Goal: Task Accomplishment & Management: Complete application form

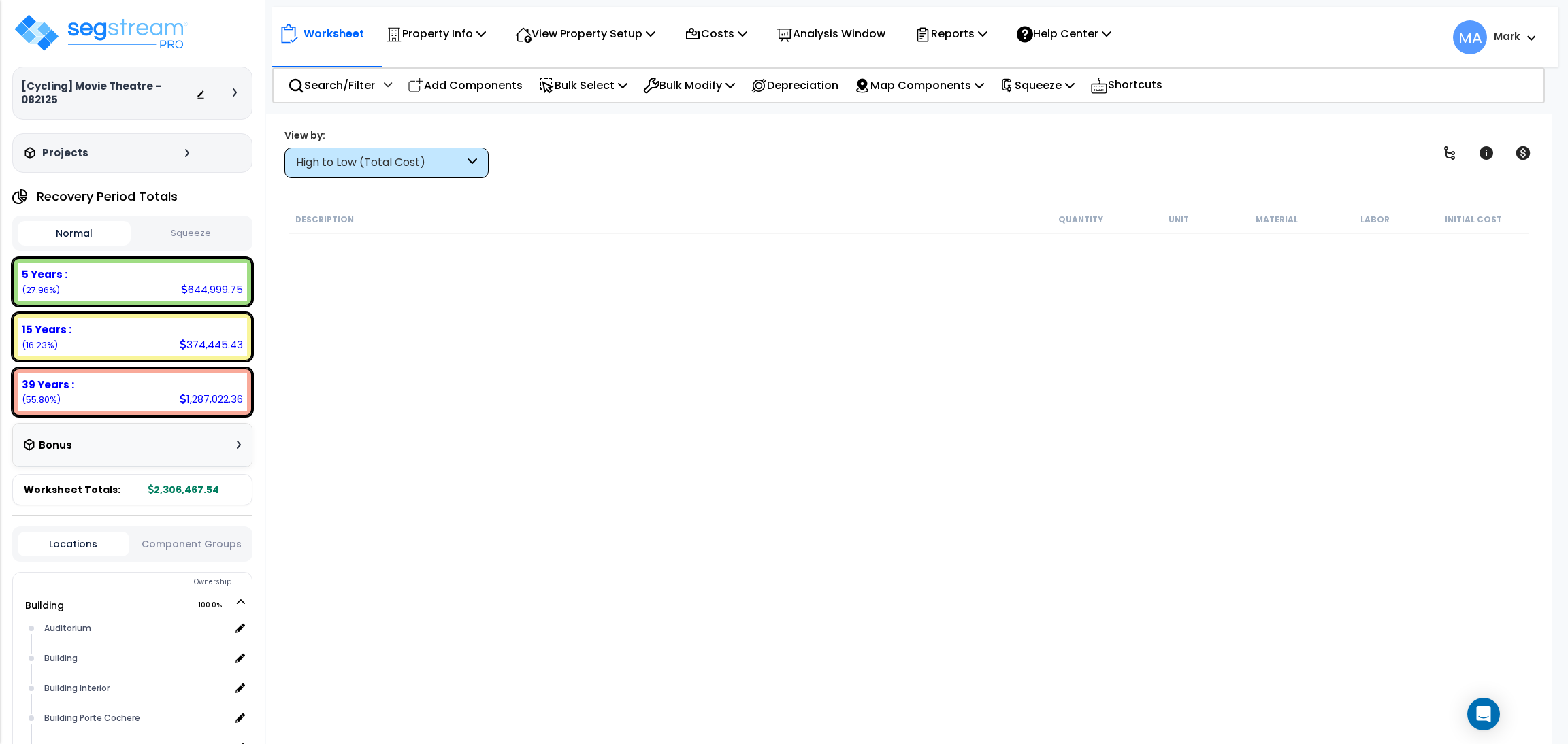
scroll to position [224, 0]
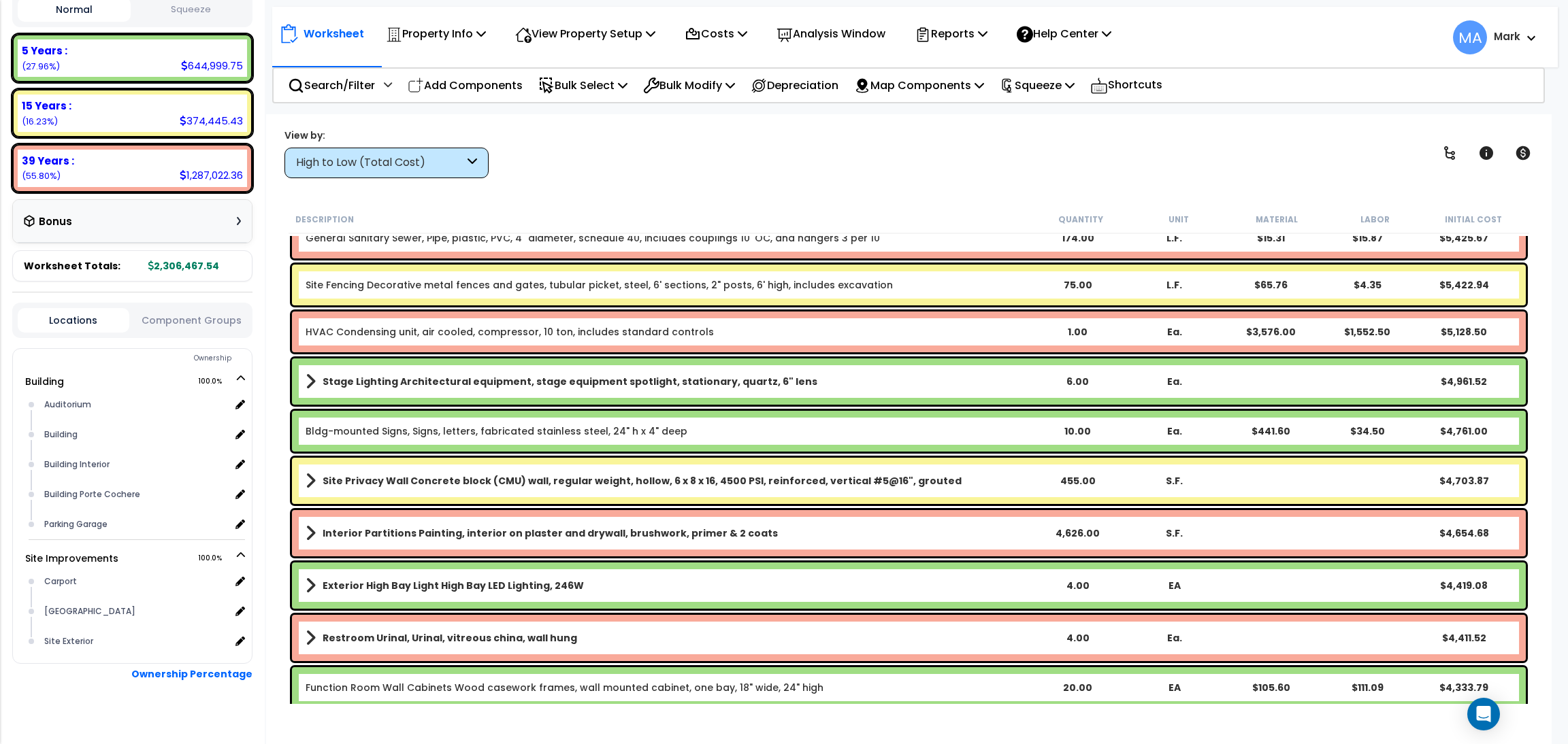
click at [365, 167] on div "High to Low (Total Cost)" at bounding box center [379, 163] width 168 height 16
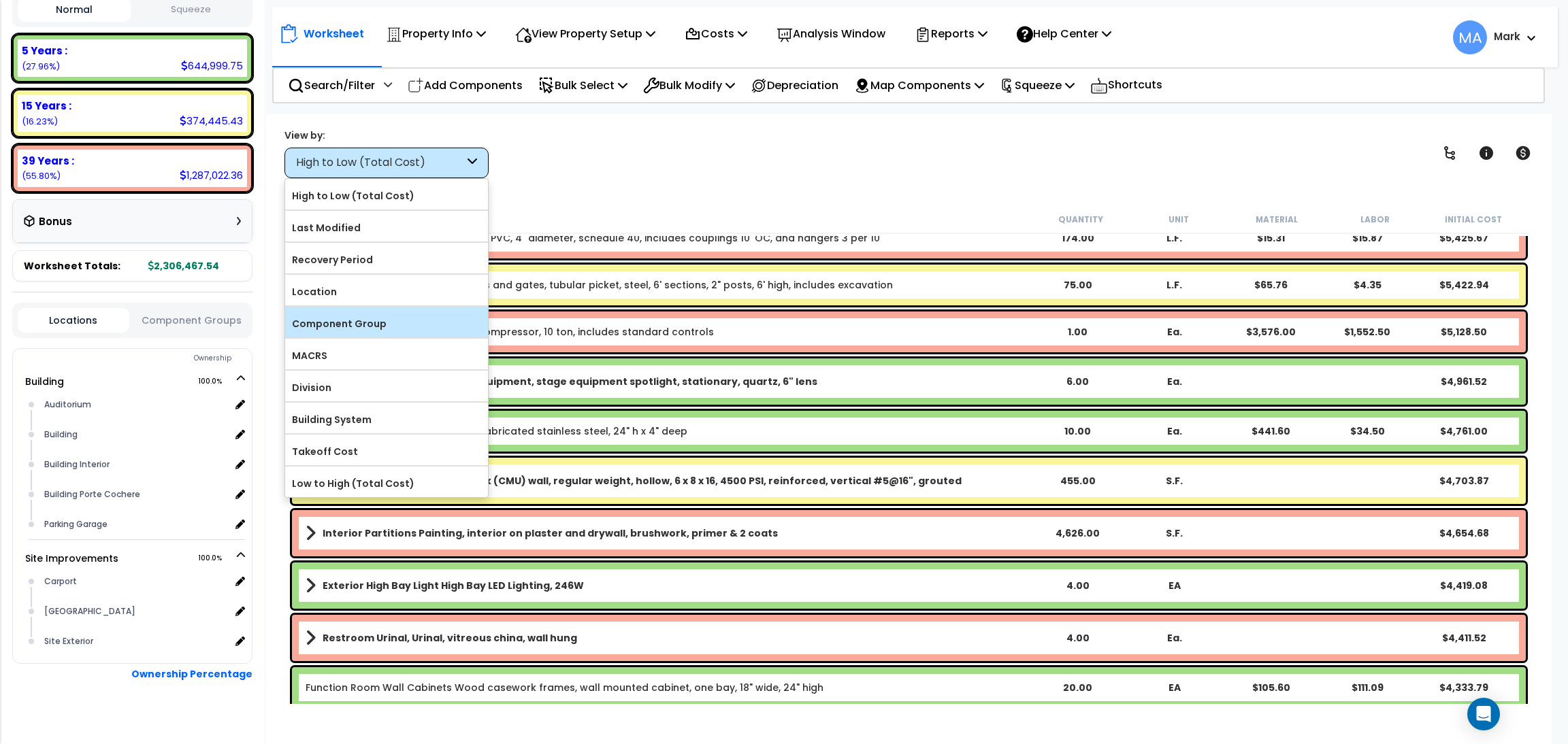
click at [387, 327] on label "Component Group" at bounding box center [386, 324] width 203 height 20
click at [0, 0] on input "Component Group" at bounding box center [0, 0] width 0 height 0
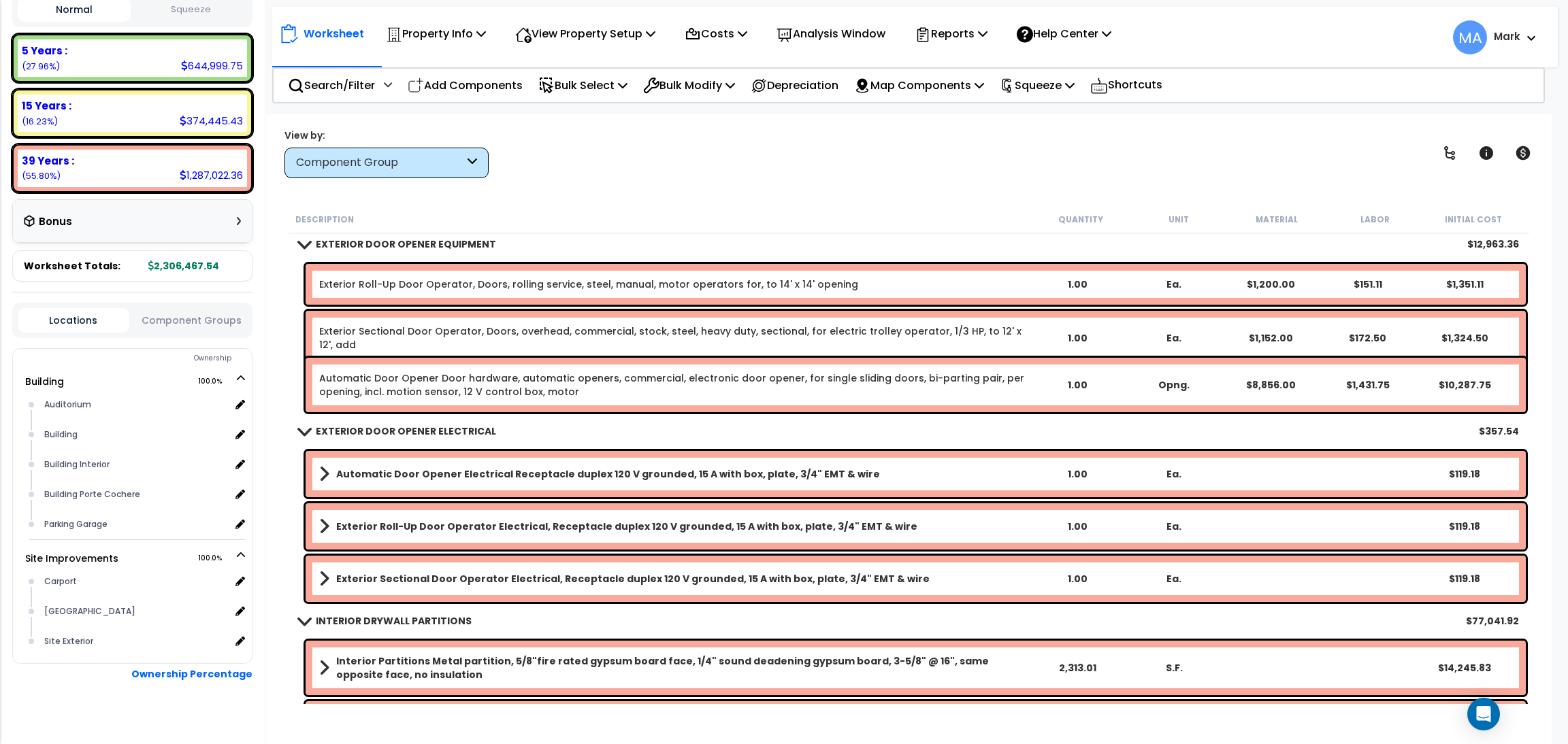
scroll to position [4694, 0]
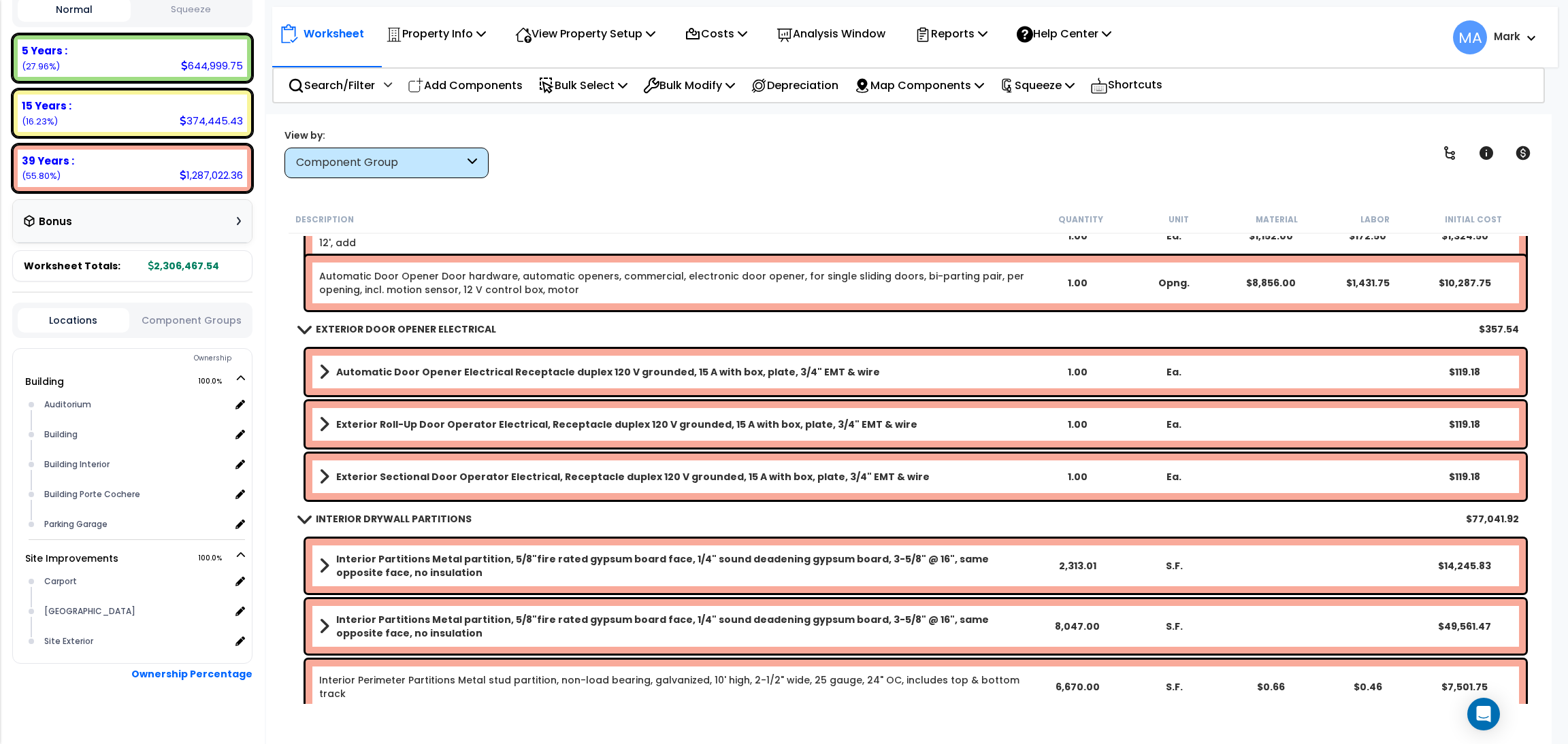
click at [329, 564] on link "Interior Partitions Metal partition, 5/8"fire rated gypsum board face, 1/4" sou…" at bounding box center [673, 566] width 709 height 28
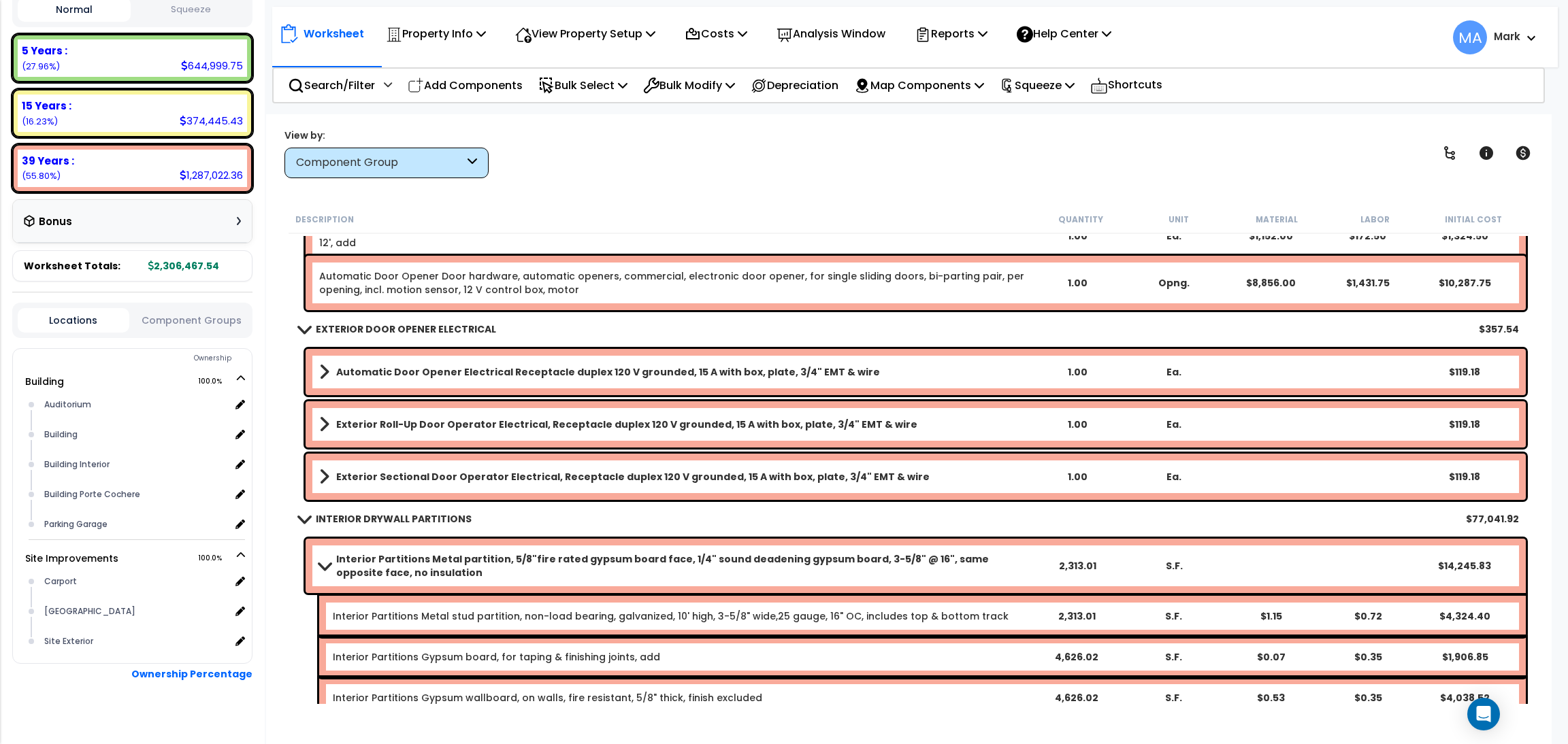
scroll to position [5102, 0]
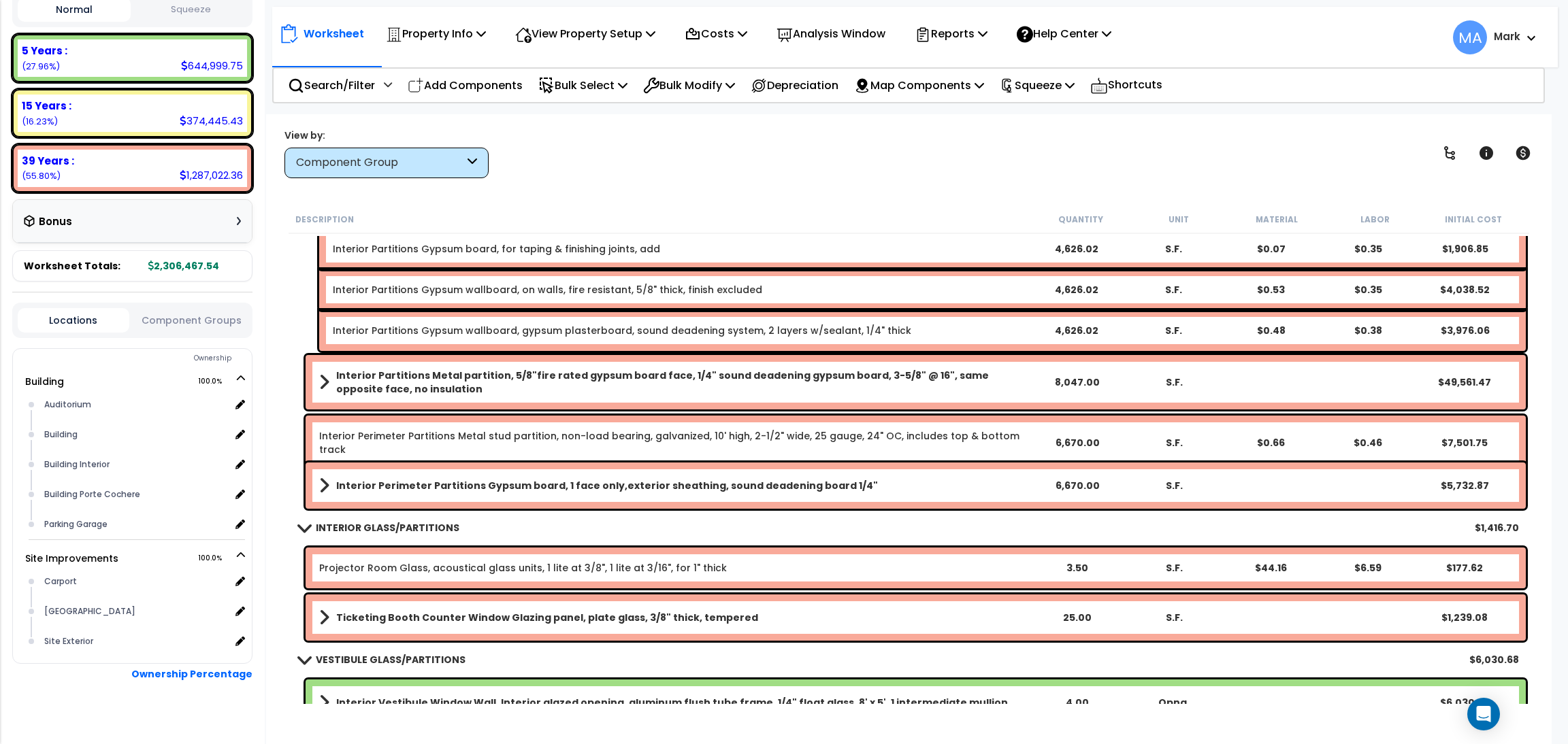
click at [363, 380] on b "Interior Partitions Metal partition, 5/8"fire rated gypsum board face, 1/4" sou…" at bounding box center [683, 382] width 693 height 28
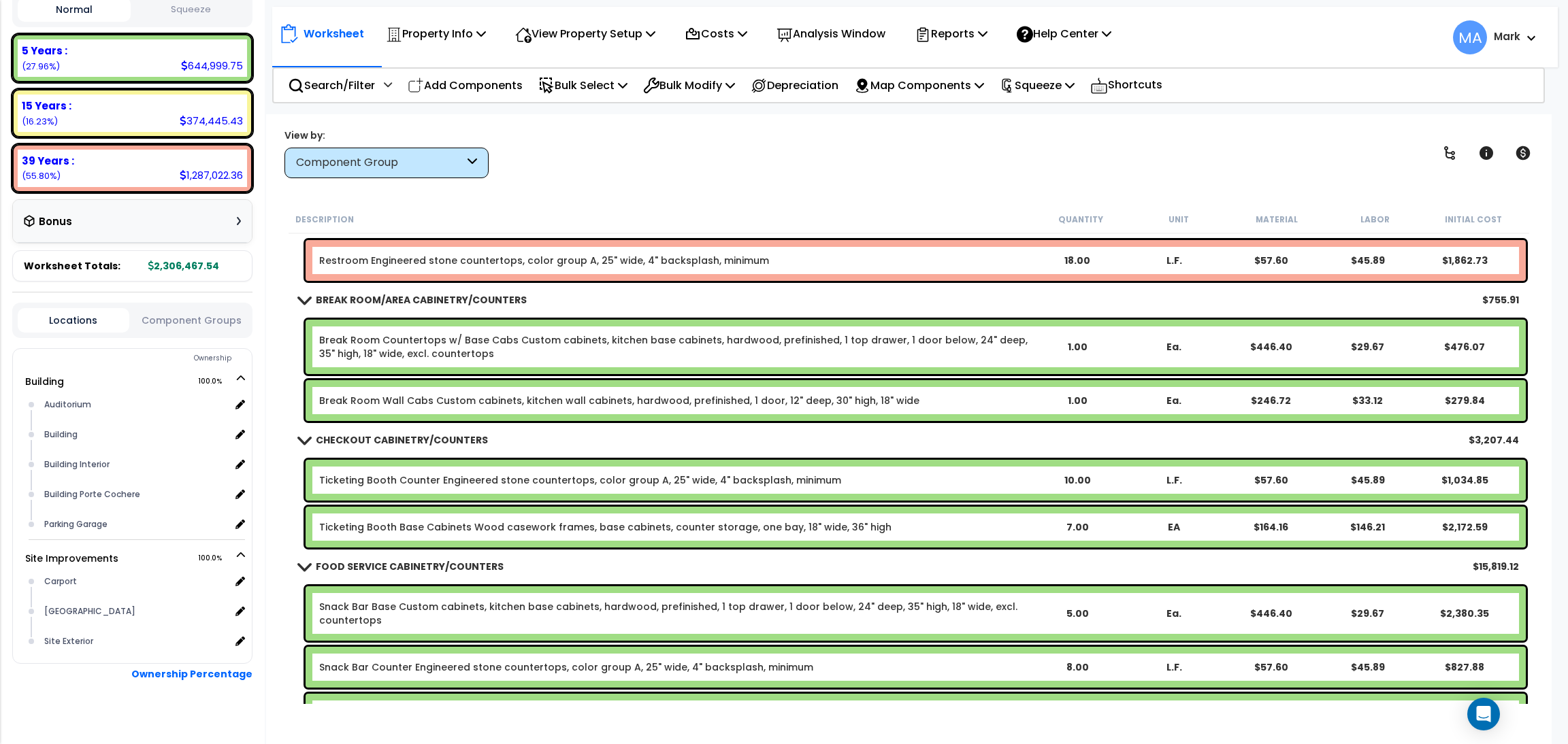
scroll to position [7245, 0]
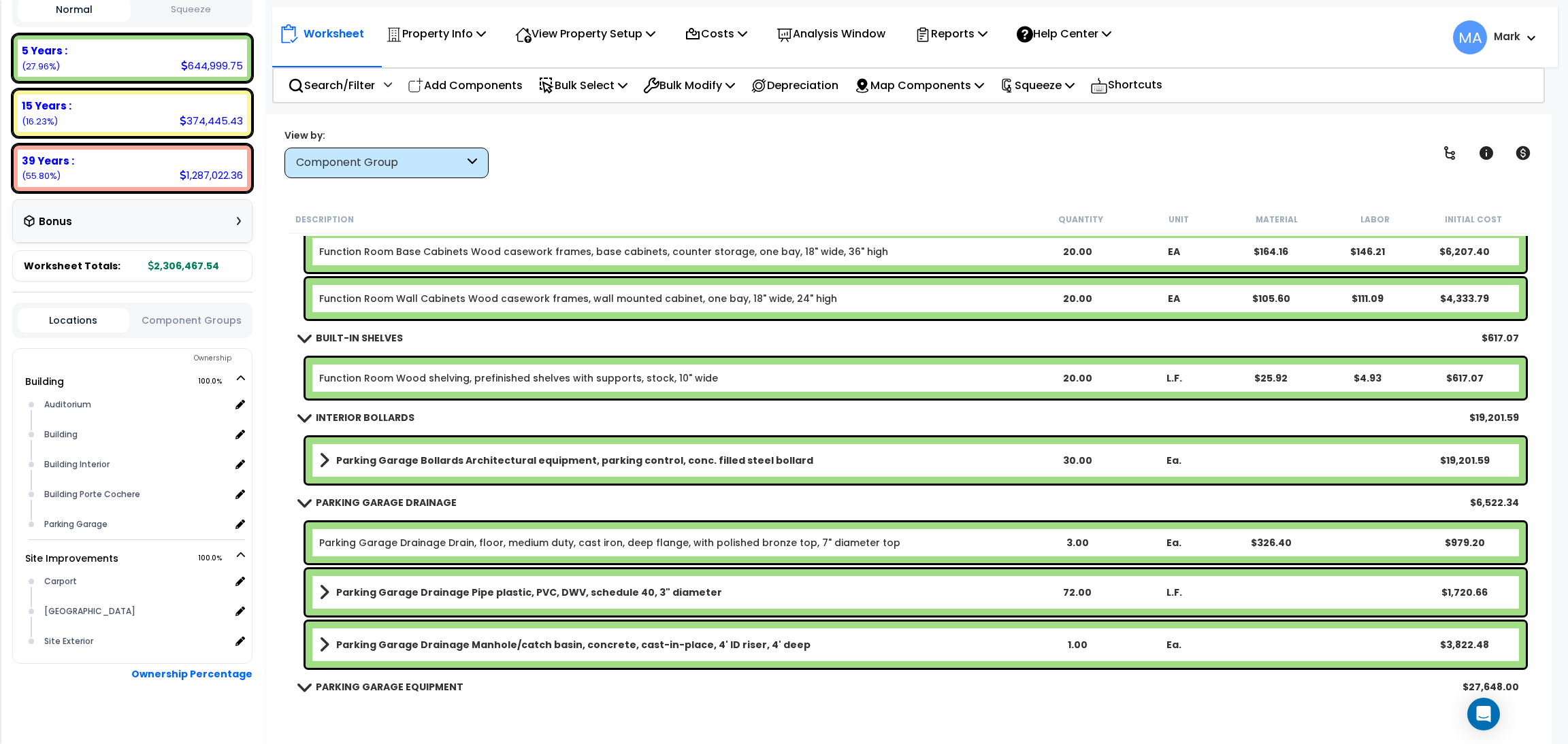
click at [540, 711] on div "Worksheet Property Info Property Setup Add Property Unit Template property Clon…" at bounding box center [909, 486] width 1286 height 744
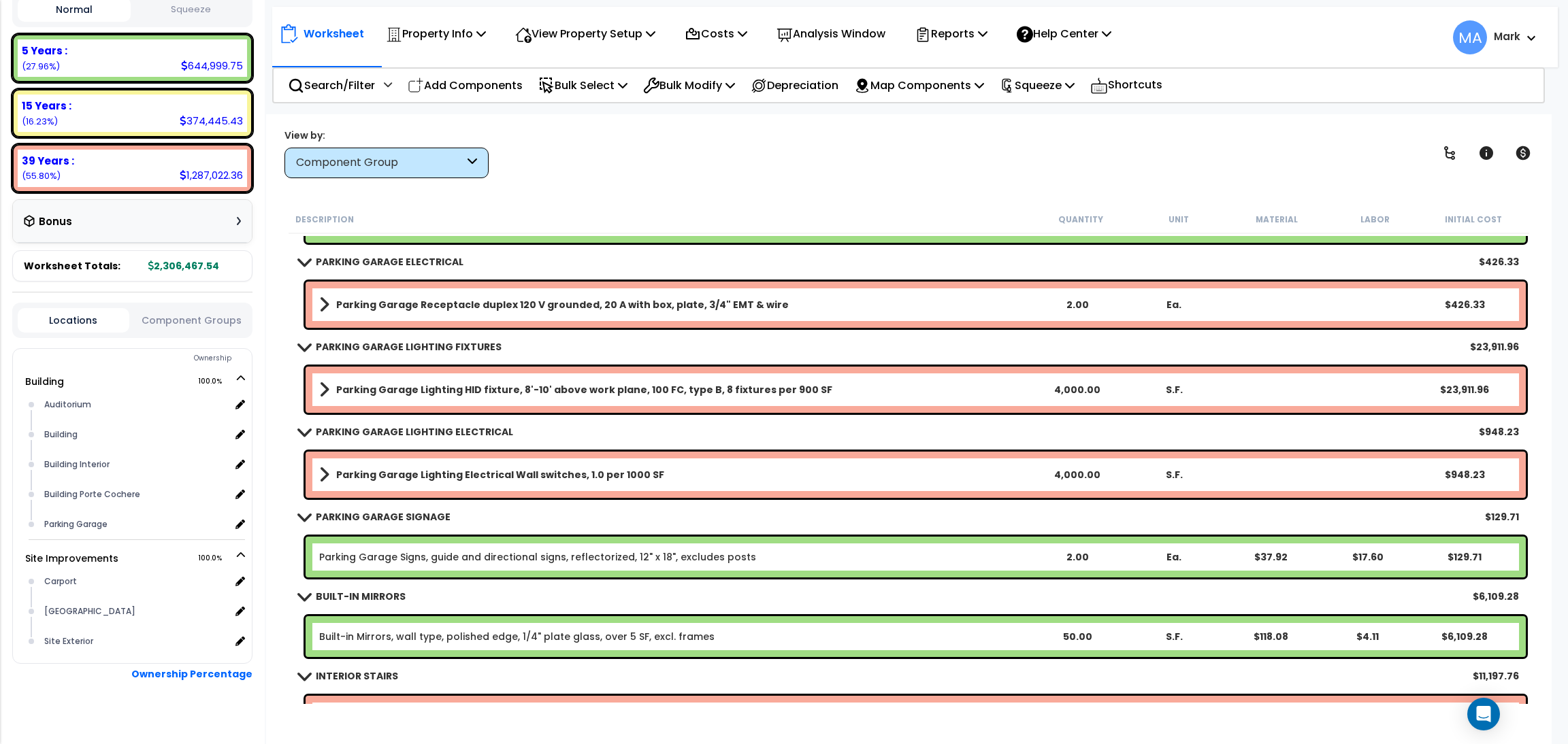
scroll to position [7959, 0]
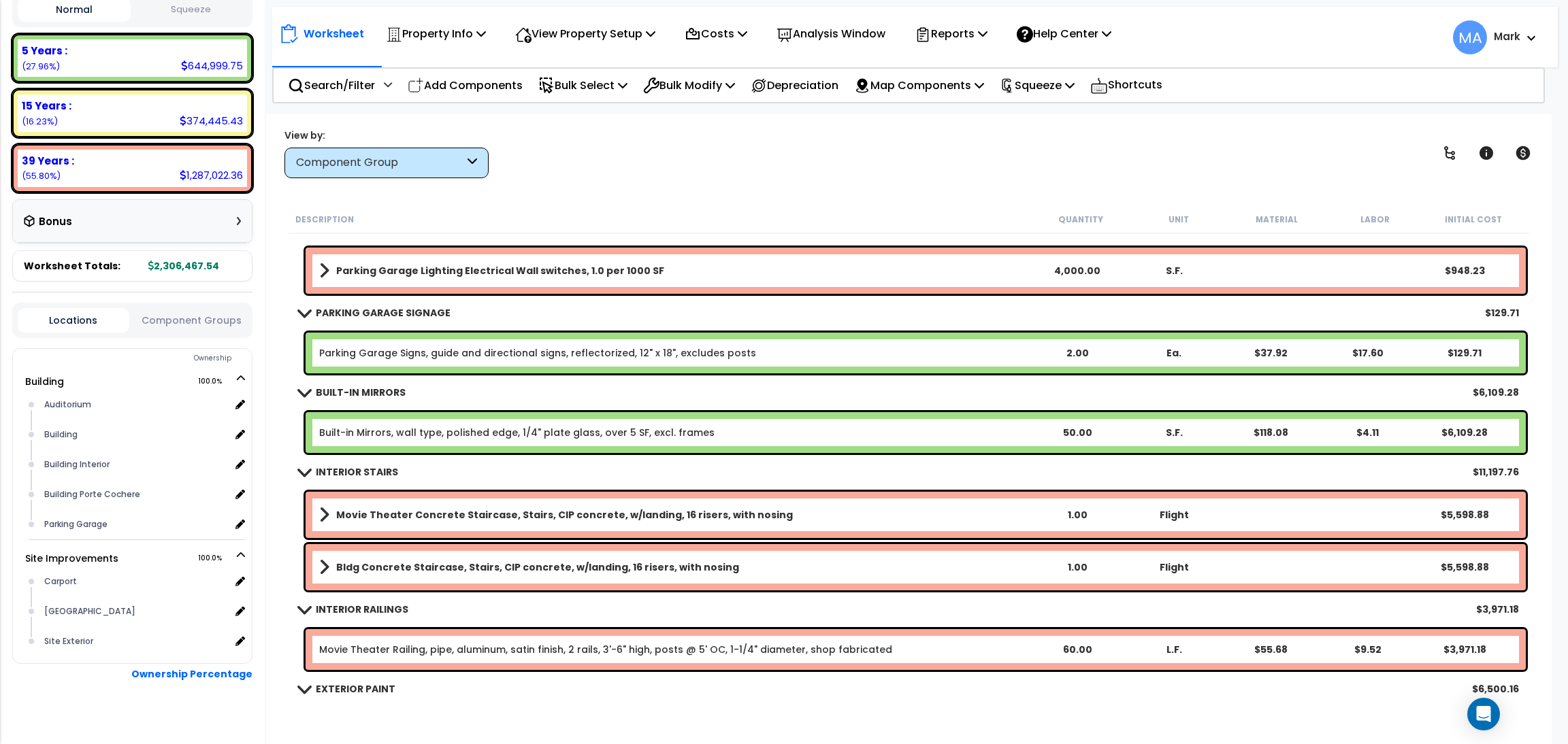
click at [415, 505] on link "Movie Theater Concrete Staircase, Stairs, CIP concrete, w/landing, 16 risers, w…" at bounding box center [673, 514] width 709 height 19
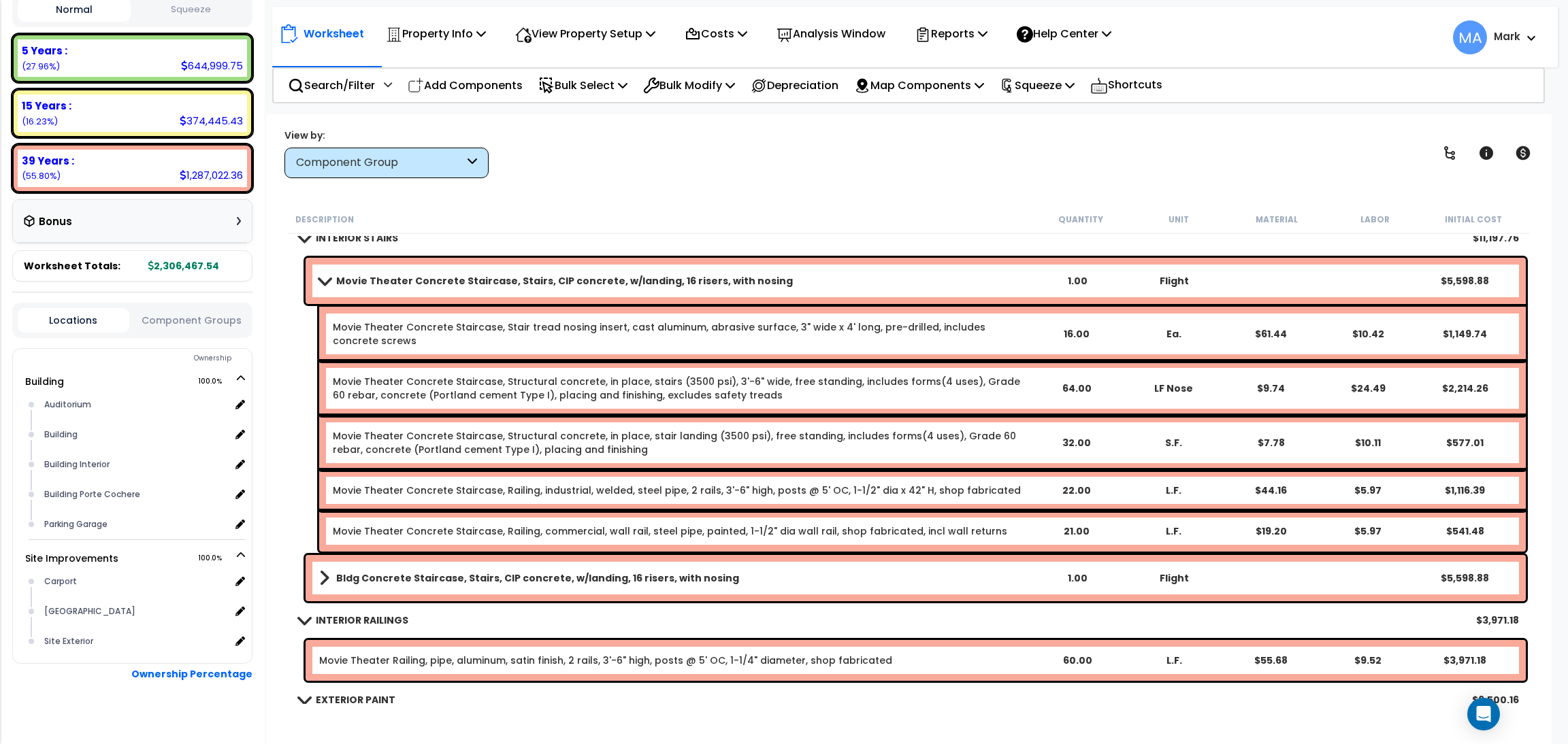
scroll to position [8368, 0]
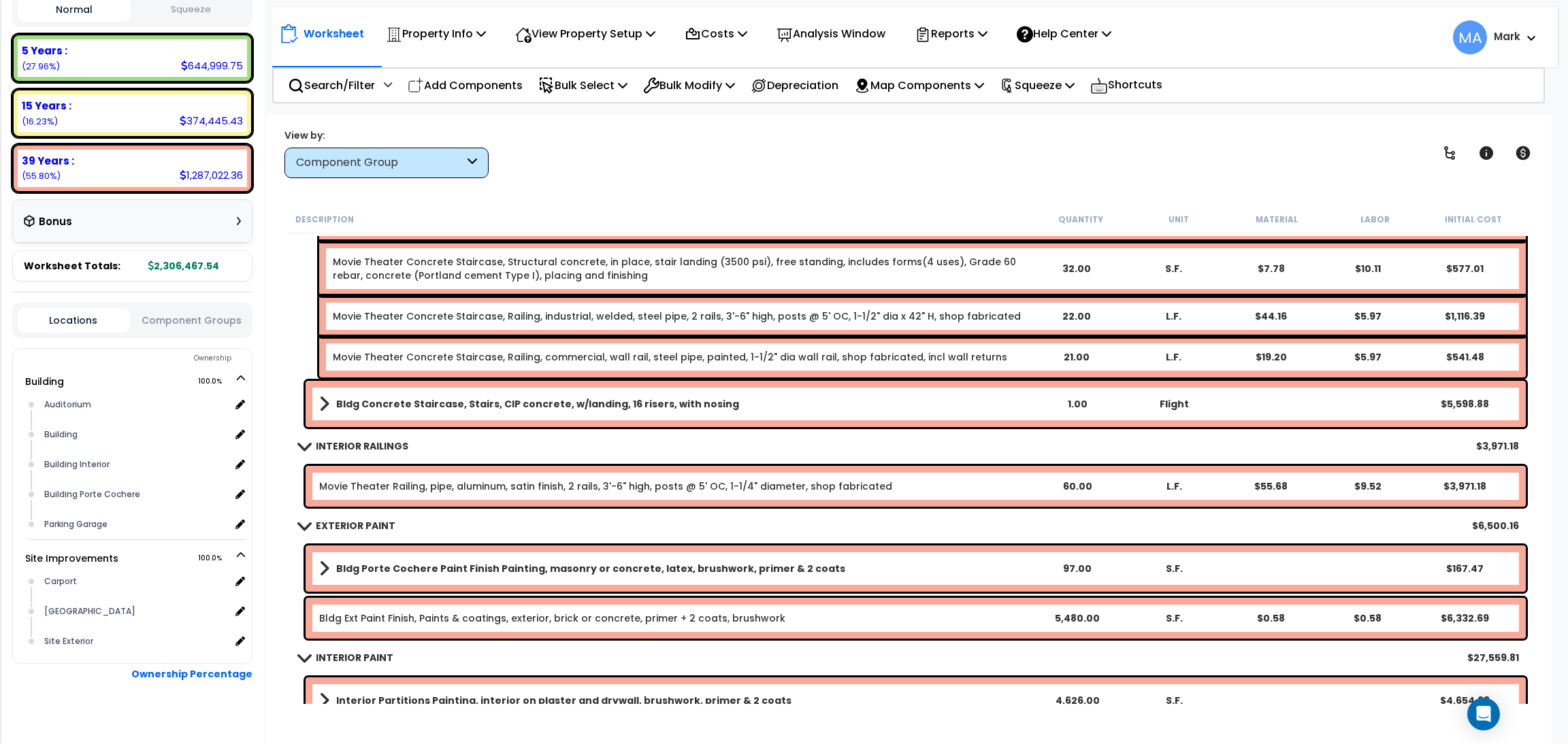
click at [388, 406] on b "Bldg Concrete Staircase, Stairs, CIP concrete, w/landing, 16 risers, with nosing" at bounding box center [538, 404] width 403 height 13
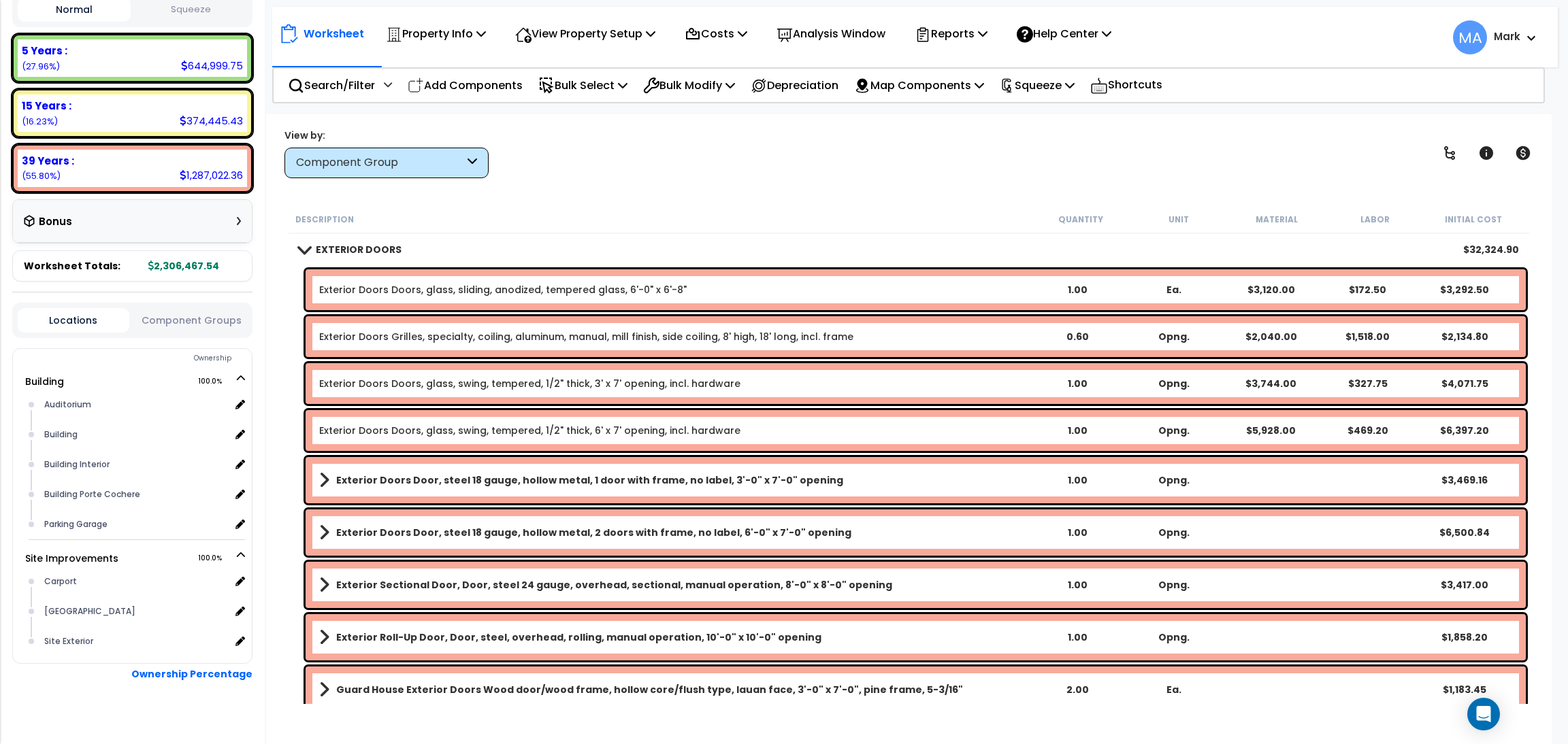
scroll to position [3877, 0]
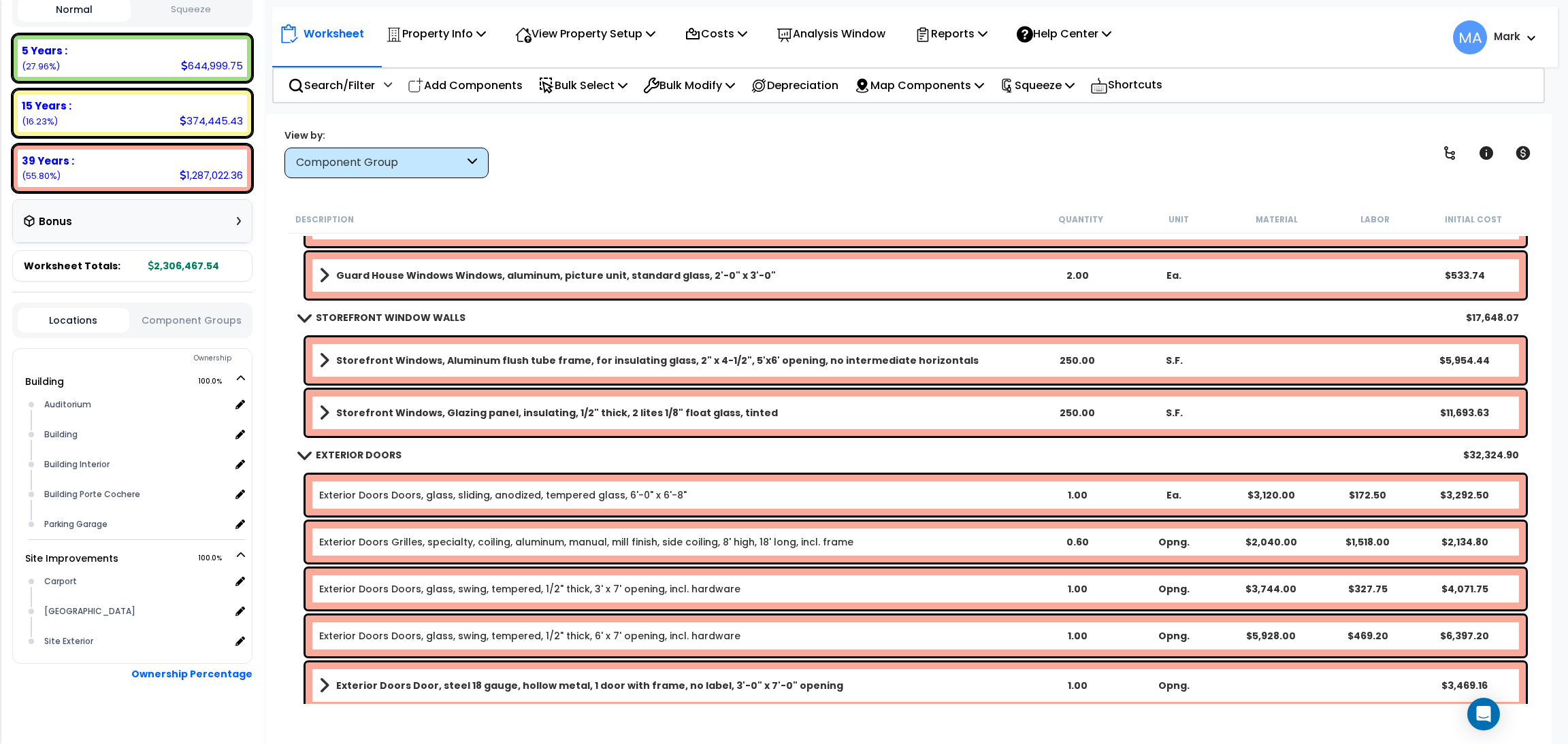
click at [481, 359] on b "Storefront Windows, Aluminum flush tube frame, for insulating glass, 2" x 4-1/2…" at bounding box center [657, 361] width 642 height 13
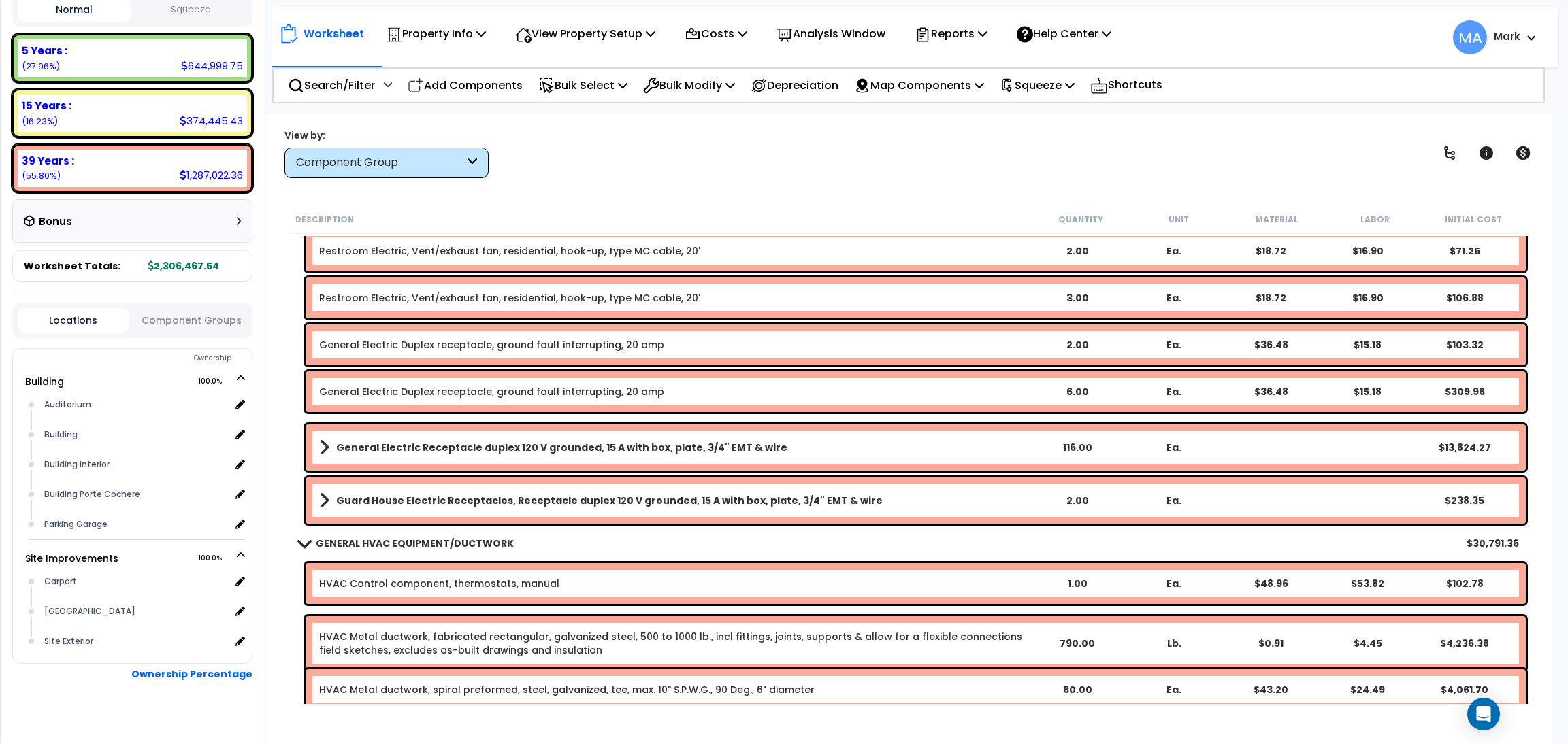
scroll to position [12246, 0]
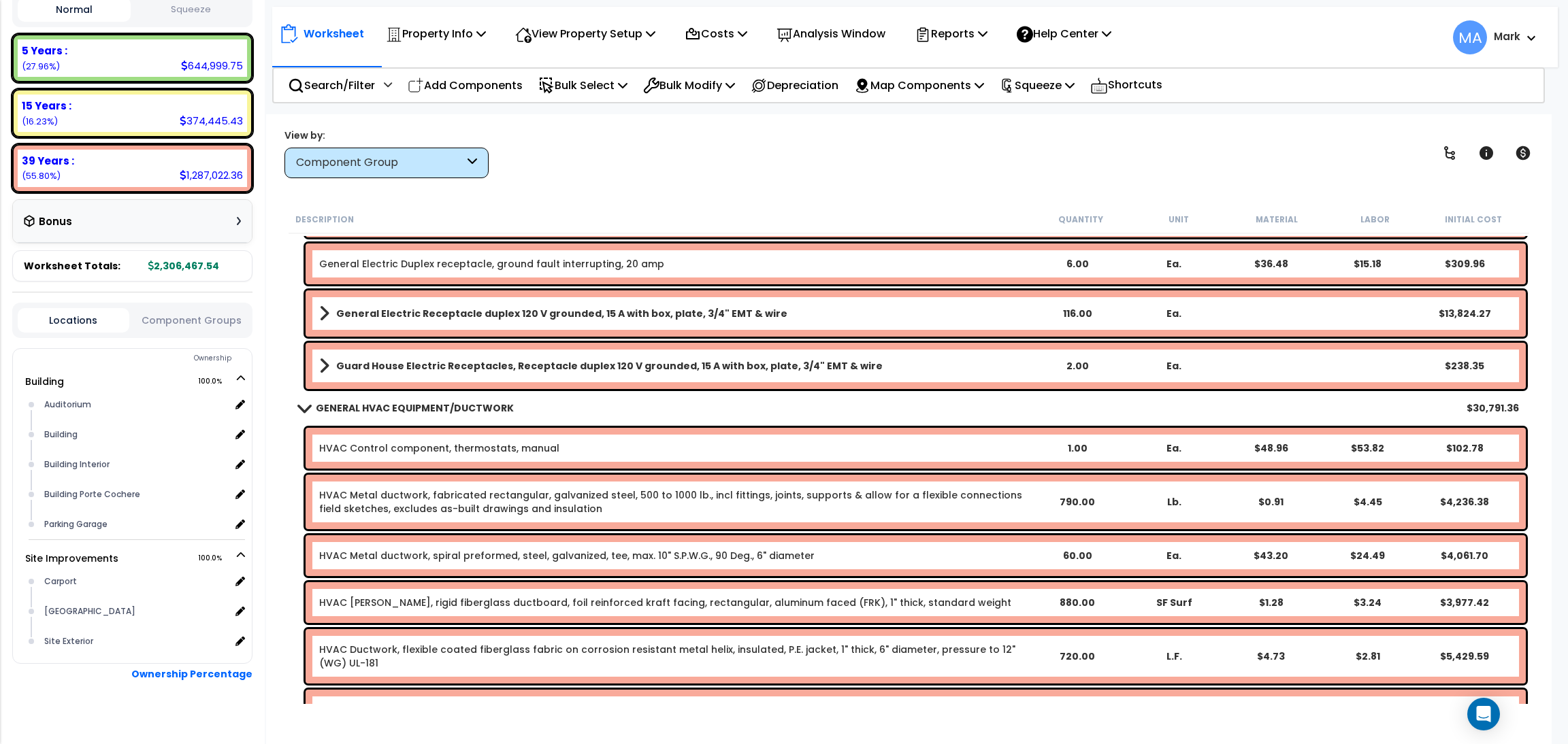
click at [431, 159] on div "Component Group" at bounding box center [379, 163] width 168 height 16
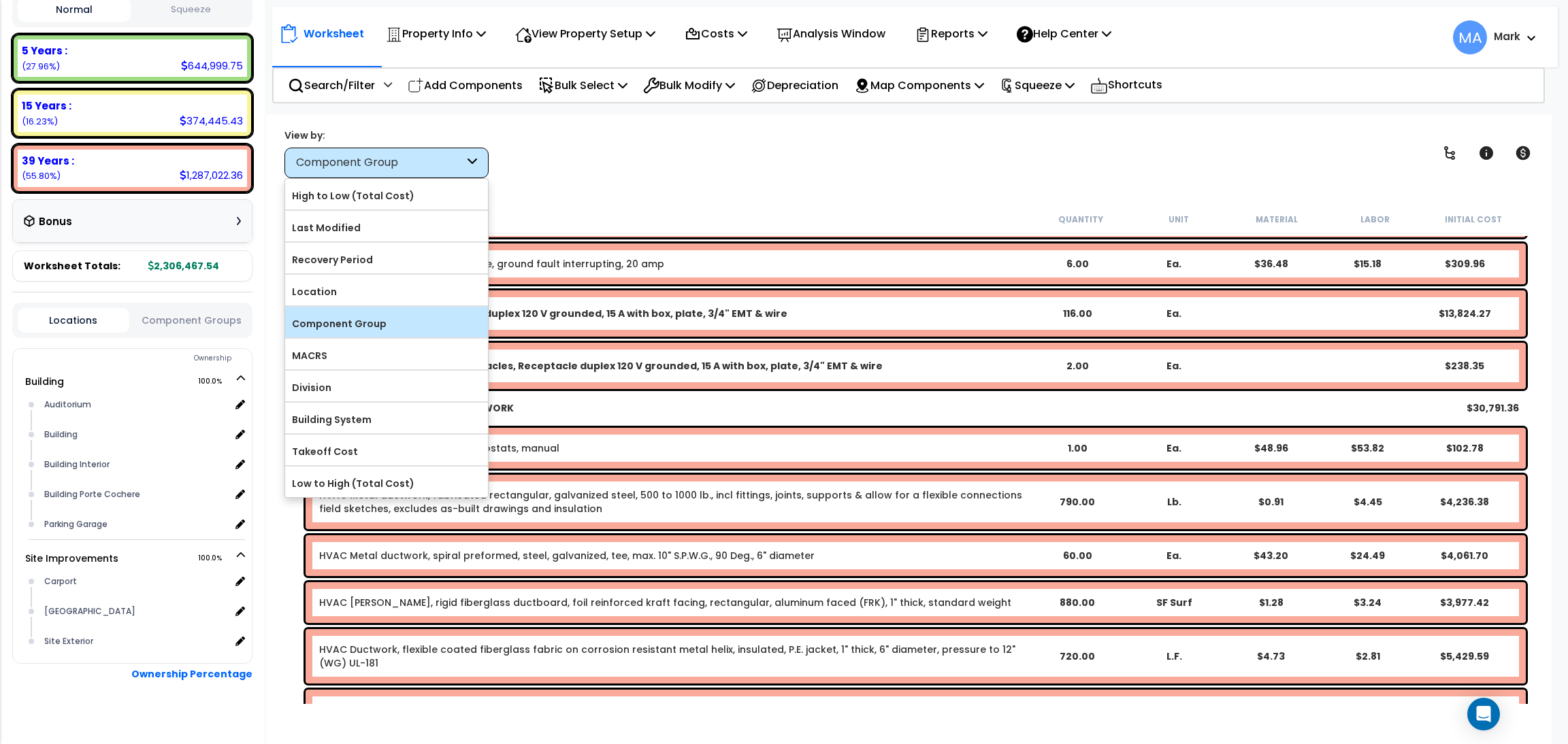
click at [366, 320] on label "Component Group" at bounding box center [386, 324] width 203 height 20
click at [0, 0] on input "Component Group" at bounding box center [0, 0] width 0 height 0
click at [379, 323] on label "Component Group" at bounding box center [386, 324] width 203 height 20
click at [0, 0] on input "Component Group" at bounding box center [0, 0] width 0 height 0
click at [358, 316] on label "Component Group" at bounding box center [386, 324] width 203 height 20
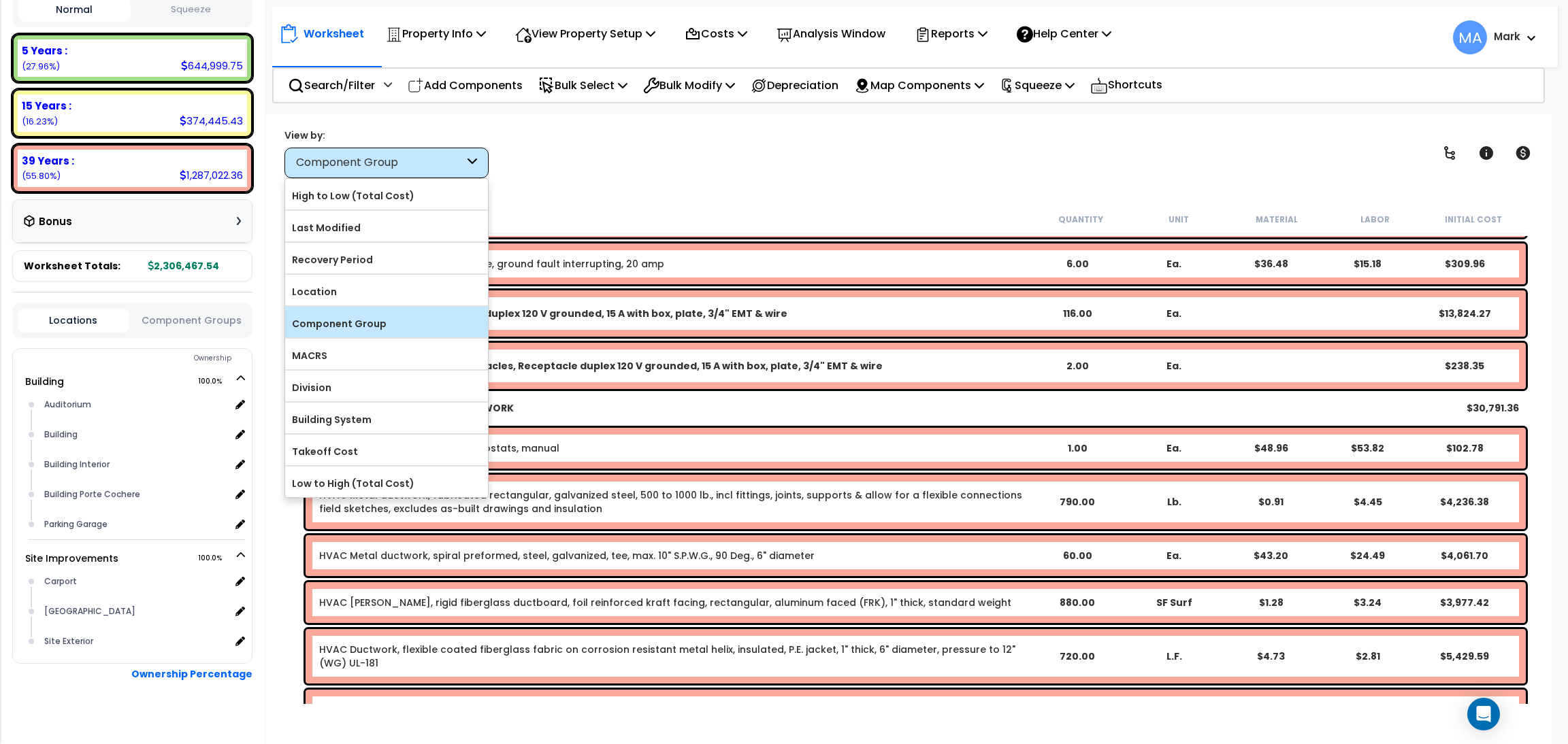
click at [0, 0] on input "Component Group" at bounding box center [0, 0] width 0 height 0
click at [417, 330] on label "Component Group" at bounding box center [386, 324] width 203 height 20
click at [0, 0] on input "Component Group" at bounding box center [0, 0] width 0 height 0
click at [635, 167] on div "View by: Component Group High to Low (Total Cost)" at bounding box center [909, 153] width 1259 height 50
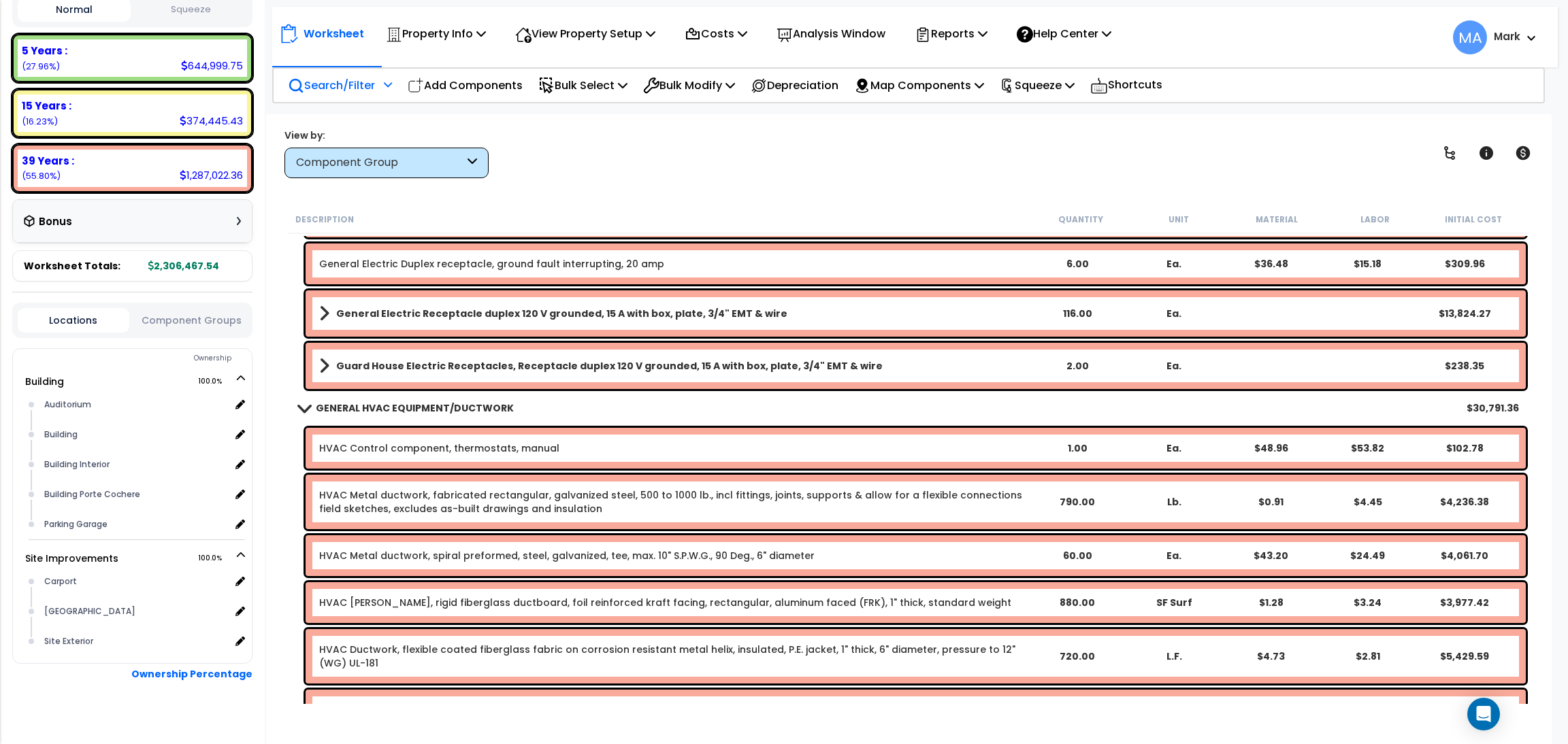
click at [353, 76] on p "Search/Filter" at bounding box center [332, 85] width 87 height 18
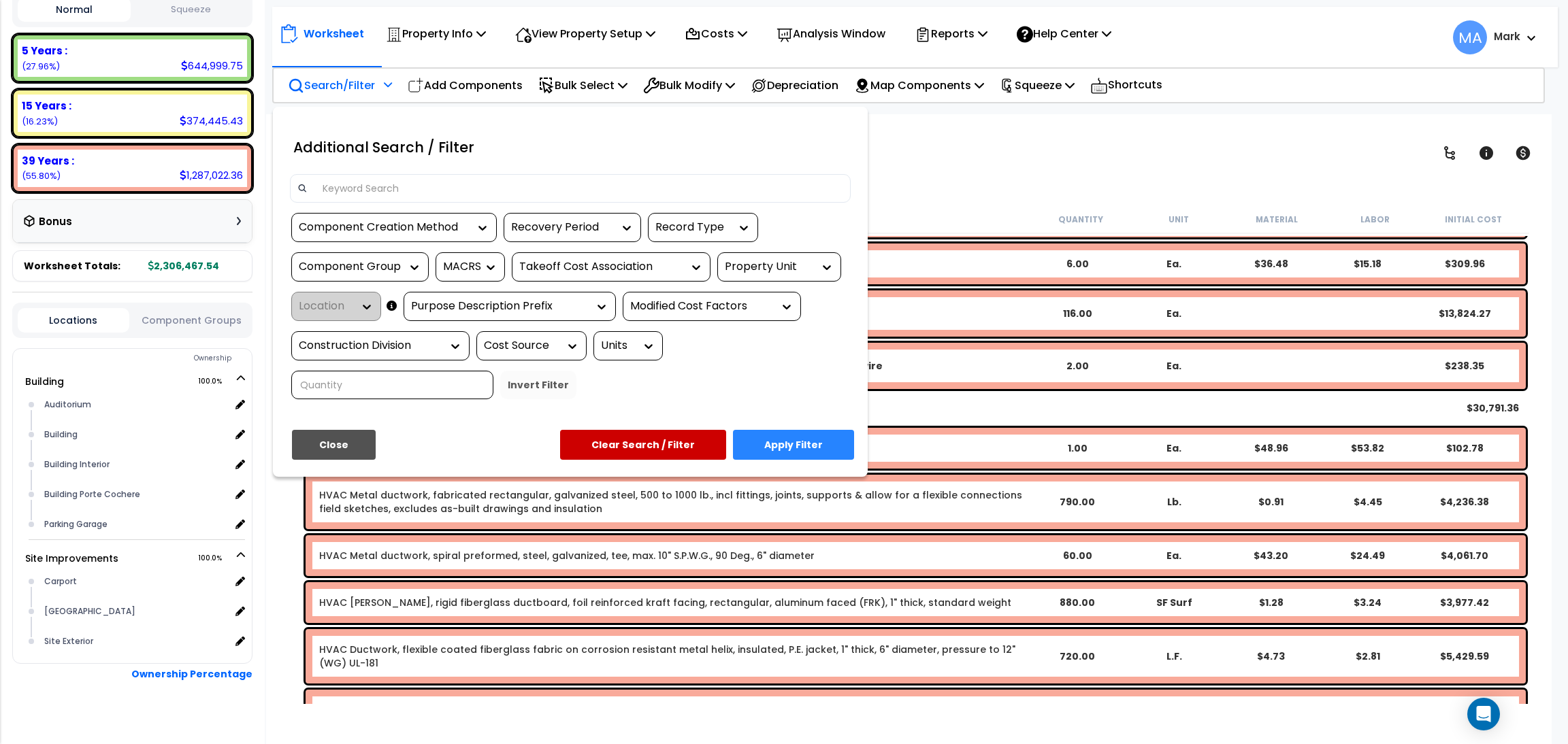
click at [371, 175] on div at bounding box center [570, 189] width 561 height 28
click at [373, 180] on input at bounding box center [578, 188] width 529 height 20
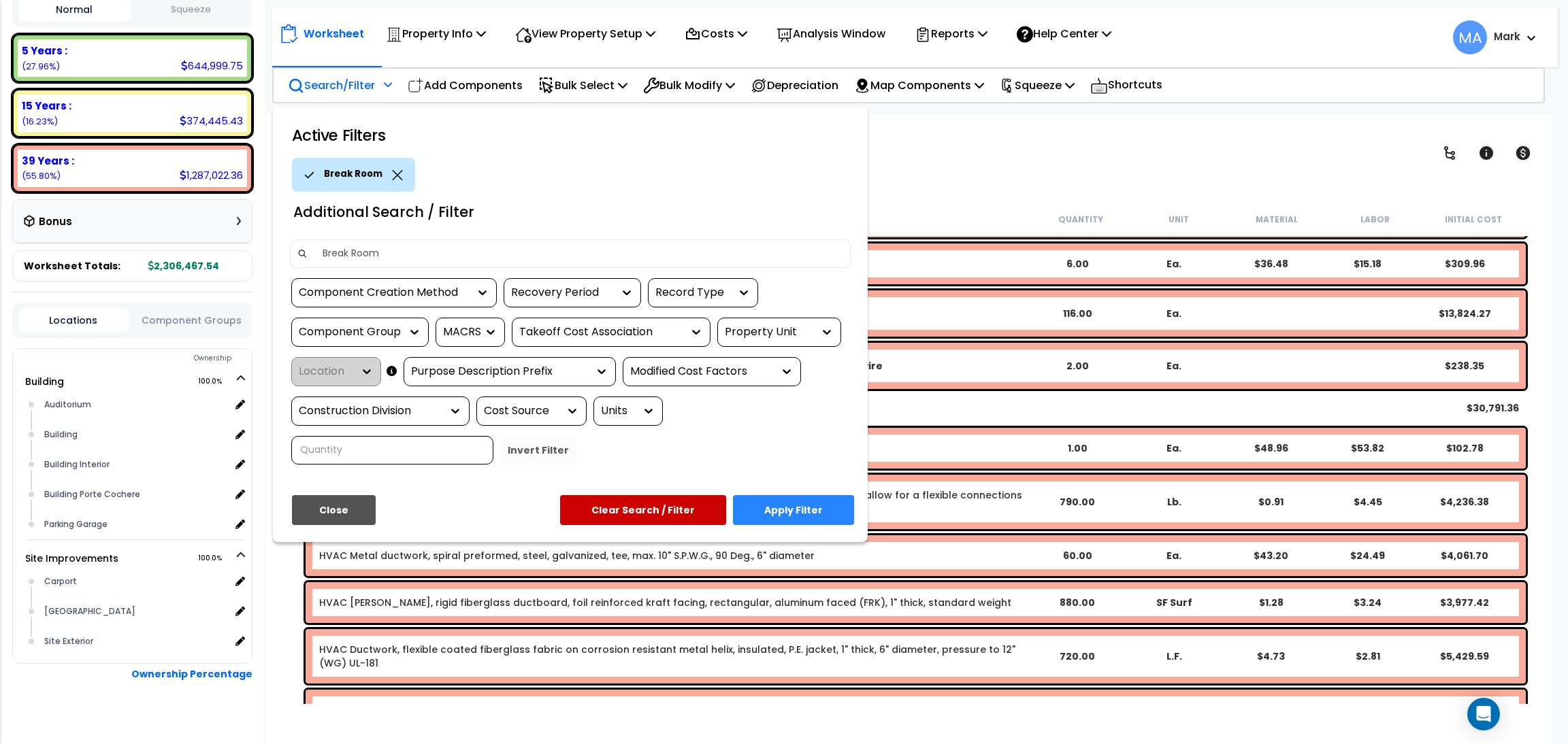
type input "Break Room"
click at [830, 502] on button "Apply Filter" at bounding box center [794, 510] width 121 height 30
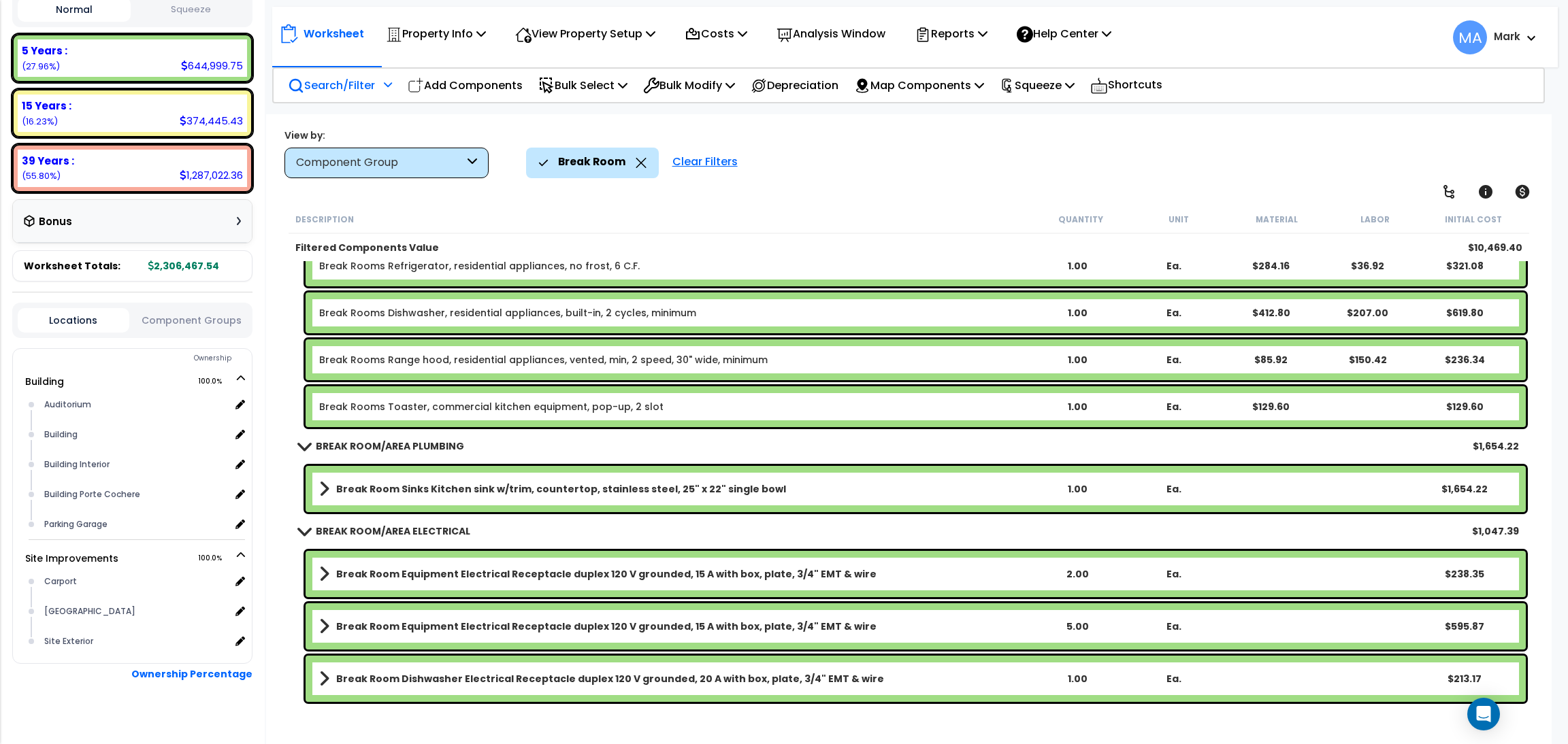
scroll to position [344, 0]
click at [267, 263] on div "Worksheet Property Info Property Setup Add Property Unit Template property Clon…" at bounding box center [909, 486] width 1286 height 744
click at [637, 160] on icon at bounding box center [641, 163] width 11 height 10
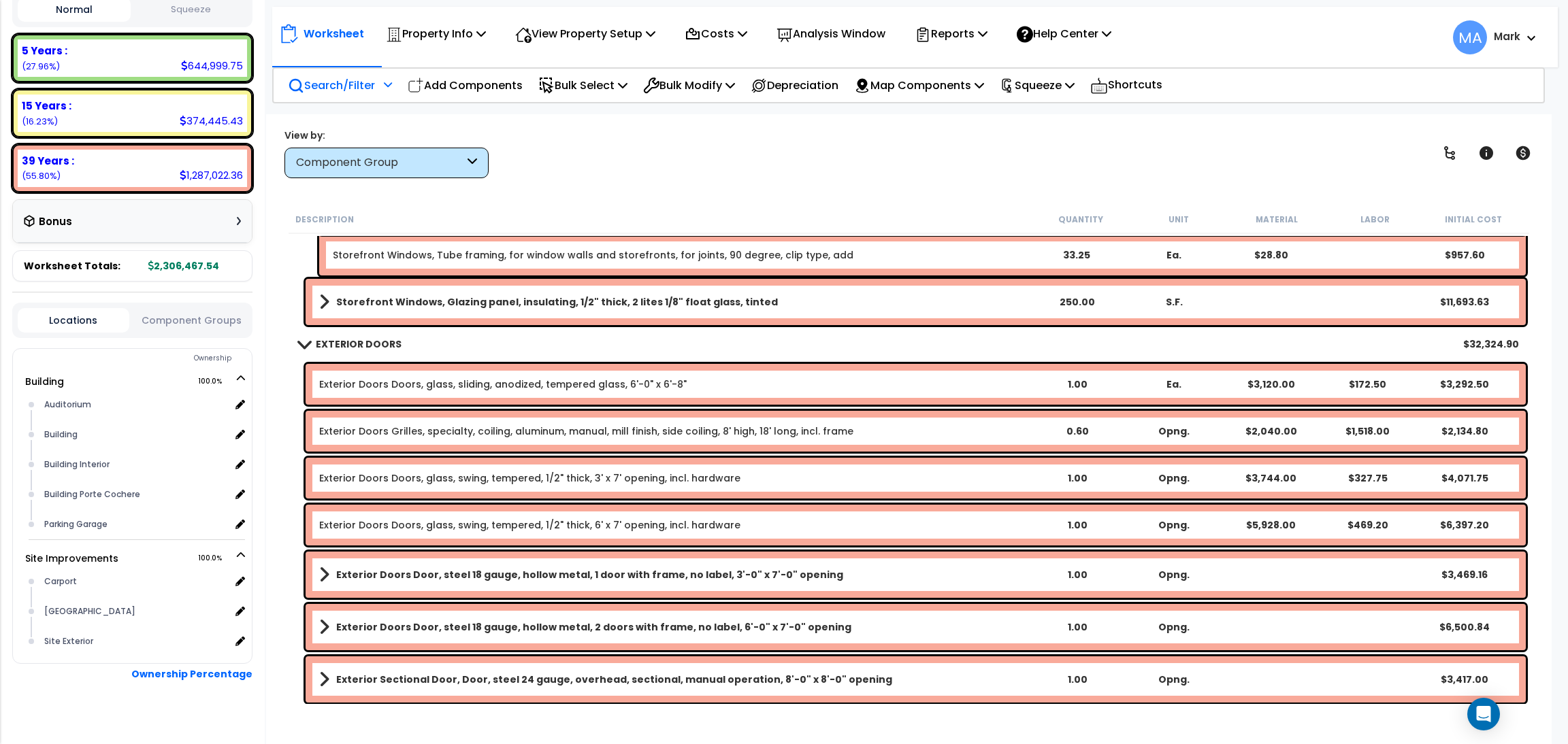
scroll to position [3814, 0]
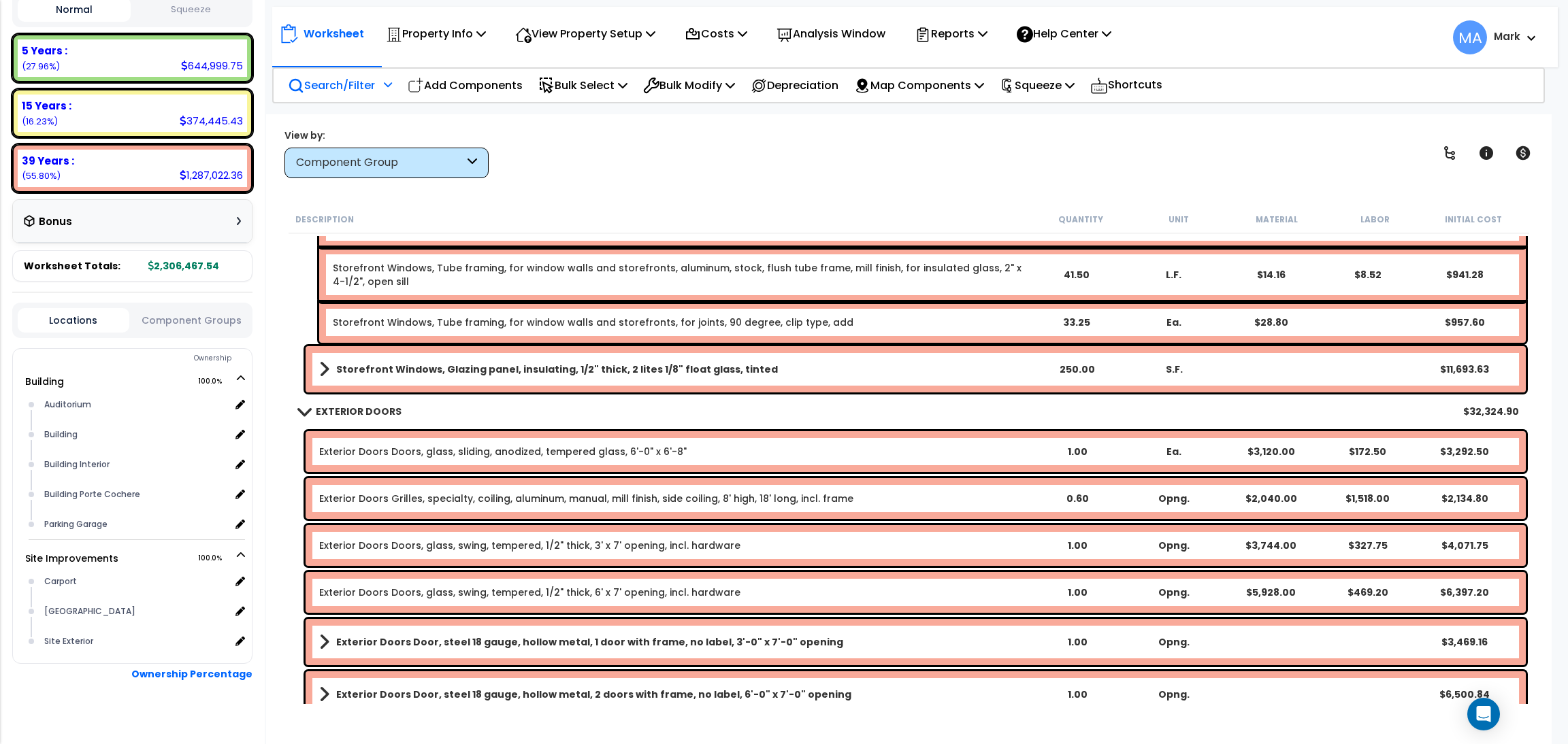
click at [505, 366] on b "Storefront Windows, Glazing panel, insulating, 1/2" thick, 2 lites 1/8" float g…" at bounding box center [557, 369] width 442 height 13
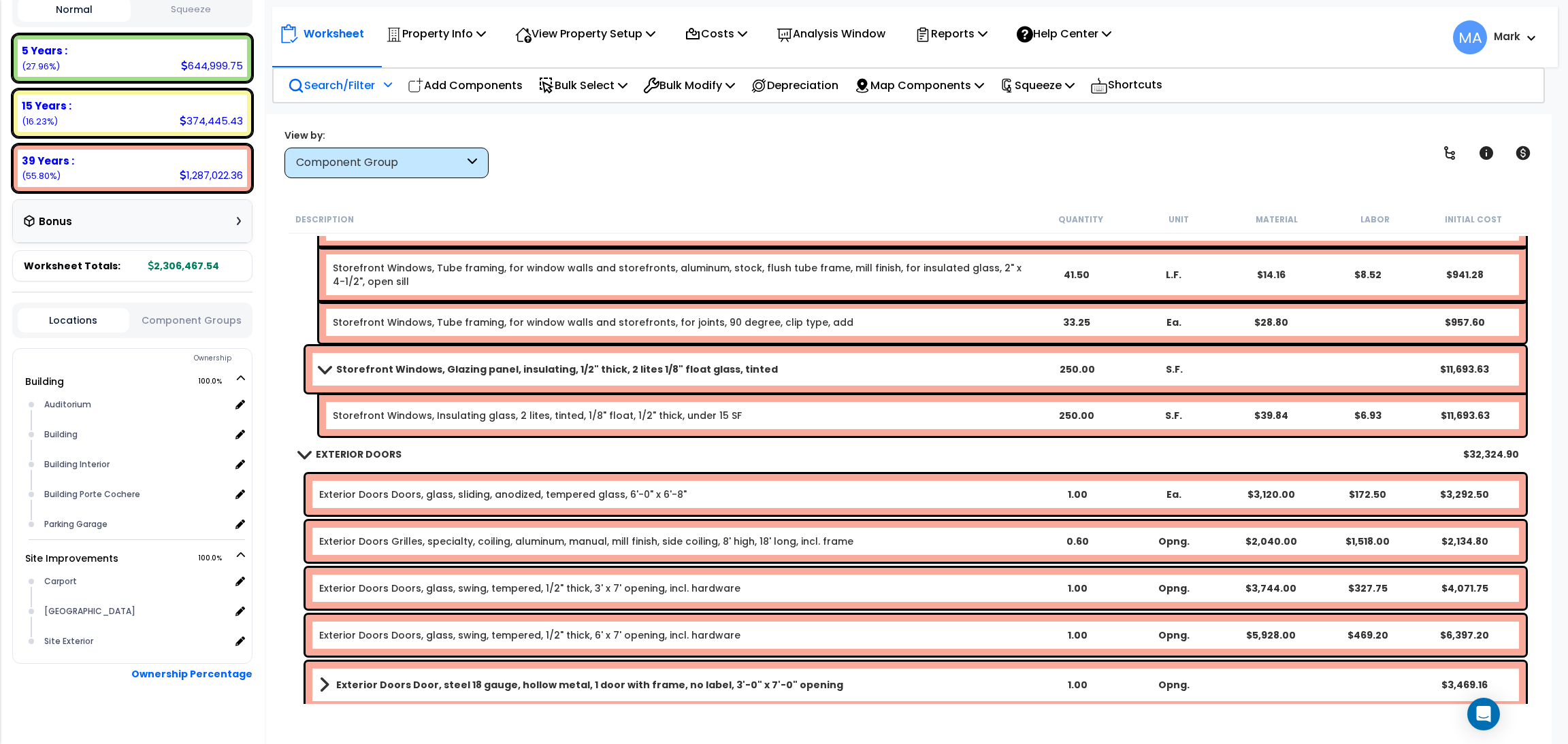
click at [337, 79] on p "Search/Filter" at bounding box center [332, 85] width 87 height 18
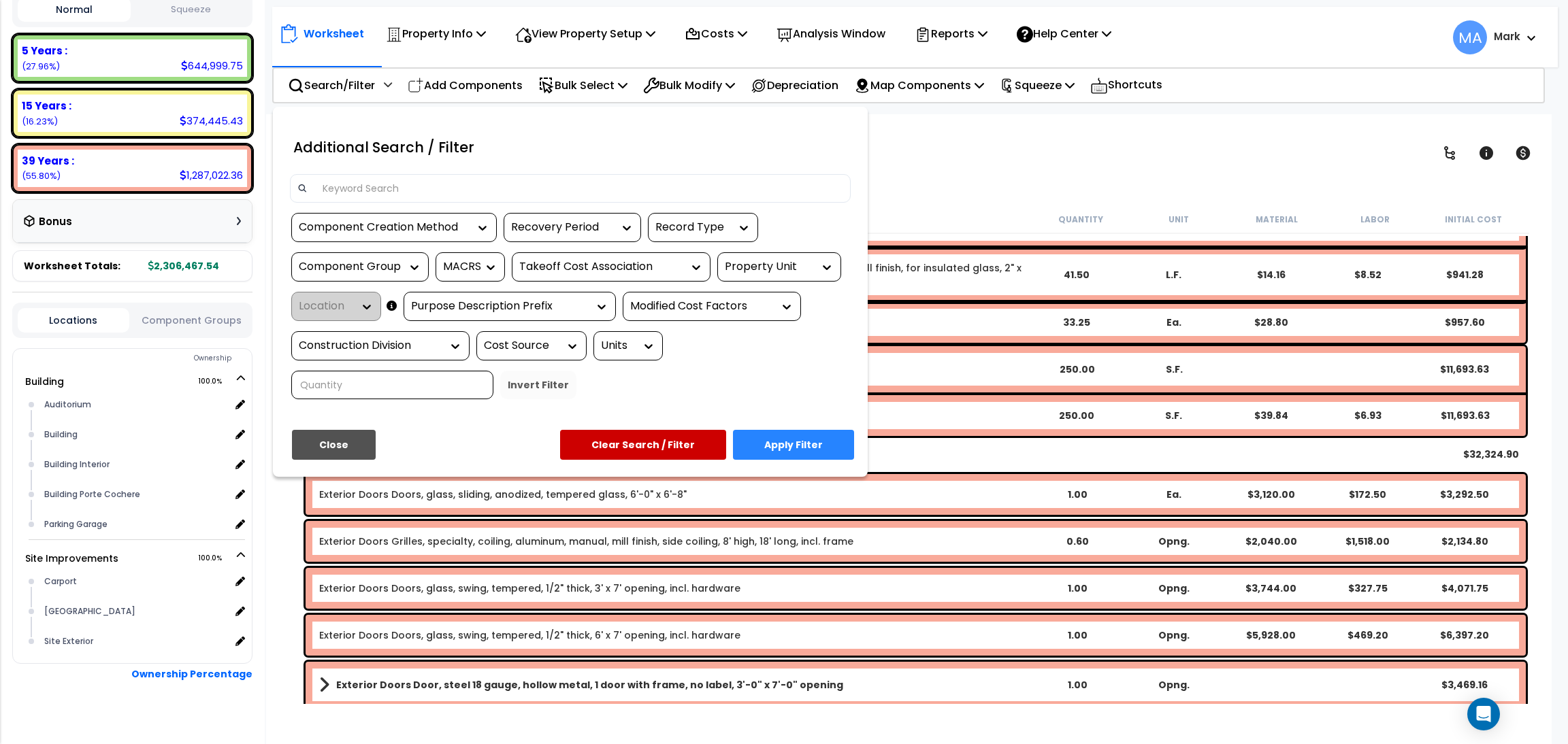
click at [332, 187] on input at bounding box center [578, 188] width 529 height 20
click at [941, 159] on div at bounding box center [784, 372] width 1568 height 744
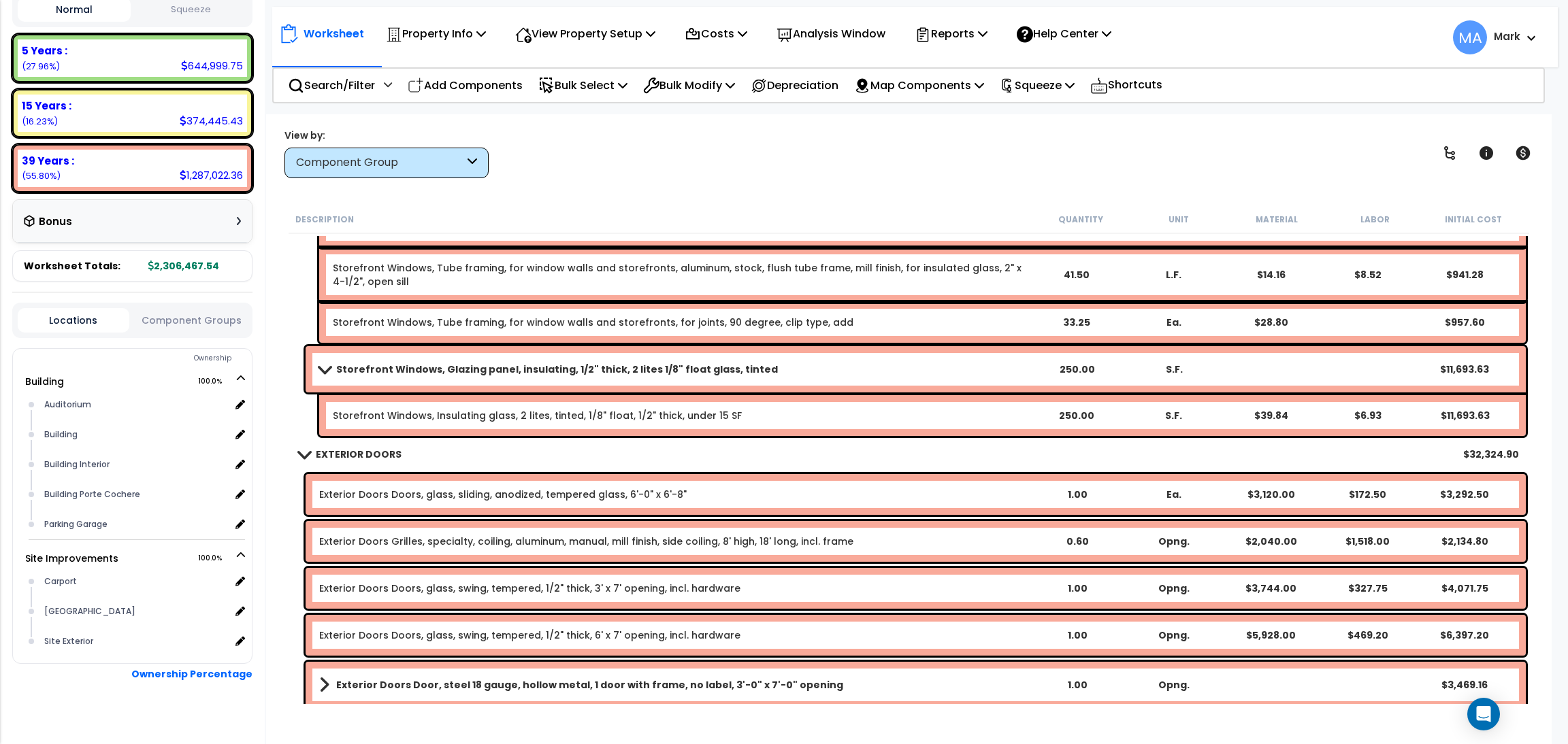
click at [364, 163] on div "Component Group" at bounding box center [379, 163] width 168 height 16
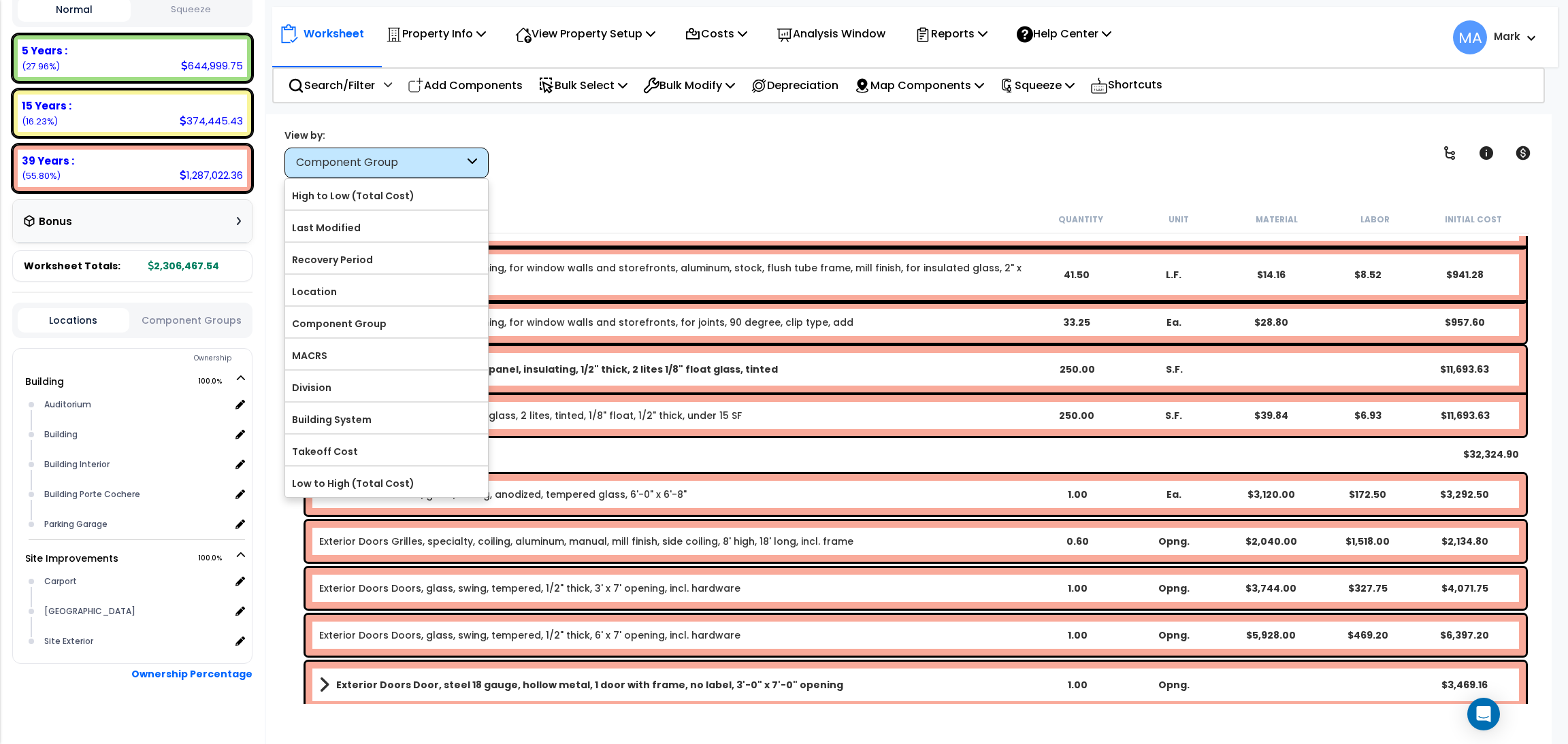
click at [583, 164] on div "View by: Component Group High to Low (Total Cost)" at bounding box center [909, 153] width 1259 height 50
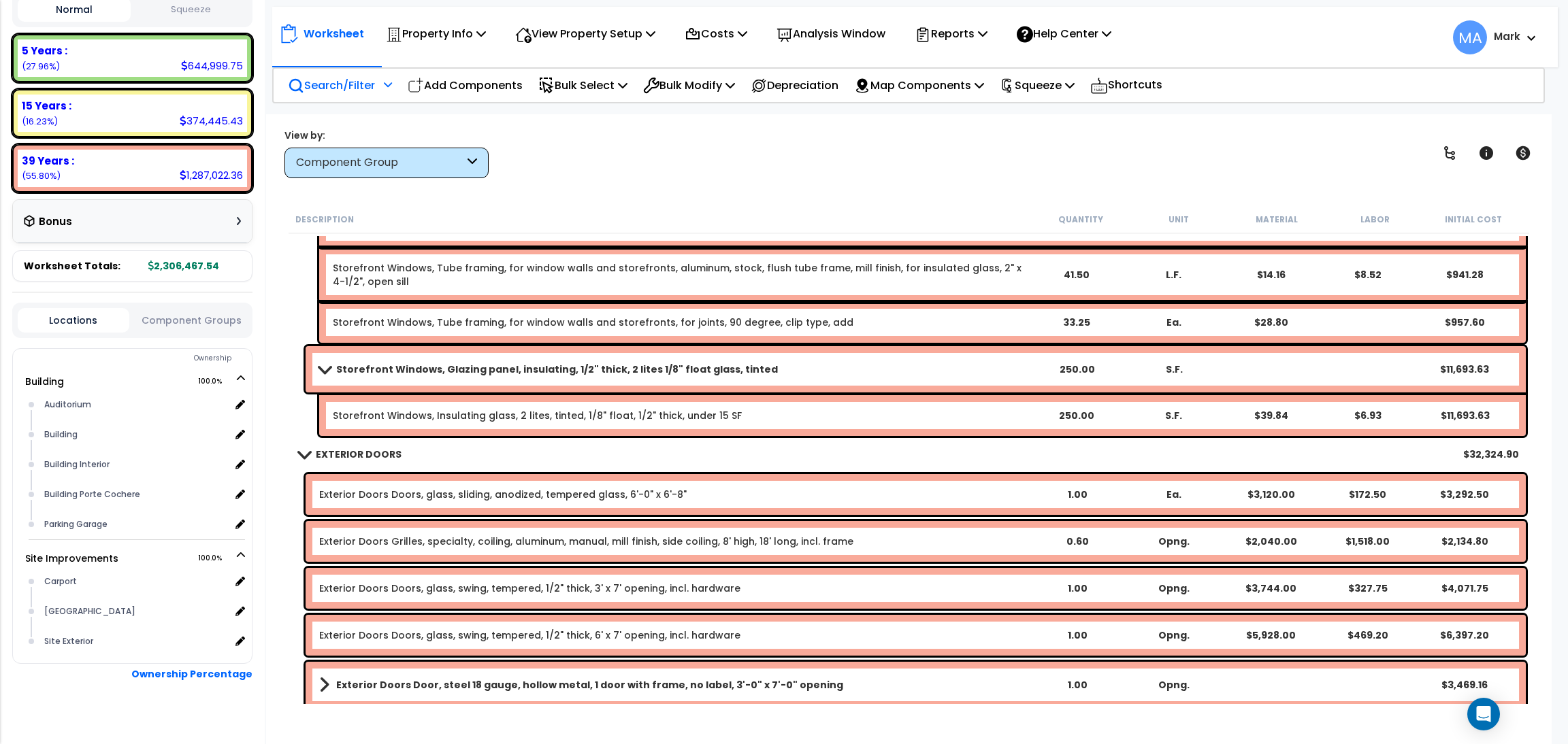
click at [344, 91] on p "Search/Filter" at bounding box center [332, 85] width 87 height 18
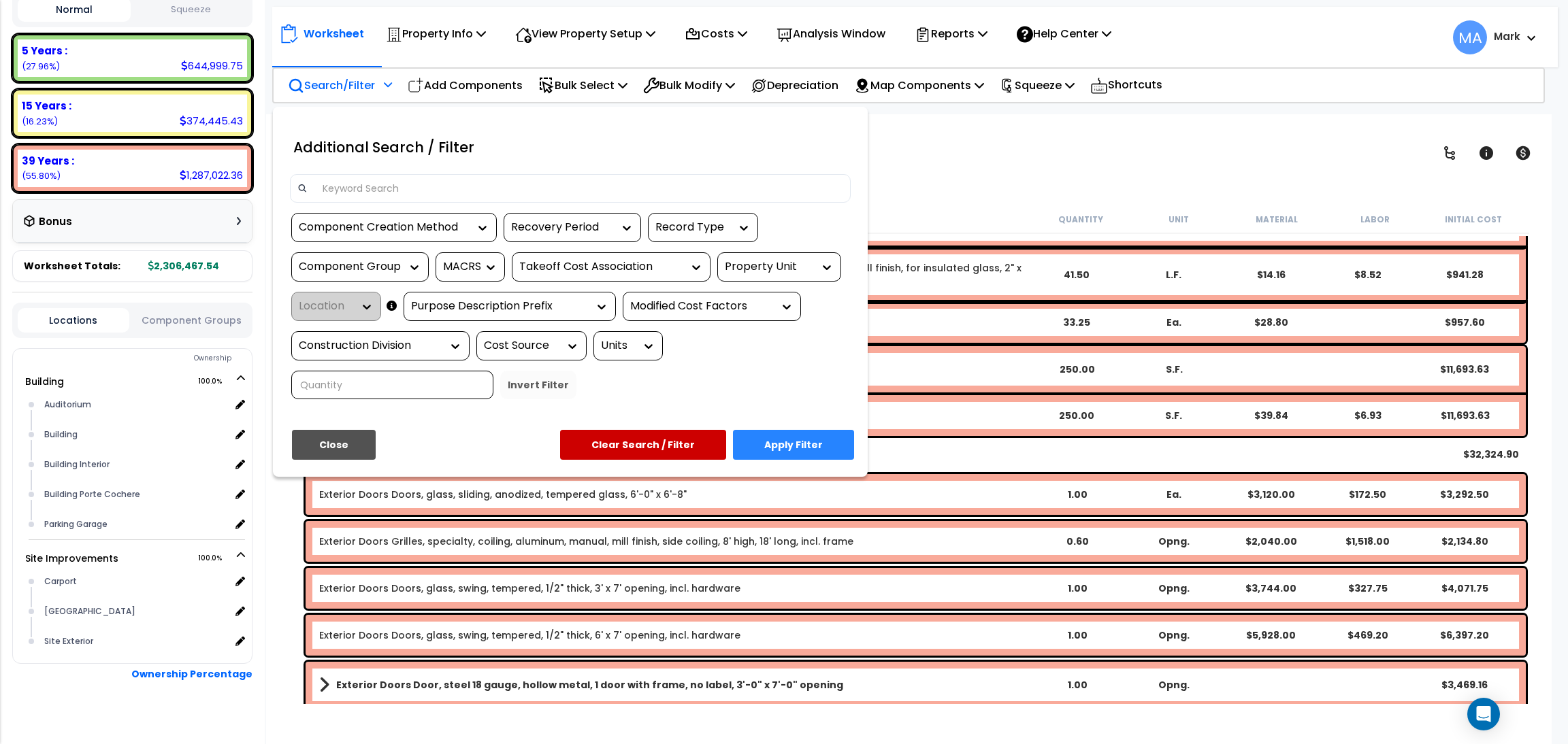
click at [373, 181] on input at bounding box center [578, 188] width 529 height 20
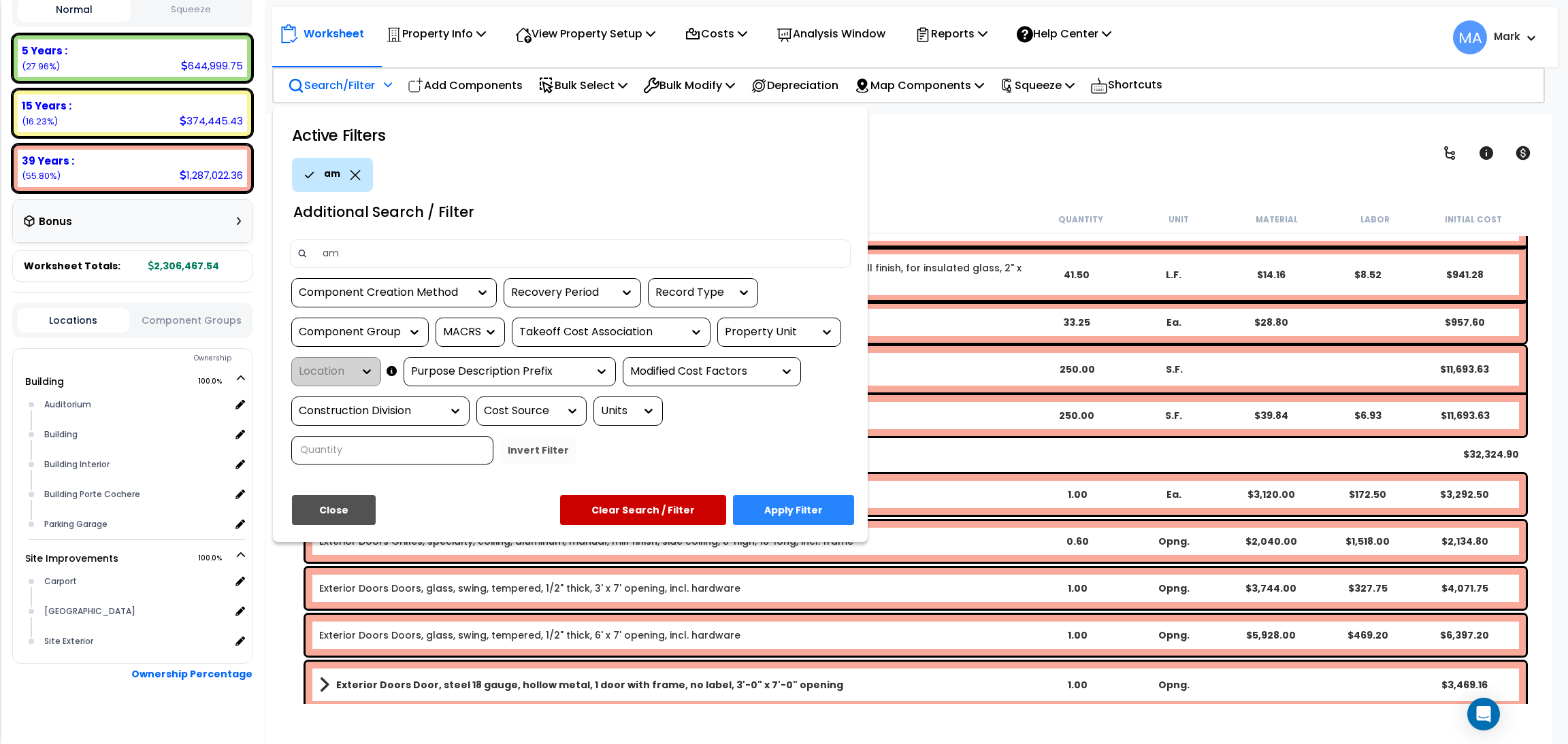
type input "a"
type input "management"
click at [814, 510] on button "Apply Filter" at bounding box center [794, 510] width 121 height 30
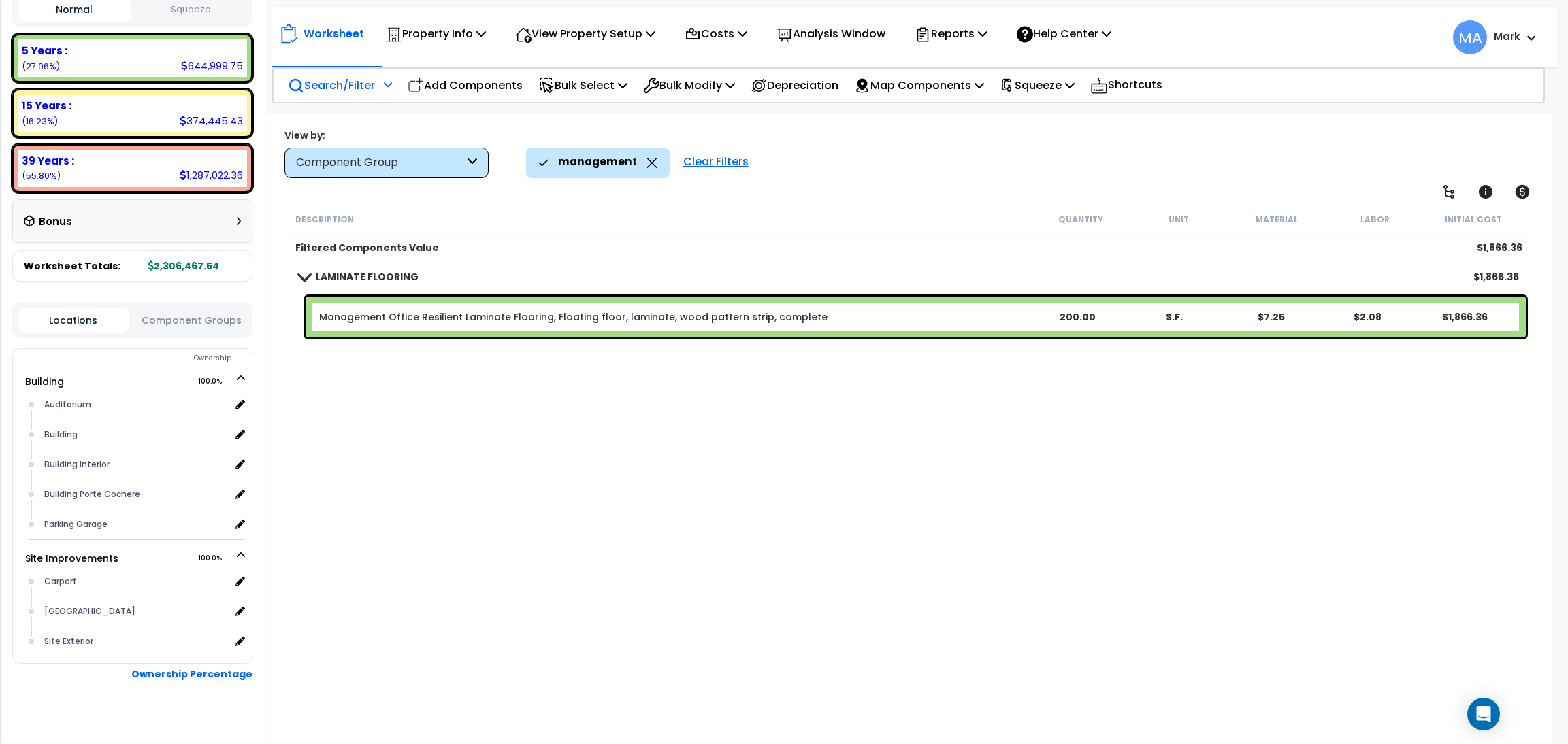
scroll to position [0, 0]
click at [638, 167] on div "management" at bounding box center [597, 163] width 119 height 30
click at [640, 167] on div "management" at bounding box center [597, 163] width 119 height 30
click at [648, 161] on icon at bounding box center [652, 163] width 10 height 10
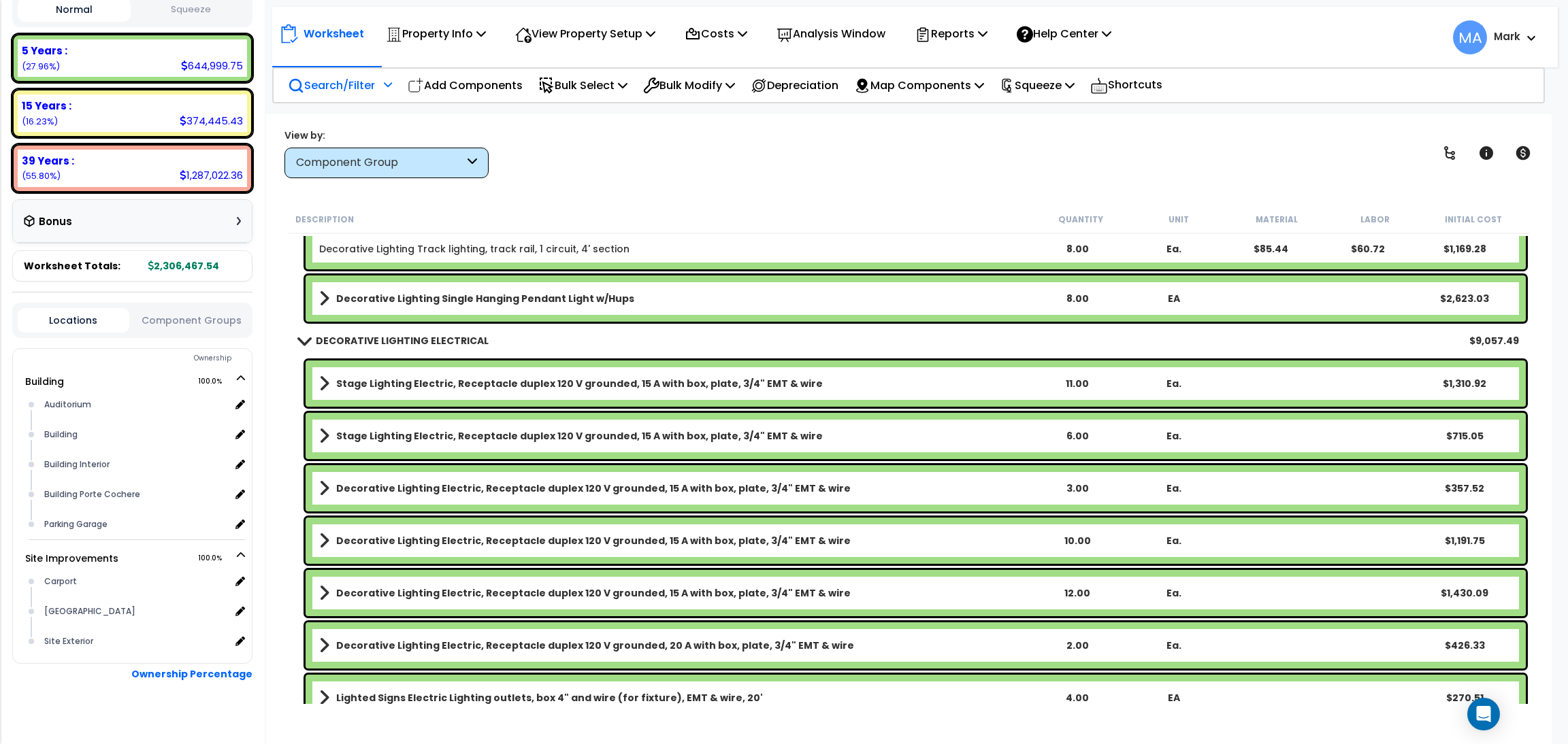
scroll to position [16838, 0]
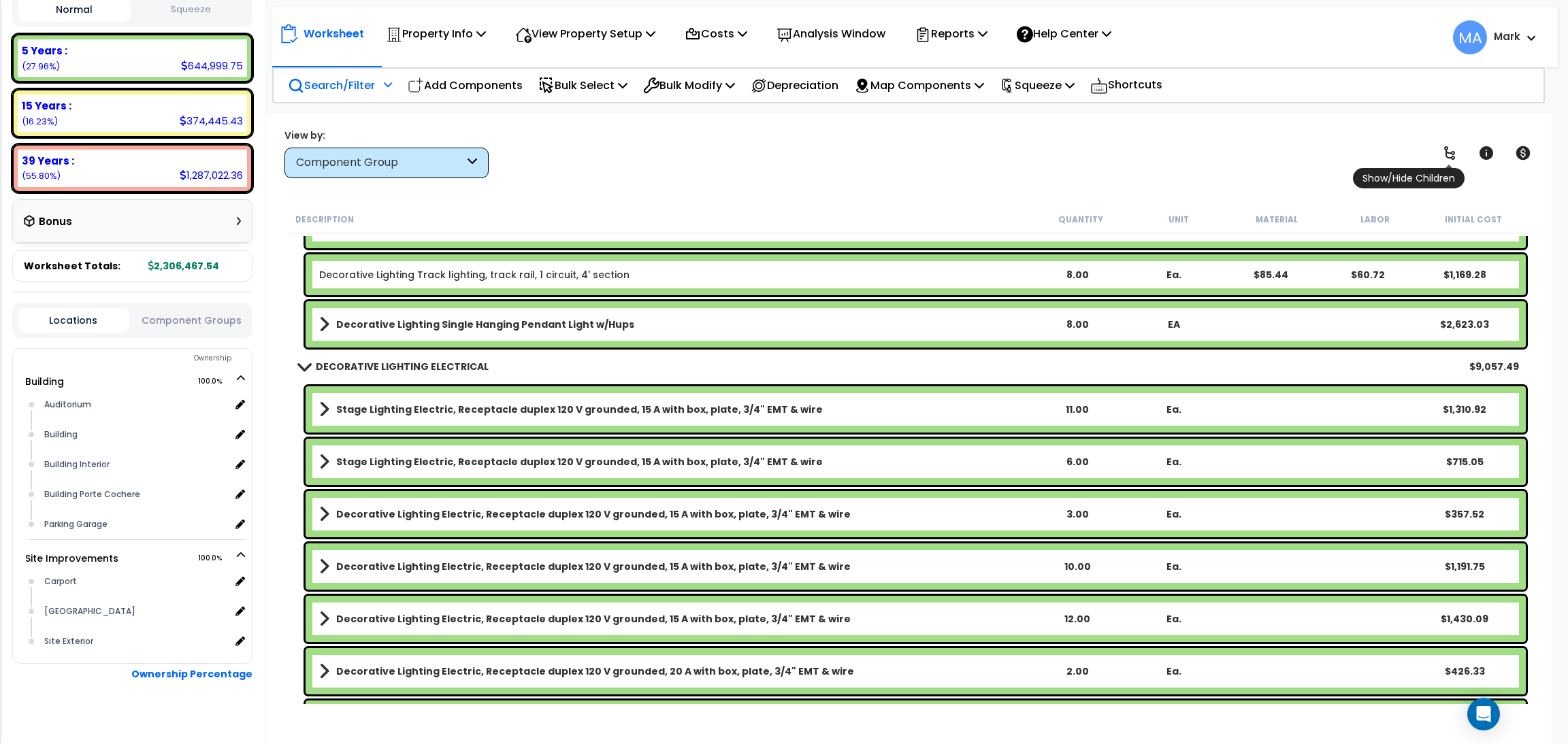
click at [1453, 151] on icon at bounding box center [1449, 153] width 11 height 13
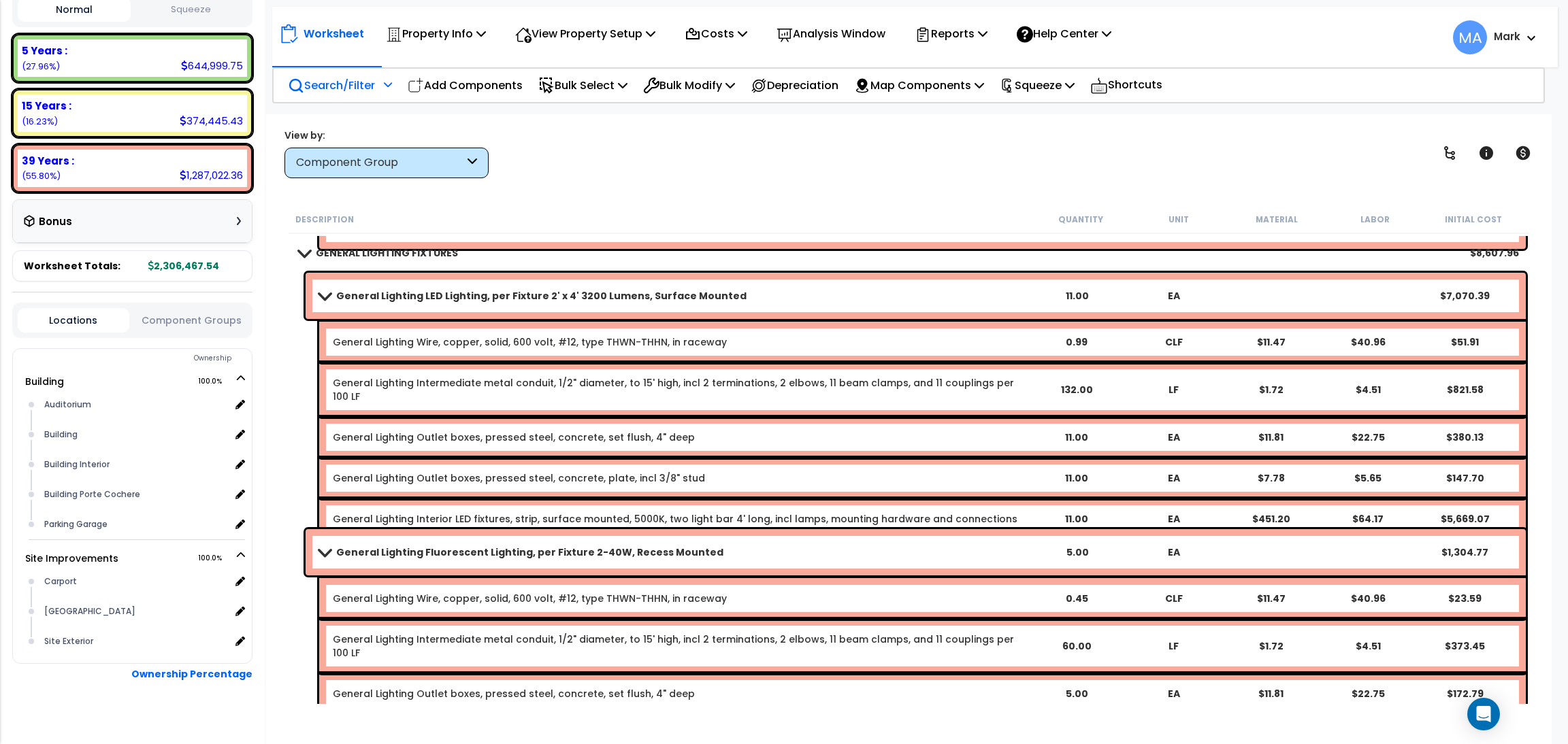
scroll to position [13369, 0]
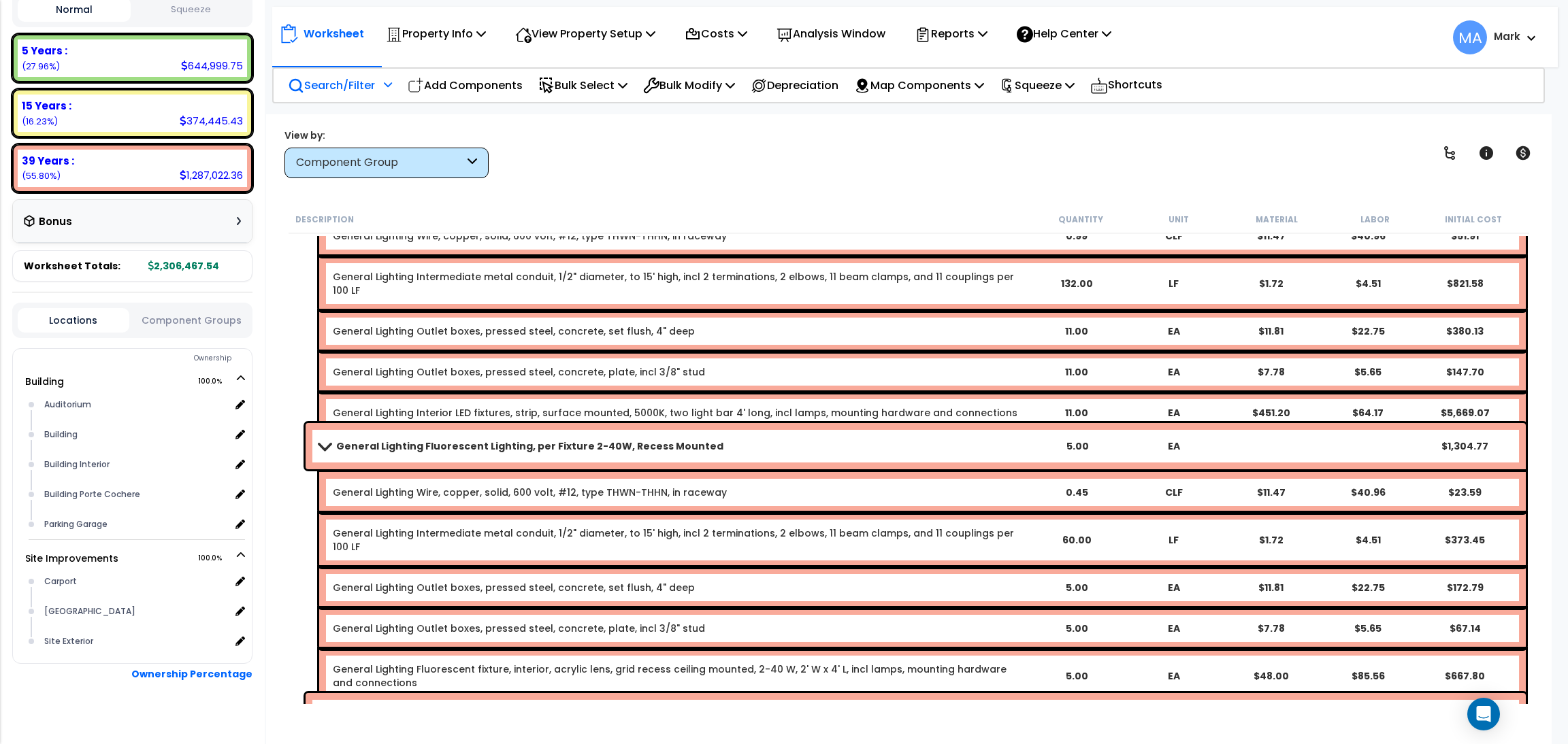
drag, startPoint x: 870, startPoint y: 432, endPoint x: 873, endPoint y: 417, distance: 15.3
click at [871, 423] on div "General Lighting Fluorescent Lighting, per Fixture 2-40W, Recess Mounted 5.00 E…" at bounding box center [916, 446] width 1220 height 46
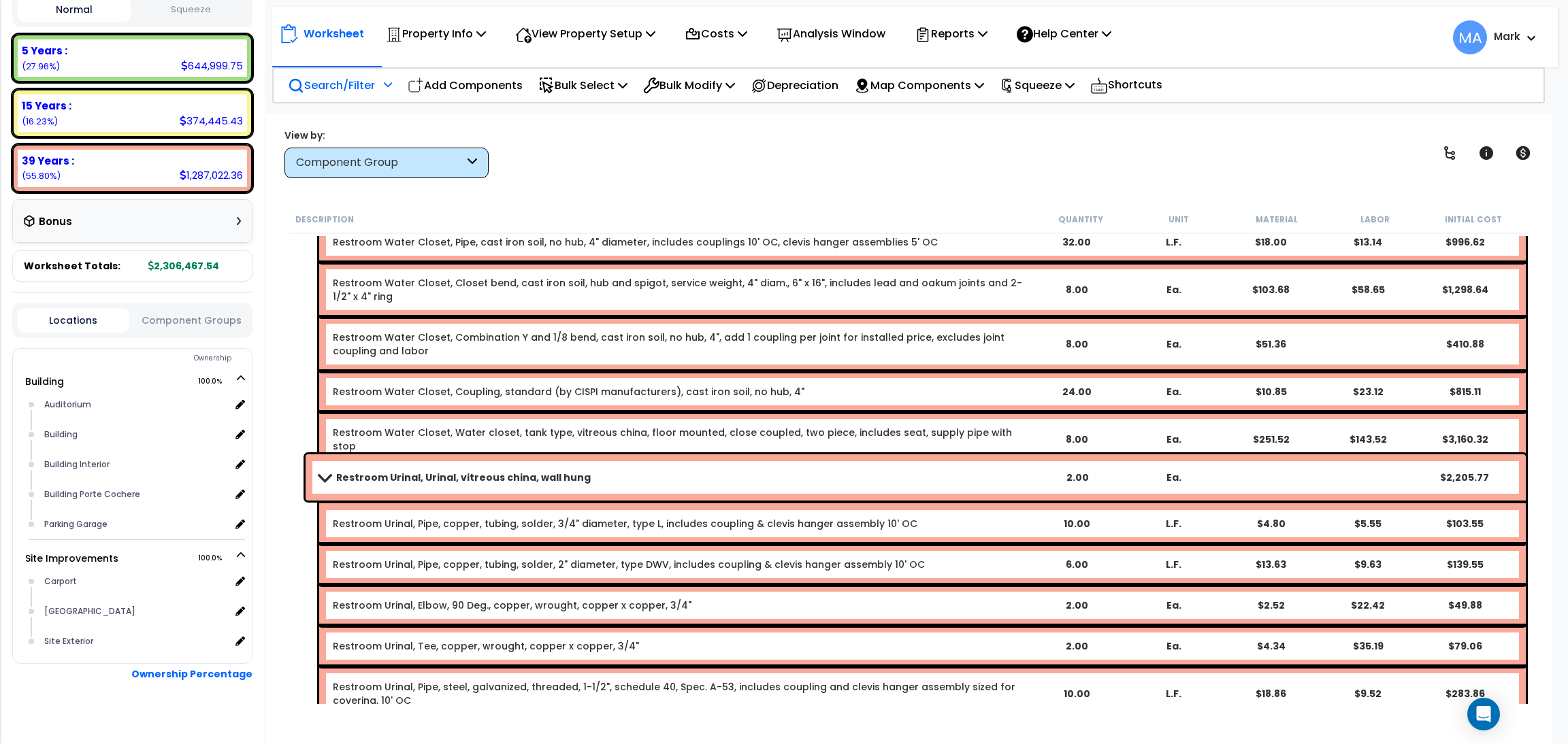
scroll to position [11634, 0]
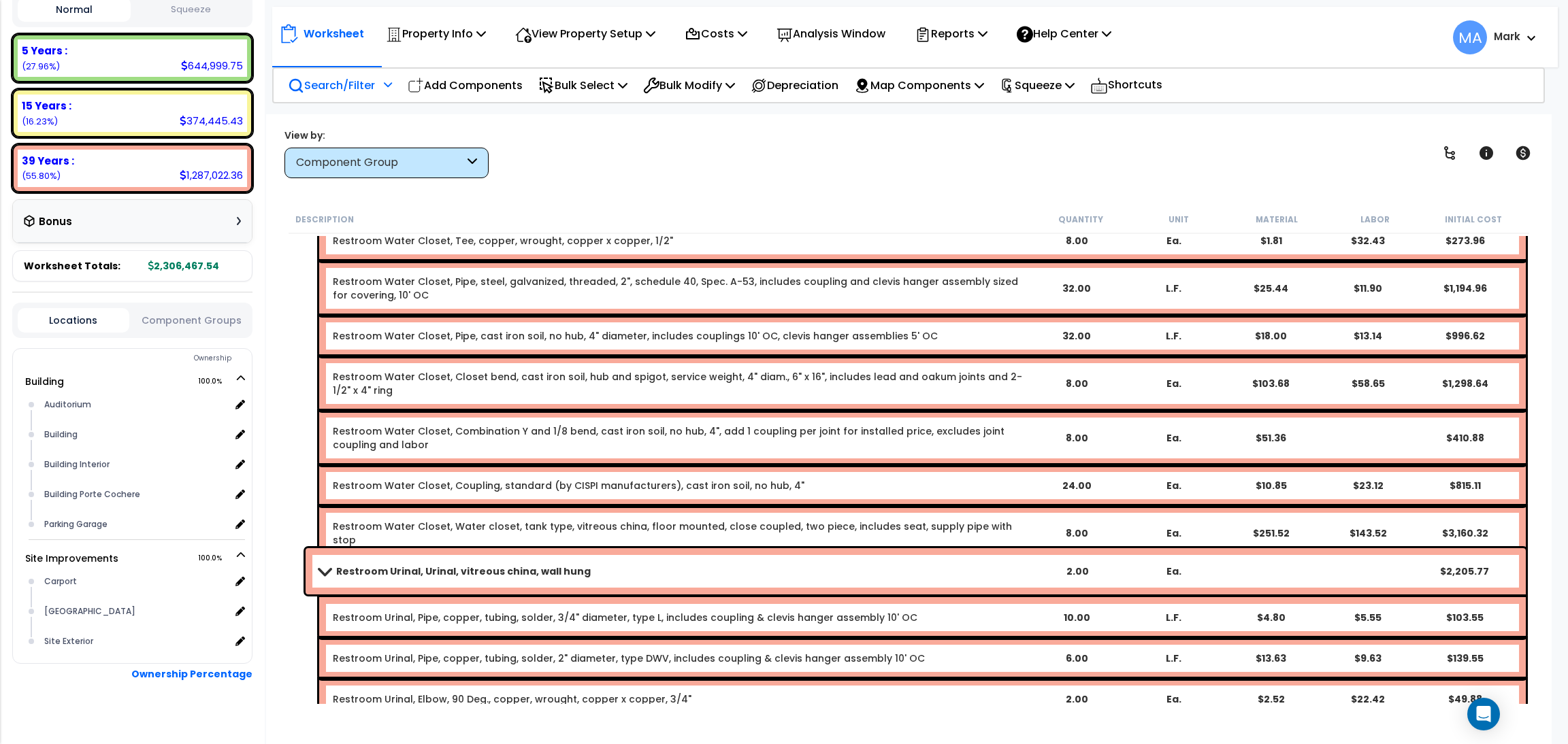
click at [351, 82] on p "Search/Filter" at bounding box center [332, 85] width 87 height 18
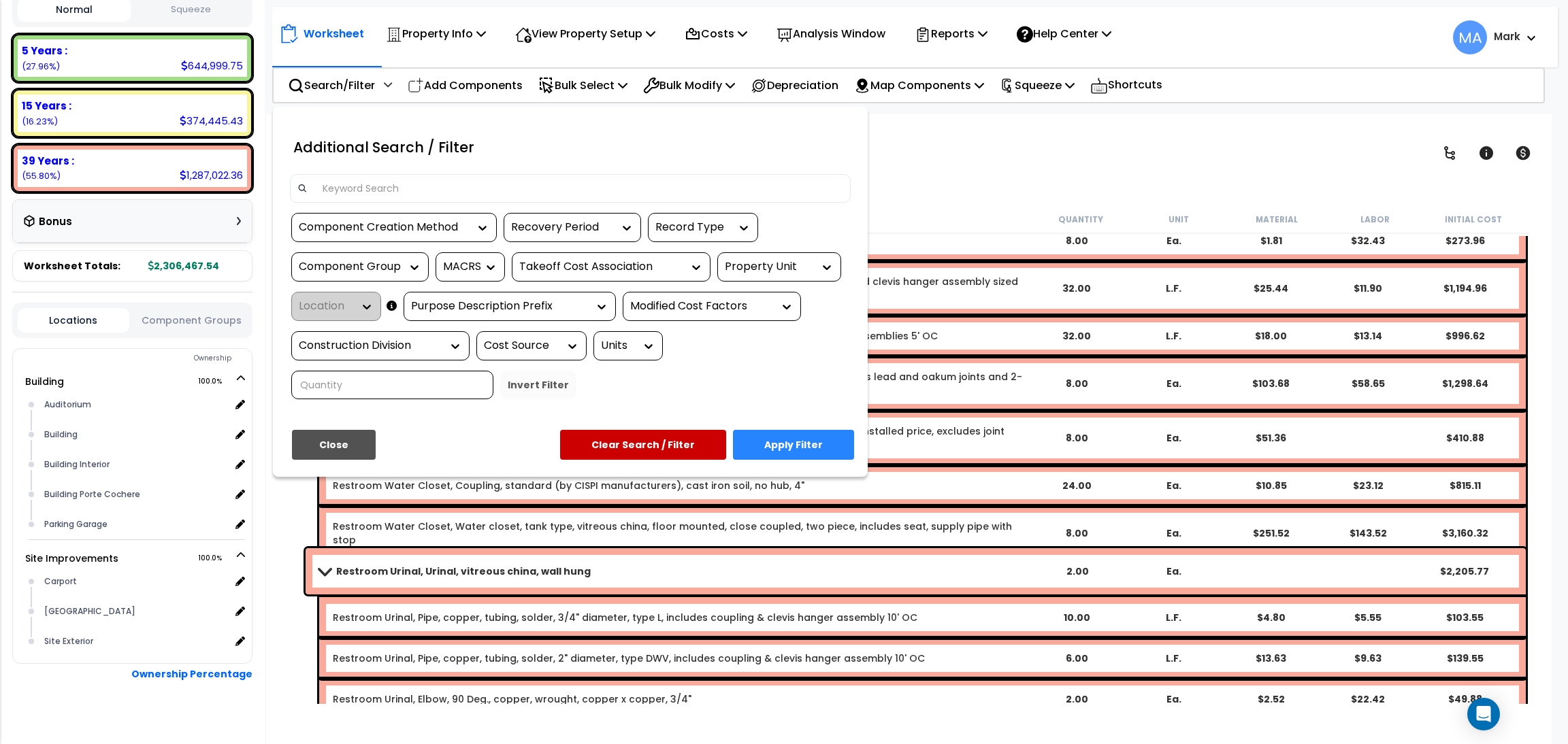
click at [362, 185] on input at bounding box center [578, 188] width 529 height 20
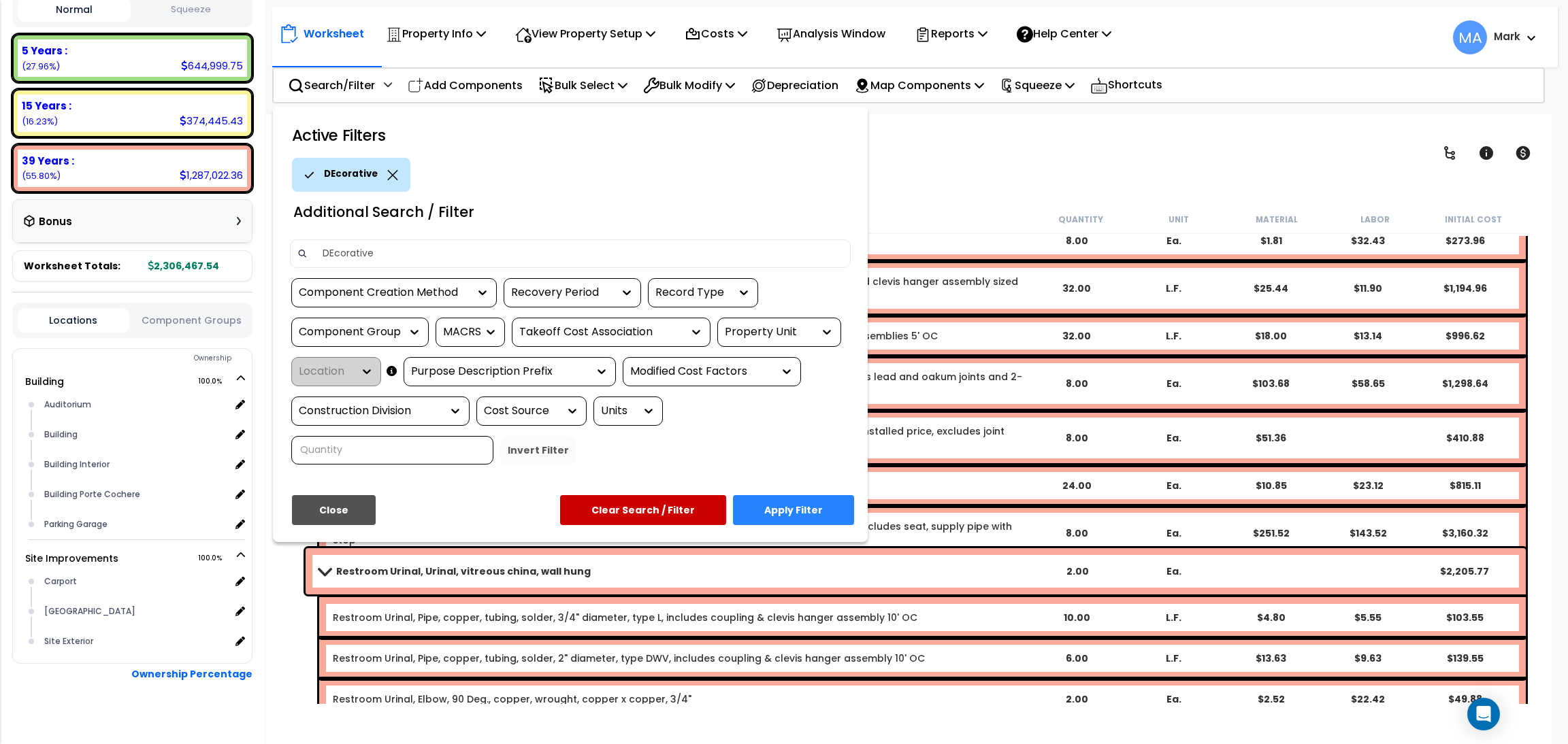
click at [336, 250] on input "DEcorative" at bounding box center [578, 254] width 529 height 20
type input "Decorative"
click at [801, 505] on button "Apply Filter" at bounding box center [794, 510] width 121 height 30
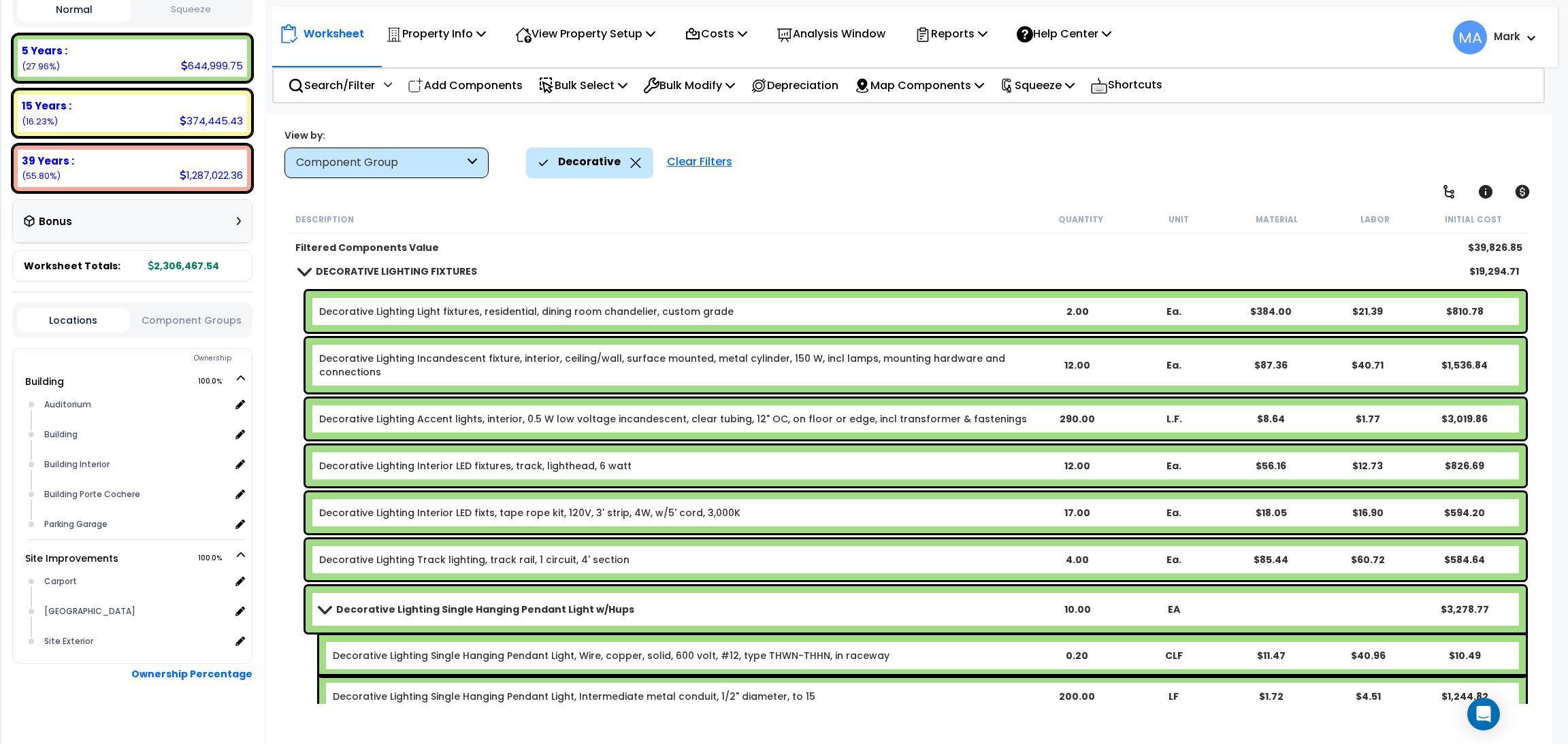
scroll to position [0, 0]
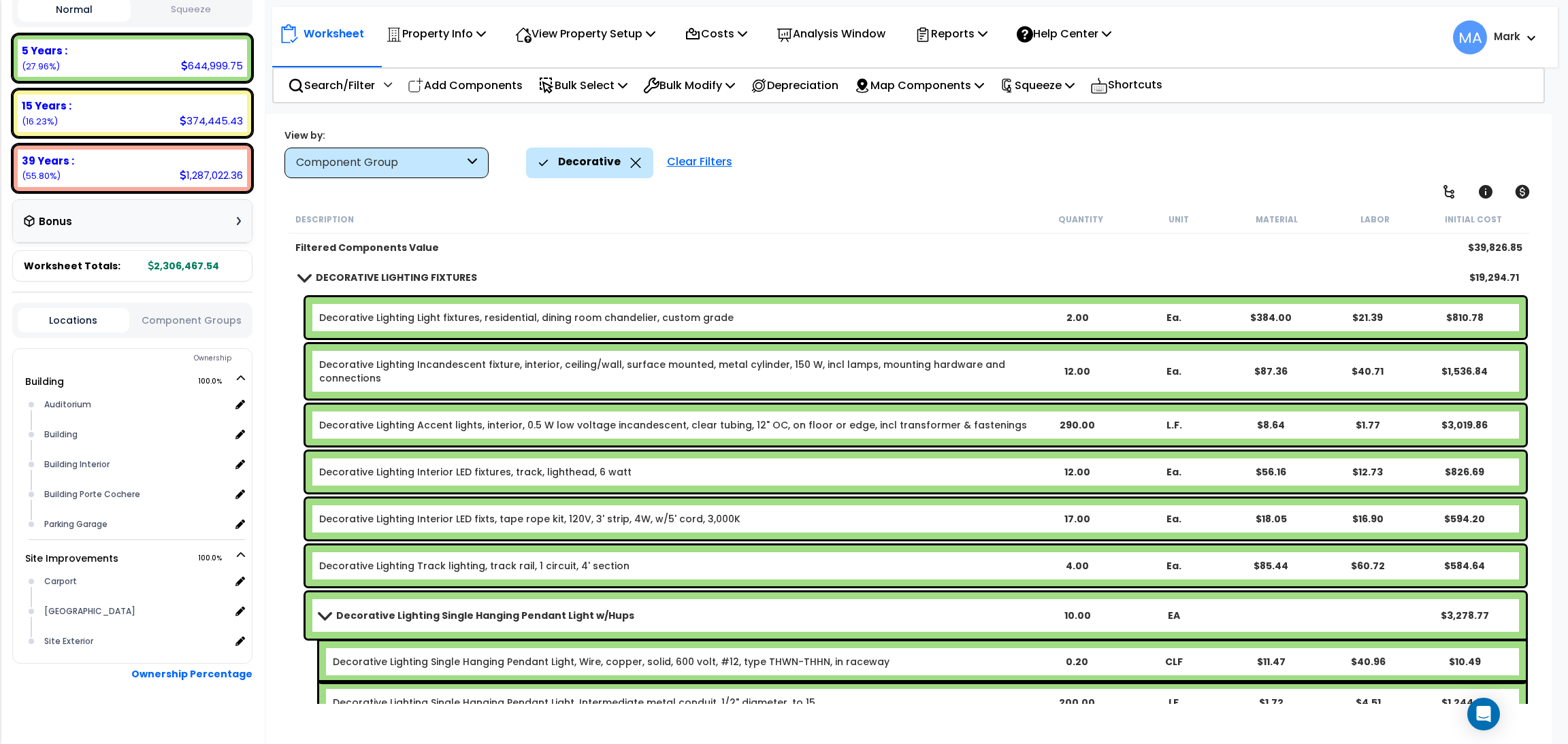
click at [632, 164] on icon at bounding box center [635, 163] width 11 height 10
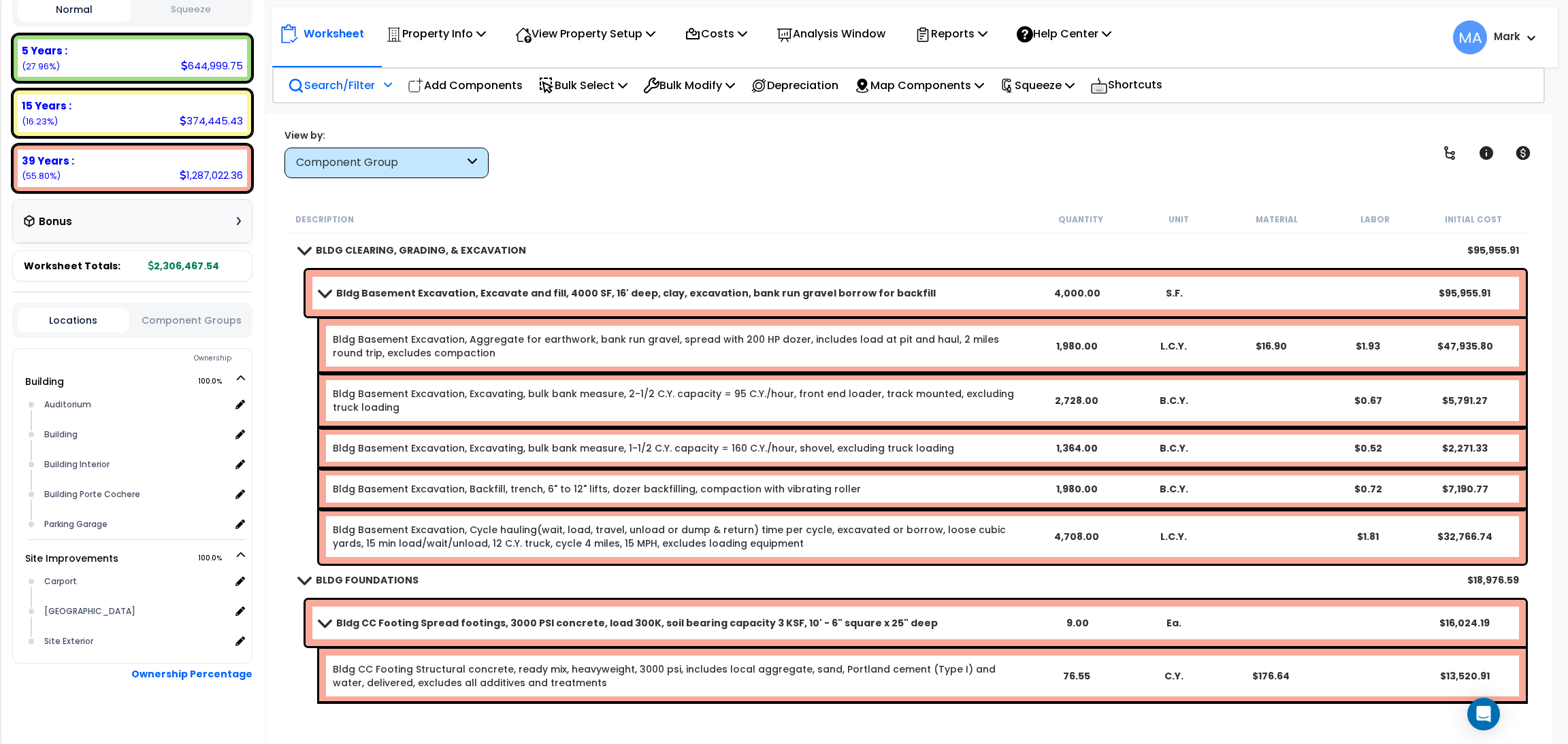
click at [343, 91] on p "Search/Filter" at bounding box center [332, 85] width 87 height 18
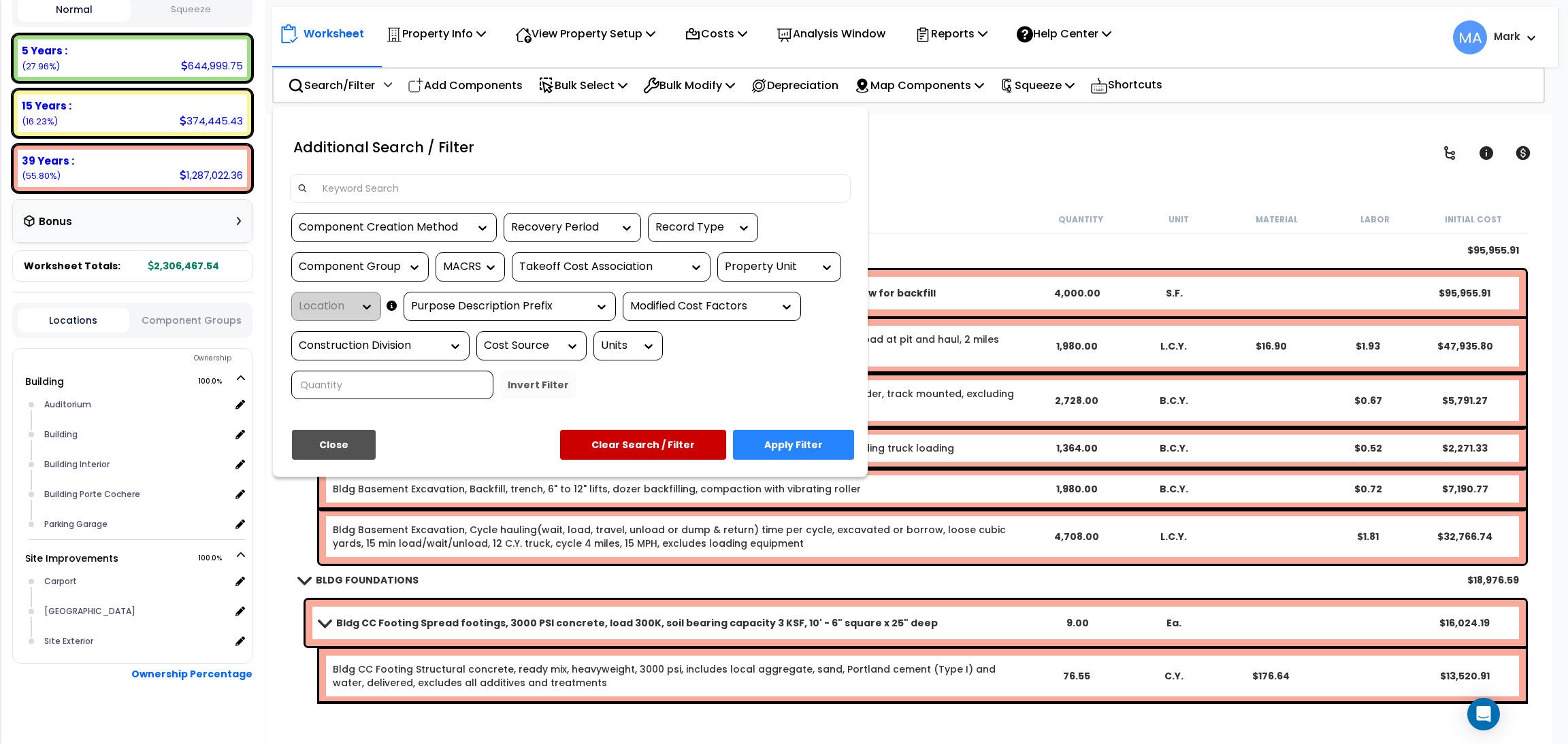
click at [383, 185] on input at bounding box center [578, 188] width 529 height 20
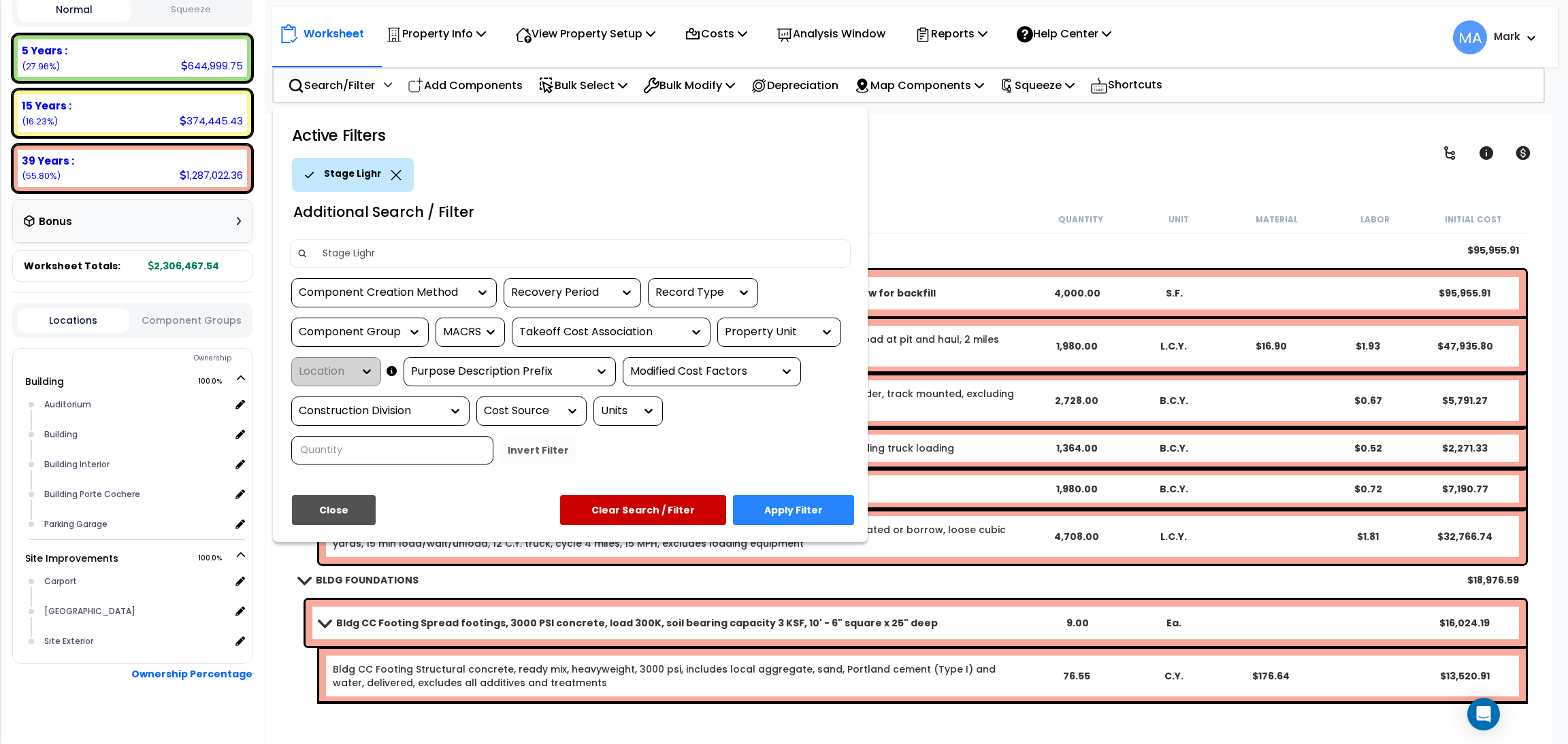
scroll to position [59, 0]
type input "Stage Light"
click at [790, 504] on button "Apply Filter" at bounding box center [794, 510] width 121 height 30
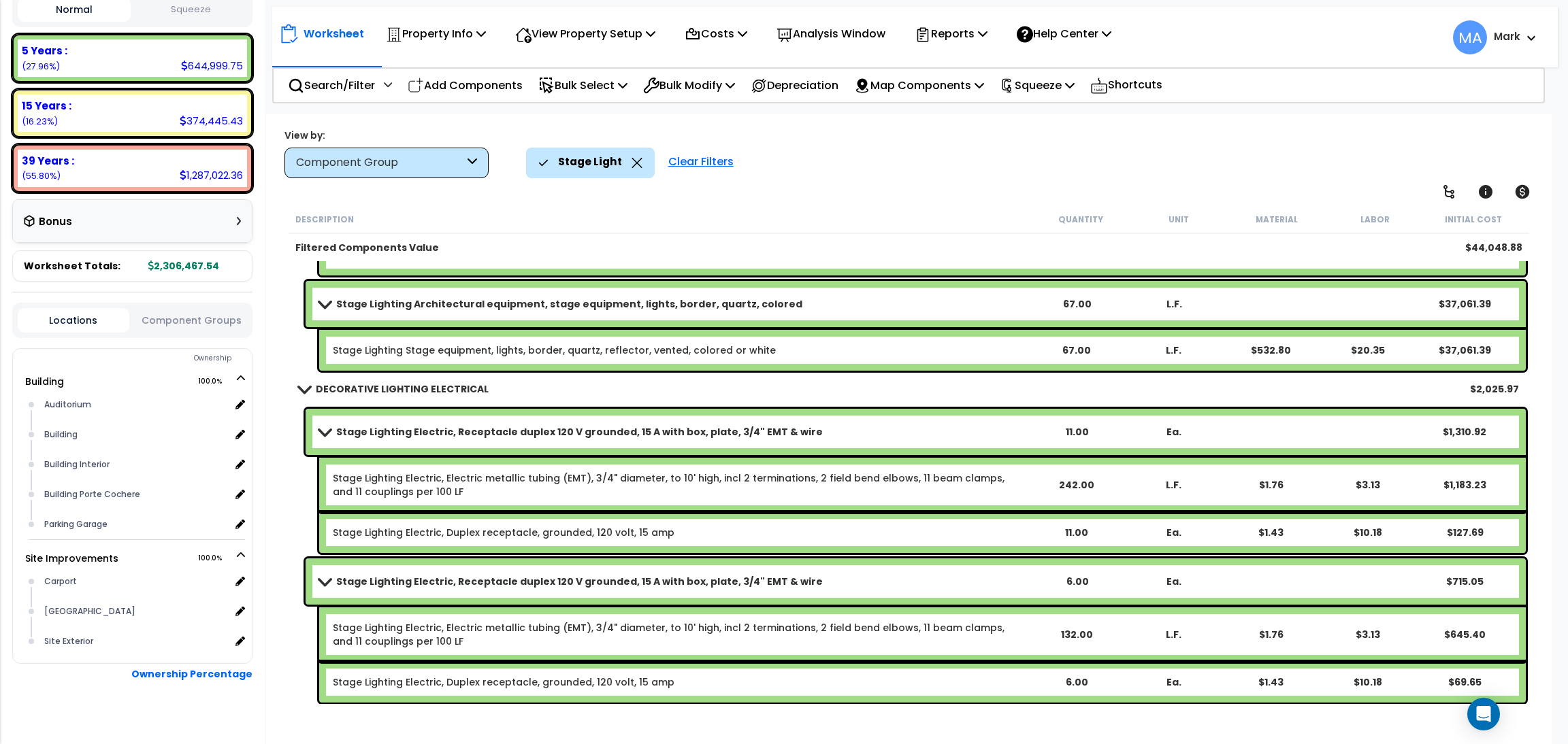
click at [627, 164] on div "Stage Light" at bounding box center [590, 163] width 104 height 30
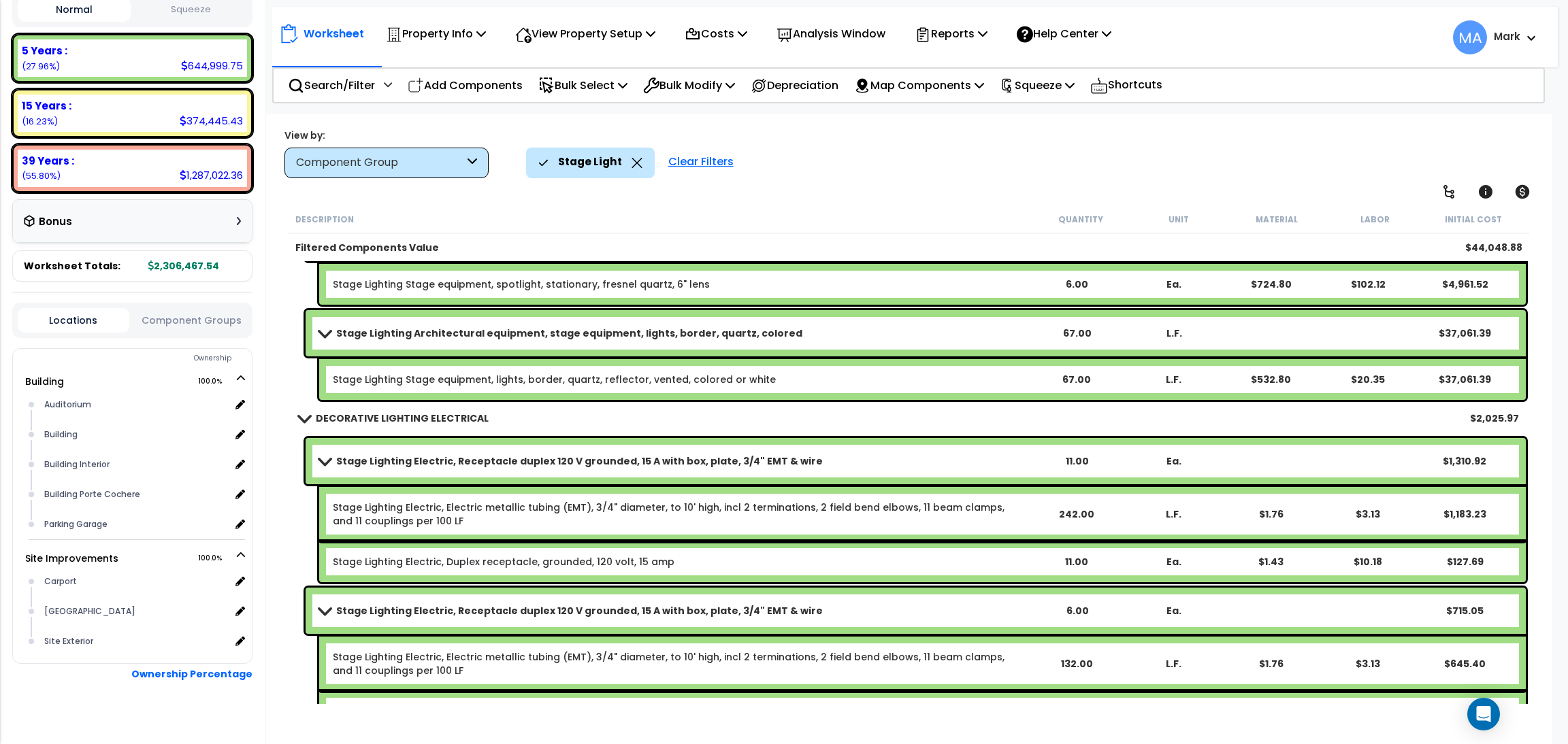
scroll to position [0, 0]
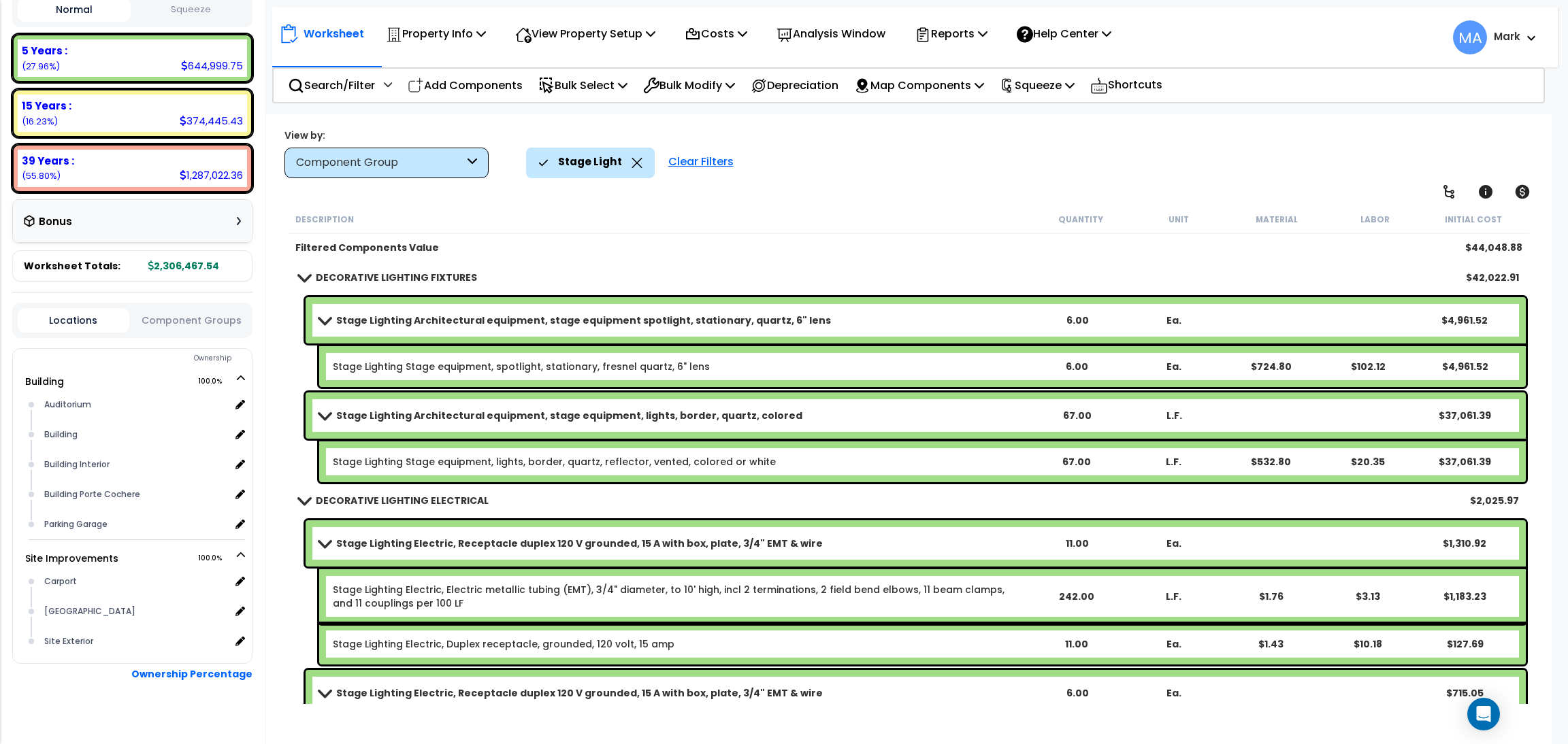
click at [388, 284] on link "DECORATIVE LIGHTING FIXTURES" at bounding box center [388, 277] width 178 height 19
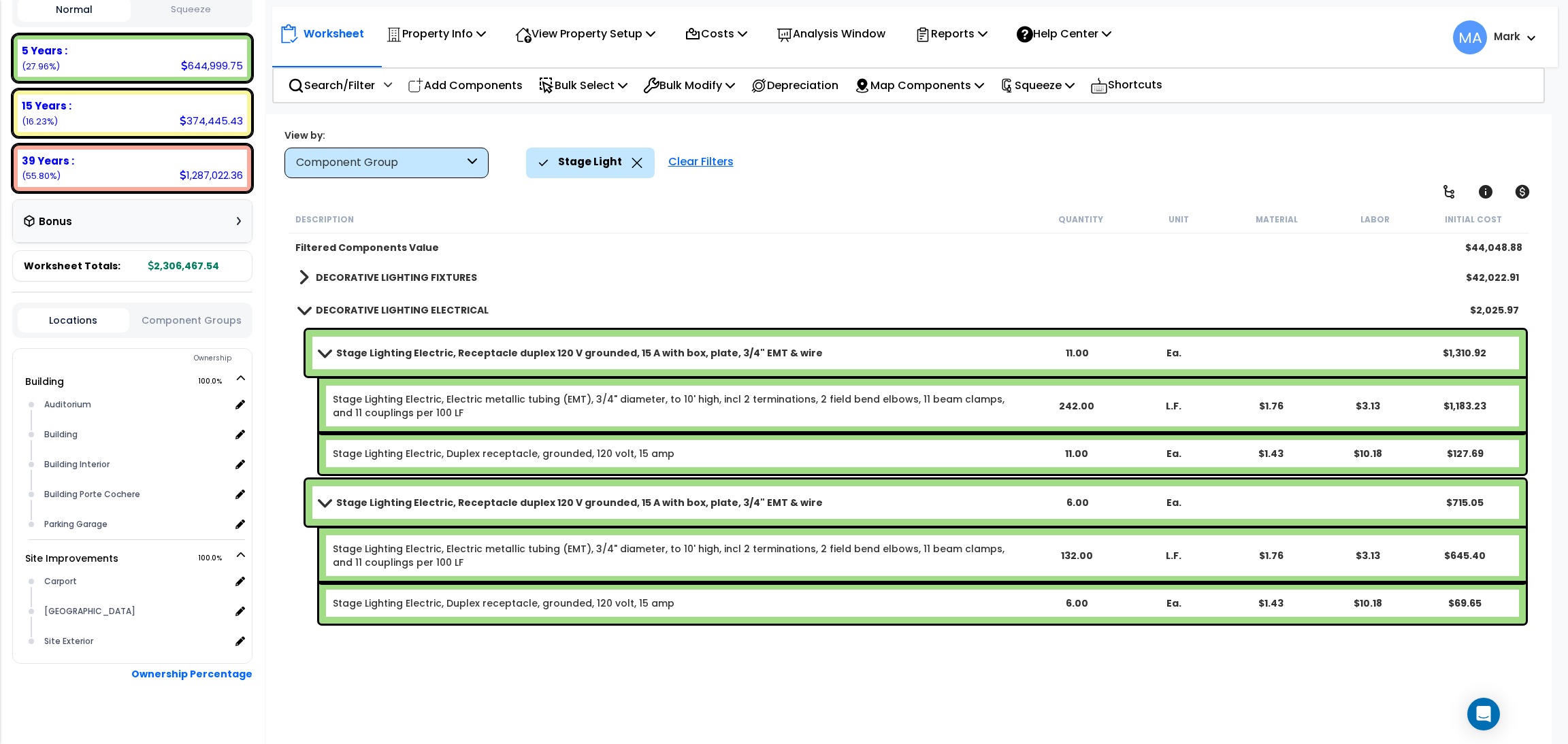
click at [381, 276] on b "DECORATIVE LIGHTING FIXTURES" at bounding box center [396, 277] width 161 height 13
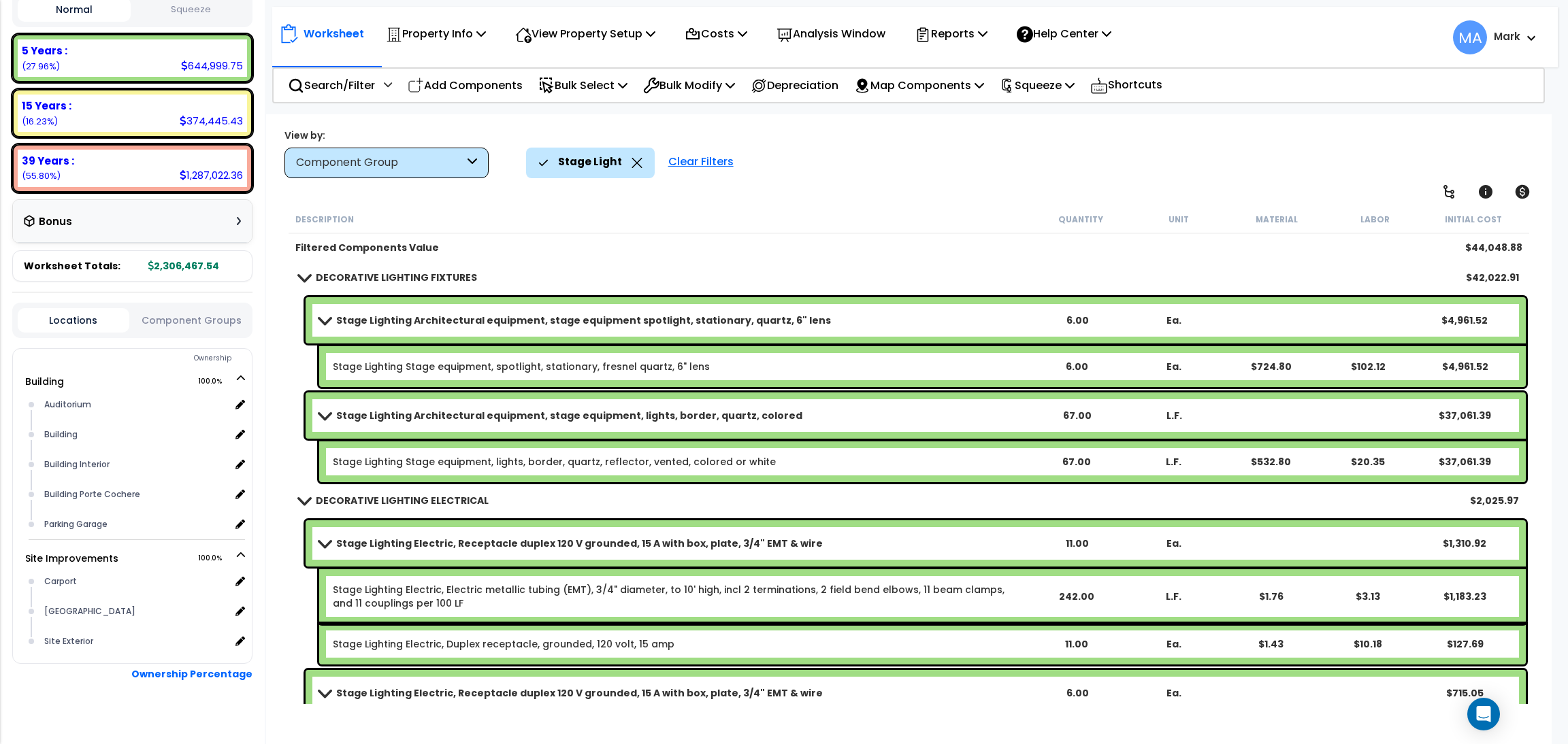
click at [338, 318] on b "Stage Lighting Architectural equipment, stage equipment spotlight, stationary, …" at bounding box center [584, 321] width 495 height 13
click at [361, 326] on link "Stage Lighting Architectural equipment, stage equipment spotlight, stationary, …" at bounding box center [673, 320] width 709 height 19
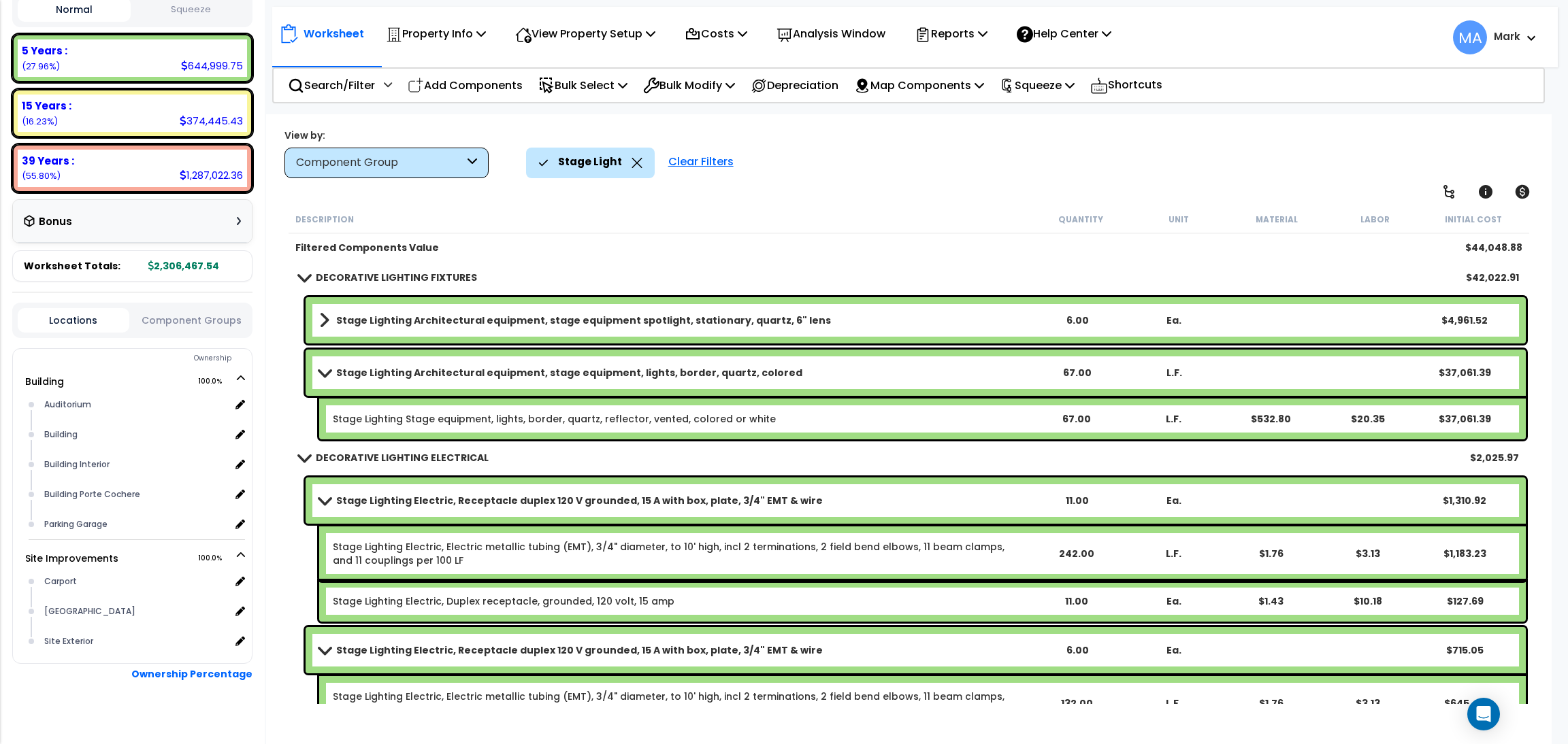
click at [370, 377] on b "Stage Lighting Architectural equipment, stage equipment, lights, border, quartz…" at bounding box center [570, 372] width 466 height 13
click at [370, 371] on b "Stage Lighting Architectural equipment, stage equipment, lights, border, quartz…" at bounding box center [570, 372] width 466 height 13
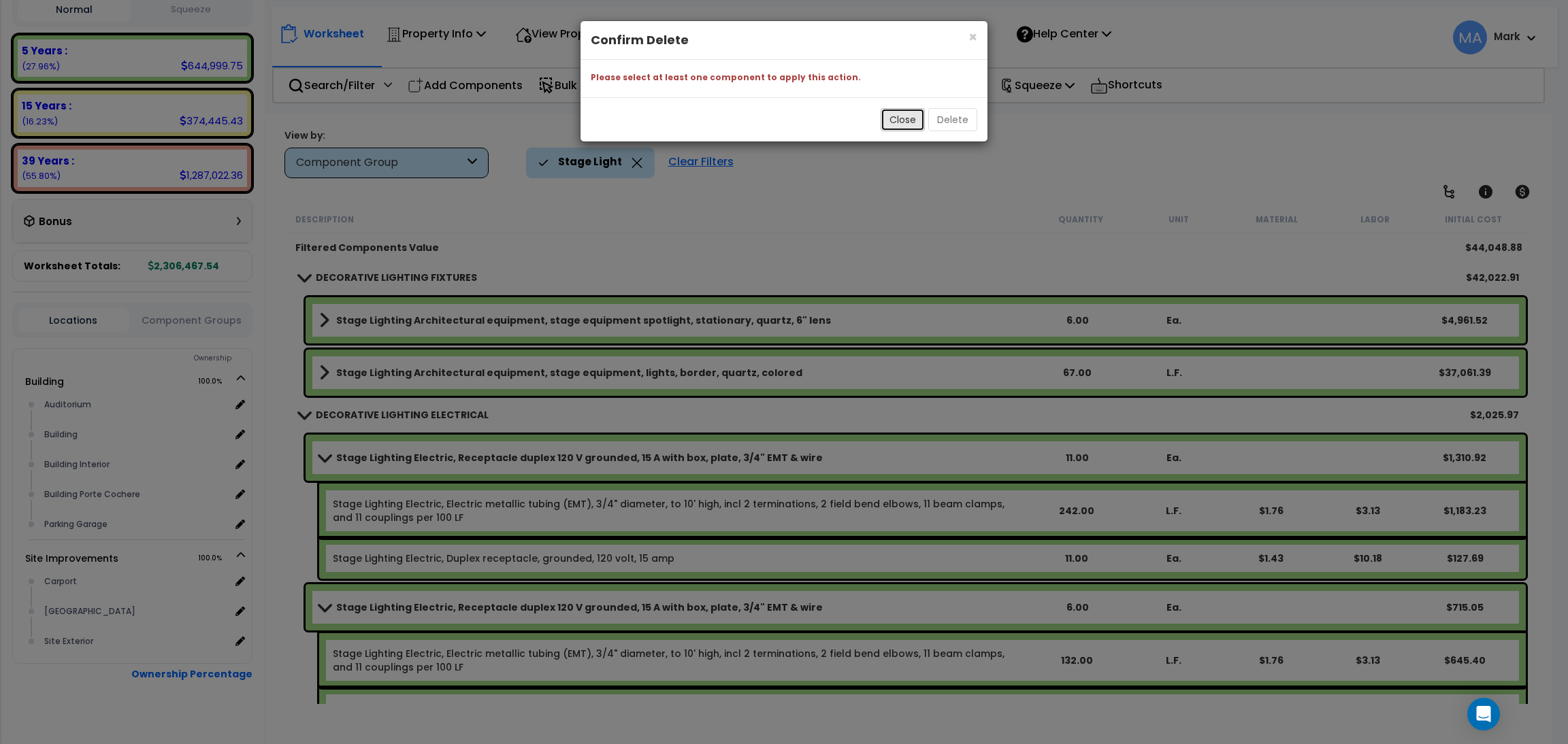
click at [913, 123] on button "Close" at bounding box center [902, 120] width 44 height 23
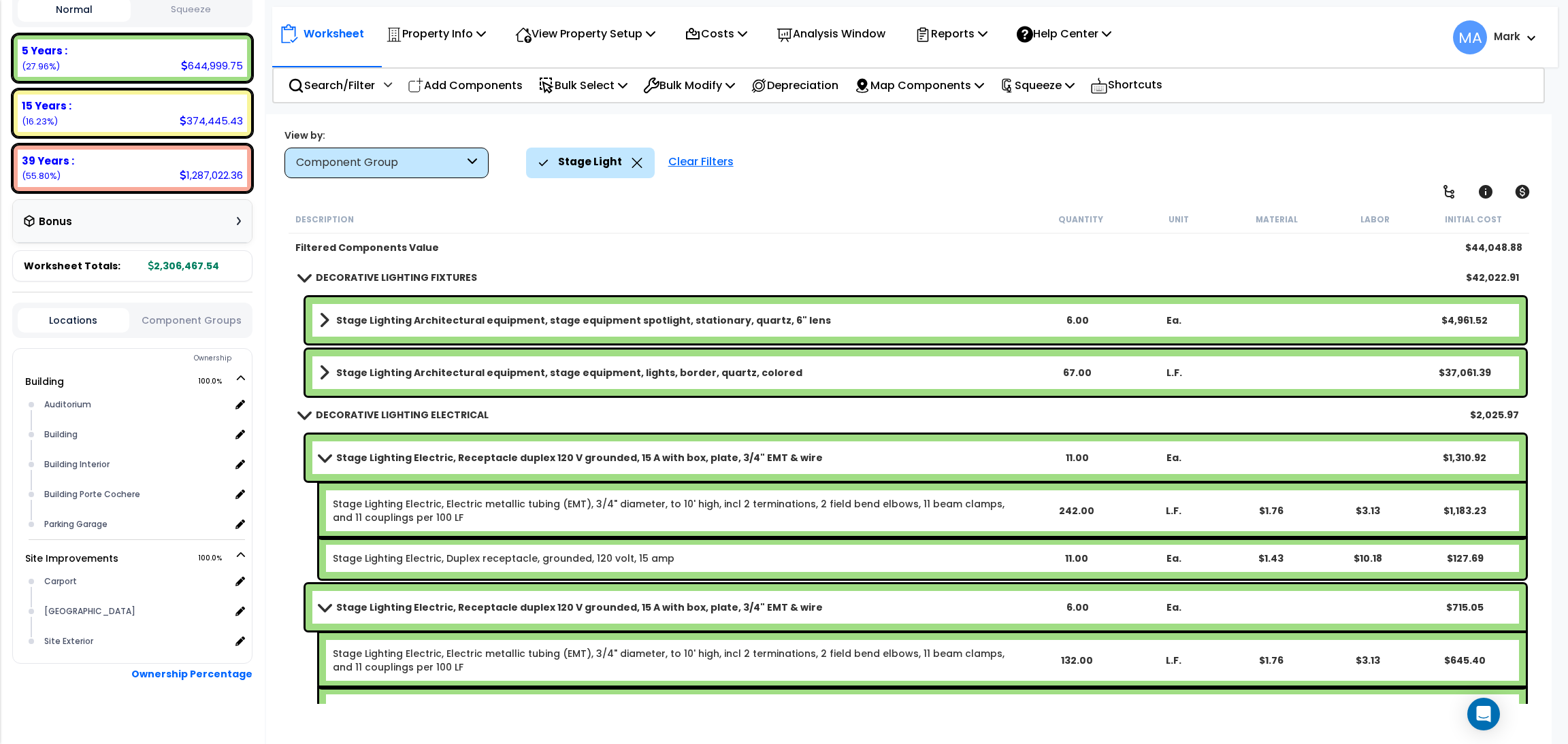
scroll to position [59, 0]
click at [632, 163] on icon at bounding box center [637, 163] width 11 height 10
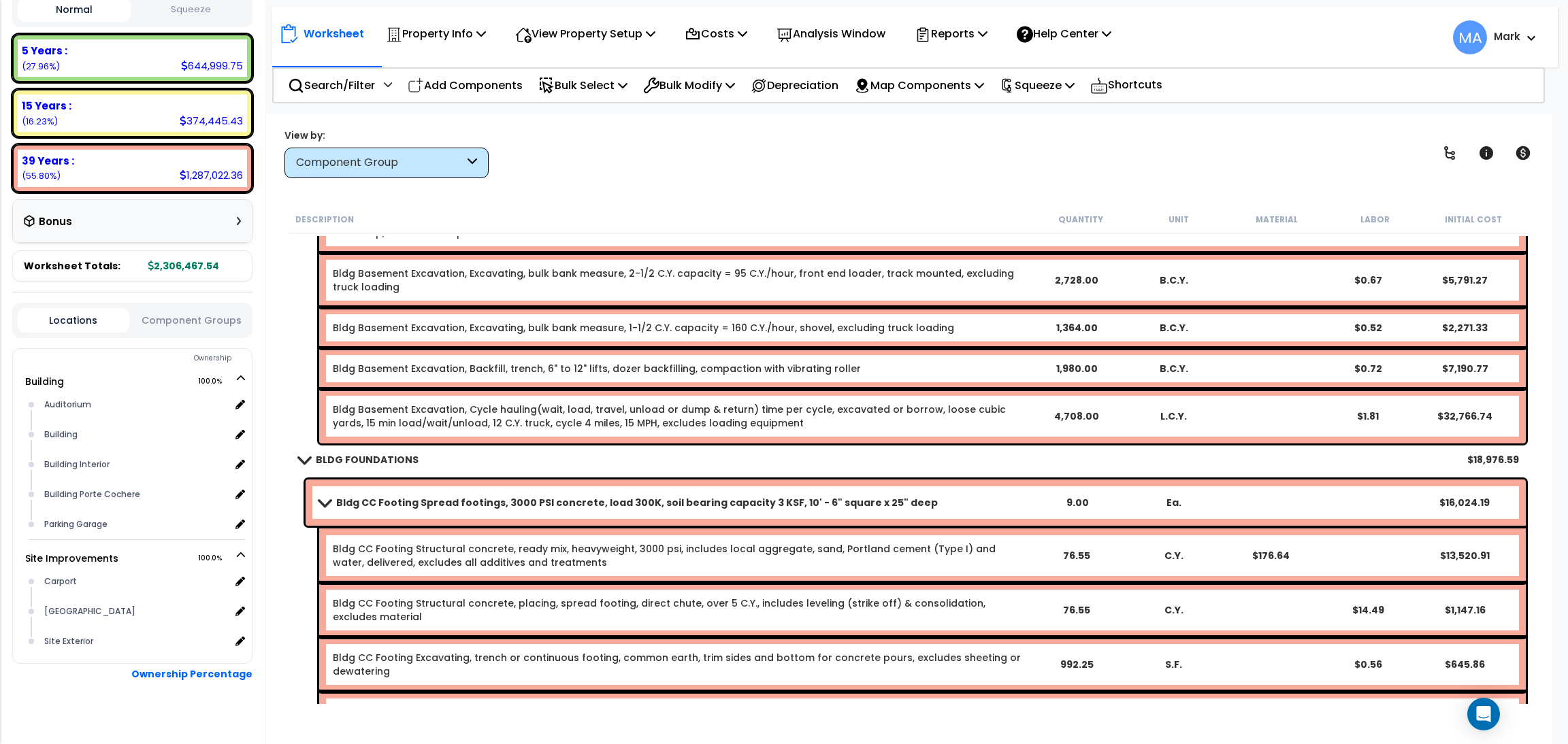
scroll to position [408, 0]
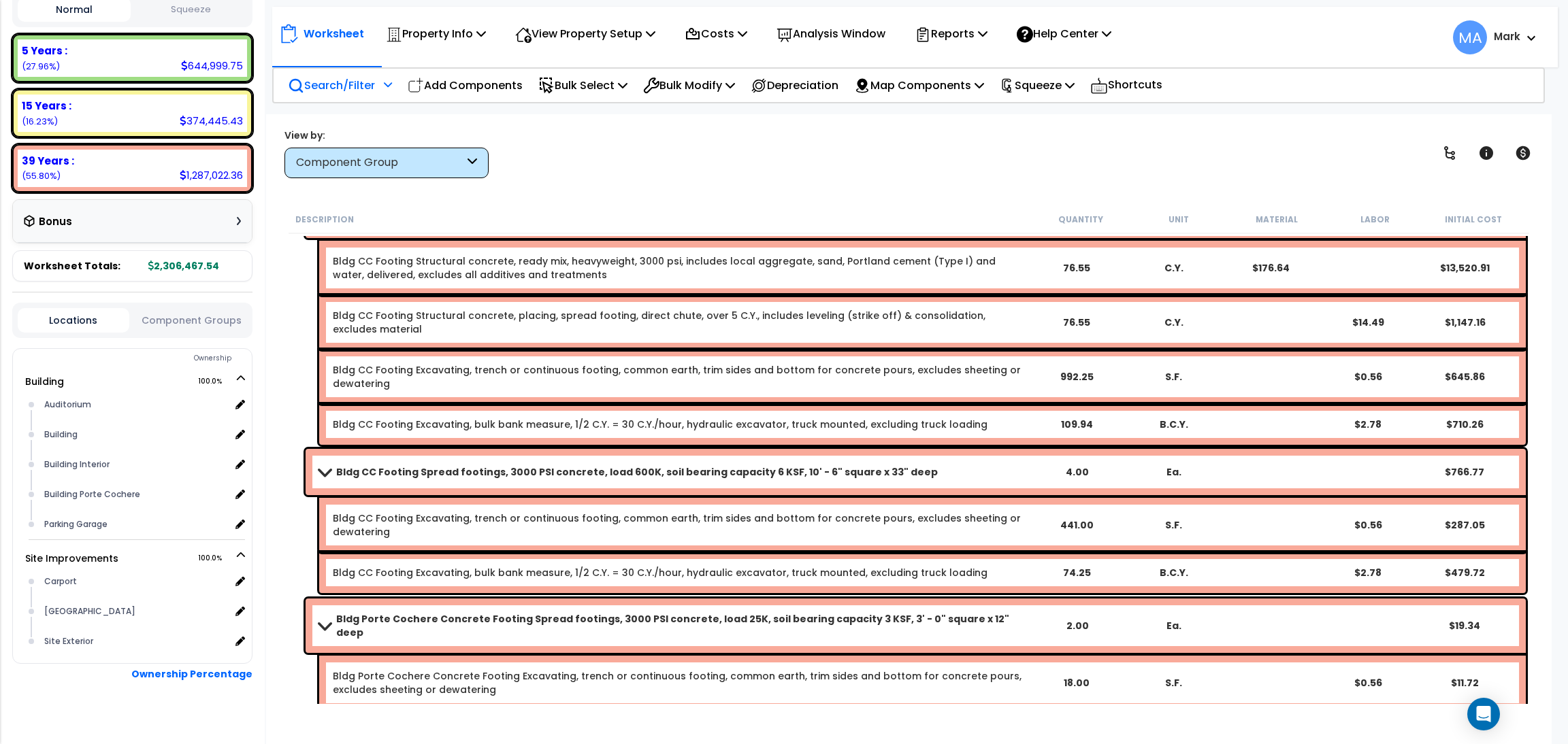
click at [337, 89] on p "Search/Filter" at bounding box center [332, 85] width 87 height 18
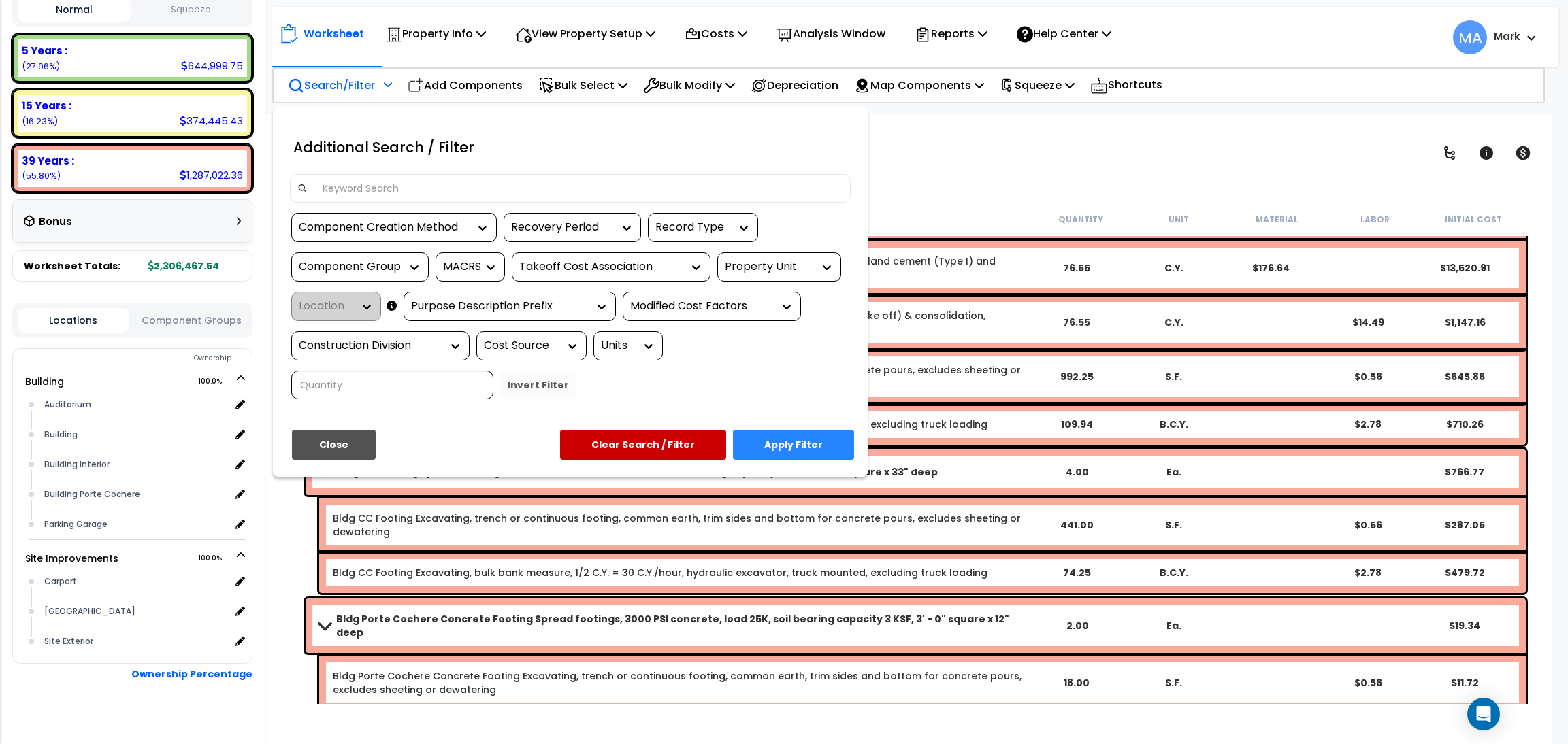
click at [382, 178] on input at bounding box center [578, 188] width 529 height 20
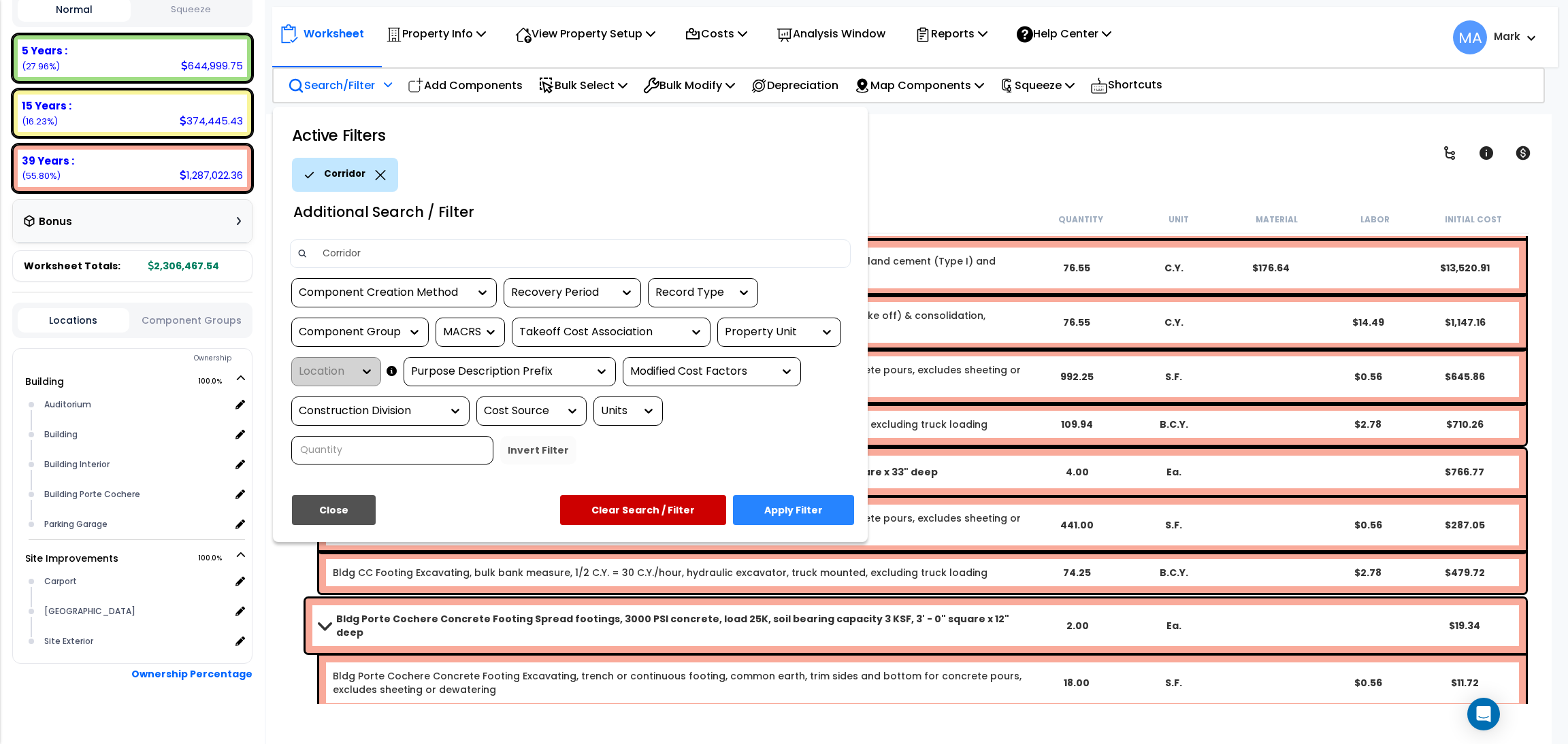
type input "Corridor"
click at [814, 501] on button "Apply Filter" at bounding box center [794, 510] width 121 height 30
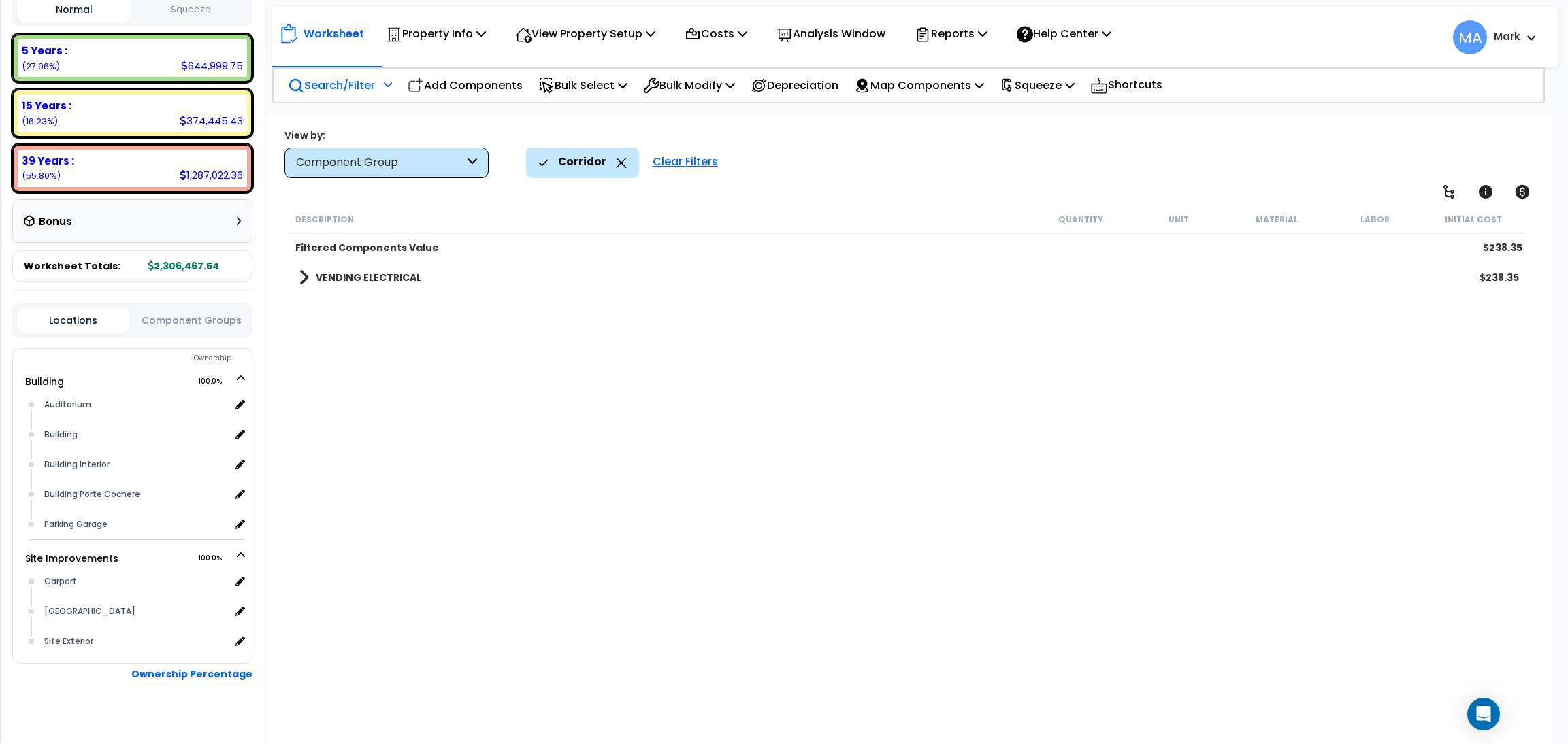
click at [394, 279] on b "VENDING ELECTRICAL" at bounding box center [368, 277] width 105 height 13
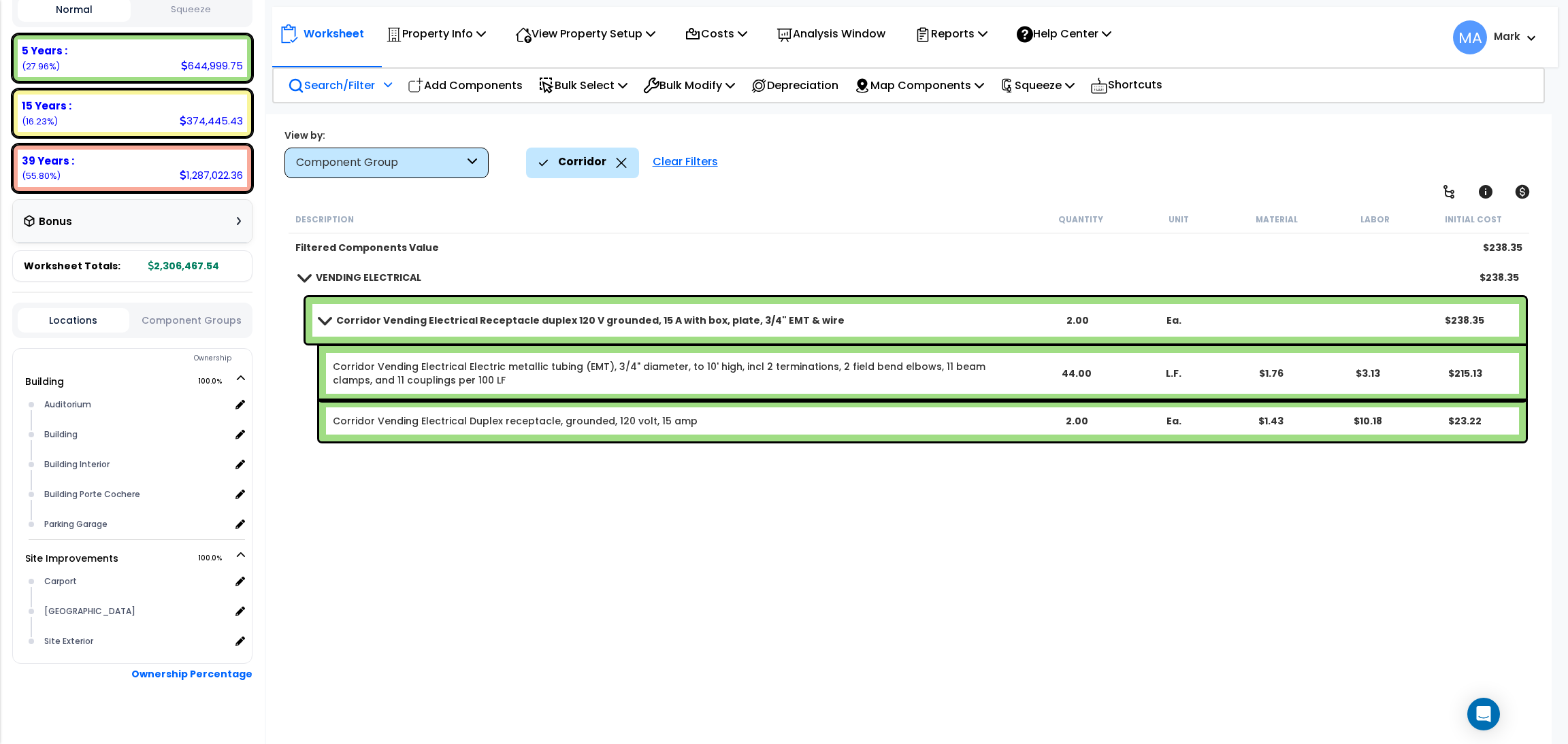
click at [619, 160] on icon at bounding box center [621, 163] width 10 height 10
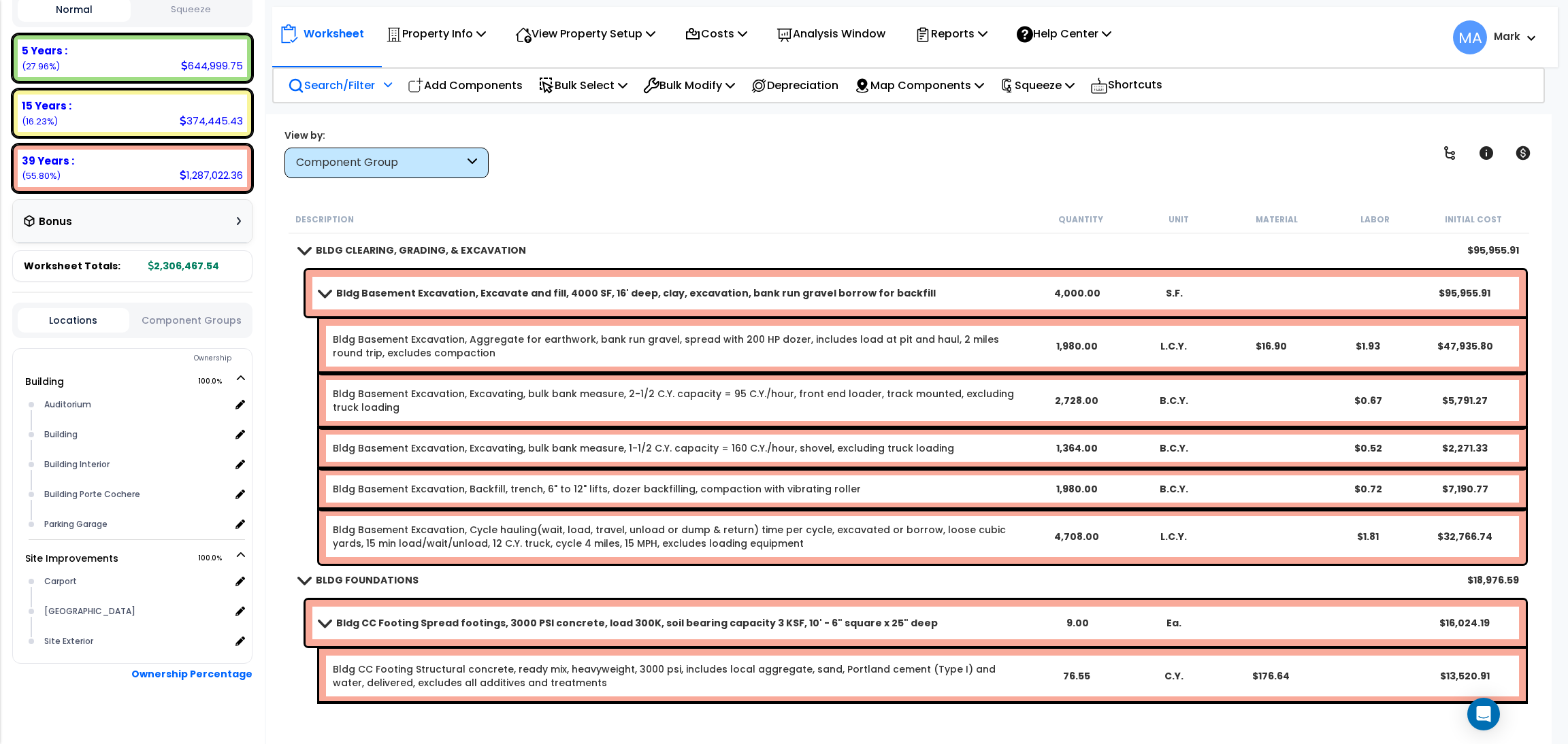
click at [317, 90] on p "Search/Filter" at bounding box center [332, 85] width 87 height 18
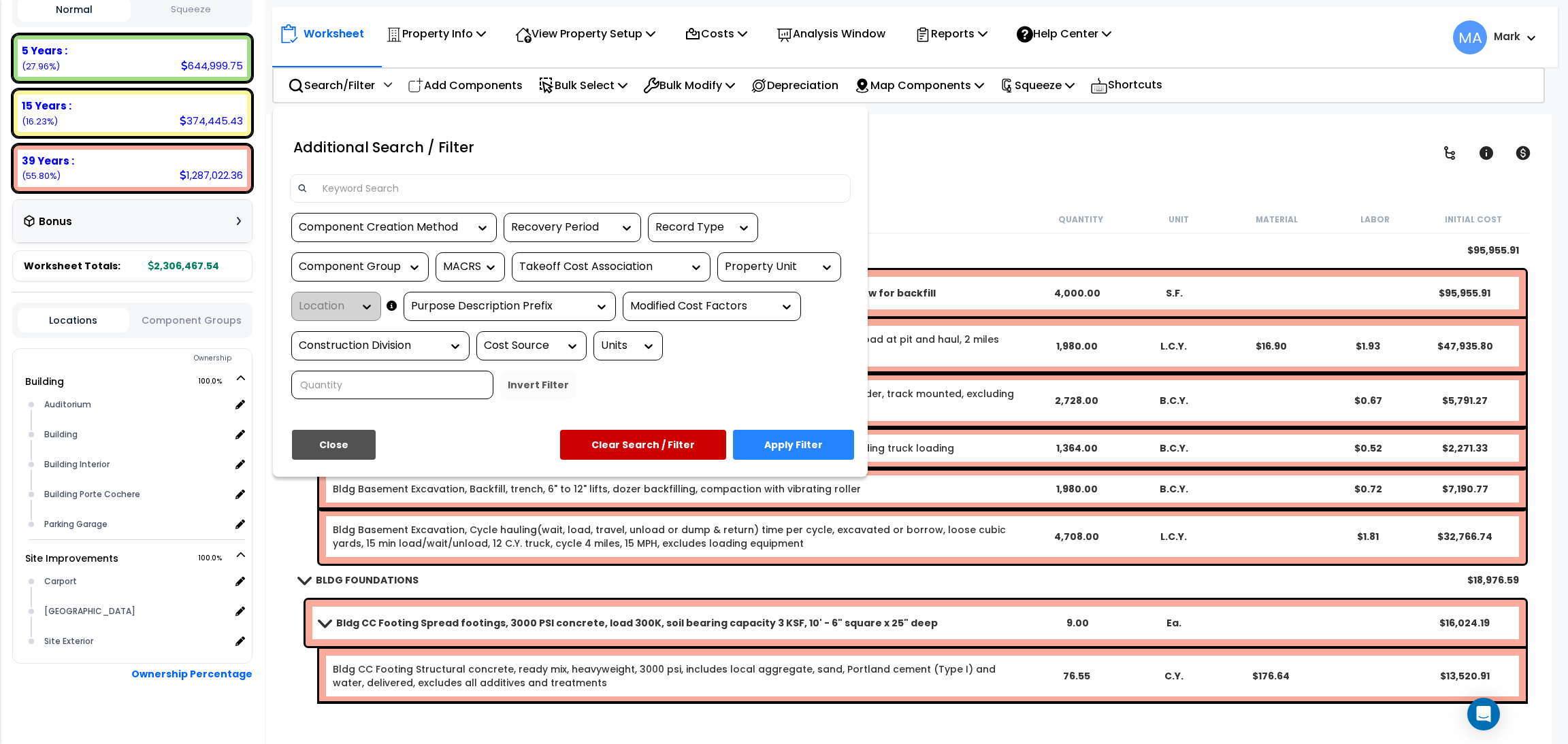
click at [446, 182] on input at bounding box center [578, 188] width 529 height 20
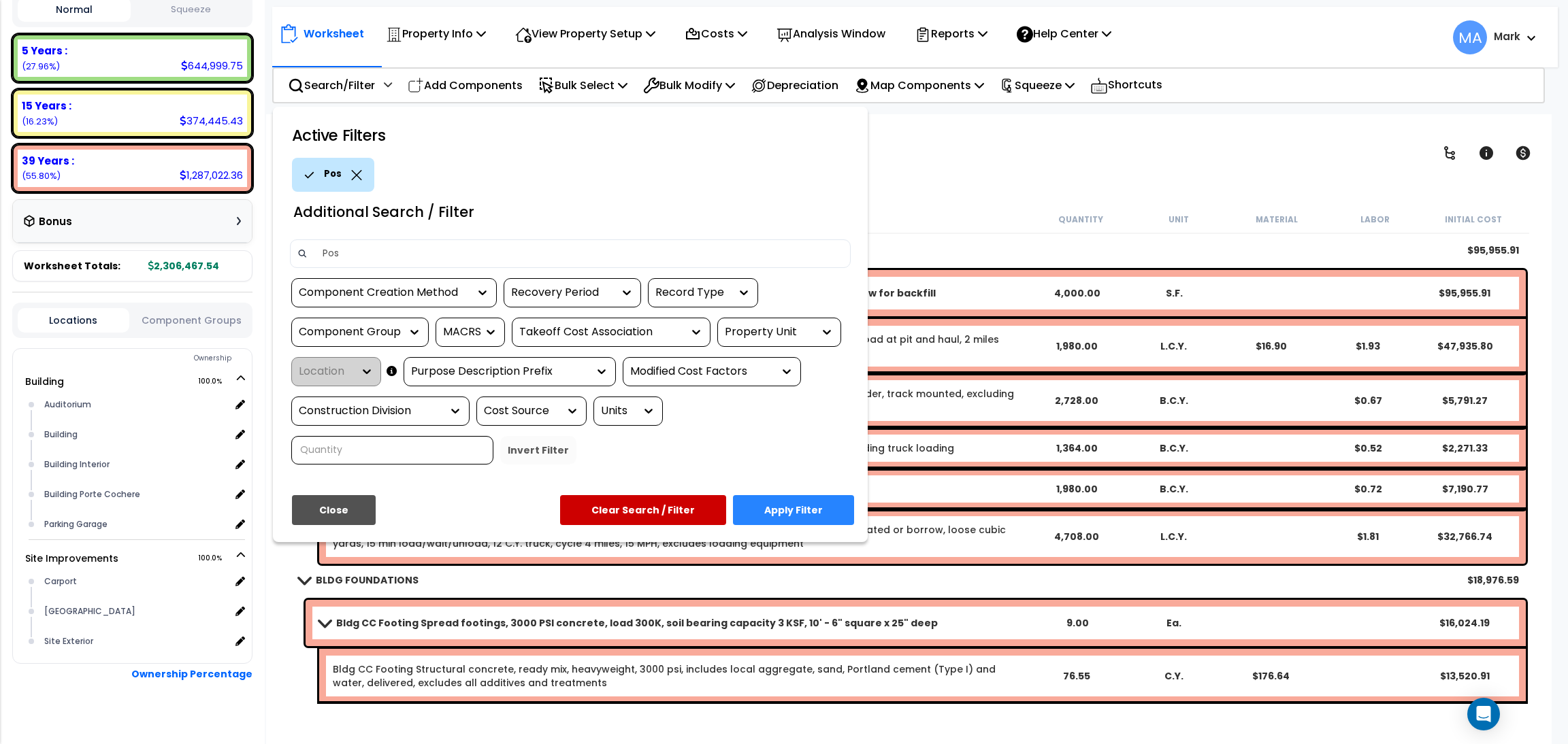
type input "Pos"
click at [793, 499] on button "Apply Filter" at bounding box center [794, 510] width 121 height 30
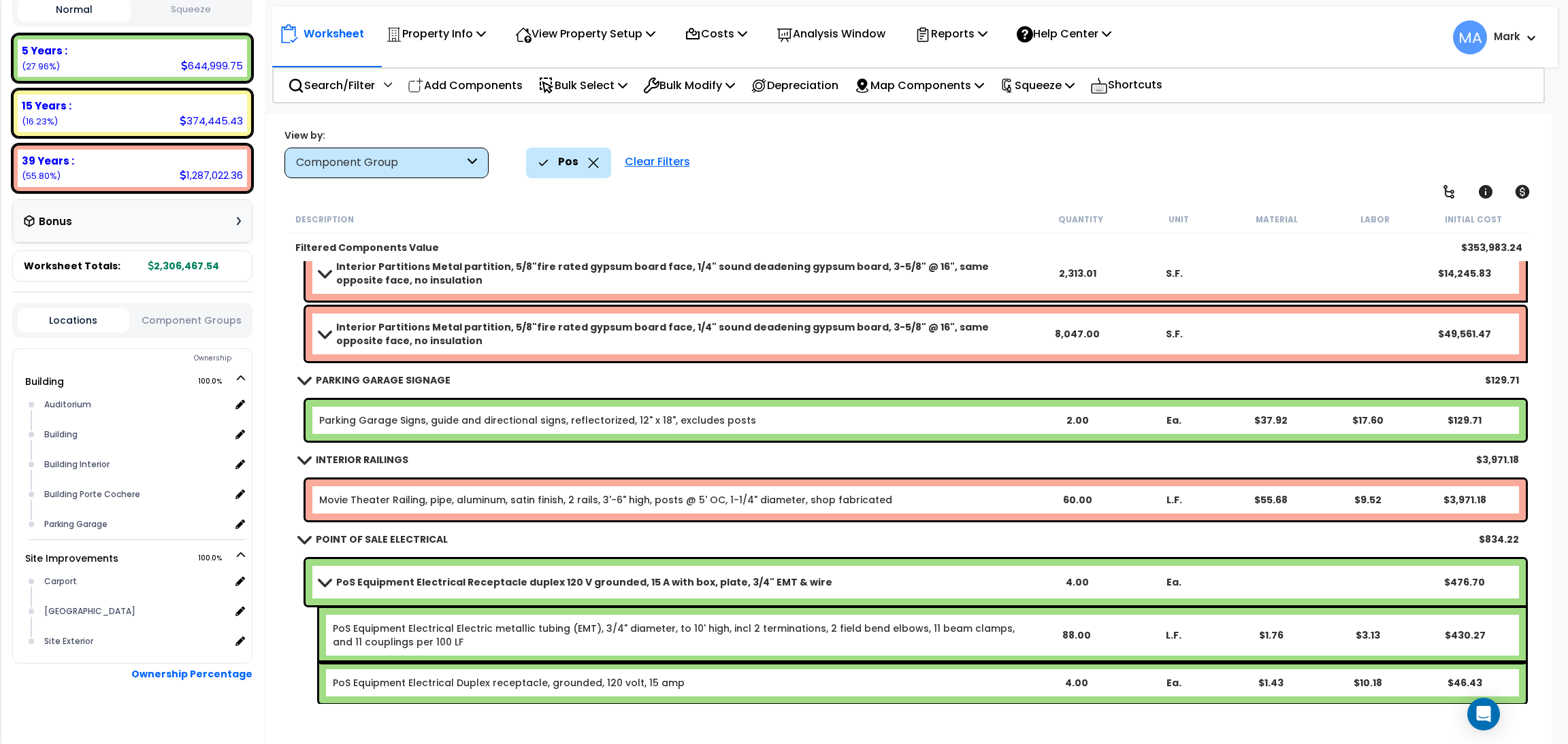
scroll to position [817, 0]
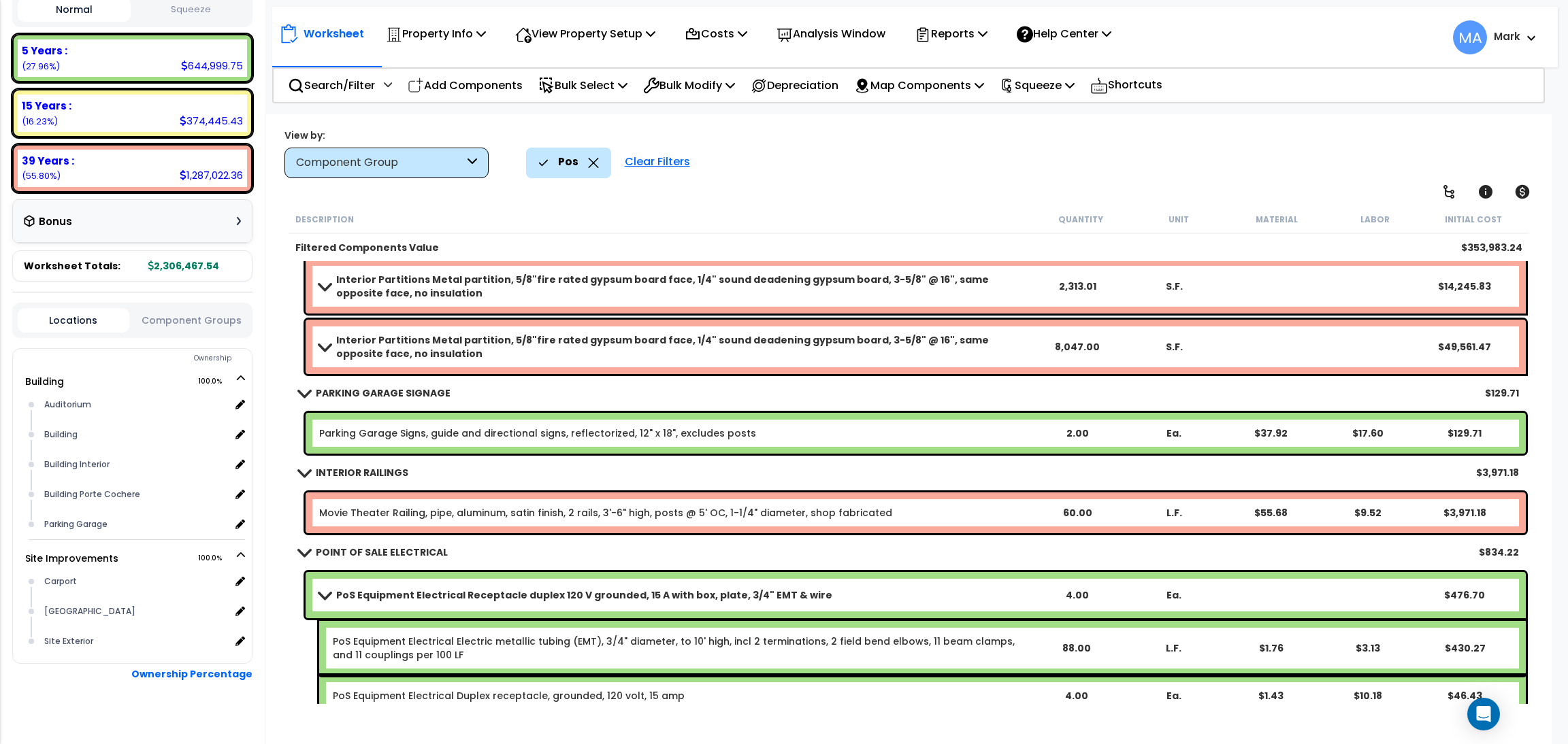
click at [593, 163] on icon at bounding box center [593, 163] width 11 height 10
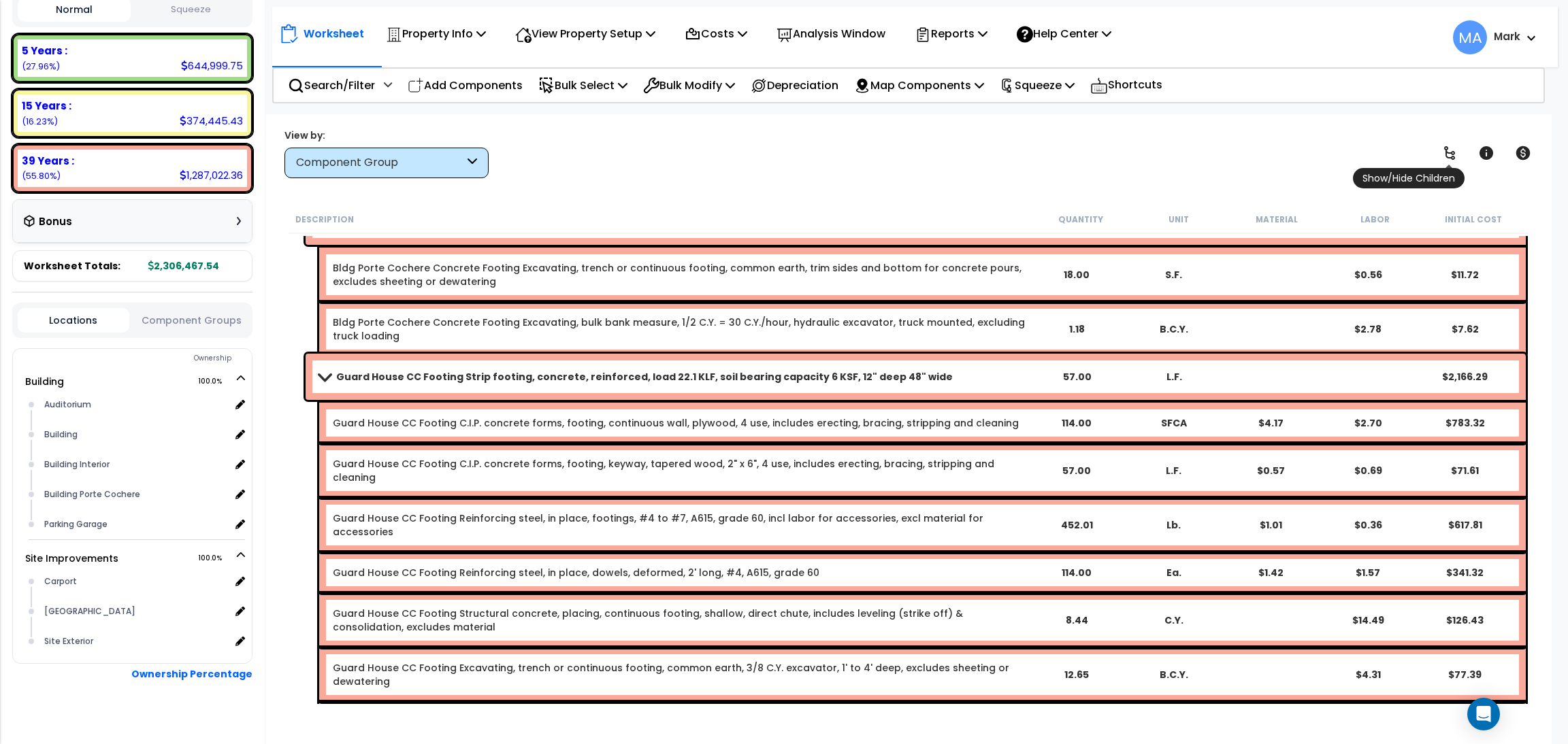
click at [1457, 159] on icon at bounding box center [1450, 154] width 17 height 17
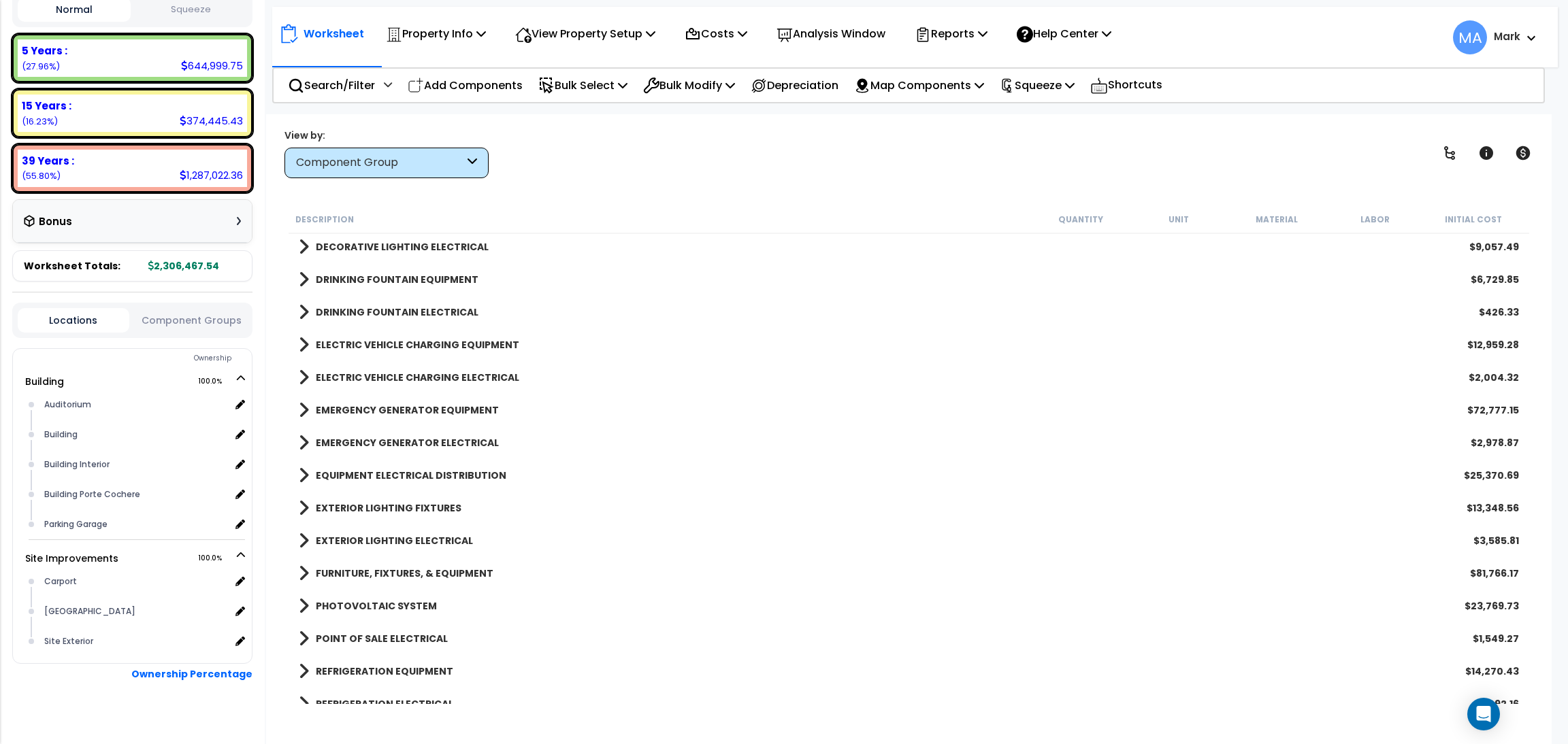
scroll to position [2653, 0]
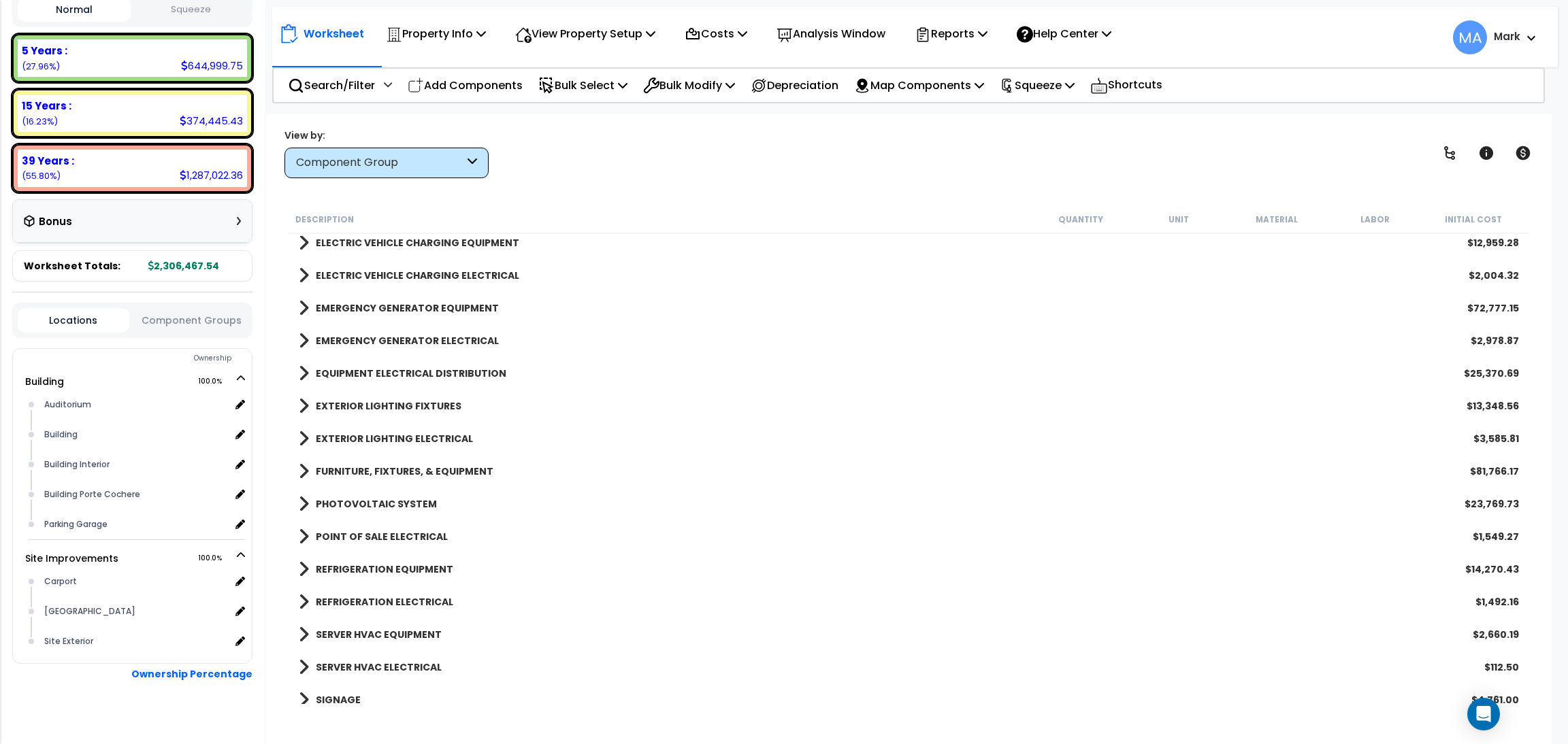
click at [369, 539] on b "POINT OF SALE ELECTRICAL" at bounding box center [382, 537] width 132 height 13
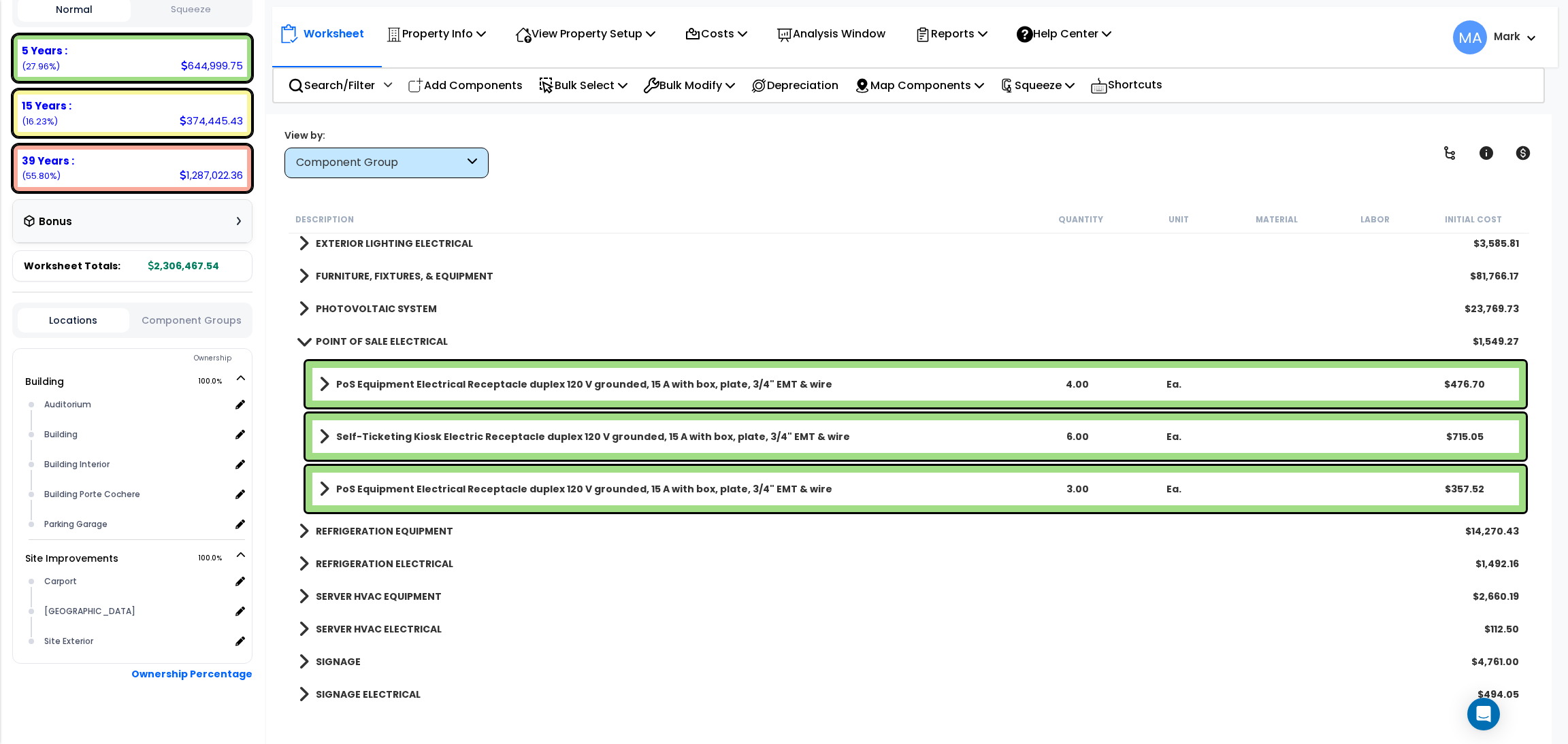
scroll to position [2857, 0]
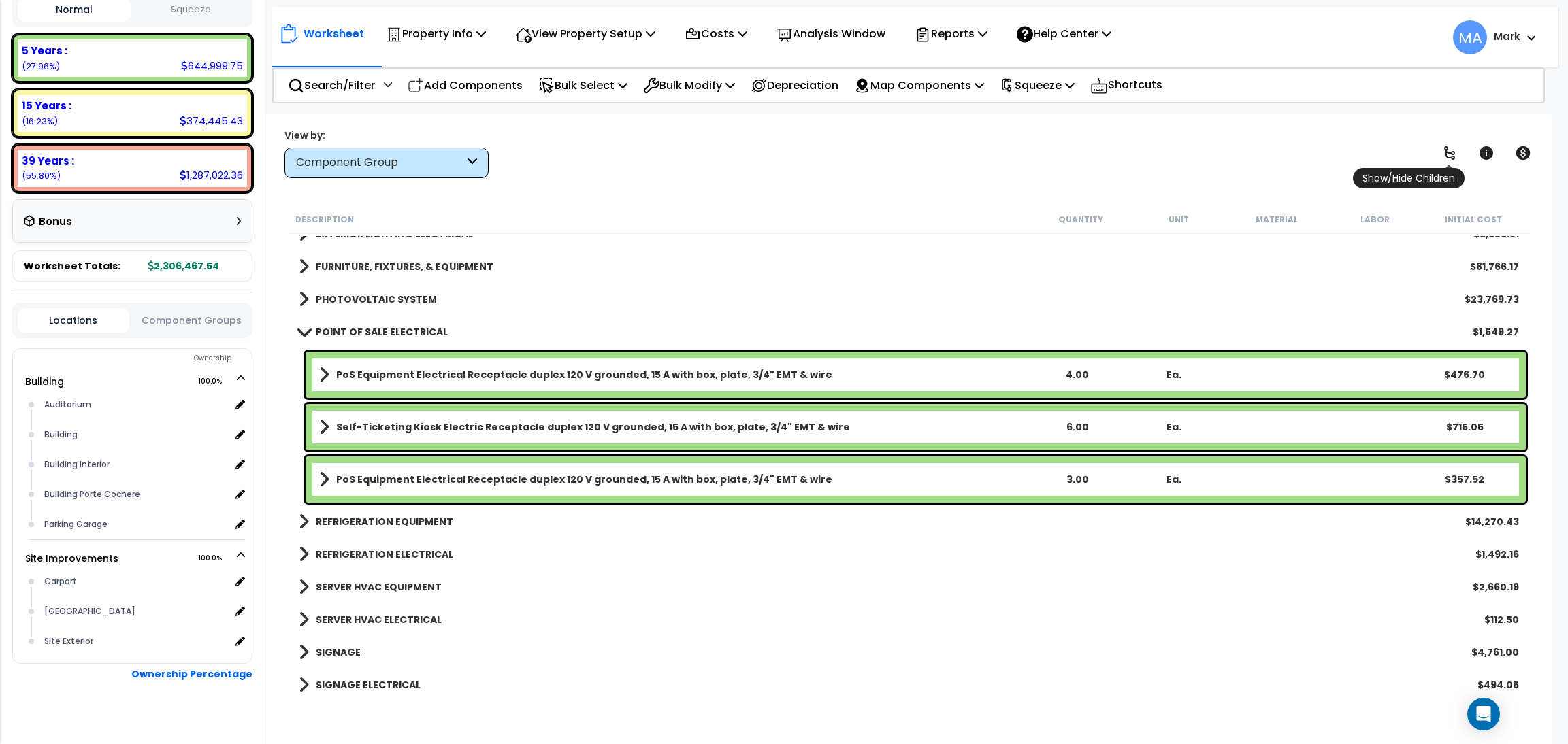
click at [1445, 159] on icon at bounding box center [1450, 154] width 17 height 17
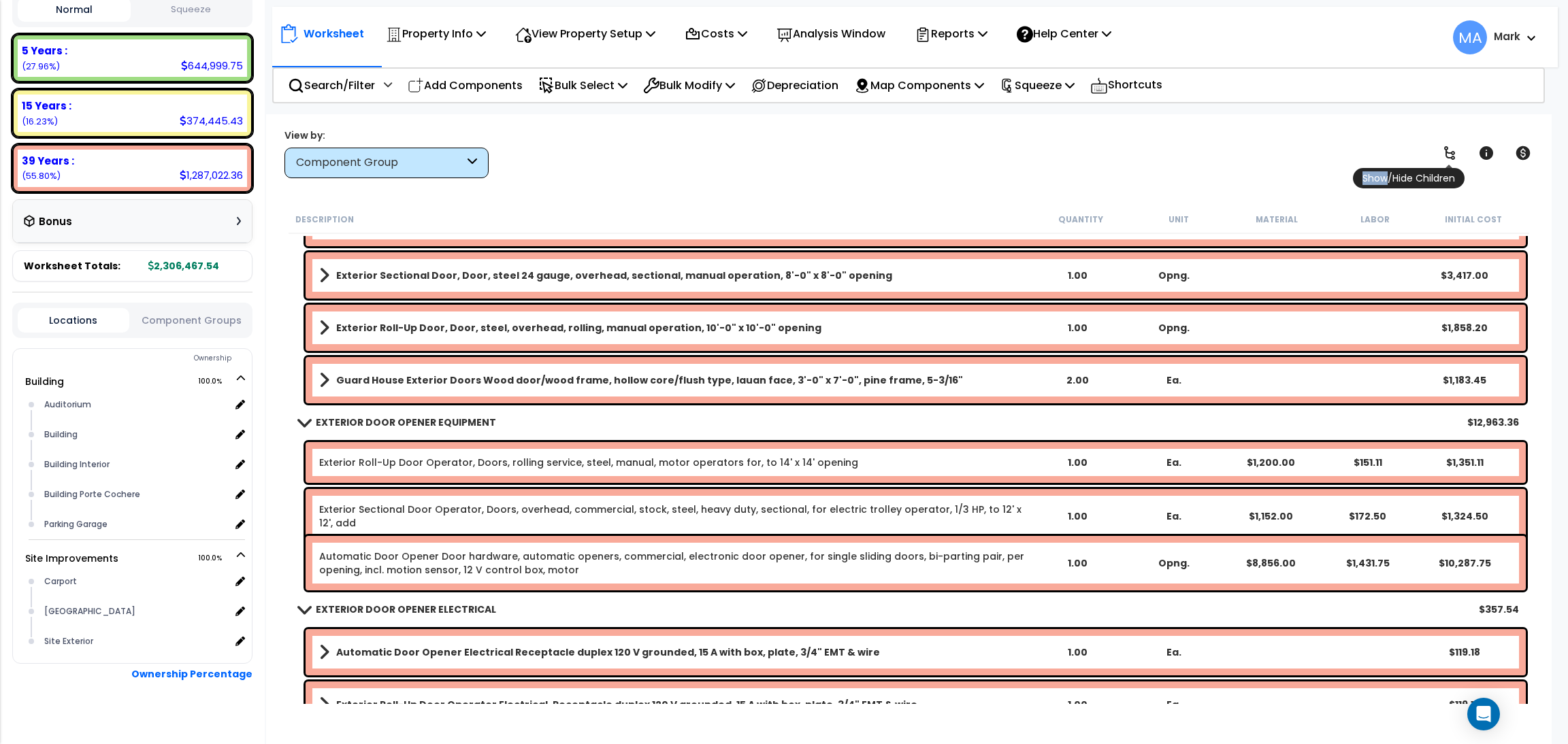
click at [1445, 159] on icon at bounding box center [1450, 154] width 17 height 17
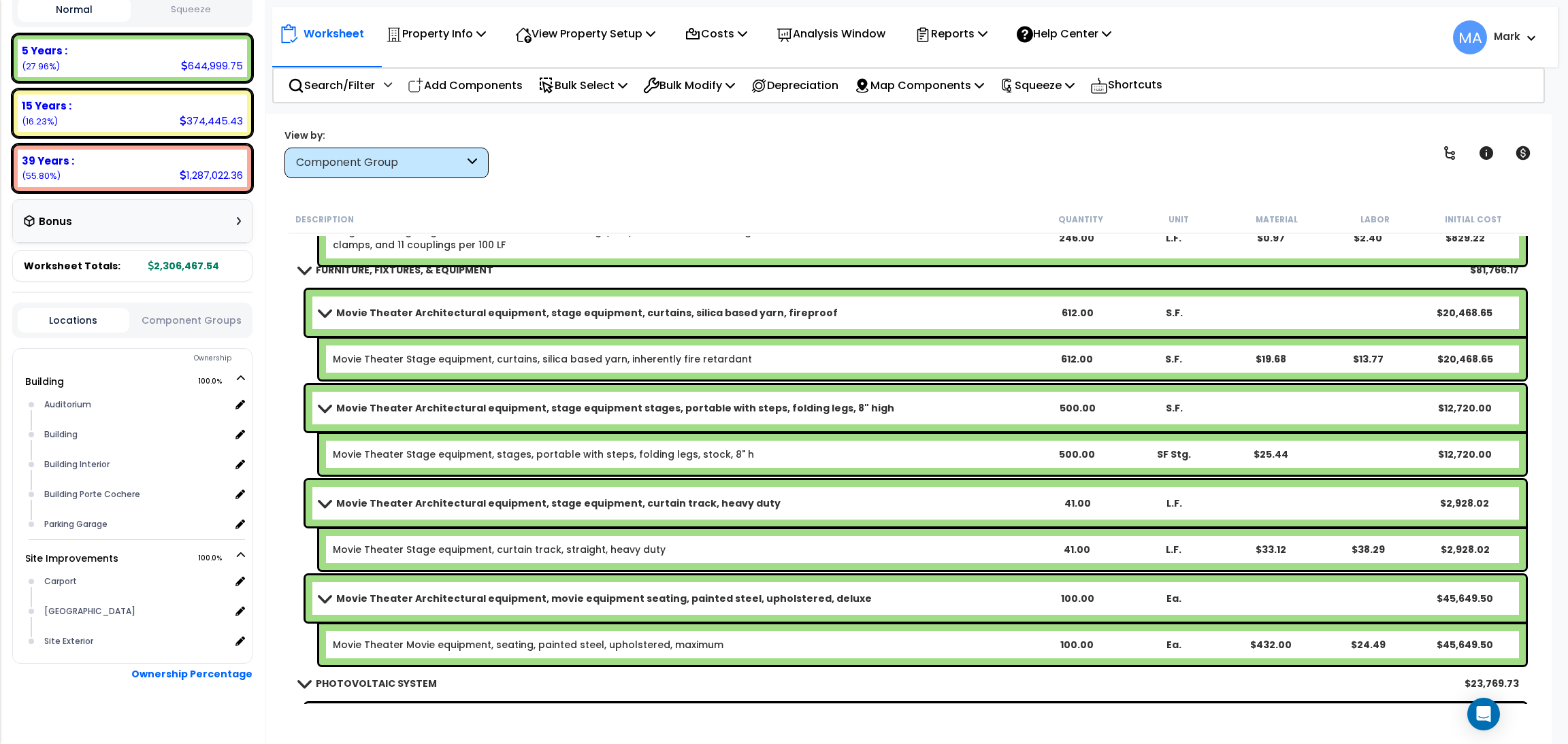
scroll to position [38780, 0]
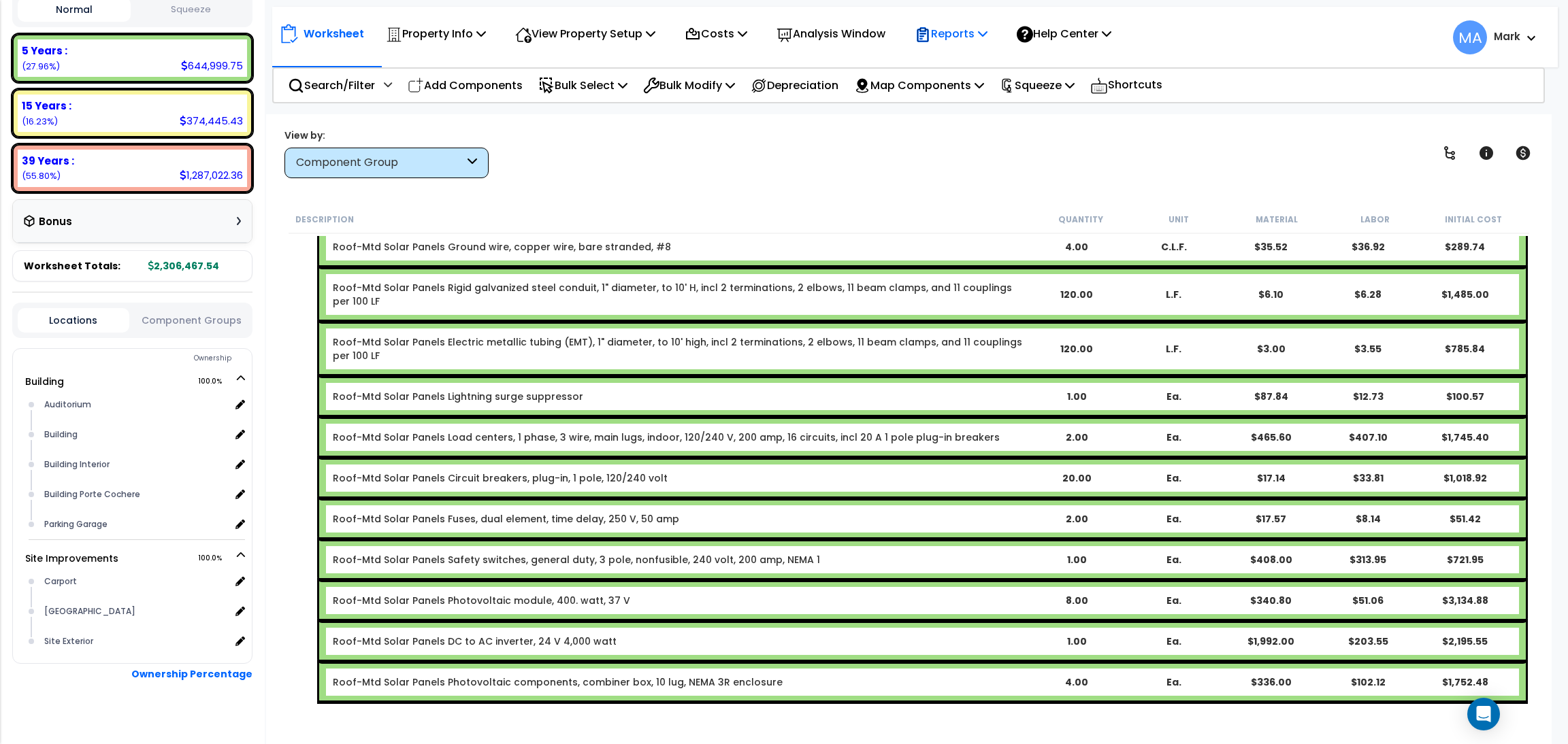
click at [957, 35] on p "Reports" at bounding box center [951, 33] width 73 height 18
click at [961, 90] on link "Manage Report Images" at bounding box center [975, 93] width 134 height 28
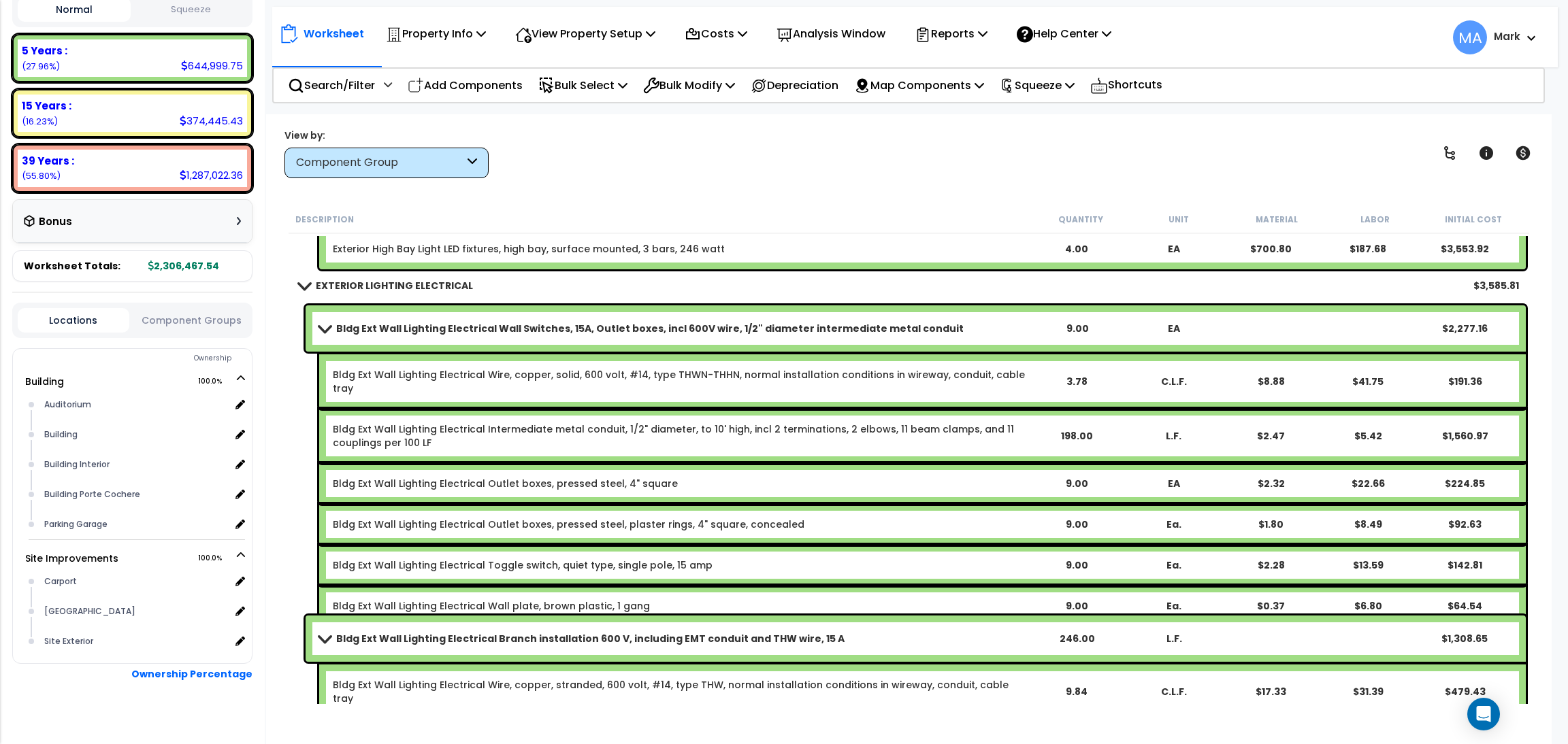
scroll to position [38168, 0]
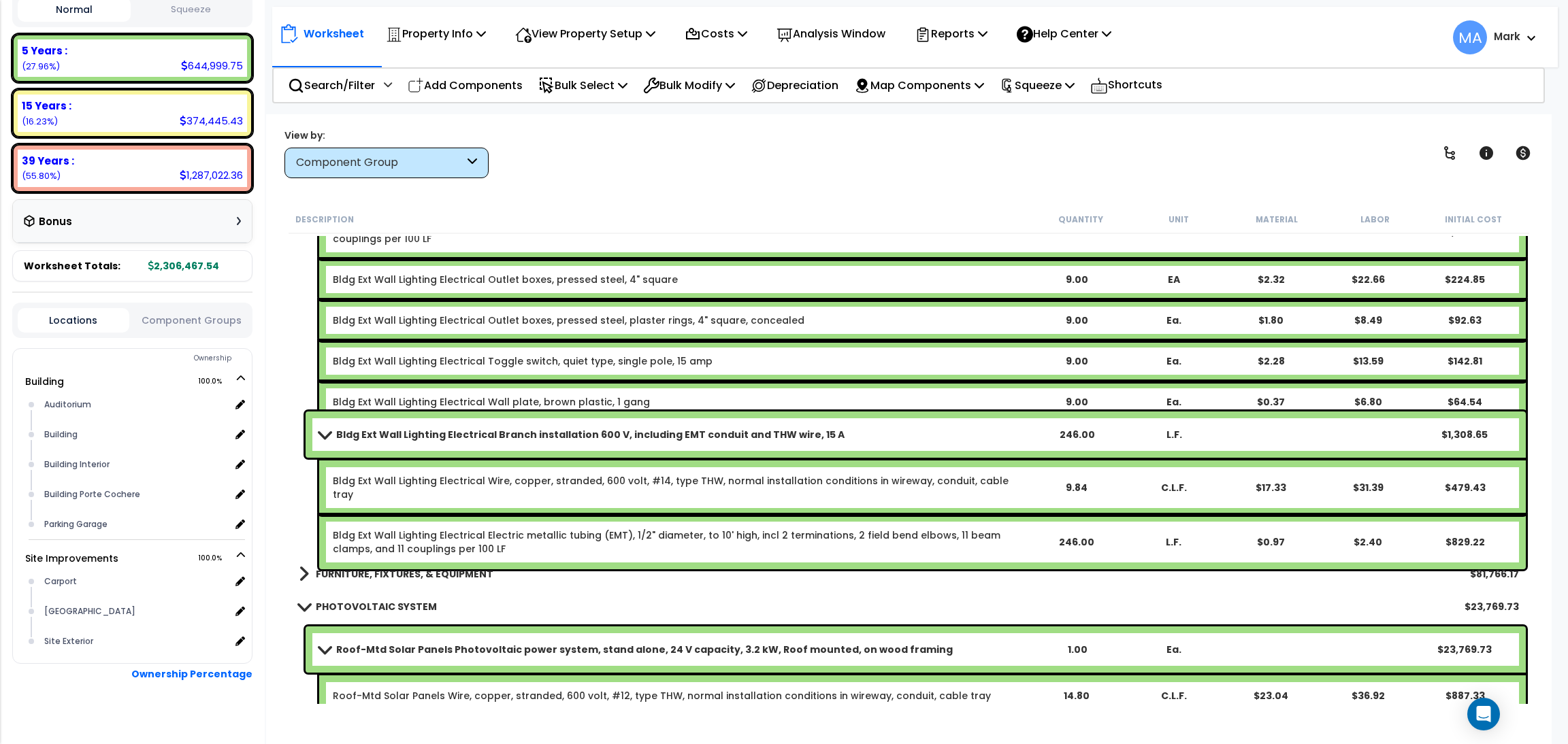
click at [349, 585] on div "FURNITURE, FIXTURES, & EQUIPMENT $81,766.17" at bounding box center [909, 574] width 1234 height 33
click at [344, 573] on b "FURNITURE, FIXTURES, & EQUIPMENT" at bounding box center [404, 574] width 178 height 13
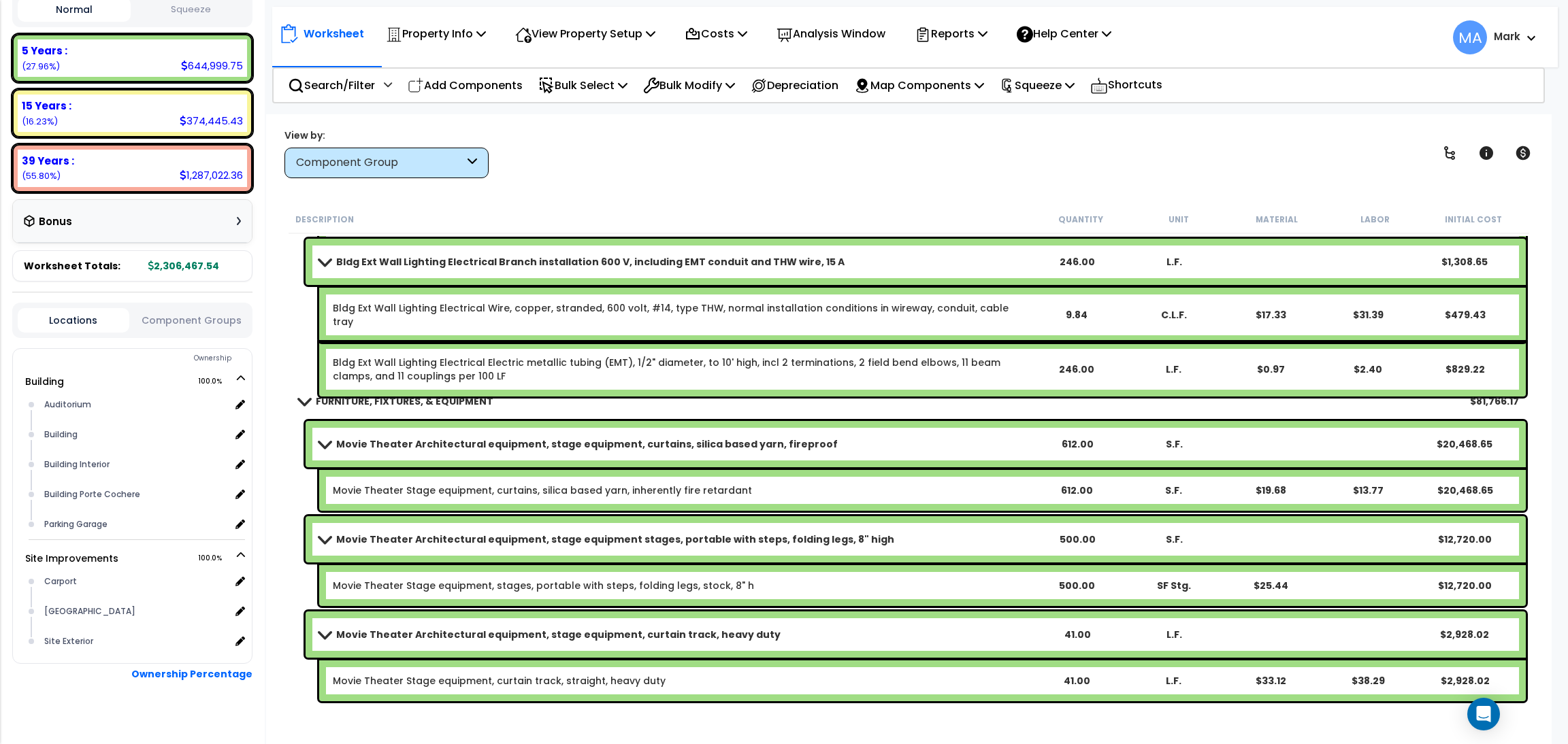
scroll to position [38372, 0]
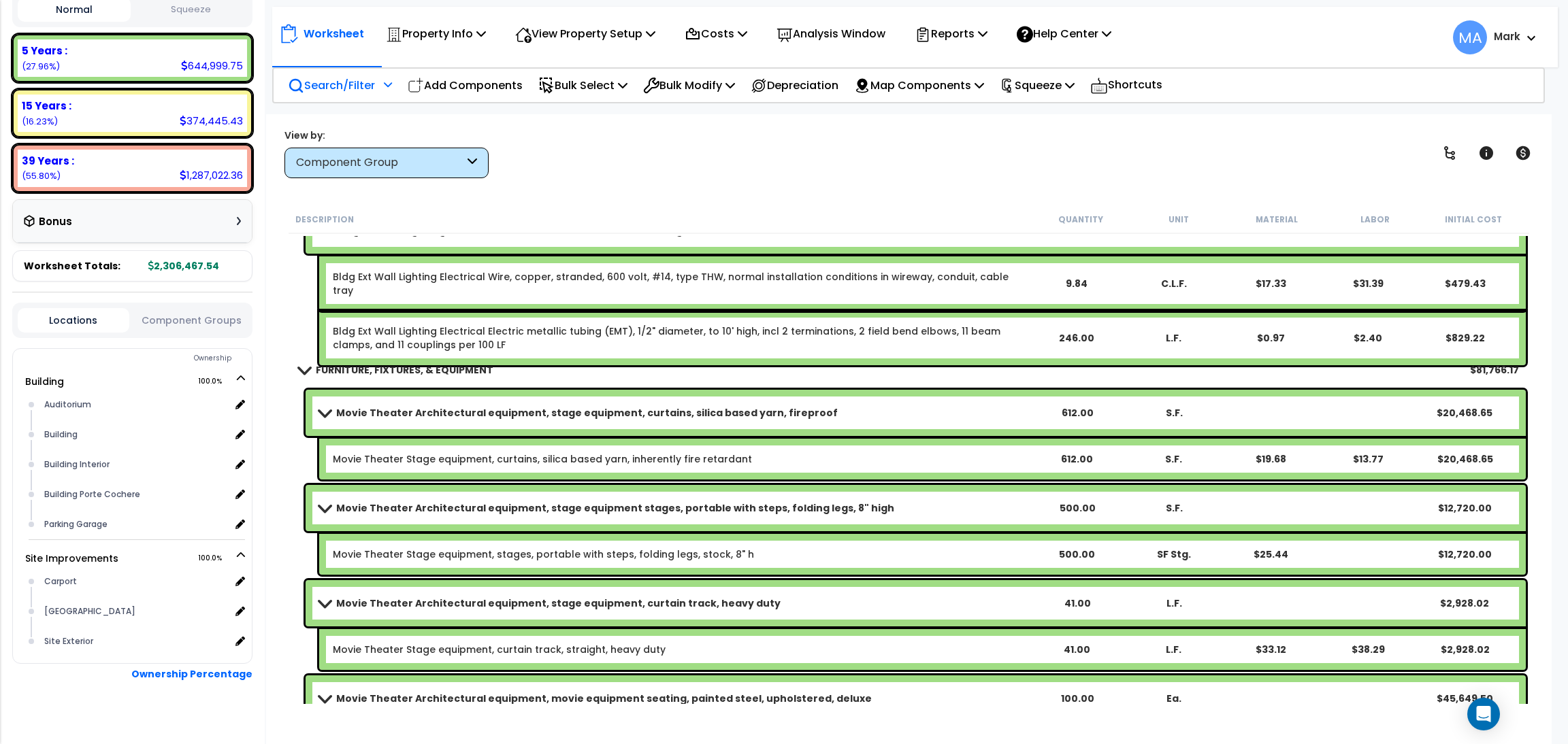
click at [341, 88] on p "Search/Filter" at bounding box center [332, 85] width 87 height 18
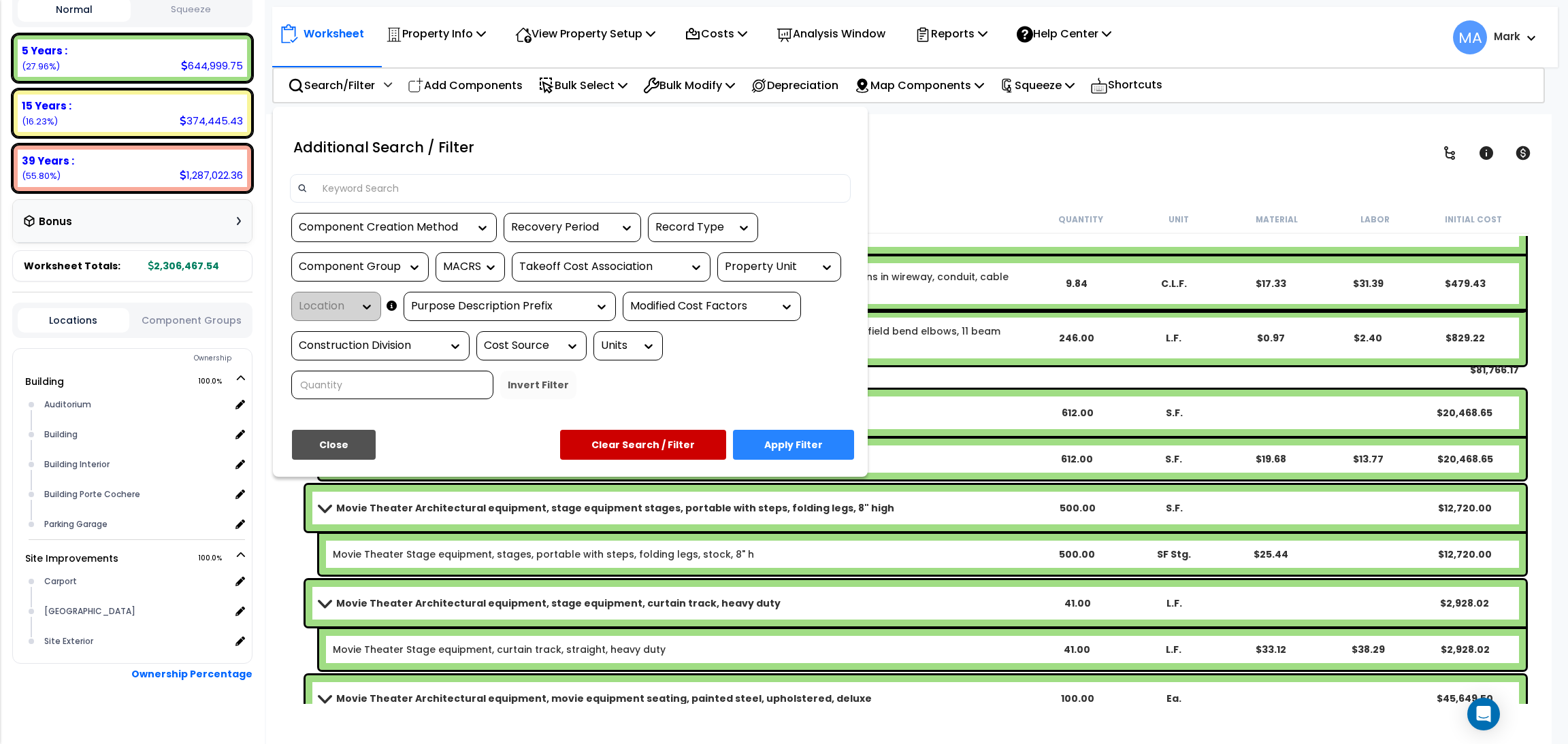
click at [349, 172] on div "Additional Search / Filter" at bounding box center [571, 150] width 581 height 48
click at [362, 187] on input at bounding box center [578, 188] width 529 height 20
type input "w"
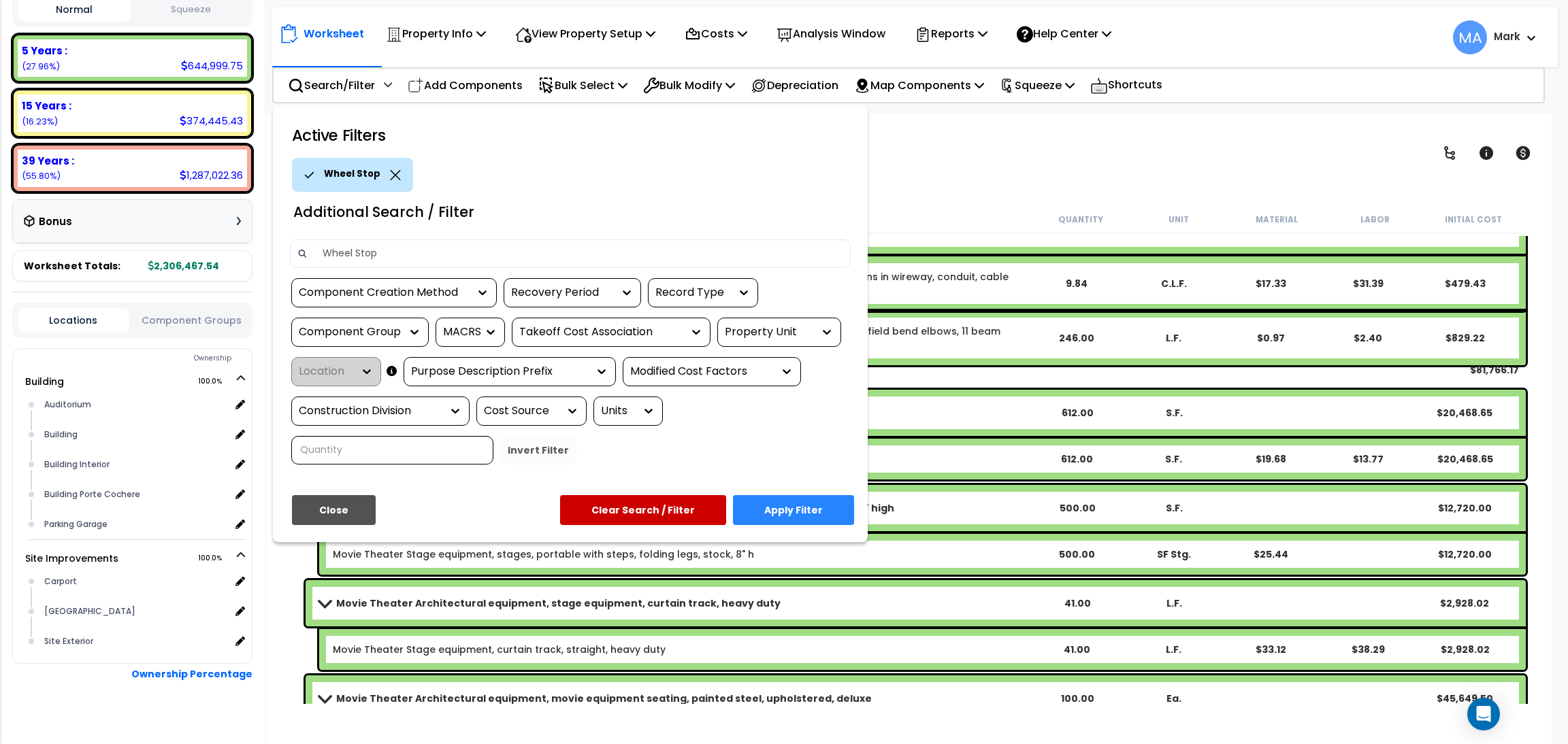
type input "Wheel Stop"
click at [792, 512] on button "Apply Filter" at bounding box center [794, 510] width 121 height 30
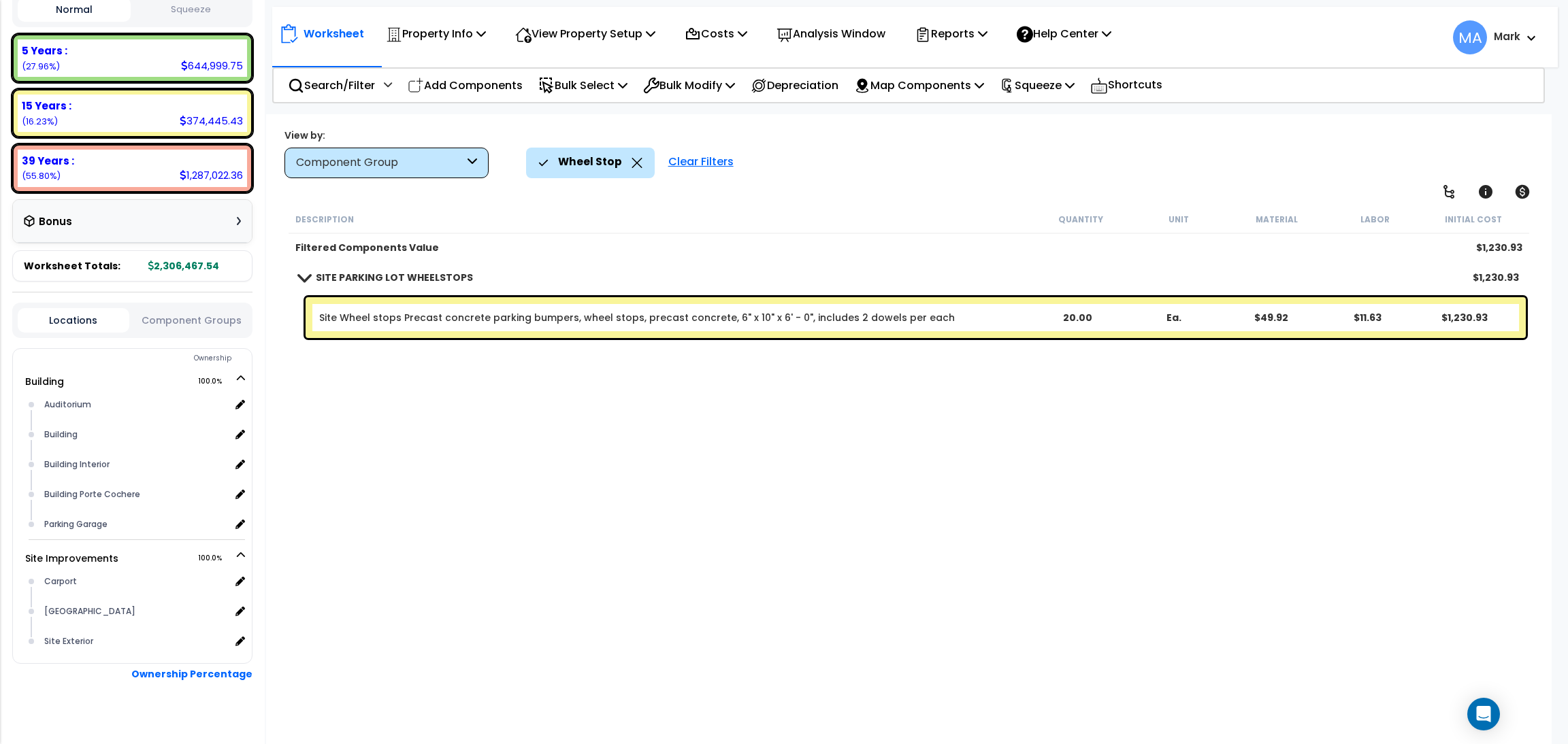
click at [632, 161] on icon at bounding box center [637, 163] width 11 height 10
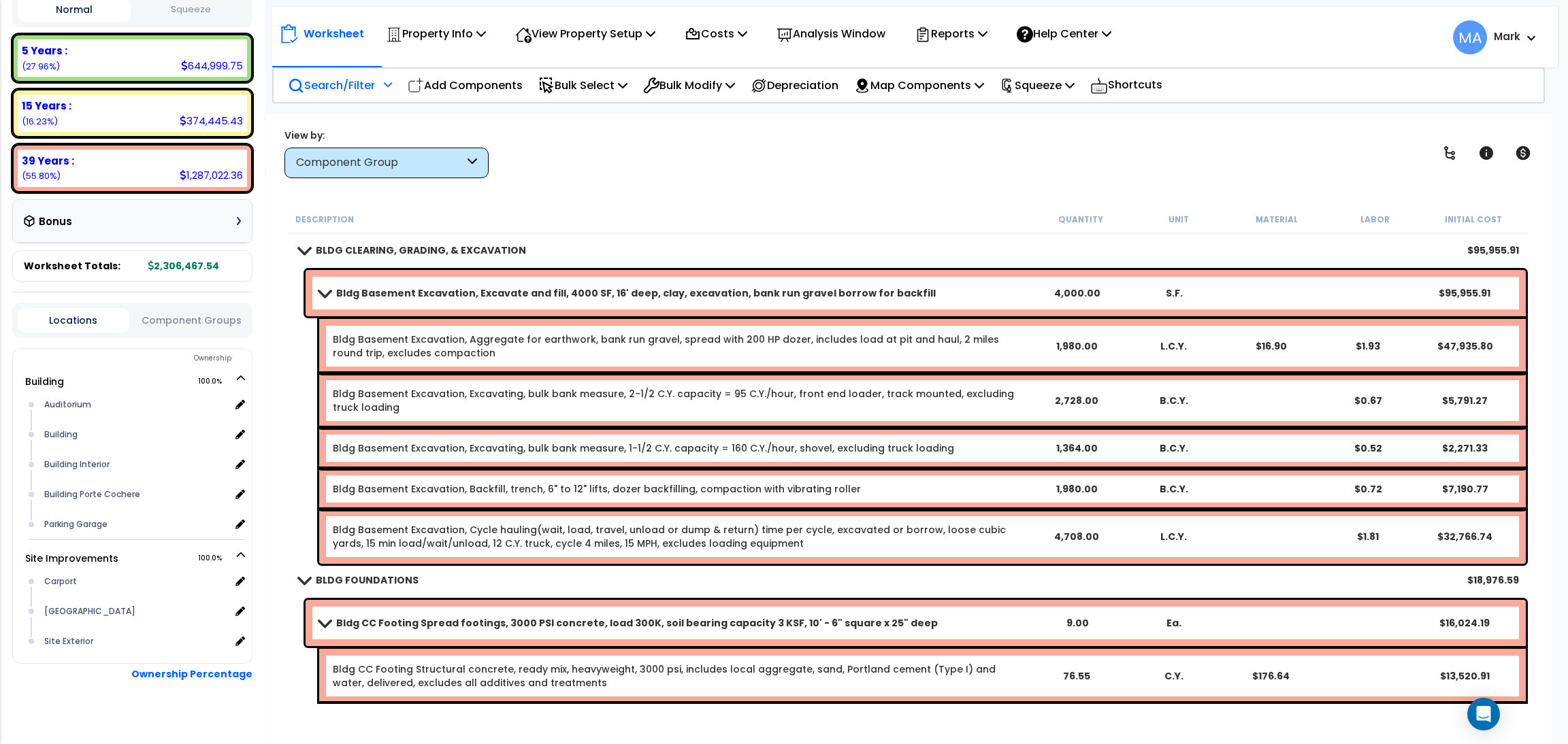
click at [325, 79] on p "Search/Filter" at bounding box center [332, 85] width 87 height 18
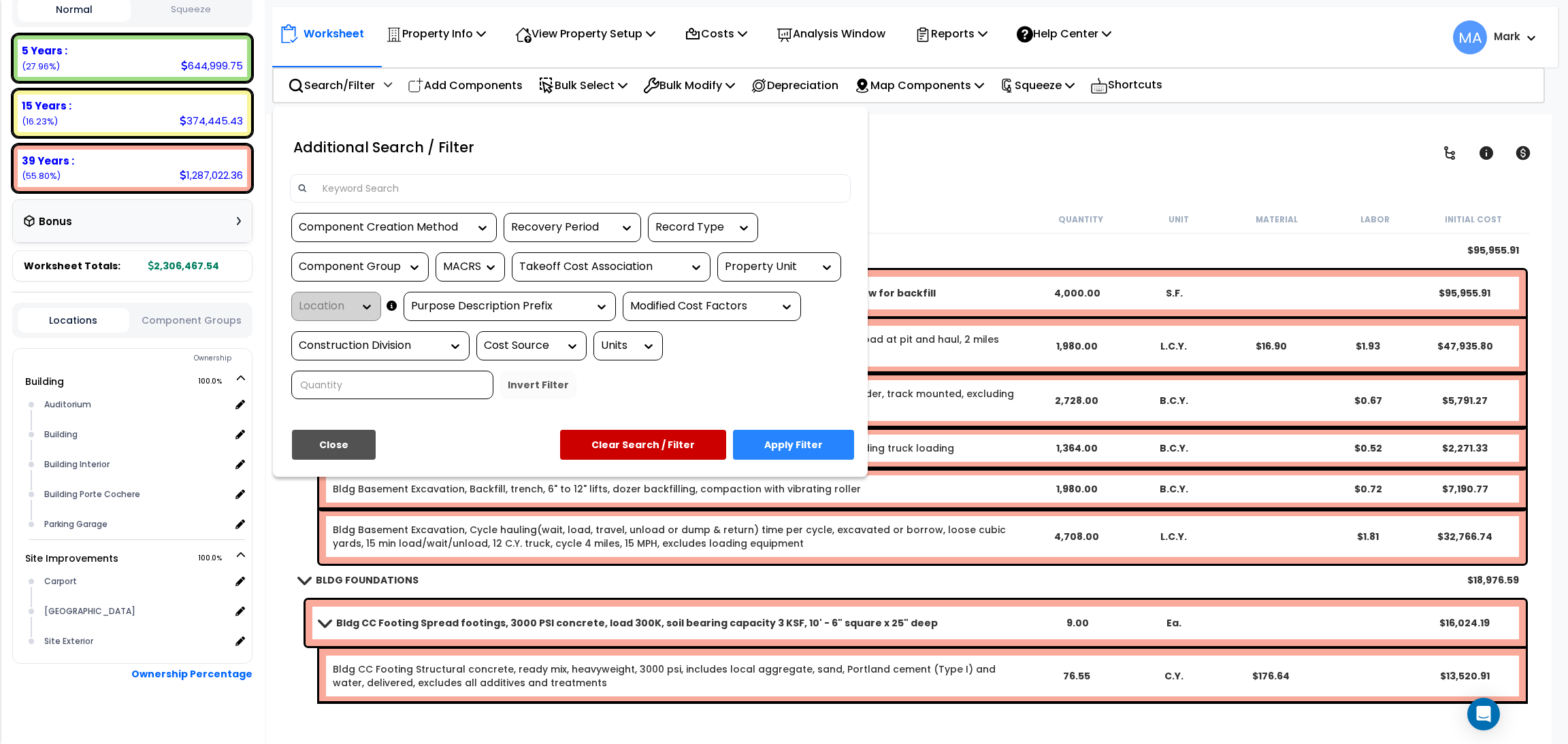
click at [391, 189] on input at bounding box center [578, 188] width 529 height 20
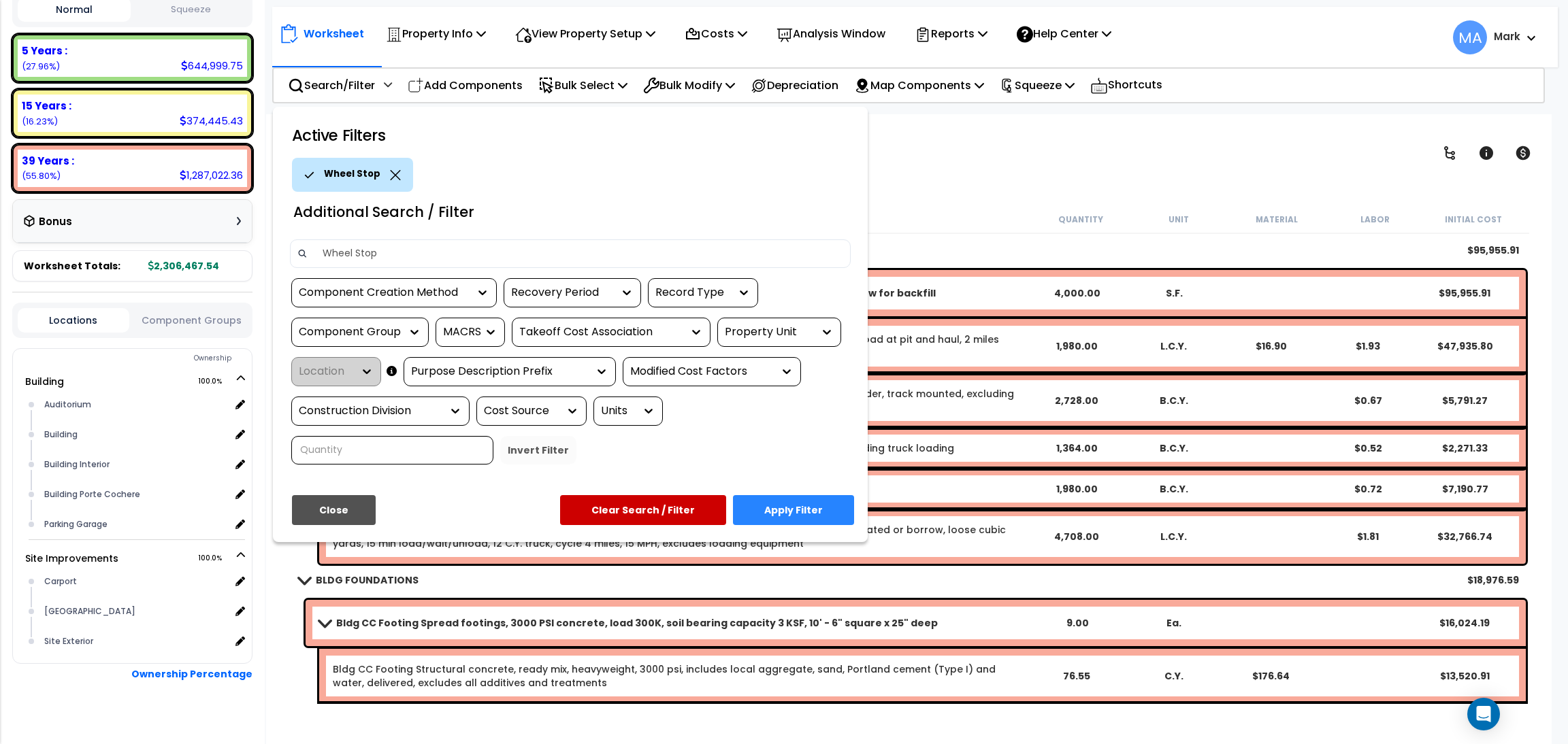
type input "Wheel Stop"
click at [812, 511] on button "Apply Filter" at bounding box center [794, 510] width 121 height 30
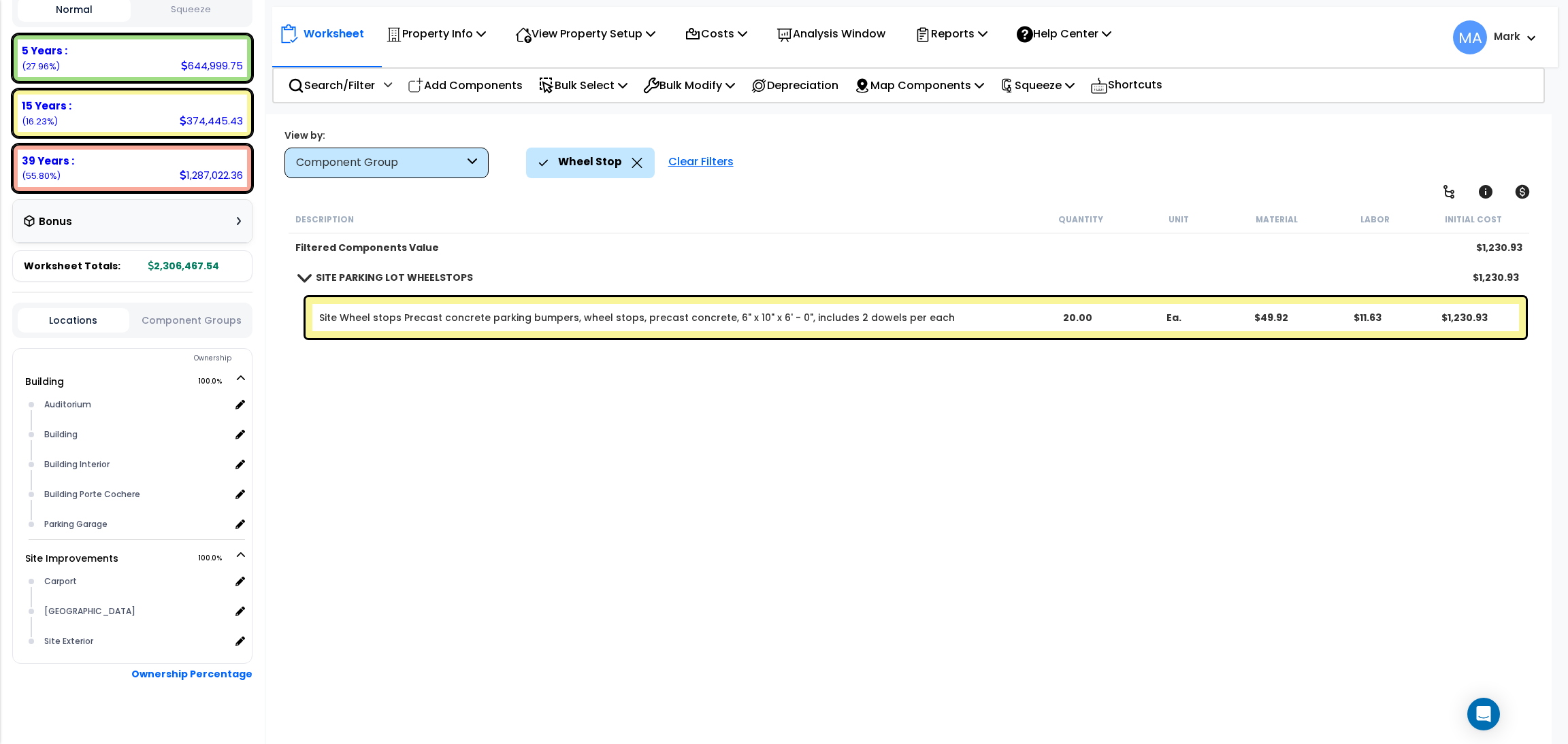
click at [628, 164] on div "Wheel Stop" at bounding box center [590, 163] width 104 height 30
click at [632, 164] on icon at bounding box center [637, 163] width 11 height 10
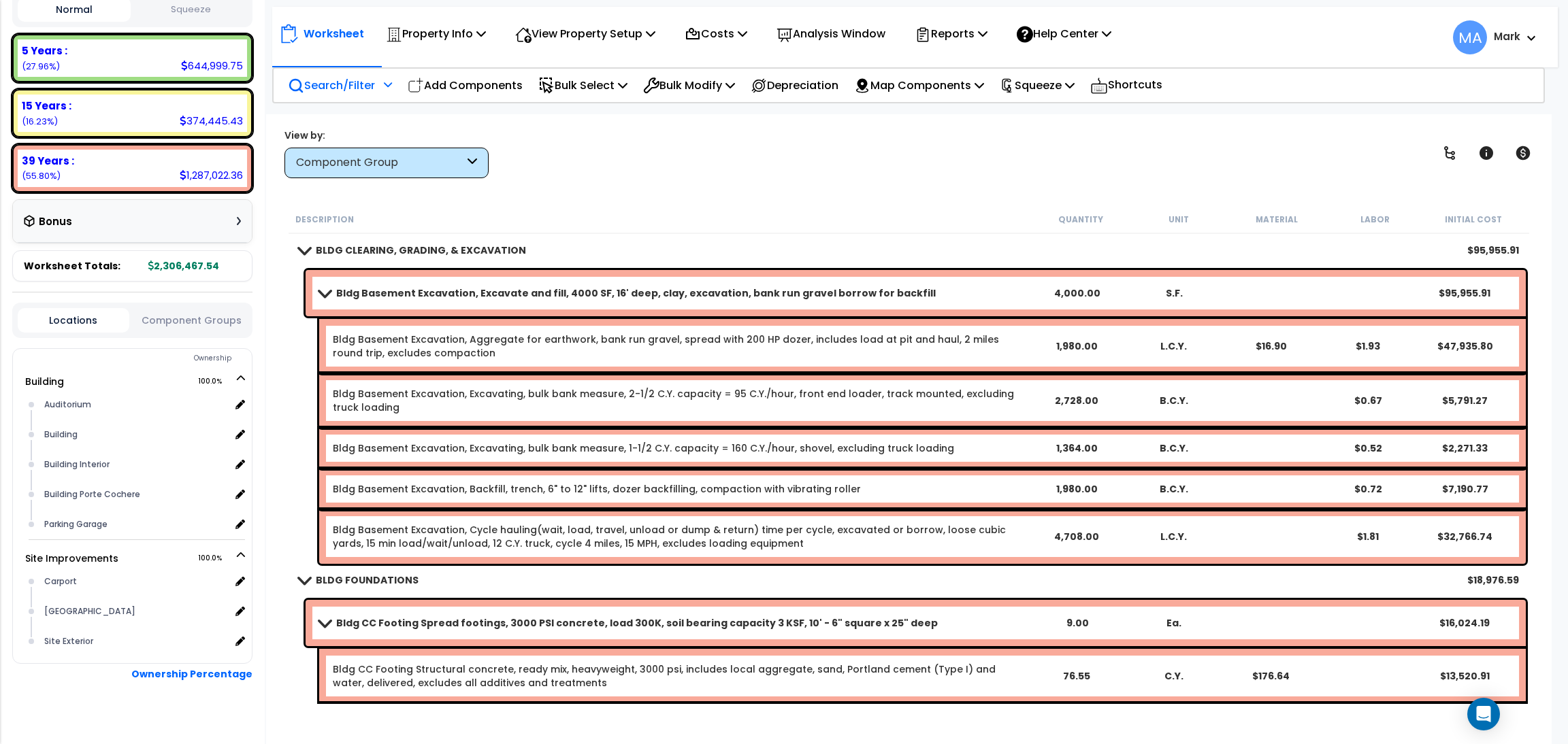
click at [367, 90] on p "Search/Filter" at bounding box center [332, 85] width 87 height 18
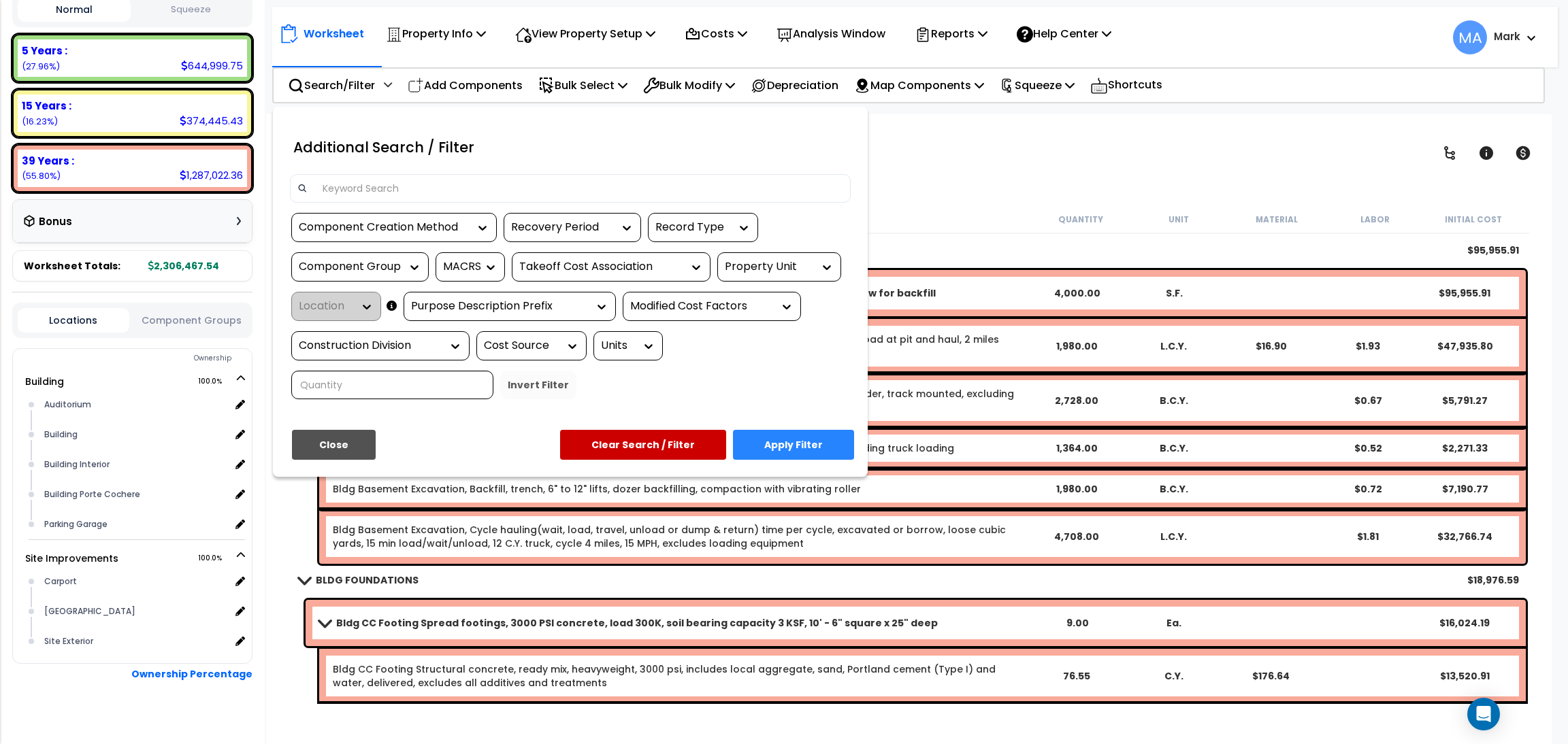
click at [373, 196] on input at bounding box center [578, 188] width 529 height 20
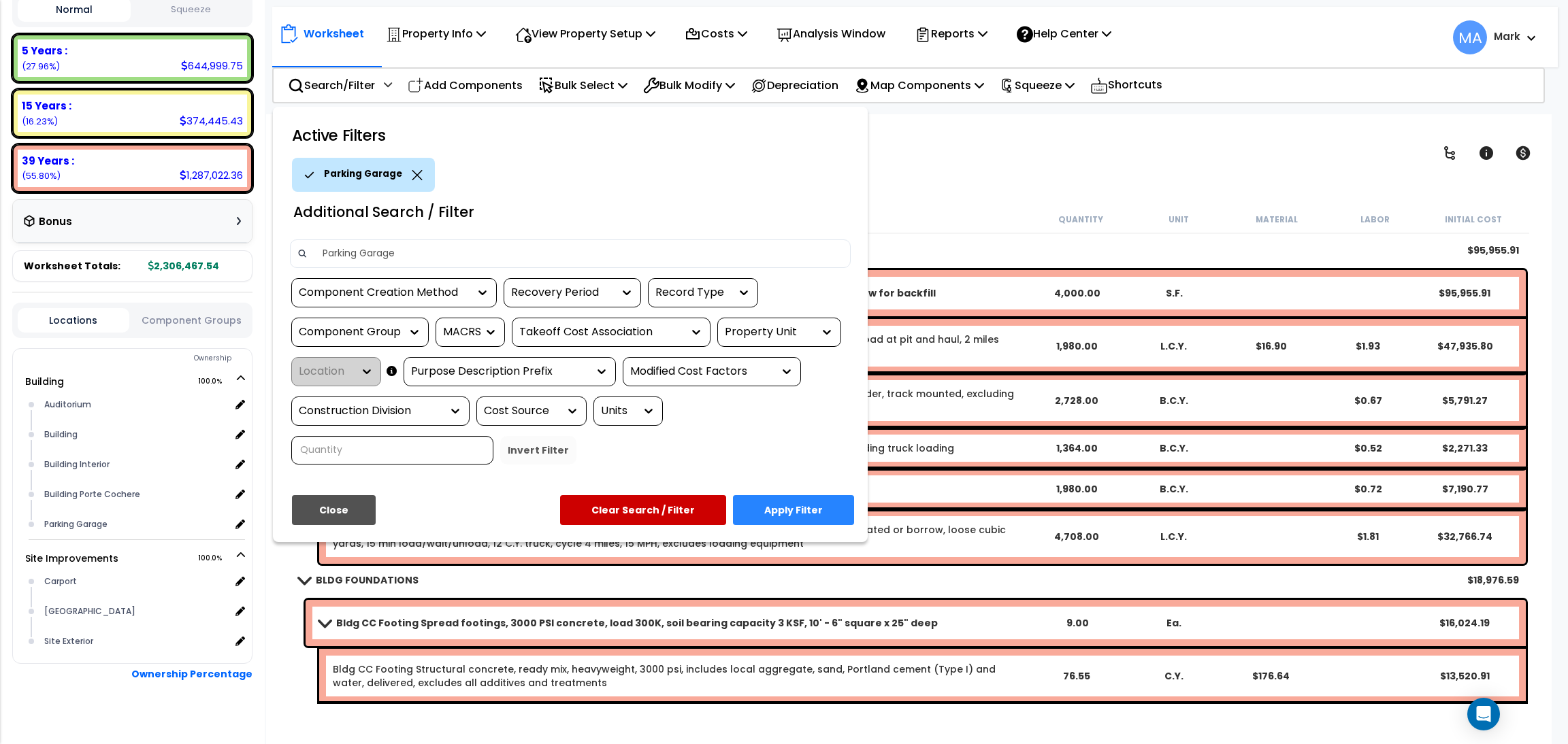
type input "Parking Garage"
click at [784, 500] on button "Apply Filter" at bounding box center [794, 510] width 121 height 30
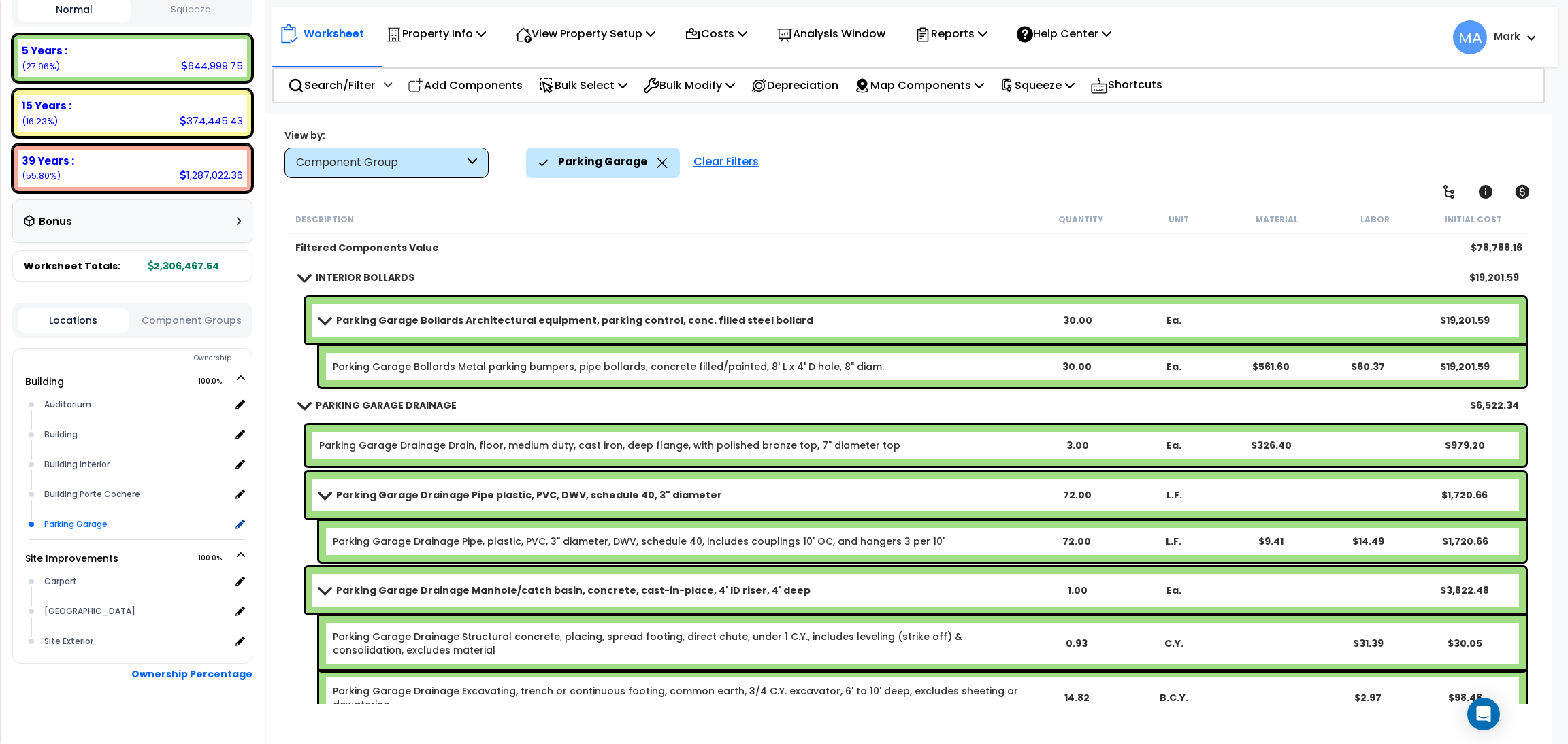
click at [98, 516] on div "Parking Garage" at bounding box center [135, 524] width 190 height 17
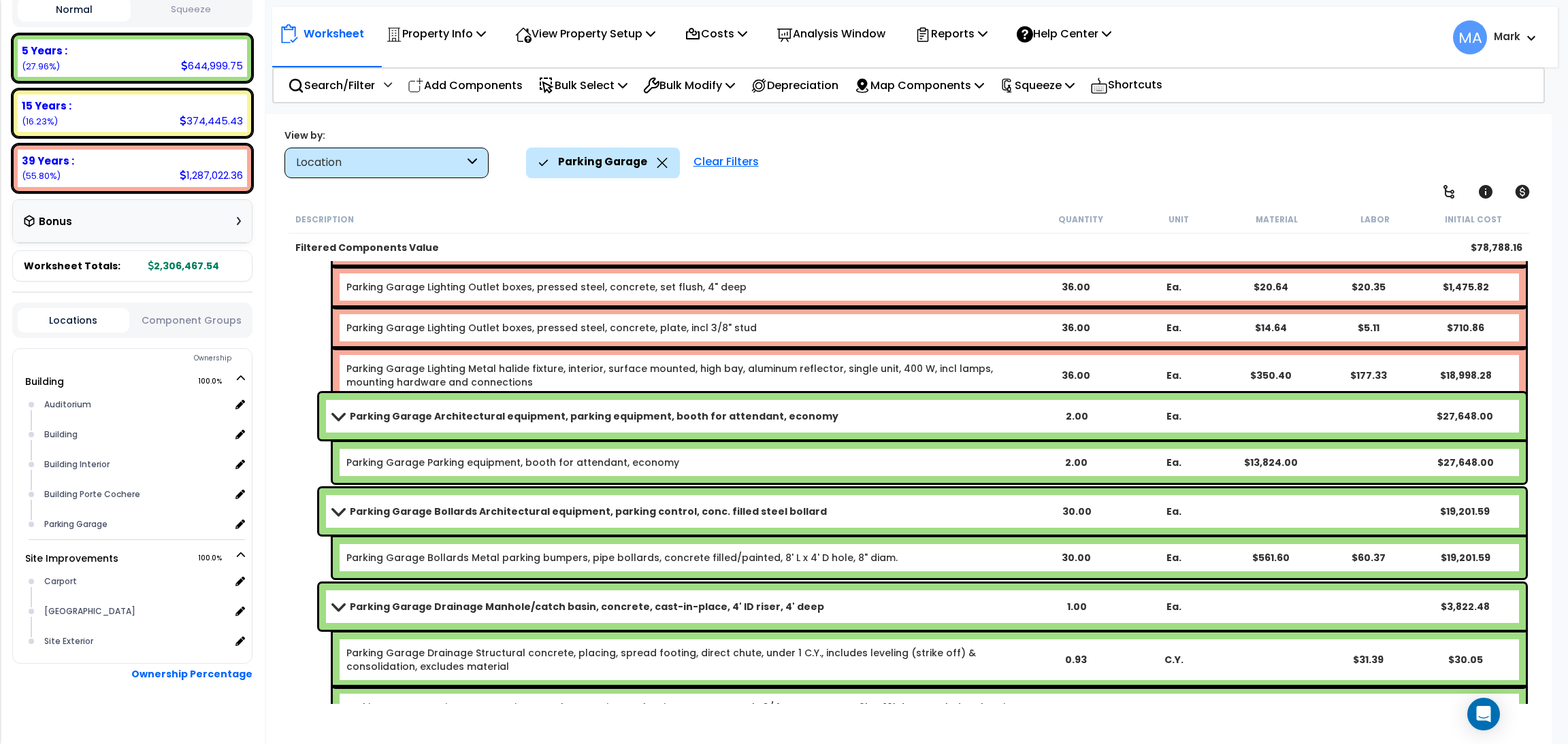
scroll to position [1020, 0]
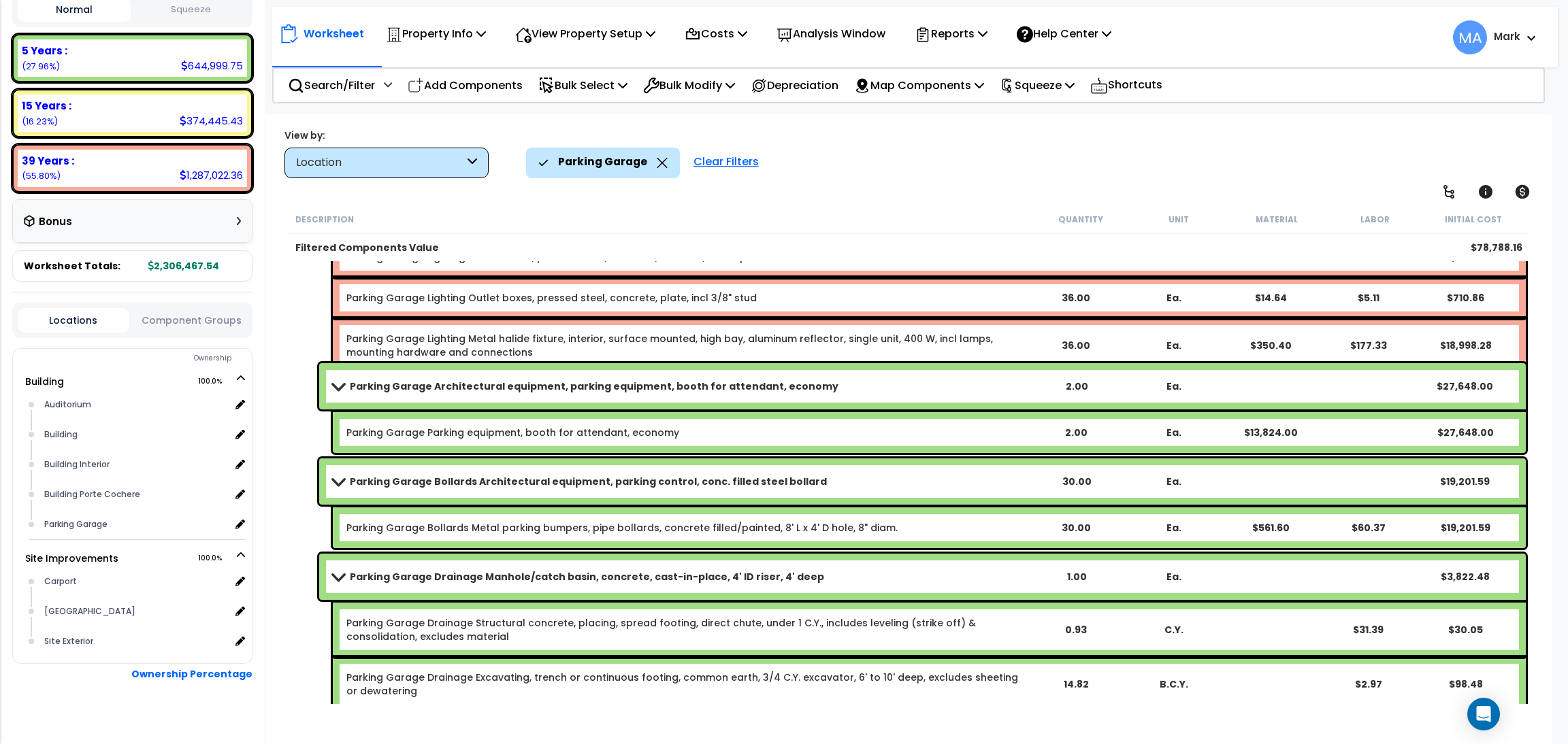
click at [657, 161] on icon at bounding box center [662, 163] width 11 height 10
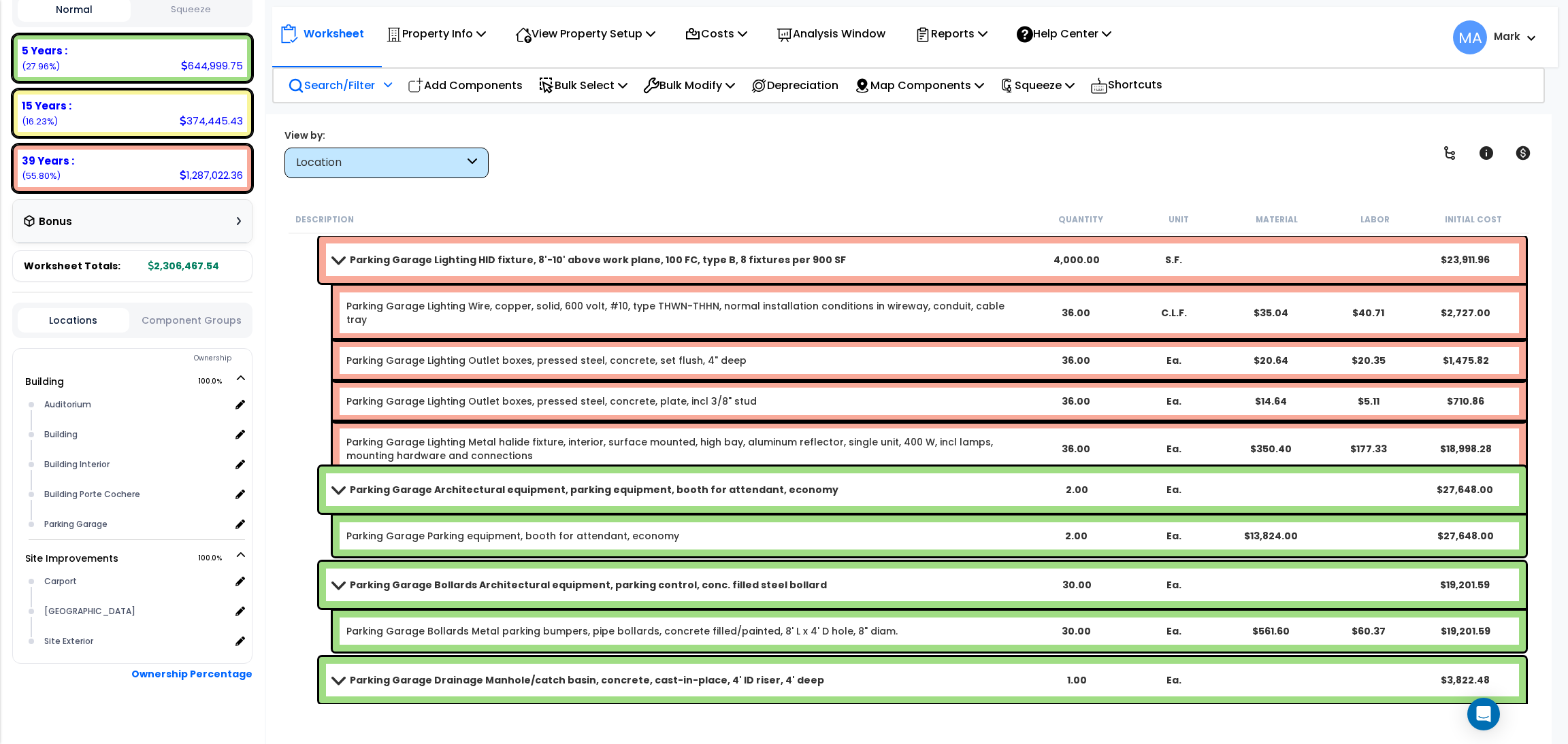
click at [349, 82] on p "Search/Filter" at bounding box center [332, 85] width 87 height 18
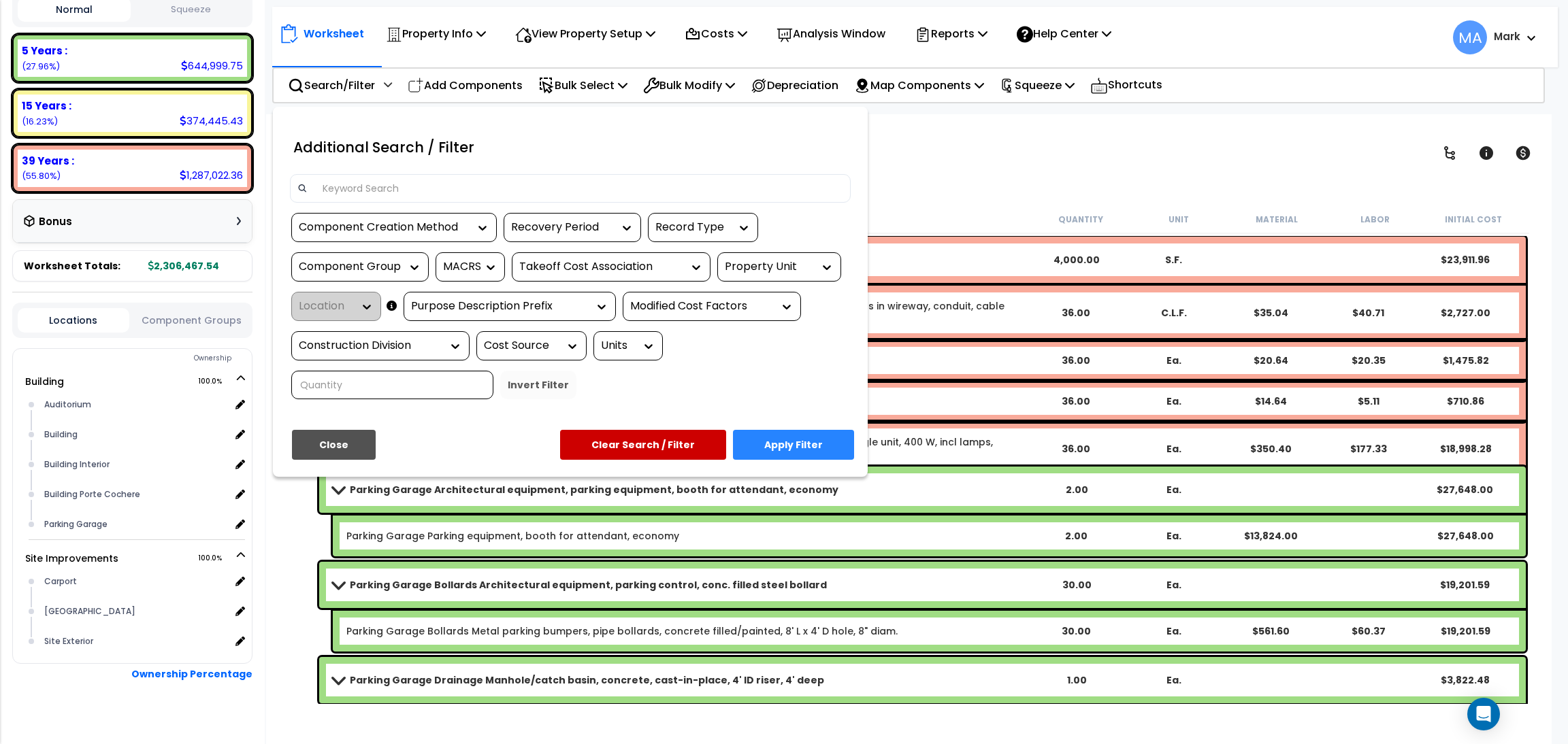
click at [426, 193] on input at bounding box center [578, 188] width 529 height 20
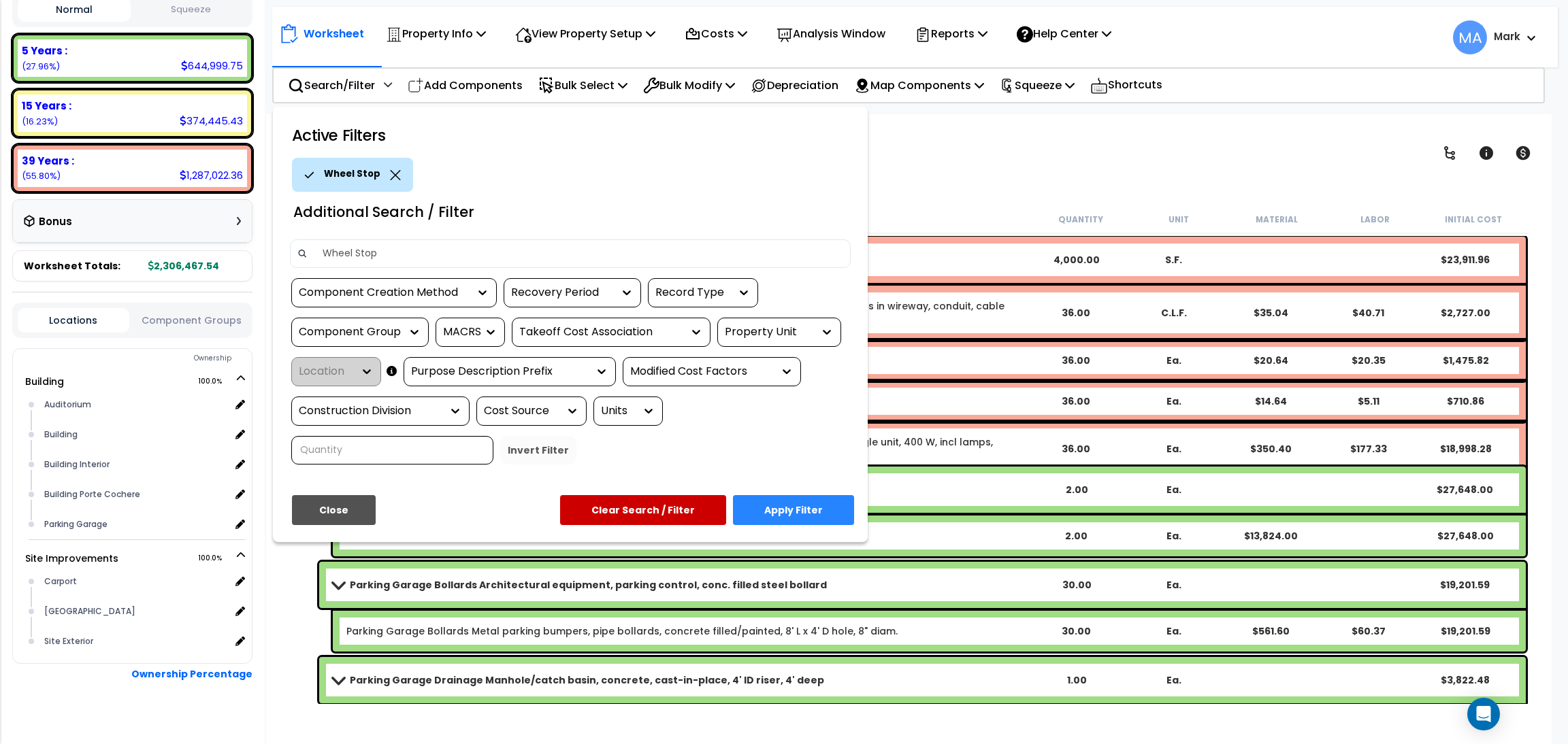
type input "Wheel Stop"
click at [814, 504] on button "Apply Filter" at bounding box center [794, 510] width 121 height 30
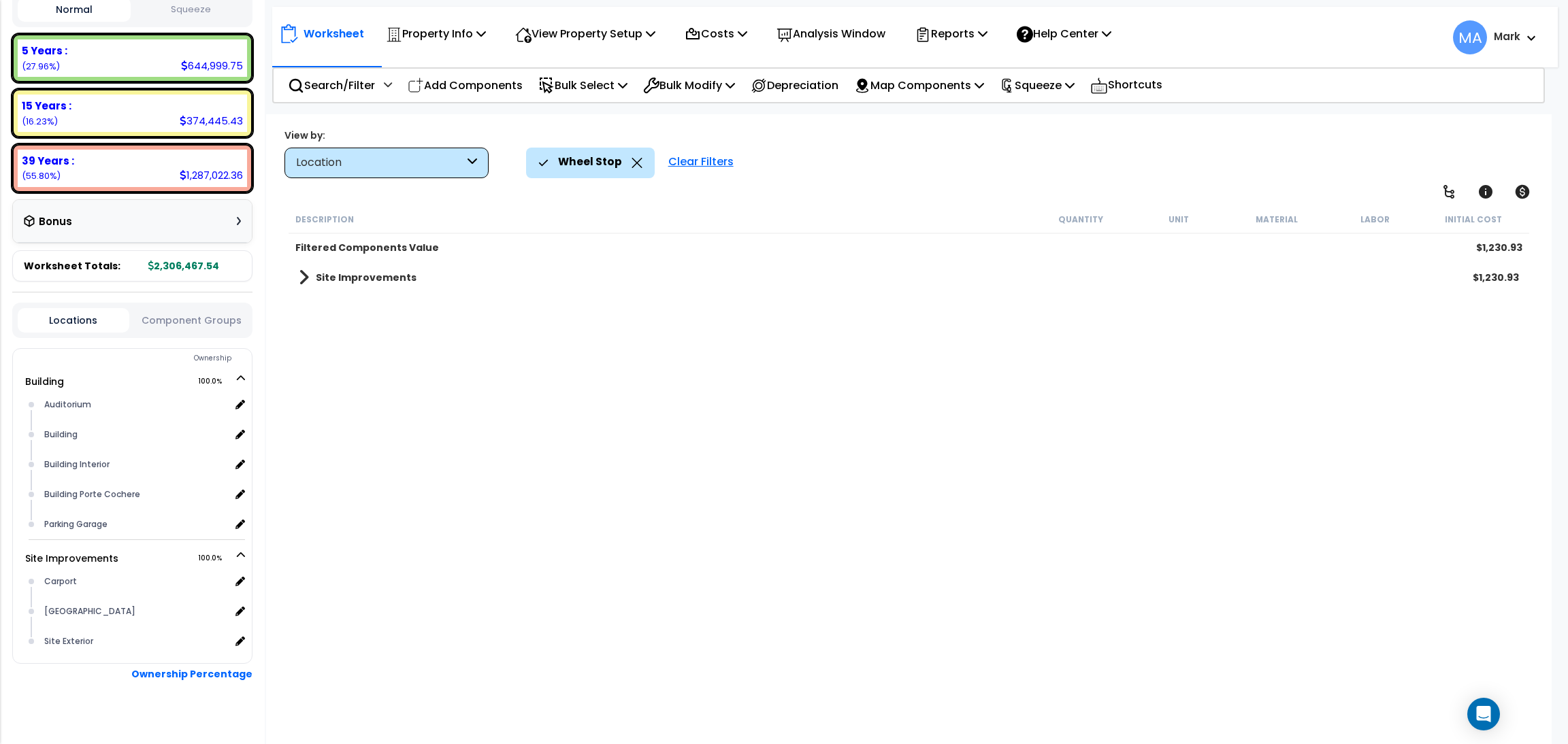
click at [386, 277] on b "Site Improvements" at bounding box center [366, 277] width 101 height 13
click at [373, 307] on b "Site Exterior" at bounding box center [361, 310] width 64 height 13
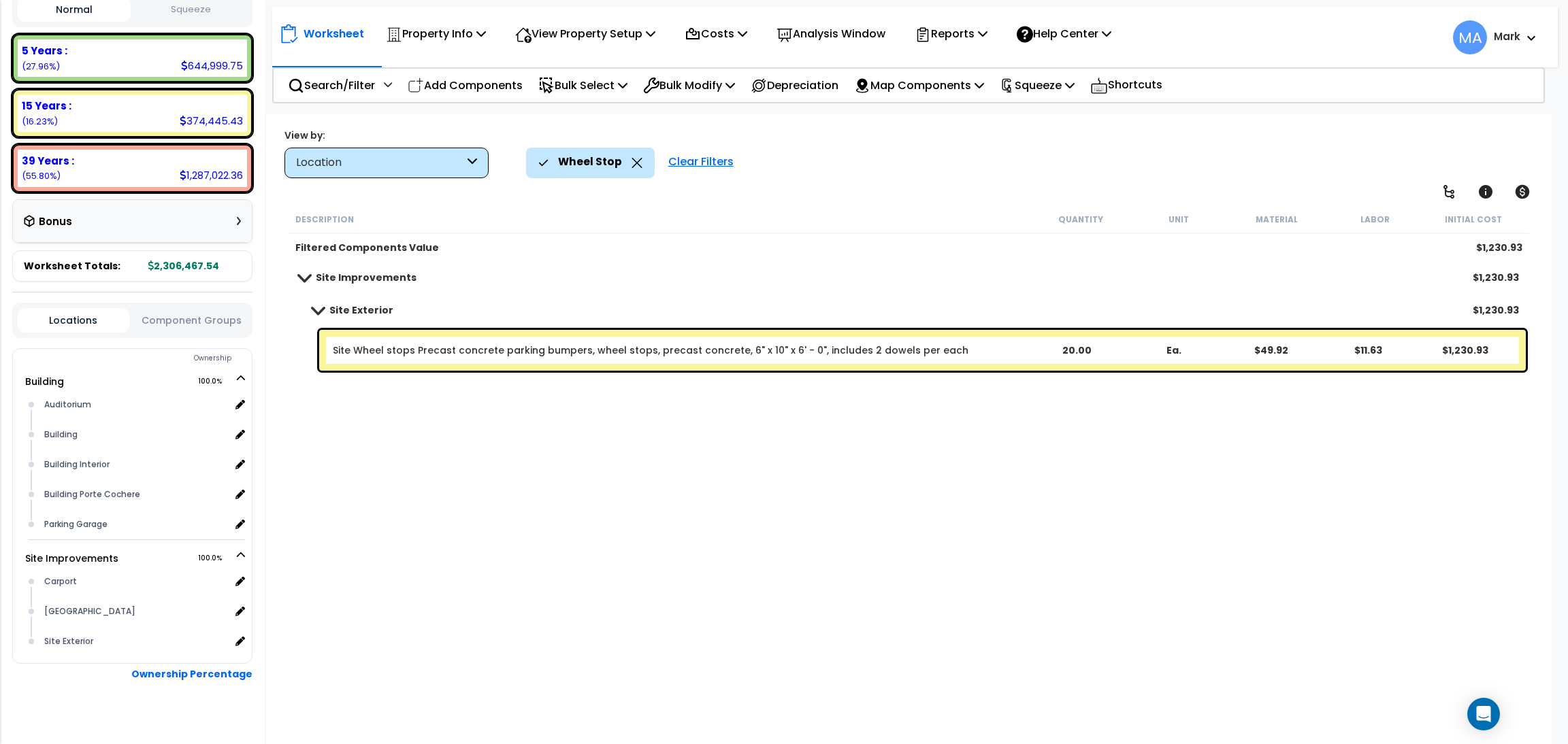
click at [373, 307] on b "Site Exterior" at bounding box center [361, 310] width 64 height 13
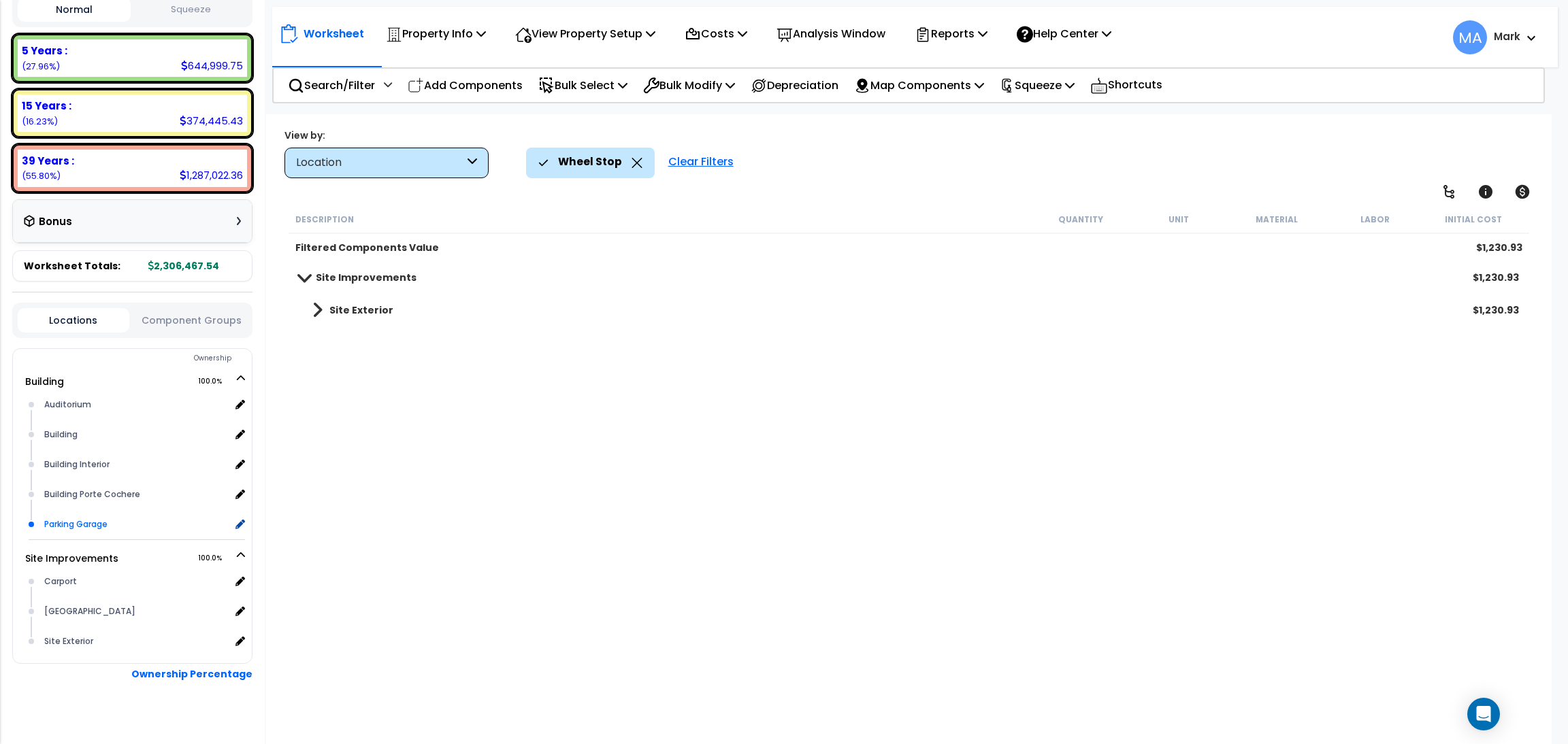
click at [76, 509] on div "Parking Garage x 1" at bounding box center [143, 524] width 205 height 30
click at [75, 516] on div "Parking Garage" at bounding box center [135, 524] width 190 height 17
click at [632, 167] on icon at bounding box center [637, 163] width 11 height 10
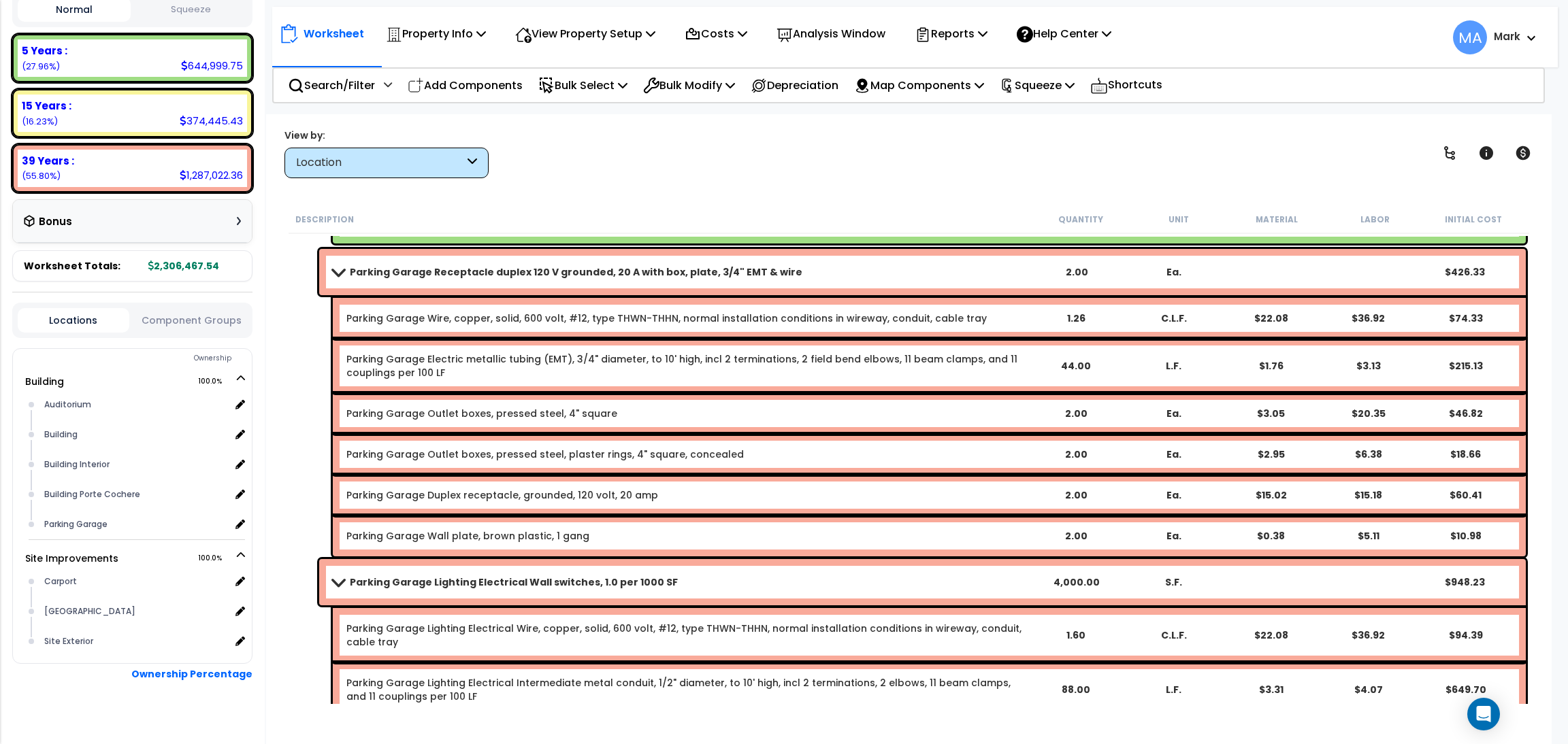
scroll to position [204, 0]
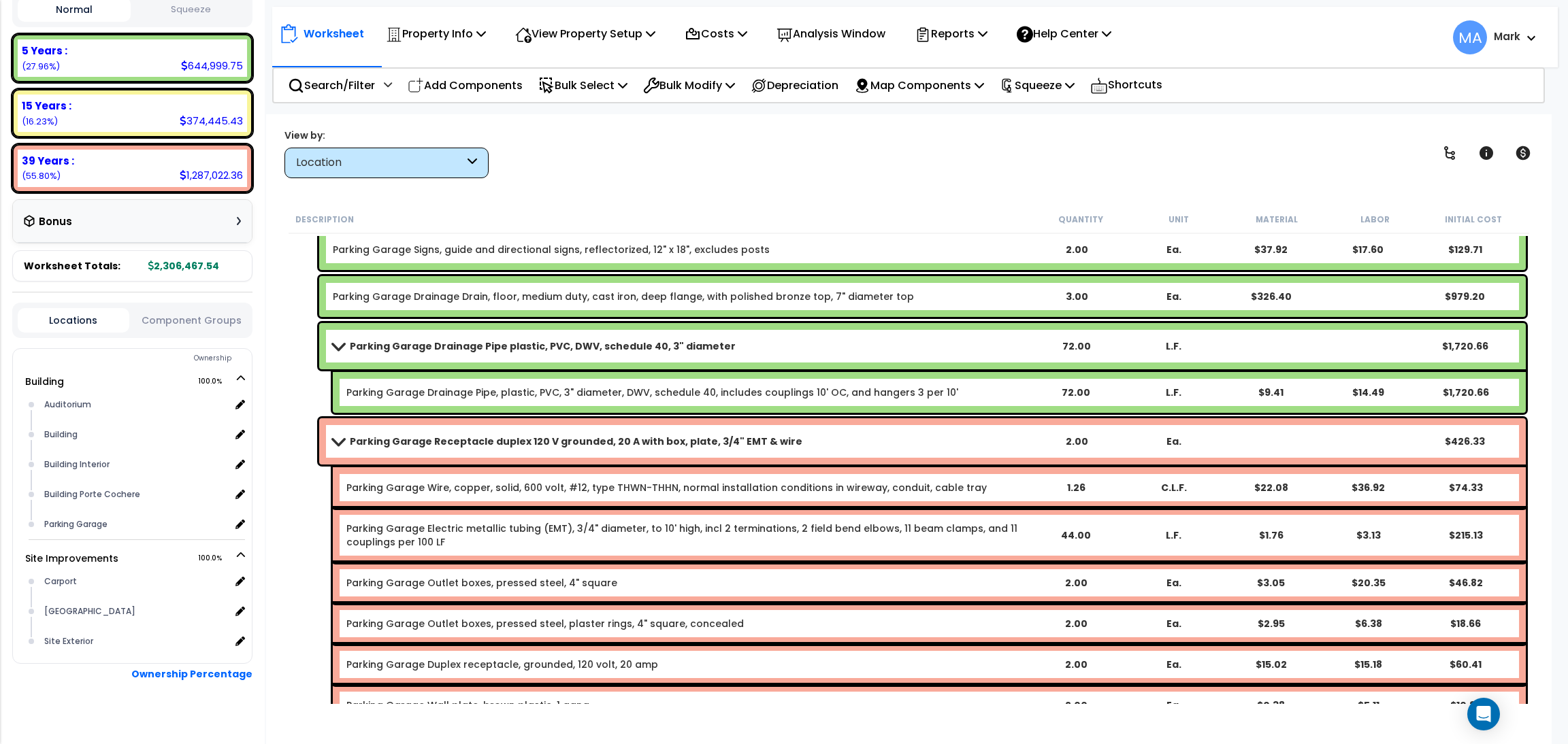
click at [347, 344] on link "Parking Garage Drainage Pipe plastic, PVC, DWV, schedule 40, 3" diameter" at bounding box center [679, 346] width 694 height 19
click at [330, 345] on span at bounding box center [337, 346] width 19 height 10
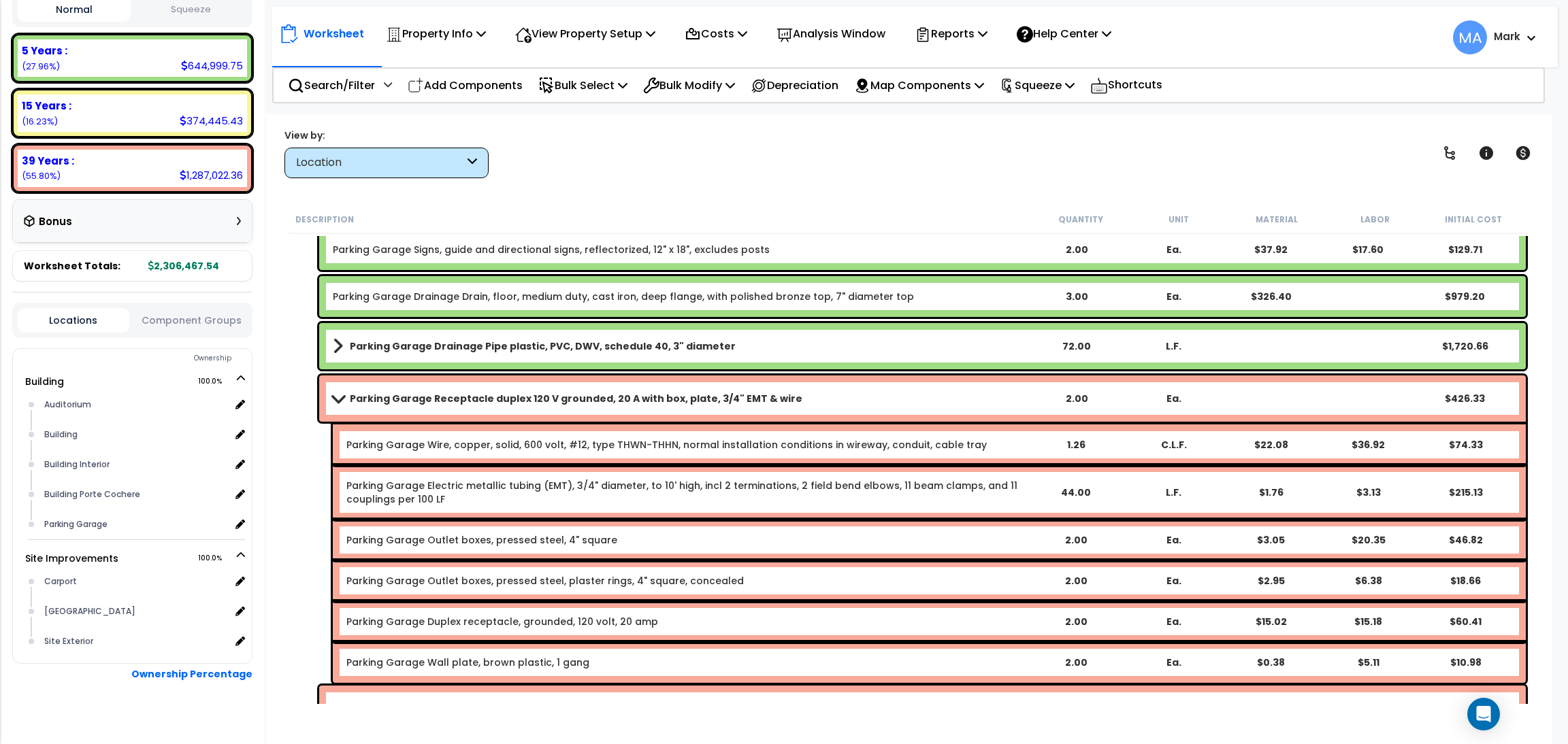
click at [332, 397] on span at bounding box center [337, 398] width 19 height 10
click at [341, 397] on span at bounding box center [337, 398] width 19 height 10
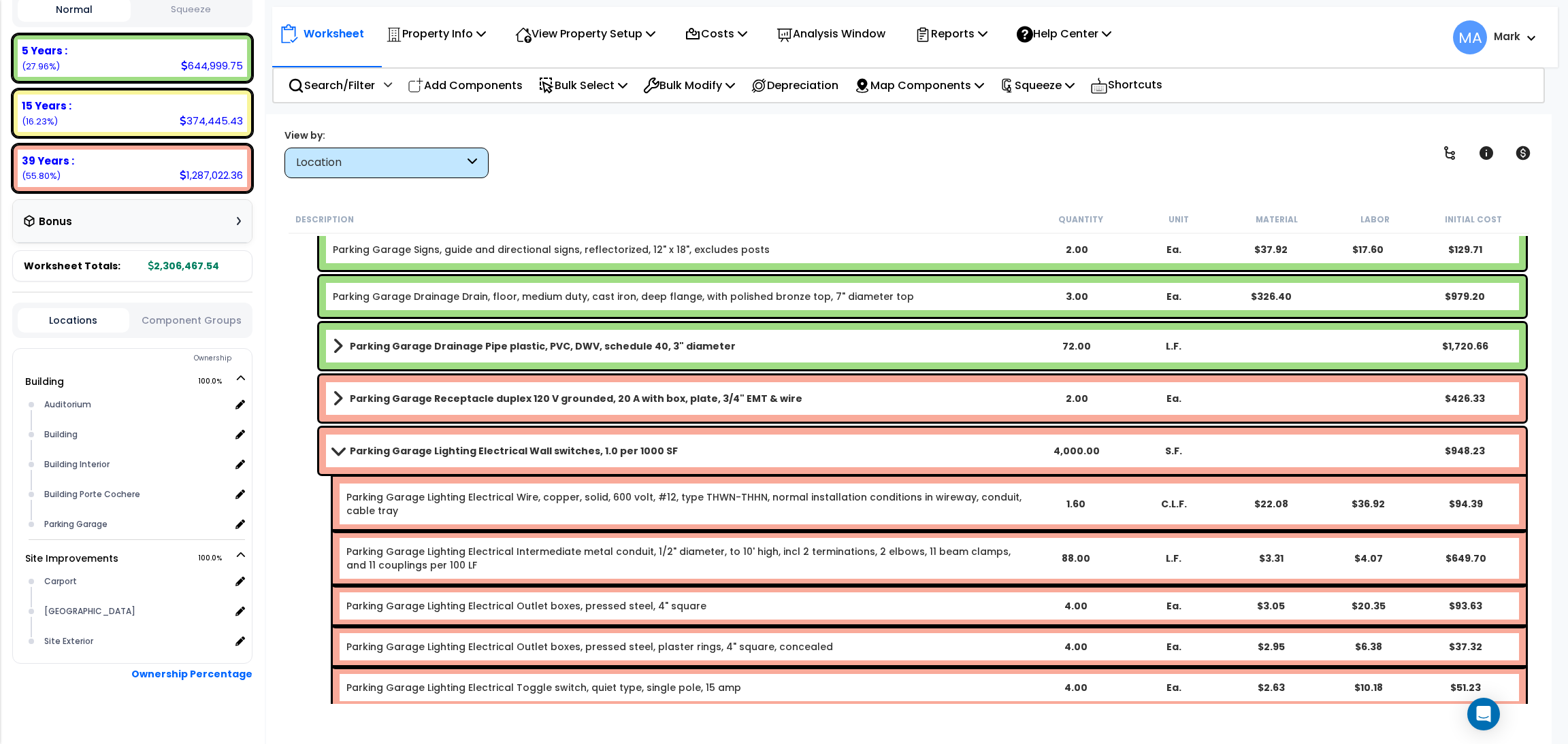
click at [340, 446] on span at bounding box center [337, 451] width 19 height 10
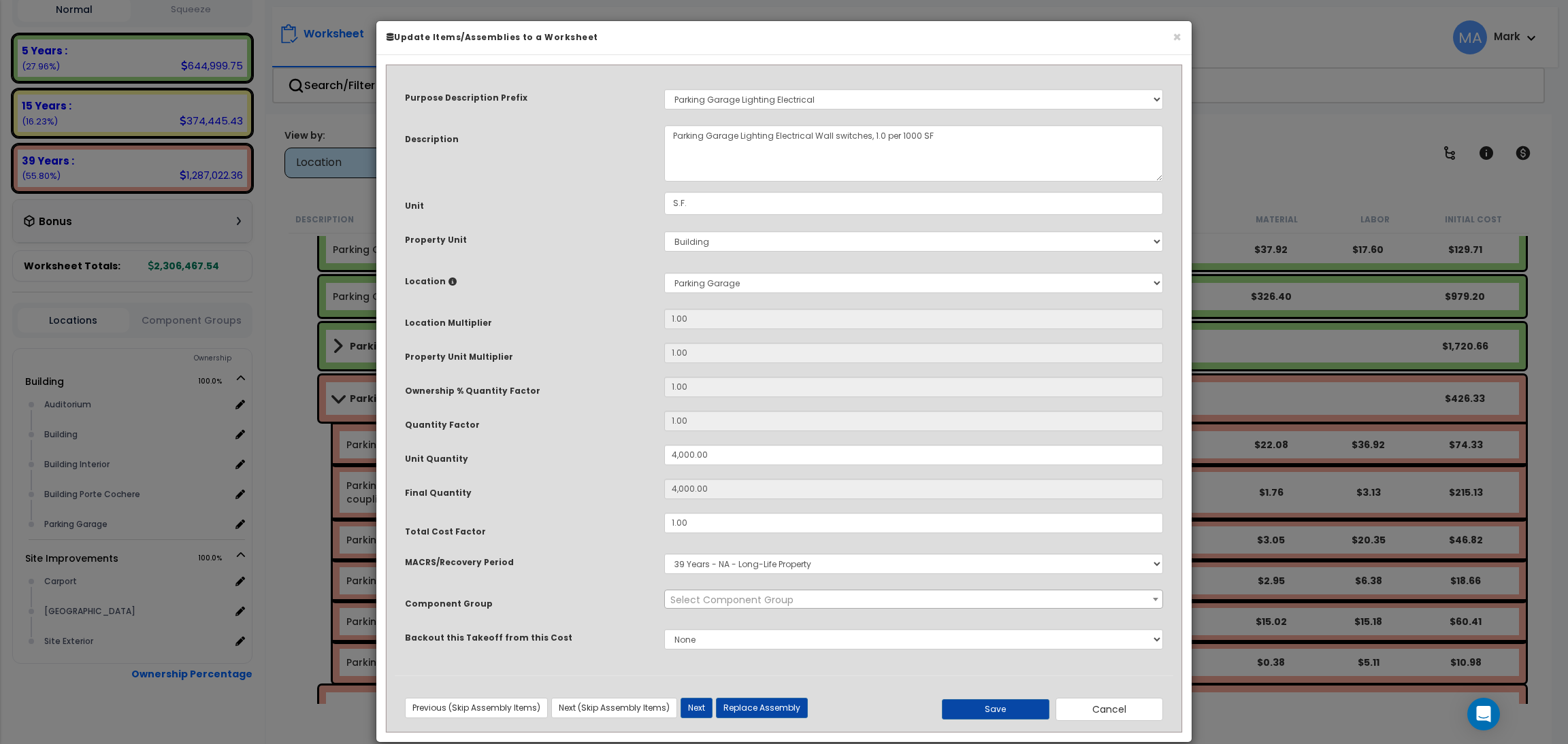
select select "31982"
click at [1179, 30] on button "×" at bounding box center [1177, 37] width 9 height 14
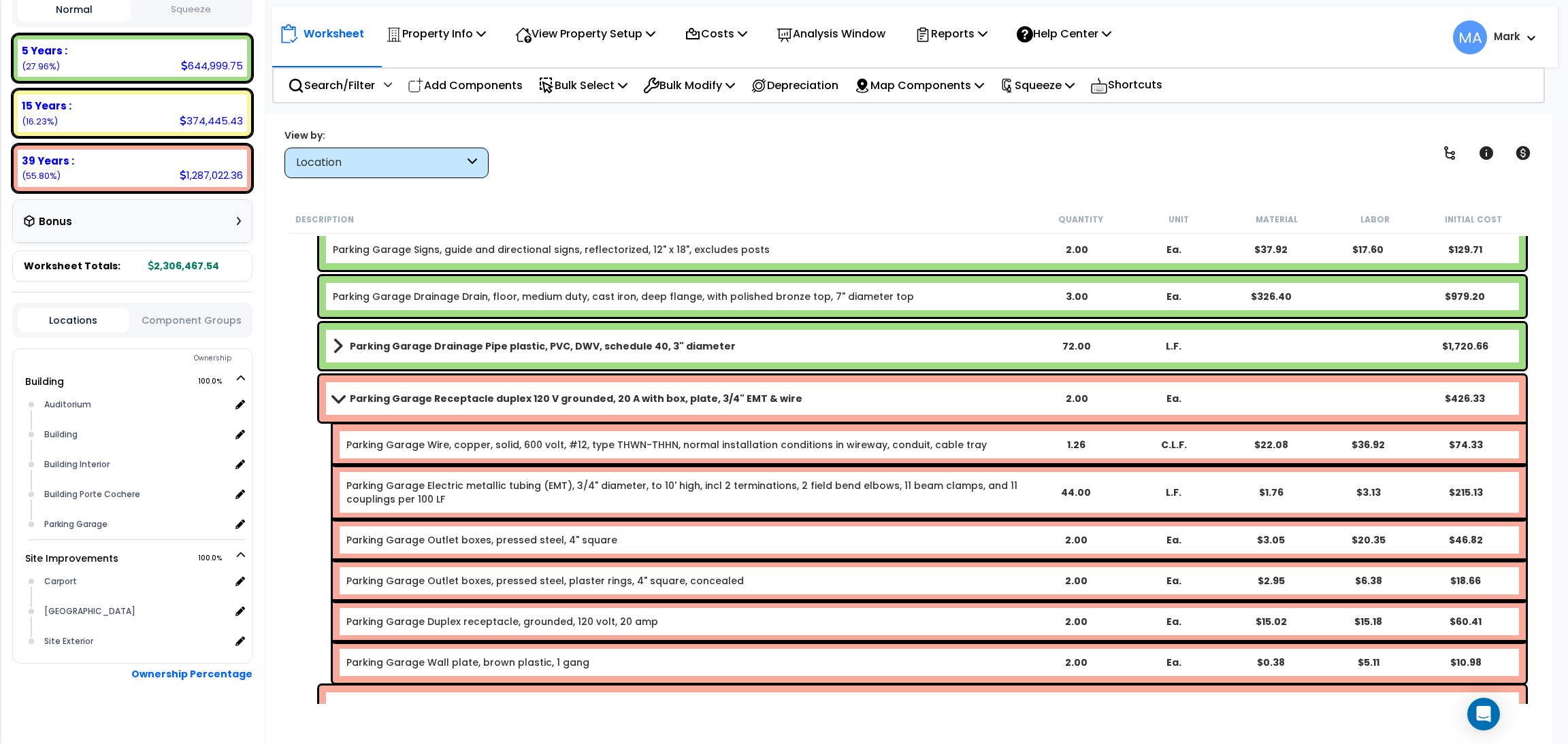
click at [337, 401] on span at bounding box center [337, 398] width 19 height 10
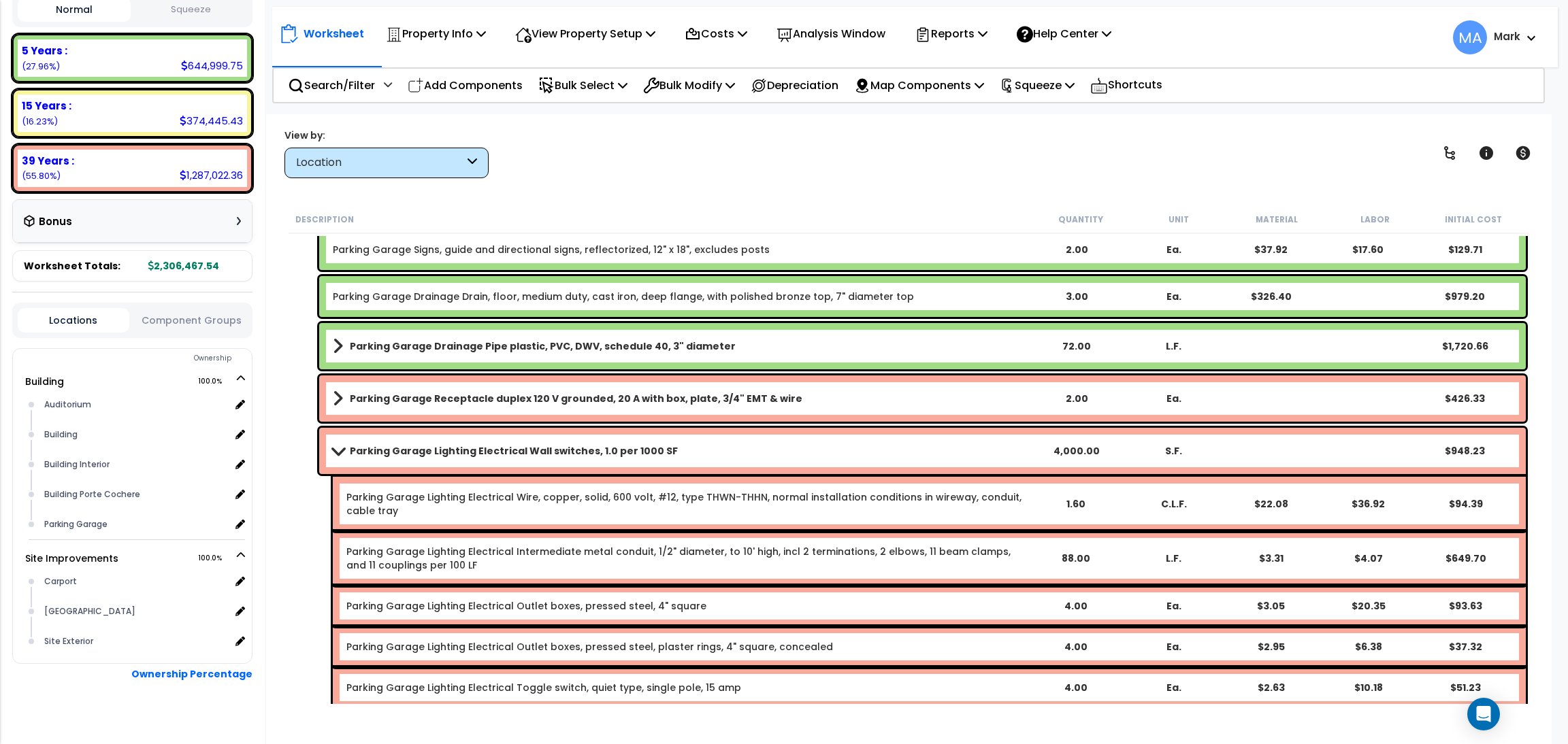
click at [336, 450] on span at bounding box center [337, 451] width 19 height 10
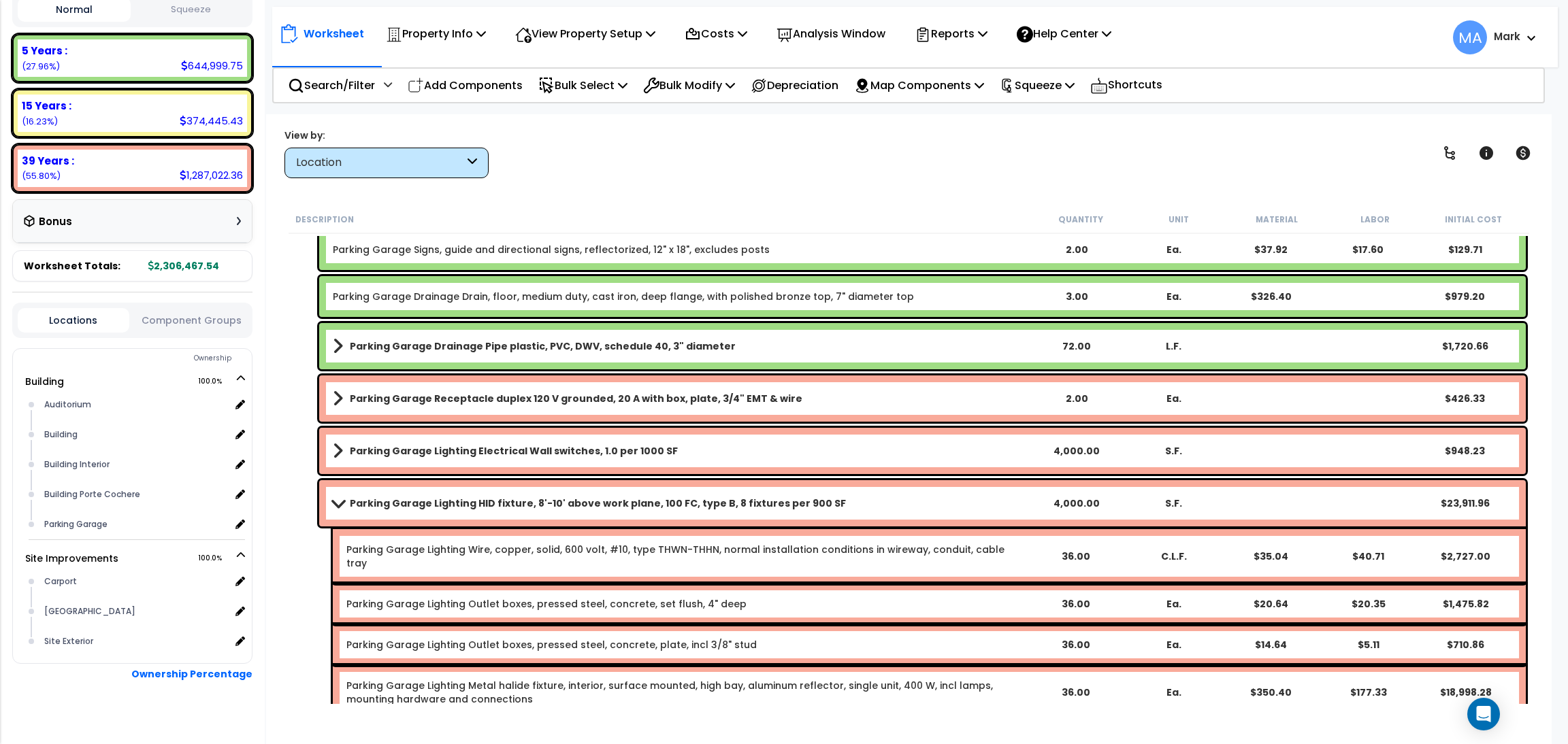
click at [337, 506] on span at bounding box center [337, 503] width 19 height 10
click at [337, 498] on span at bounding box center [337, 503] width 19 height 10
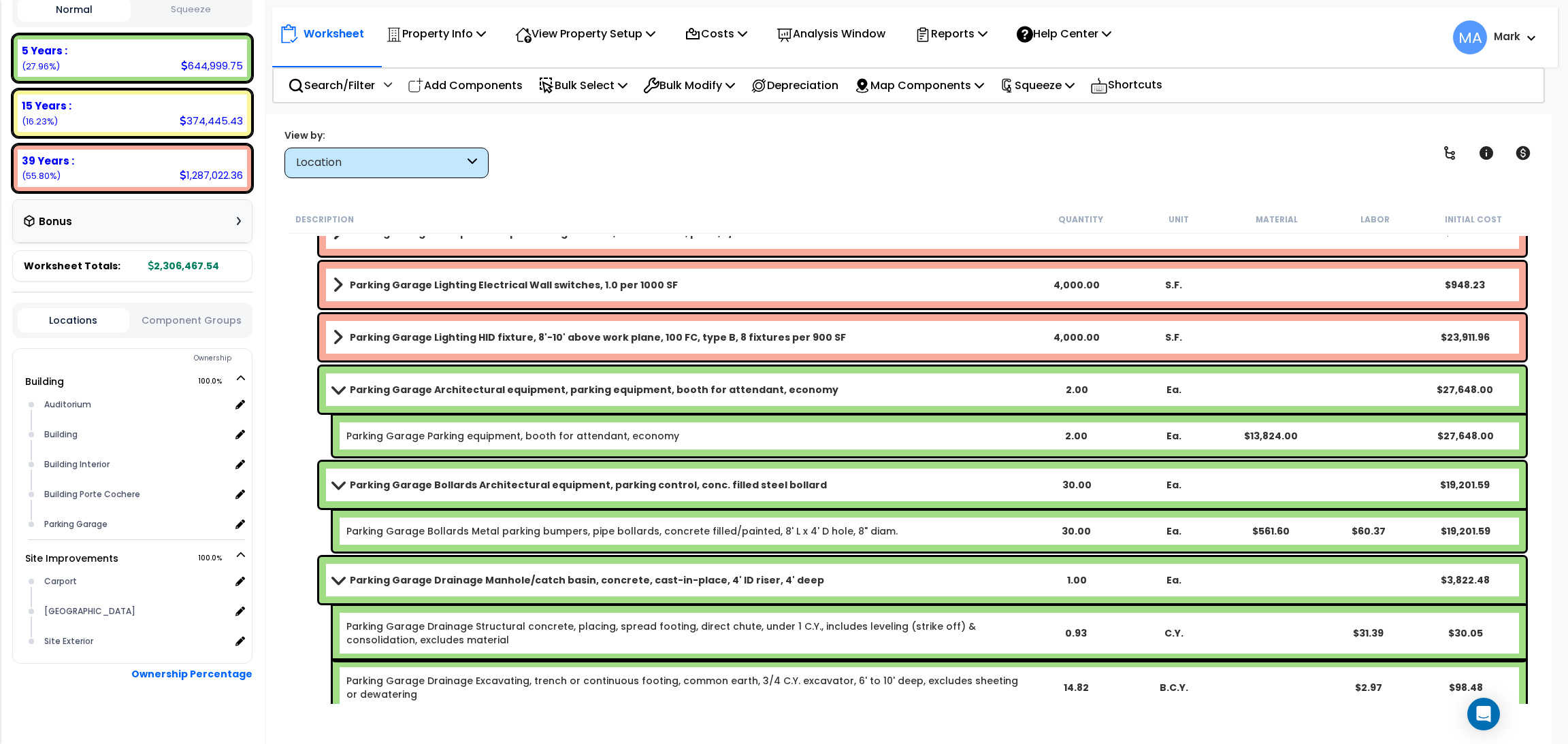
scroll to position [408, 0]
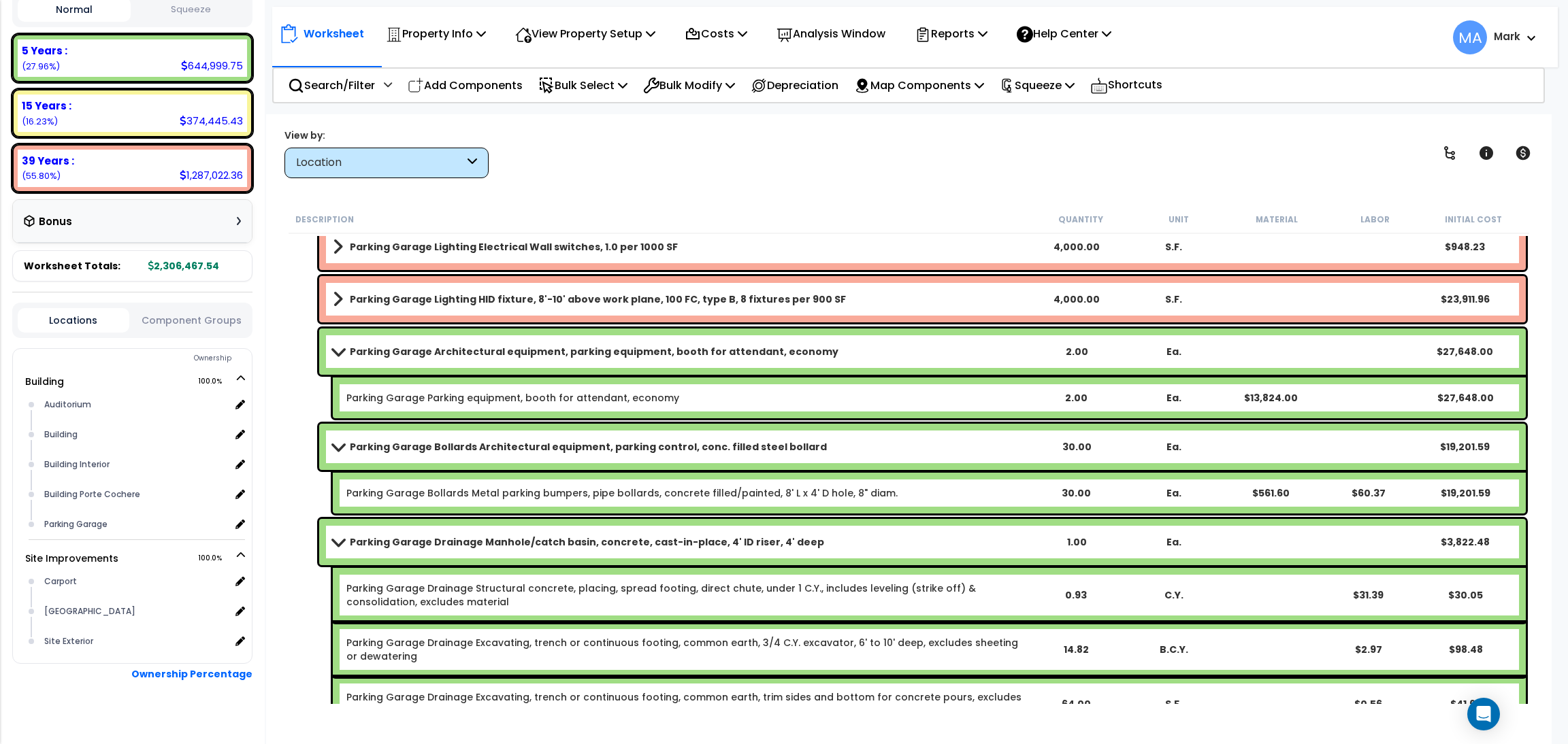
click at [340, 355] on span at bounding box center [337, 352] width 19 height 10
click at [332, 351] on span at bounding box center [337, 352] width 19 height 10
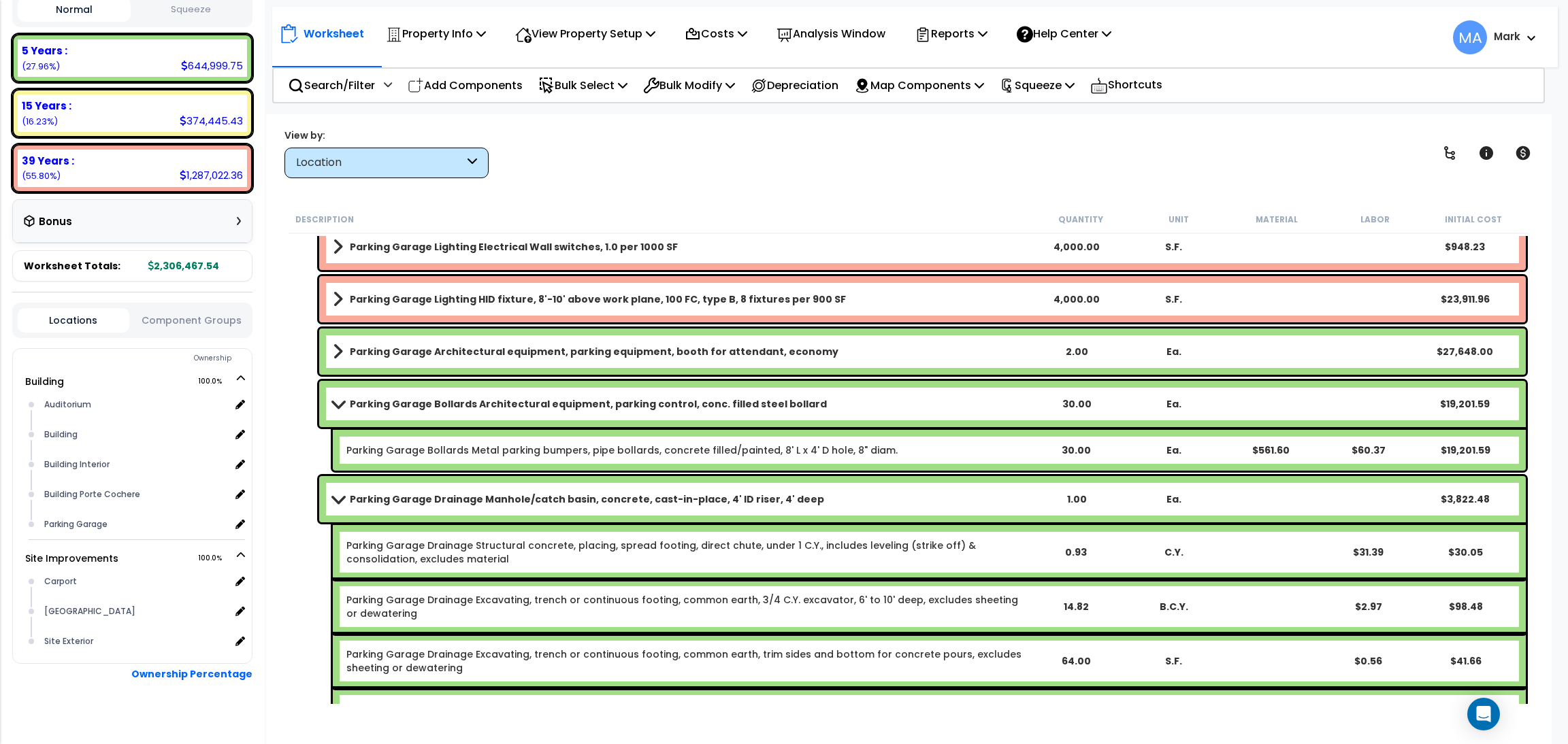
click at [332, 402] on span at bounding box center [337, 403] width 19 height 10
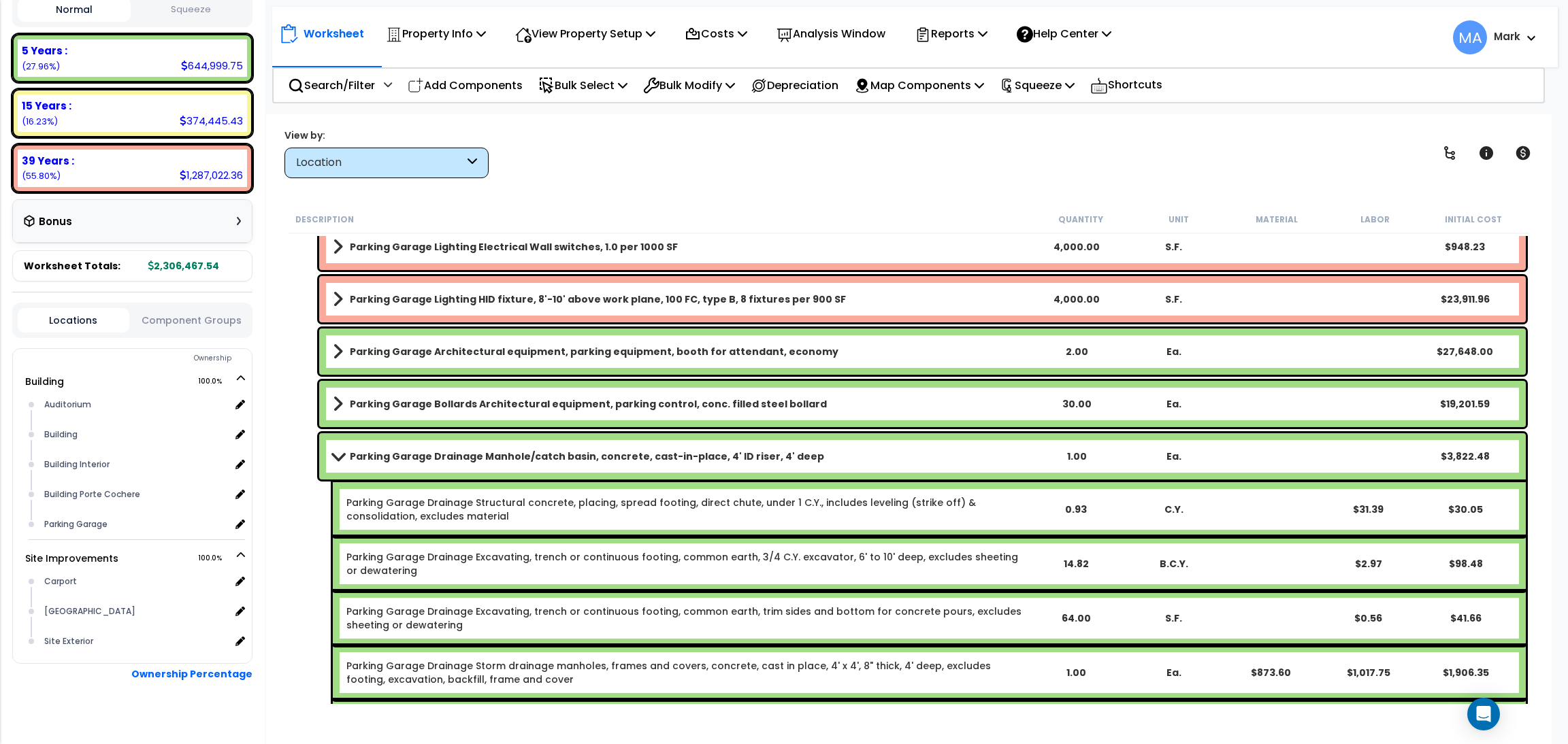
click at [332, 453] on span at bounding box center [337, 456] width 19 height 10
click at [337, 457] on span at bounding box center [337, 456] width 19 height 10
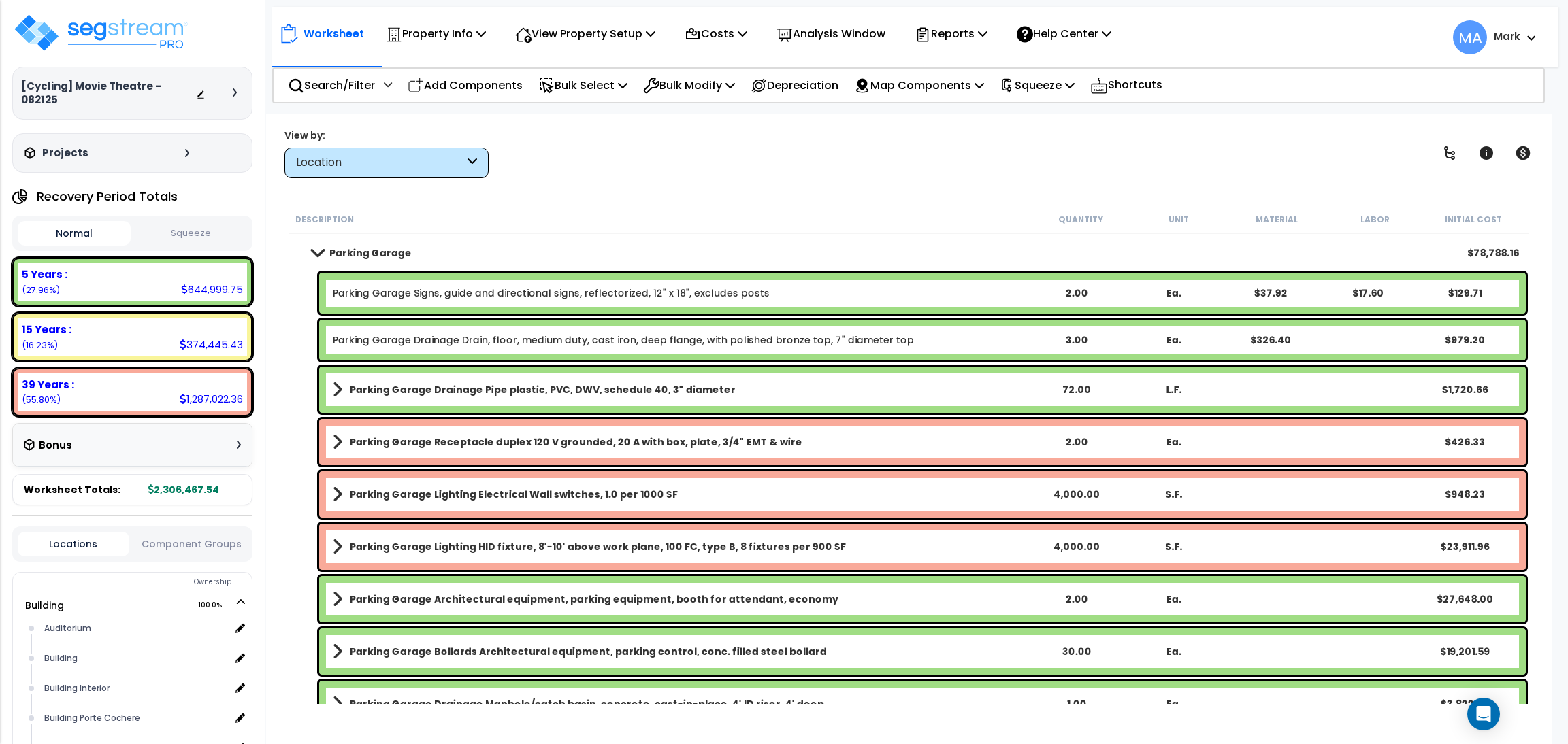
scroll to position [162, 0]
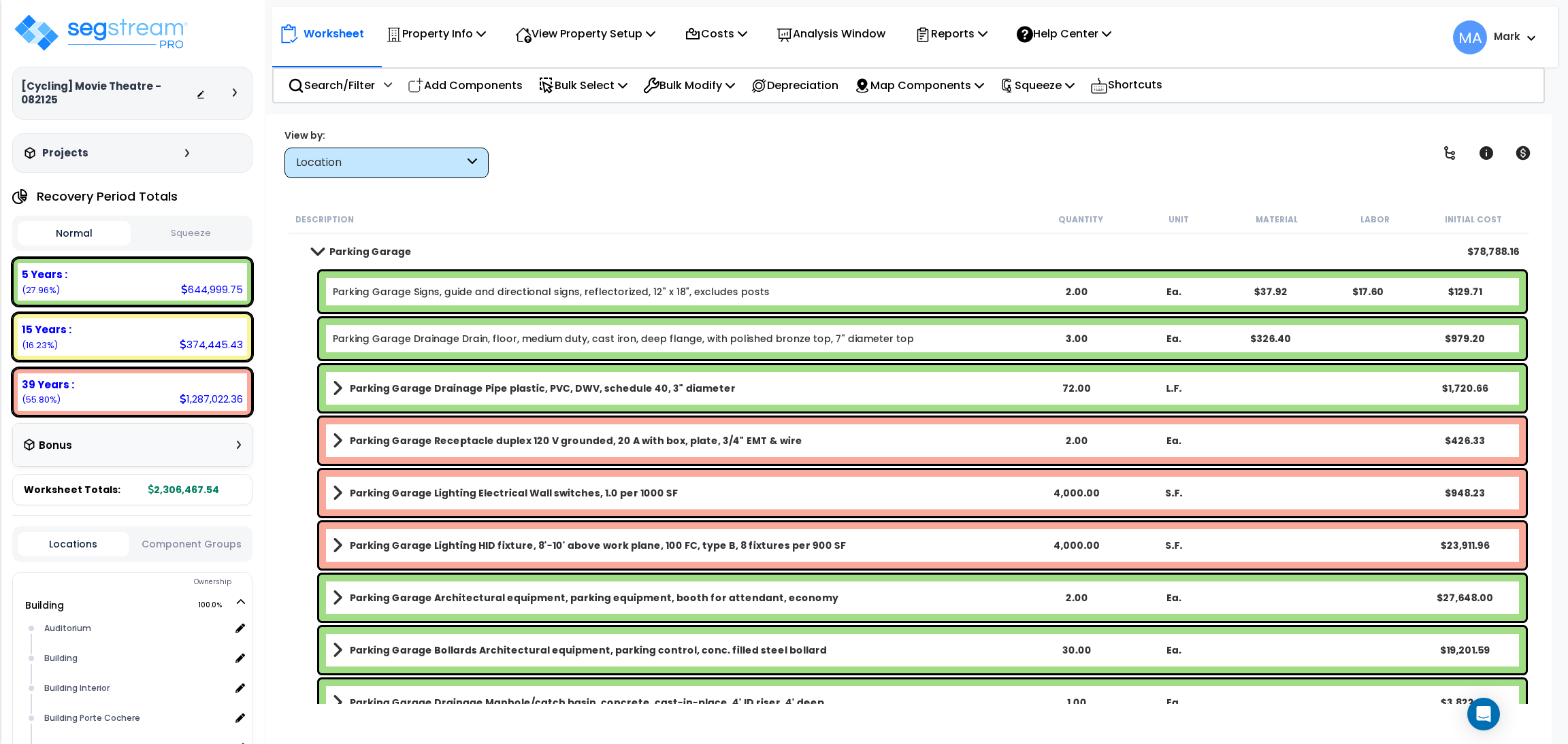
click at [419, 171] on div "Location" at bounding box center [387, 163] width 204 height 31
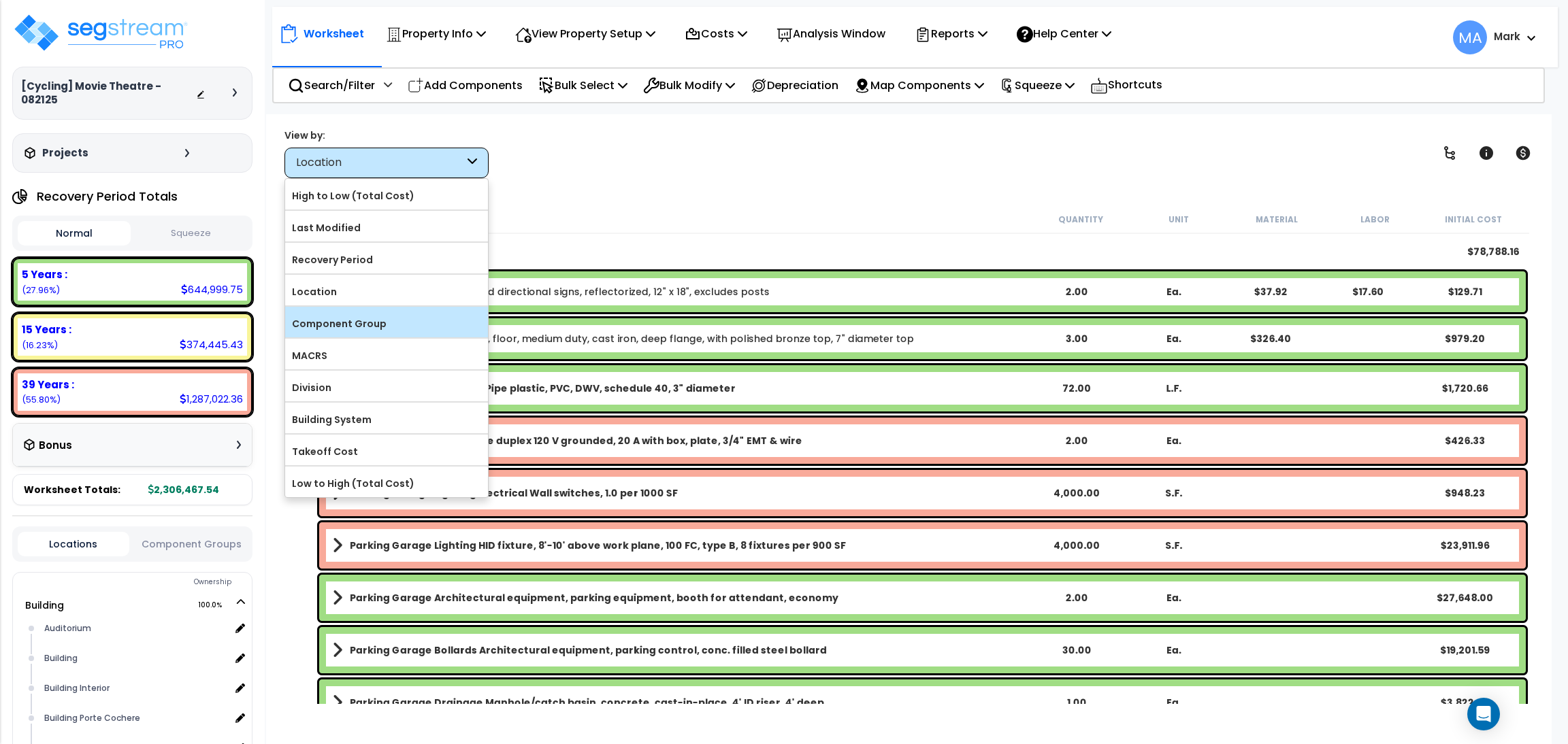
click at [406, 316] on label "Component Group" at bounding box center [386, 324] width 203 height 20
click at [0, 0] on input "Component Group" at bounding box center [0, 0] width 0 height 0
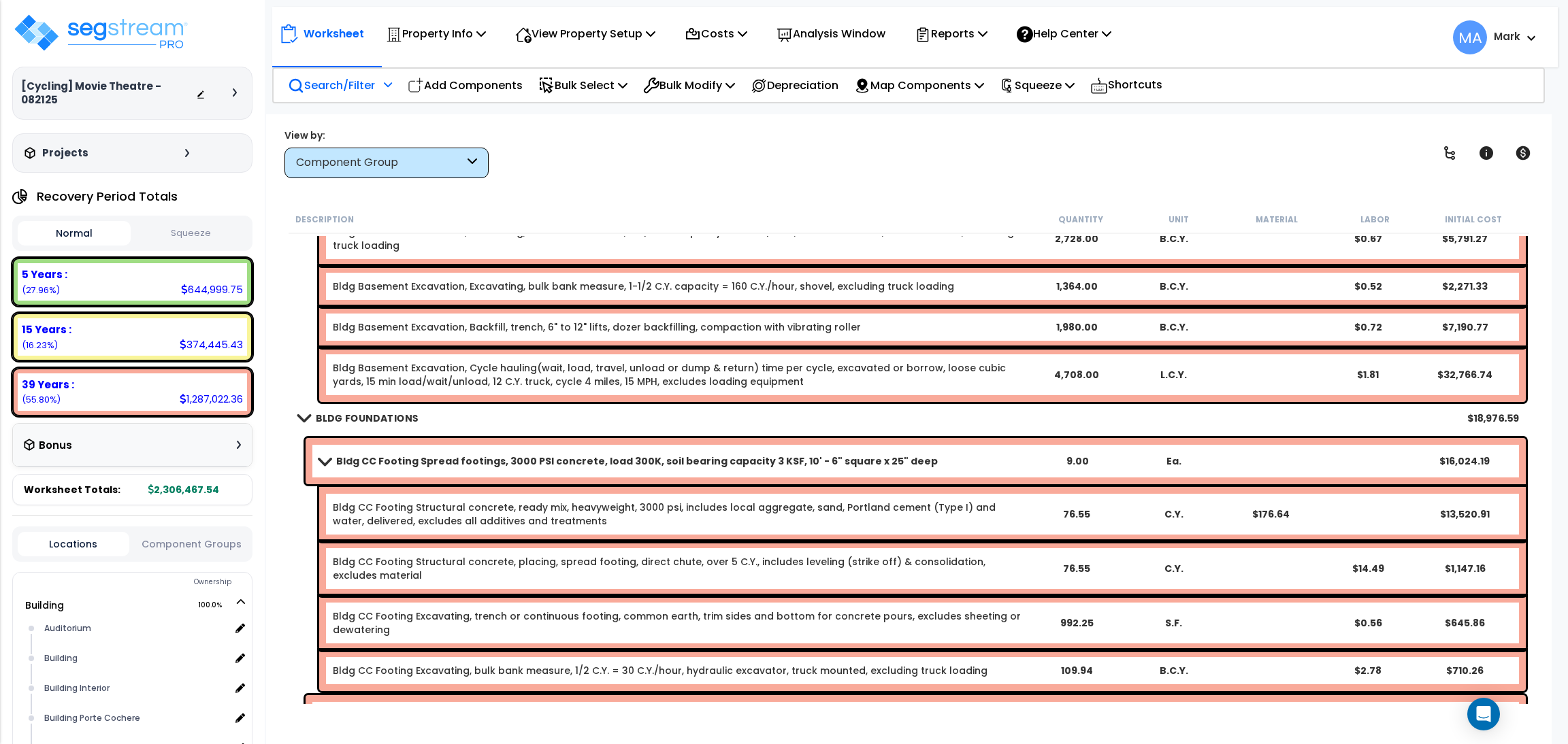
click at [349, 82] on p "Search/Filter" at bounding box center [332, 85] width 87 height 18
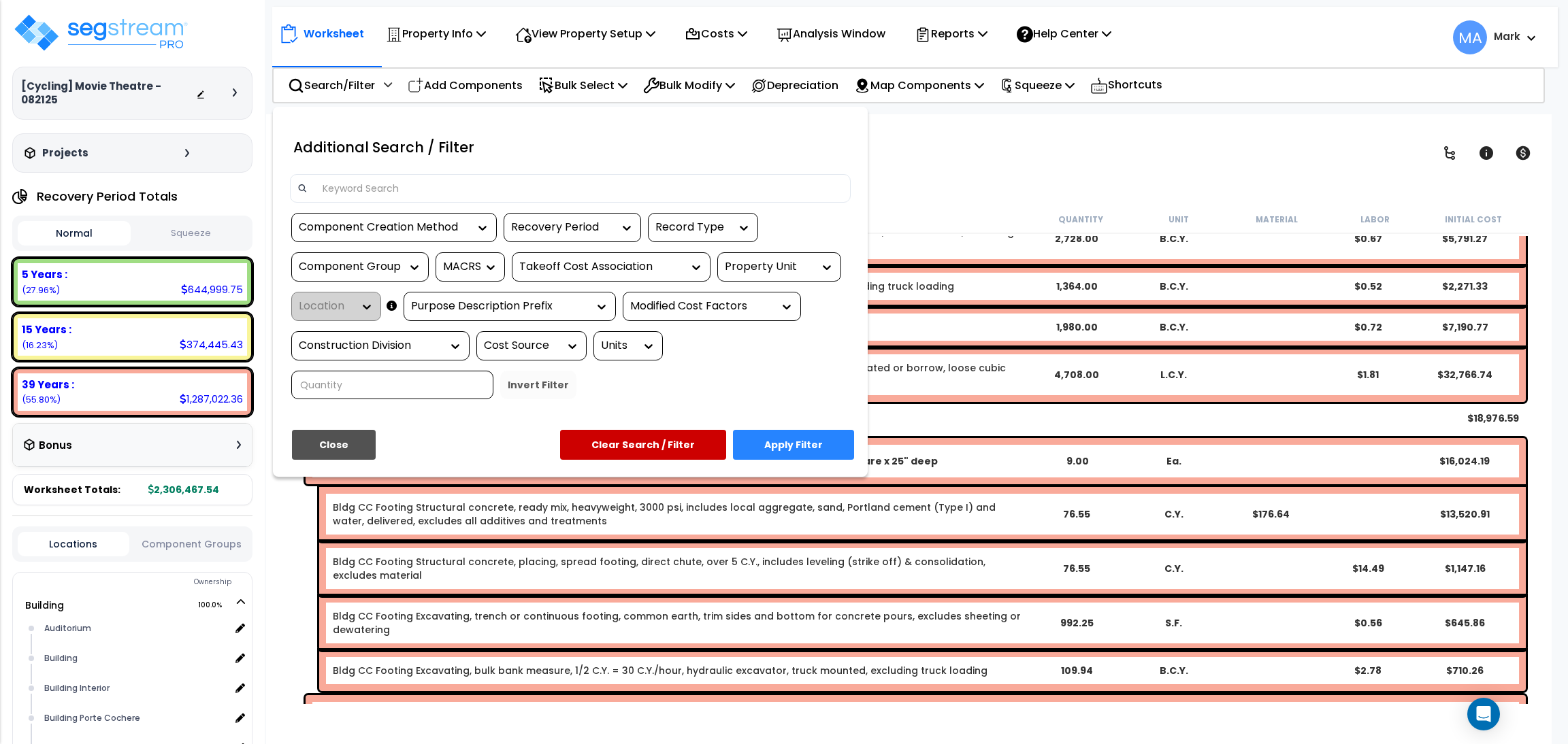
click at [351, 192] on input at bounding box center [578, 188] width 529 height 20
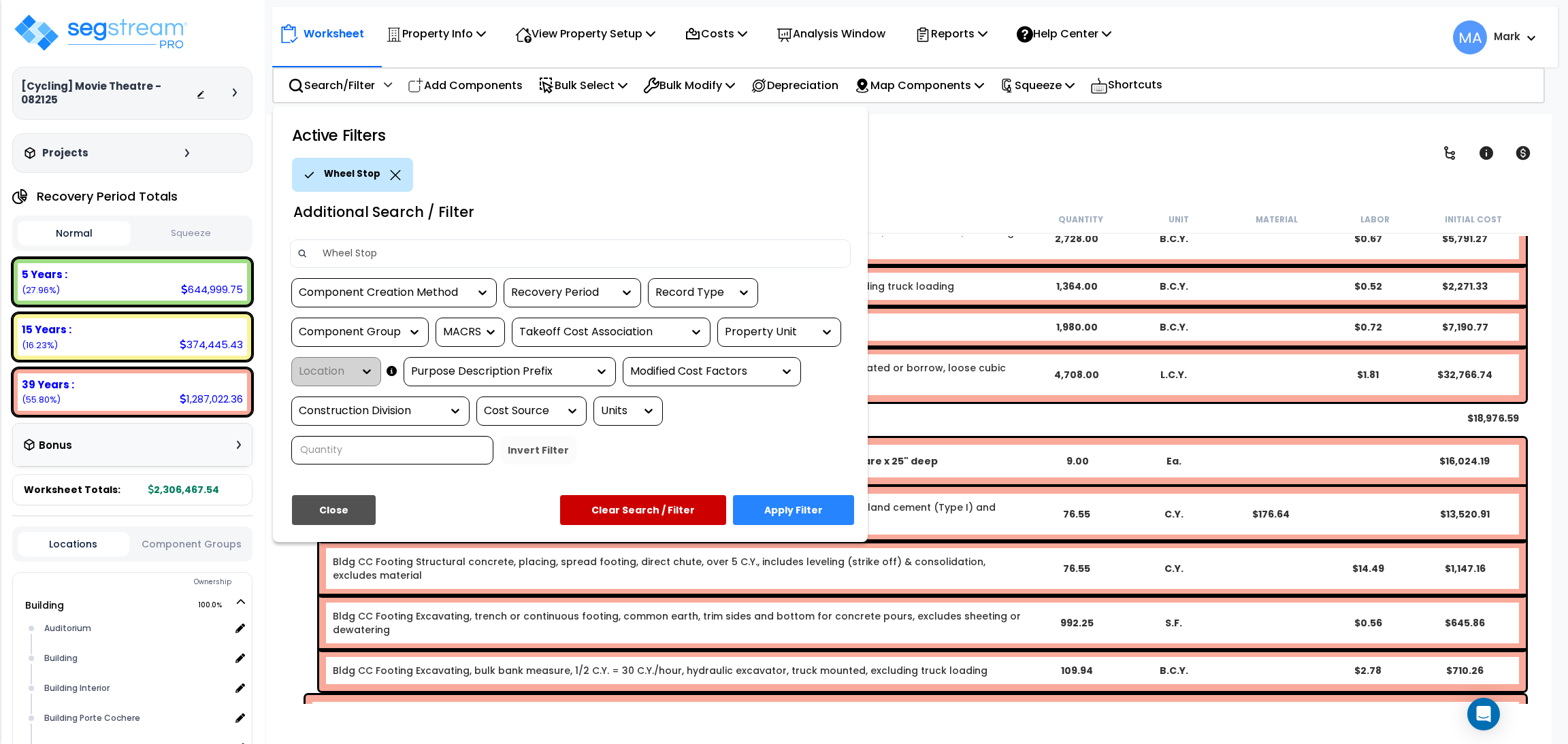
type input "Wheel Stop"
click at [789, 509] on button "Apply Filter" at bounding box center [794, 510] width 121 height 30
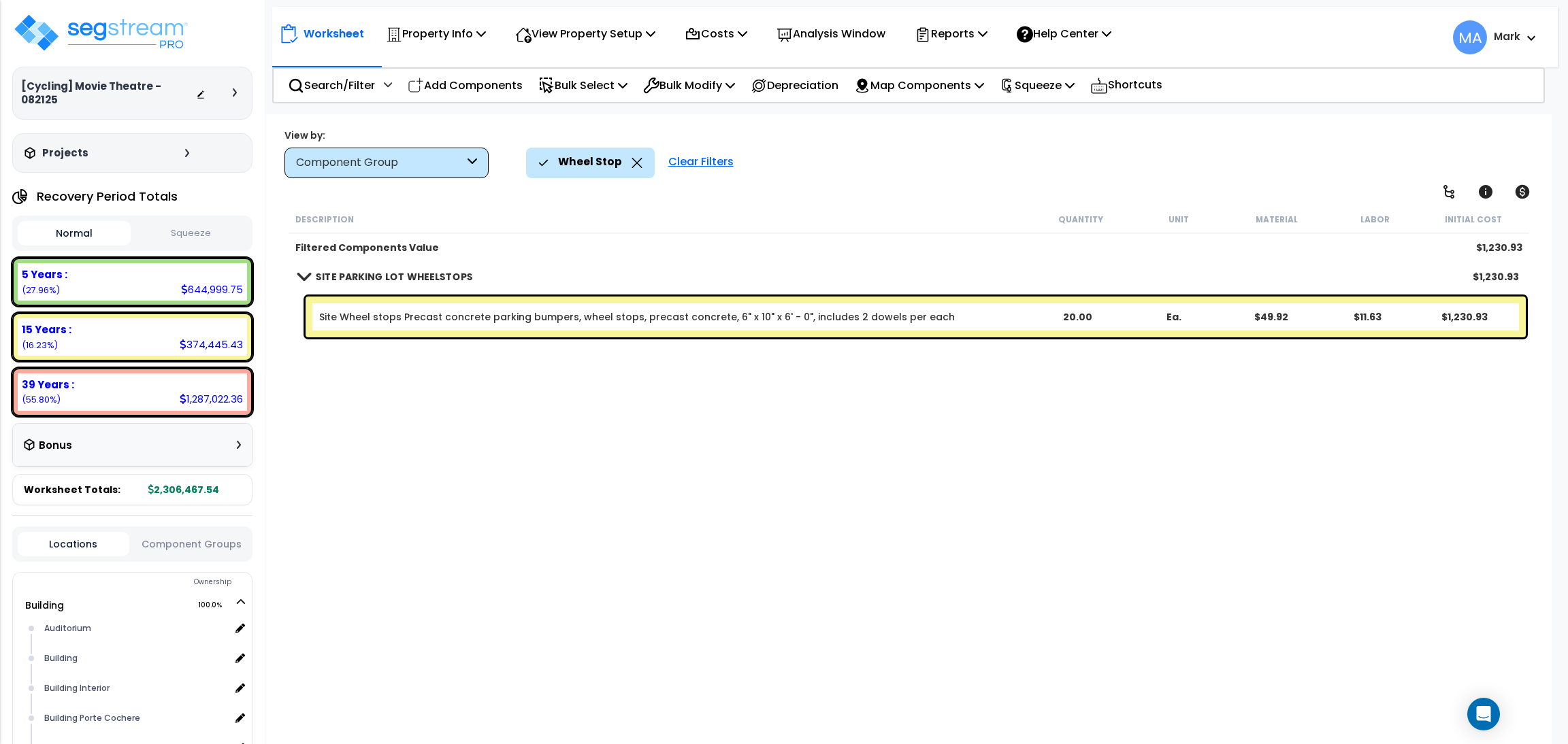
scroll to position [0, 0]
click at [634, 161] on icon at bounding box center [637, 163] width 11 height 10
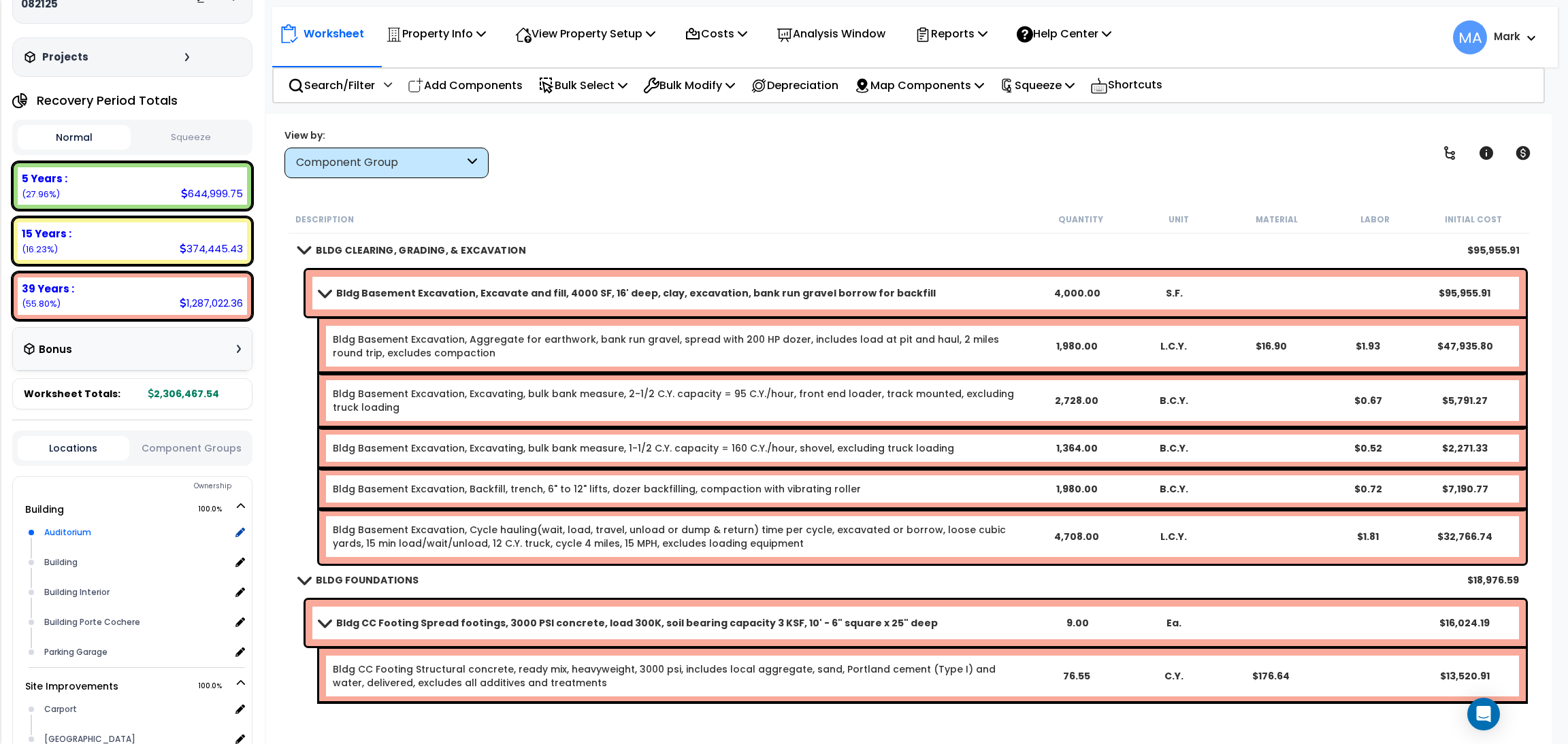
scroll to position [102, 0]
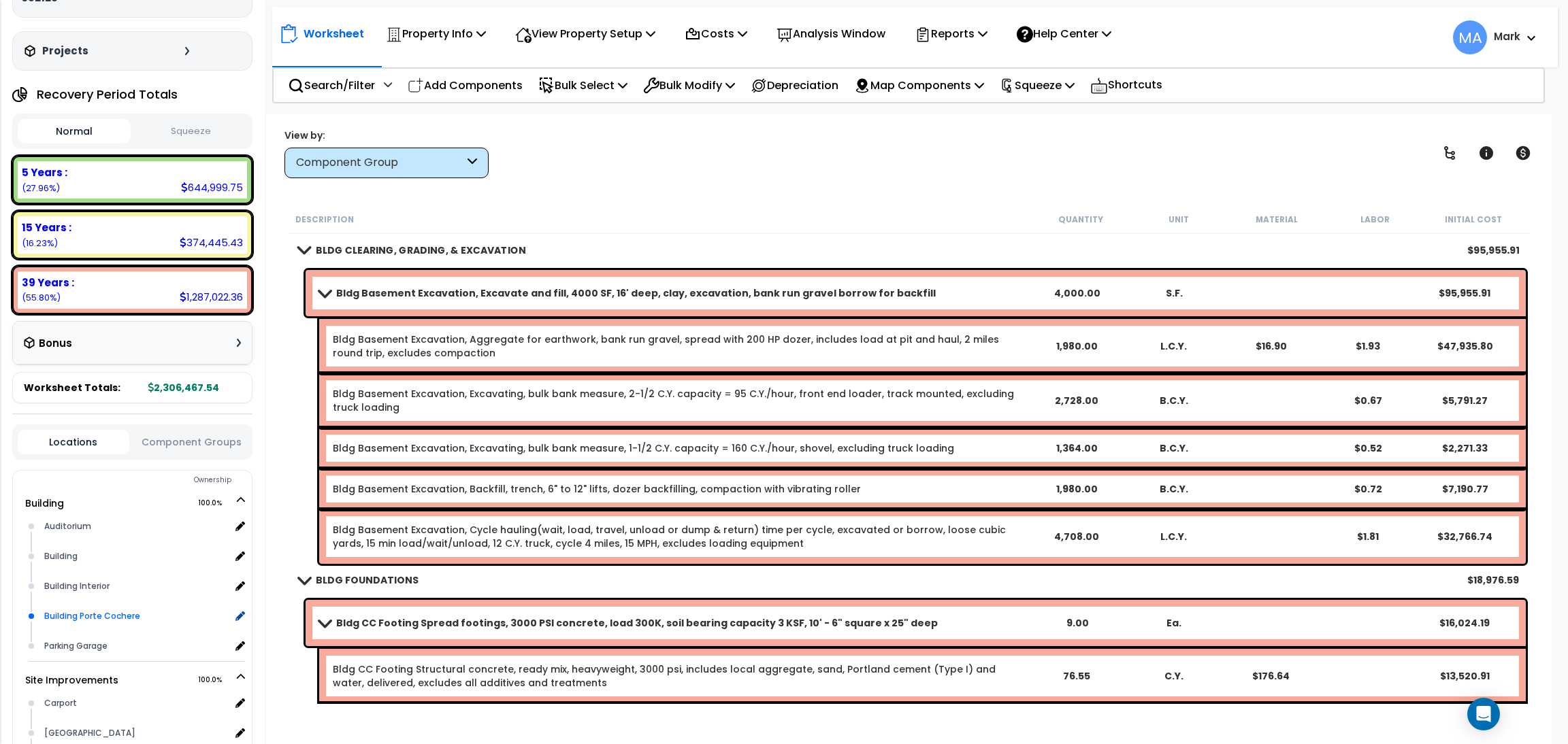
click at [91, 608] on div "Building Porte Cochere" at bounding box center [135, 616] width 190 height 17
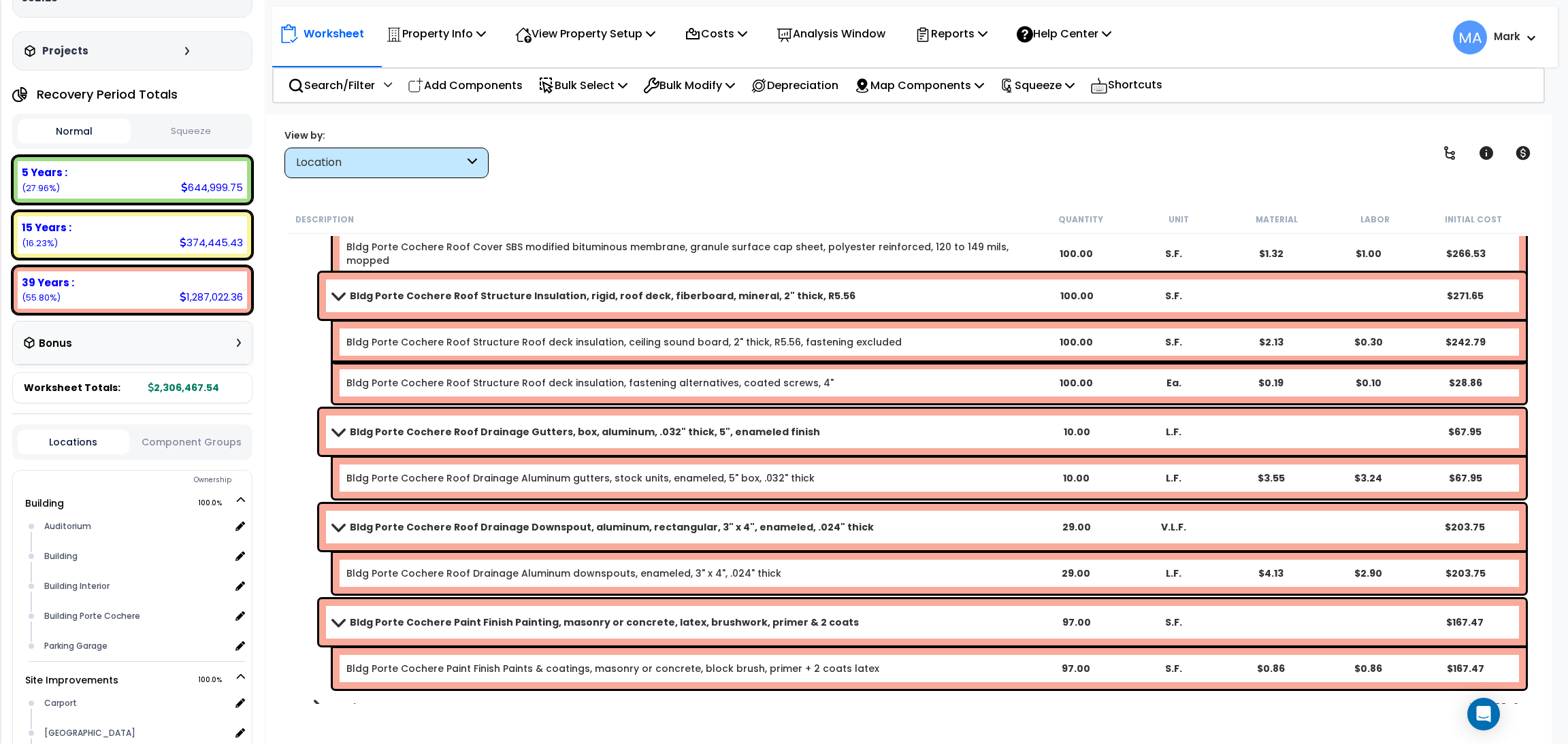
scroll to position [1224, 0]
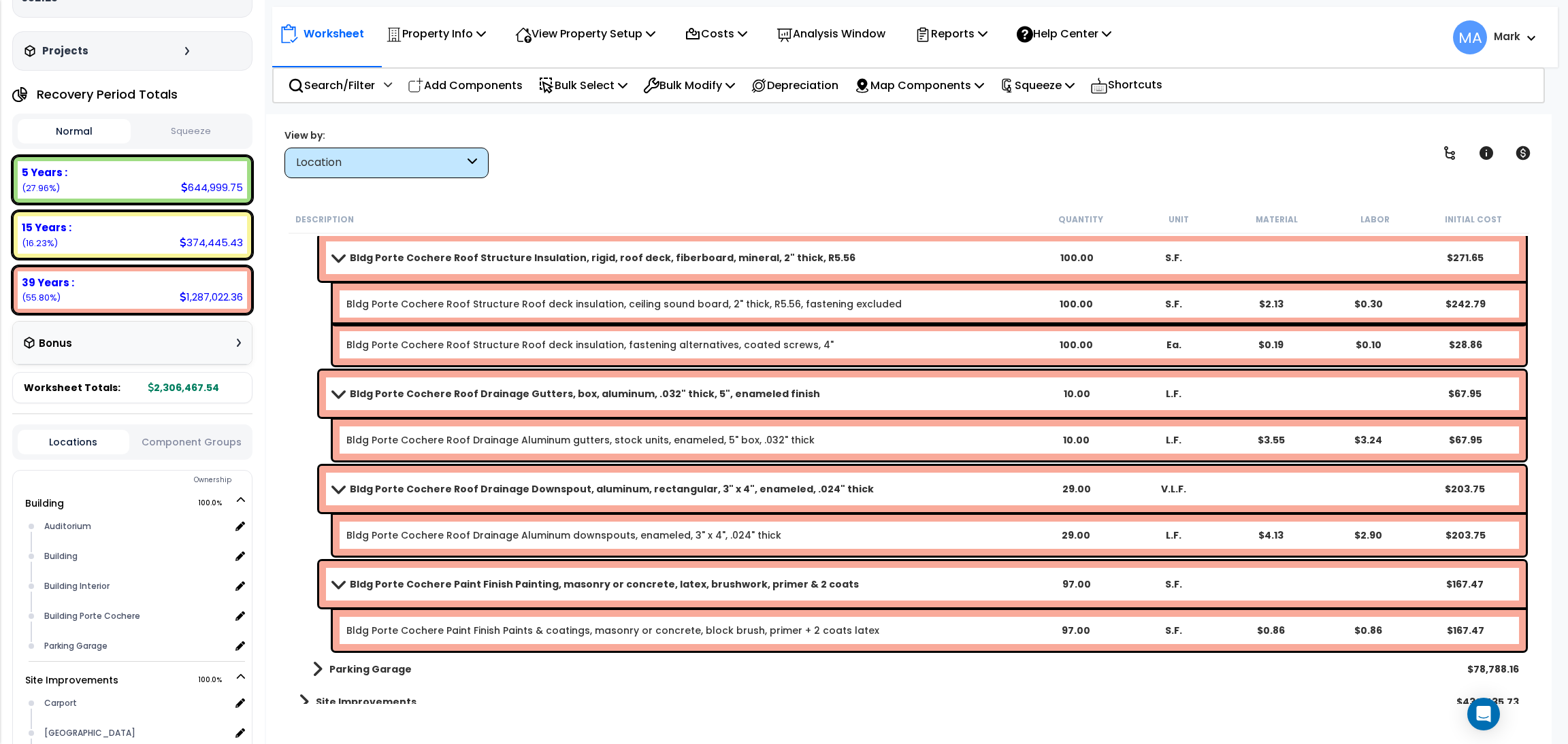
click at [418, 170] on div "Location" at bounding box center [379, 163] width 168 height 16
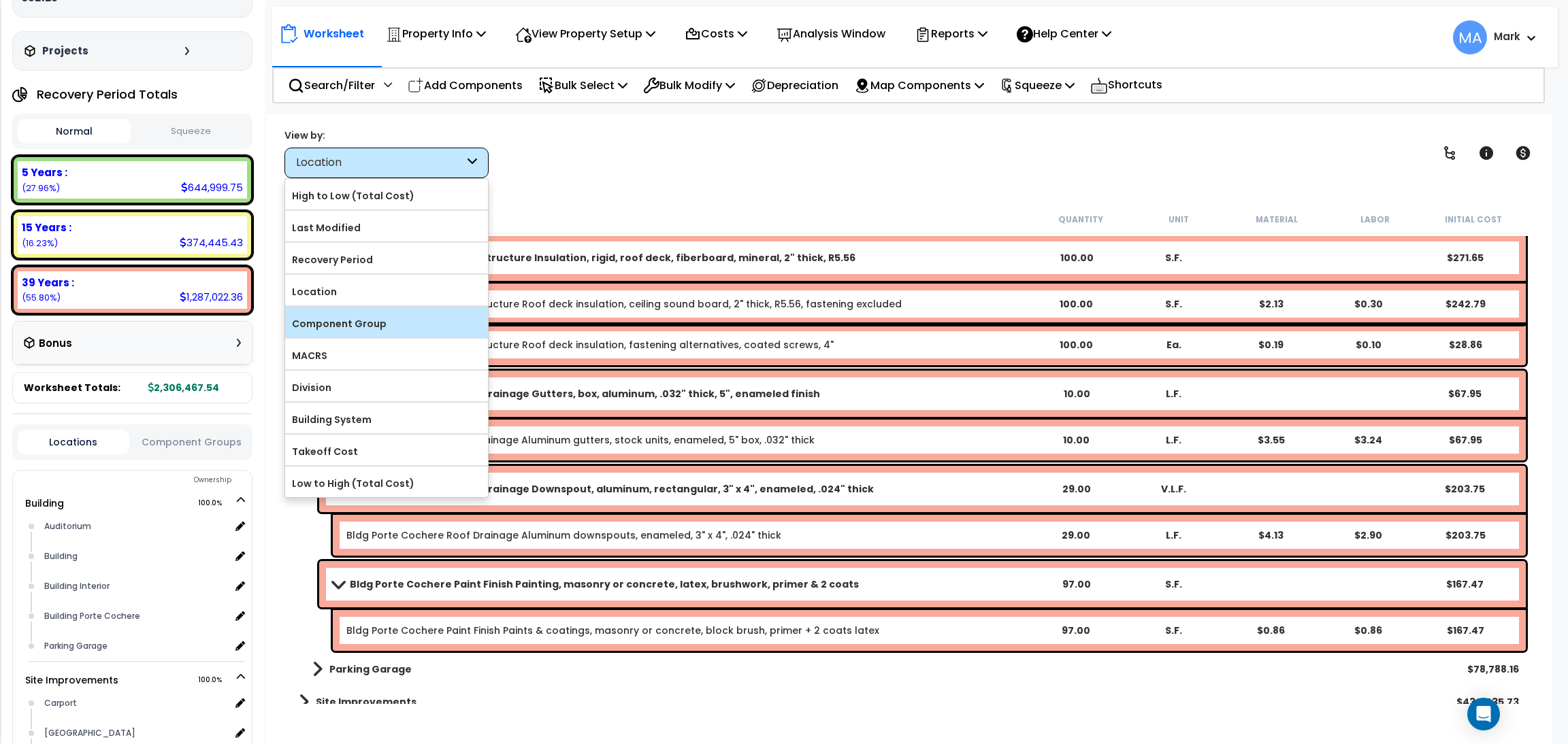
click at [348, 315] on label "Component Group" at bounding box center [386, 324] width 203 height 20
click at [0, 0] on input "Component Group" at bounding box center [0, 0] width 0 height 0
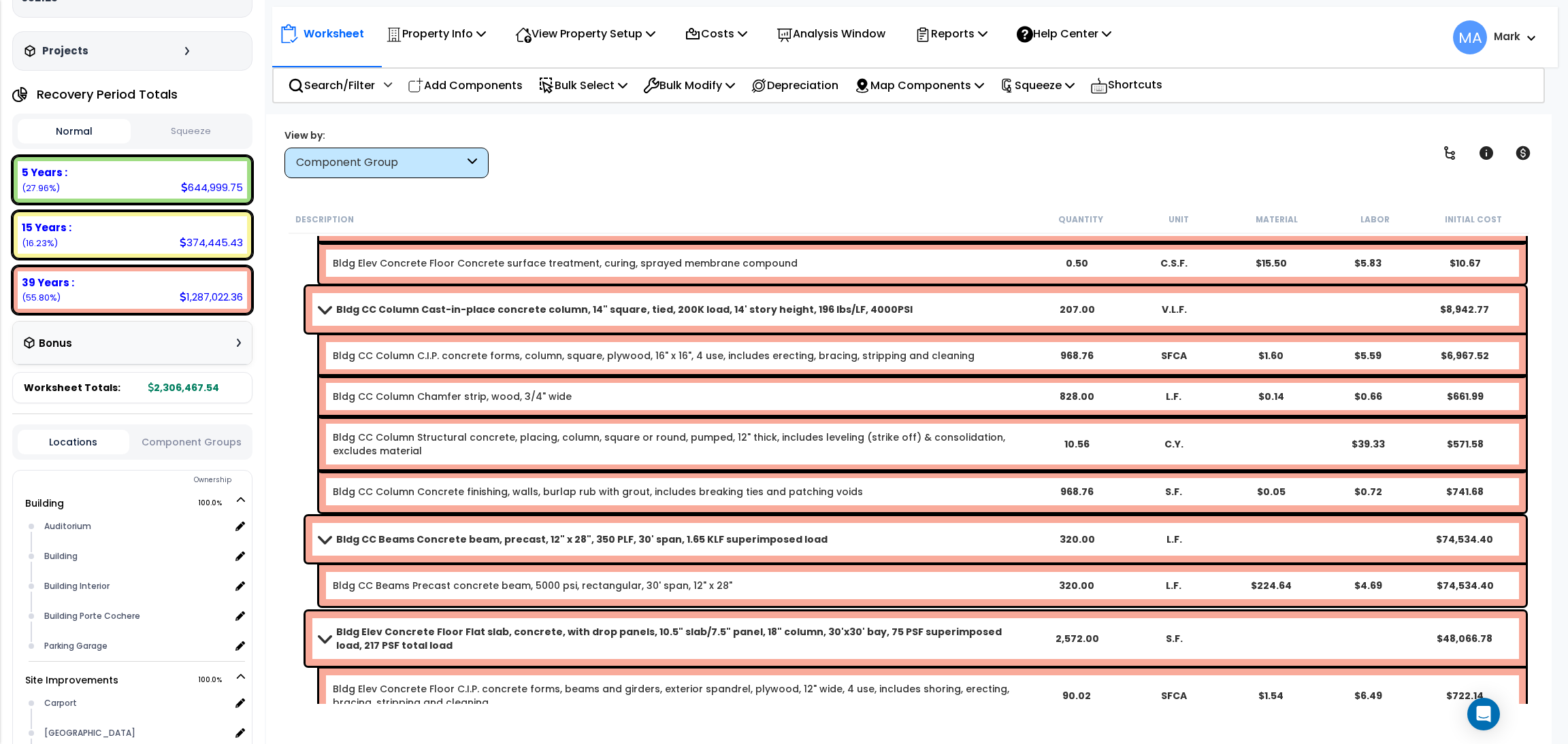
scroll to position [1531, 0]
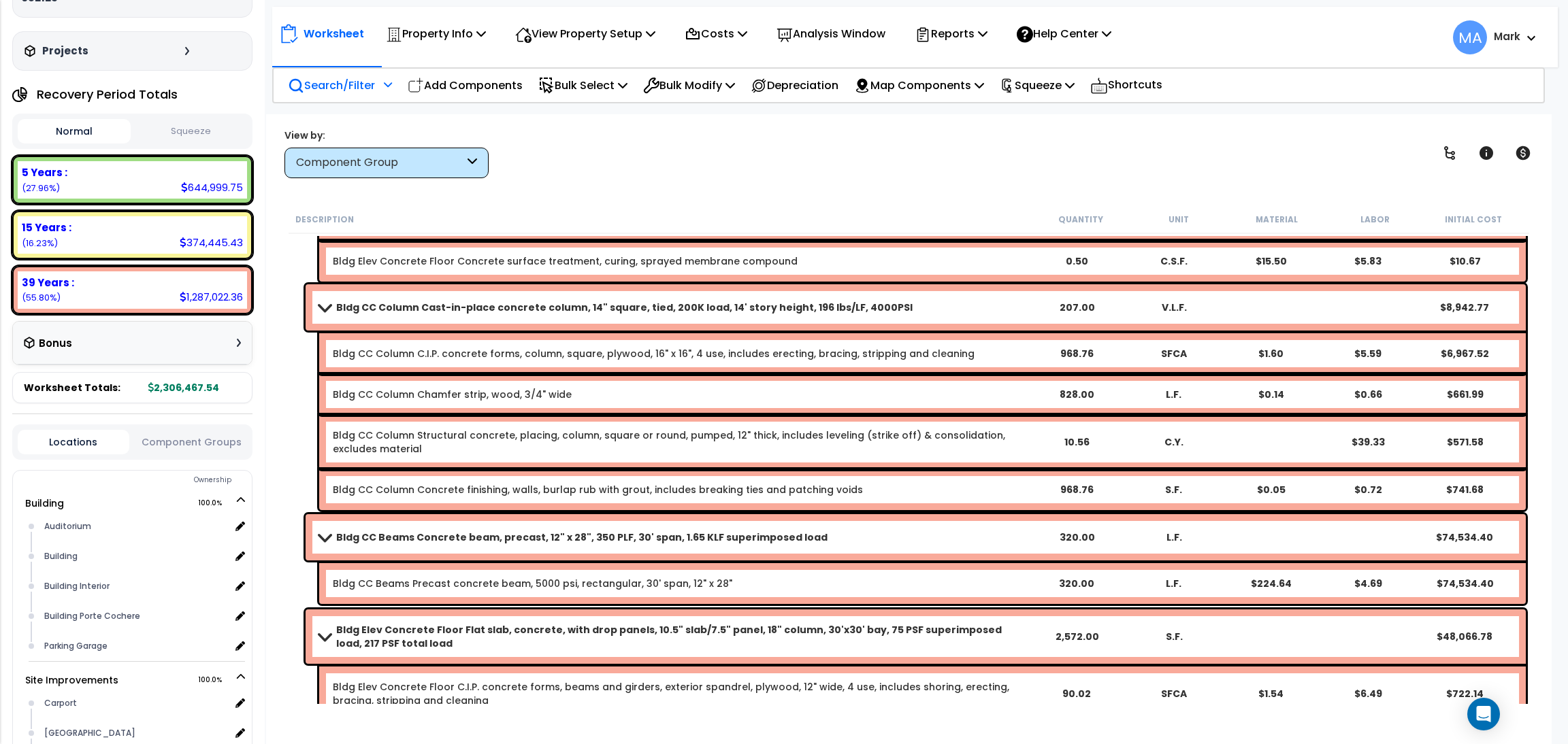
click at [349, 81] on p "Search/Filter" at bounding box center [332, 85] width 87 height 18
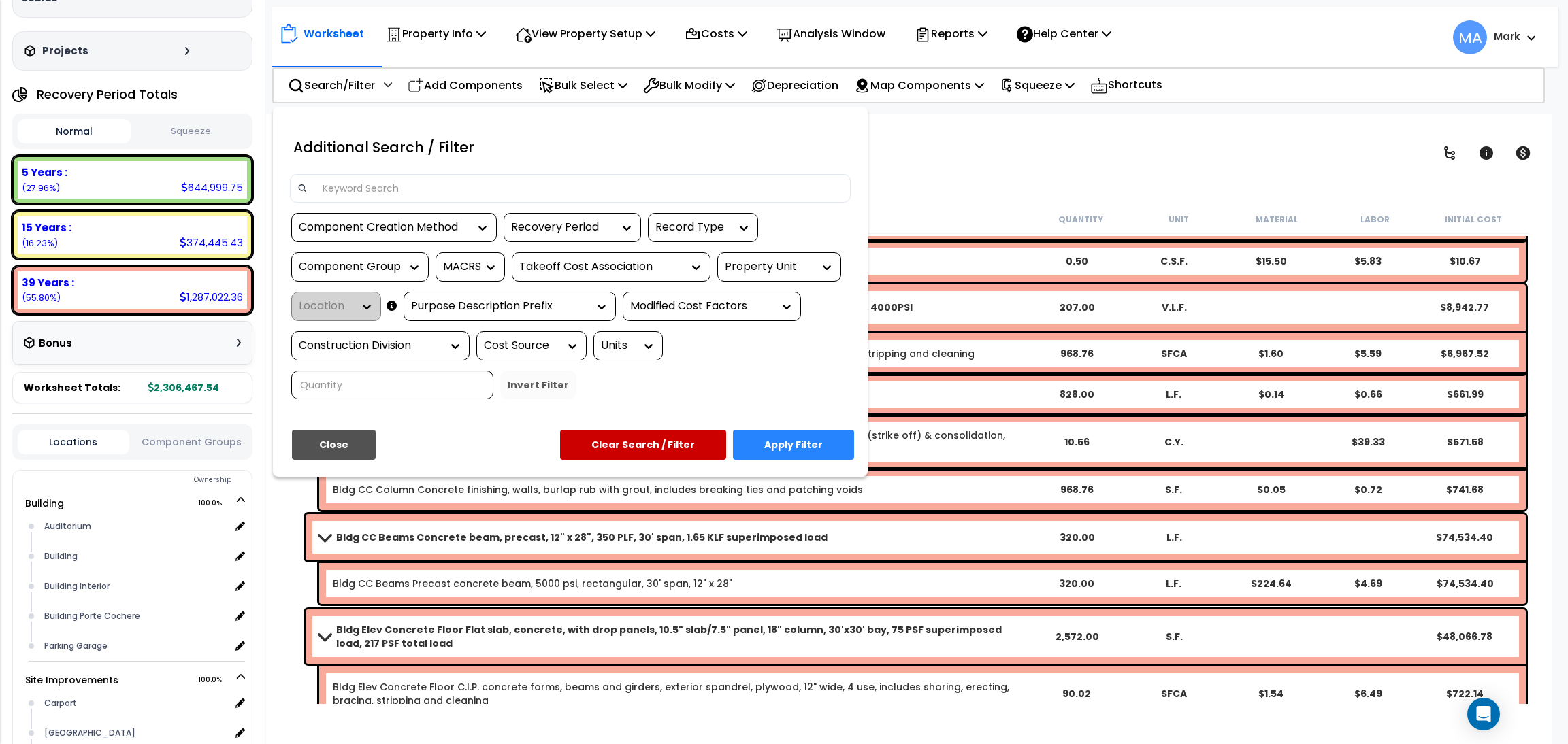
click at [322, 191] on input at bounding box center [578, 188] width 529 height 20
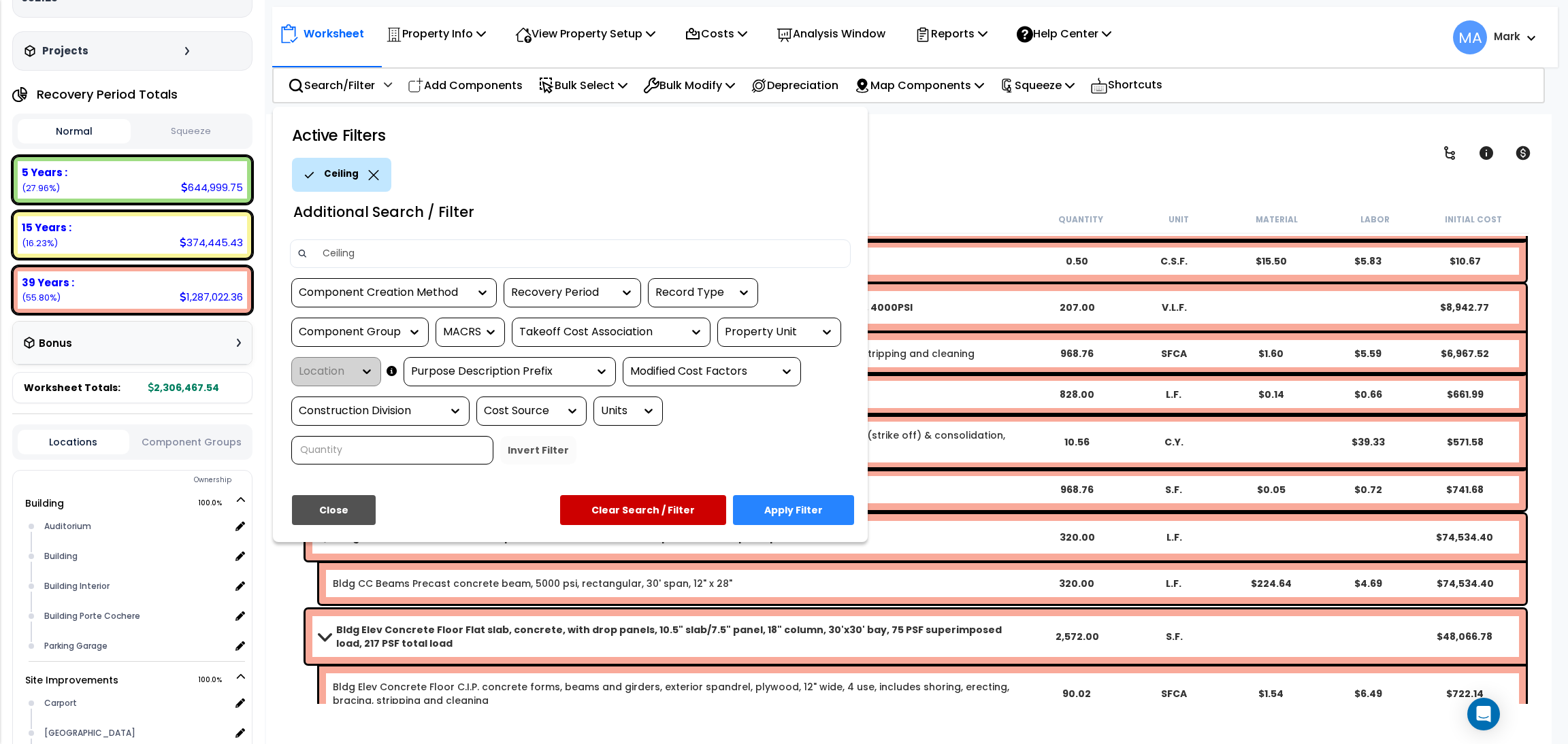
type input "Ceiling"
click at [798, 508] on button "Apply Filter" at bounding box center [794, 510] width 121 height 30
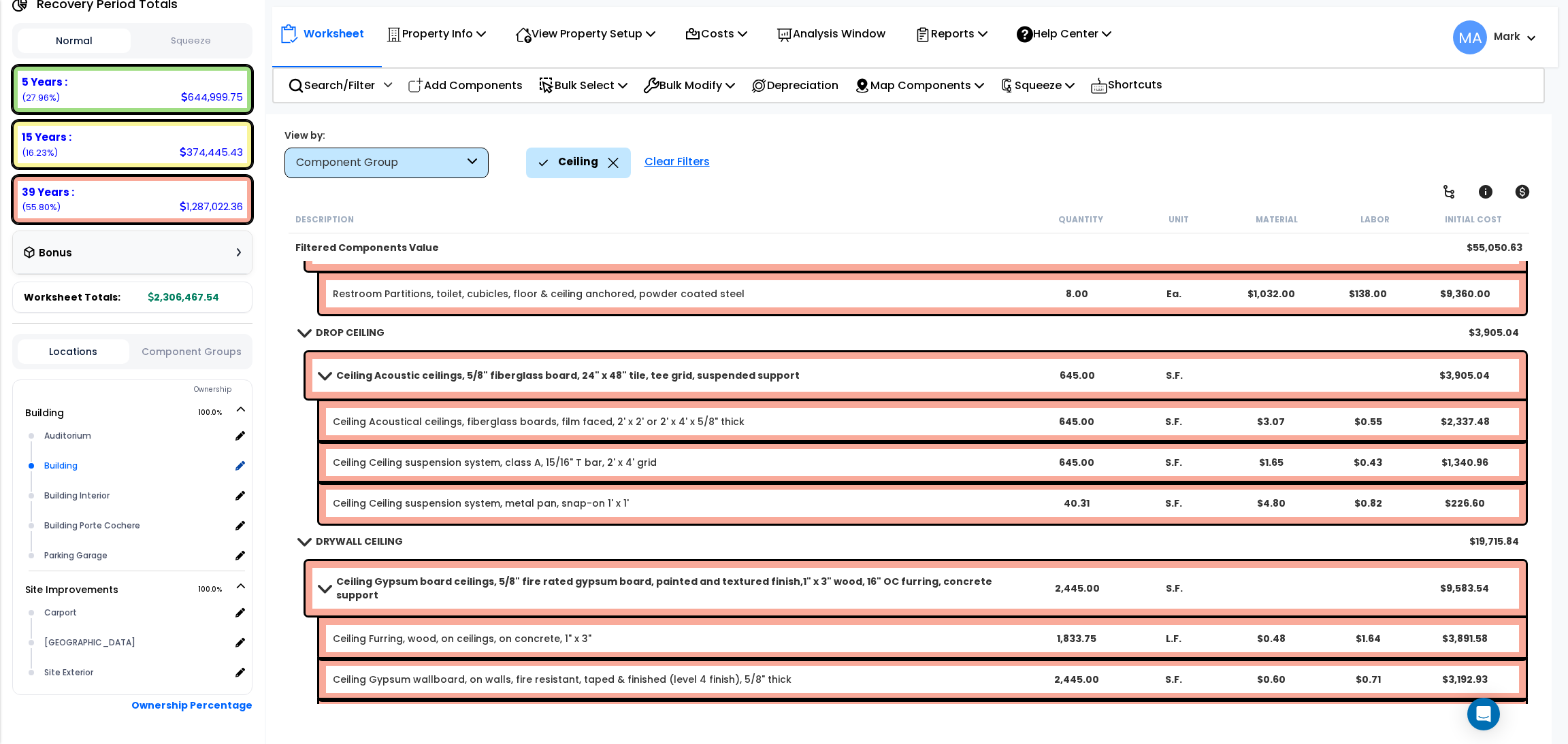
scroll to position [204, 0]
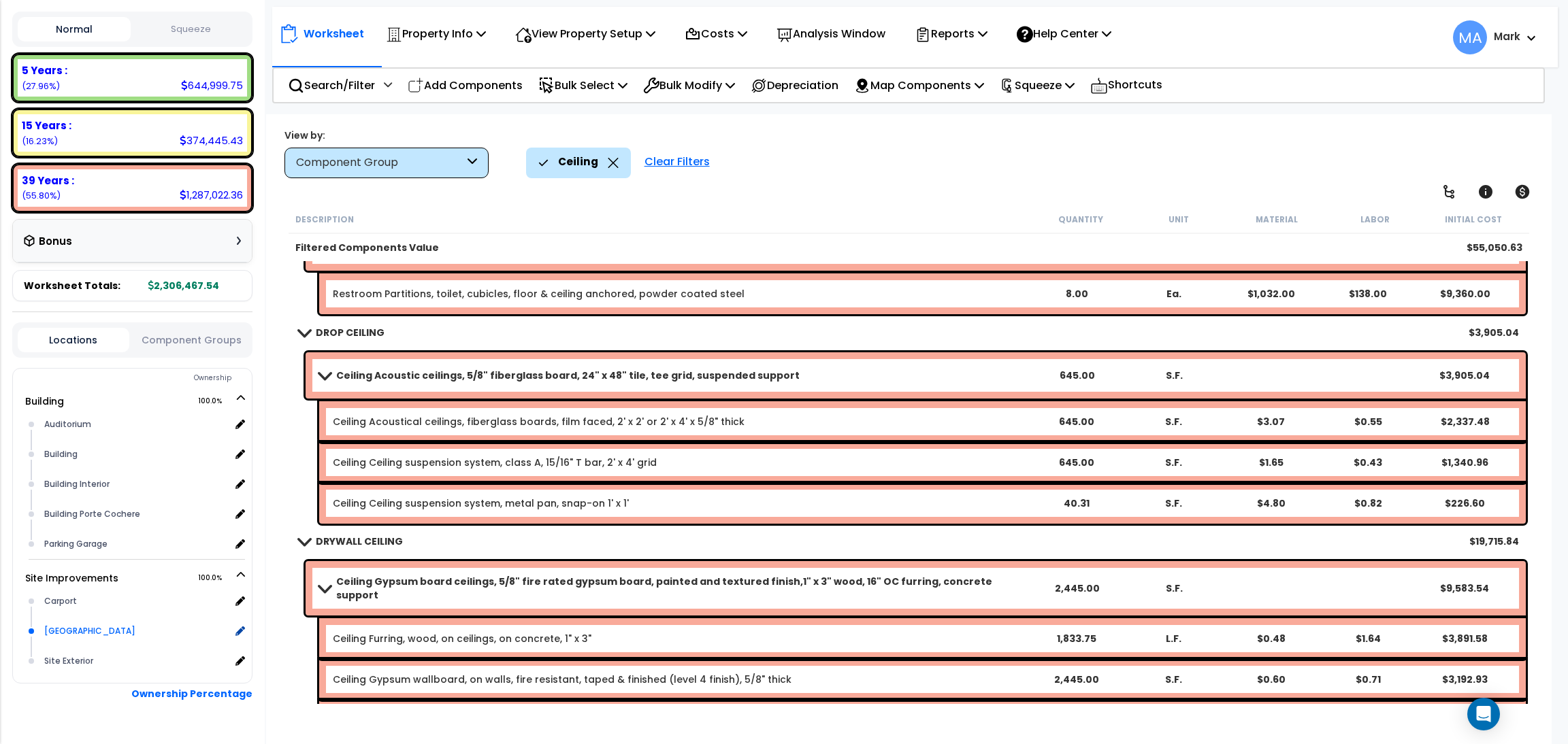
click at [101, 623] on div "Guard House Building" at bounding box center [135, 631] width 190 height 17
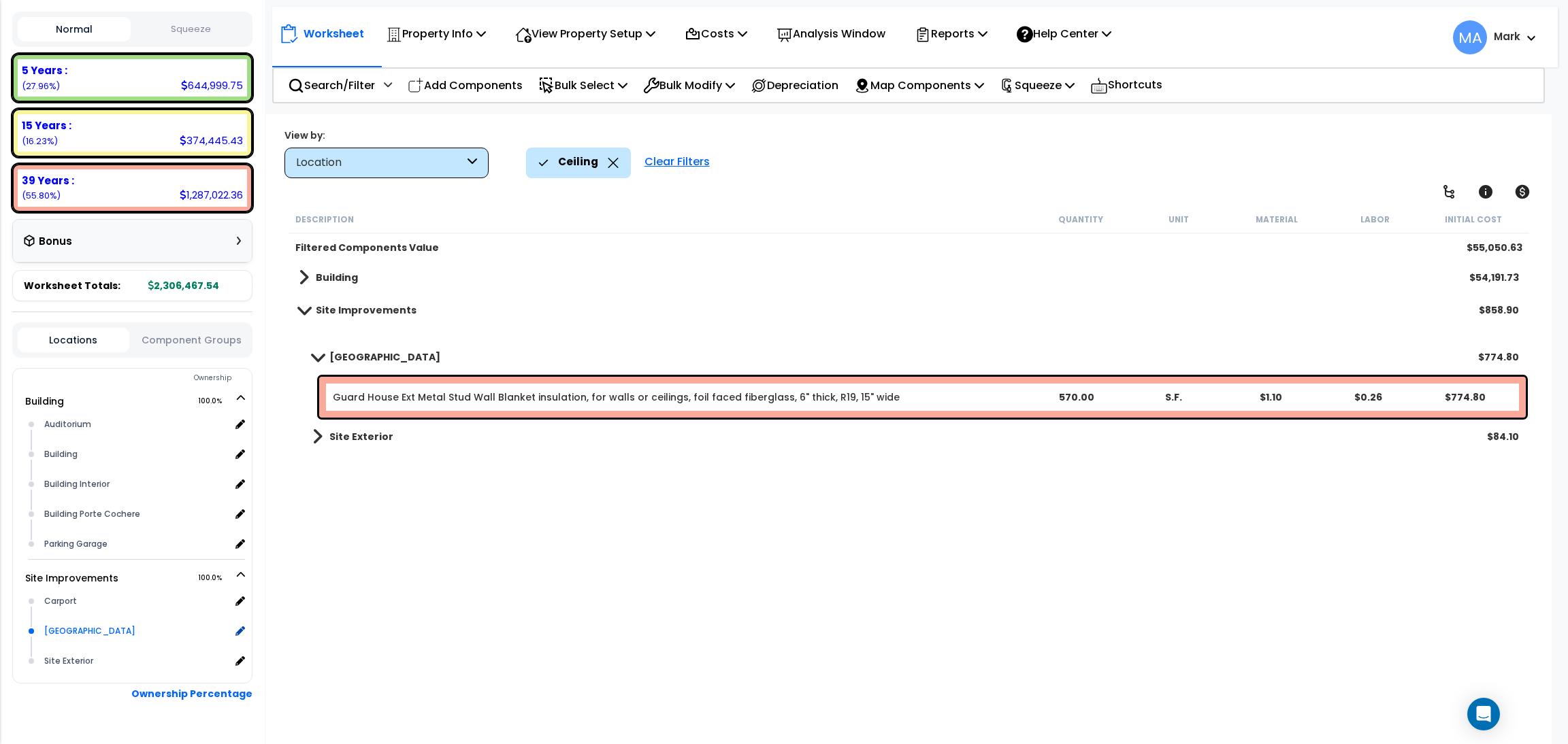
scroll to position [0, 0]
click at [610, 161] on icon at bounding box center [613, 163] width 10 height 10
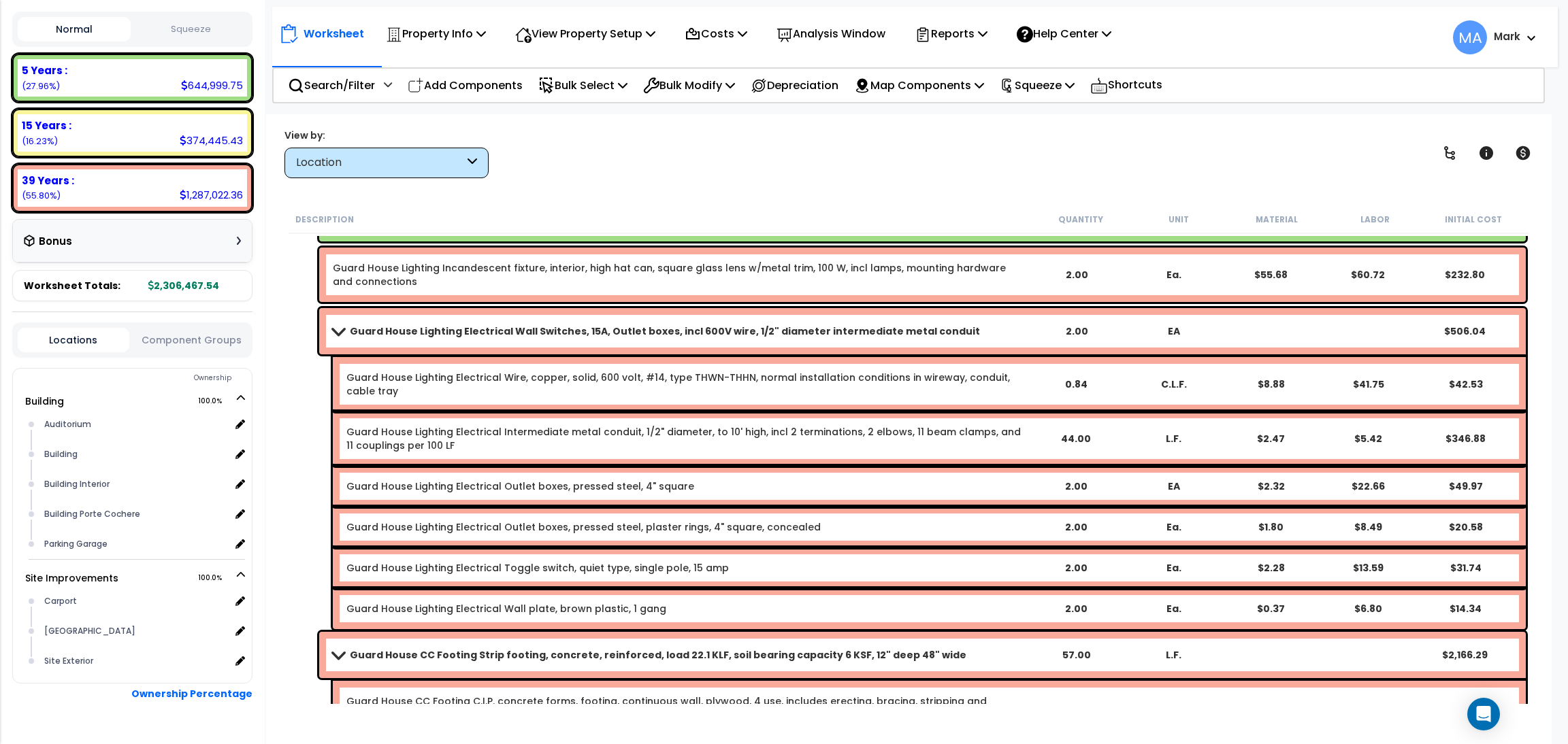
scroll to position [408, 0]
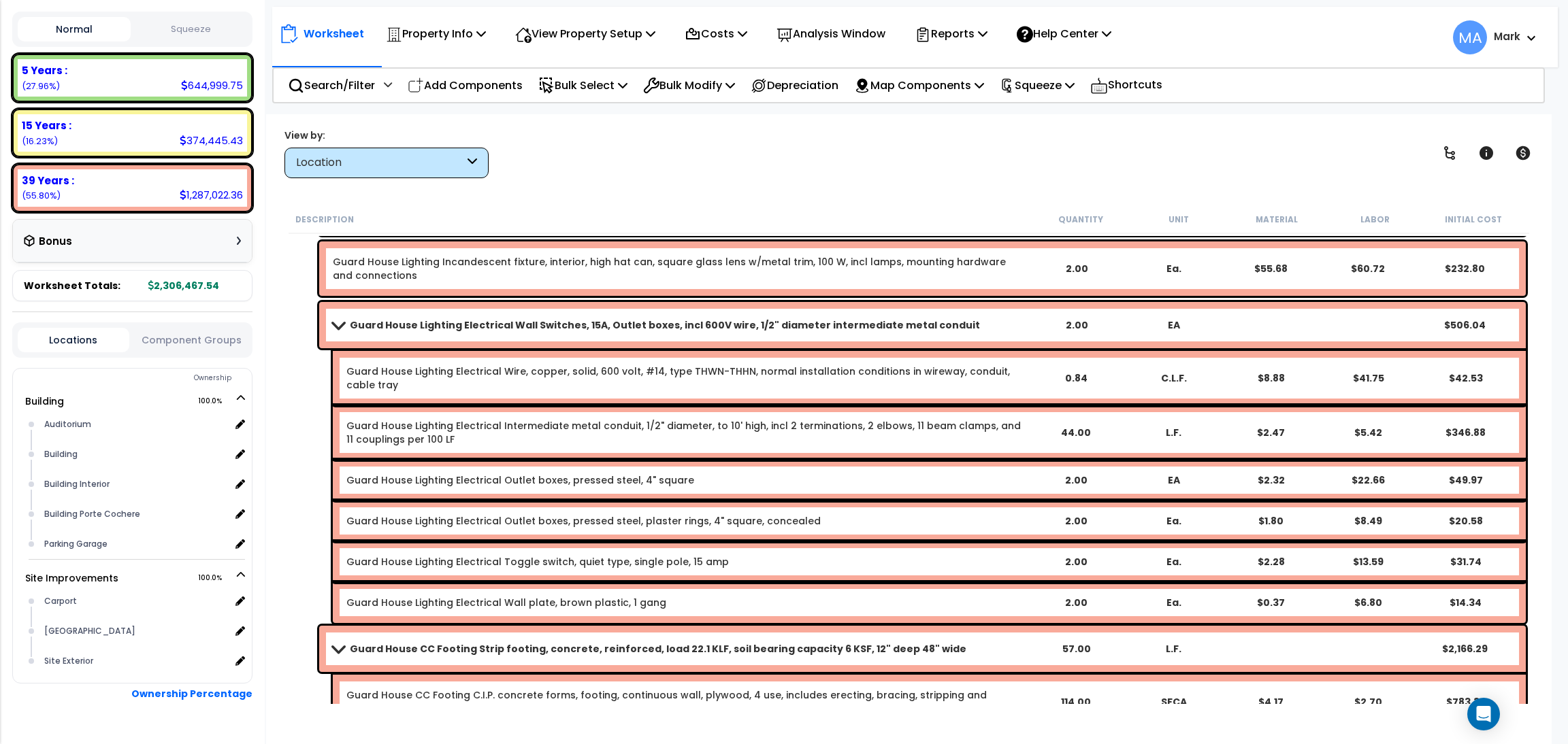
click at [403, 322] on b "Guard House Lighting Electrical Wall Switches, 15A, Outlet boxes, incl 600V wir…" at bounding box center [665, 325] width 630 height 13
click at [337, 322] on span at bounding box center [337, 325] width 19 height 10
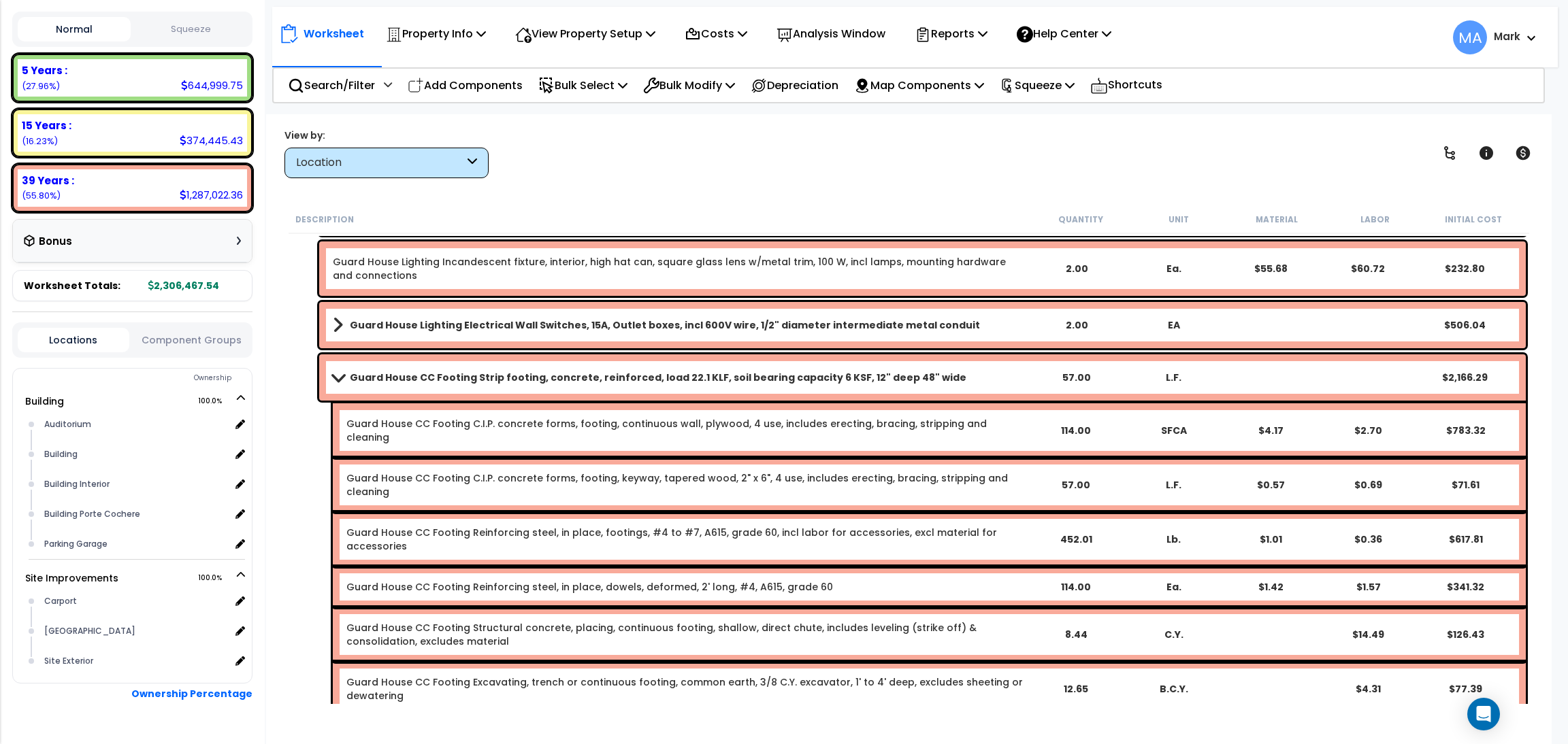
click at [346, 375] on span at bounding box center [337, 377] width 19 height 10
click at [344, 377] on span at bounding box center [337, 377] width 19 height 10
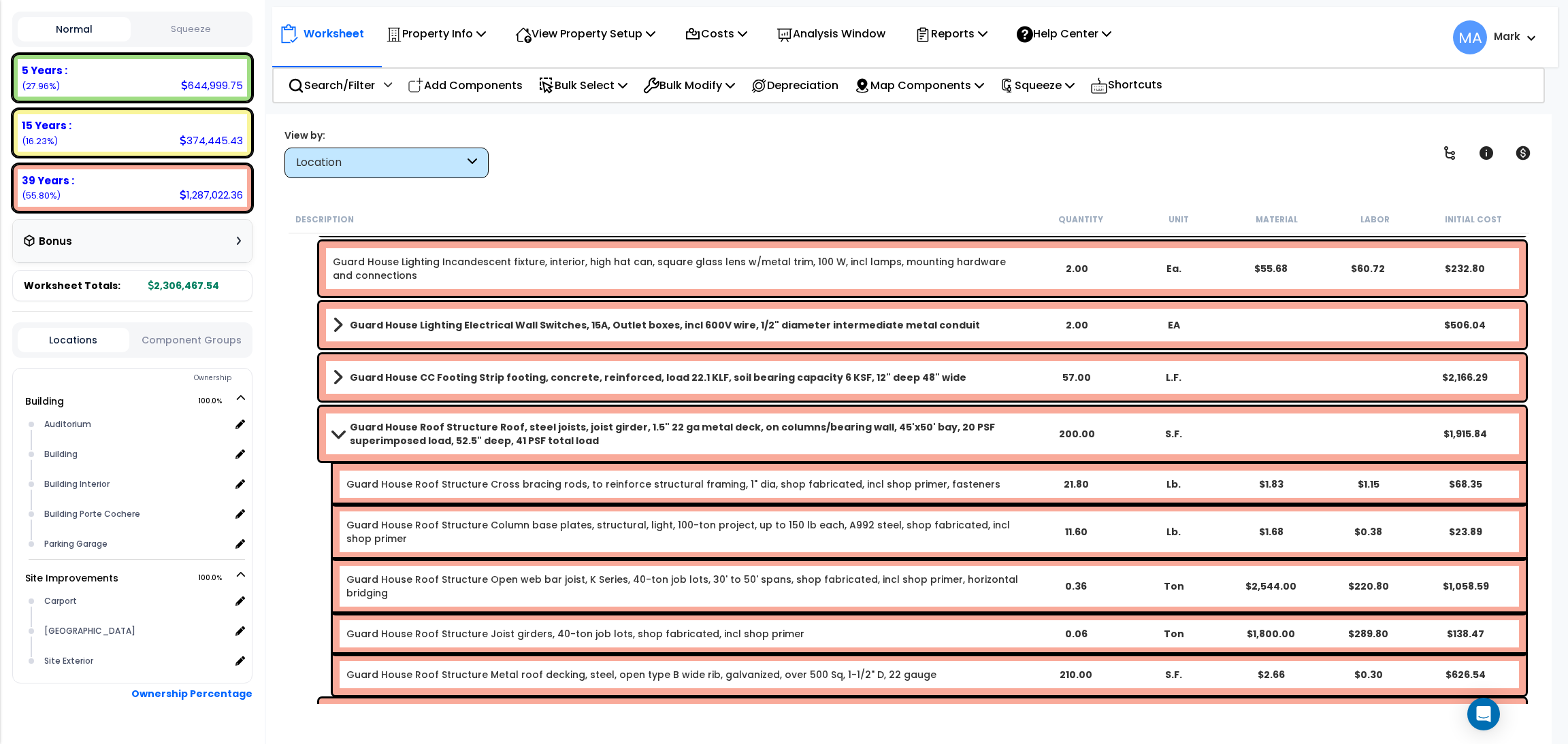
click at [350, 433] on b "Guard House Roof Structure Roof, steel joists, joist girder, 1.5" 22 ga metal d…" at bounding box center [688, 434] width 677 height 28
click at [338, 428] on span at bounding box center [337, 433] width 19 height 10
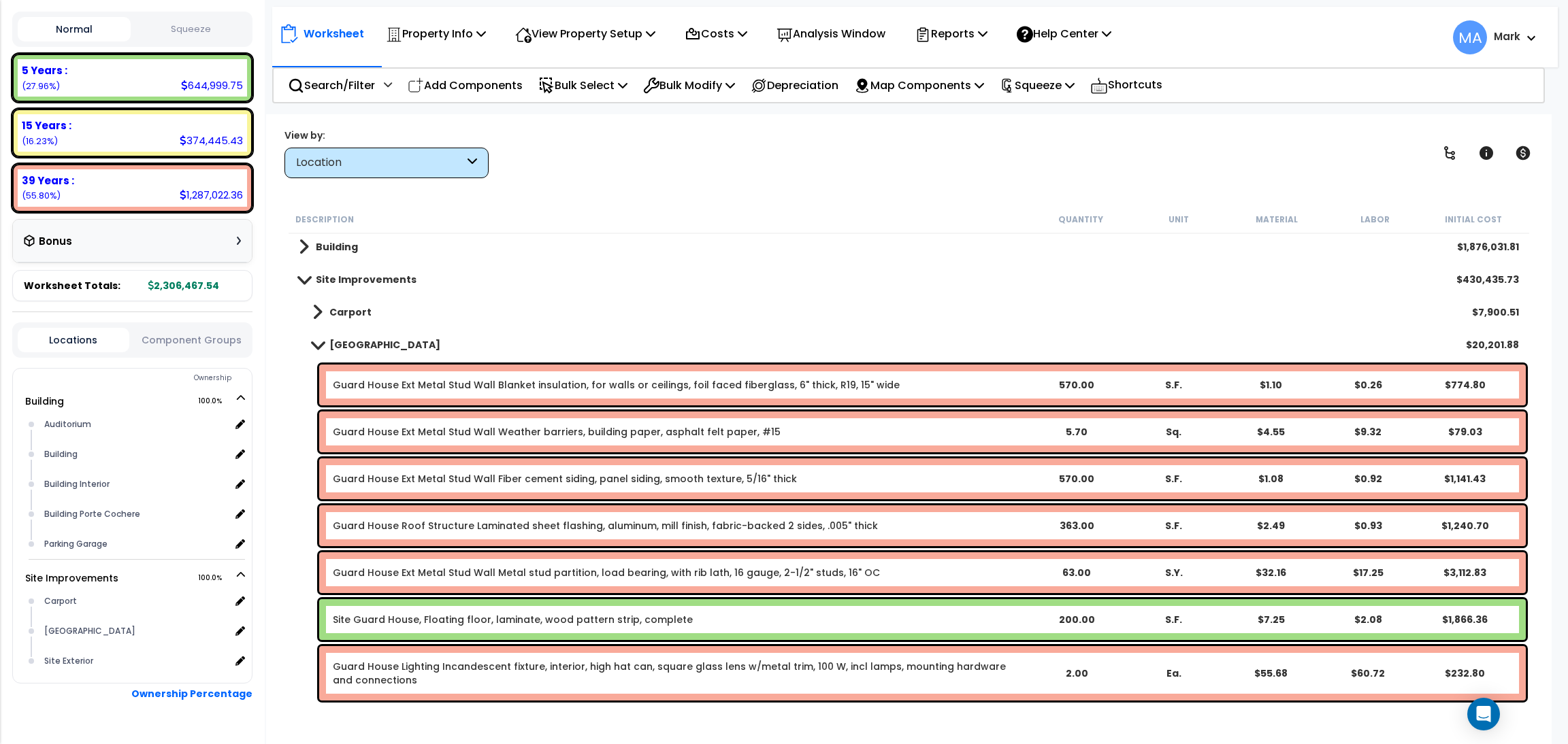
scroll to position [0, 0]
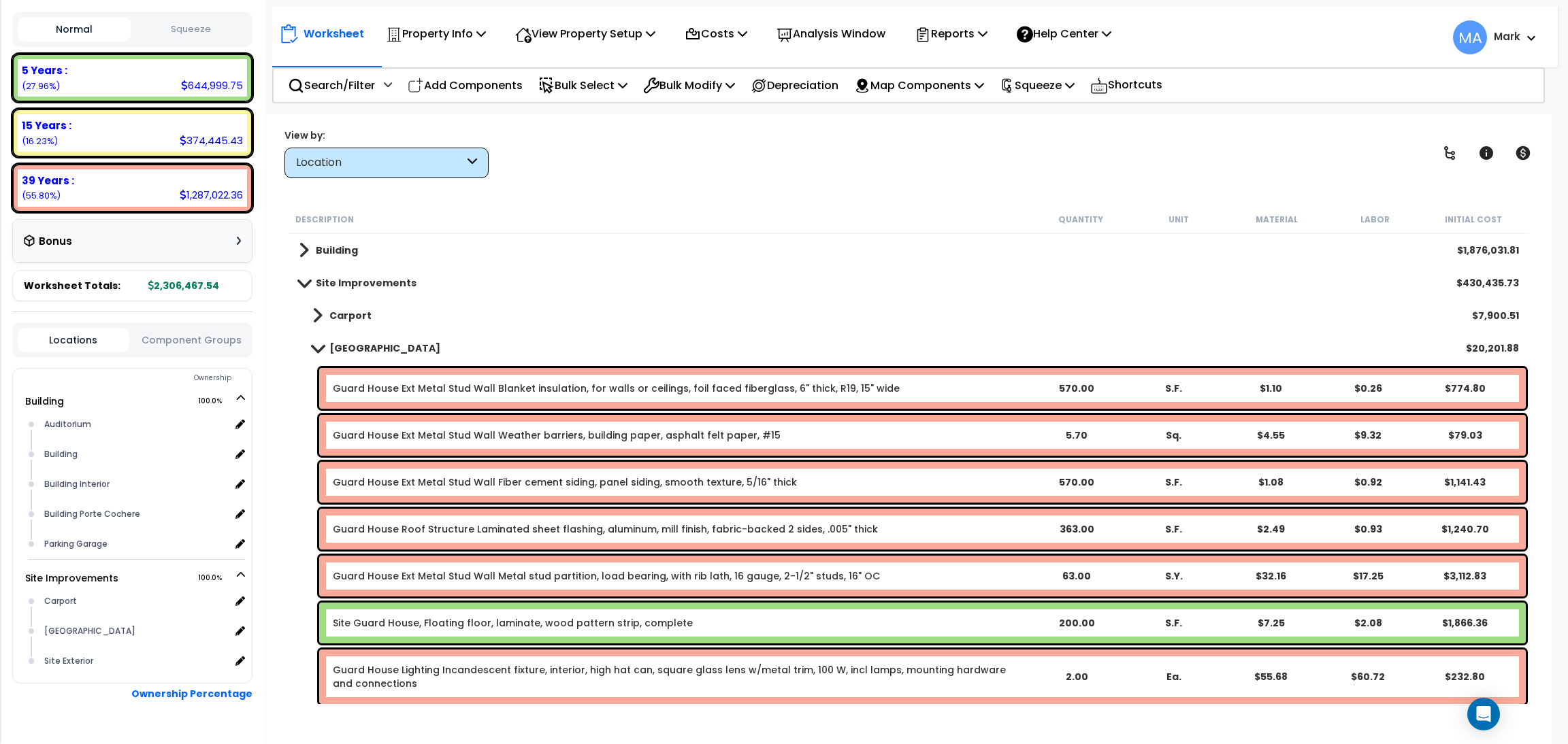
click at [280, 495] on div "Description Quantity Unit Material Labor Initial Cost Building $1,876,031.81 Si…" at bounding box center [909, 454] width 1259 height 499
click at [414, 160] on div "Location" at bounding box center [379, 163] width 168 height 16
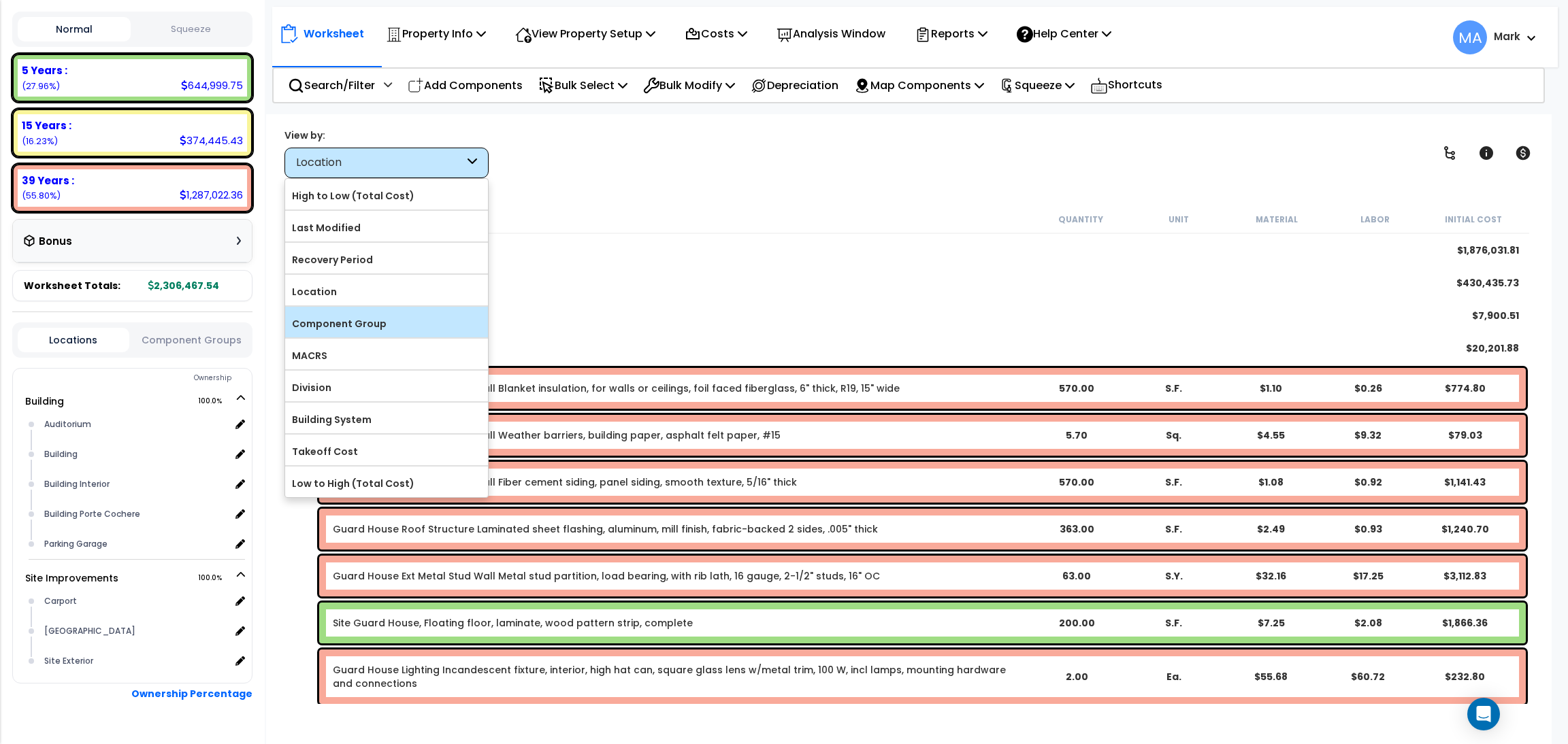
click at [349, 315] on label "Component Group" at bounding box center [386, 324] width 203 height 20
click at [0, 0] on input "Component Group" at bounding box center [0, 0] width 0 height 0
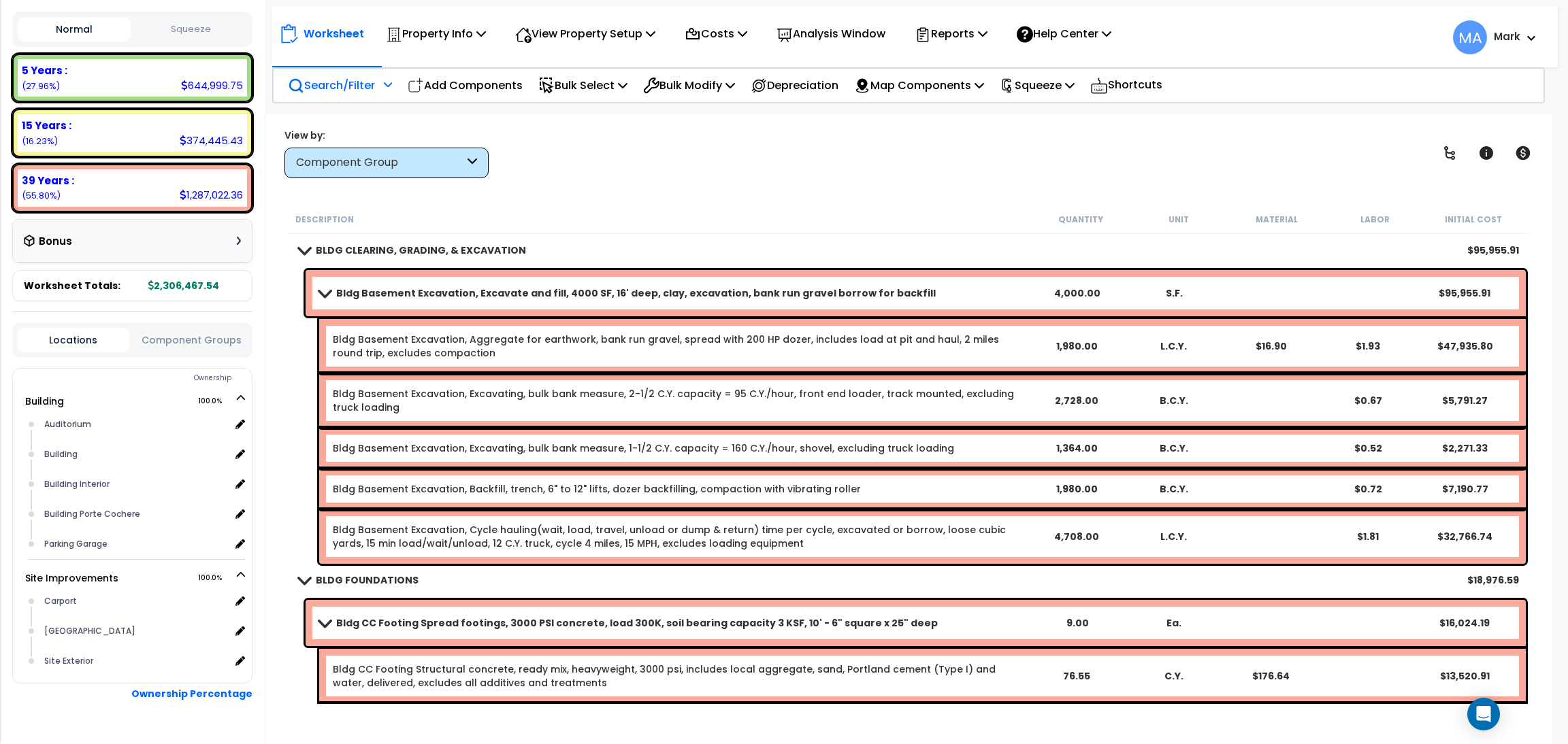
click at [355, 83] on p "Search/Filter" at bounding box center [332, 85] width 87 height 18
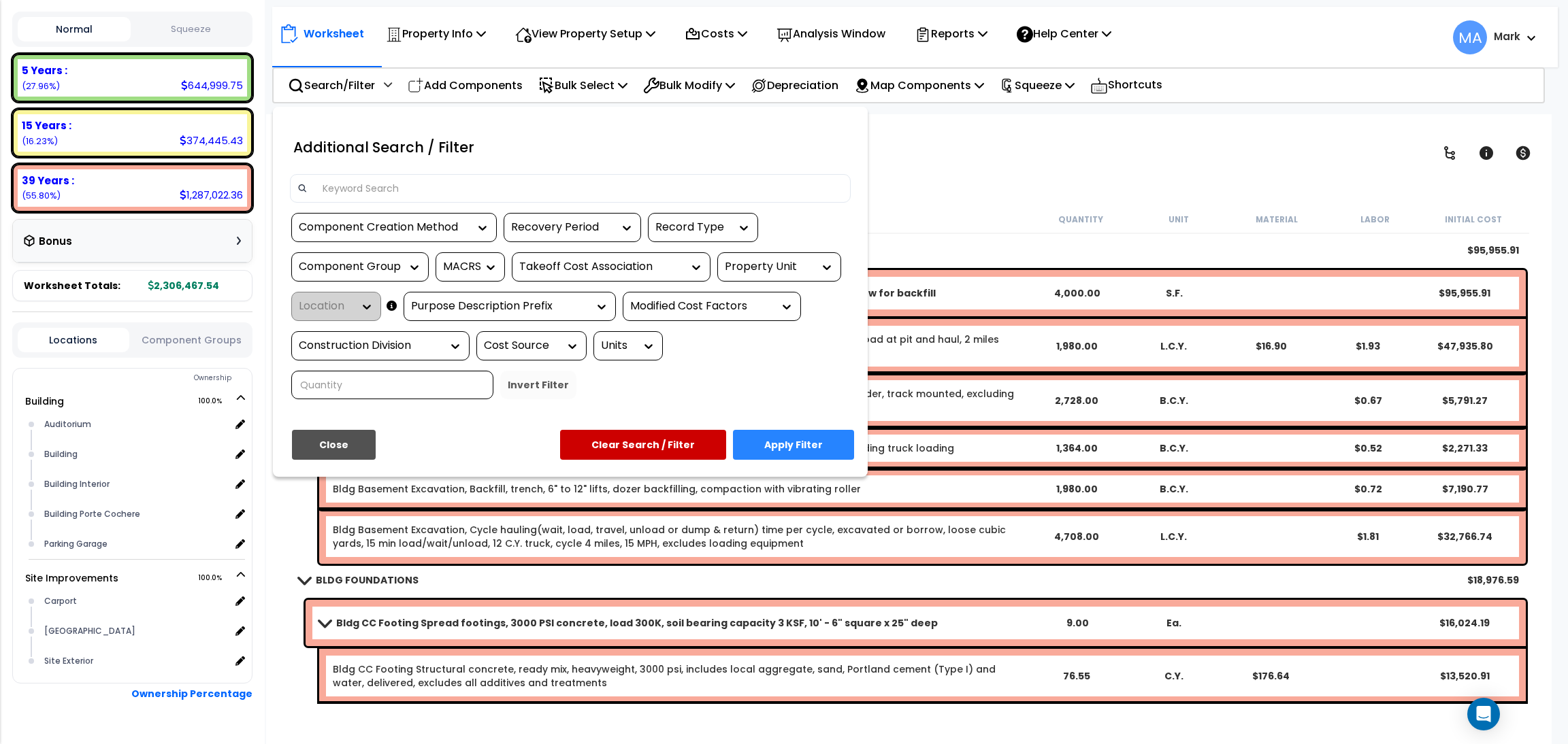
click at [373, 184] on input at bounding box center [578, 188] width 529 height 20
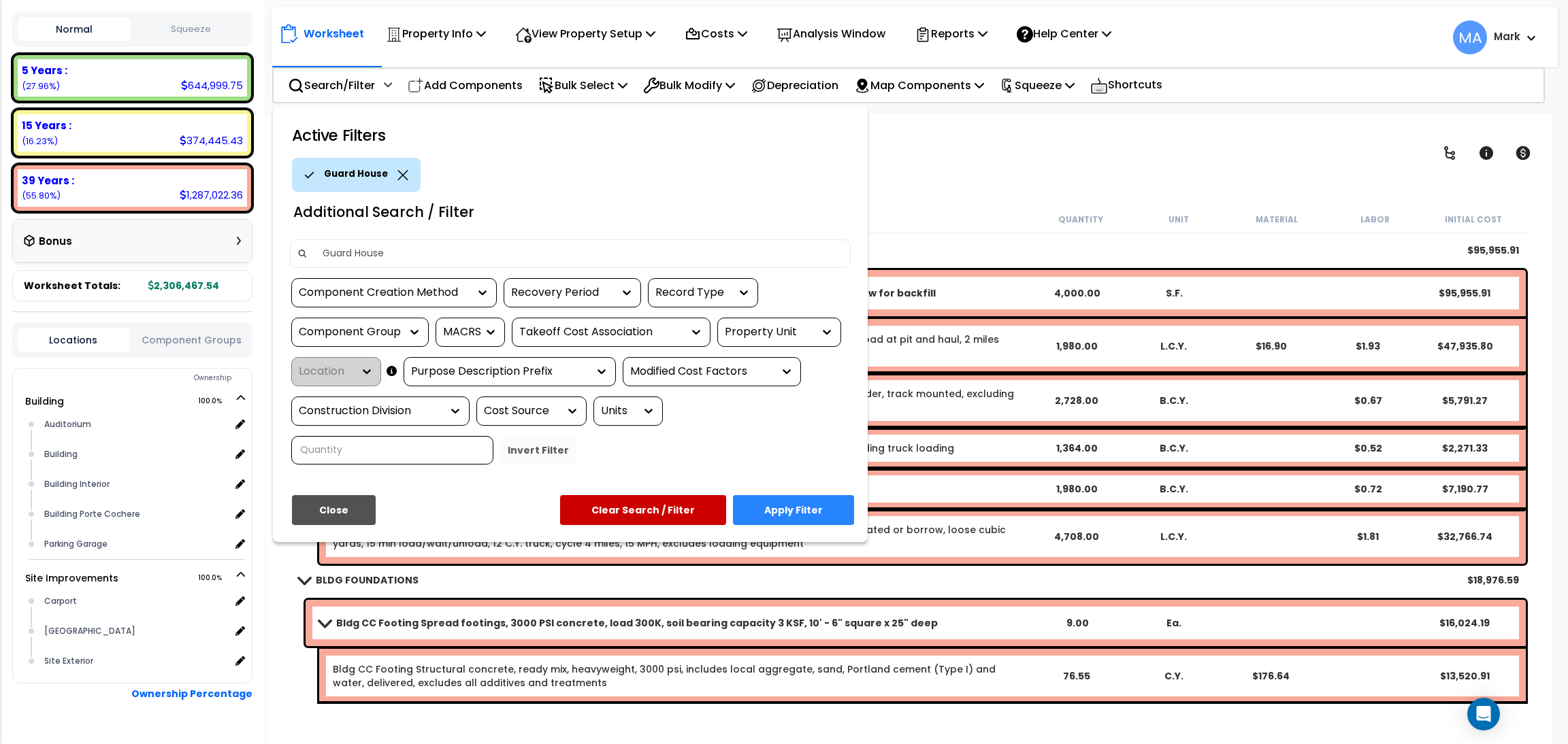
type input "Guard House"
click at [801, 513] on button "Apply Filter" at bounding box center [794, 510] width 121 height 30
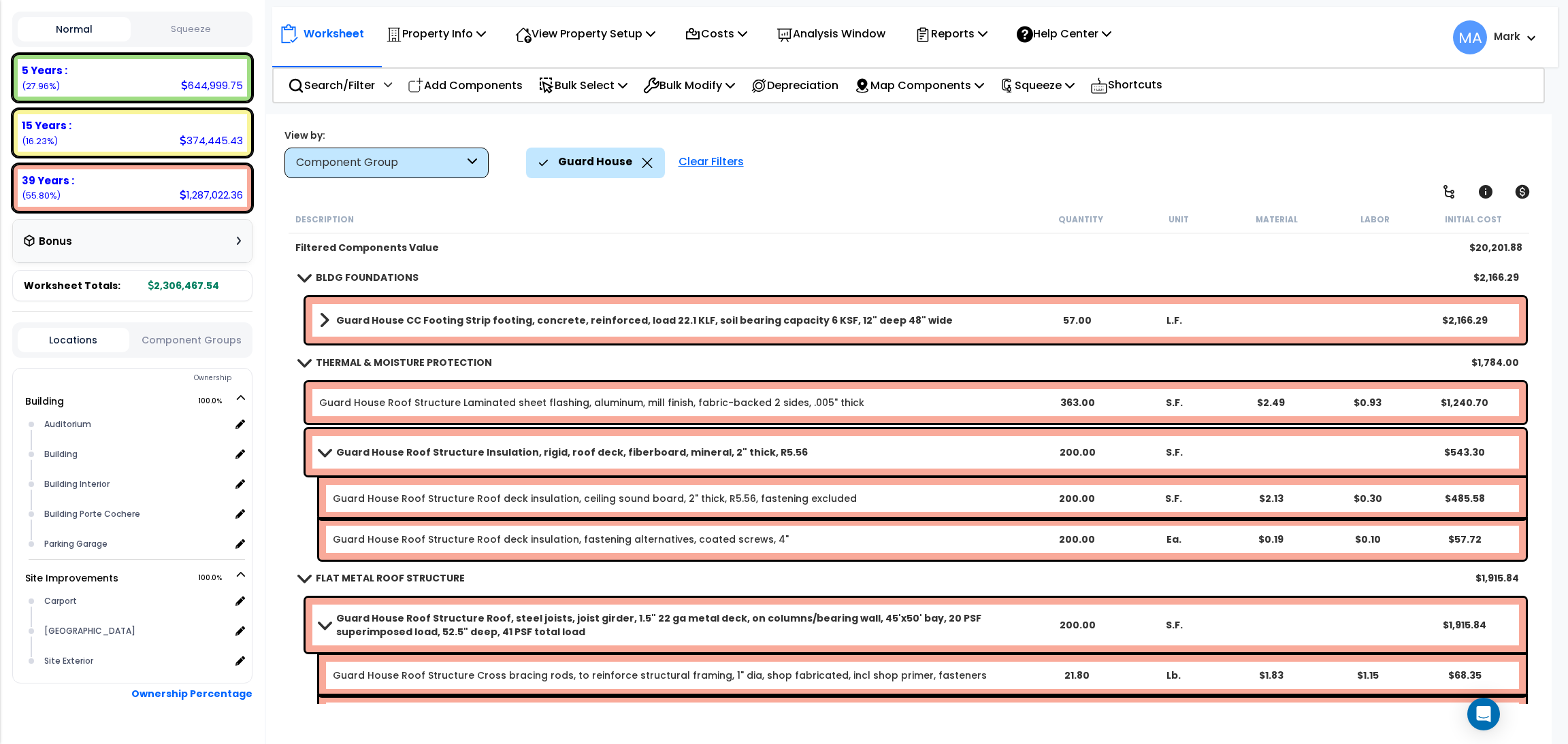
click at [810, 438] on div "Guard House Roof Structure Insulation, rigid, roof deck, fiberboard, mineral, 2…" at bounding box center [916, 452] width 1220 height 46
click at [765, 443] on link "Guard House Roof Structure Insulation, rigid, roof deck, fiberboard, mineral, 2…" at bounding box center [673, 452] width 709 height 19
click at [642, 167] on icon at bounding box center [647, 163] width 11 height 10
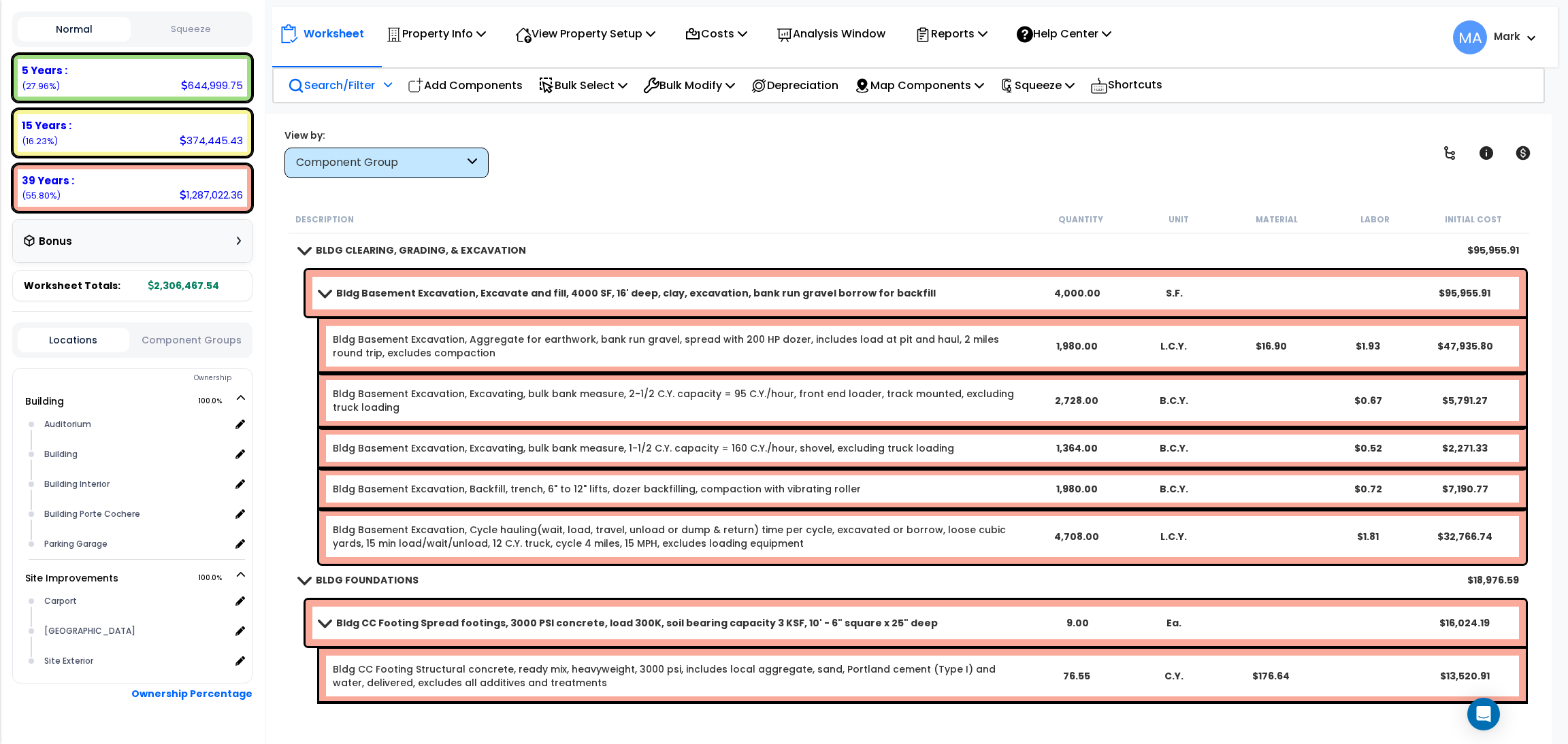
click at [301, 73] on div "Search/Filter Additional Search / Filter" at bounding box center [340, 85] width 104 height 32
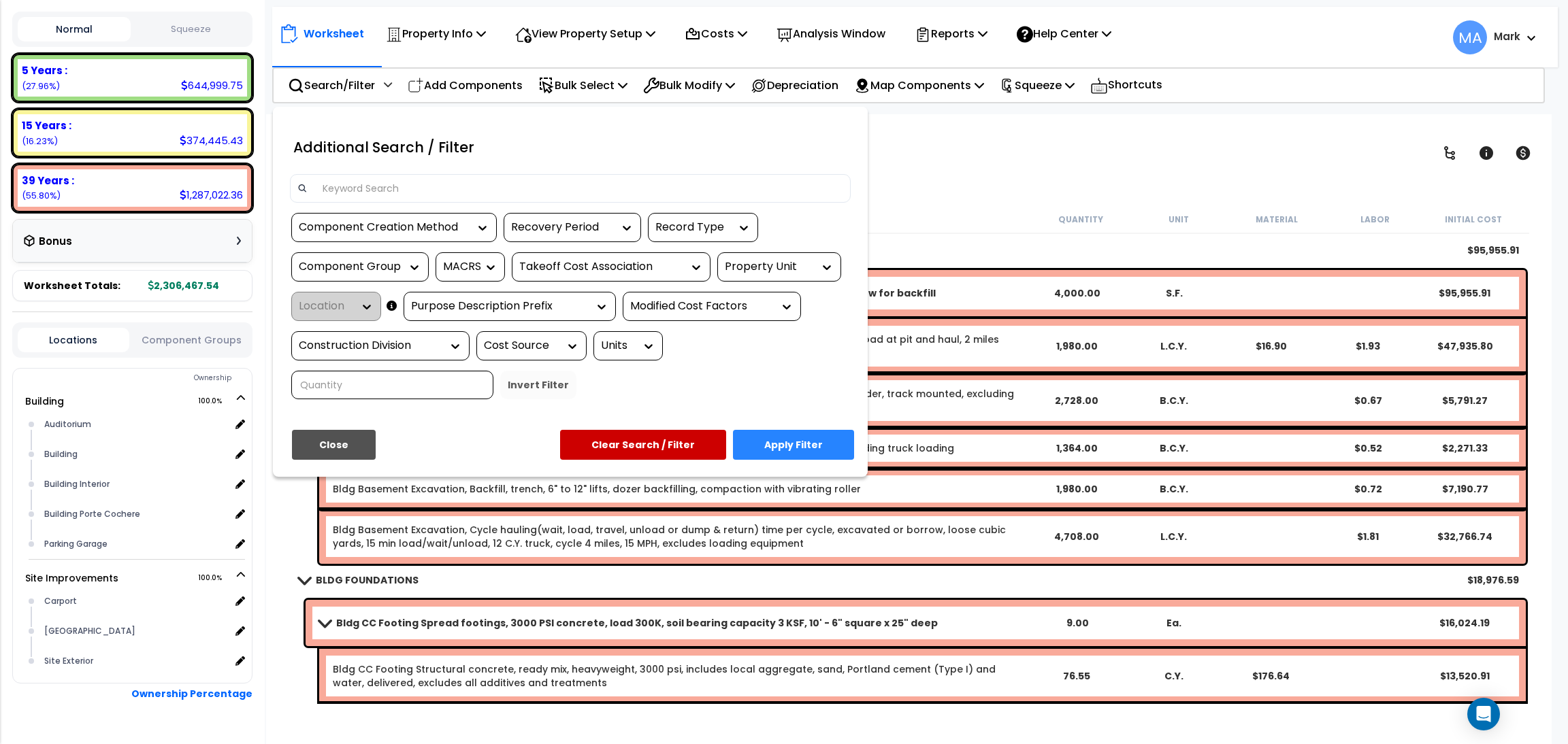
click at [356, 185] on input at bounding box center [578, 188] width 529 height 20
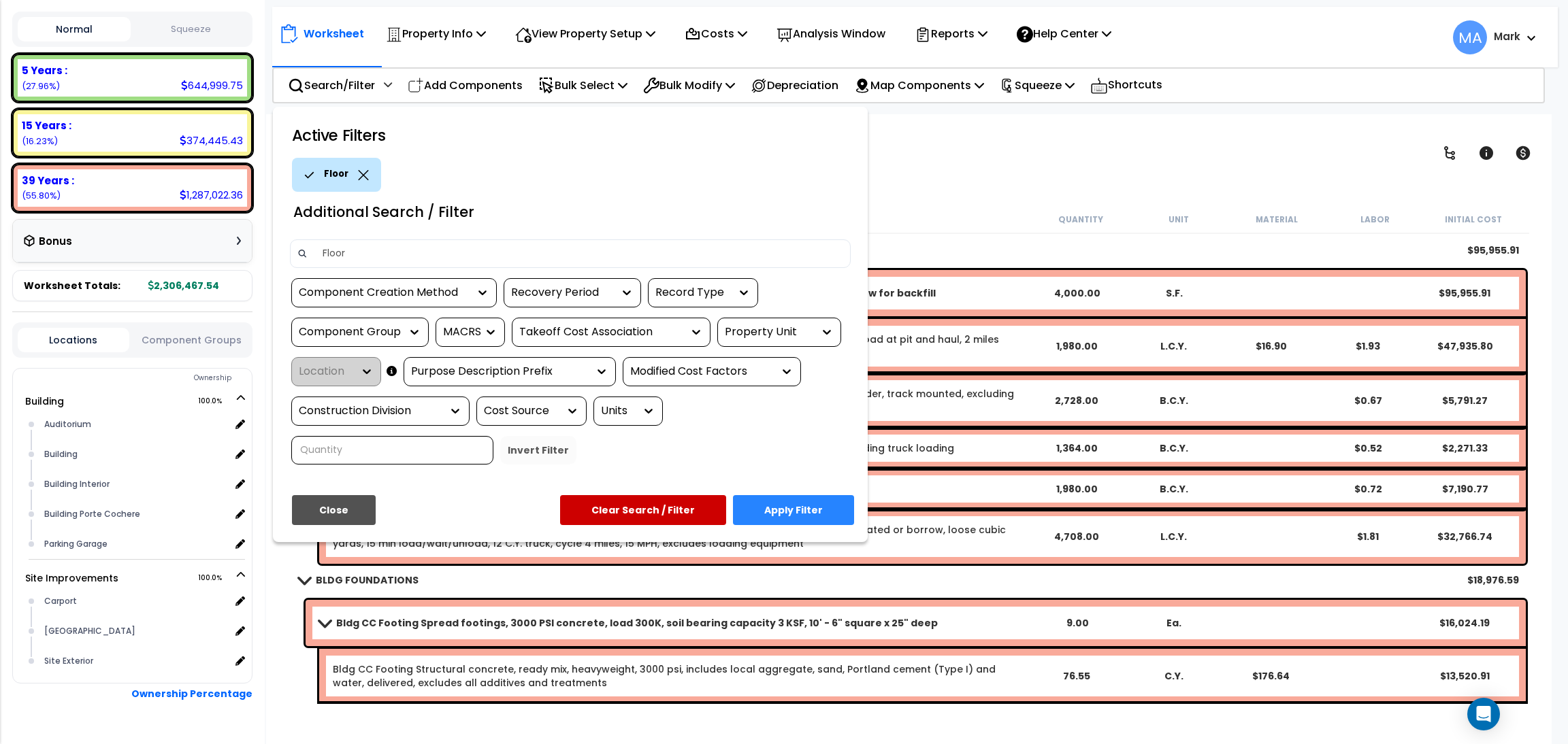
type input "Floor"
click at [809, 503] on button "Apply Filter" at bounding box center [794, 510] width 121 height 30
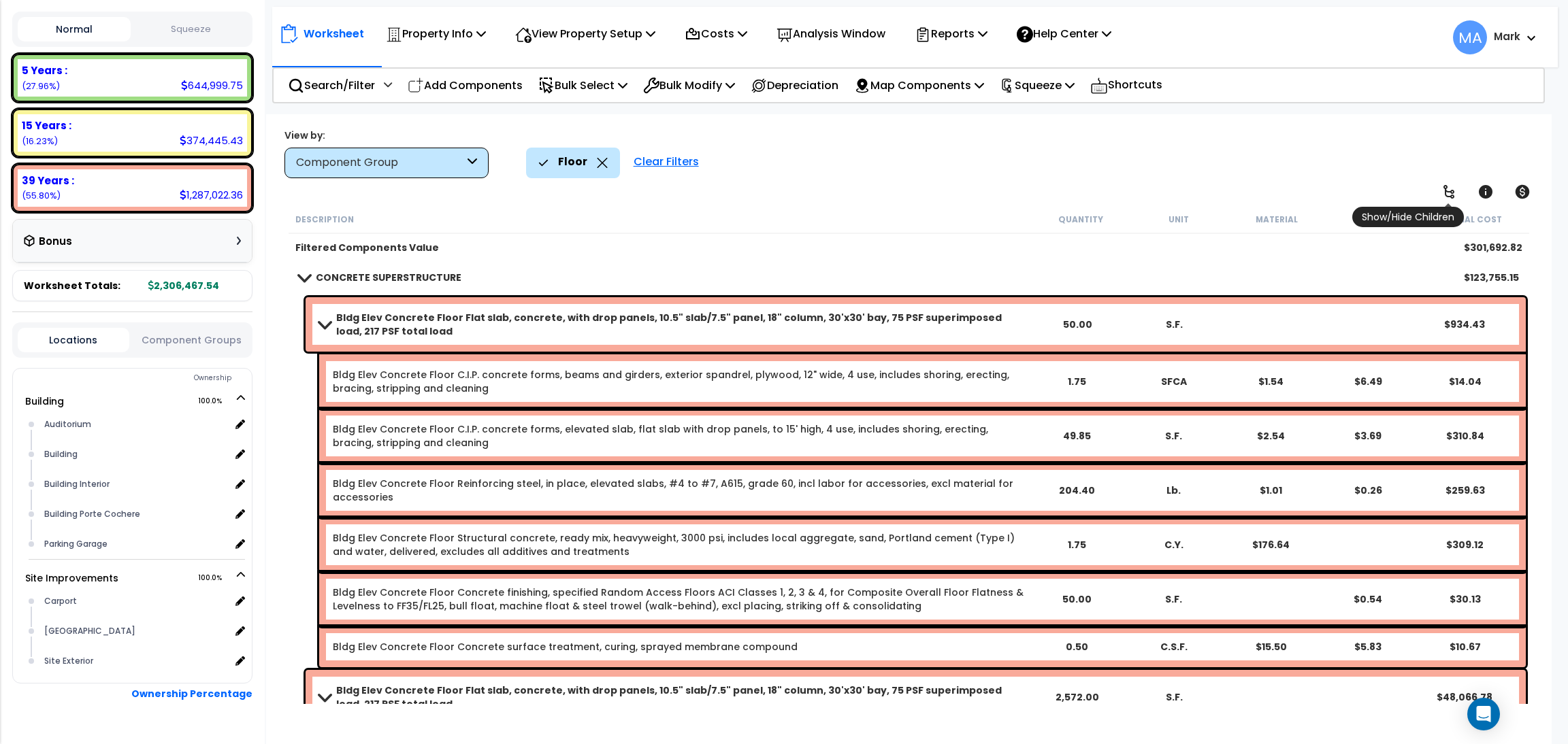
click at [1457, 188] on link at bounding box center [1449, 192] width 30 height 30
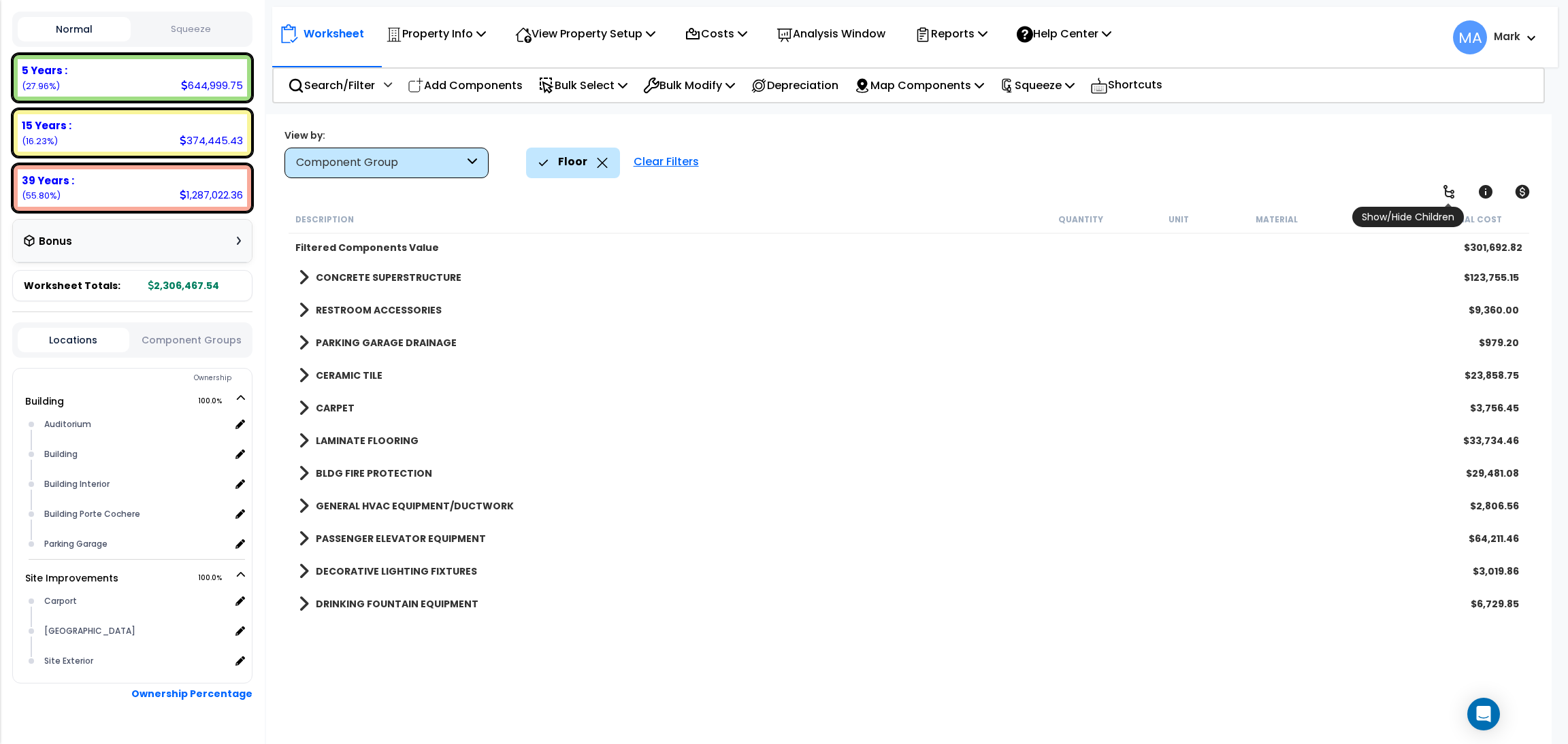
click at [1457, 188] on link at bounding box center [1449, 192] width 30 height 30
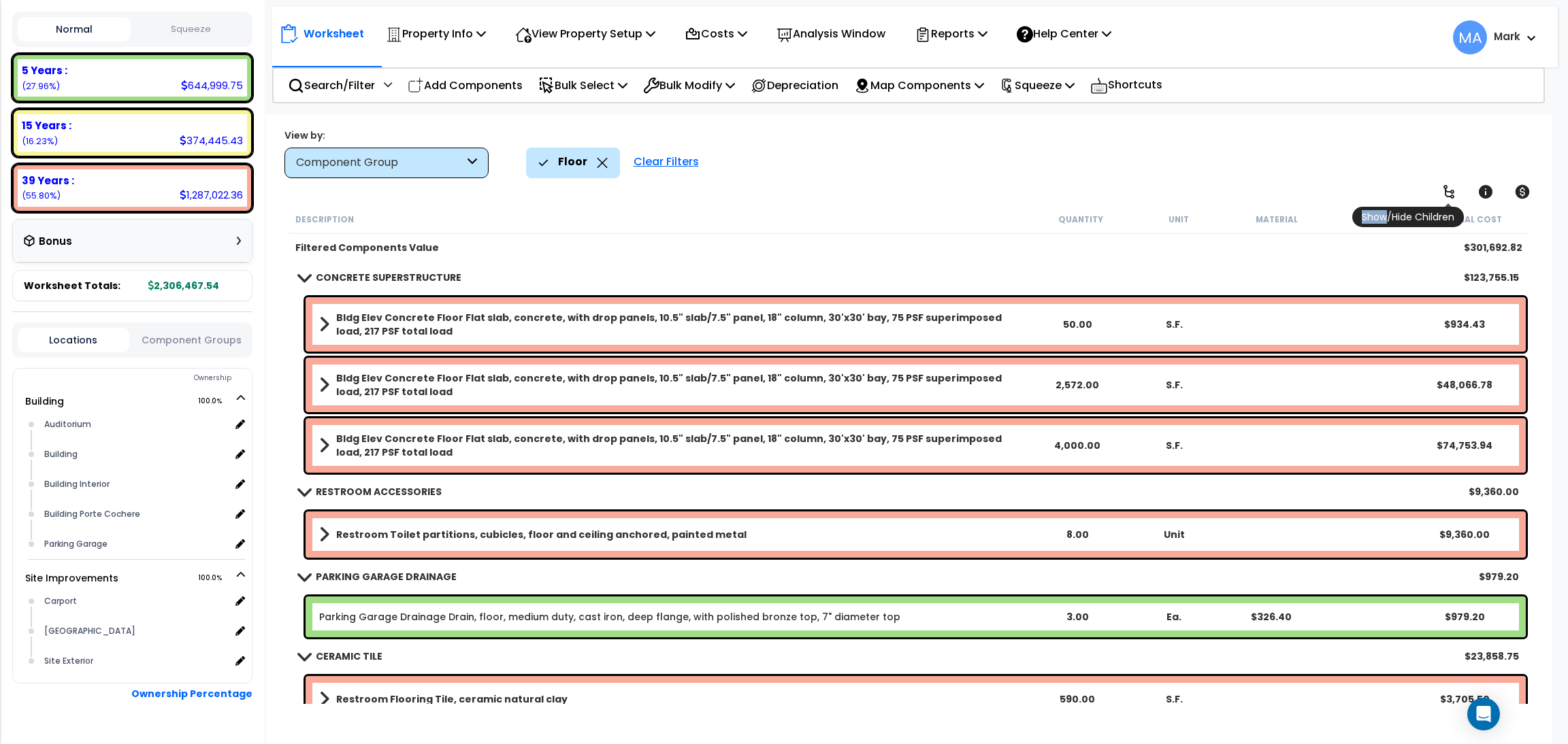
click at [1457, 188] on icon at bounding box center [1449, 192] width 17 height 17
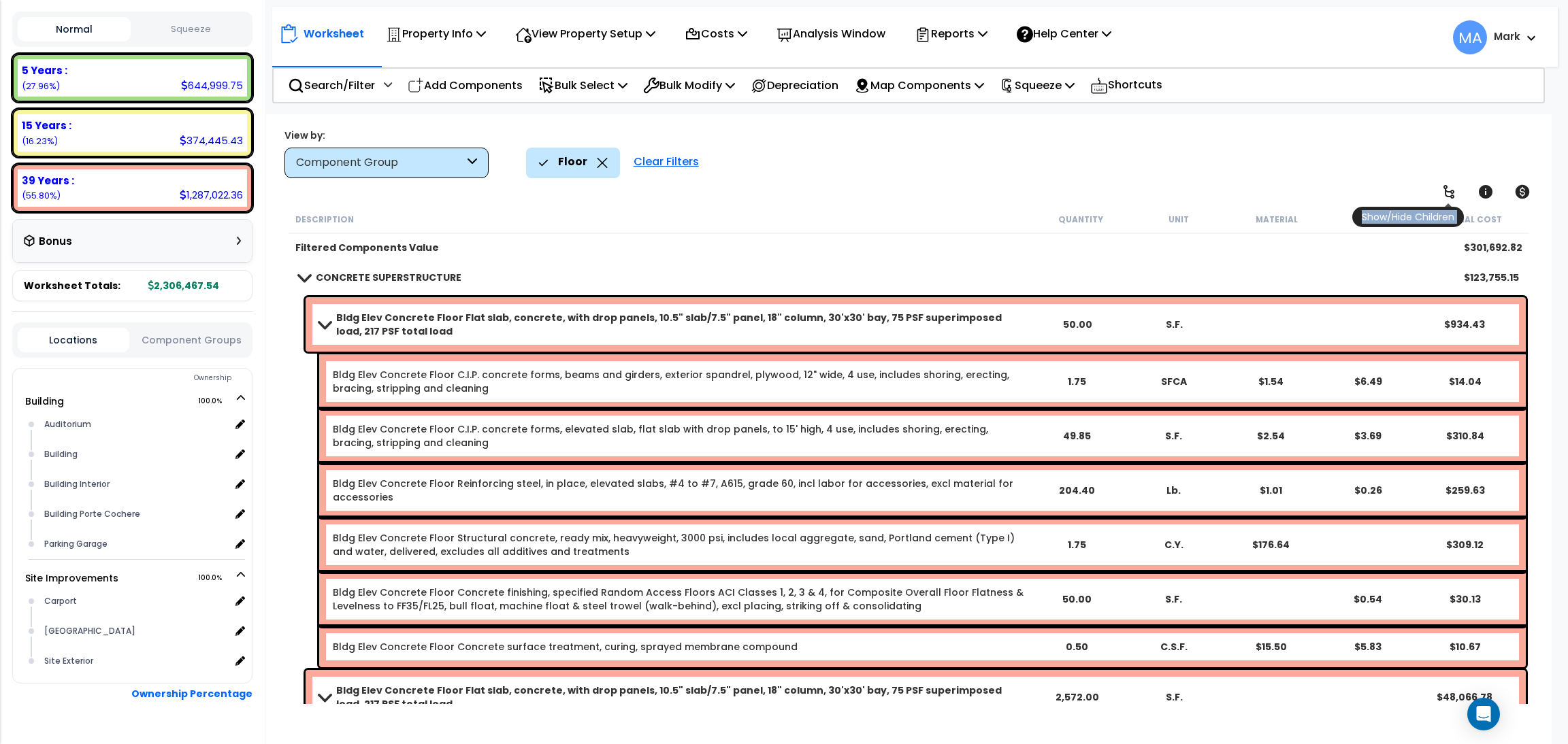
click at [1457, 188] on icon at bounding box center [1449, 192] width 17 height 17
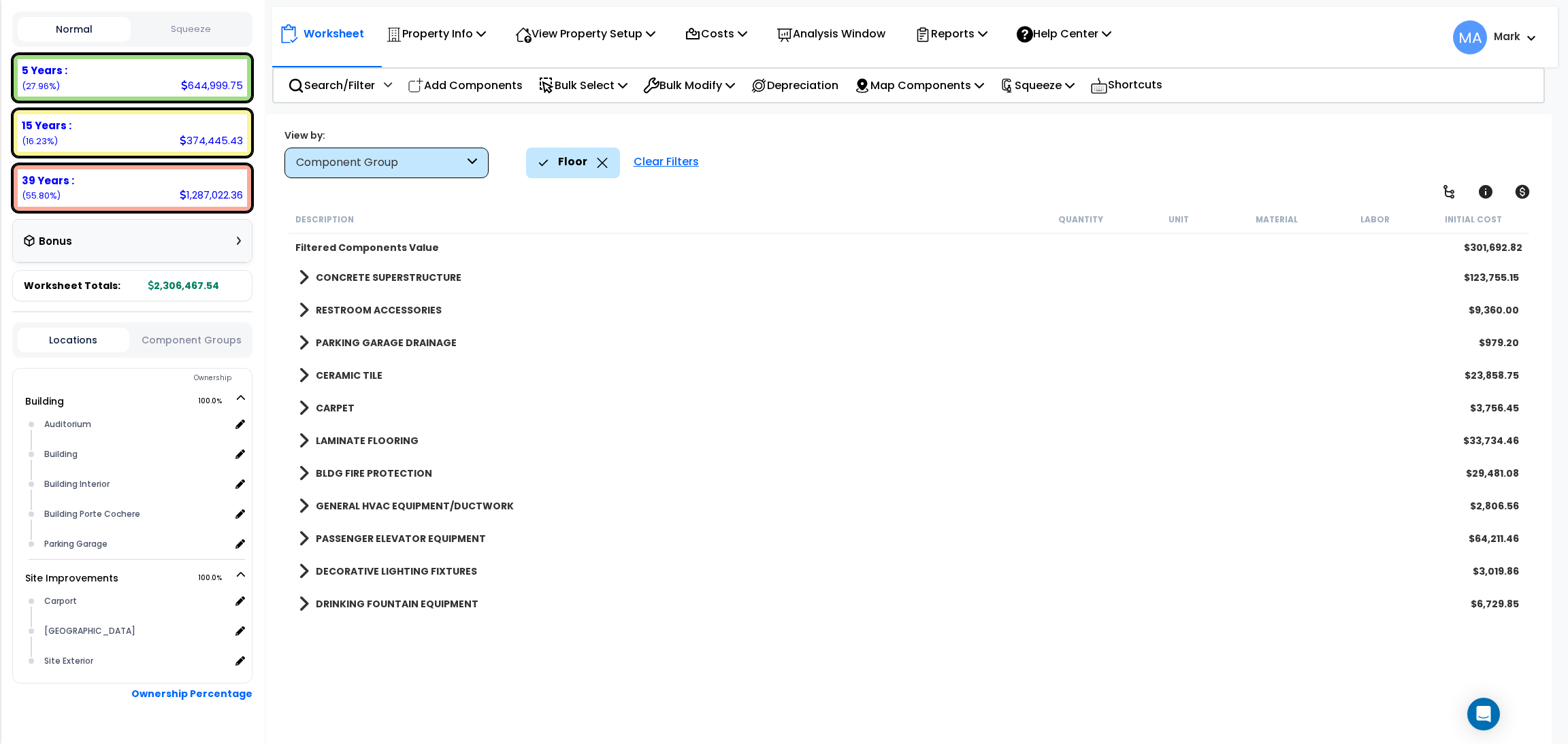
scroll to position [59, 0]
click at [360, 434] on b "LAMINATE FLOORING" at bounding box center [367, 441] width 103 height 13
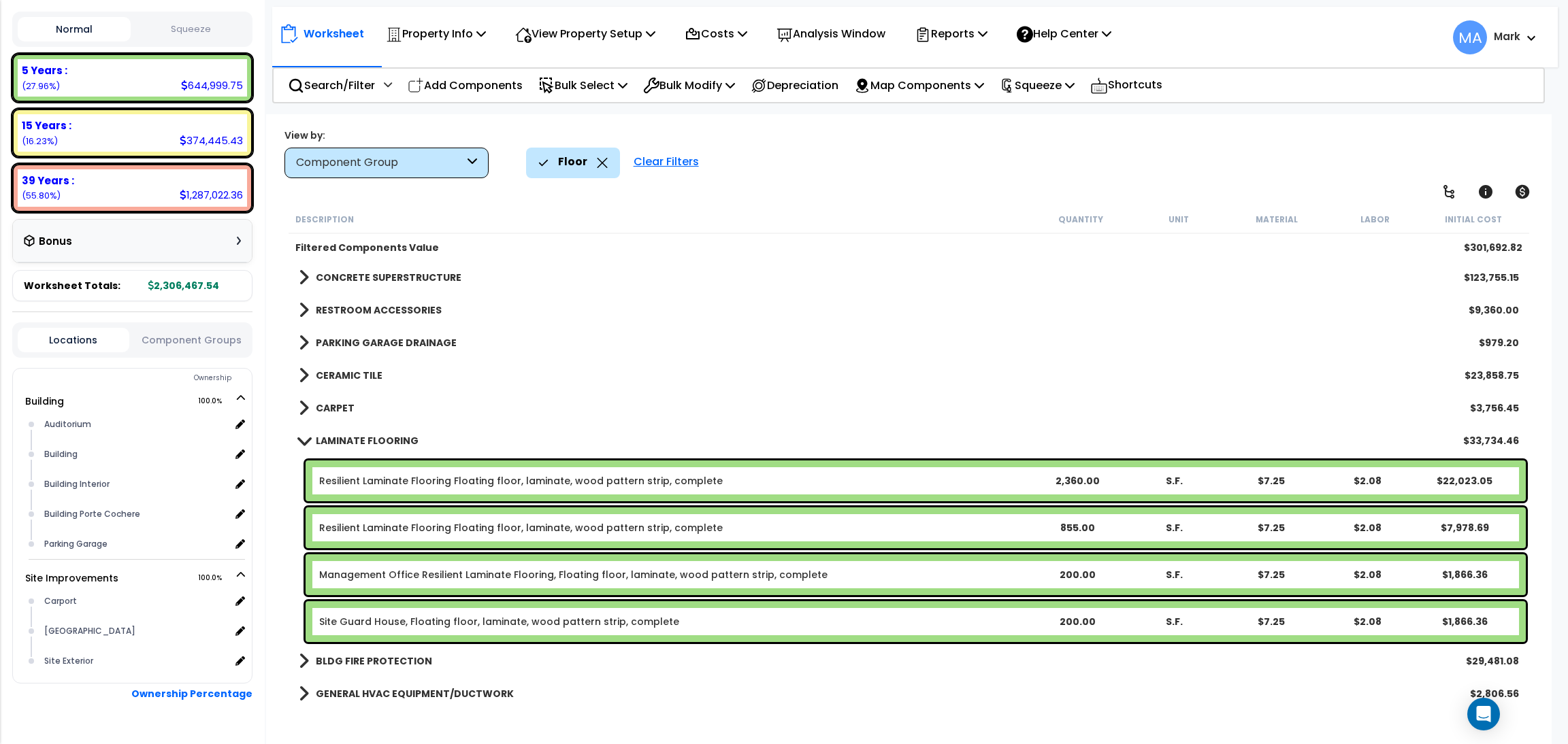
click at [351, 412] on b "CARPET" at bounding box center [335, 408] width 38 height 13
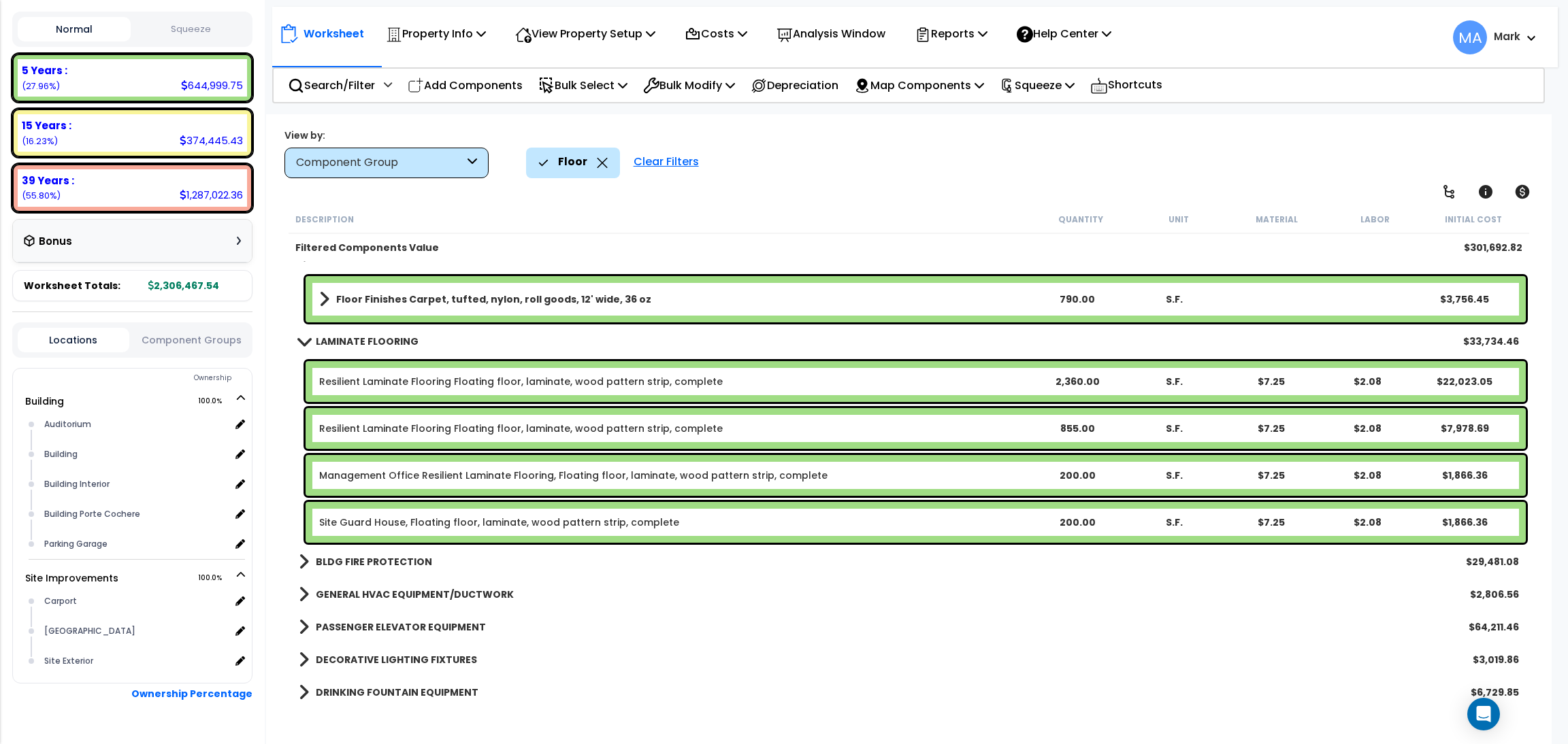
scroll to position [156, 0]
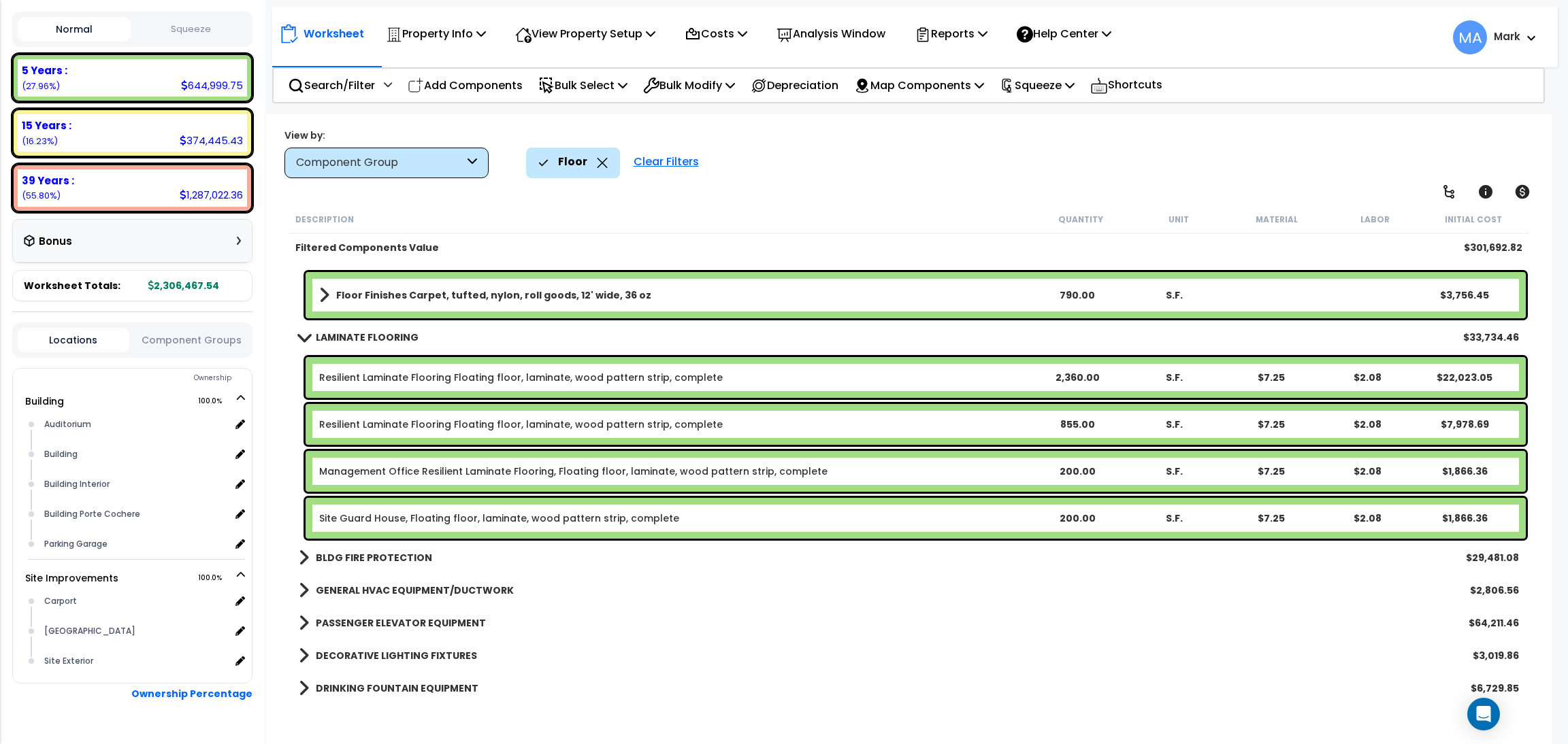
click at [374, 549] on link "BLDG FIRE PROTECTION" at bounding box center [366, 558] width 134 height 19
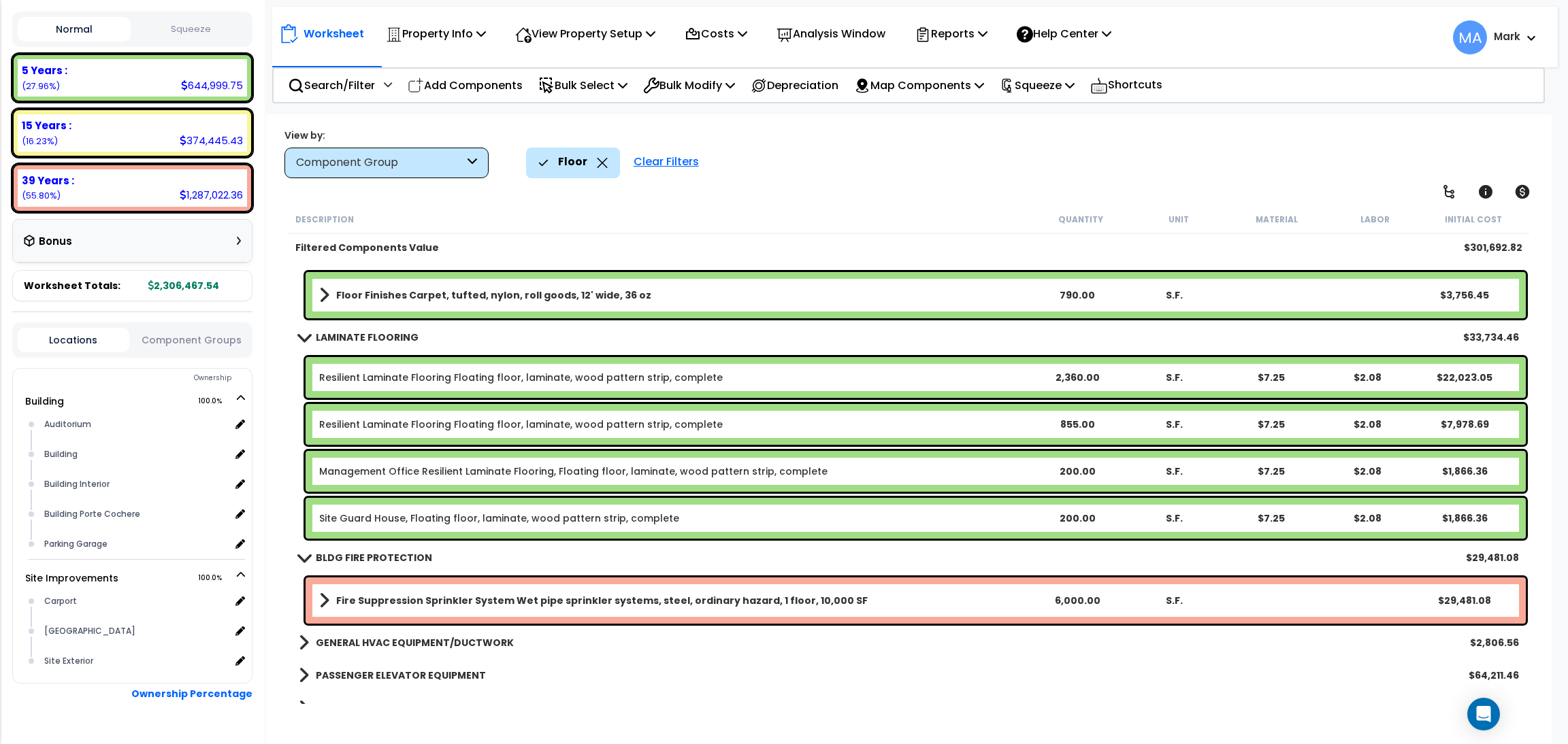
click at [374, 549] on link "BLDG FIRE PROTECTION" at bounding box center [366, 558] width 134 height 19
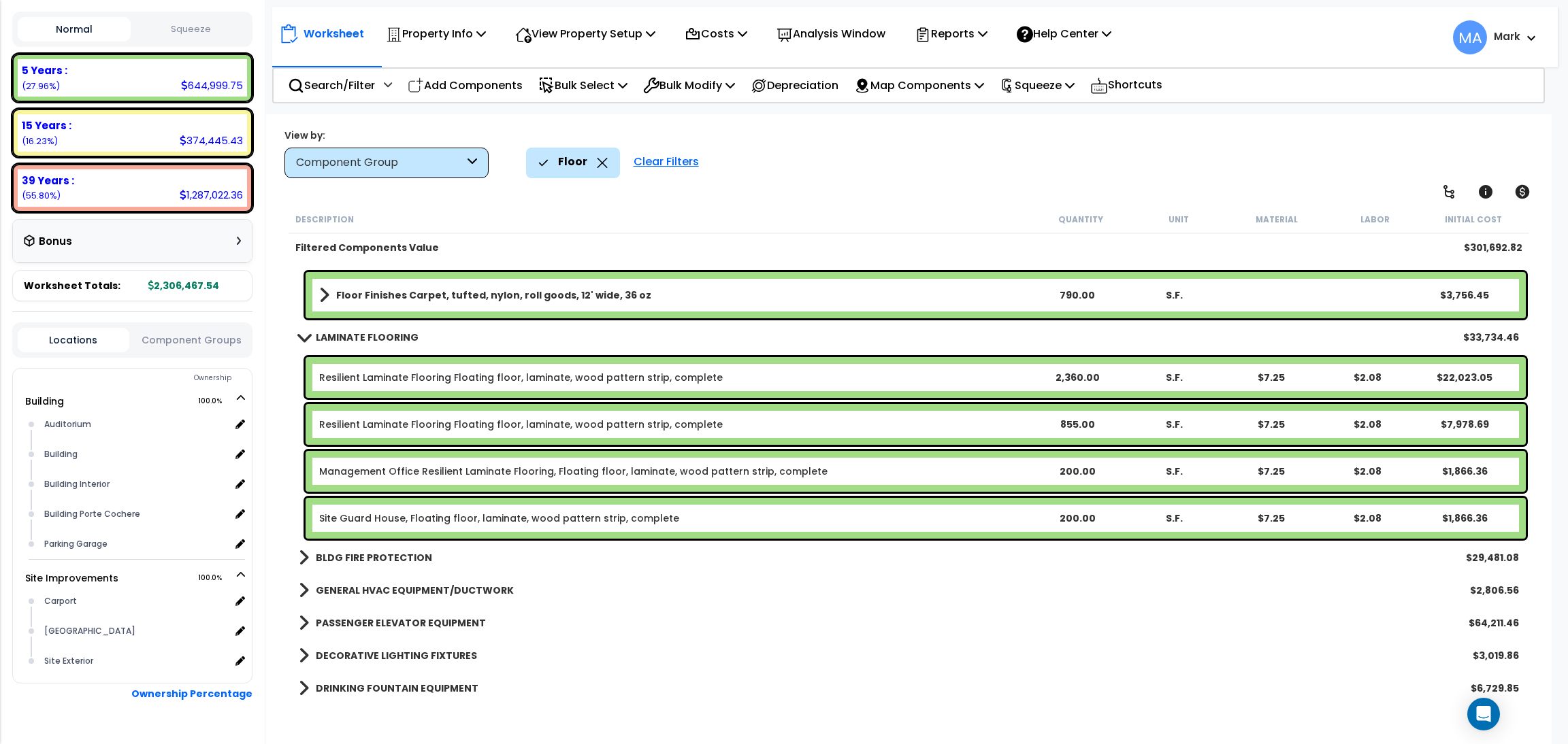
click at [373, 549] on link "BLDG FIRE PROTECTION" at bounding box center [366, 558] width 134 height 19
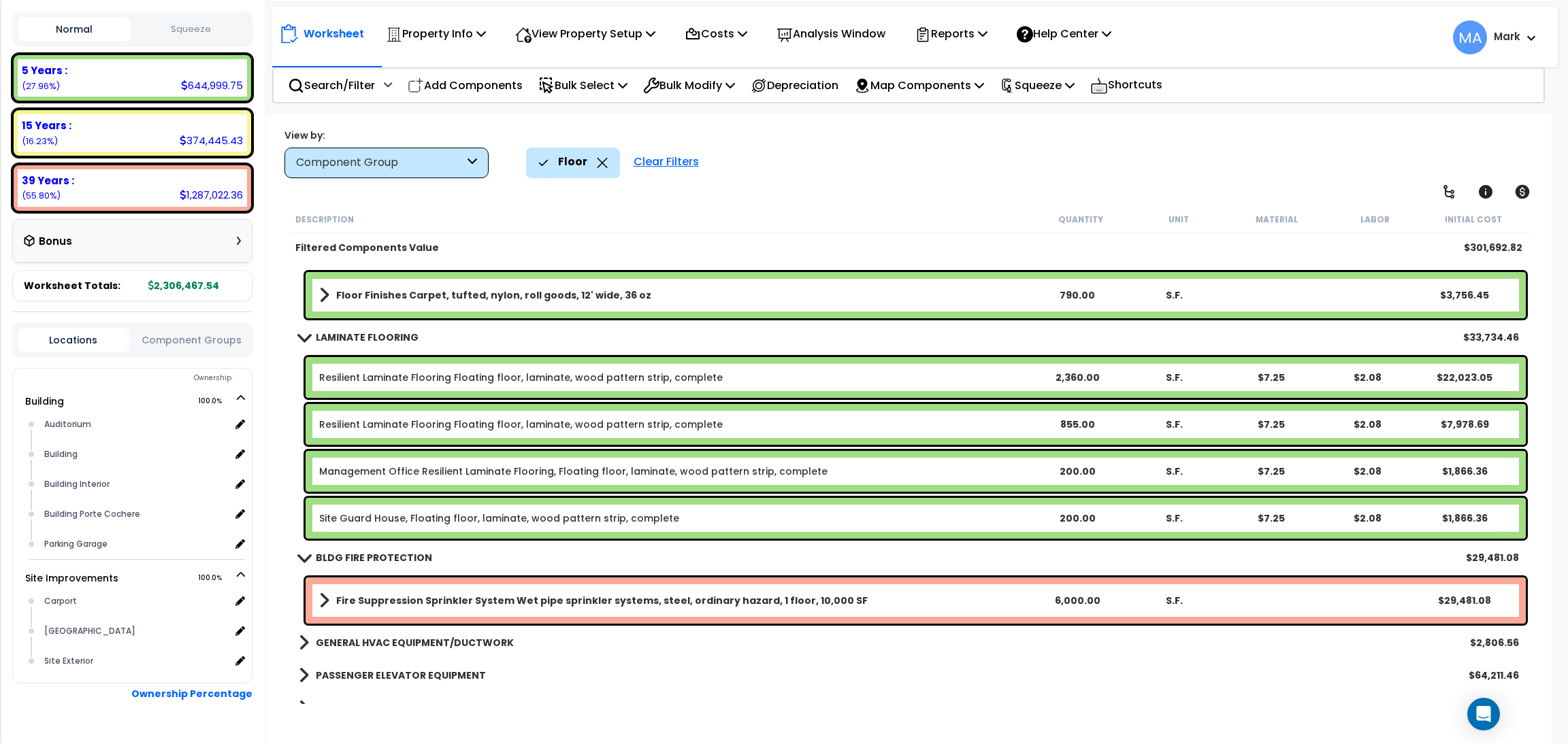
click at [373, 549] on link "BLDG FIRE PROTECTION" at bounding box center [366, 558] width 134 height 19
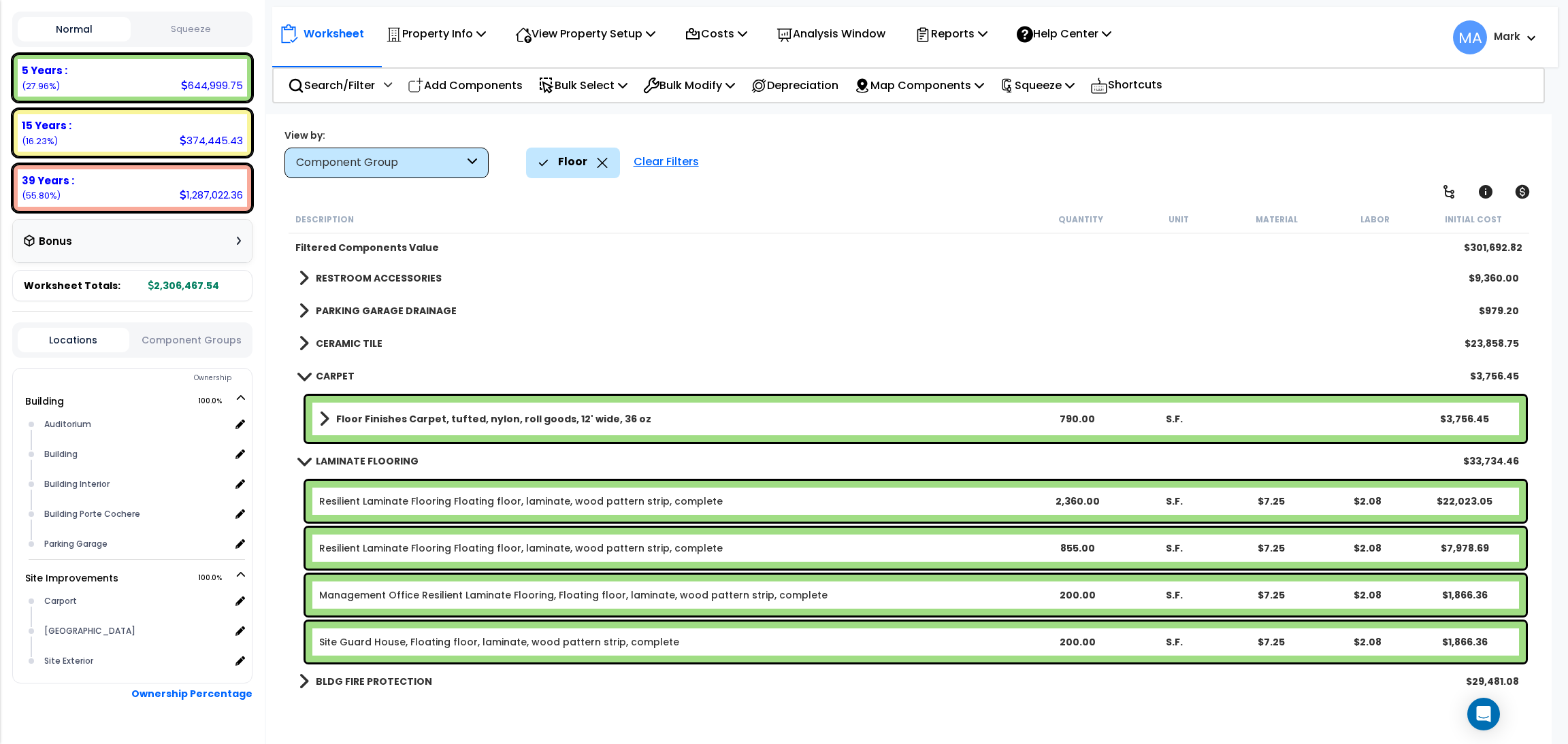
scroll to position [0, 0]
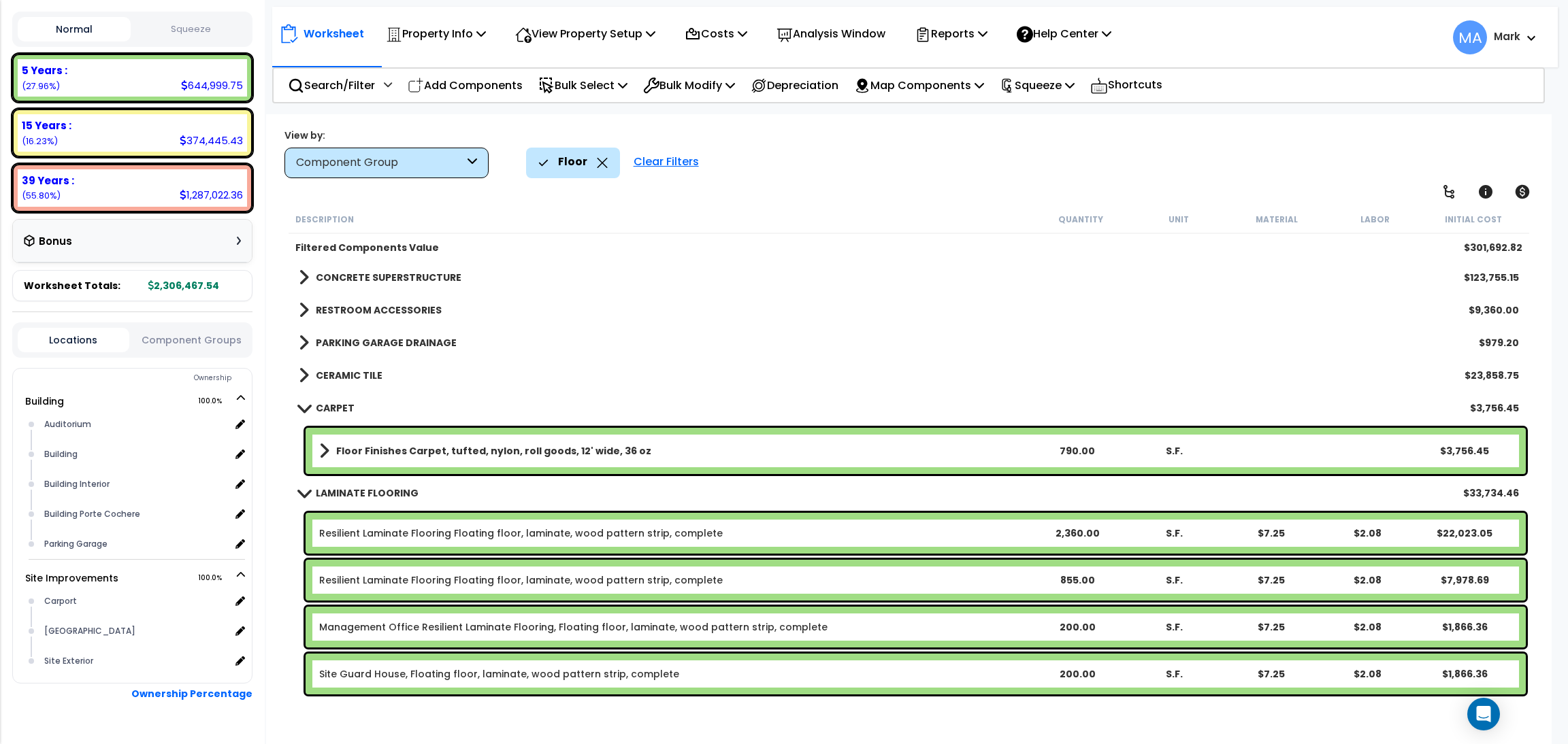
click at [369, 377] on b "CERAMIC TILE" at bounding box center [349, 376] width 67 height 13
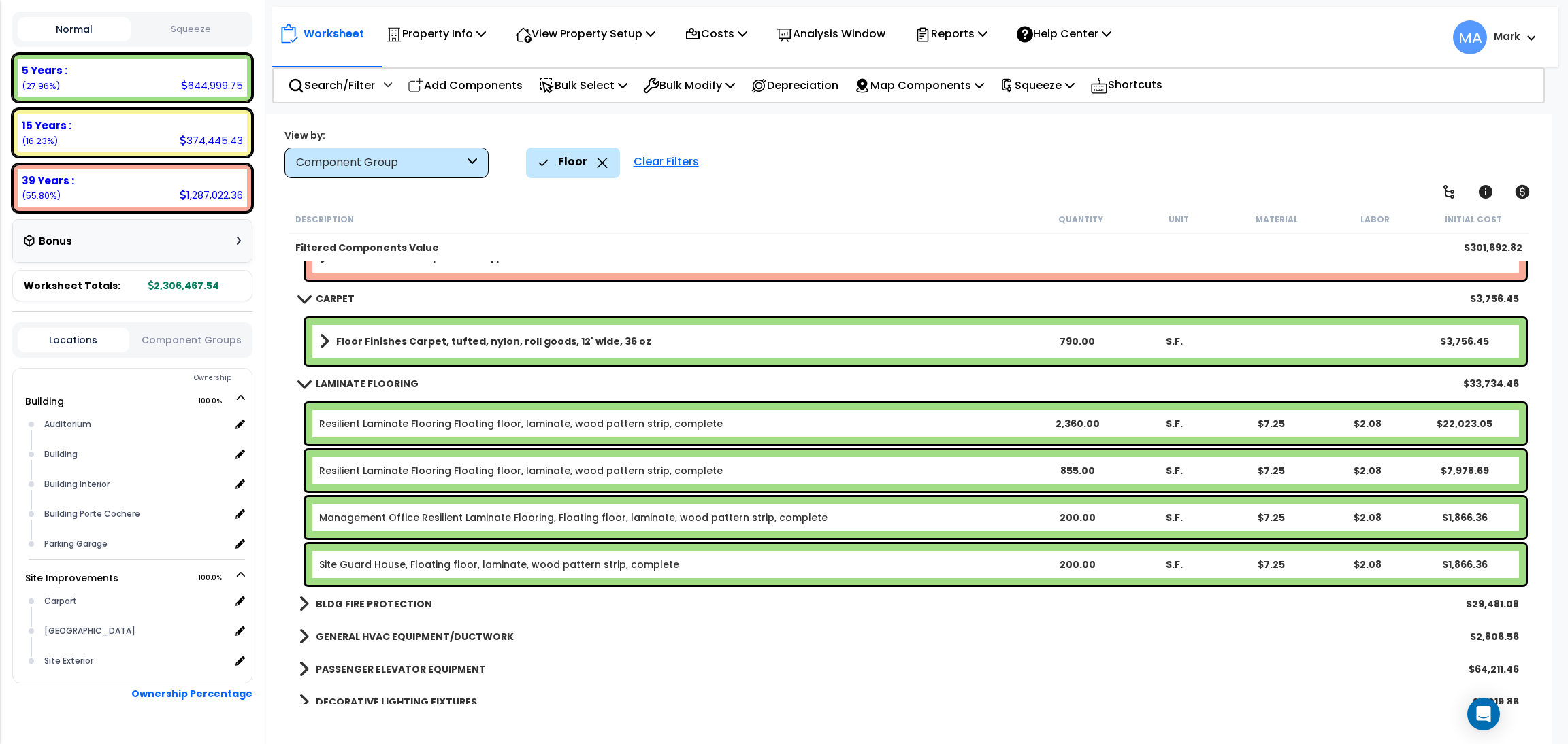
scroll to position [261, 0]
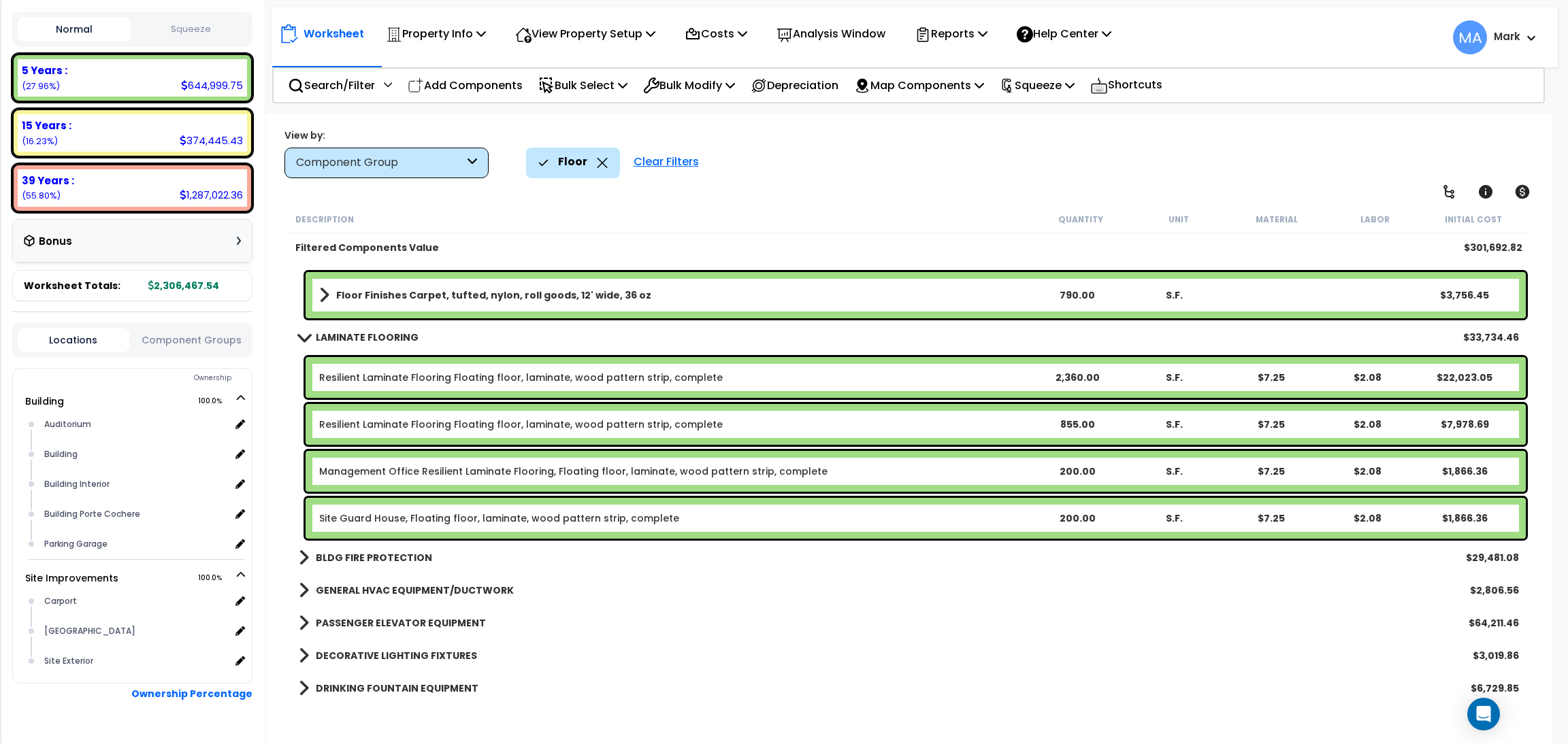
click at [426, 626] on b "PASSENGER ELEVATOR EQUIPMENT" at bounding box center [401, 623] width 170 height 13
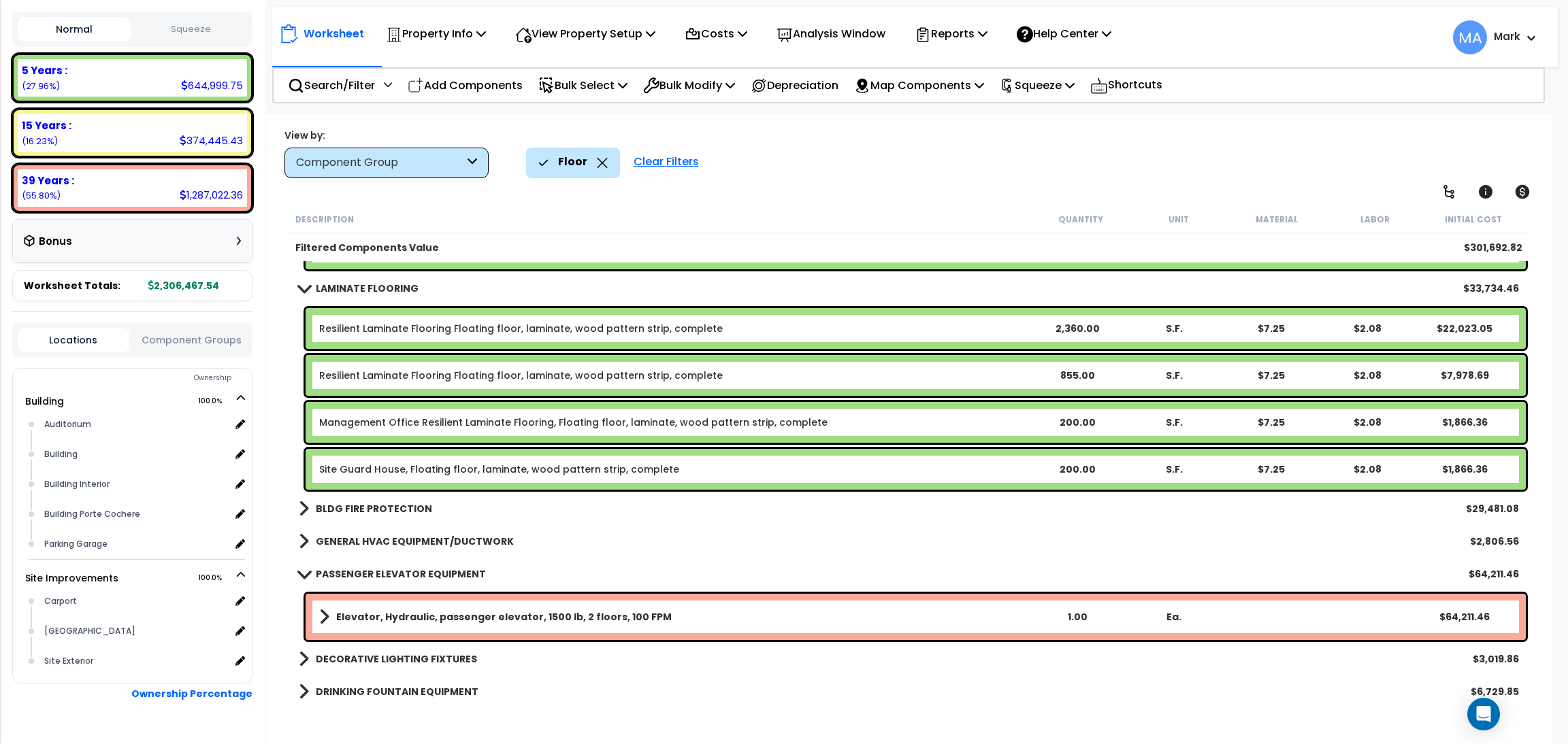
scroll to position [313, 0]
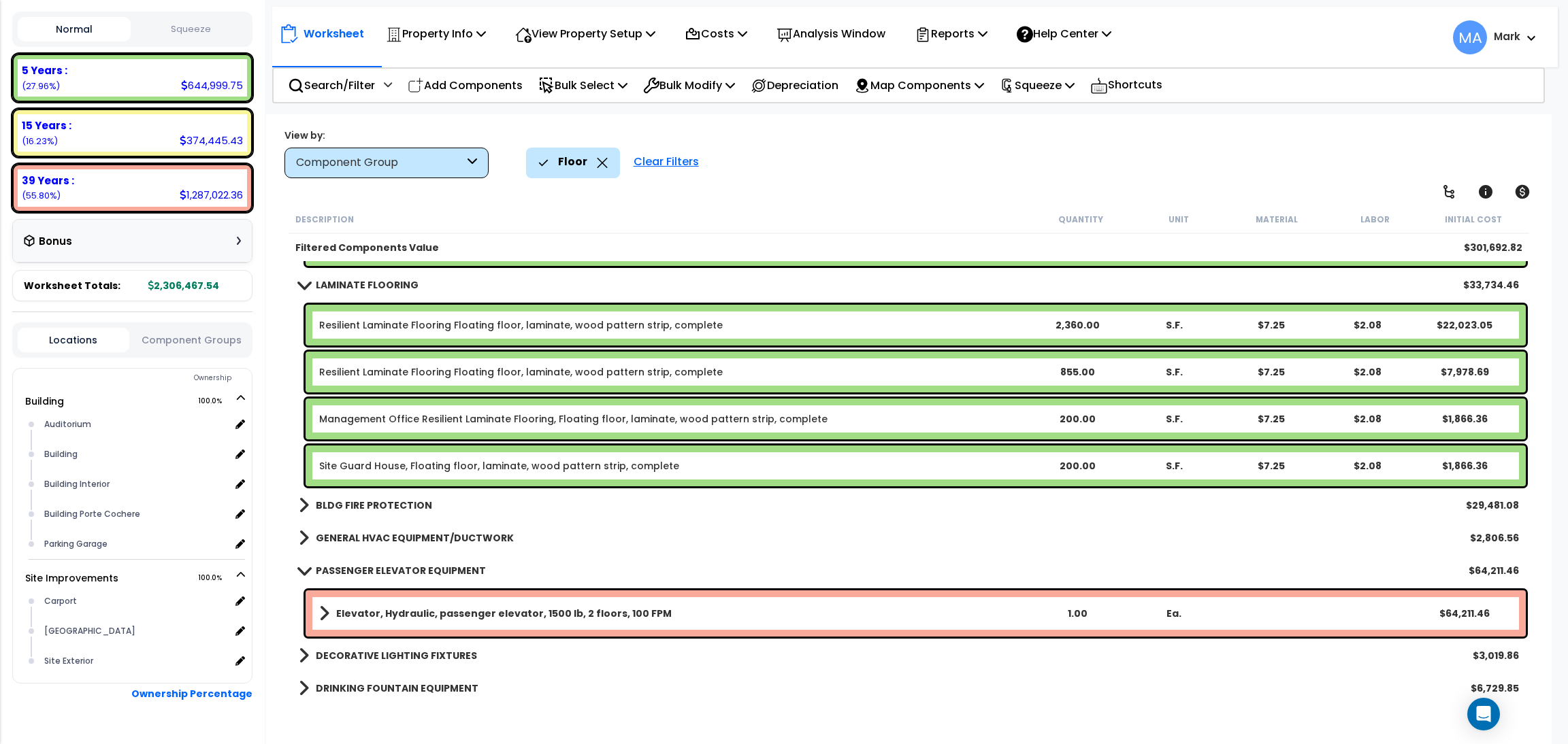
click at [406, 657] on b "DECORATIVE LIGHTING FIXTURES" at bounding box center [396, 655] width 161 height 13
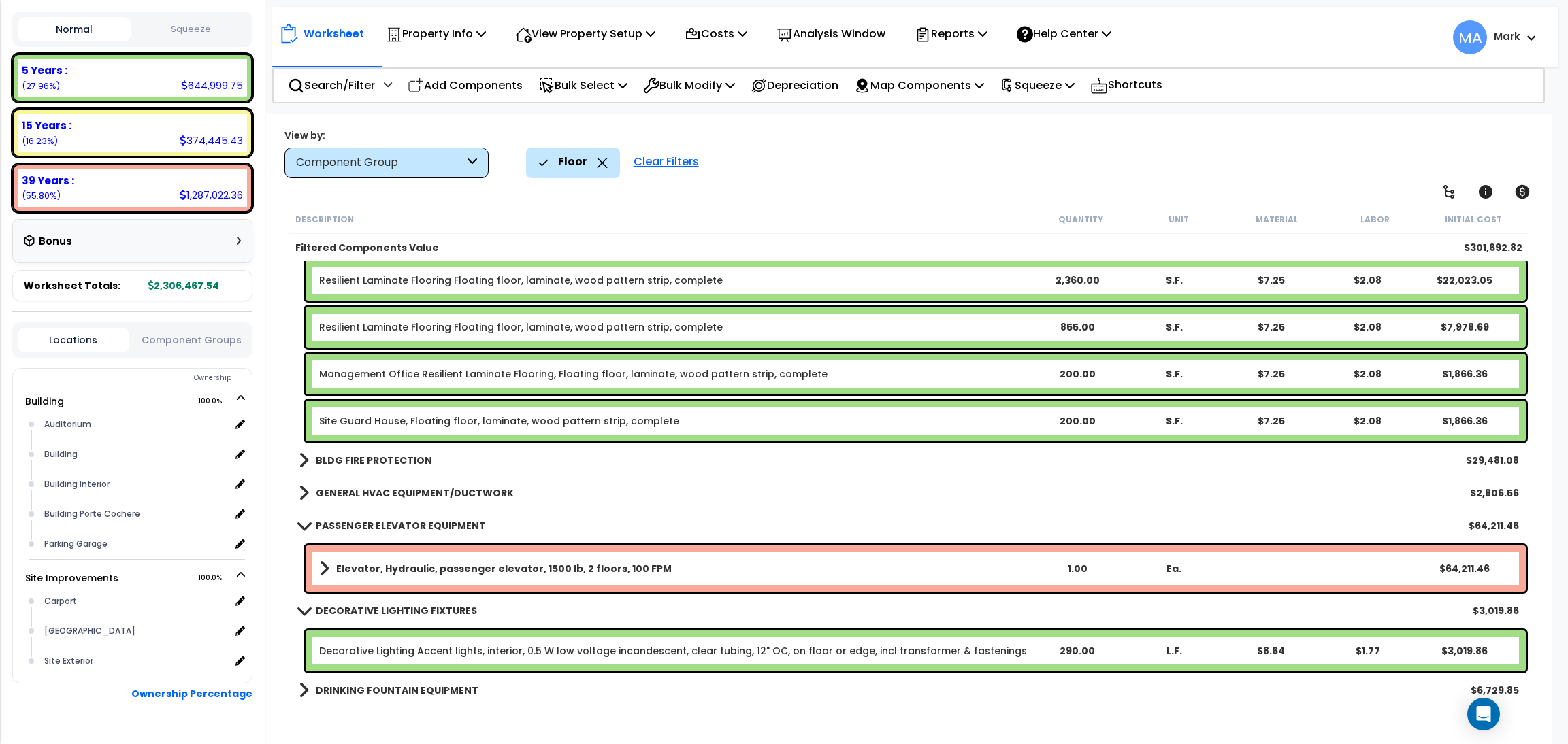
scroll to position [360, 0]
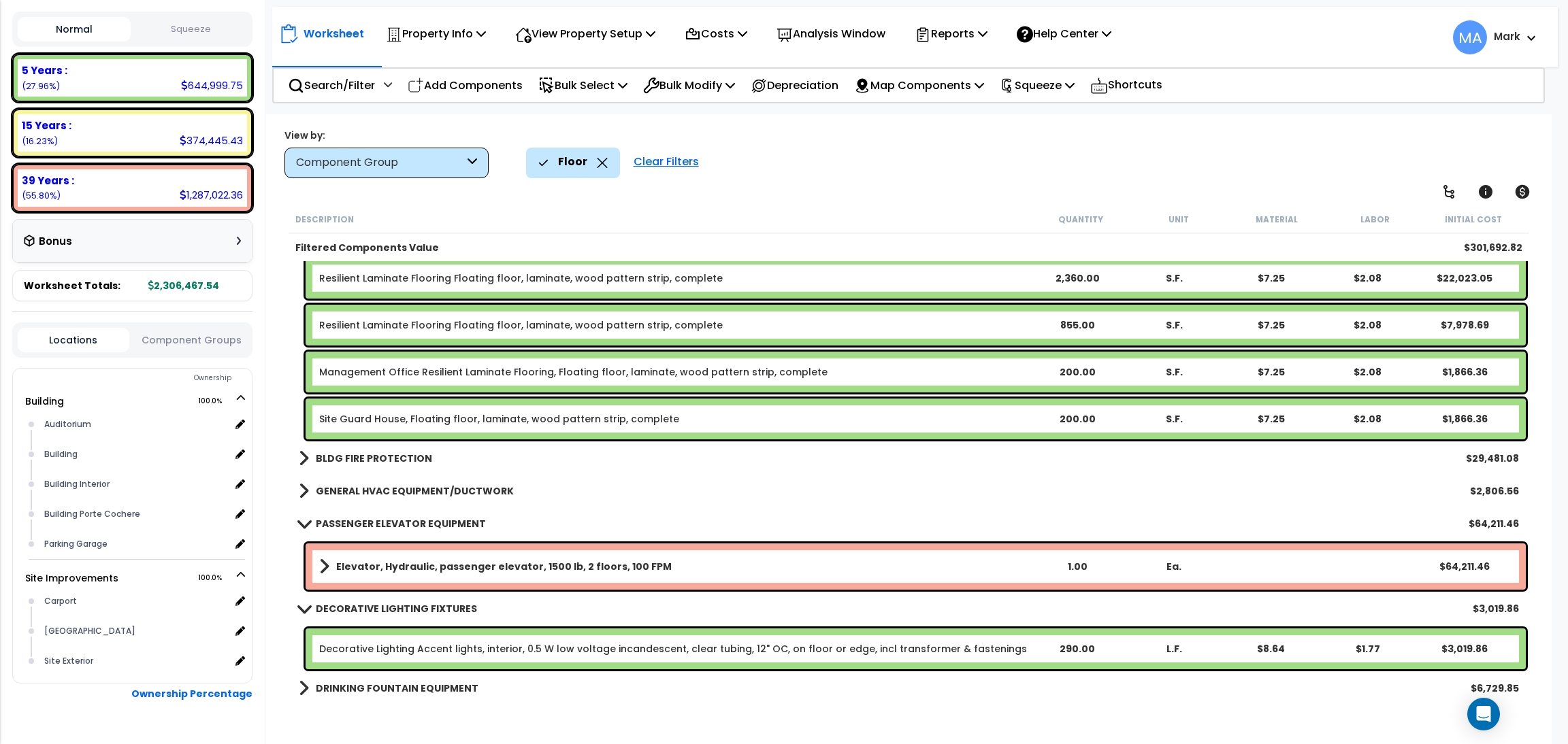
click at [414, 695] on link "DRINKING FOUNTAIN EQUIPMENT" at bounding box center [388, 688] width 180 height 19
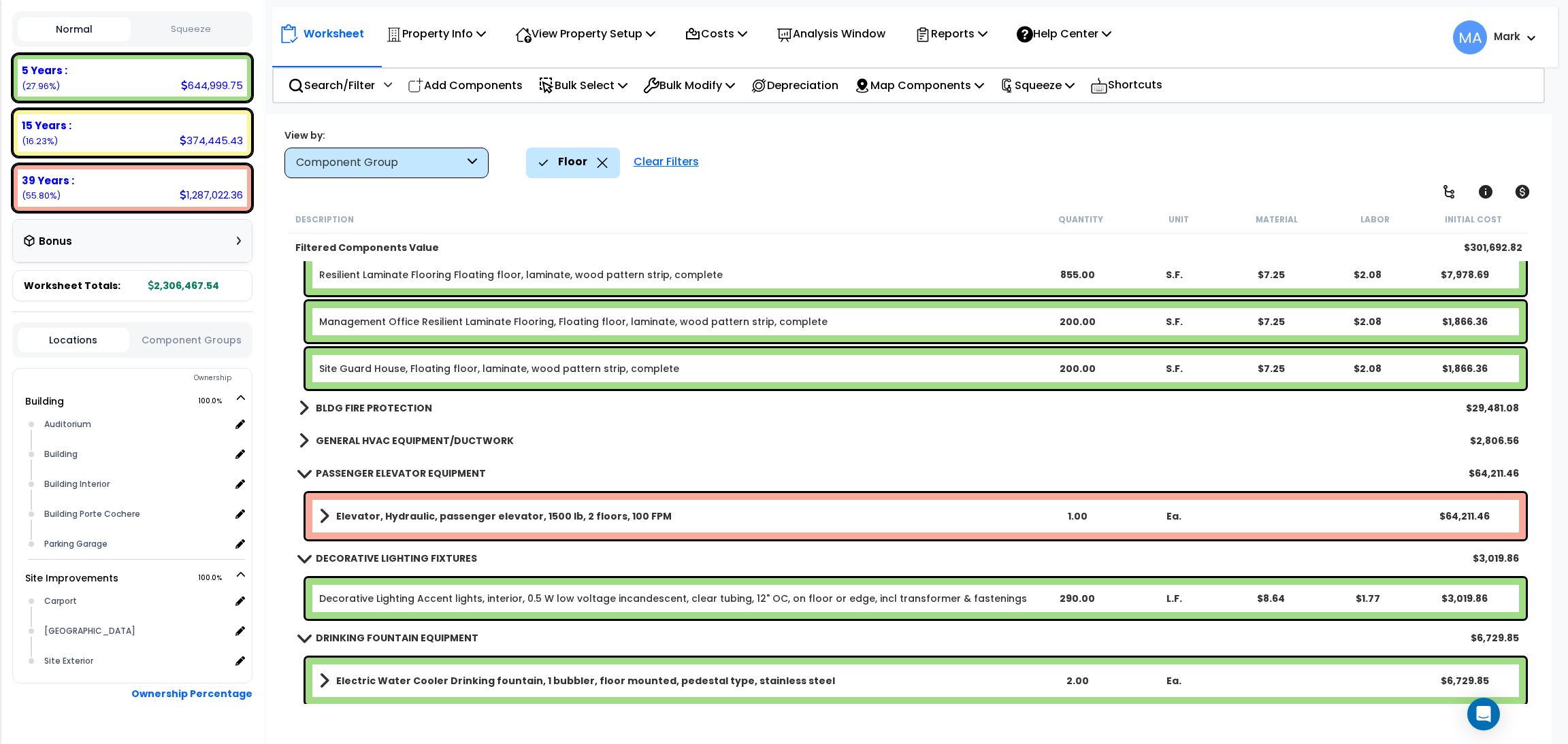
scroll to position [412, 0]
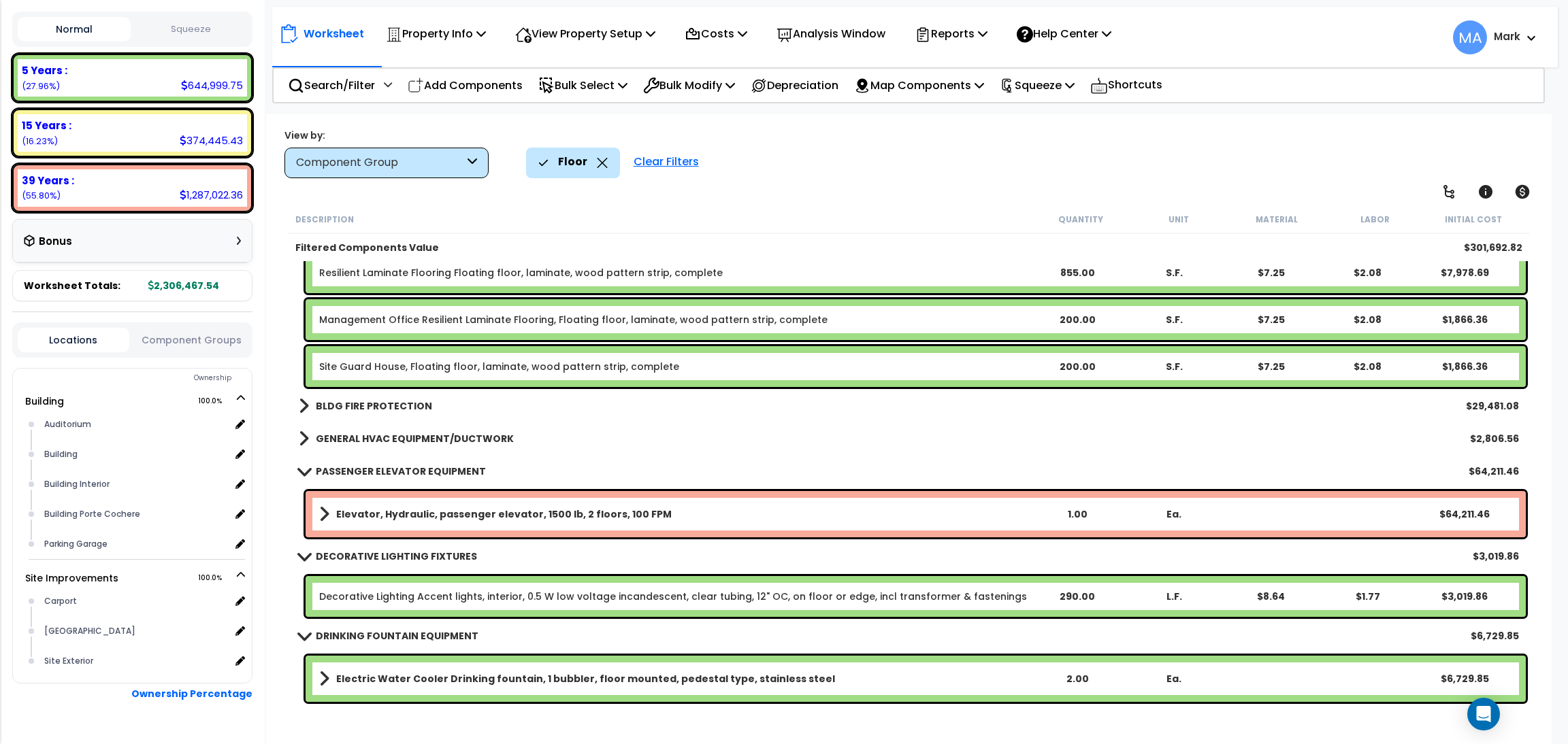
click at [391, 436] on b "GENERAL HVAC EQUIPMENT/DUCTWORK" at bounding box center [414, 438] width 198 height 13
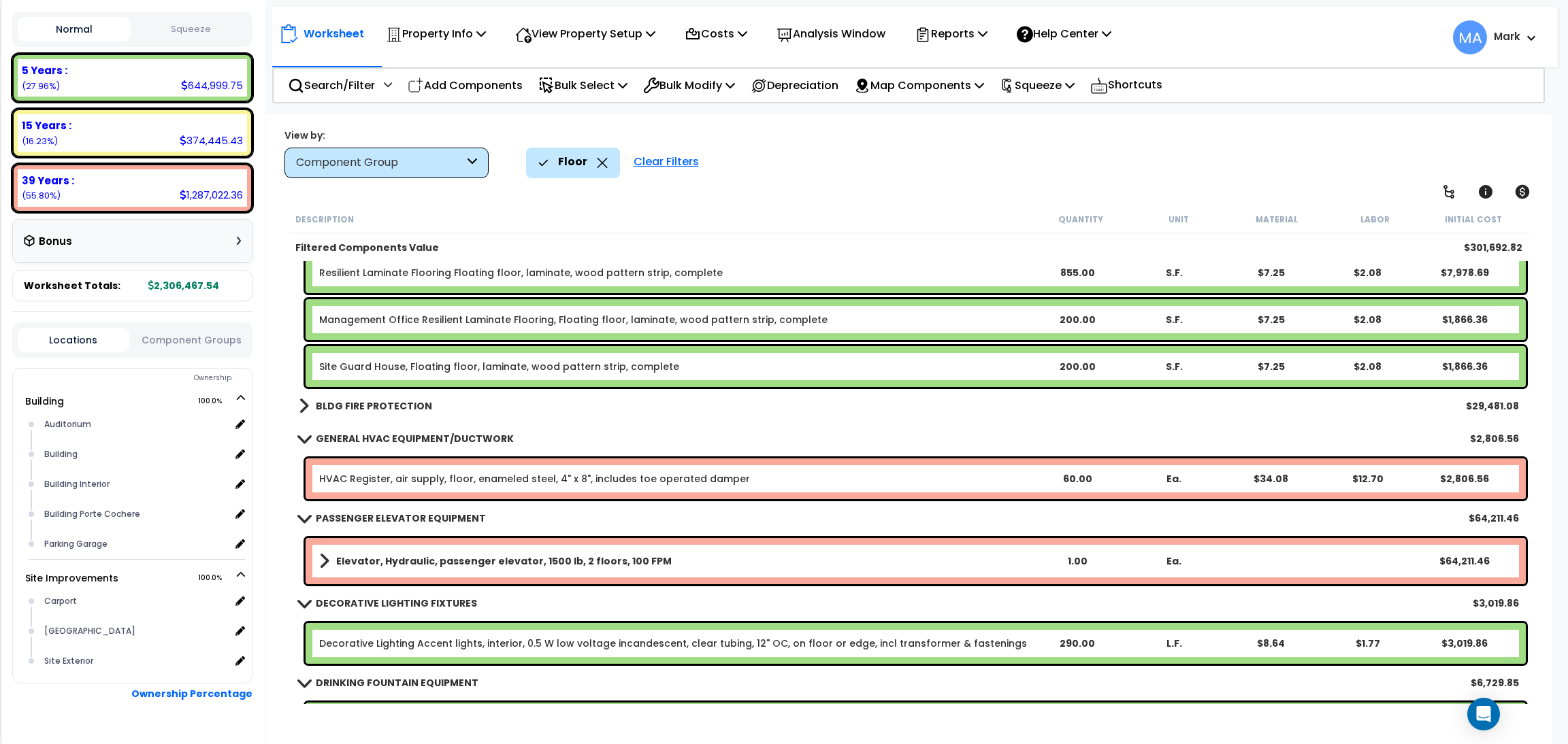
click at [383, 401] on b "BLDG FIRE PROTECTION" at bounding box center [373, 406] width 116 height 13
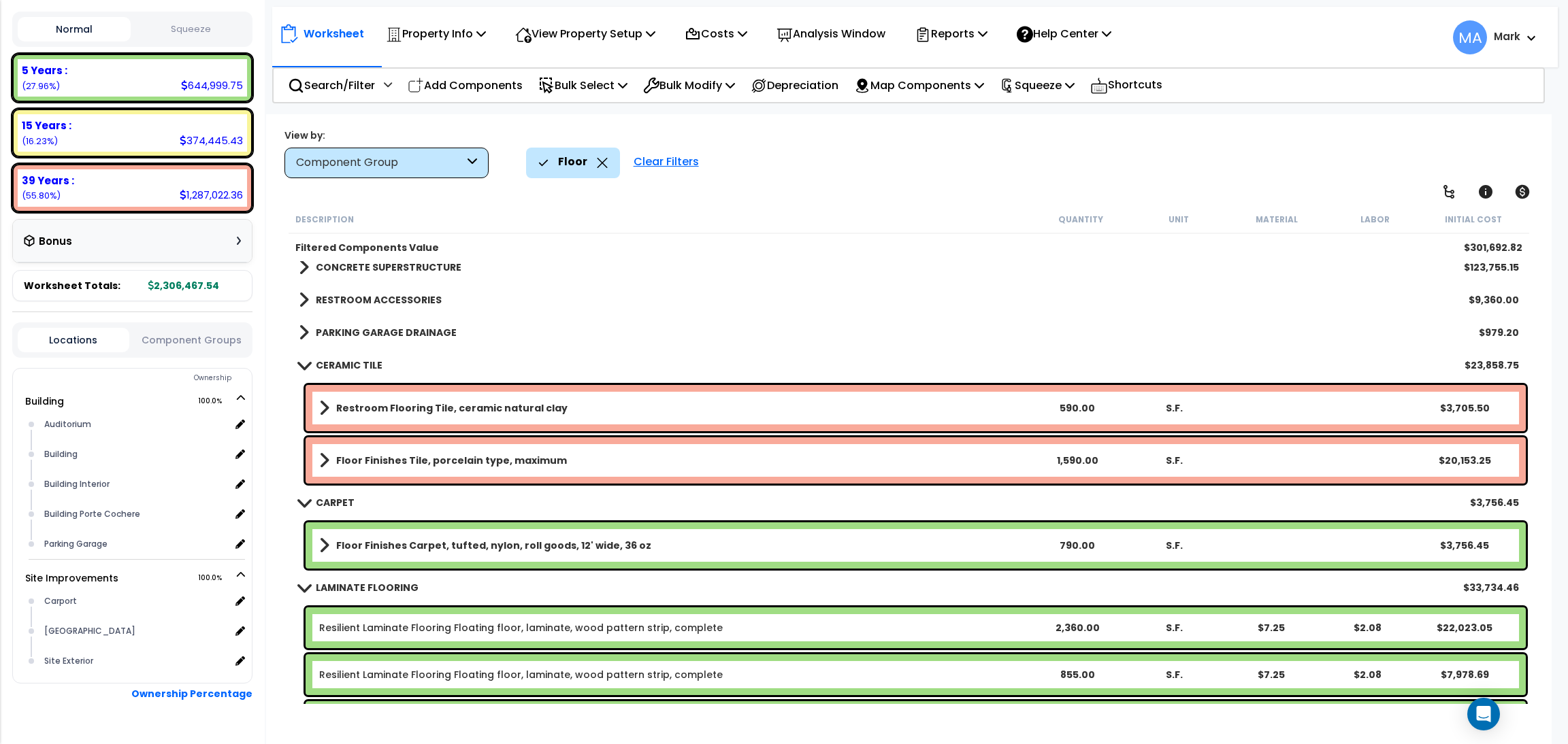
scroll to position [3, 0]
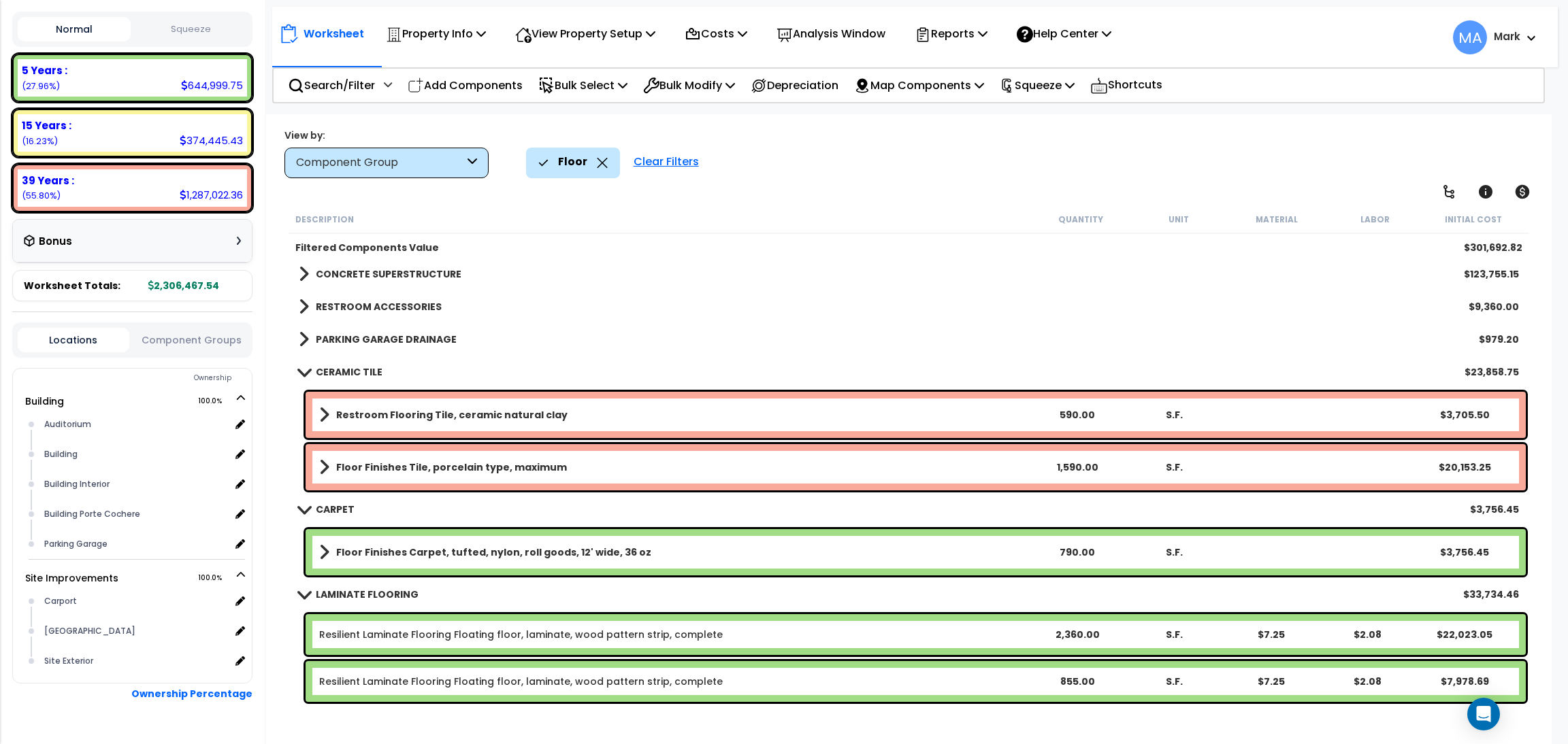
click at [365, 342] on b "PARKING GARAGE DRAINAGE" at bounding box center [386, 339] width 141 height 13
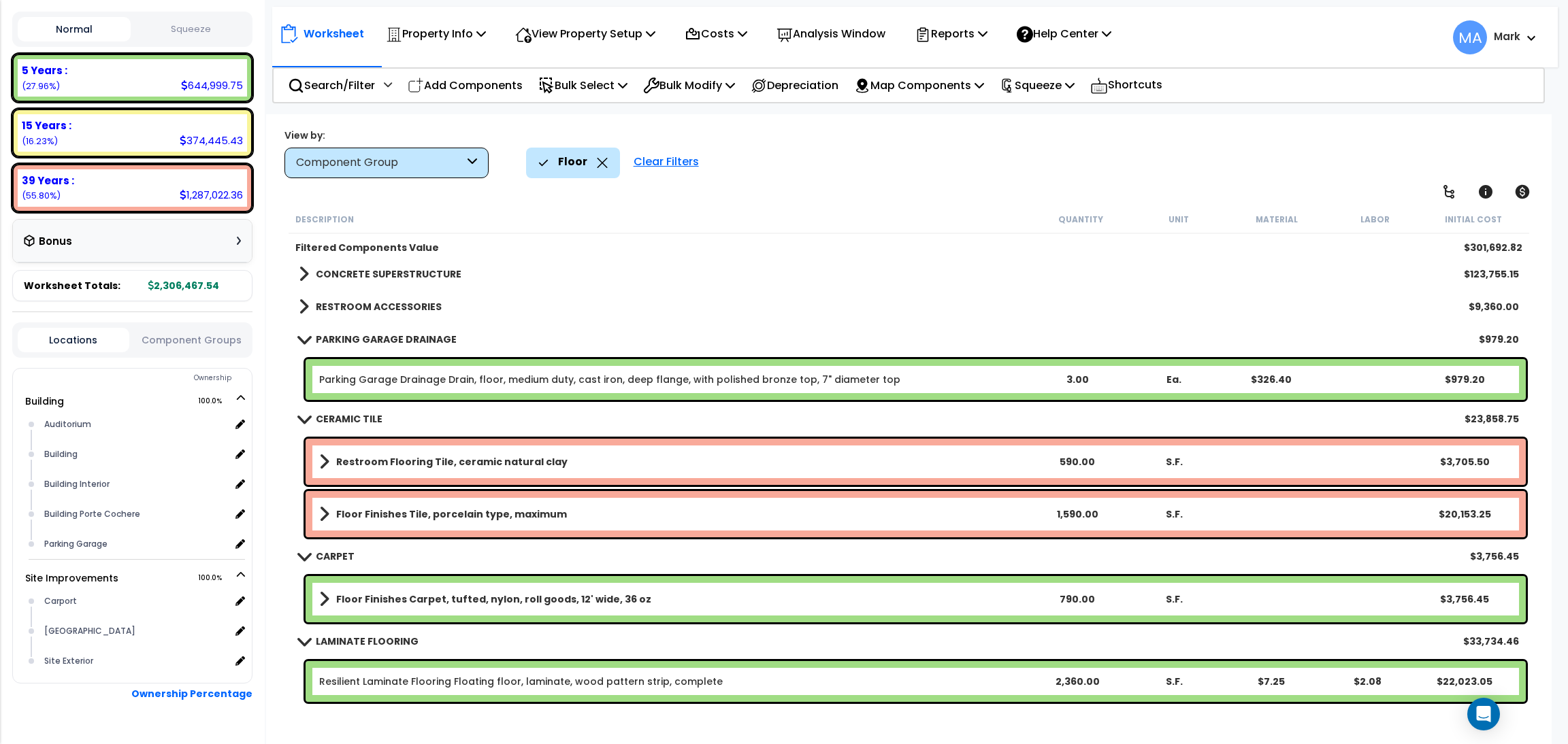
click at [368, 311] on b "RESTROOM ACCESSORIES" at bounding box center [378, 306] width 126 height 13
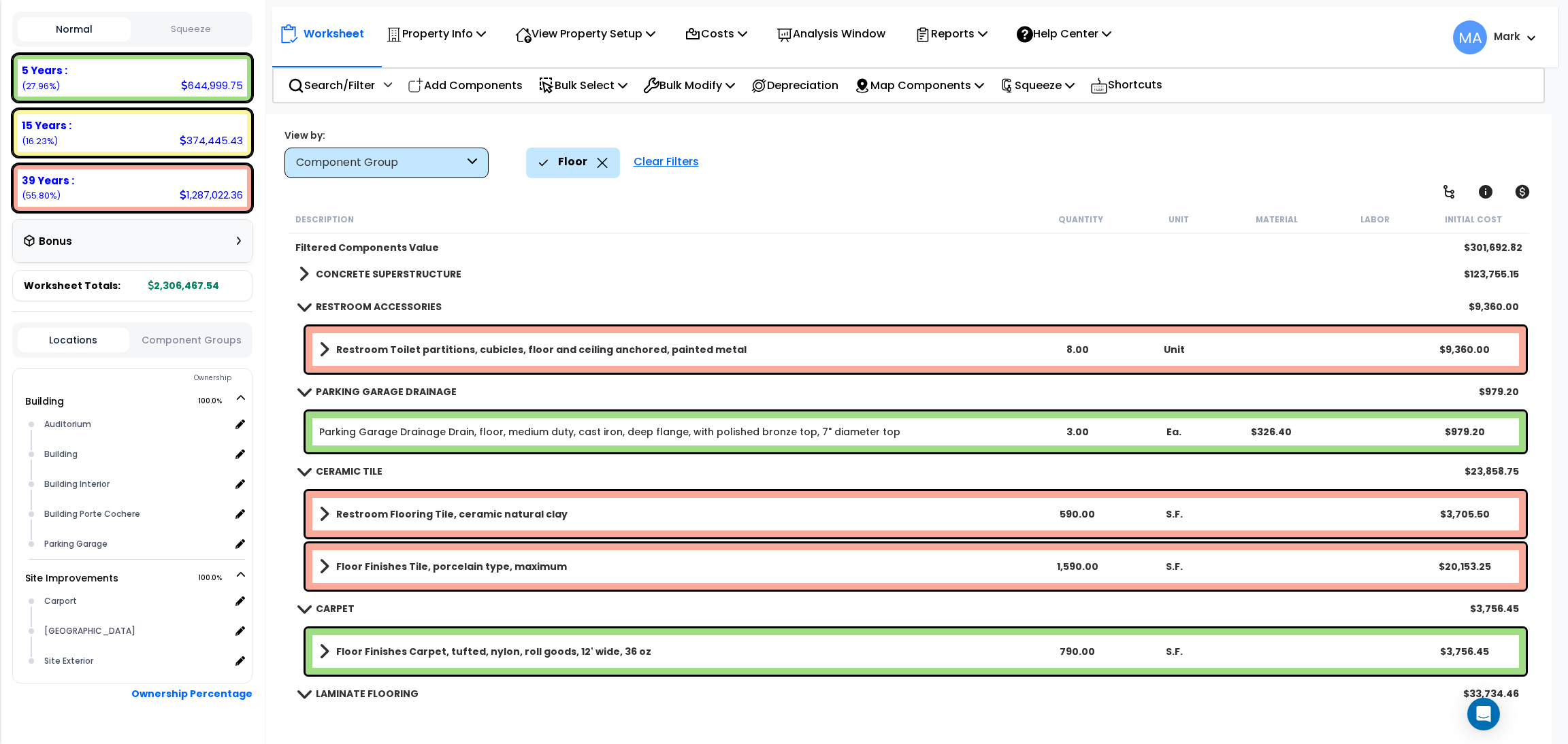
scroll to position [0, 0]
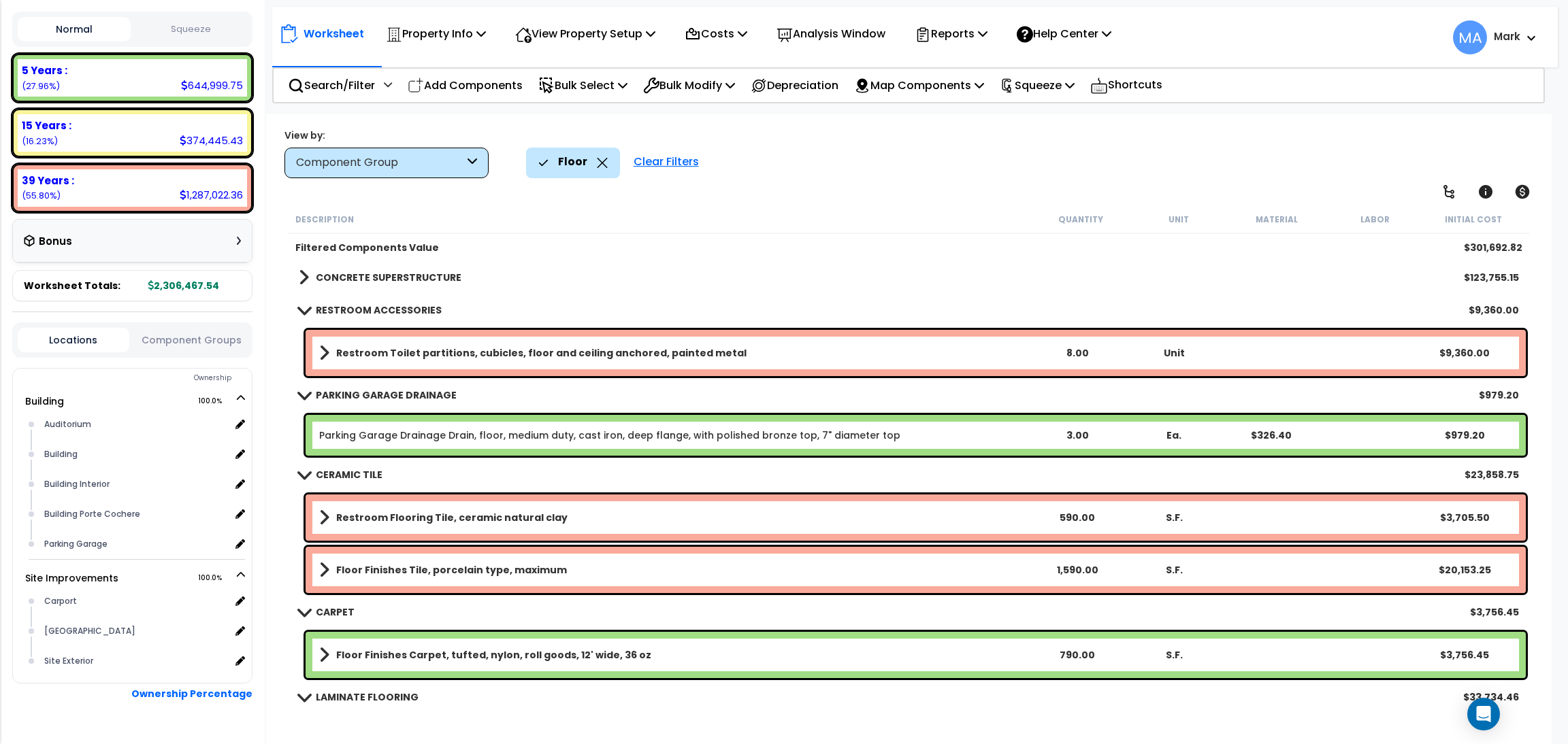
click at [403, 274] on b "CONCRETE SUPERSTRUCTURE" at bounding box center [388, 277] width 145 height 13
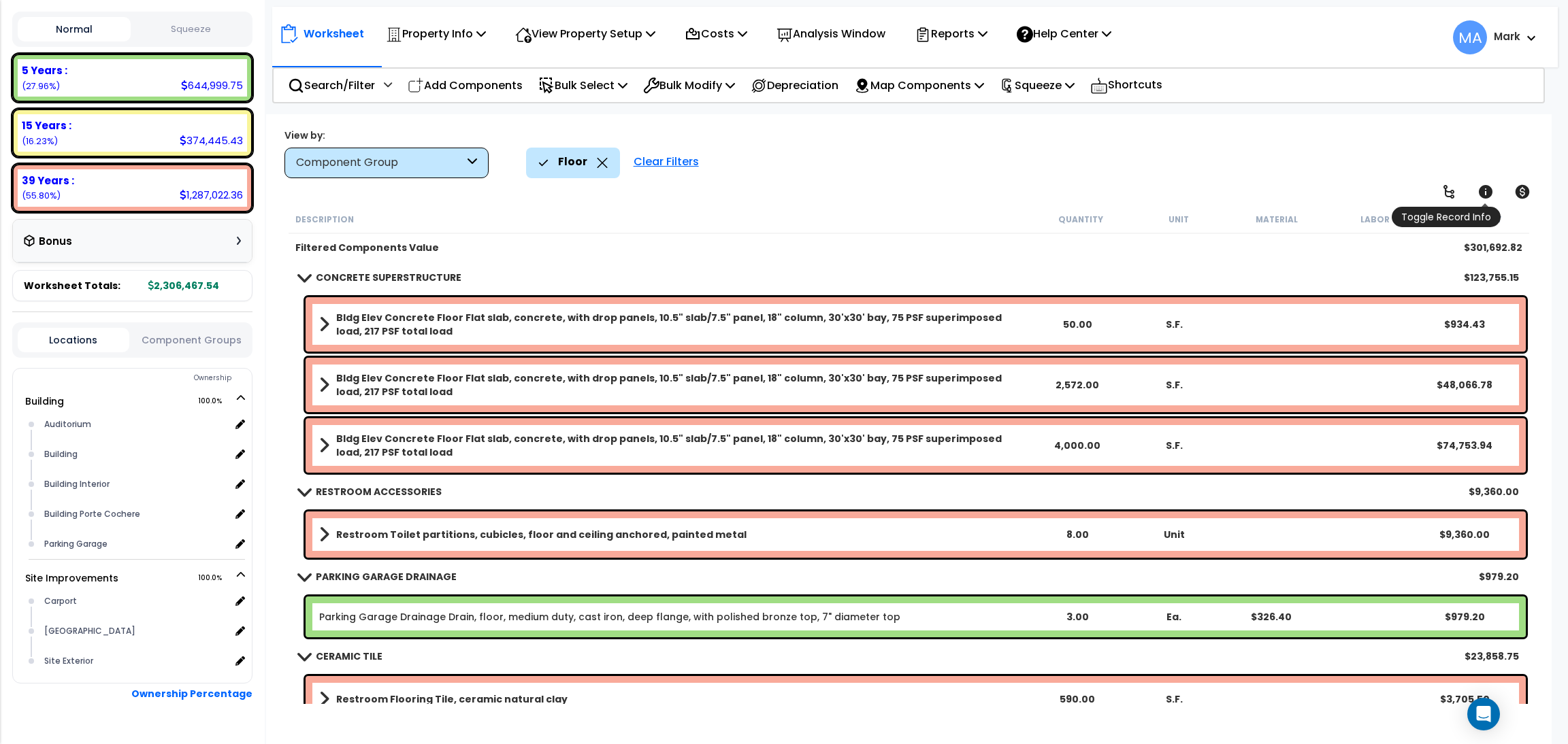
click at [1489, 193] on icon at bounding box center [1486, 192] width 13 height 13
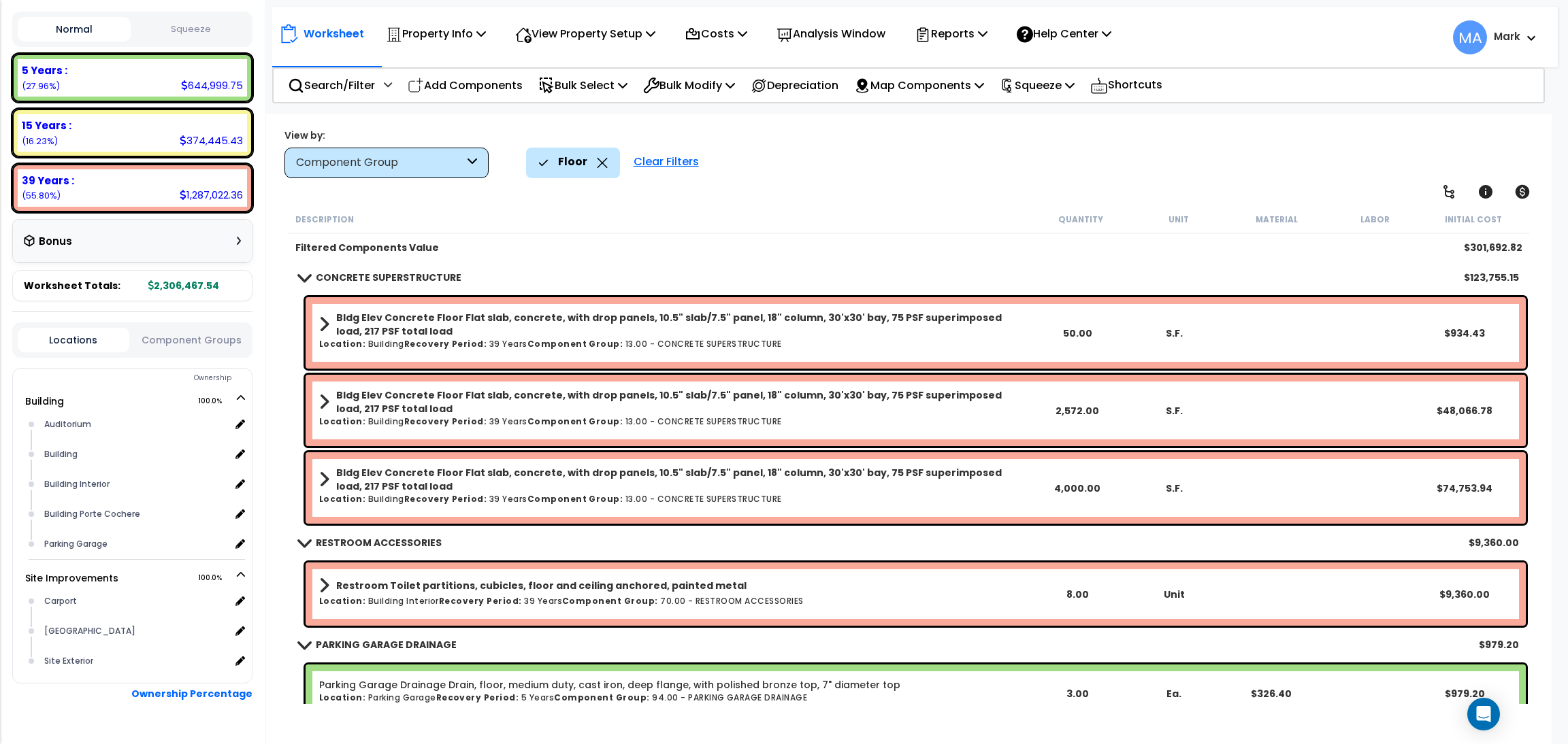
click at [597, 159] on icon at bounding box center [602, 163] width 10 height 10
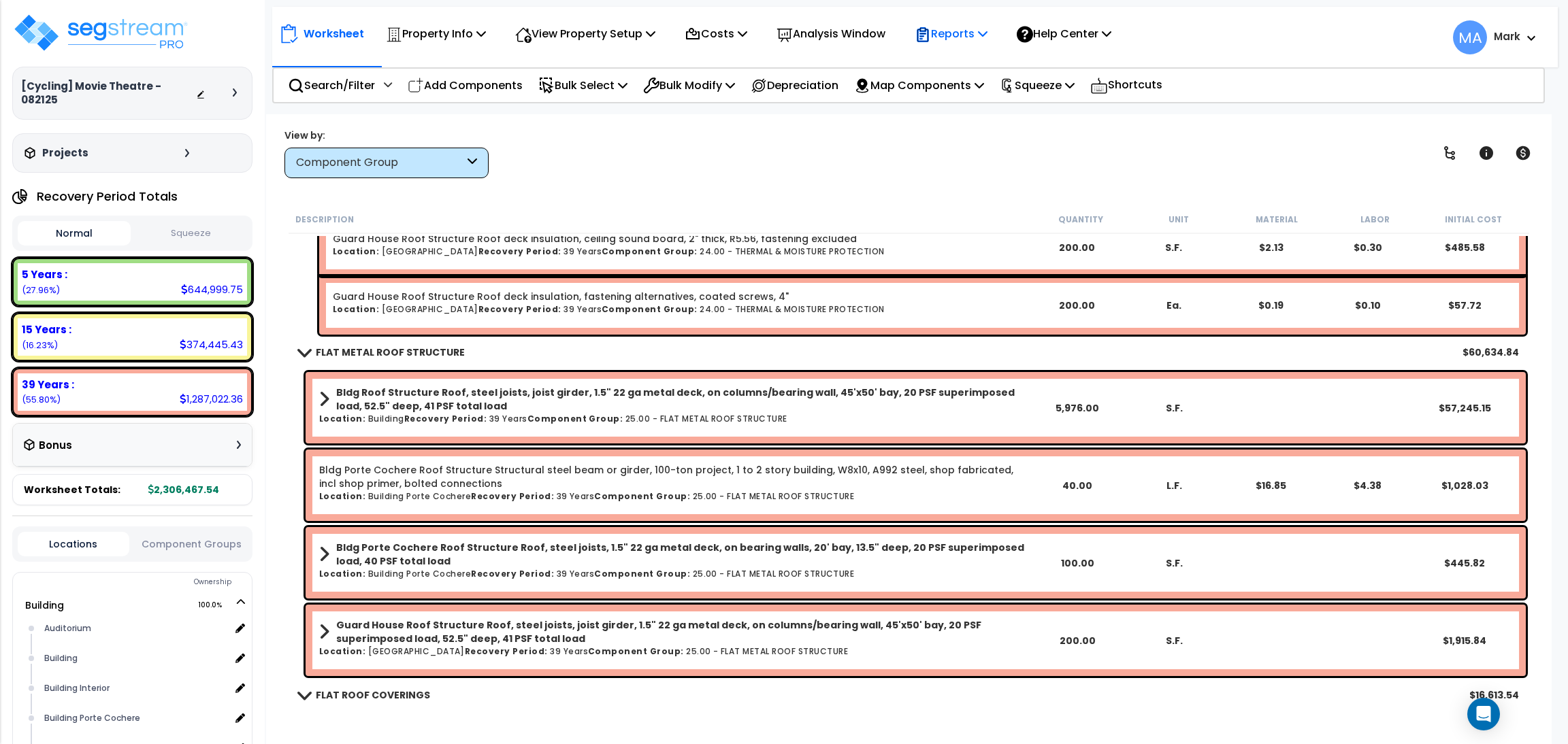
click at [966, 38] on p "Reports" at bounding box center [951, 33] width 73 height 18
click at [961, 61] on link "Get Report" at bounding box center [975, 64] width 134 height 28
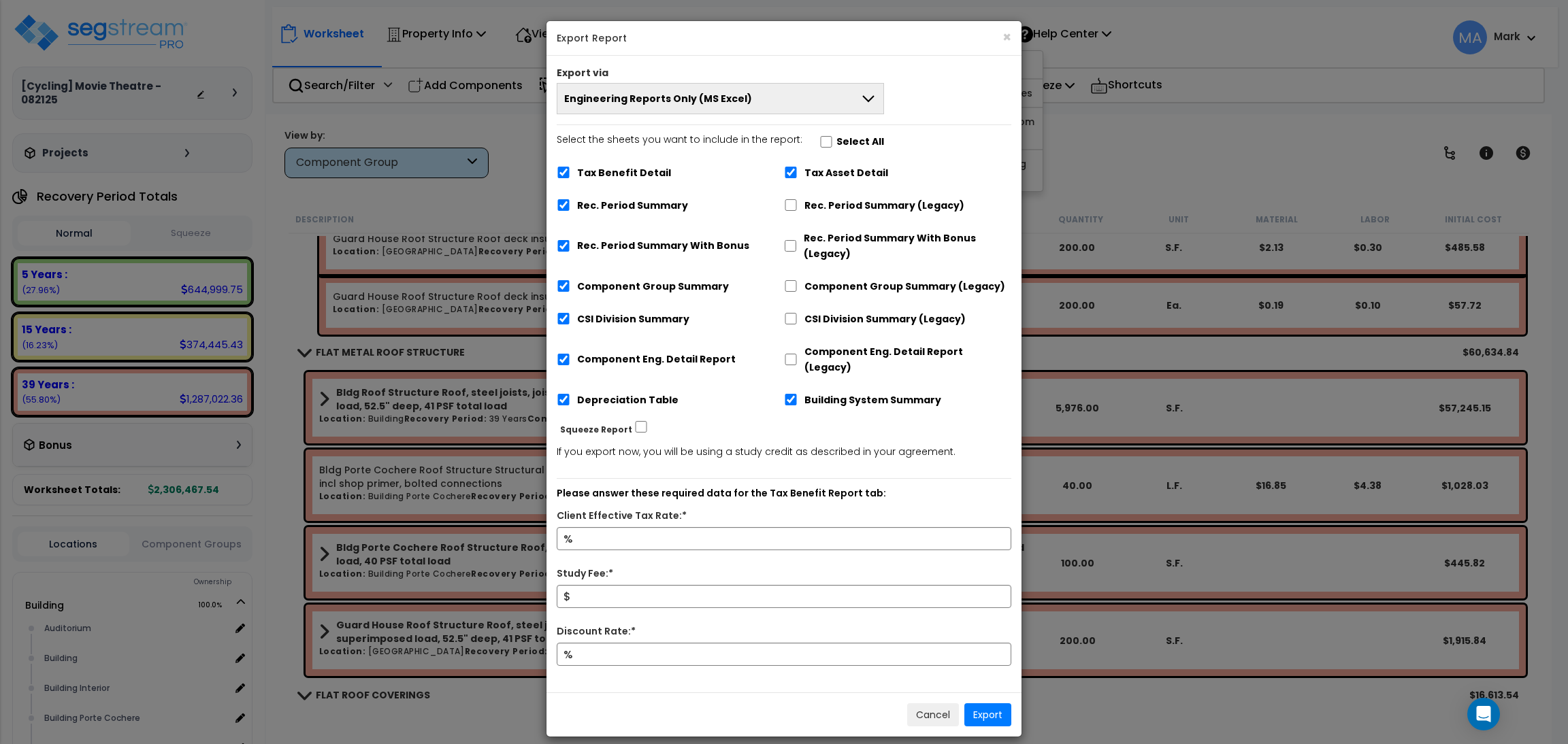
click at [788, 94] on button "Engineering Reports Only (MS Excel)" at bounding box center [720, 98] width 327 height 31
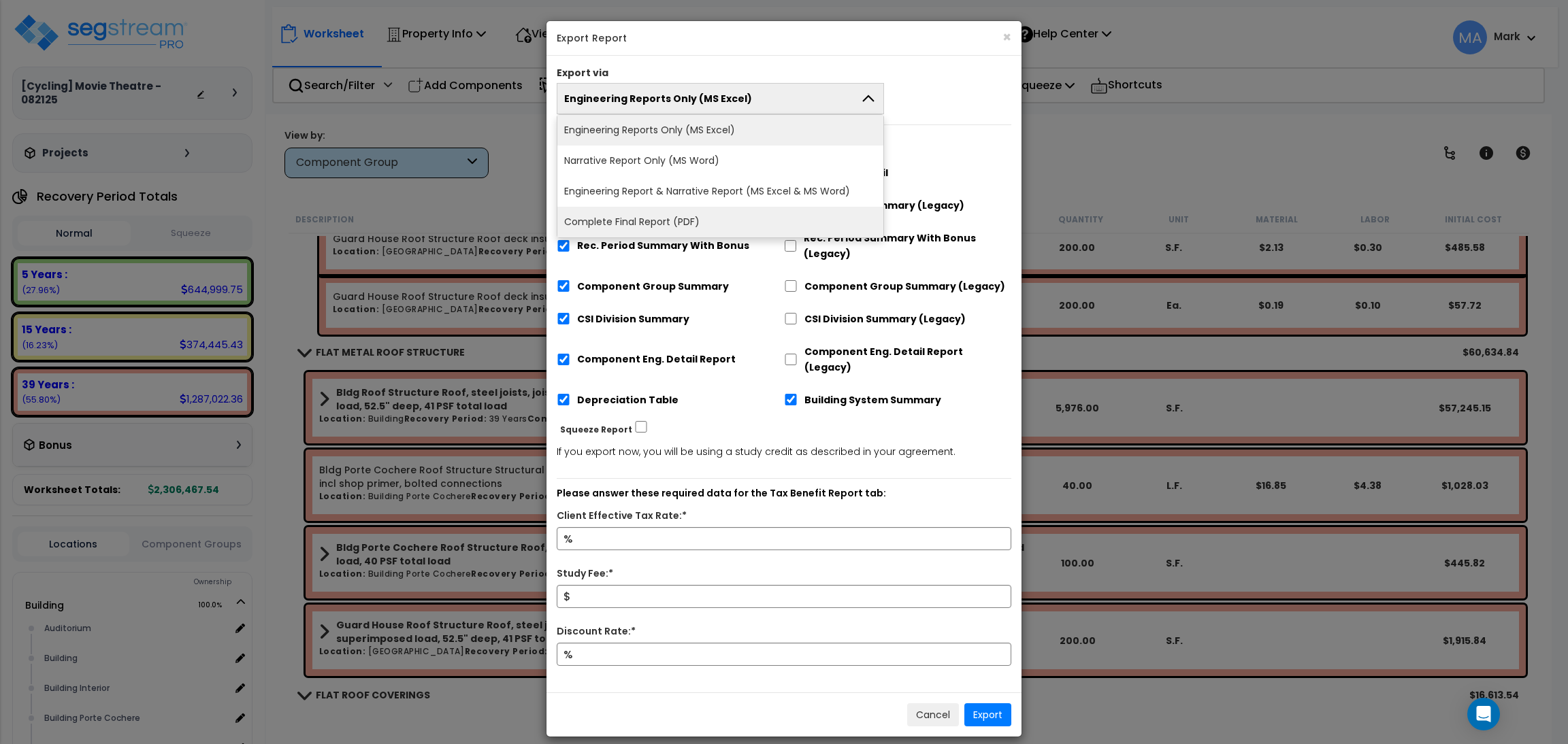
click at [606, 222] on li "Complete Final Report (PDF)" at bounding box center [720, 222] width 326 height 31
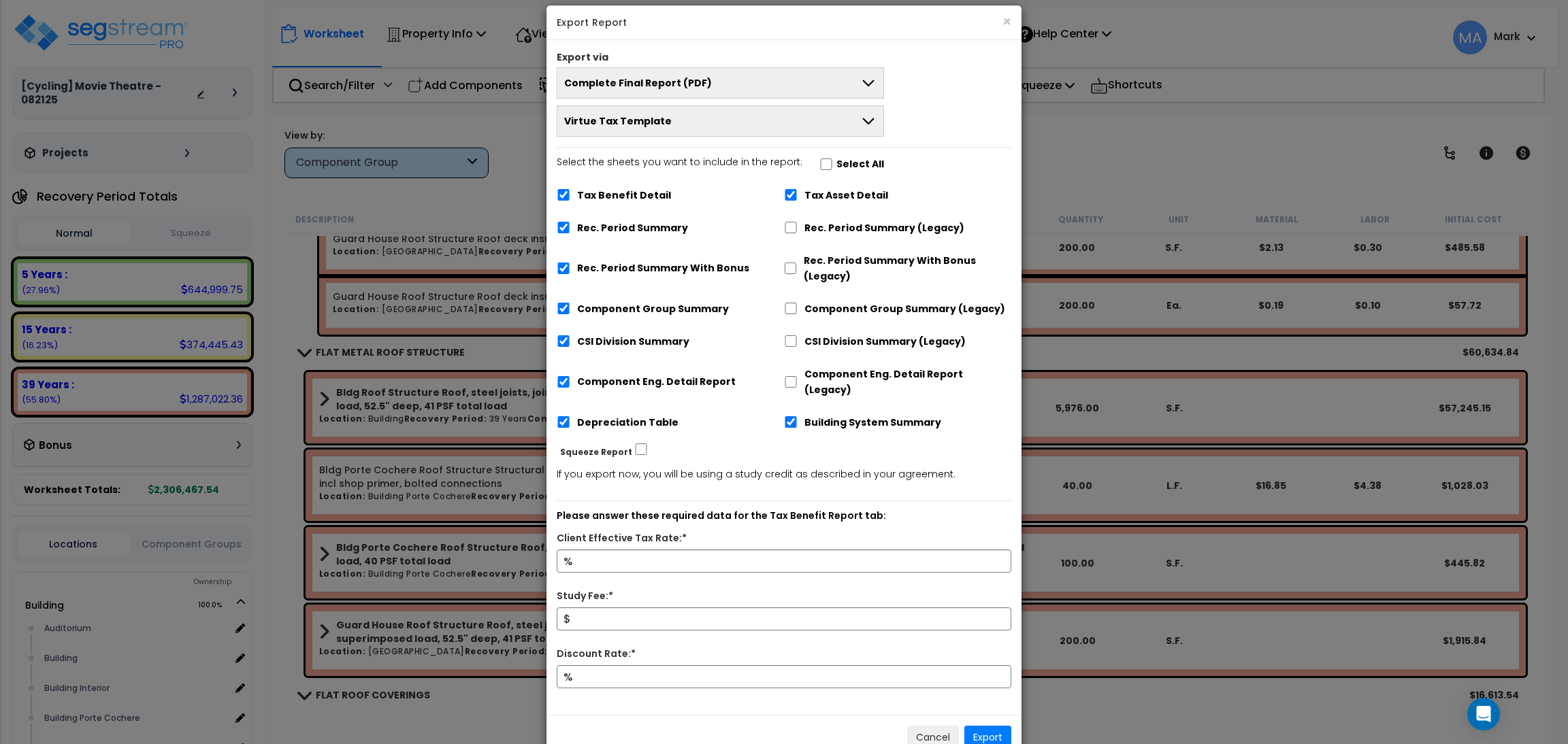
scroll to position [38, 0]
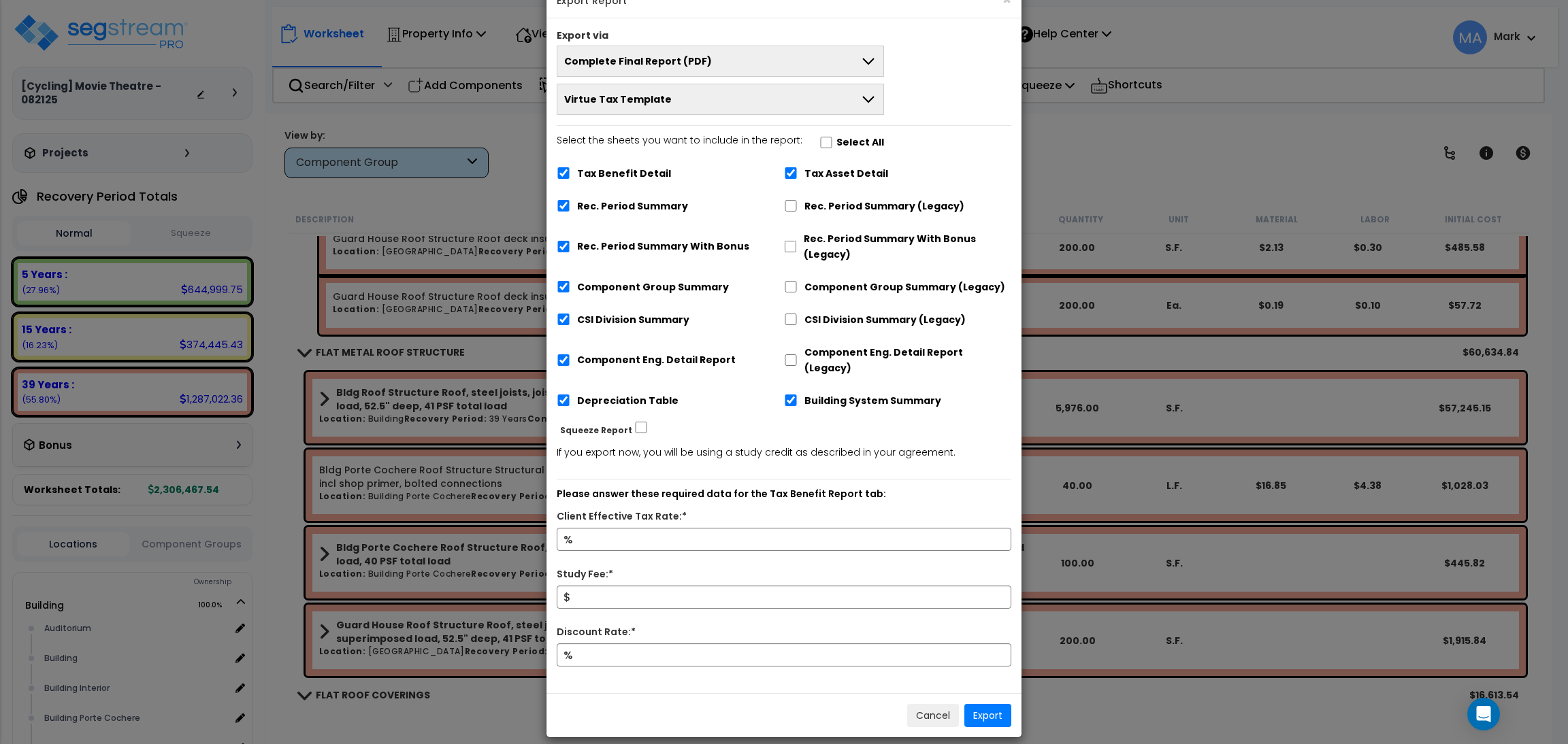
click at [836, 136] on label "Select All" at bounding box center [860, 142] width 48 height 16
click at [833, 137] on input "Select the sheets you want to include in the report: Select All" at bounding box center [826, 143] width 13 height 12
checkbox input "true"
click at [600, 528] on input "Client Effective Tax Rate:*" at bounding box center [784, 539] width 454 height 23
type input "10"
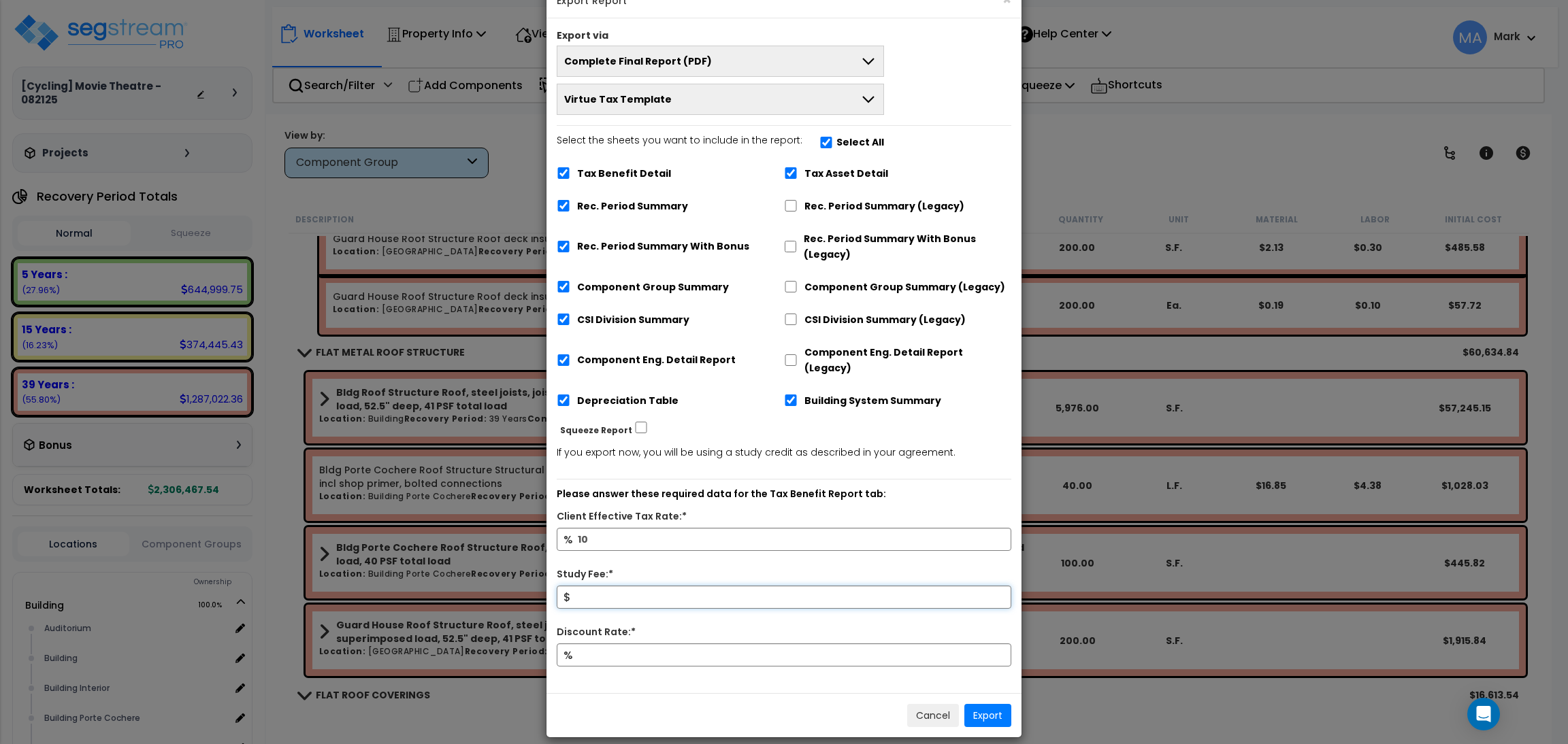
click at [593, 586] on input "Study Fee:*" at bounding box center [784, 598] width 454 height 23
type input "10,000"
click at [613, 644] on input "Discount Rate:*" at bounding box center [784, 655] width 454 height 23
type input "15"
click at [996, 704] on button "Export" at bounding box center [988, 716] width 47 height 23
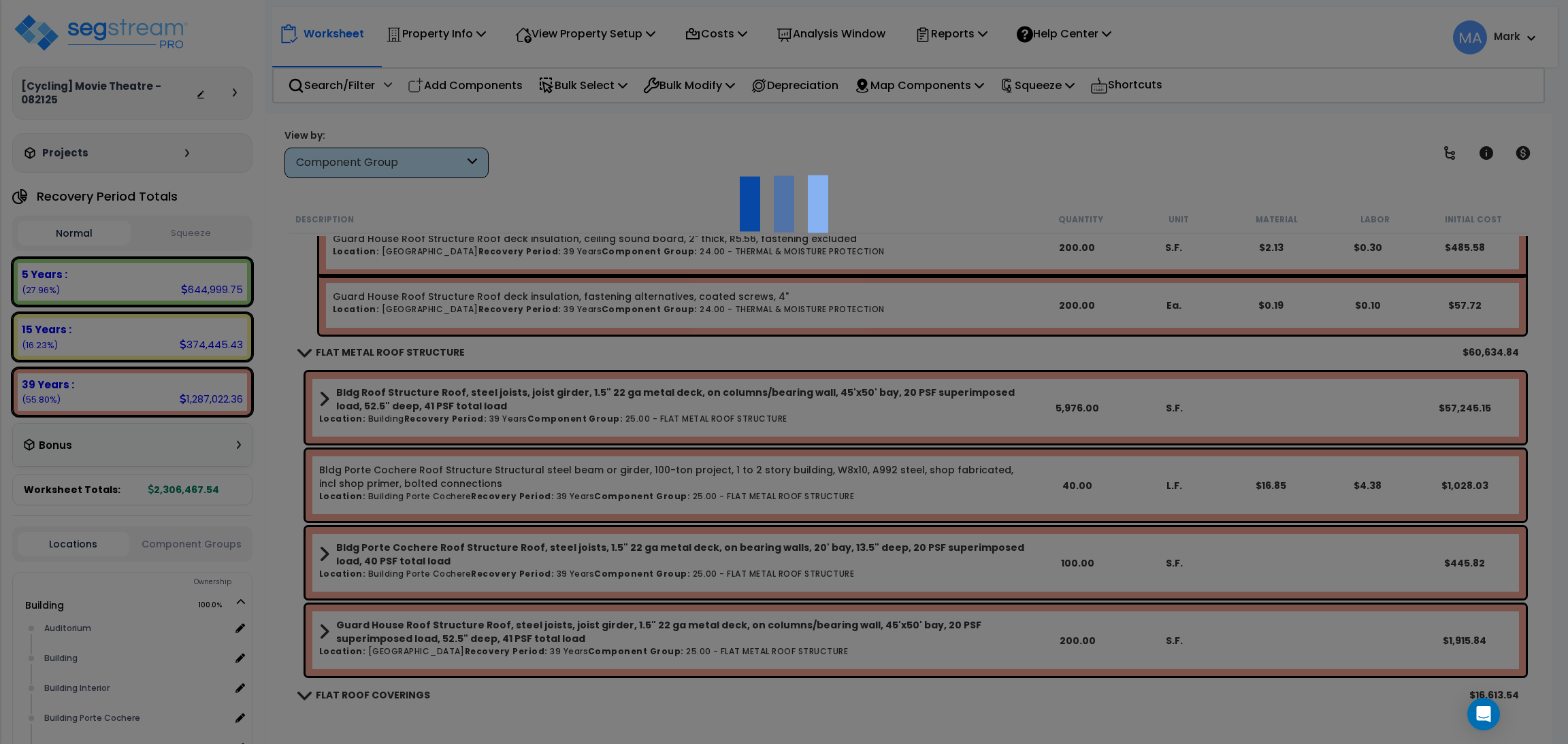
scroll to position [59, 0]
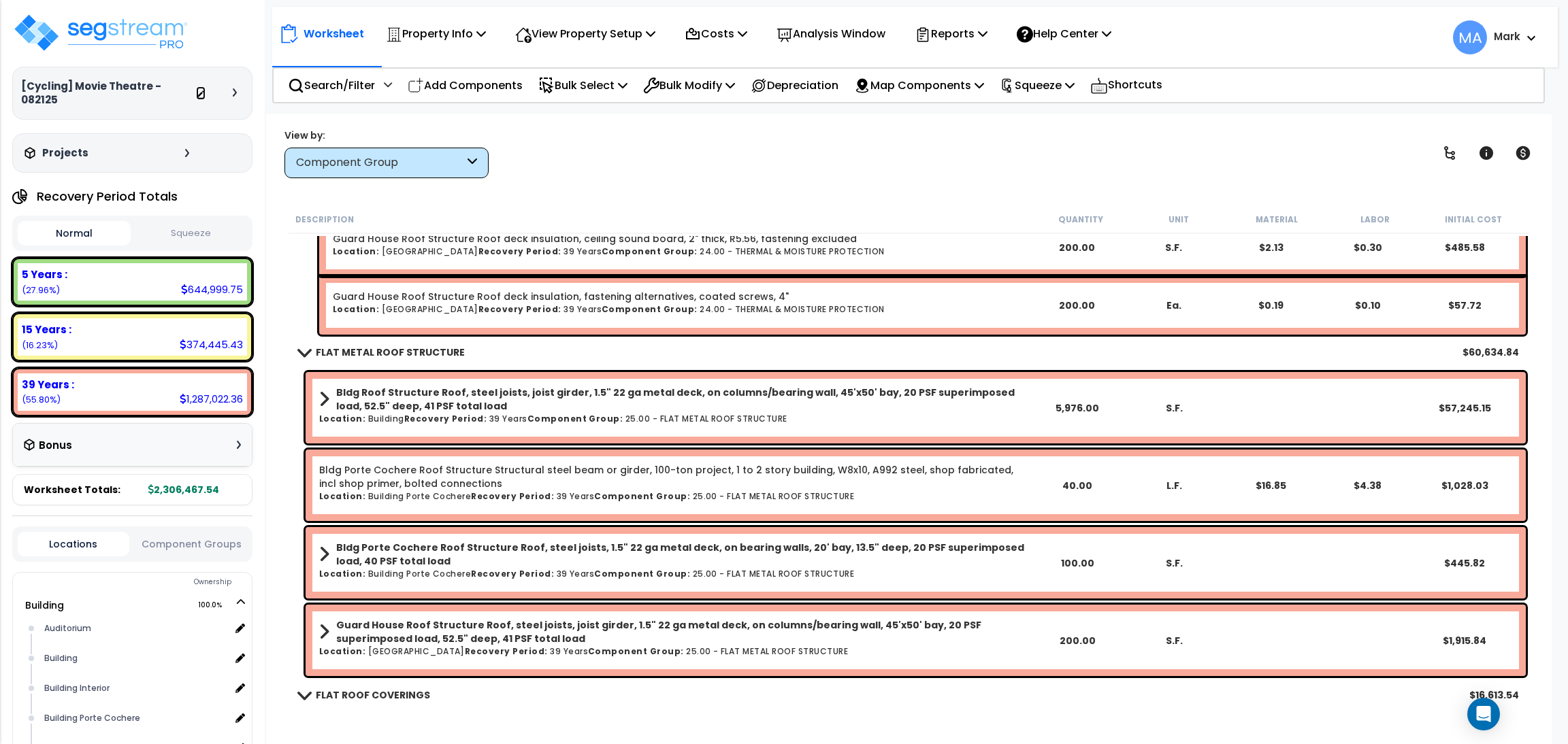
click at [199, 90] on icon at bounding box center [200, 94] width 6 height 8
click at [973, 38] on p "Reports" at bounding box center [951, 33] width 73 height 18
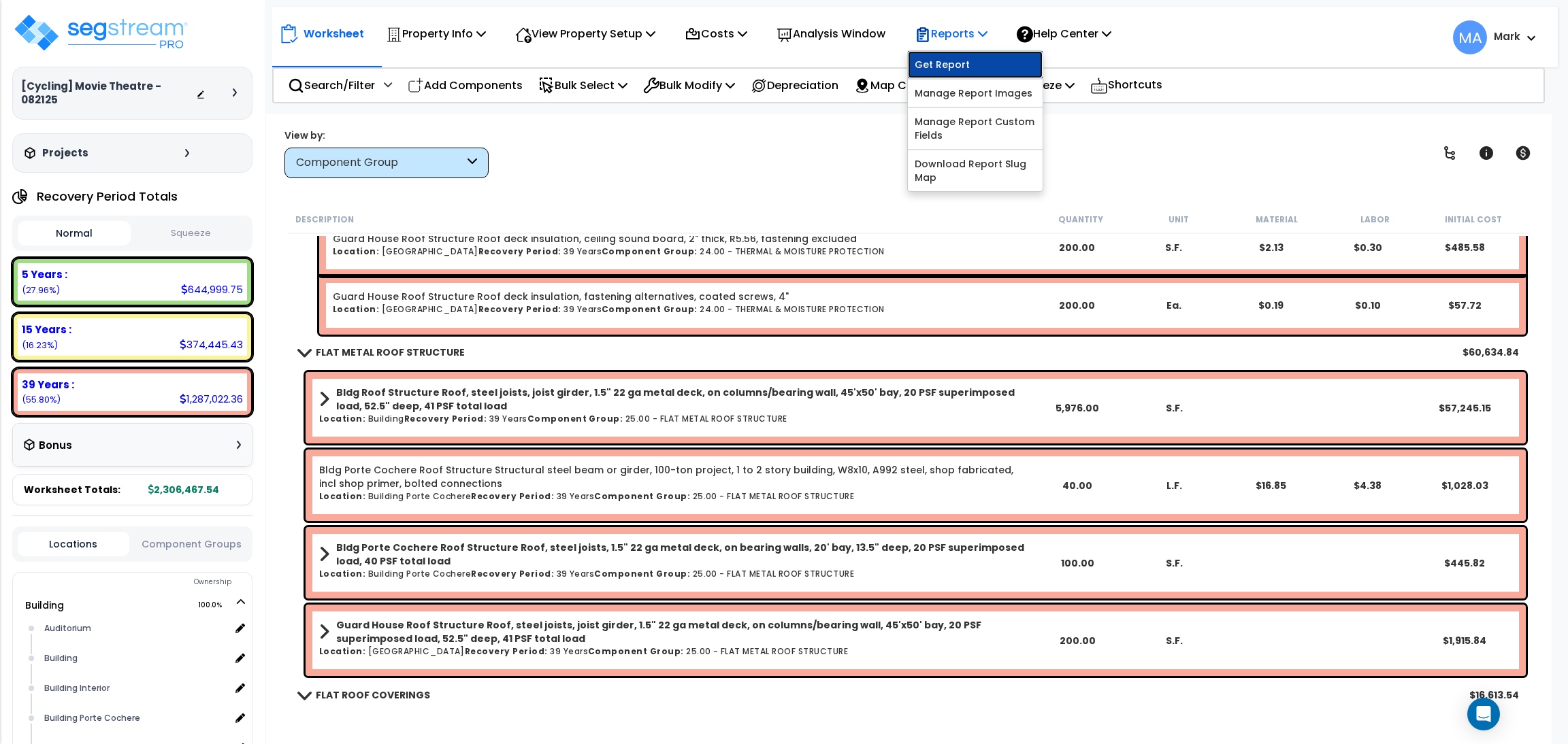
click at [975, 72] on link "Get Report" at bounding box center [975, 64] width 134 height 28
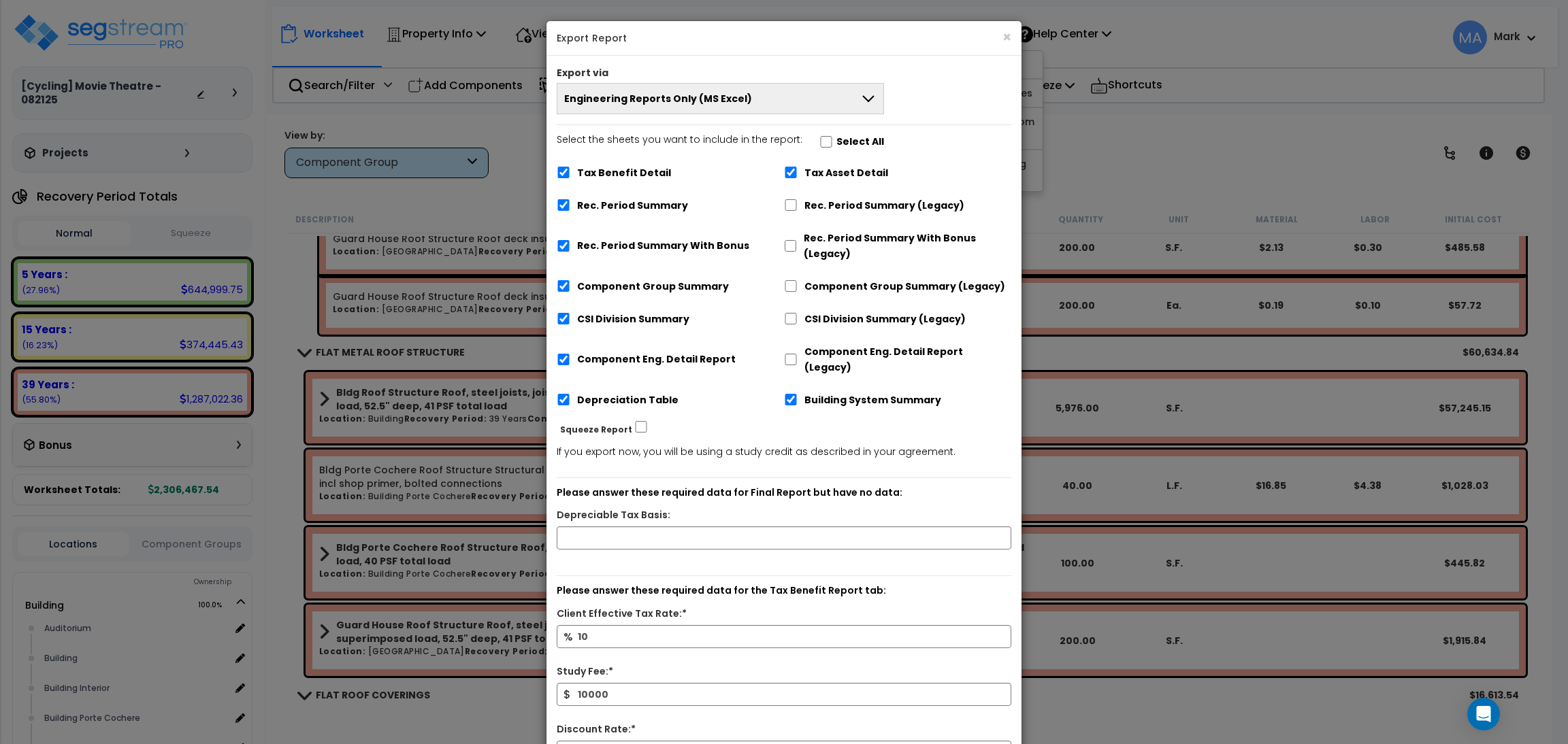
click at [847, 133] on label "Select the sheets you want to include in the report: Select All" at bounding box center [720, 144] width 327 height 23
click at [833, 136] on input "Select the sheets you want to include in the report: Select All" at bounding box center [826, 142] width 13 height 12
checkbox input "true"
click at [814, 94] on button "Engineering Reports Only (MS Excel)" at bounding box center [720, 98] width 327 height 31
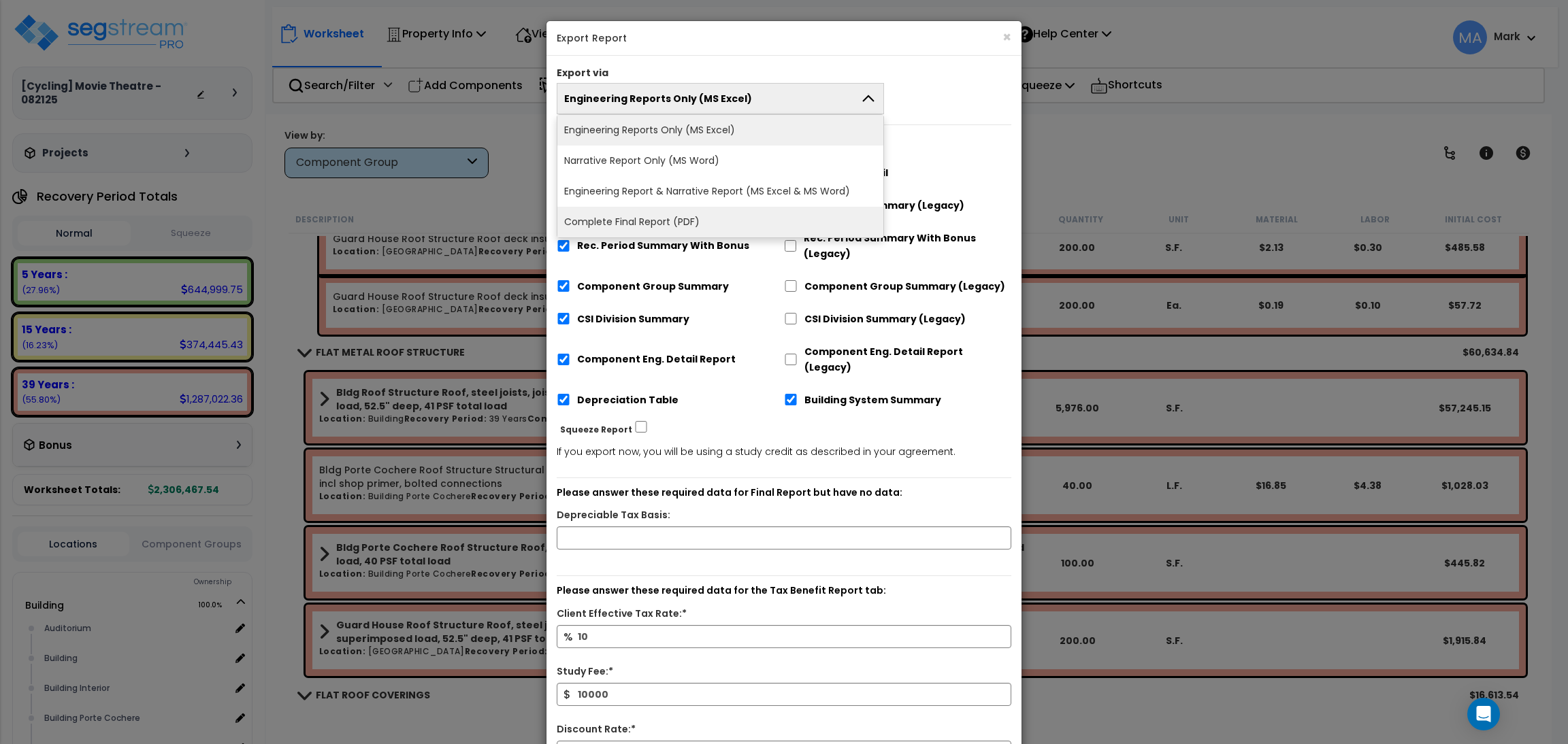
click at [695, 211] on li "Complete Final Report (PDF)" at bounding box center [720, 222] width 326 height 31
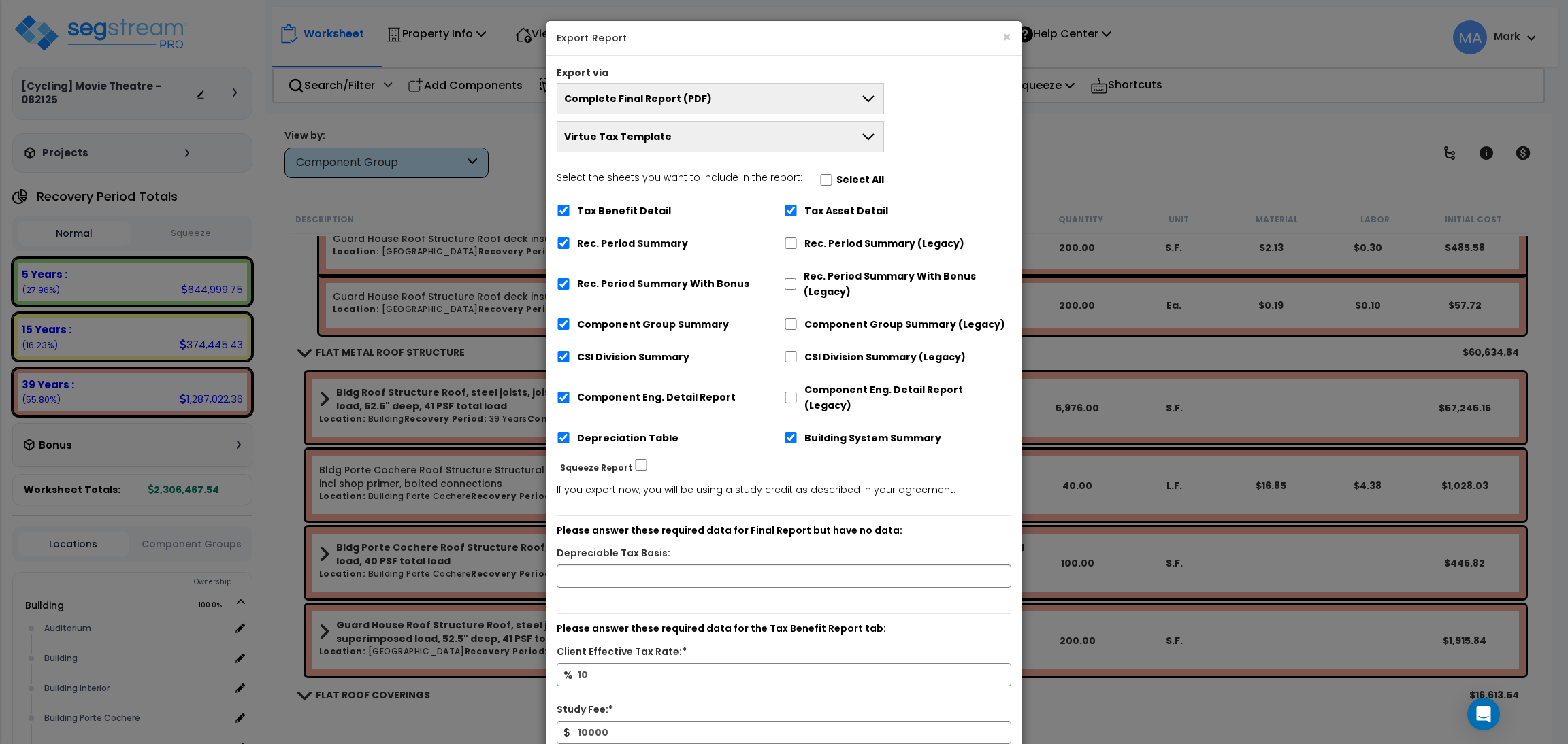
click at [836, 183] on label "Select All" at bounding box center [860, 180] width 48 height 16
click at [833, 183] on input "Select the sheets you want to include in the report: Select All" at bounding box center [826, 180] width 13 height 12
checkbox input "true"
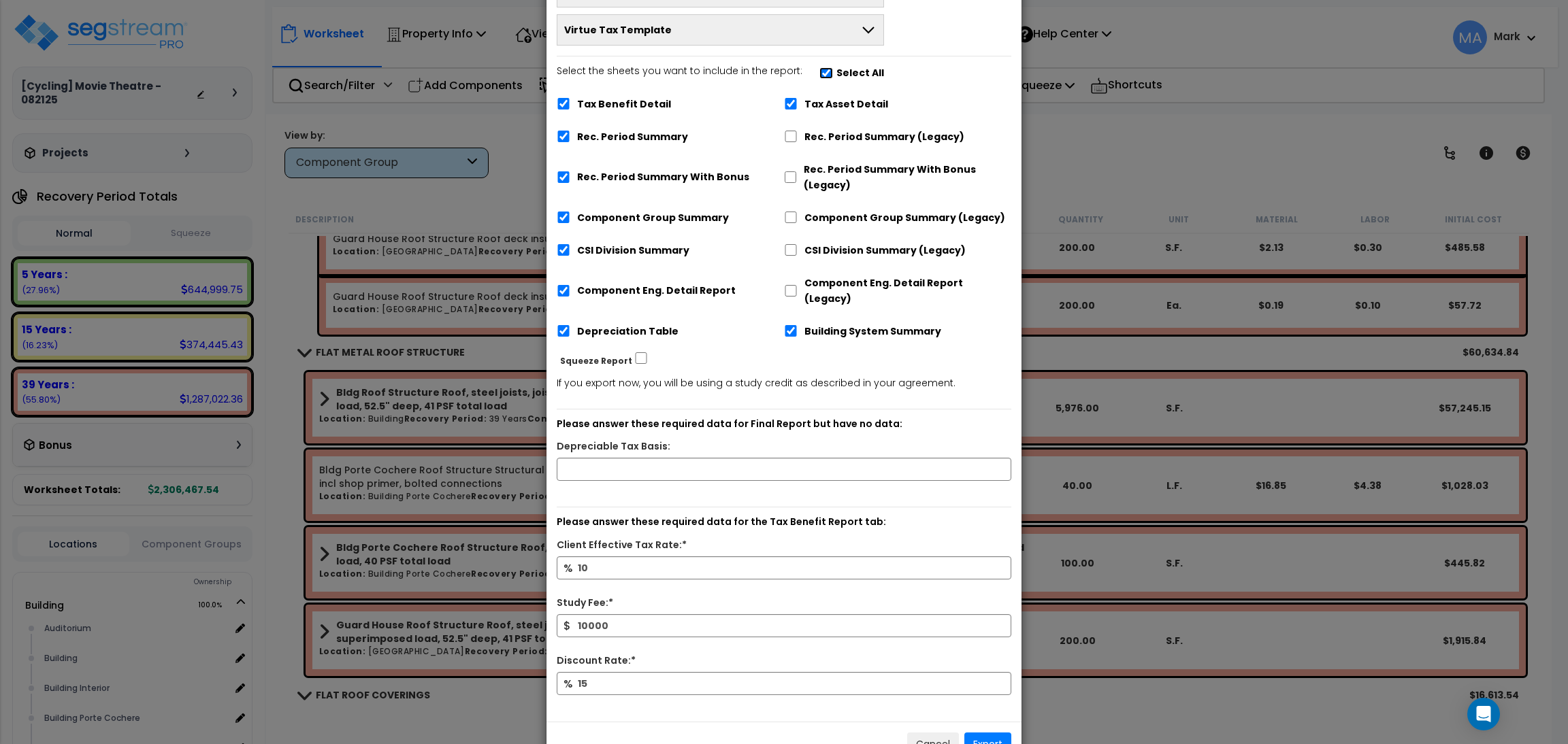
scroll to position [135, 0]
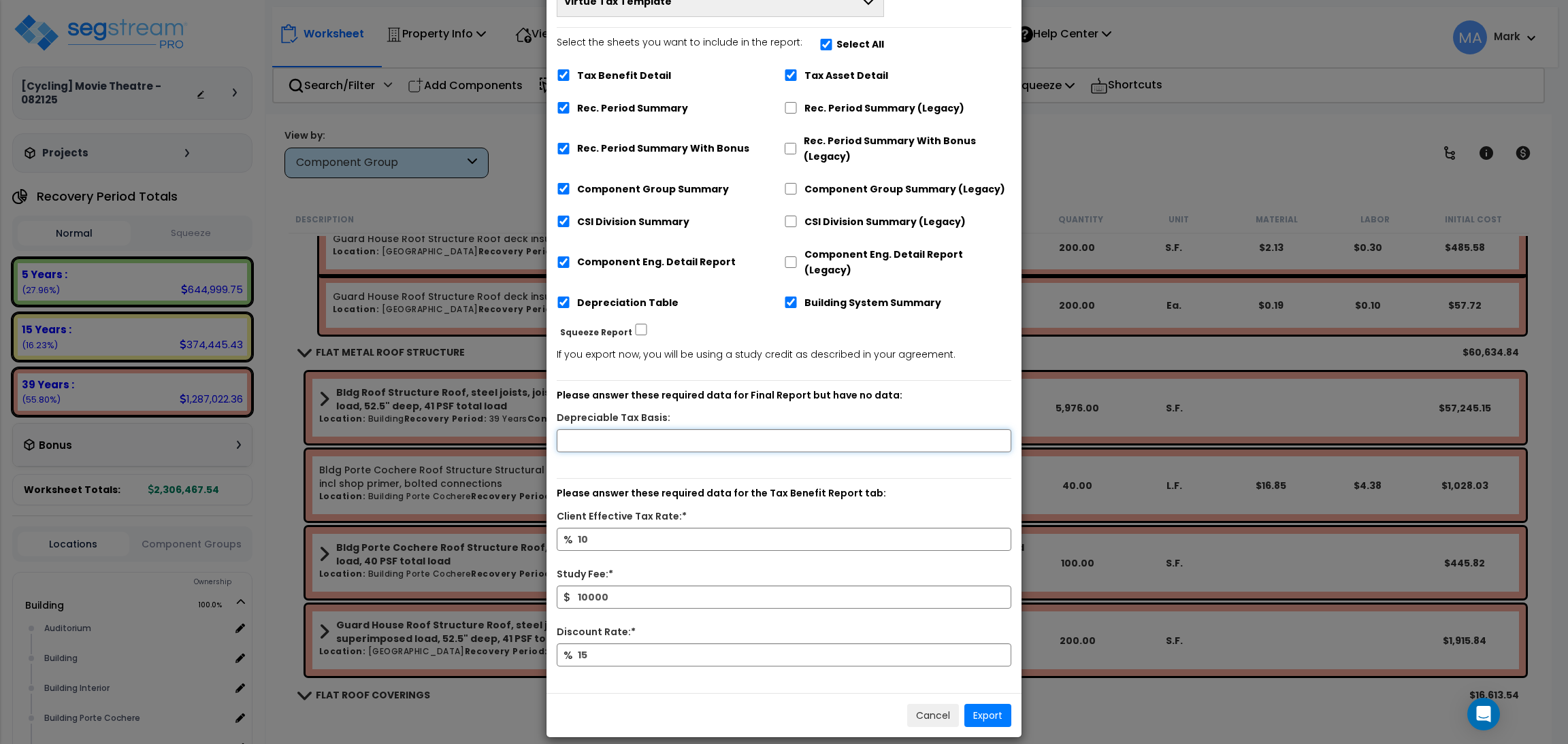
click at [648, 429] on input "text" at bounding box center [784, 441] width 454 height 23
type input "50,000"
click at [1002, 704] on button "Export" at bounding box center [988, 716] width 47 height 23
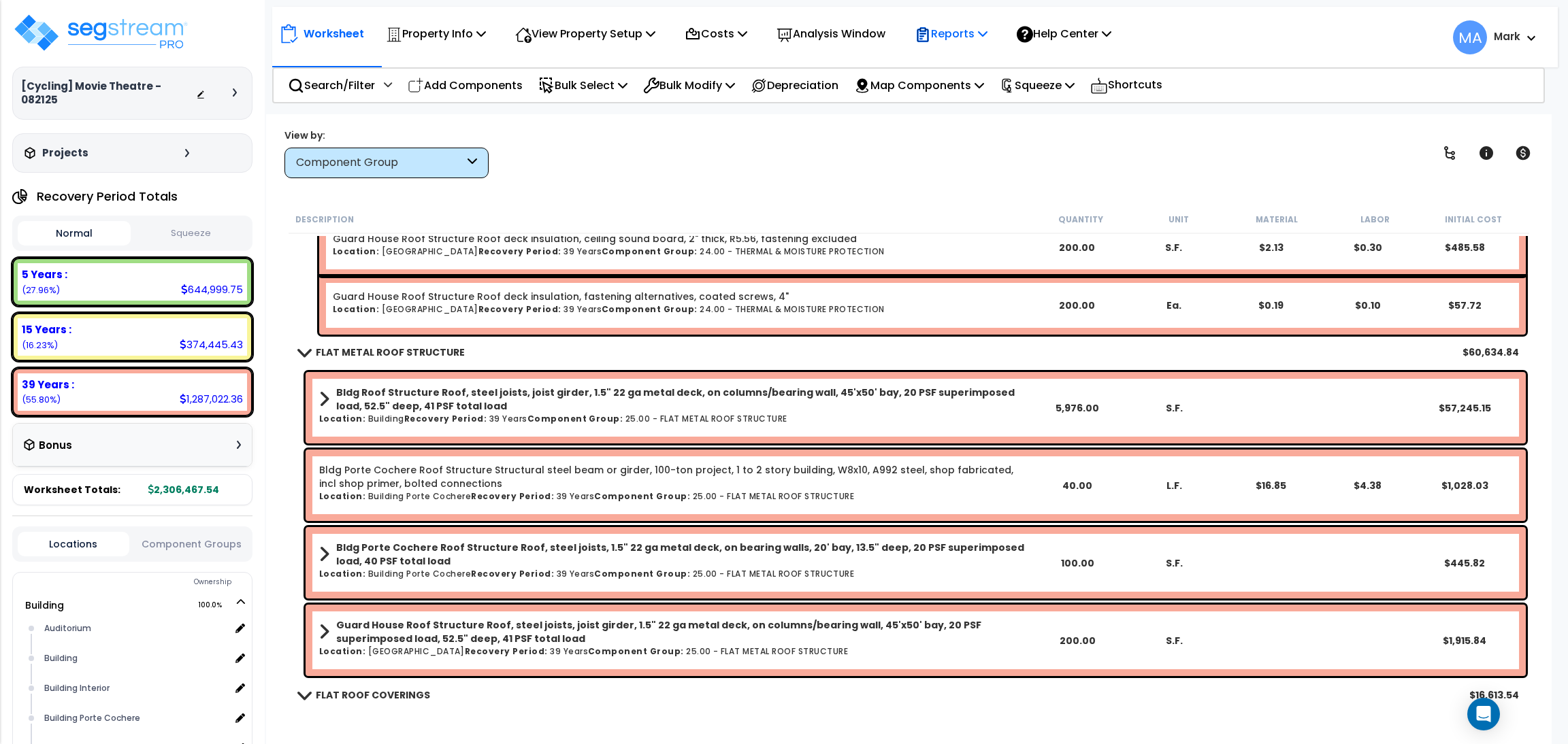
click at [987, 29] on p "Reports" at bounding box center [951, 33] width 73 height 18
click at [983, 154] on link "Download Report Slug Map" at bounding box center [975, 170] width 134 height 41
drag, startPoint x: 361, startPoint y: 104, endPoint x: 357, endPoint y: 98, distance: 7.2
click at [361, 104] on body "We are Building your Property. So please grab a coffee and let us do the heavy …" at bounding box center [784, 372] width 1568 height 744
click at [354, 95] on div "Search/Filter Additional Search / Filter" at bounding box center [340, 85] width 104 height 32
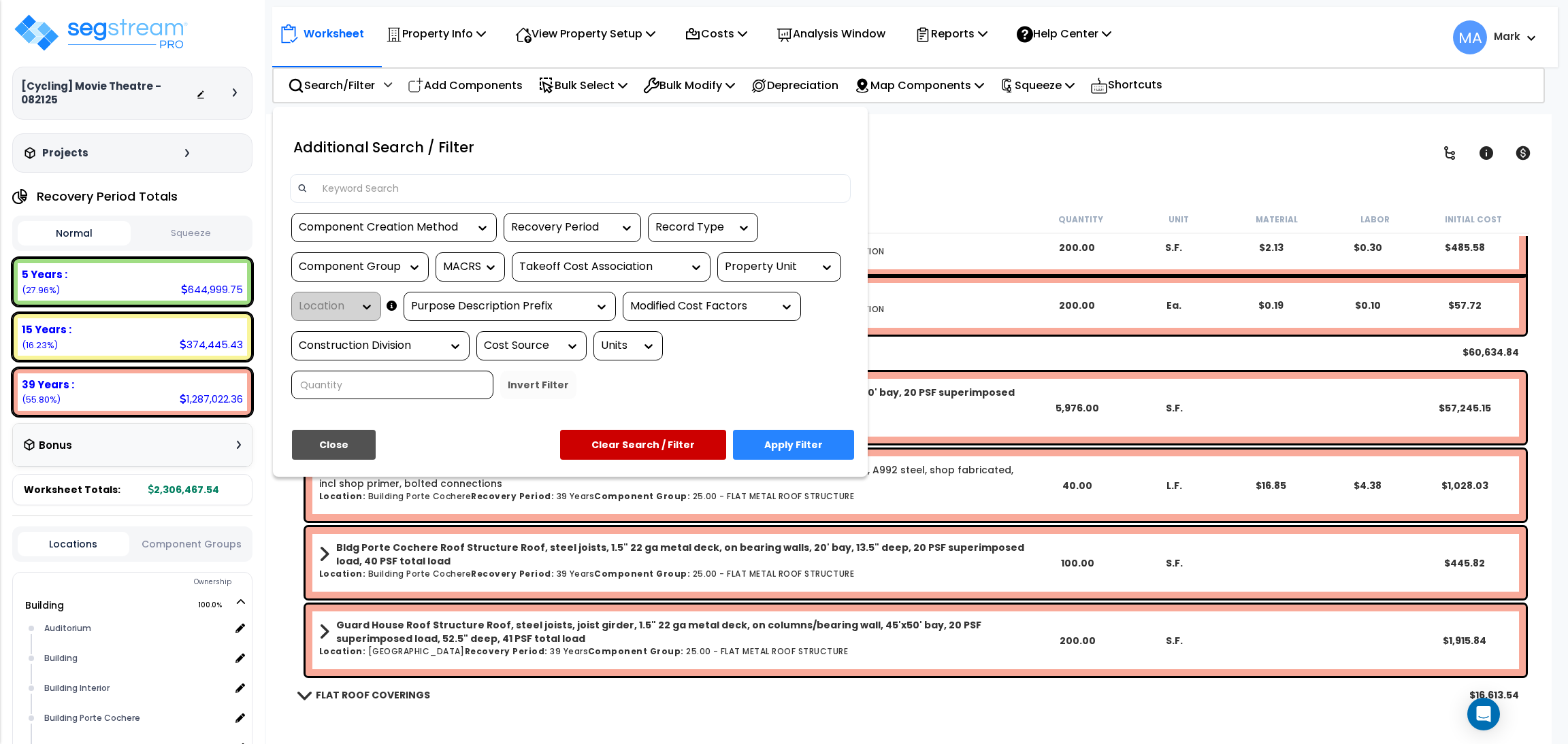
click at [370, 192] on input at bounding box center [578, 188] width 529 height 20
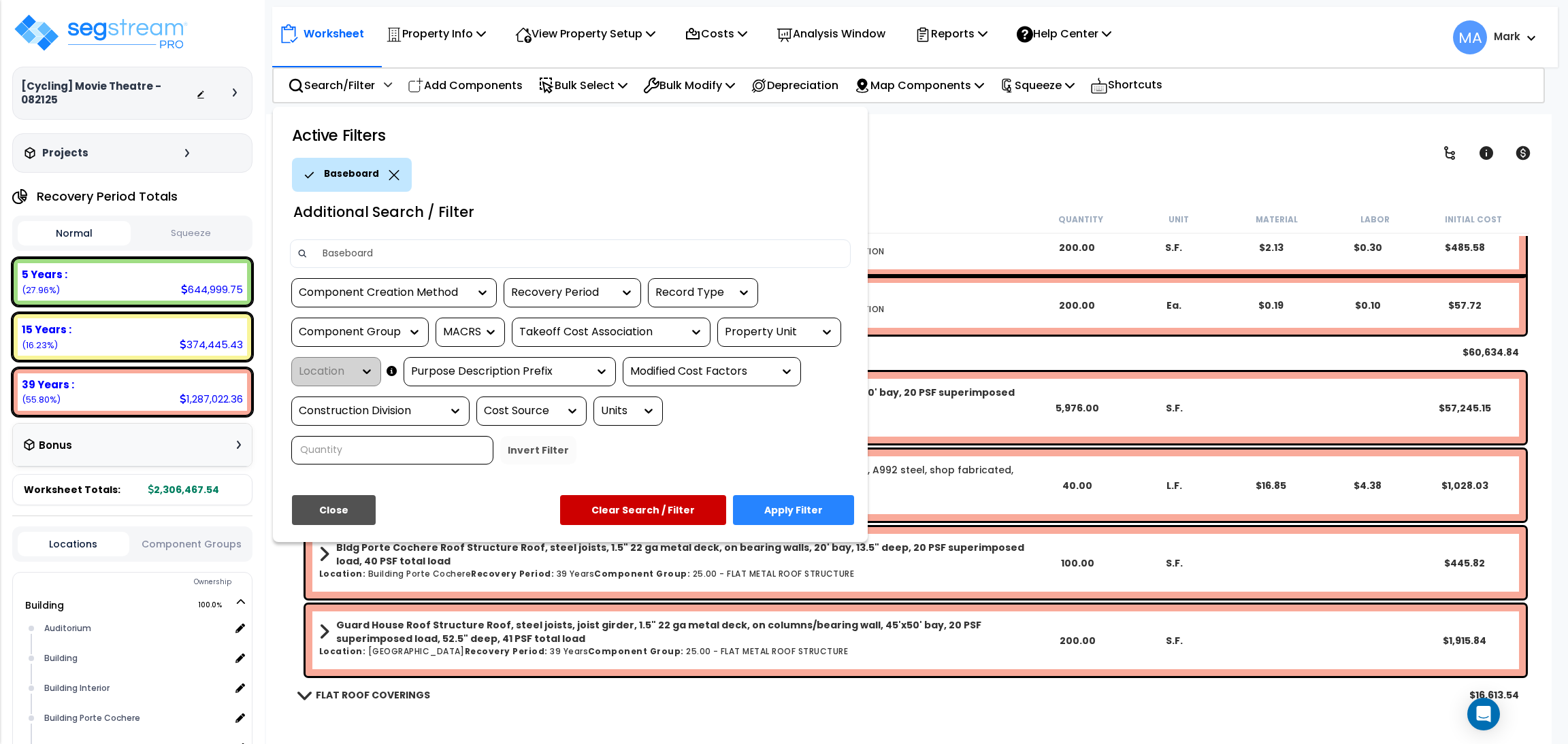
type input "Baseboard"
click at [795, 519] on button "Apply Filter" at bounding box center [794, 510] width 121 height 30
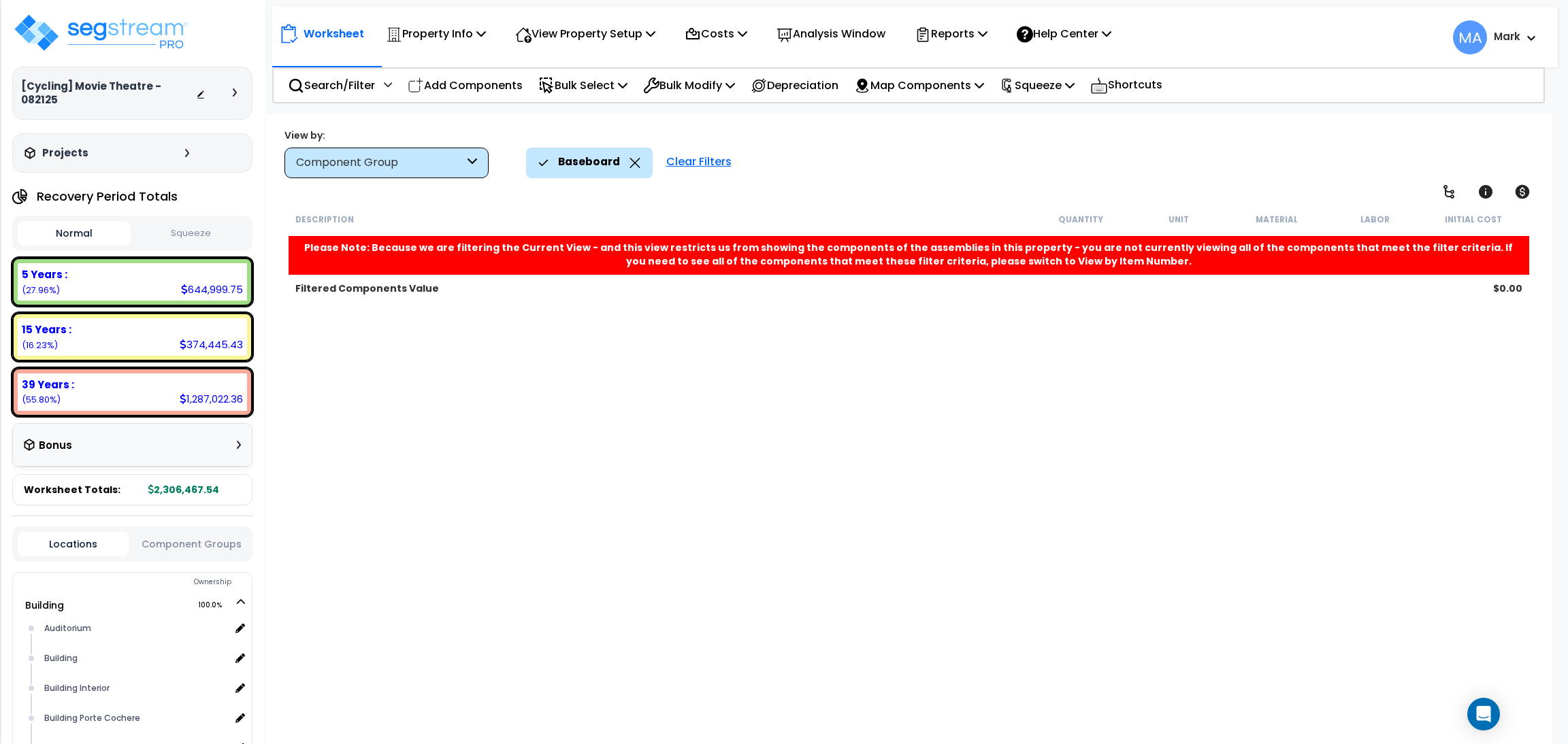
click at [632, 160] on icon at bounding box center [635, 163] width 11 height 10
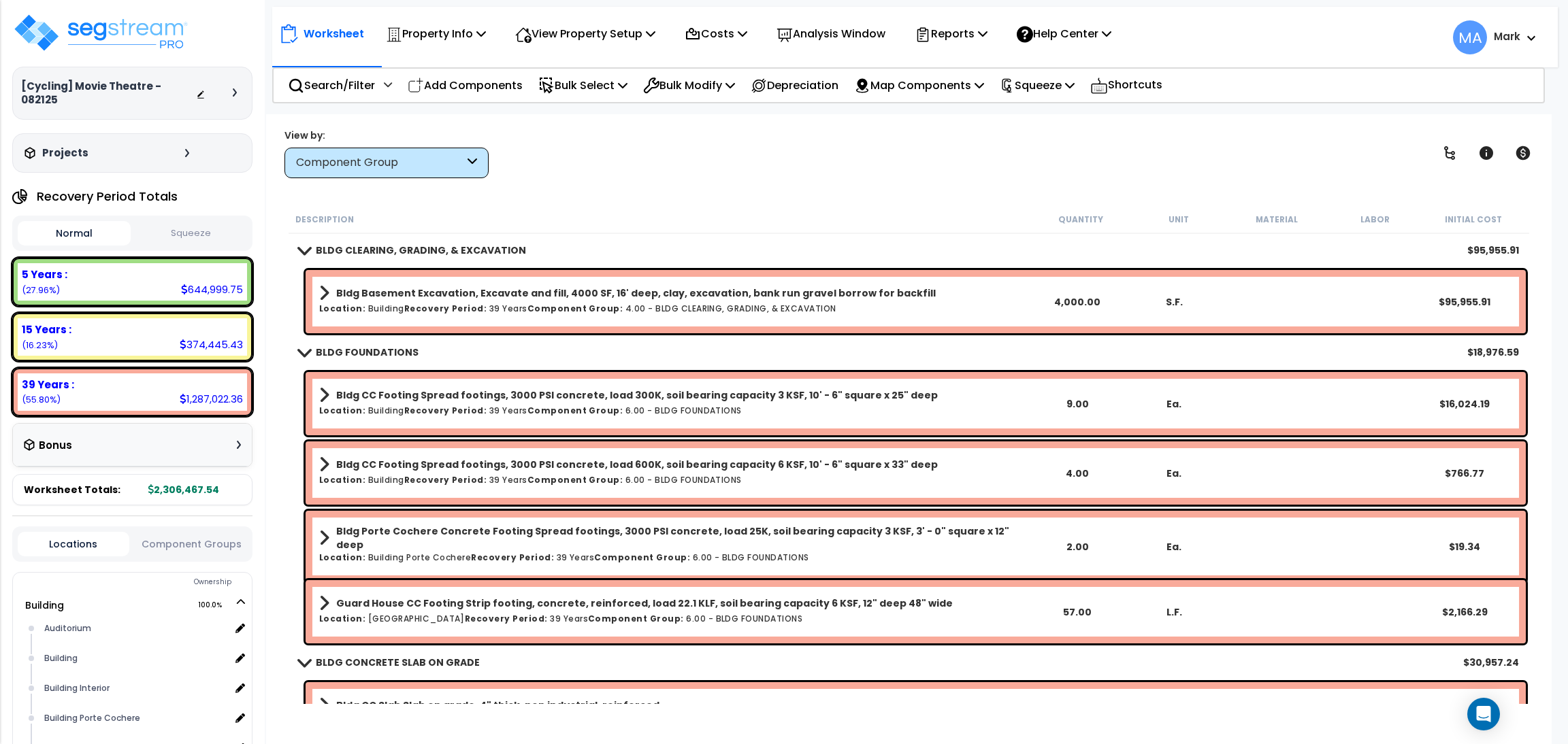
click at [403, 155] on div "Component Group" at bounding box center [379, 163] width 168 height 16
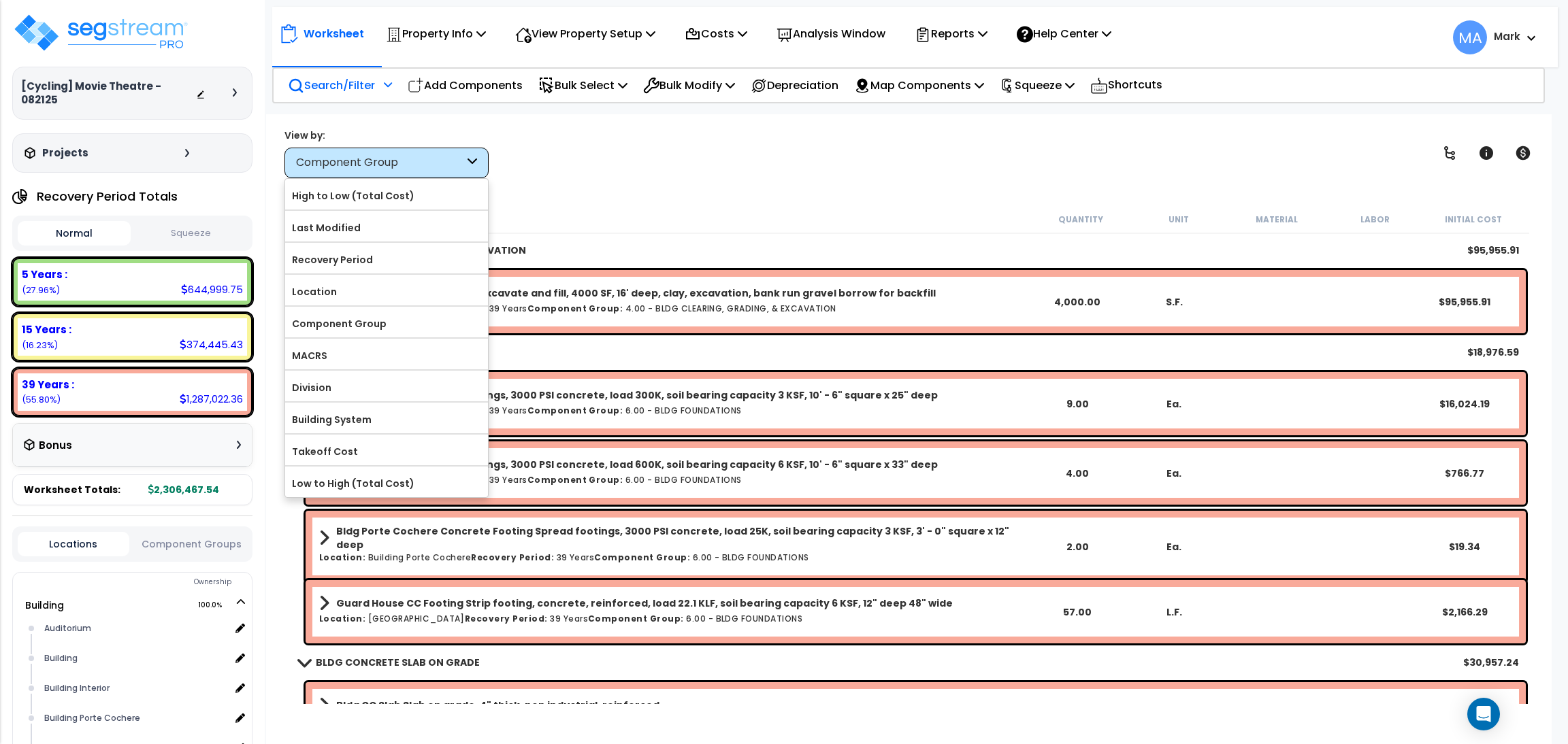
click at [340, 89] on p "Search/Filter" at bounding box center [332, 85] width 87 height 18
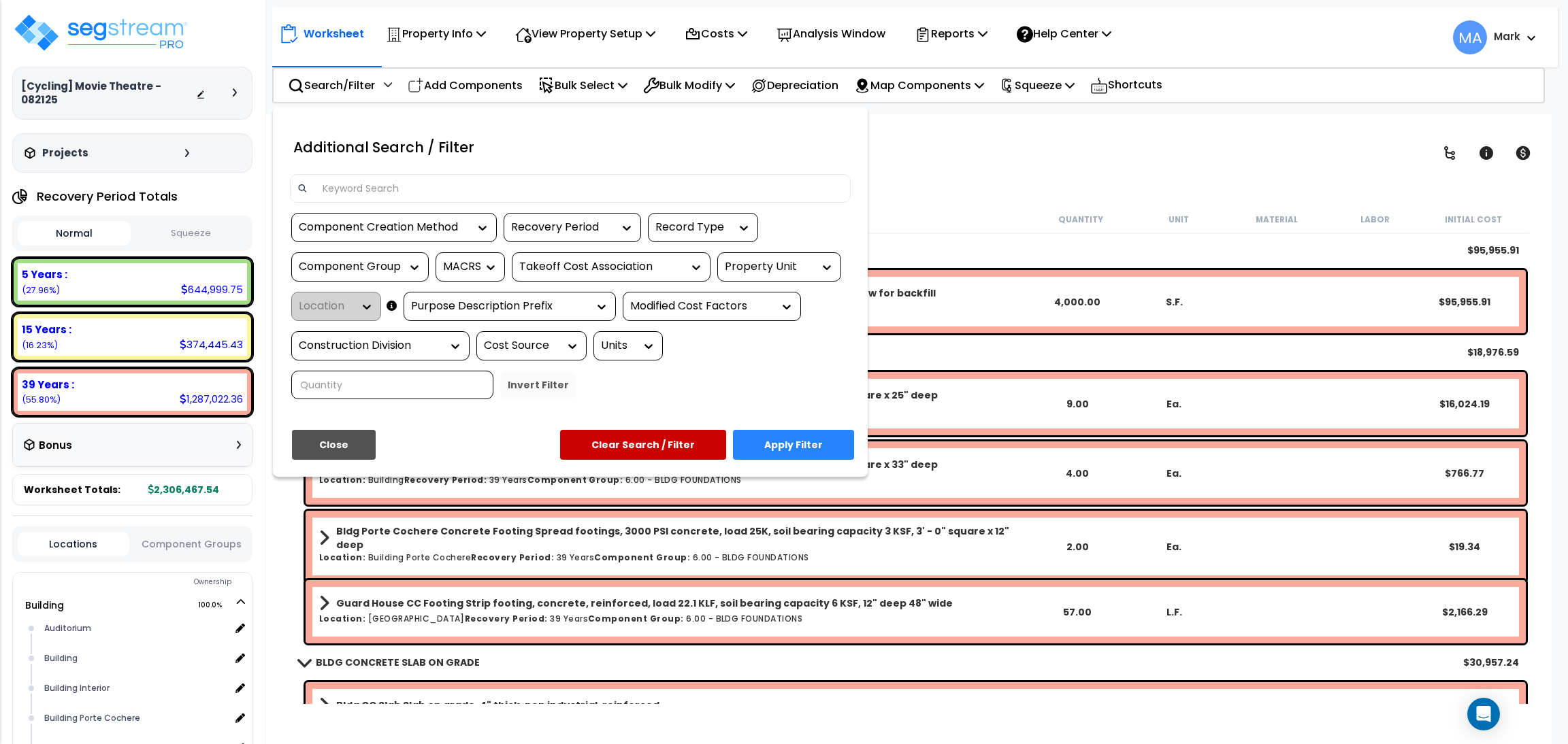
click at [350, 179] on input at bounding box center [578, 188] width 529 height 20
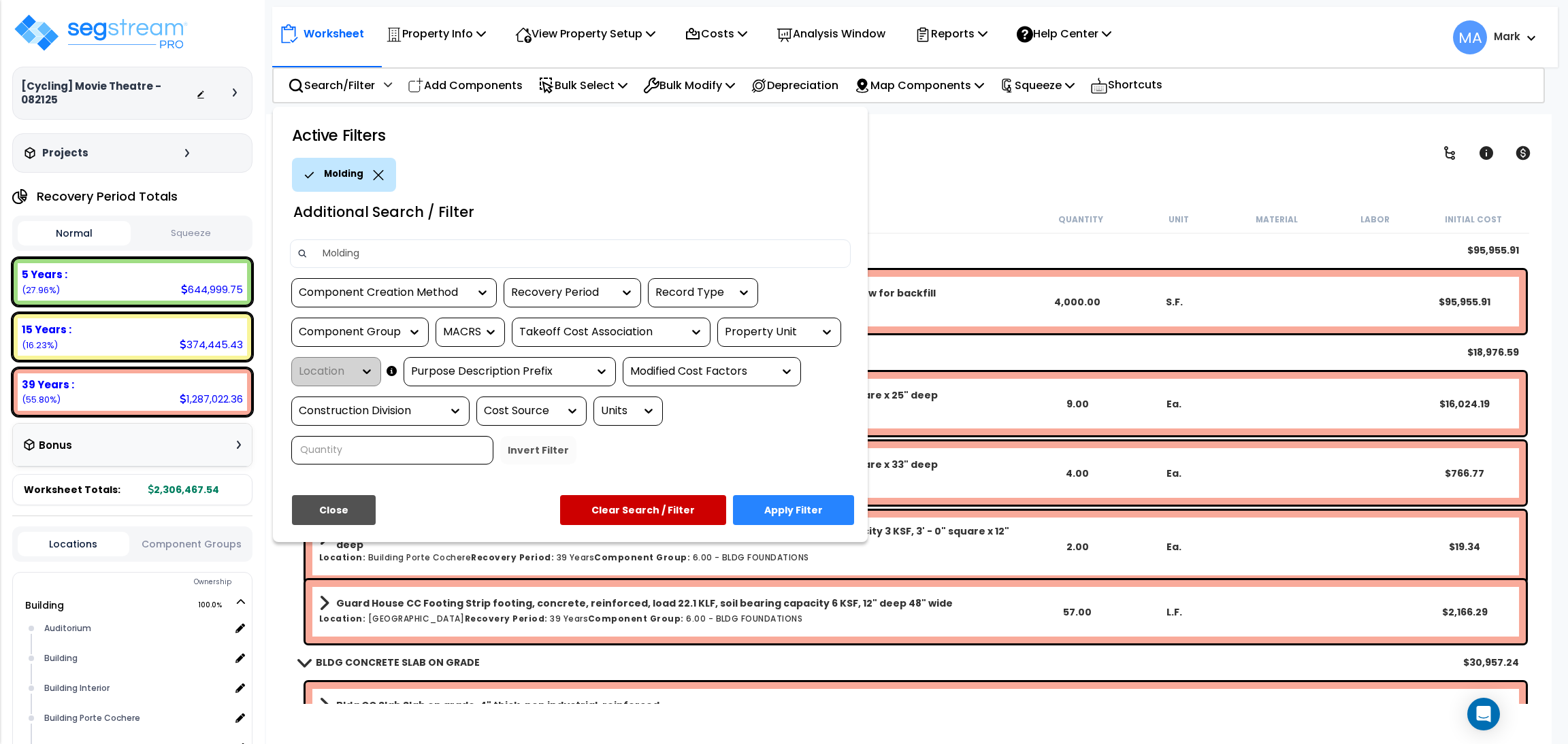
type input "Molding"
click at [784, 511] on button "Apply Filter" at bounding box center [794, 510] width 121 height 30
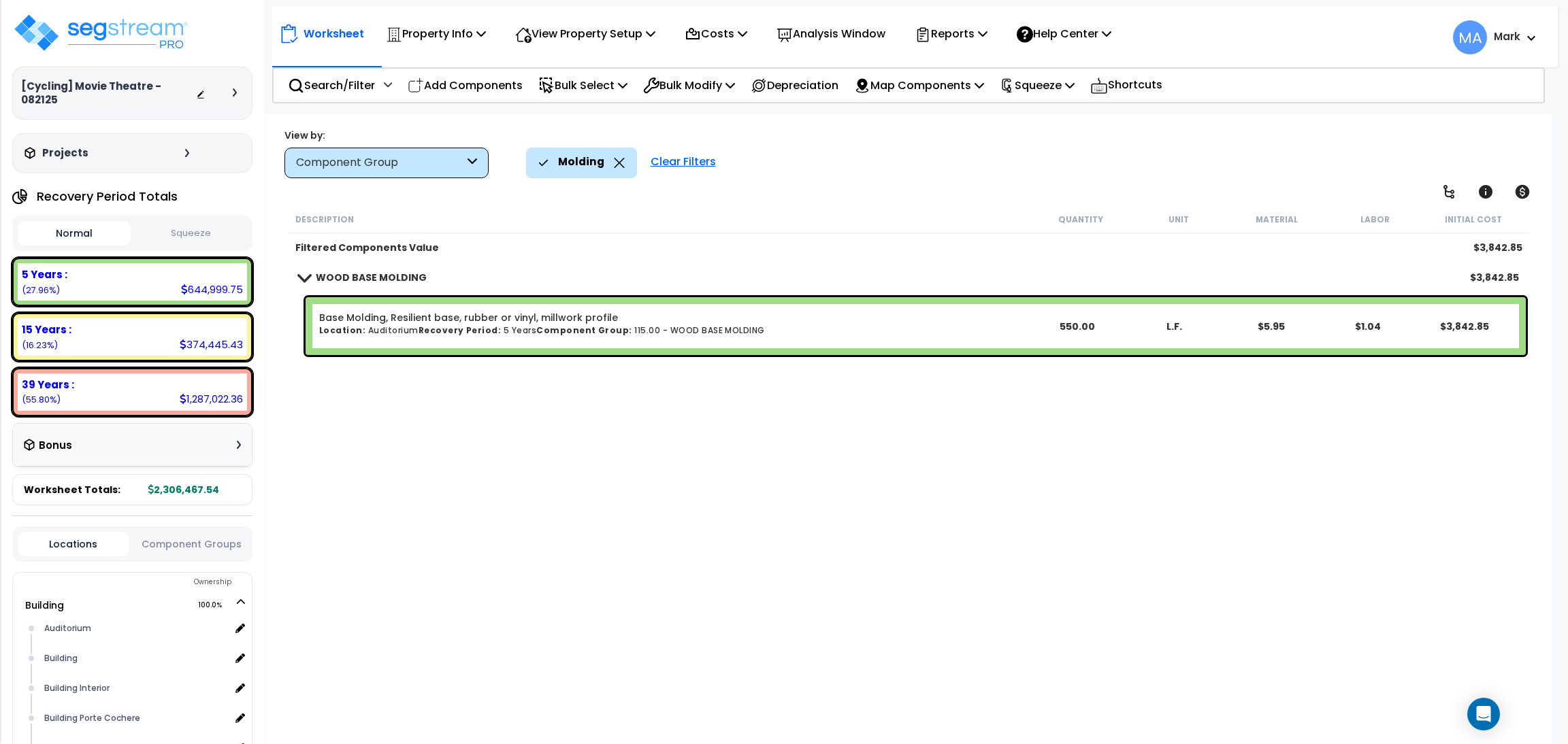
click at [614, 159] on icon at bounding box center [619, 163] width 11 height 10
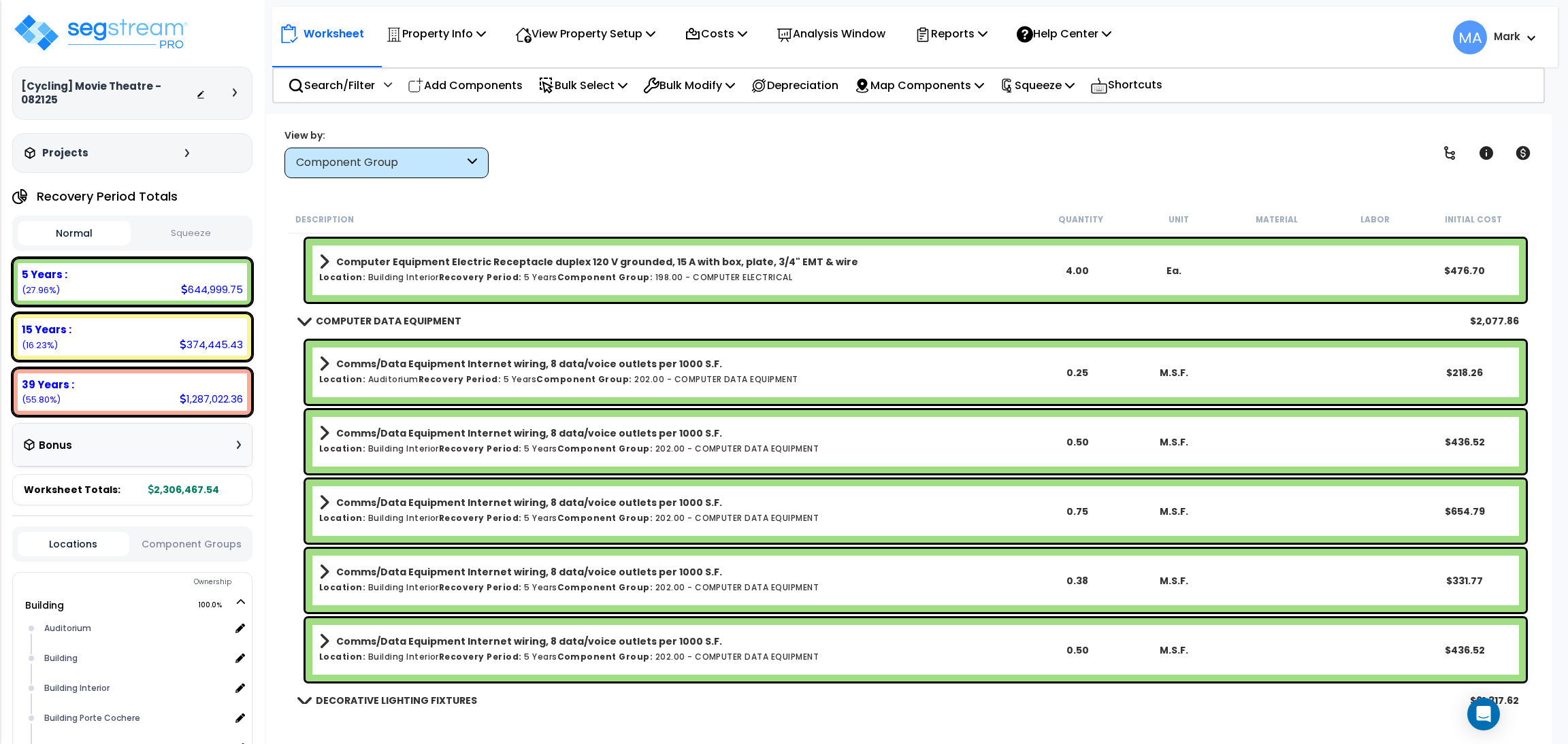
scroll to position [20614, 0]
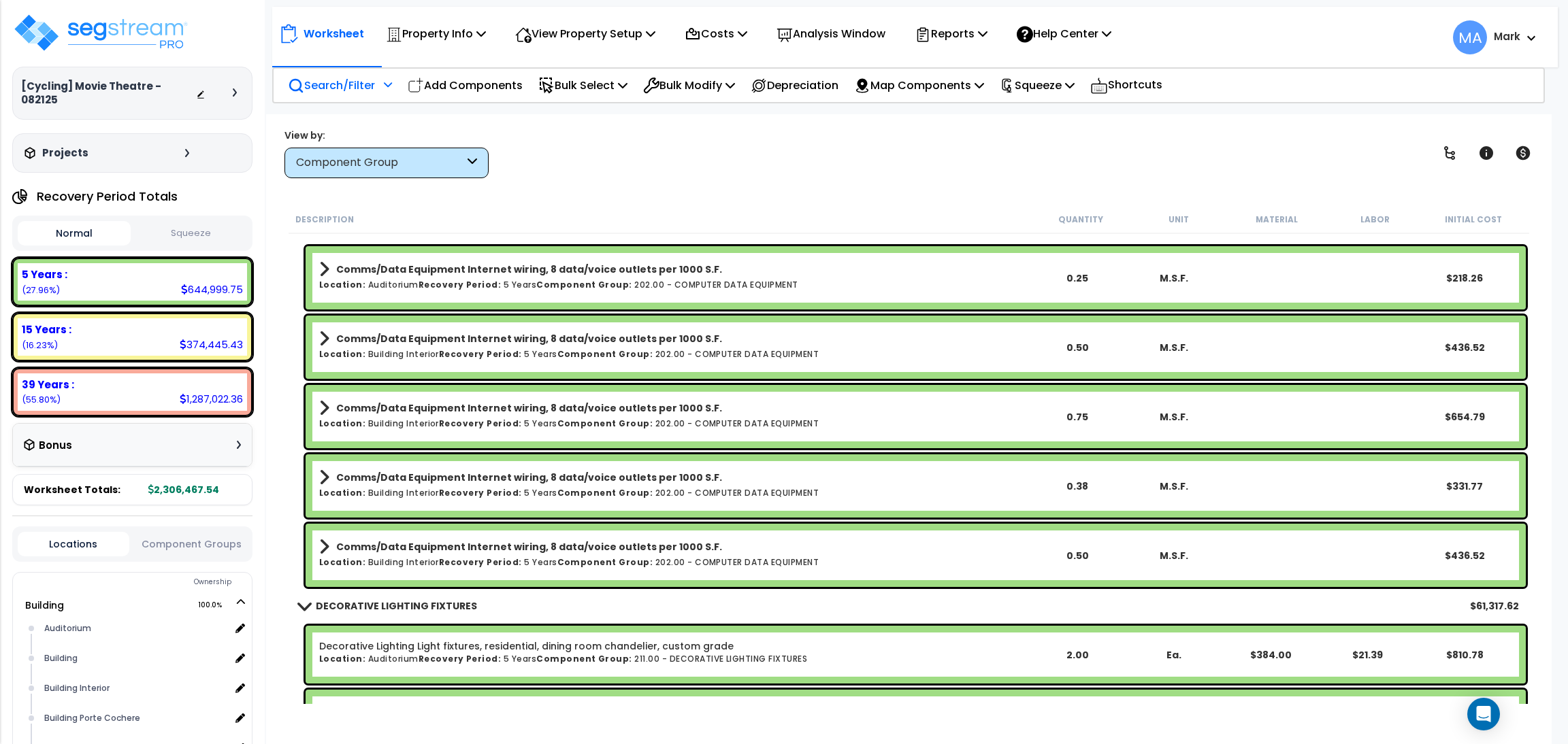
click at [347, 86] on p "Search/Filter" at bounding box center [332, 85] width 87 height 18
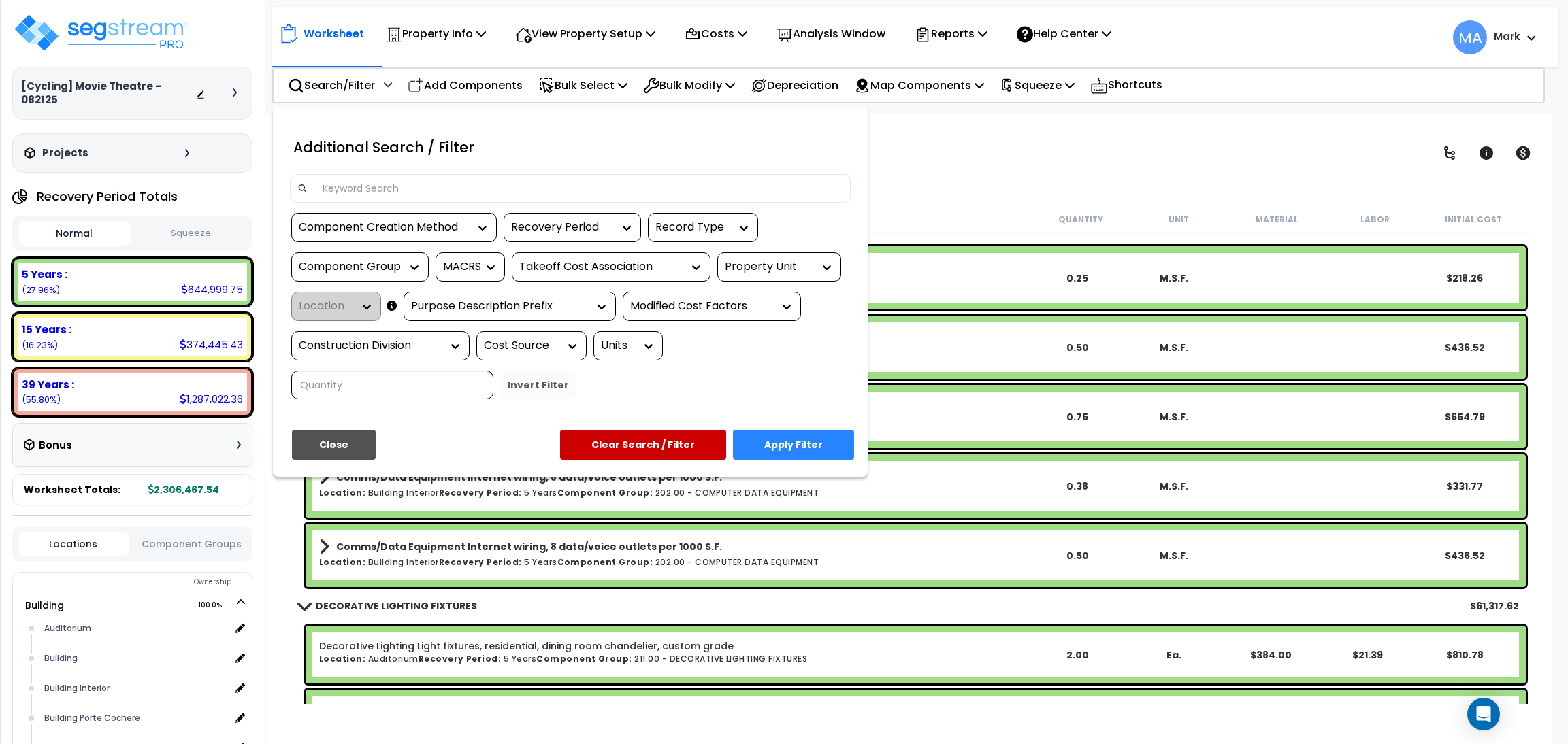
click at [386, 179] on input at bounding box center [578, 188] width 529 height 20
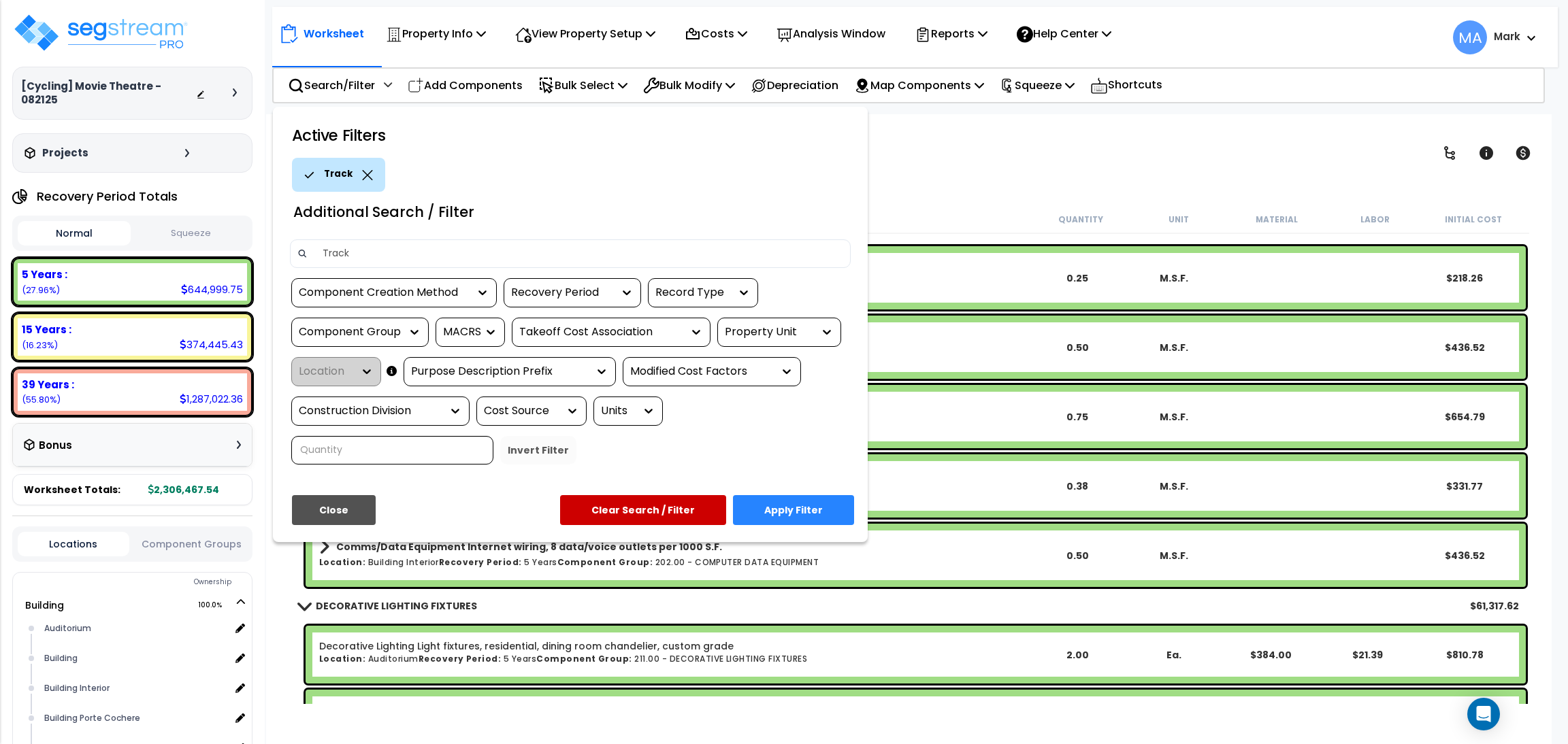
type input "Track"
click at [797, 500] on button "Apply Filter" at bounding box center [794, 510] width 121 height 30
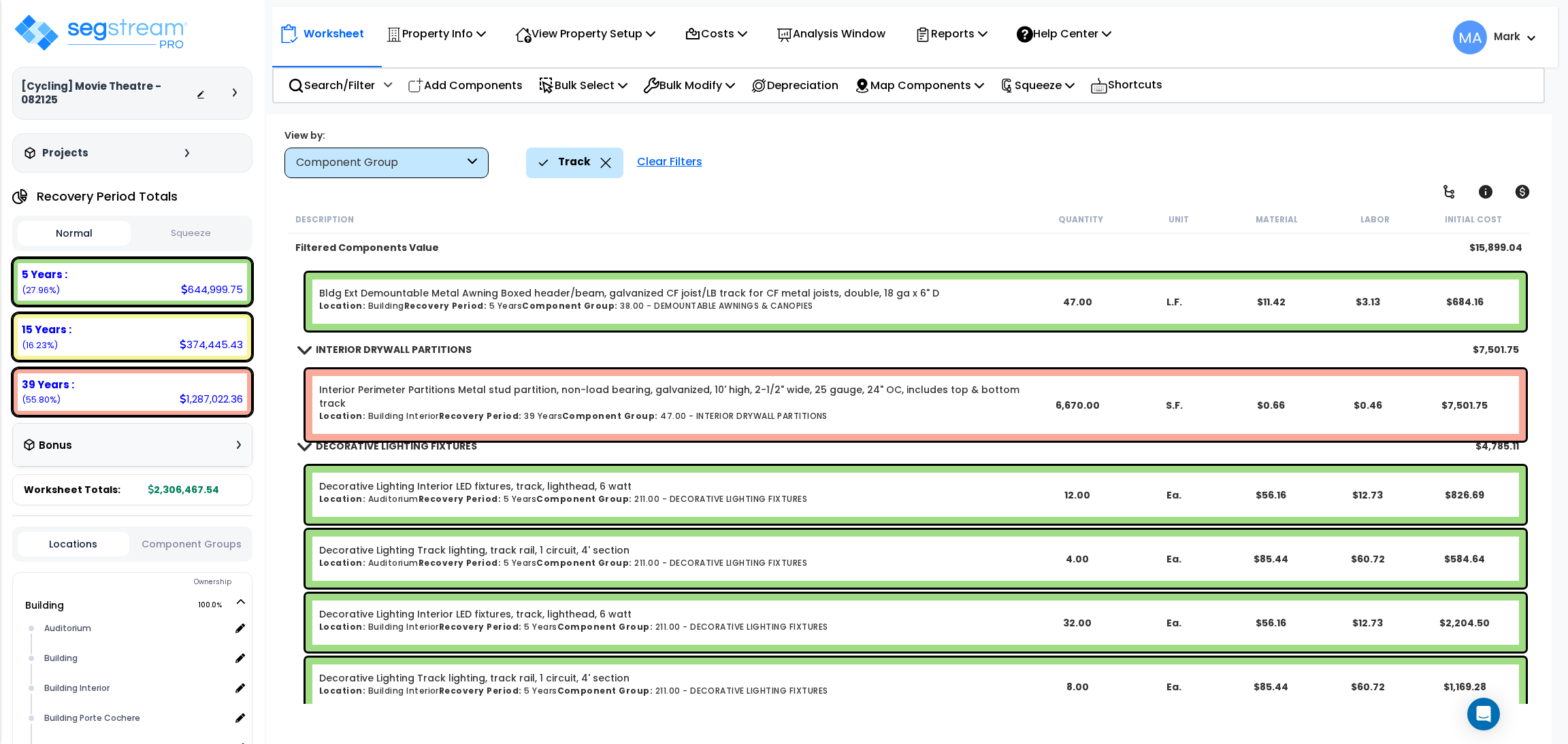
scroll to position [0, 0]
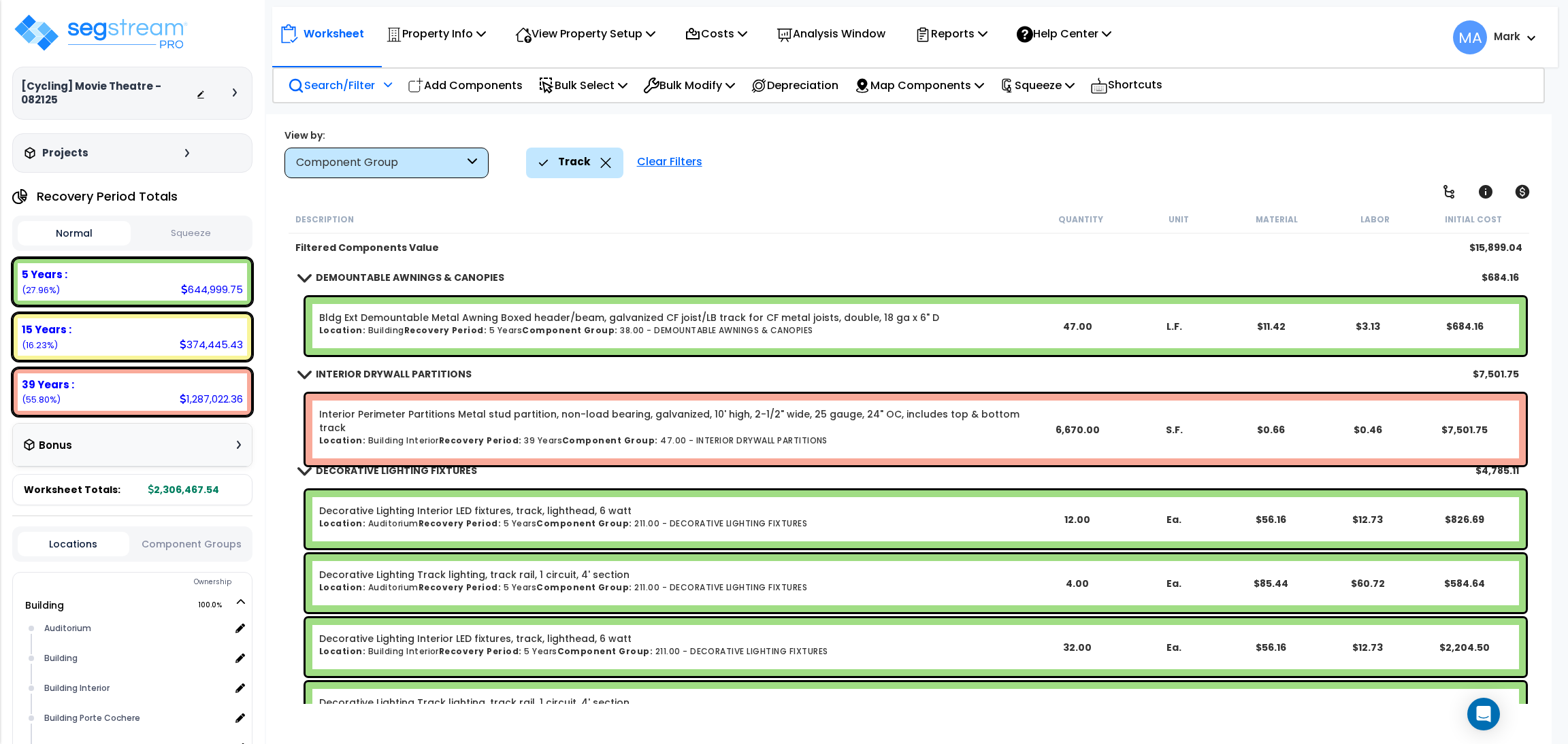
click at [364, 81] on p "Search/Filter" at bounding box center [332, 85] width 87 height 18
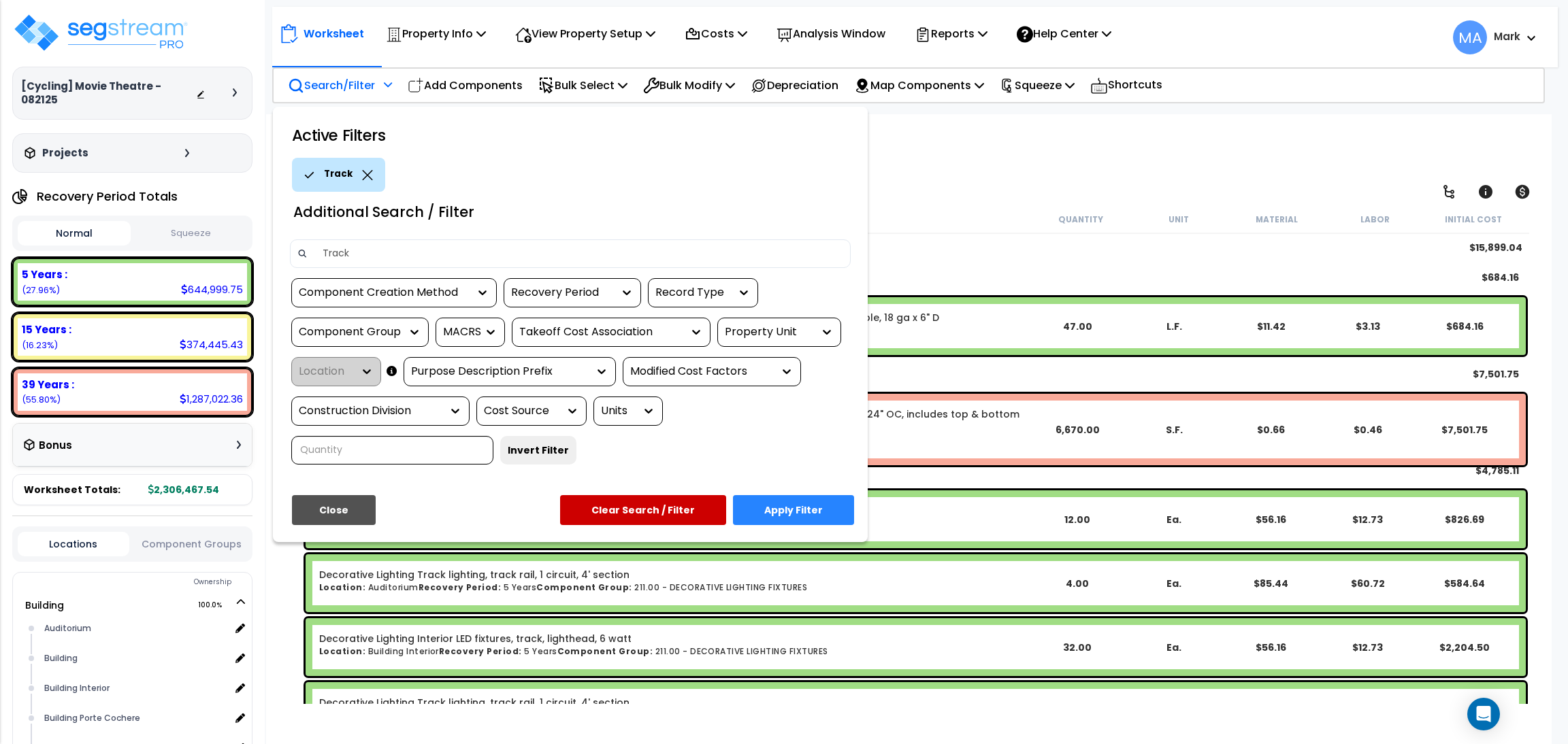
click at [373, 167] on div "Track" at bounding box center [339, 175] width 94 height 34
click at [363, 175] on icon at bounding box center [367, 175] width 10 height 10
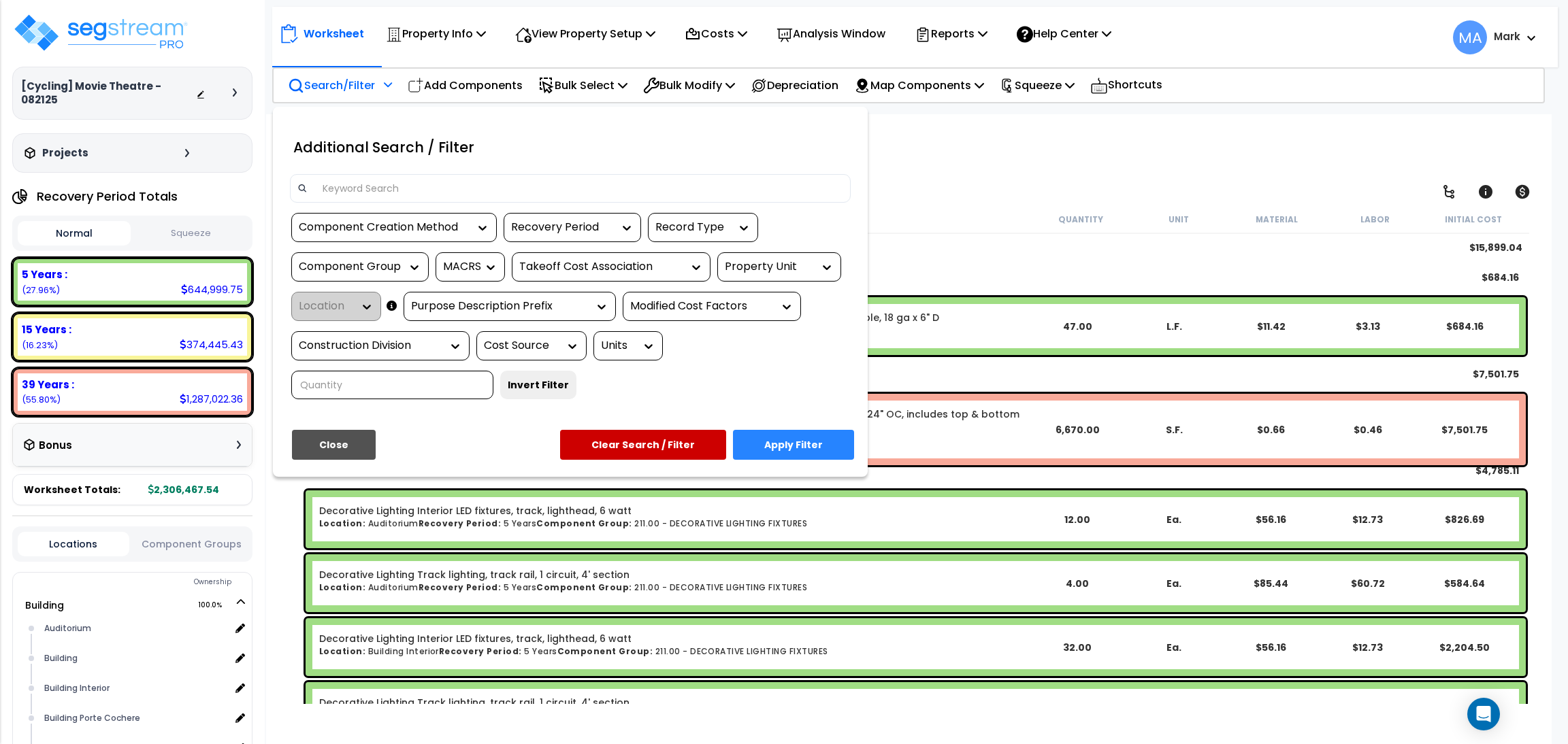
click at [358, 193] on input at bounding box center [578, 188] width 529 height 20
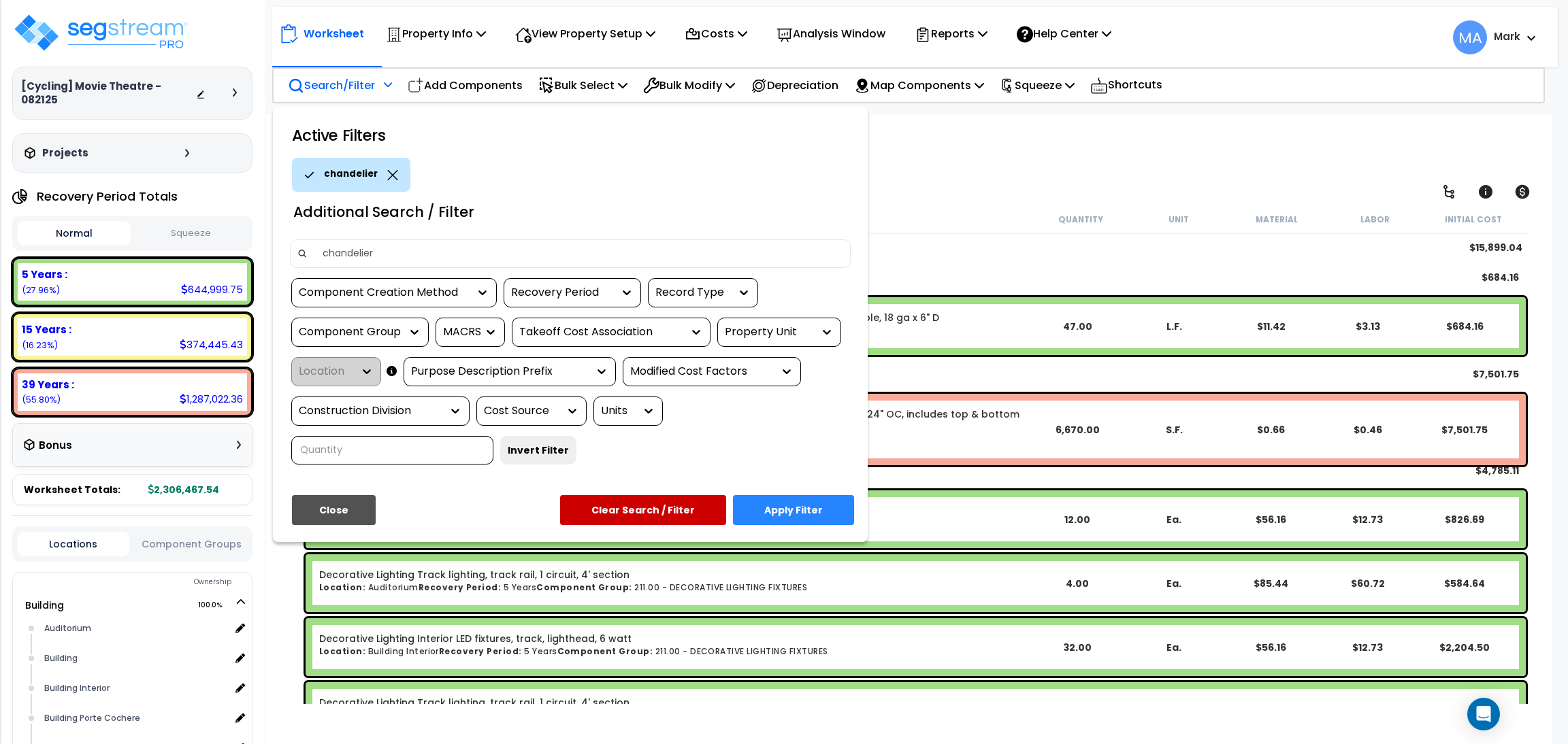
type input "chandelier"
click at [792, 515] on button "Apply Filter" at bounding box center [794, 510] width 121 height 30
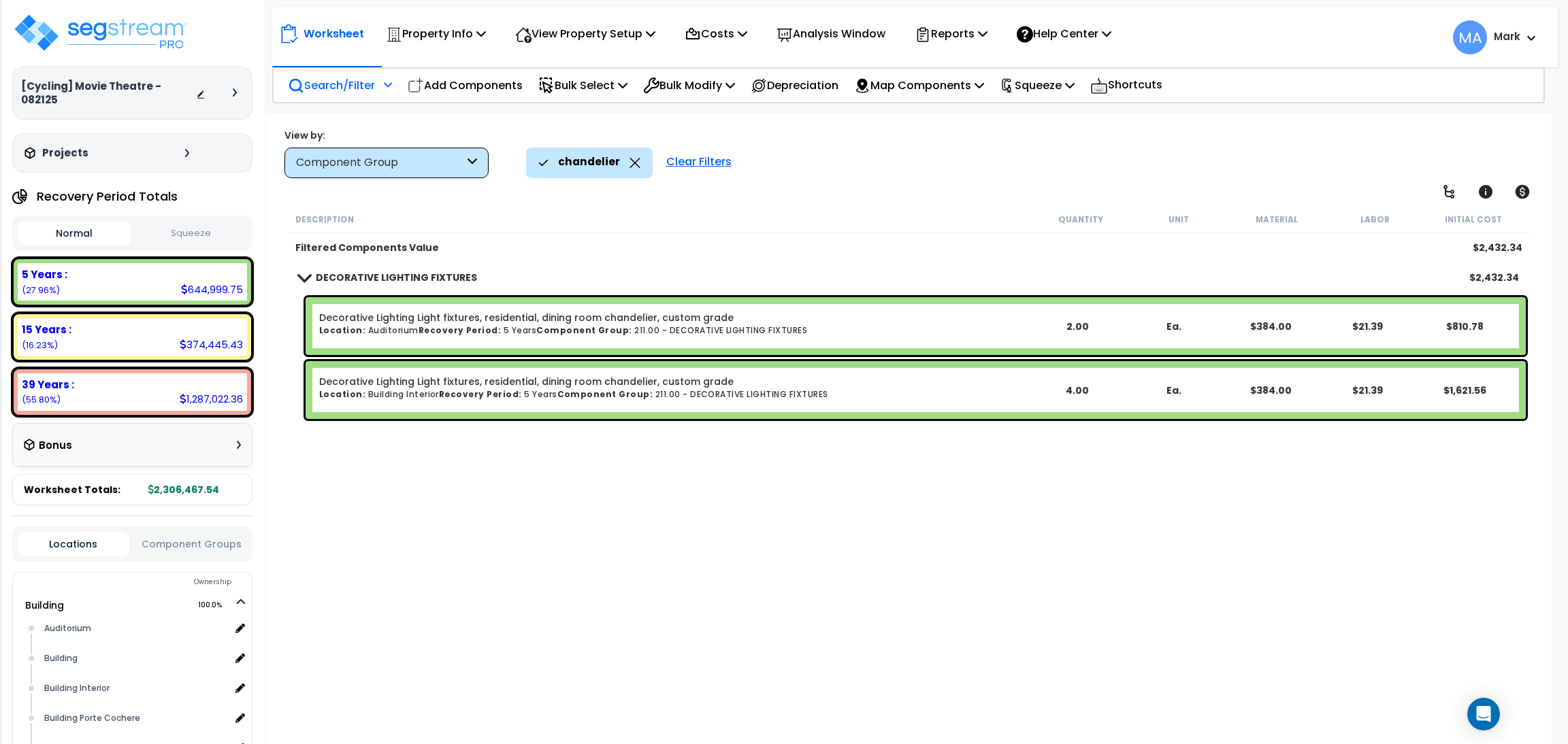
click at [358, 90] on p "Search/Filter" at bounding box center [332, 85] width 87 height 18
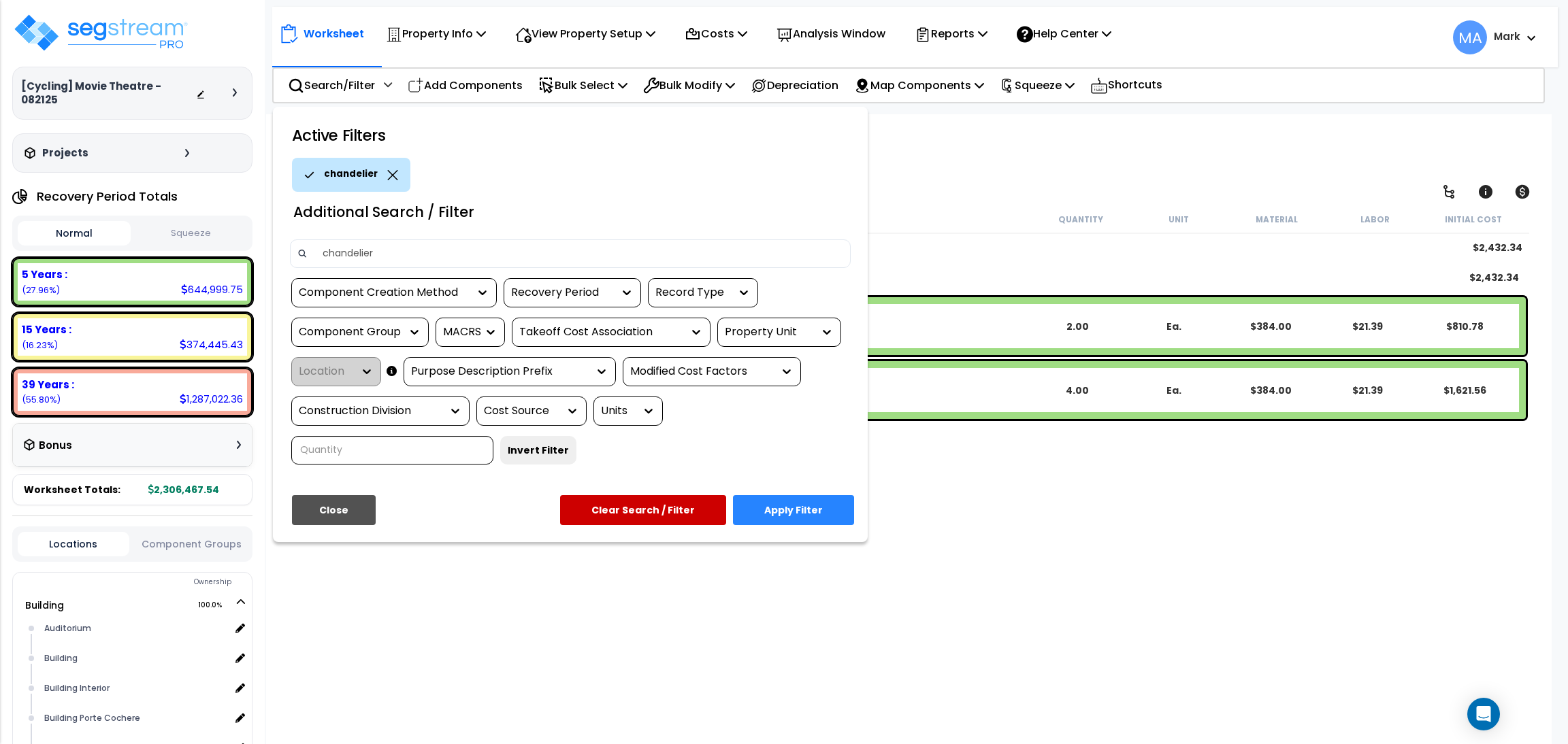
click at [391, 170] on icon at bounding box center [393, 175] width 11 height 10
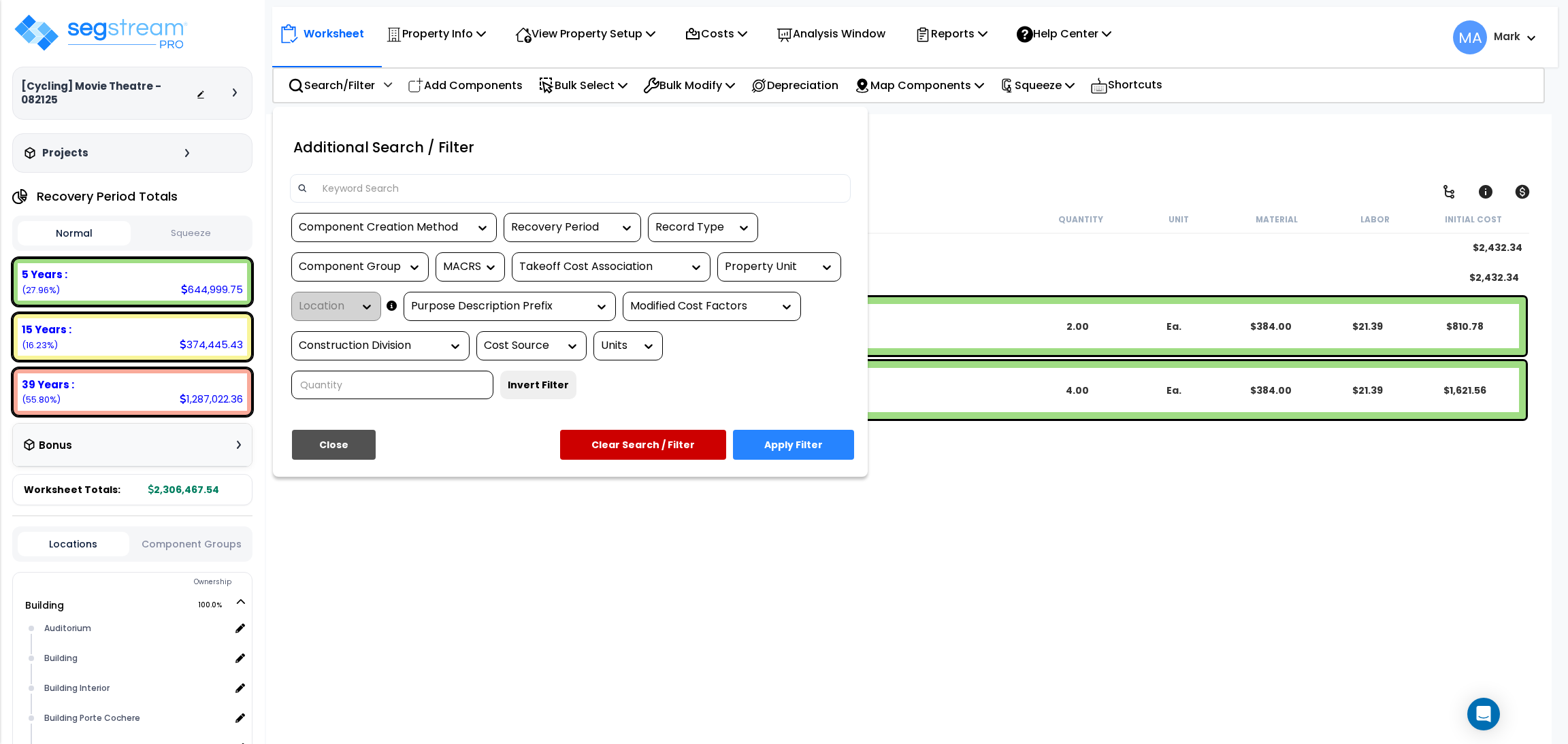
click at [369, 175] on div at bounding box center [570, 189] width 561 height 28
click at [380, 190] on input at bounding box center [578, 188] width 529 height 20
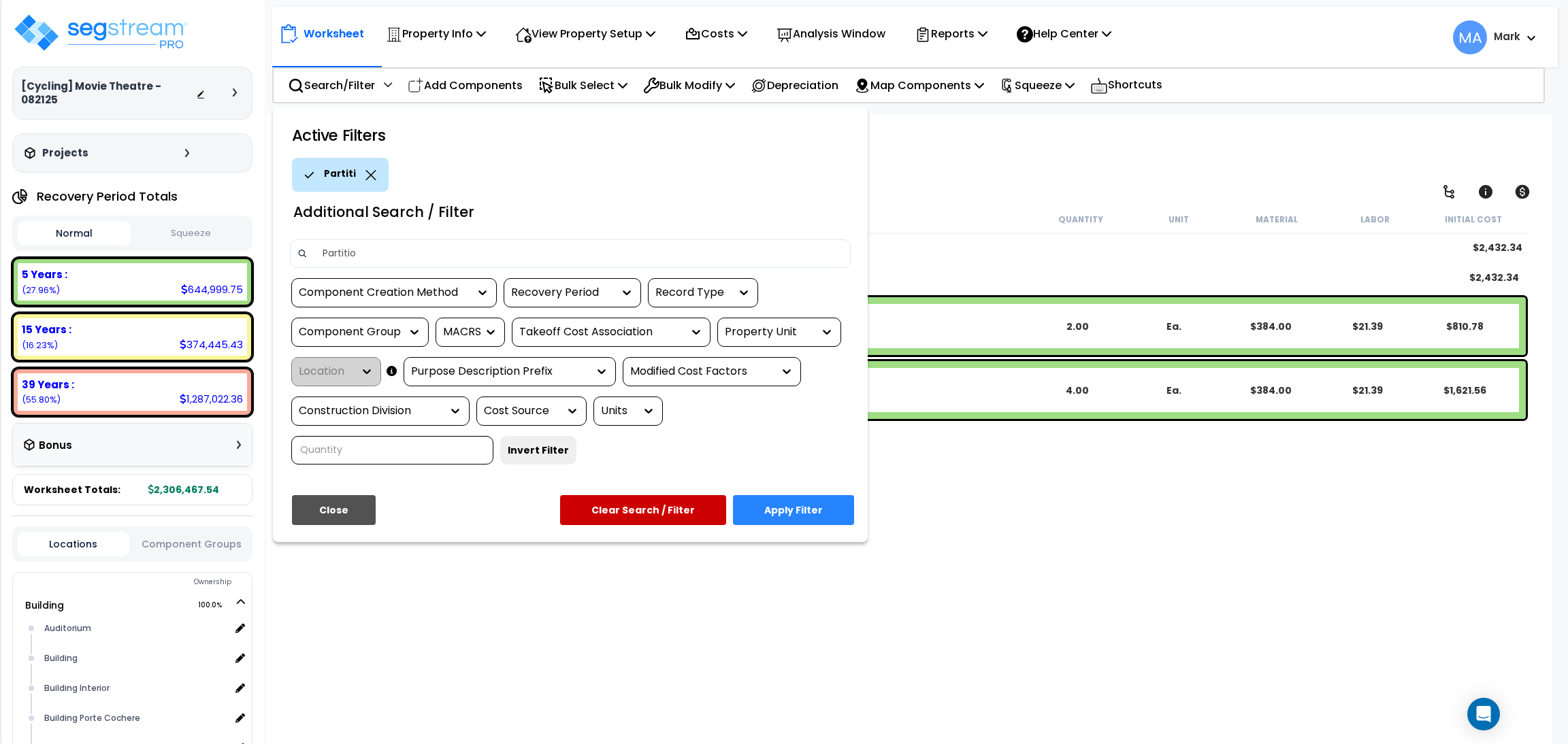
type input "Partition"
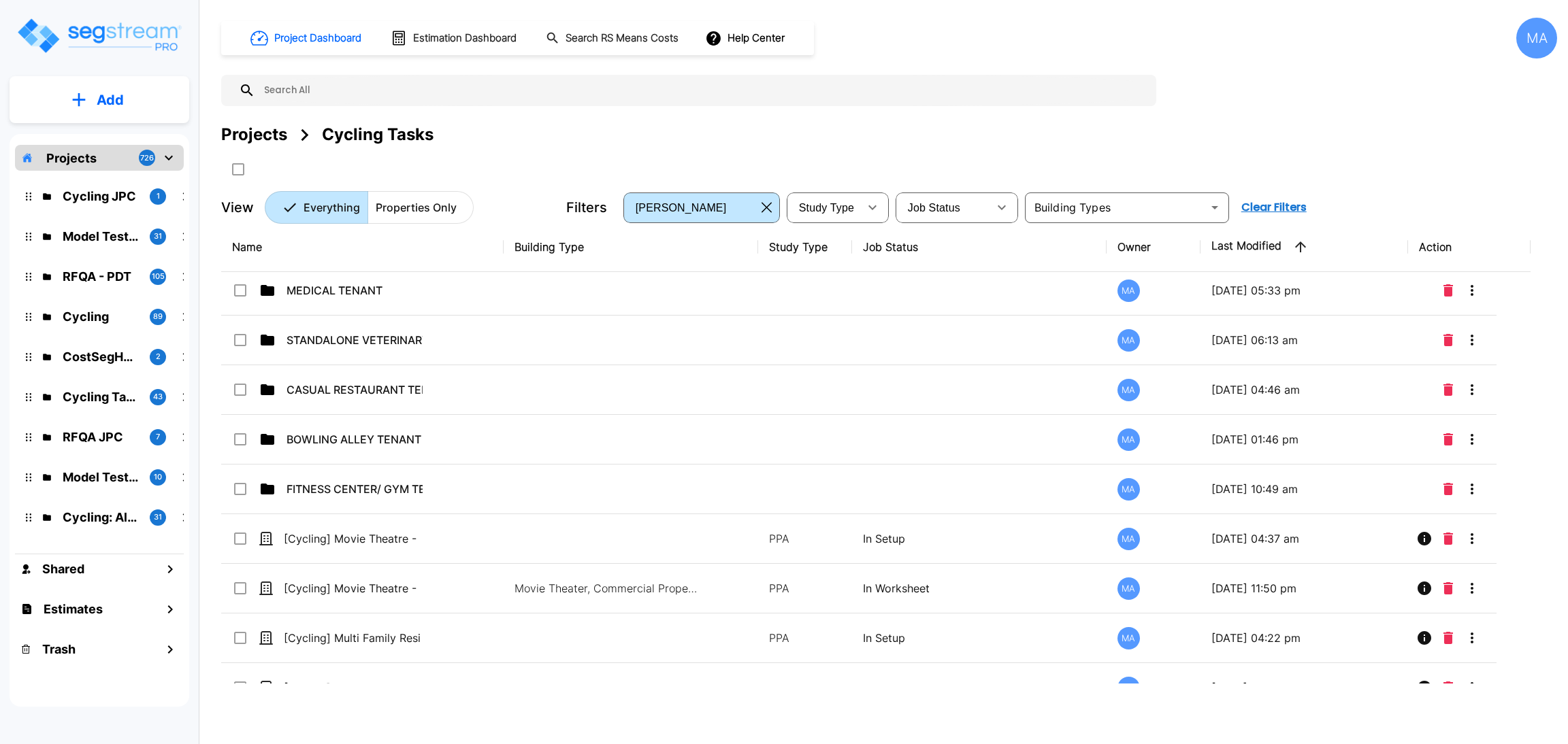
scroll to position [1728, 0]
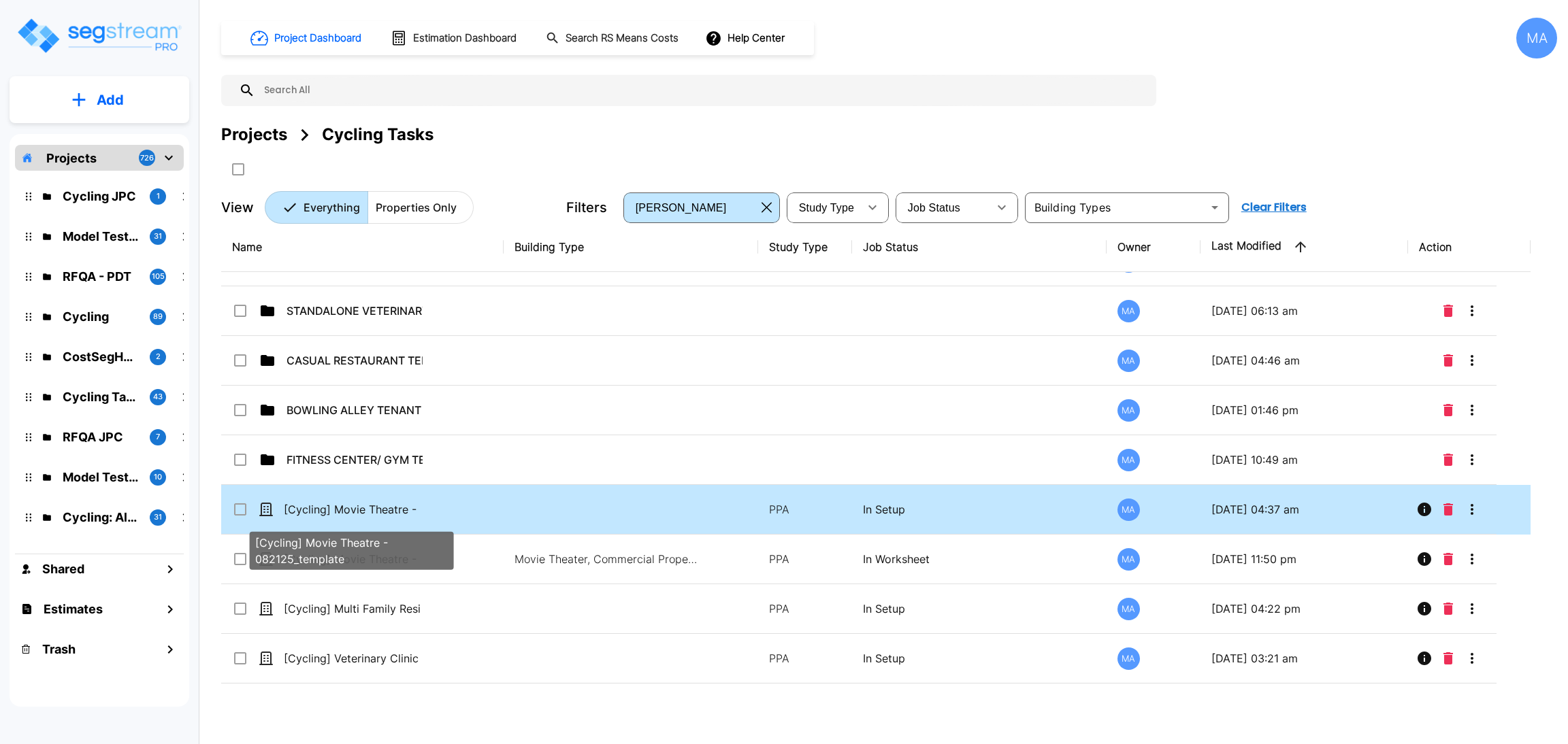
click at [415, 515] on p "[Cycling] Movie Theatre - 082125_template" at bounding box center [352, 509] width 136 height 17
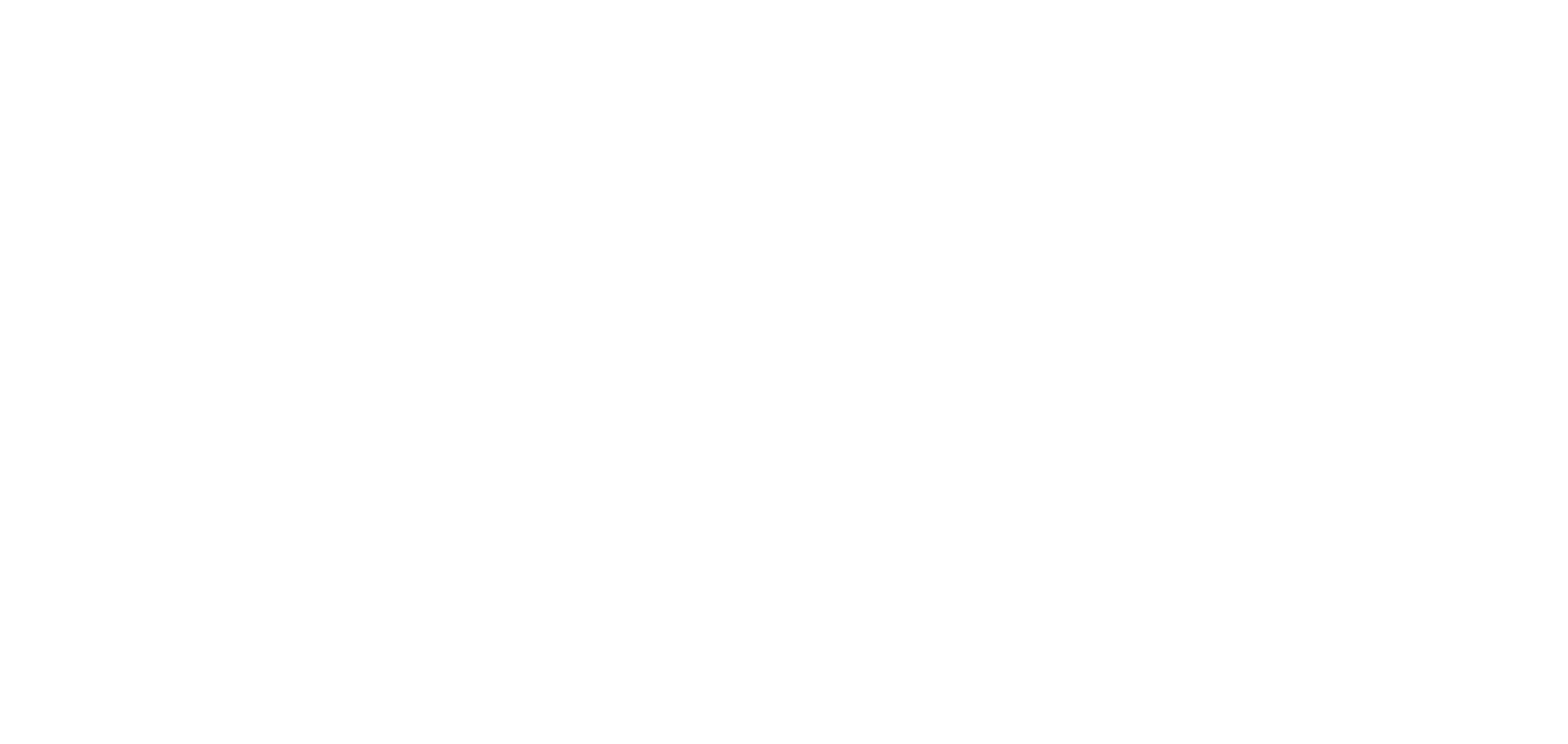
select select "2"
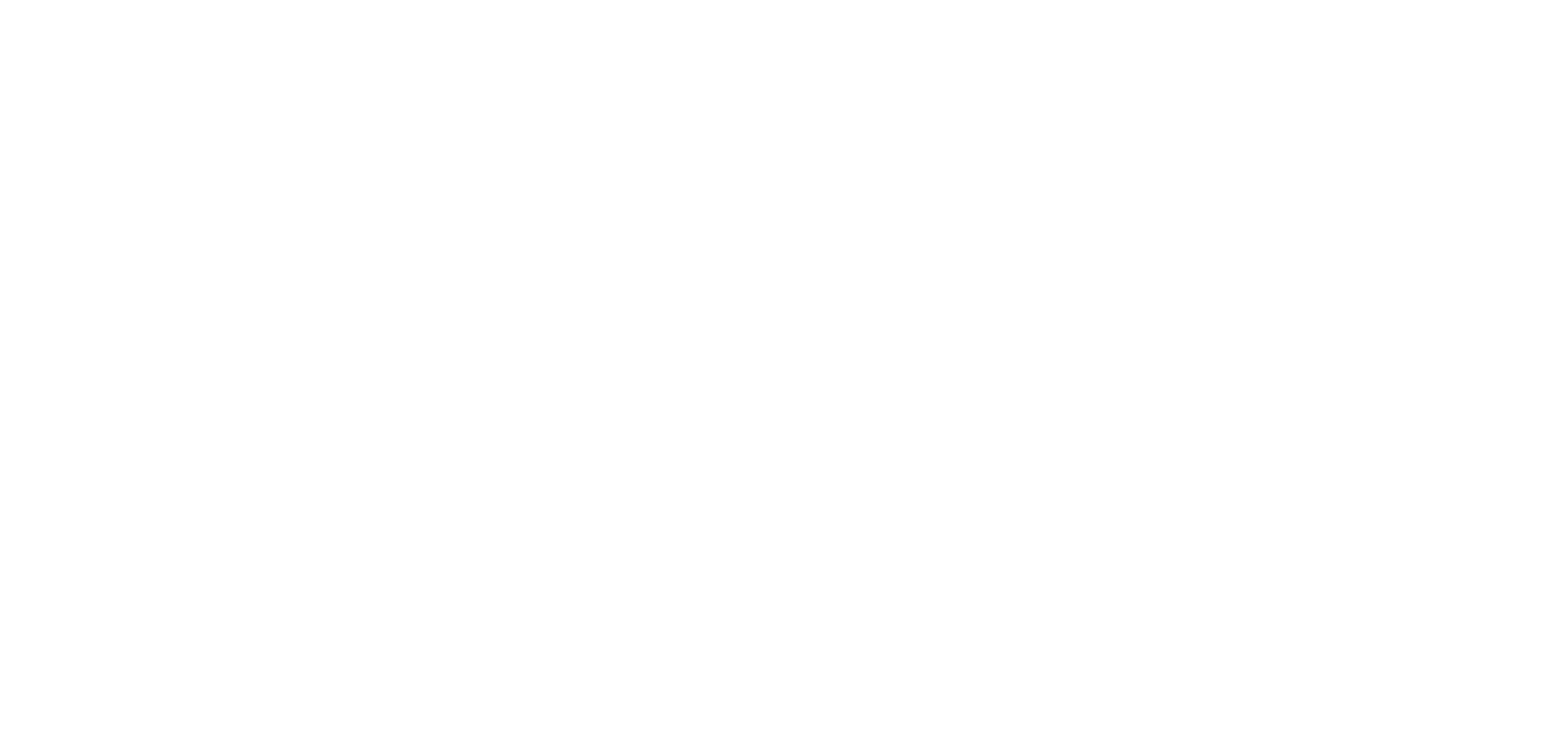
select select "2"
select select "1"
select select "2"
select select "1"
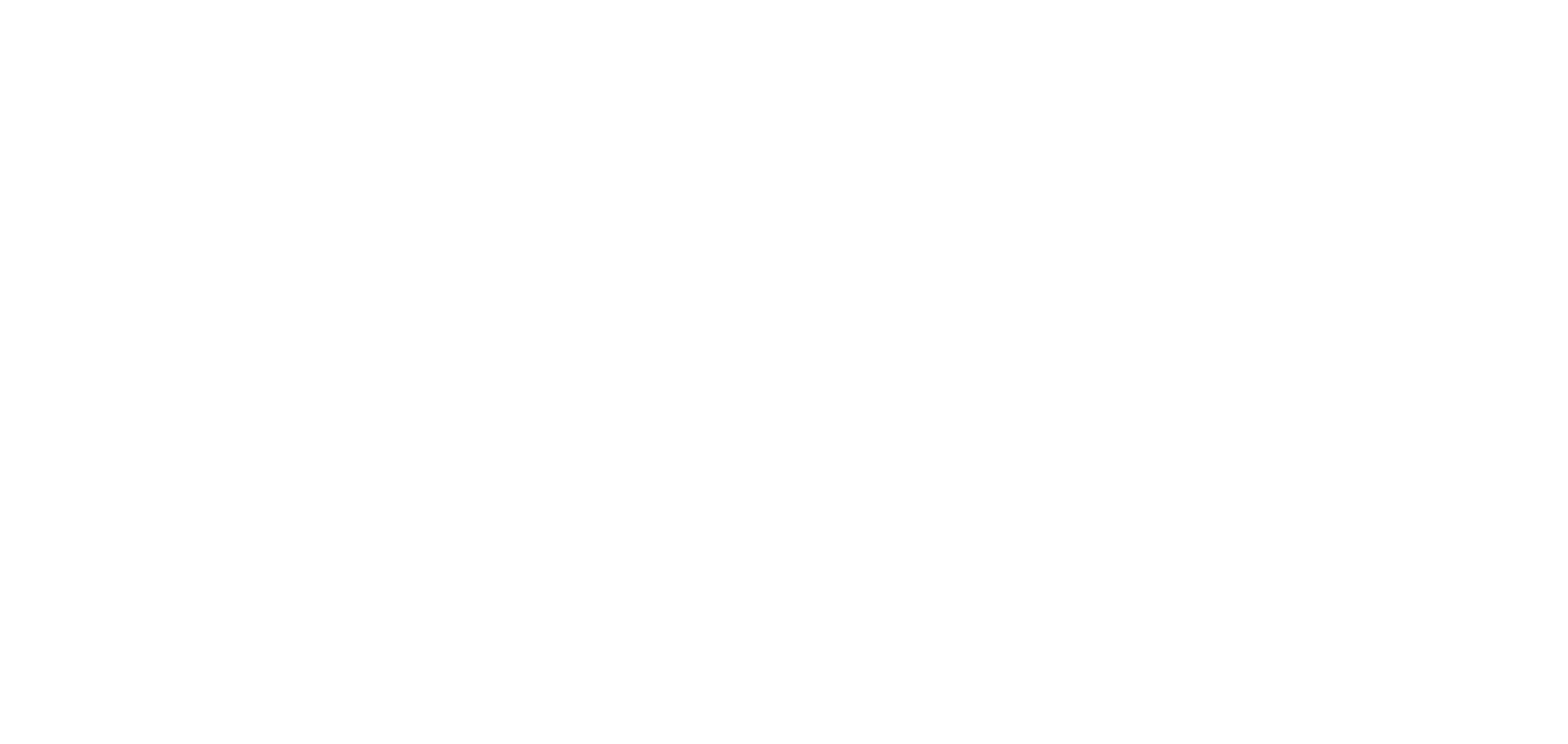
select select "1"
select select "2"
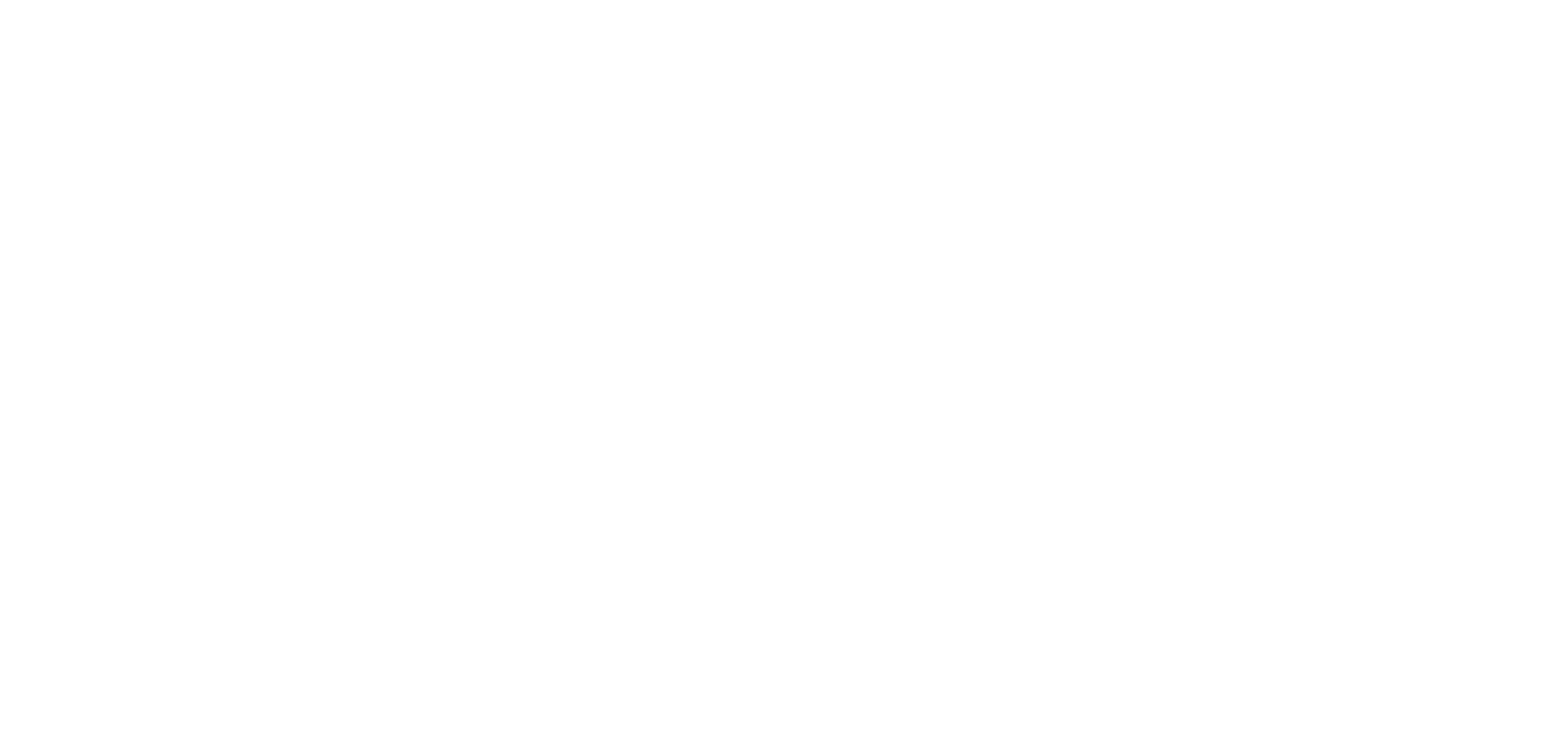
select select "2"
select select "1"
select select "10"
select select "1"
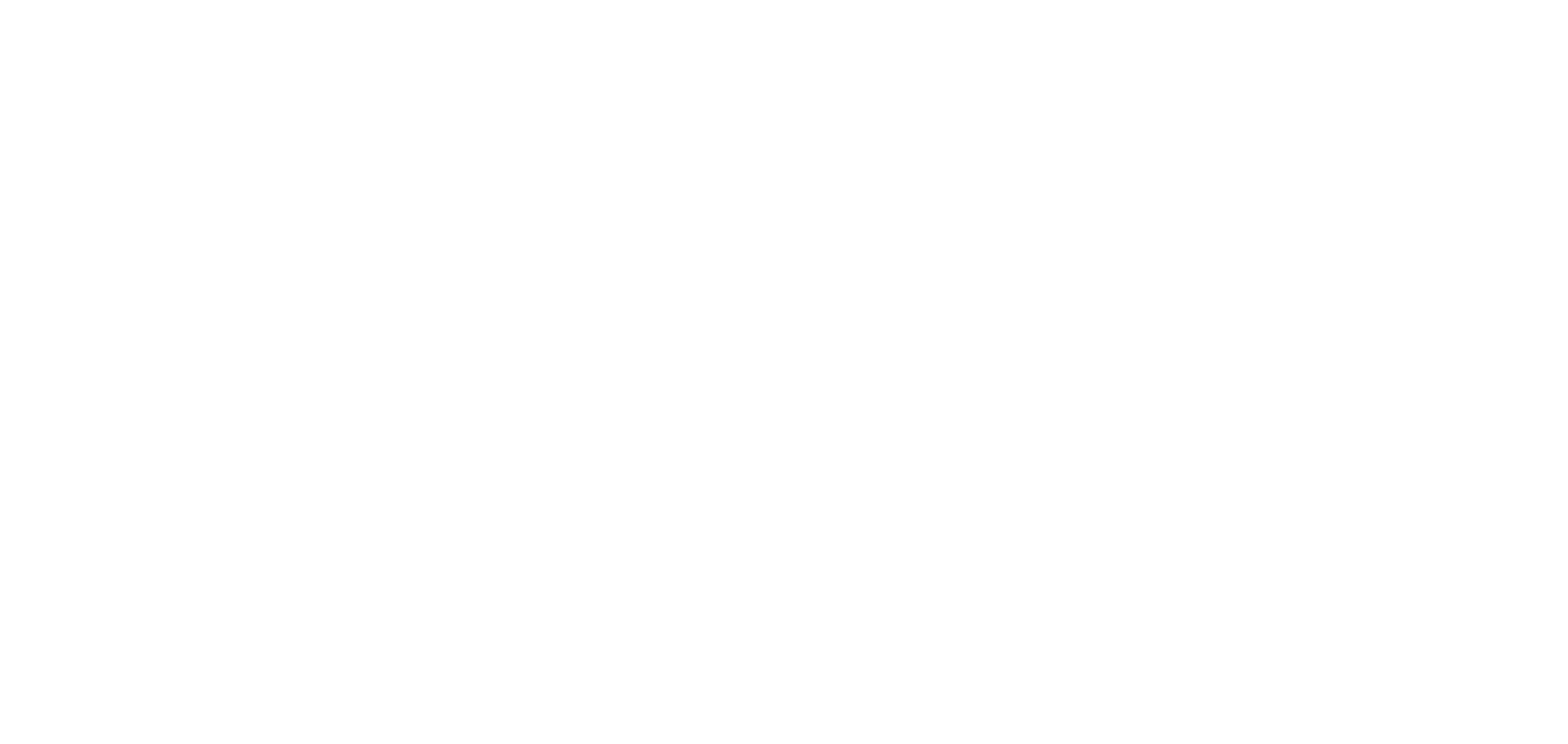
select select "1"
select select "3"
select select "2"
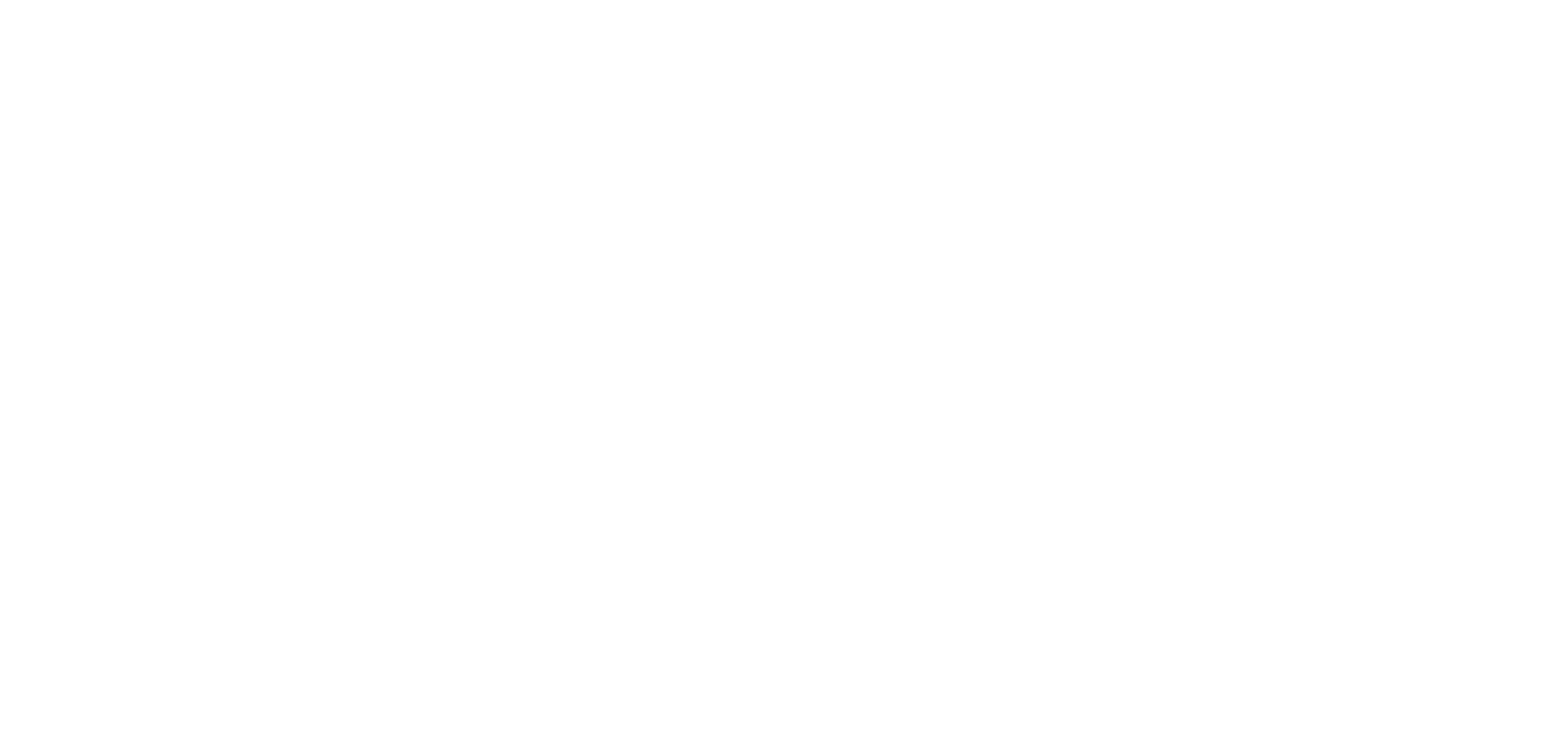
select select "4"
select select "1"
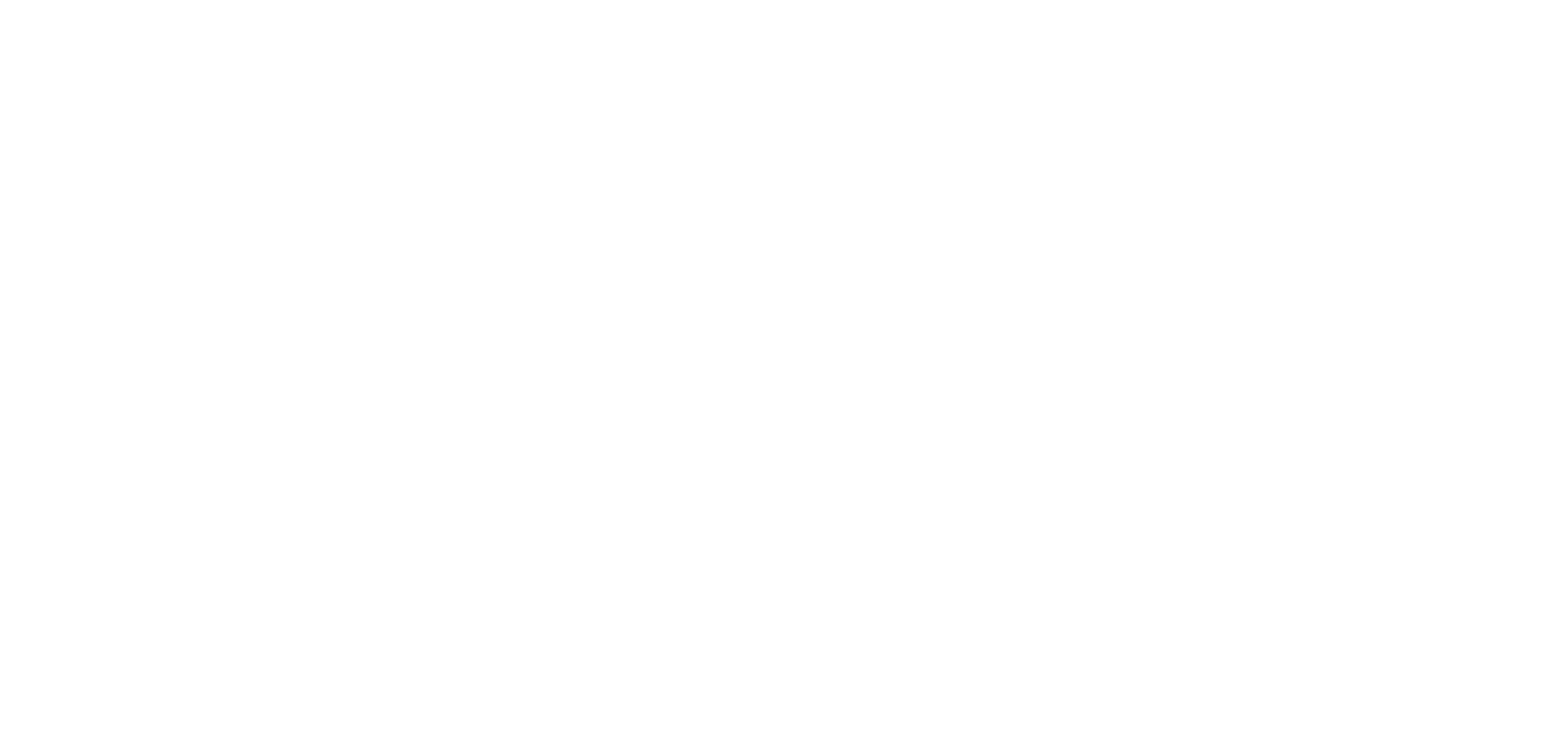
select select "6"
select select "2"
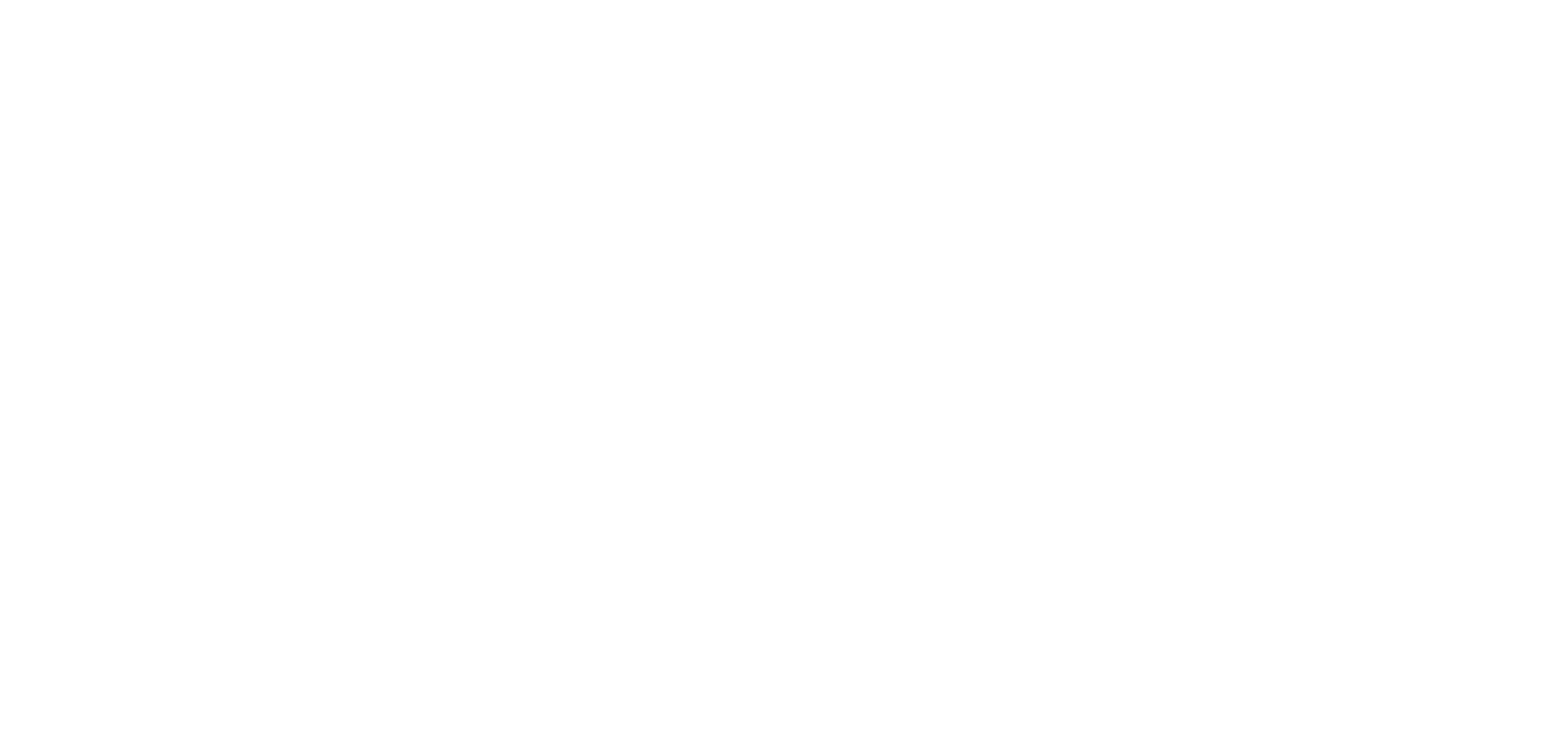
select select "2"
select select "1"
select select "2"
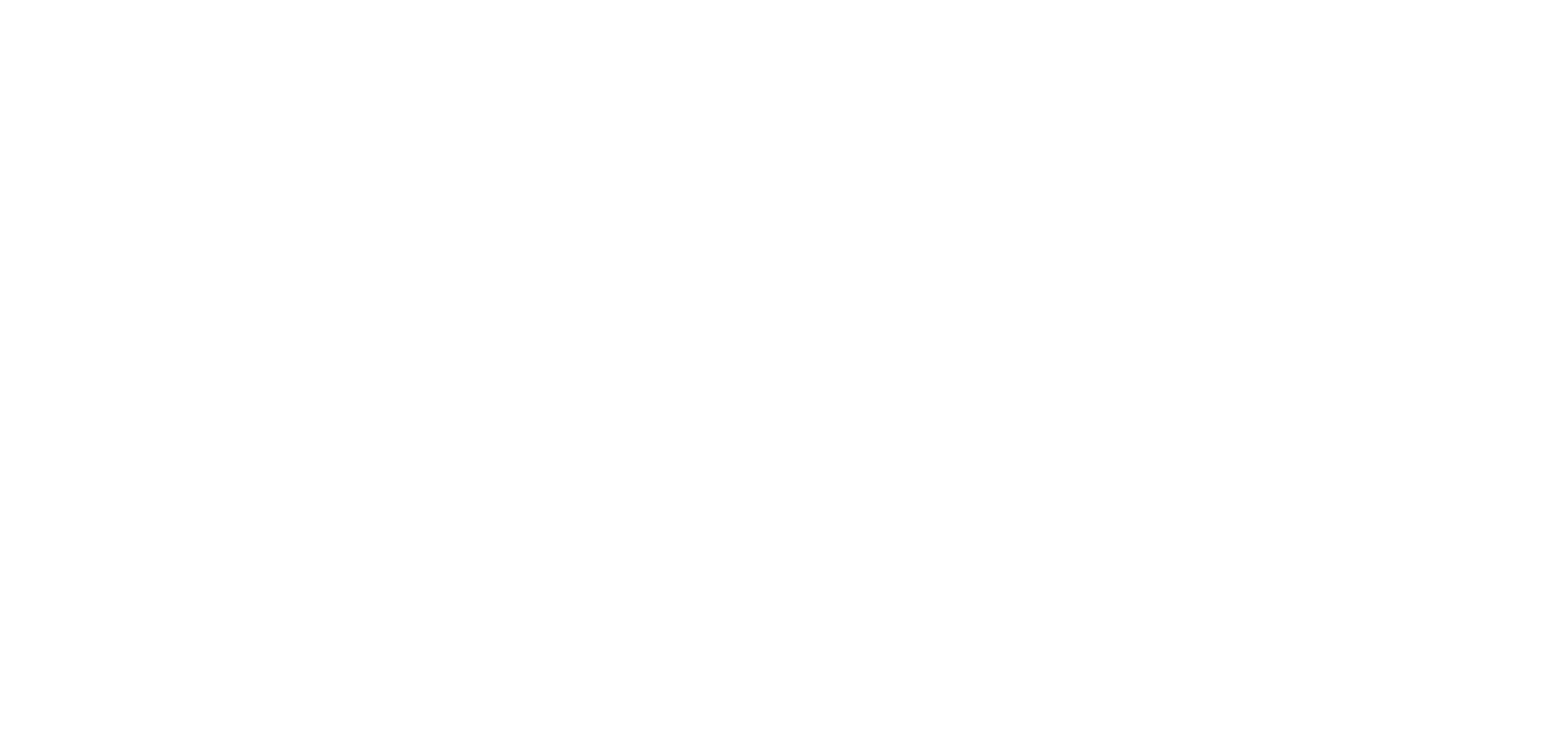
select select "1"
select select "8"
select select "2"
select select "4"
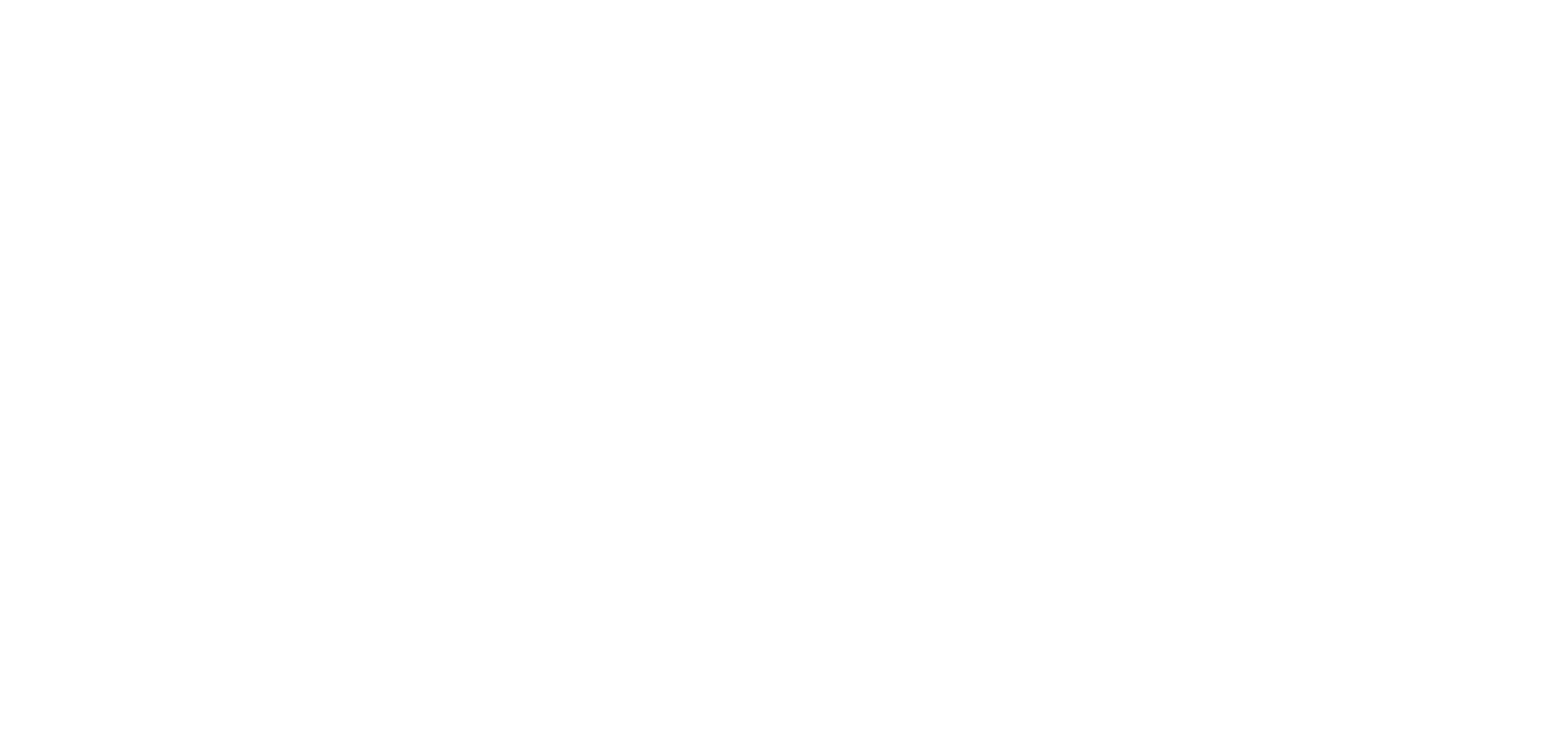
select select "1"
select select "20"
select select "2"
select select "5"
select select "3"
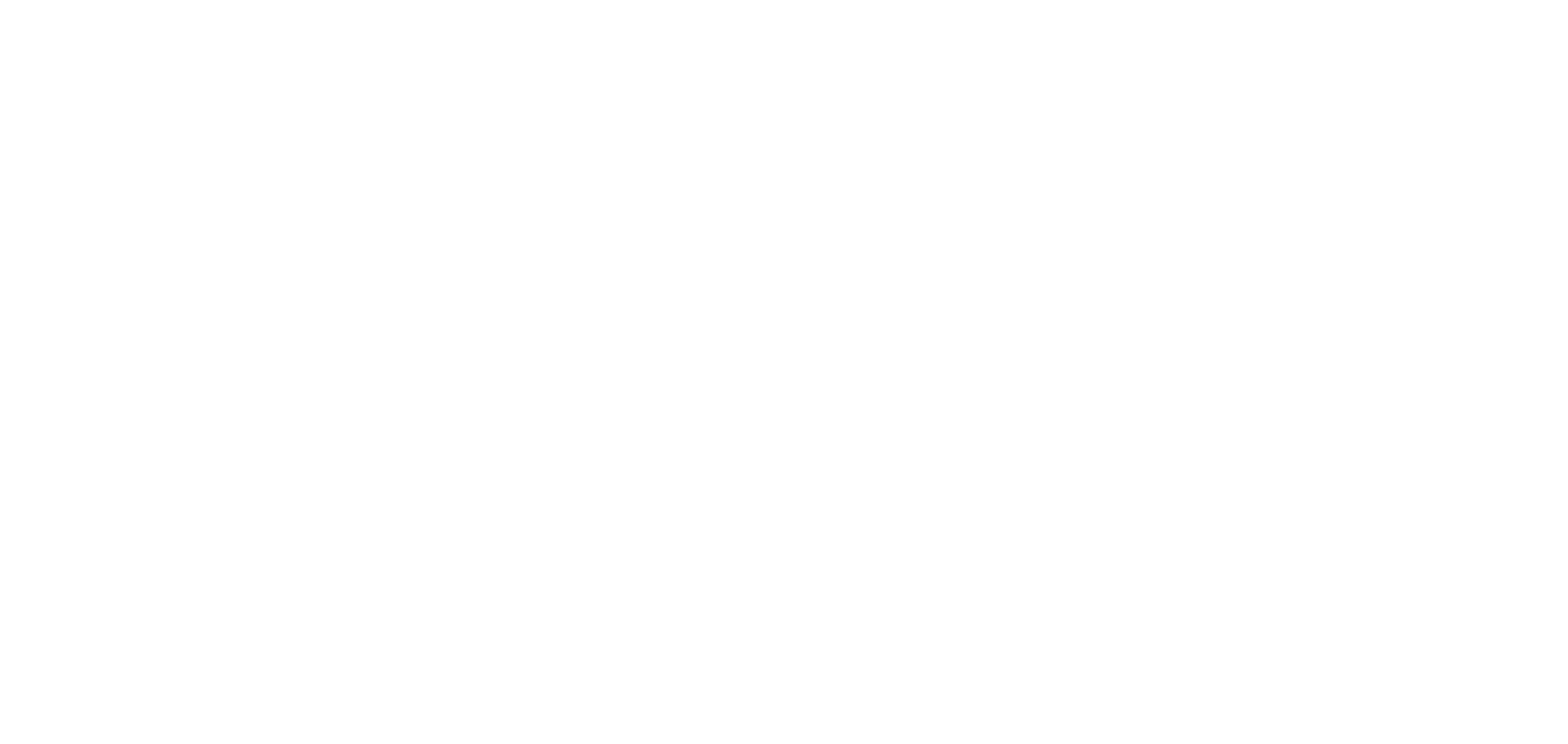
select select "1"
select select "2"
select select "1"
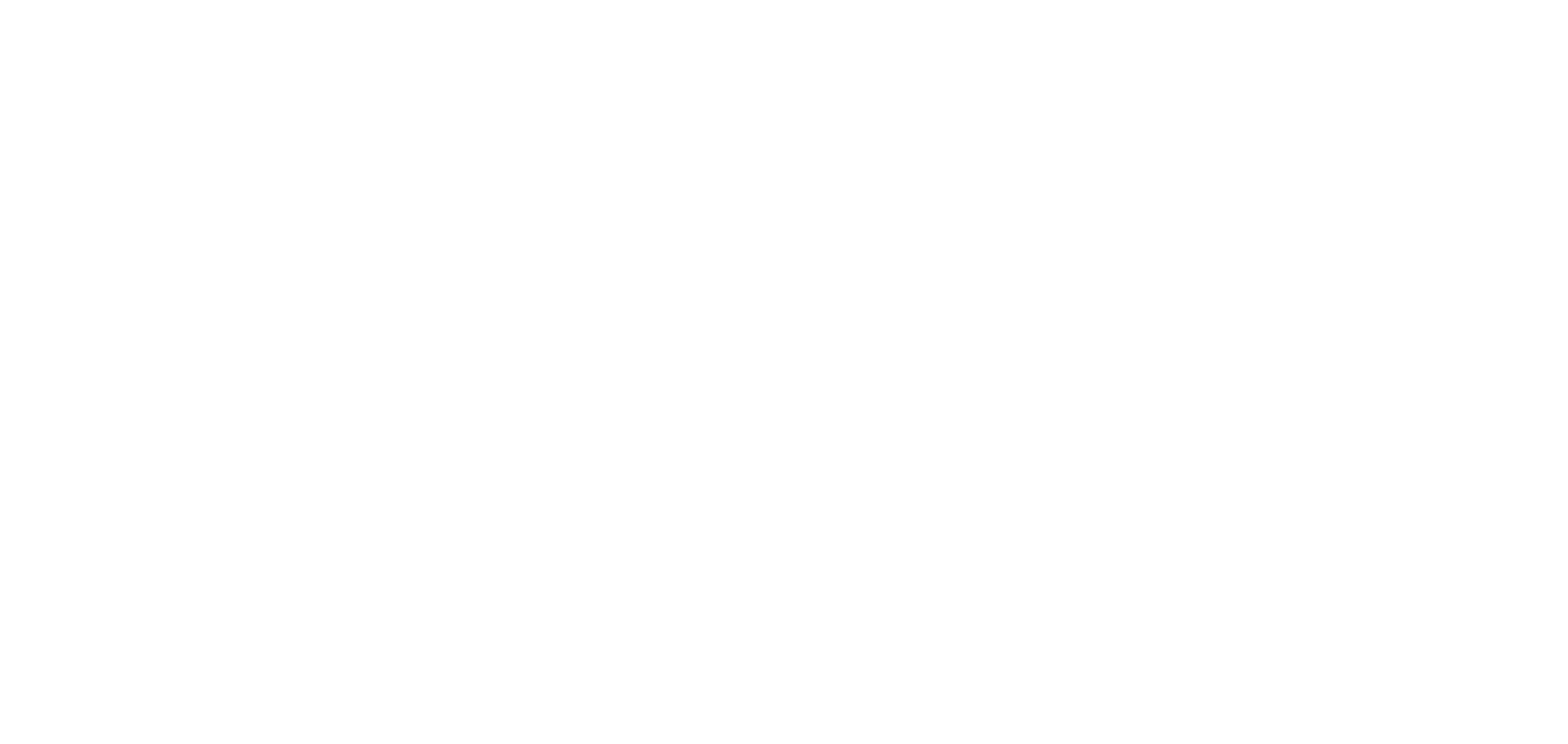
select select "4"
select select "2"
select select "1"
select select "2"
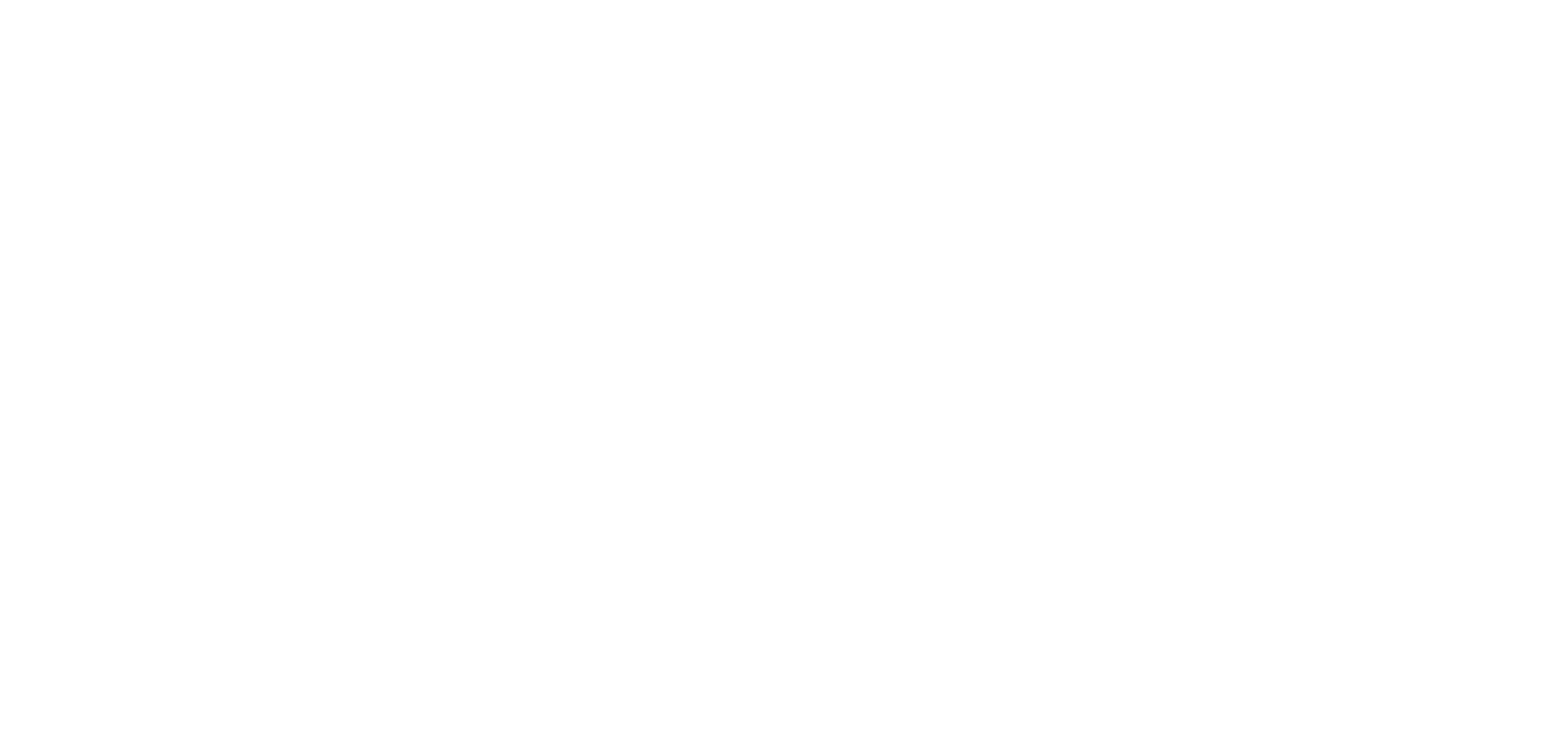
select select "1"
select select "2"
select select "6"
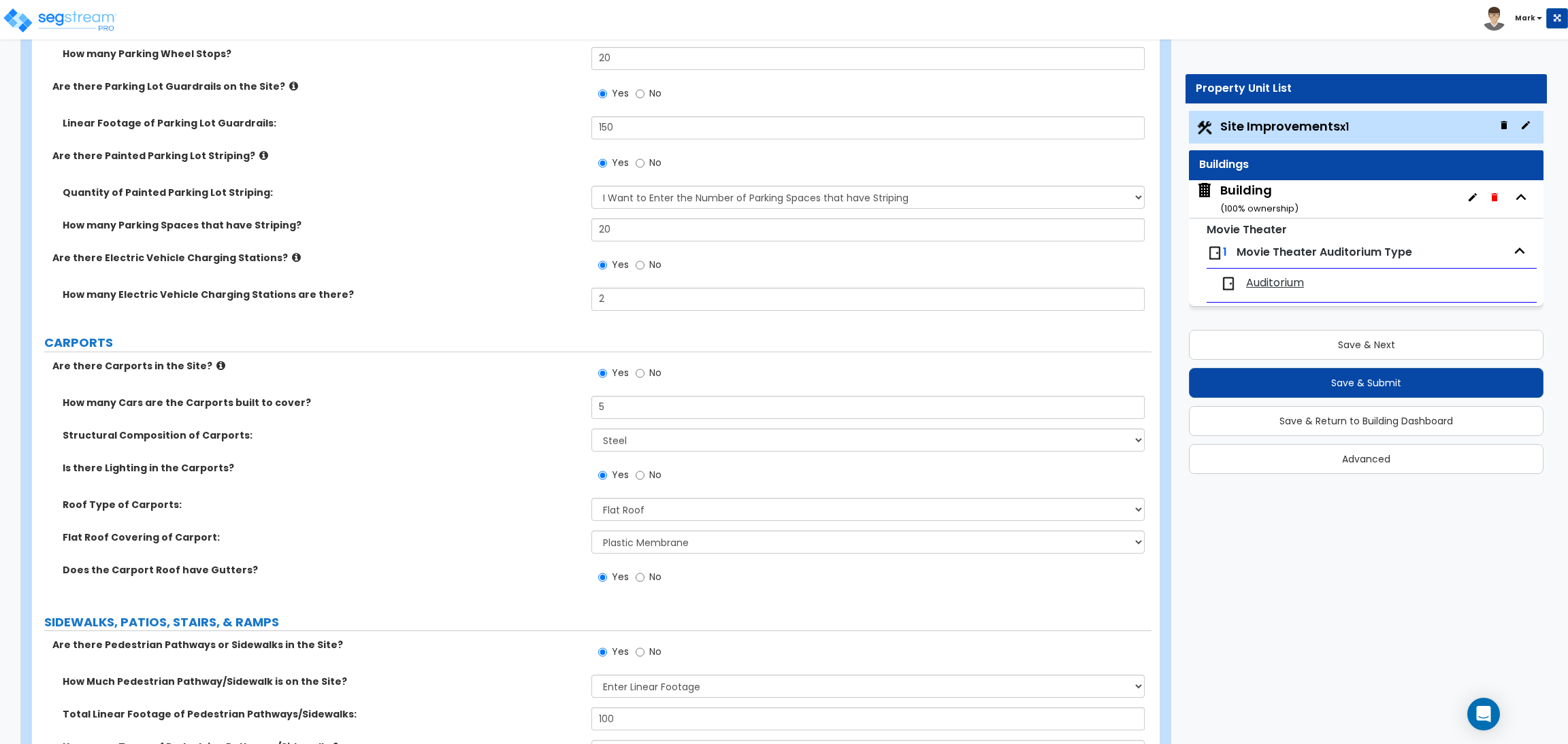
scroll to position [1531, 0]
click at [348, 314] on div "How many Electric Vehicle Charging Stations are there? 2" at bounding box center [591, 301] width 1119 height 33
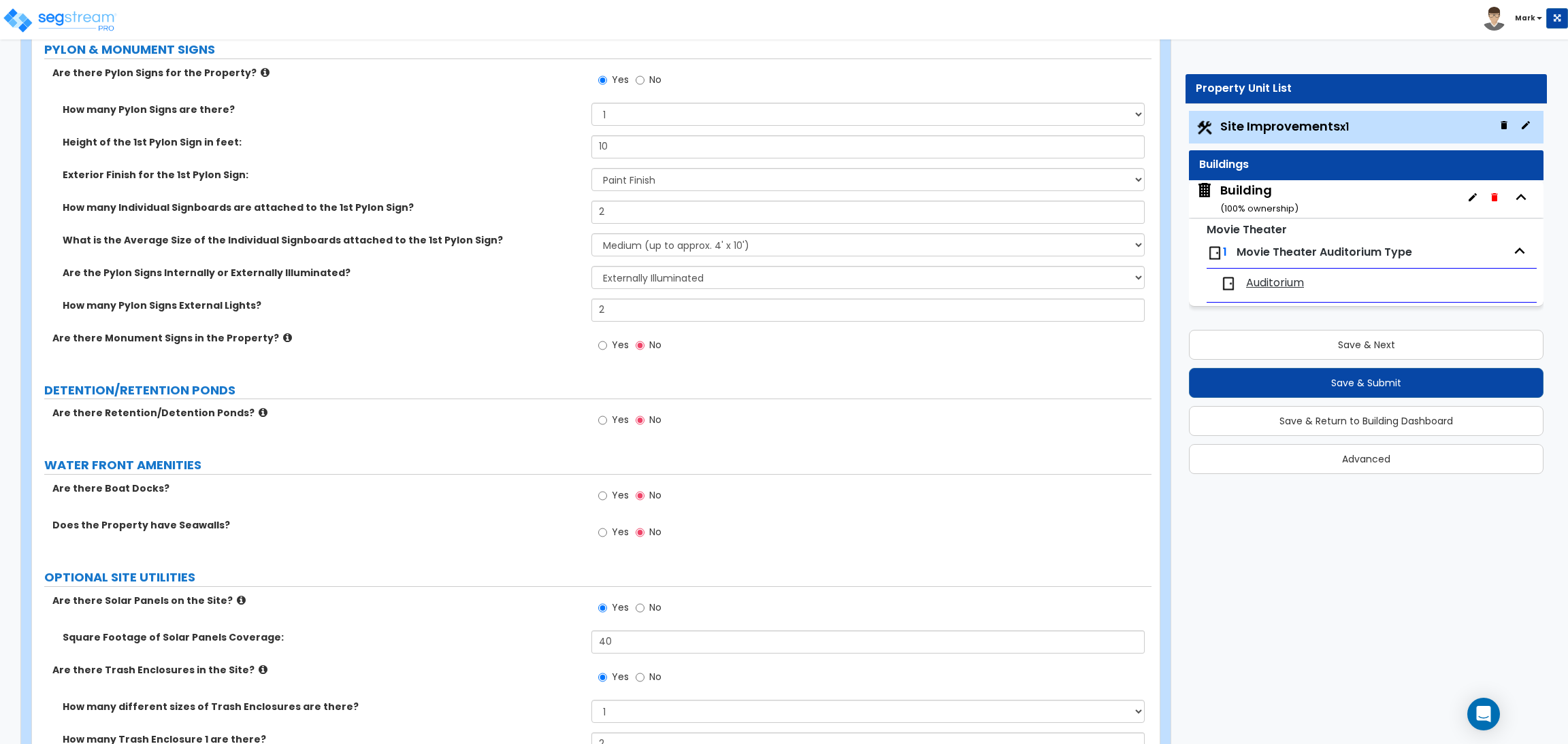
scroll to position [6328, 0]
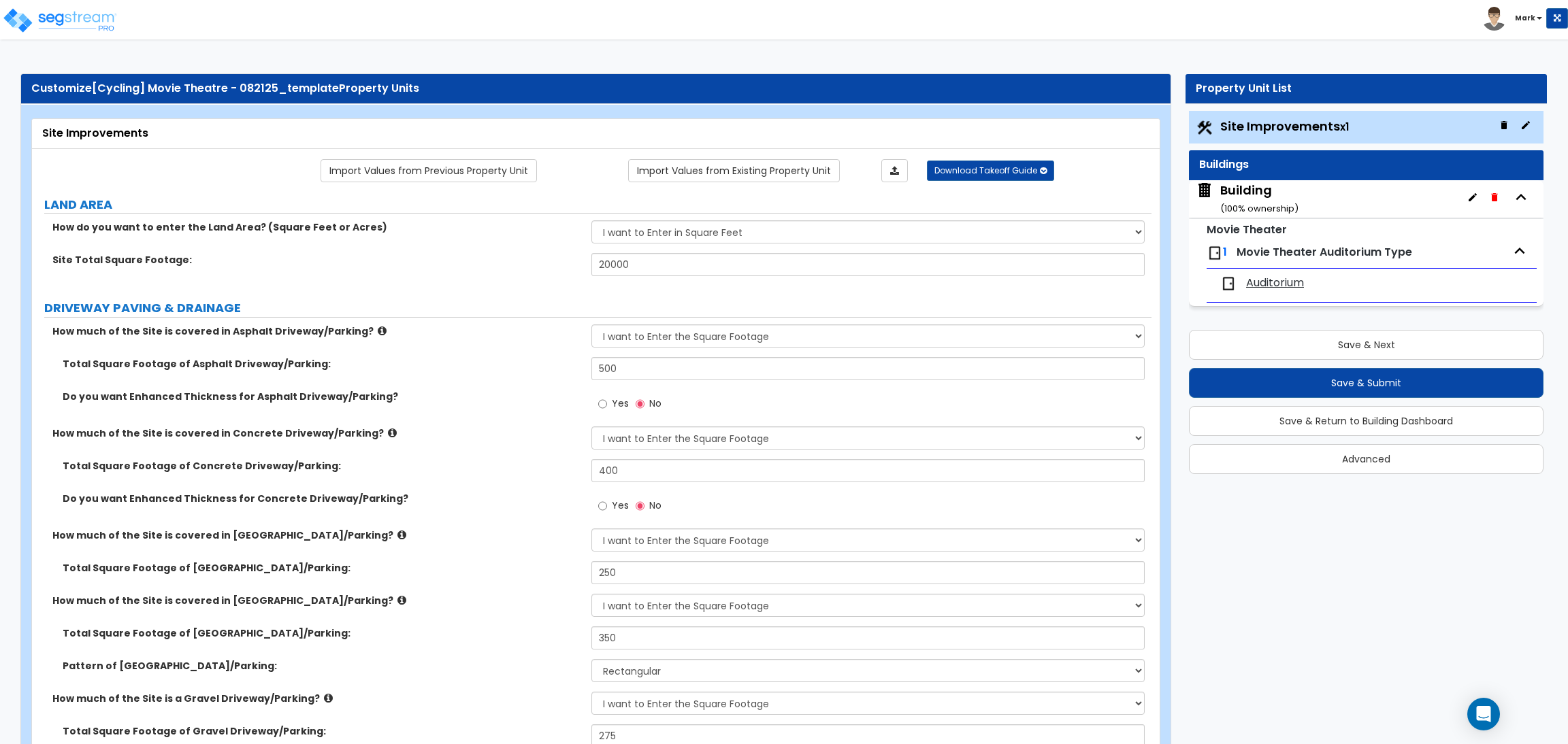
select select "2"
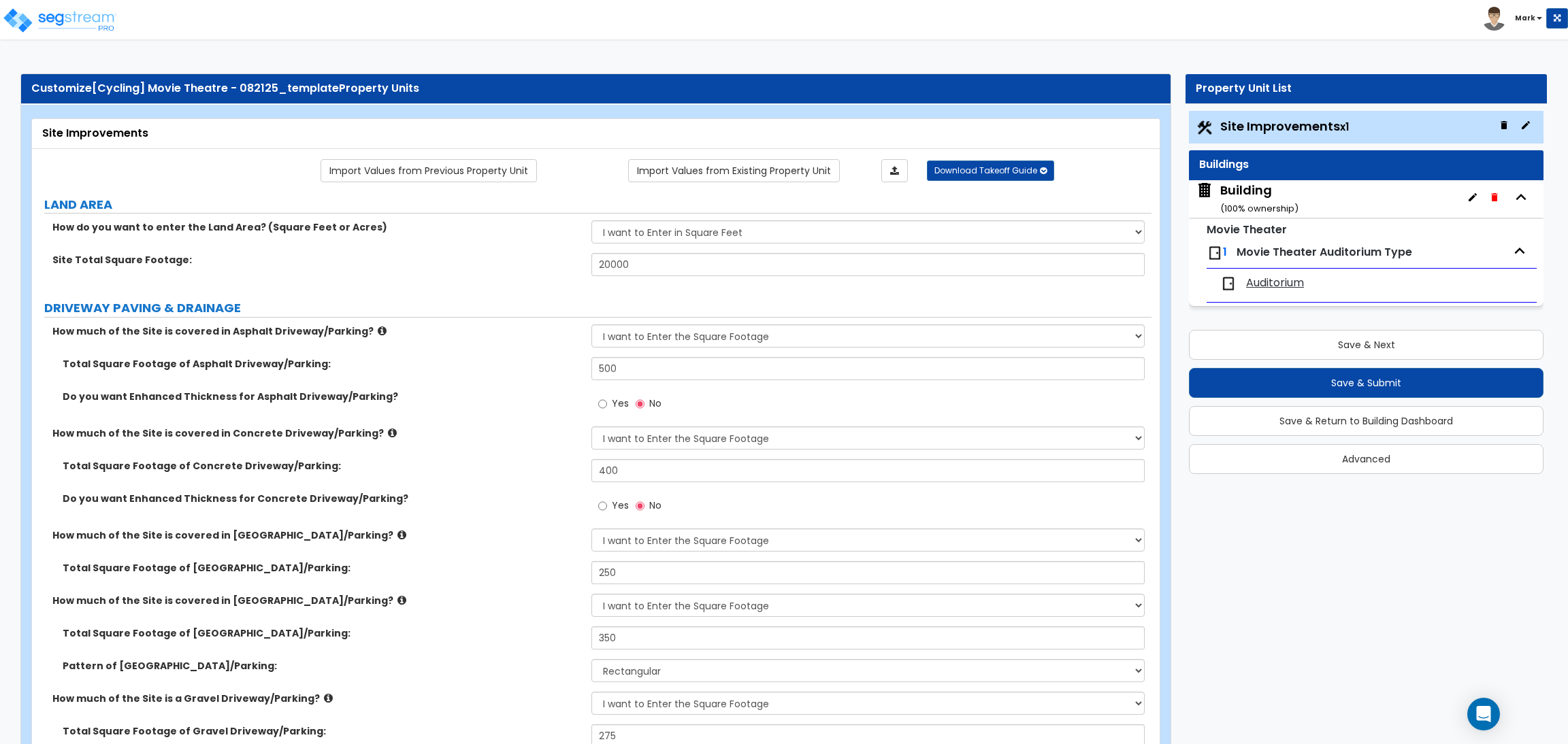
select select "2"
select select "1"
select select "2"
select select "1"
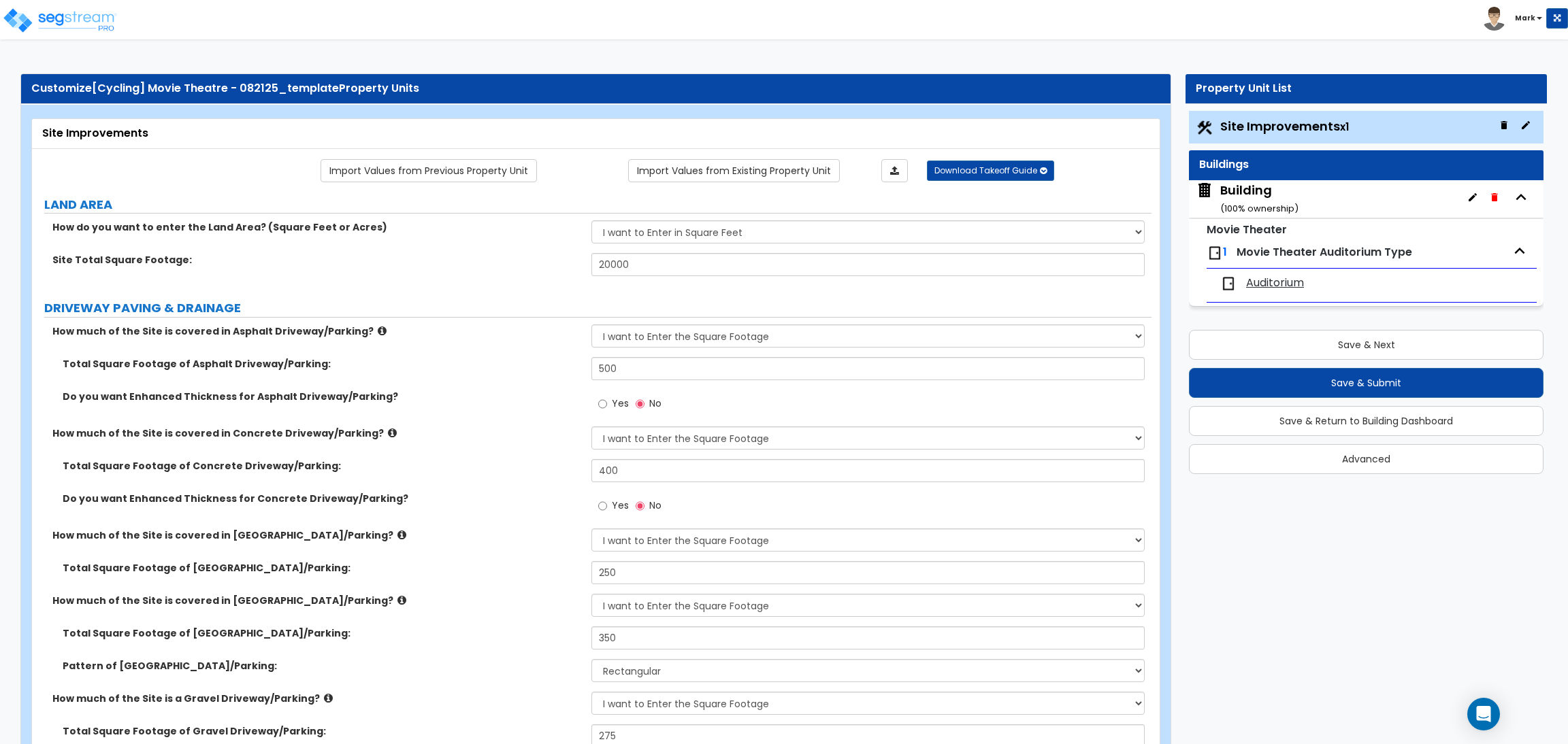
select select "1"
select select "2"
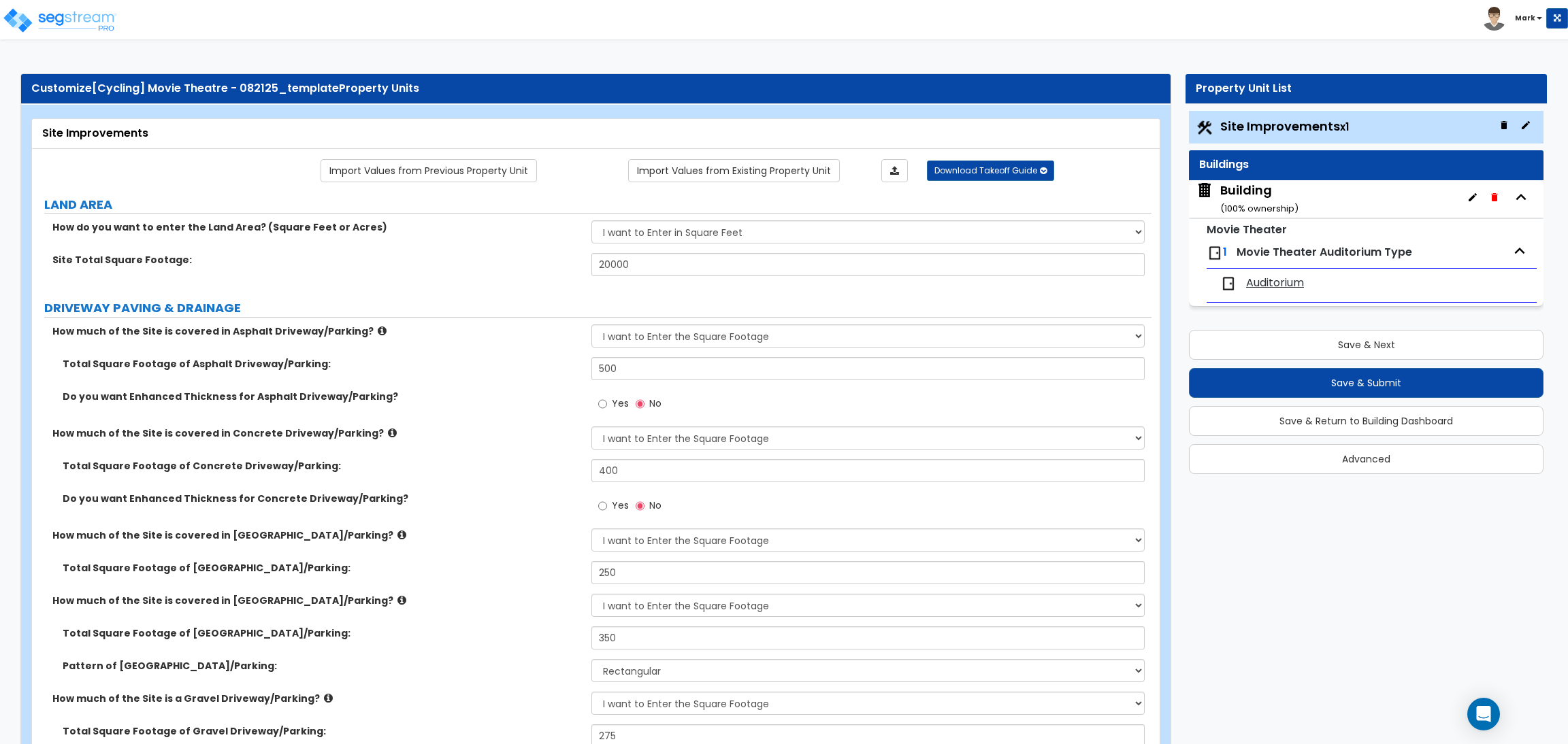
select select "2"
select select "1"
select select "10"
select select "1"
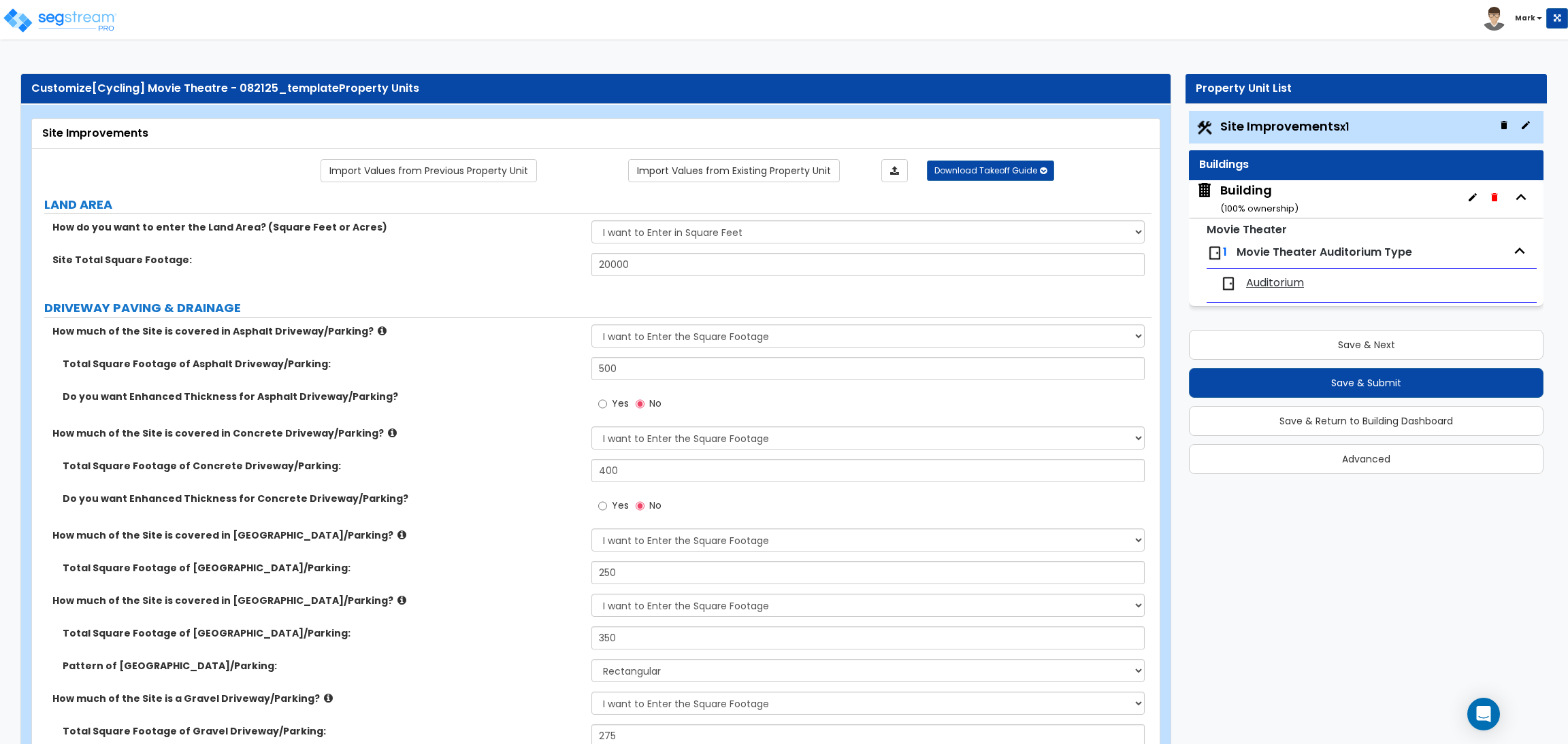
select select "1"
select select "3"
select select "2"
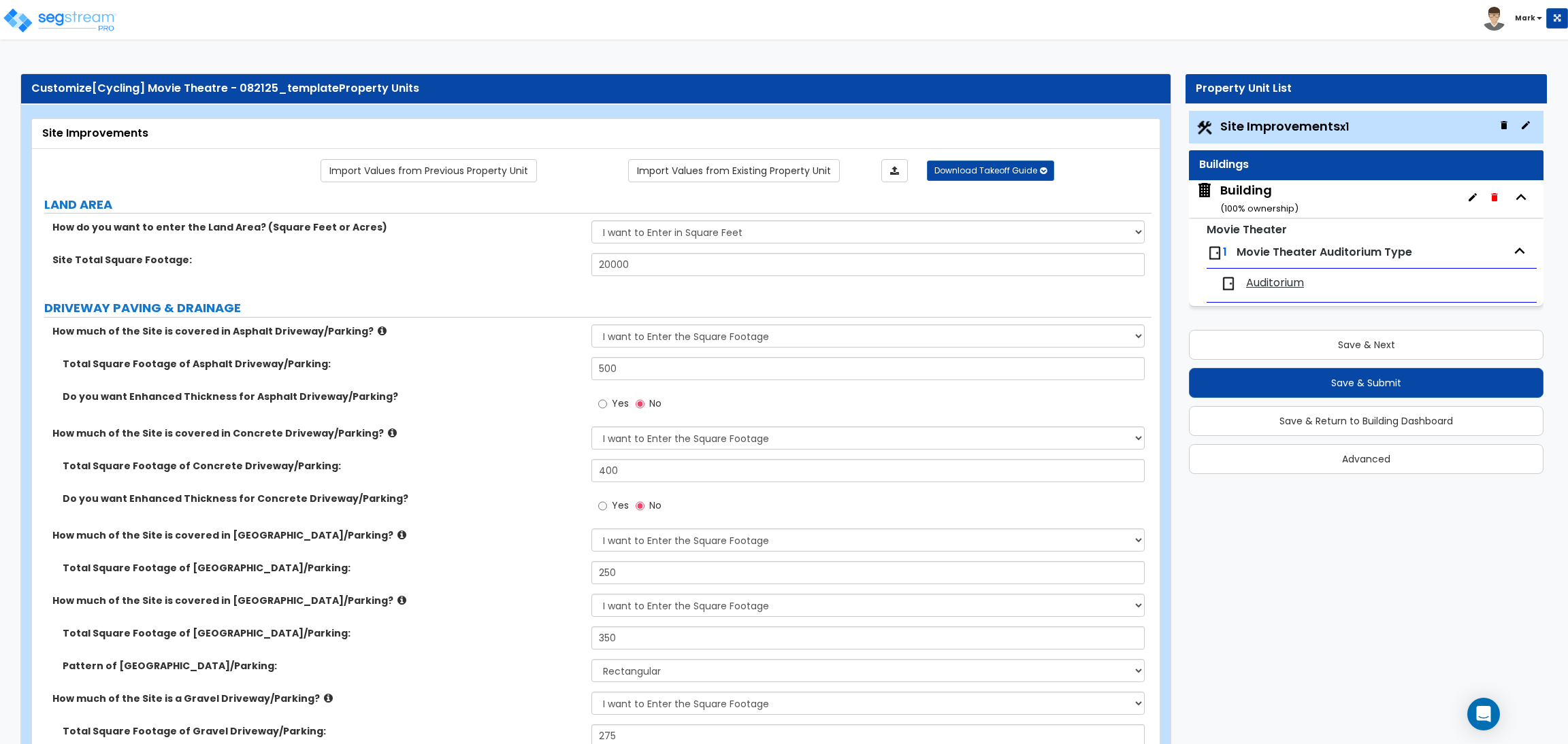
select select "4"
select select "1"
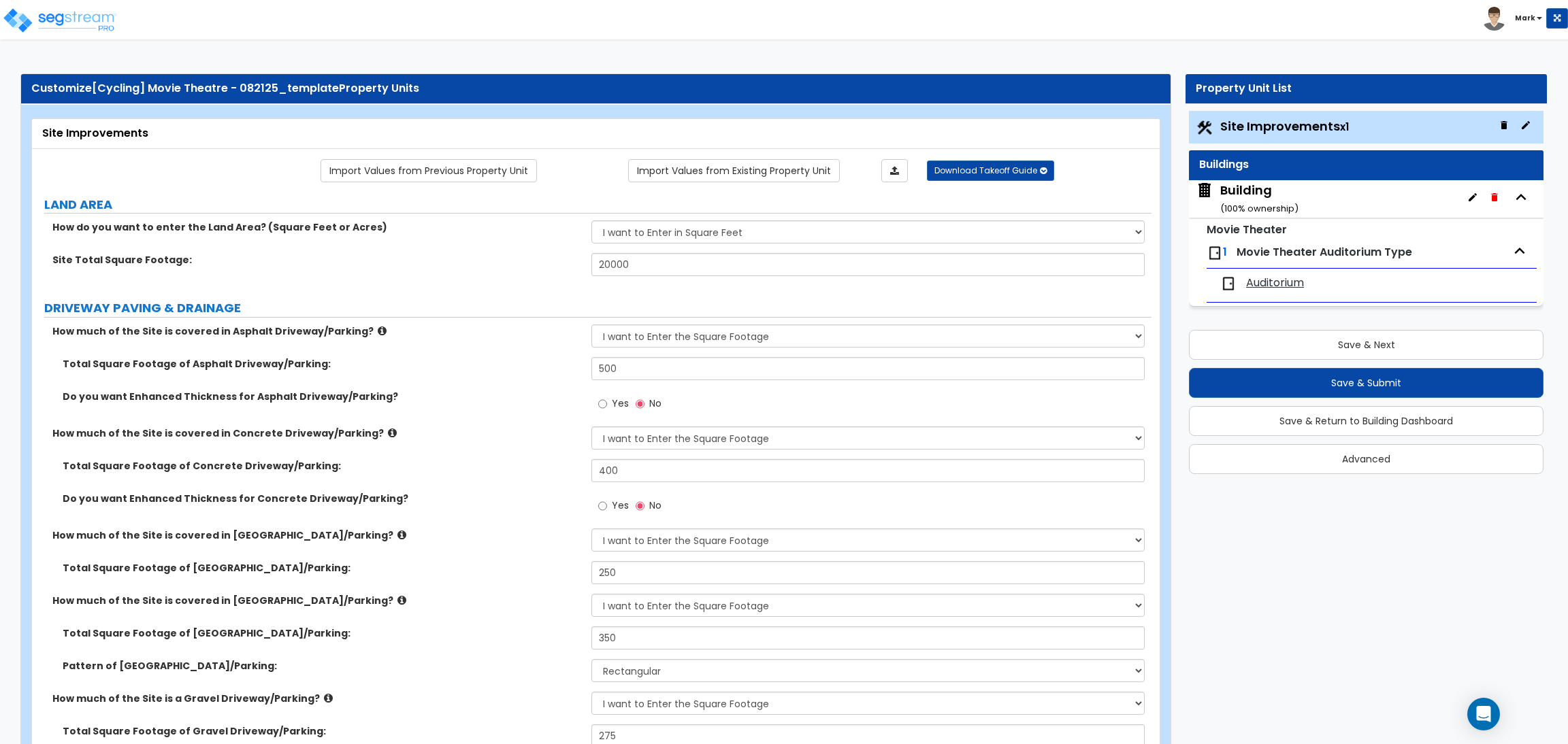
select select "6"
select select "2"
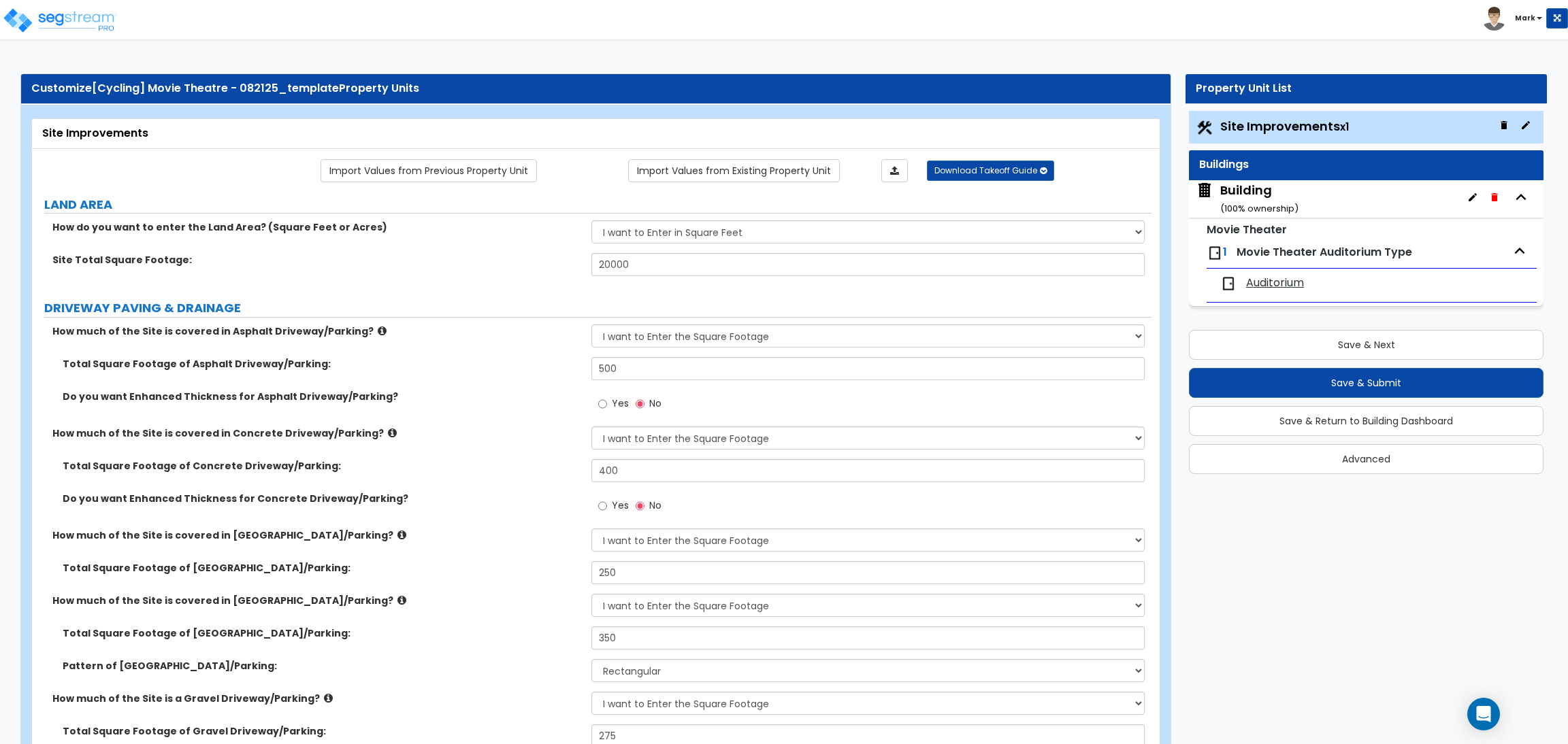
select select "2"
select select "1"
select select "2"
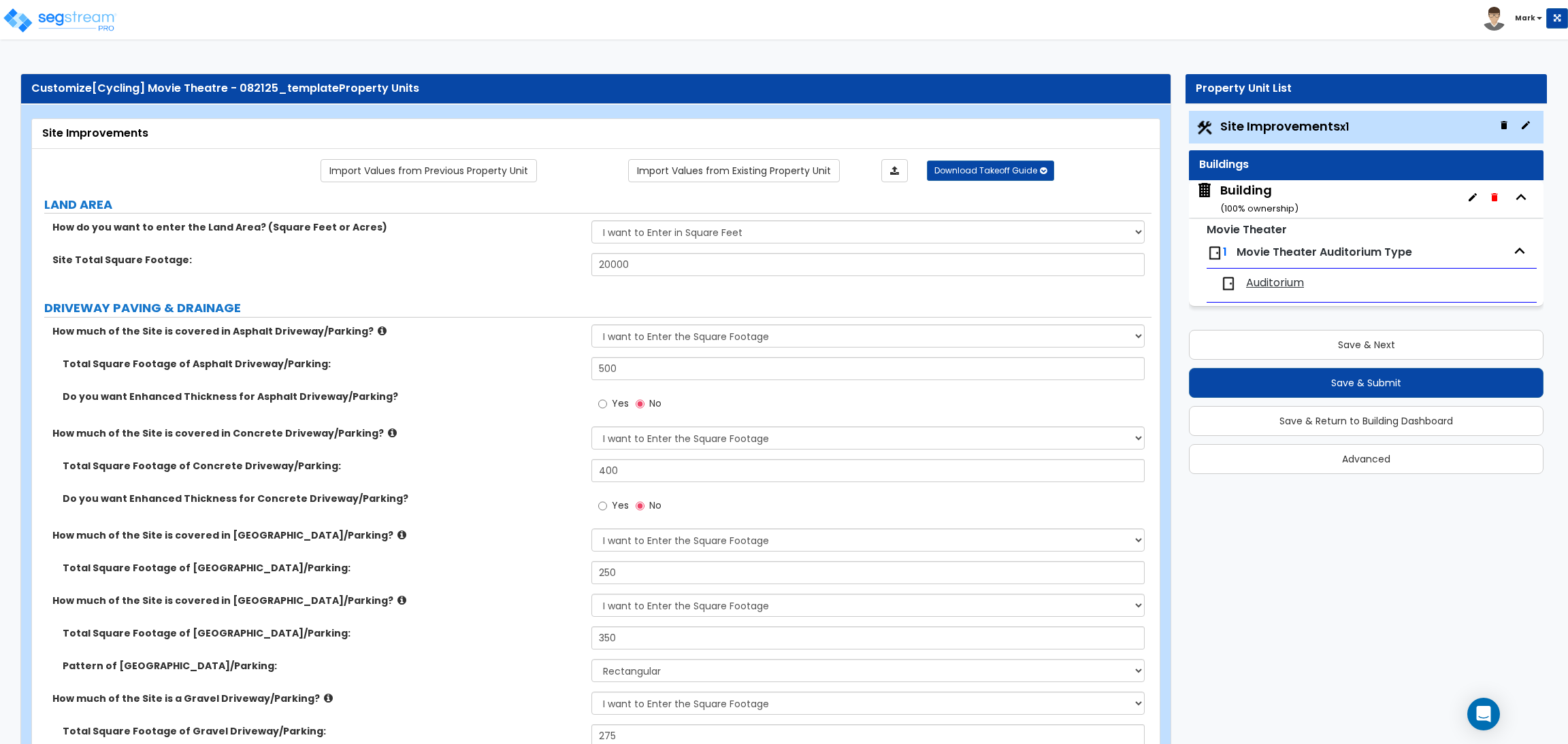
select select "1"
select select "8"
select select "2"
select select "4"
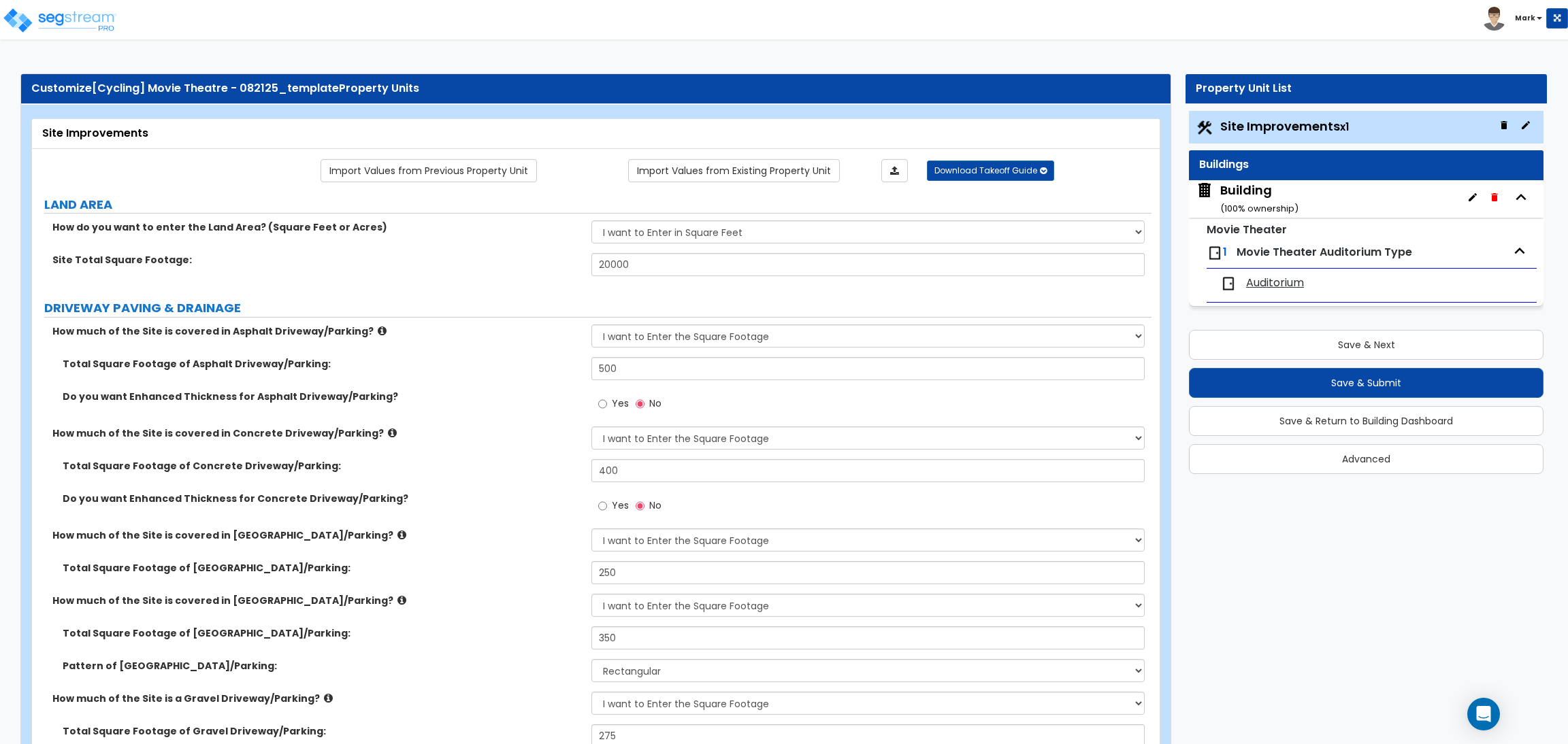
select select "1"
select select "20"
select select "2"
select select "5"
select select "3"
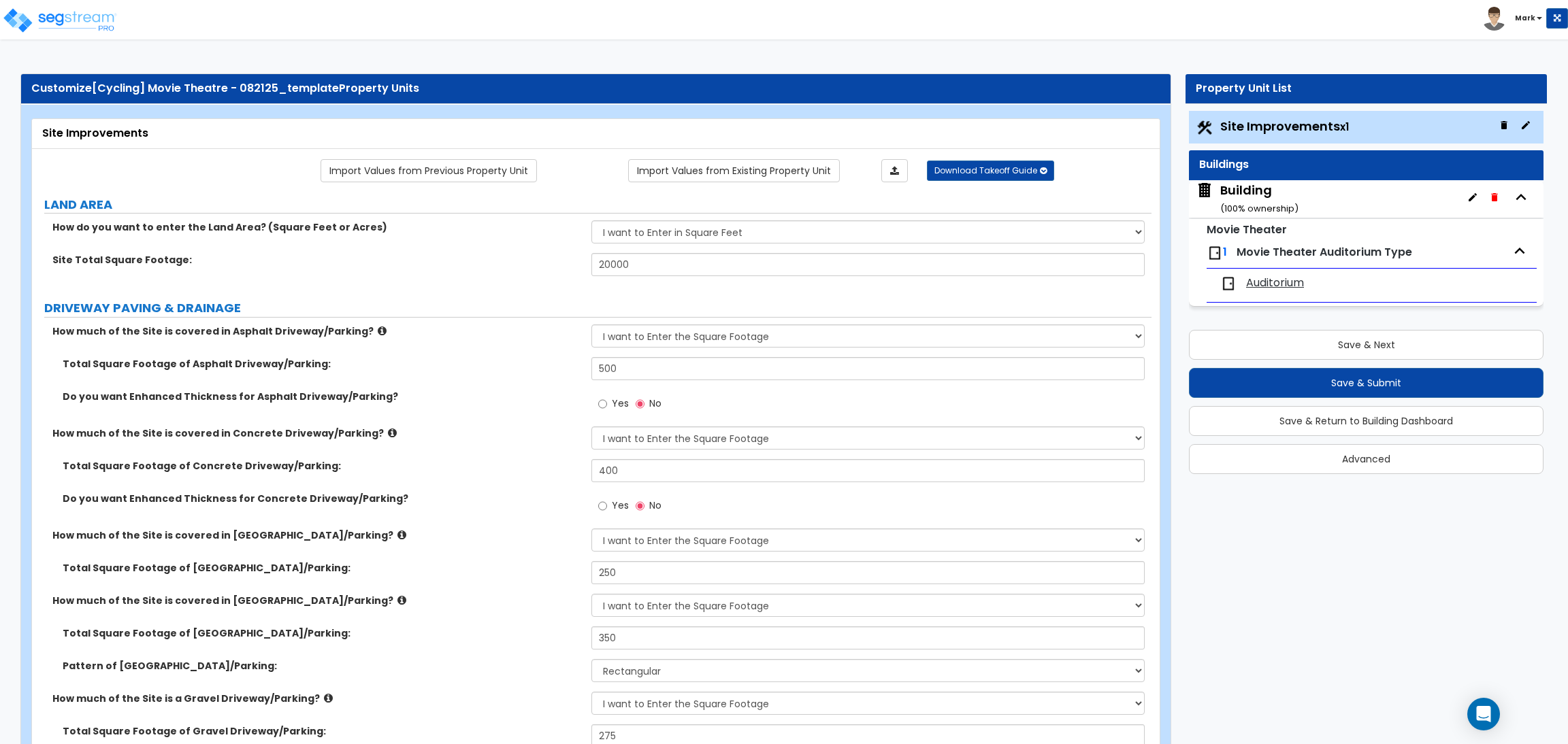
select select "1"
select select "2"
select select "1"
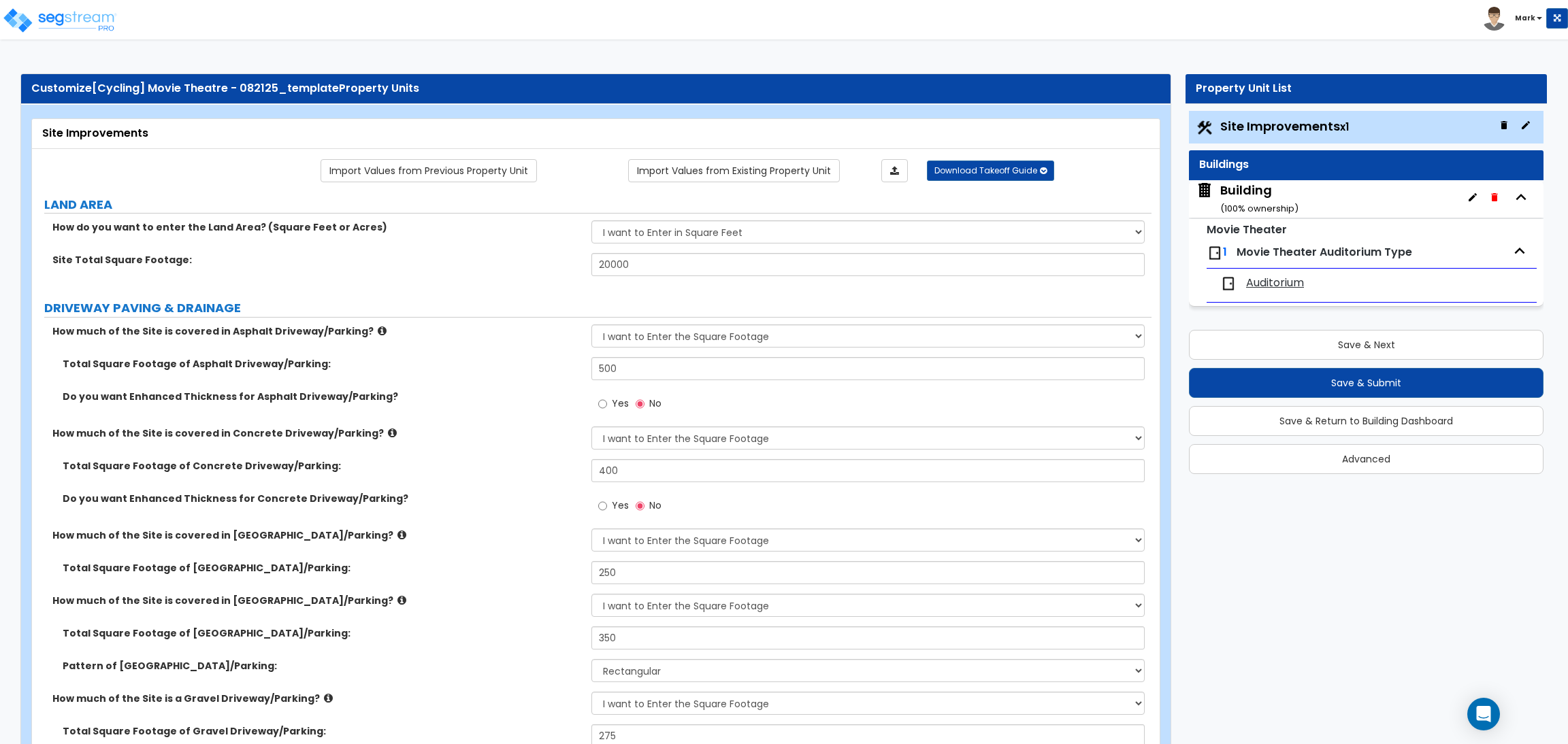
select select "4"
select select "2"
select select "1"
select select "2"
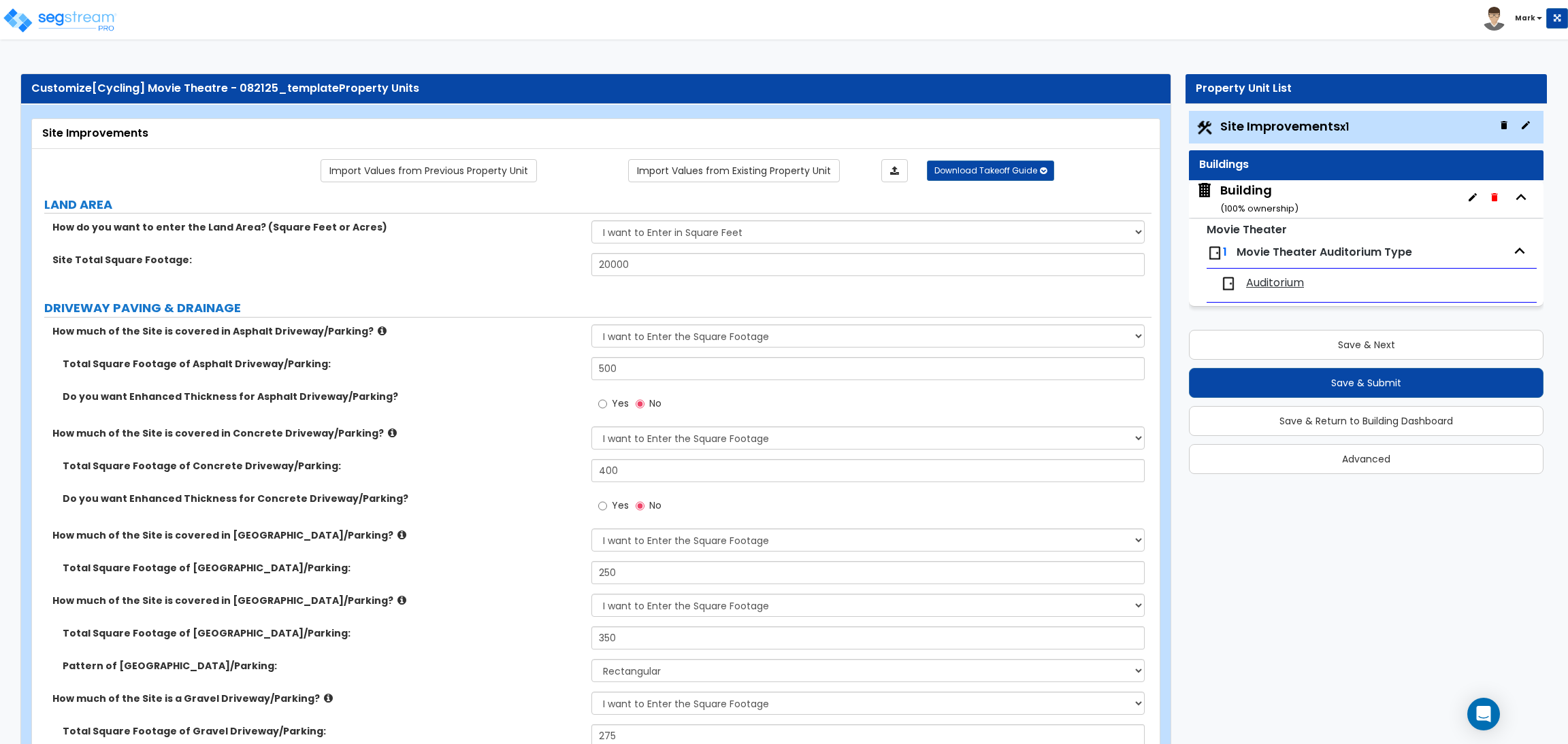
select select "1"
select select "2"
select select "6"
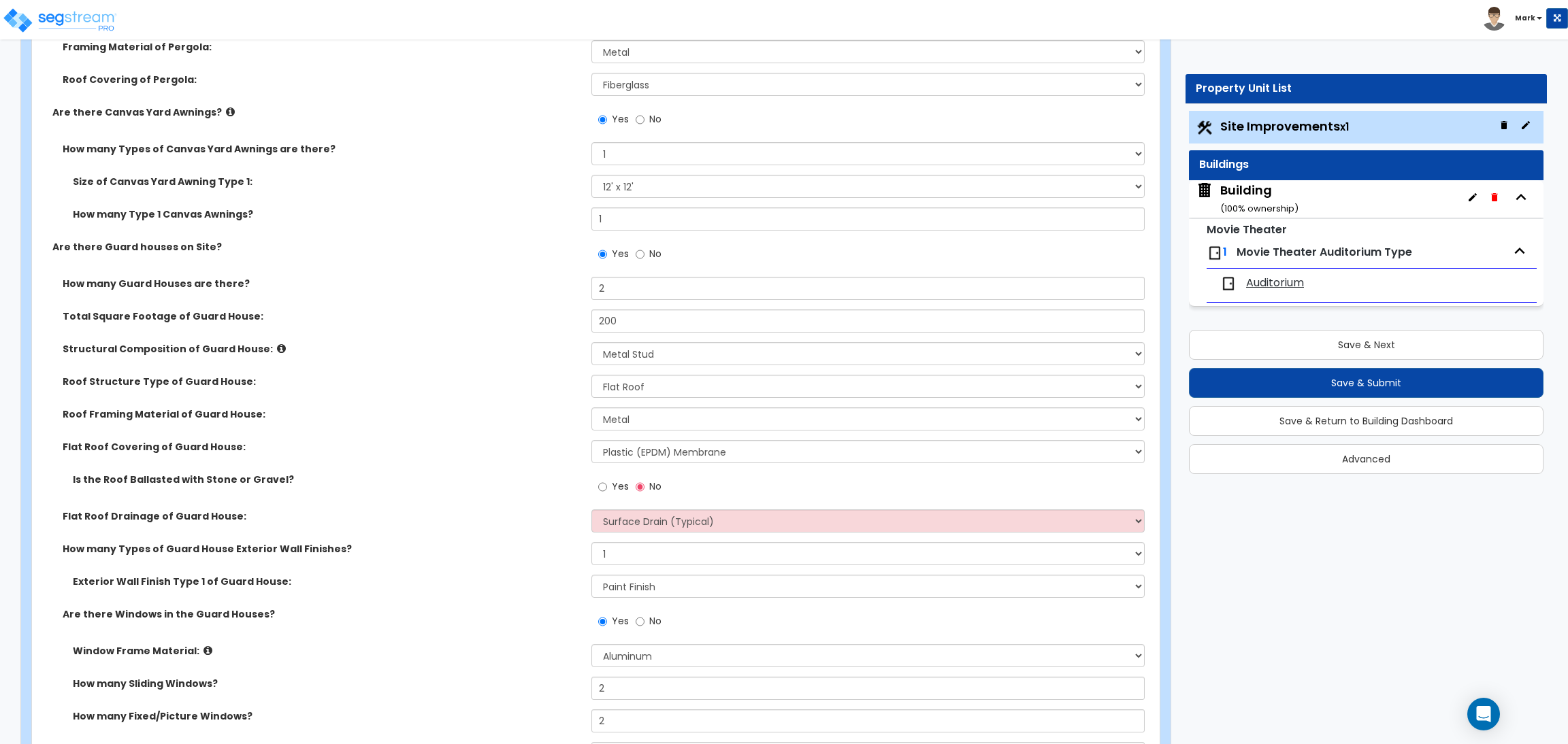
scroll to position [5307, 0]
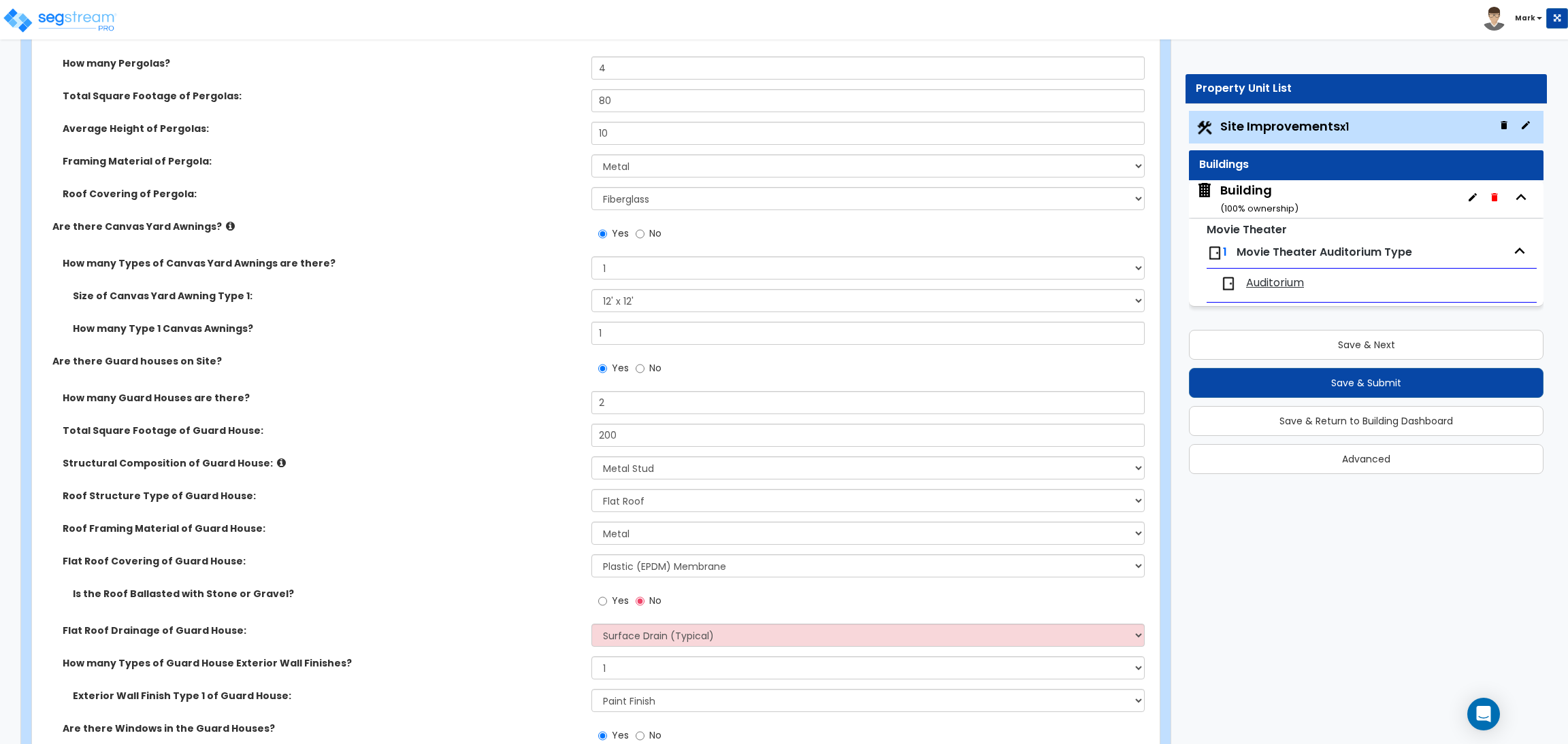
click at [1238, 195] on div "Building ( 100 % ownership)" at bounding box center [1260, 200] width 79 height 35
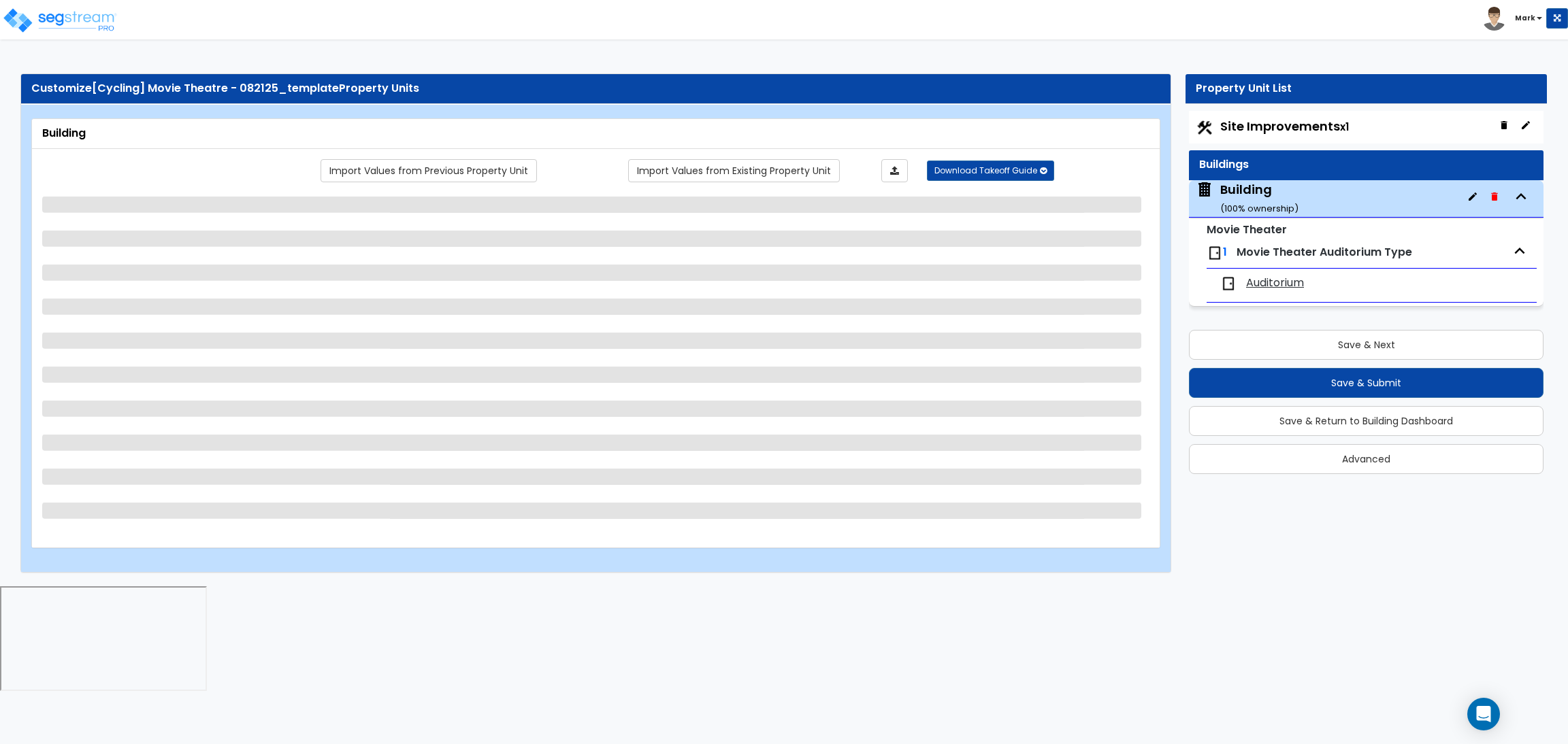
scroll to position [0, 0]
select select "3"
select select "2"
select select "1"
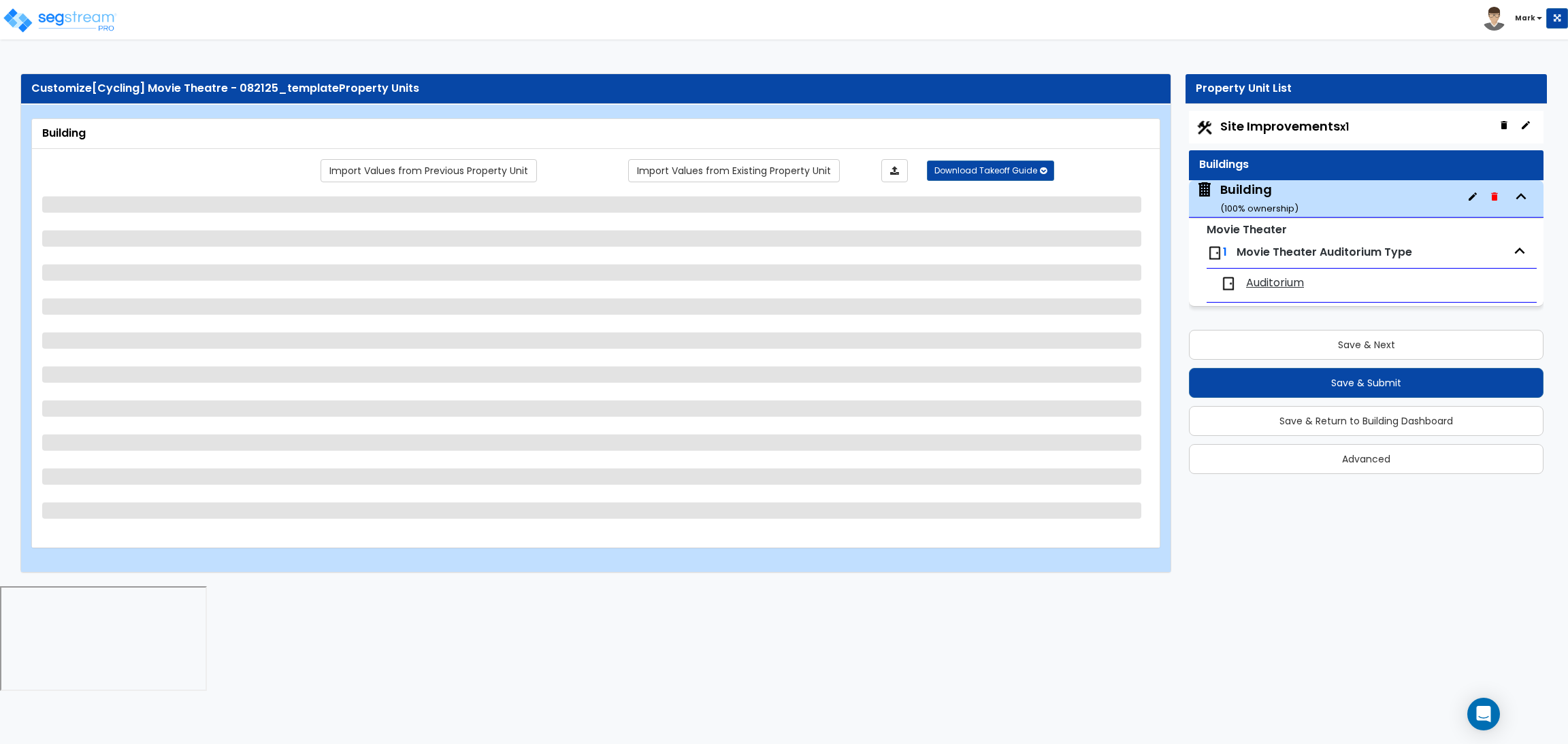
select select "2"
select select "1"
select select "2"
select select "1"
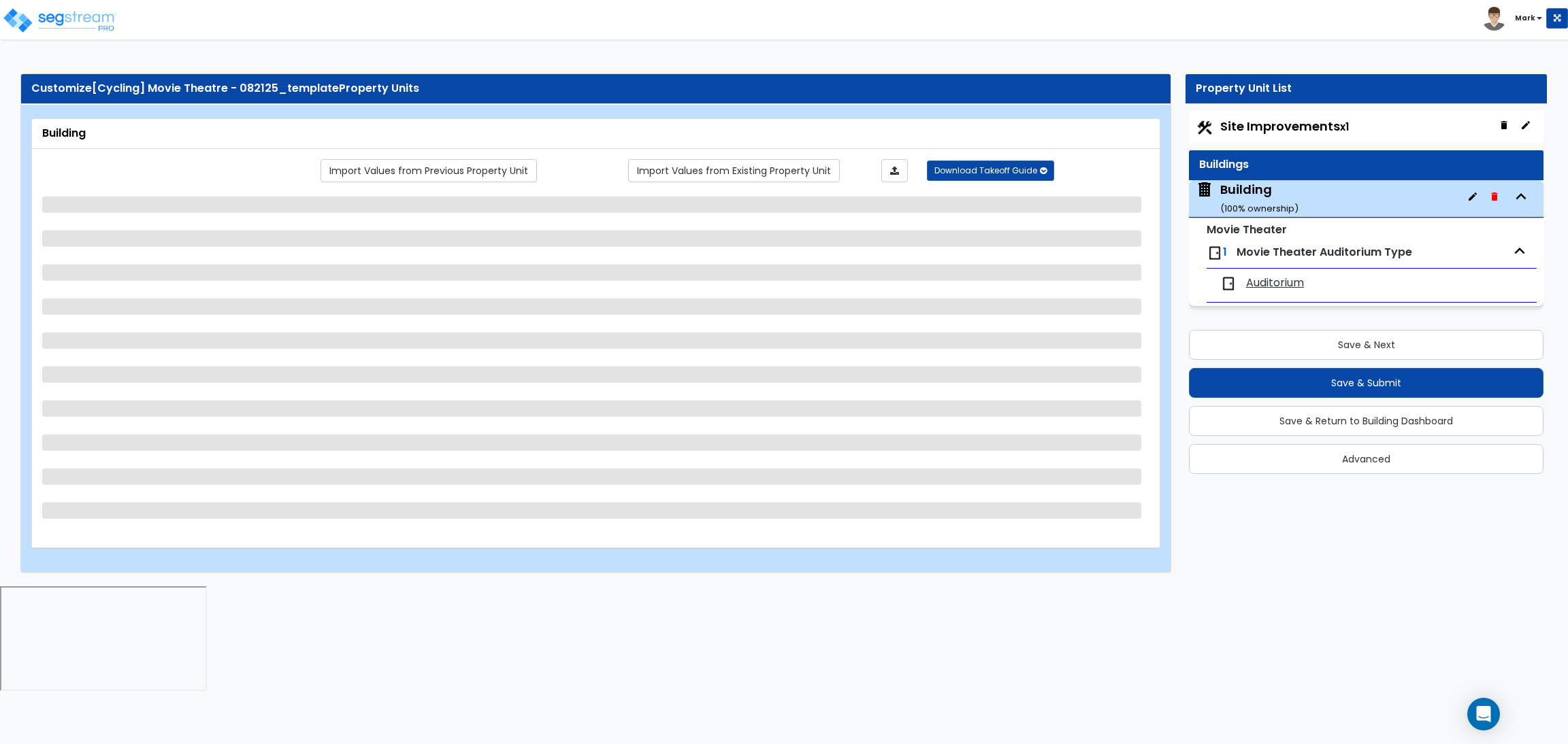
select select "1"
select select "2"
select select "1"
select select "3"
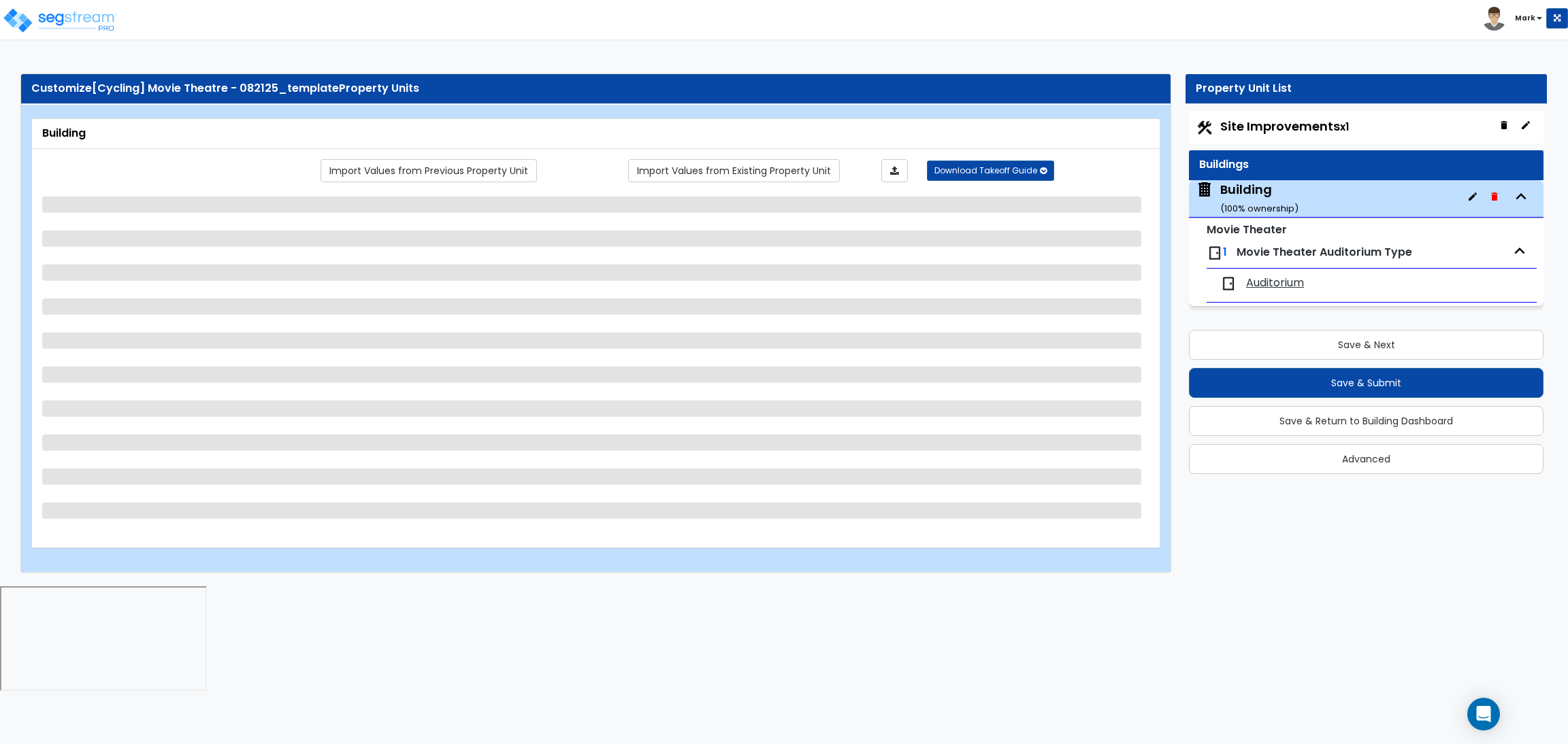
select select "2"
select select "1"
select select "10"
select select "5"
select select "2"
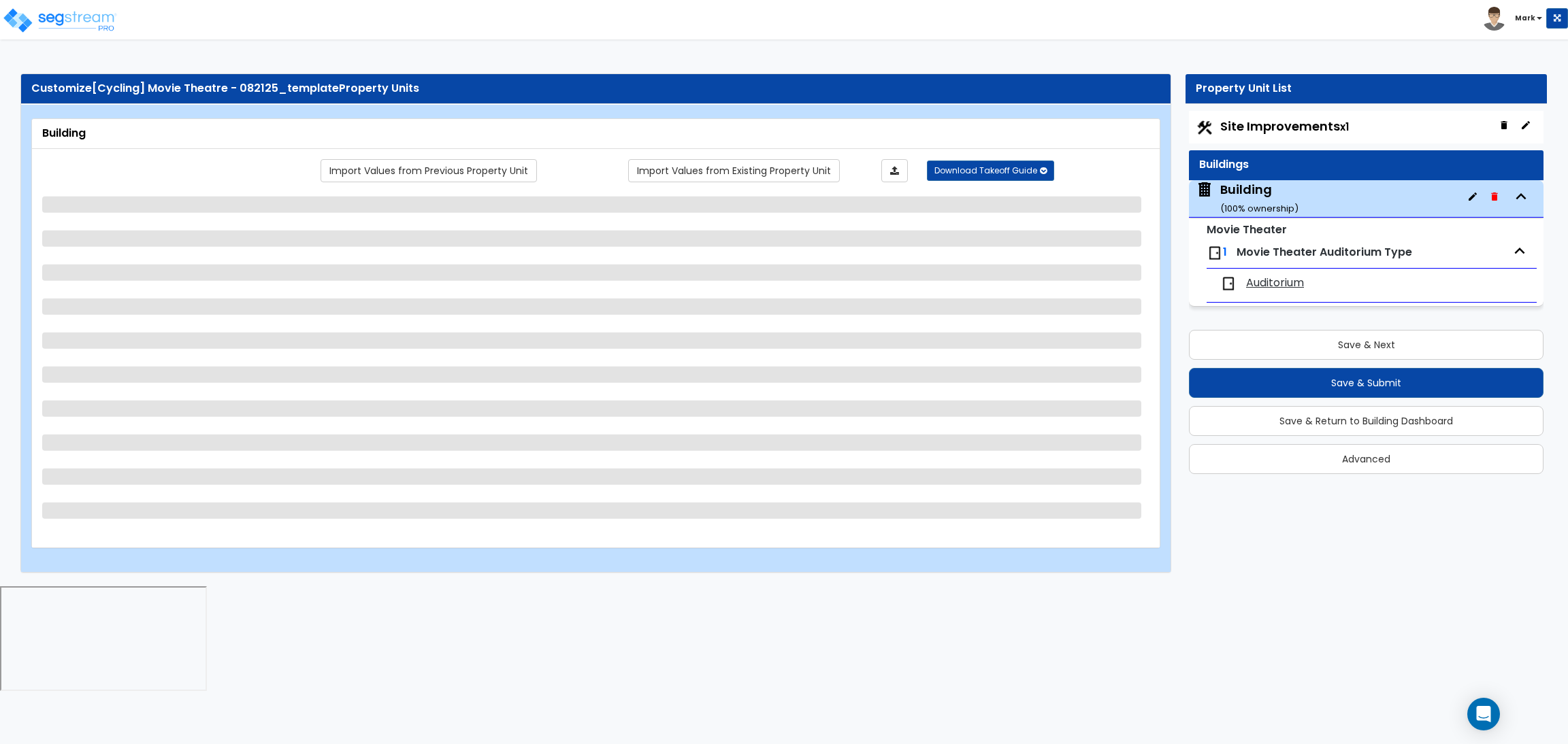
select select "1"
select select "2"
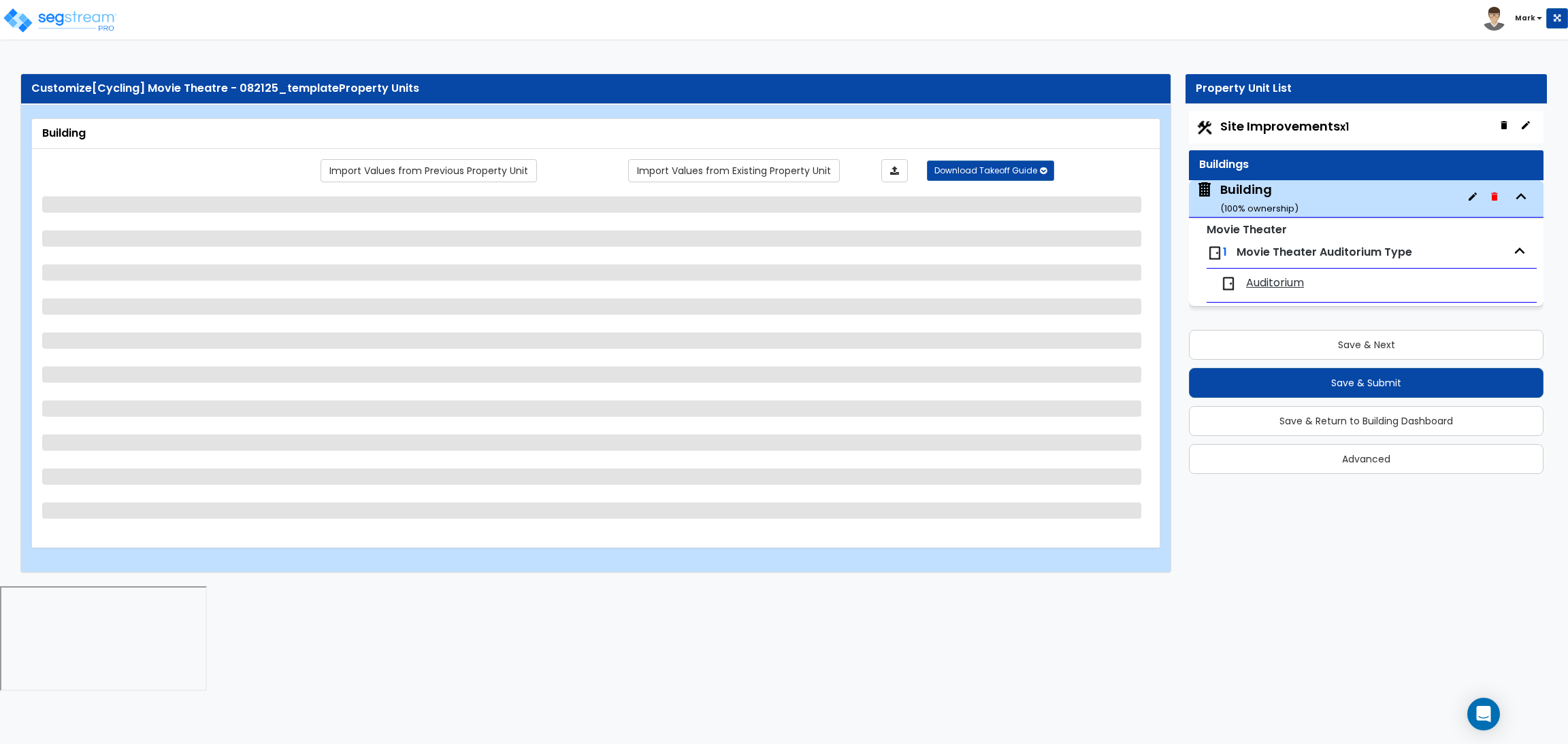
select select "2"
select select "3"
select select "1"
select select "2"
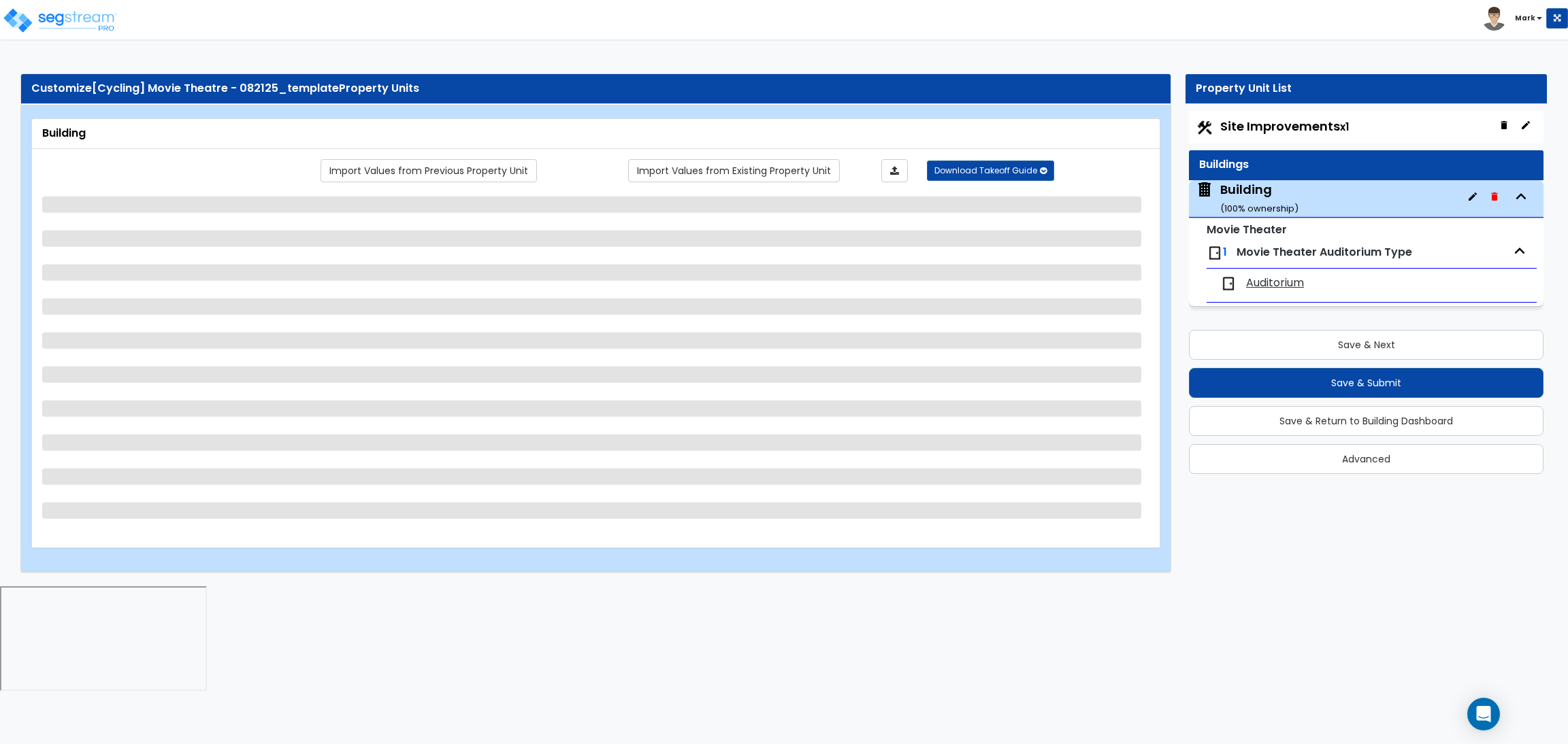
select select "3"
select select "1"
select select "2"
select select "1"
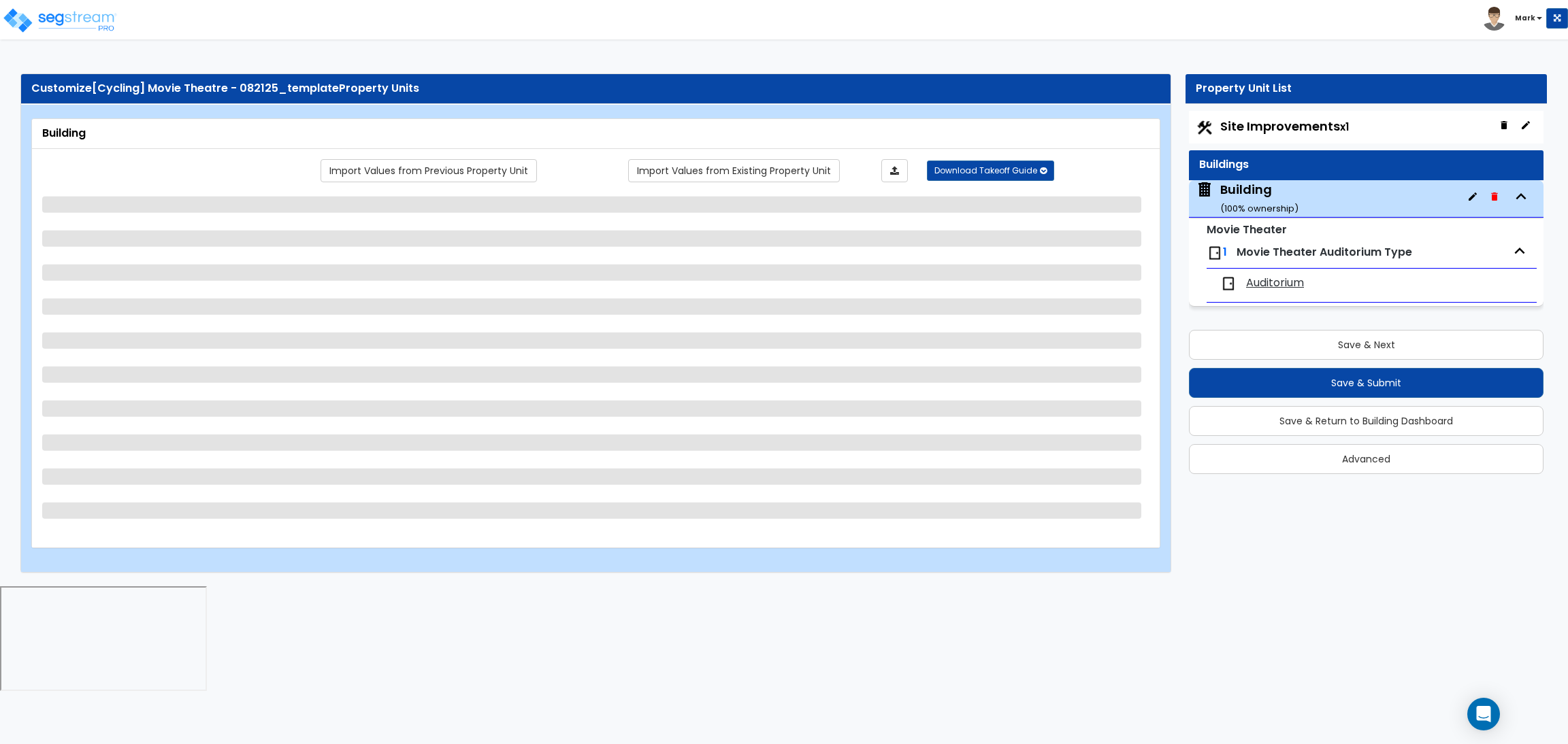
select select "1"
select select "2"
select select "1"
select select "4"
select select "2"
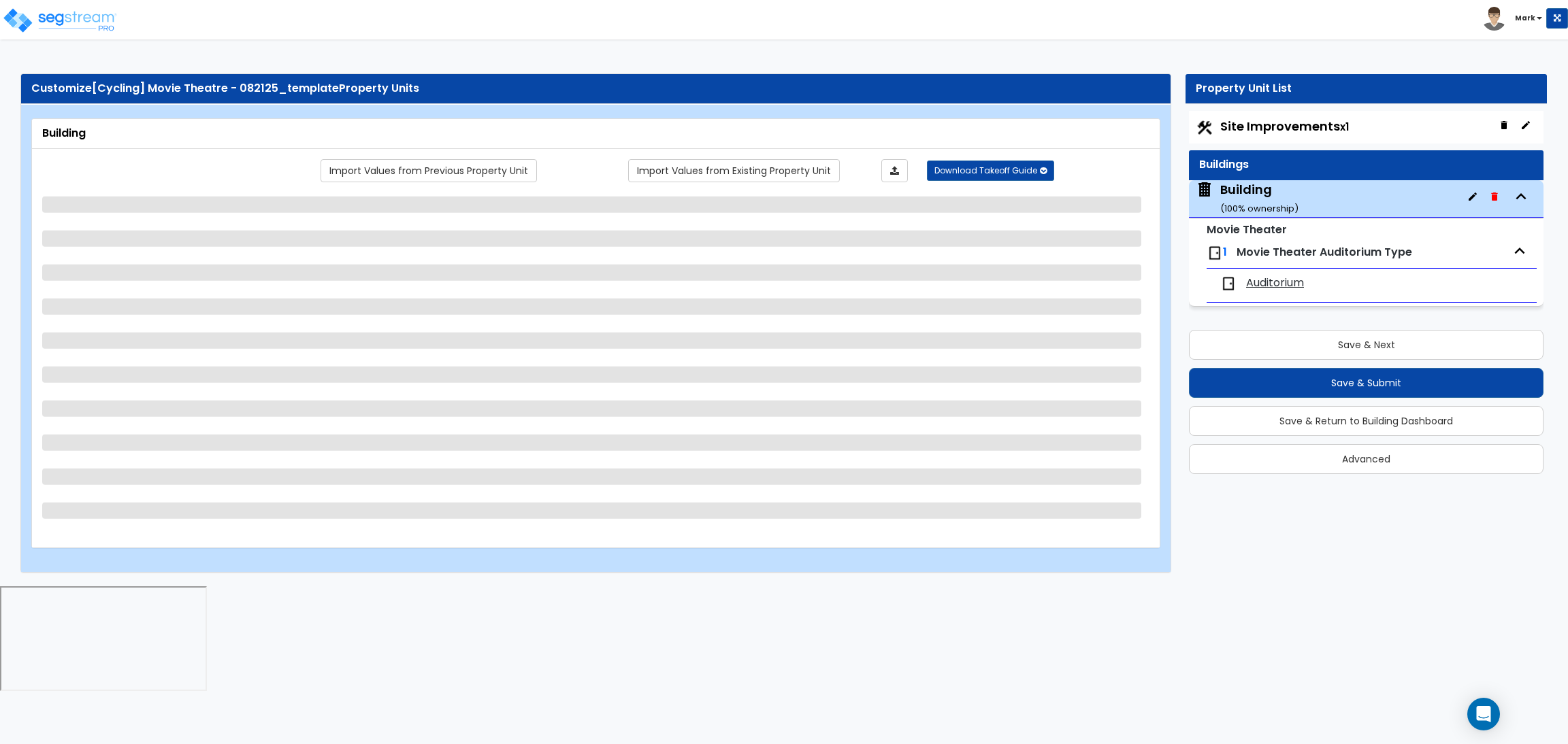
select select "4"
select select "2"
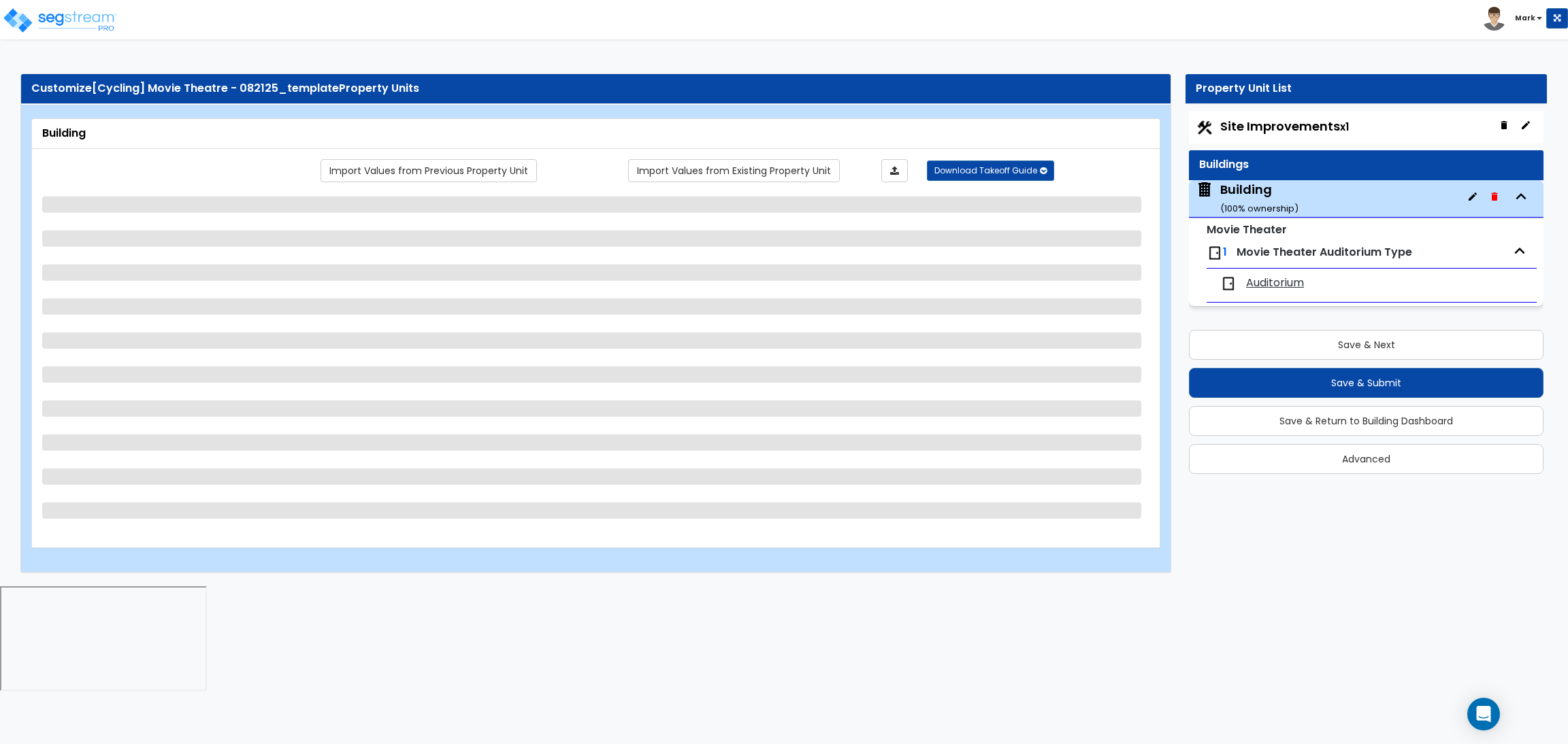
select select "1"
select select "5"
select select "2"
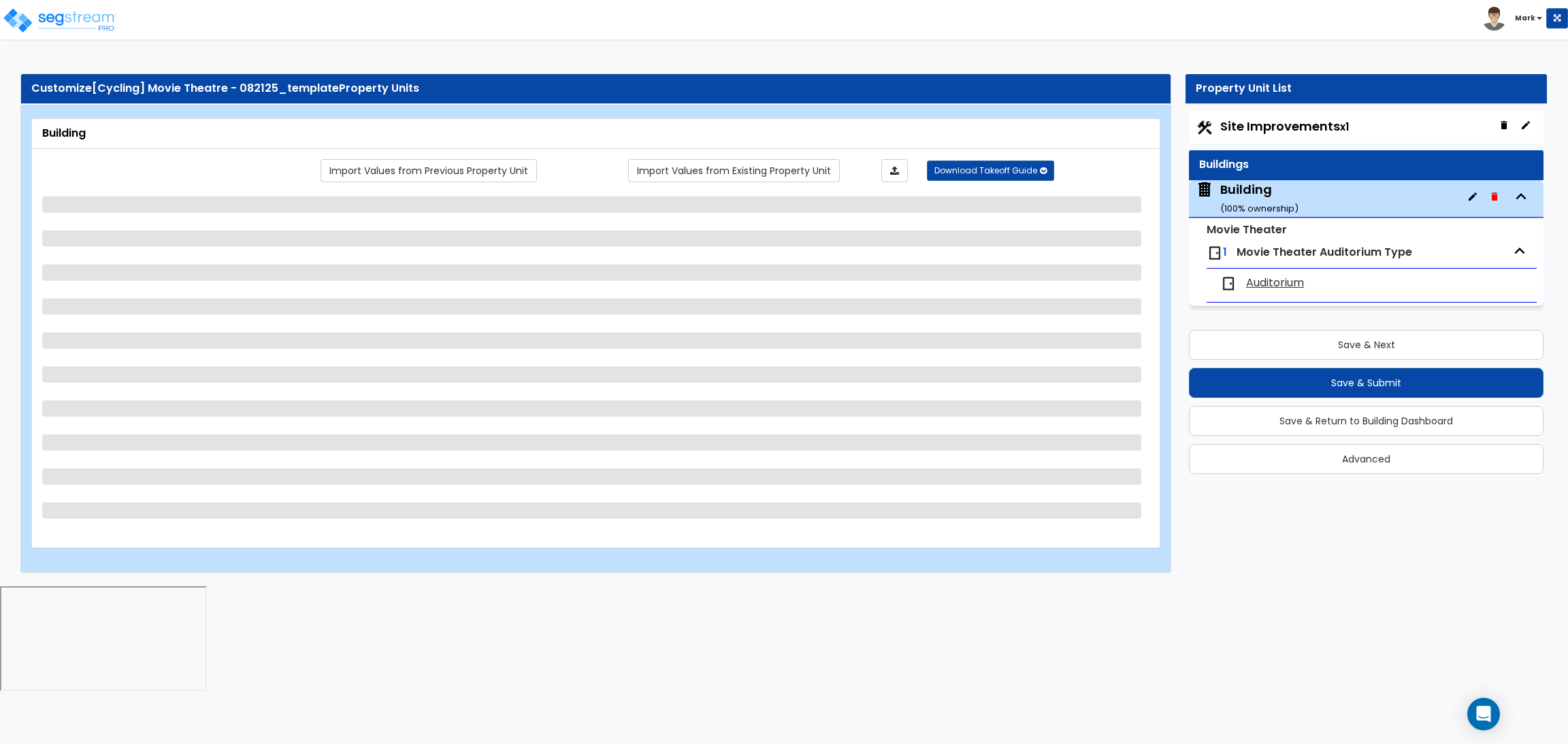
select select "1"
select select "3"
select select "2"
select select "1"
select select "4"
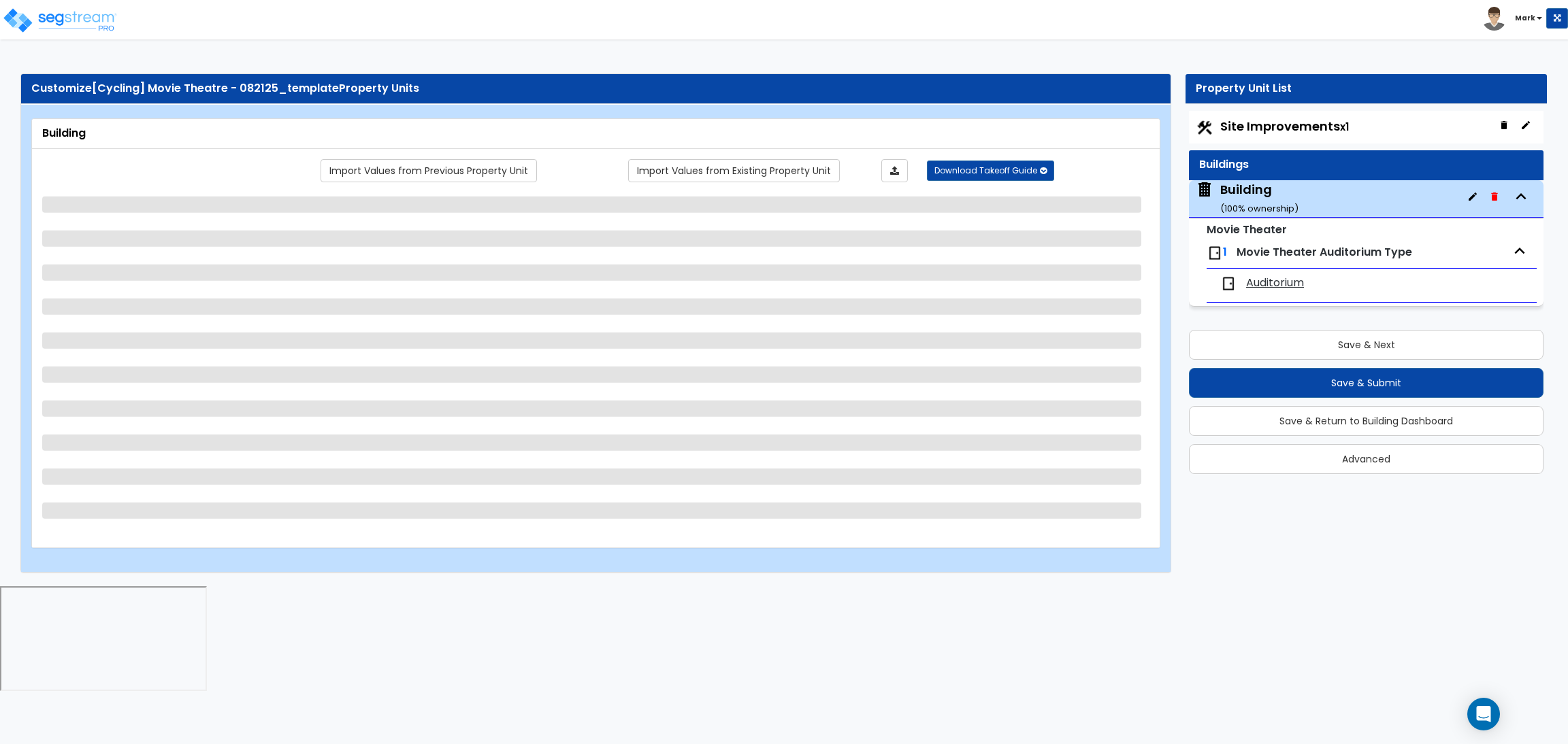
select select "2"
select select "3"
select select "2"
select select "4"
select select "1"
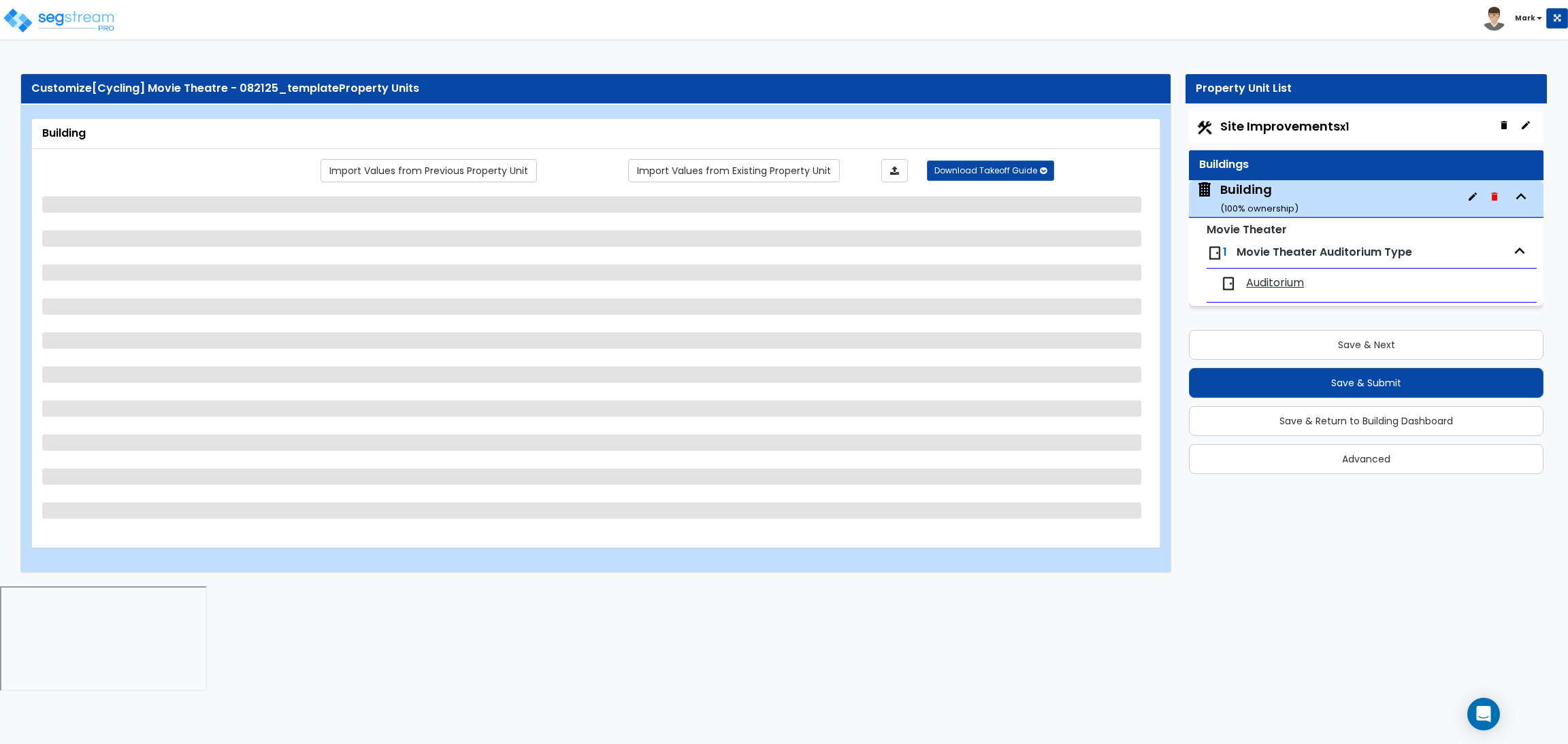
select select "2"
select select "1"
select select "2"
select select "3"
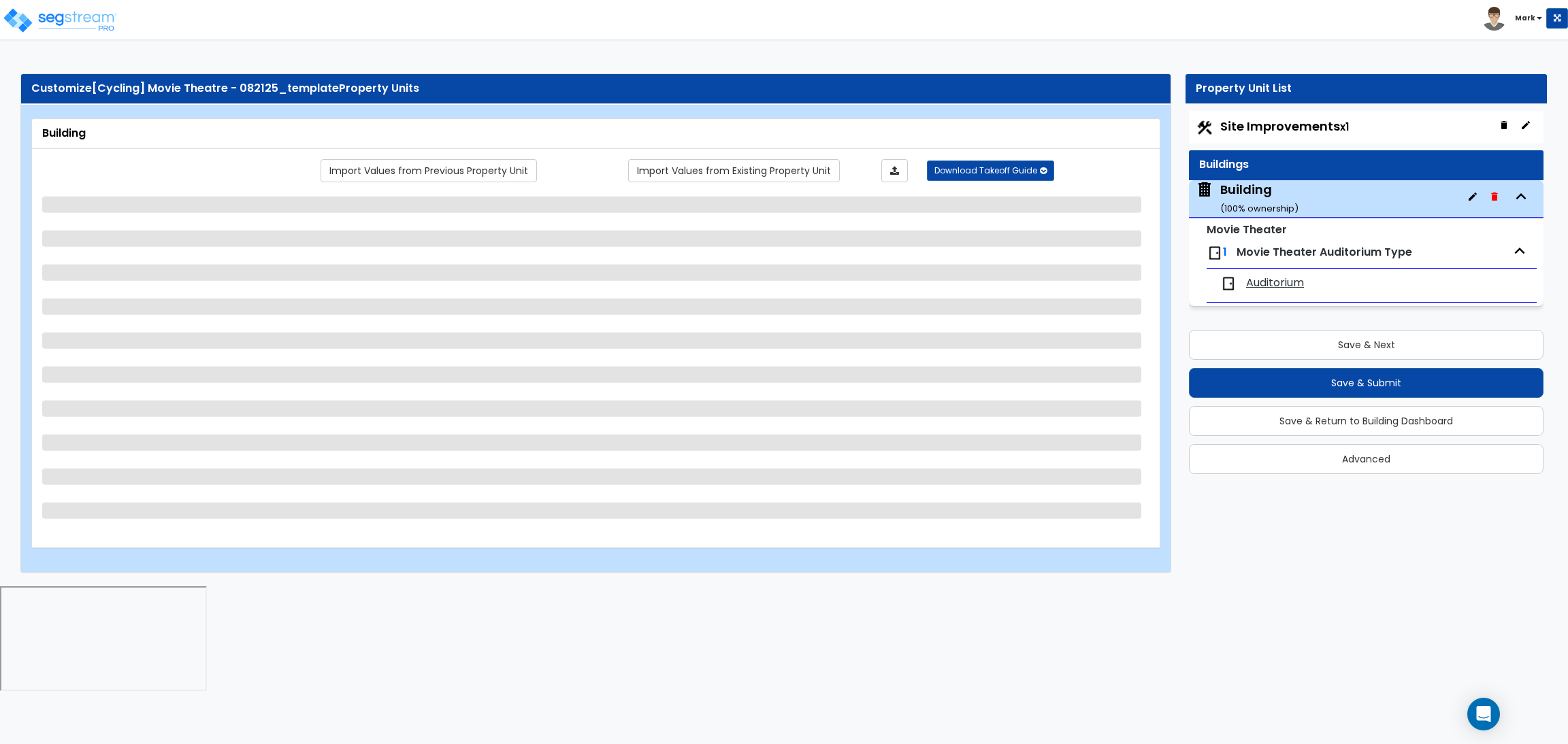
select select "1"
select select "2"
select select "4"
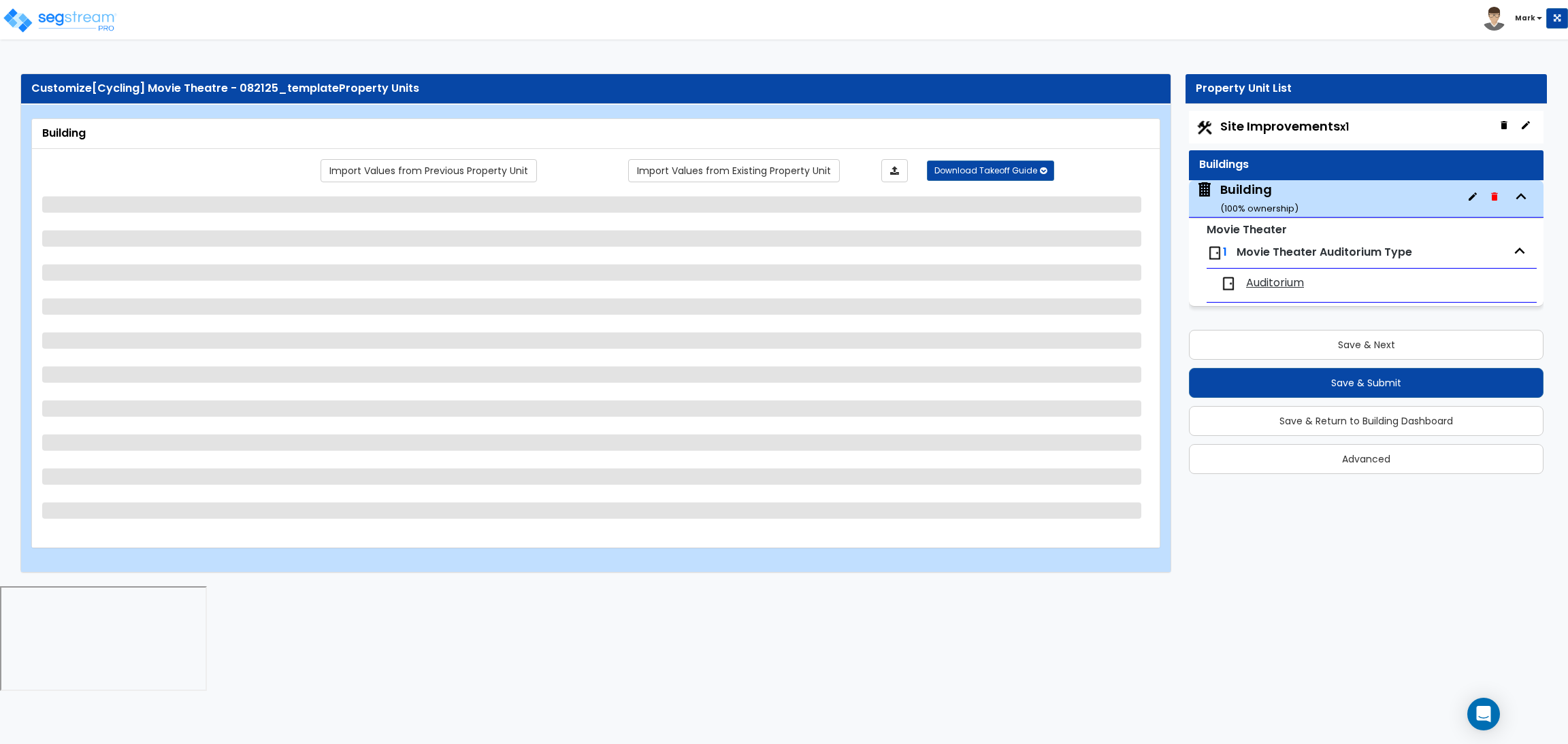
select select "6"
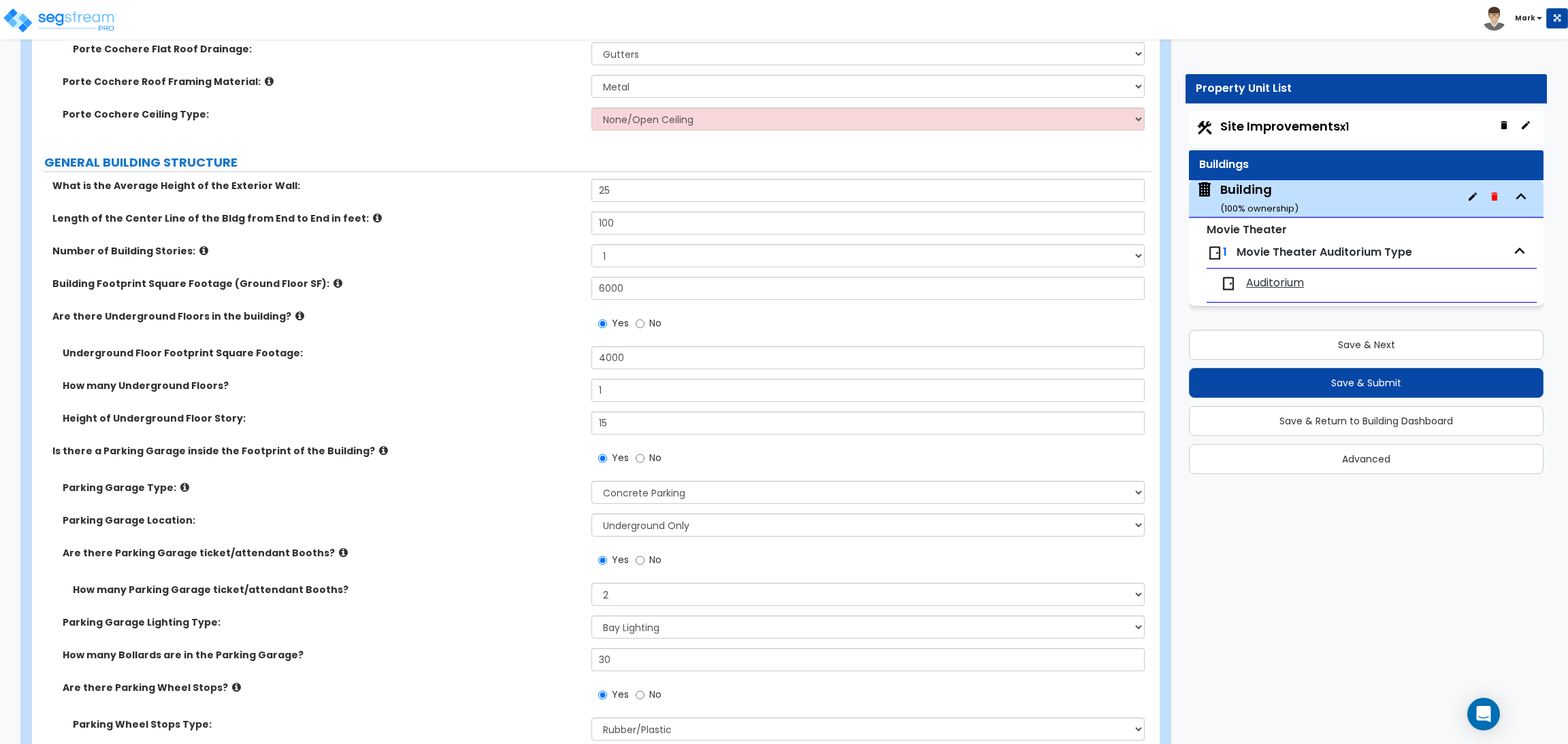
scroll to position [611, 0]
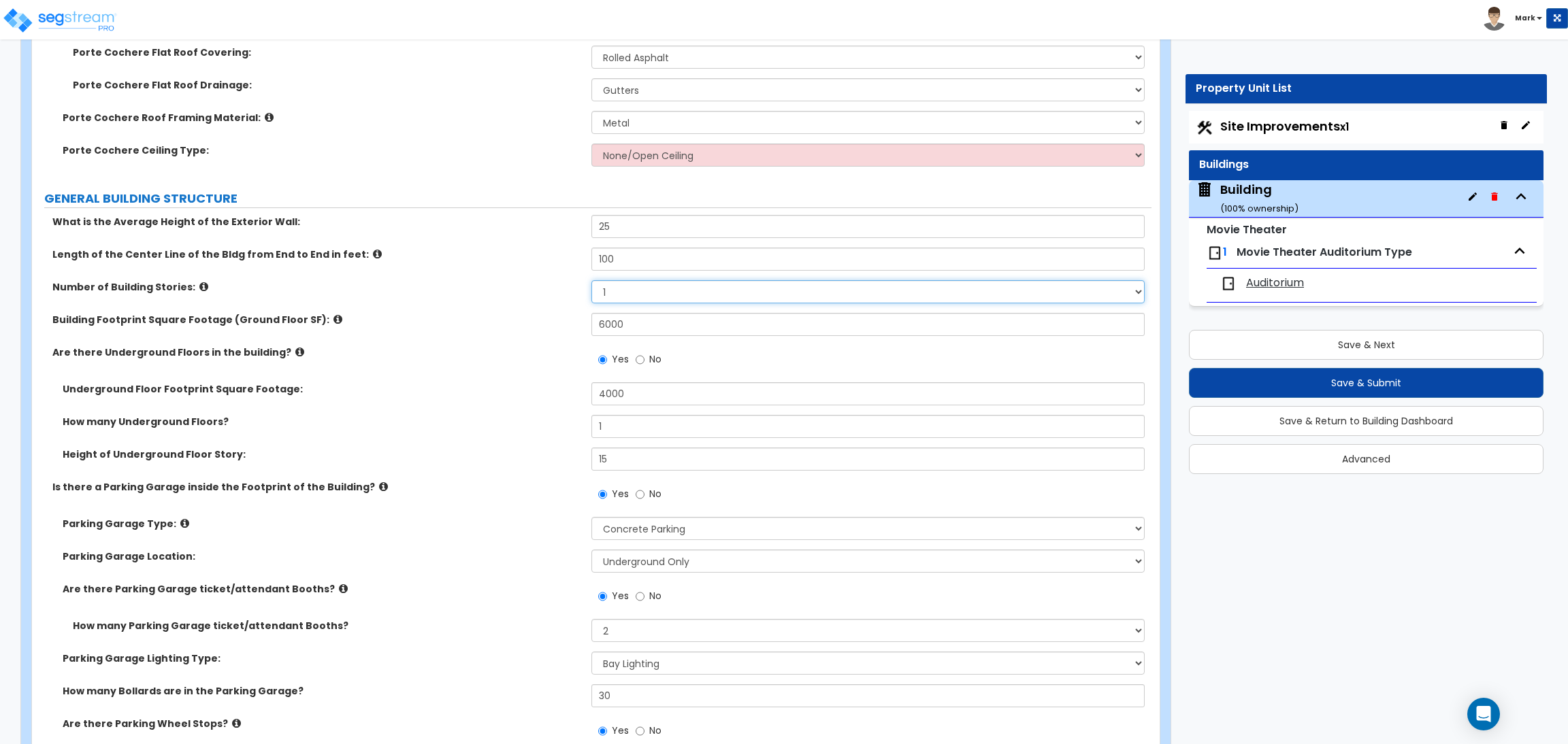
click at [637, 290] on select "1 2 3 4 5" at bounding box center [868, 292] width 553 height 23
select select "2"
click at [591, 281] on select "1 2 3 4 5" at bounding box center [868, 292] width 553 height 23
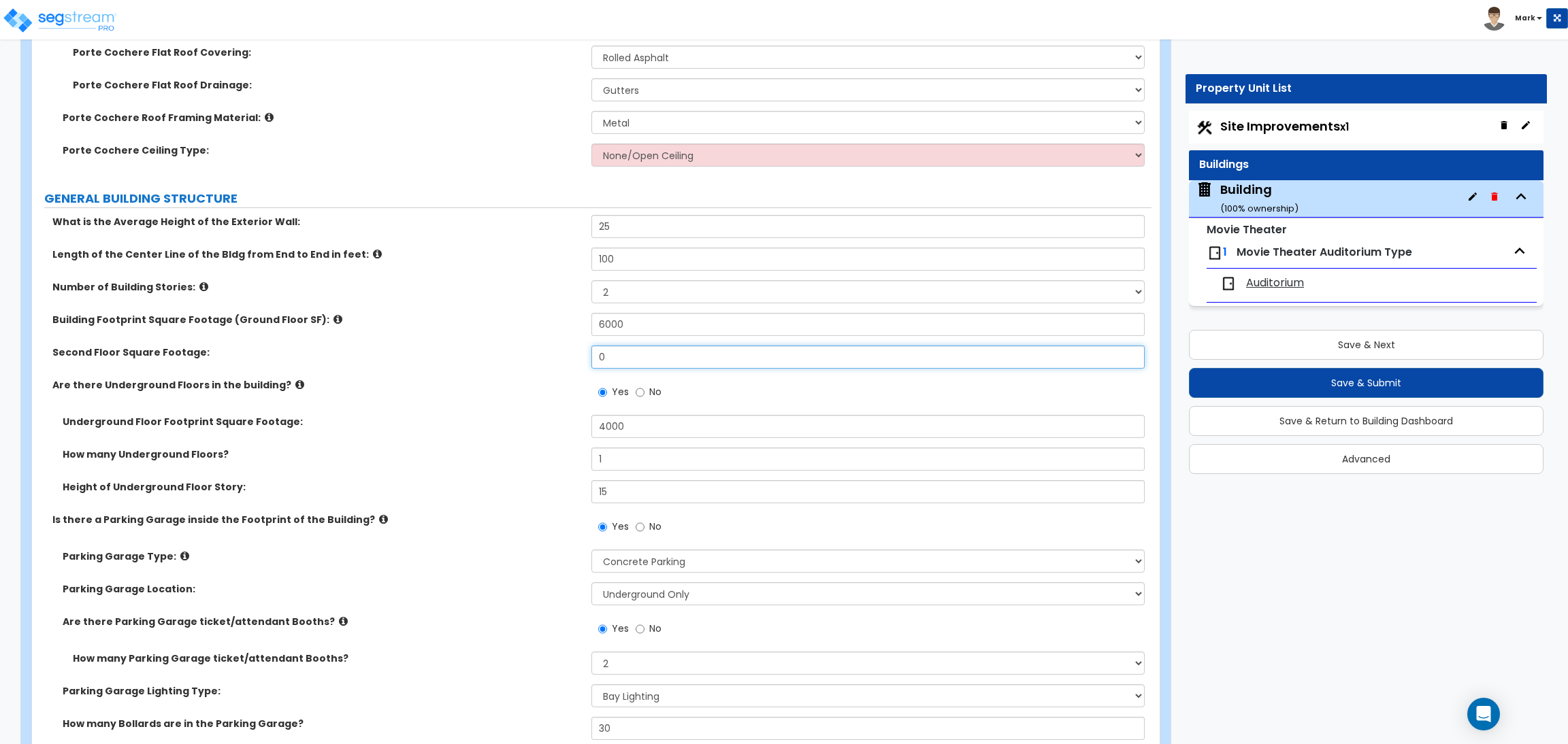
drag, startPoint x: 610, startPoint y: 356, endPoint x: 590, endPoint y: 355, distance: 20.0
click at [590, 355] on div "Second Floor Square Footage: 0" at bounding box center [591, 362] width 1119 height 33
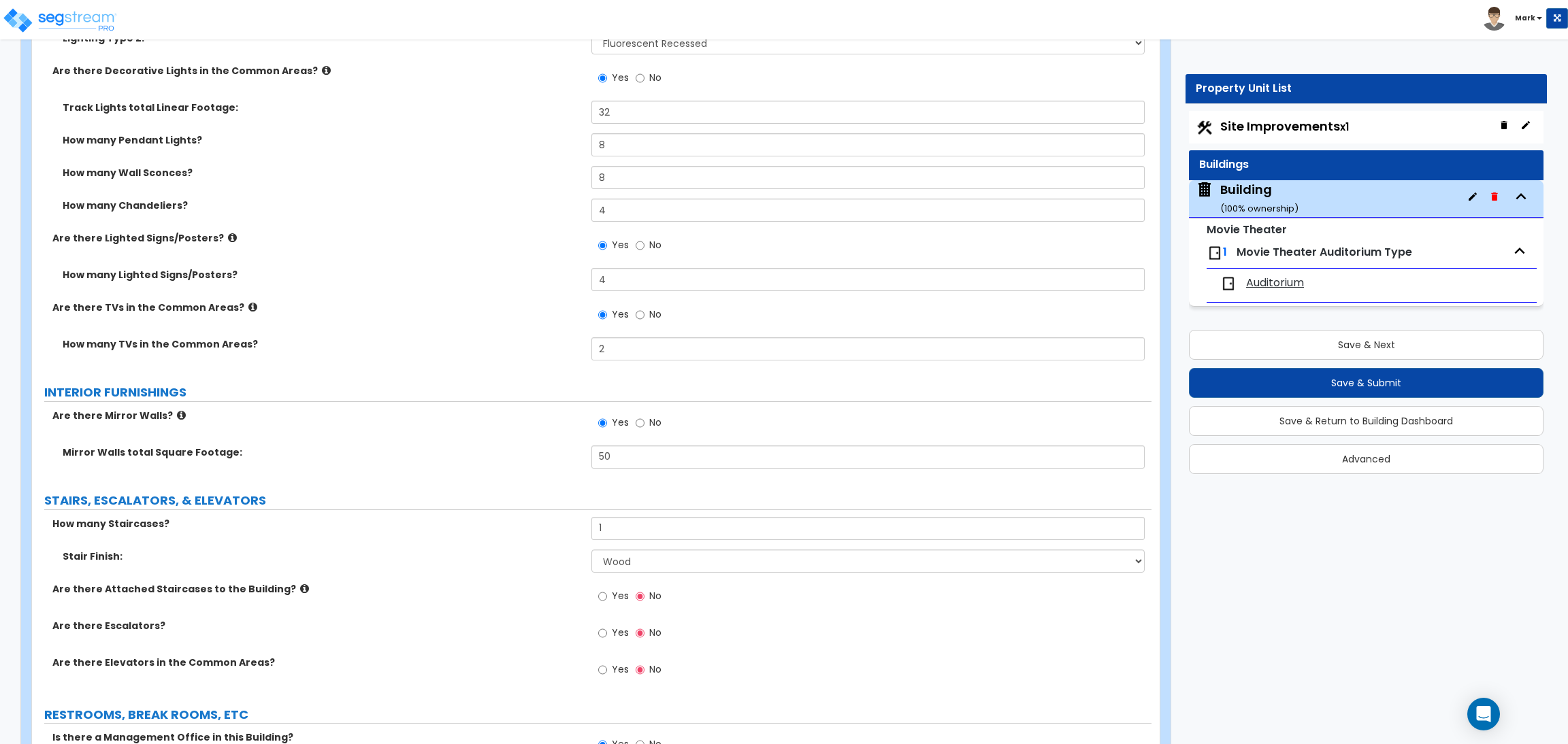
scroll to position [6735, 0]
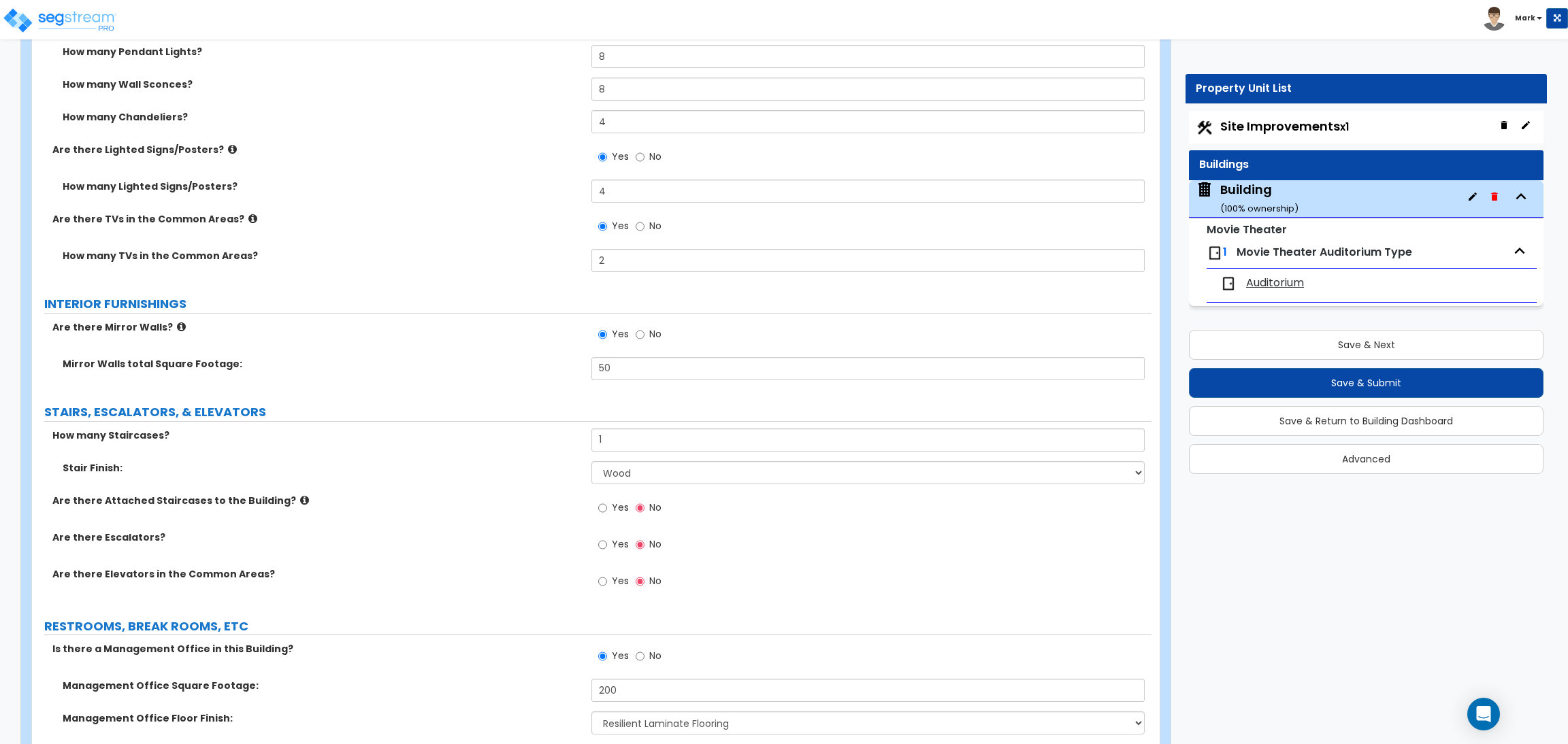
type input "6,000"
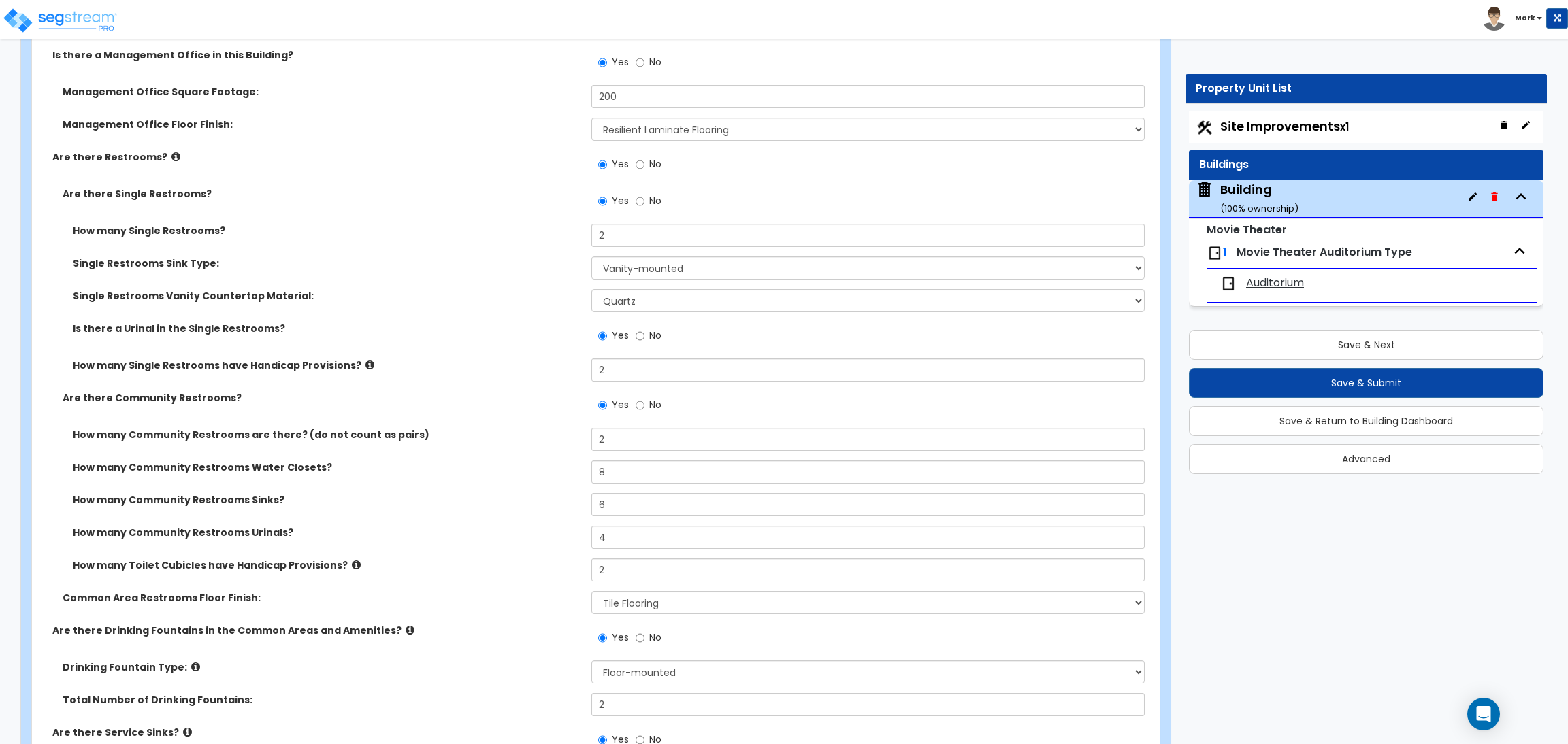
scroll to position [7449, 0]
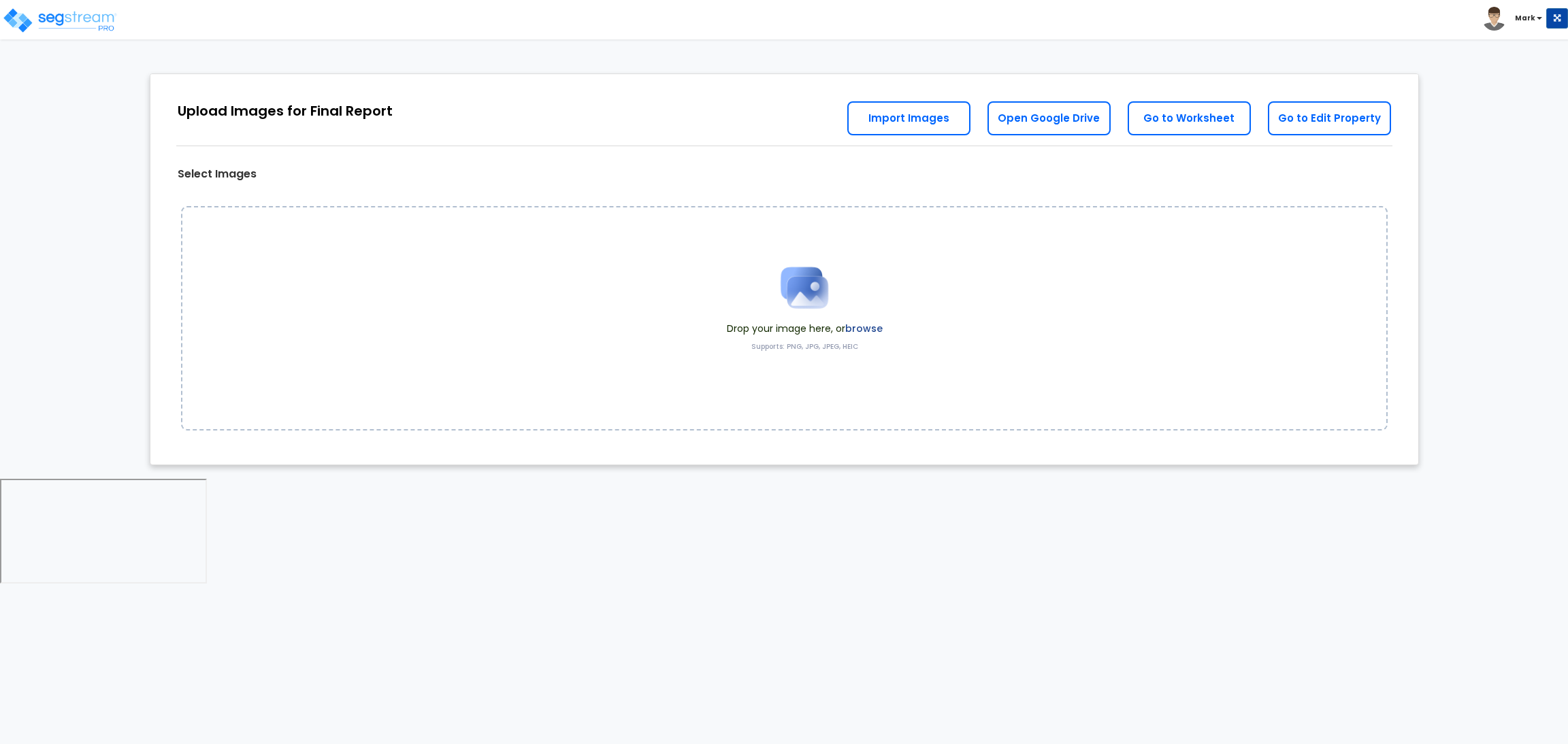
click at [870, 324] on label "browse" at bounding box center [864, 328] width 38 height 13
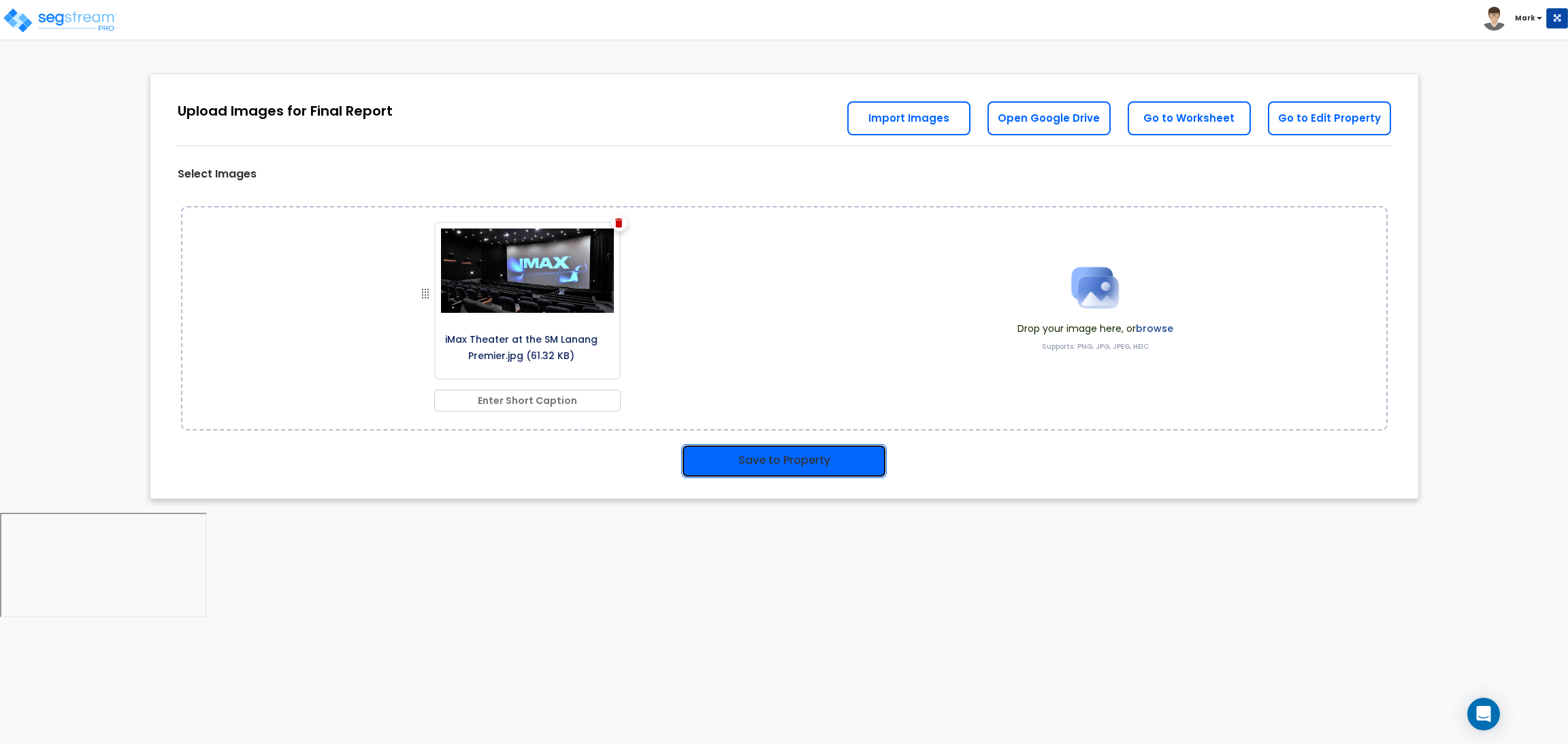
click at [748, 455] on button "Save to Property" at bounding box center [784, 461] width 206 height 34
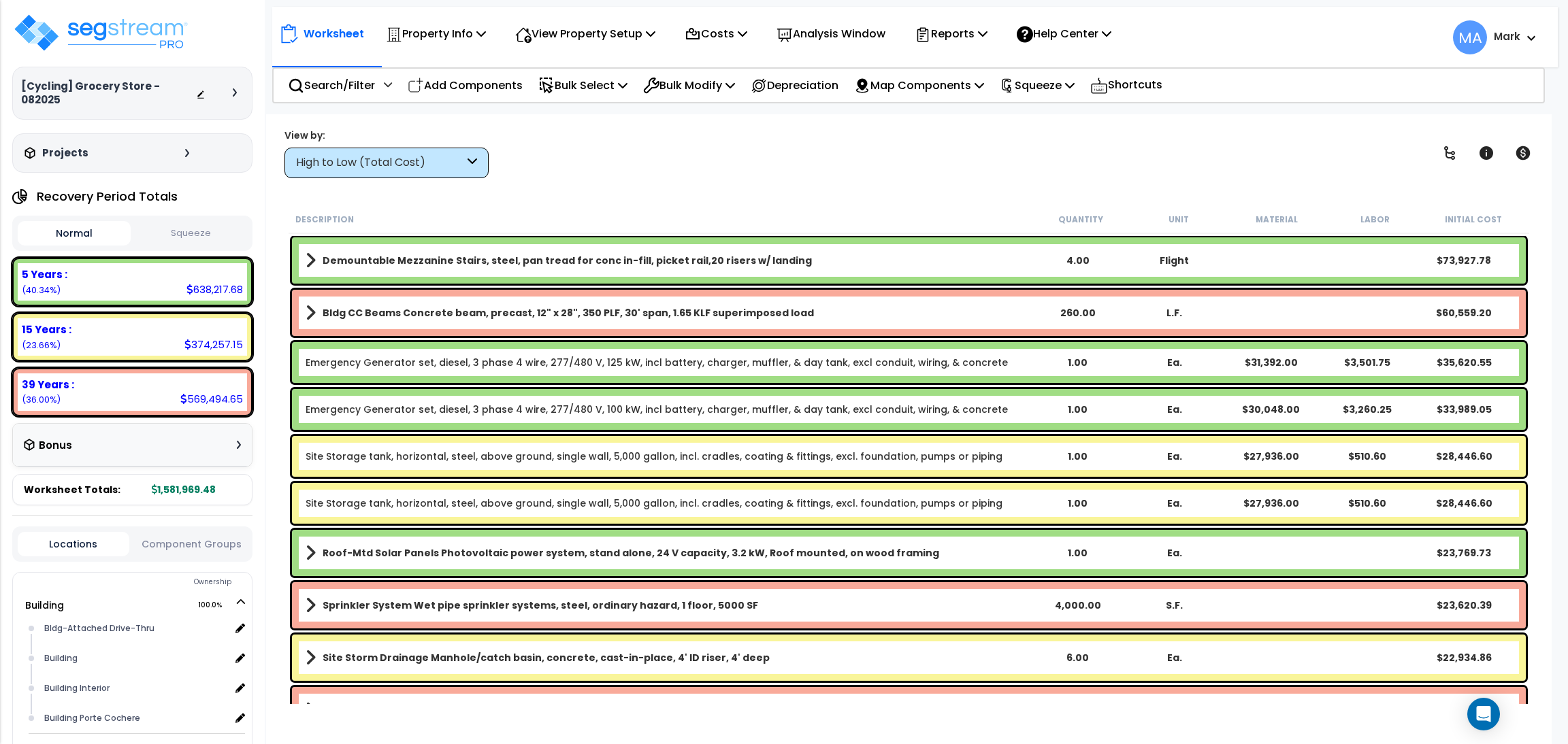
click at [474, 168] on icon at bounding box center [472, 163] width 9 height 16
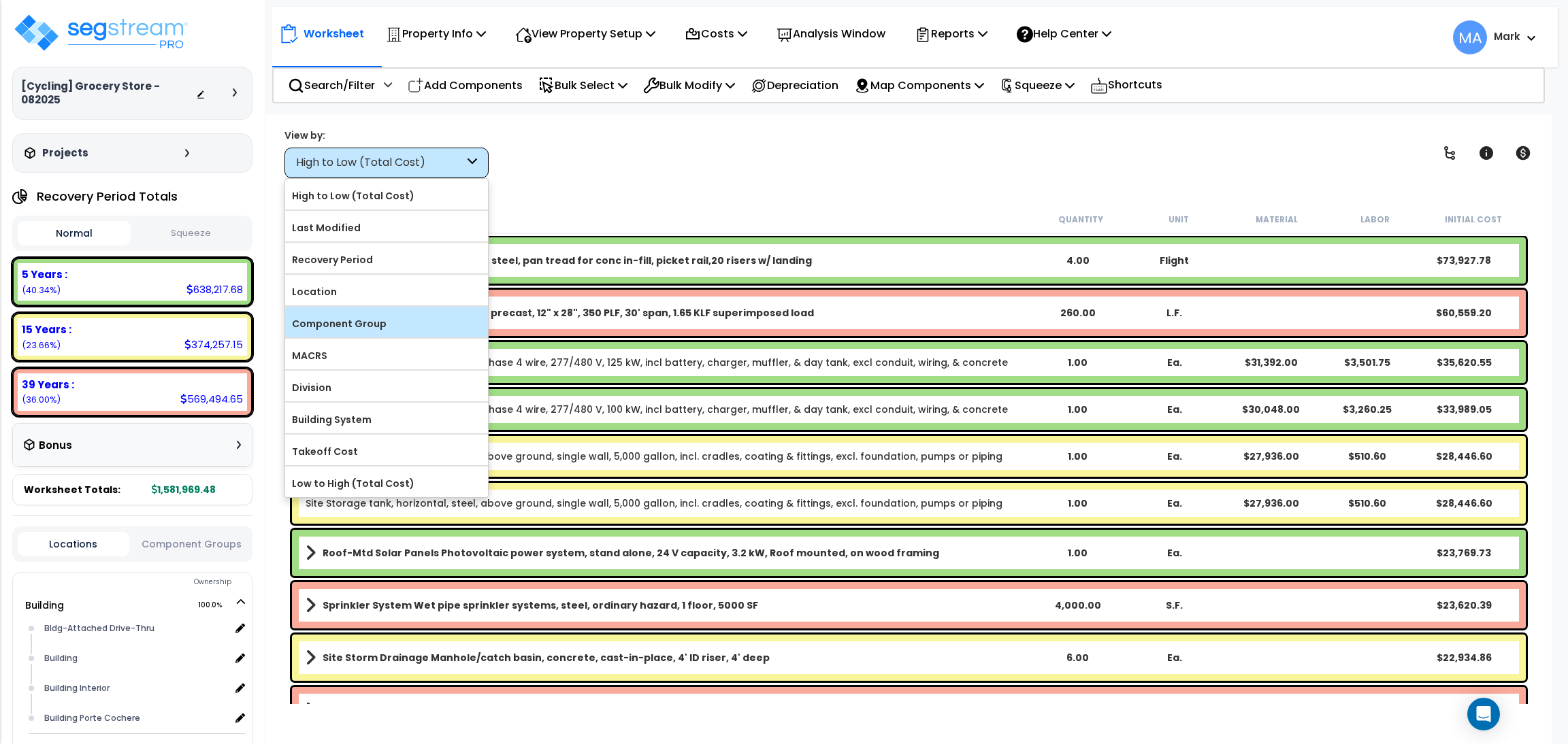
click at [358, 311] on div "Component Group" at bounding box center [386, 321] width 203 height 31
click at [358, 310] on div "Component Group" at bounding box center [386, 321] width 203 height 31
click at [348, 324] on label "Component Group" at bounding box center [386, 324] width 203 height 20
click at [0, 0] on input "Component Group" at bounding box center [0, 0] width 0 height 0
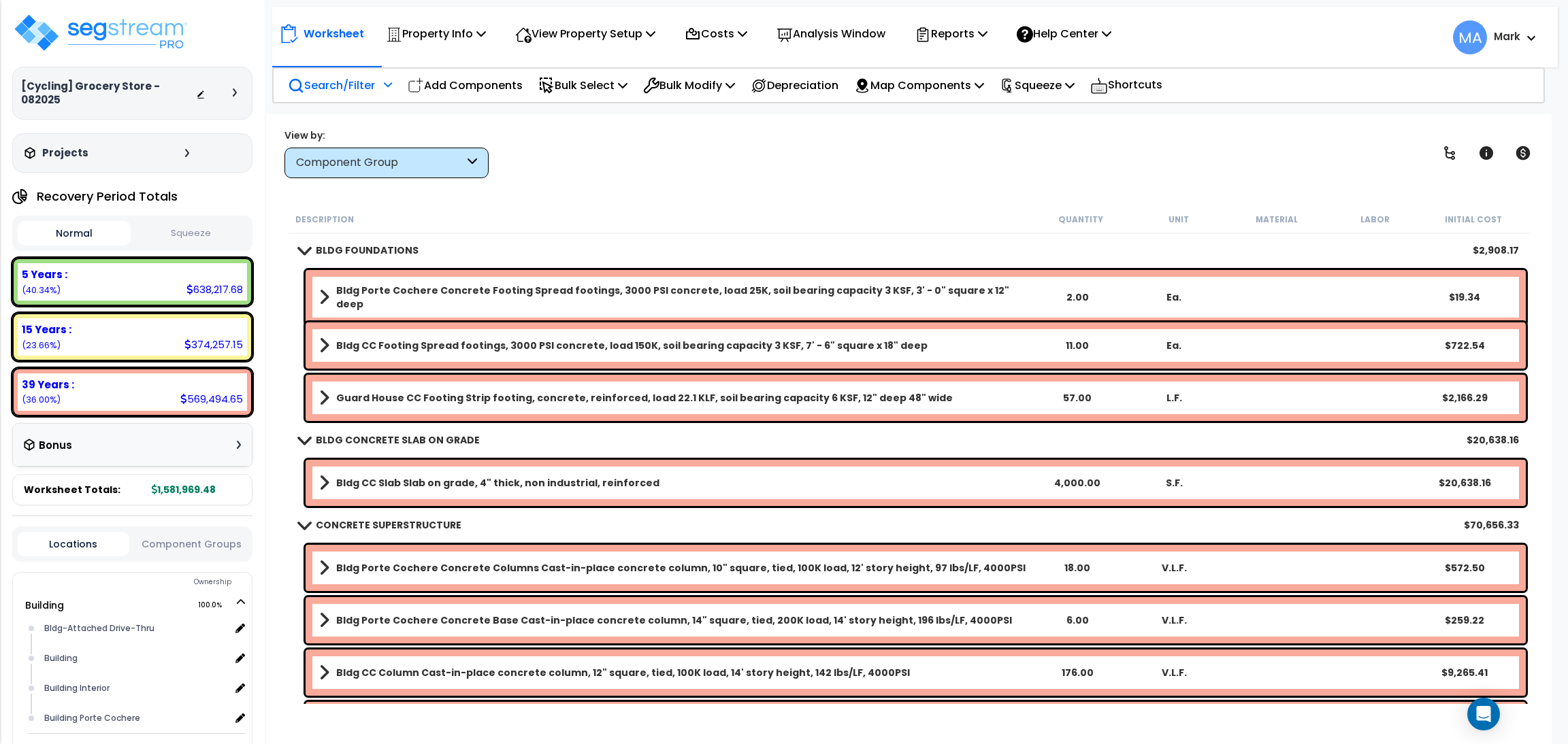
click at [337, 73] on div "Search/Filter Additional Search / Filter" at bounding box center [340, 85] width 104 height 32
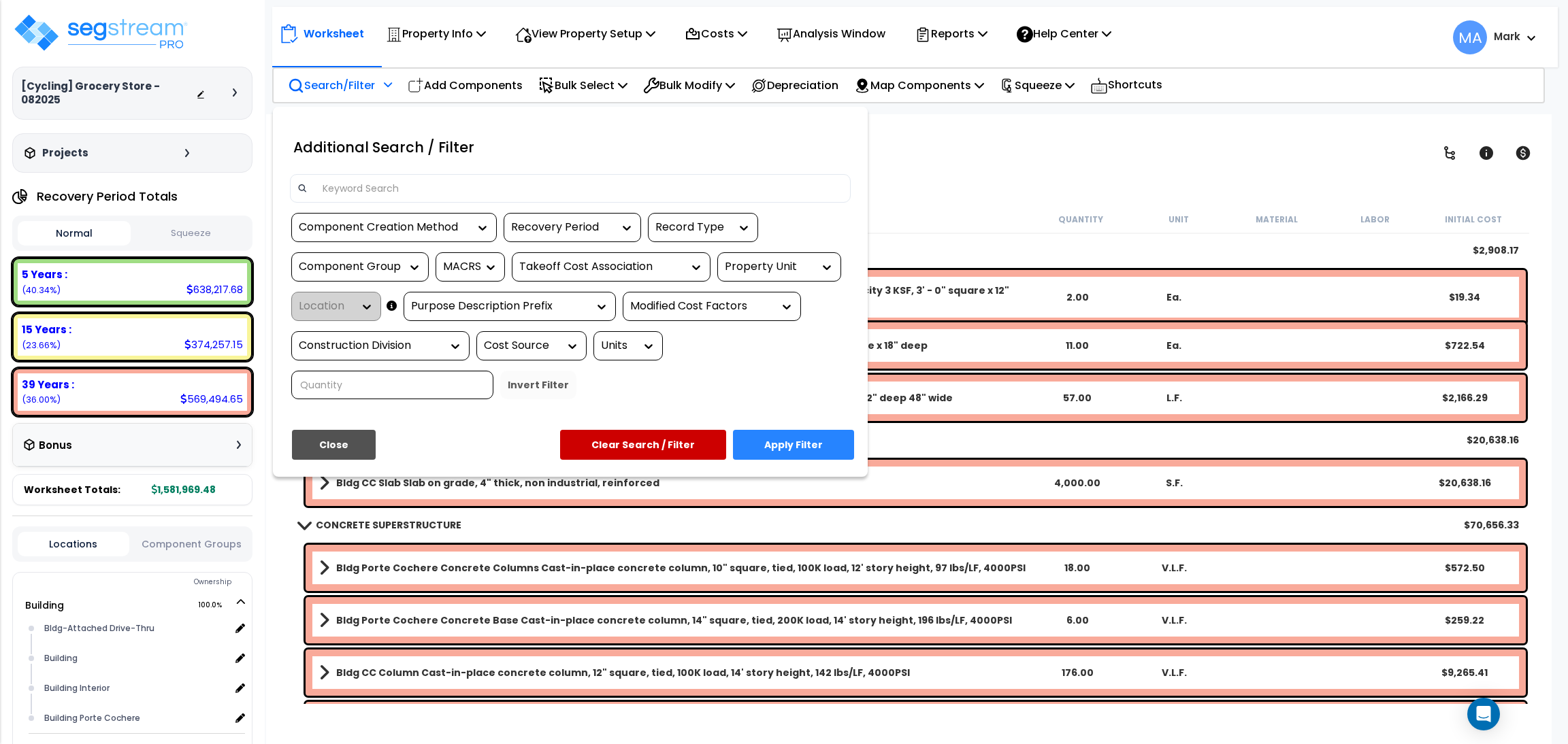
click at [350, 185] on input at bounding box center [578, 188] width 529 height 20
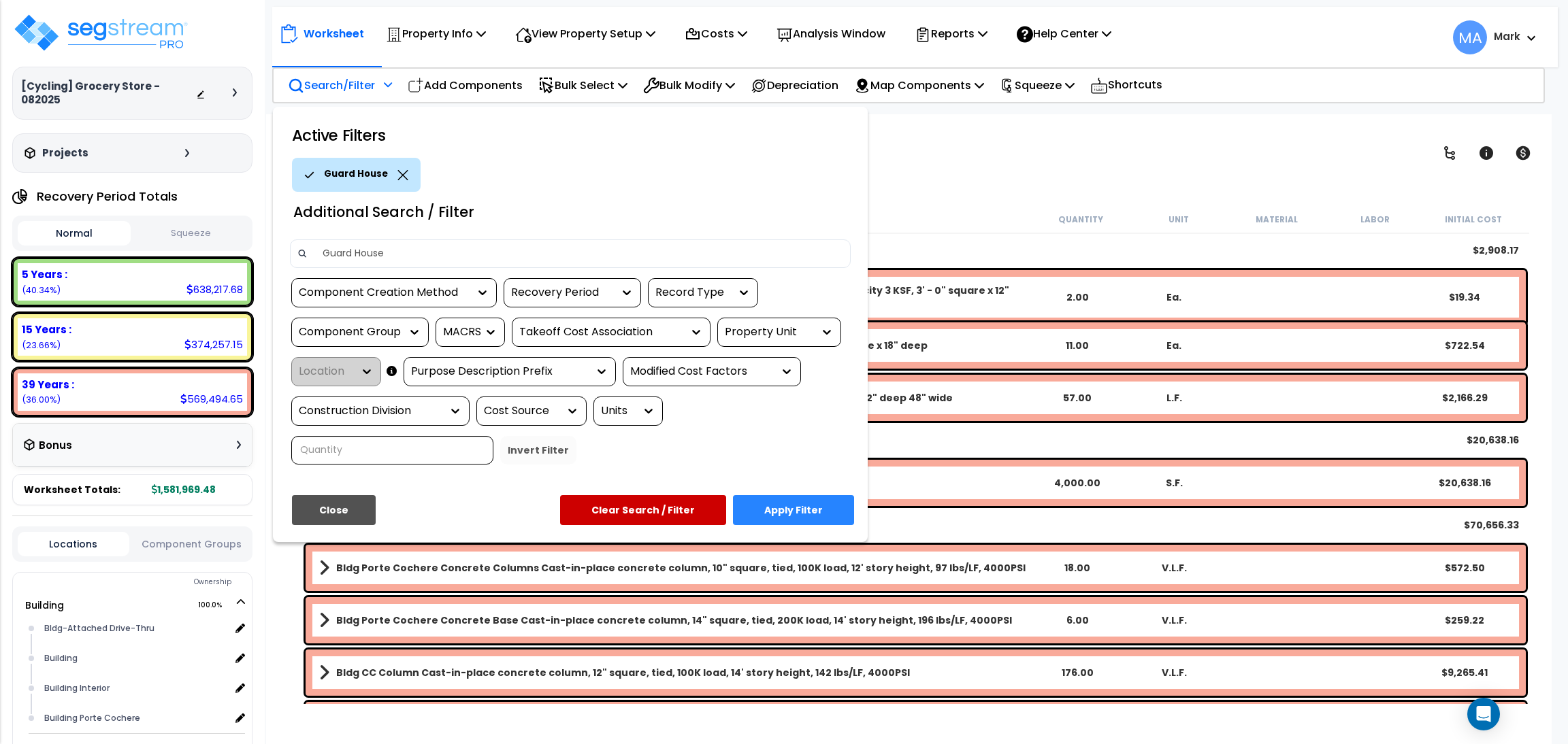
type input "Guard House"
click at [784, 514] on button "Apply Filter" at bounding box center [794, 510] width 121 height 30
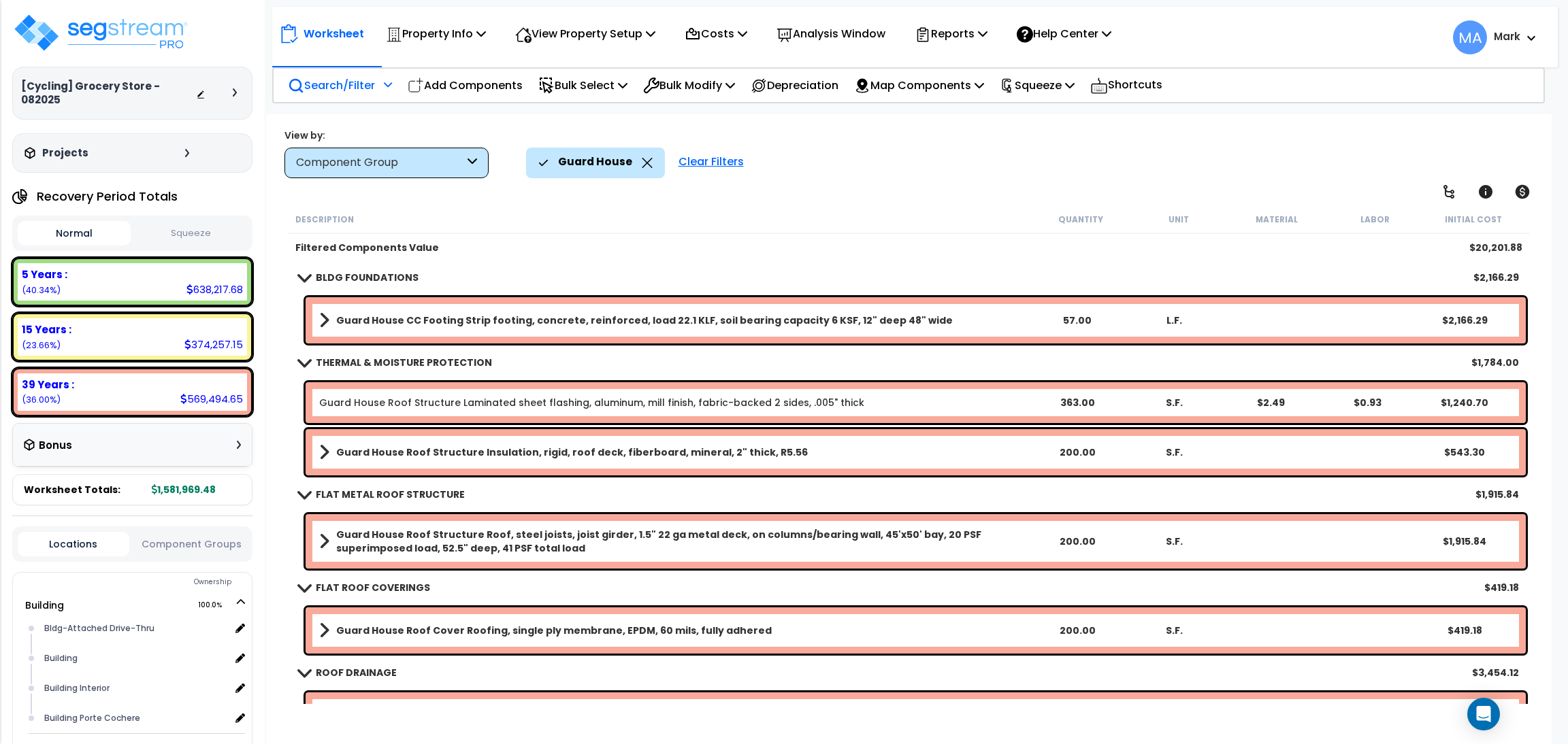
click at [351, 86] on p "Search/Filter" at bounding box center [332, 85] width 87 height 18
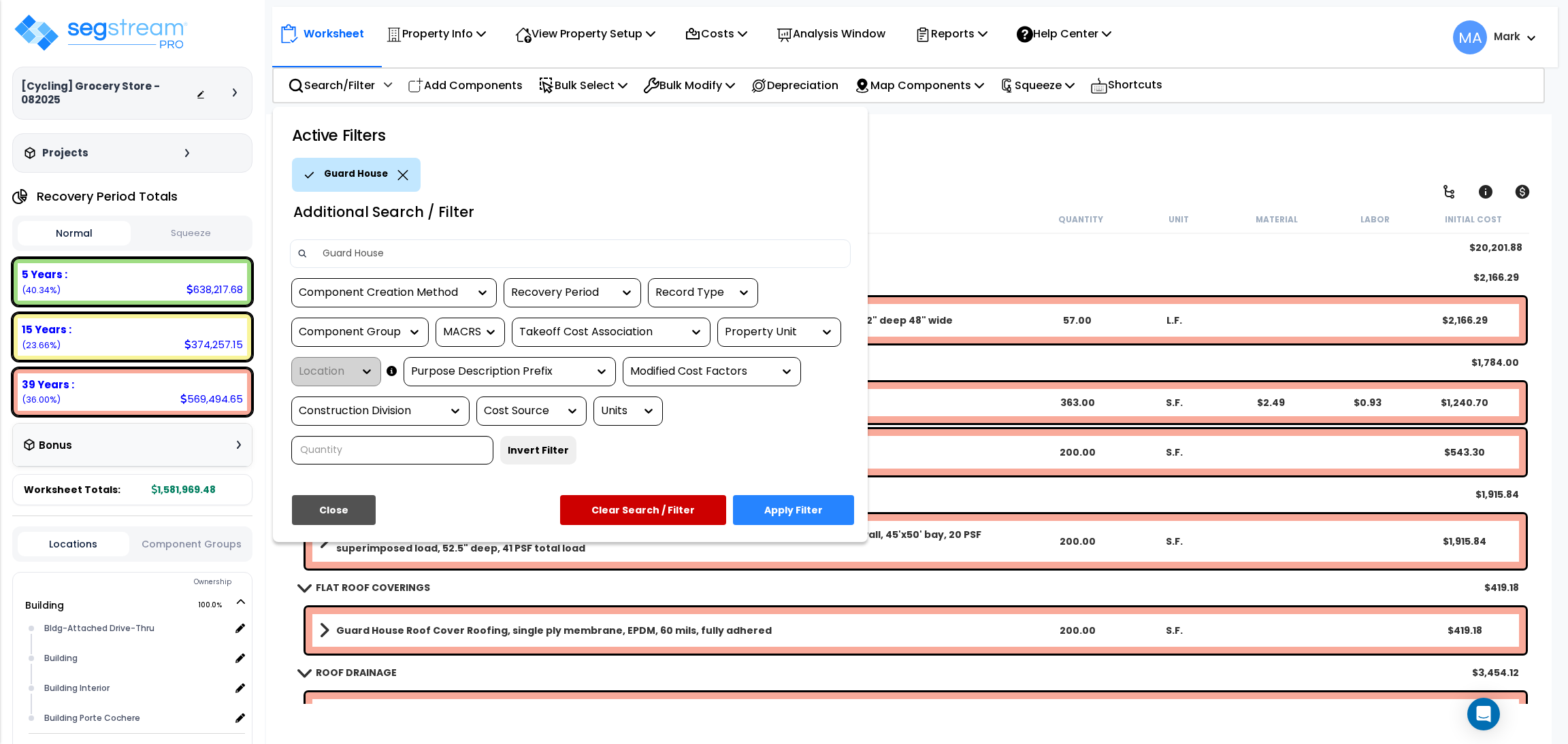
click at [351, 252] on input "Guard House" at bounding box center [578, 254] width 529 height 20
click at [398, 170] on icon at bounding box center [403, 175] width 11 height 10
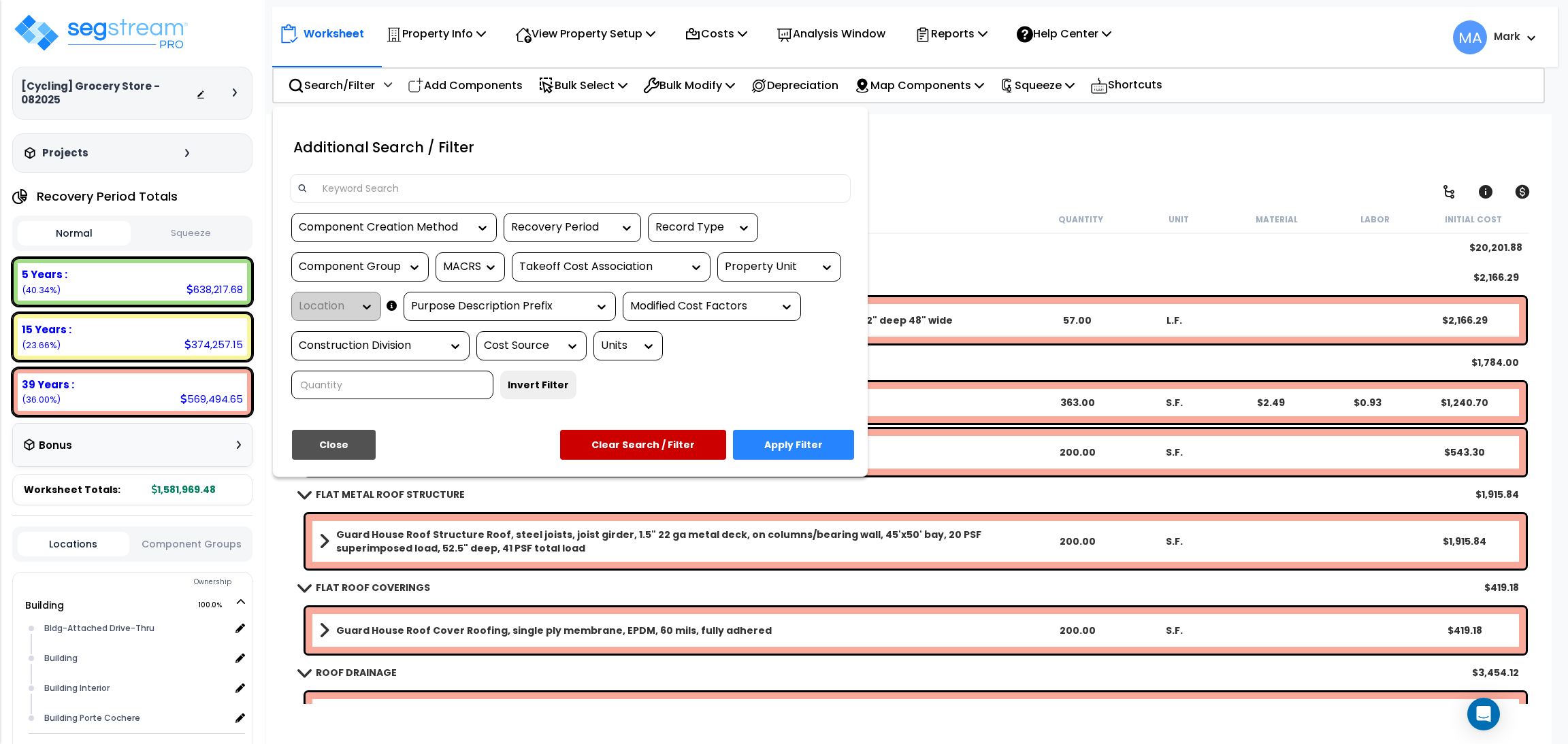
click at [366, 194] on input at bounding box center [578, 188] width 529 height 20
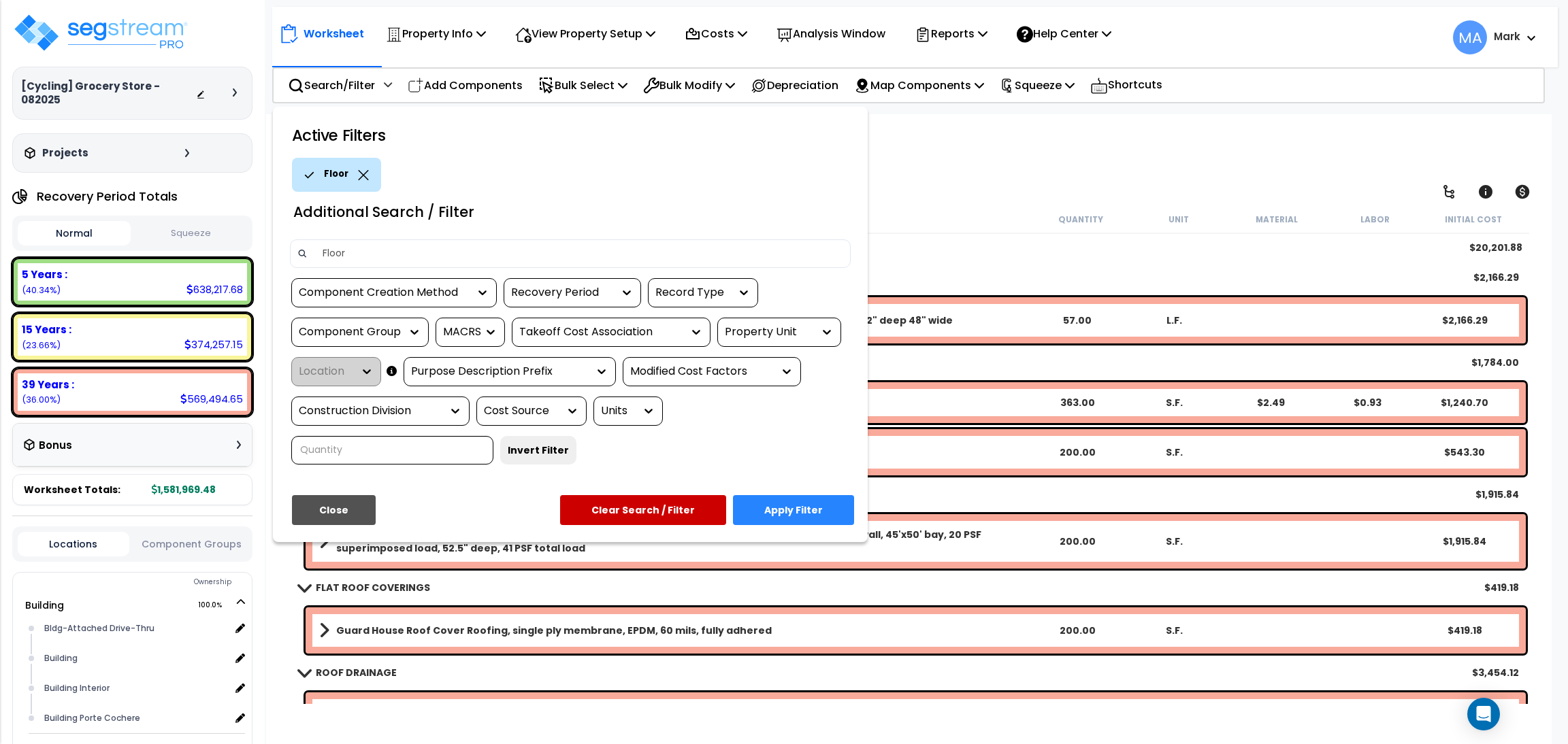
type input "Floor"
click at [808, 511] on button "Apply Filter" at bounding box center [794, 510] width 121 height 30
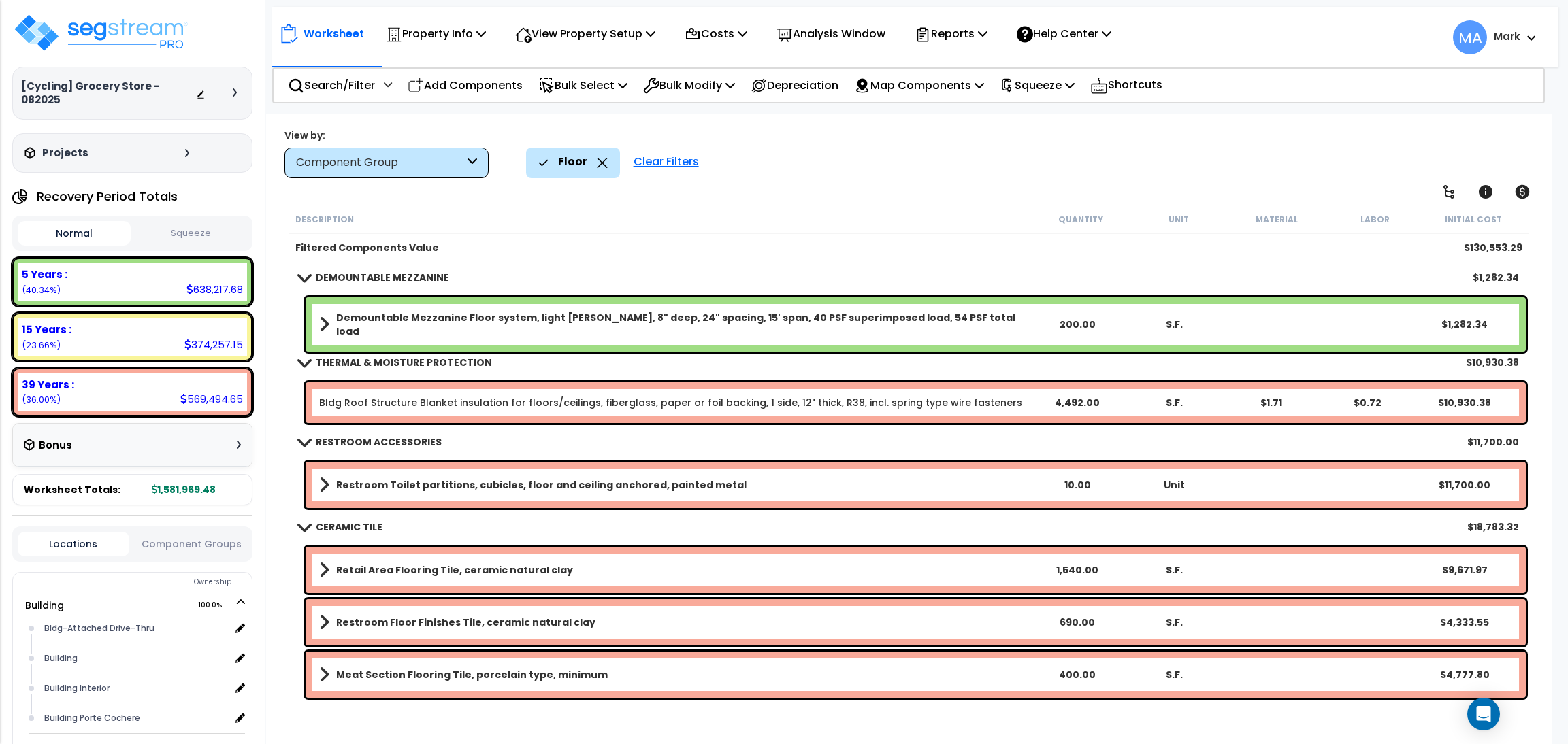
click at [600, 164] on icon at bounding box center [602, 163] width 11 height 10
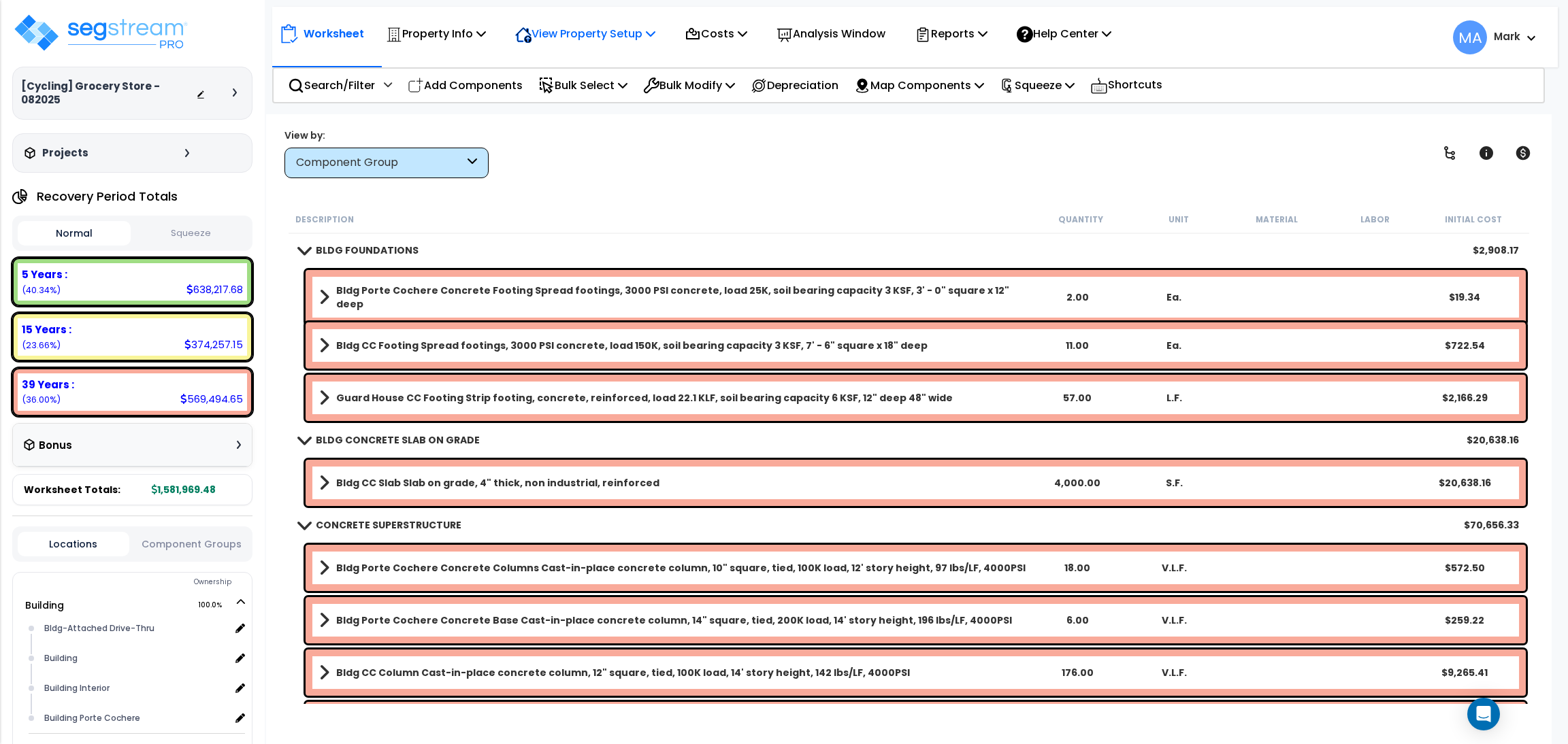
click at [486, 29] on p "View Property Setup" at bounding box center [436, 33] width 100 height 18
click at [582, 92] on link "View Questionnaire" at bounding box center [576, 93] width 134 height 28
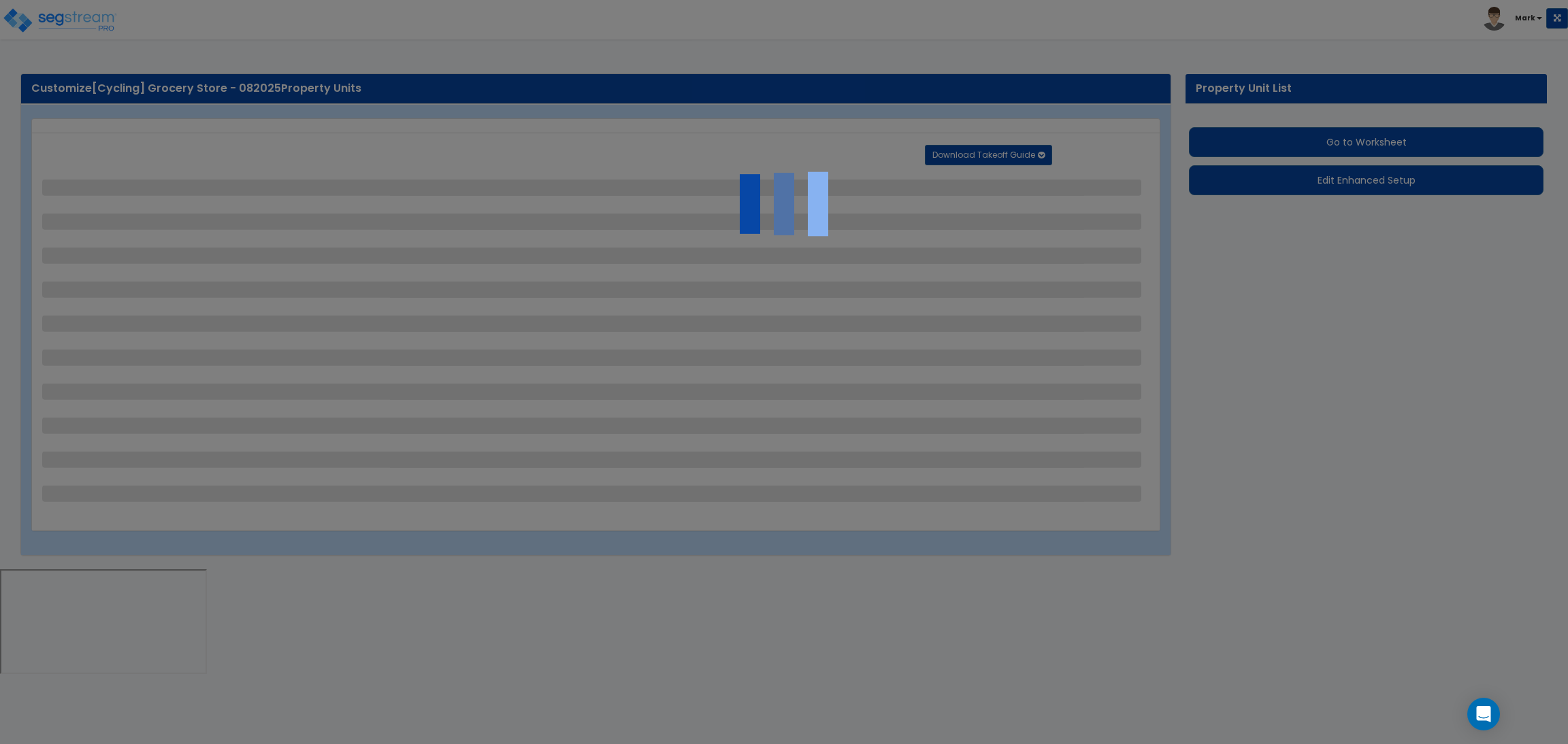
select select "2"
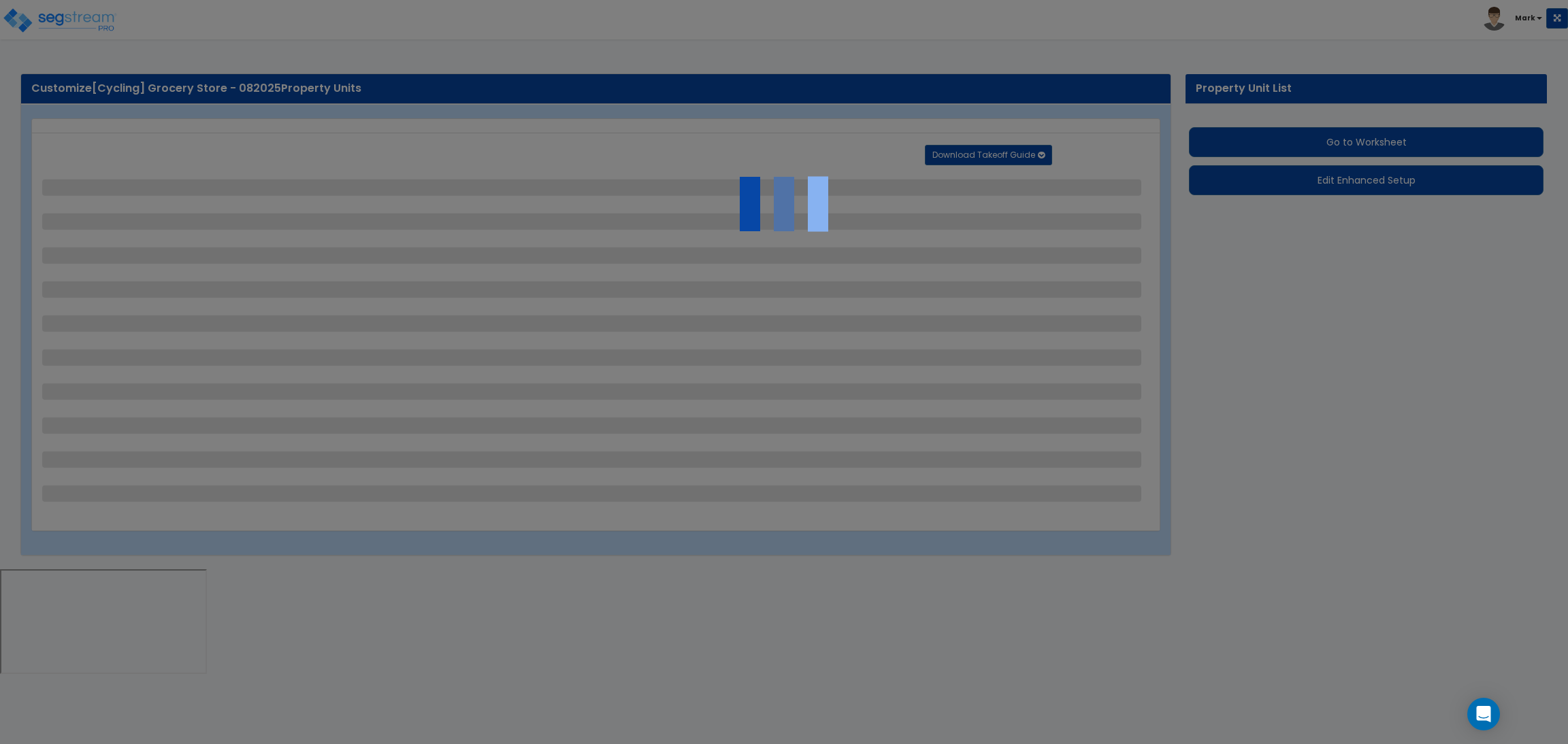
select select "2"
select select "1"
select select "2"
select select "1"
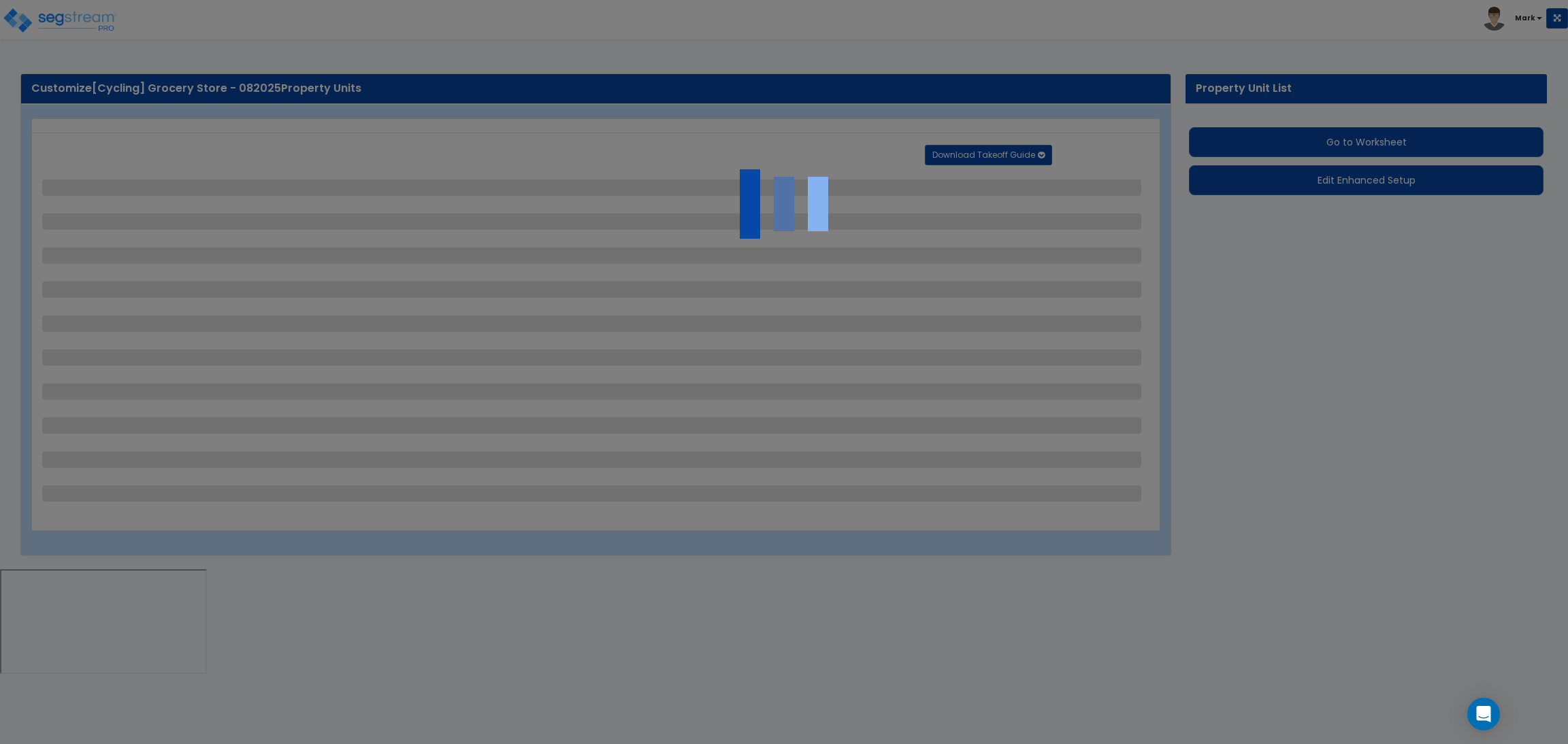
select select "1"
select select "2"
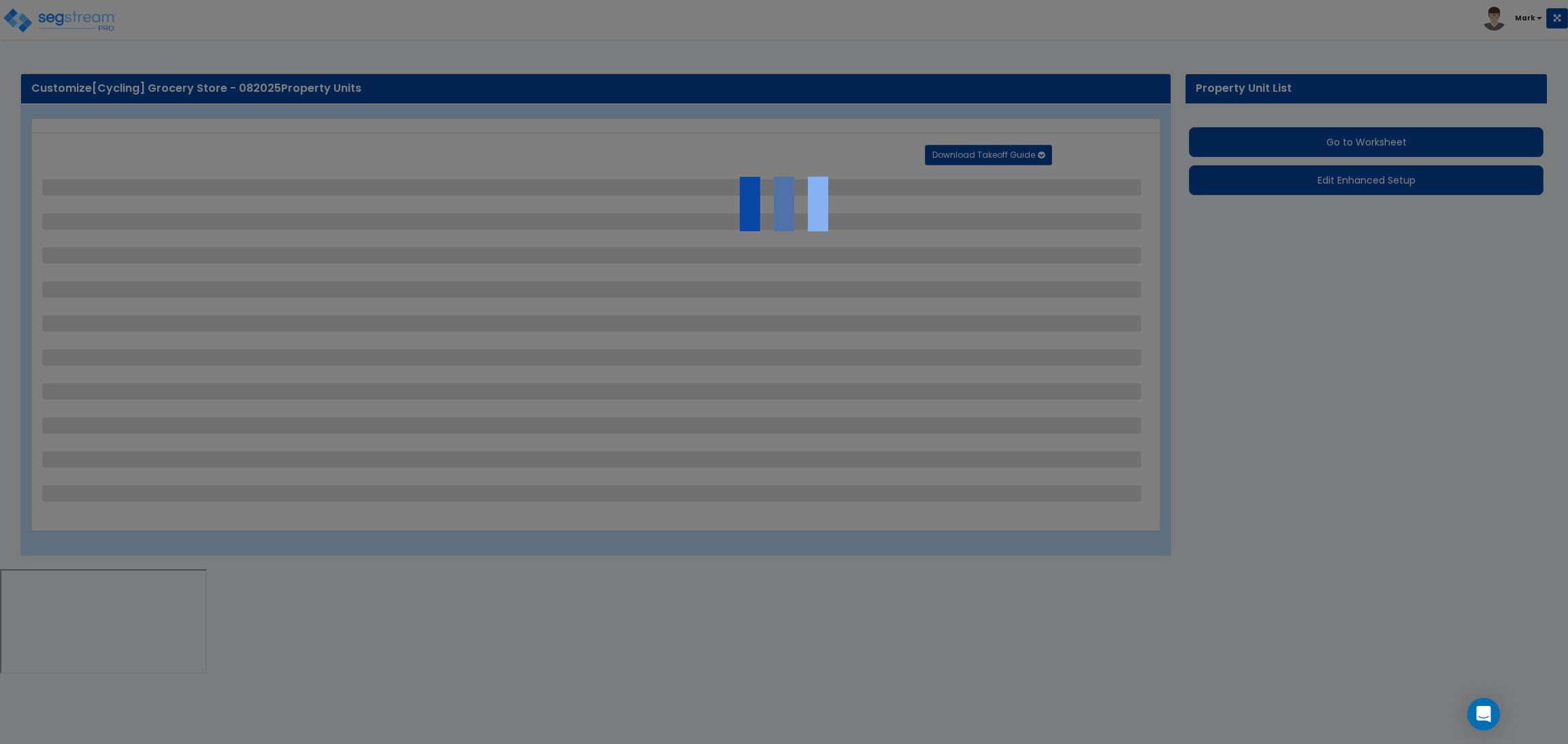
select select "2"
select select "1"
select select "10"
select select "1"
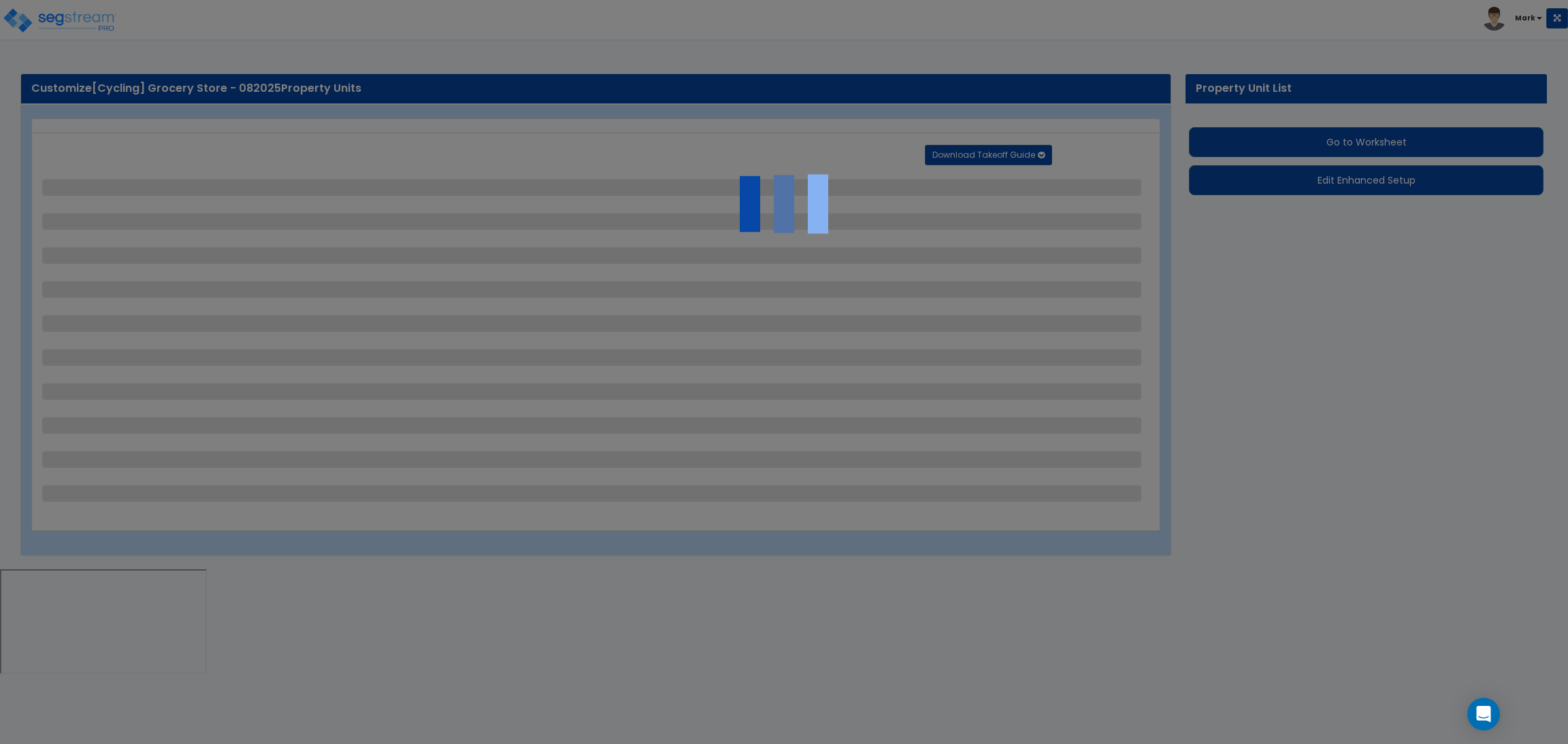
select select "1"
select select "3"
select select "2"
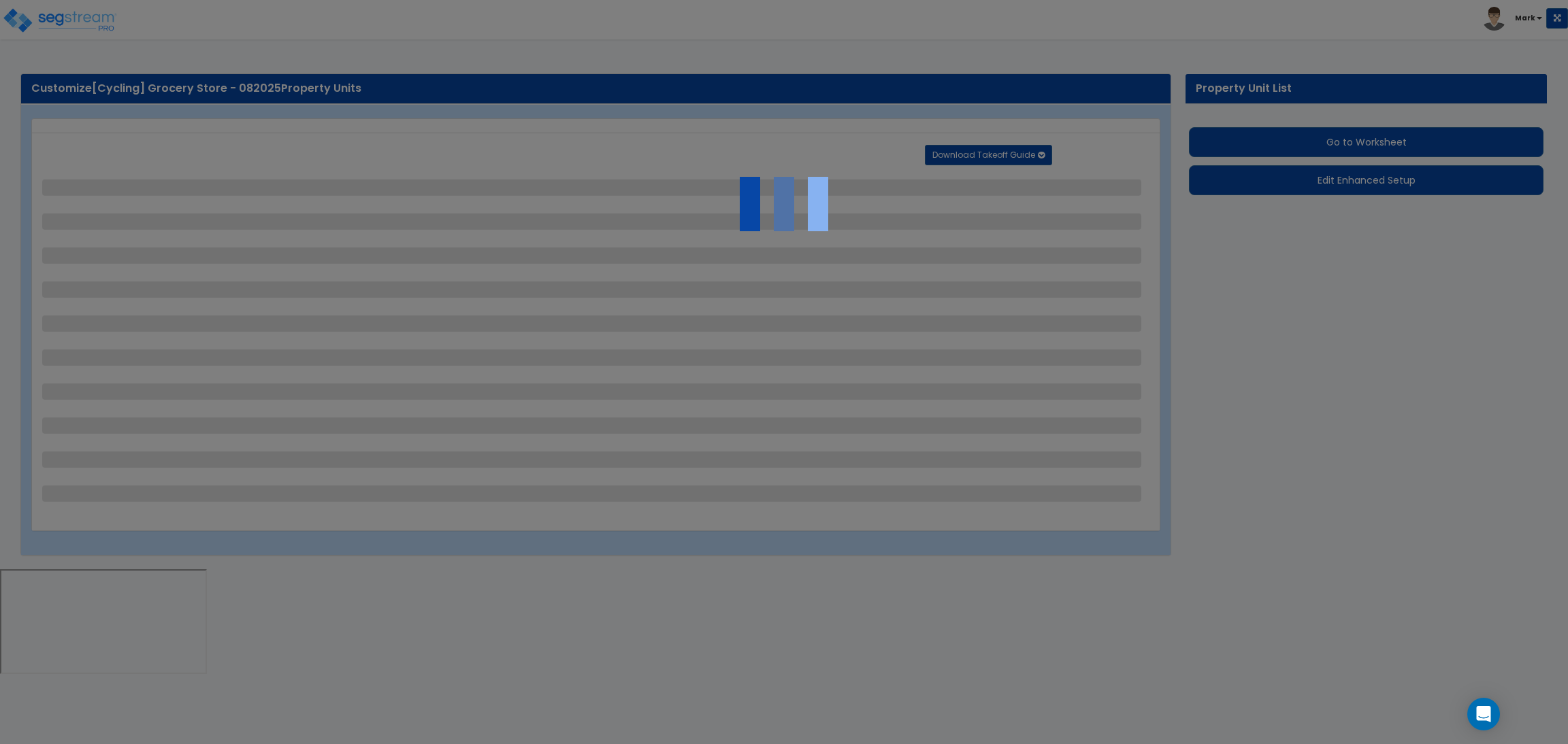
select select "4"
select select "1"
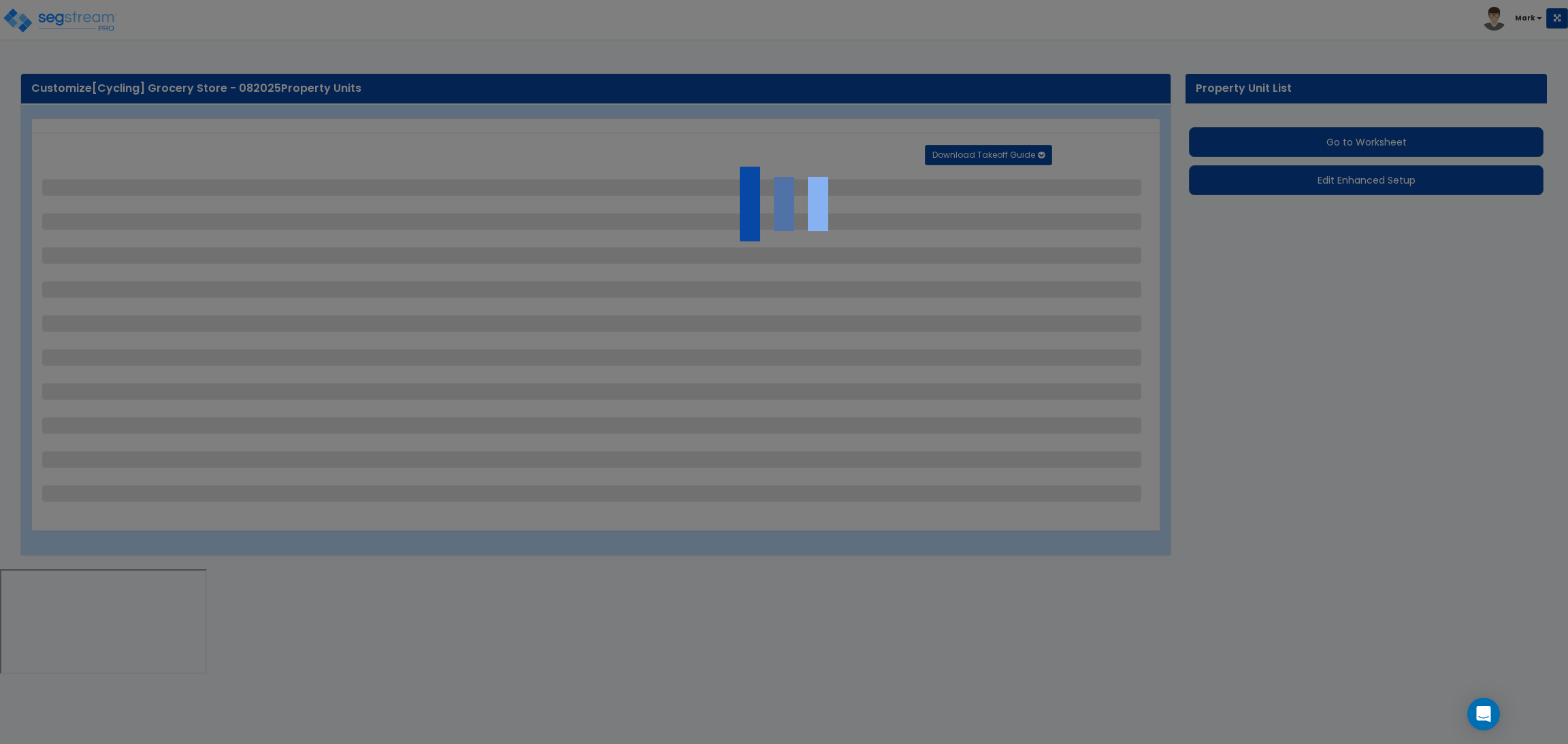
select select "6"
select select "2"
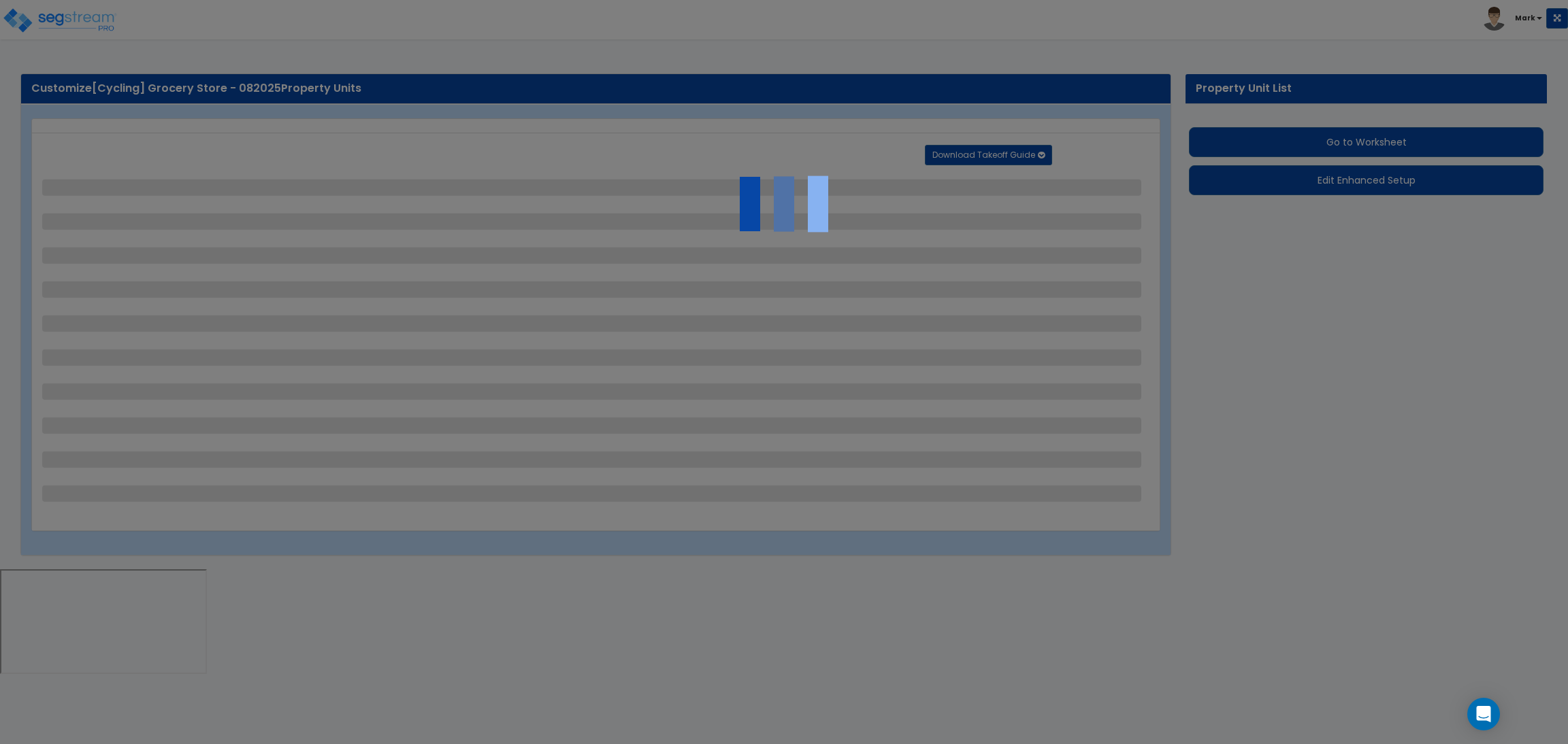
select select "2"
select select "1"
select select "2"
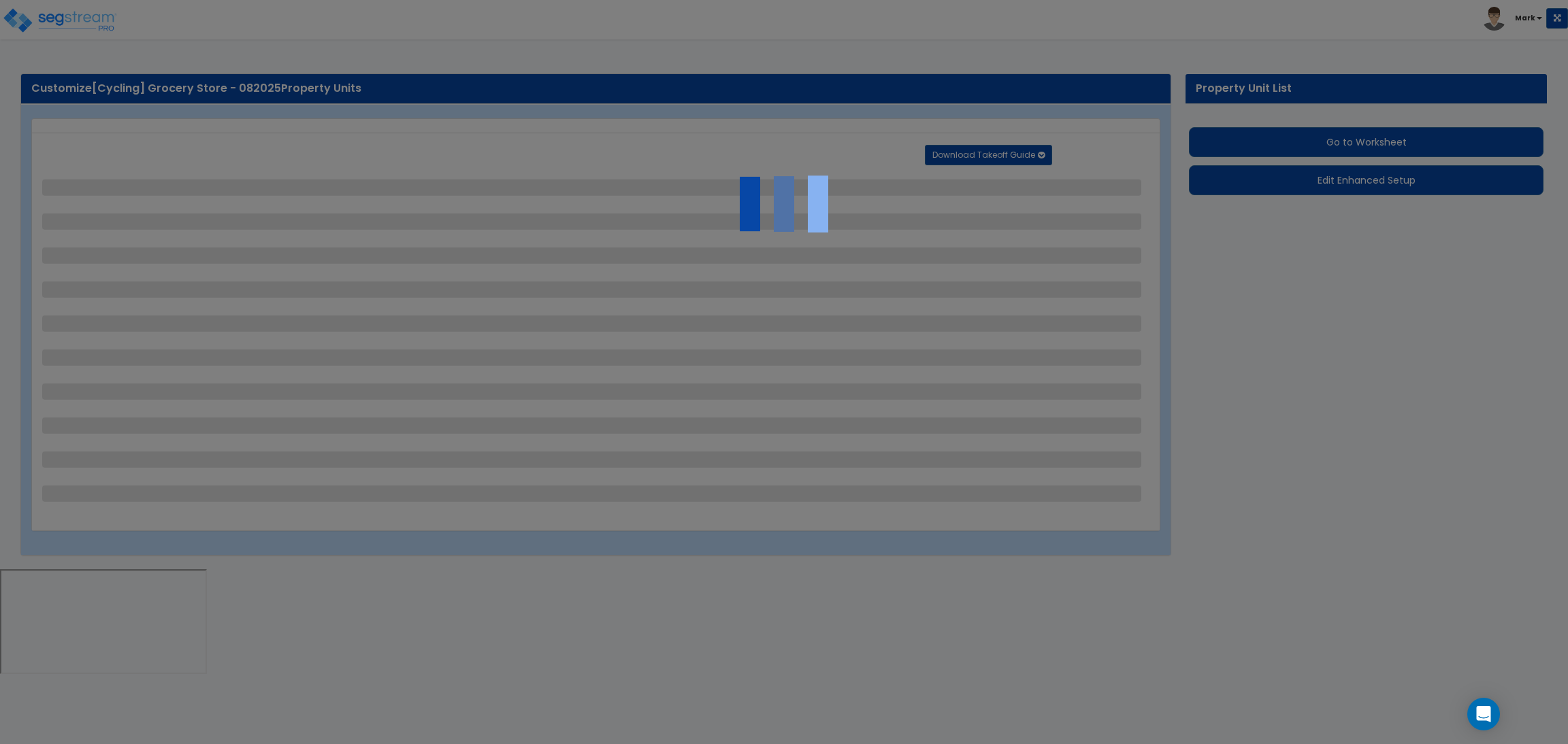
select select "1"
select select "8"
select select "2"
select select "4"
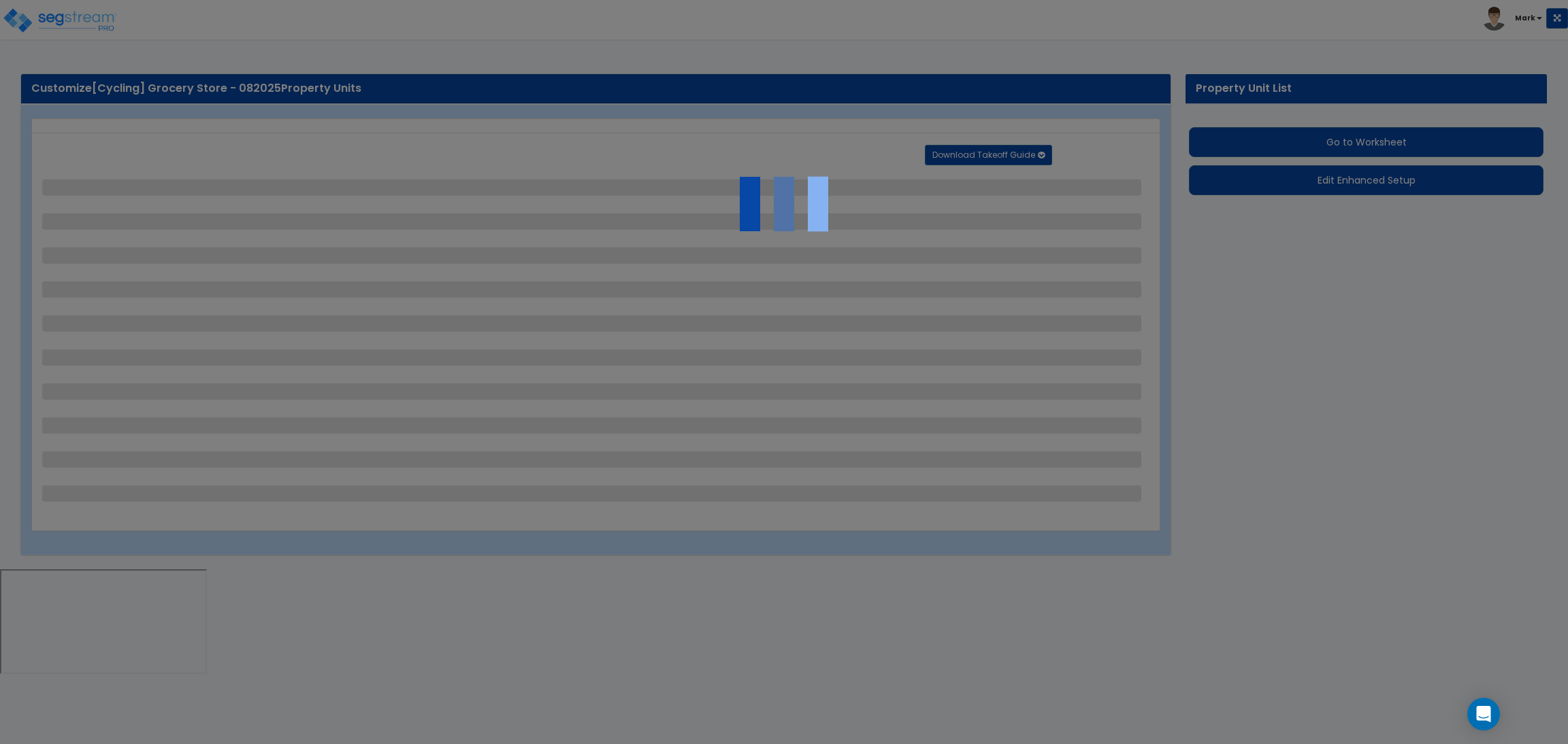
select select "1"
select select "20"
select select "2"
select select "5"
select select "3"
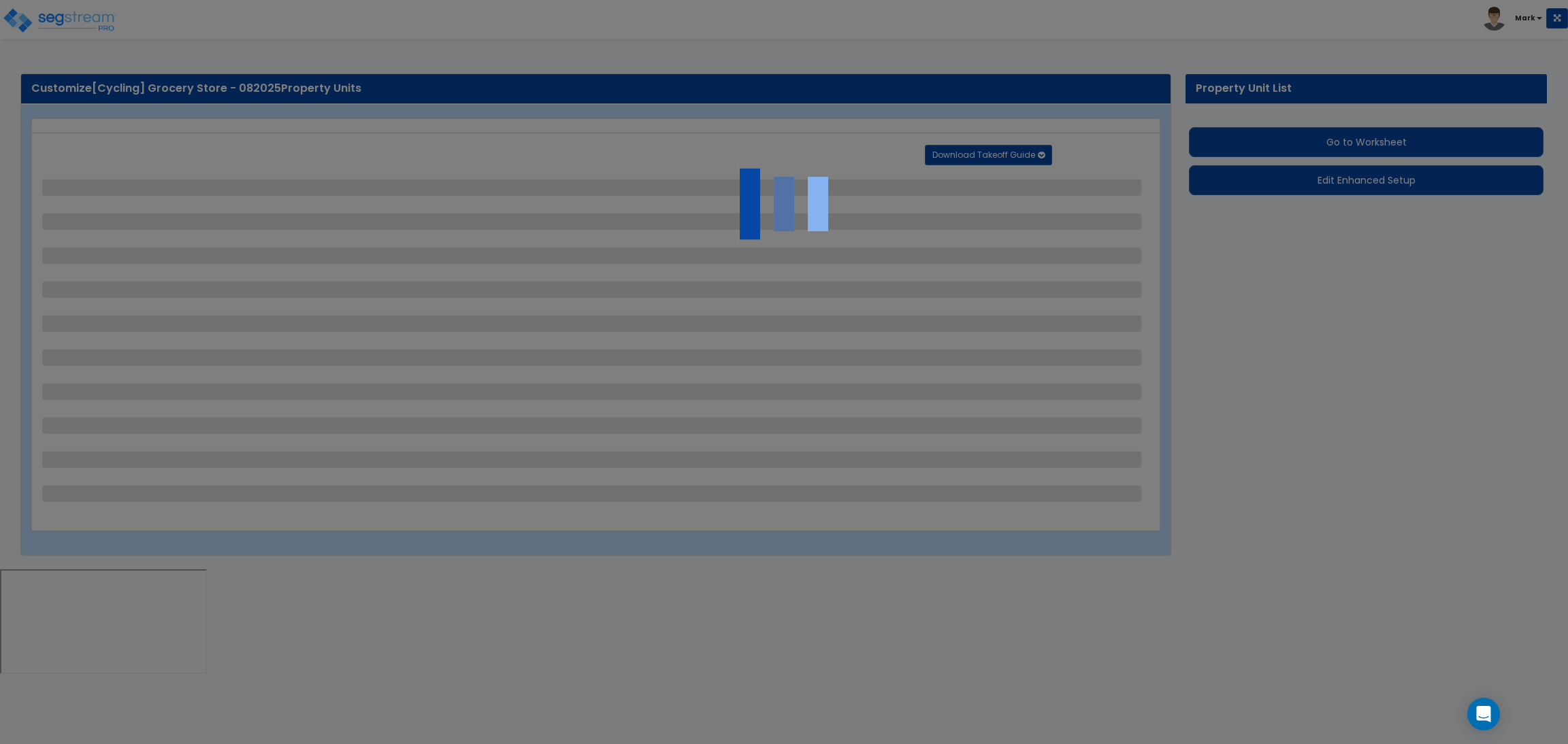
select select "1"
select select "2"
select select "1"
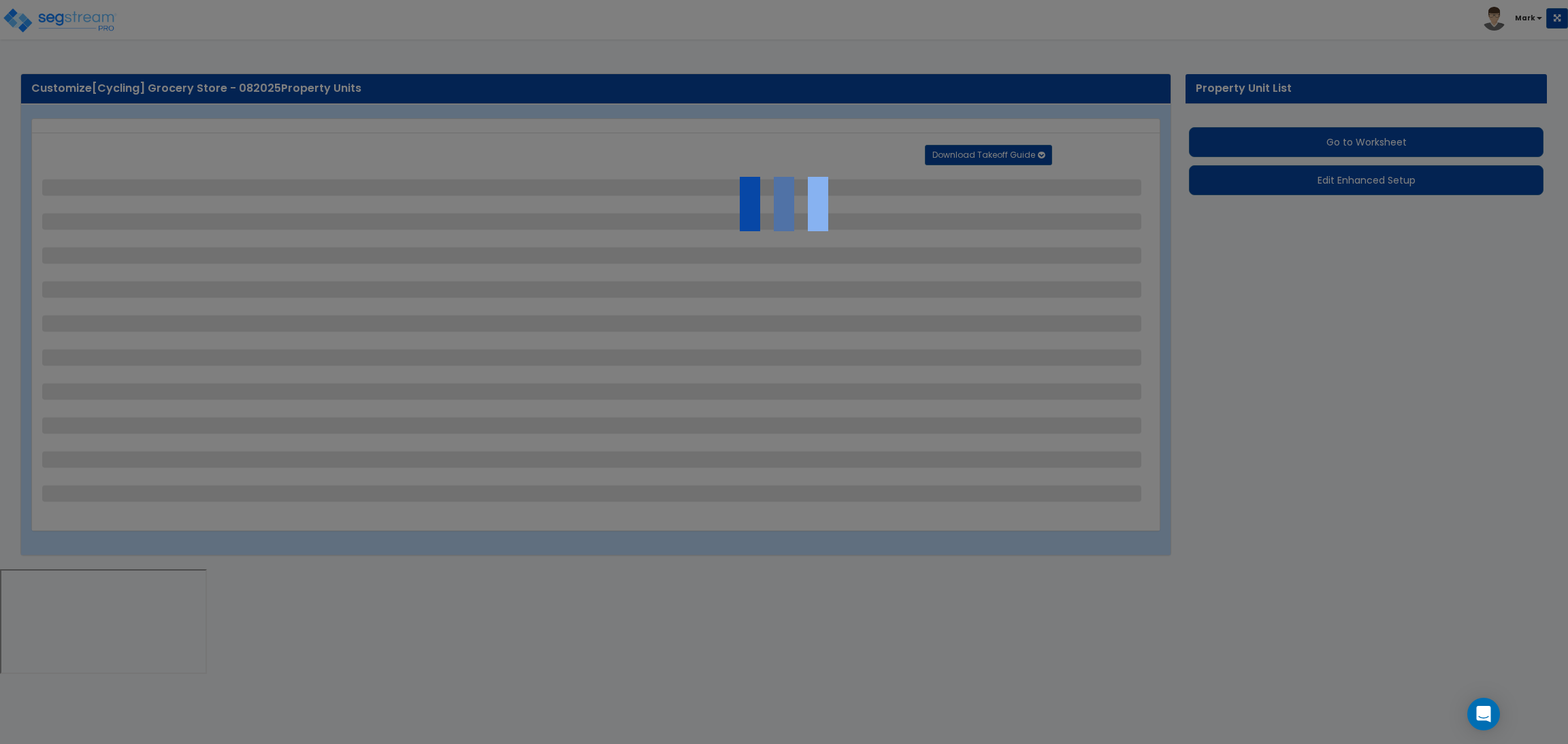
select select "4"
select select "2"
select select "1"
select select "2"
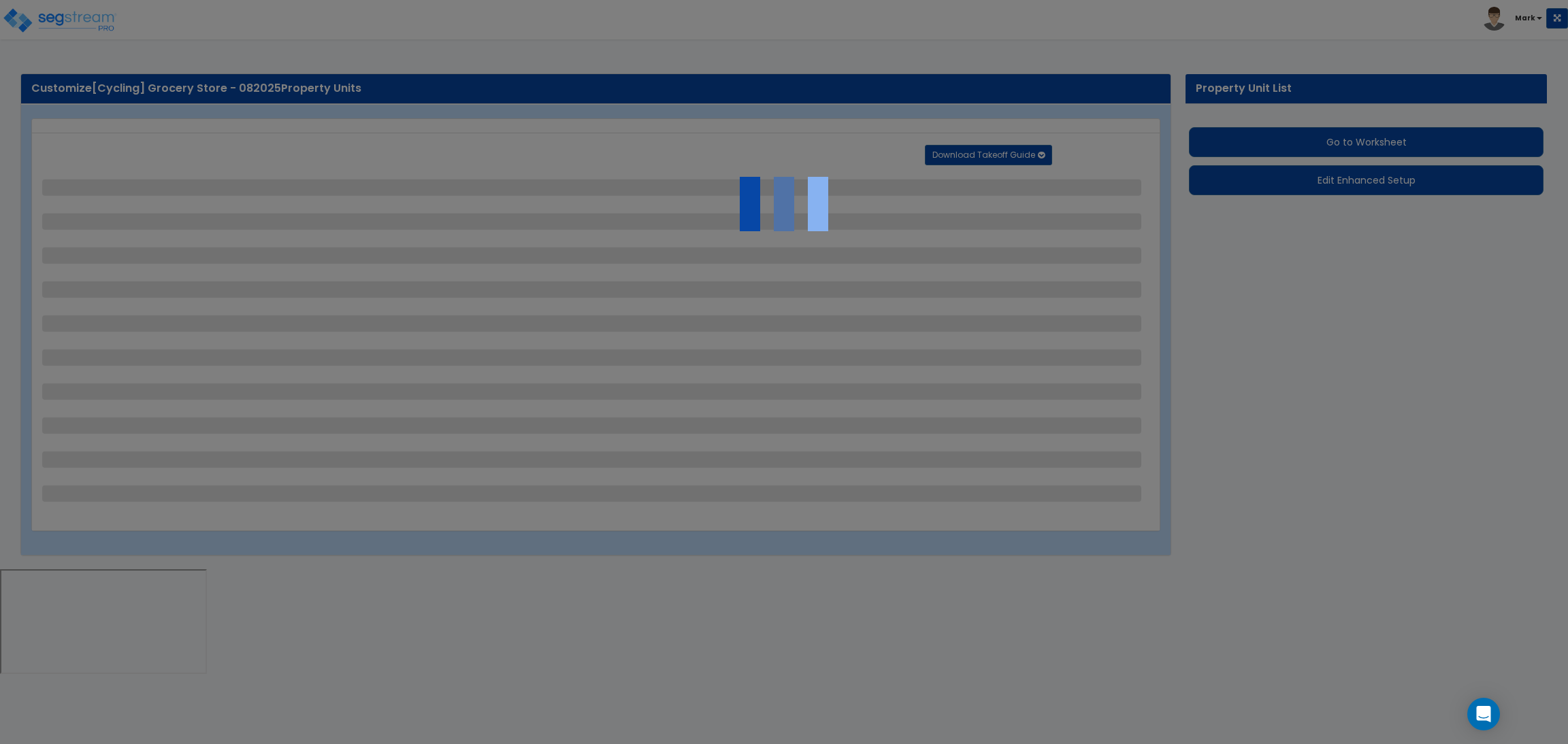
select select "1"
select select "2"
select select "6"
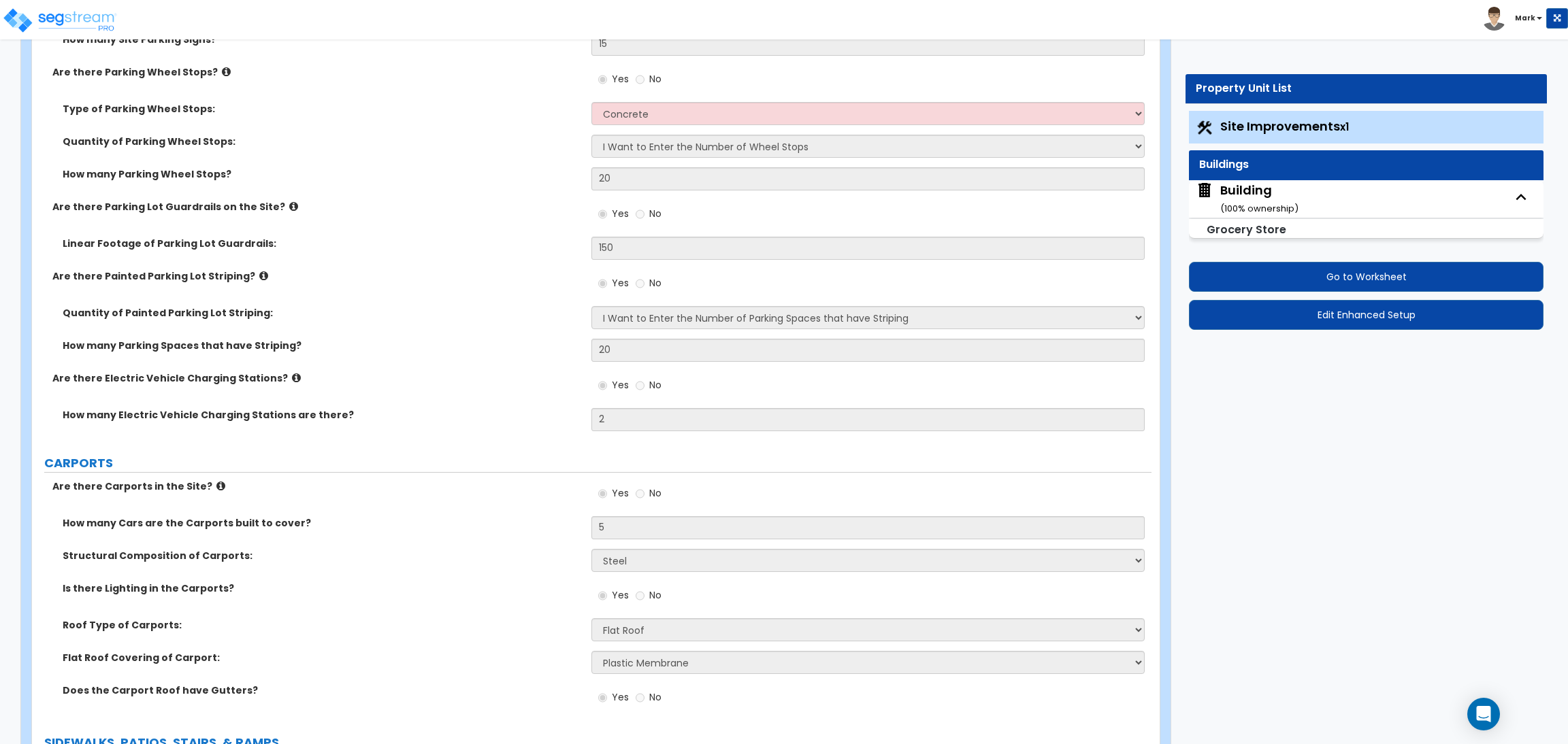
scroll to position [1531, 0]
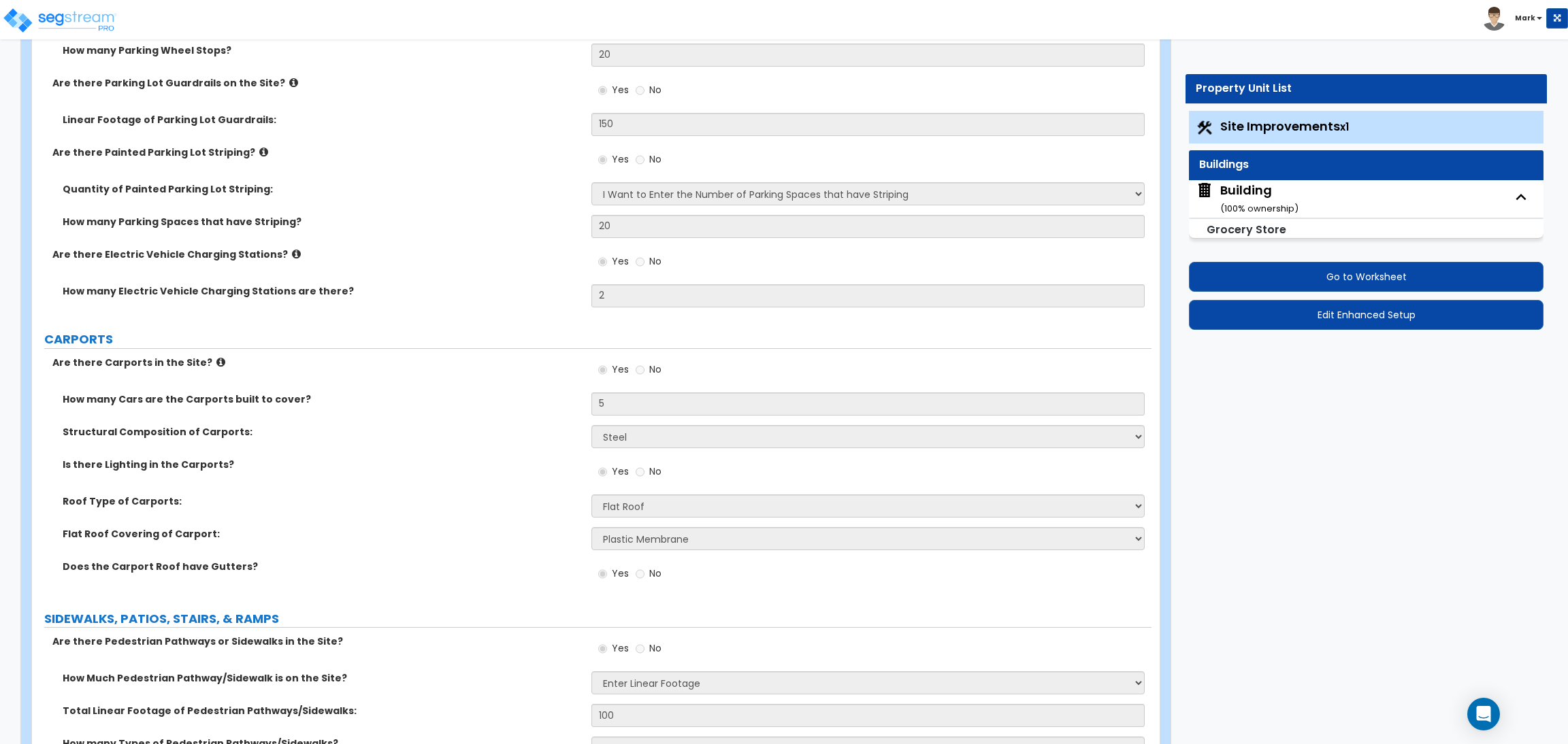
click at [1203, 334] on div "Property Unit List Site Improvements x1 Buildings Building ( 100 % ownership) G…" at bounding box center [1361, 209] width 392 height 269
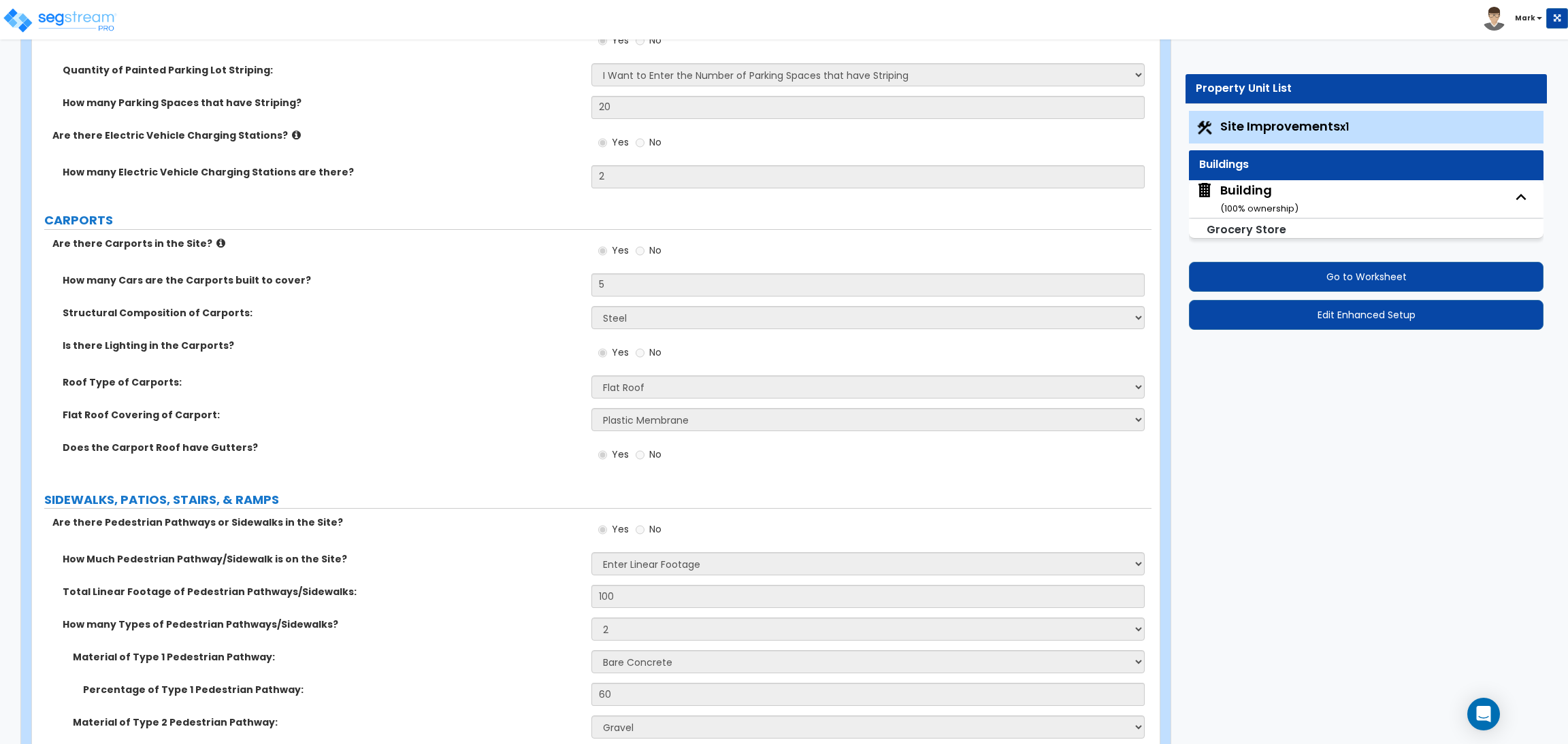
scroll to position [1632, 0]
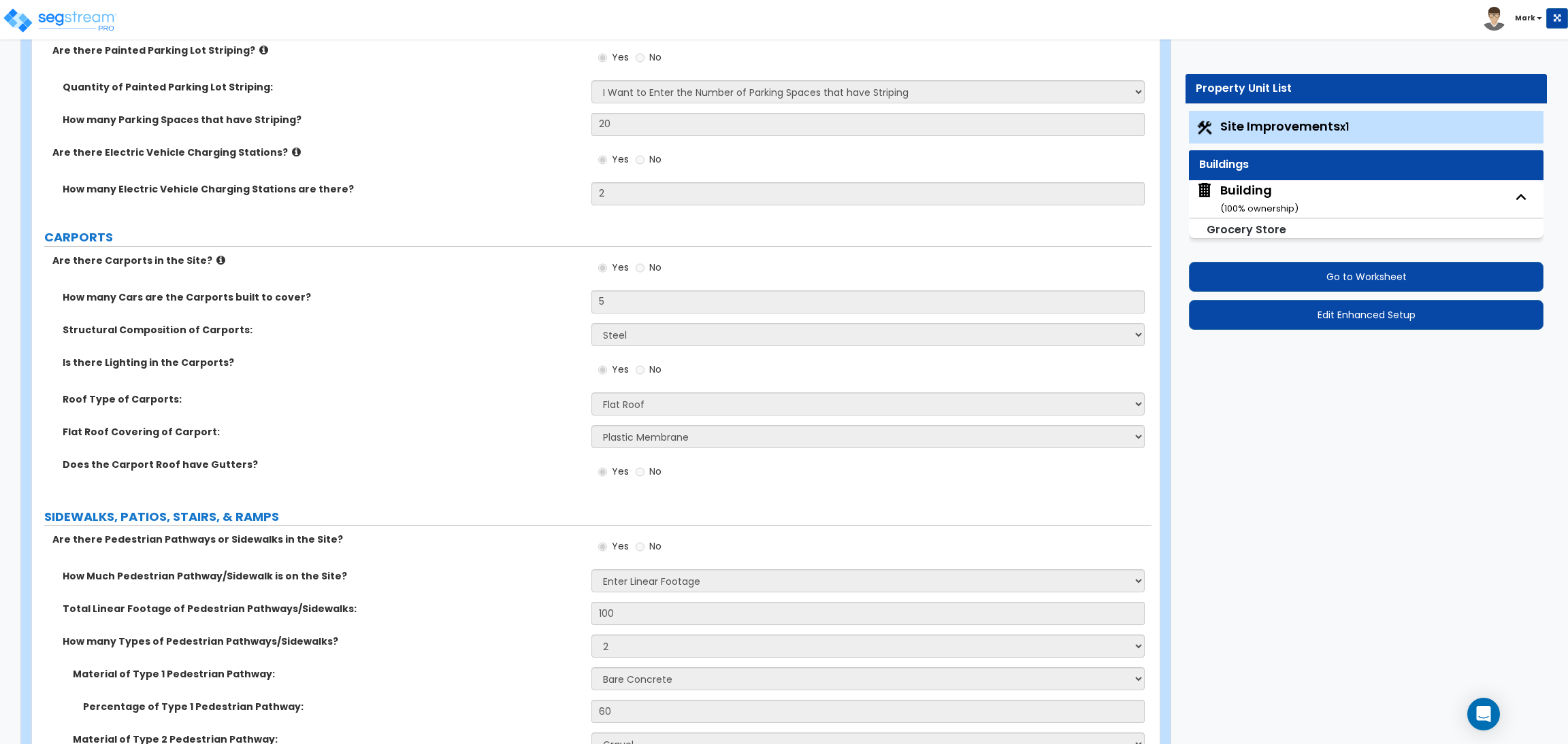
click at [342, 278] on div "Are there Carports in the Site? Yes No" at bounding box center [591, 272] width 1119 height 37
click at [1277, 194] on div "Building ( 100 % ownership)" at bounding box center [1260, 200] width 79 height 35
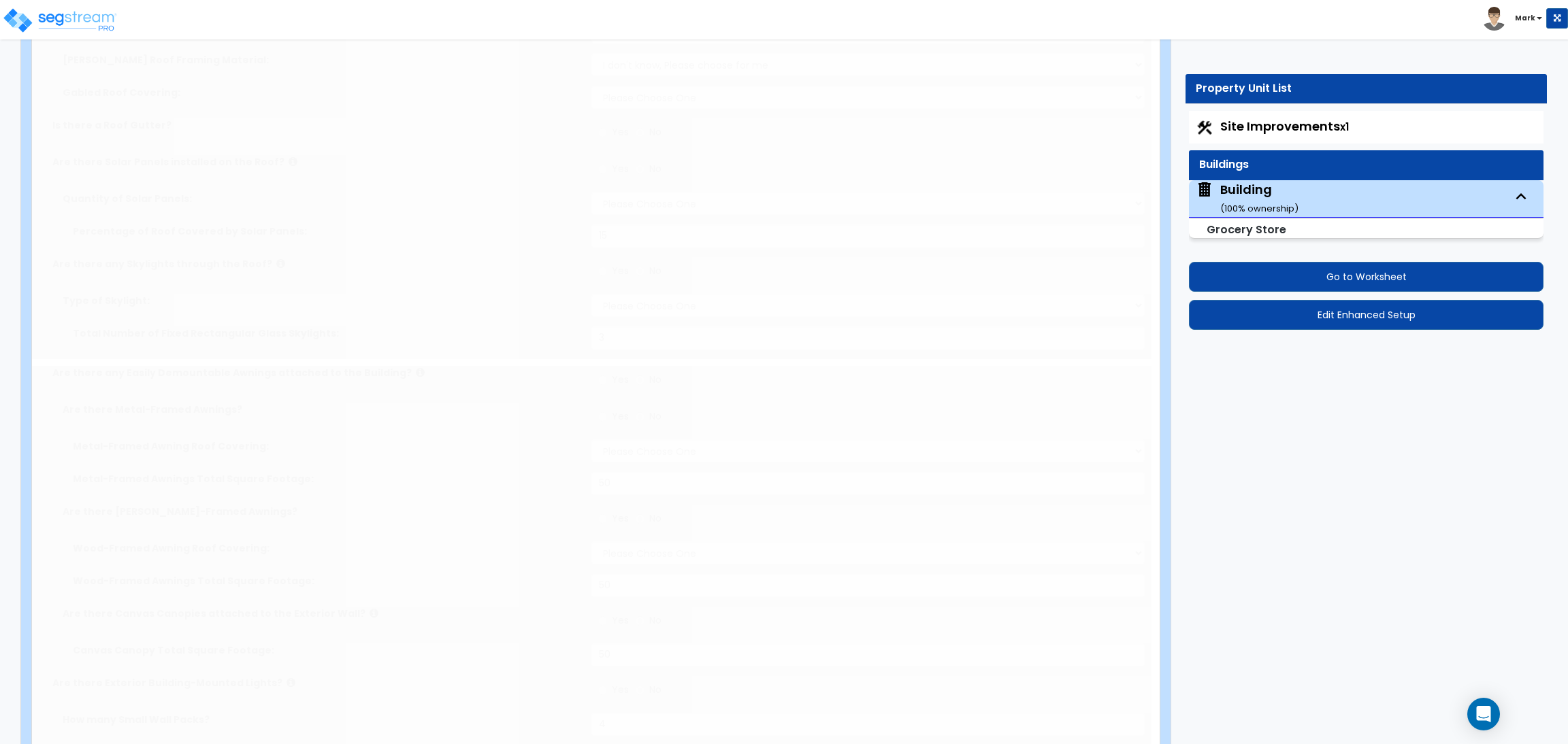
radio input "true"
type input "10"
type input "12"
type input "2"
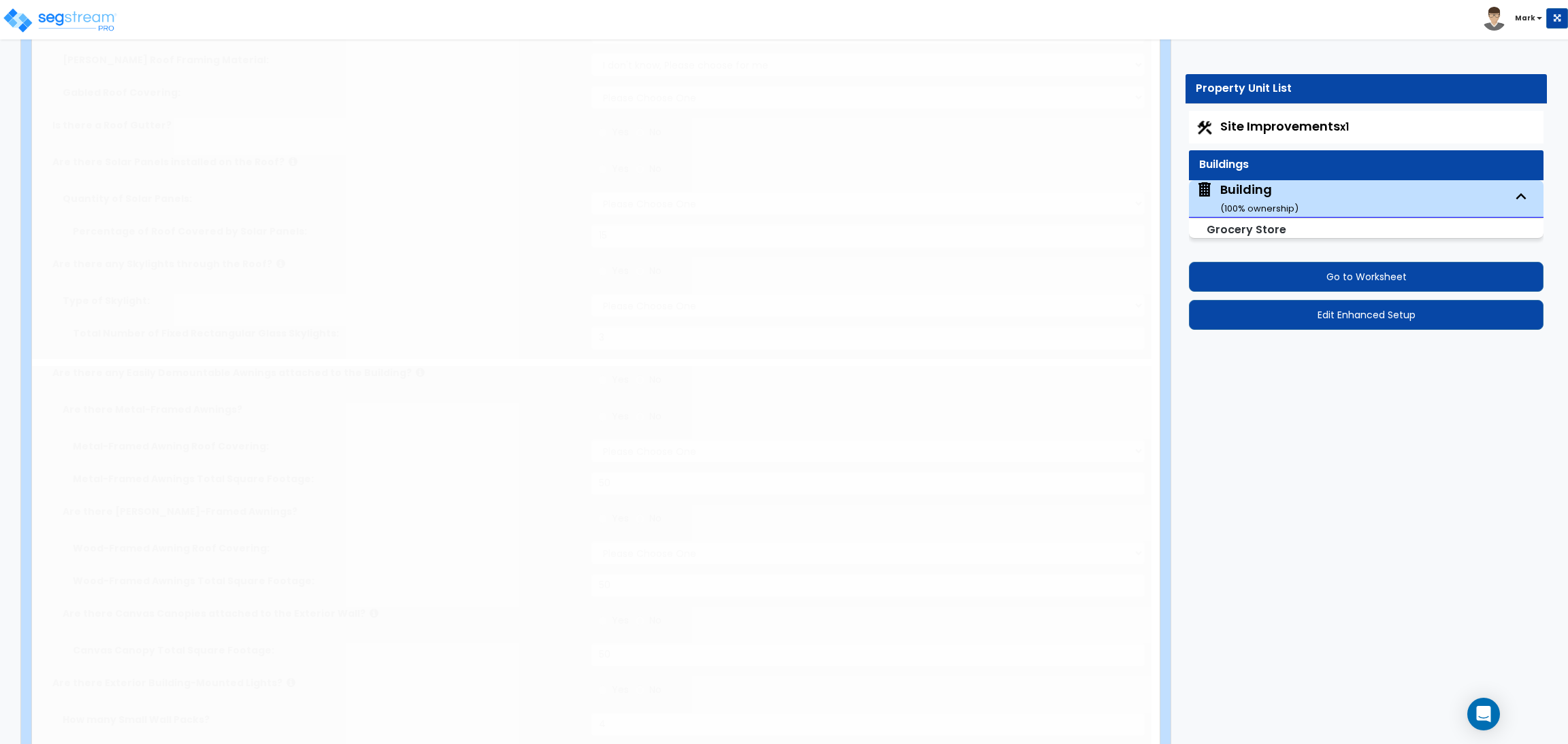
select select "3"
radio input "true"
type input "3"
select select "2"
select select "1"
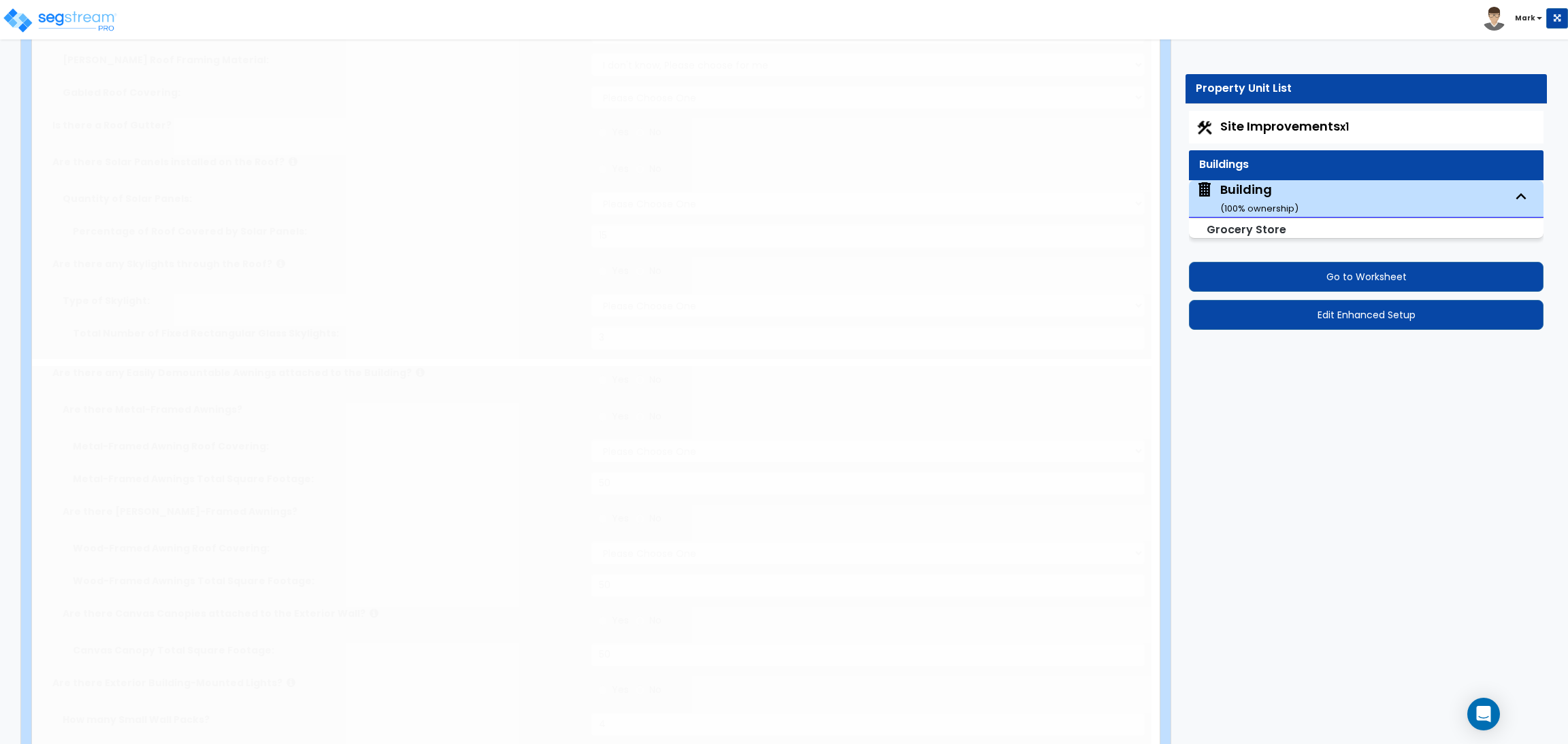
select select "2"
select select "3"
select select "1"
select select "2"
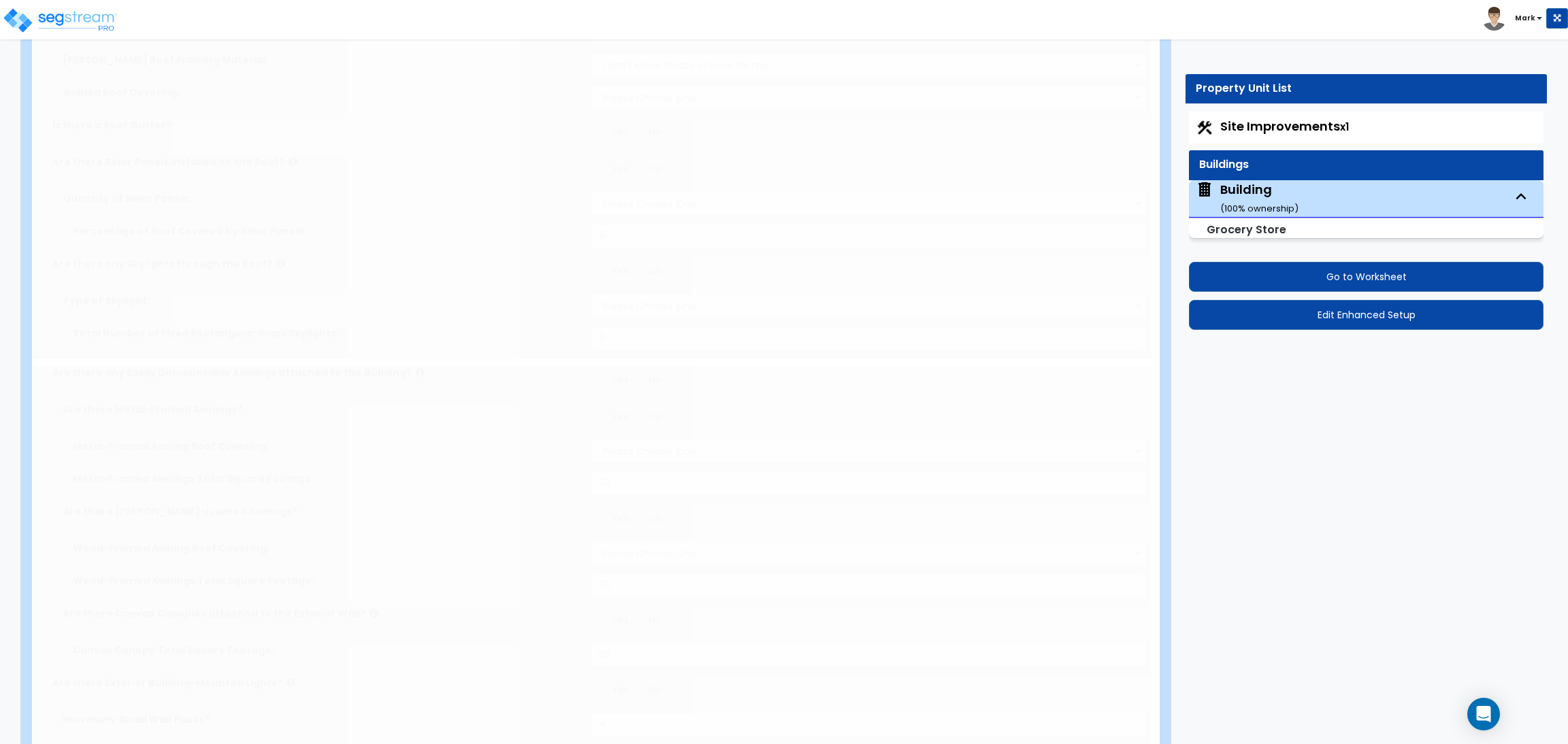
radio input "true"
select select "1"
type input "30"
select select "4"
select select "1"
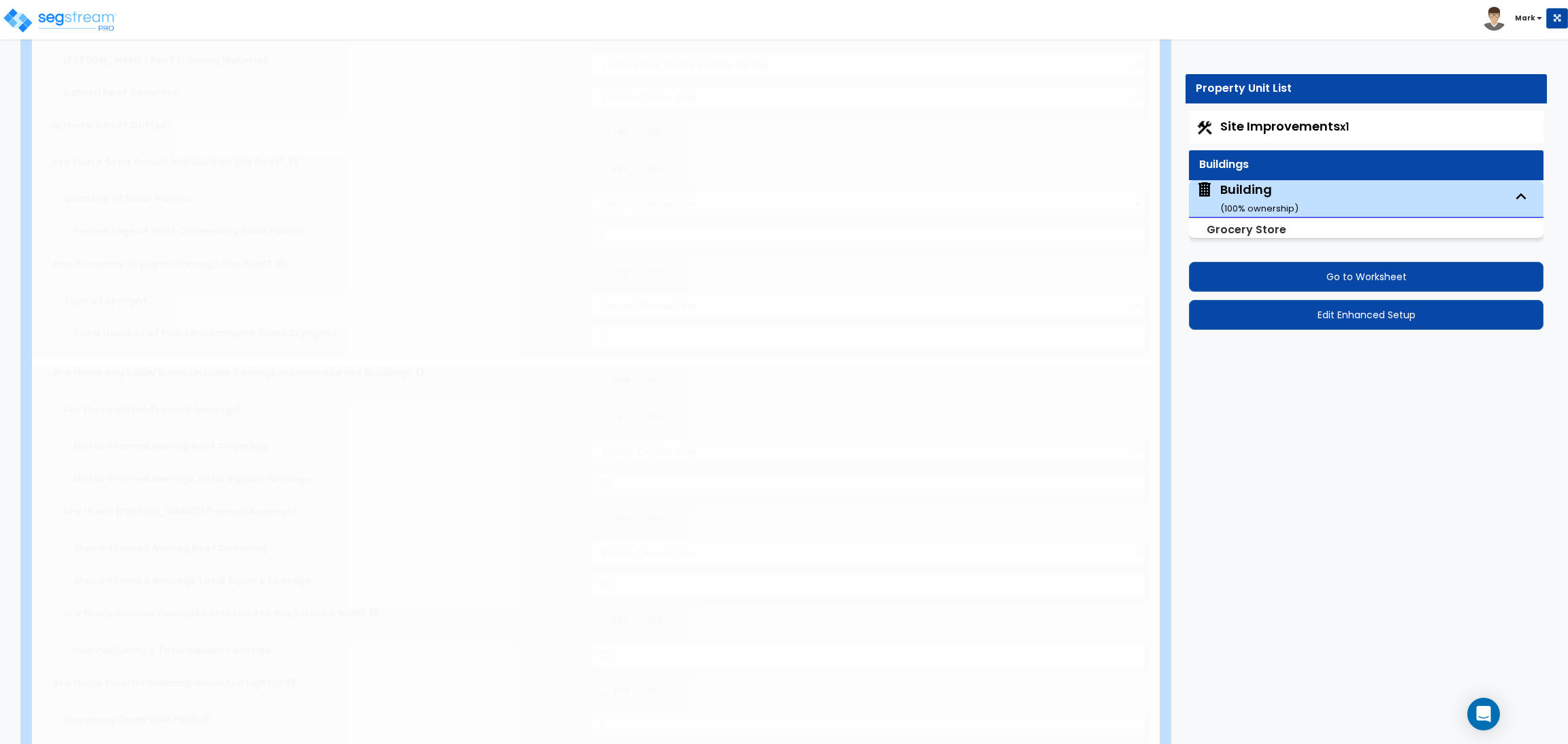
radio input "true"
type input "1"
select select "4"
type input "6"
radio input "true"
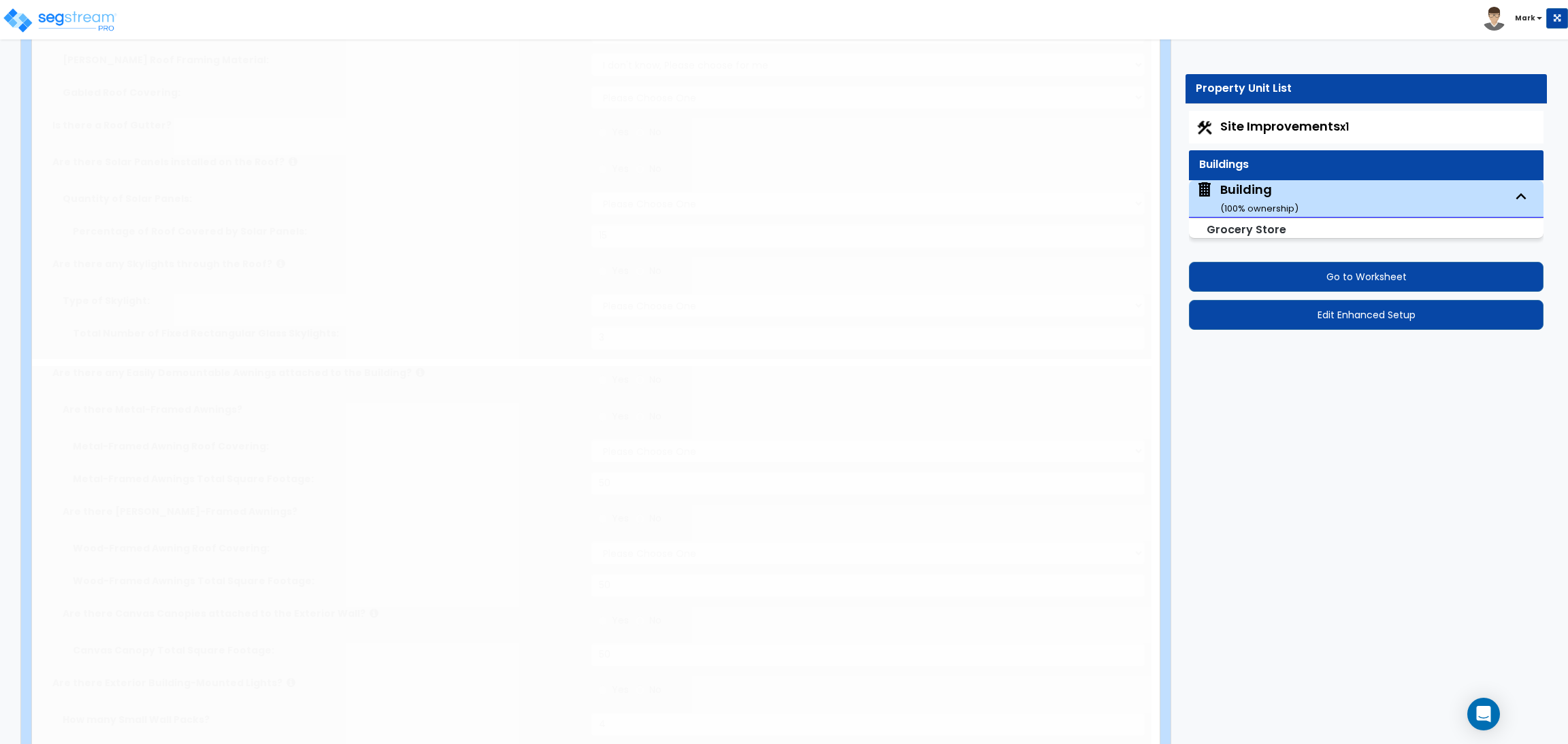
type input "18"
type input "80"
type input "4000"
radio input "true"
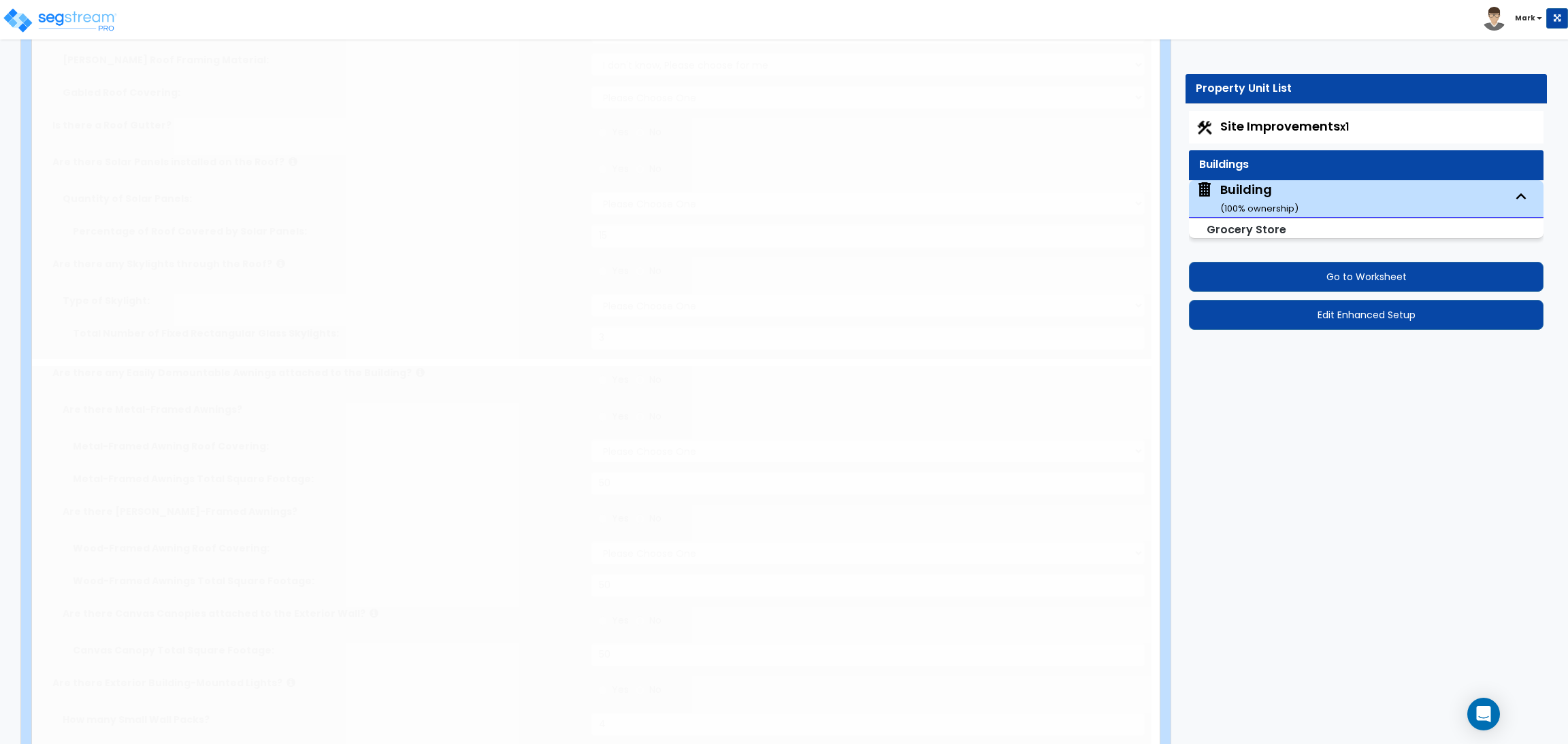
type input "200"
type input "4"
select select "3"
select select "2"
select select "1"
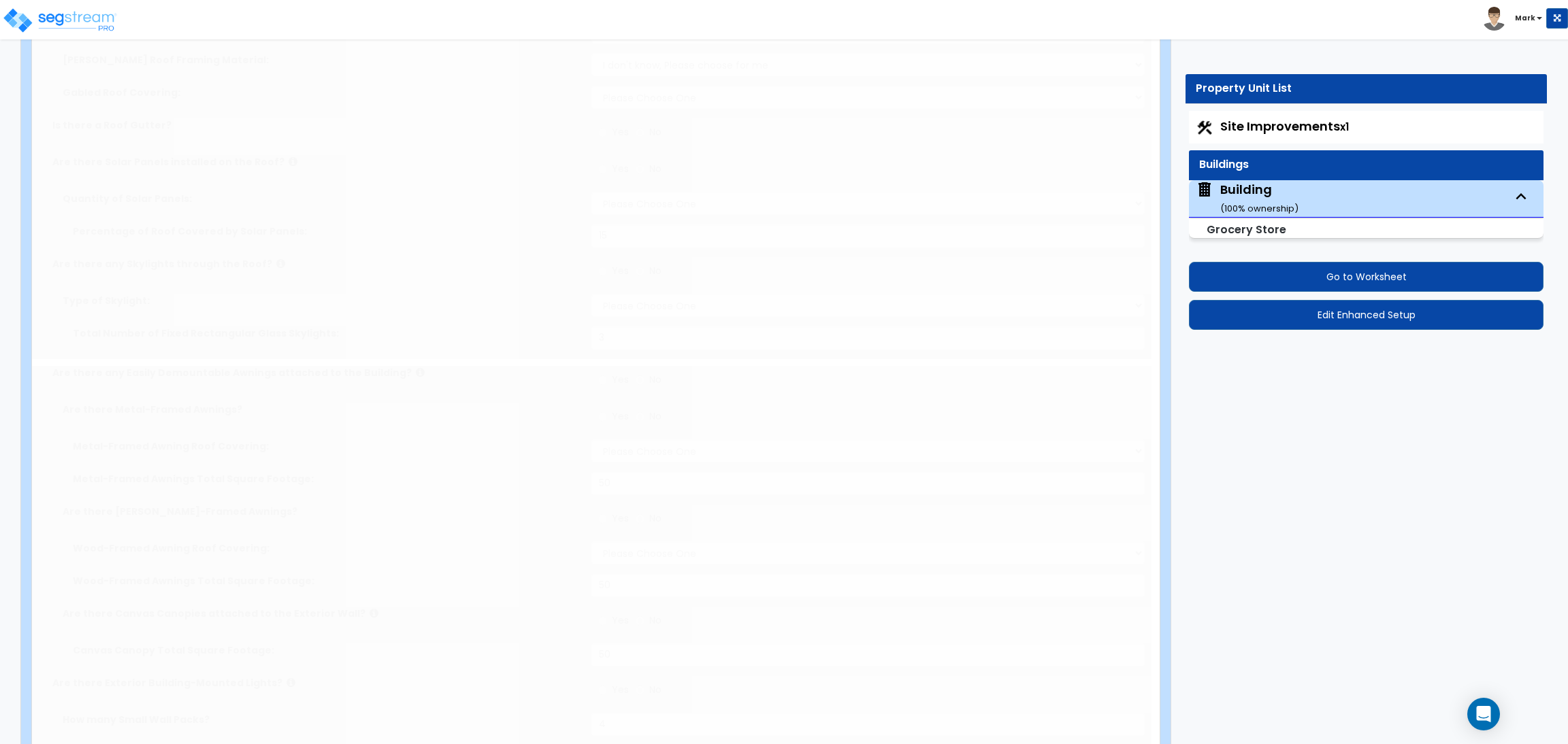
select select "10"
type input "80"
select select "5"
select select "1"
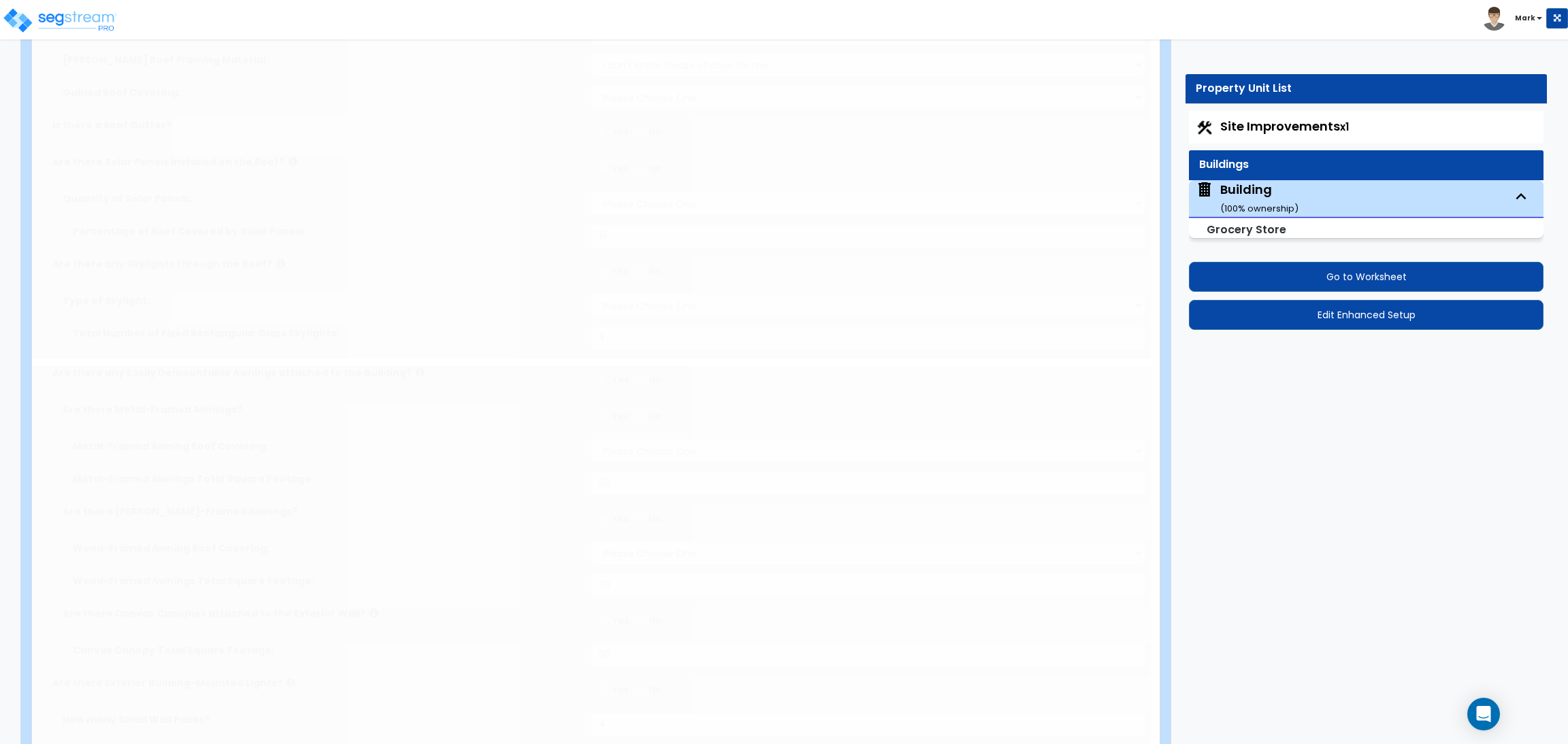
select select "1"
radio input "true"
select select "1"
type input "15"
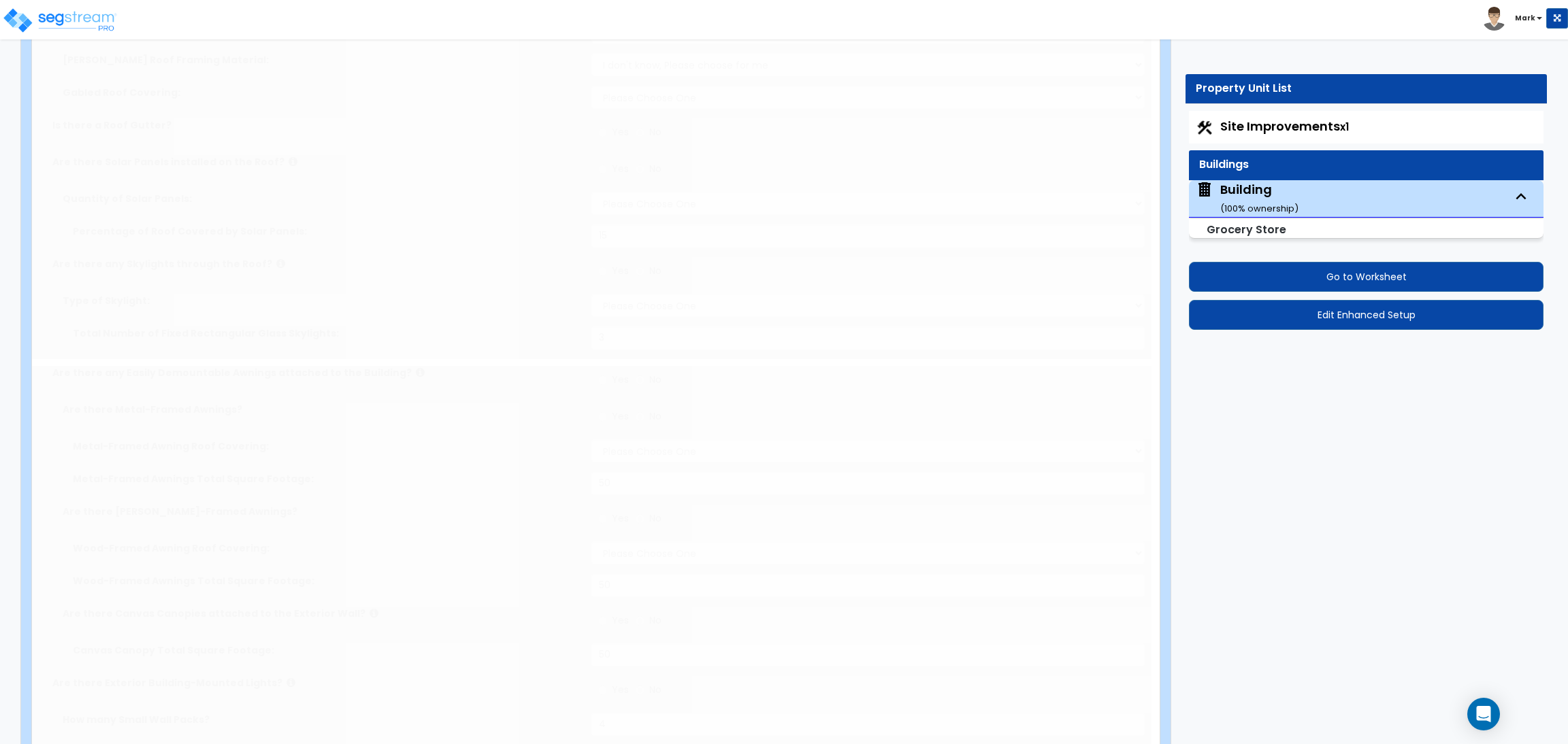
radio input "true"
select select "2"
type input "3"
radio input "true"
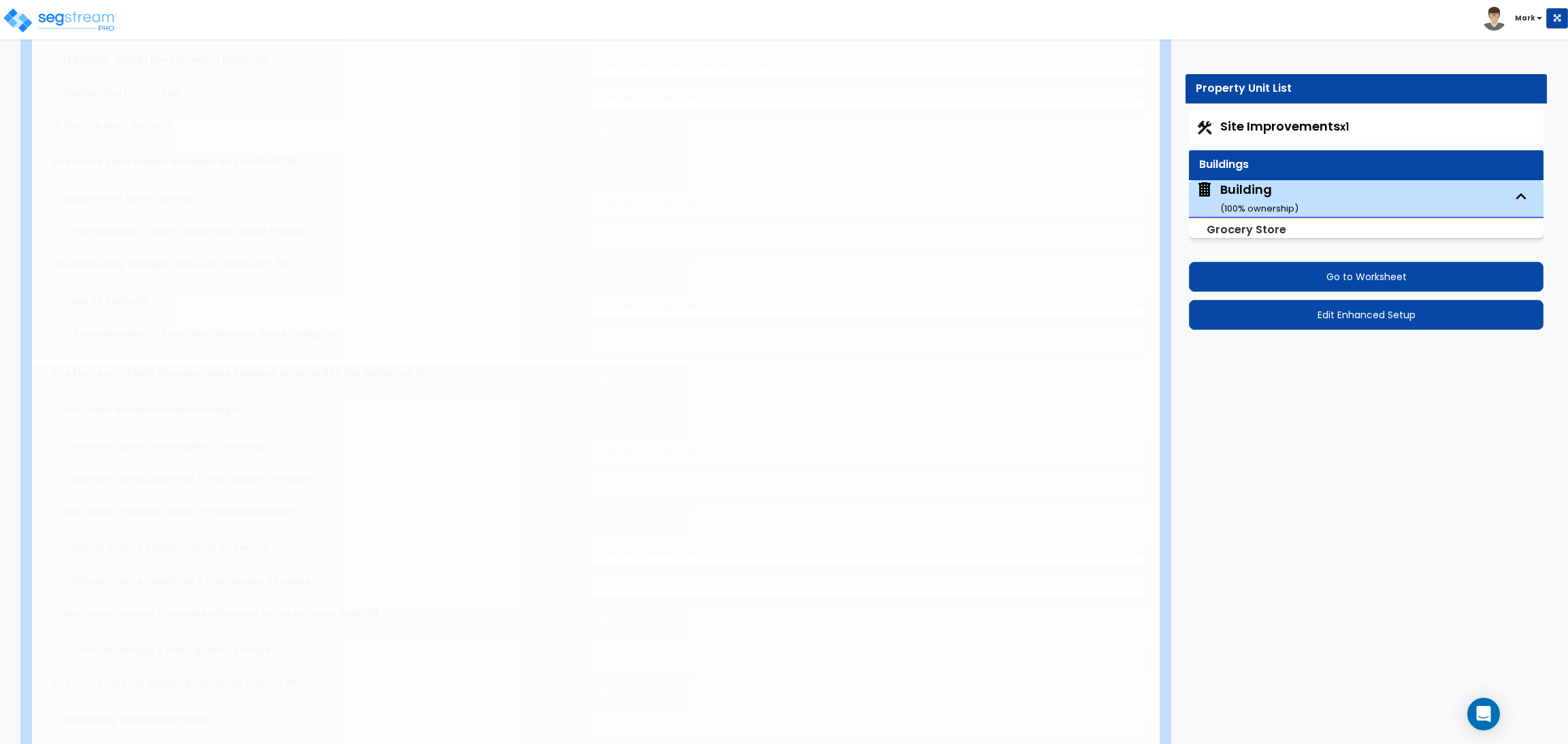
select select "2"
type input "50"
radio input "true"
select select "4"
type input "50"
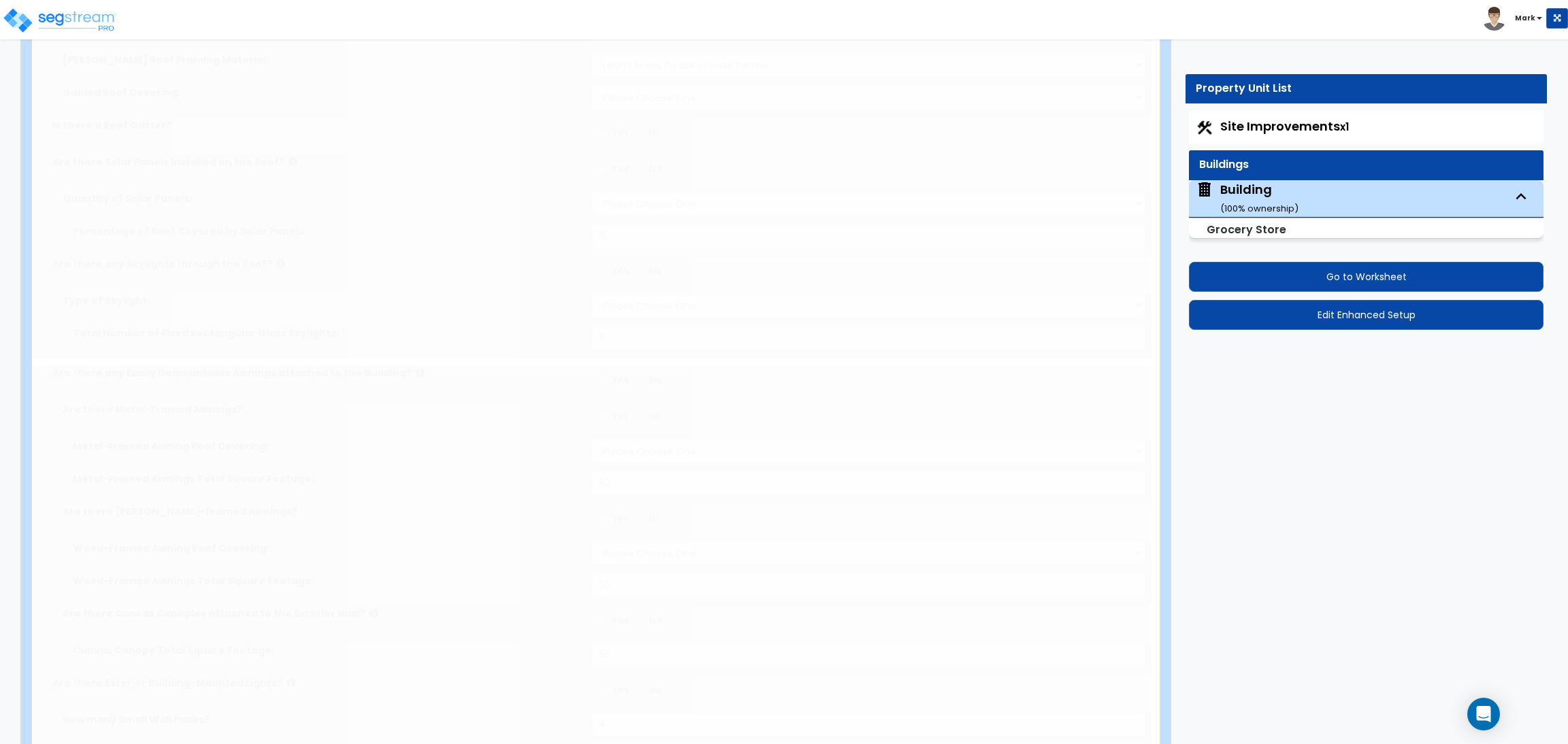
radio input "true"
type input "50"
radio input "true"
type input "4"
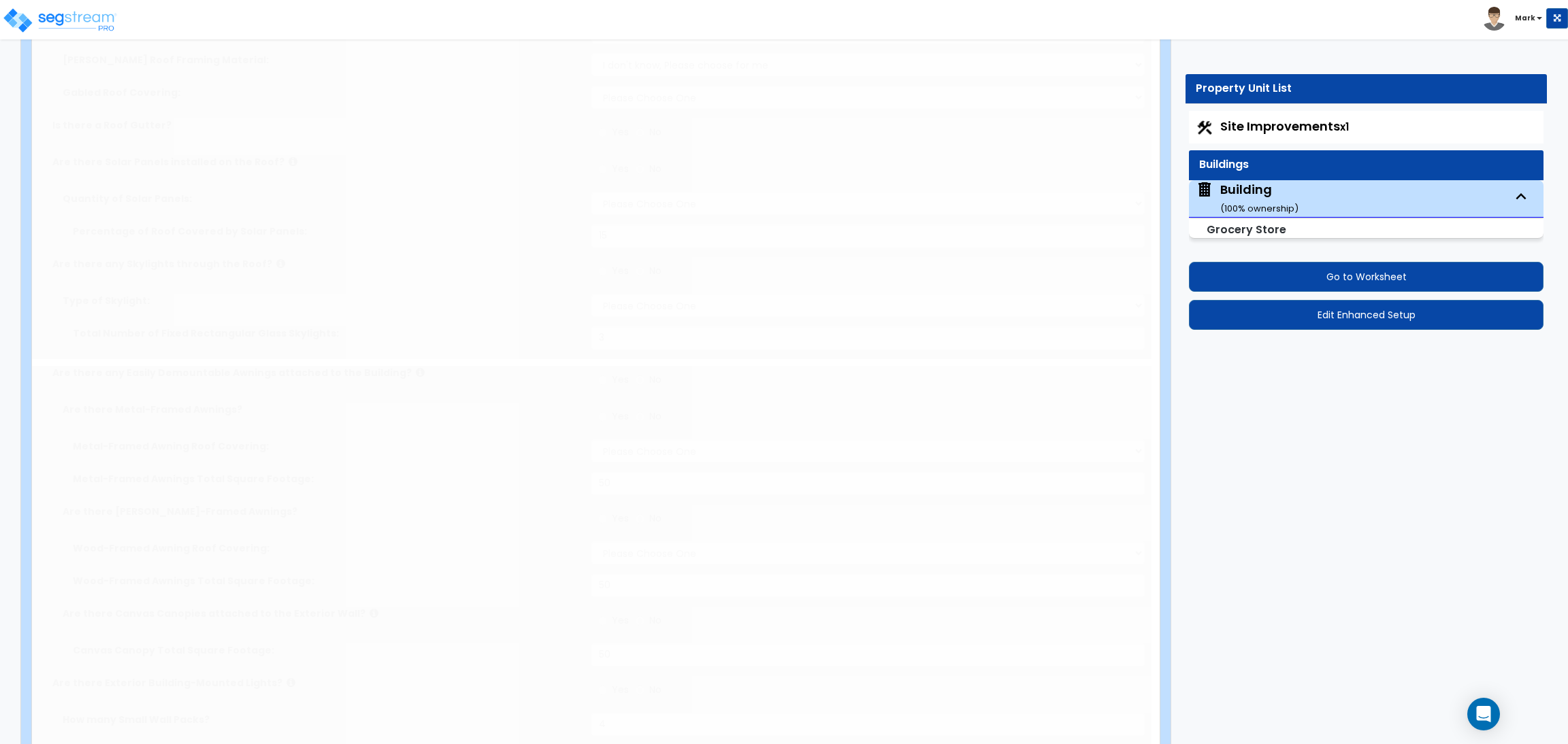
type input "3"
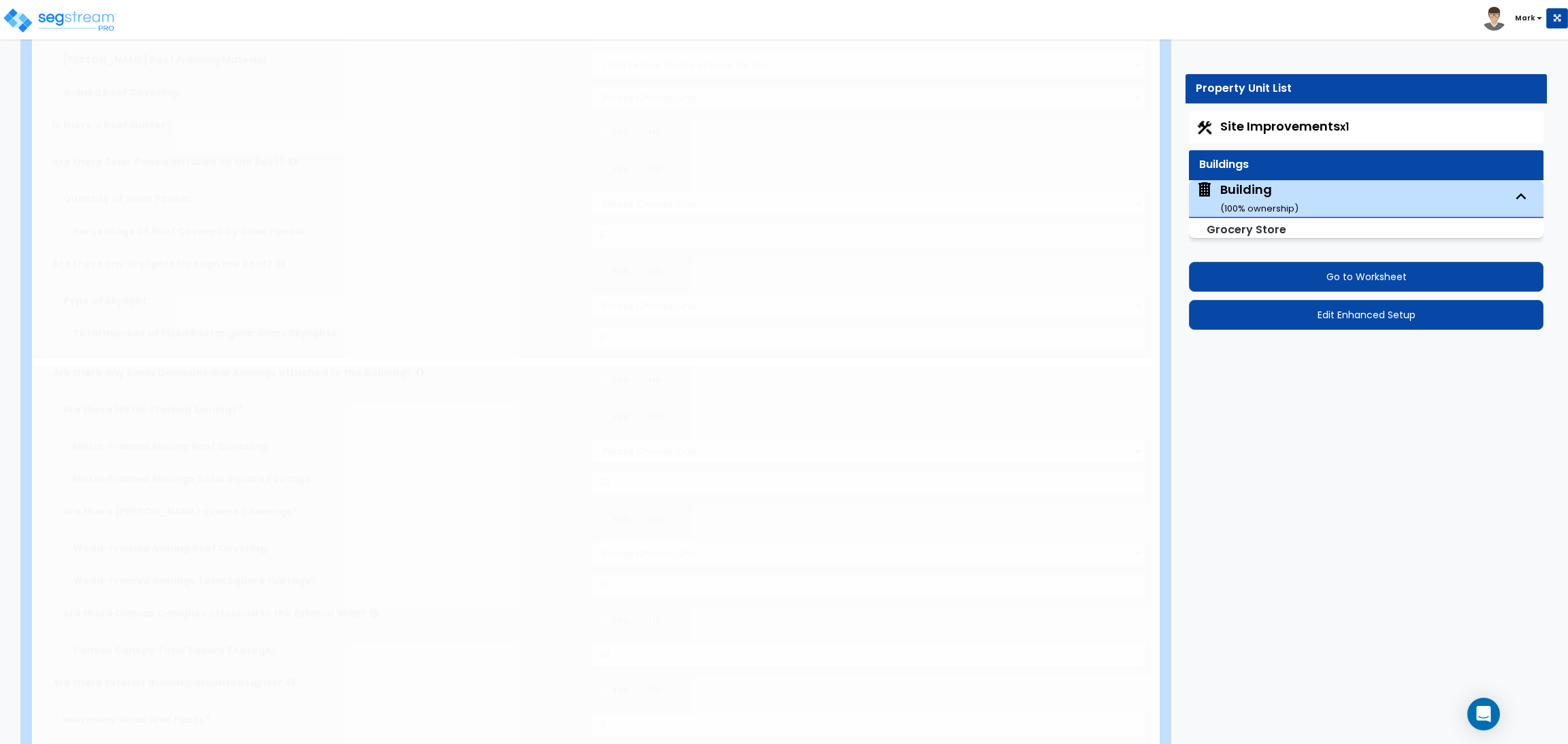
type input "3"
radio input "true"
select select "2"
type input "2"
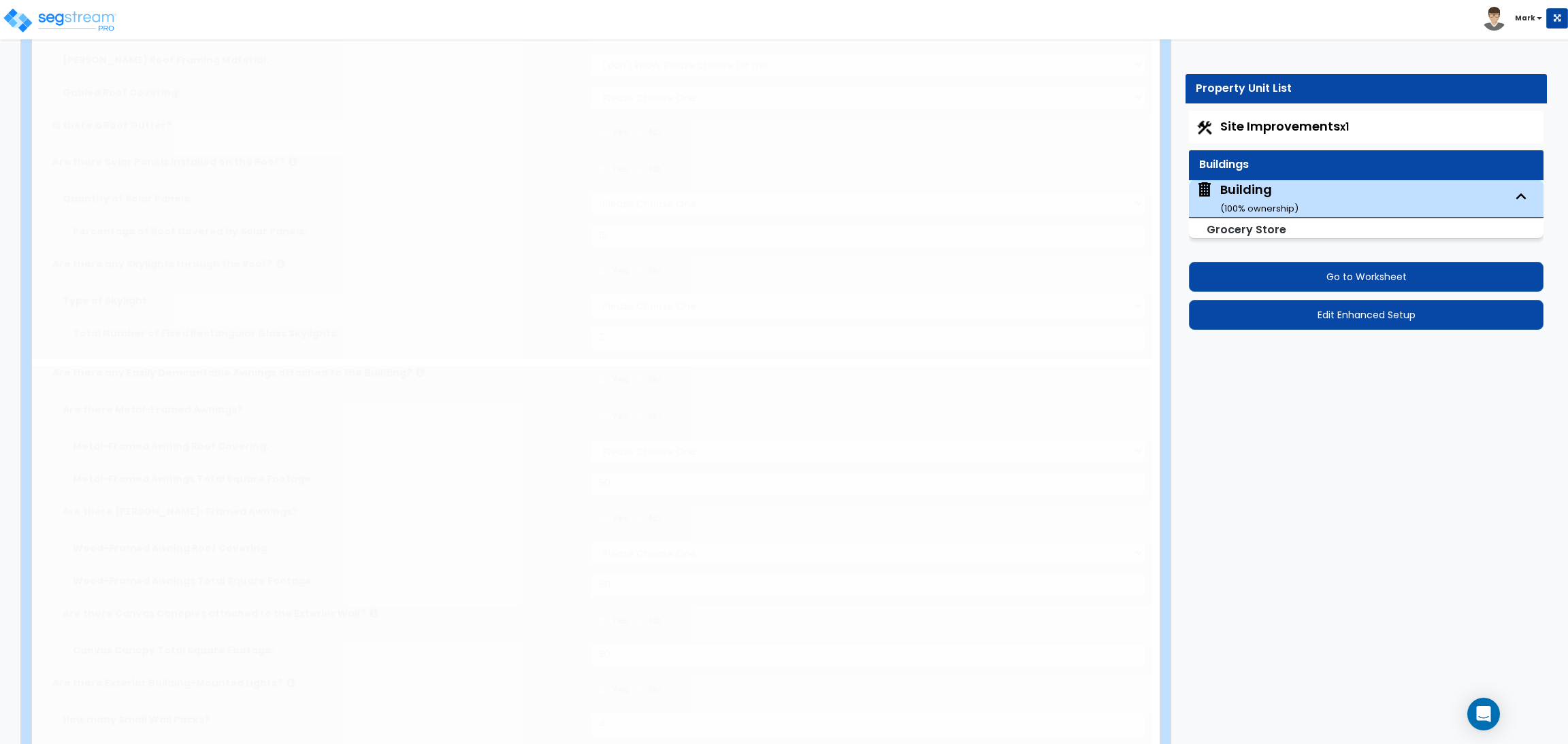
radio input "true"
type input "3"
type input "2"
radio input "true"
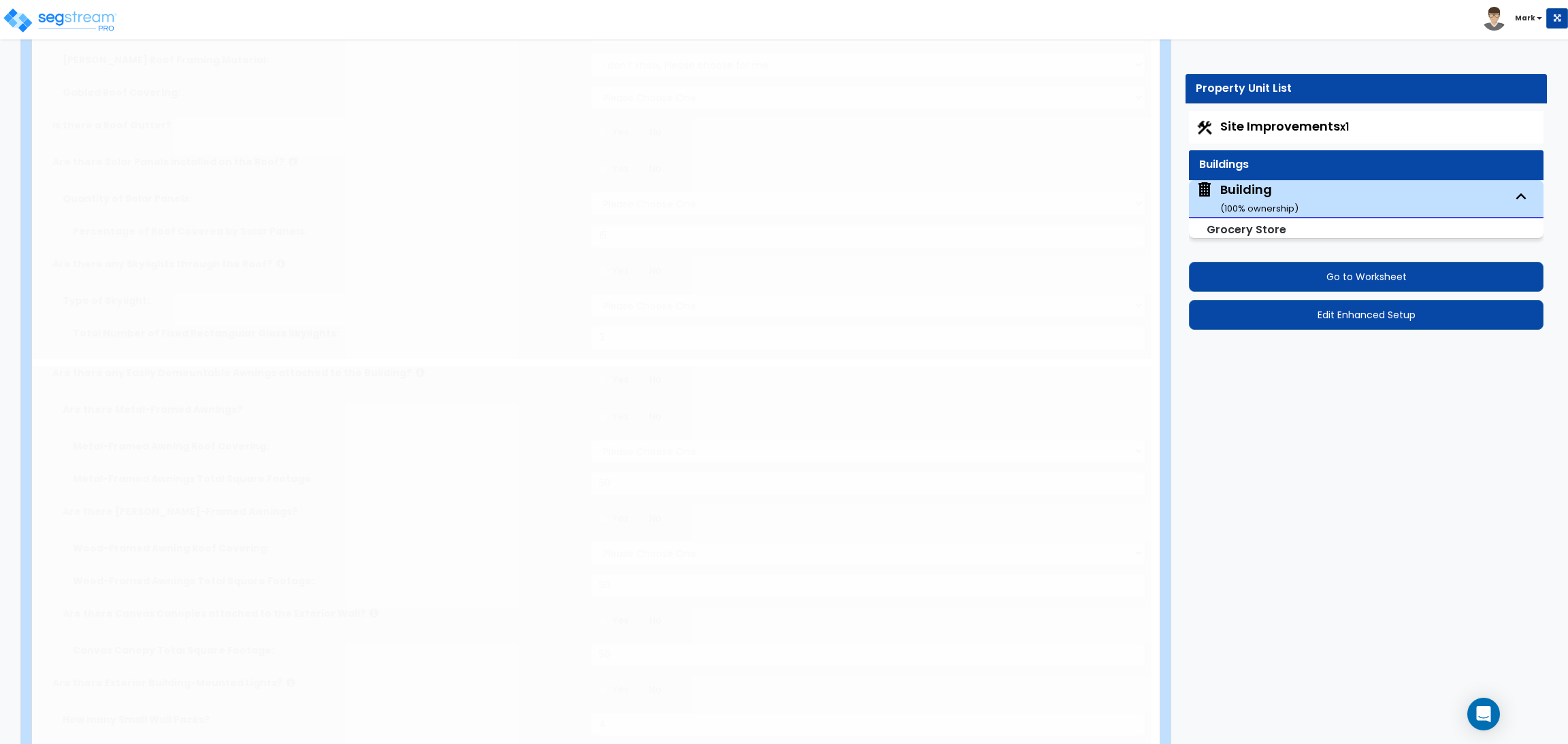
type input "8"
radio input "true"
type input "2"
radio input "true"
select select "1"
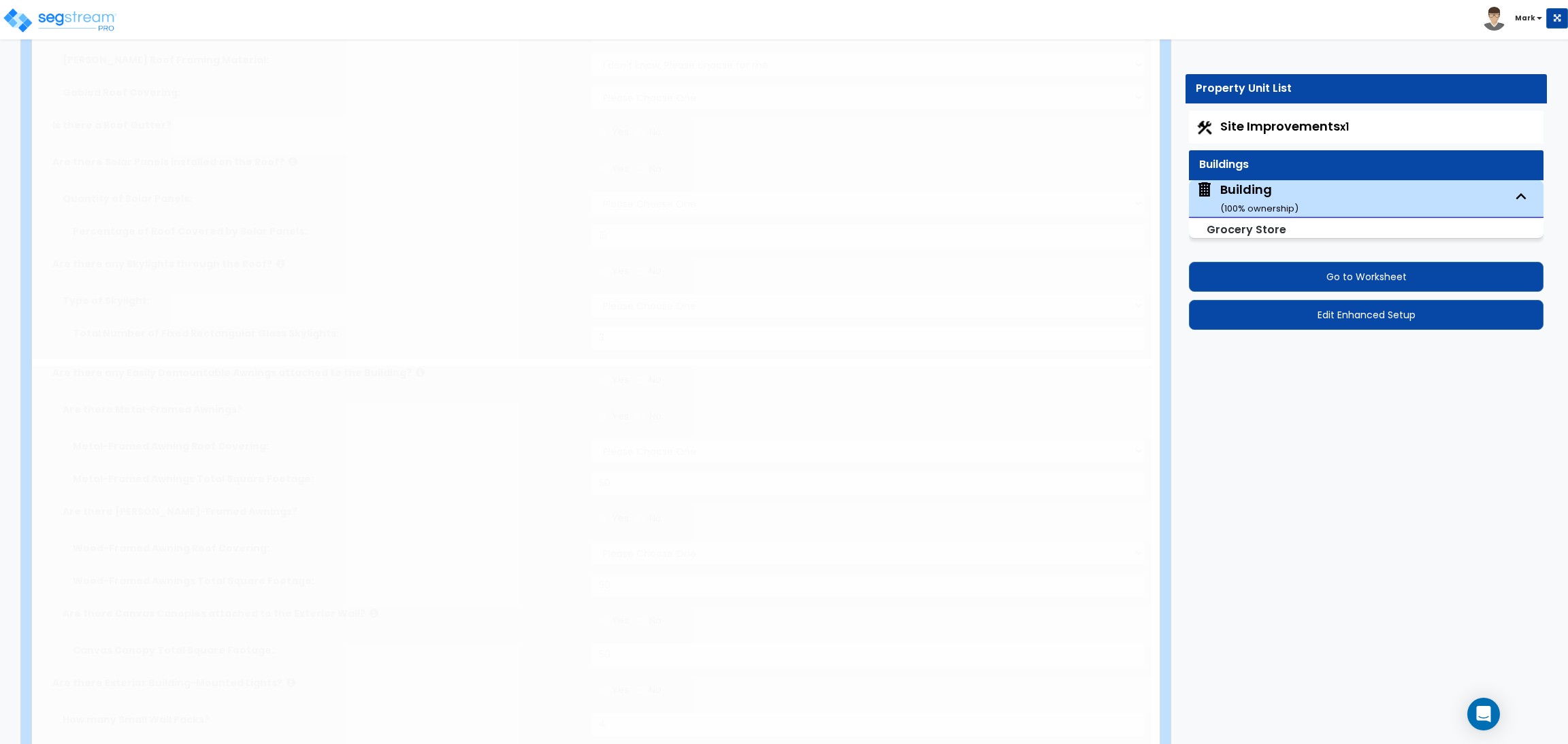
type input "2"
radio input "true"
type input "1"
select select "1"
radio input "true"
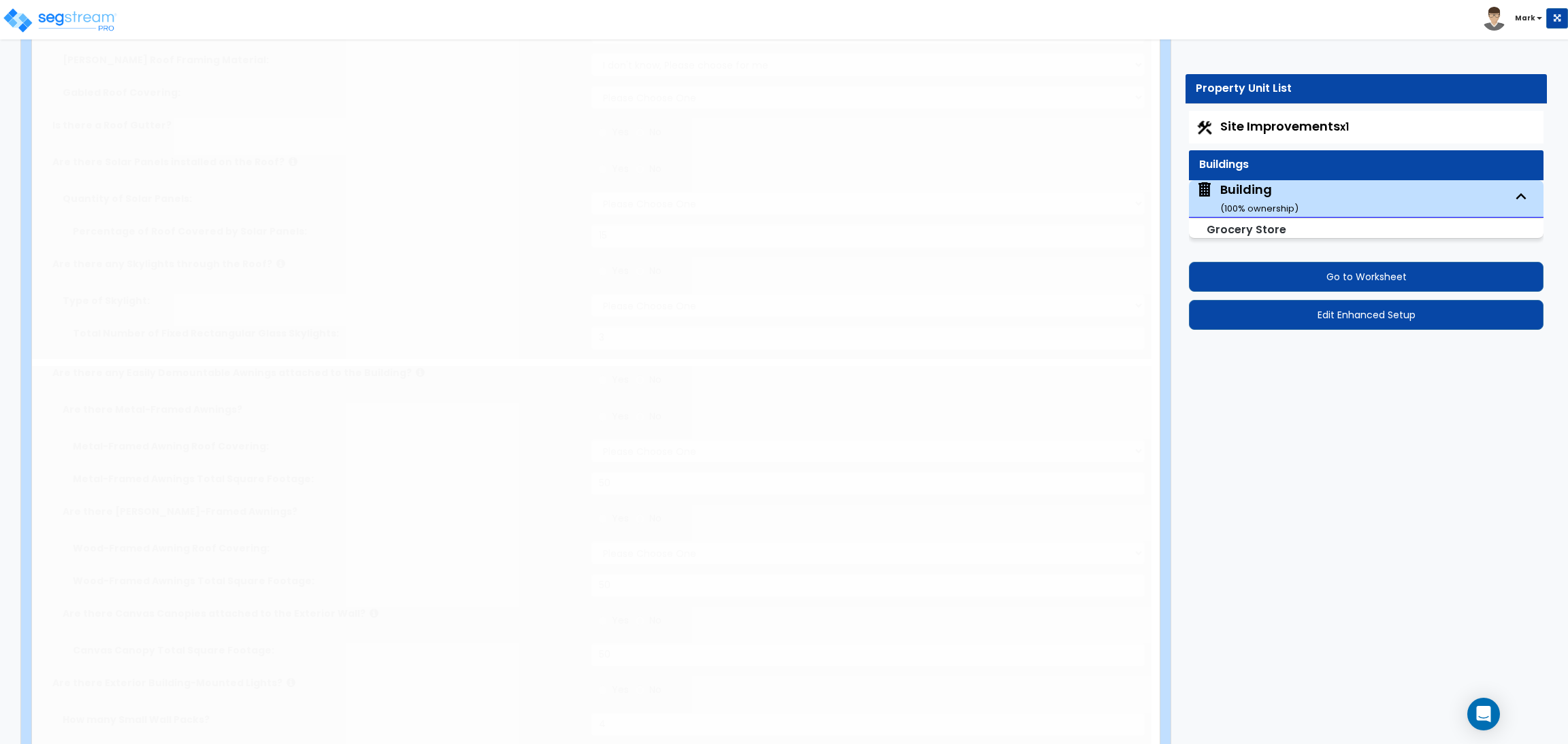
type input "1"
radio input "true"
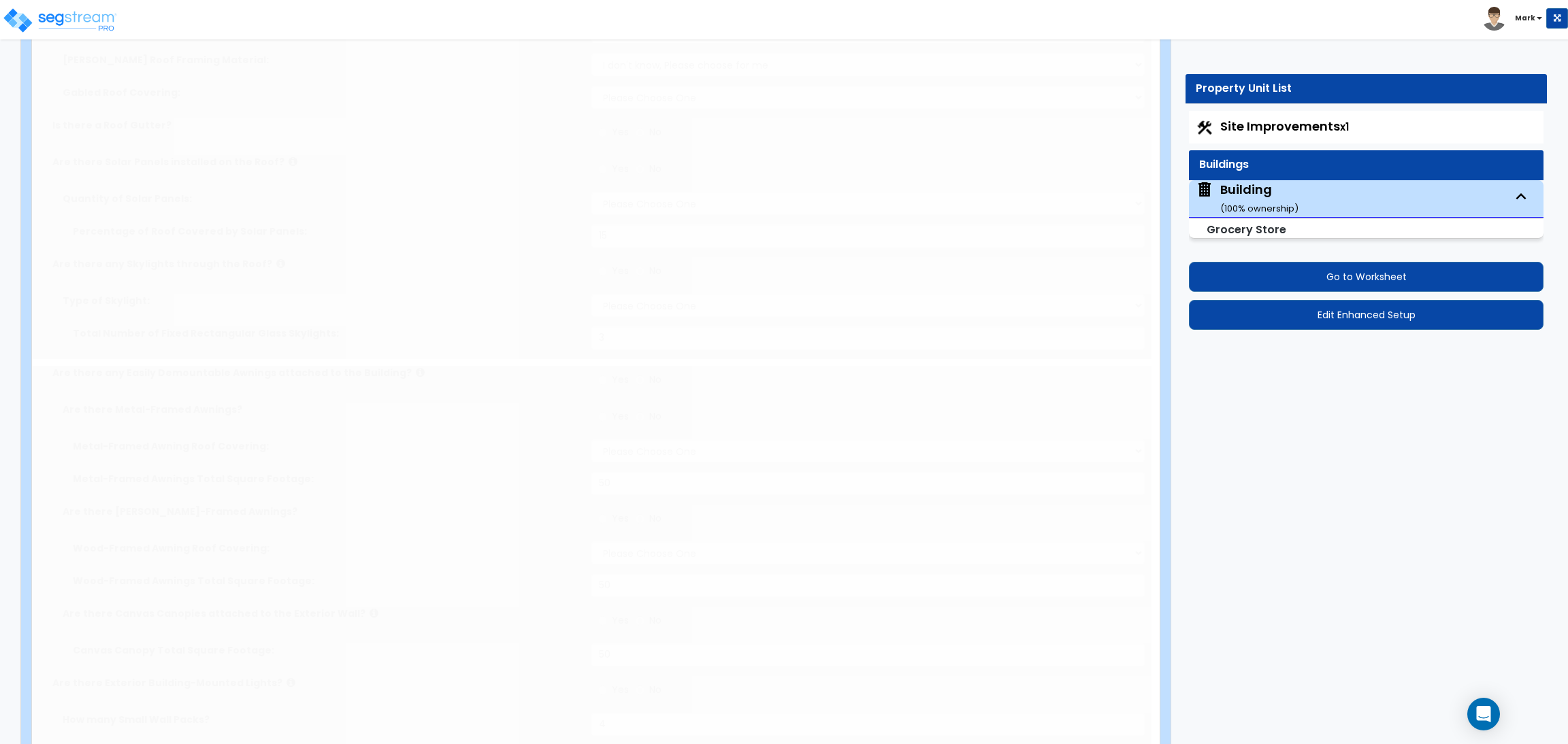
type input "1"
radio input "true"
select select "3"
type input "10"
radio input "true"
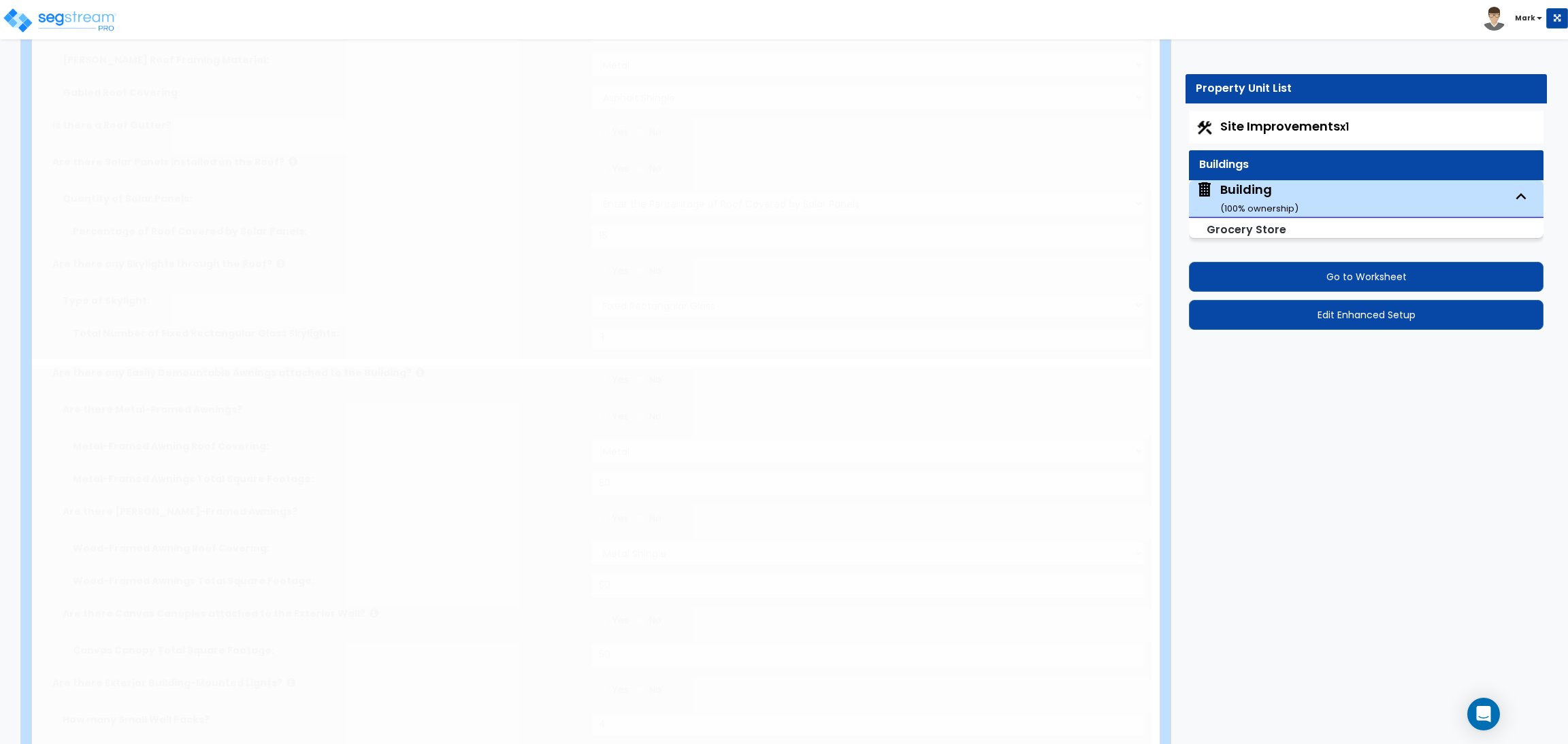
select select "1"
select select "2"
type input "1"
select select "2"
radio input "true"
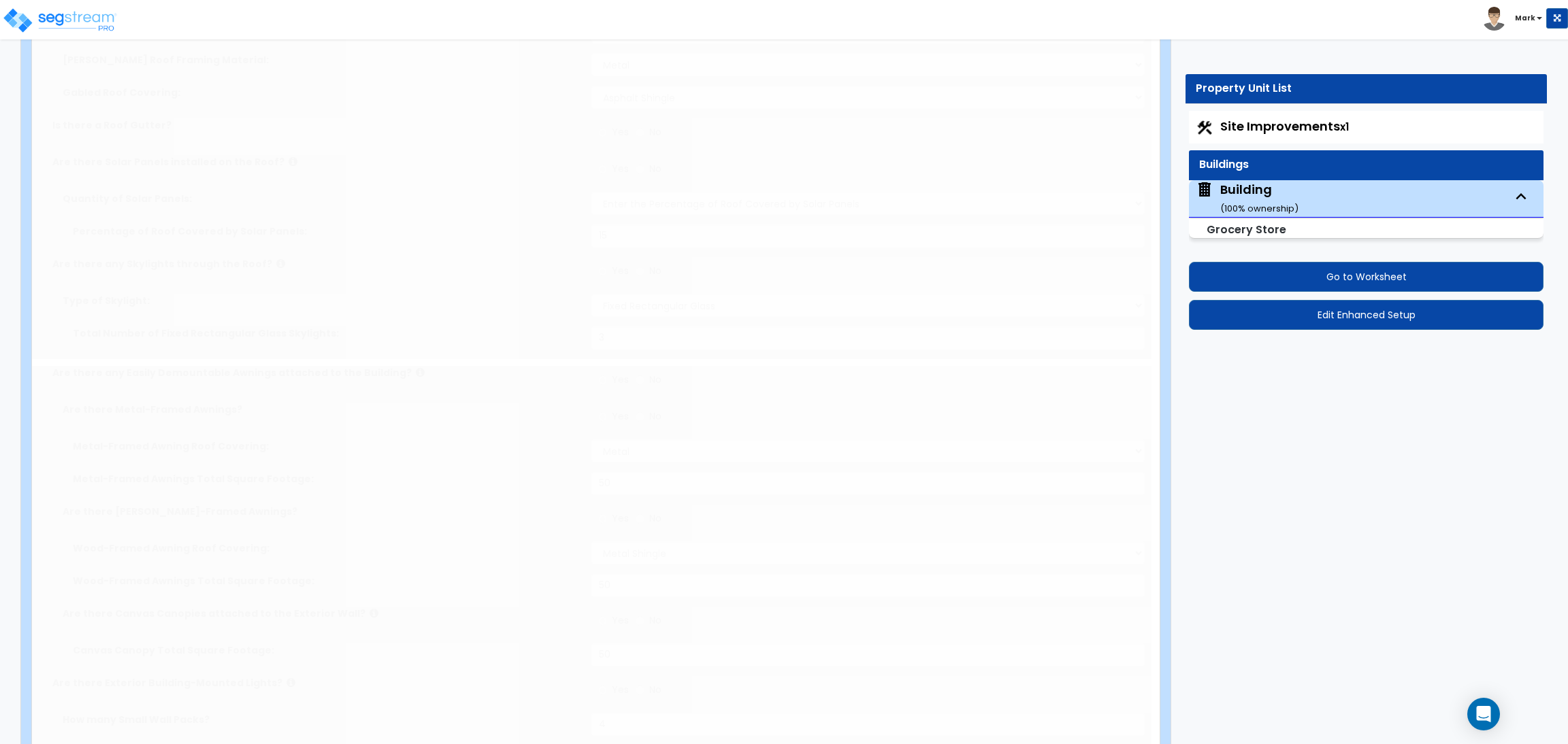
select select "1"
type input "1"
select select "2"
radio input "true"
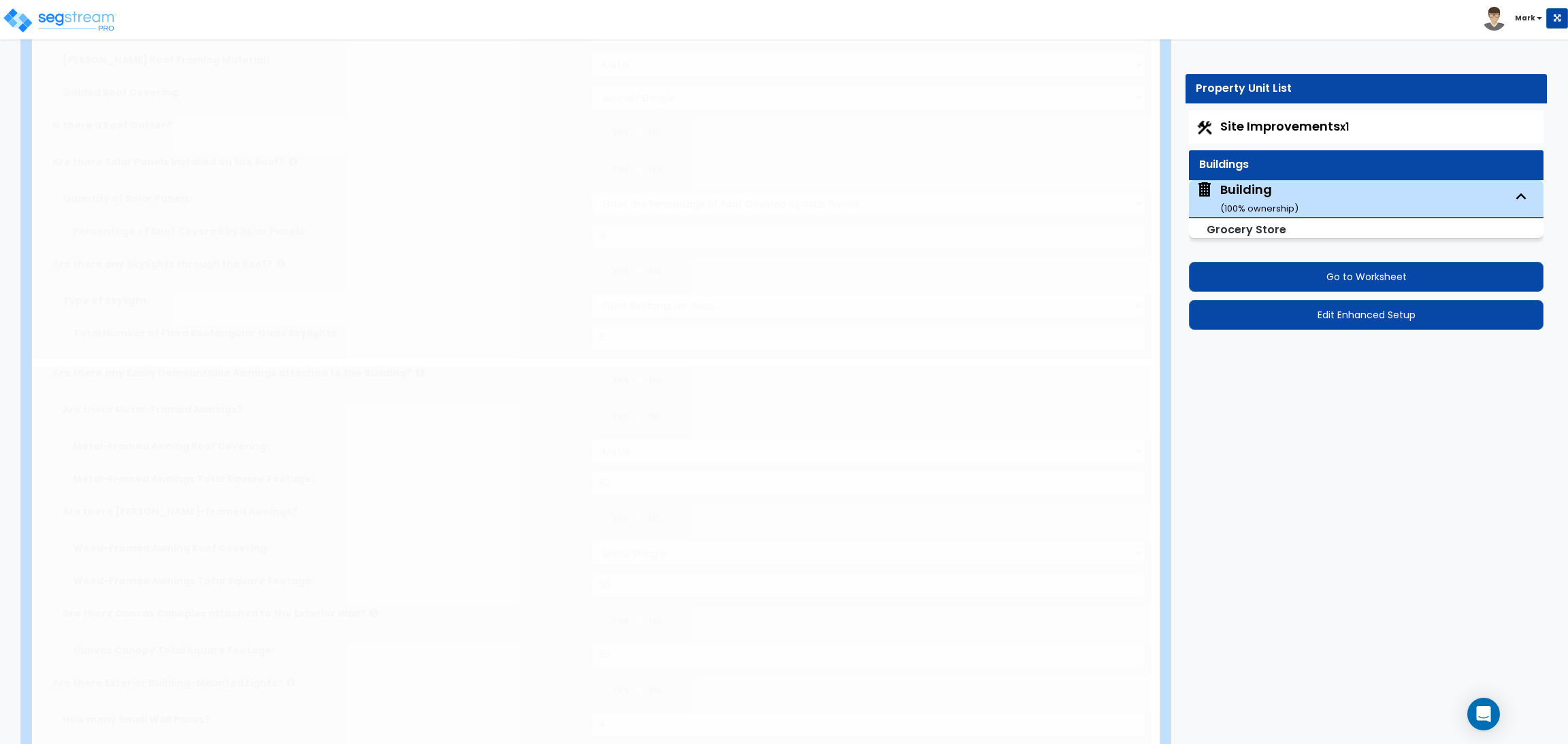
type input "1"
radio input "true"
type input "250"
radio input "true"
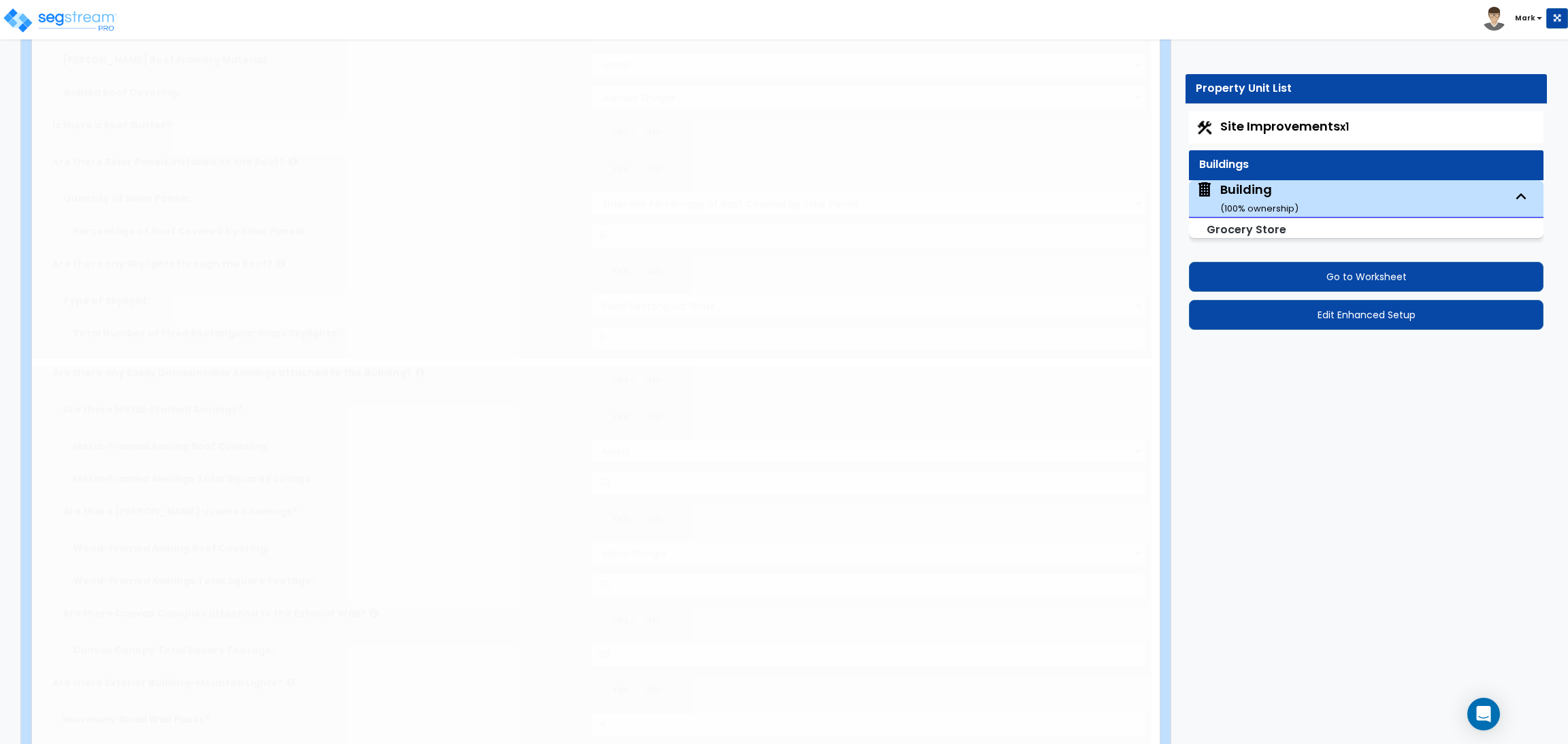
radio input "true"
type input "1"
radio input "true"
type input "1"
radio input "true"
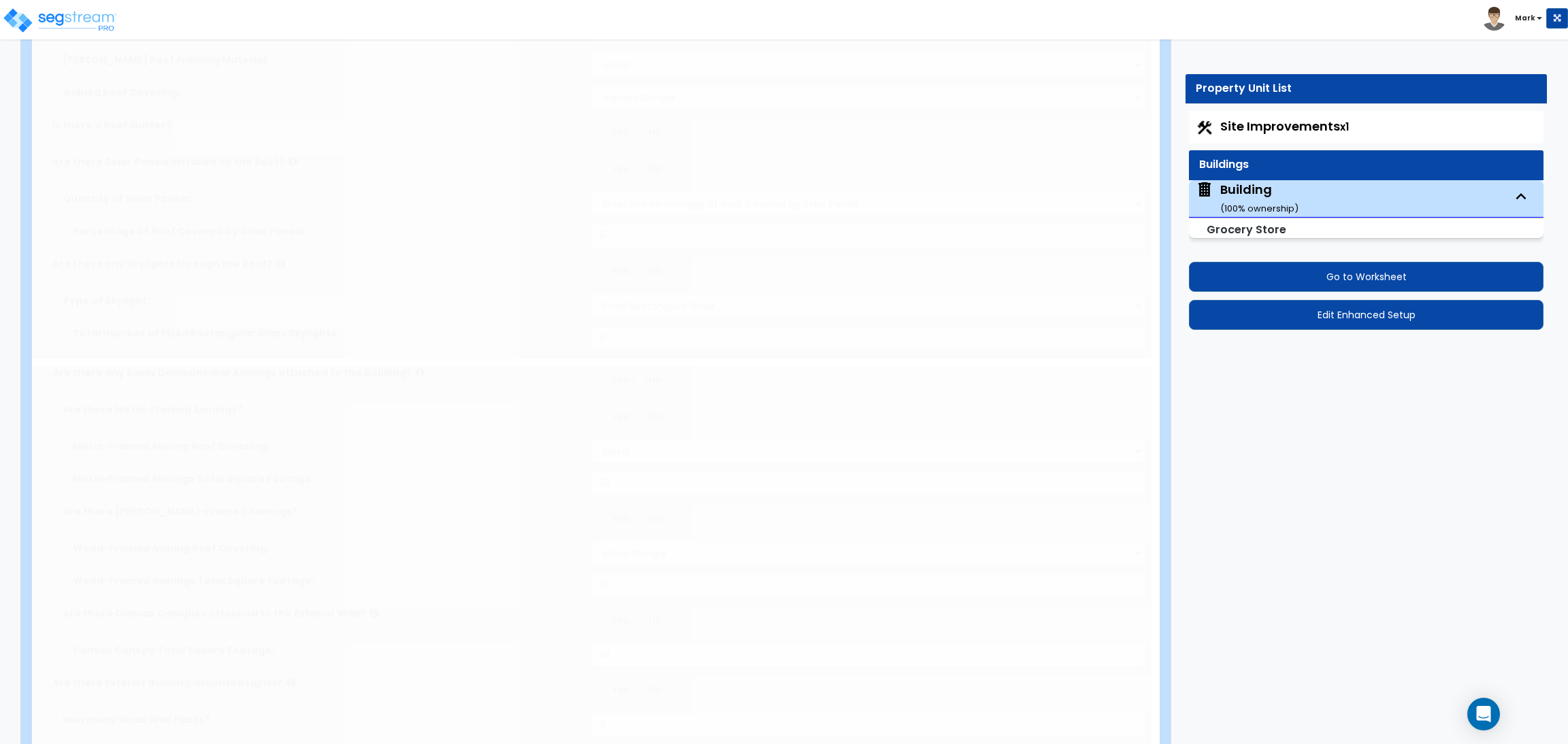
type input "2"
radio input "true"
type input "1"
radio input "true"
type input "1"
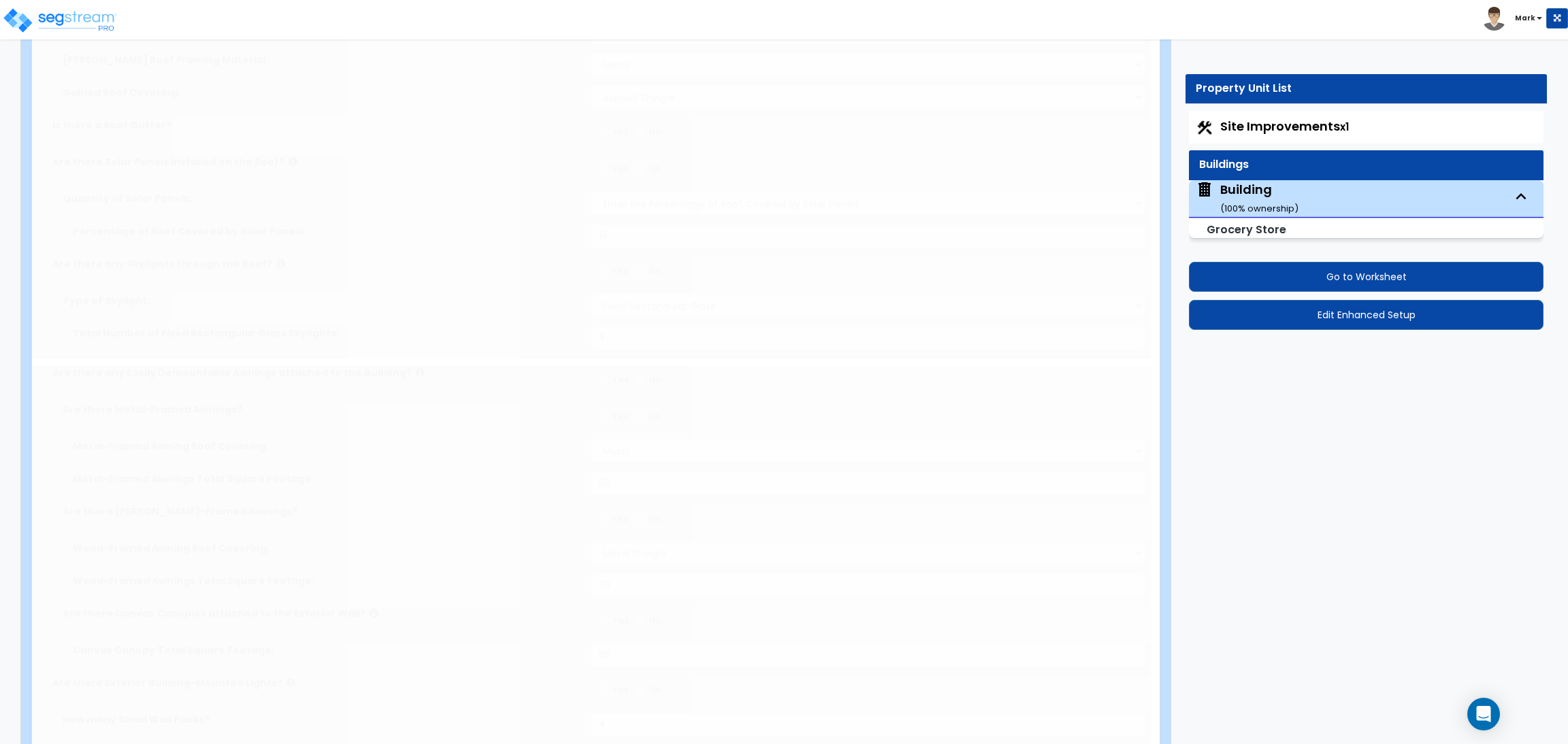
select select "2"
radio input "true"
type input "400"
type input "15"
radio input "true"
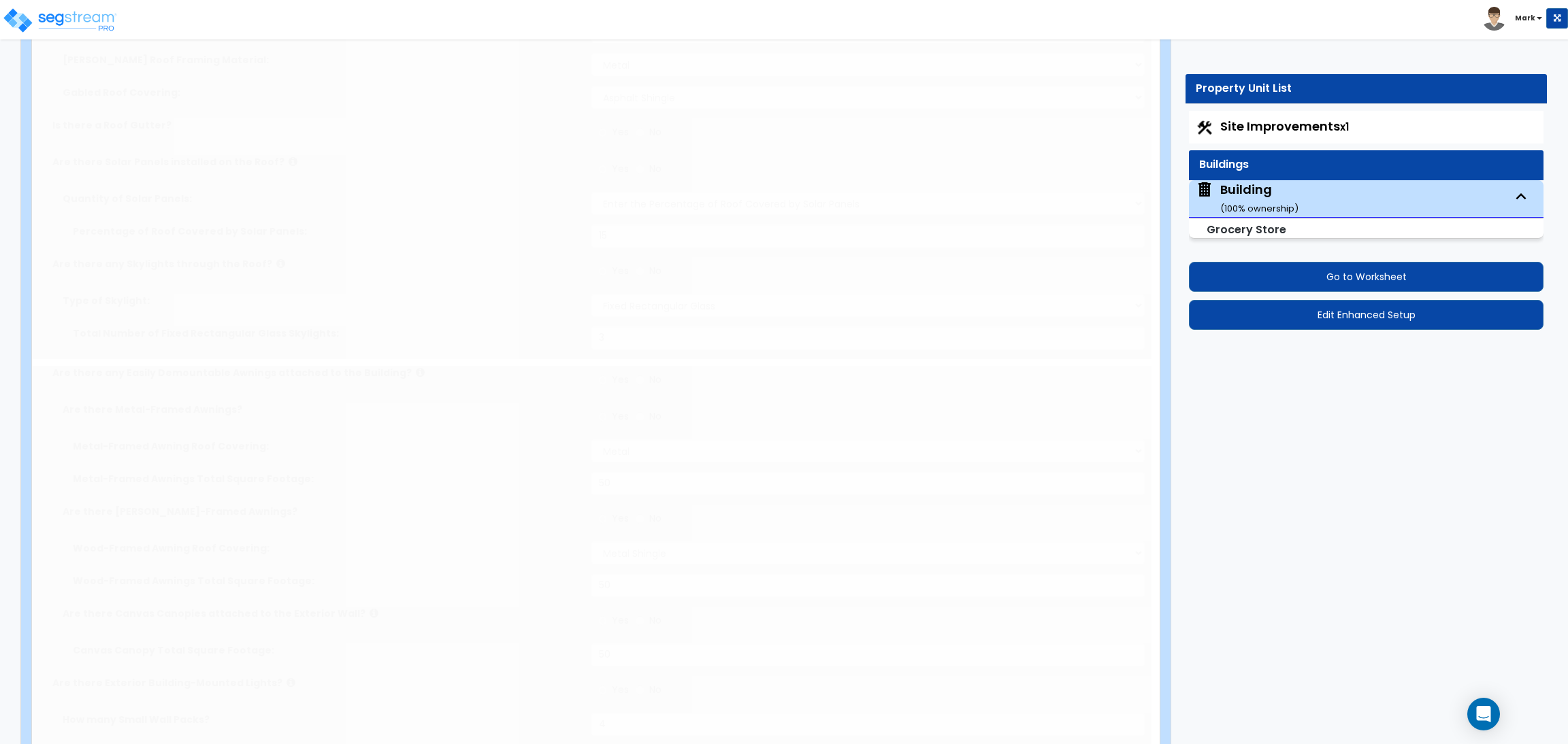
select select "1"
type input "3"
type input "4"
radio input "true"
type input "1"
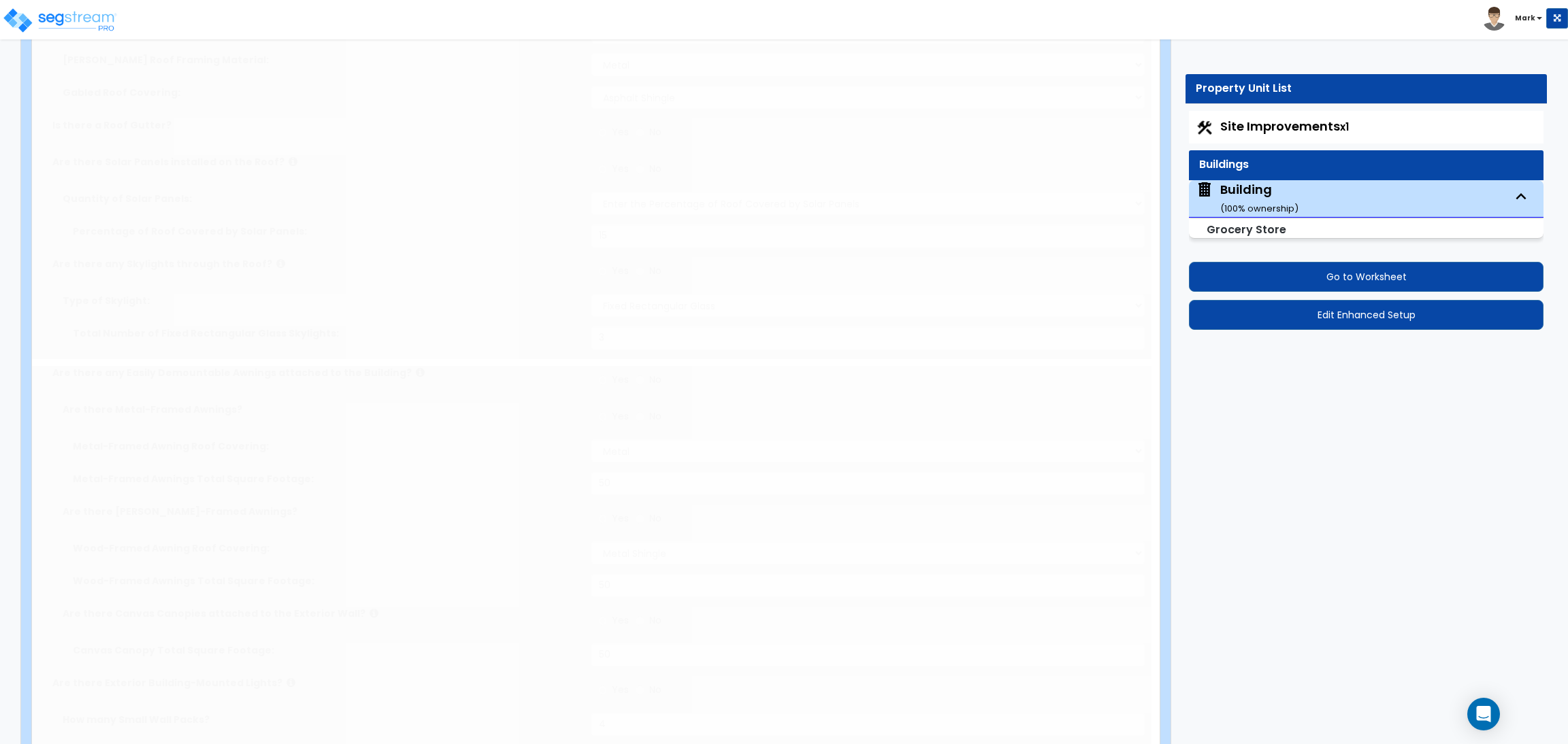
select select "2"
radio input "true"
type input "1"
select select "2"
radio input "true"
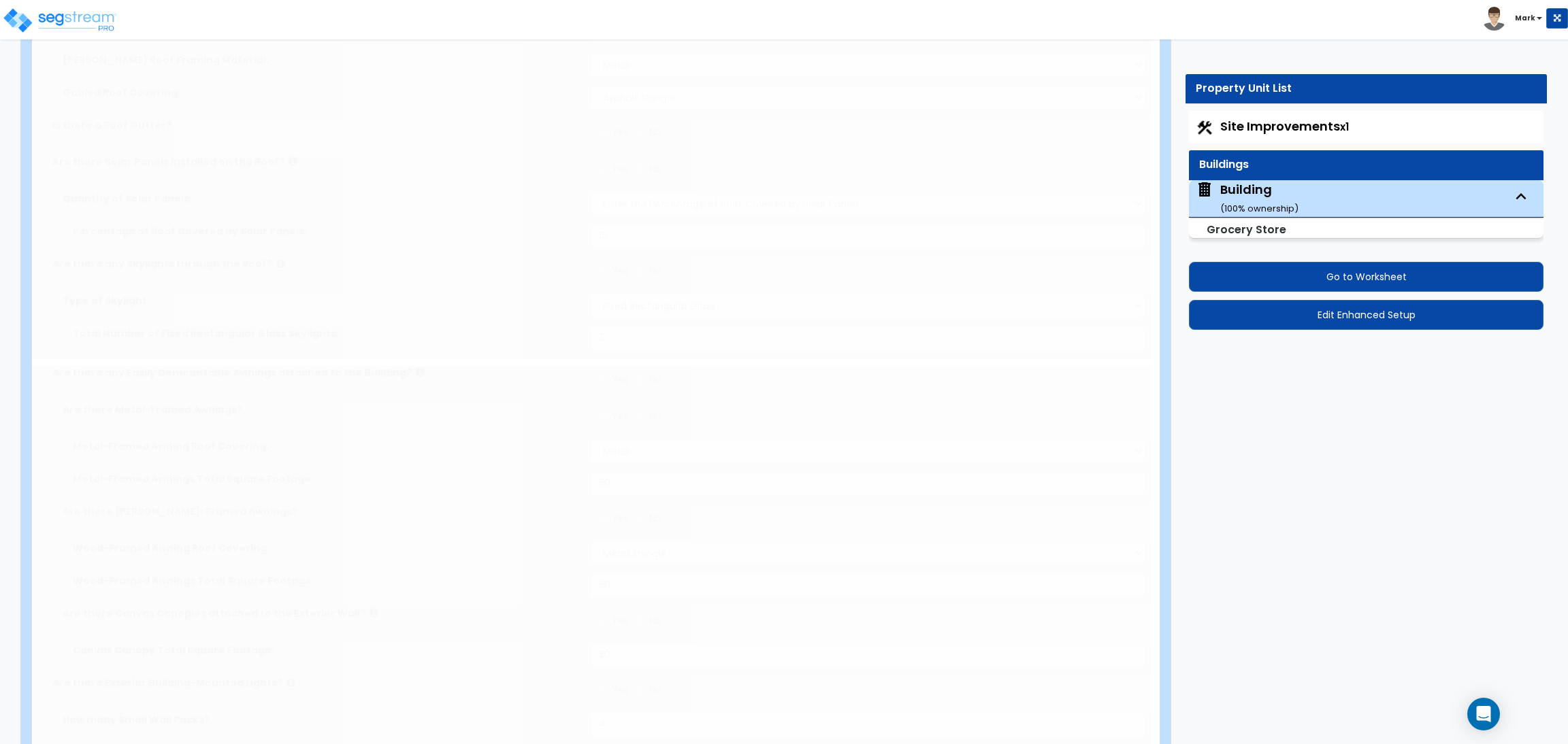
radio input "true"
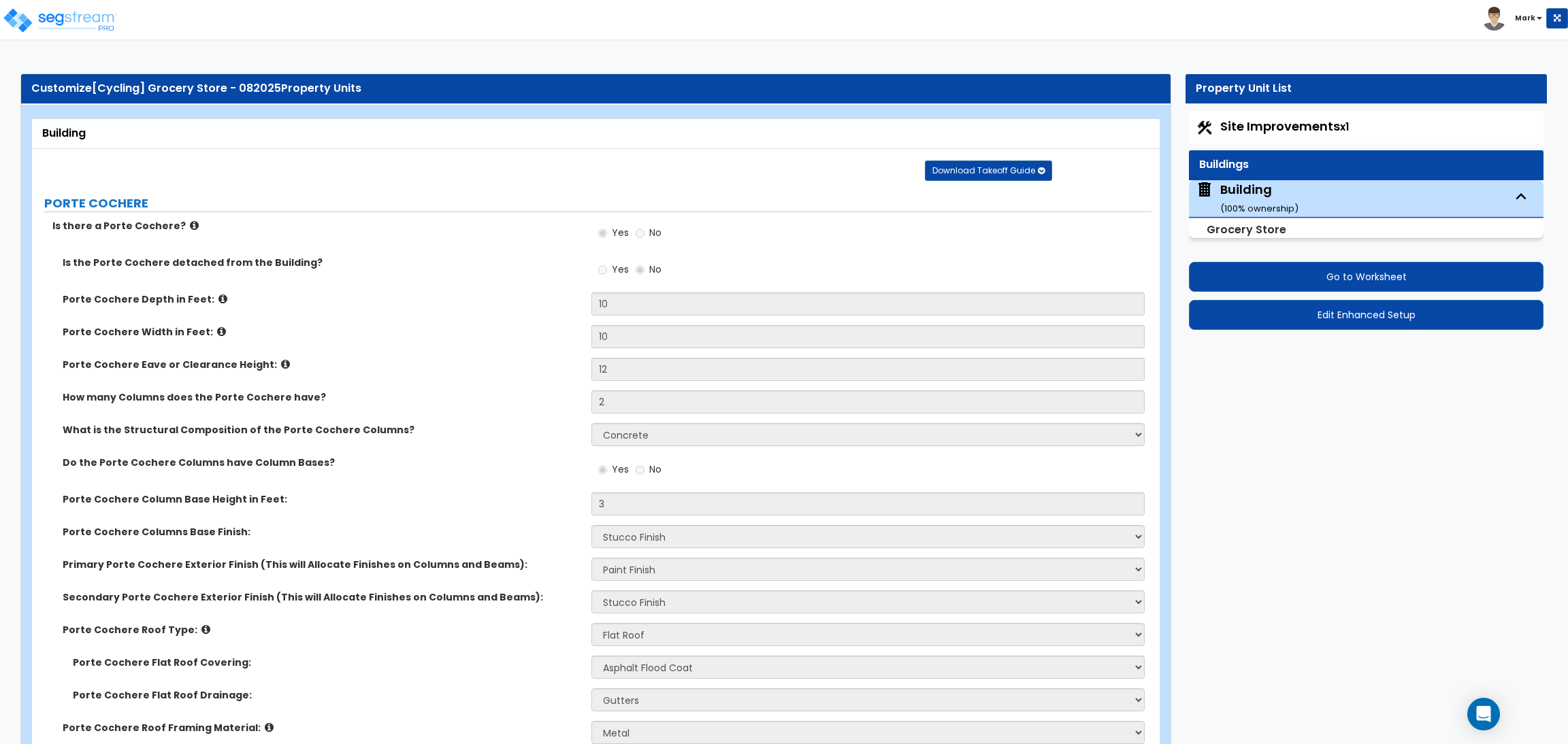
scroll to position [8063, 0]
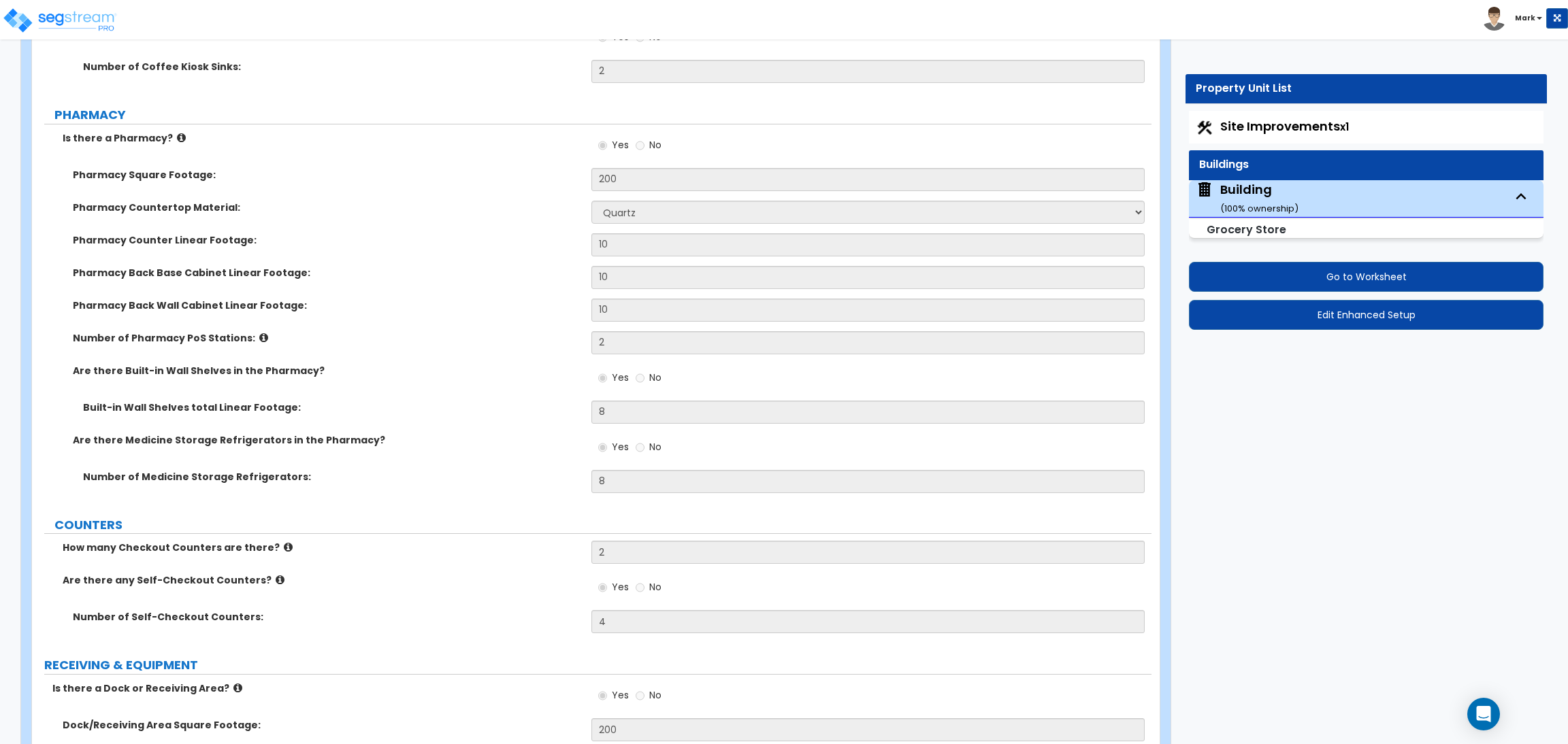
click at [318, 205] on label "Pharmacy Countertop Material:" at bounding box center [327, 207] width 509 height 13
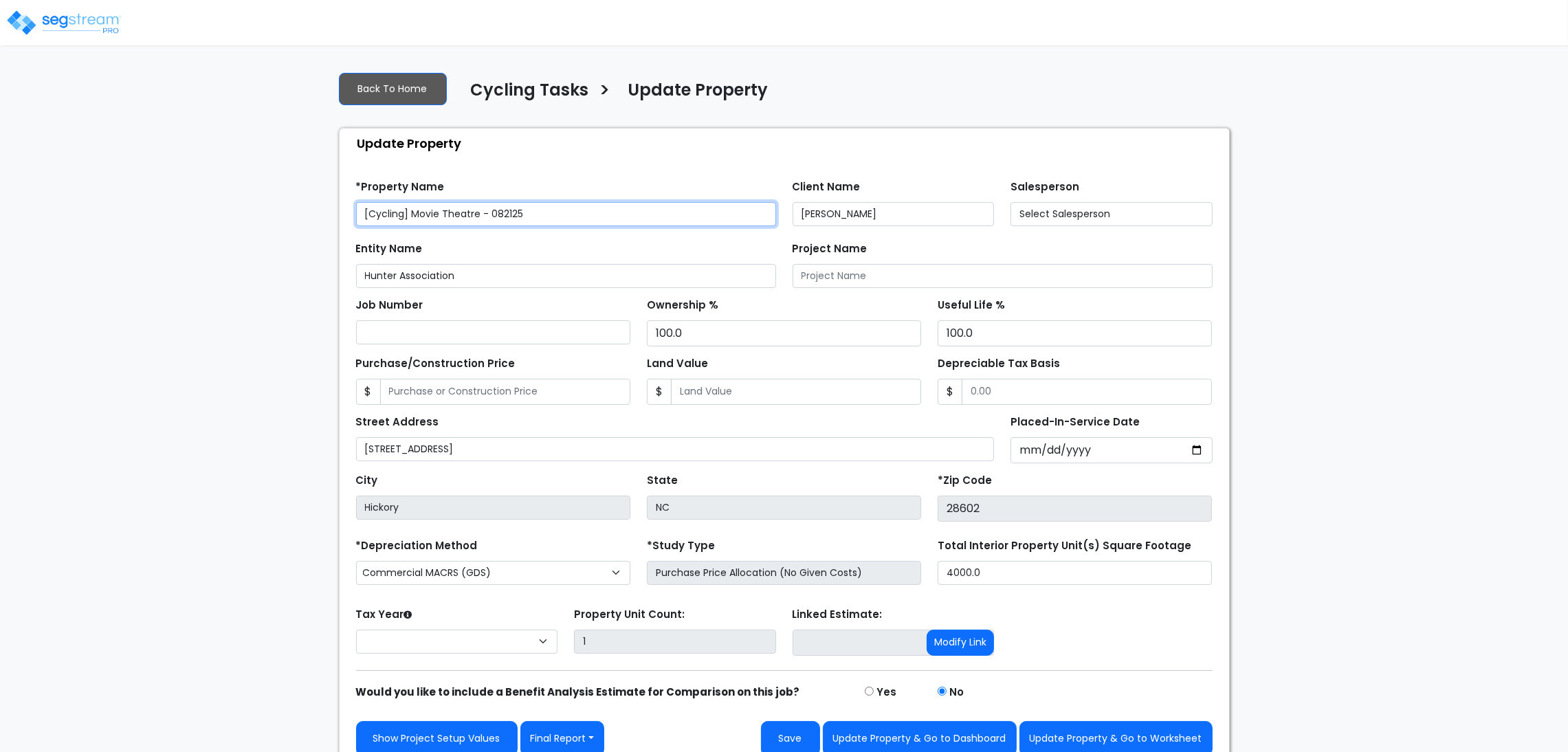
select select "2025"
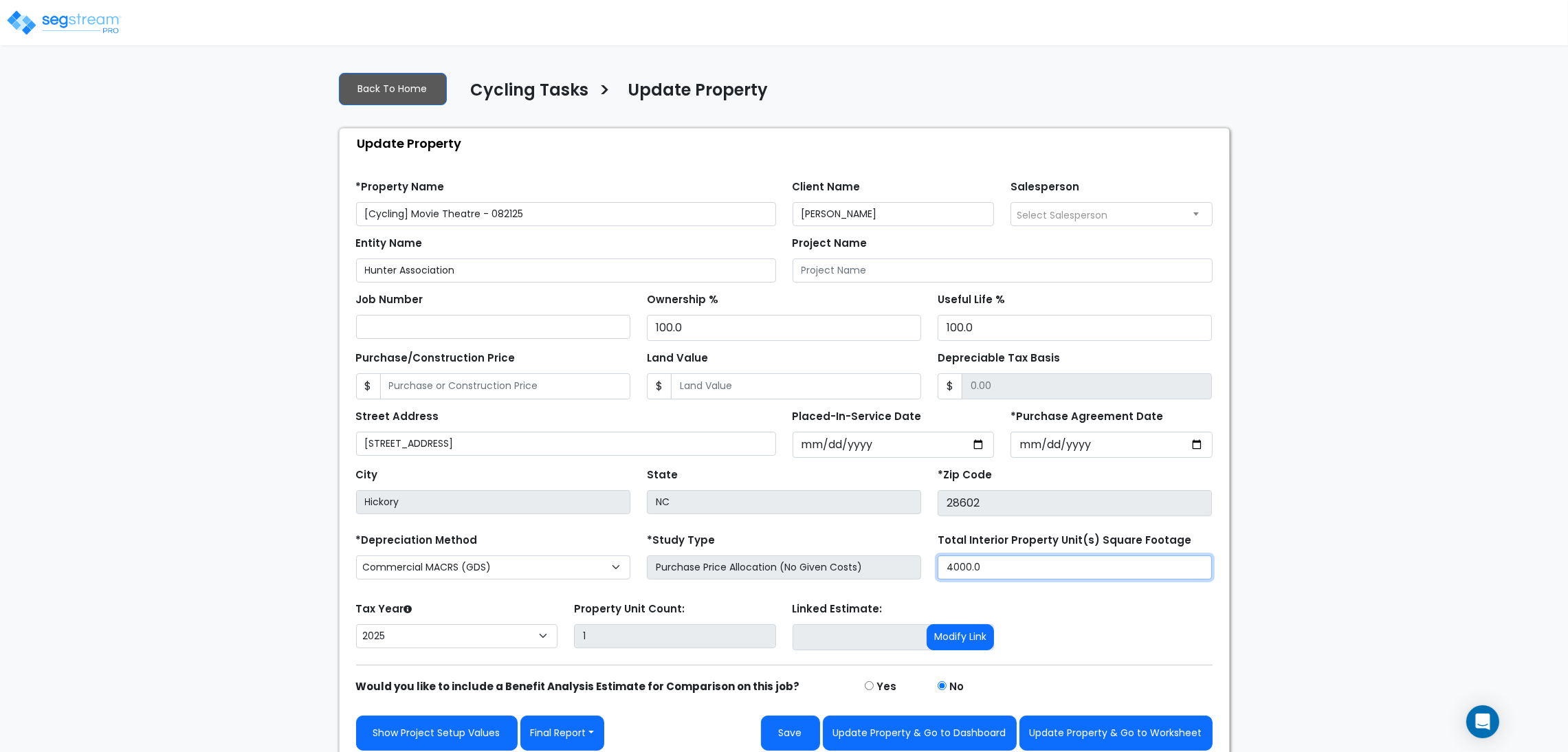
drag, startPoint x: 996, startPoint y: 575, endPoint x: 913, endPoint y: 574, distance: 83.0
click at [914, 574] on div "*Depreciation Method Commercial MACRS (GDS) Residential Rental MACRS (GDS) Comm…" at bounding box center [784, 557] width 873 height 55
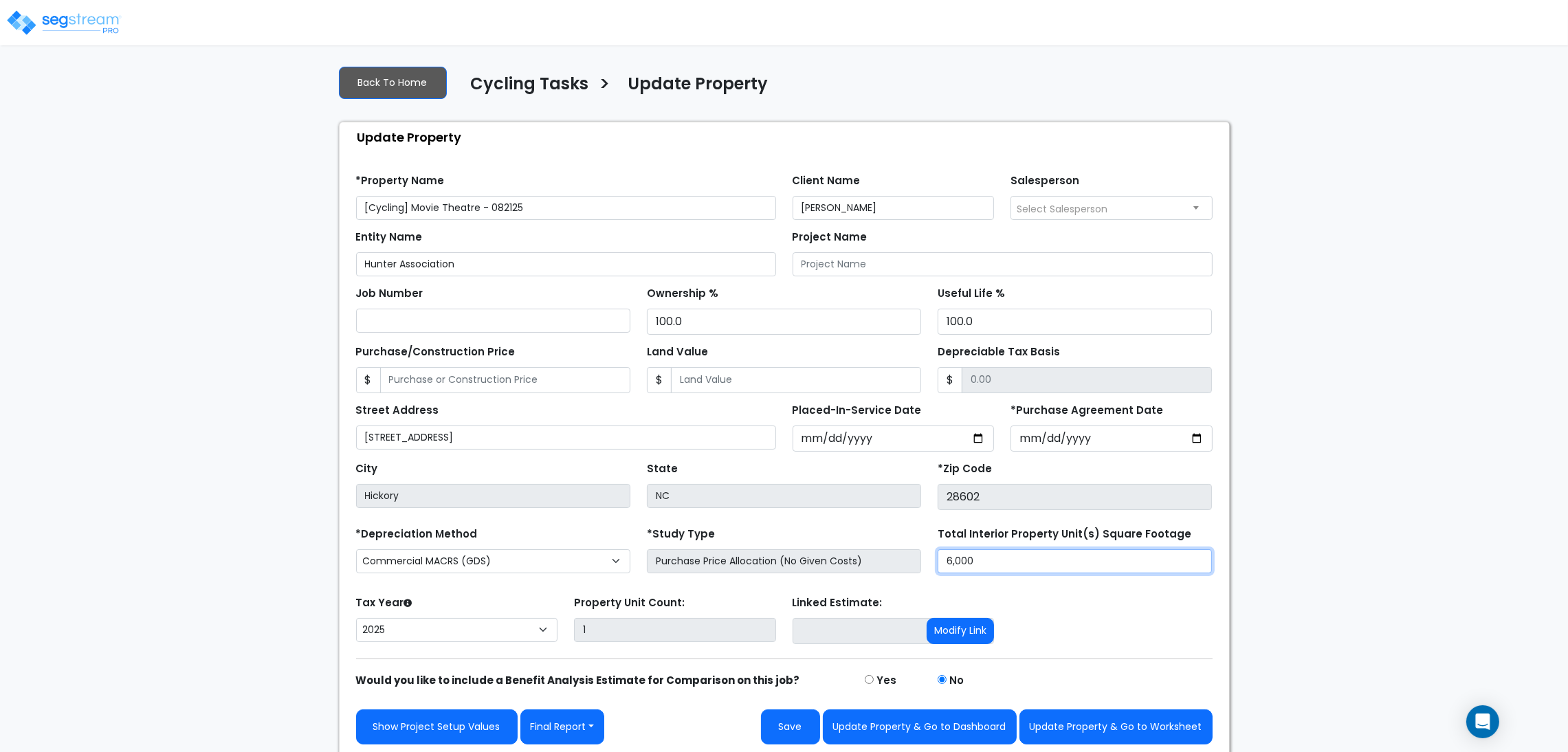
scroll to position [13, 0]
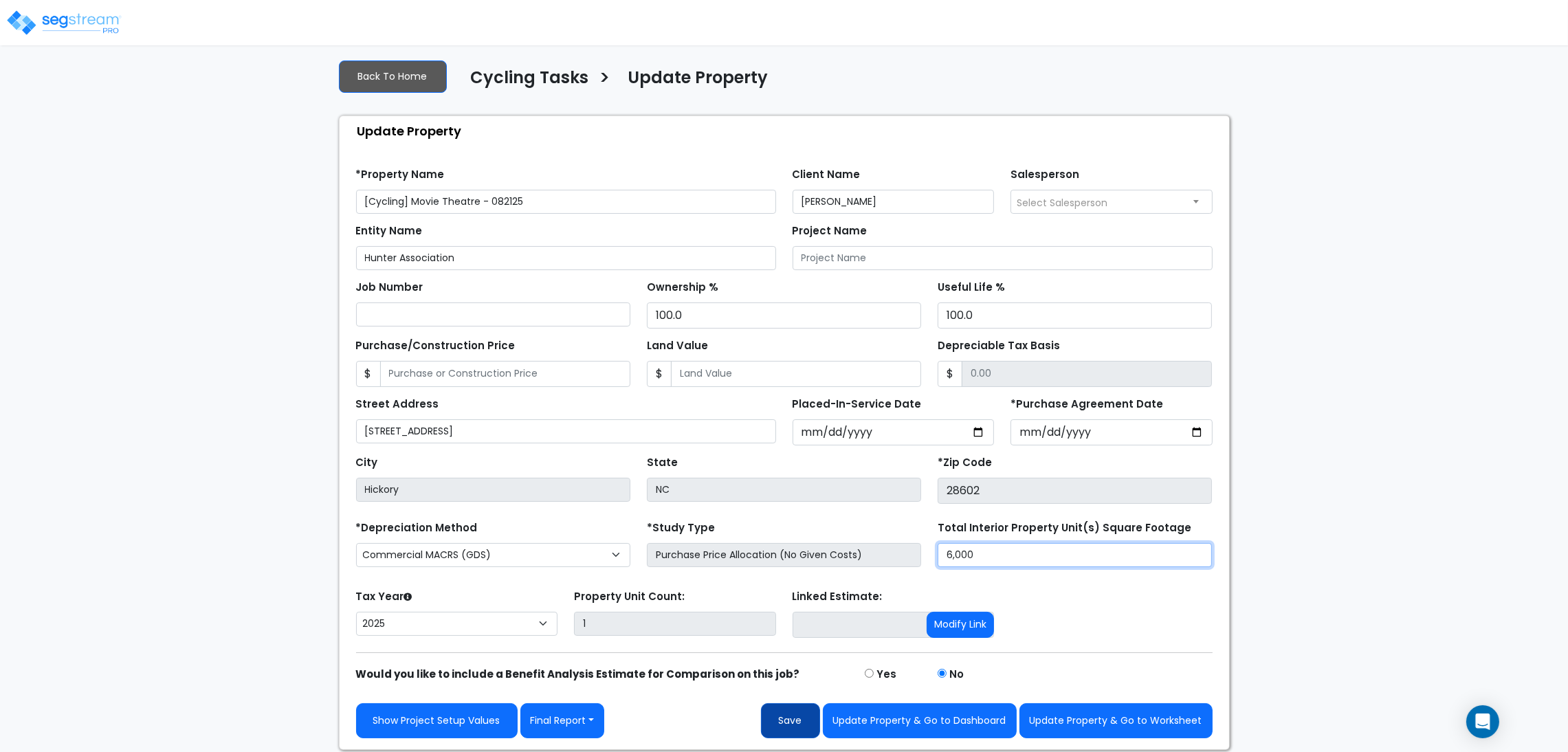
type input "6,000"
click at [793, 707] on button "Save" at bounding box center [790, 722] width 59 height 35
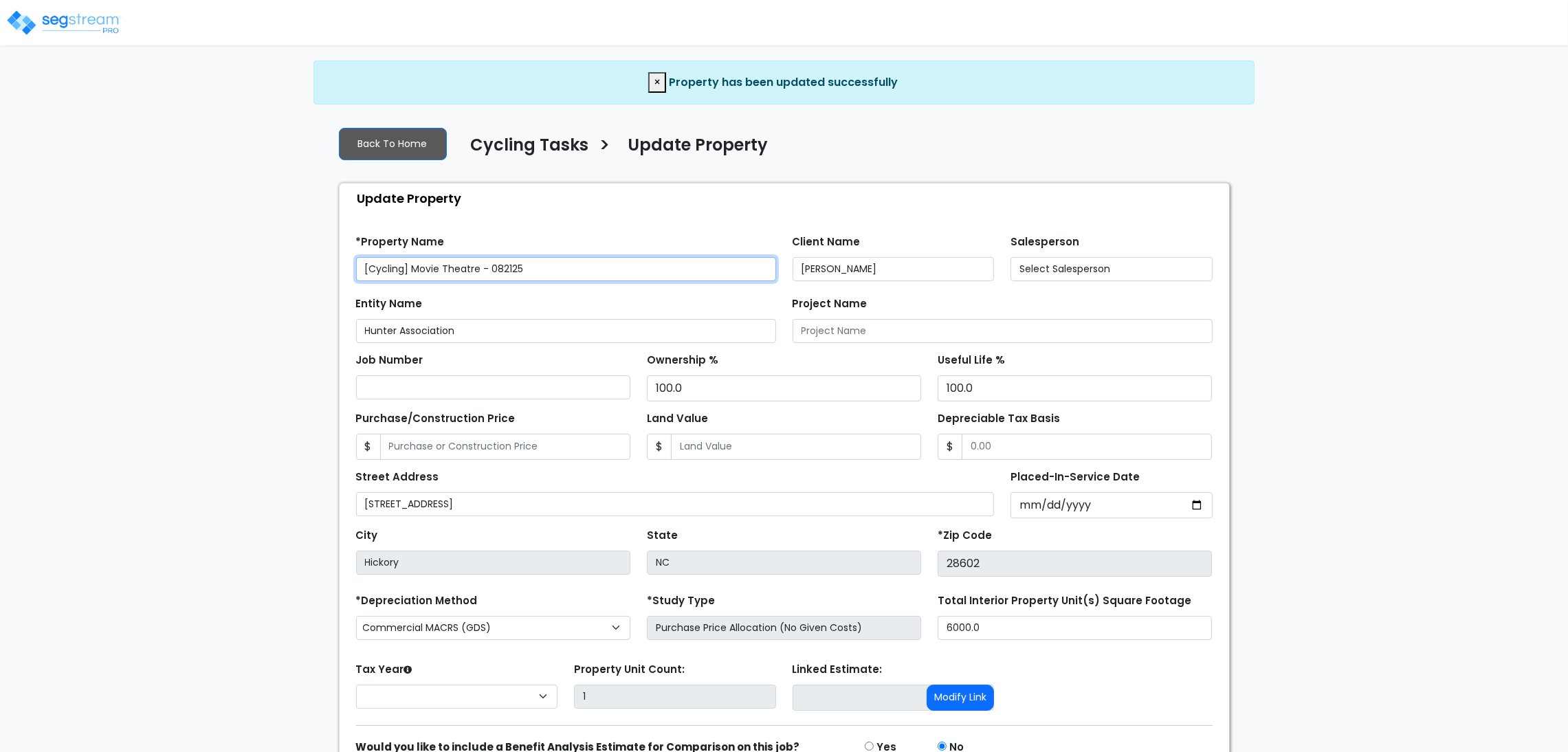
select select "2025"
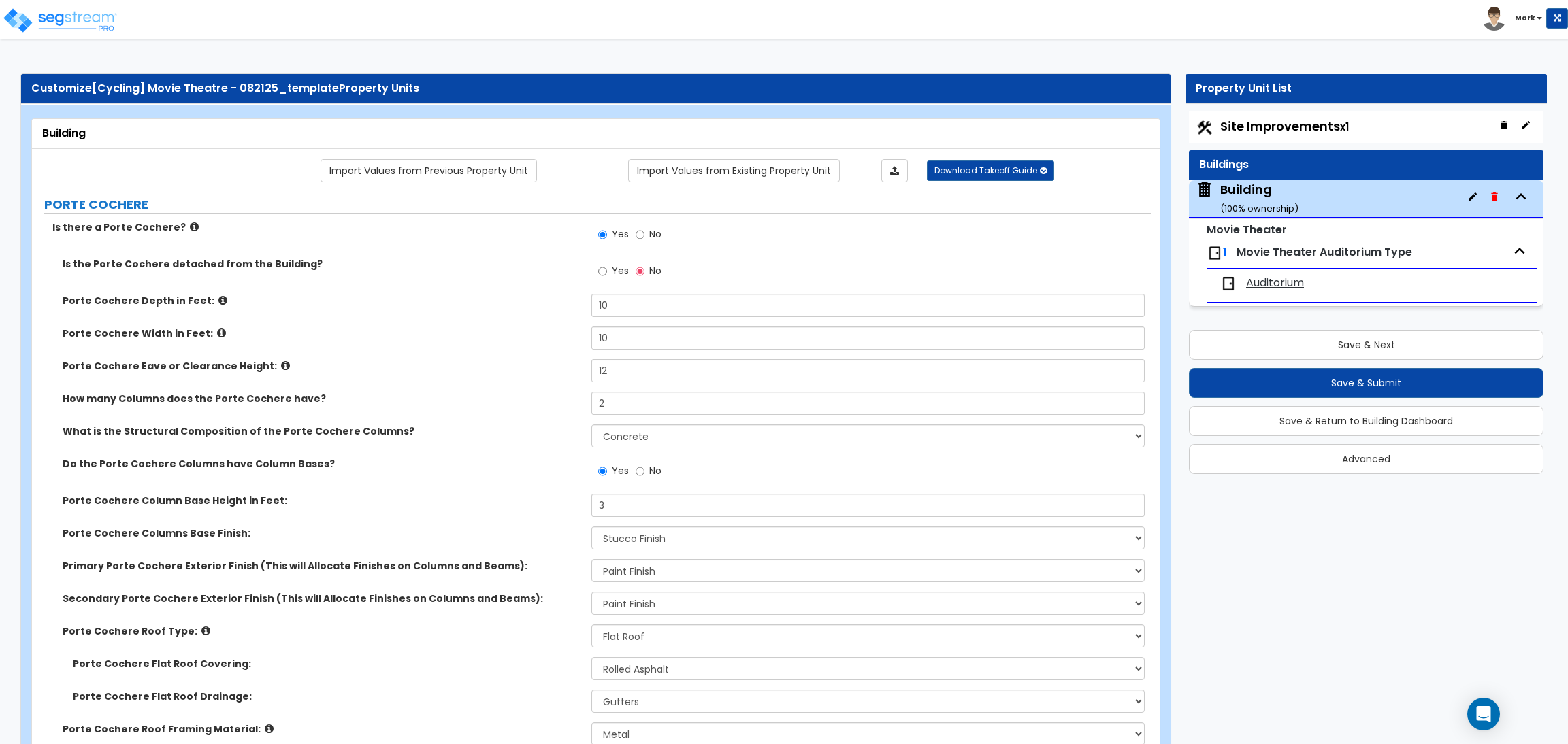
select select "3"
select select "2"
select select "1"
select select "2"
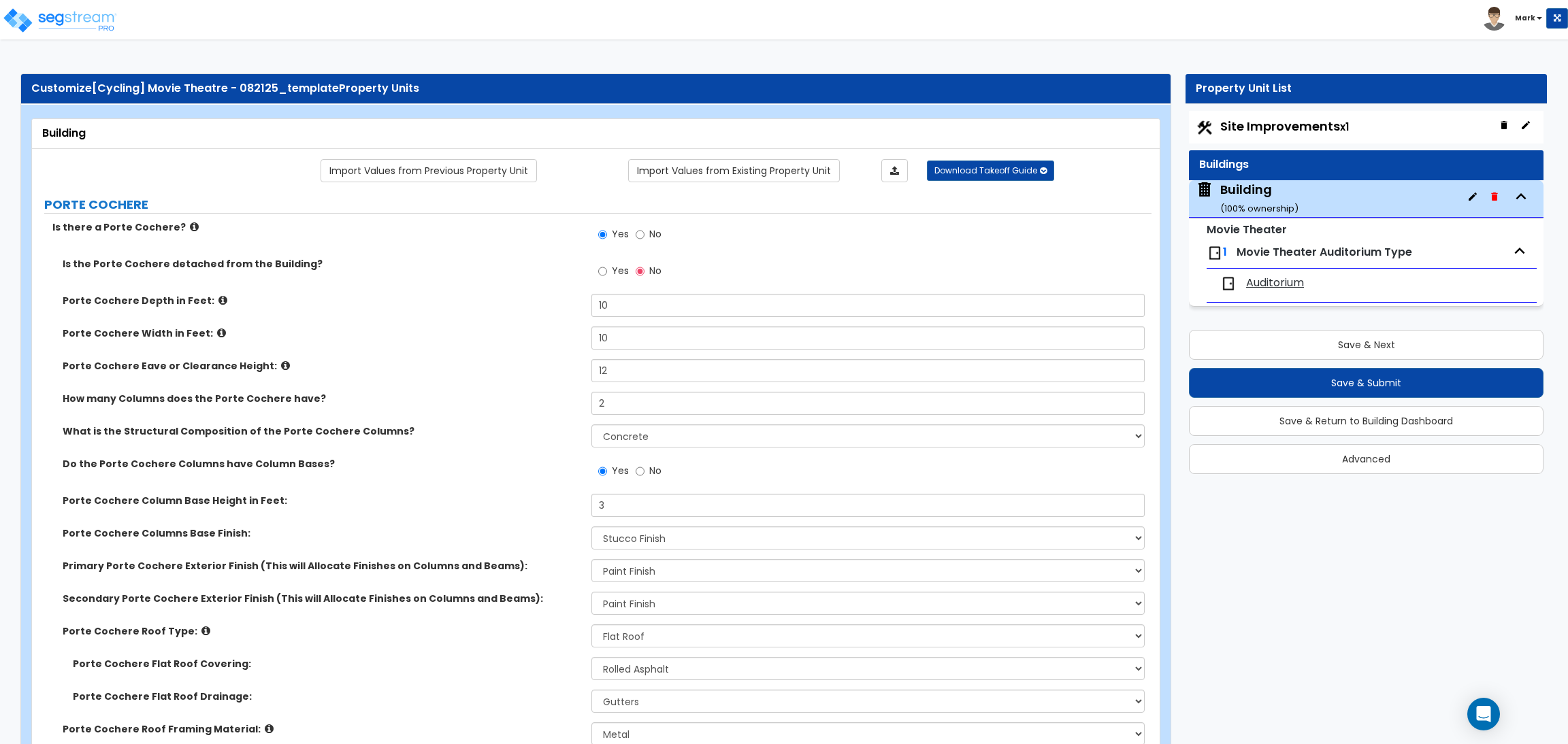
select select "1"
select select "2"
select select "1"
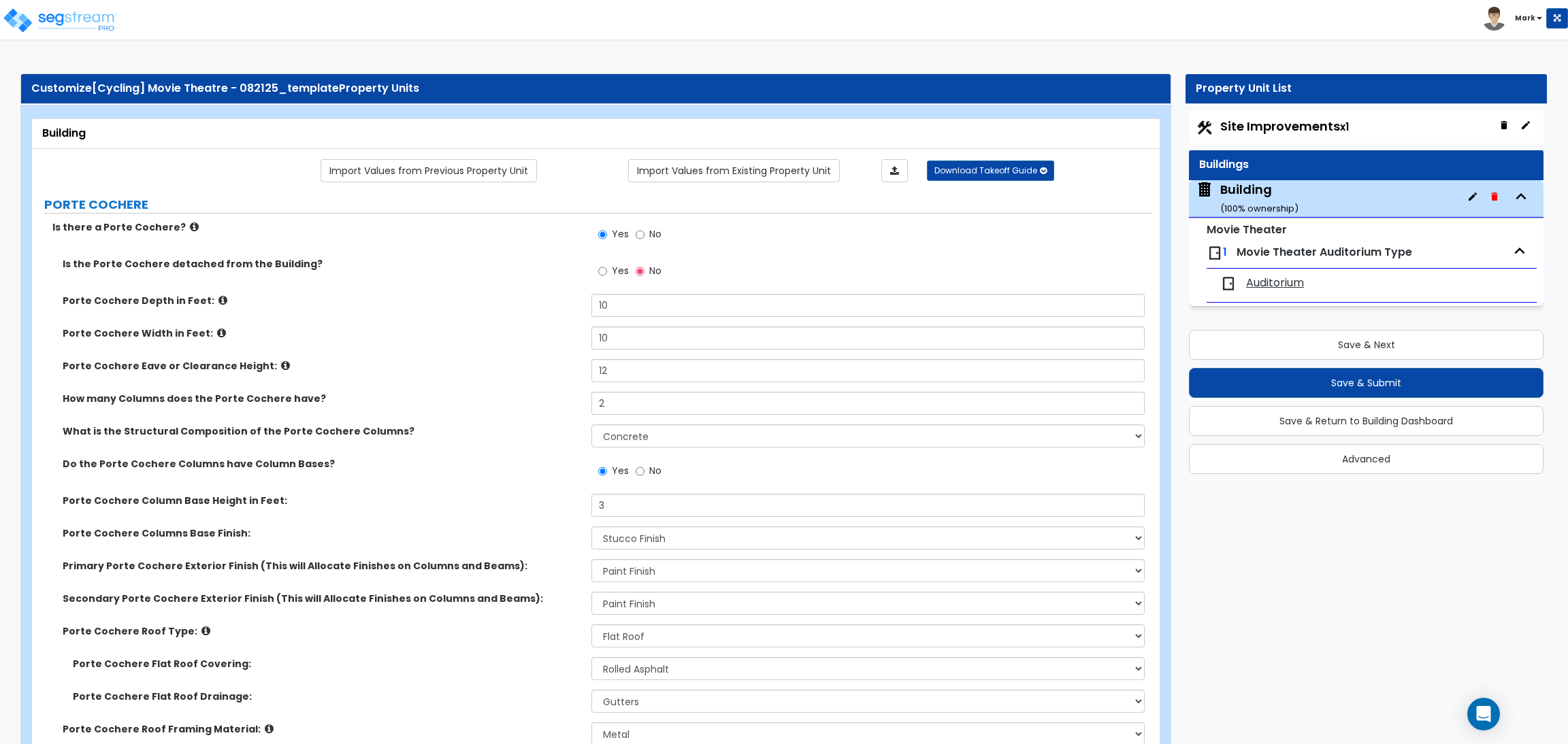
select select "1"
select select "2"
select select "1"
select select "3"
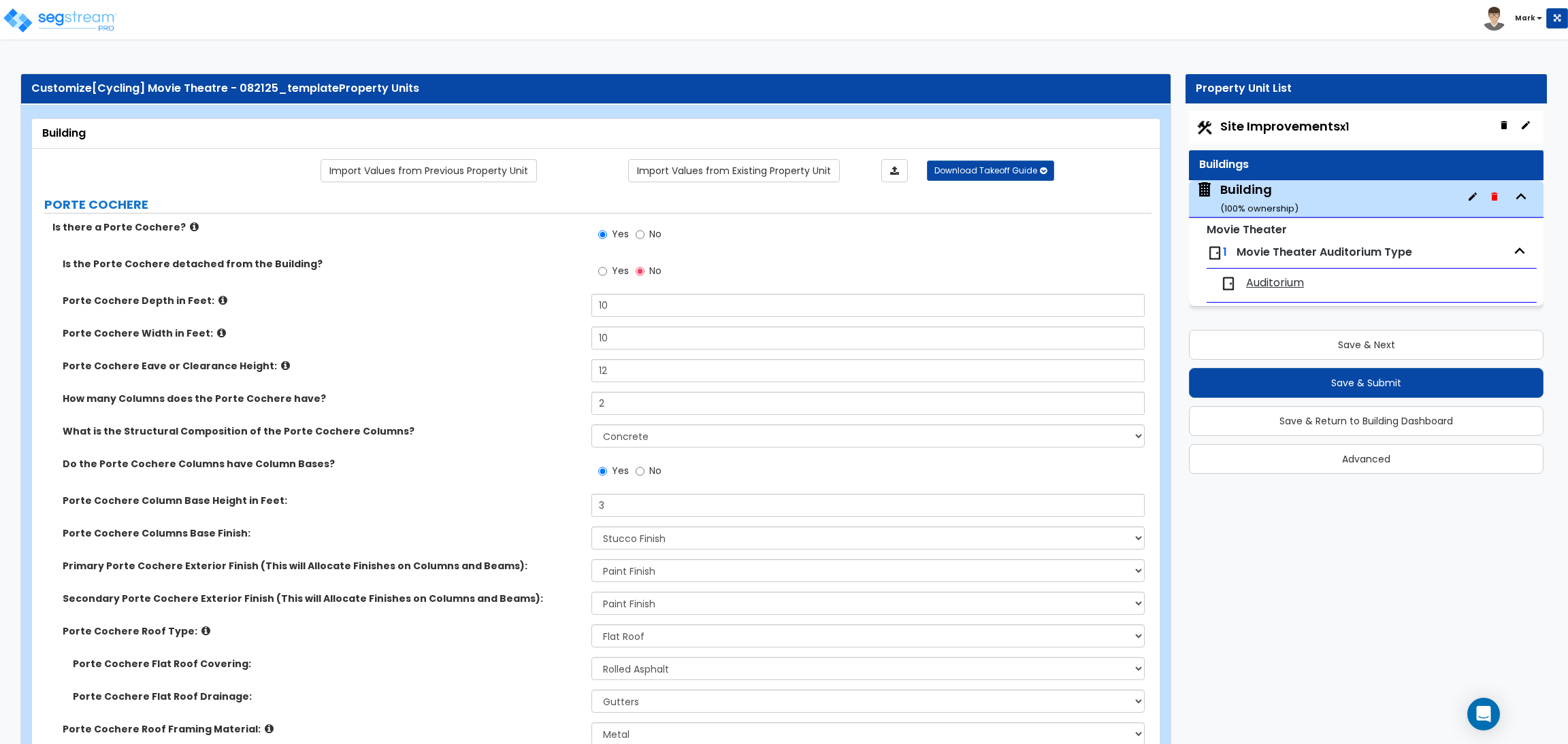
select select "2"
select select "1"
select select "10"
select select "5"
select select "2"
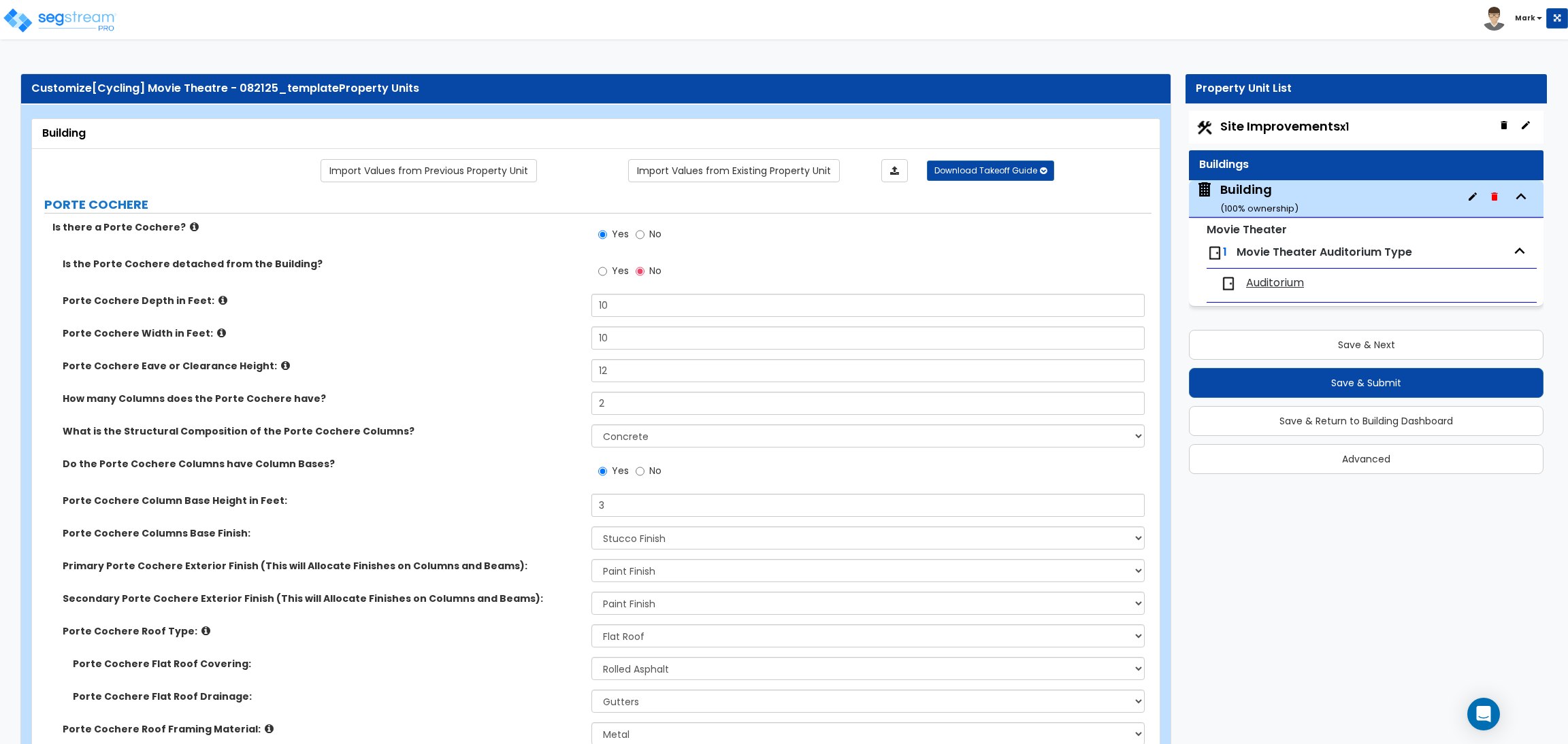
select select "1"
select select "2"
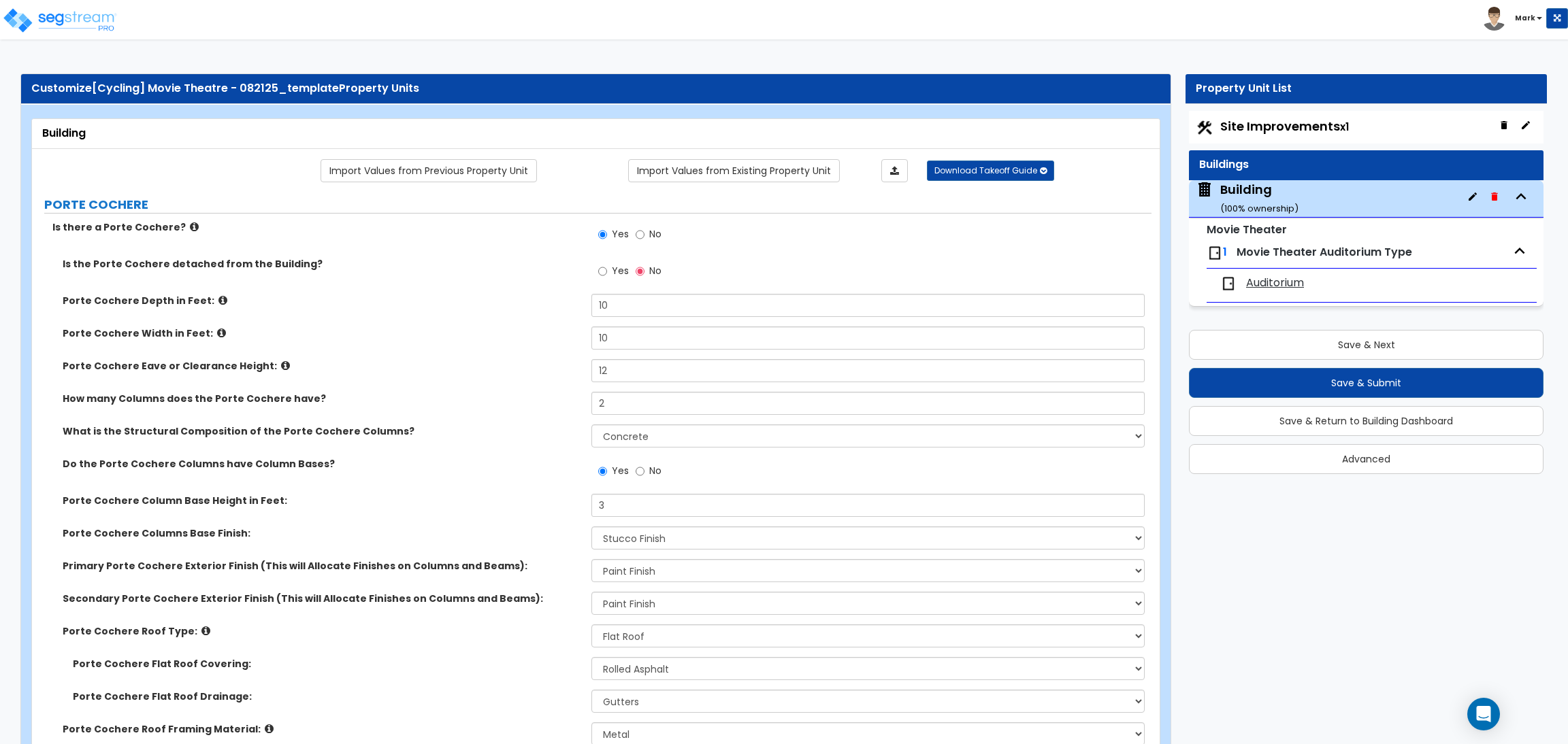
select select "2"
select select "3"
select select "1"
select select "2"
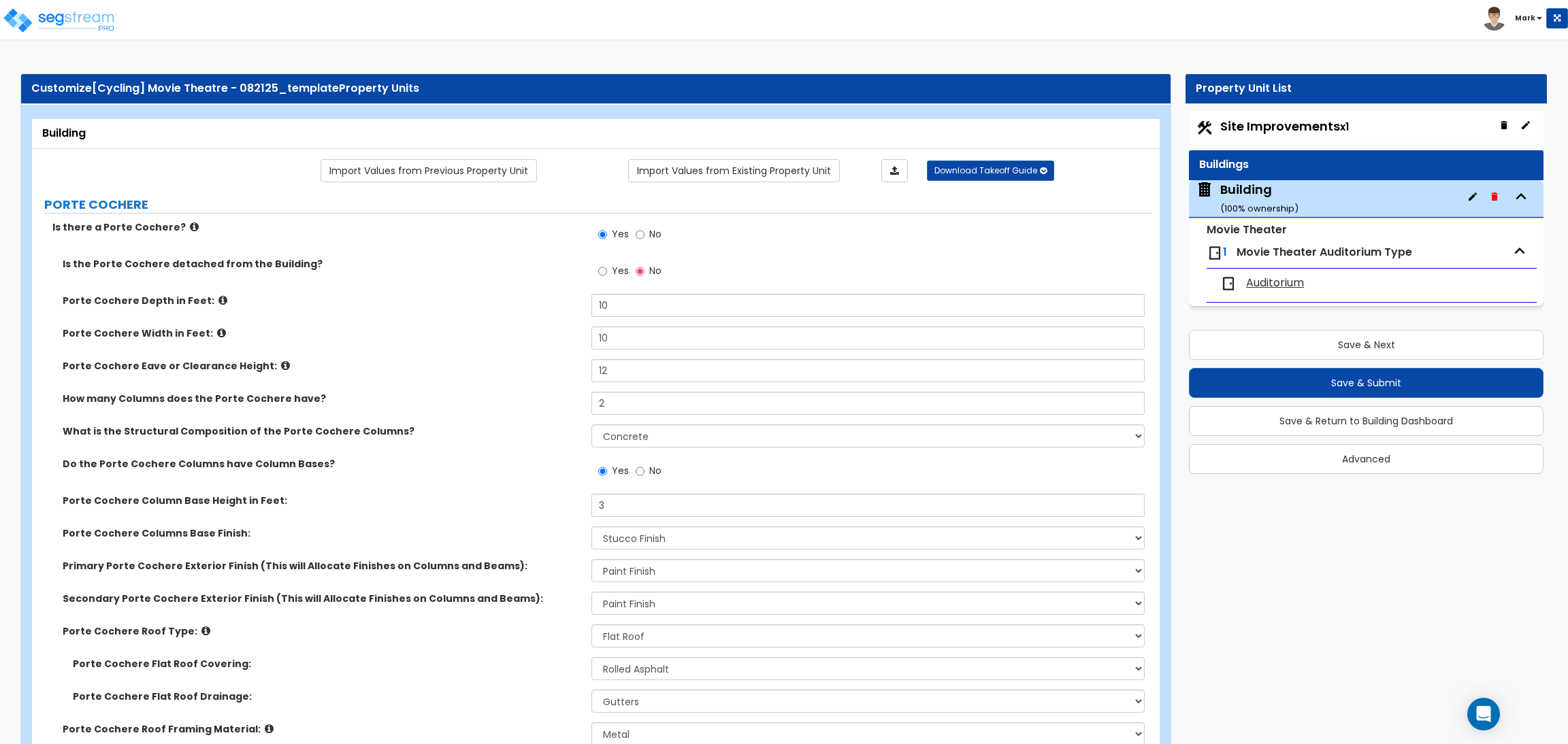
select select "3"
select select "1"
select select "2"
select select "1"
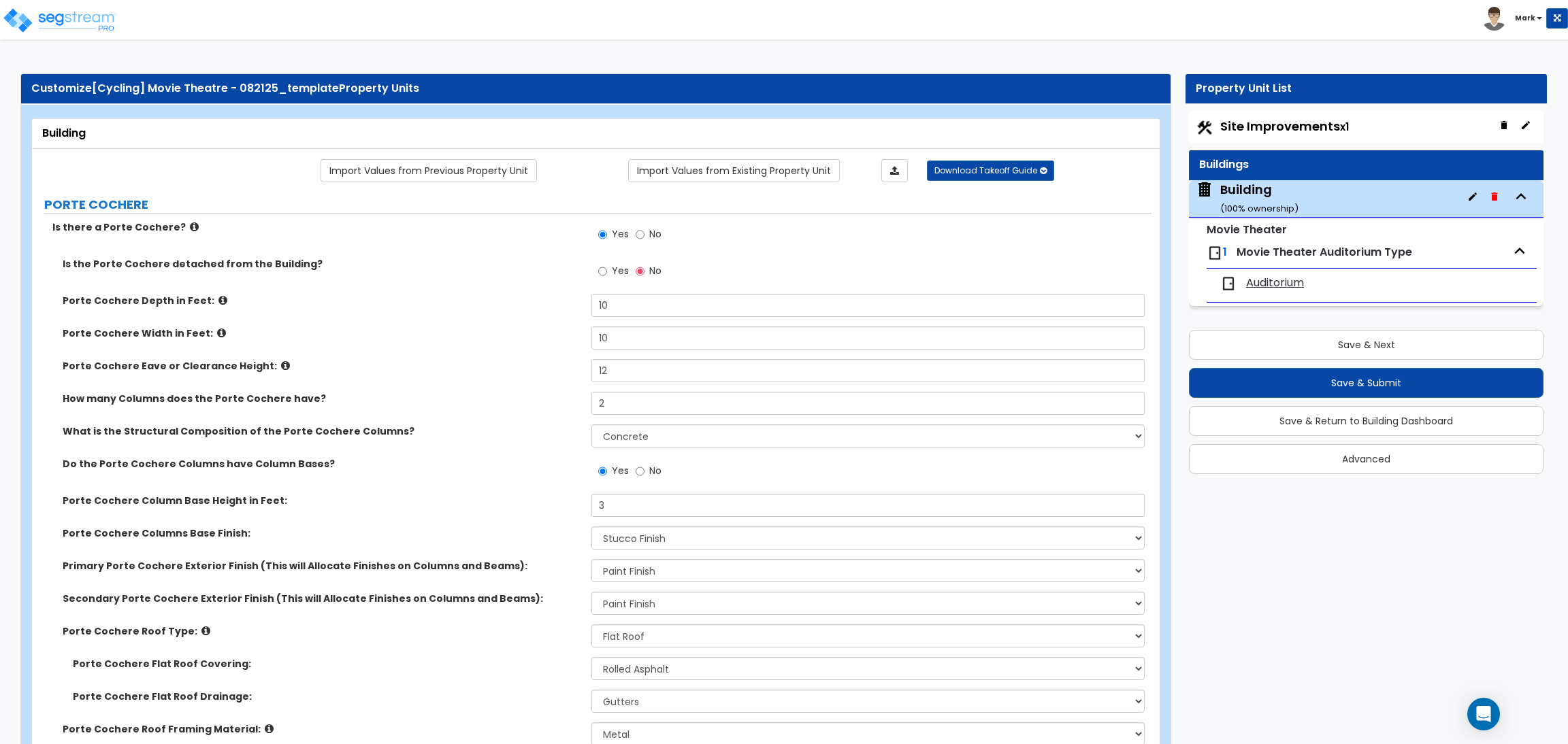
select select "1"
select select "2"
select select "1"
select select "4"
select select "2"
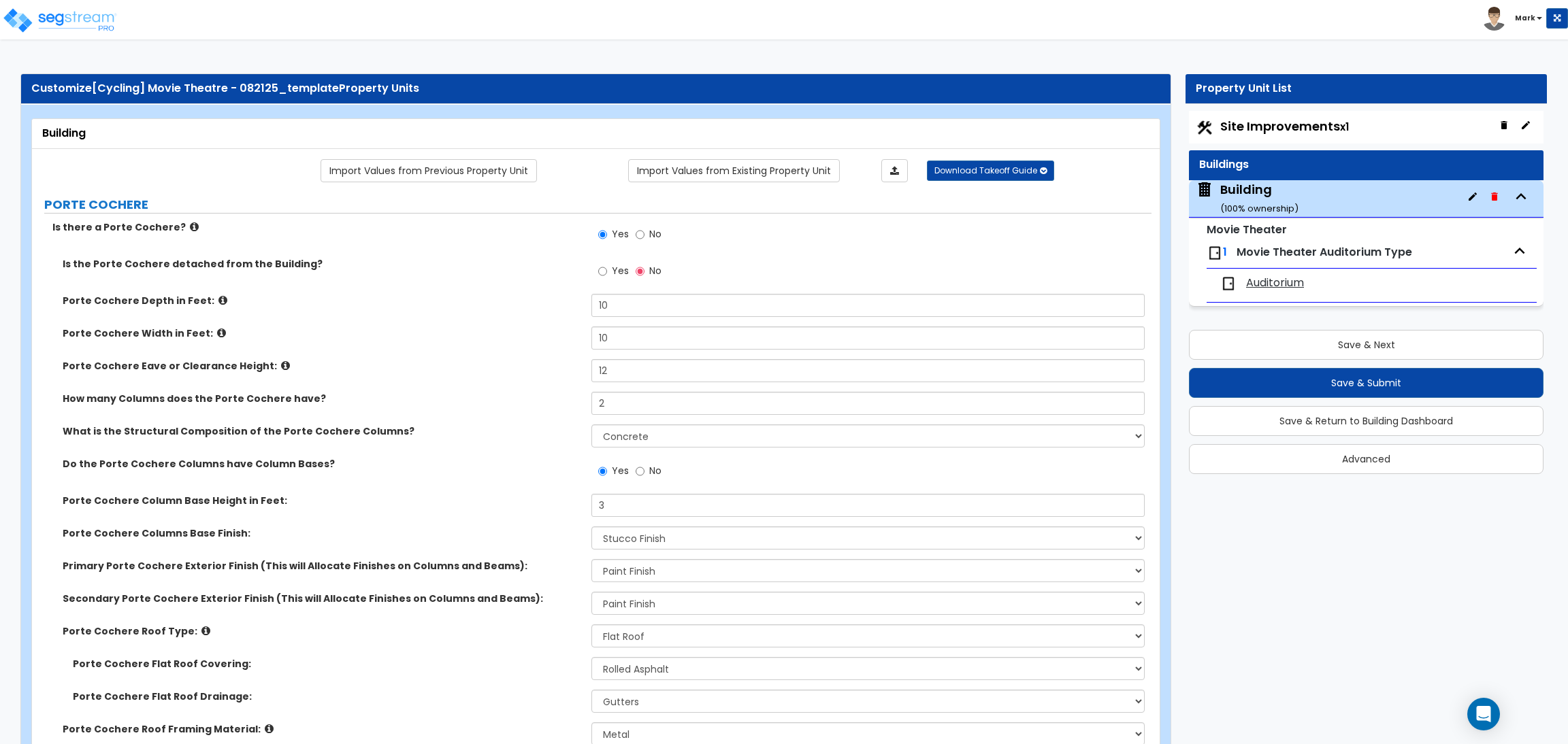
select select "4"
select select "2"
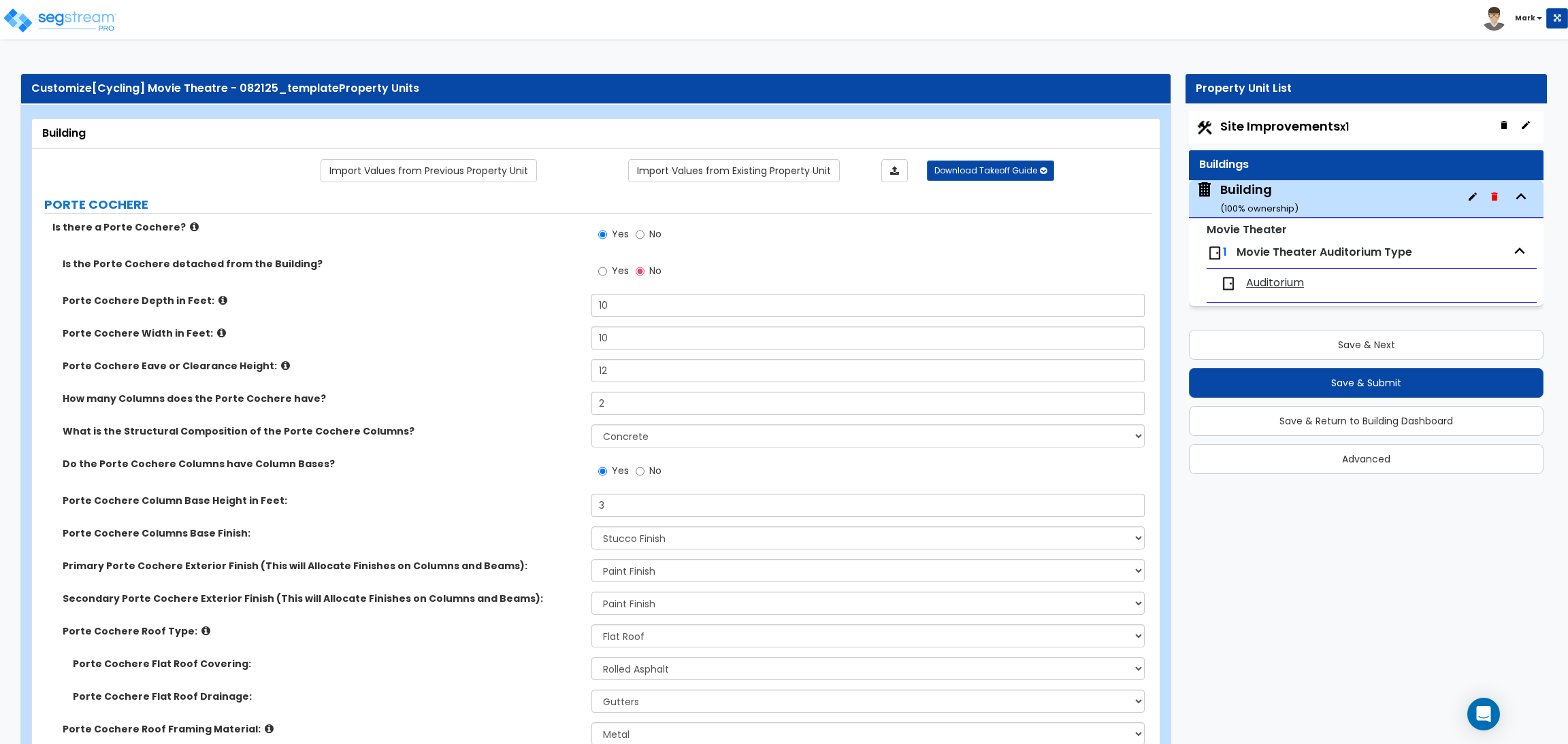
select select "1"
select select "5"
select select "2"
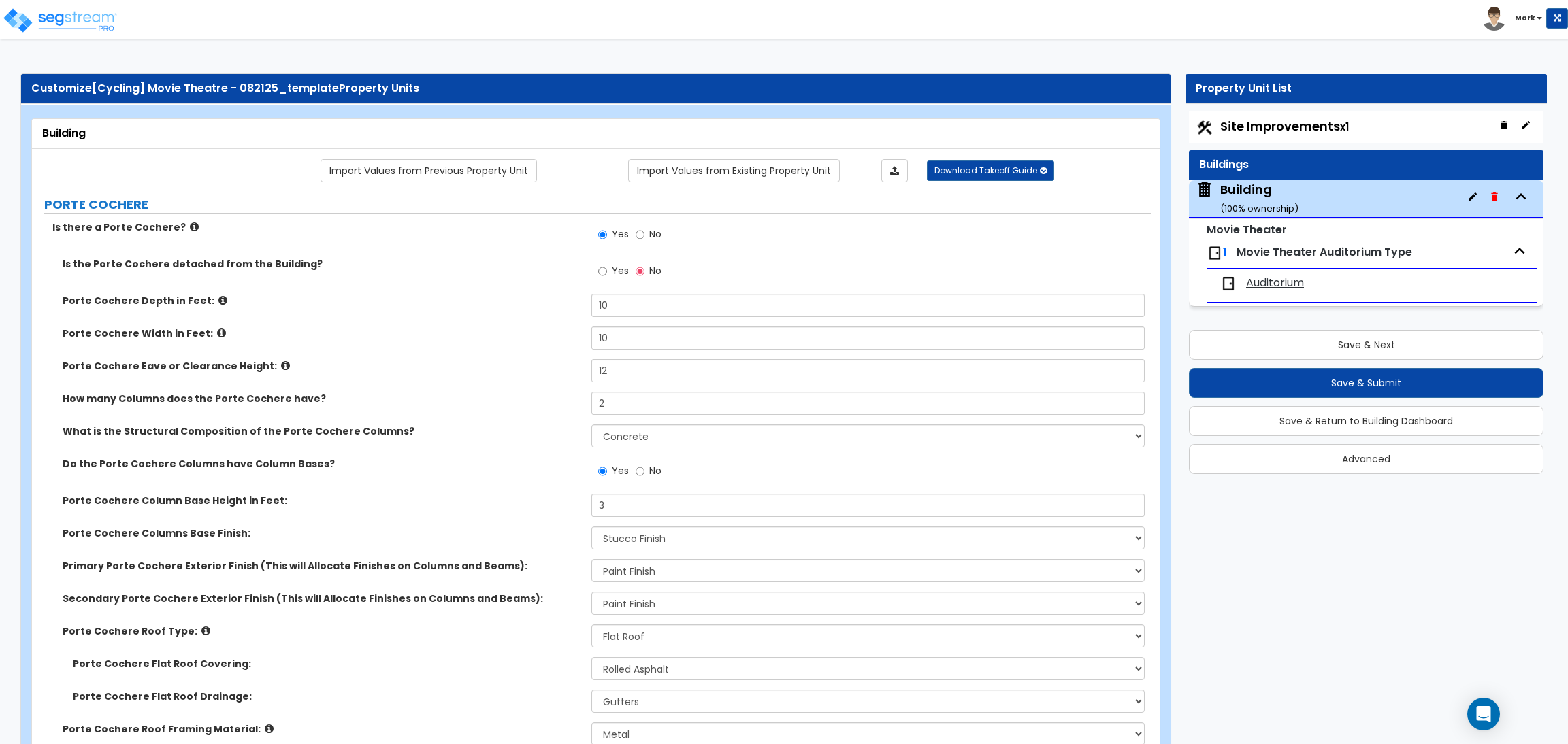
select select "1"
select select "3"
select select "2"
select select "1"
select select "4"
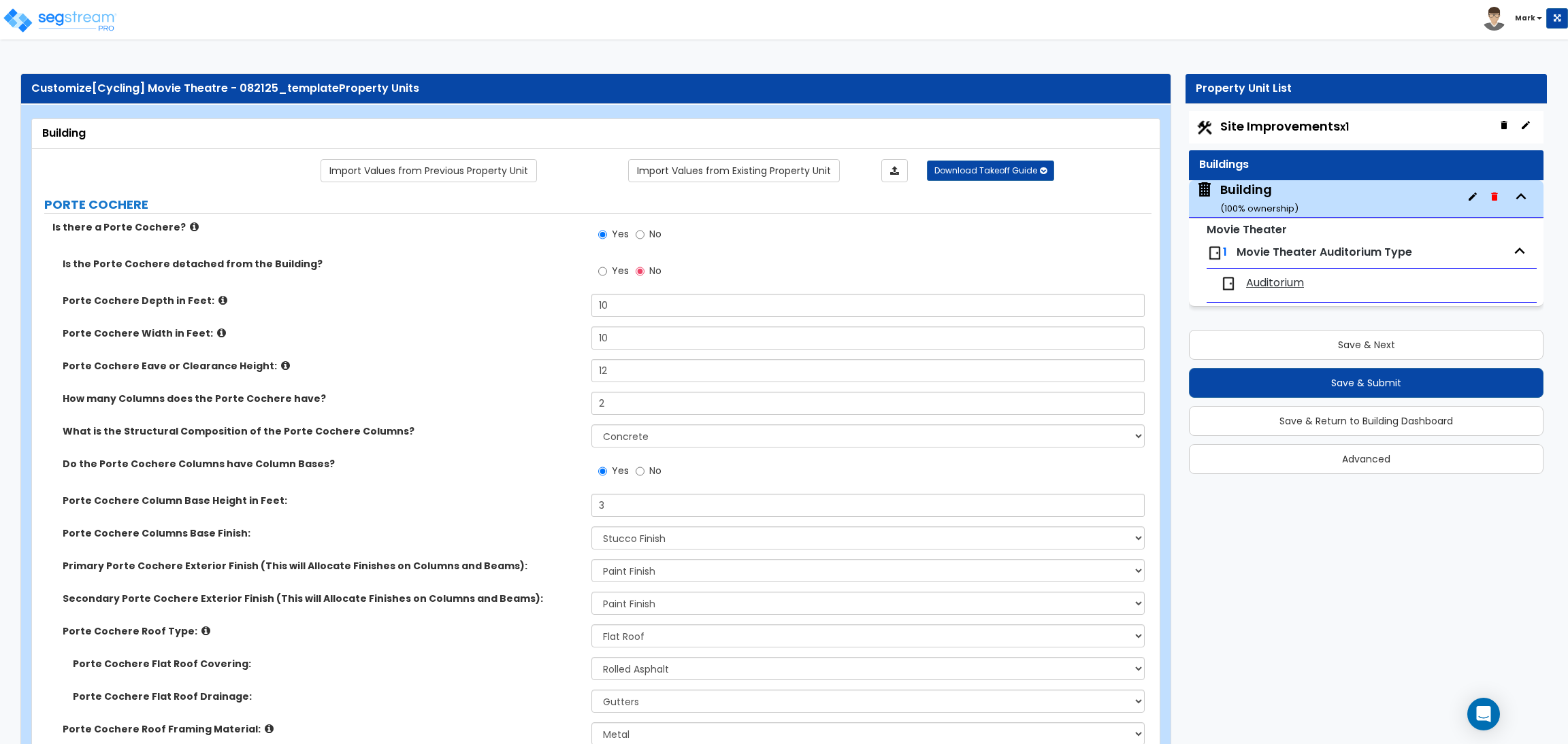
select select "2"
select select "3"
select select "2"
select select "4"
select select "1"
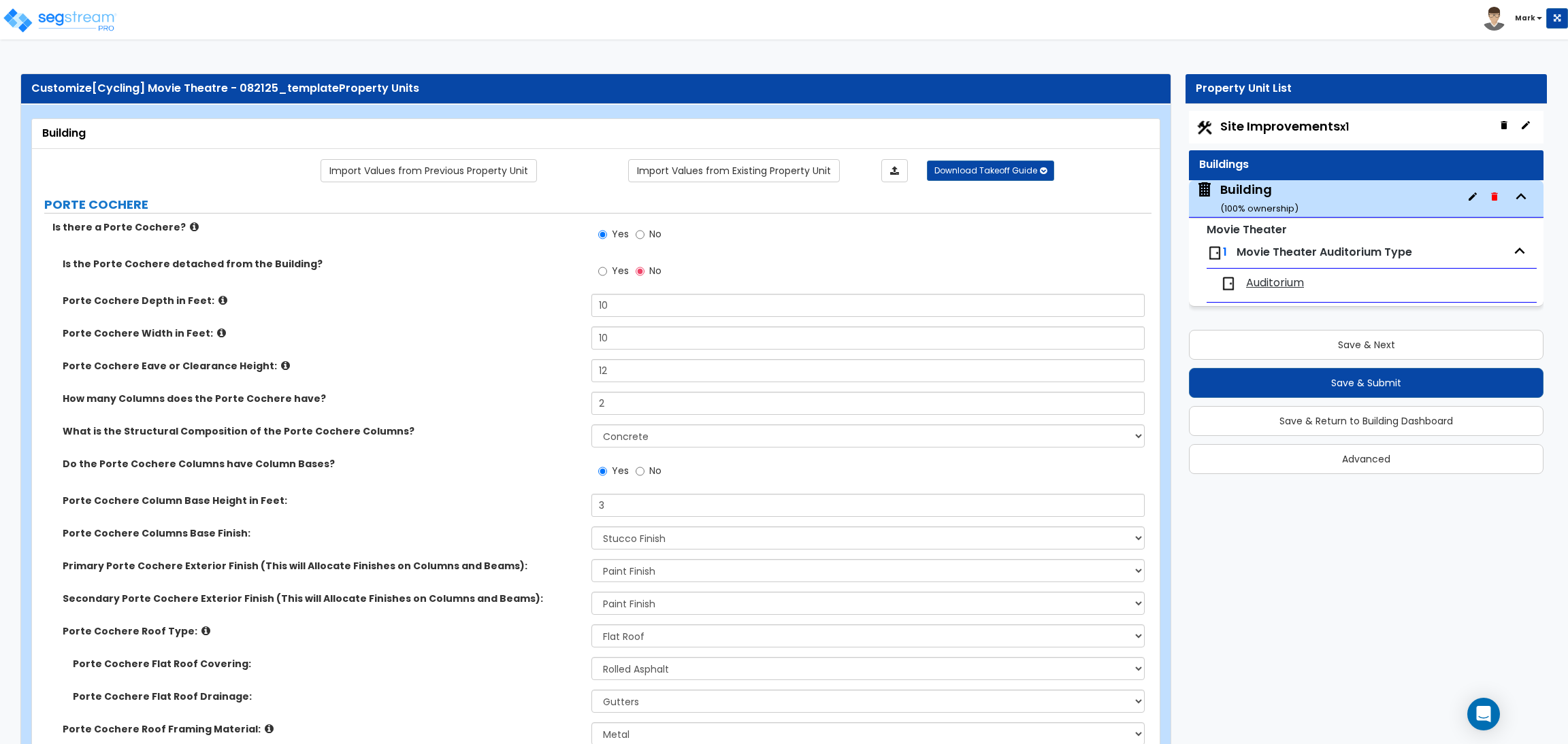
select select "2"
select select "1"
select select "2"
select select "3"
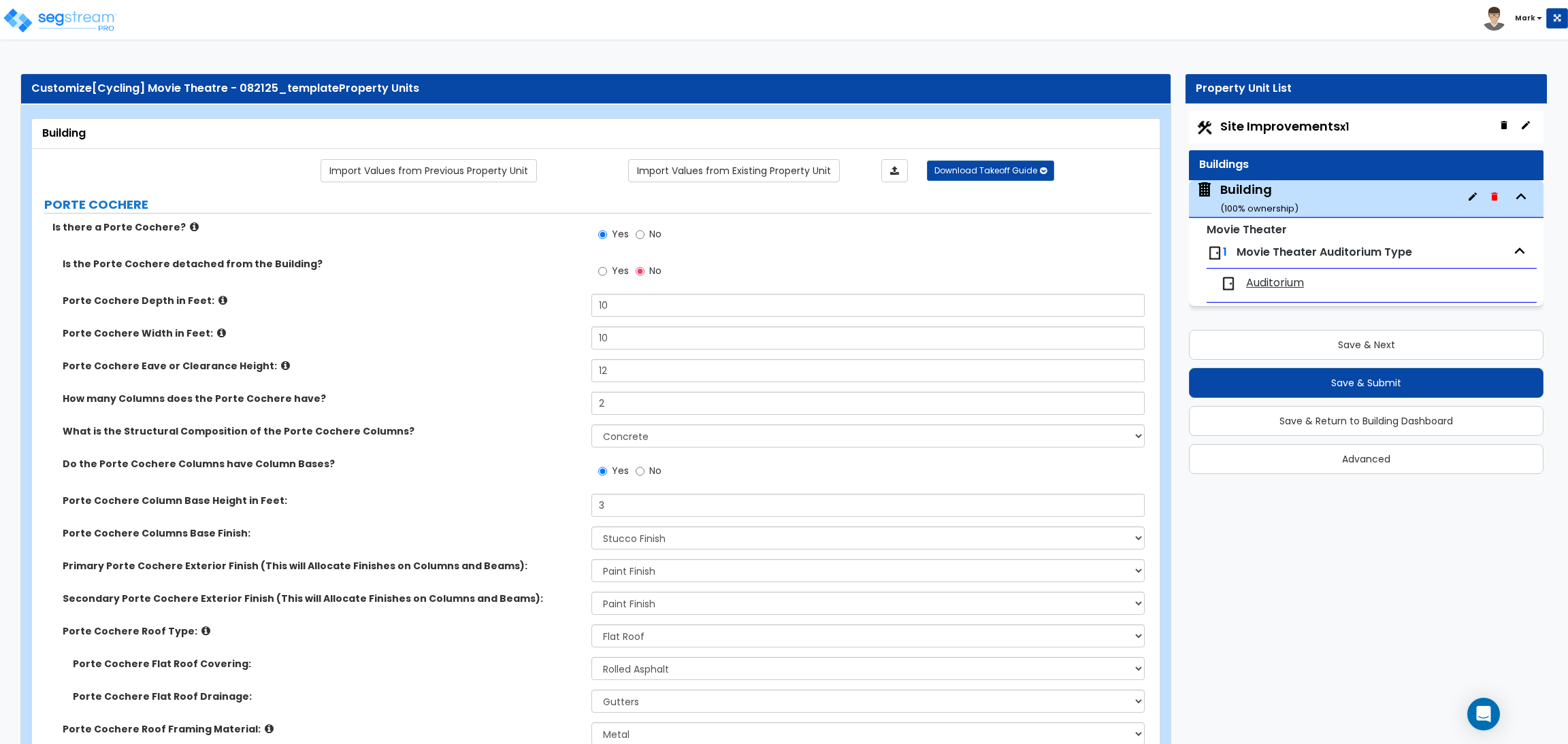
select select "1"
select select "2"
select select "4"
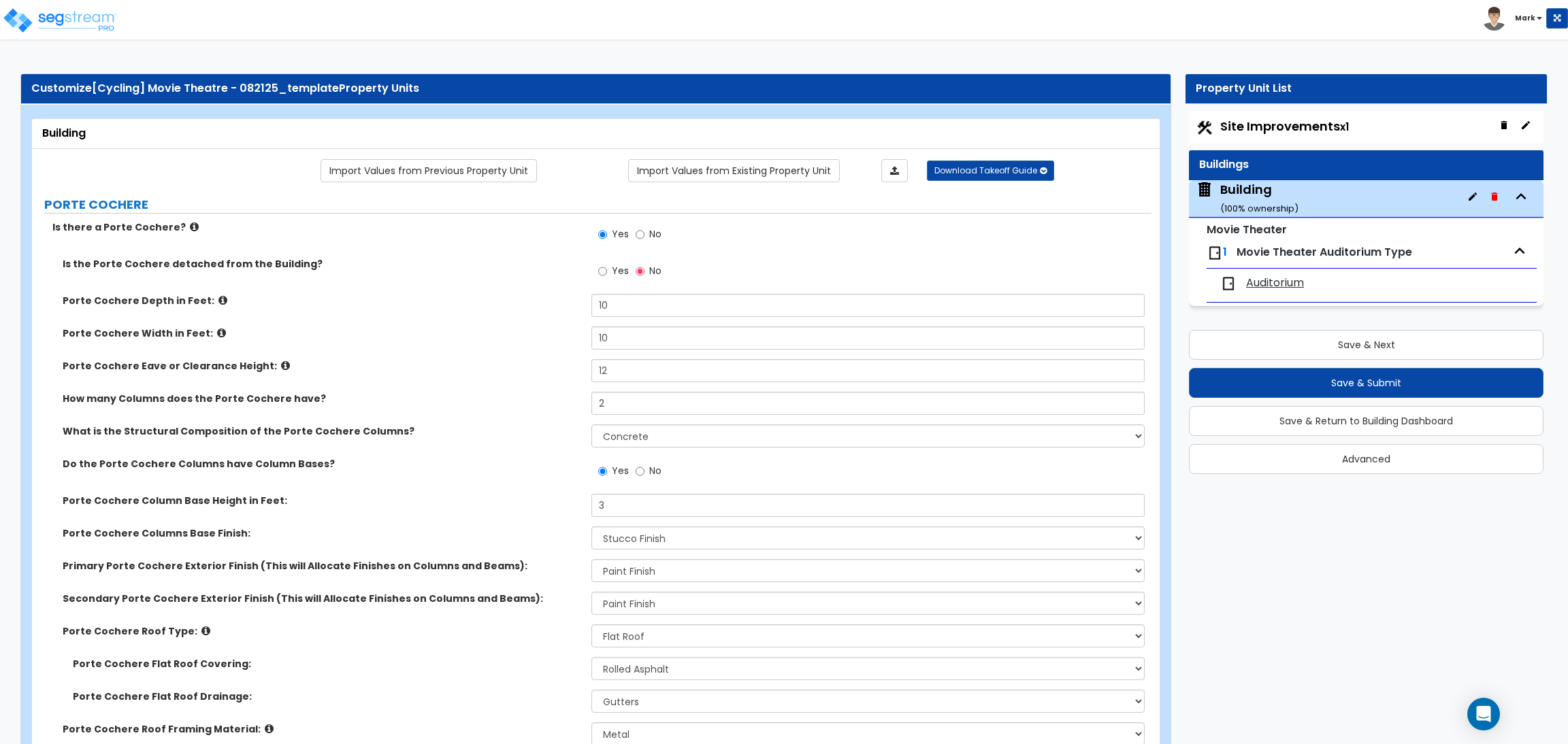
select select "6"
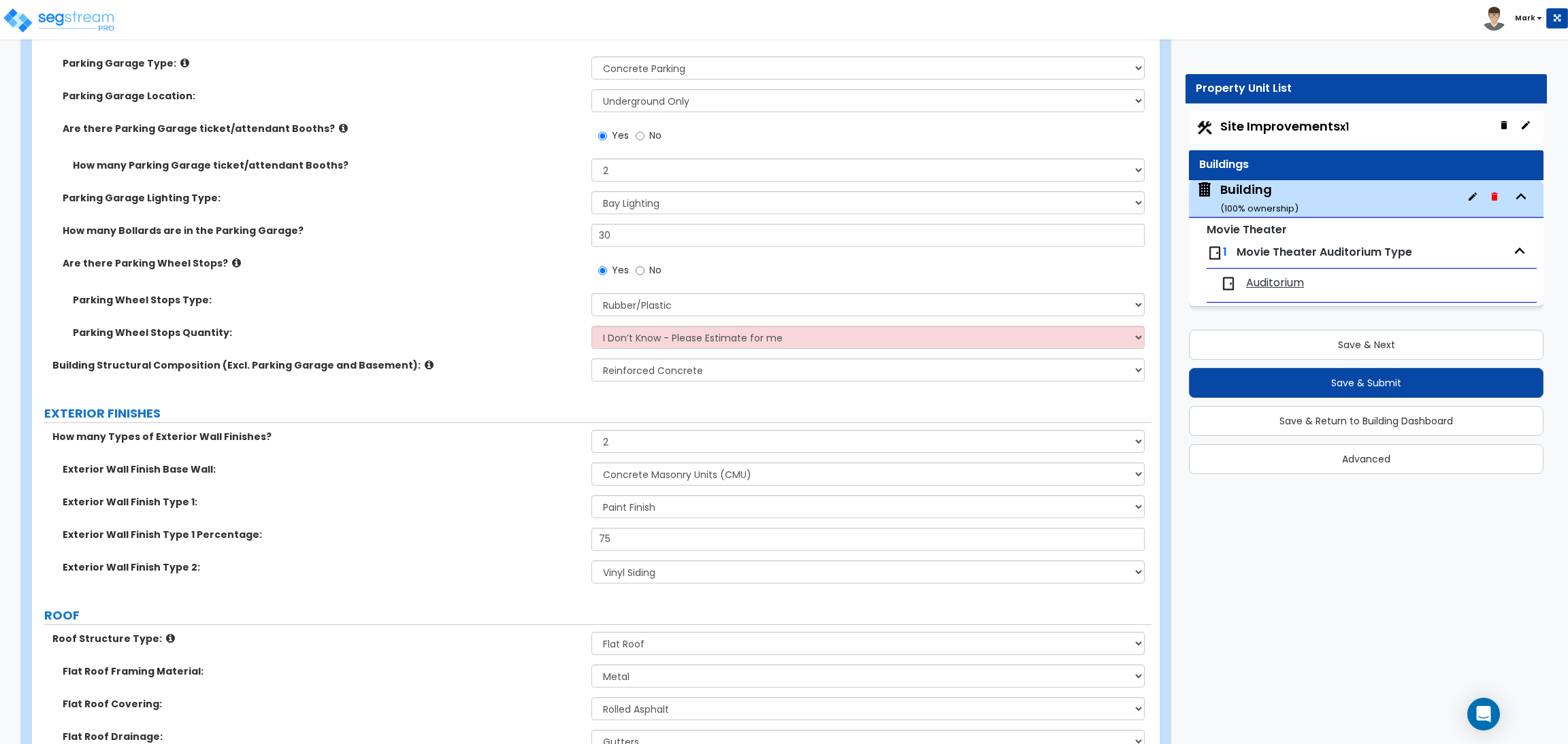
scroll to position [721, 0]
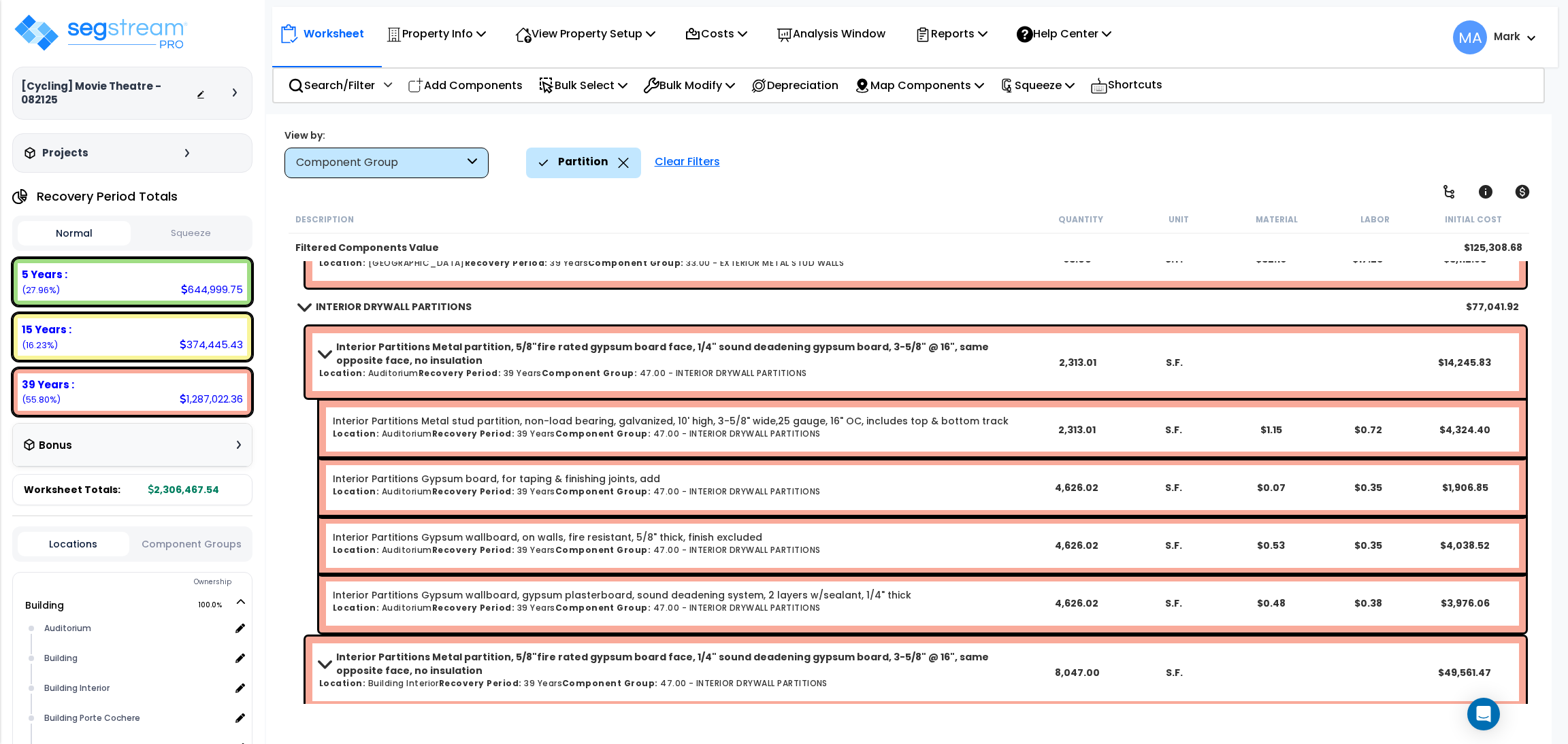
scroll to position [102, 0]
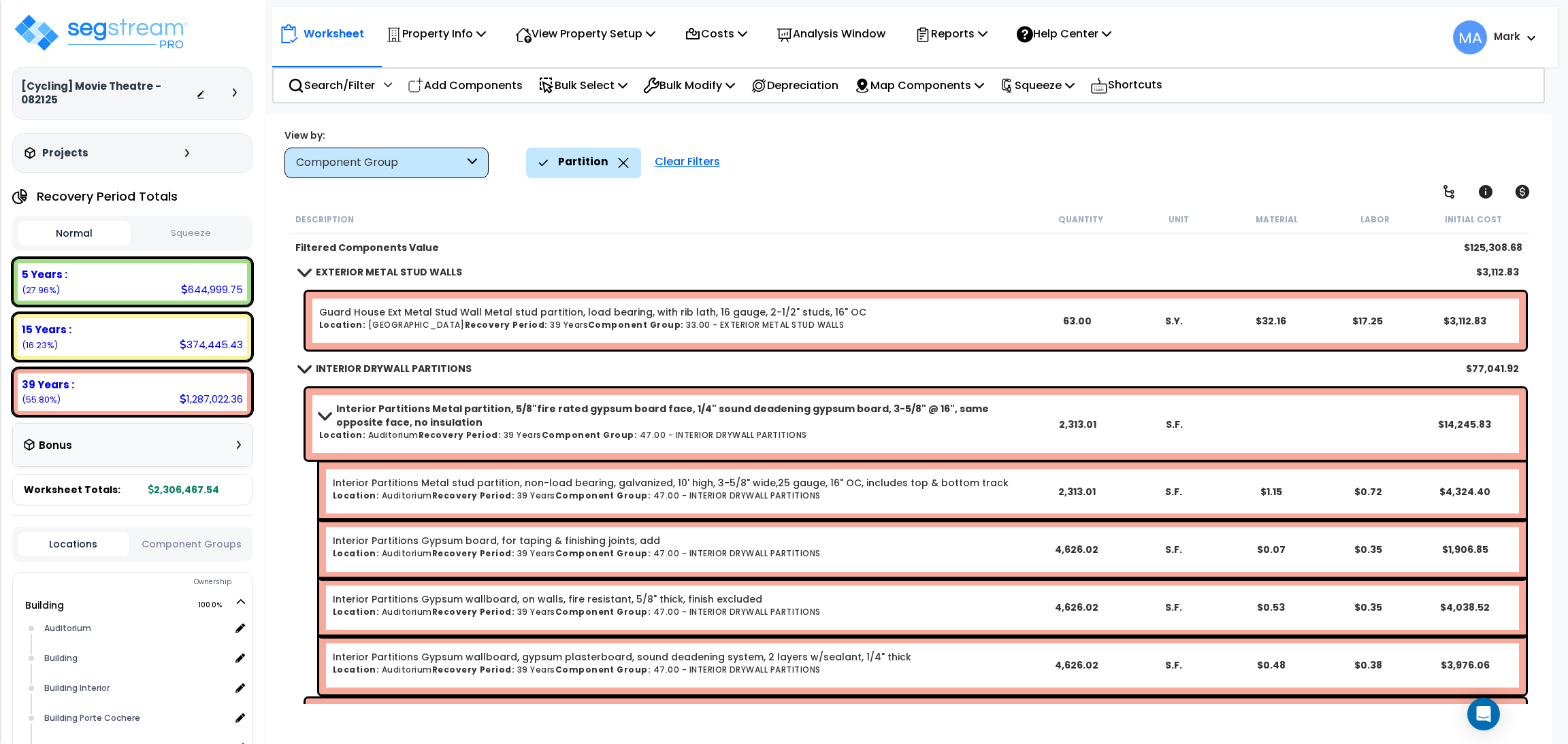
click at [317, 413] on span at bounding box center [323, 415] width 19 height 10
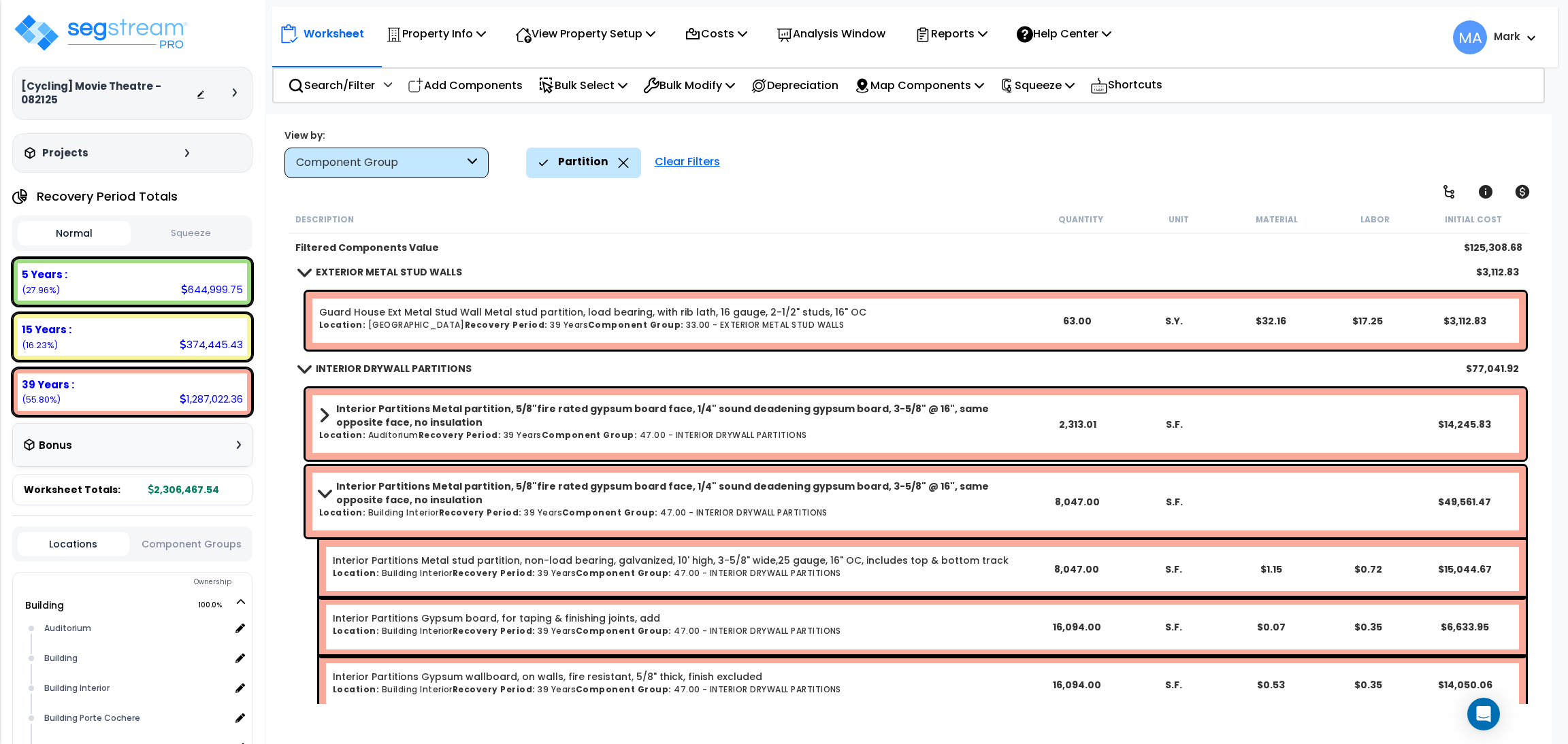
click at [619, 165] on icon at bounding box center [623, 163] width 11 height 10
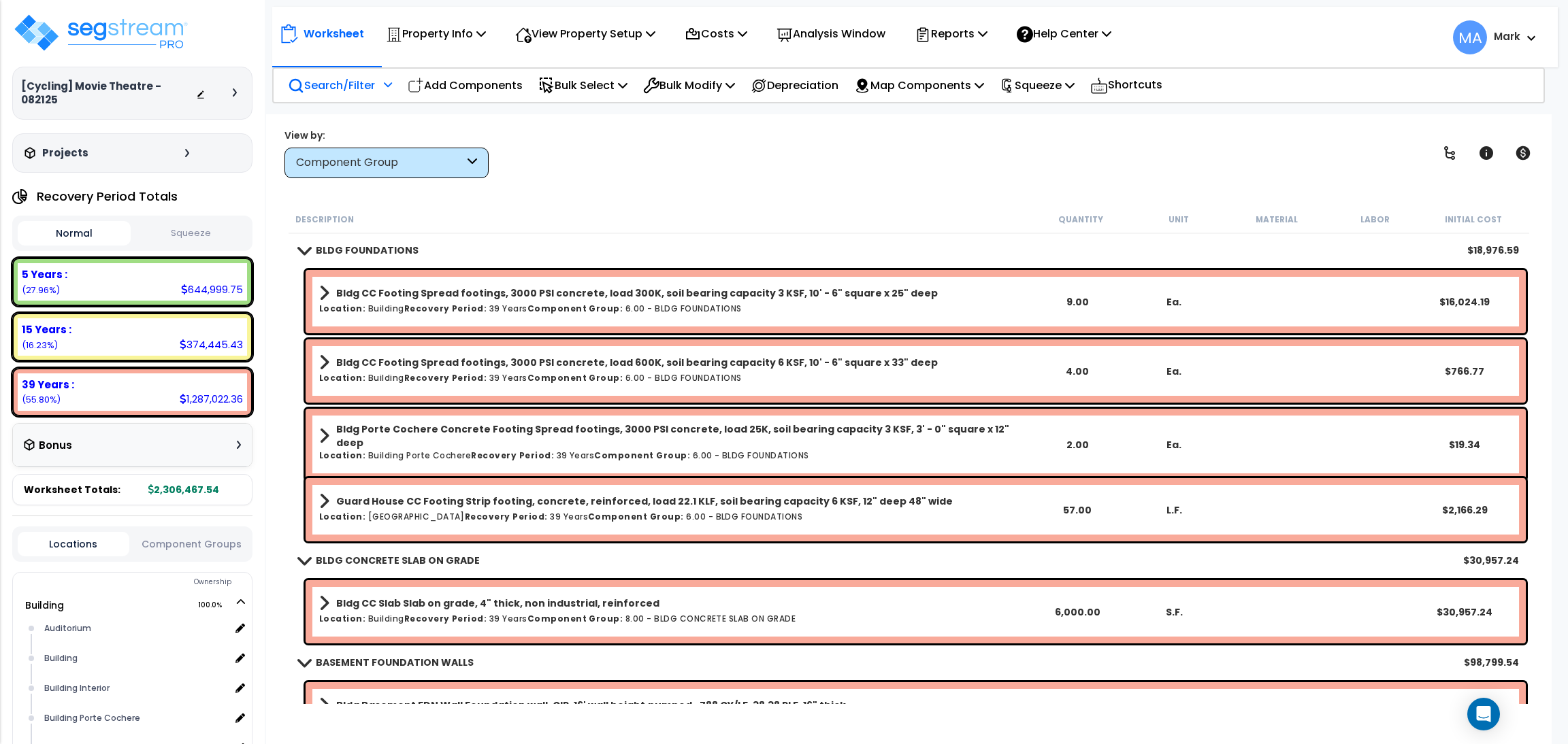
click at [322, 85] on p "Search/Filter" at bounding box center [332, 85] width 87 height 18
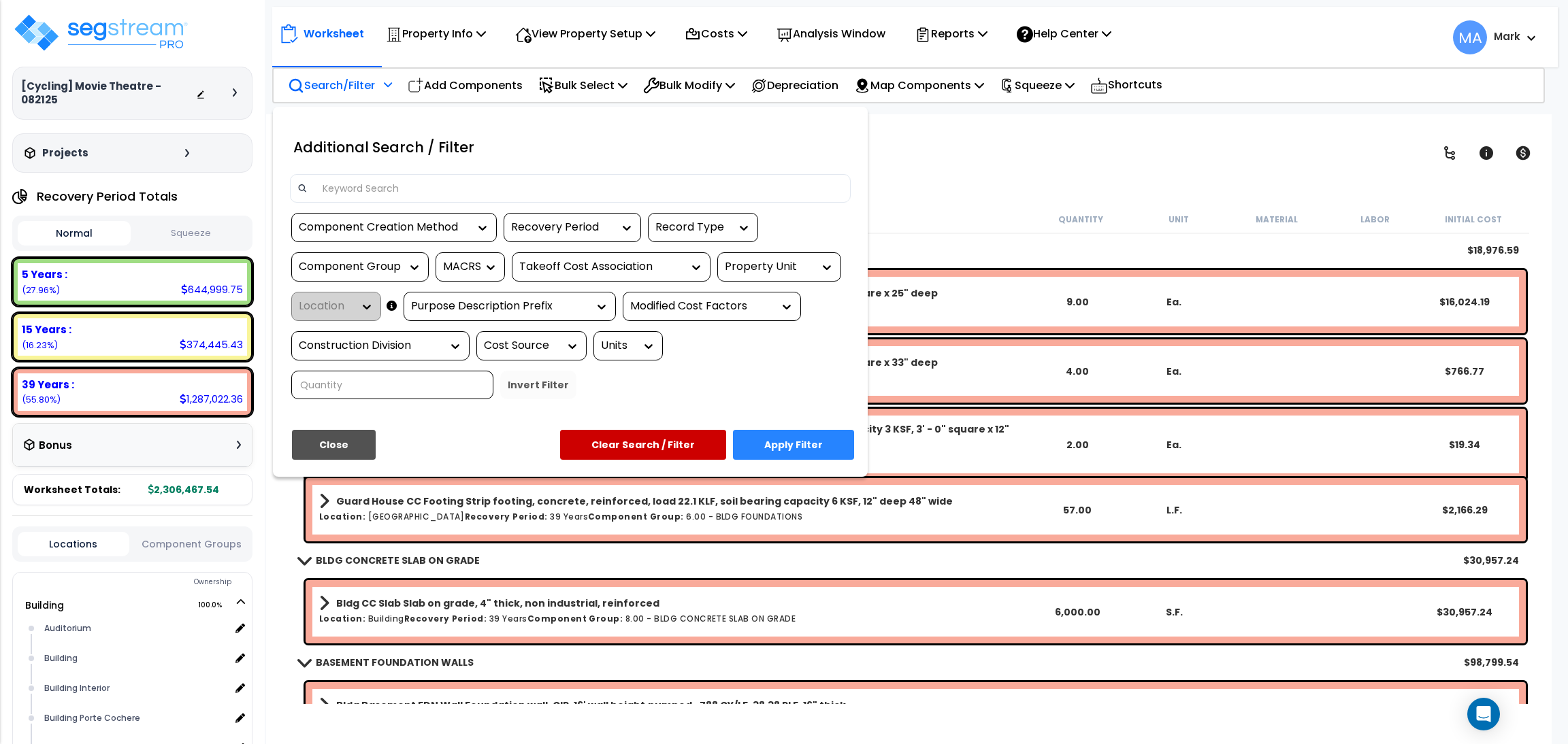
click at [368, 196] on input at bounding box center [578, 188] width 529 height 20
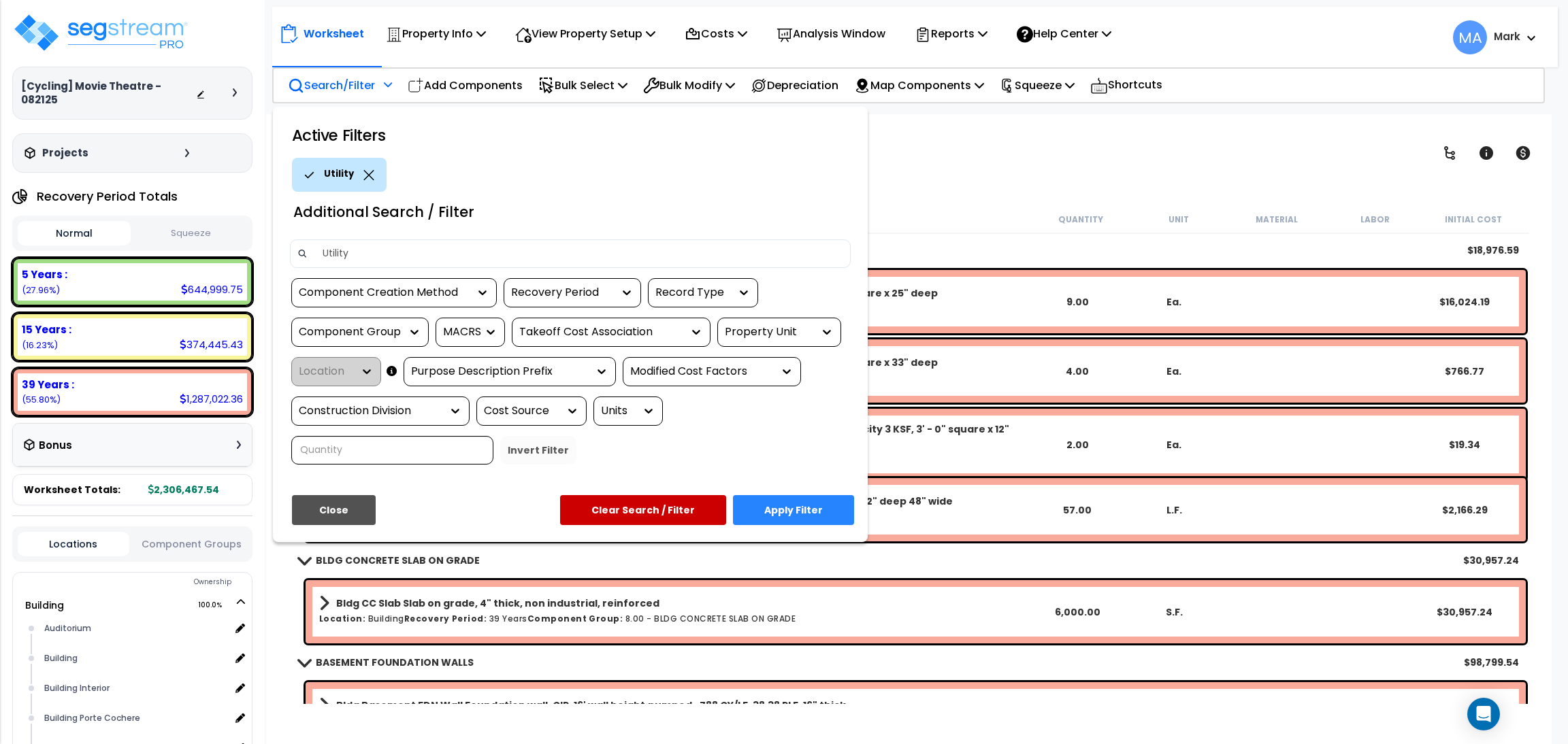
type input "Utility"
click at [814, 506] on button "Apply Filter" at bounding box center [794, 510] width 121 height 30
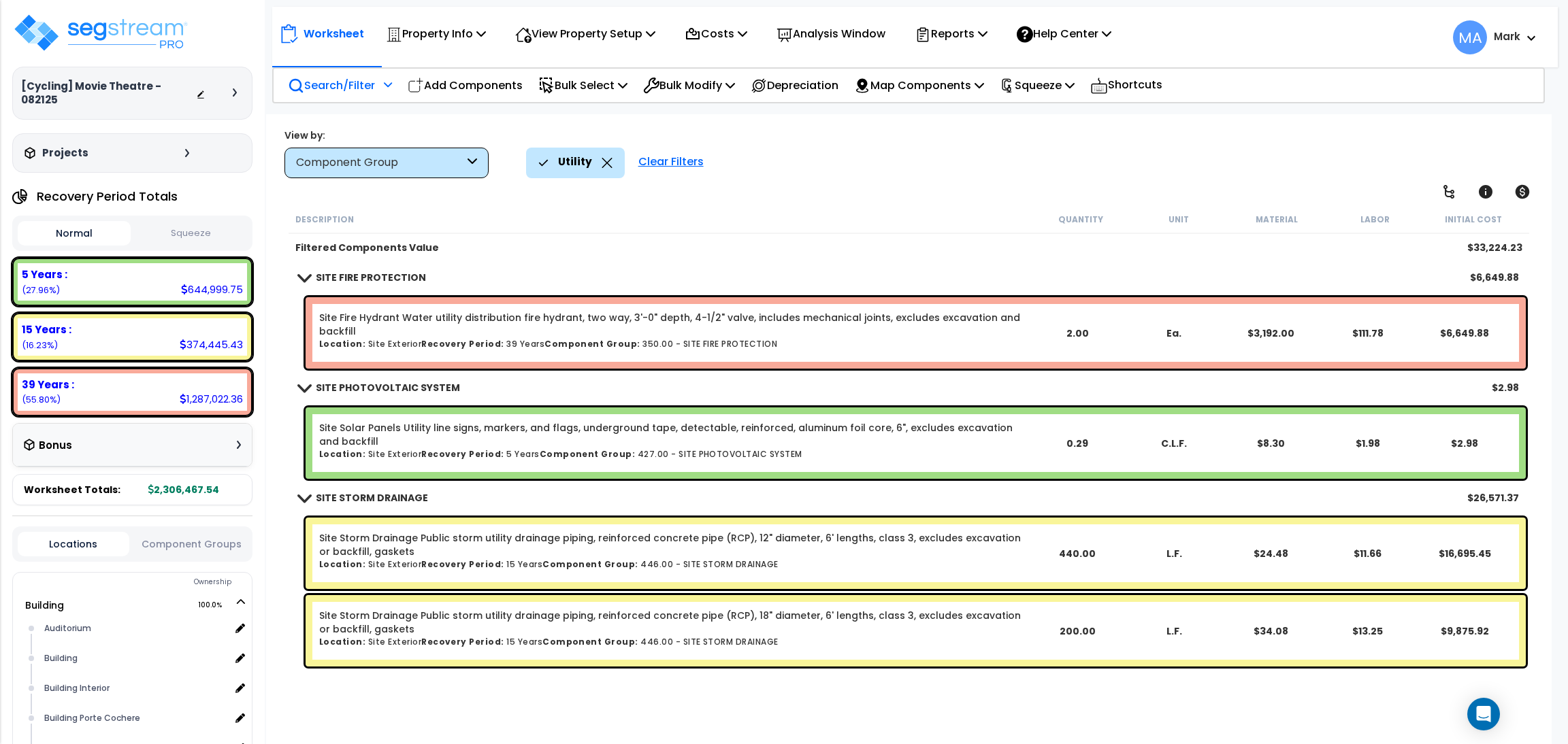
click at [596, 167] on div "Utility" at bounding box center [575, 163] width 74 height 30
click at [606, 169] on div "Utility" at bounding box center [575, 163] width 74 height 30
click at [606, 164] on icon at bounding box center [606, 163] width 10 height 10
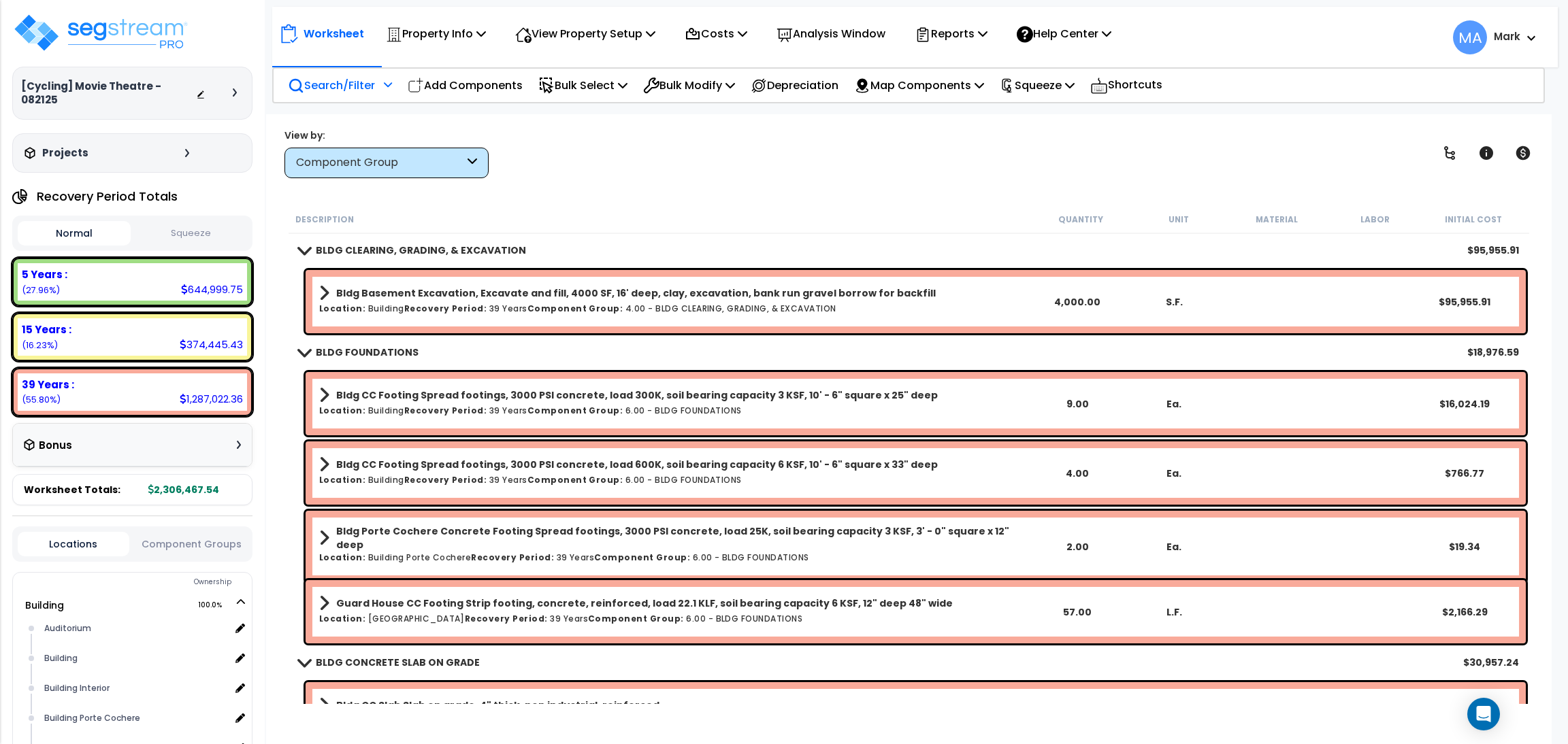
click at [344, 90] on p "Search/Filter" at bounding box center [332, 85] width 87 height 18
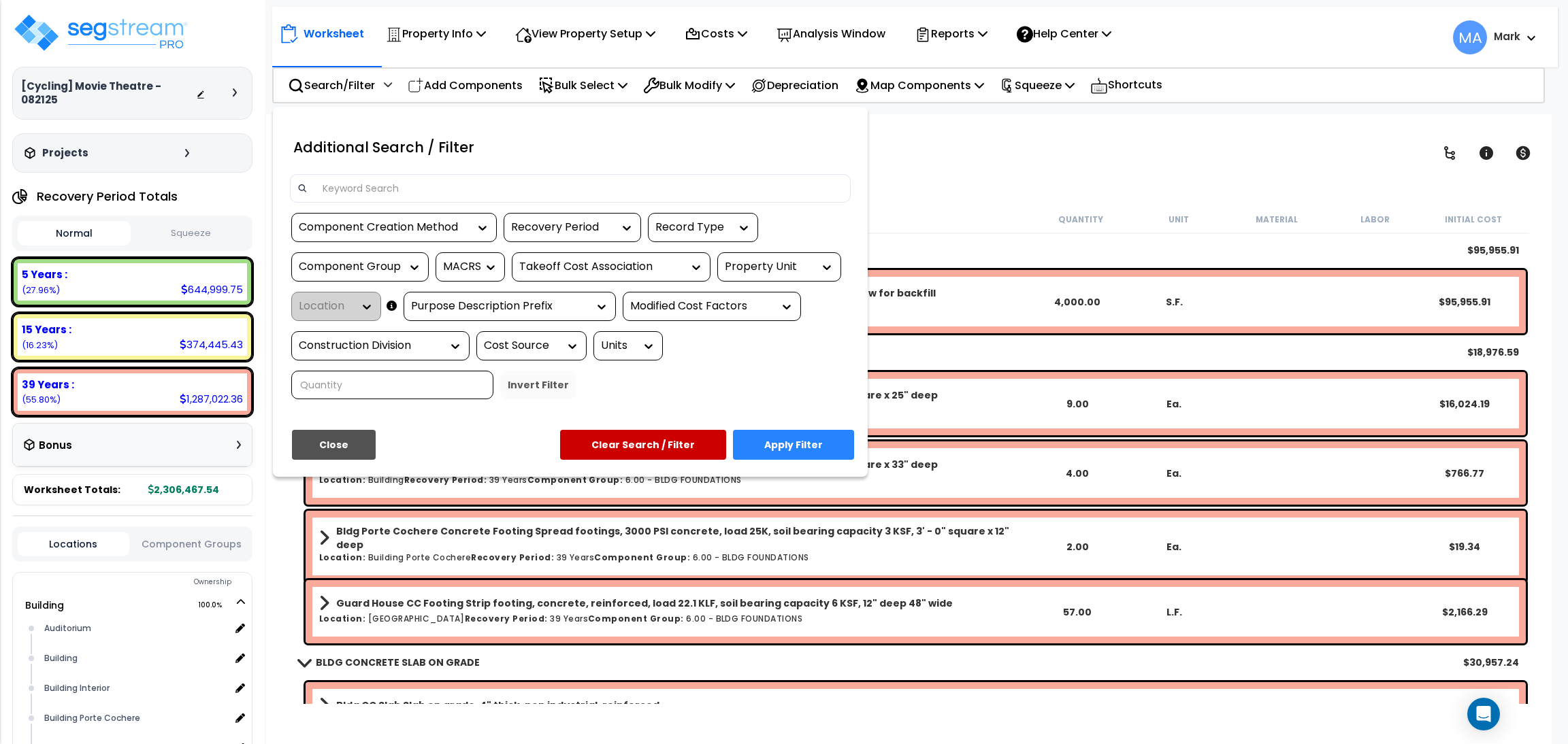
click at [341, 192] on input at bounding box center [578, 188] width 529 height 20
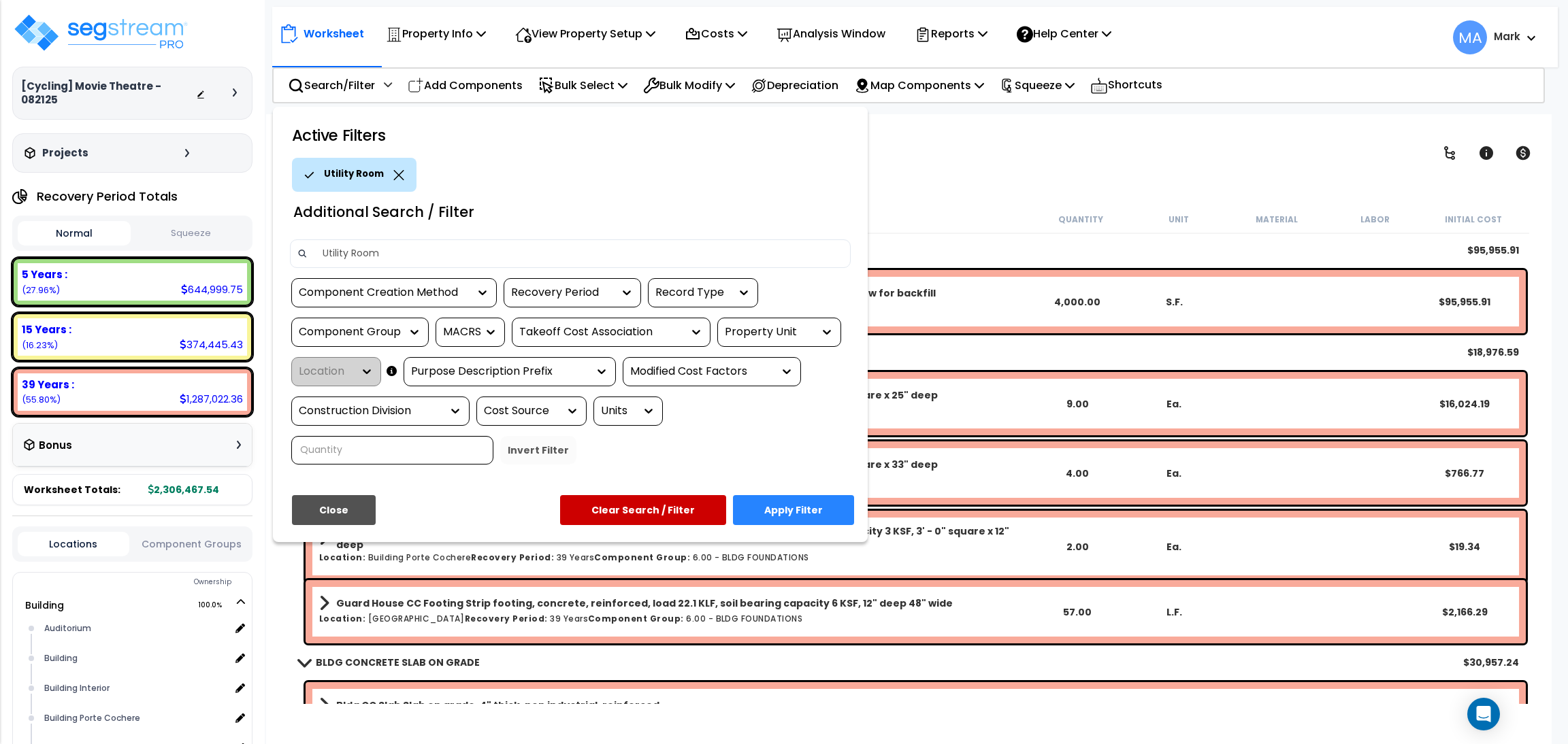
type input "Utility Room"
click at [806, 519] on button "Apply Filter" at bounding box center [794, 510] width 121 height 30
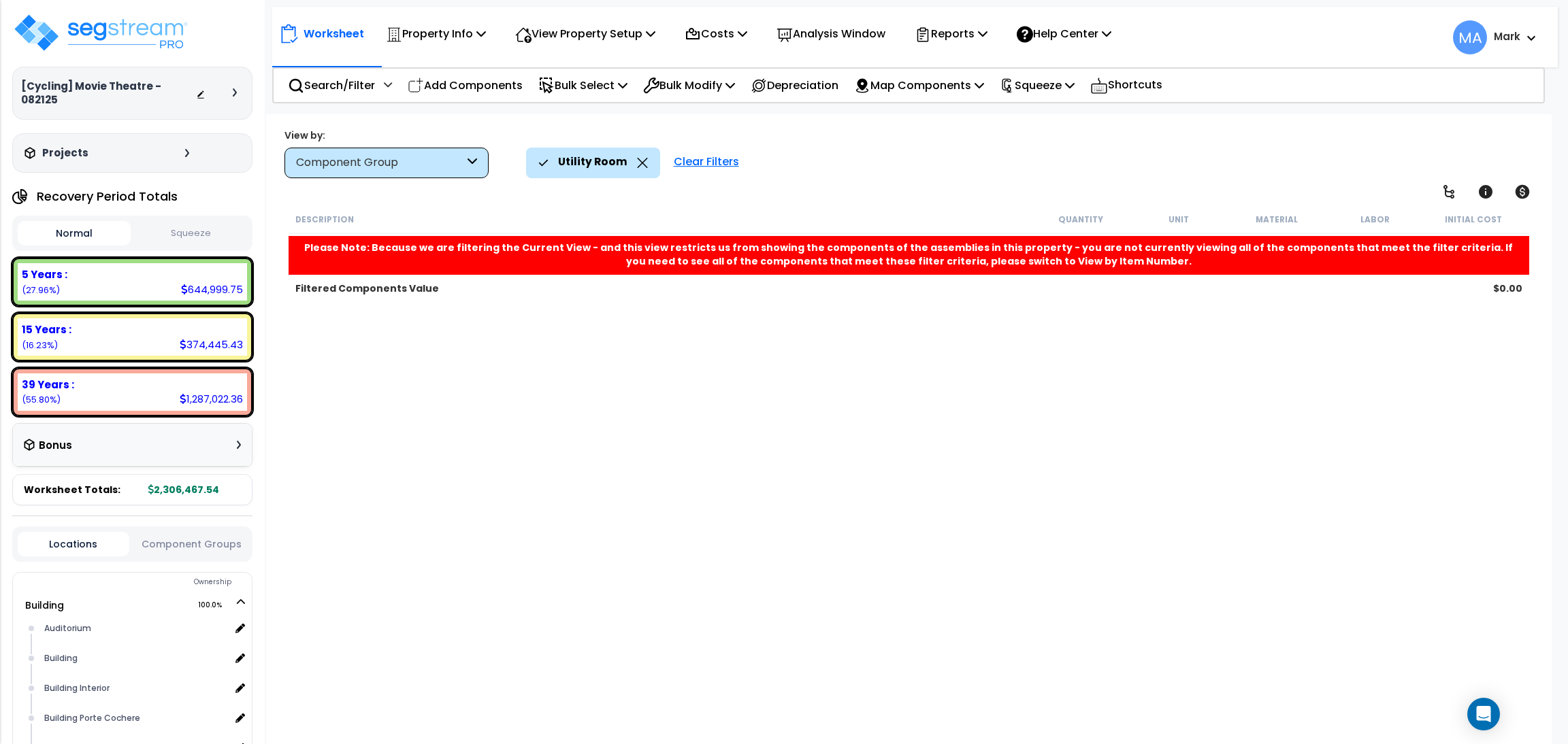
click at [628, 164] on div "Utility Room" at bounding box center [592, 163] width 109 height 30
click at [637, 164] on icon at bounding box center [642, 163] width 11 height 10
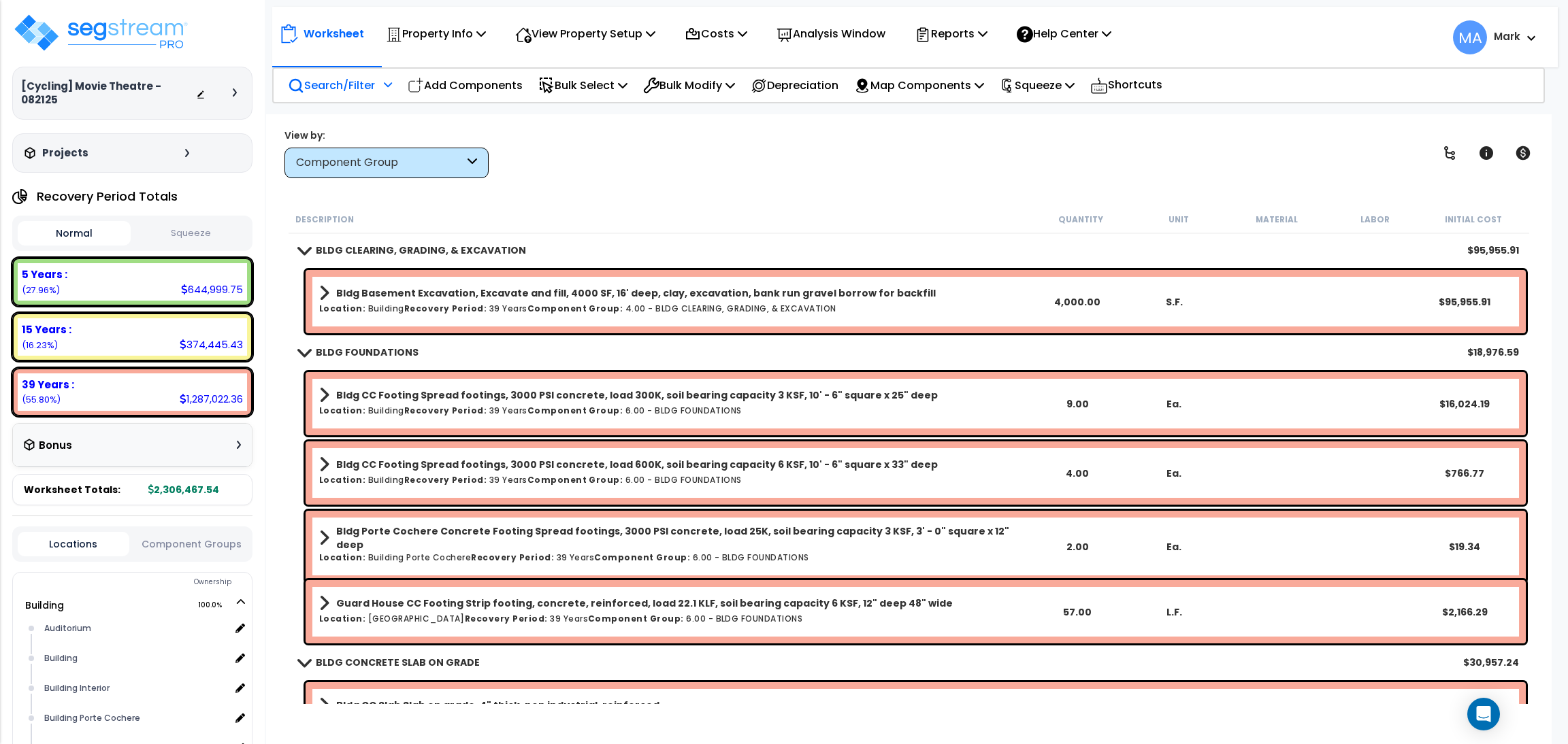
click p "Search/Filter"
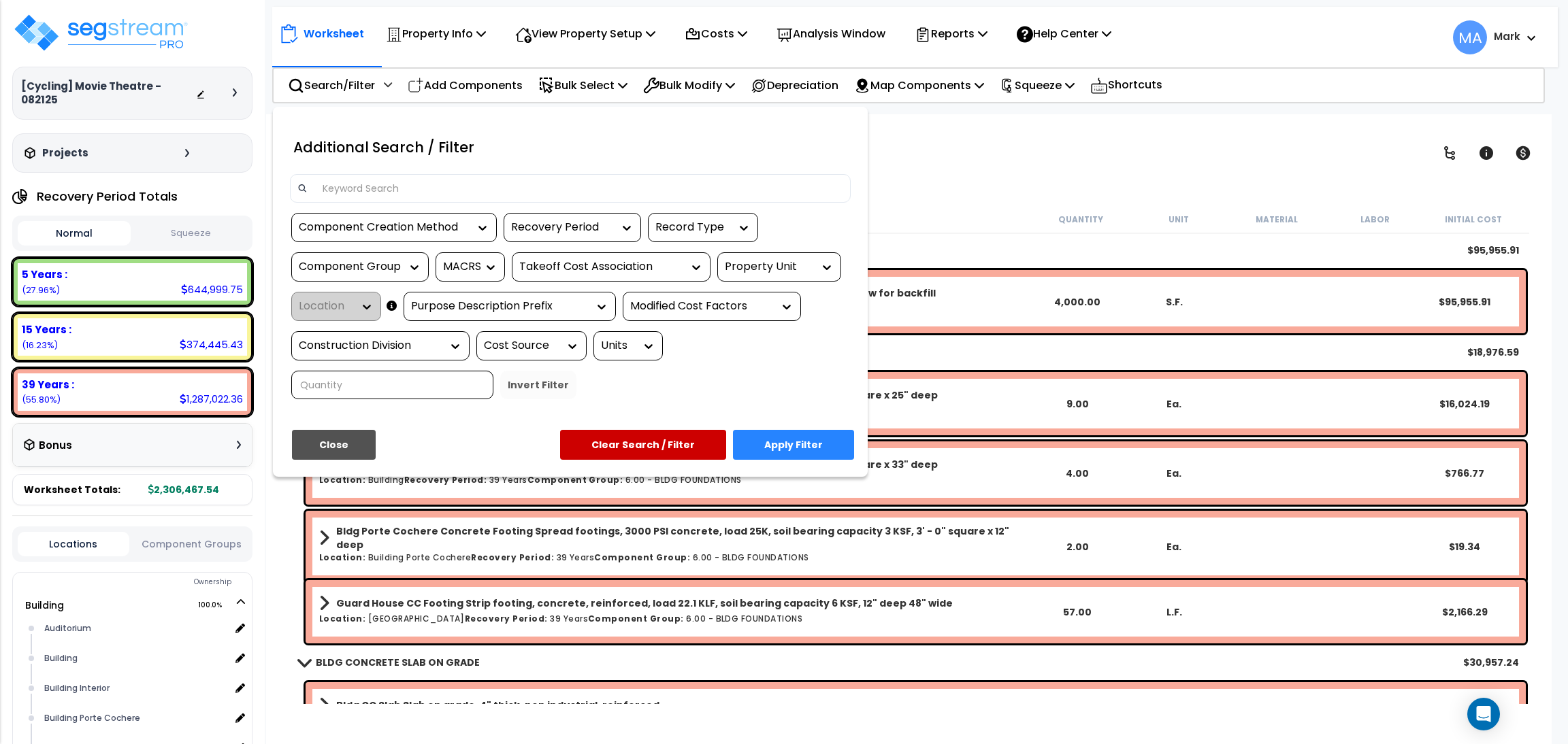
click input
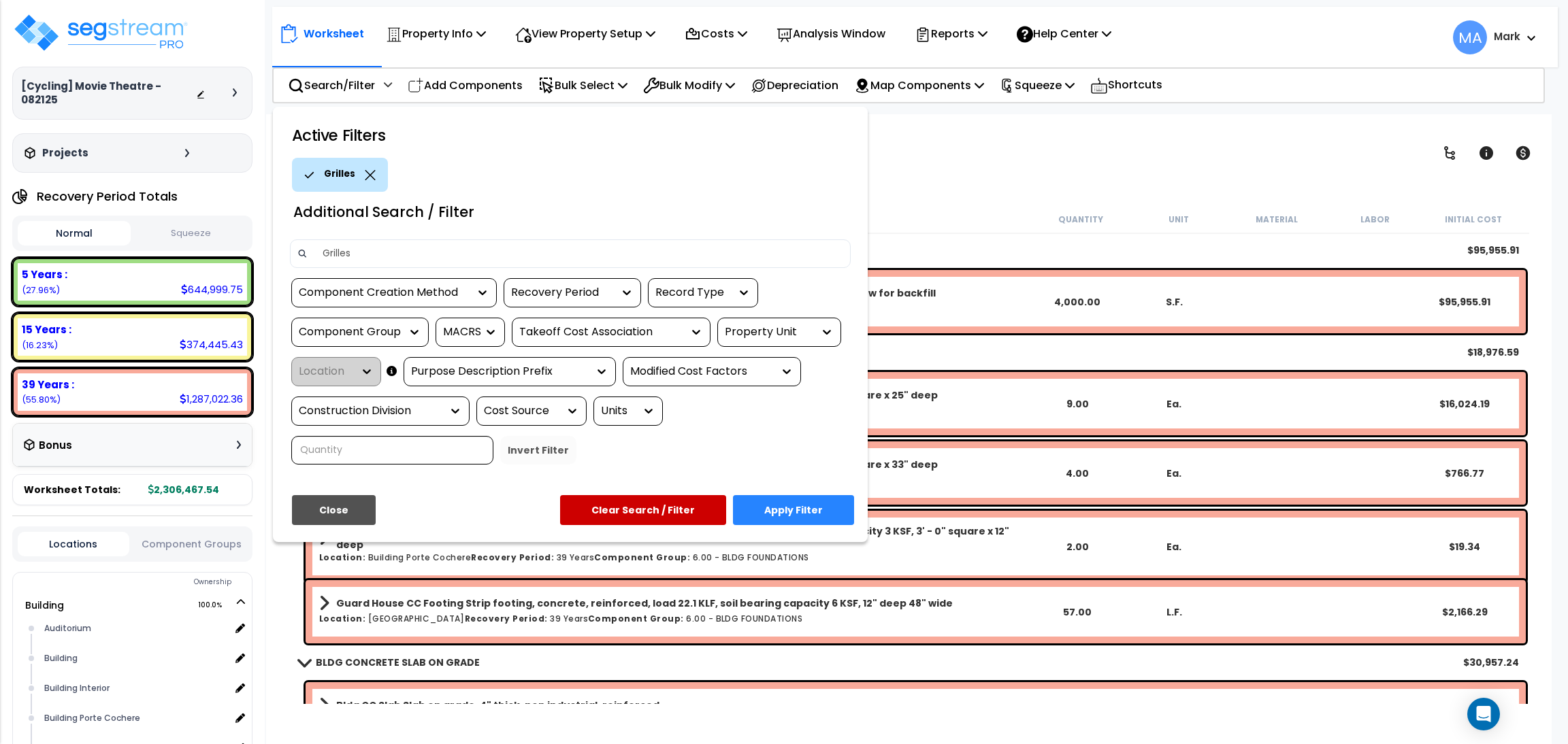
type input "Grilles"
click button "Apply Filter"
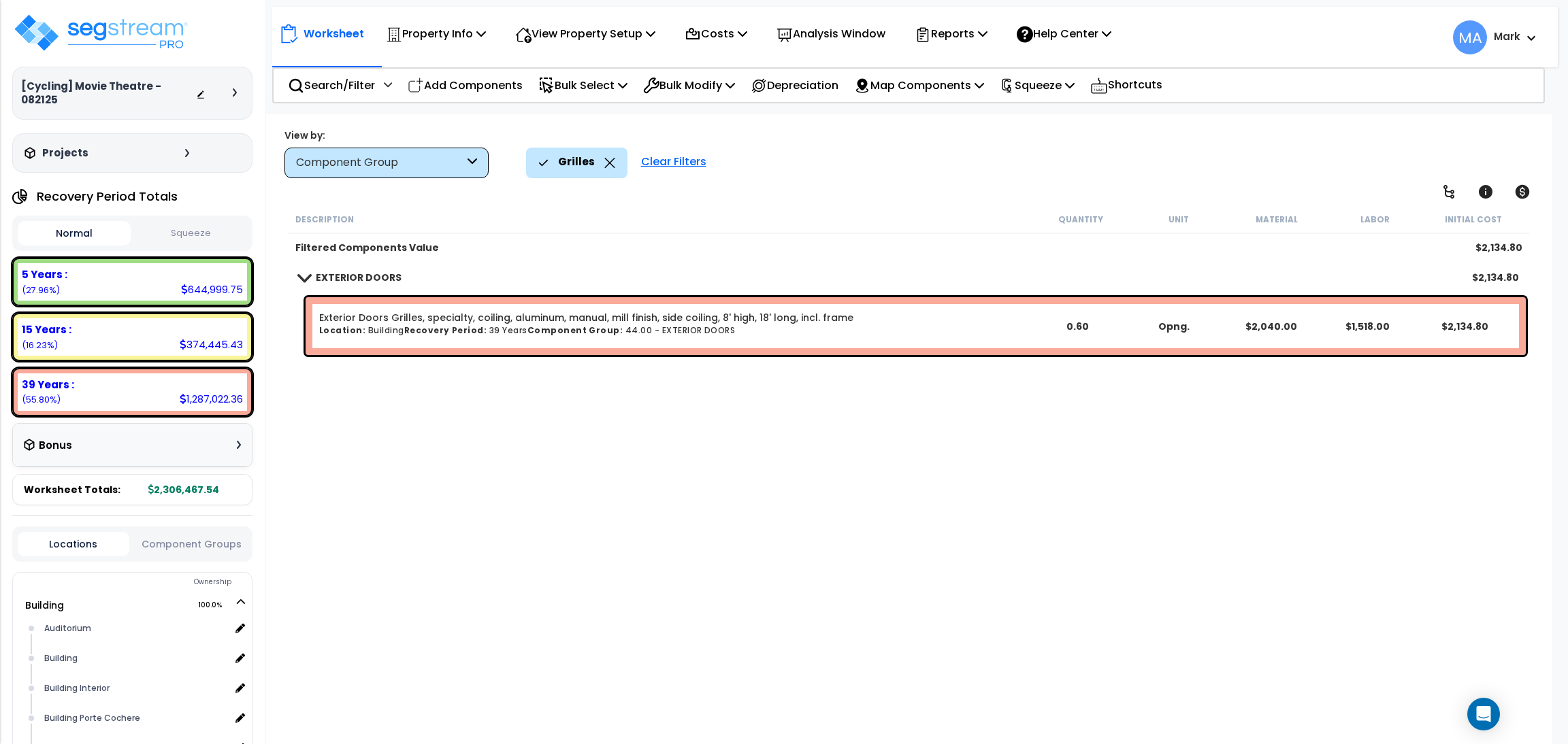
click icon
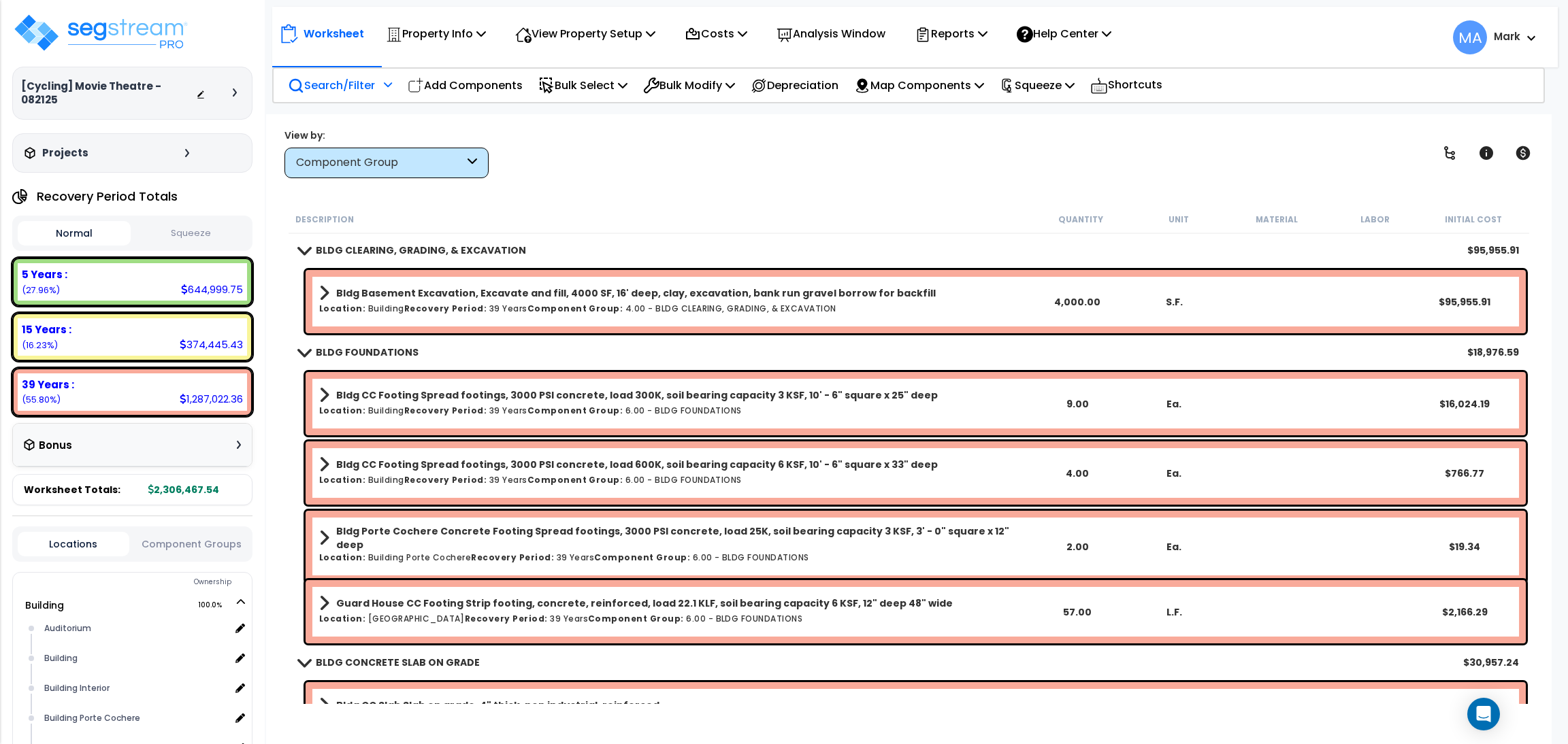
click p "Search/Filter"
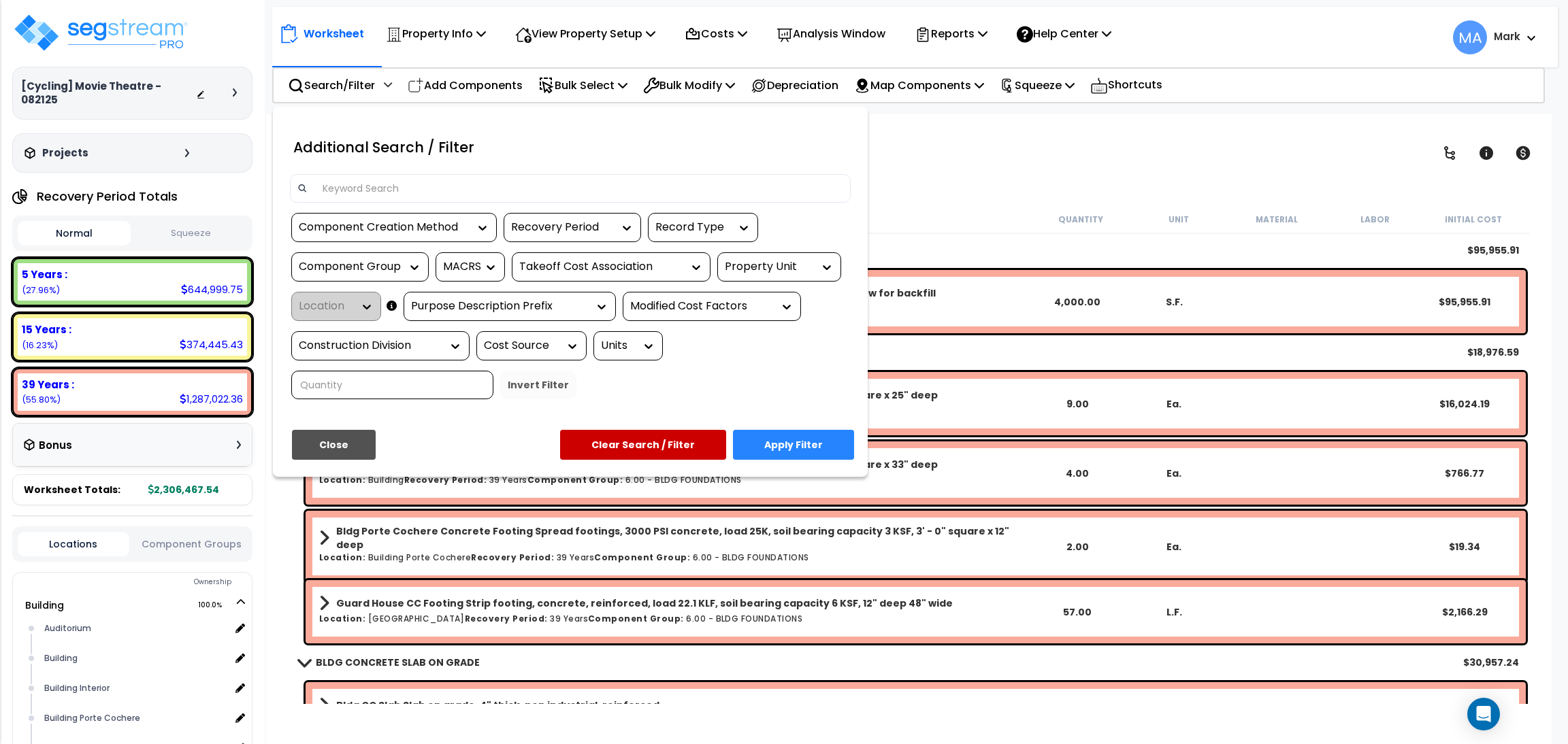
click input
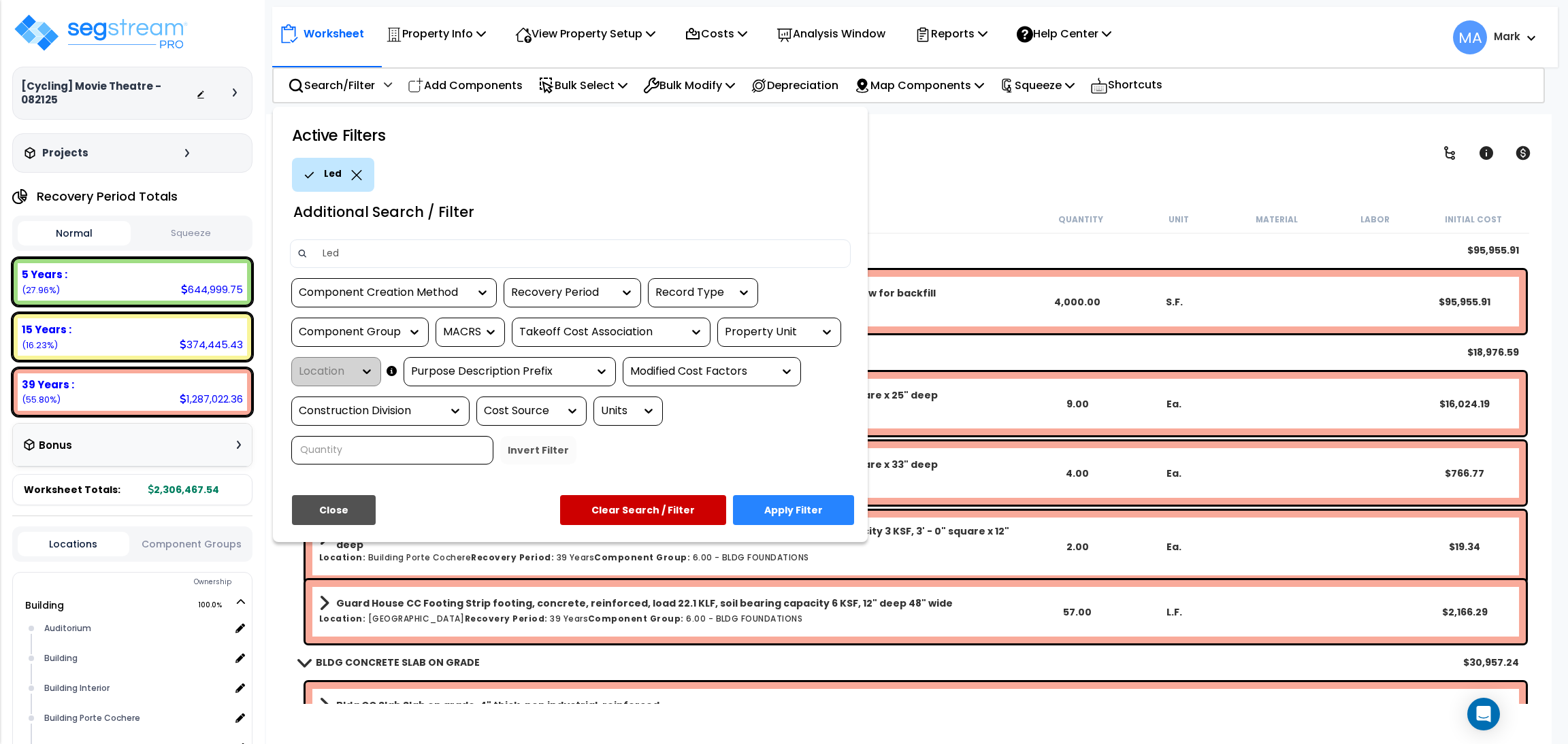
type input "Led"
click button "Apply Filter"
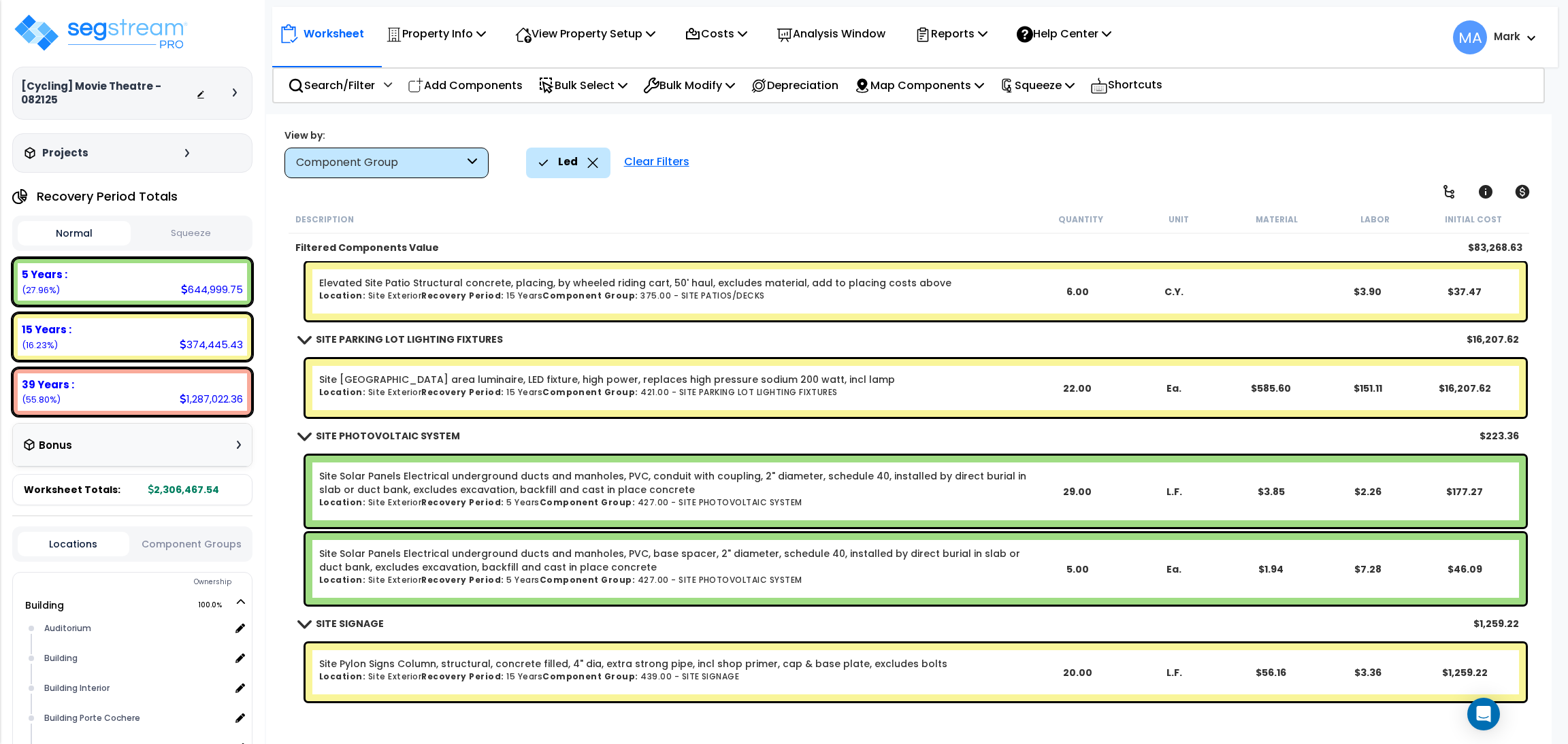
scroll to position [1764, 0]
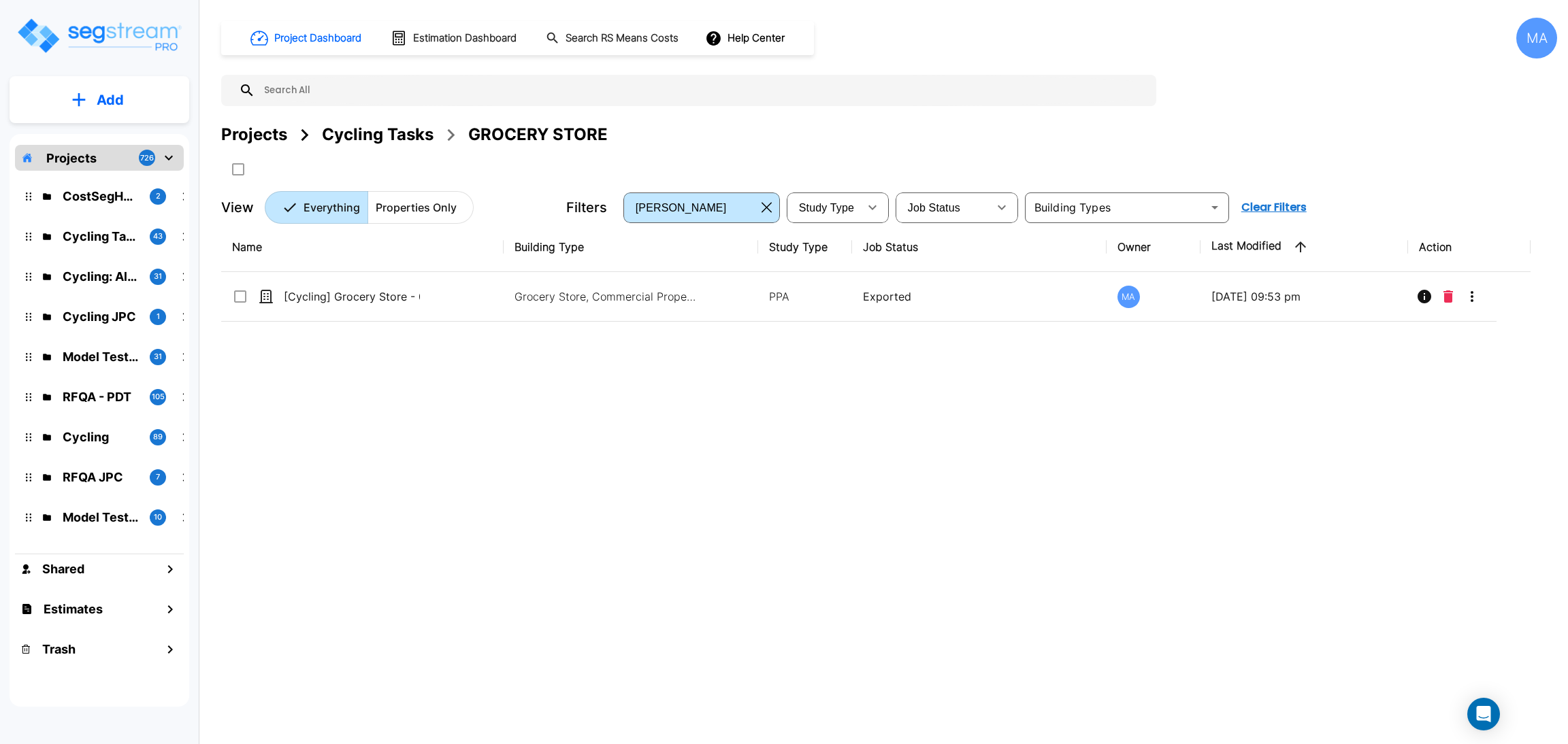
click at [358, 134] on div "Cycling Tasks" at bounding box center [378, 134] width 112 height 24
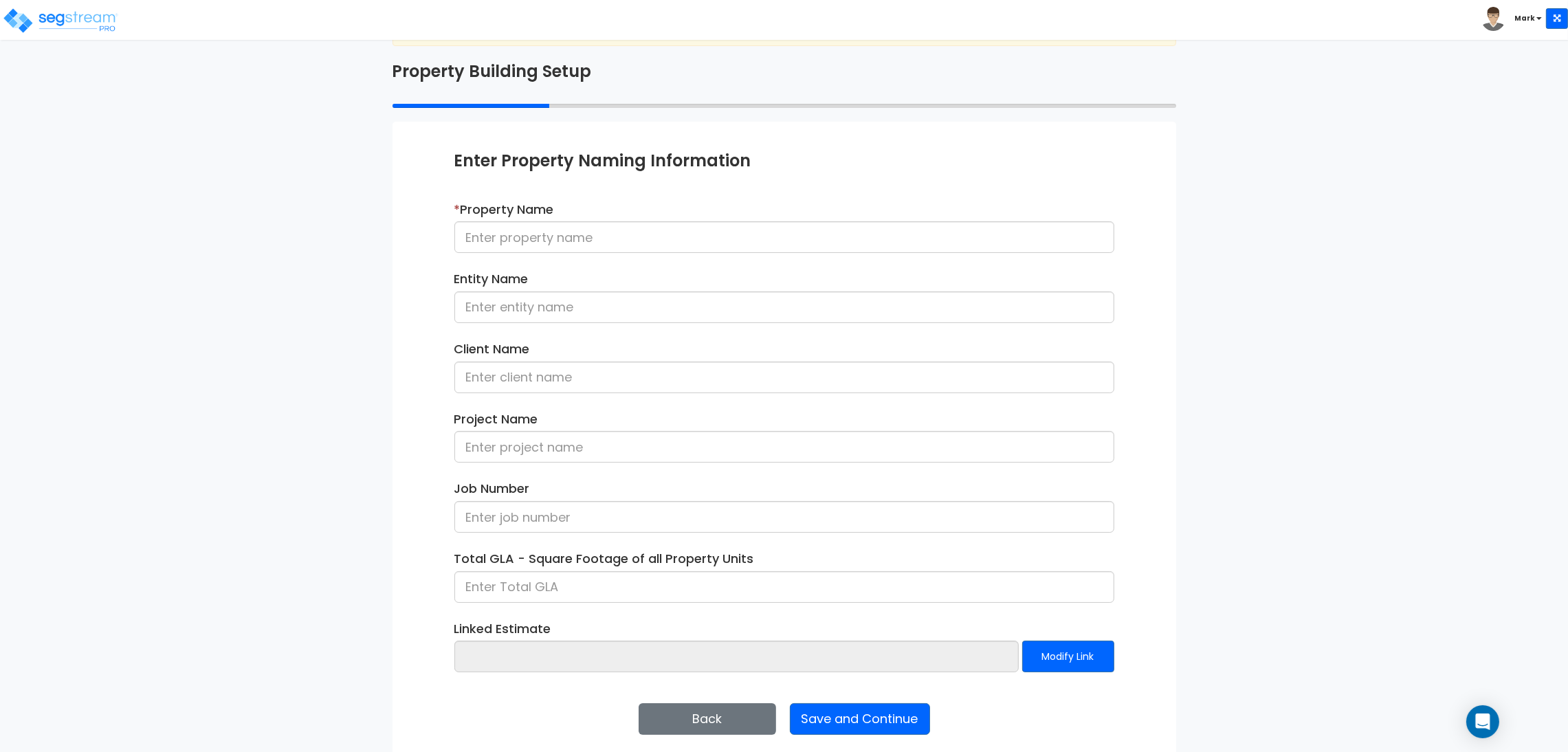
scroll to position [71, 0]
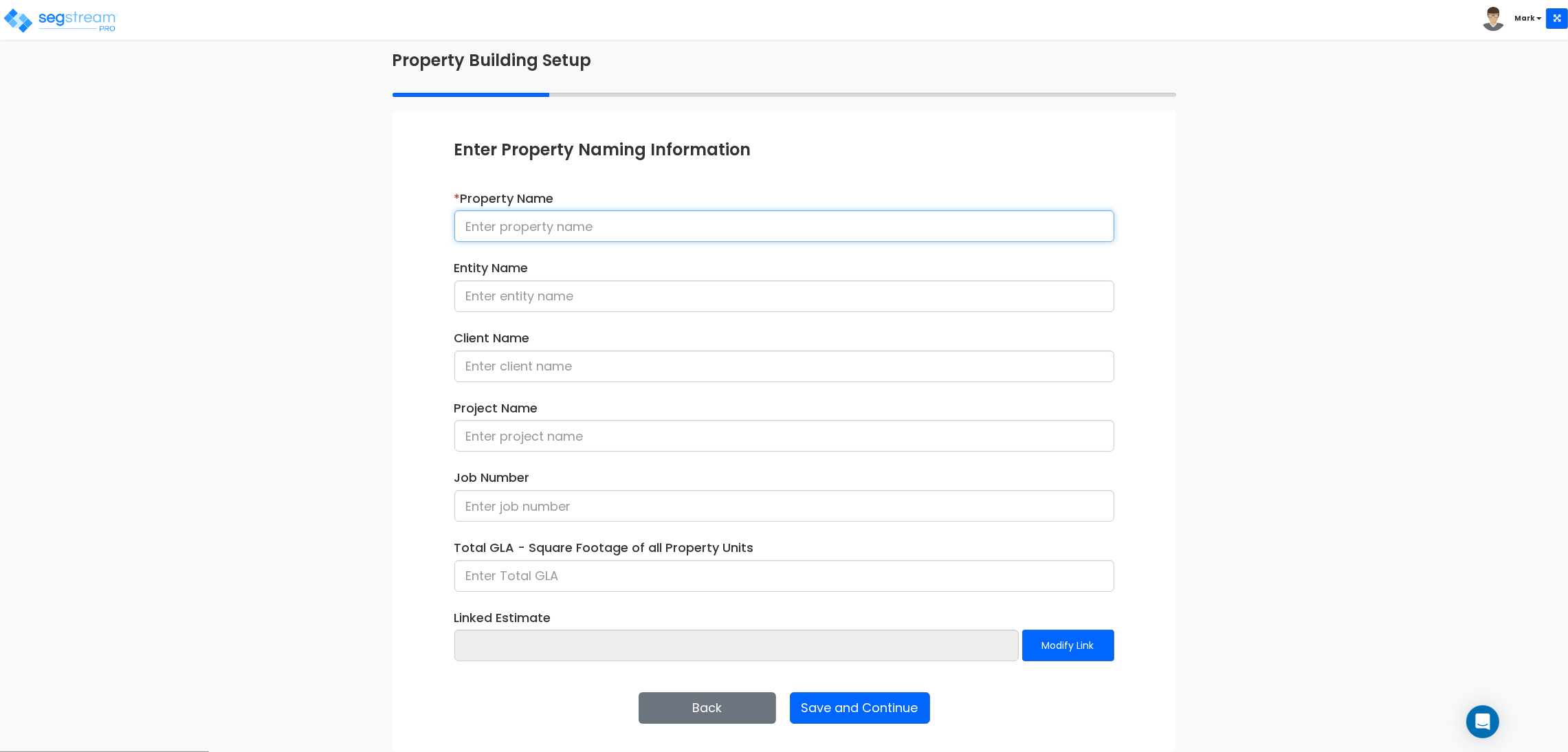
click at [556, 221] on input at bounding box center [784, 225] width 660 height 31
click at [143, 225] on div "We are Building your Property. So please grab a coffee and let us do the heavy …" at bounding box center [784, 371] width 1568 height 762
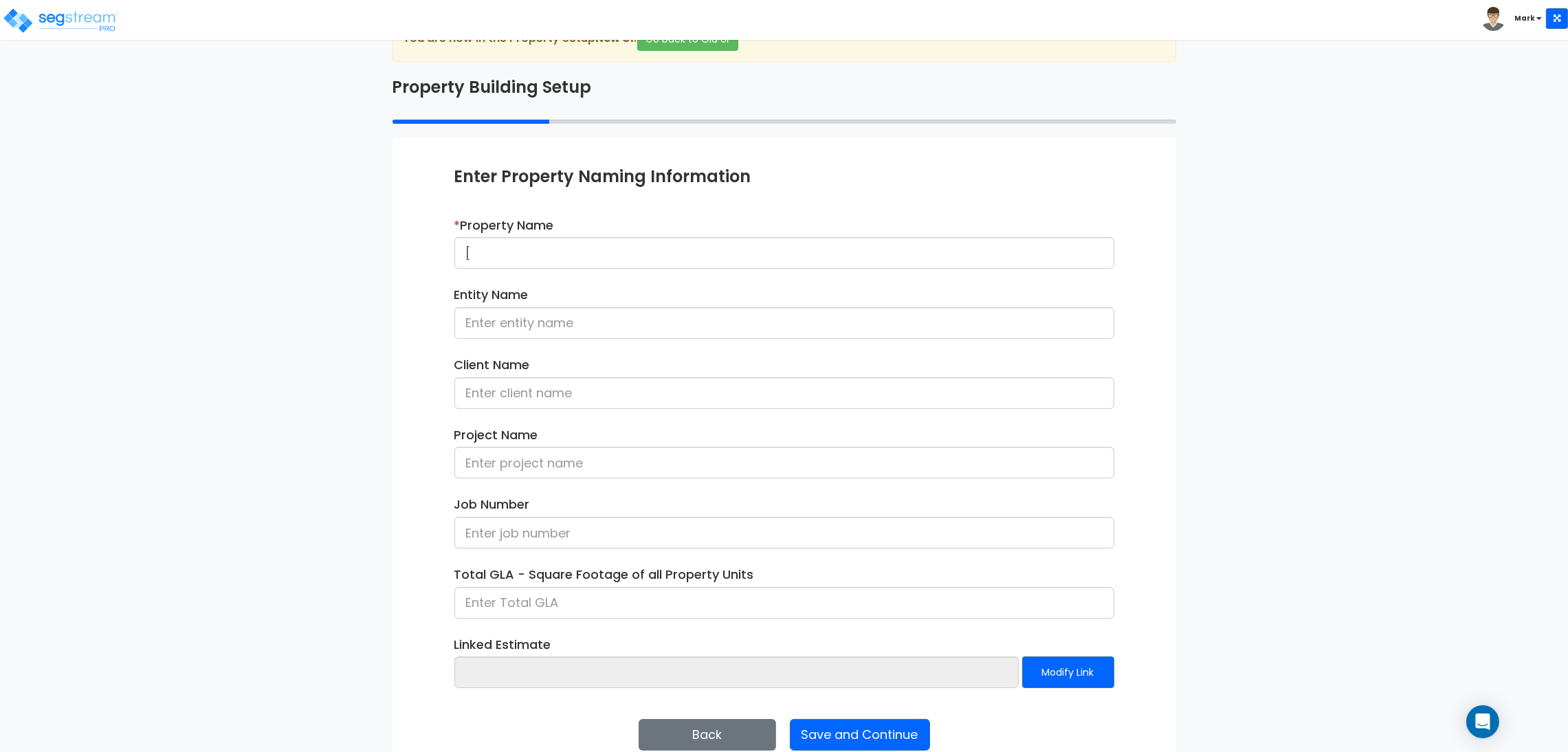
scroll to position [0, 0]
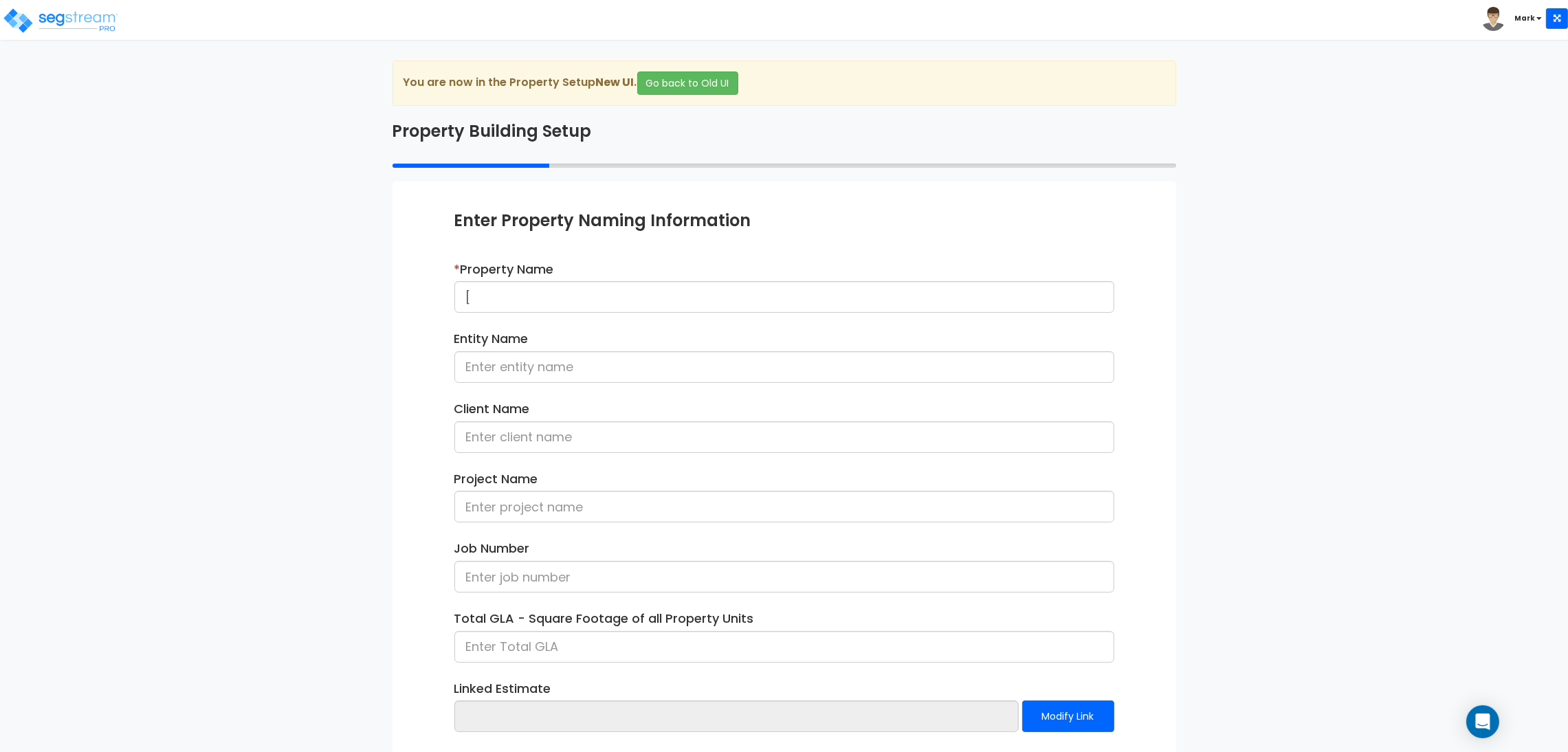
click at [295, 187] on div "We are Building your Property. So please grab a coffee and let us do the heavy …" at bounding box center [784, 441] width 1568 height 762
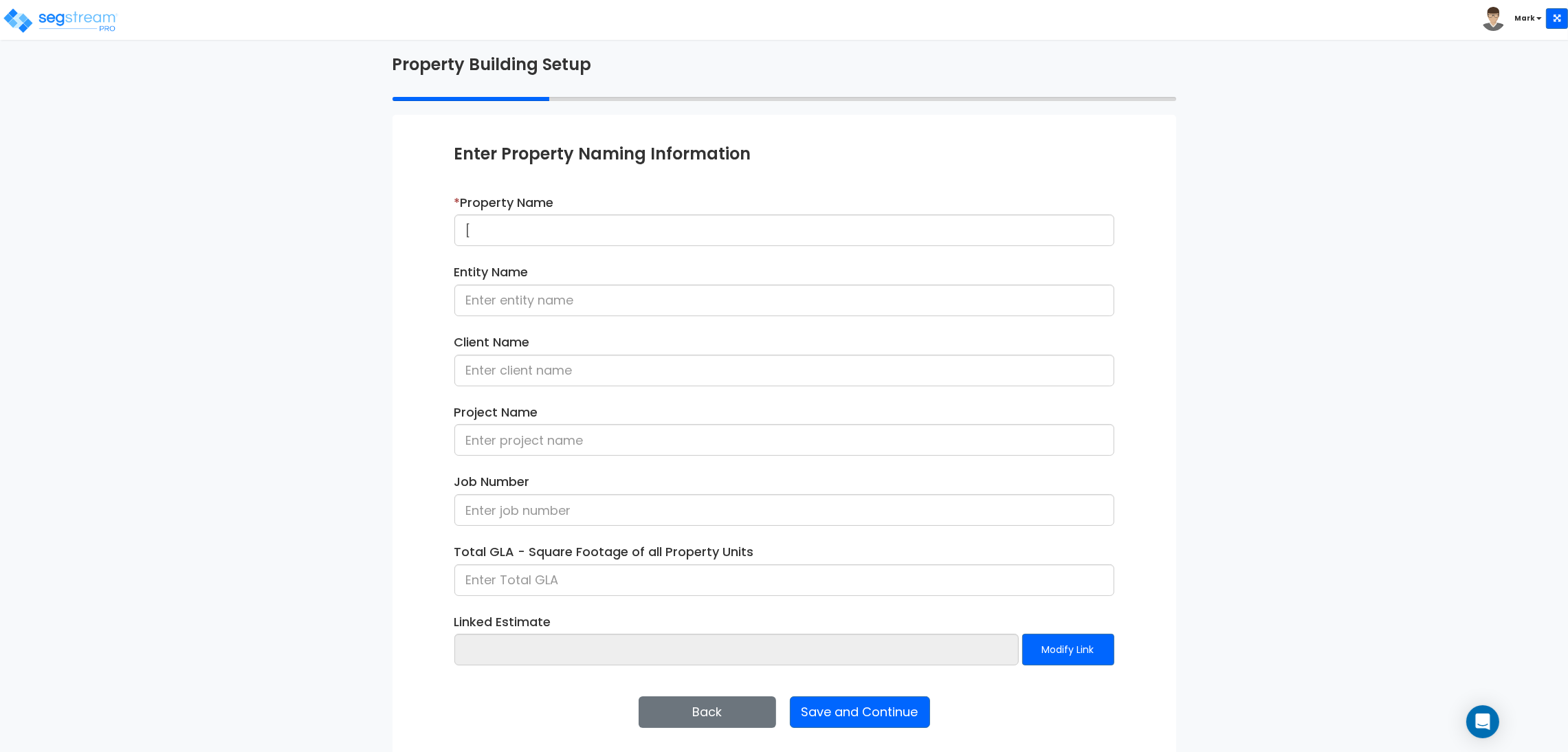
scroll to position [71, 0]
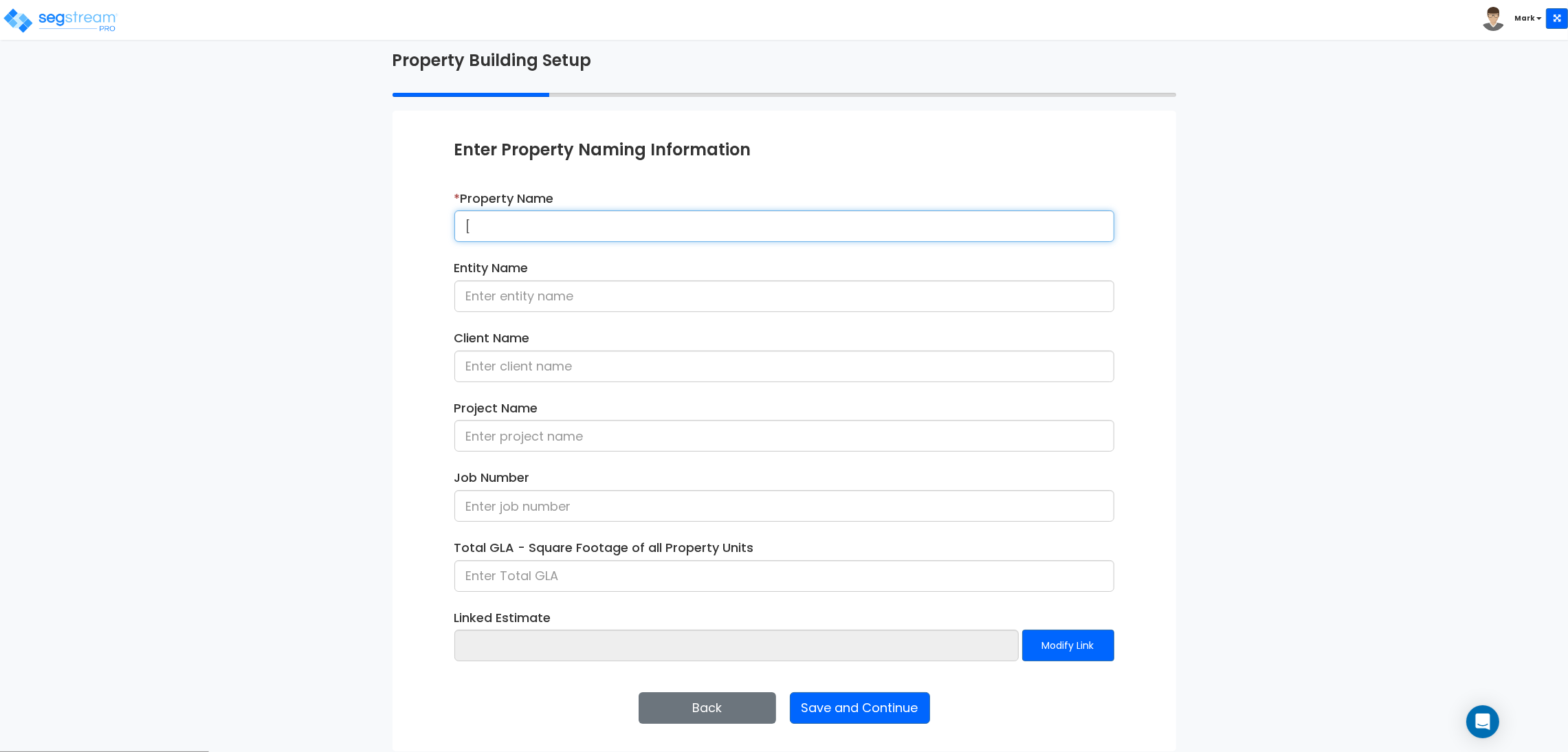
click at [532, 217] on input "[" at bounding box center [784, 225] width 660 height 31
click at [601, 229] on input "[Cycling] Stand" at bounding box center [784, 225] width 660 height 31
click at [599, 230] on input "[Cycling] Stand" at bounding box center [784, 225] width 660 height 31
type input "[Cycling] Restaurant - 082225"
click at [534, 306] on input at bounding box center [784, 295] width 660 height 31
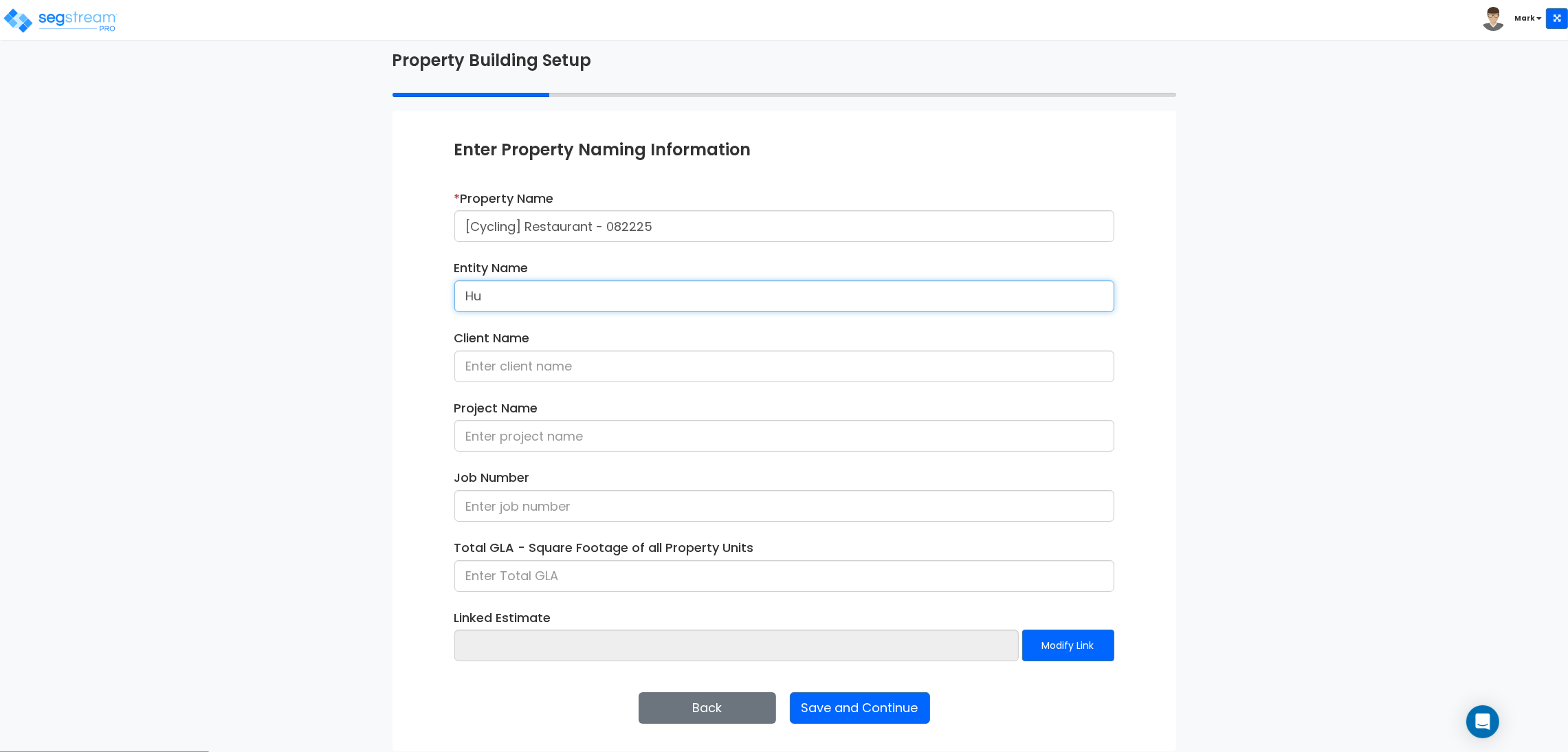
type input "H"
type input "Encantadia Inc."
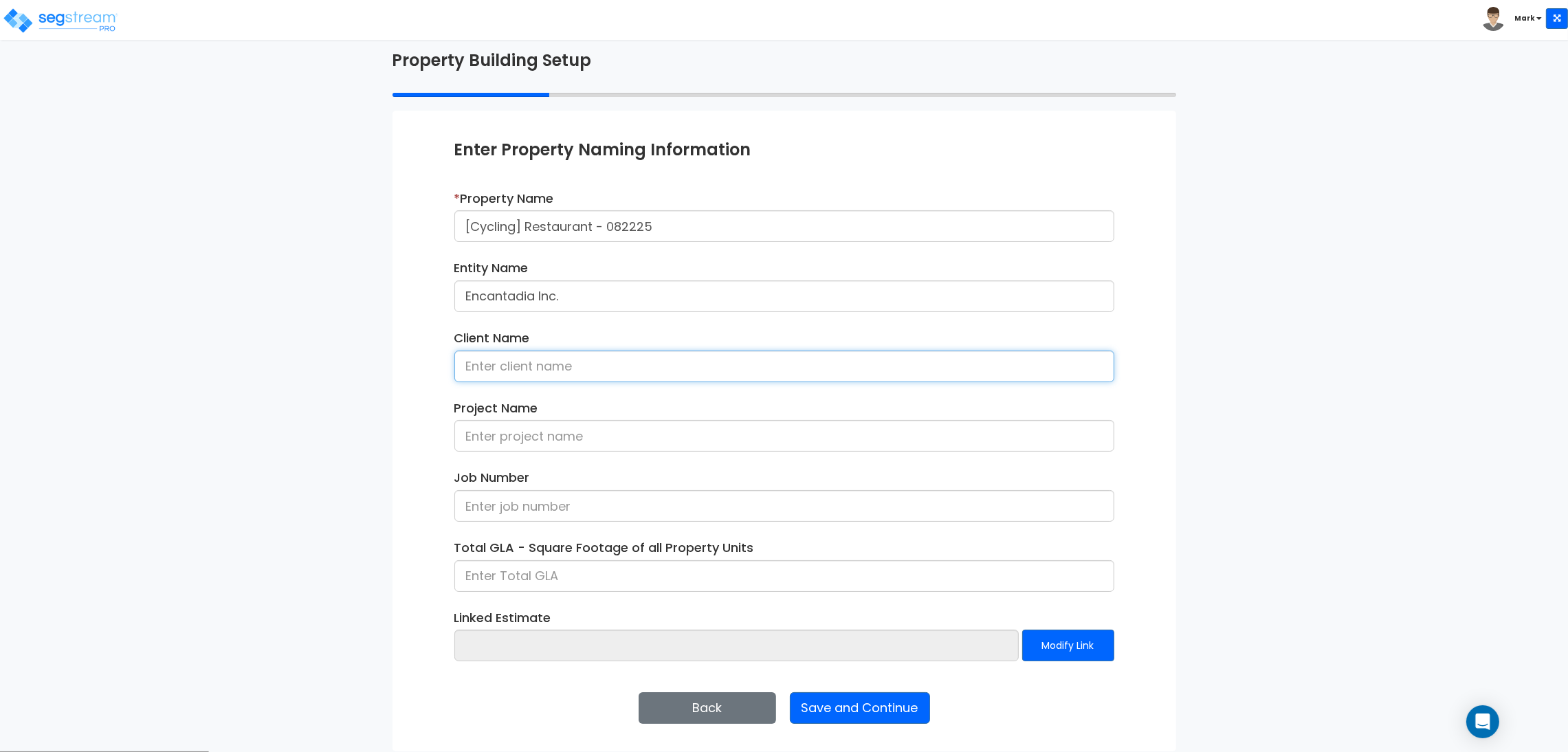
type input "A"
type input "Sanya Lopez"
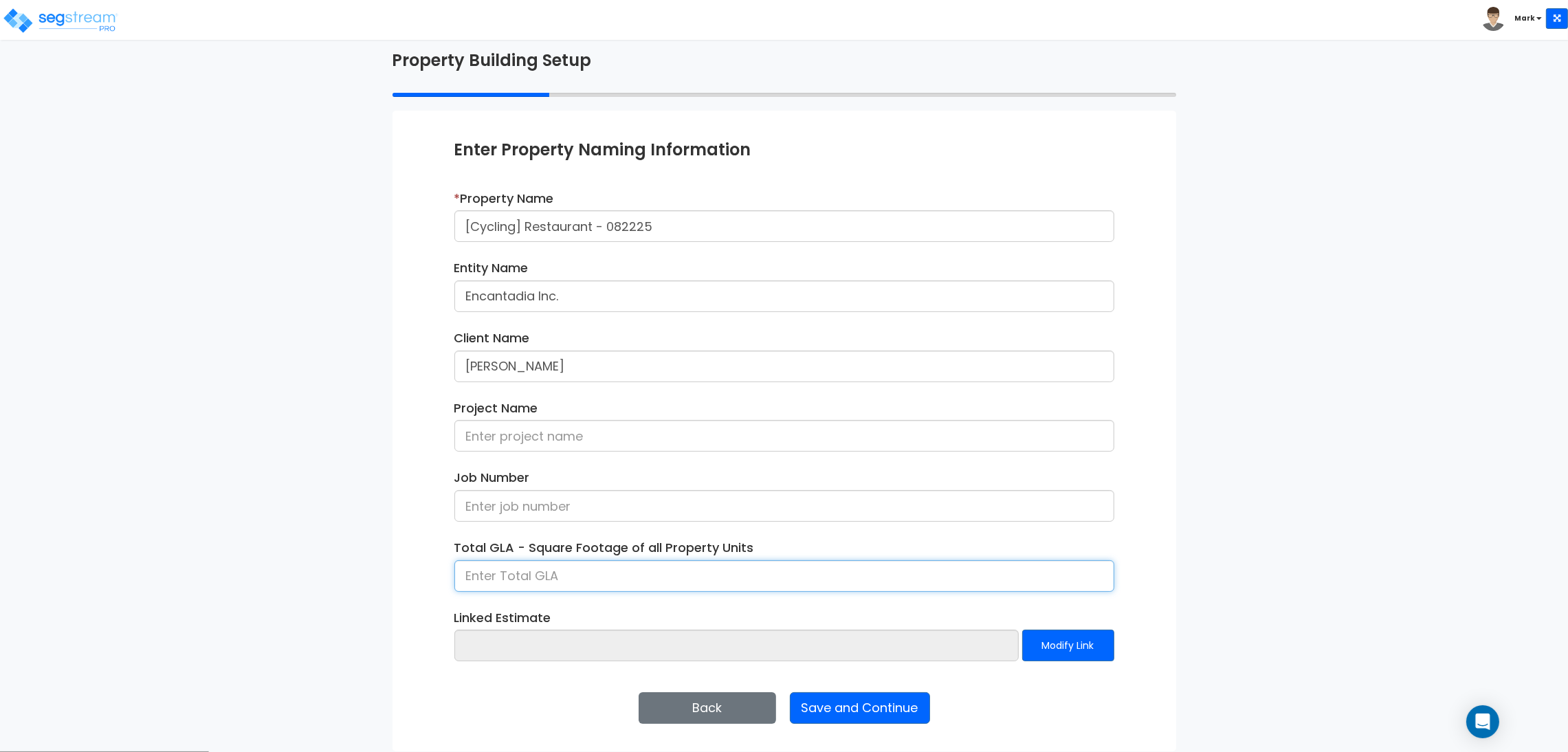
click at [568, 578] on input at bounding box center [784, 576] width 660 height 31
type input "4,000"
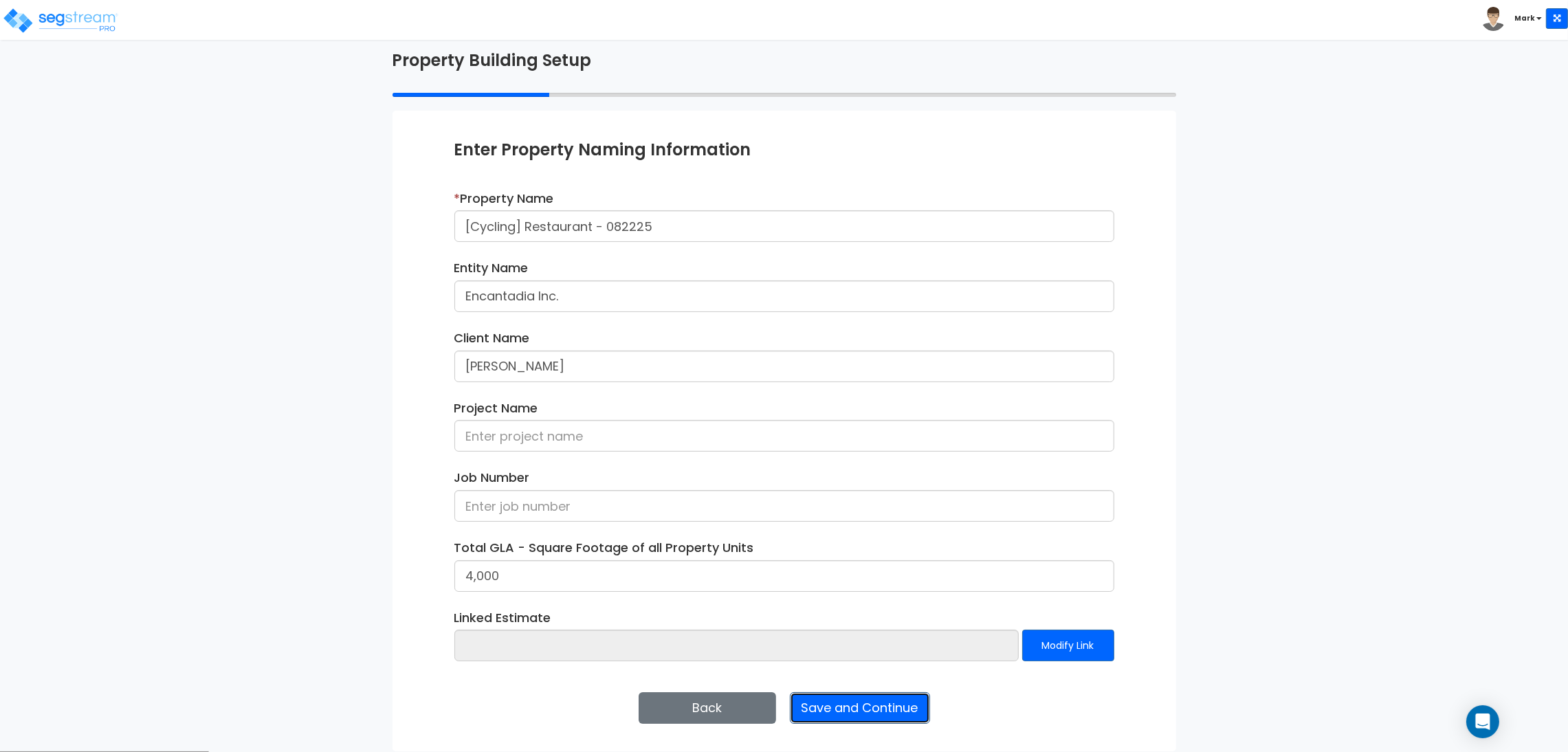
click at [854, 718] on button "Save and Continue" at bounding box center [859, 707] width 140 height 31
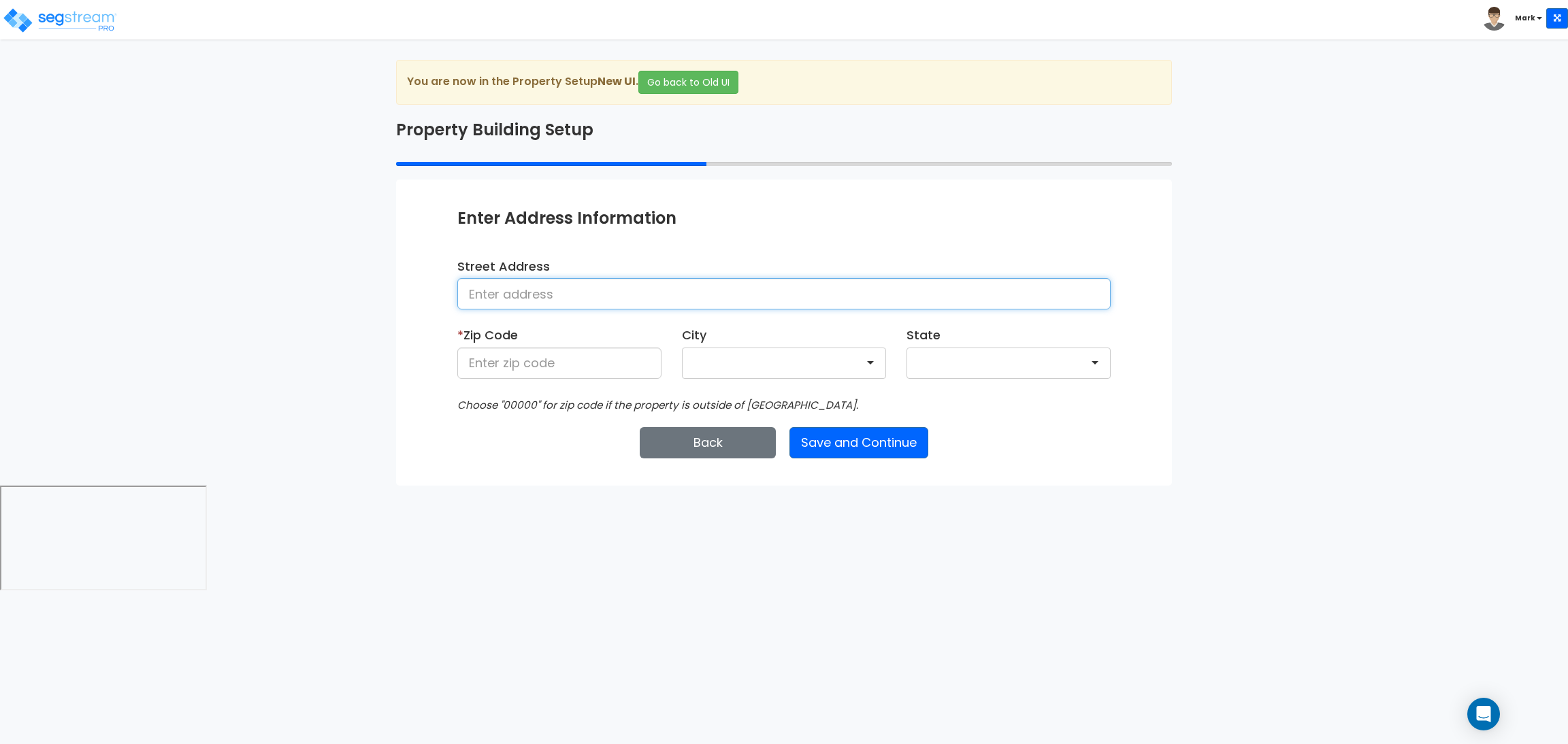
click at [508, 291] on input at bounding box center [784, 293] width 653 height 31
type input "[STREET_ADDRESS]"
type input "28602"
click at [538, 524] on html "Toggle navigation Mark x" at bounding box center [784, 296] width 1568 height 594
click at [885, 442] on button "Save and Continue" at bounding box center [859, 443] width 139 height 31
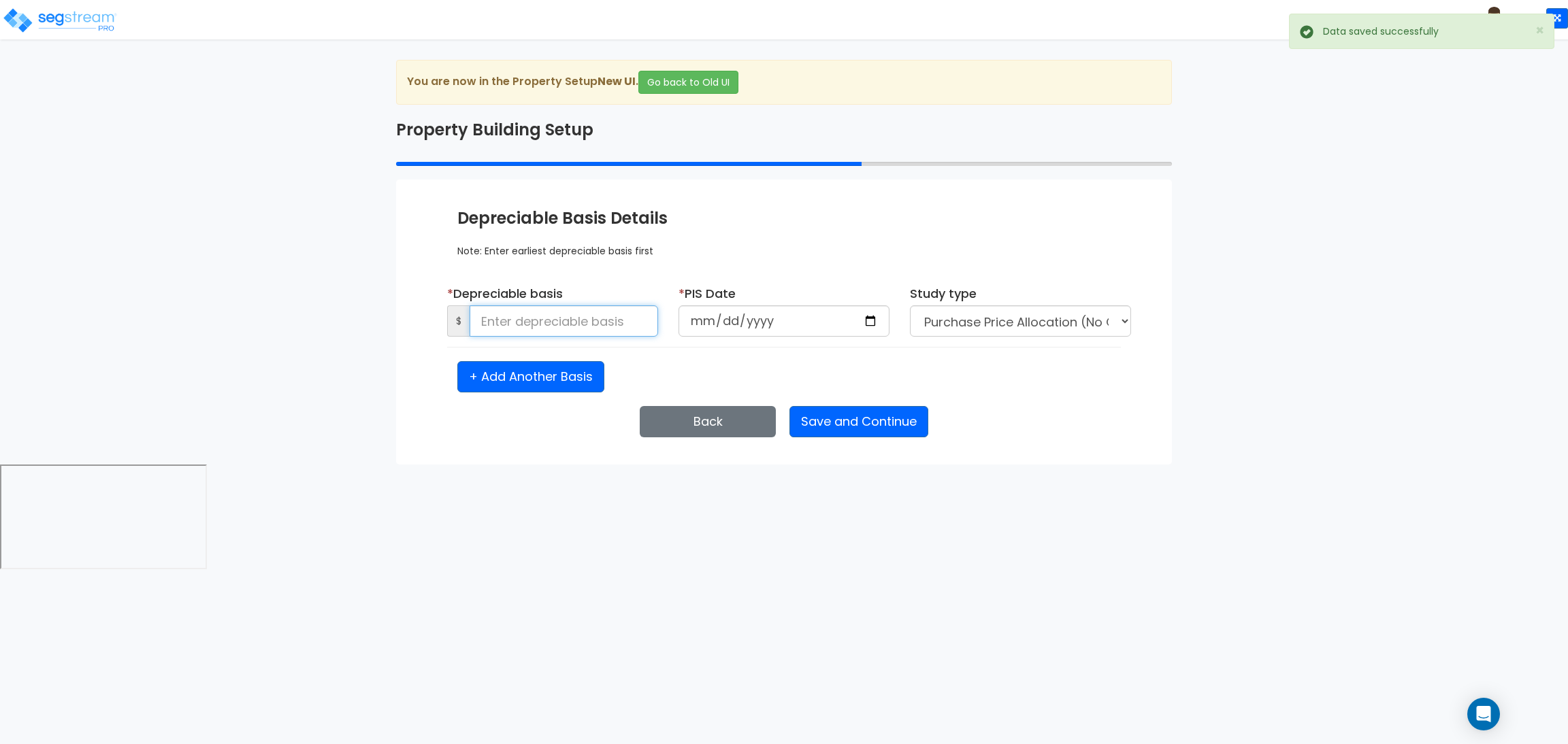
drag, startPoint x: 609, startPoint y: 329, endPoint x: 606, endPoint y: 321, distance: 8.5
click at [609, 326] on input at bounding box center [564, 321] width 189 height 31
type input "50,000"
click at [866, 315] on input "date" at bounding box center [784, 321] width 211 height 31
type input "[DATE]"
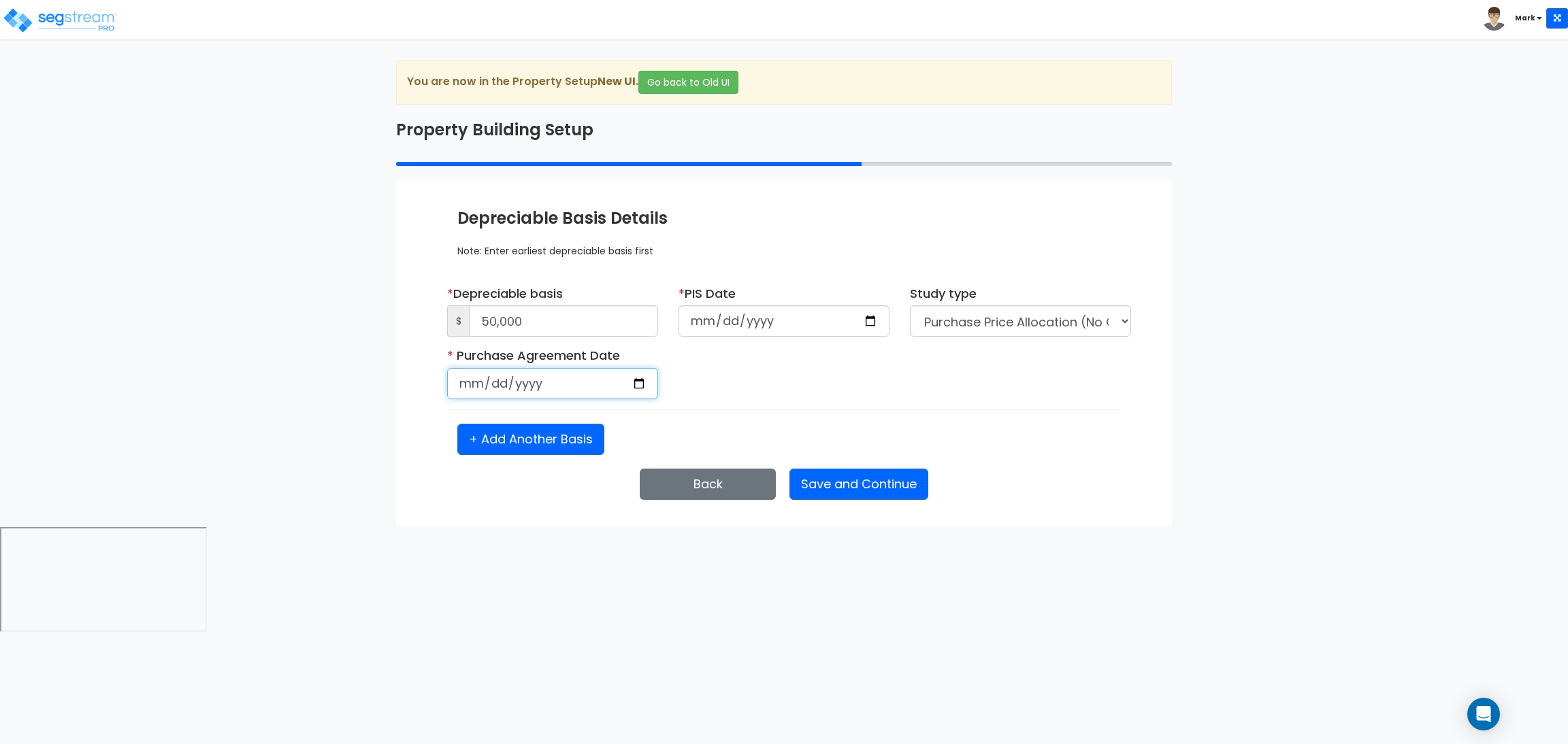
click at [646, 376] on input "date" at bounding box center [552, 383] width 211 height 31
click at [635, 388] on input "date" at bounding box center [552, 383] width 211 height 31
type input "[DATE]"
click at [860, 489] on button "Save and Continue" at bounding box center [859, 483] width 139 height 31
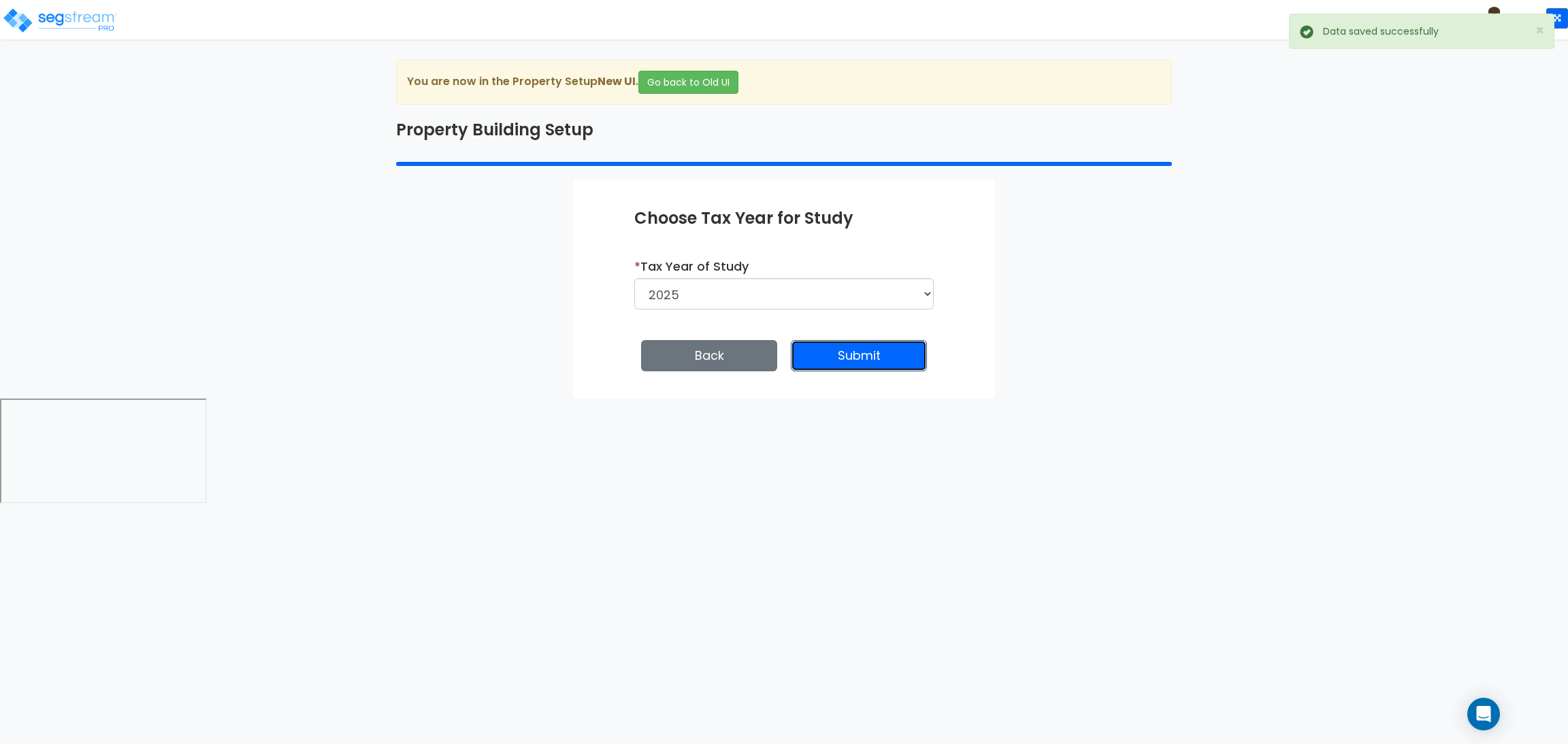
click at [851, 369] on button "Submit" at bounding box center [859, 355] width 136 height 31
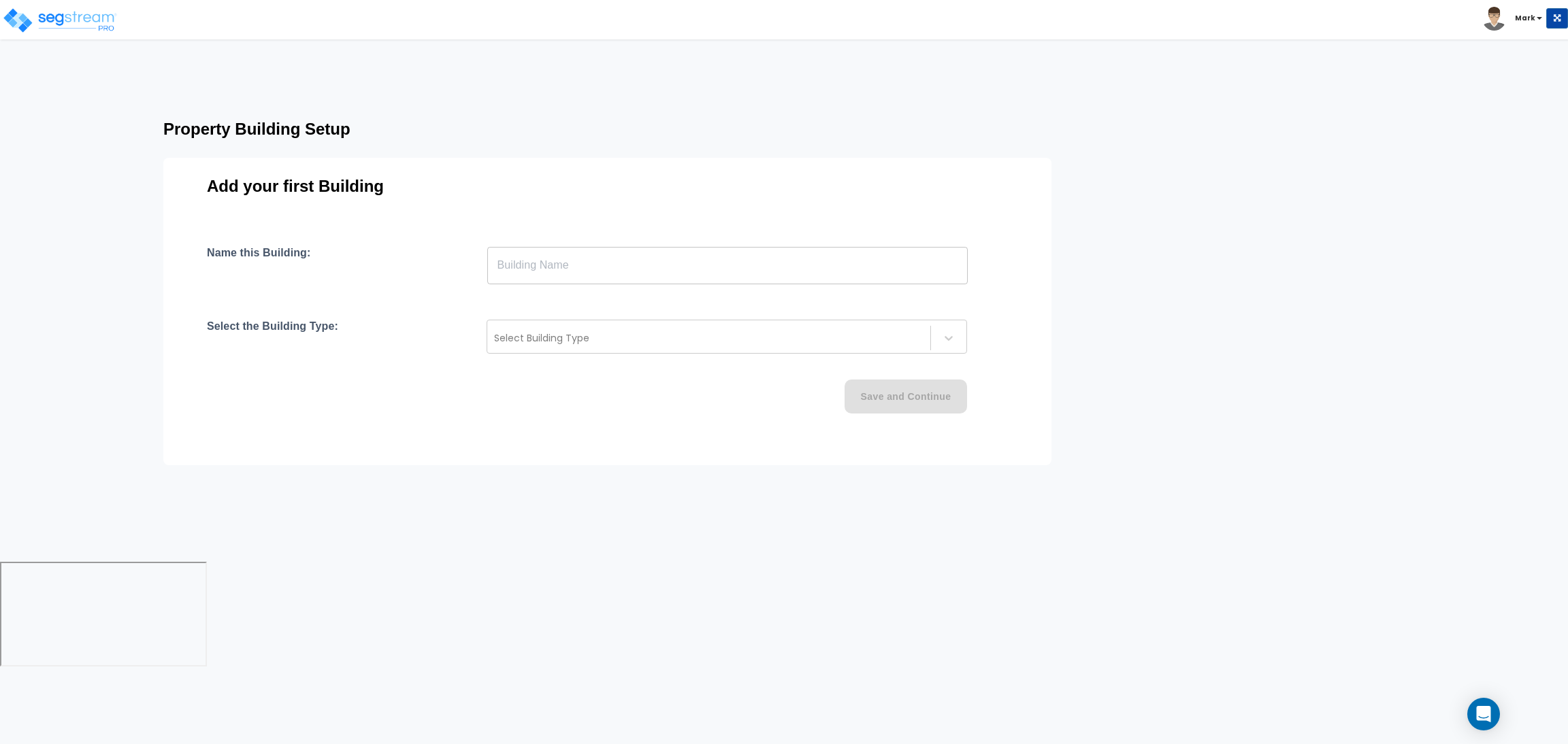
click at [554, 251] on input "text" at bounding box center [727, 266] width 480 height 38
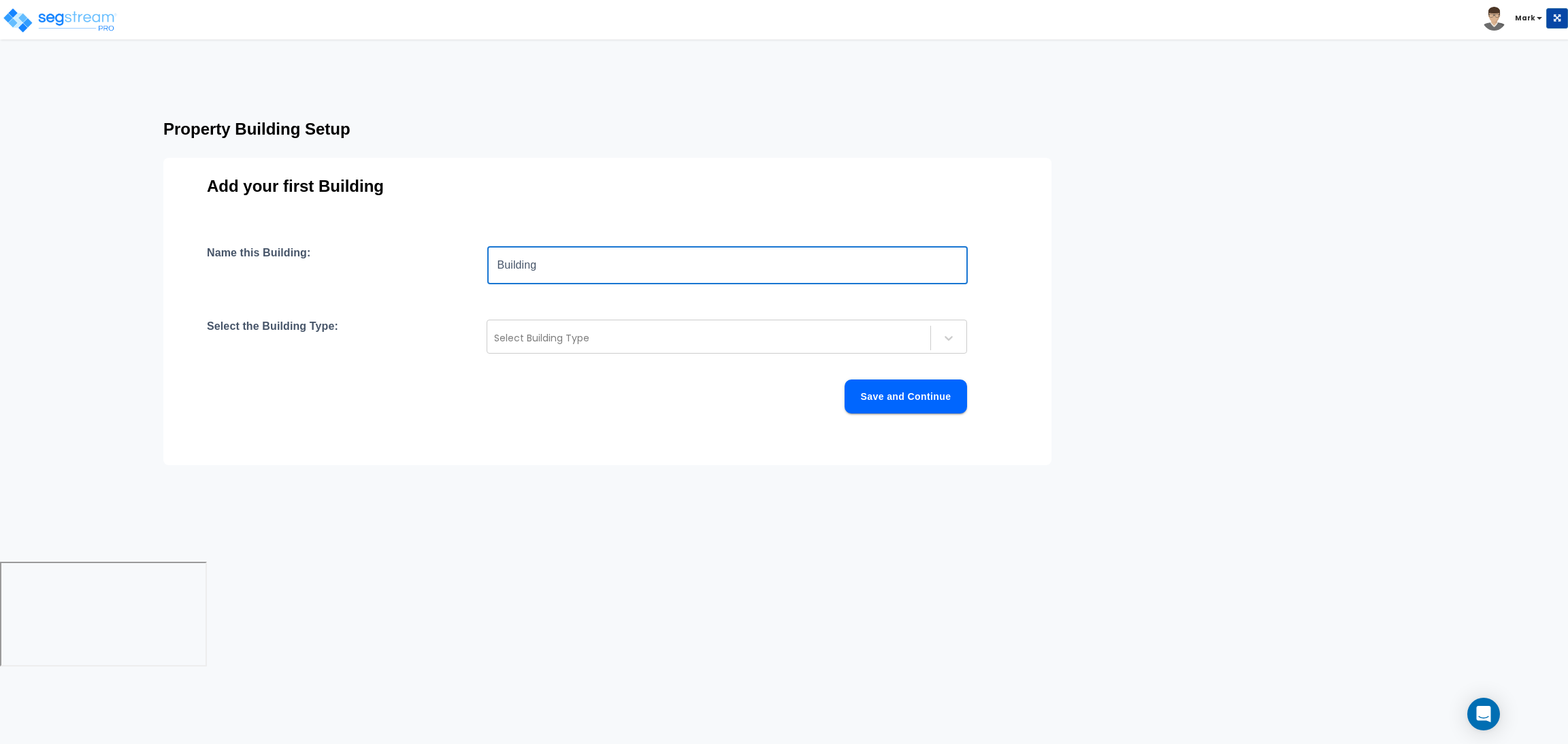
type input "Building"
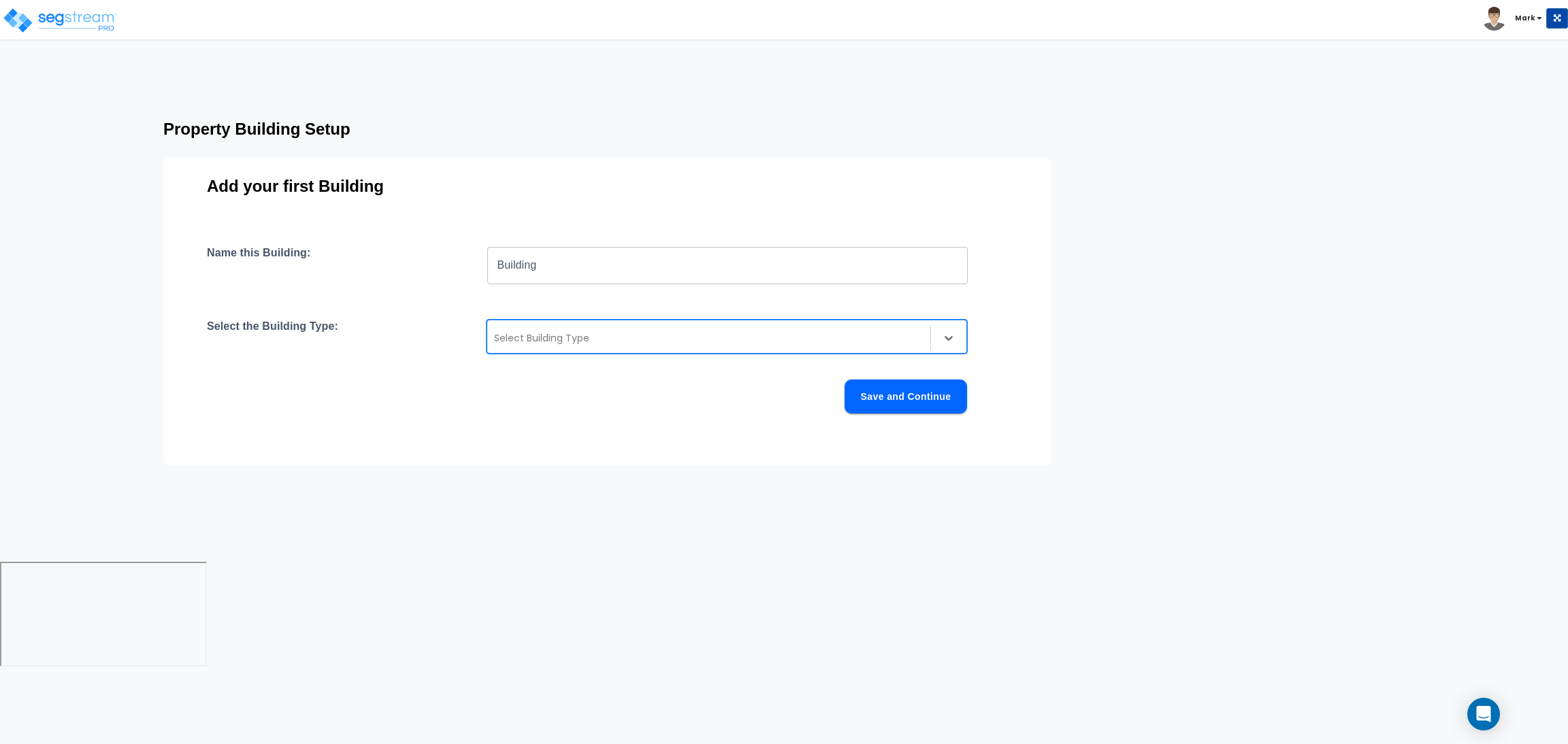
click at [578, 330] on div at bounding box center [709, 338] width 429 height 17
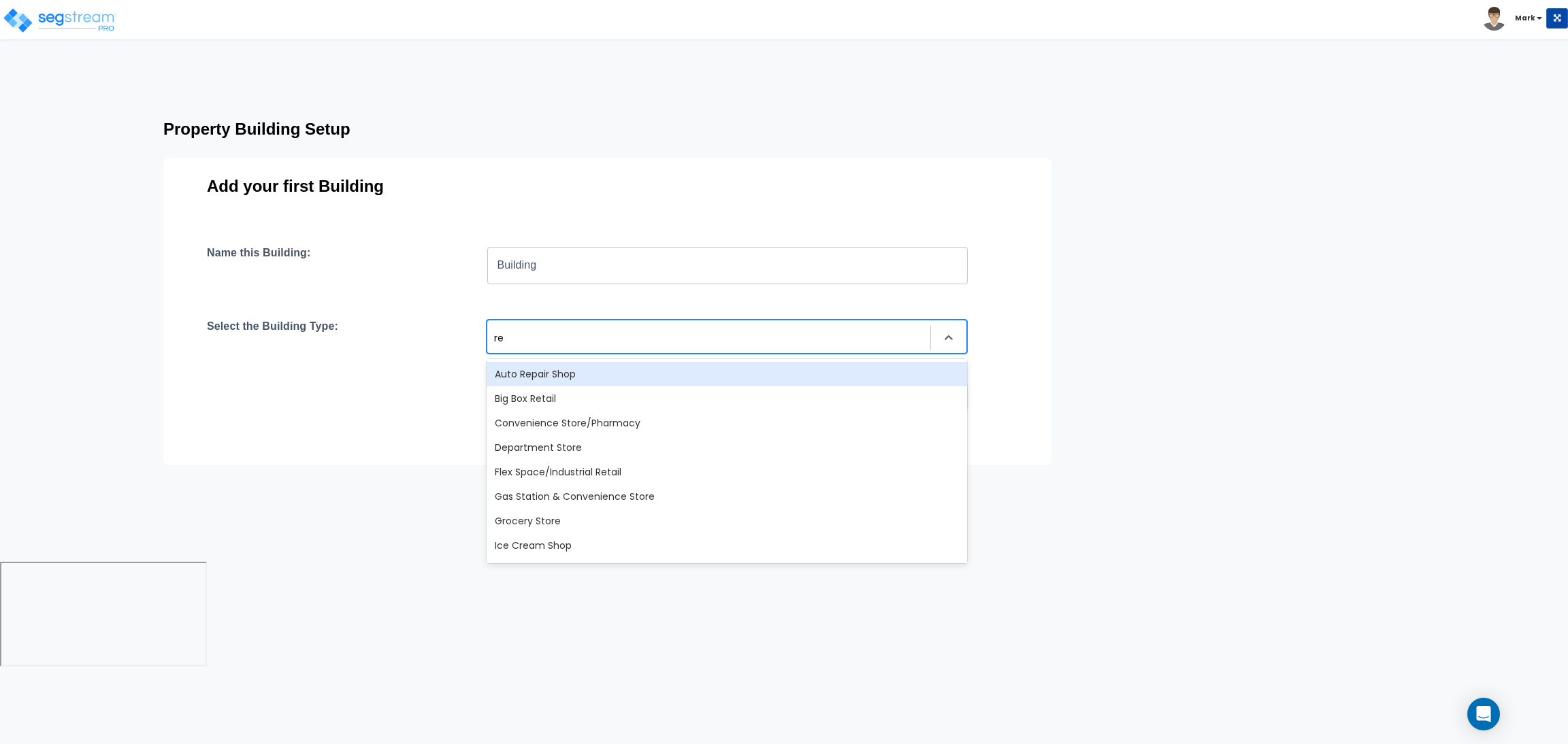
type input "res"
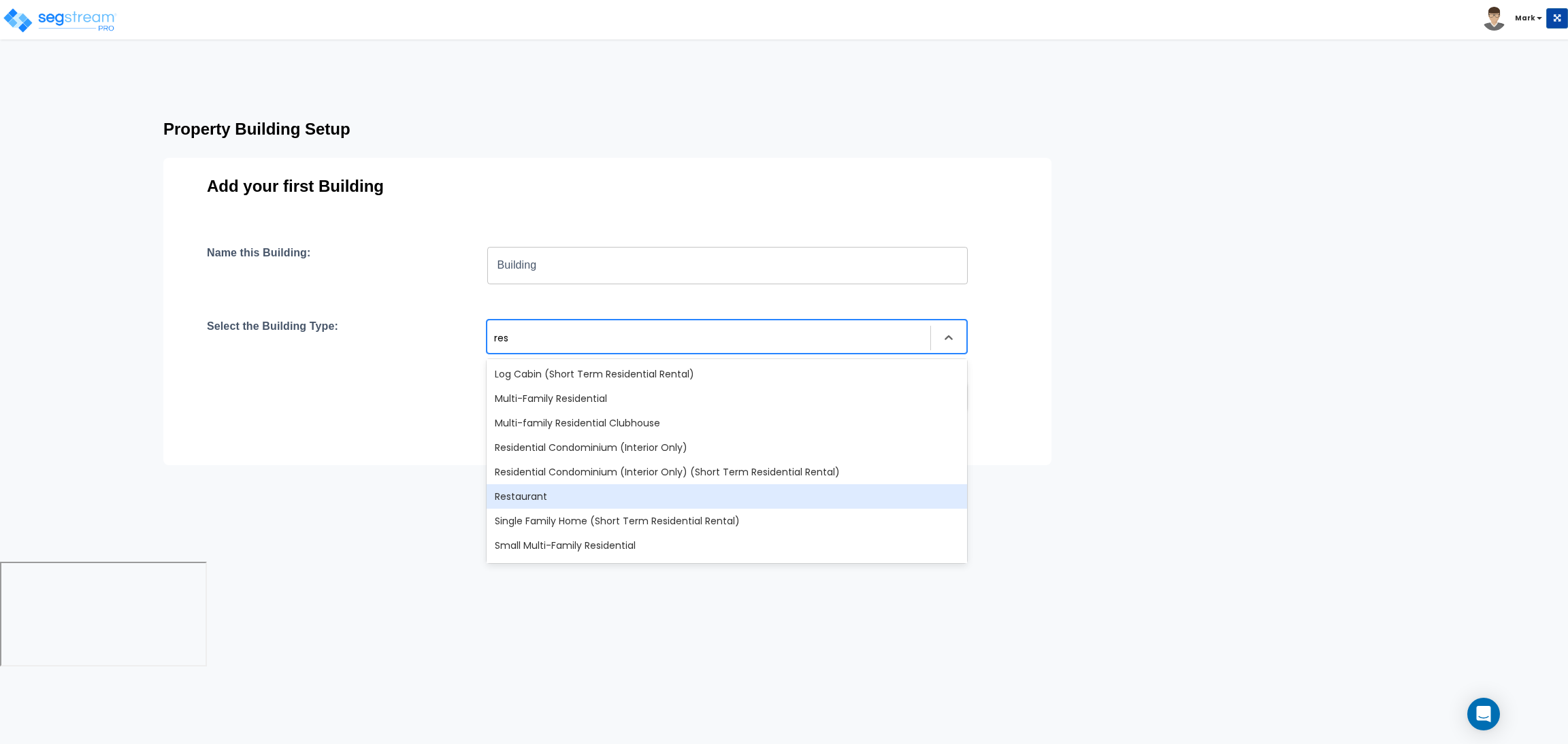
click at [561, 501] on div "Restaurant" at bounding box center [727, 496] width 480 height 24
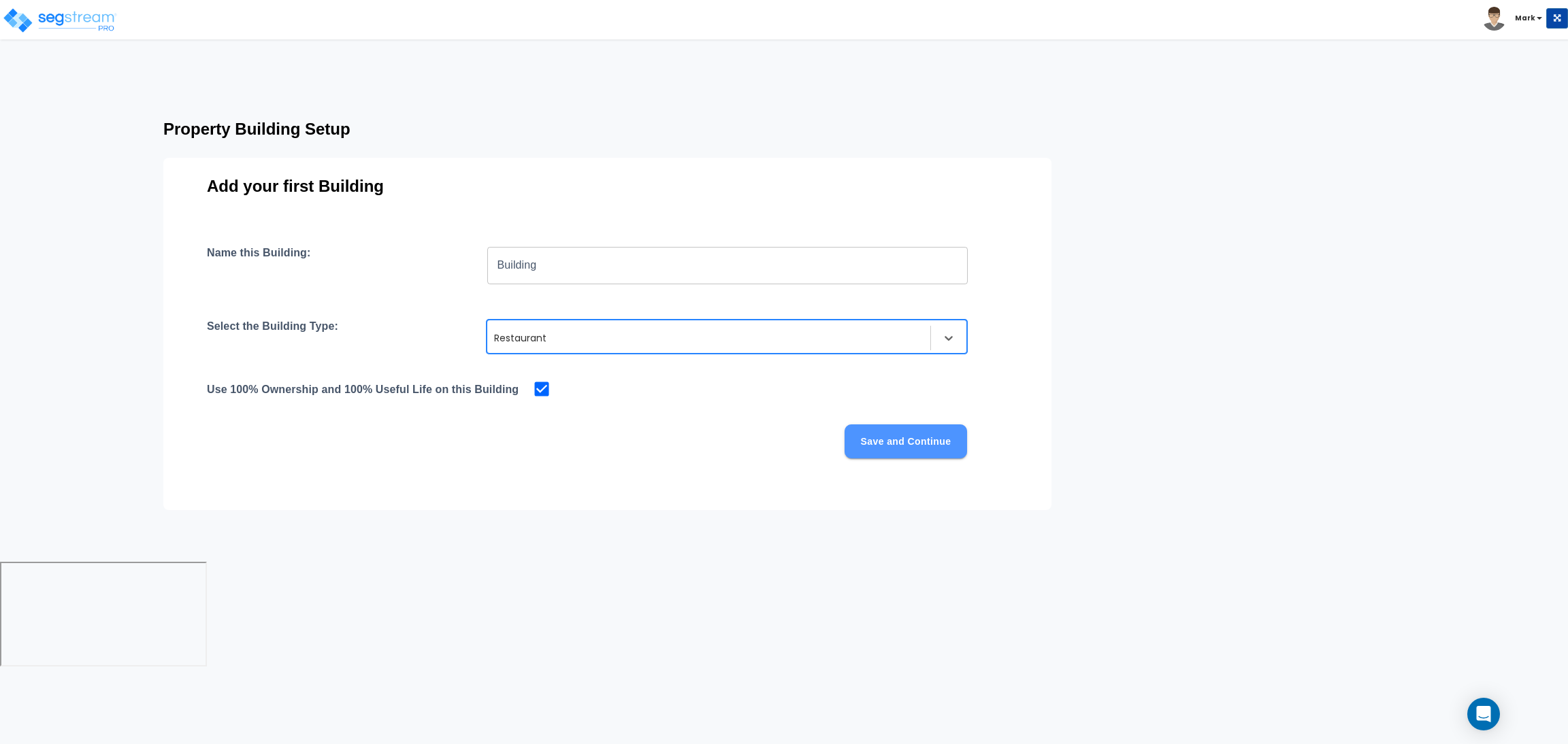
click at [883, 446] on button "Save and Continue" at bounding box center [906, 441] width 123 height 34
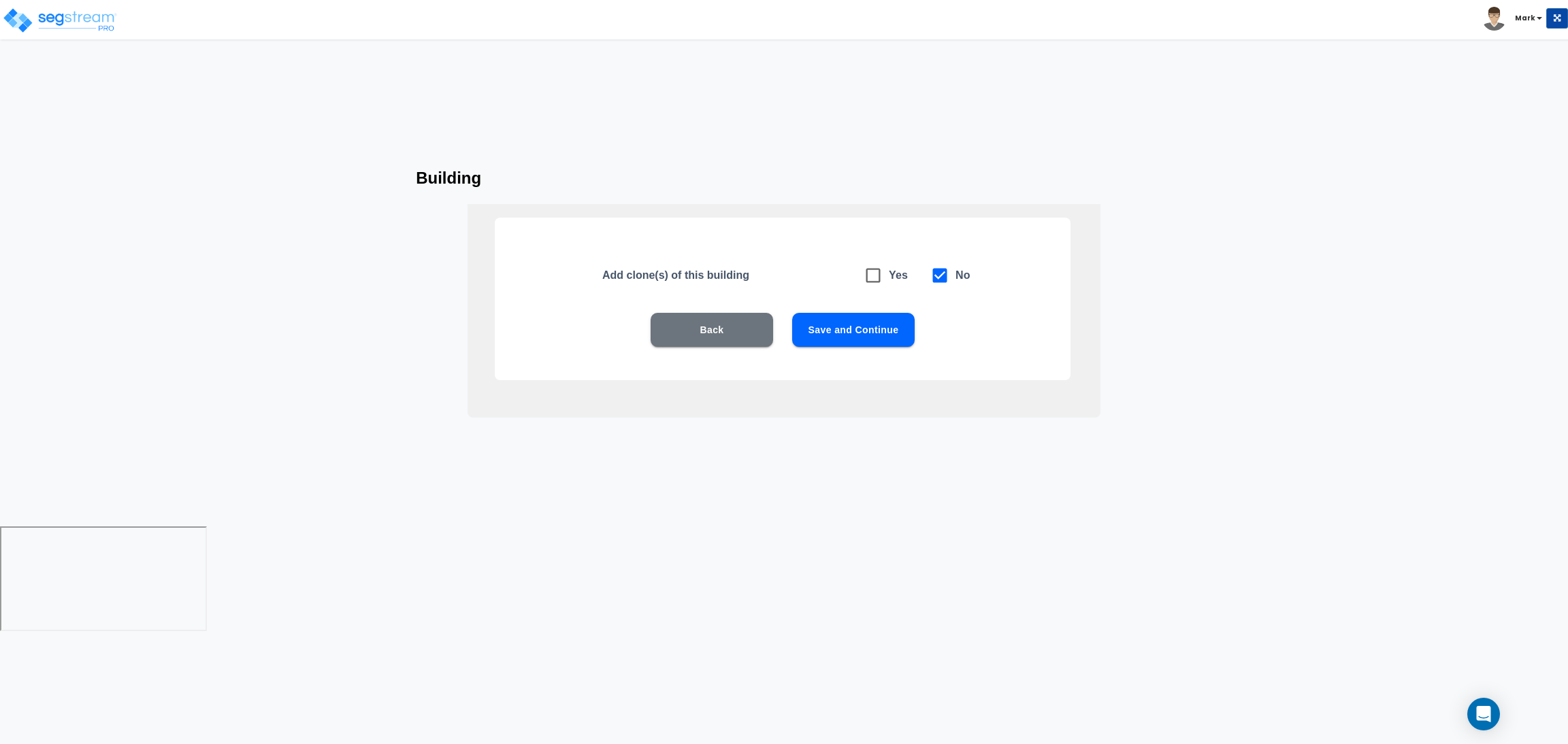
click at [860, 343] on button "Save and Continue" at bounding box center [853, 330] width 123 height 34
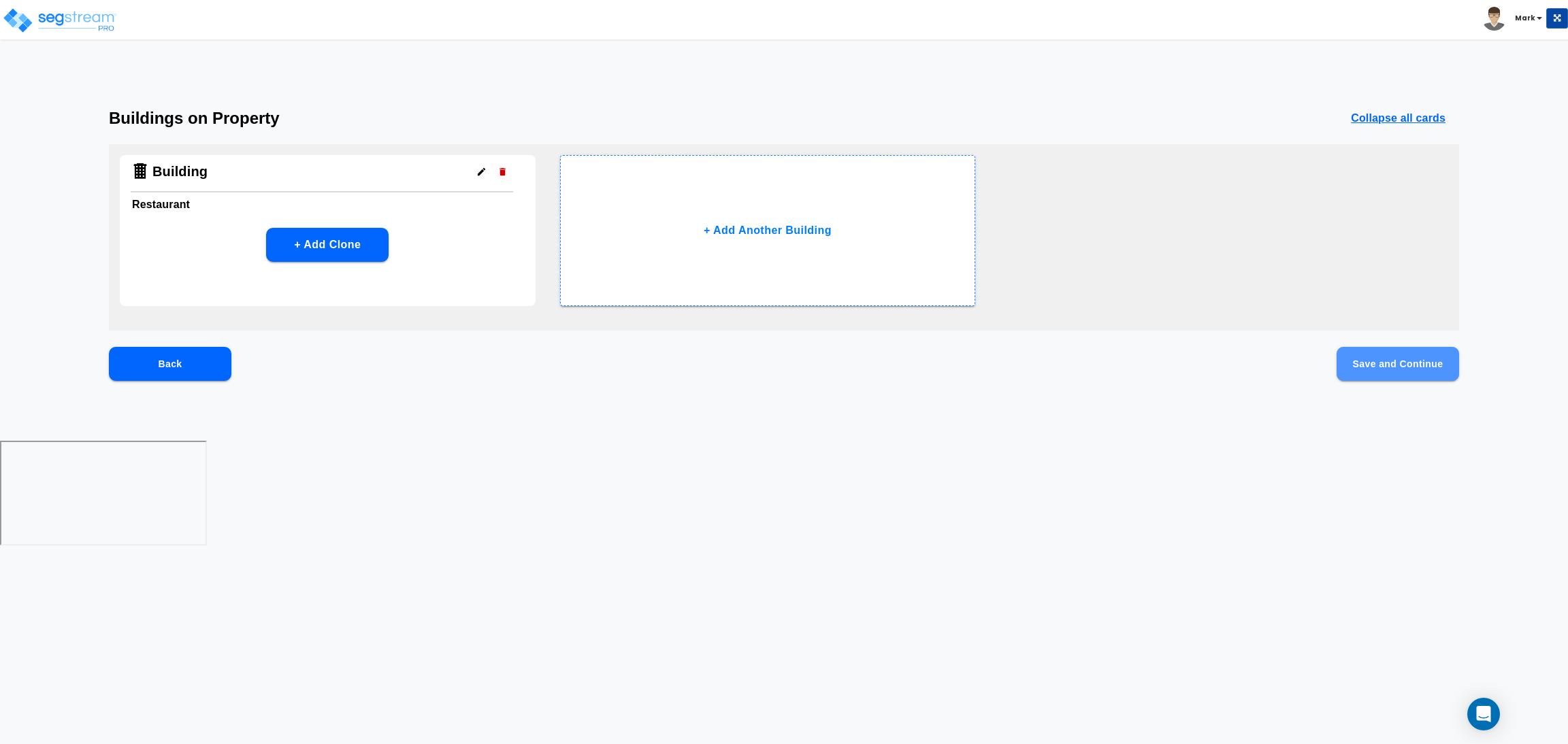
click at [1365, 368] on button "Save and Continue" at bounding box center [1398, 364] width 123 height 34
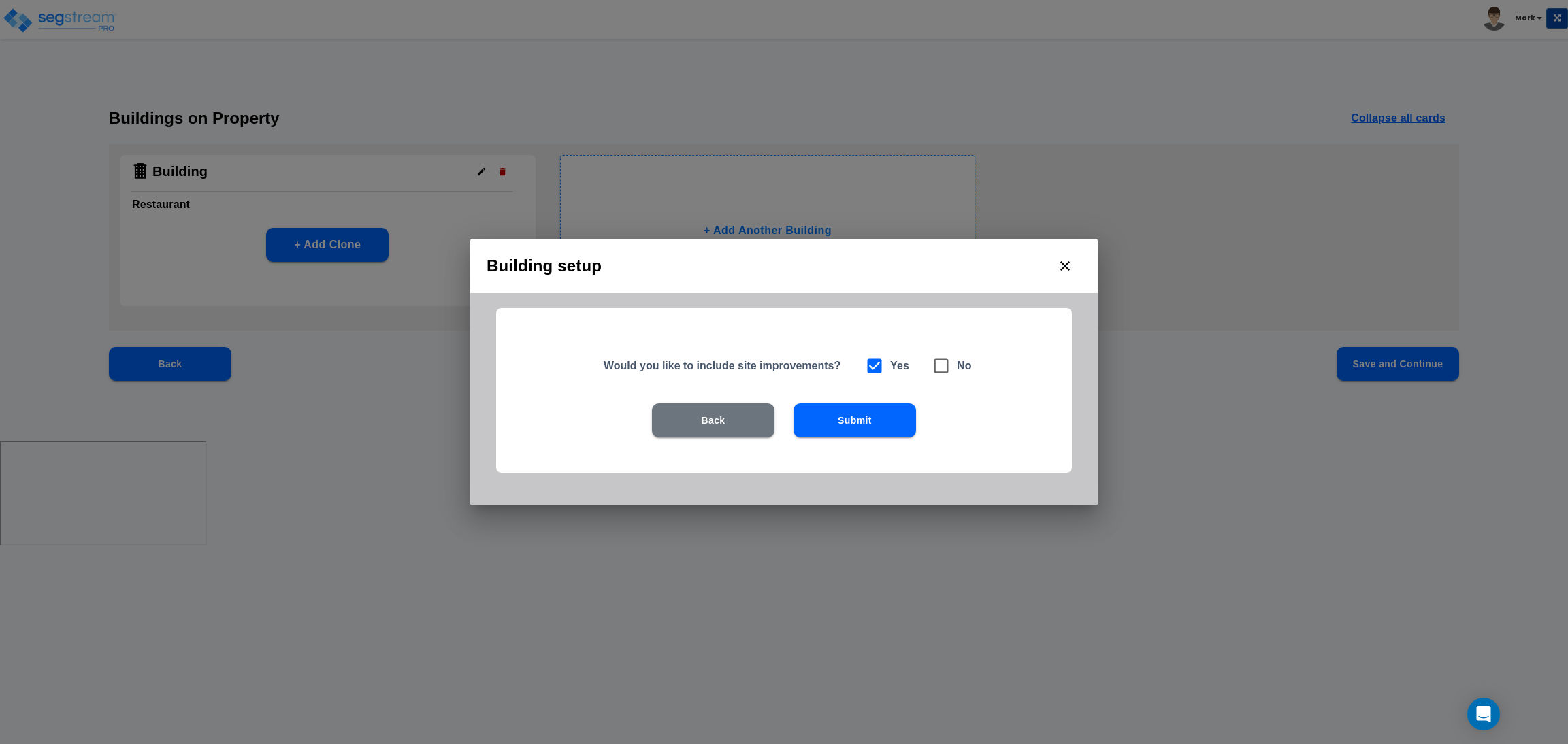
click at [864, 433] on button "Submit" at bounding box center [855, 420] width 123 height 34
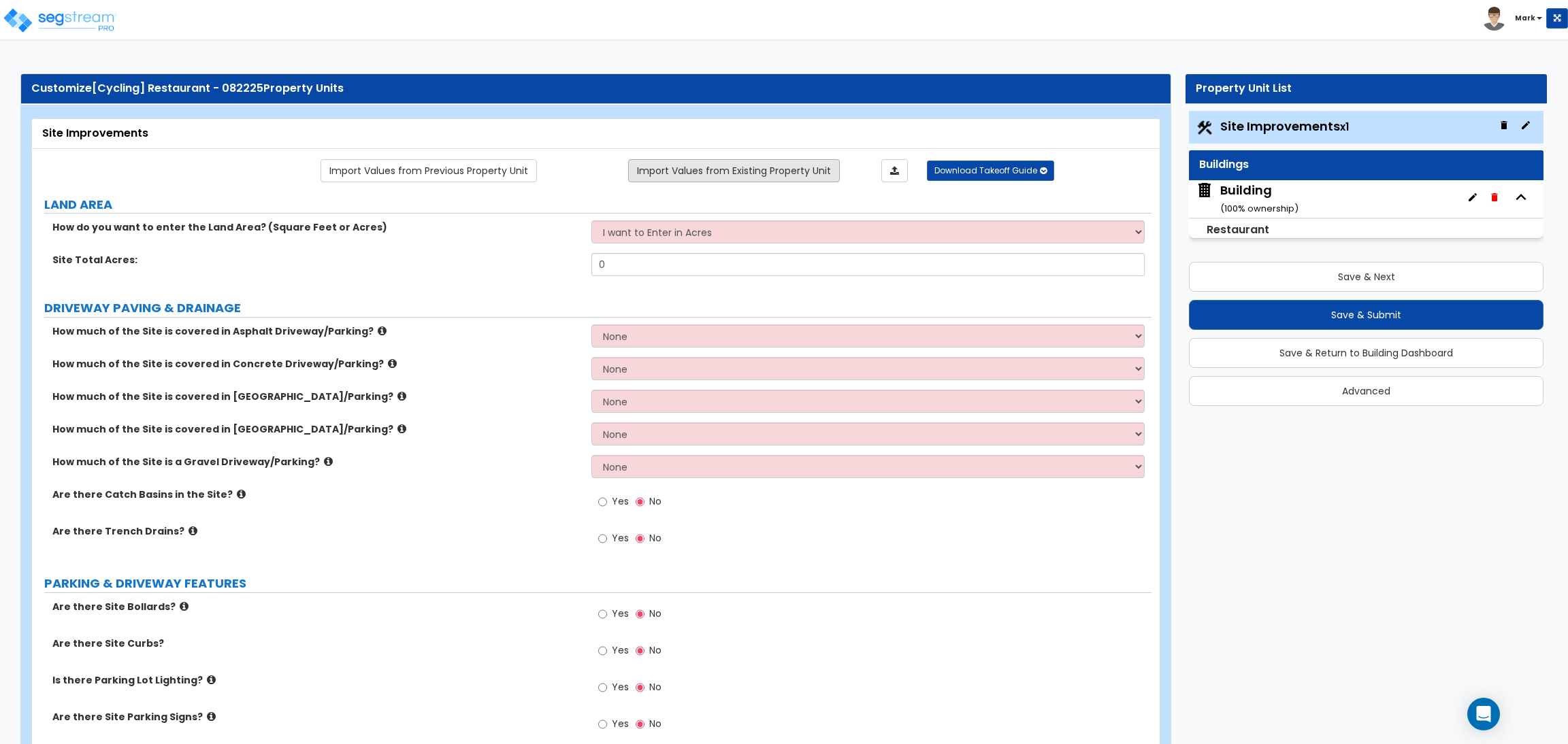
click at [770, 169] on link "Import Values from Existing Property Unit" at bounding box center [733, 171] width 211 height 23
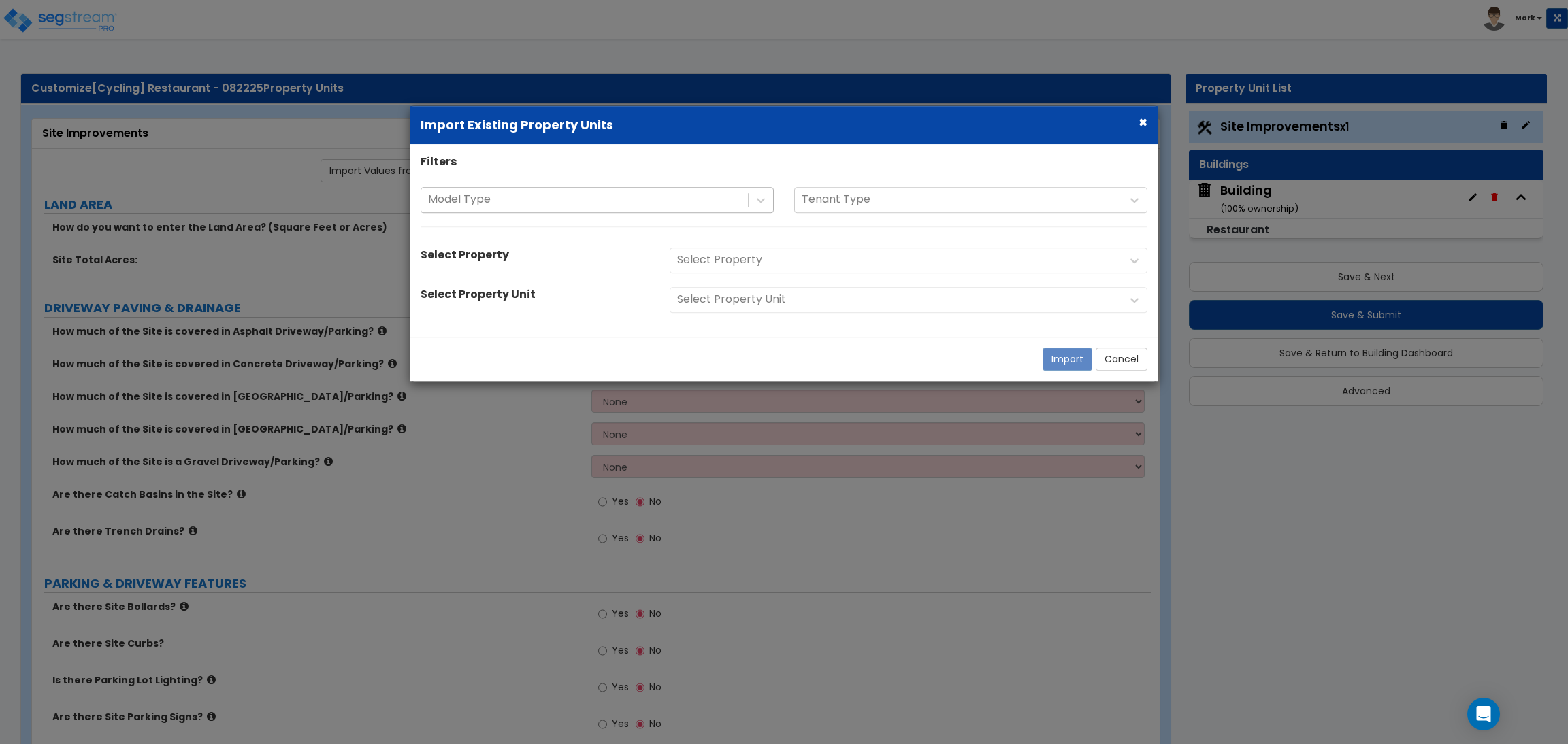
click at [589, 205] on div at bounding box center [585, 200] width 313 height 18
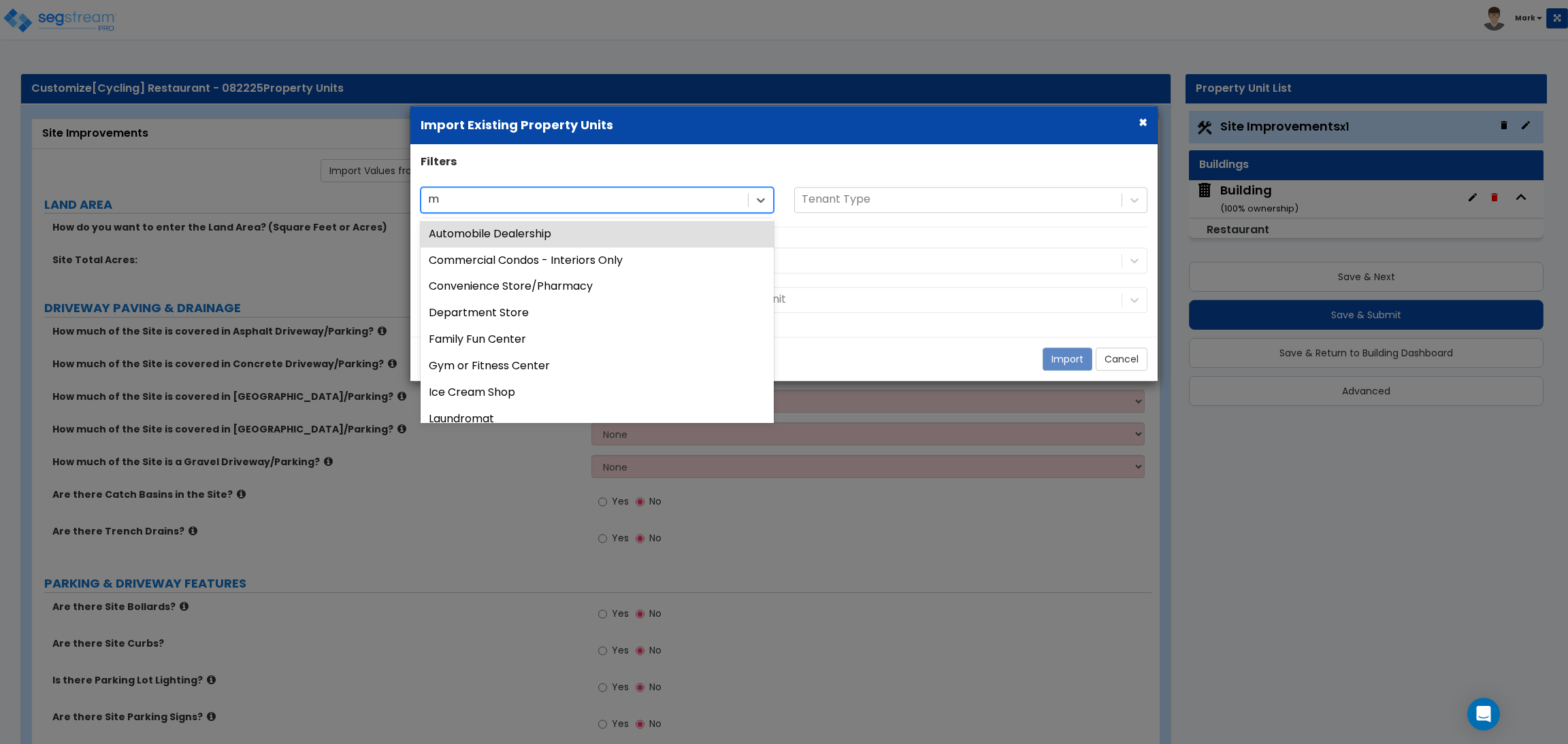
type input "mo"
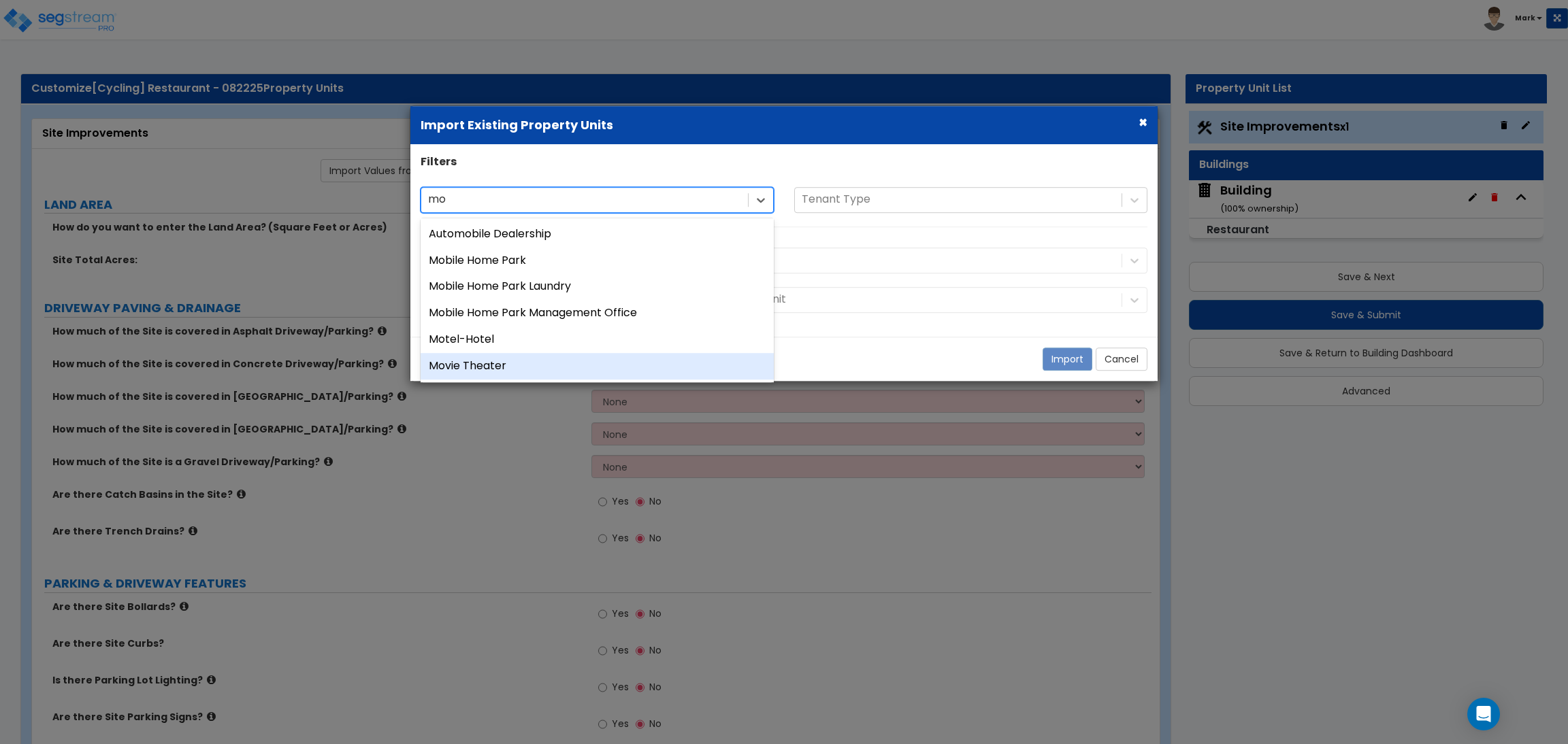
click at [493, 362] on div "Movie Theater" at bounding box center [597, 367] width 353 height 27
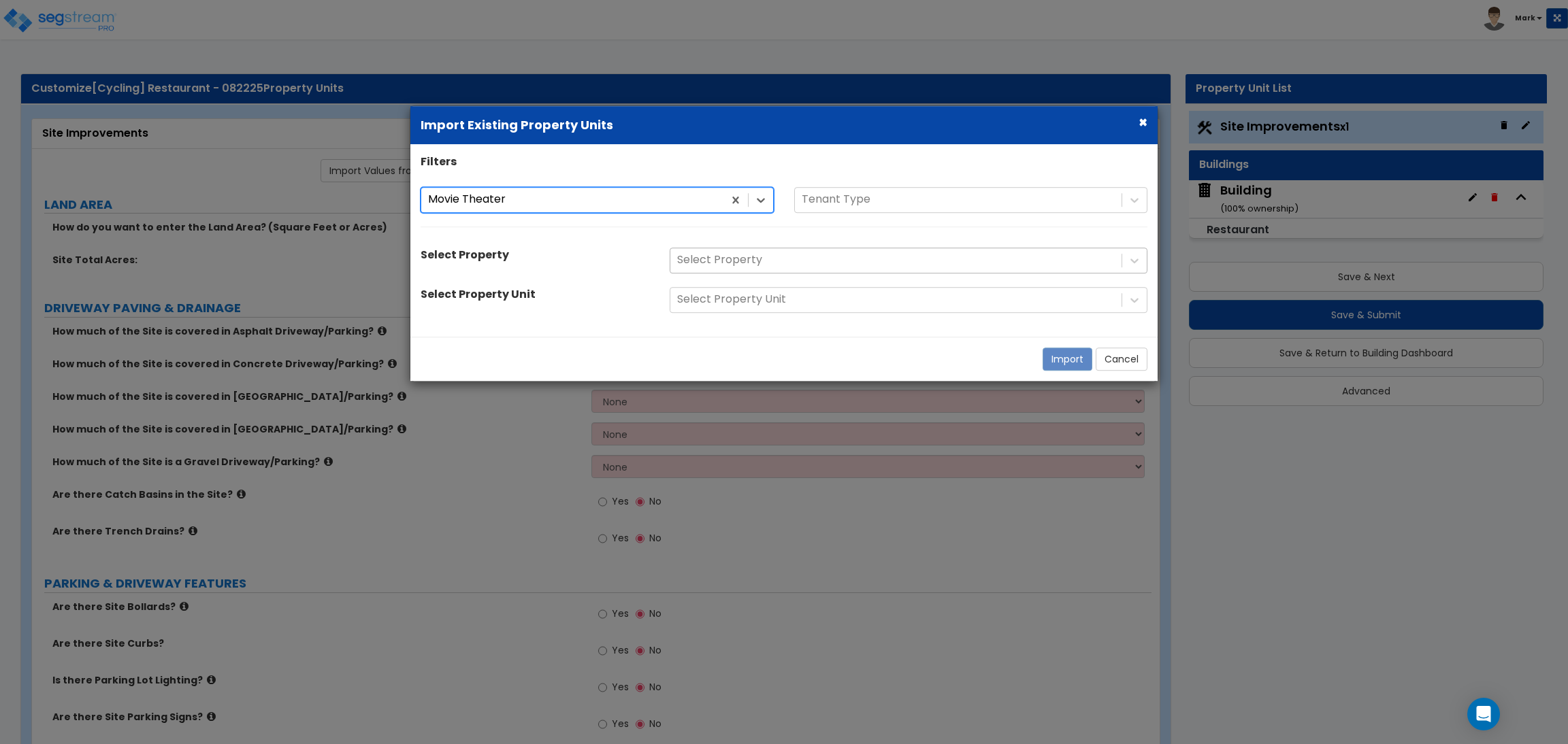
click at [718, 259] on div at bounding box center [896, 261] width 438 height 18
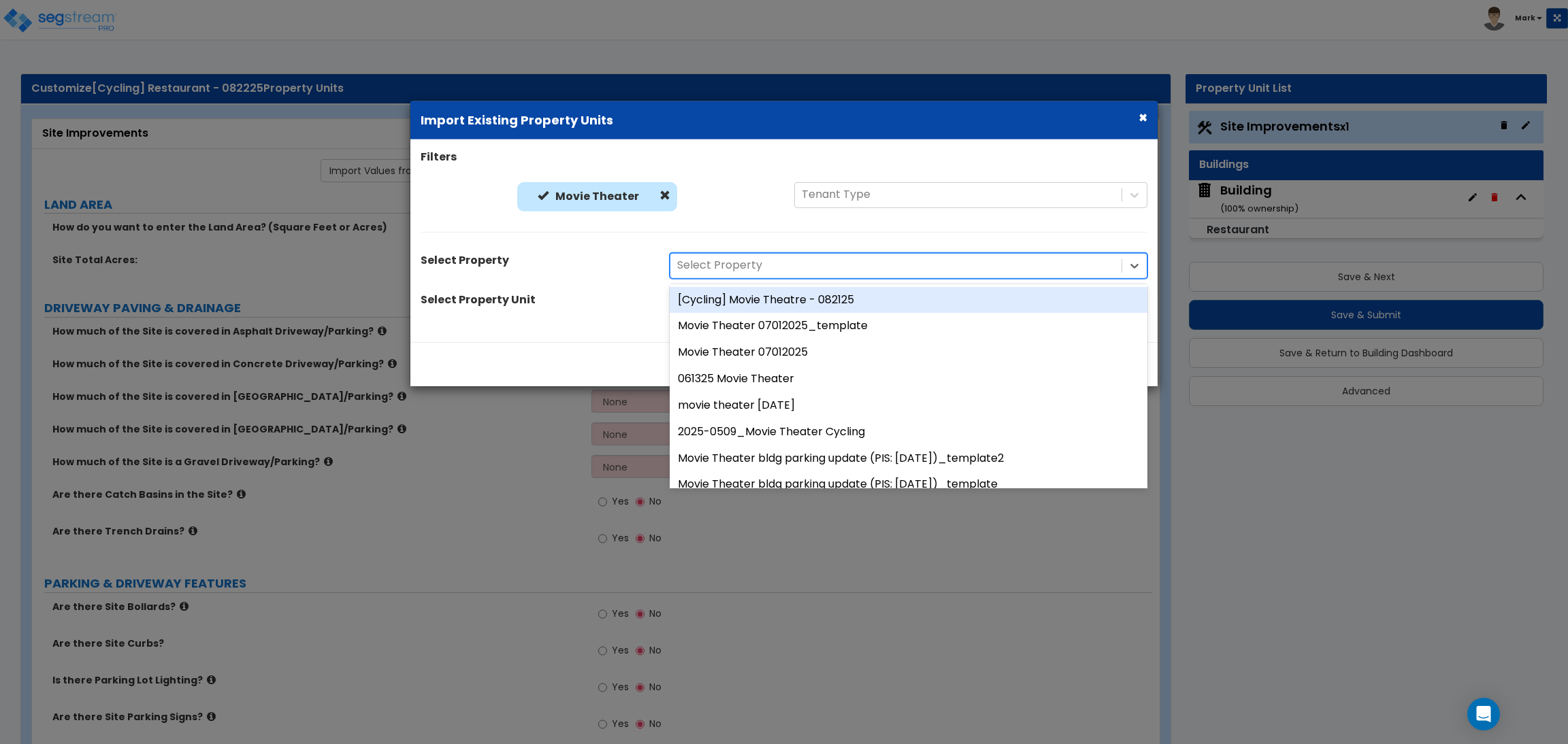
click at [748, 310] on div "[Cycling] Movie Theatre - 082125" at bounding box center [909, 300] width 478 height 27
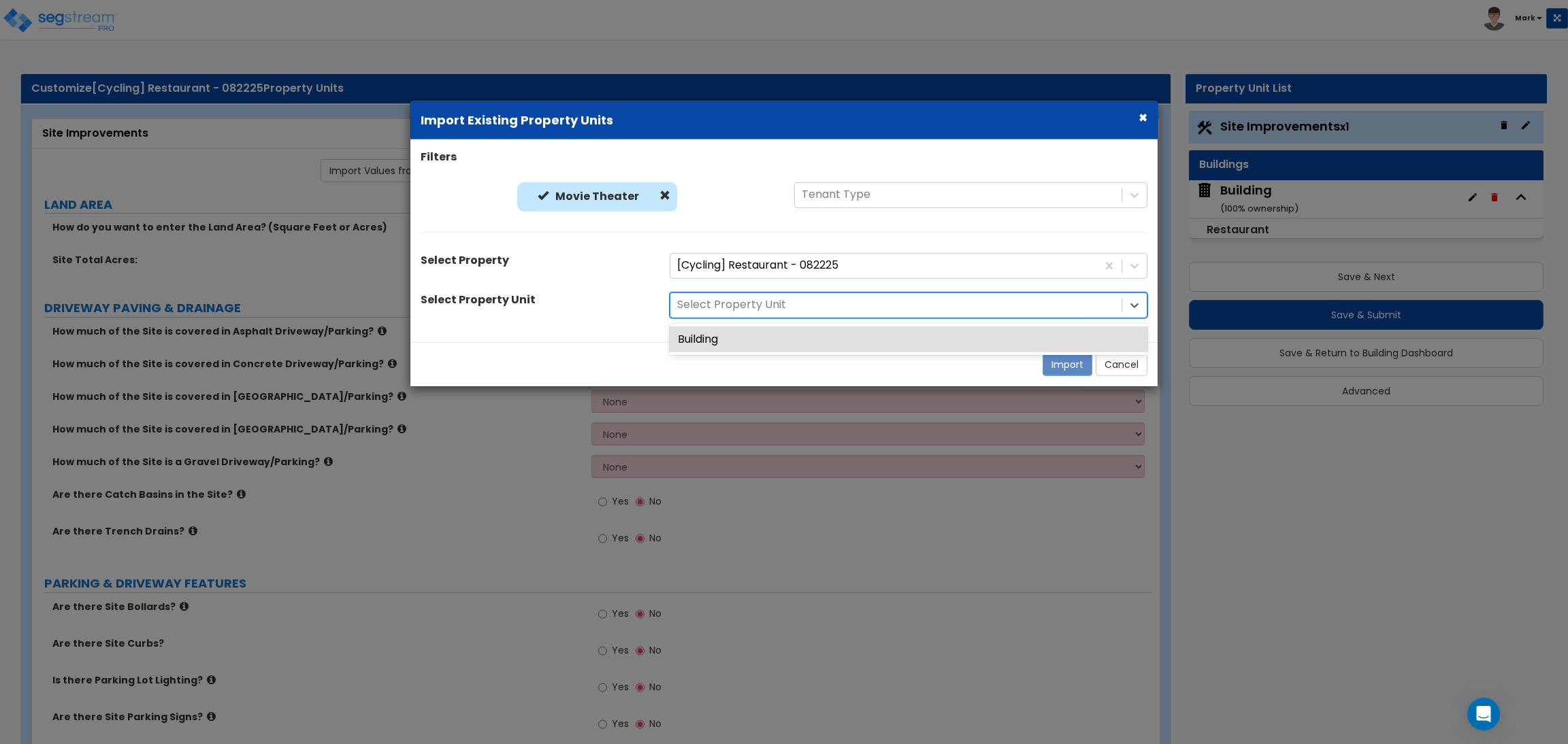
click at [732, 301] on div at bounding box center [896, 305] width 438 height 18
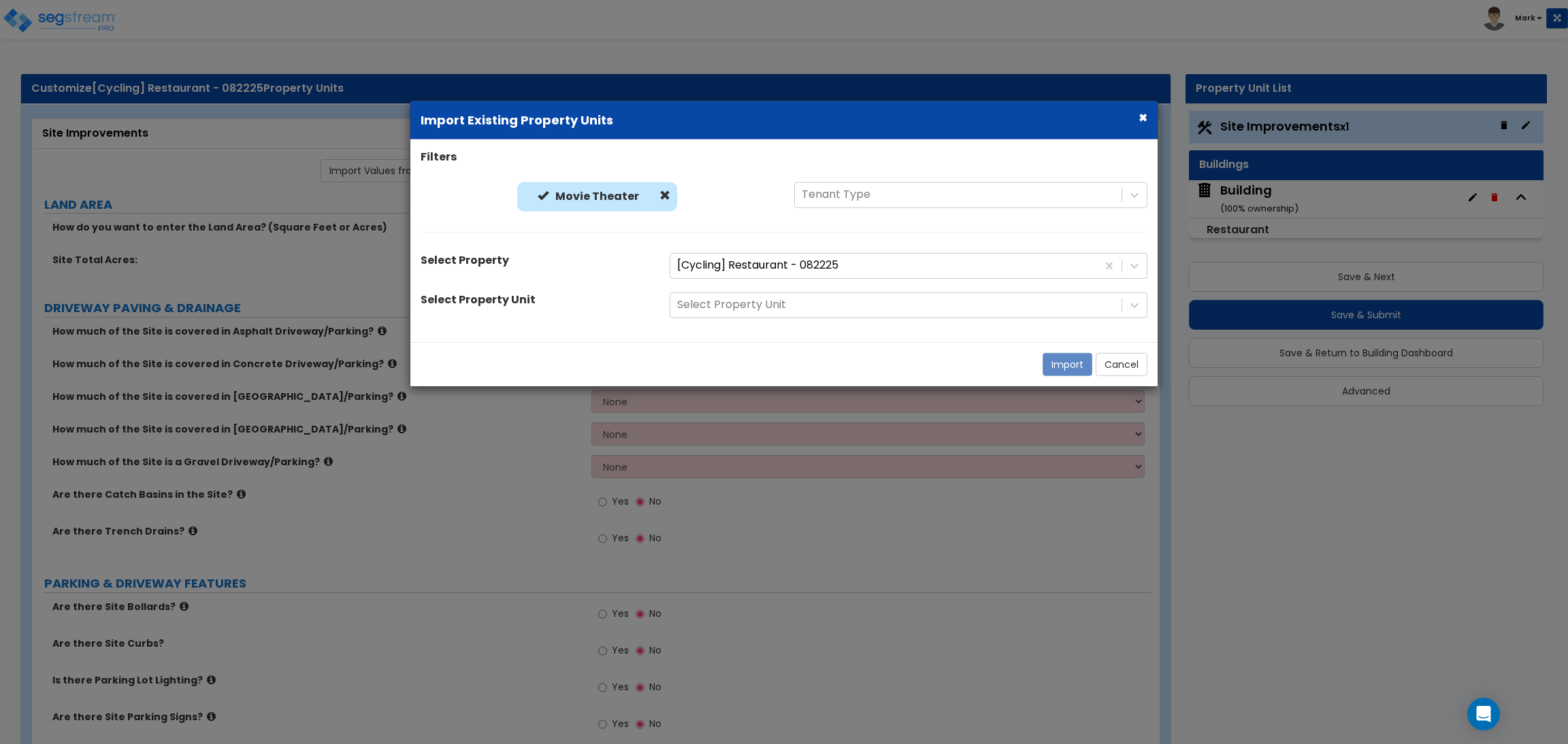
click at [755, 382] on div "Import Cancel" at bounding box center [784, 363] width 748 height 44
click at [748, 259] on div at bounding box center [884, 266] width 414 height 18
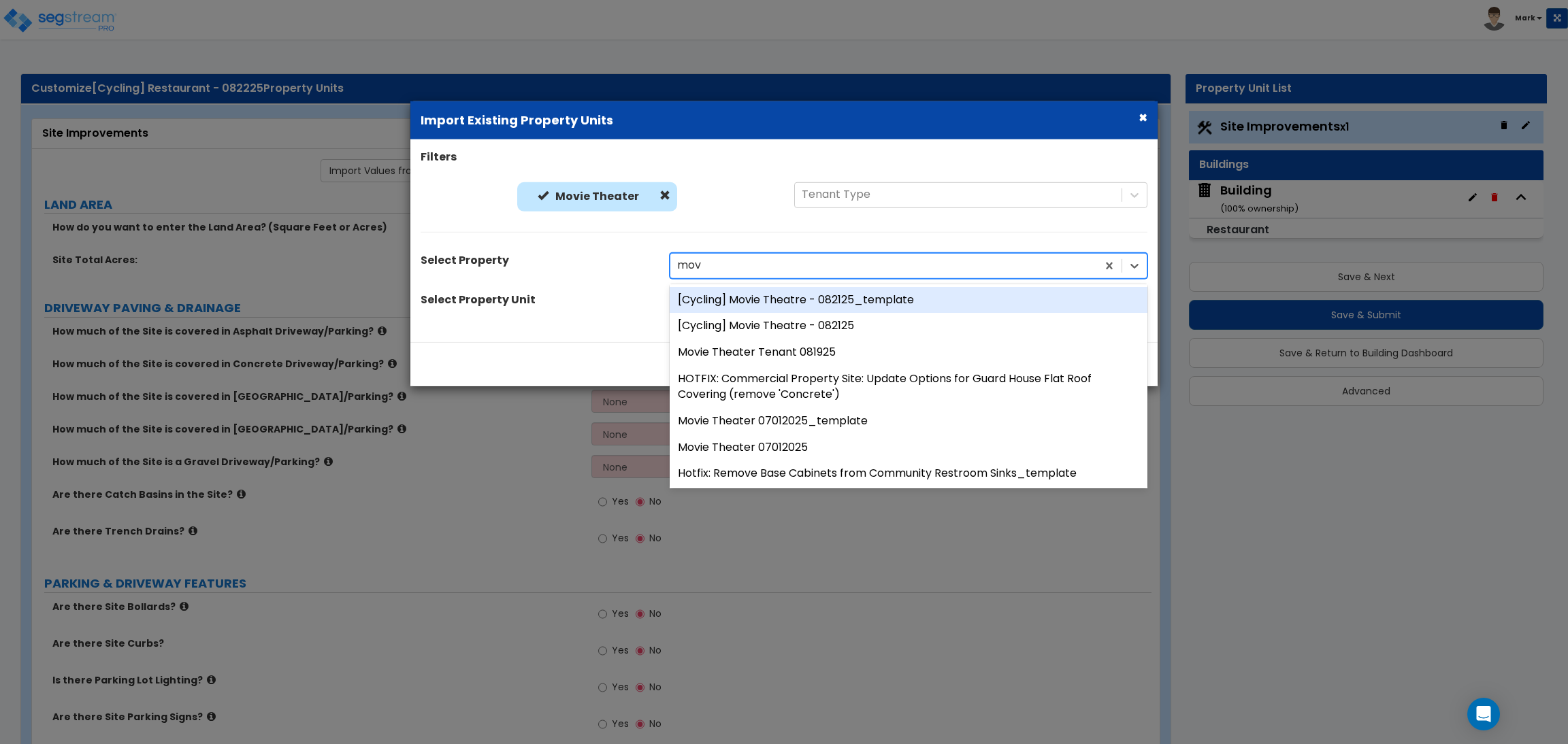
type input "movi"
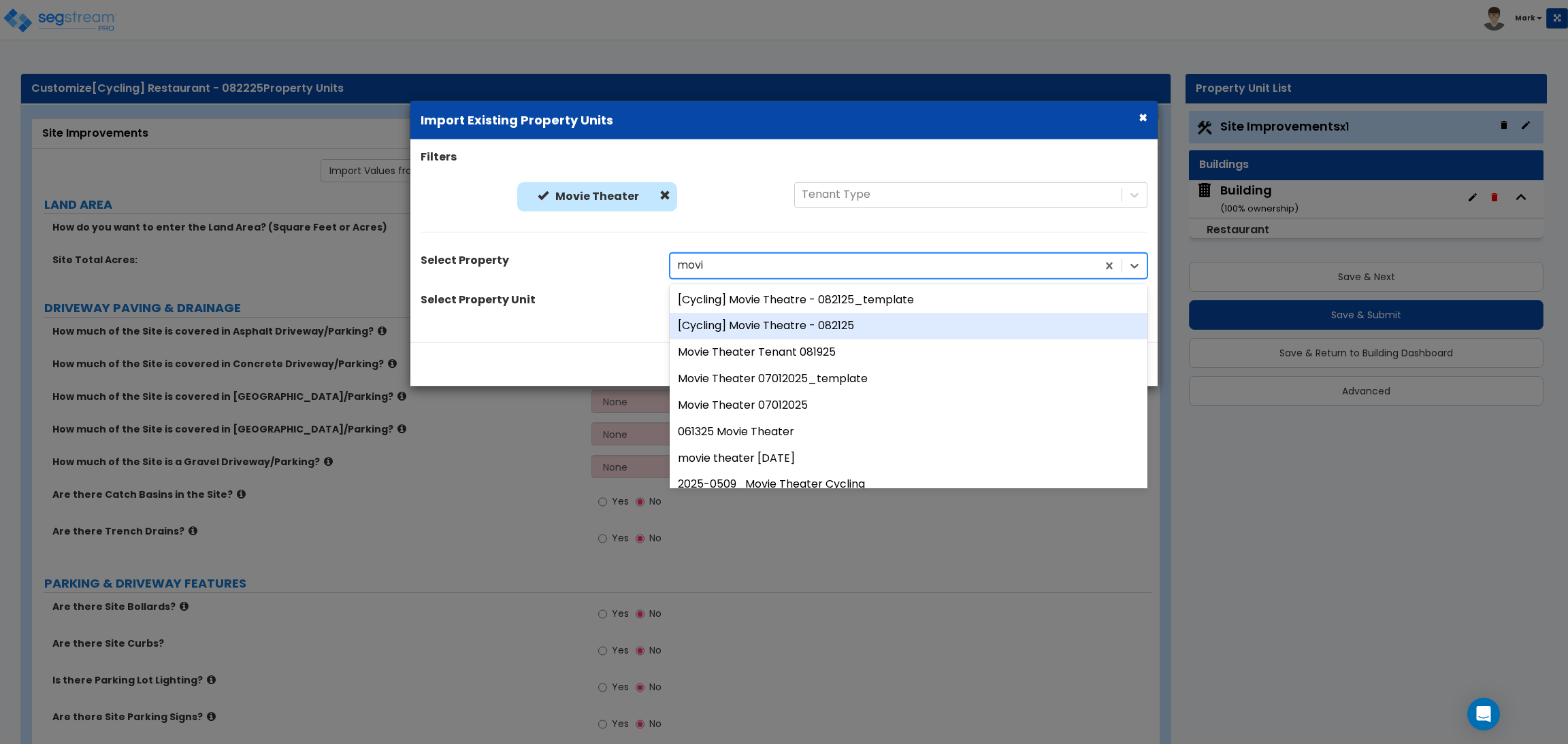
click at [789, 324] on div "[Cycling] Movie Theatre - 082125" at bounding box center [909, 326] width 478 height 27
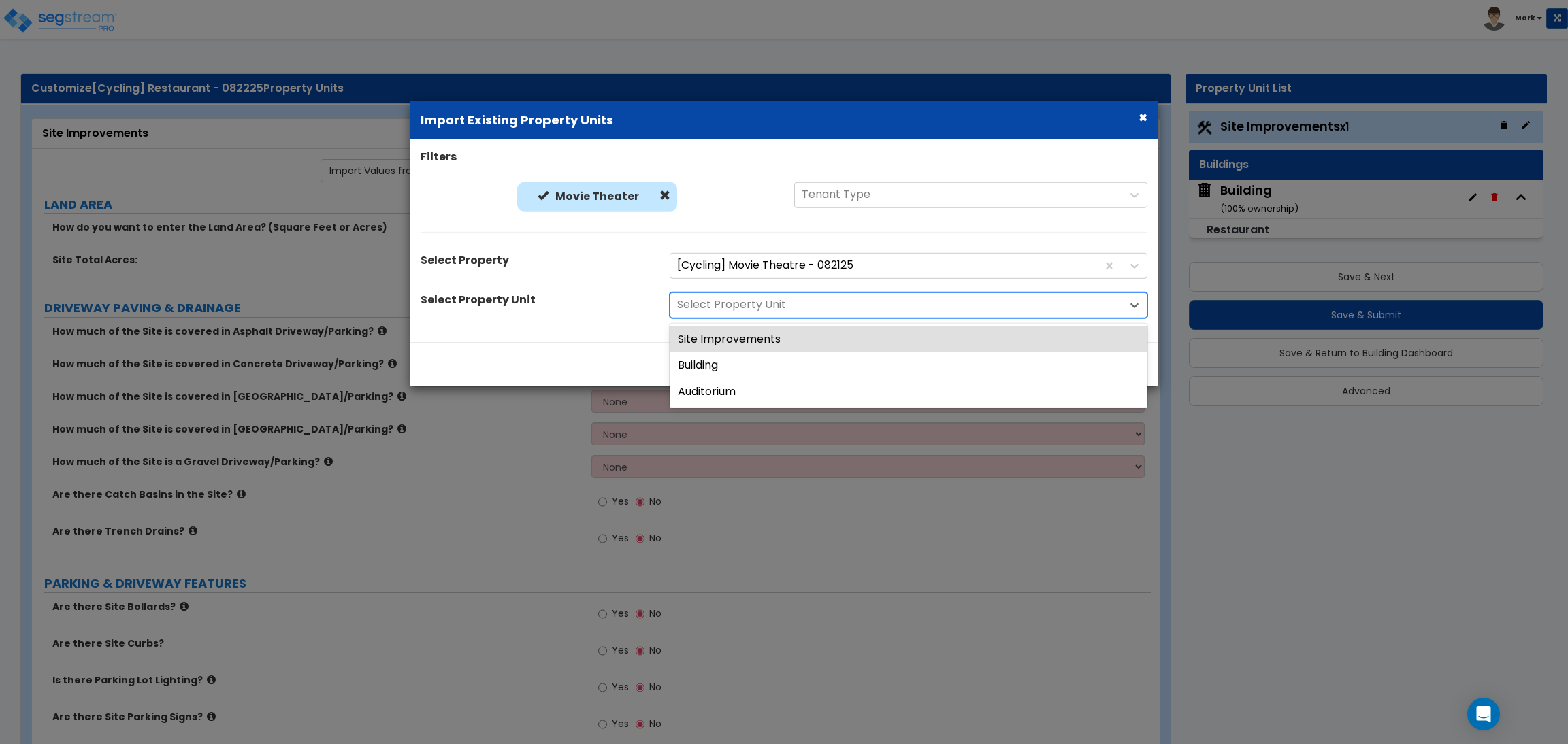
click at [746, 302] on div at bounding box center [896, 305] width 438 height 18
click at [726, 345] on div "Site Improvements" at bounding box center [909, 339] width 478 height 27
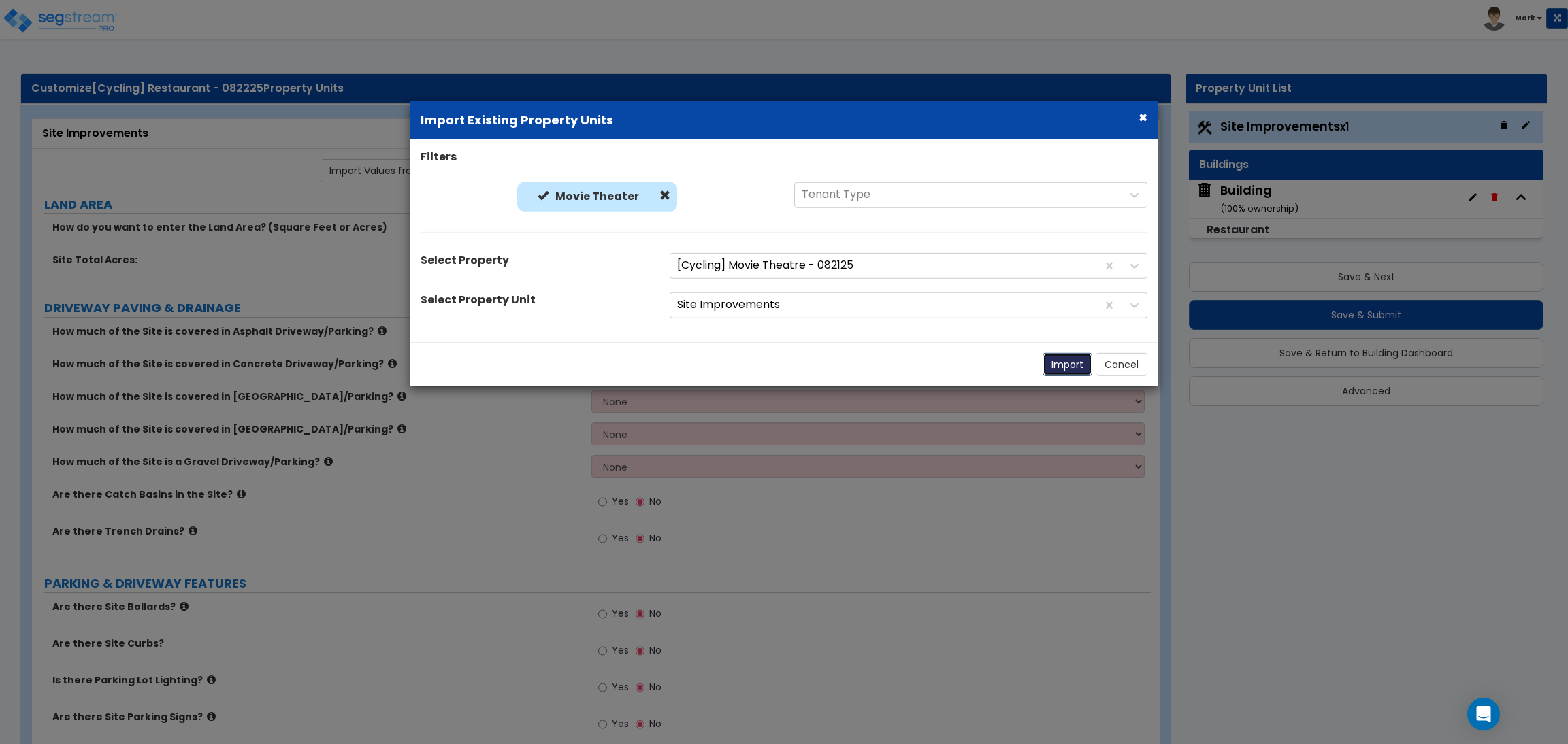
click at [1075, 362] on button "Import" at bounding box center [1067, 364] width 49 height 23
select select "2"
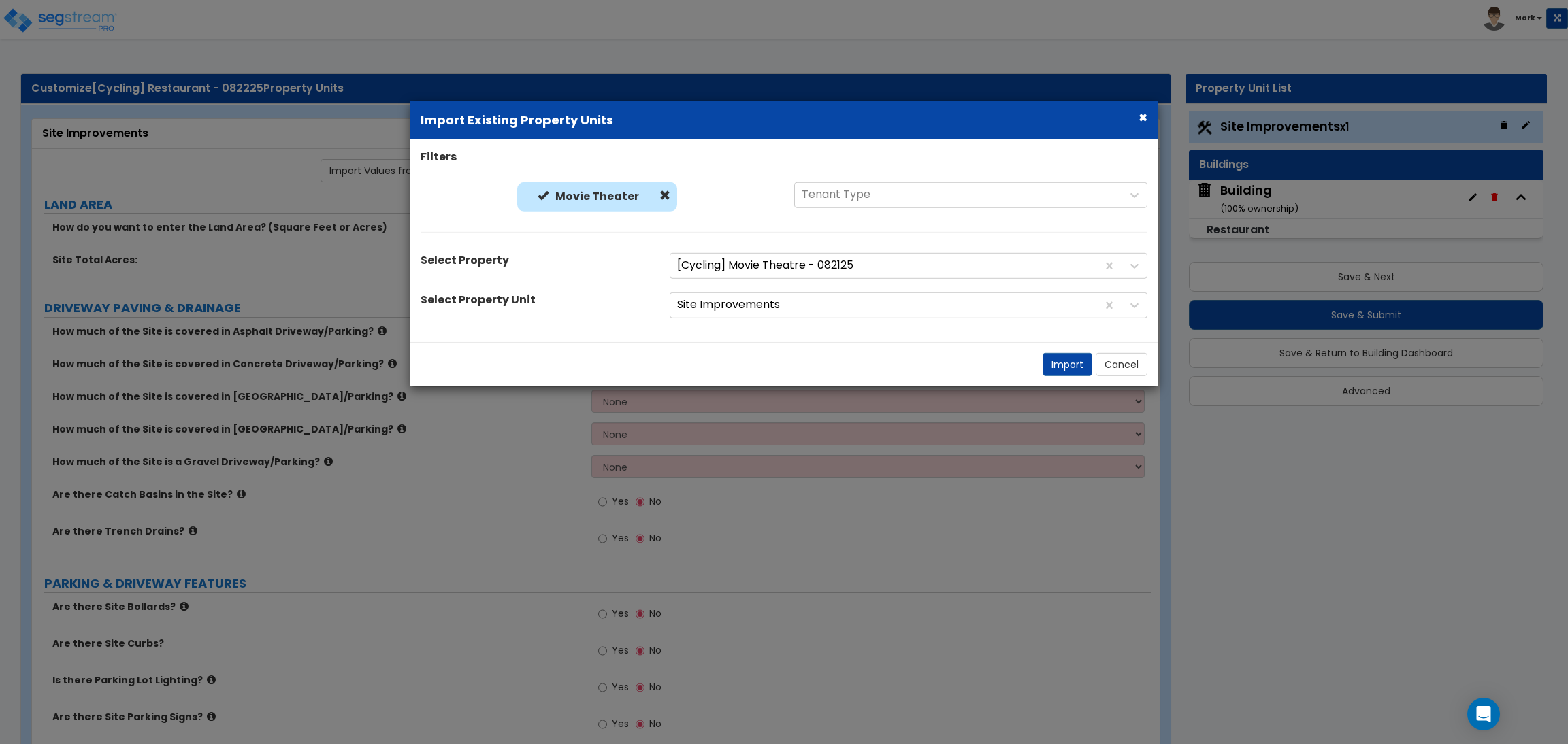
select select "2"
radio input "true"
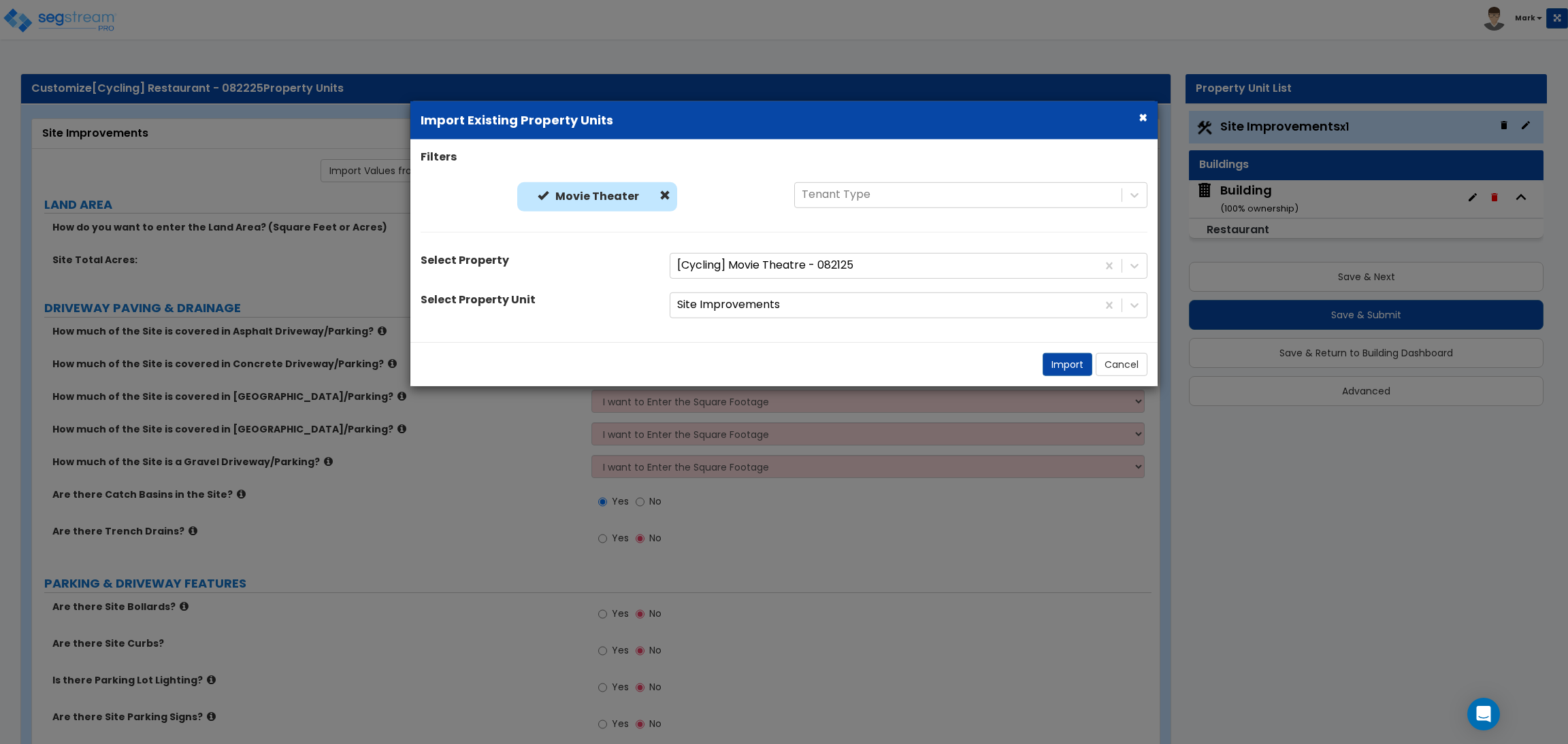
radio input "true"
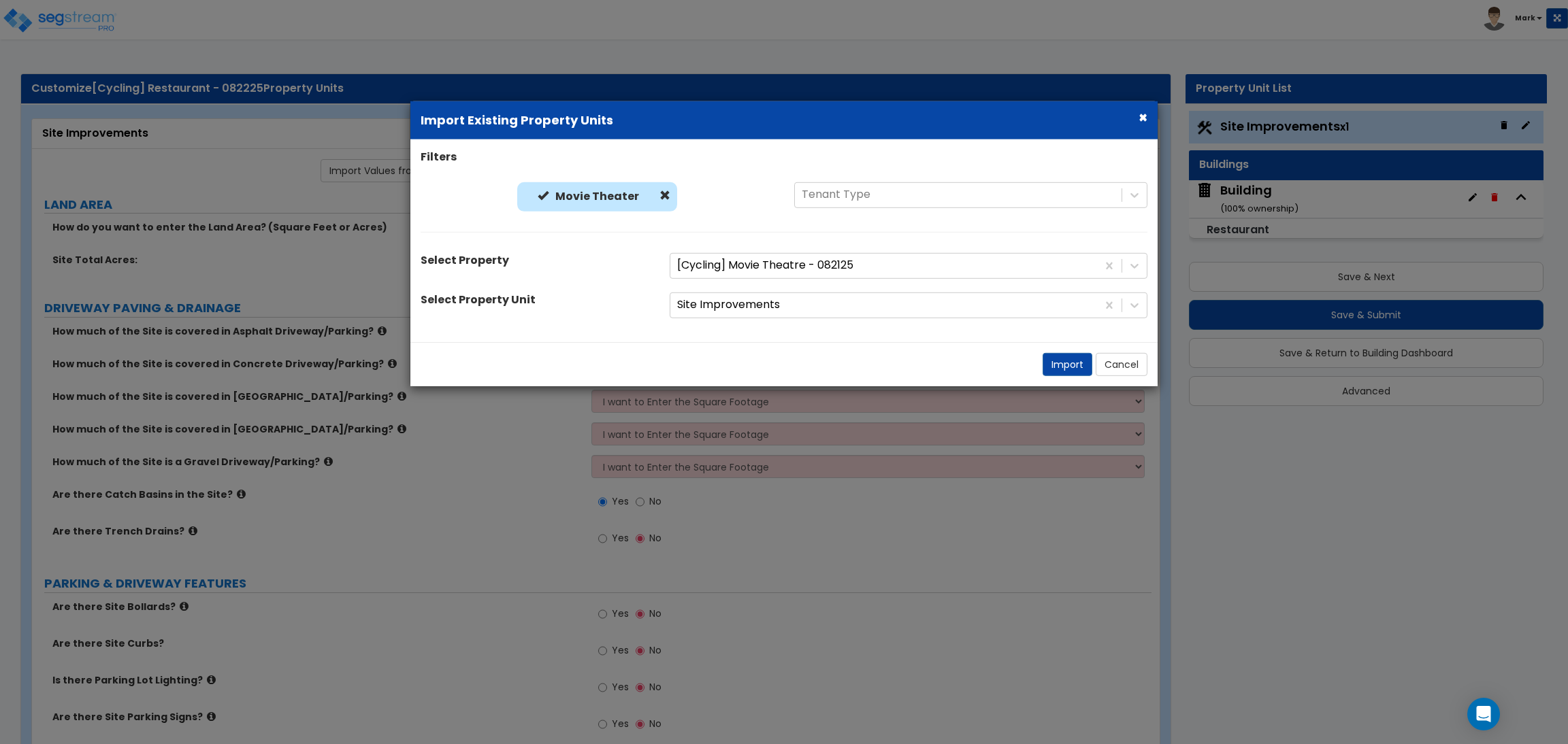
radio input "true"
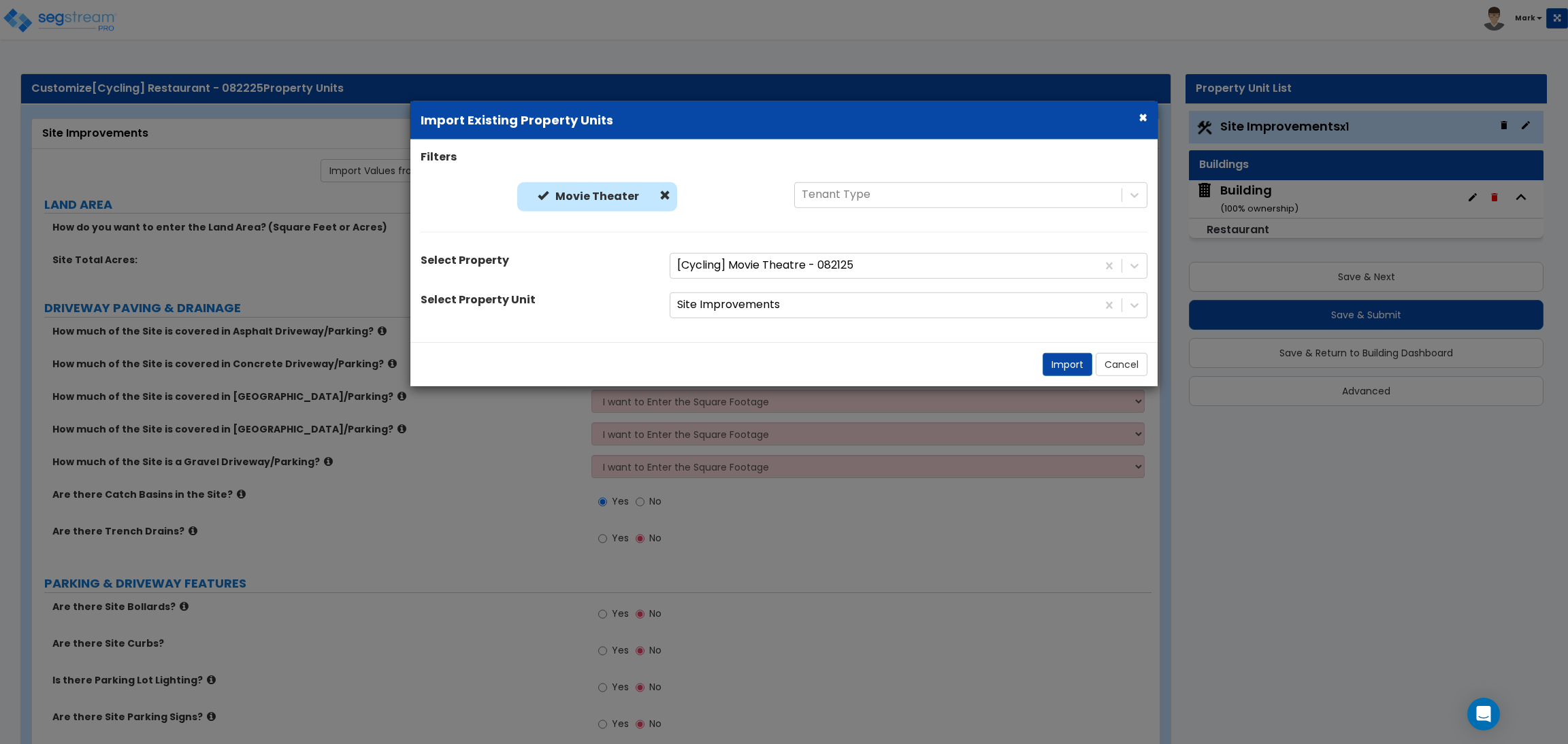
radio input "true"
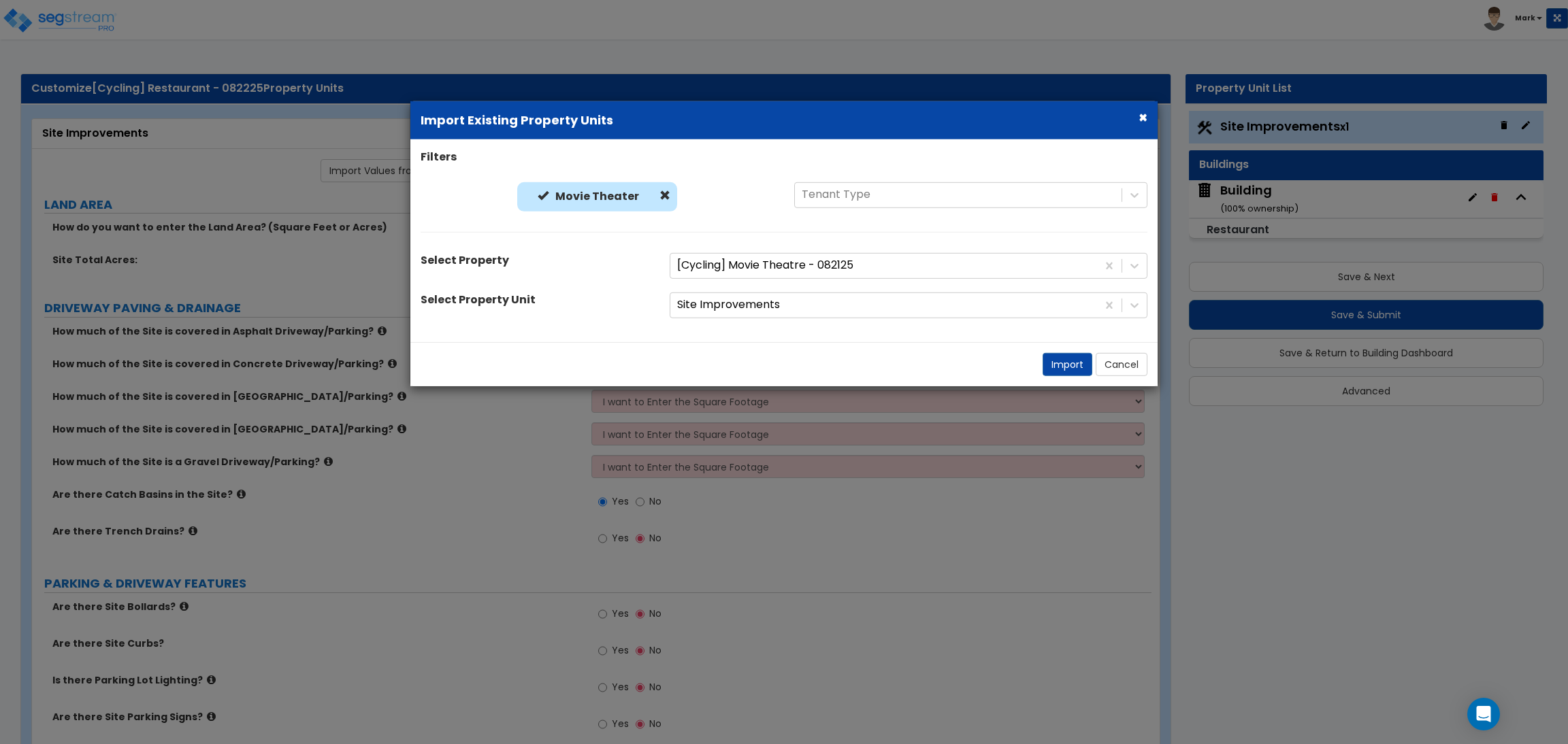
radio input "true"
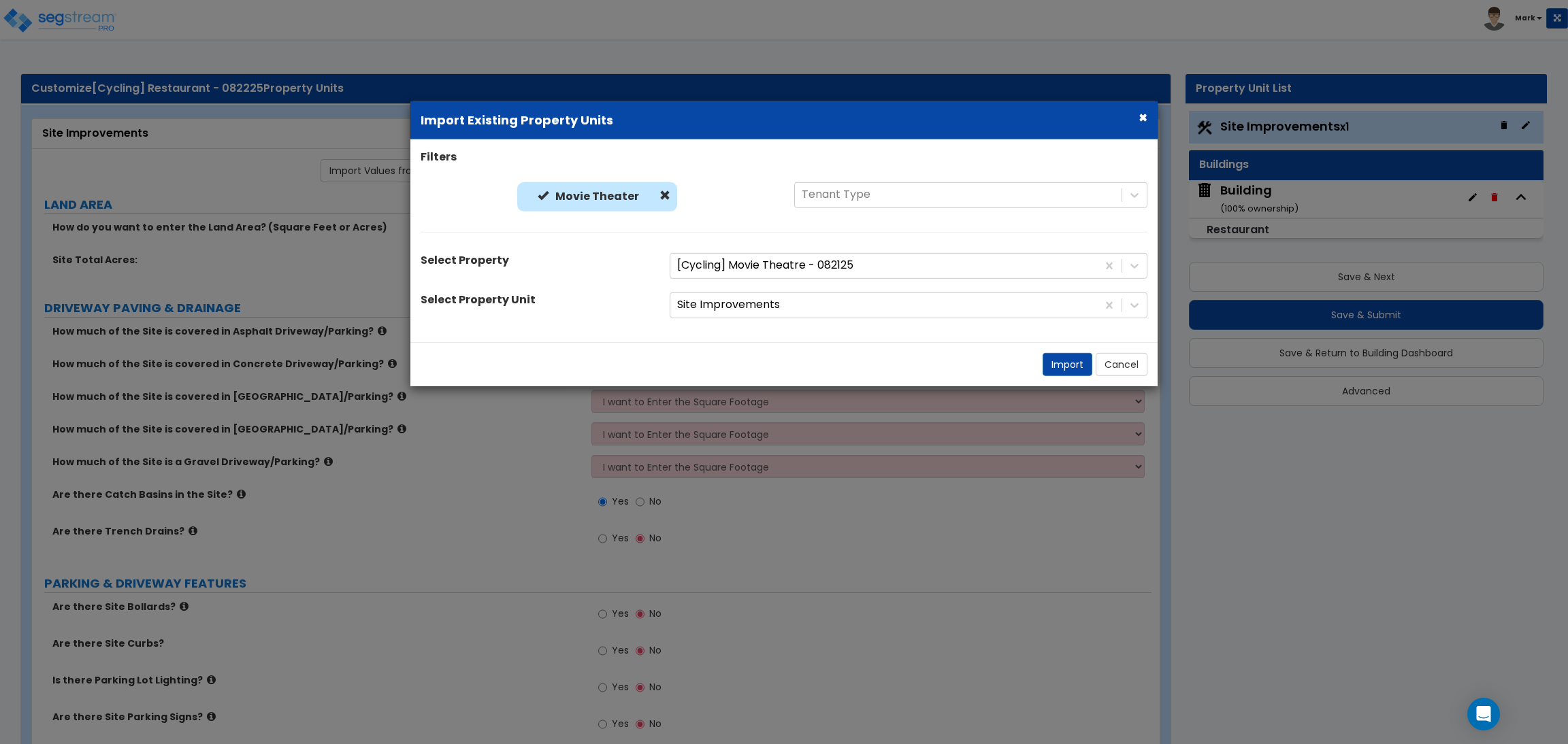
select select "2"
radio input "true"
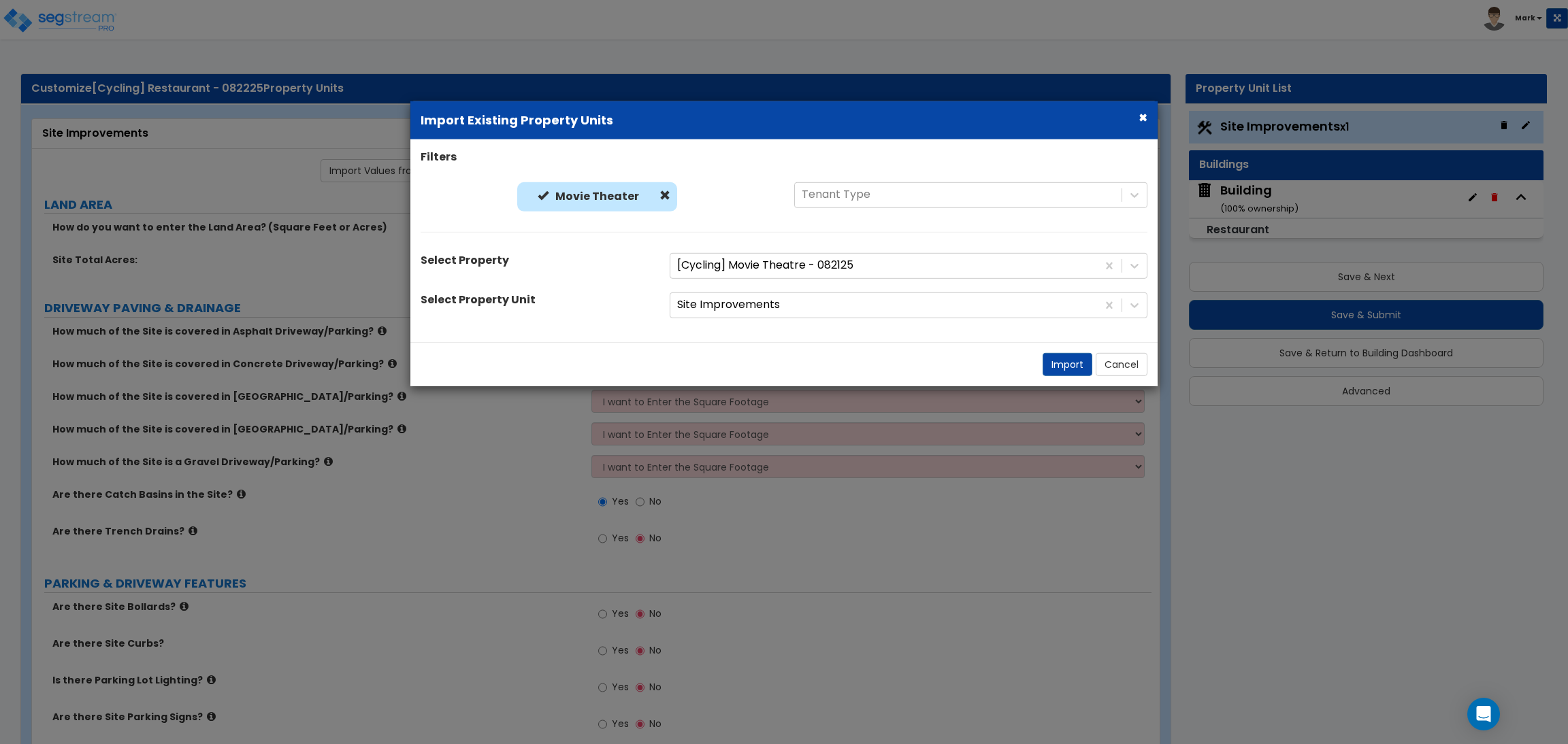
radio input "true"
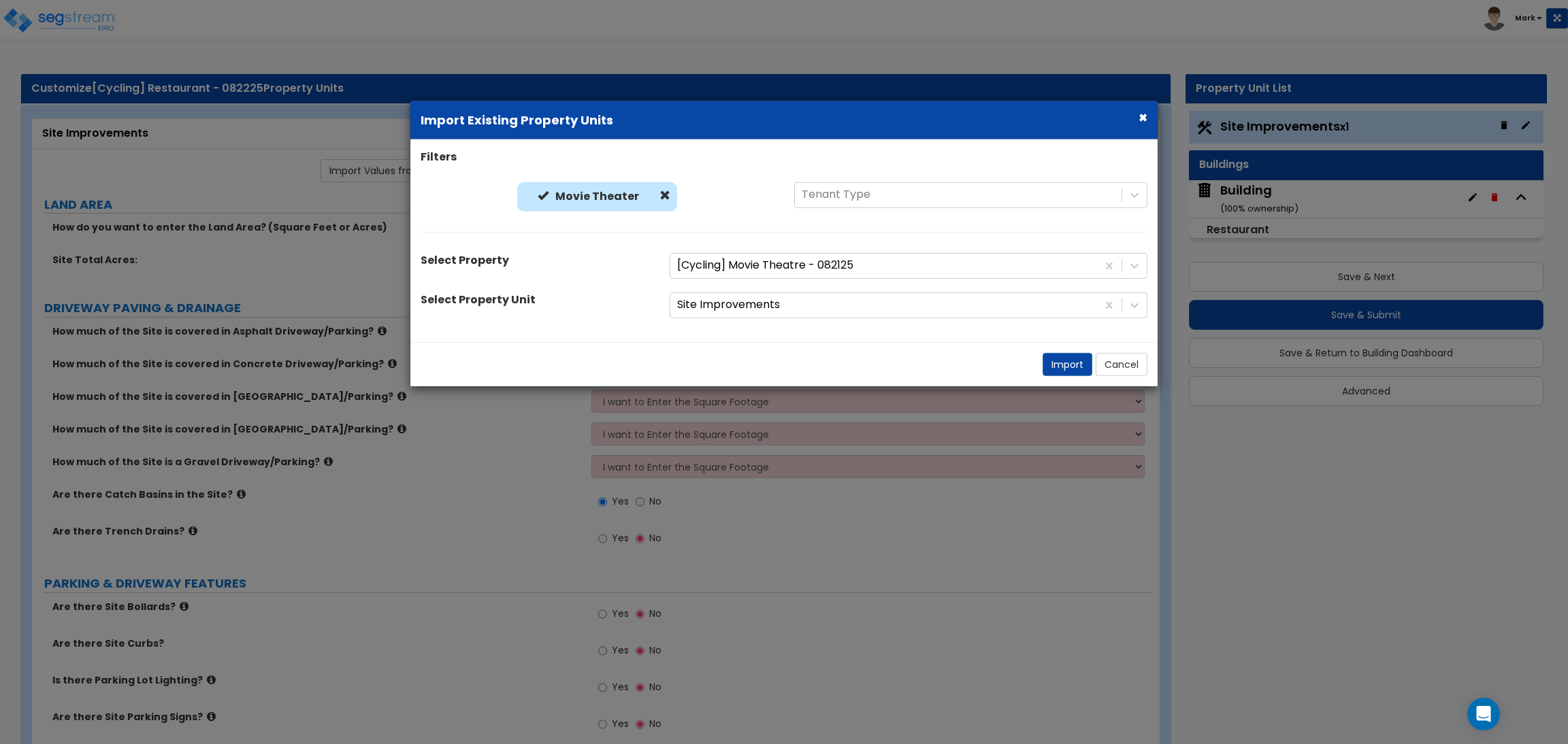
radio input "true"
select select "2"
select select "1"
select select "2"
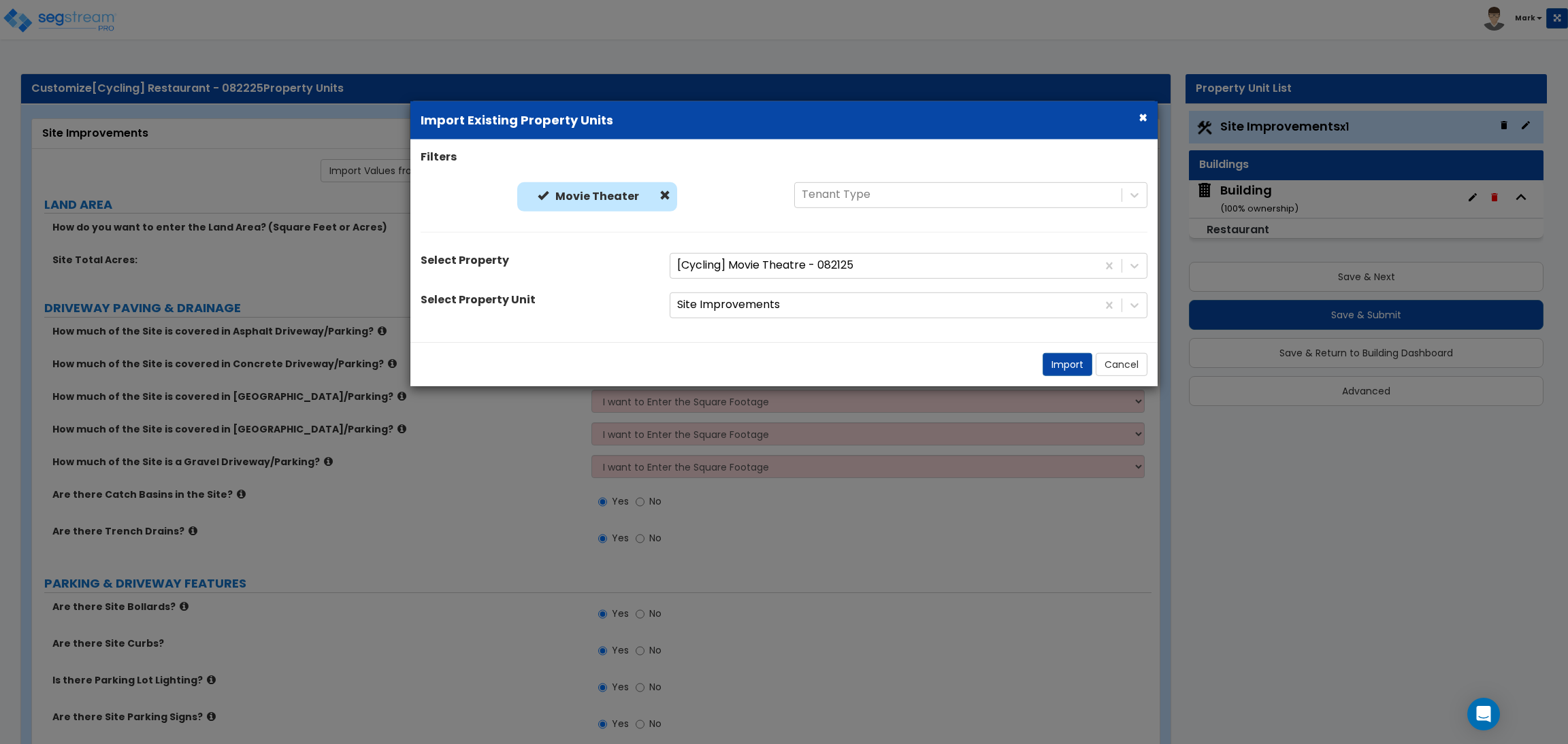
select select "1"
select select "2"
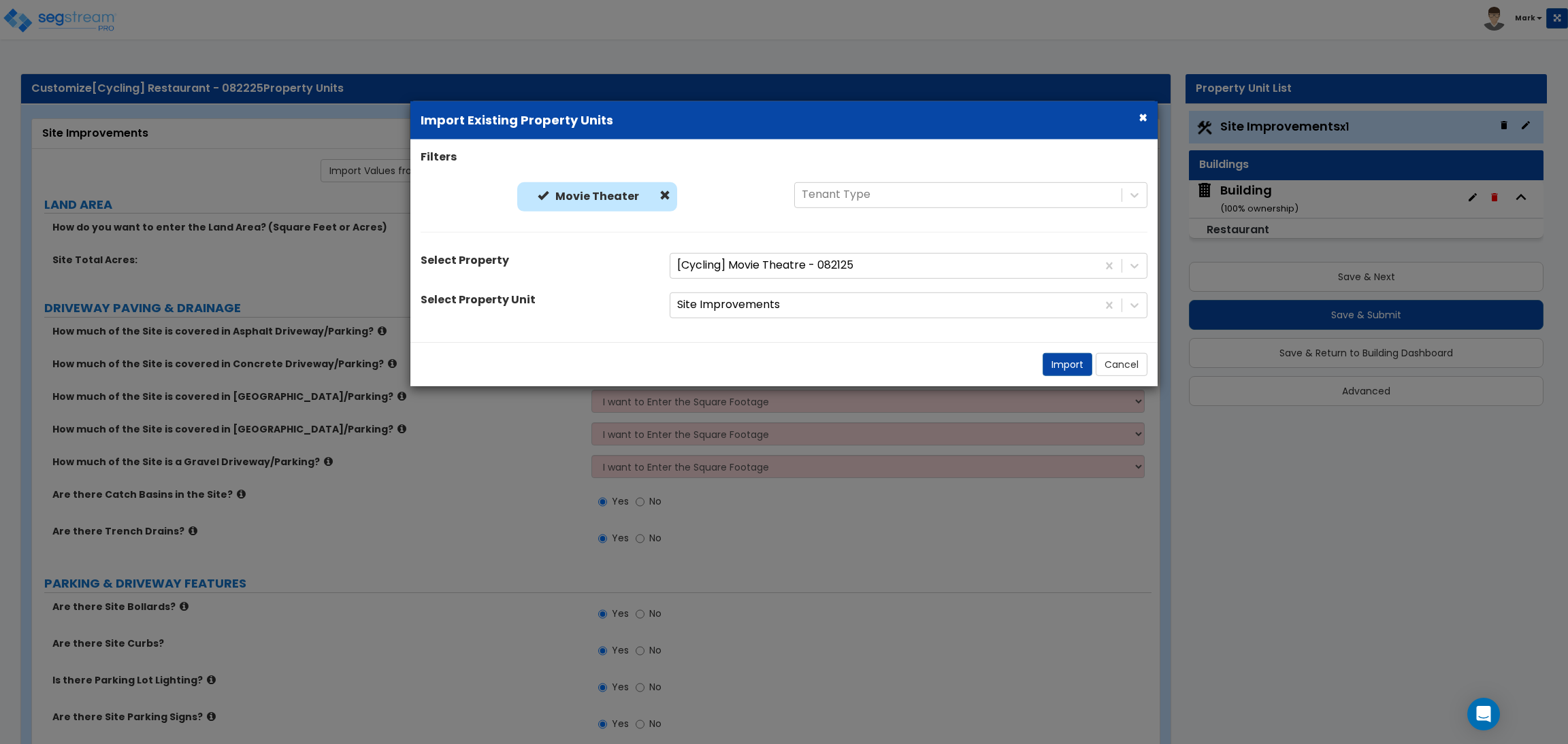
select select "2"
select select "1"
select select "10"
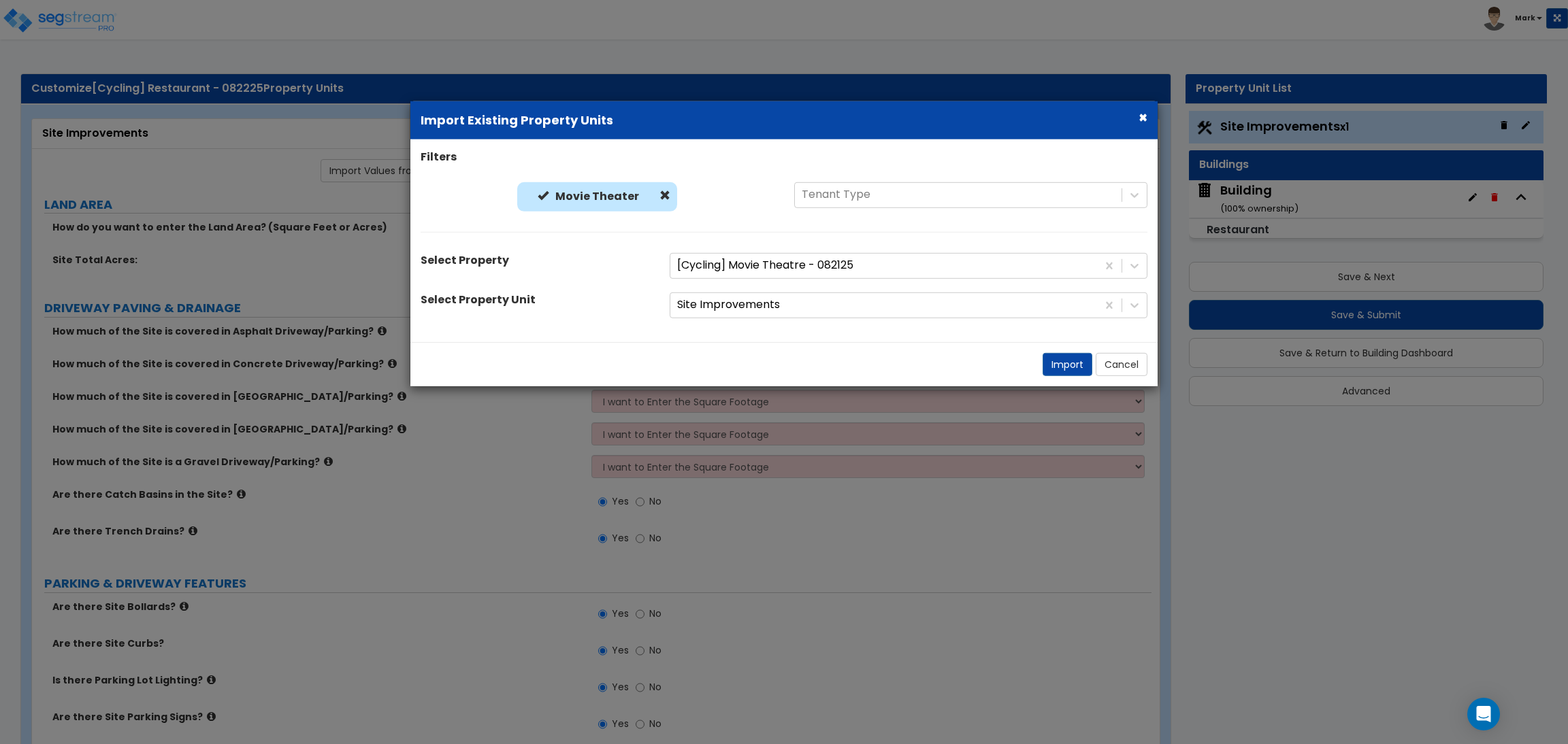
select select "1"
select select "3"
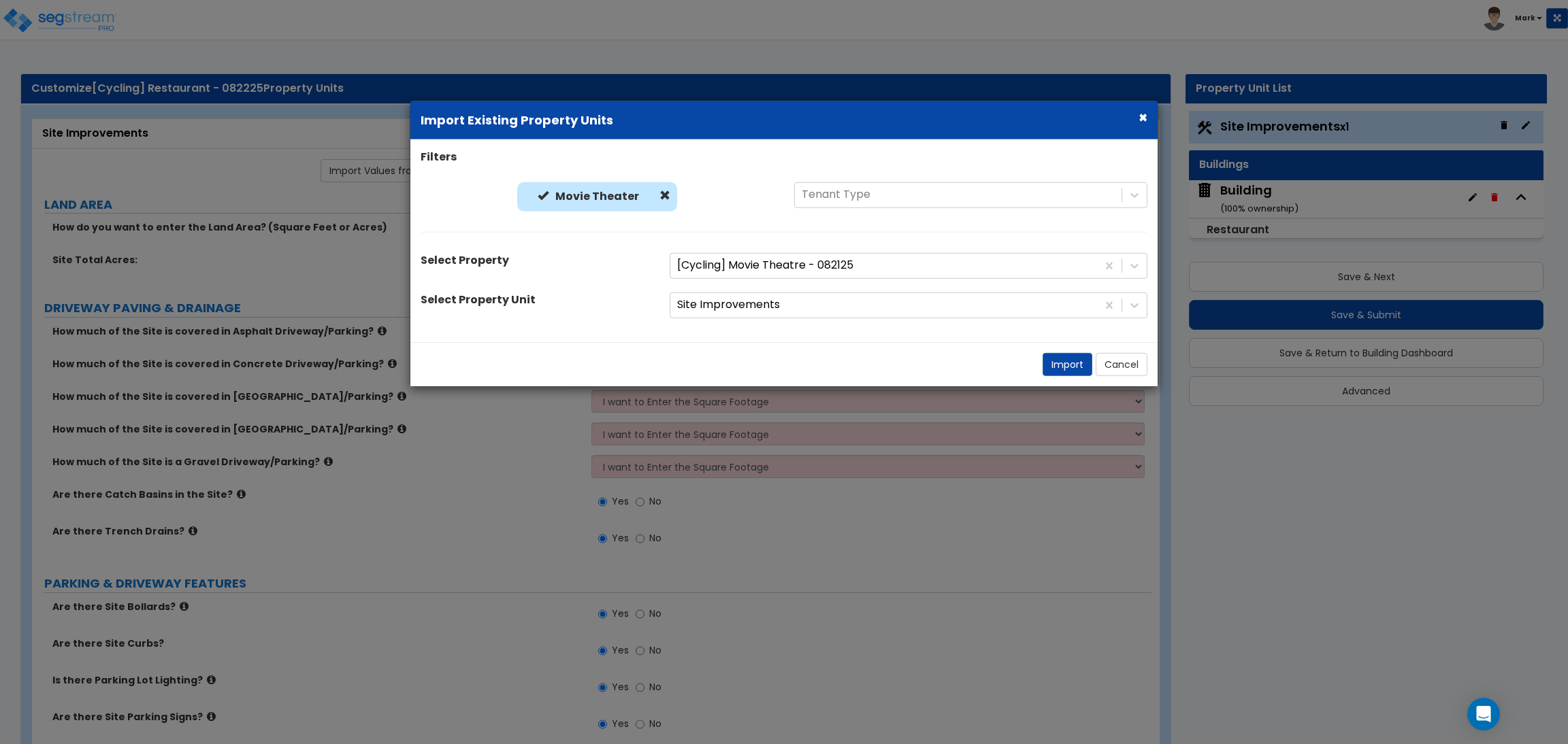
select select "2"
select select "4"
select select "1"
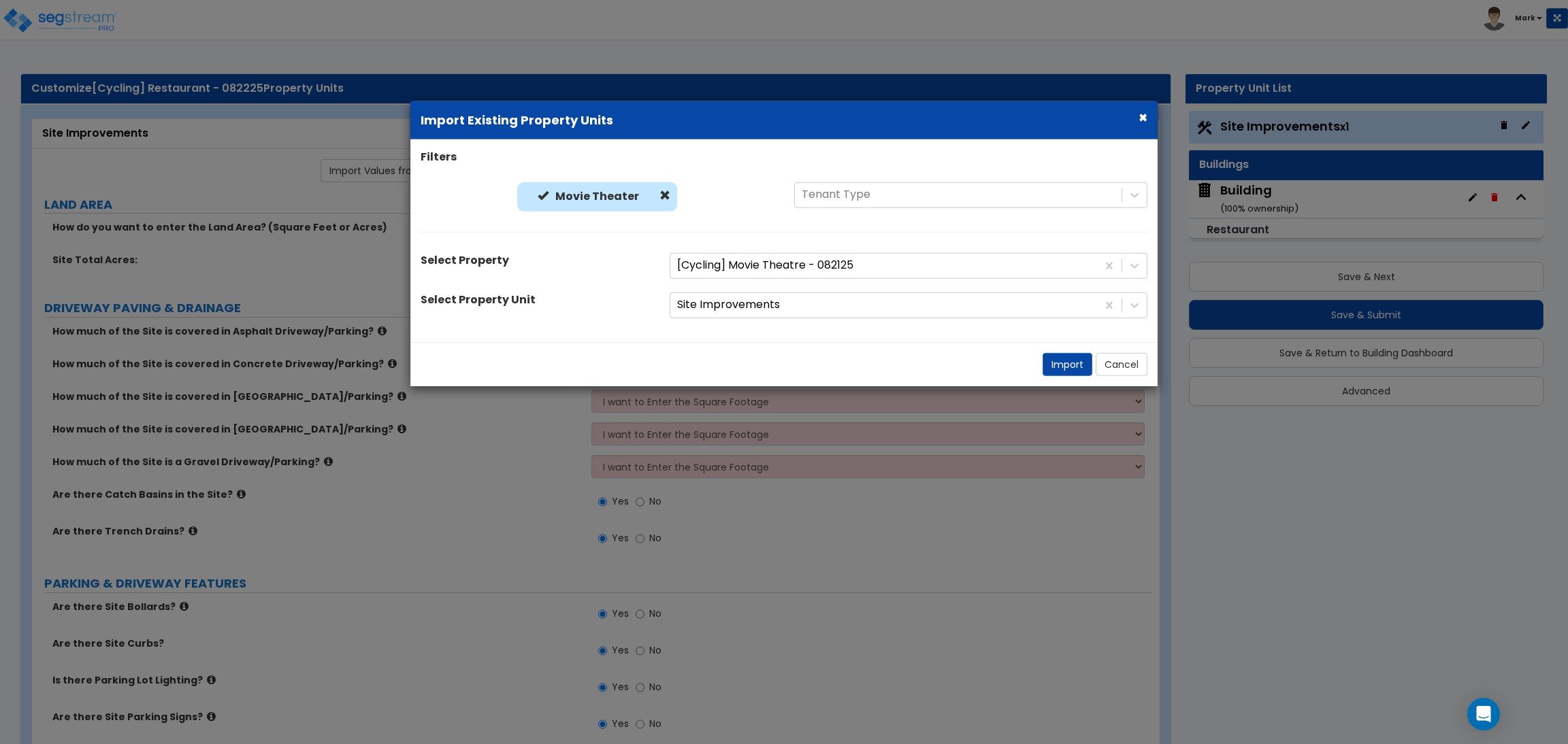
select select "1"
select select "6"
select select "2"
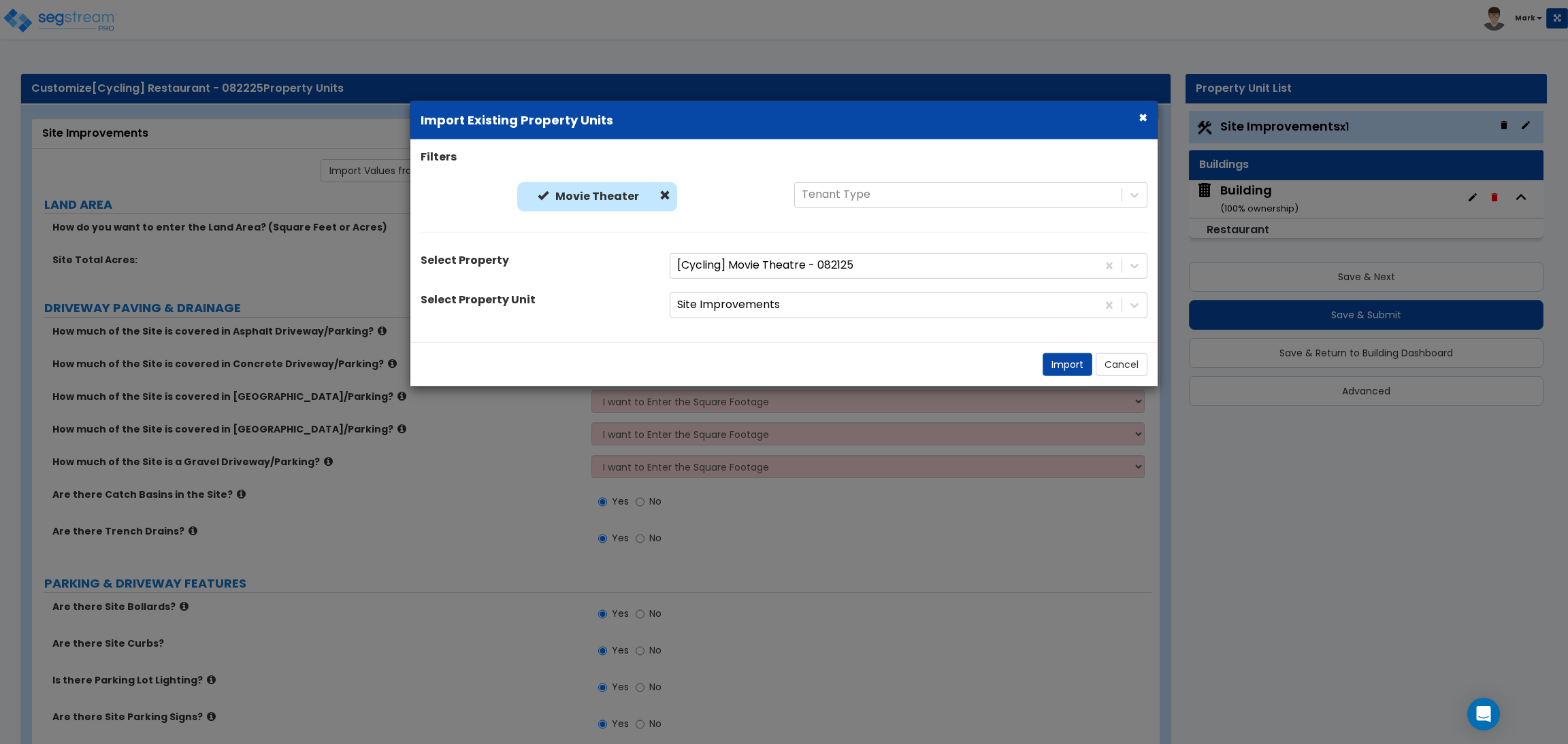
select select "2"
select select "1"
select select "2"
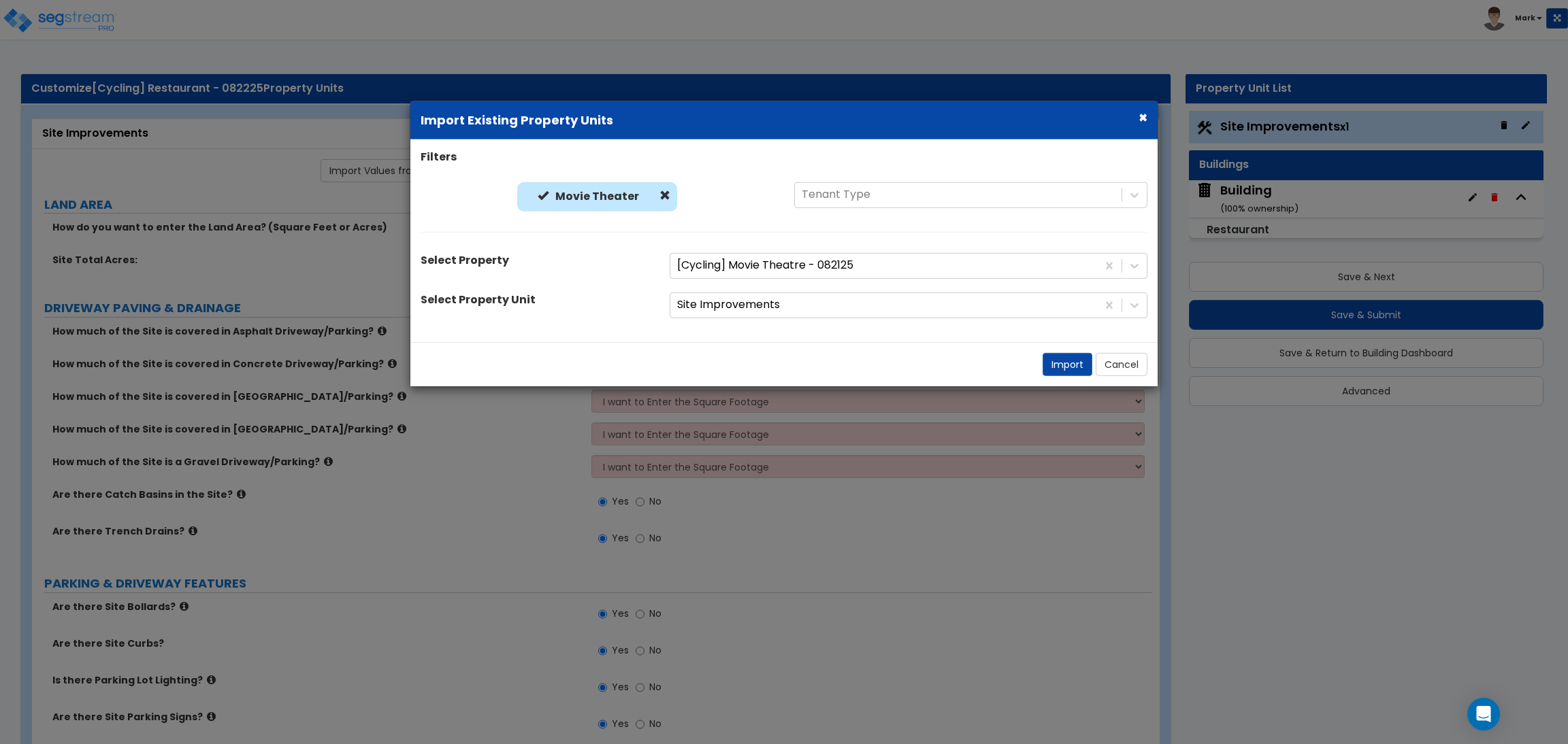
select select "1"
select select "8"
select select "2"
select select "4"
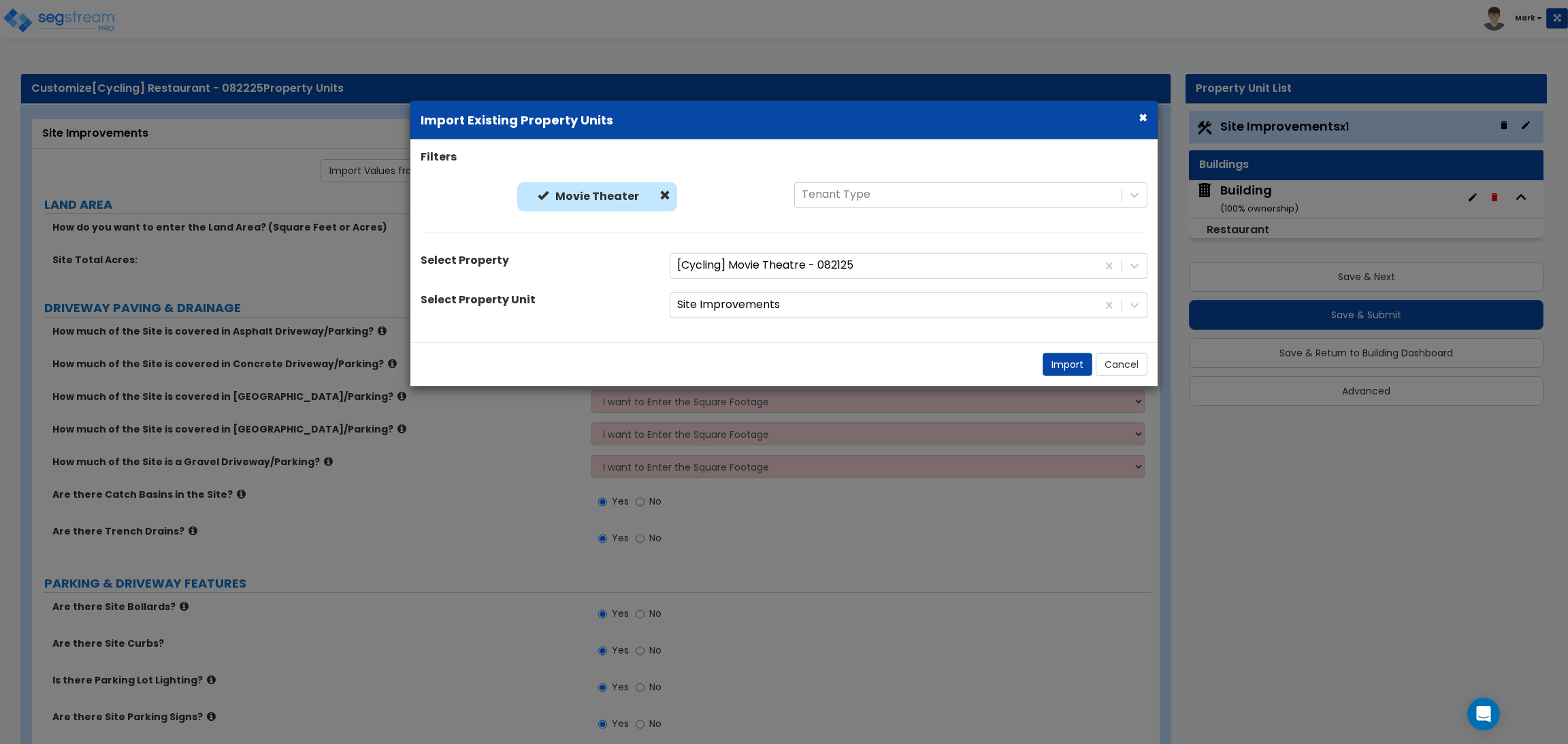
select select "1"
select select "5"
select select "3"
select select "20"
select select "2"
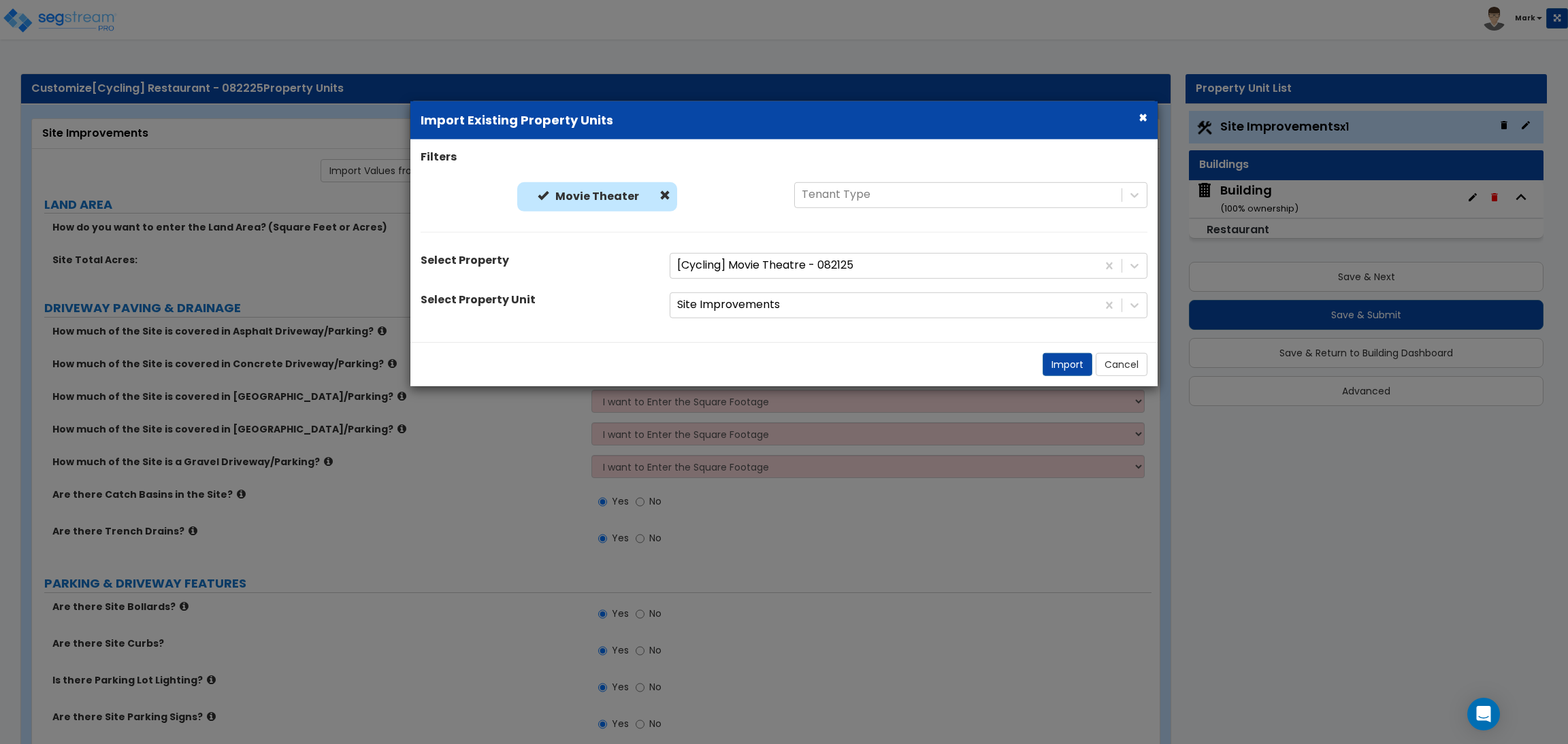
select select "1"
select select "2"
select select "1"
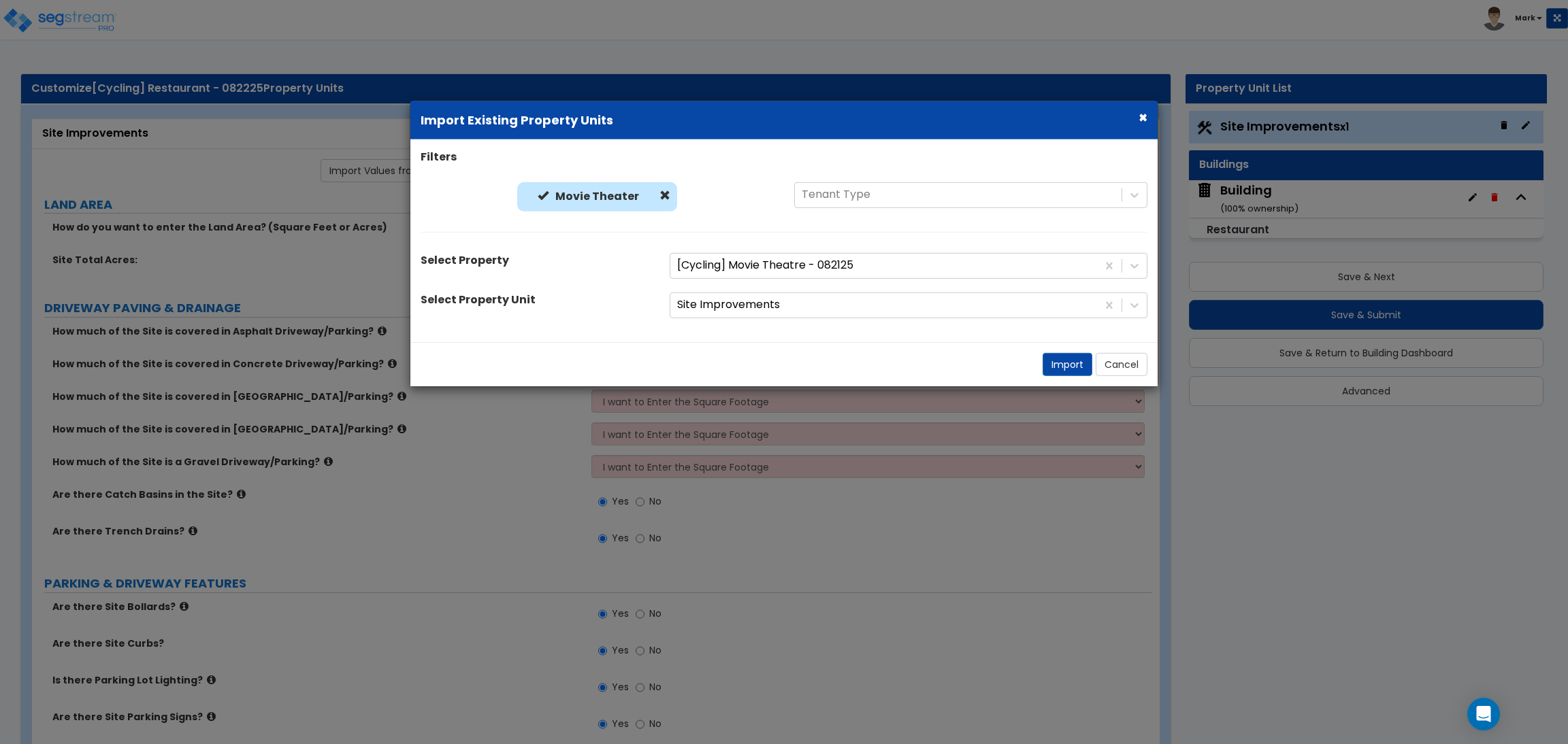
select select "4"
select select "2"
select select "1"
select select "2"
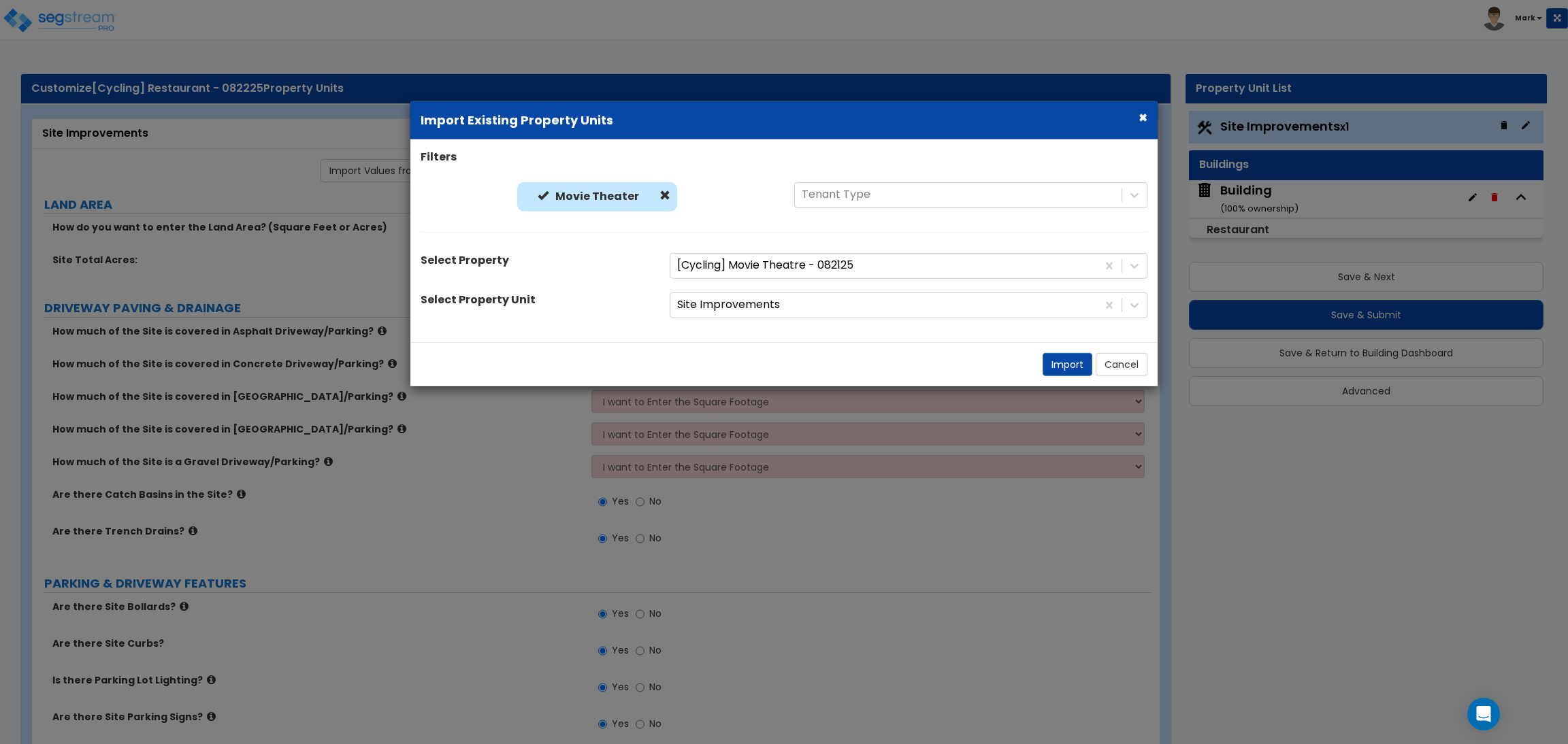
select select "1"
select select "2"
select select "6"
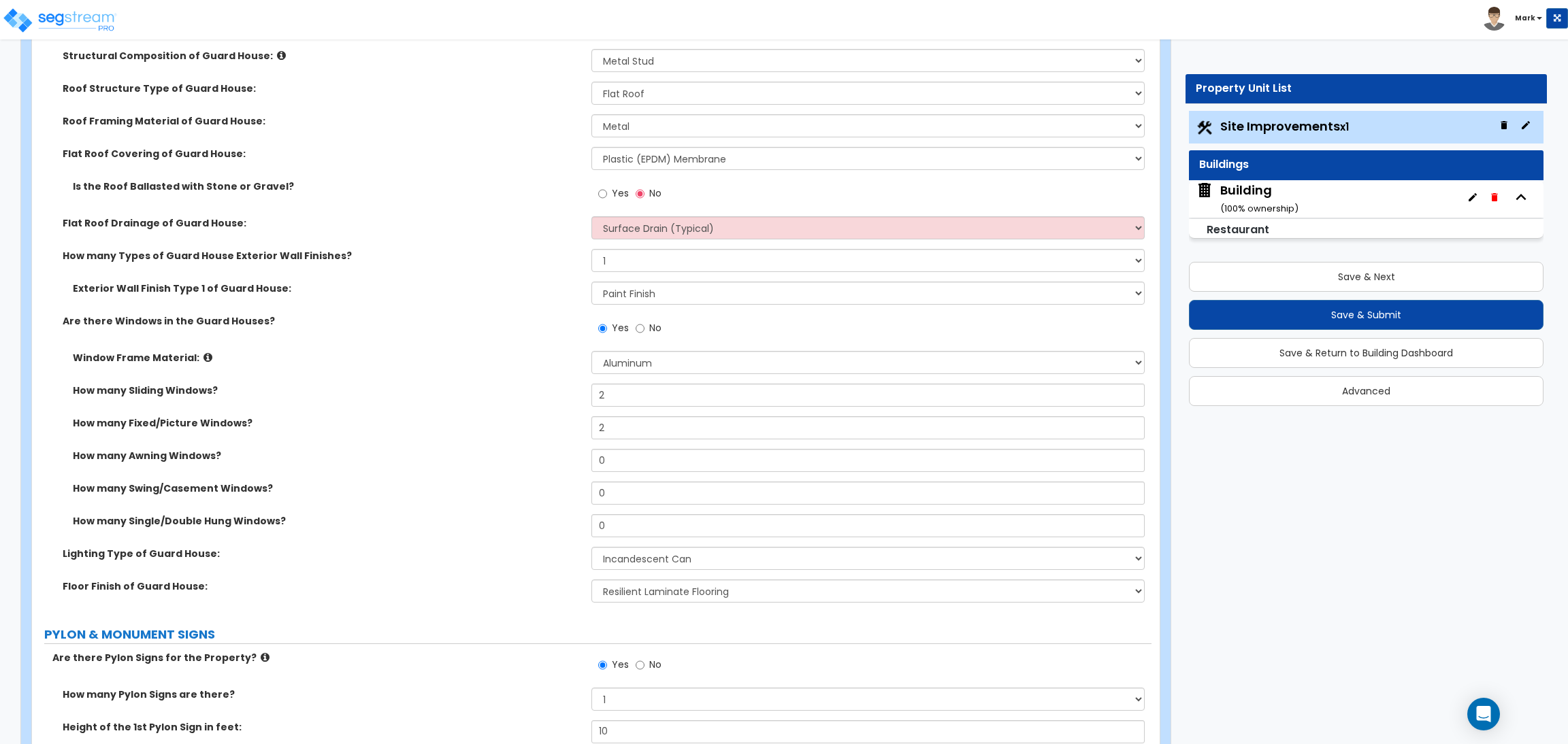
scroll to position [5613, 0]
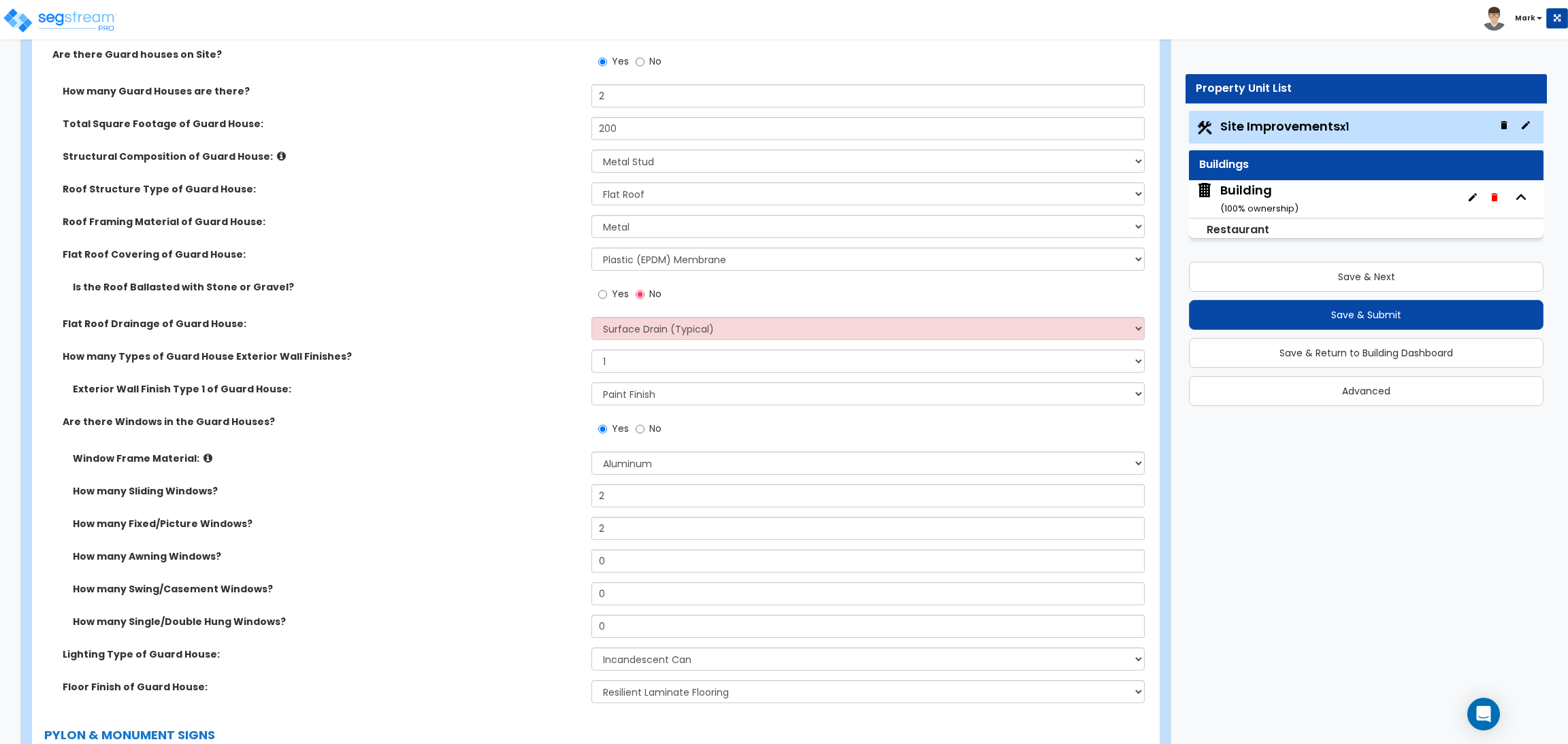
click at [614, 299] on span "Yes" at bounding box center [620, 294] width 17 height 13
click at [607, 299] on input "Yes" at bounding box center [602, 295] width 9 height 15
radio input "true"
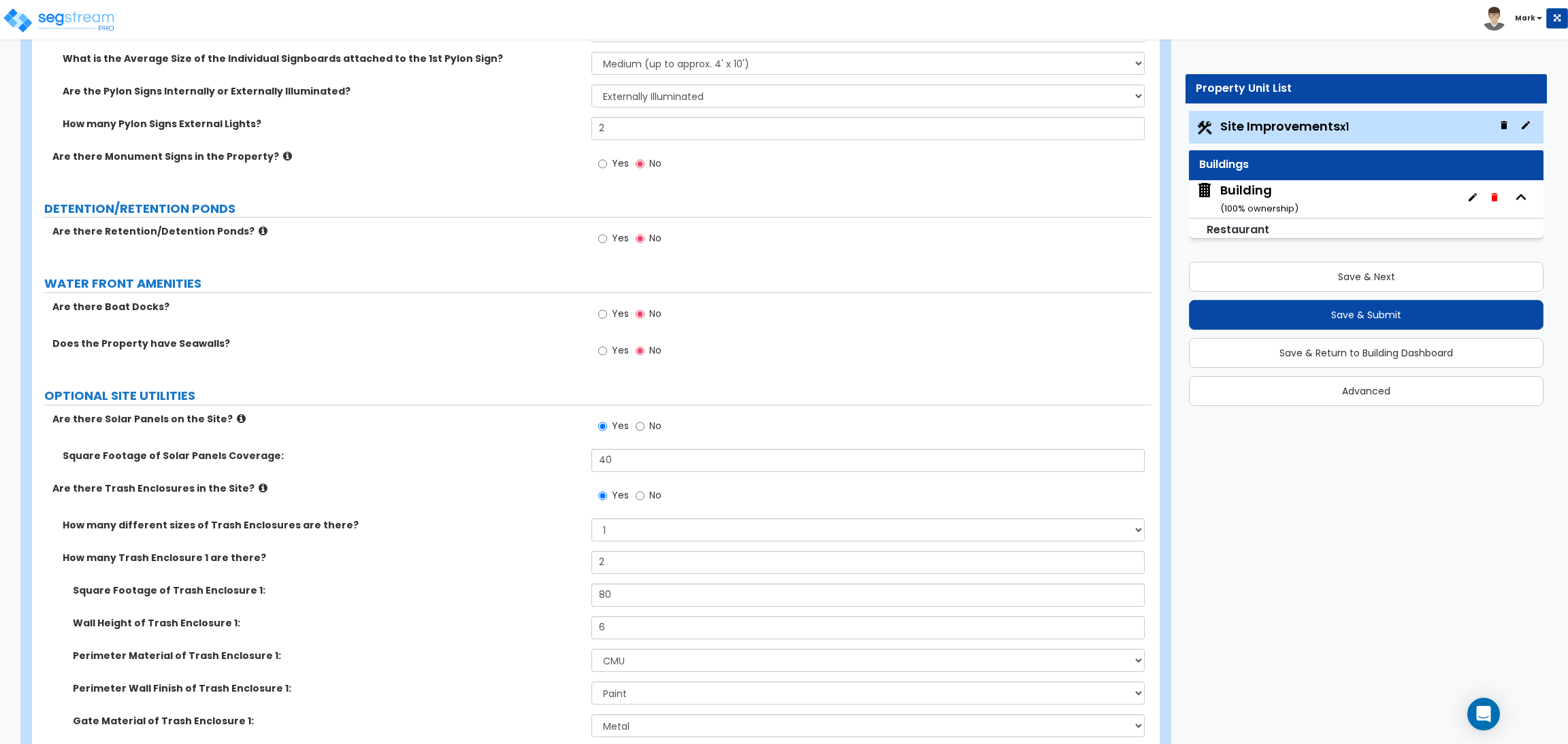
scroll to position [6328, 0]
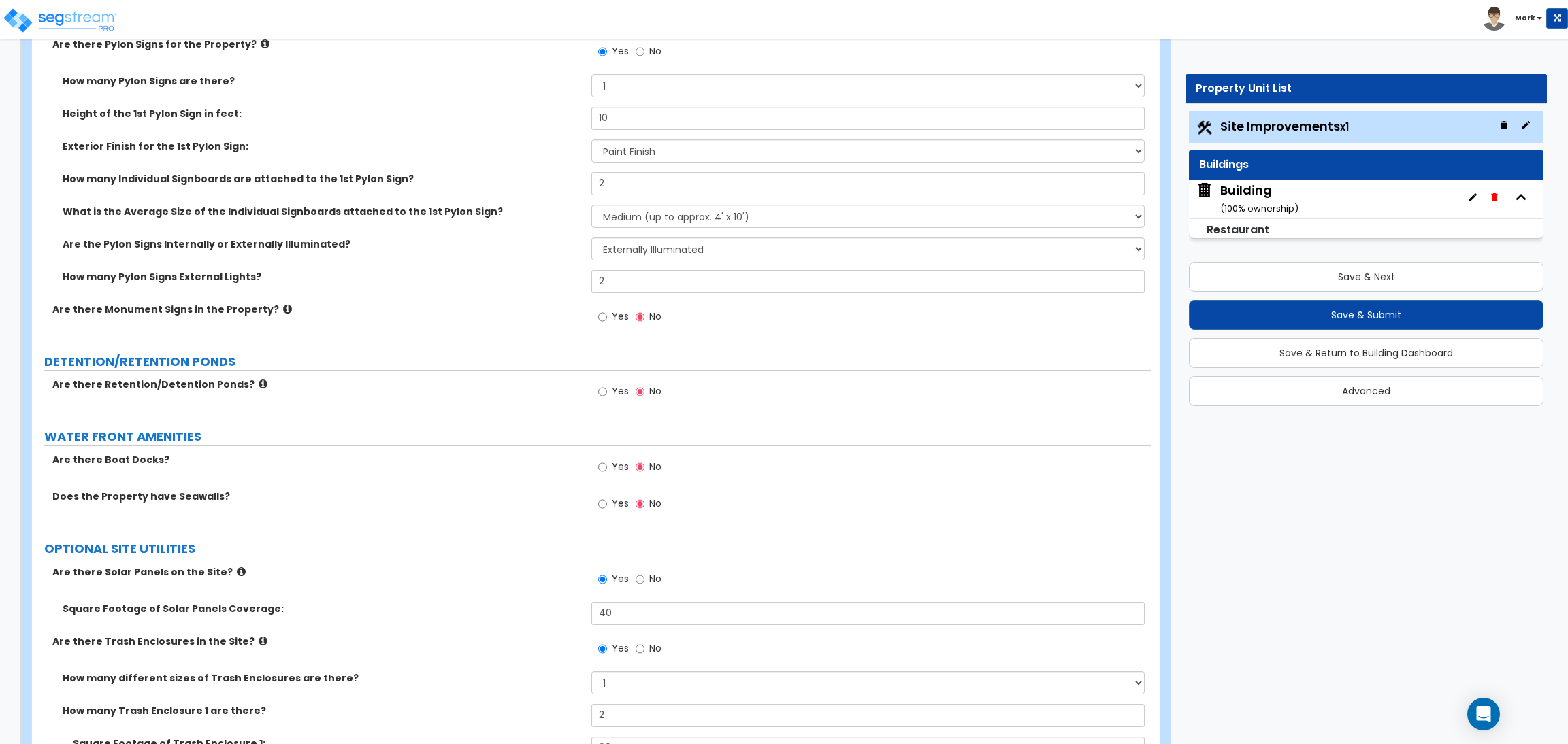
click at [613, 314] on span "Yes" at bounding box center [620, 316] width 17 height 13
click at [607, 314] on input "Yes" at bounding box center [602, 317] width 9 height 15
radio input "true"
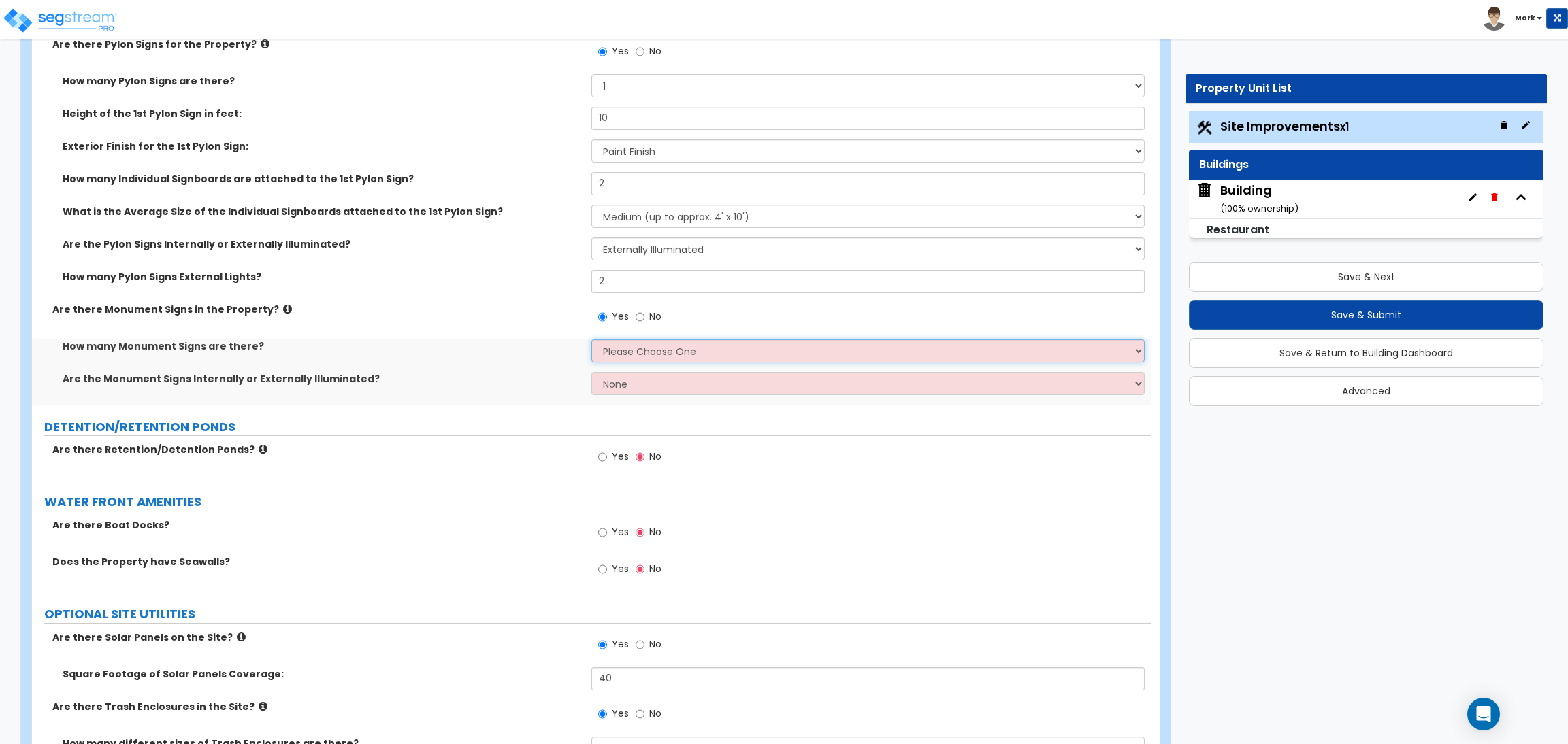
click at [627, 353] on select "Please Choose One 1 2 3" at bounding box center [868, 352] width 553 height 23
select select "1"
click at [591, 340] on select "Please Choose One 1 2 3" at bounding box center [868, 352] width 553 height 23
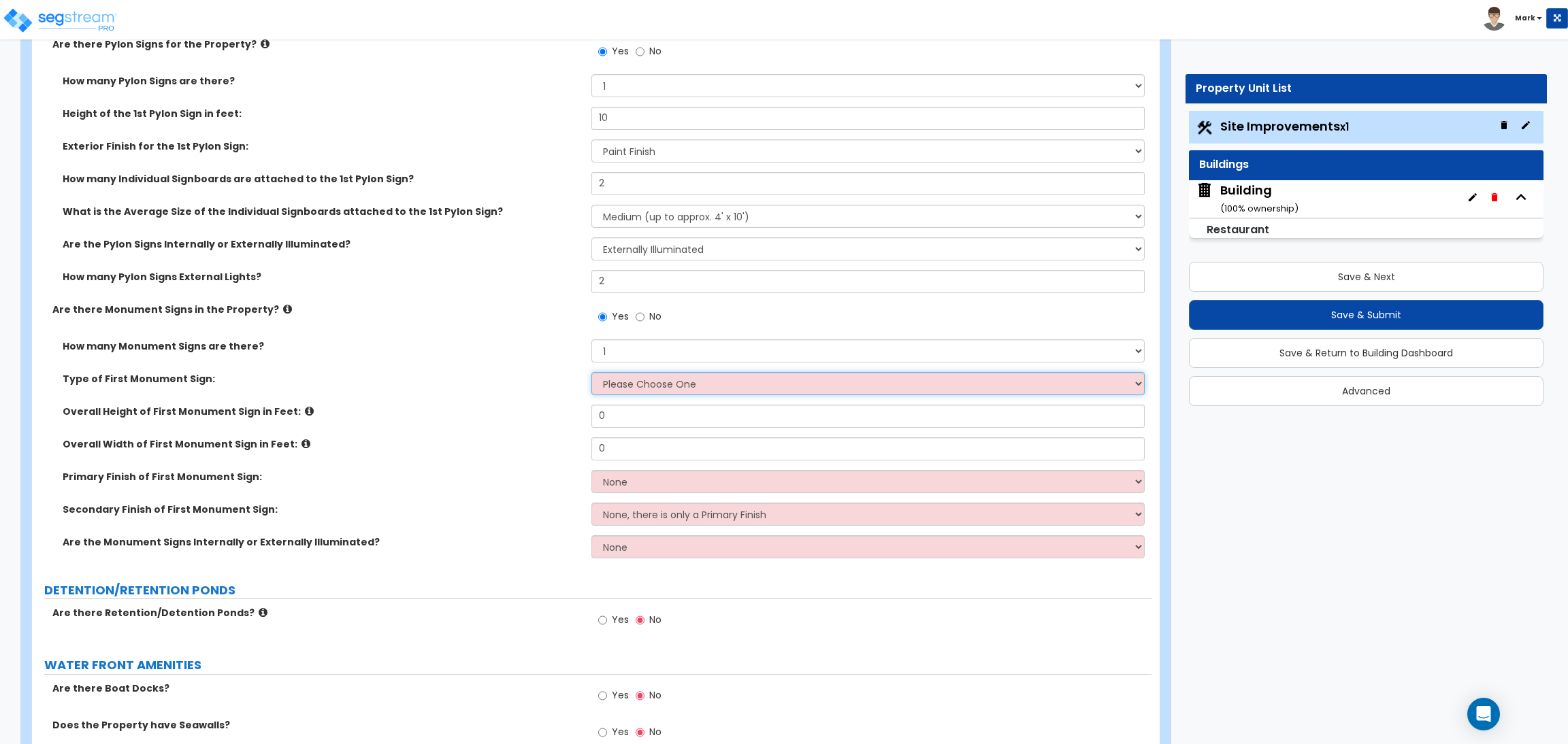
click at [616, 385] on select "Please Choose One Flat Signboard on top of a Base Flat Signboard attached to a …" at bounding box center [868, 384] width 553 height 23
select select "1"
click at [591, 373] on select "Please Choose One Flat Signboard on top of a Base Flat Signboard attached to a …" at bounding box center [868, 384] width 553 height 23
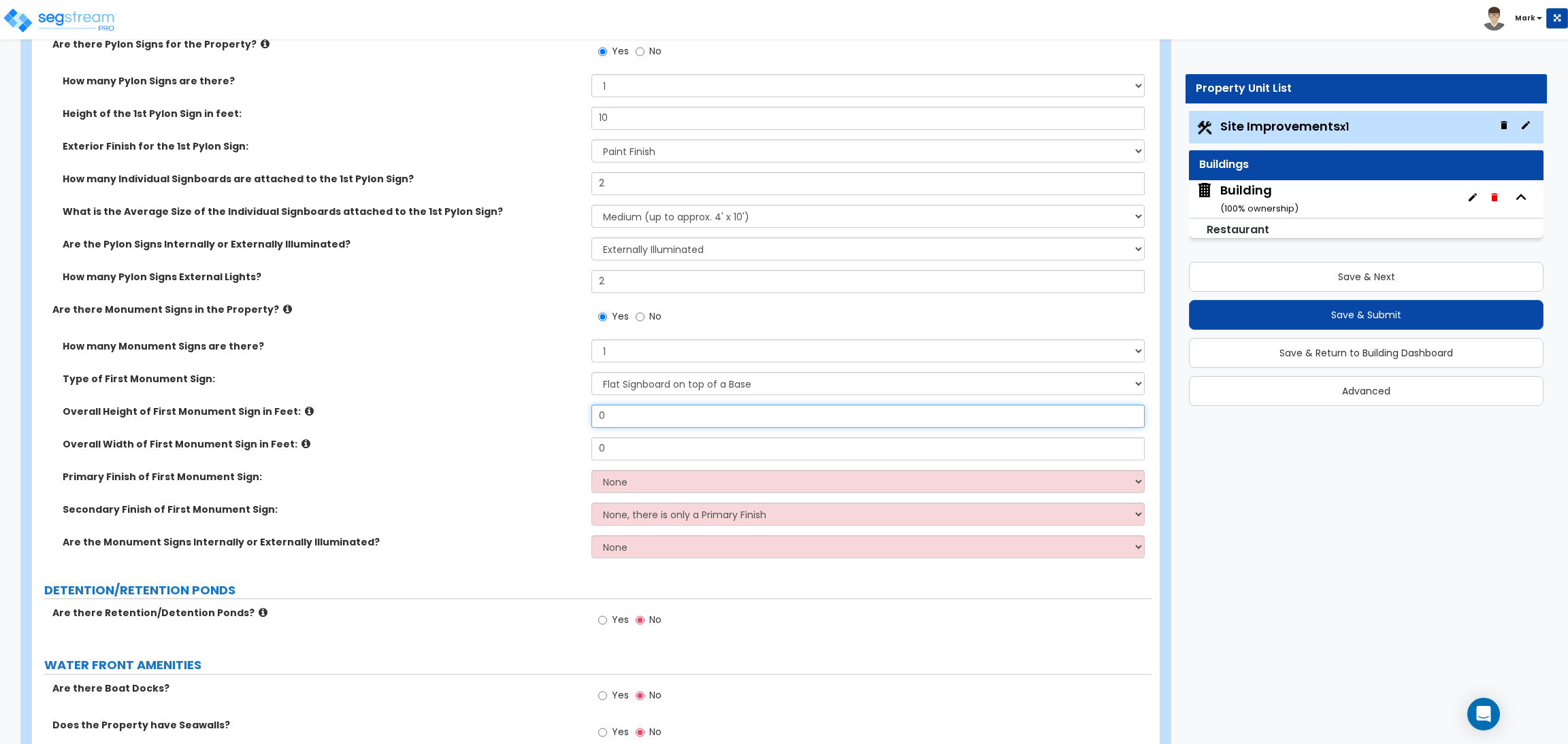
drag, startPoint x: 637, startPoint y: 417, endPoint x: 581, endPoint y: 412, distance: 56.2
click at [586, 417] on div "Overall Height of First Monument Sign in Feet: 0" at bounding box center [591, 421] width 1119 height 33
type input "10"
drag, startPoint x: 620, startPoint y: 450, endPoint x: 585, endPoint y: 446, distance: 35.2
click at [586, 446] on div "Overall Width of First Monument Sign in Feet: 0" at bounding box center [591, 453] width 1119 height 33
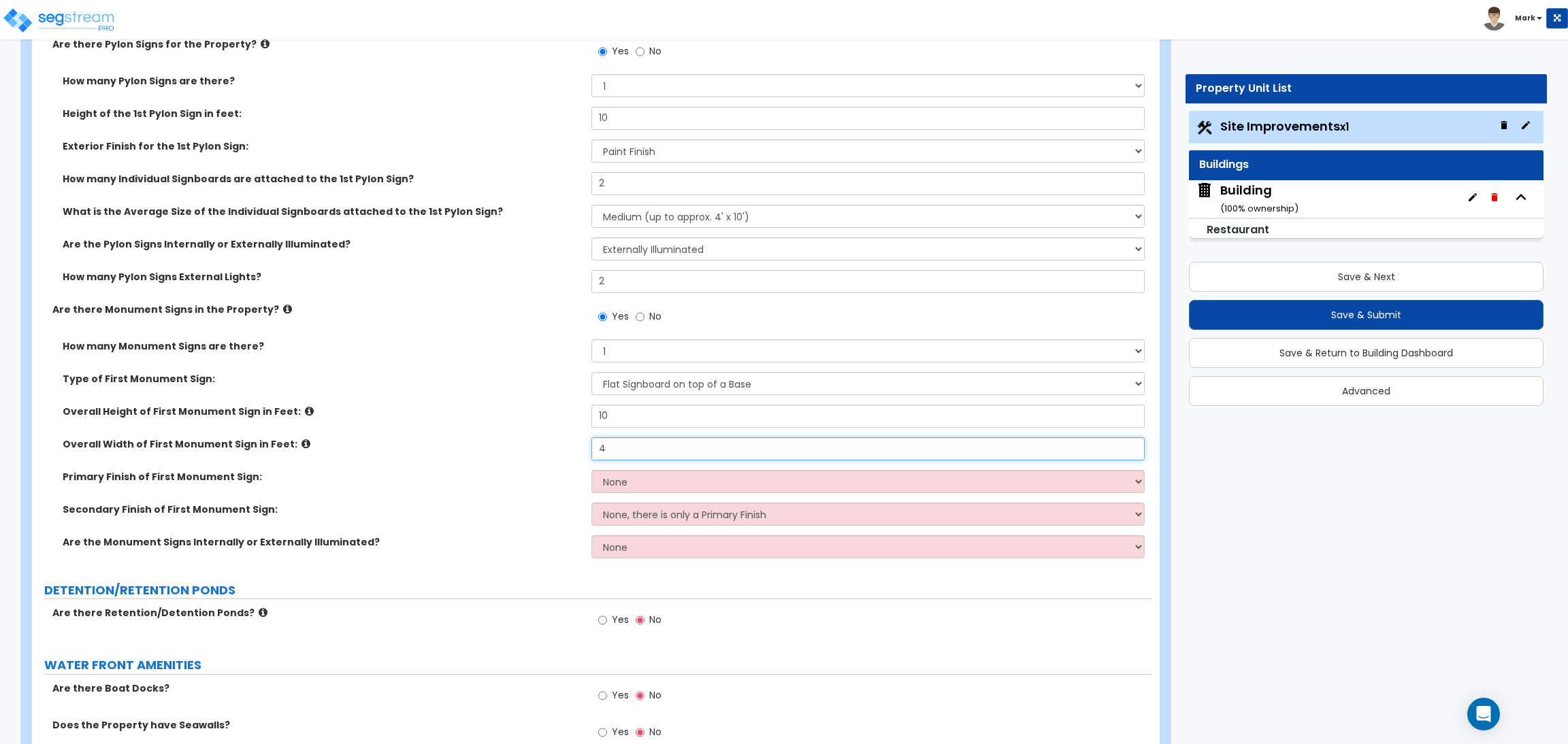
type input "4"
click at [610, 478] on select "None Paint/Stucco Finish Brick Finish Stone Finish Metal Composite Finish Vinyl…" at bounding box center [868, 482] width 553 height 23
select select "1"
click at [591, 471] on select "None Paint/Stucco Finish Brick Finish Stone Finish Metal Composite Finish Vinyl…" at bounding box center [868, 482] width 553 height 23
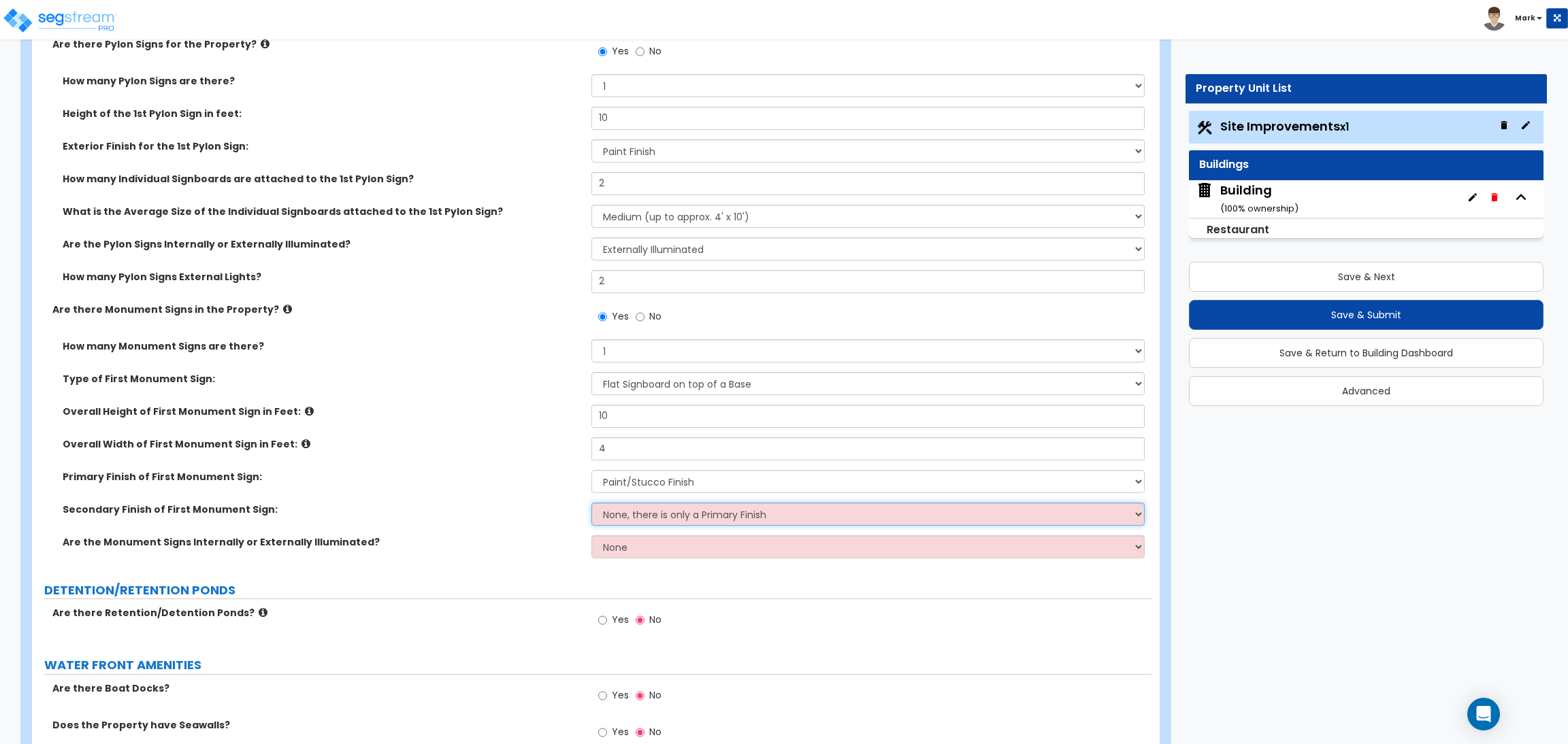
click at [622, 511] on select "None, there is only a Primary Finish Paint/Stucco Finish Brick Finish Stone Fin…" at bounding box center [868, 514] width 553 height 23
click at [591, 504] on select "None, there is only a Primary Finish Paint/Stucco Finish Brick Finish Stone Fin…" at bounding box center [868, 514] width 553 height 23
click at [619, 546] on select "None Internally Illuminated Externally Illuminated" at bounding box center [868, 547] width 553 height 23
select select "2"
click at [591, 536] on select "None Internally Illuminated Externally Illuminated" at bounding box center [868, 547] width 553 height 23
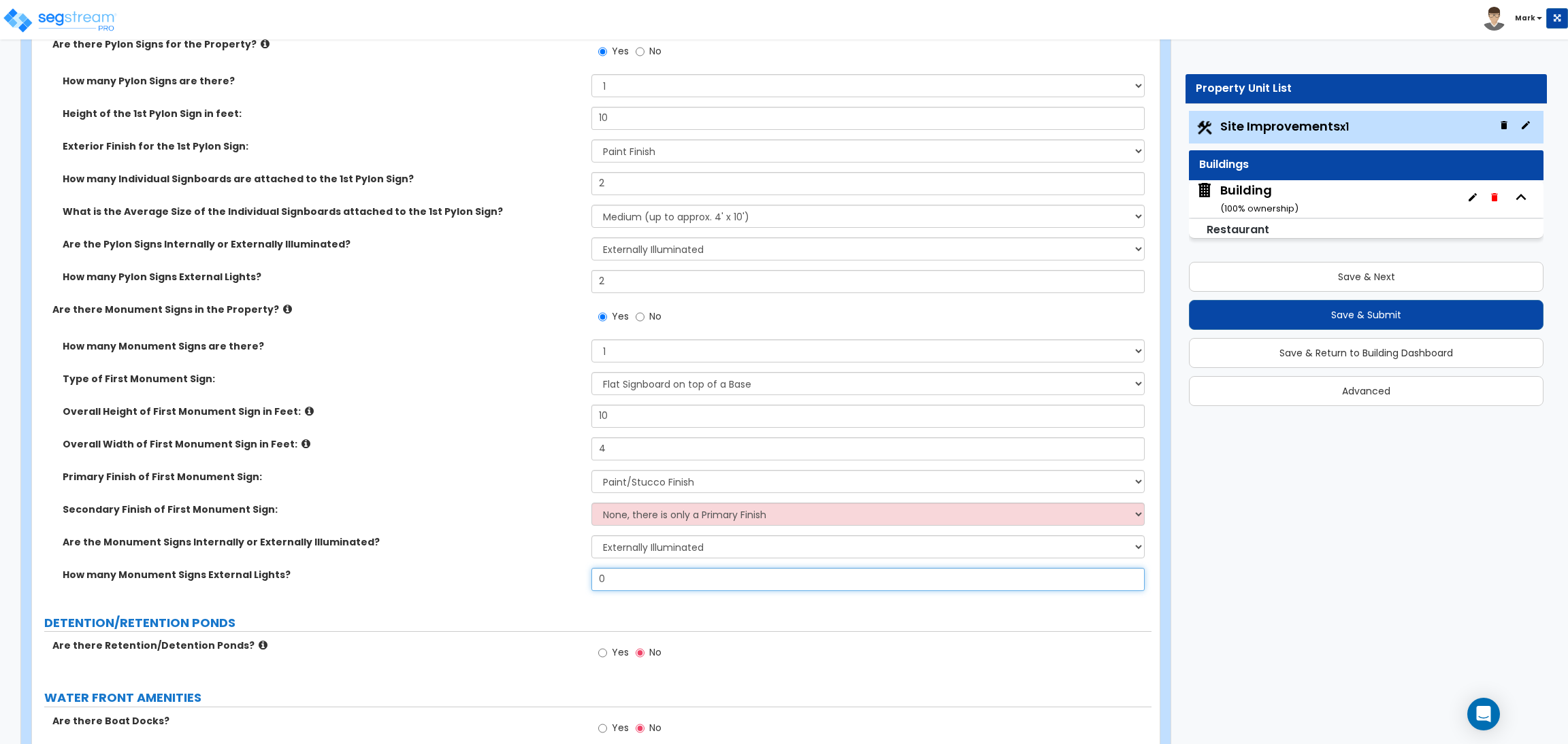
drag, startPoint x: 637, startPoint y: 579, endPoint x: 512, endPoint y: 595, distance: 126.0
click at [512, 595] on div "How many Monument Signs External Lights? 0" at bounding box center [591, 584] width 1119 height 33
drag, startPoint x: 622, startPoint y: 585, endPoint x: 570, endPoint y: 577, distance: 52.6
click at [574, 579] on div "How many Monument Signs External Lights? 4" at bounding box center [591, 584] width 1119 height 33
type input "6"
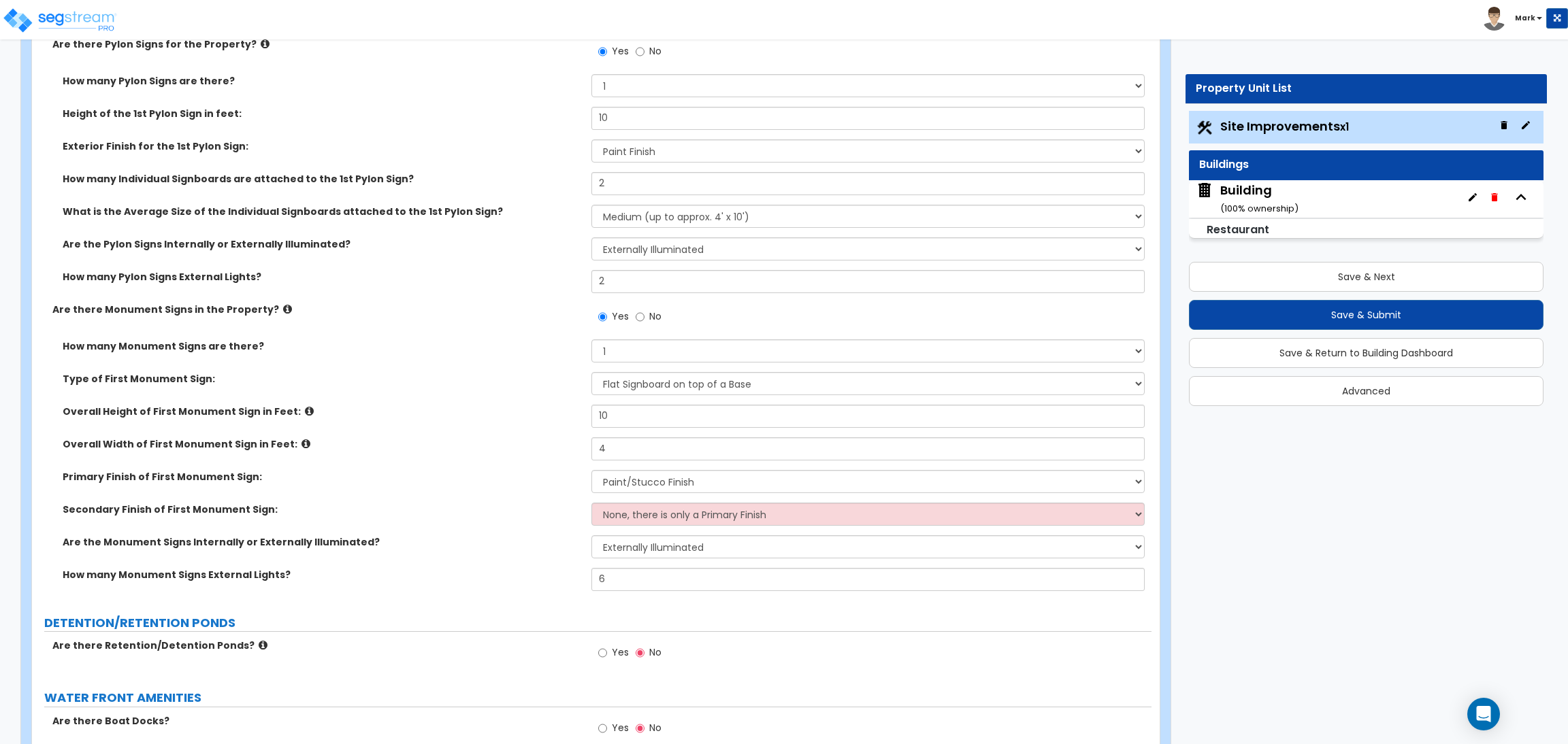
click at [541, 589] on div "How many Monument Signs External Lights? 6" at bounding box center [591, 584] width 1119 height 33
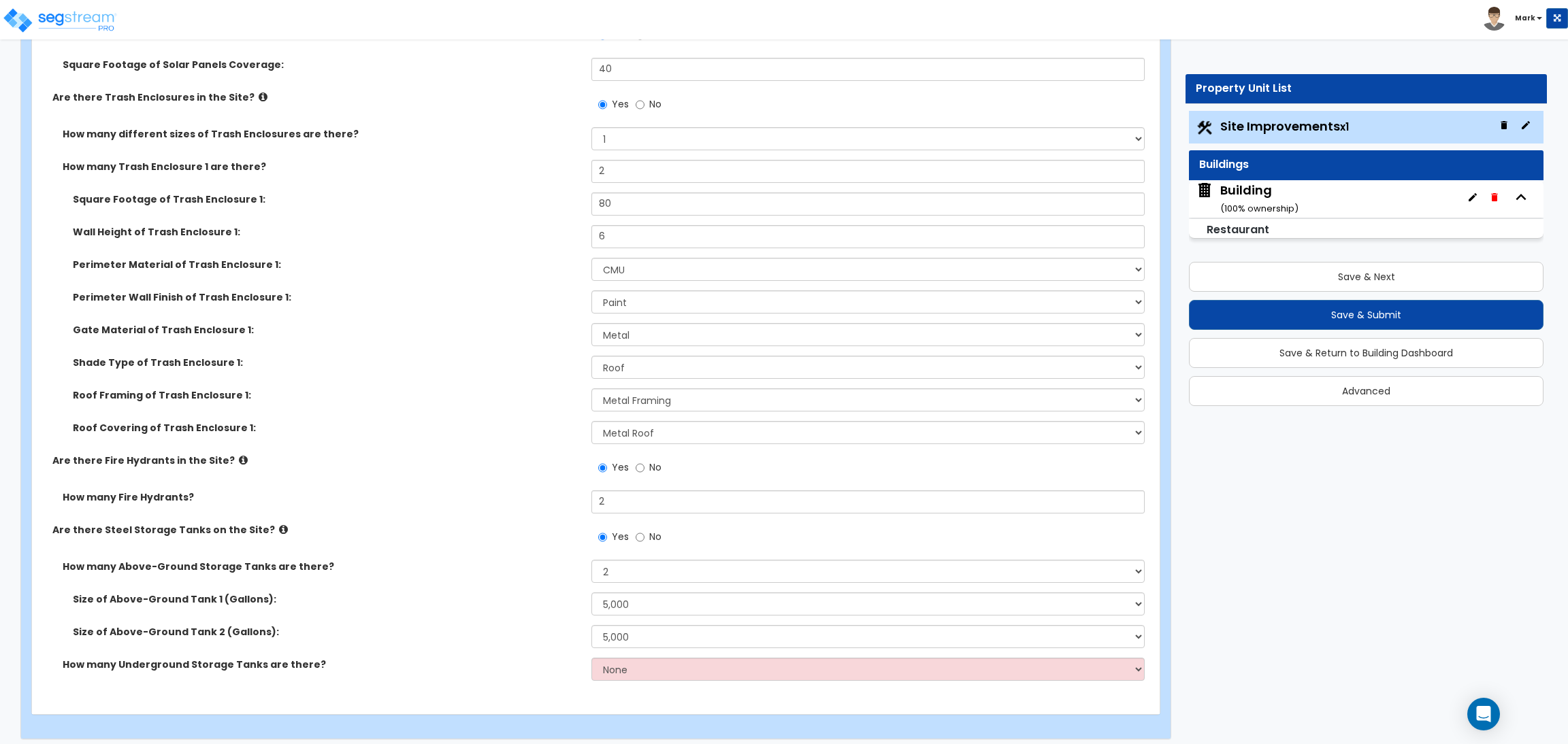
scroll to position [7143, 0]
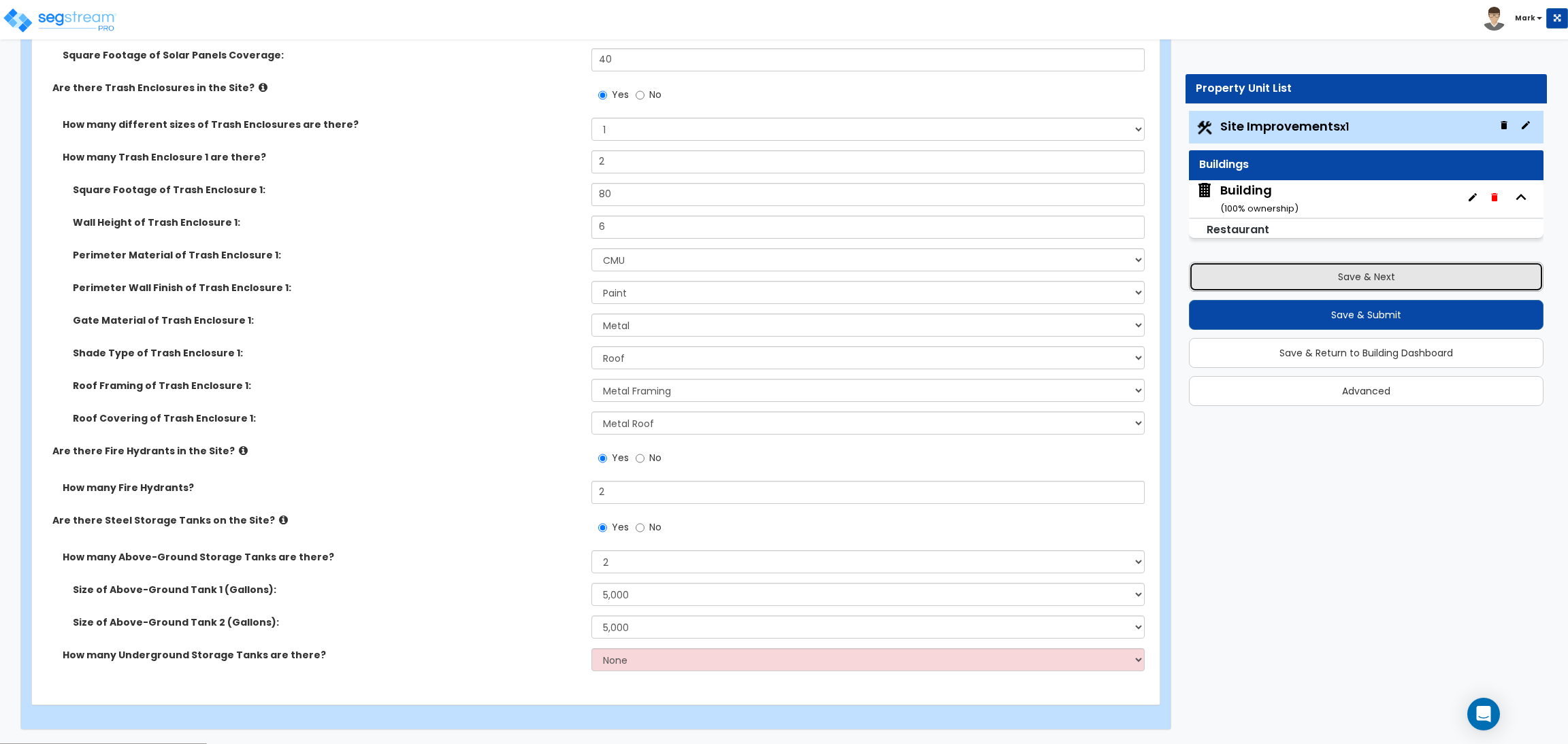
click at [1365, 276] on button "Save & Next" at bounding box center [1366, 277] width 355 height 30
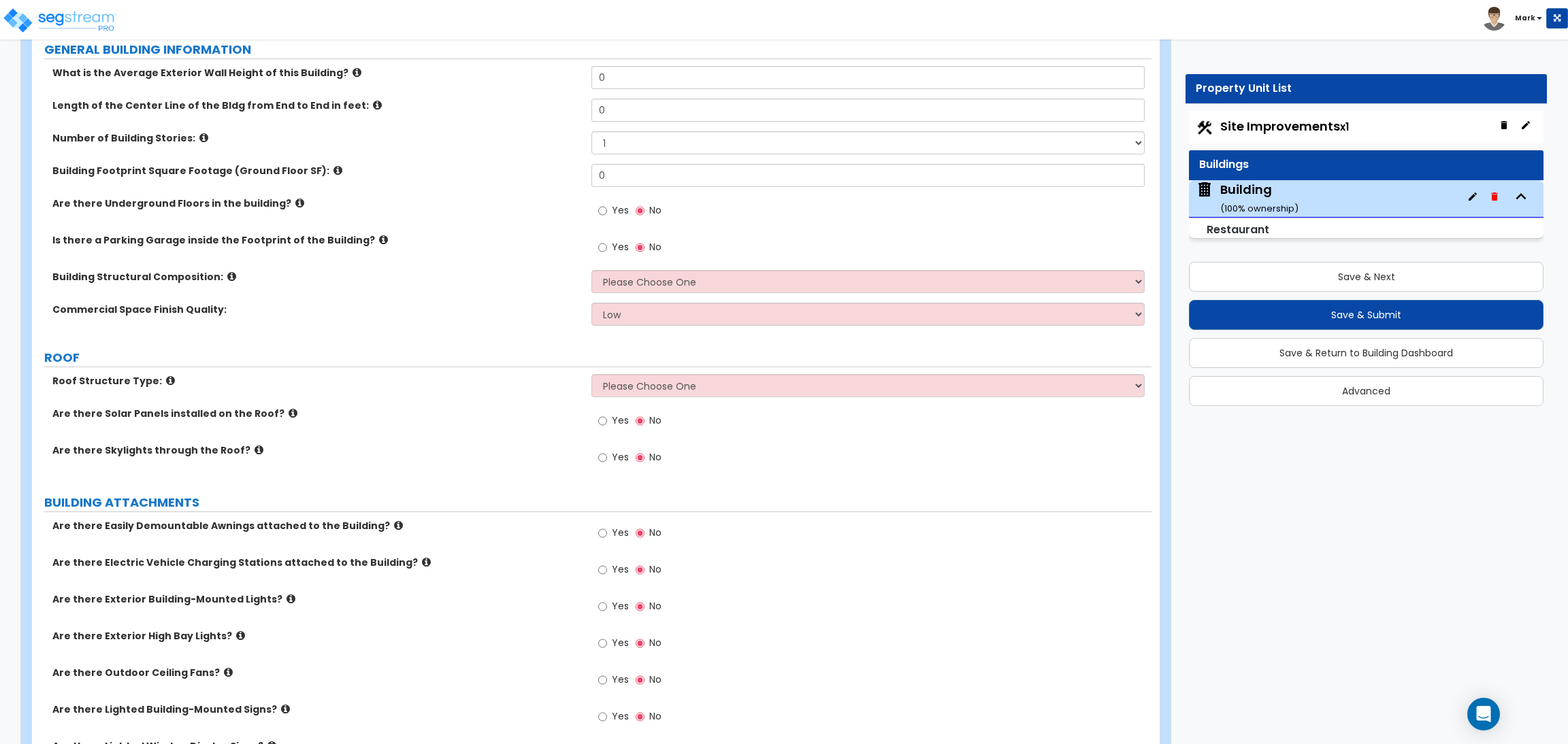
scroll to position [0, 0]
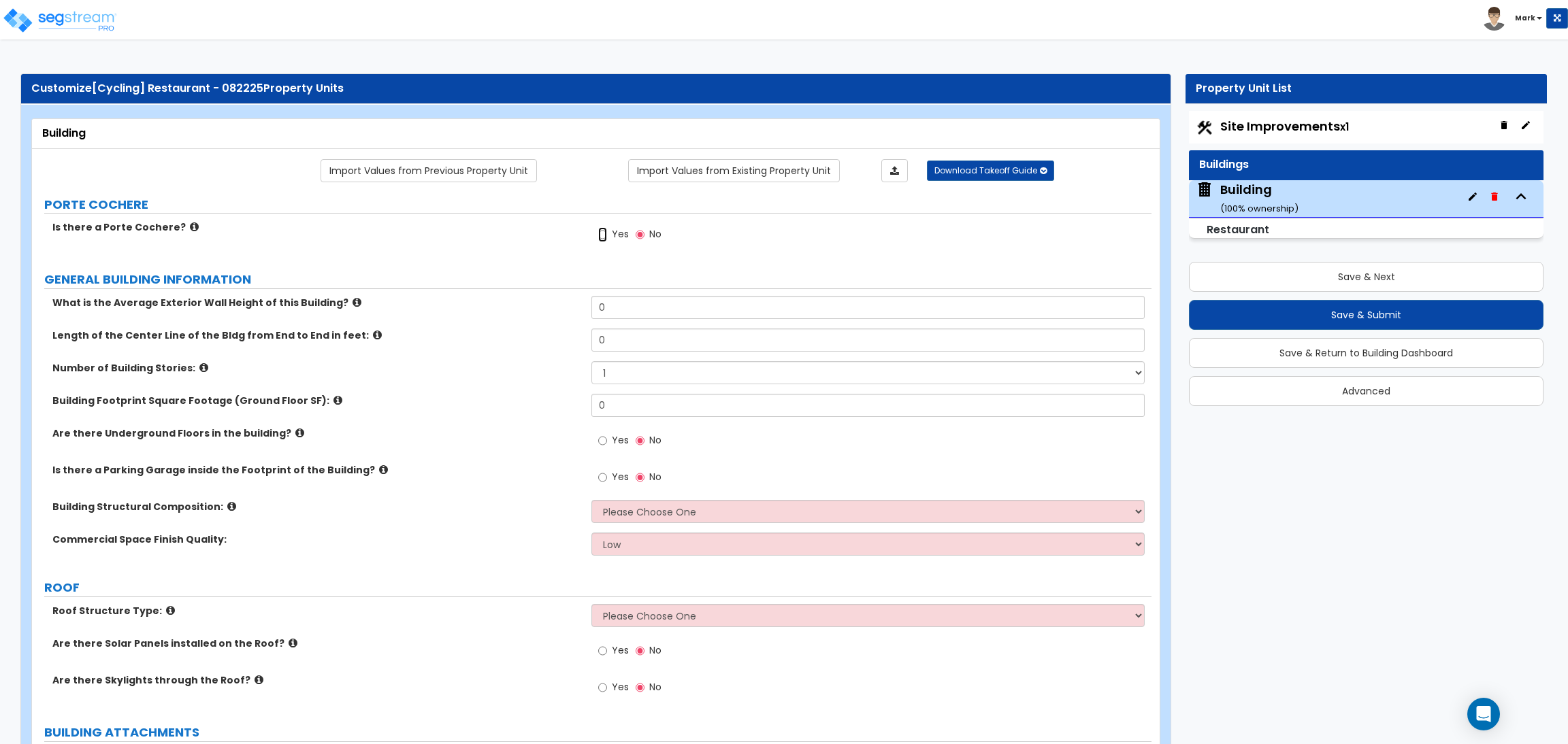
click at [604, 238] on input "Yes" at bounding box center [602, 235] width 9 height 15
radio input "true"
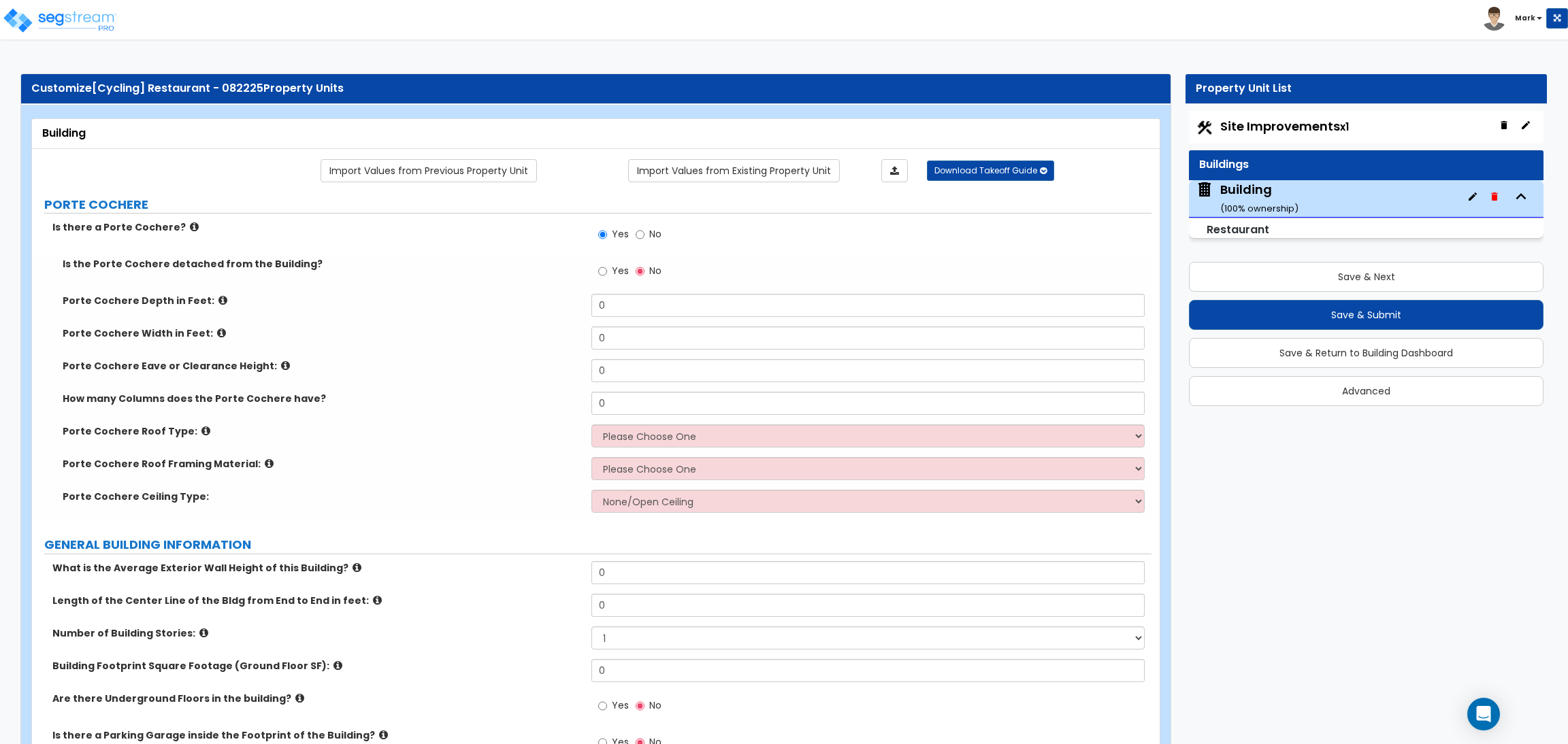
click at [613, 280] on label "Yes" at bounding box center [613, 273] width 31 height 23
click at [607, 279] on input "Yes" at bounding box center [602, 271] width 9 height 15
click at [643, 279] on input "No" at bounding box center [640, 271] width 9 height 15
radio input "false"
radio input "true"
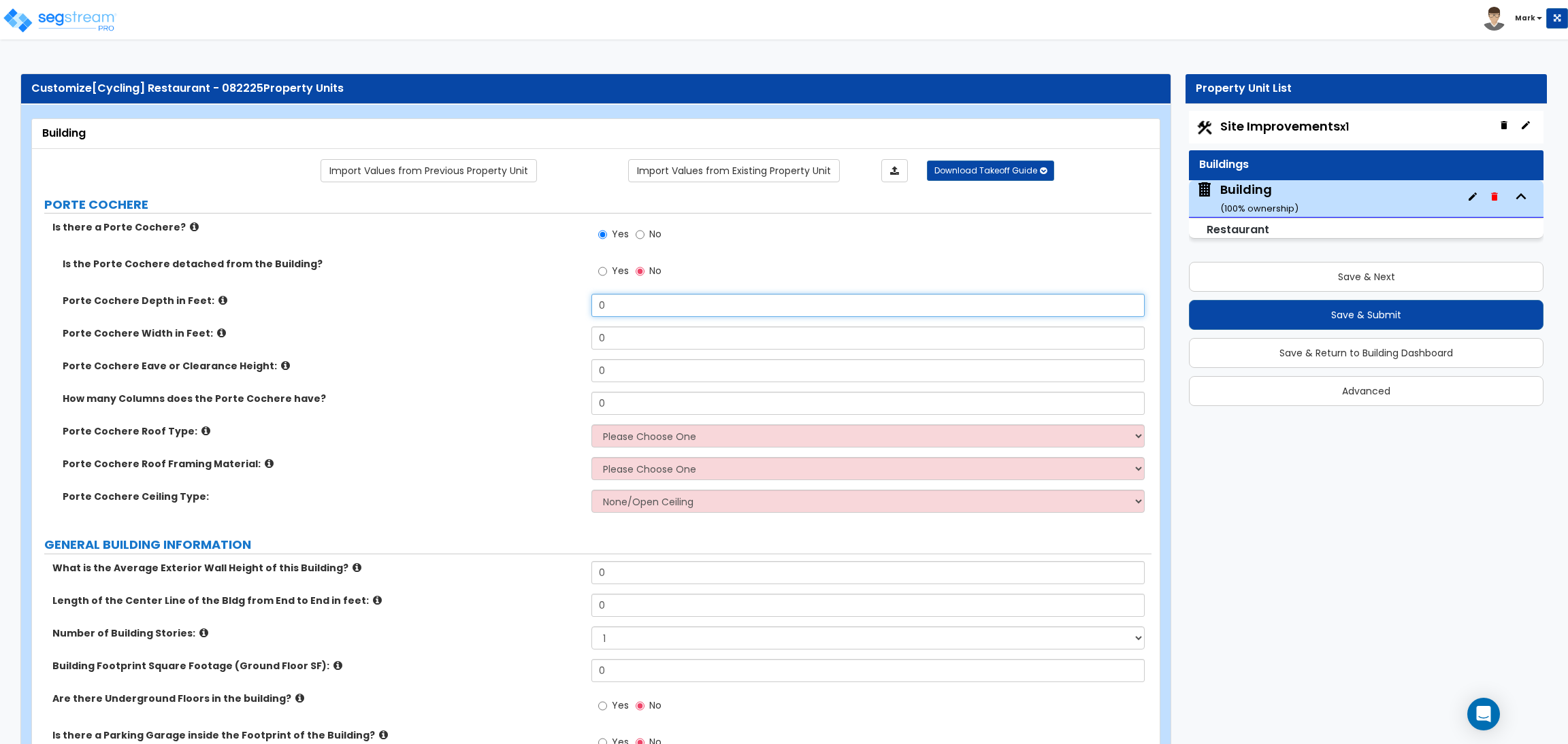
drag, startPoint x: 627, startPoint y: 297, endPoint x: 571, endPoint y: 295, distance: 56.0
click at [571, 295] on div "Porte Cochere Depth in Feet: 0" at bounding box center [591, 310] width 1119 height 33
type input "10"
drag, startPoint x: 627, startPoint y: 338, endPoint x: 586, endPoint y: 337, distance: 41.0
click at [586, 337] on div "Porte Cochere Width in Feet: 0" at bounding box center [591, 342] width 1119 height 33
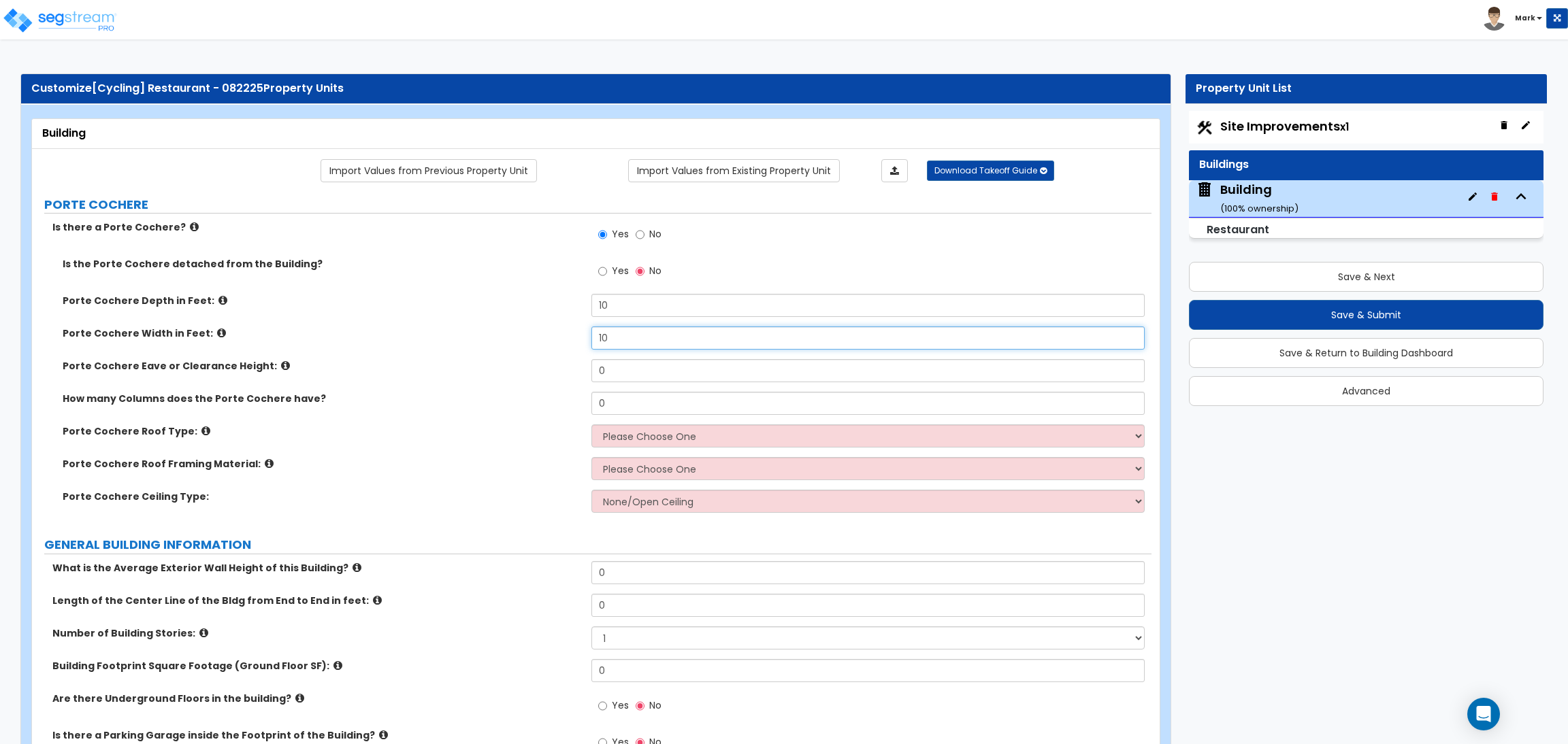
type input "10"
drag, startPoint x: 617, startPoint y: 366, endPoint x: 579, endPoint y: 366, distance: 38.0
click at [579, 366] on div "Porte Cochere Eave or Clearance Height: 0" at bounding box center [591, 375] width 1119 height 33
type input "12"
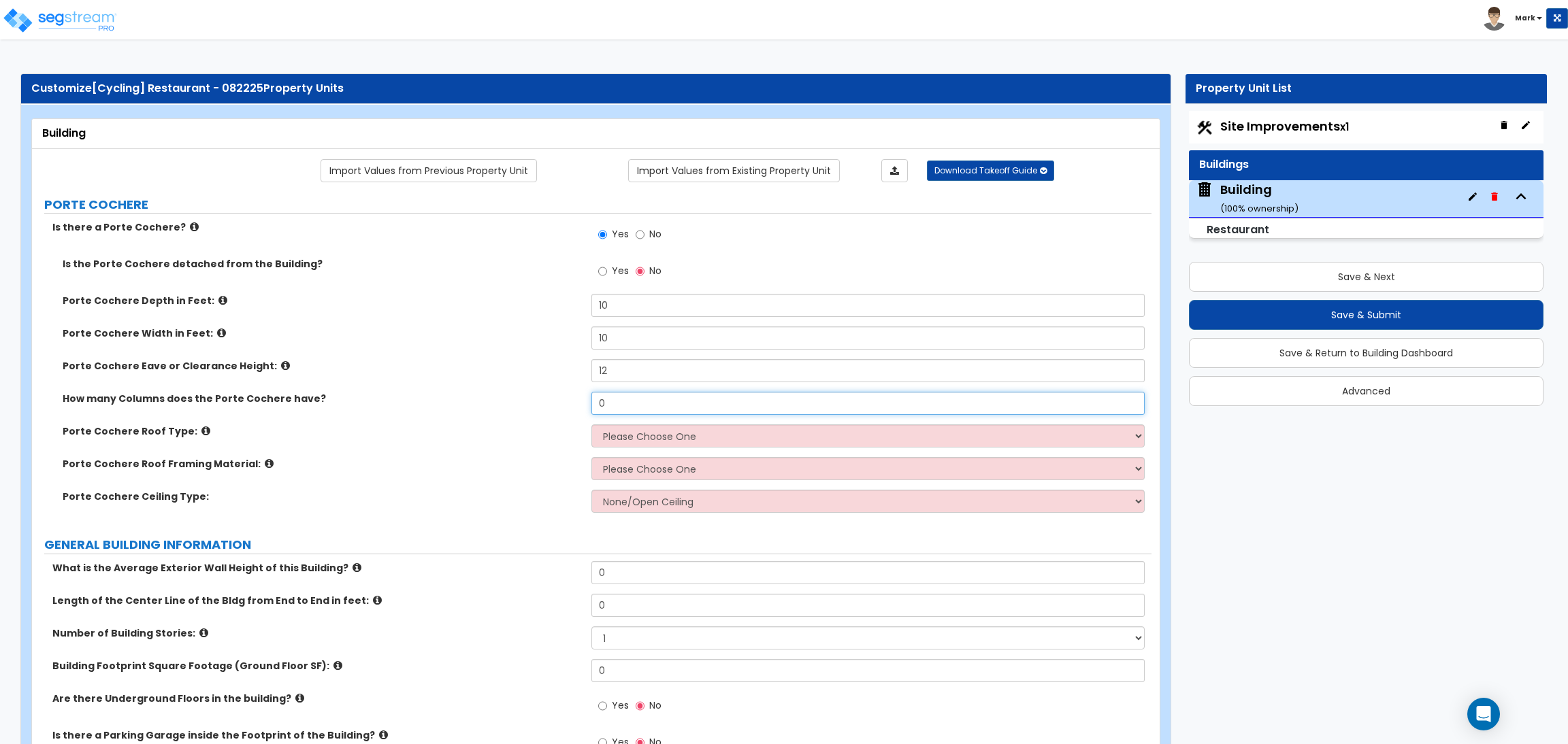
click at [618, 396] on input "0" at bounding box center [868, 403] width 553 height 23
drag, startPoint x: 622, startPoint y: 402, endPoint x: 583, endPoint y: 402, distance: 39.0
click at [583, 402] on div "How many Columns does the Porte Cochere have? 0" at bounding box center [591, 407] width 1119 height 33
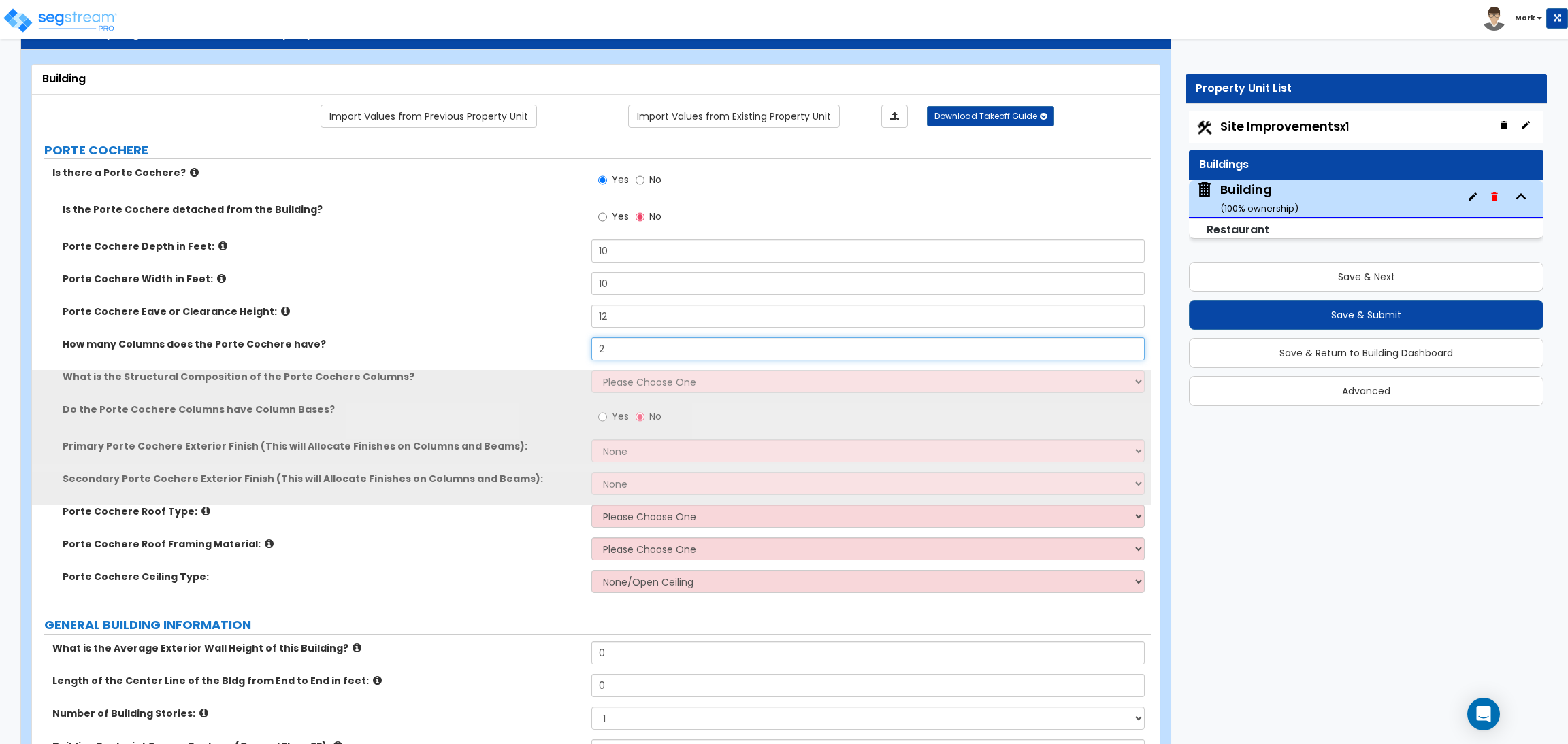
scroll to position [102, 0]
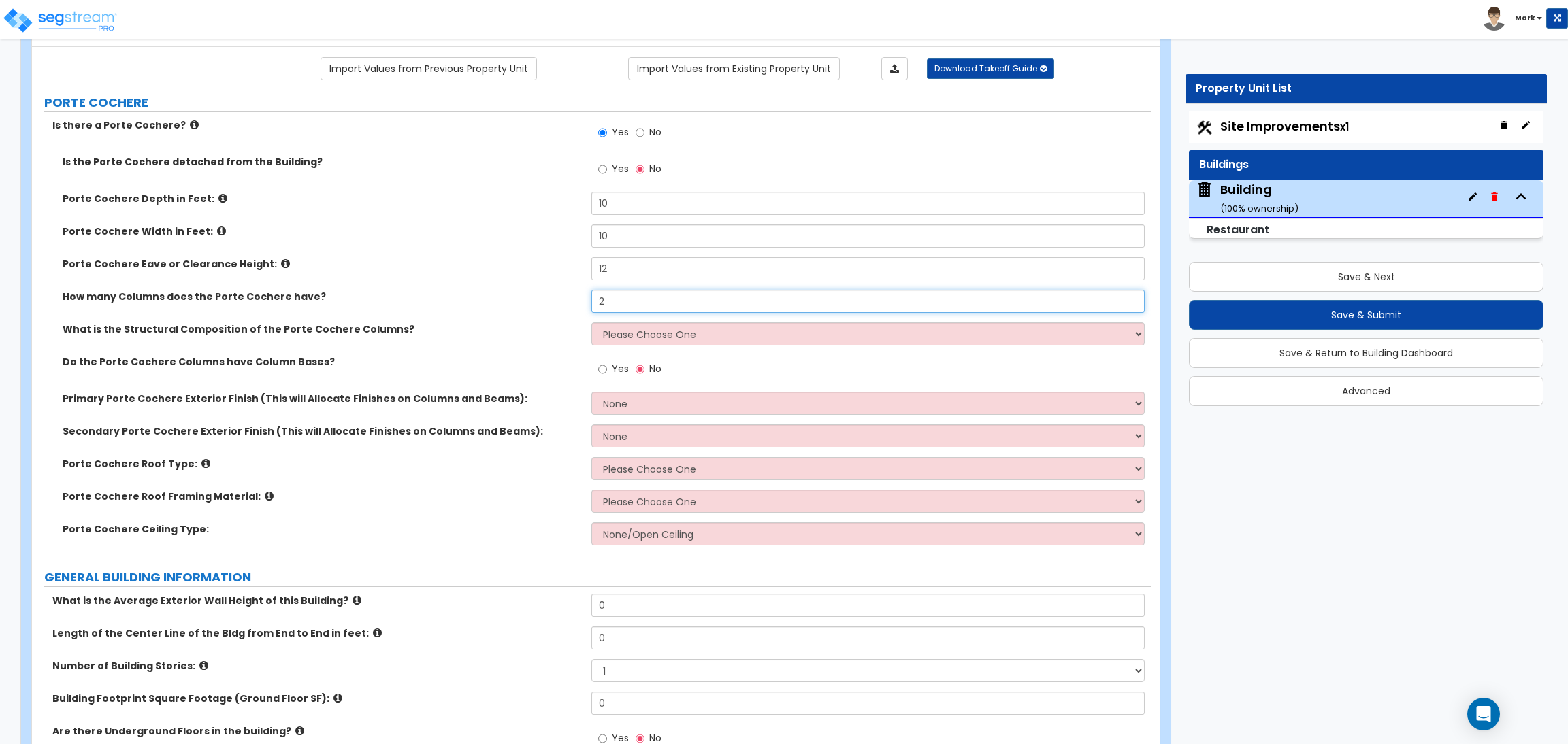
type input "2"
click at [642, 337] on select "Please Choose One Wood Steel Concrete" at bounding box center [868, 334] width 553 height 23
select select "1"
click at [591, 323] on select "Please Choose One Wood Steel Concrete" at bounding box center [868, 334] width 553 height 23
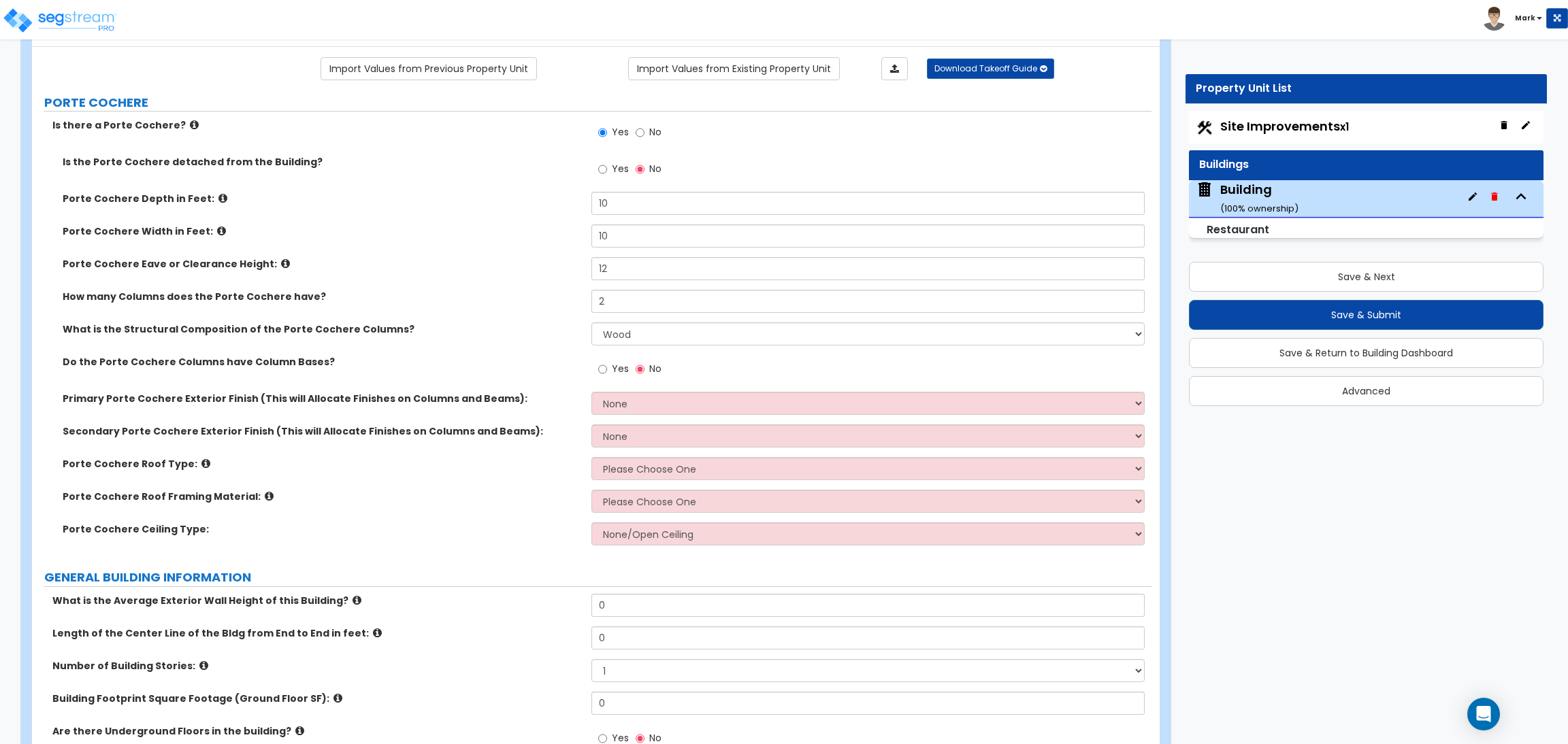
click at [608, 373] on label "Yes" at bounding box center [613, 371] width 31 height 23
click at [607, 373] on input "Yes" at bounding box center [602, 369] width 9 height 15
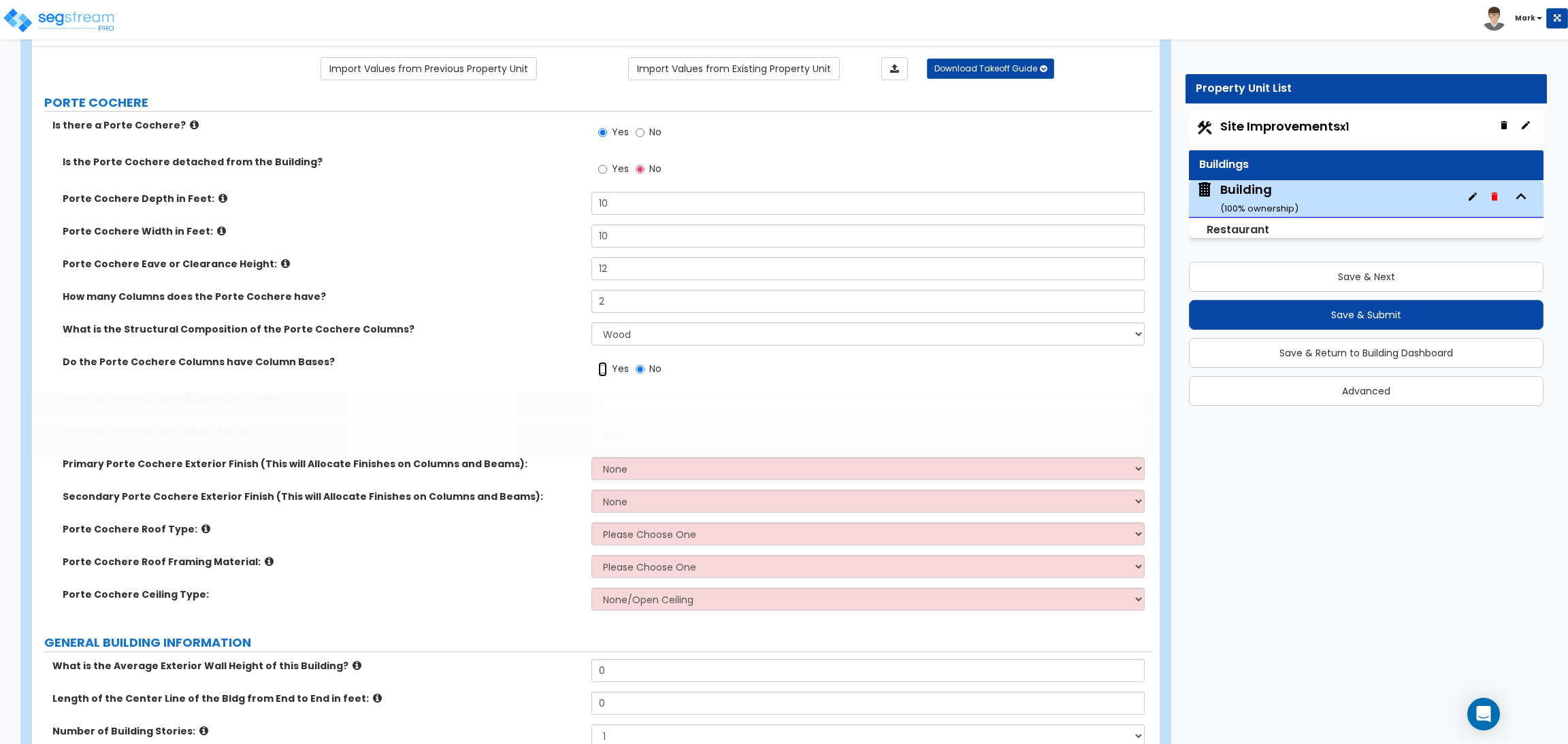
radio input "true"
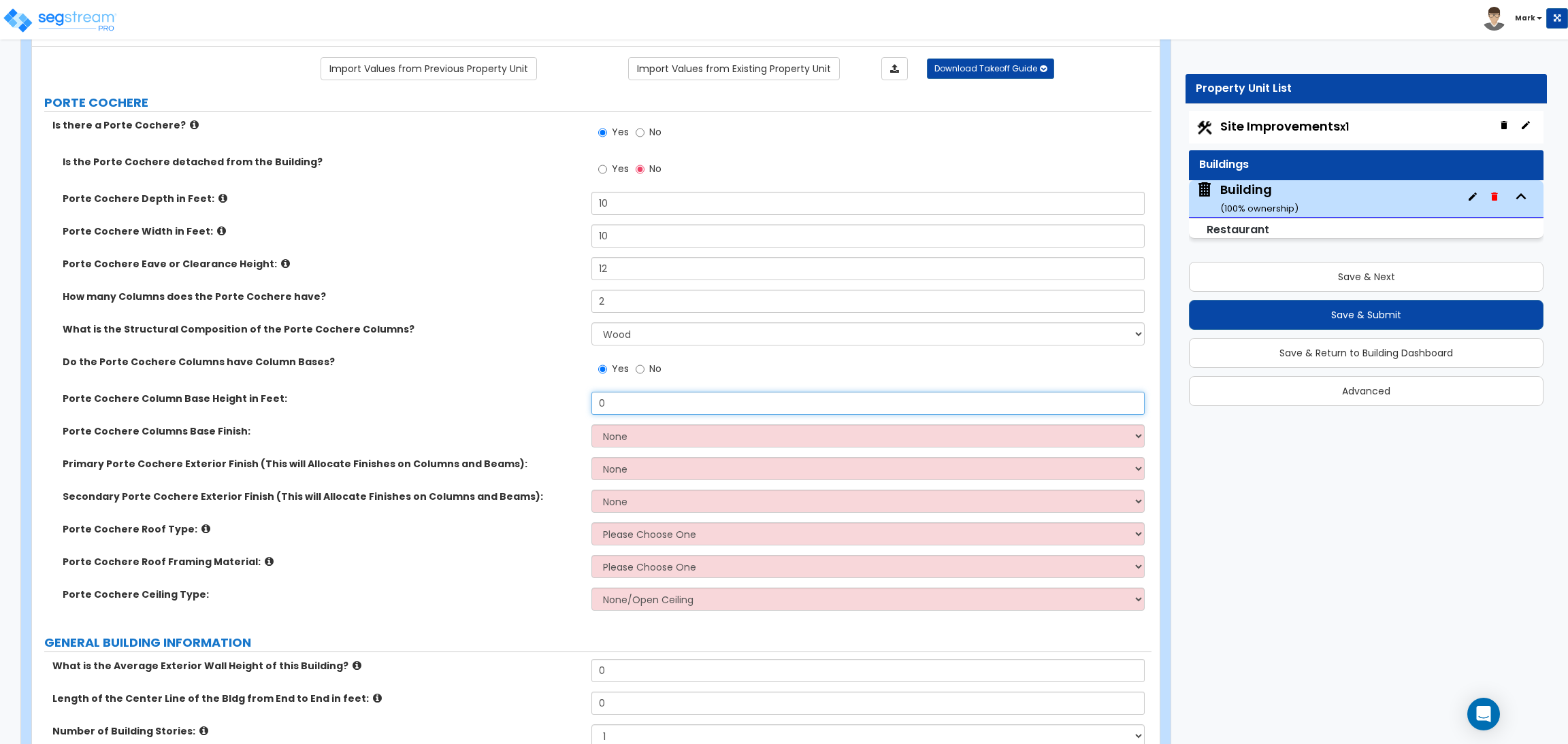
drag, startPoint x: 617, startPoint y: 399, endPoint x: 559, endPoint y: 402, distance: 58.1
click at [559, 402] on div "Porte Cochere Column Base Height in Feet: 0" at bounding box center [591, 407] width 1119 height 33
type input "3"
click at [614, 436] on select "None Paint Finish Stucco Finish Tile Finish Brick Veneer Stone Veneer Metal Com…" at bounding box center [868, 436] width 553 height 23
select select "5"
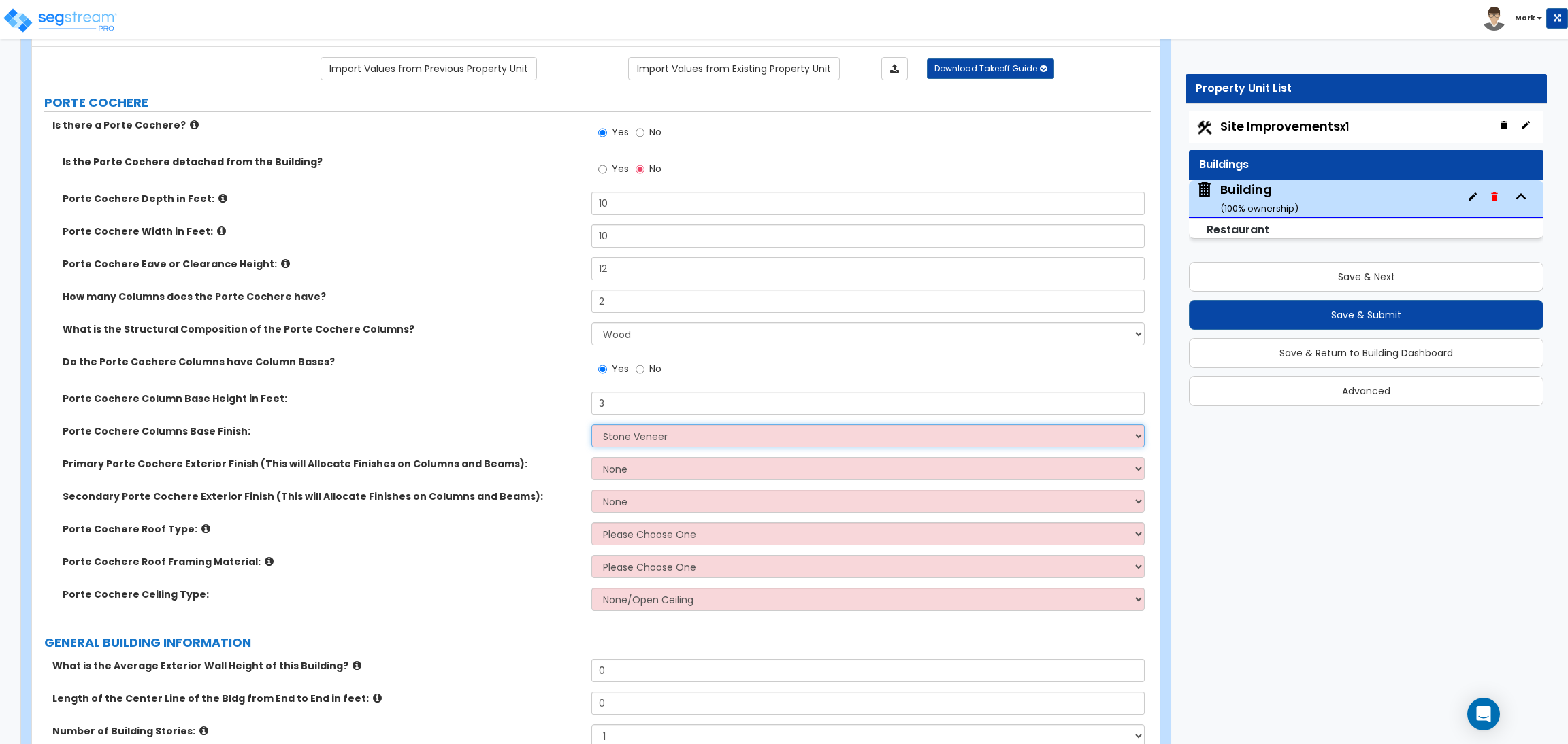
click at [591, 425] on select "None Paint Finish Stucco Finish Tile Finish Brick Veneer Stone Veneer Metal Com…" at bounding box center [868, 436] width 553 height 23
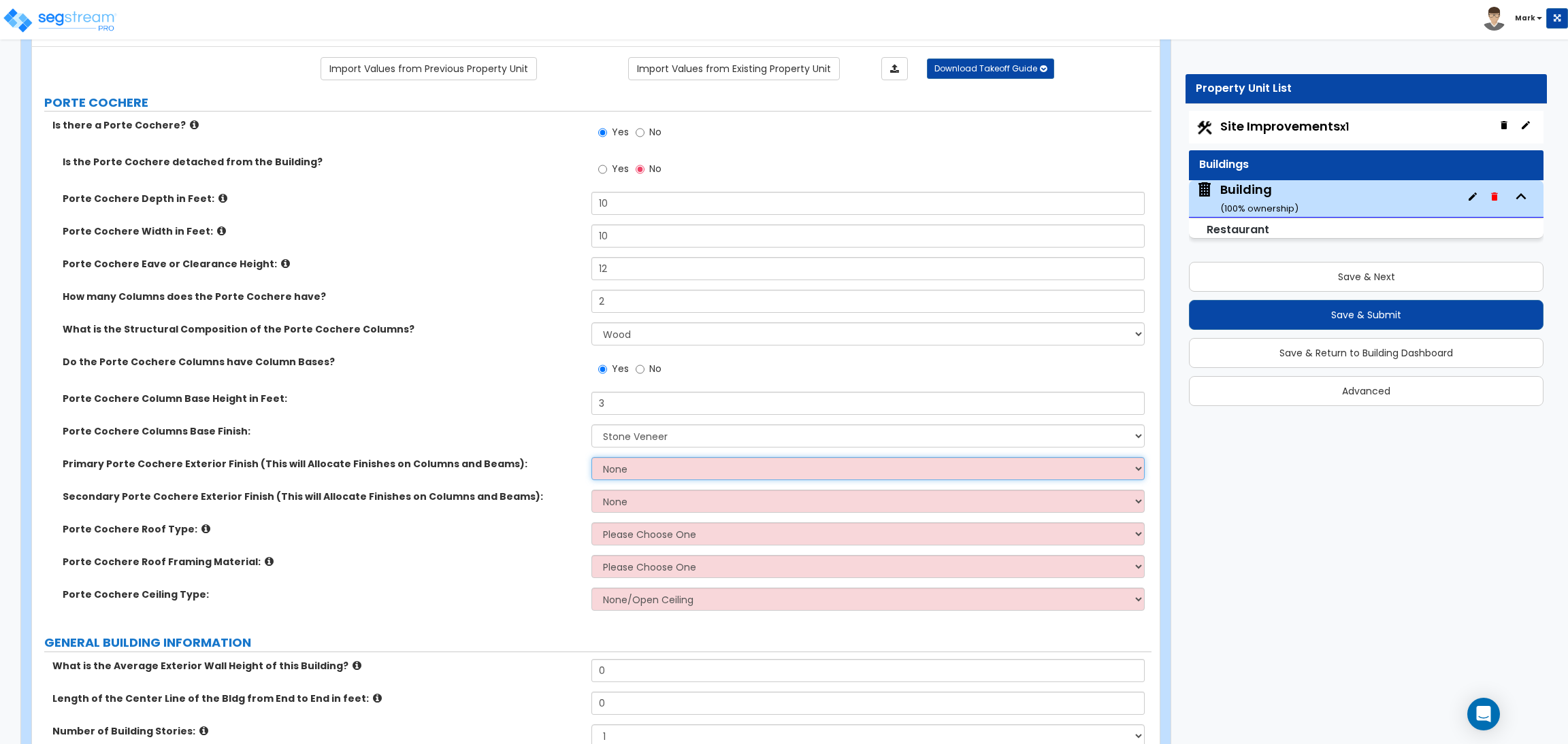
click at [611, 464] on select "None Paint Finish Stucco Finish Tile Finish Brick Veneer Stone Veneer Metal Com…" at bounding box center [868, 469] width 553 height 23
select select "1"
click at [591, 458] on select "None Paint Finish Stucco Finish Tile Finish Brick Veneer Stone Veneer Metal Com…" at bounding box center [868, 469] width 553 height 23
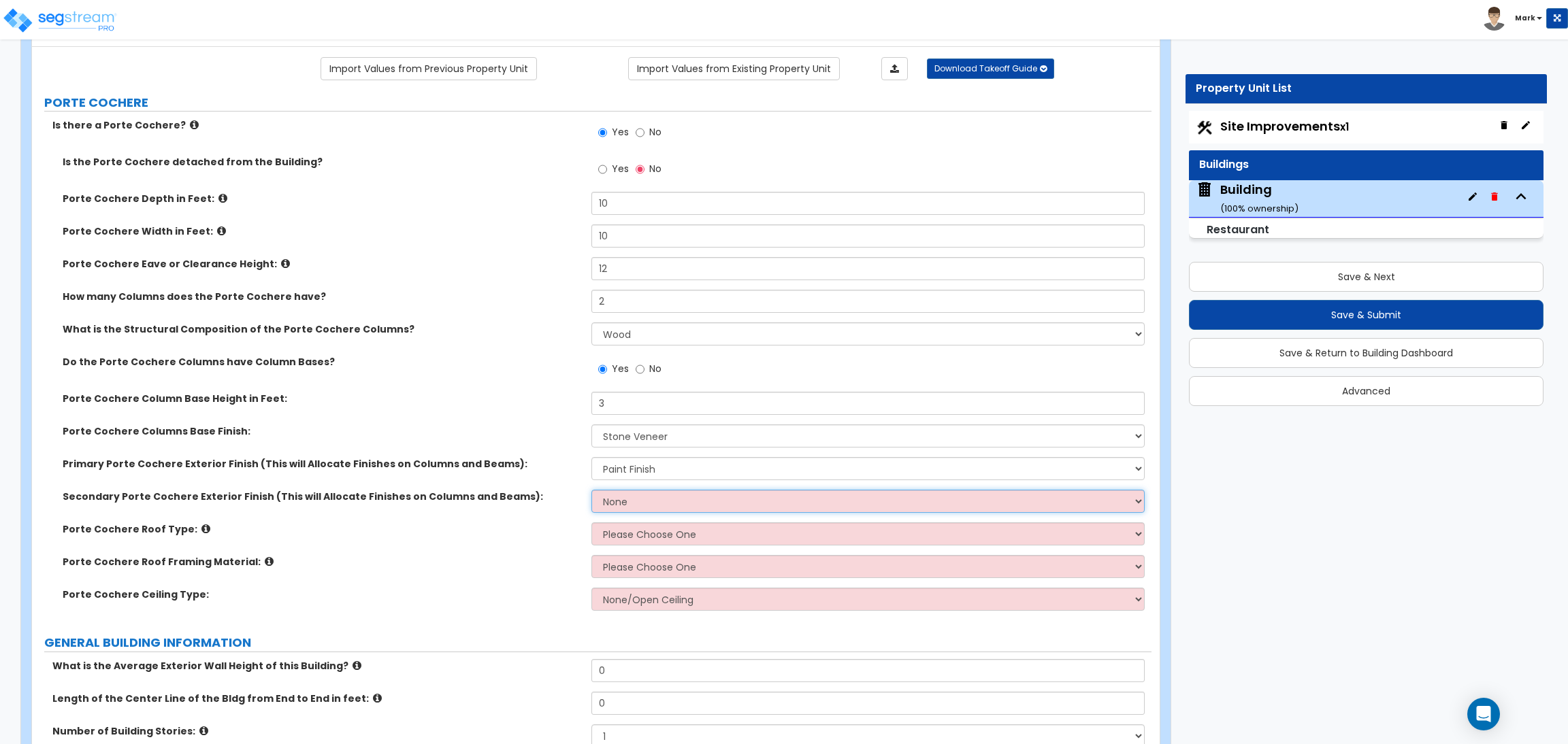
click at [623, 512] on select "None Paint Finish Stucco Finish Tile Finish Brick Veneer Stone Veneer Metal Com…" at bounding box center [868, 502] width 553 height 23
select select "2"
click at [591, 490] on select "None Paint Finish Stucco Finish Tile Finish Brick Veneer Stone Veneer Metal Com…" at bounding box center [868, 502] width 553 height 23
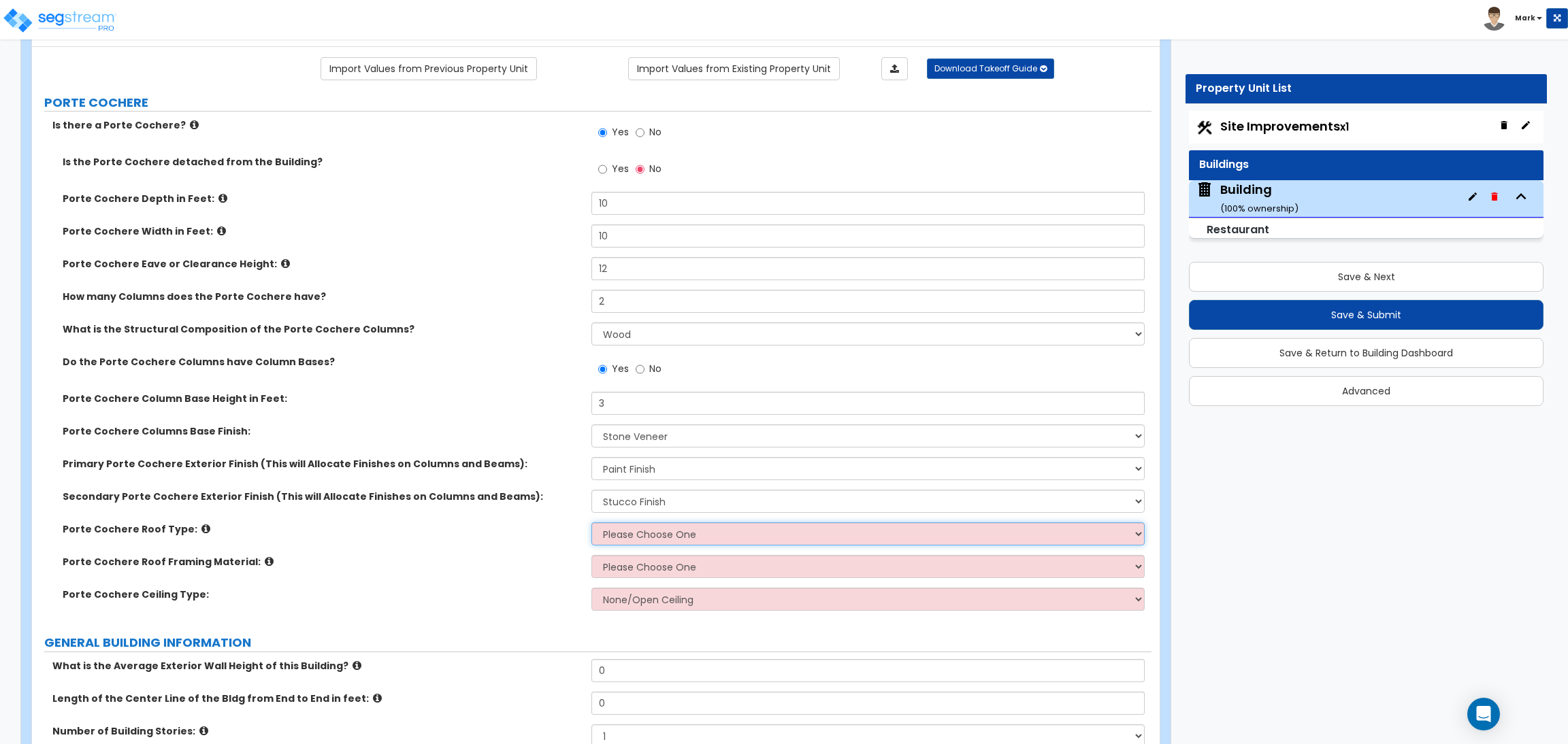
click at [624, 536] on select "Please Choose One Gabled Roof Flat Roof" at bounding box center [868, 534] width 553 height 23
select select "1"
click at [591, 524] on select "Please Choose One Gabled Roof Flat Roof" at bounding box center [868, 534] width 553 height 23
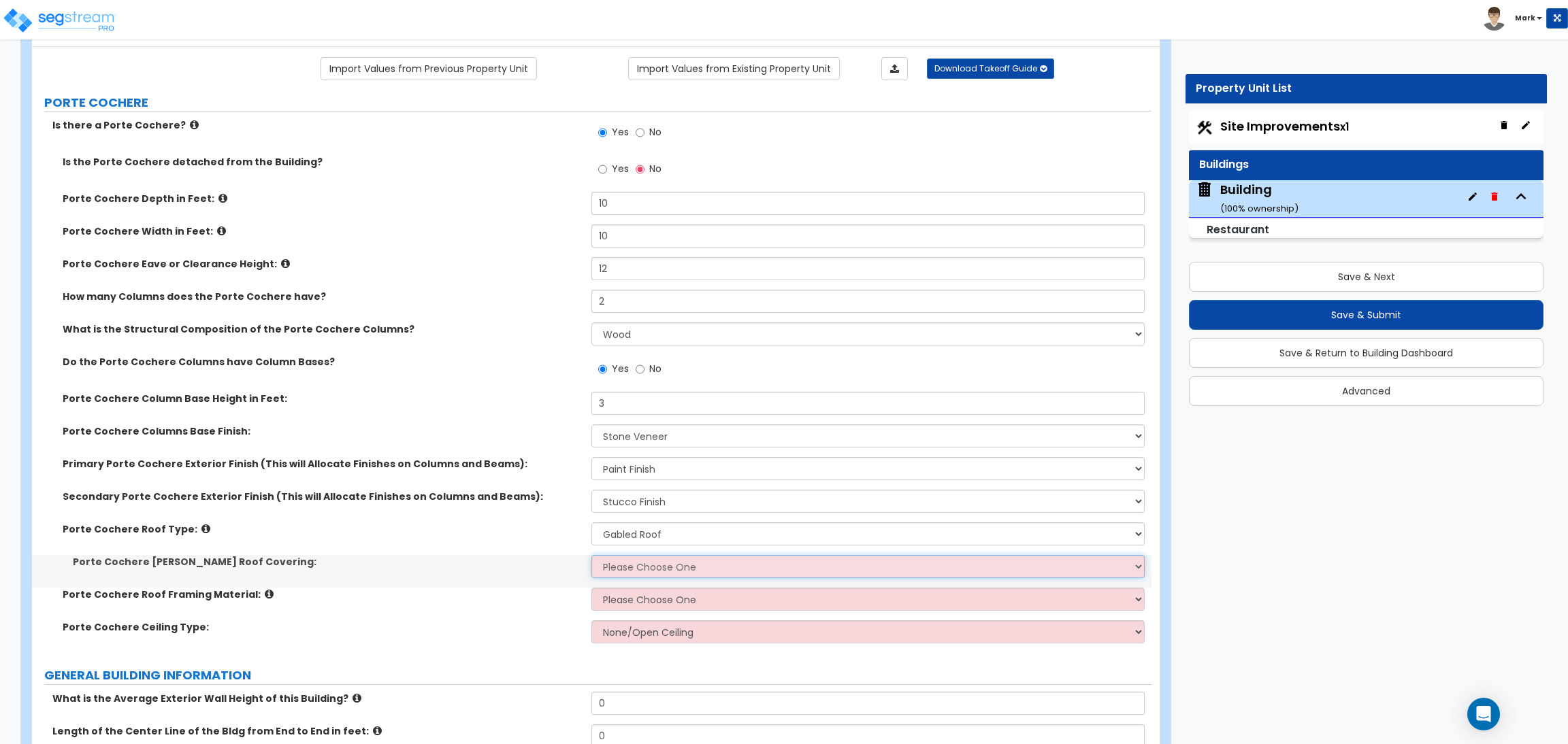
click at [616, 564] on select "Please Choose One Asphalt Shingle Clay Tile Wood Shingle Metal Shingle Standing…" at bounding box center [868, 567] width 553 height 23
select select "3"
click at [591, 556] on select "Please Choose One Asphalt Shingle Clay Tile Wood Shingle Metal Shingle Standing…" at bounding box center [868, 567] width 553 height 23
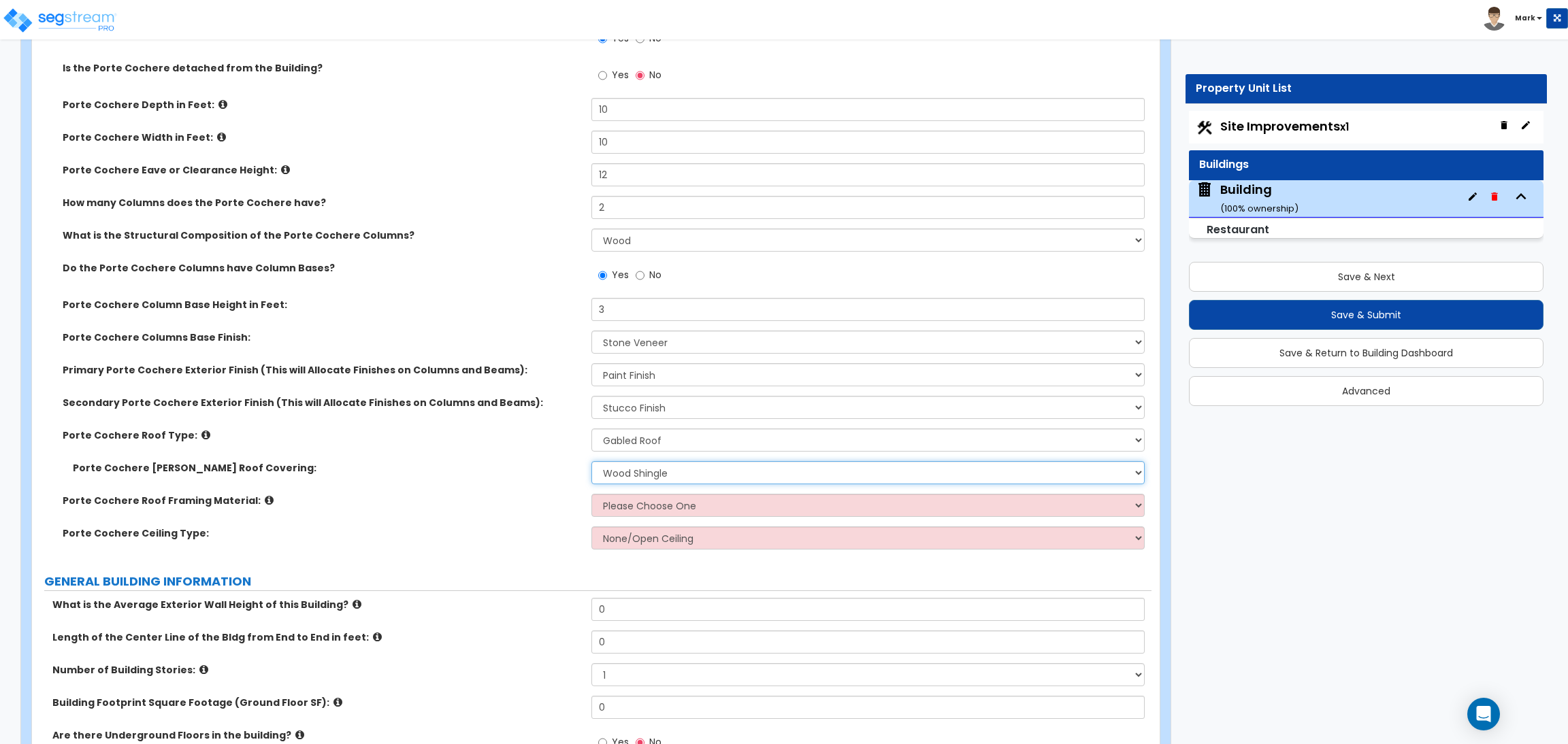
scroll to position [204, 0]
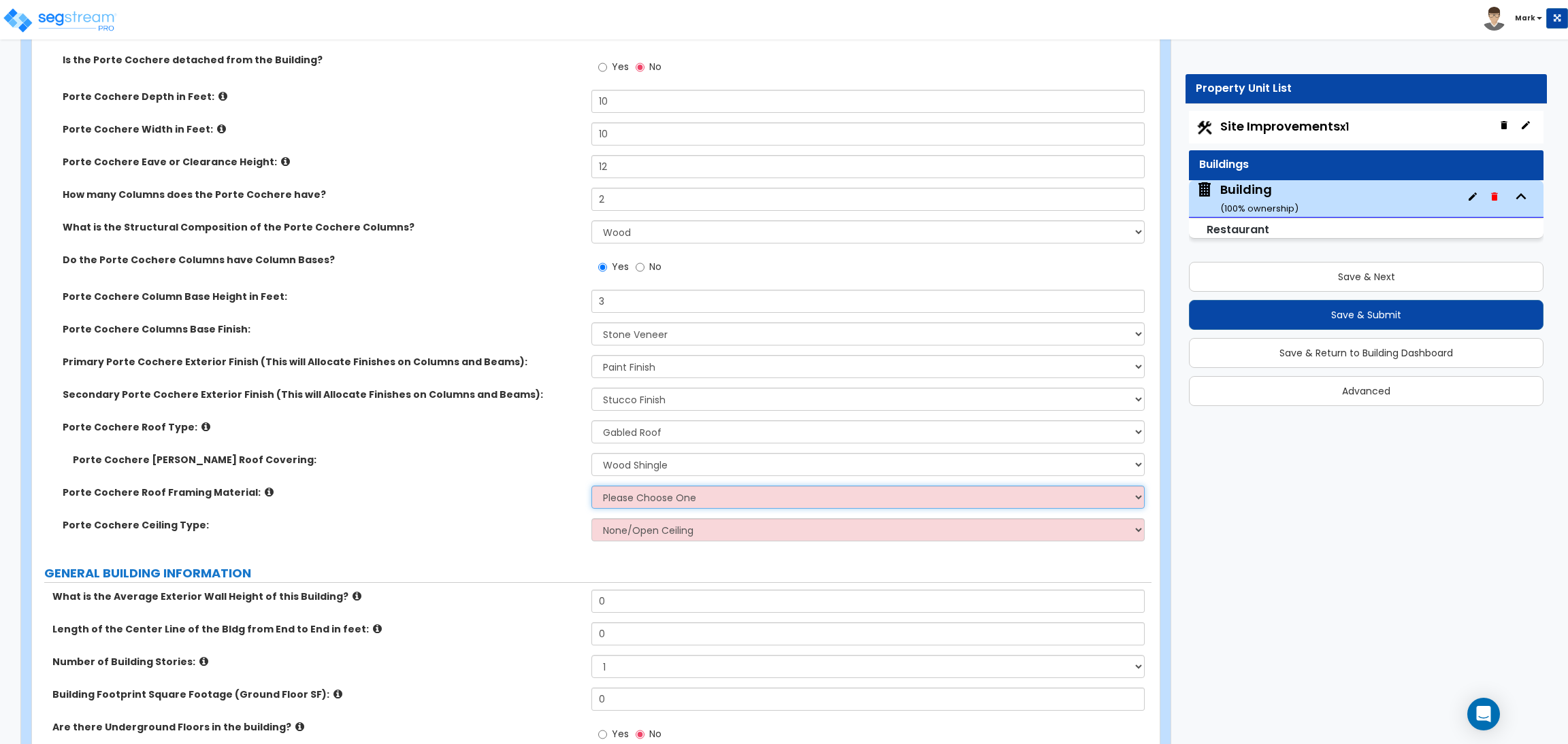
click at [643, 508] on select "Please Choose One Wood Metal" at bounding box center [868, 498] width 553 height 23
select select "1"
click at [591, 487] on select "Please Choose One Wood Metal" at bounding box center [868, 498] width 553 height 23
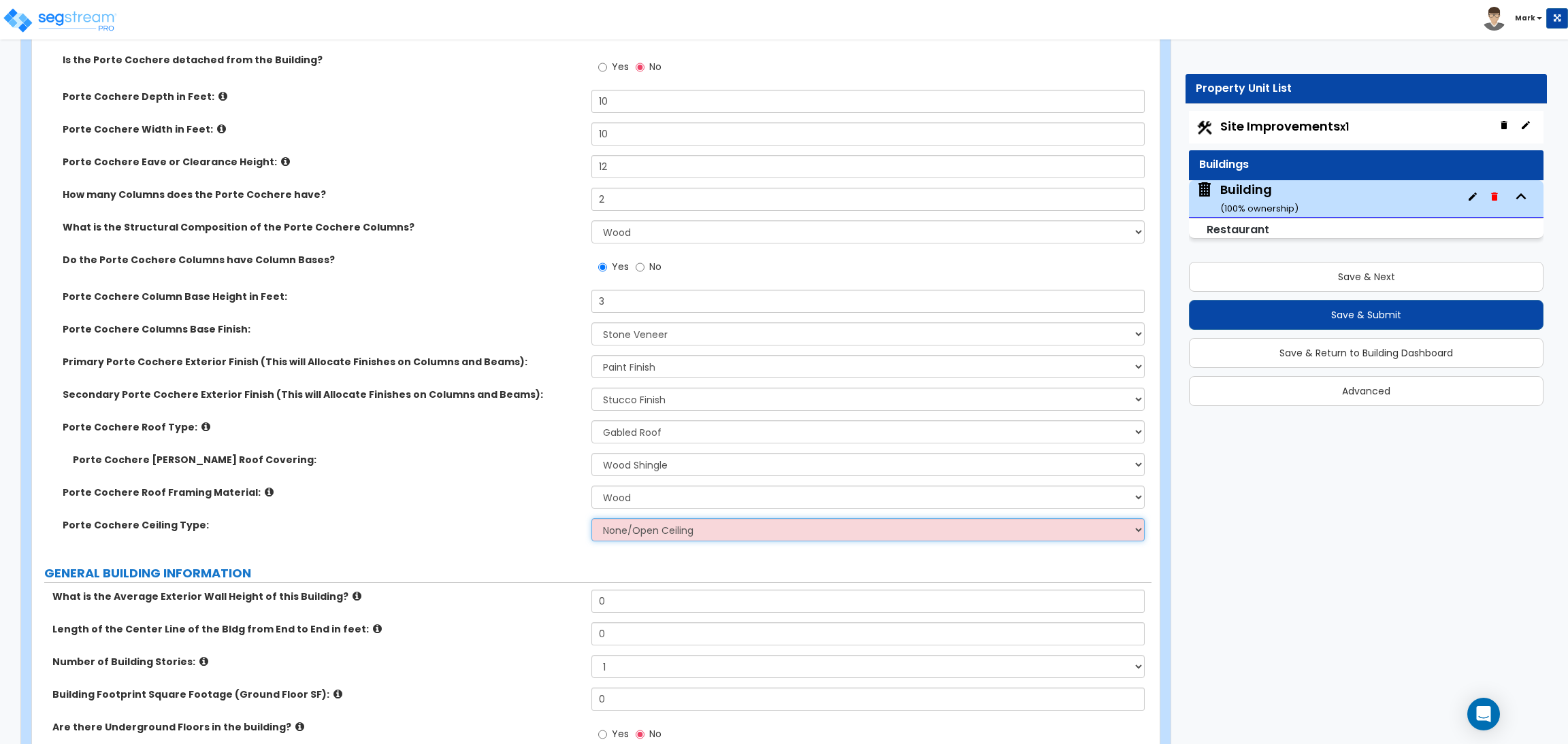
click at [619, 534] on select "None/Open Ceiling Drywall Ceiling Suspended Metal Ceiling" at bounding box center [868, 530] width 553 height 23
click at [591, 519] on select "None/Open Ceiling Drywall Ceiling Suspended Metal Ceiling" at bounding box center [868, 530] width 553 height 23
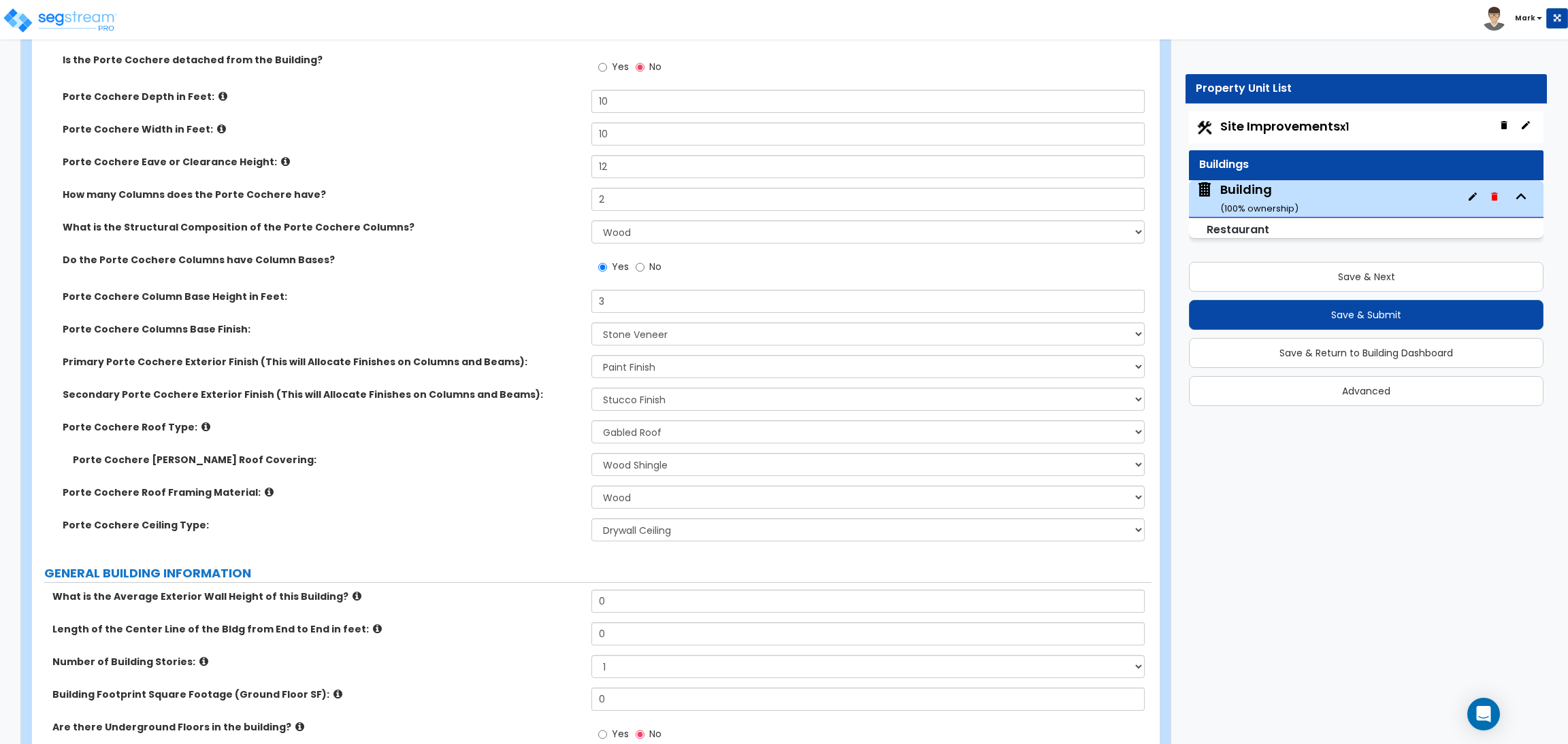
click at [663, 544] on div "Porte Cochere Ceiling Type: None/Open Ceiling Drywall Ceiling Suspended Metal C…" at bounding box center [591, 534] width 1119 height 33
click at [652, 531] on select "None/Open Ceiling Drywall Ceiling Suspended Metal Ceiling" at bounding box center [868, 530] width 553 height 23
click at [591, 519] on select "None/Open Ceiling Drywall Ceiling Suspended Metal Ceiling" at bounding box center [868, 530] width 553 height 23
click at [642, 543] on div "Porte Cochere Ceiling Type: None/Open Ceiling Drywall Ceiling Suspended Metal C…" at bounding box center [591, 534] width 1119 height 33
click at [640, 529] on select "None/Open Ceiling Drywall Ceiling Suspended Metal Ceiling" at bounding box center [868, 530] width 553 height 23
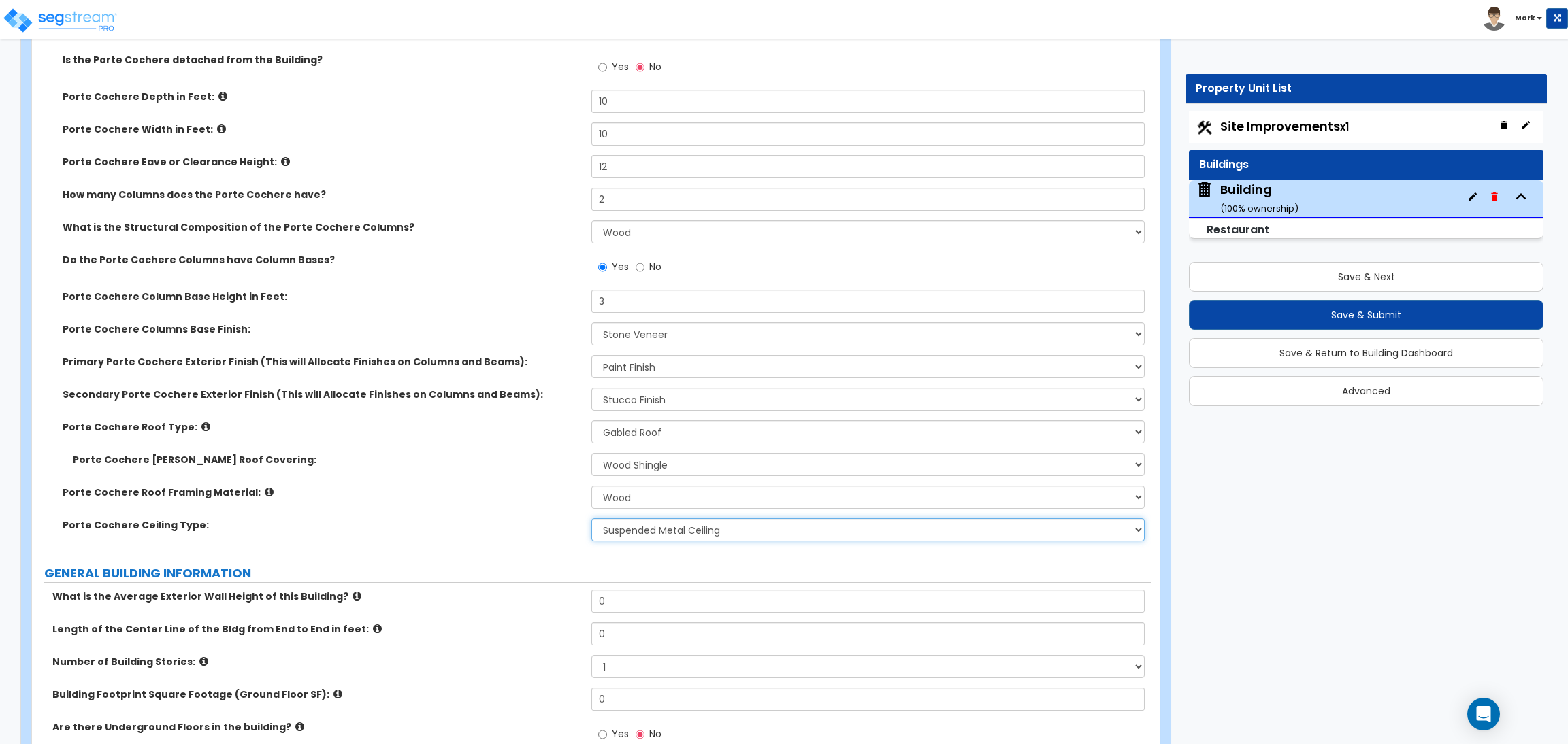
select select "0"
click at [591, 519] on select "None/Open Ceiling Drywall Ceiling Suspended Metal Ceiling" at bounding box center [868, 530] width 553 height 23
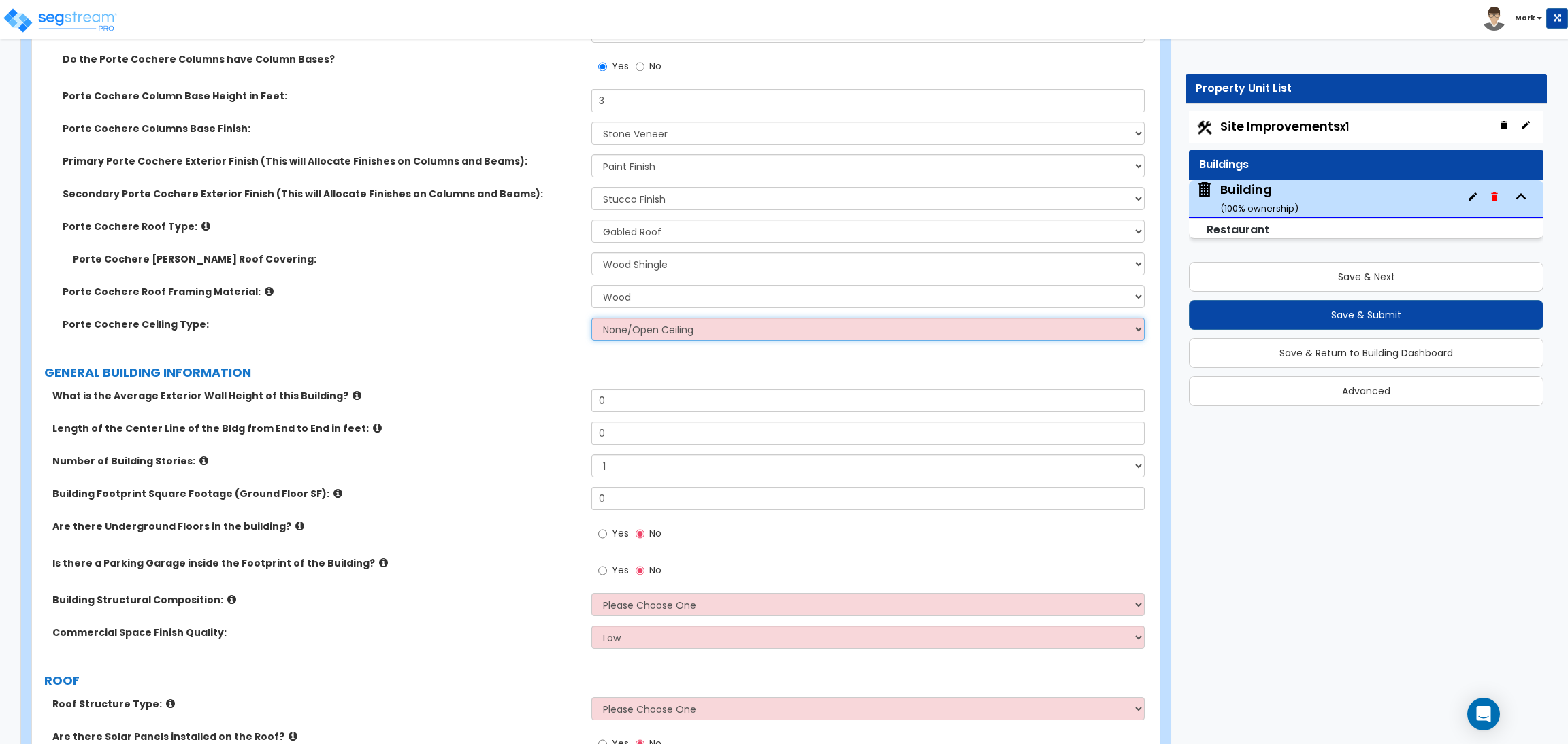
scroll to position [509, 0]
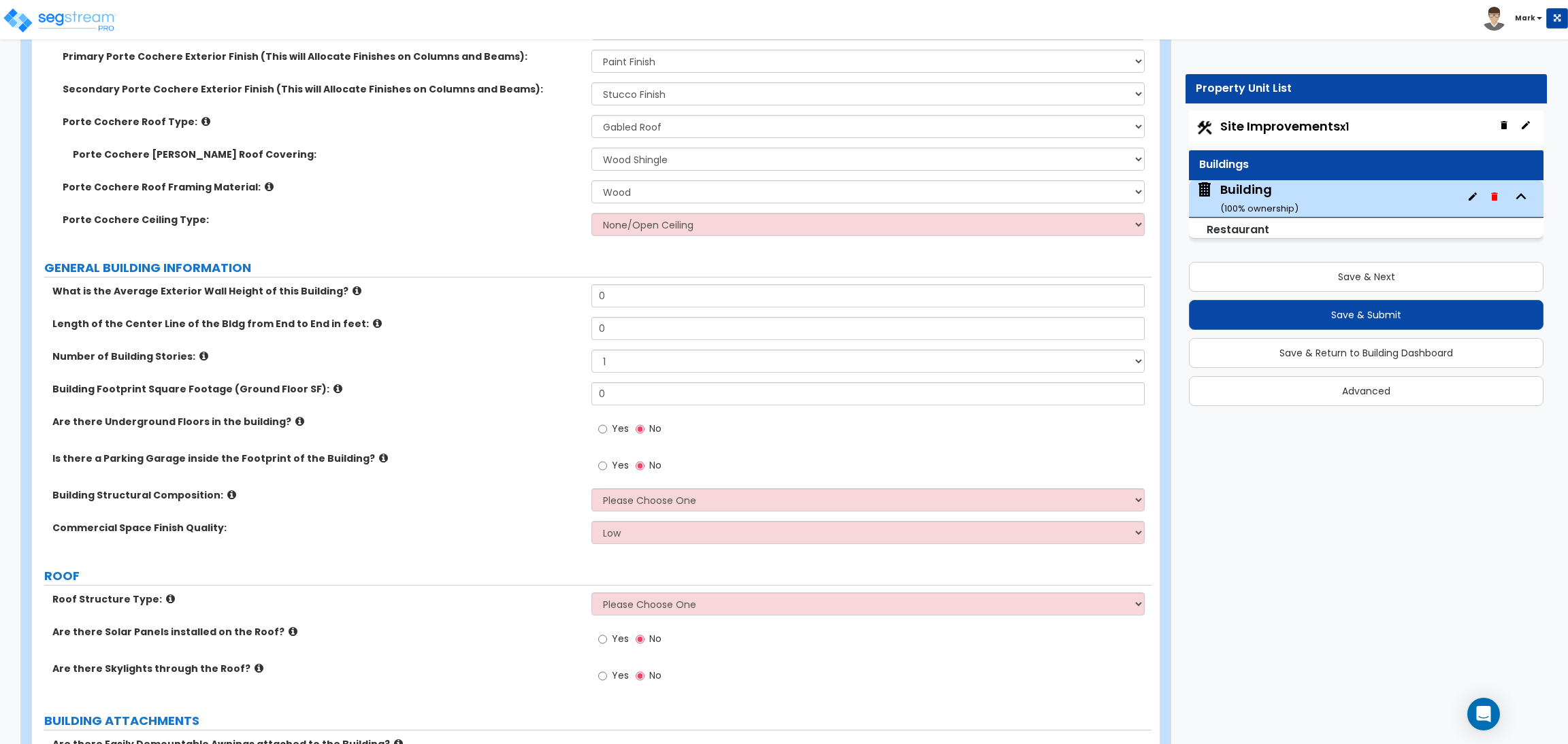
drag, startPoint x: 615, startPoint y: 291, endPoint x: 585, endPoint y: 296, distance: 30.4
click at [586, 296] on div "What is the Average Exterior Wall Height of this Building? 0" at bounding box center [591, 301] width 1119 height 33
type input "15"
click at [622, 323] on input "0" at bounding box center [868, 329] width 553 height 23
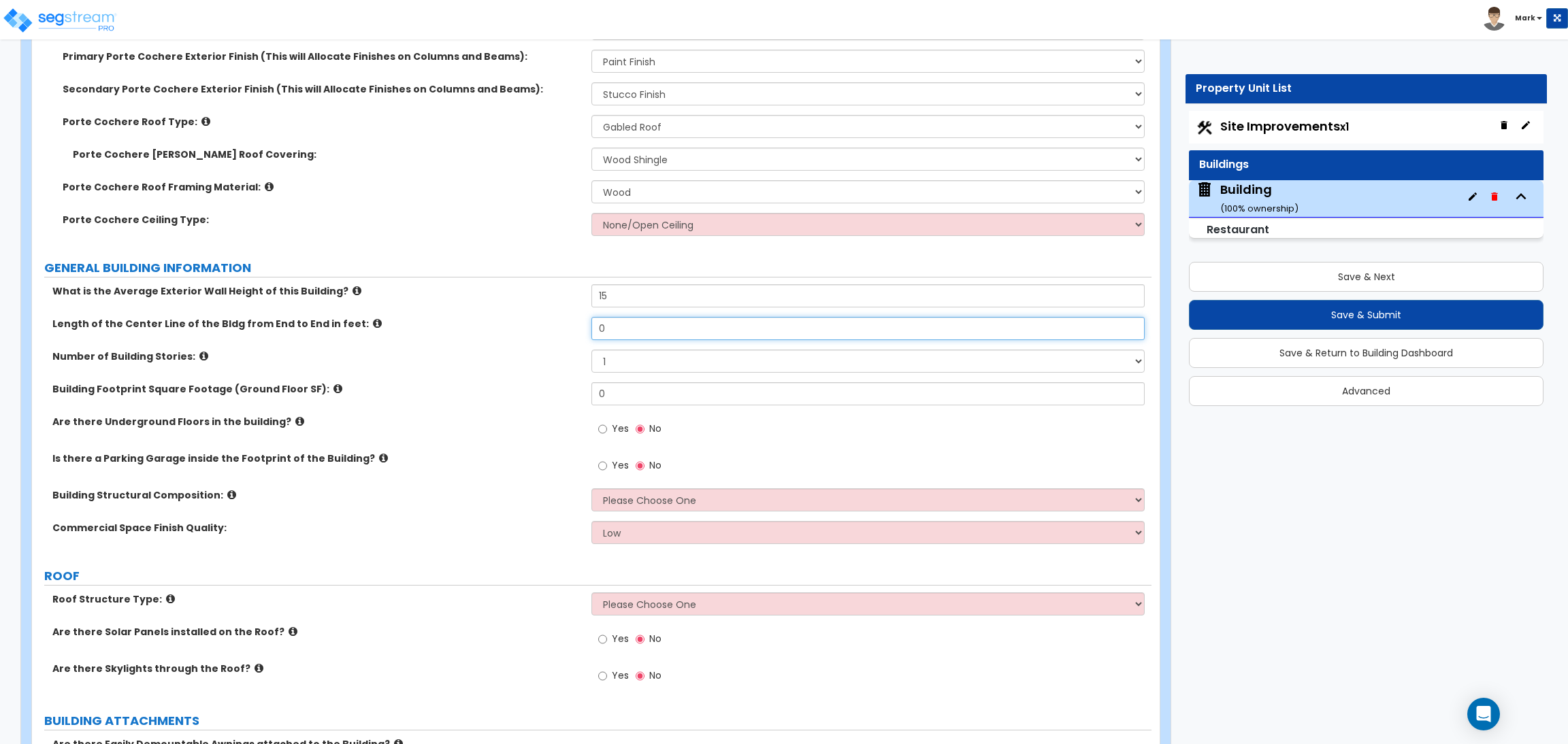
drag, startPoint x: 627, startPoint y: 326, endPoint x: 556, endPoint y: 328, distance: 71.0
click at [556, 328] on div "Length of the Center Line of the Bldg from End to End in feet: 0" at bounding box center [591, 333] width 1119 height 33
type input "80"
click at [611, 355] on select "1 2 3 4 5" at bounding box center [868, 362] width 553 height 23
click at [487, 365] on div "Number of Building Stories: 1 2 3 4 5" at bounding box center [591, 366] width 1119 height 33
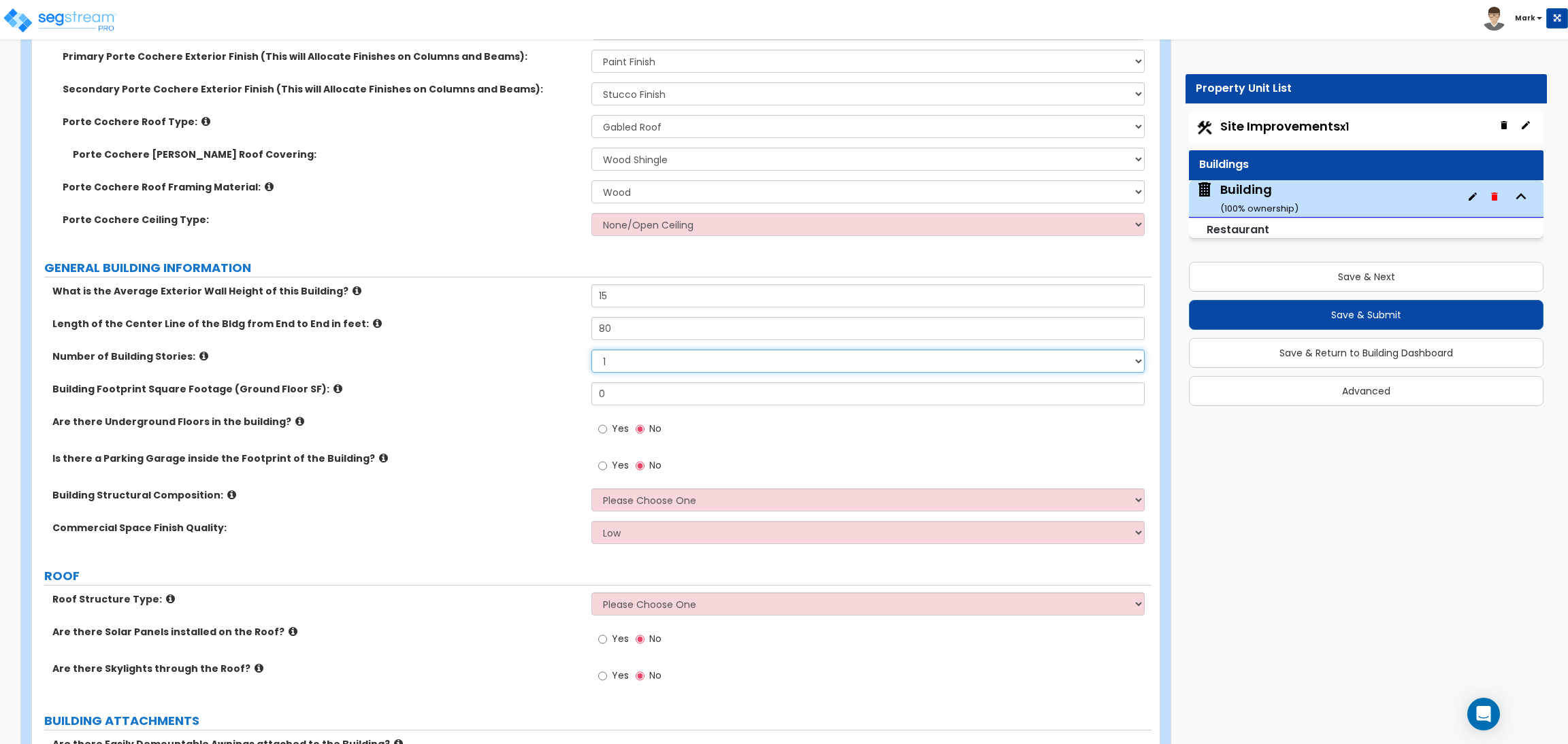
click at [630, 368] on select "1 2 3 4 5" at bounding box center [868, 362] width 553 height 23
select select "2"
click at [591, 350] on select "1 2 3 4 5" at bounding box center [868, 362] width 553 height 23
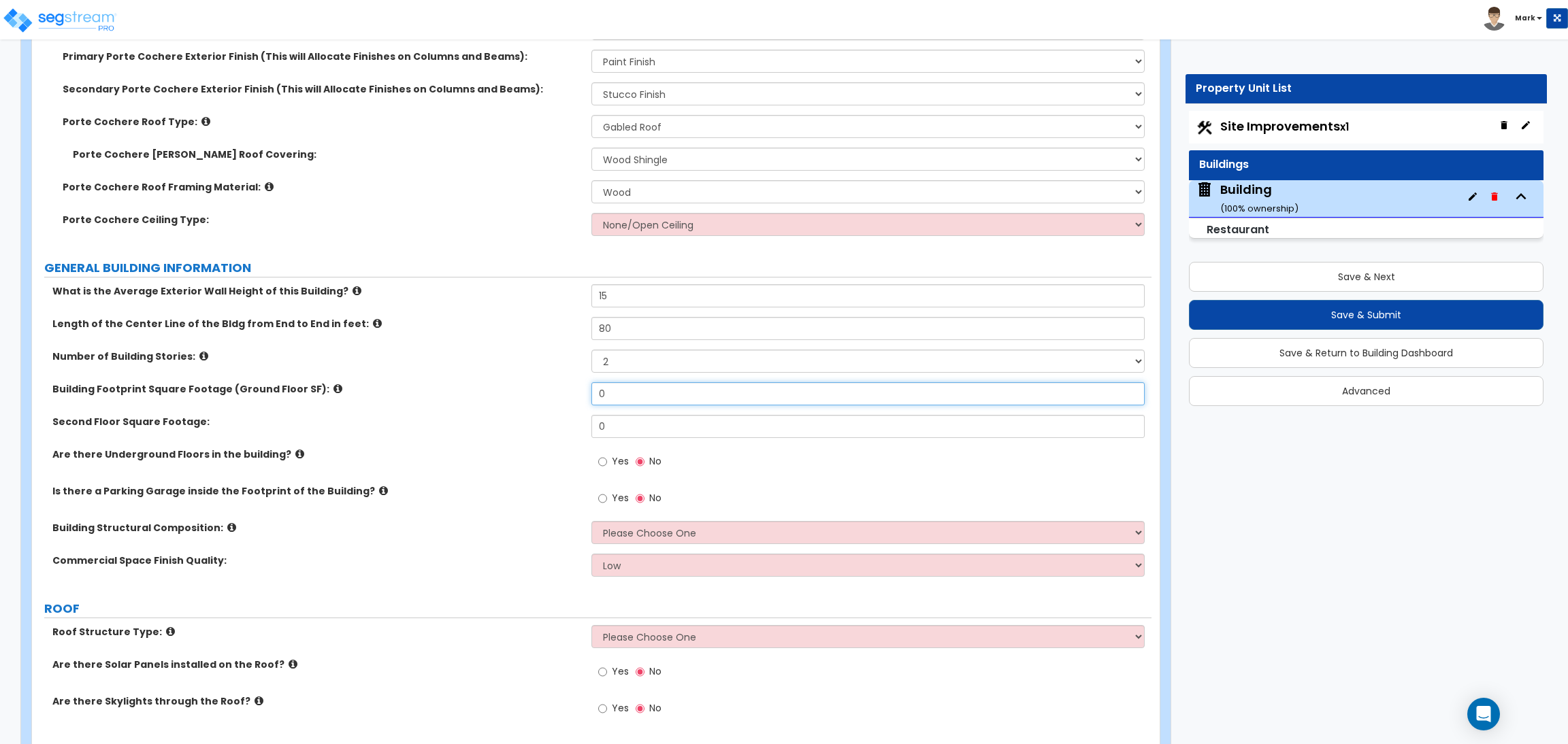
drag, startPoint x: 627, startPoint y: 392, endPoint x: 581, endPoint y: 401, distance: 46.9
click at [581, 401] on div "Building Footprint Square Footage (Ground Floor SF): 0" at bounding box center [591, 398] width 1119 height 33
type input "4,000"
drag, startPoint x: 630, startPoint y: 421, endPoint x: 535, endPoint y: 410, distance: 95.6
click at [542, 410] on div "What is the Average Exterior Wall Height of this Building? 15 Length of the Cen…" at bounding box center [592, 436] width 1099 height 302
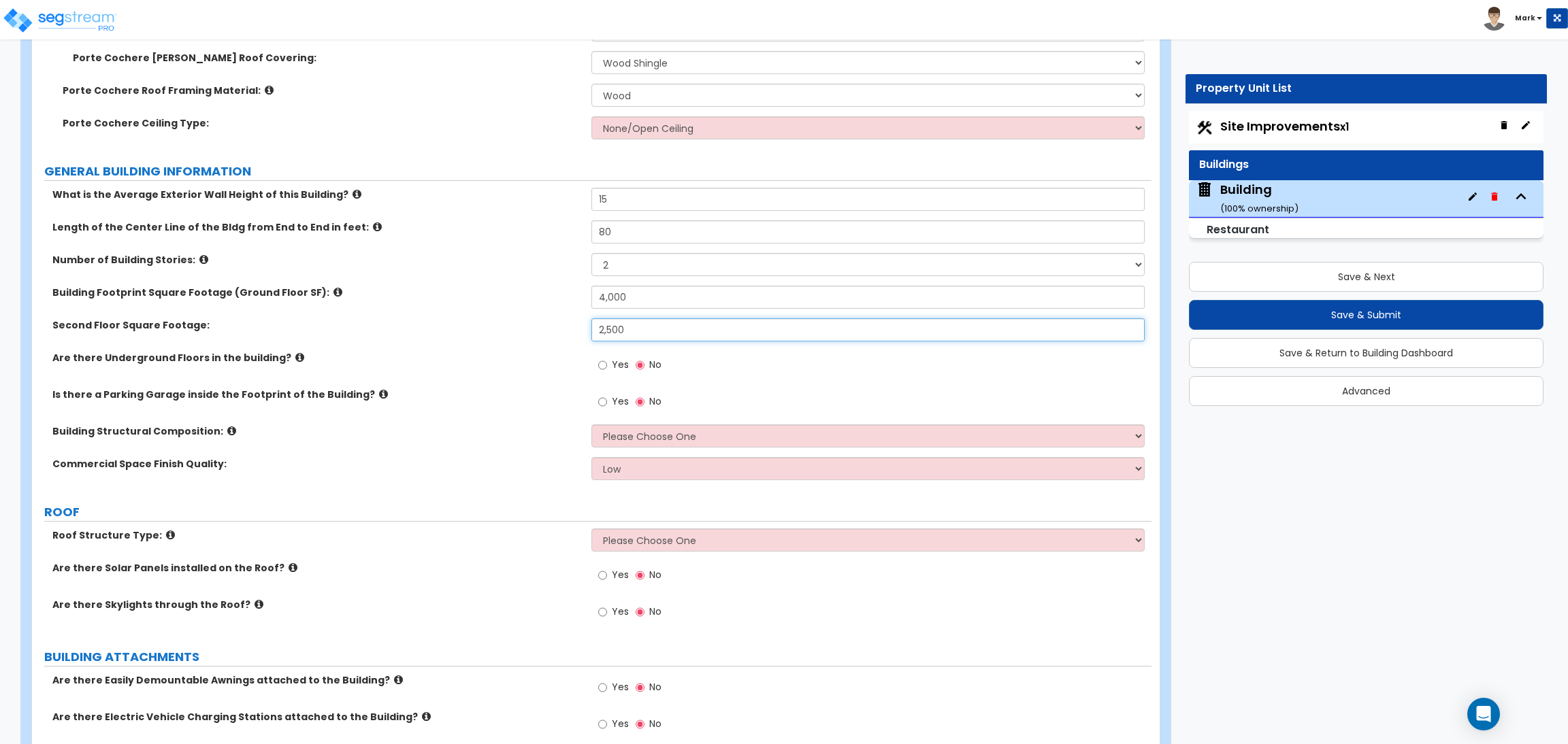
scroll to position [611, 0]
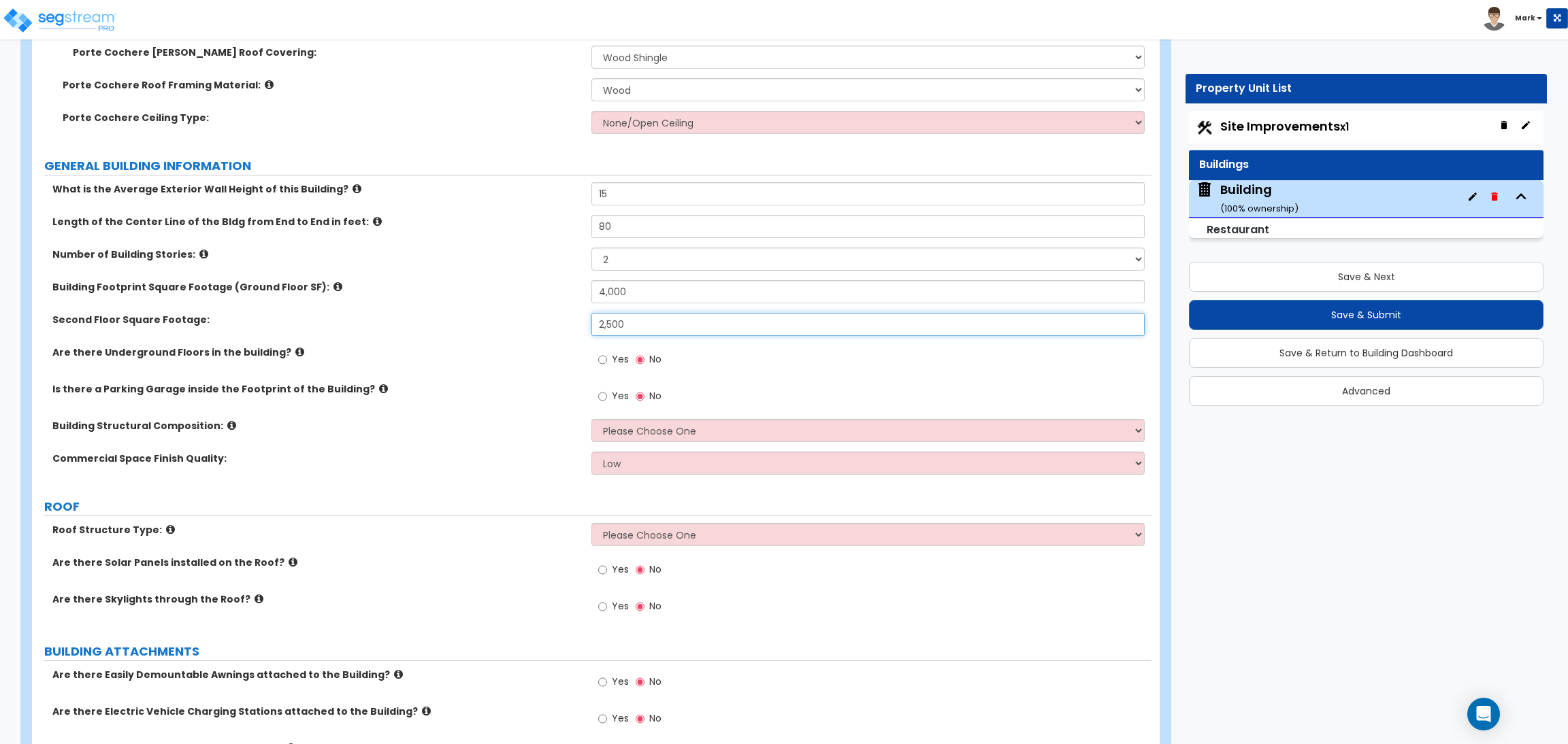
type input "2,500"
click at [606, 394] on input "Yes" at bounding box center [602, 397] width 9 height 15
radio input "true"
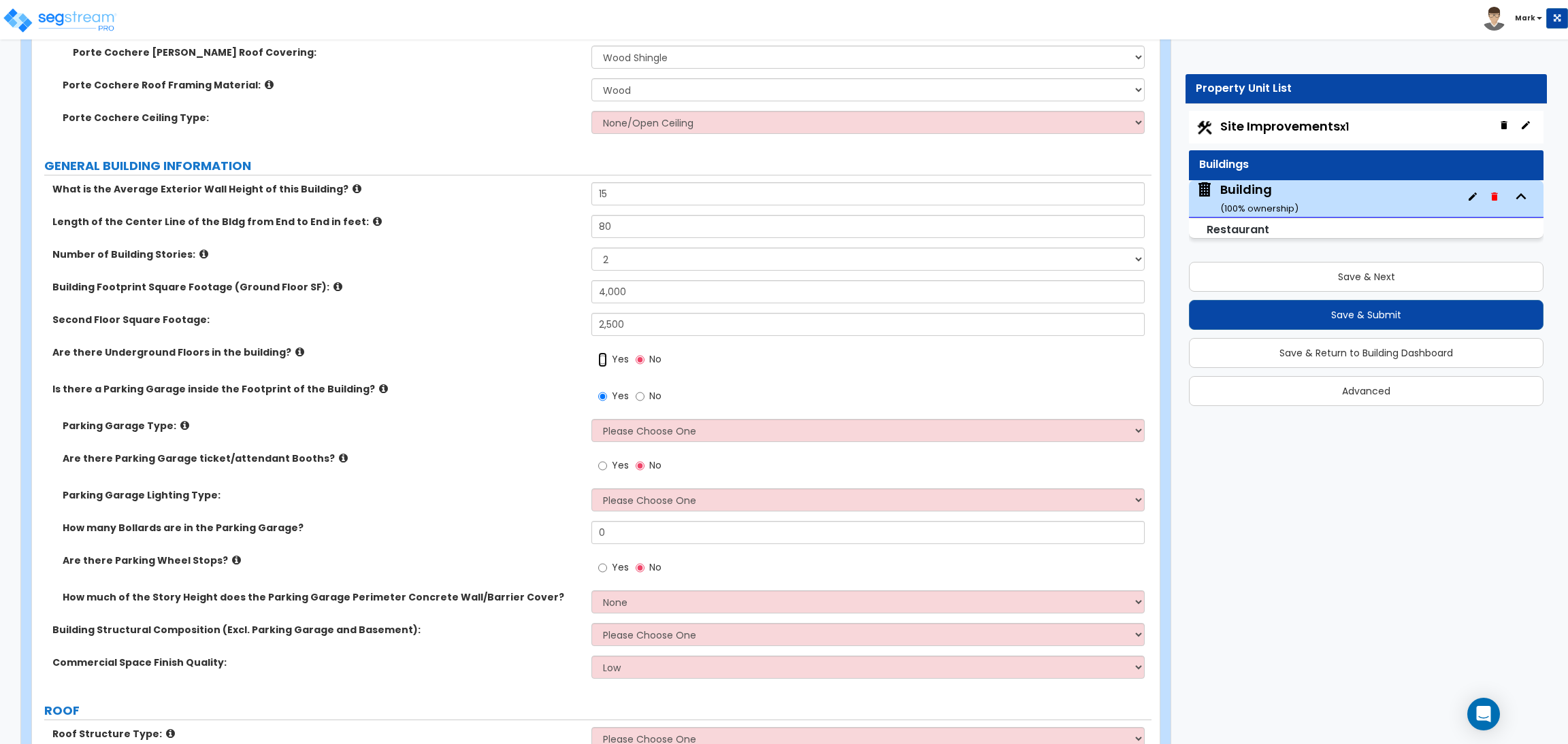
click at [599, 352] on input "Yes" at bounding box center [602, 360] width 9 height 15
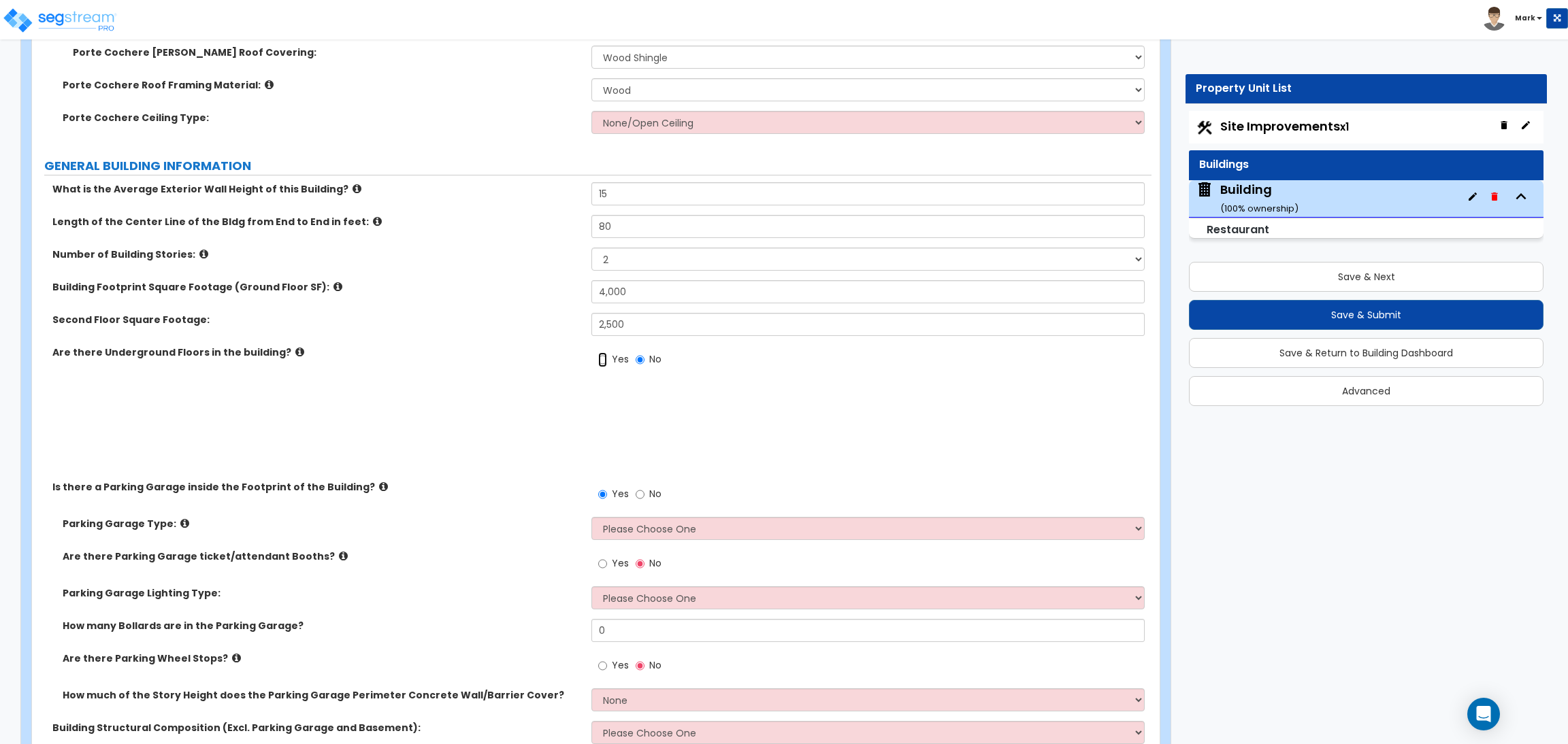
radio input "true"
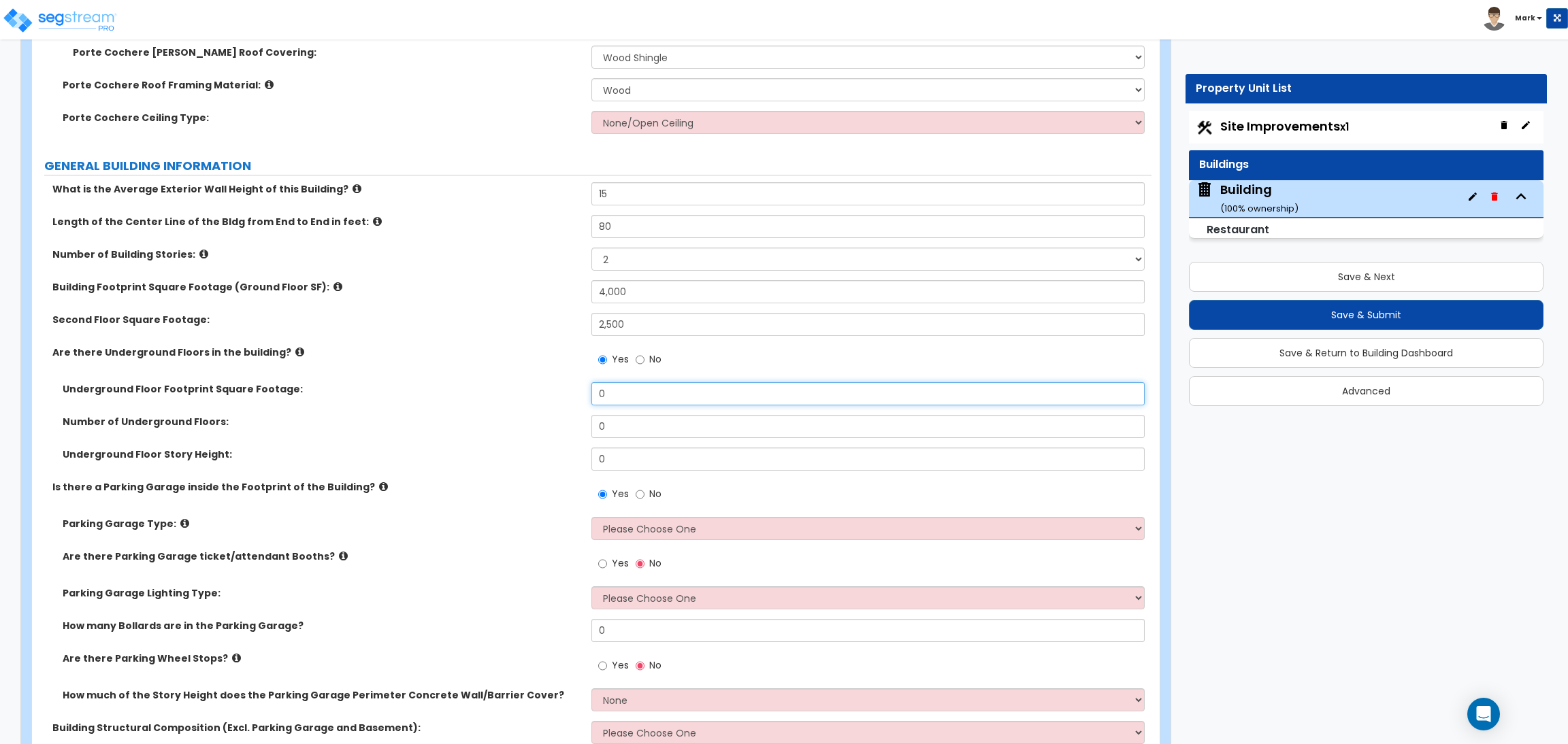
drag, startPoint x: 615, startPoint y: 392, endPoint x: 585, endPoint y: 392, distance: 30.0
click at [585, 392] on div "Underground Floor Footprint Square Footage: 0" at bounding box center [591, 398] width 1119 height 33
type input "2,000"
drag, startPoint x: 662, startPoint y: 425, endPoint x: 553, endPoint y: 406, distance: 110.6
click at [557, 410] on div "Underground Floor Footprint Square Footage: 2,000 Number of Underground Floors:…" at bounding box center [592, 431] width 1099 height 98
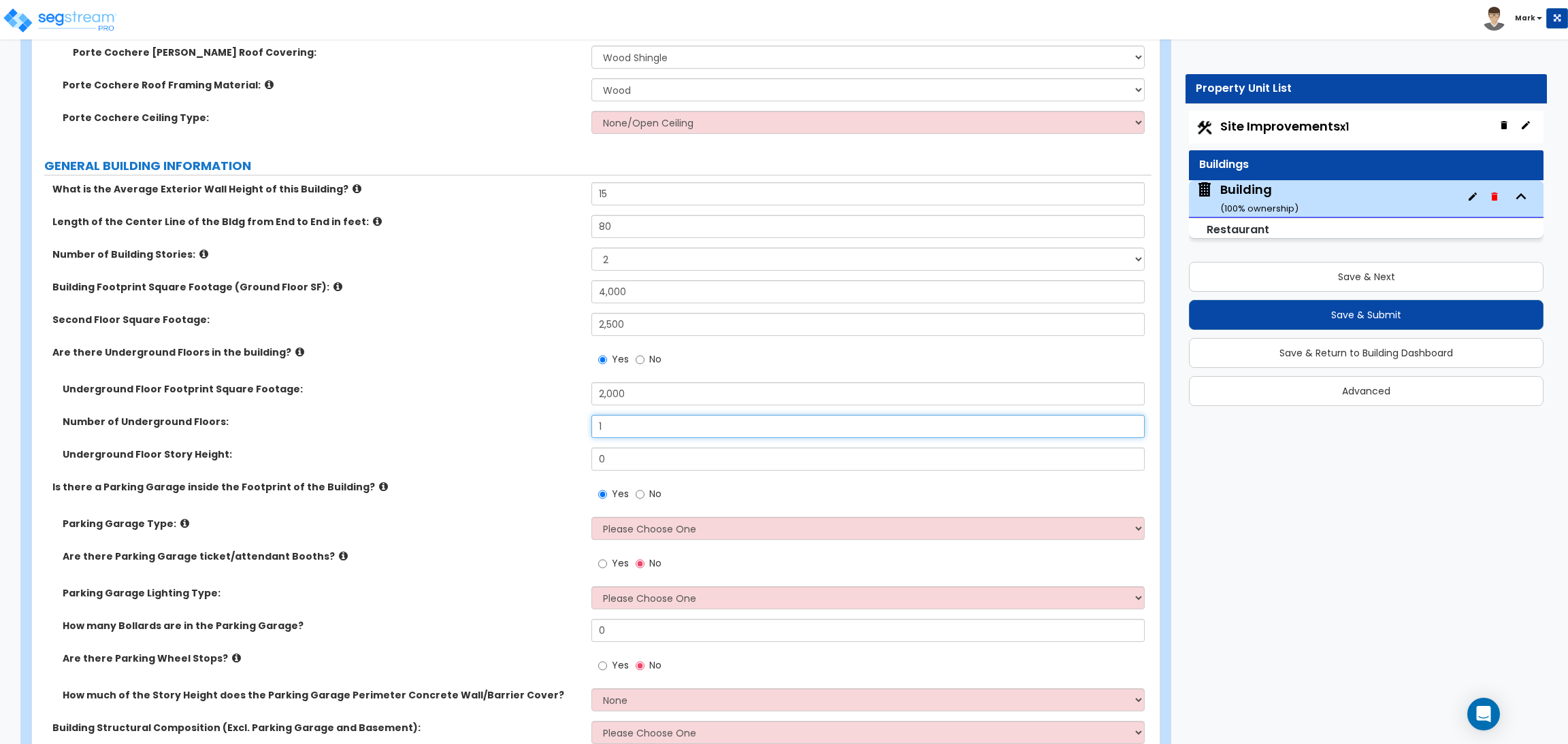
type input "1"
drag, startPoint x: 616, startPoint y: 459, endPoint x: 571, endPoint y: 454, distance: 45.3
click at [573, 454] on div "Underground Floor Story Height: 0" at bounding box center [591, 463] width 1119 height 33
drag, startPoint x: 593, startPoint y: 462, endPoint x: 578, endPoint y: 462, distance: 15.0
click at [581, 462] on div "Underground Floor Story Height: 15" at bounding box center [591, 463] width 1119 height 33
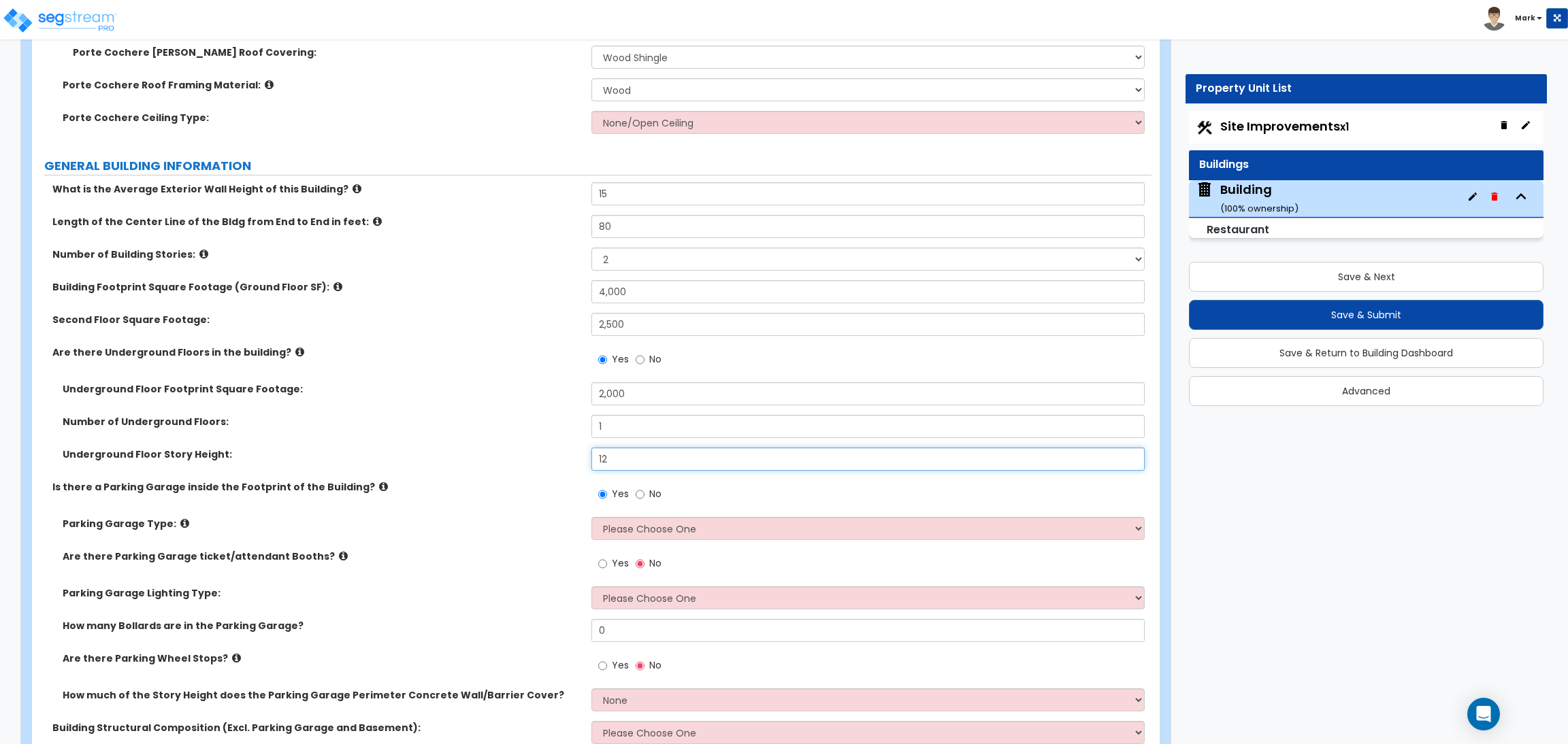
type input "12"
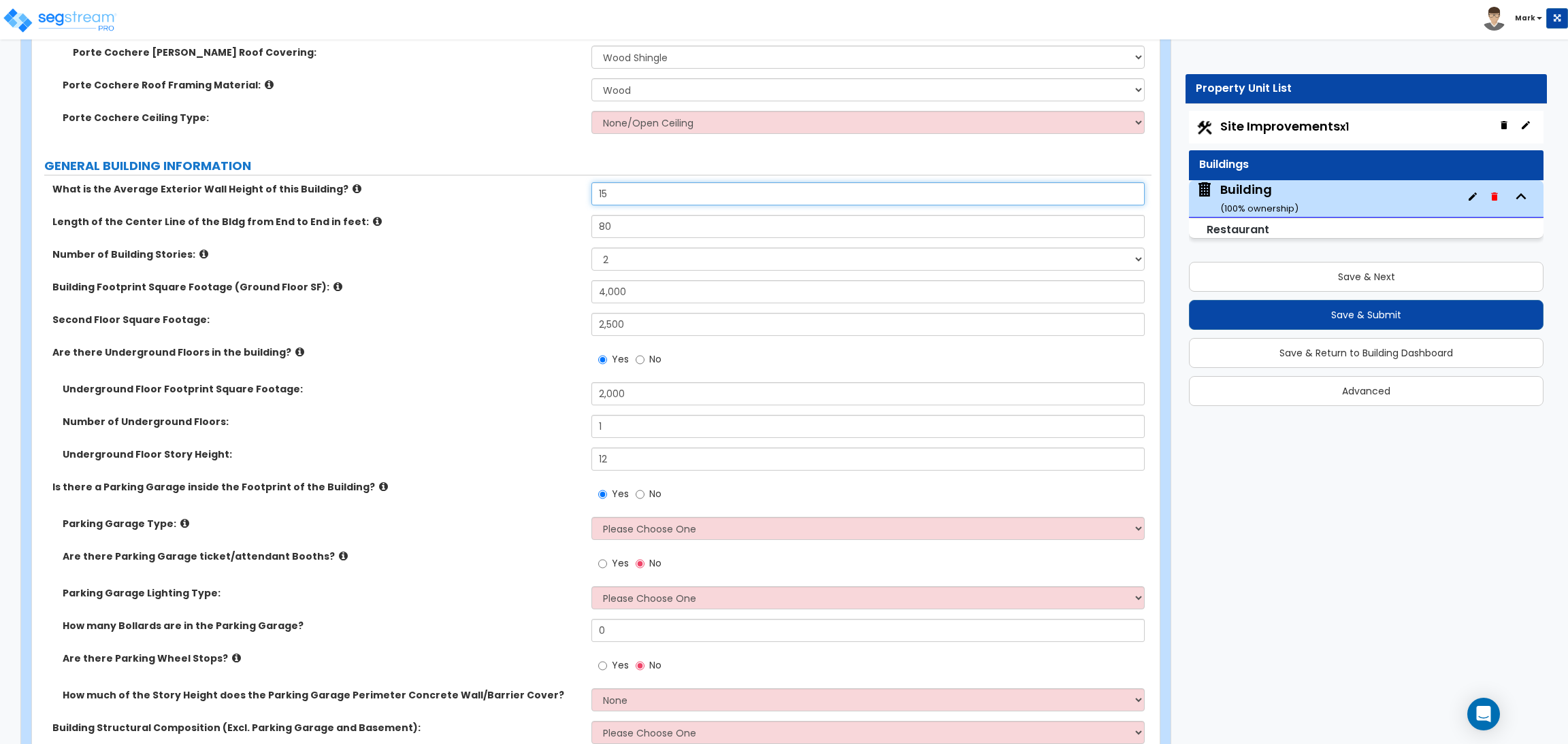
drag, startPoint x: 619, startPoint y: 198, endPoint x: 567, endPoint y: 198, distance: 52.0
click at [567, 198] on div "What is the Average Exterior Wall Height of this Building? 15" at bounding box center [591, 198] width 1119 height 33
drag, startPoint x: 623, startPoint y: 196, endPoint x: 576, endPoint y: 196, distance: 47.0
click at [577, 196] on div "What is the Average Exterior Wall Height of this Building? 25" at bounding box center [591, 198] width 1119 height 33
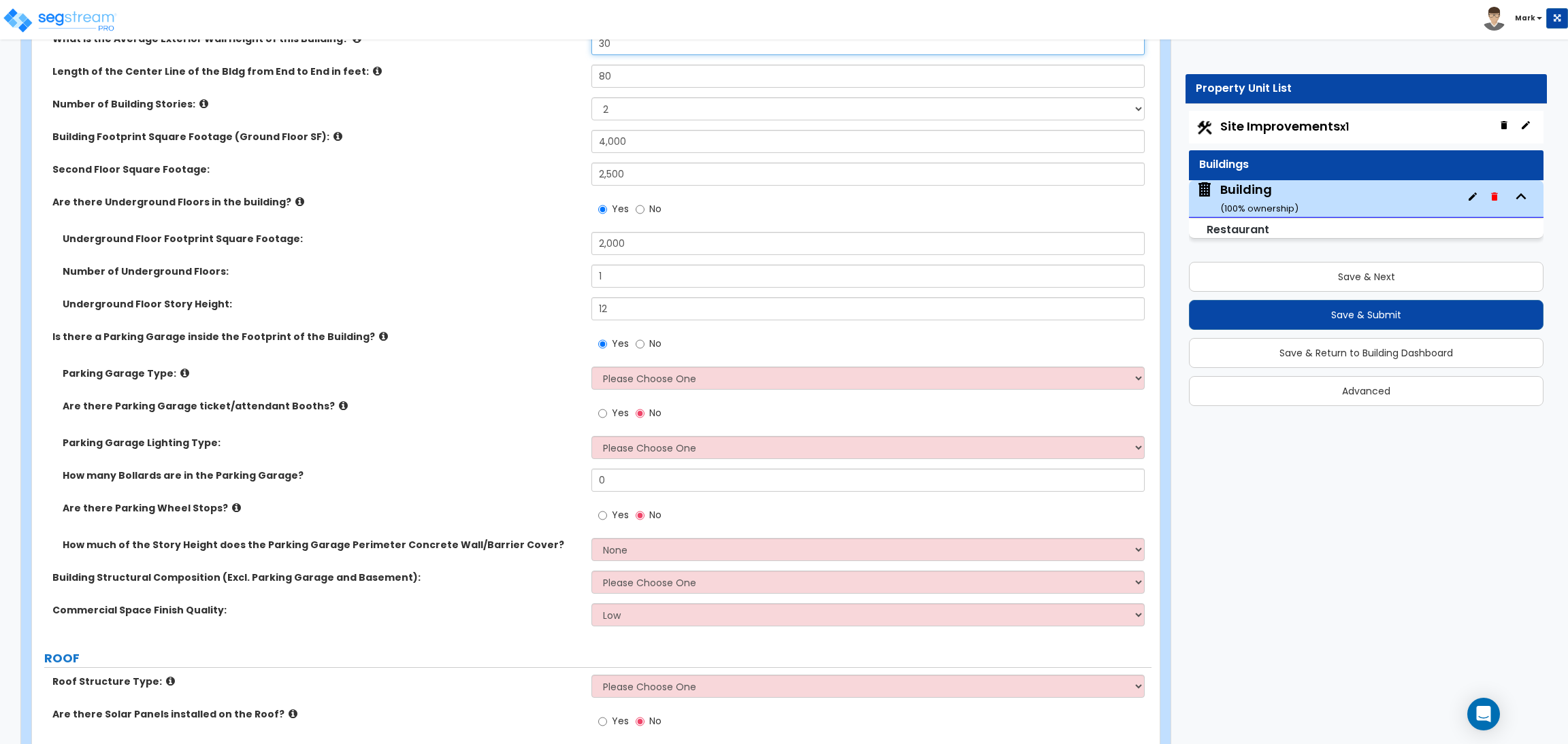
scroll to position [918, 0]
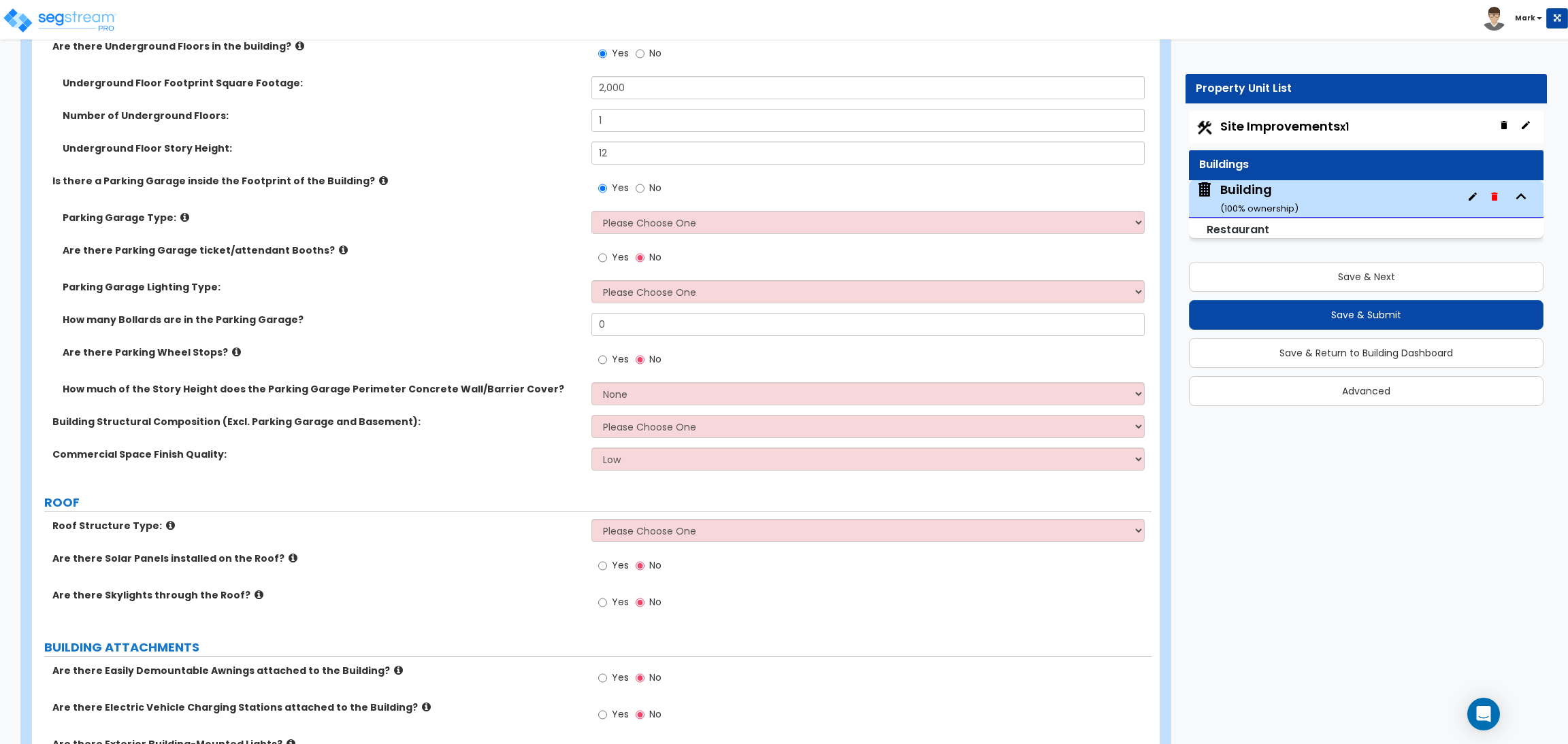
type input "30"
drag, startPoint x: 608, startPoint y: 154, endPoint x: 586, endPoint y: 154, distance: 22.0
click at [586, 154] on div "Underground Floor Story Height: 12" at bounding box center [591, 157] width 1119 height 33
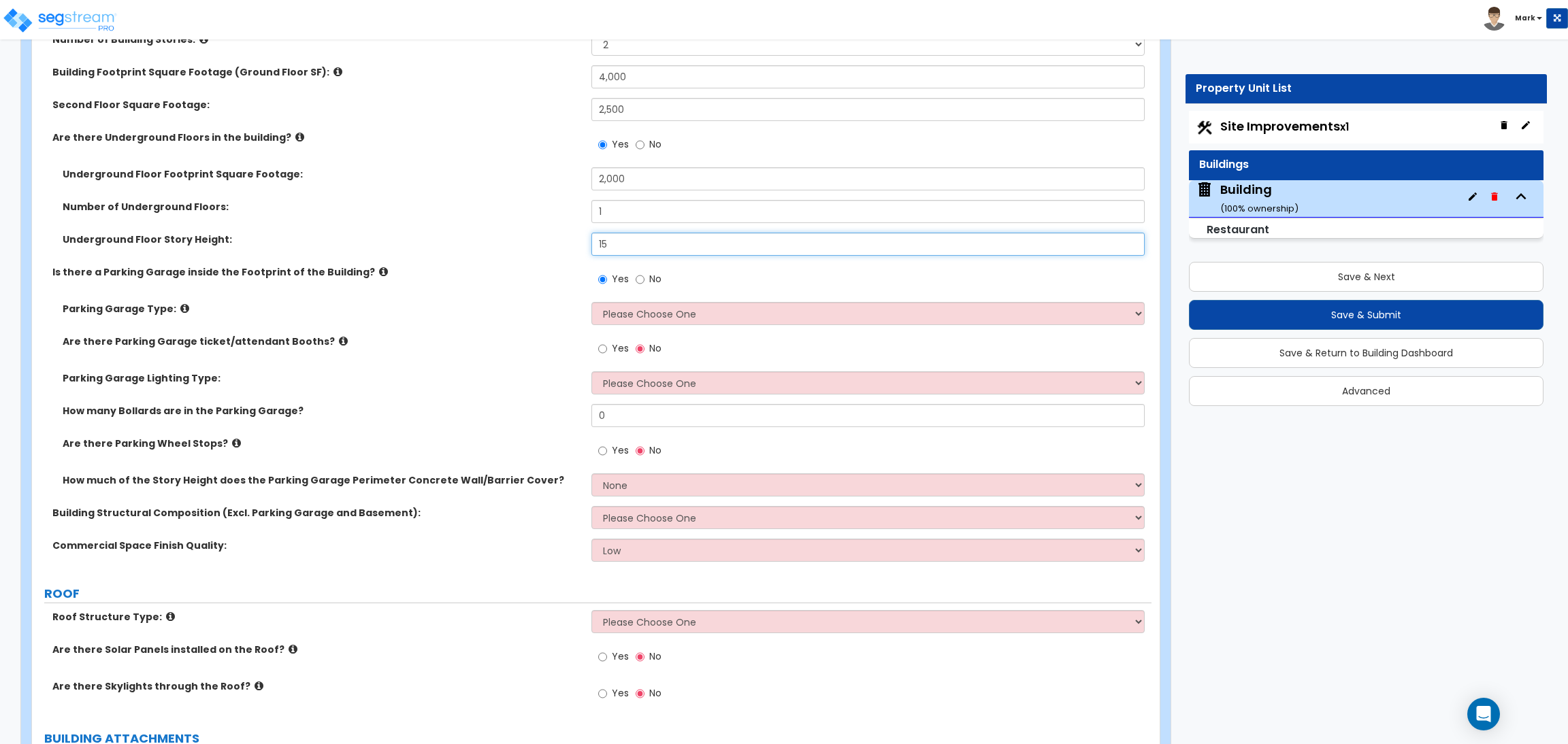
scroll to position [817, 0]
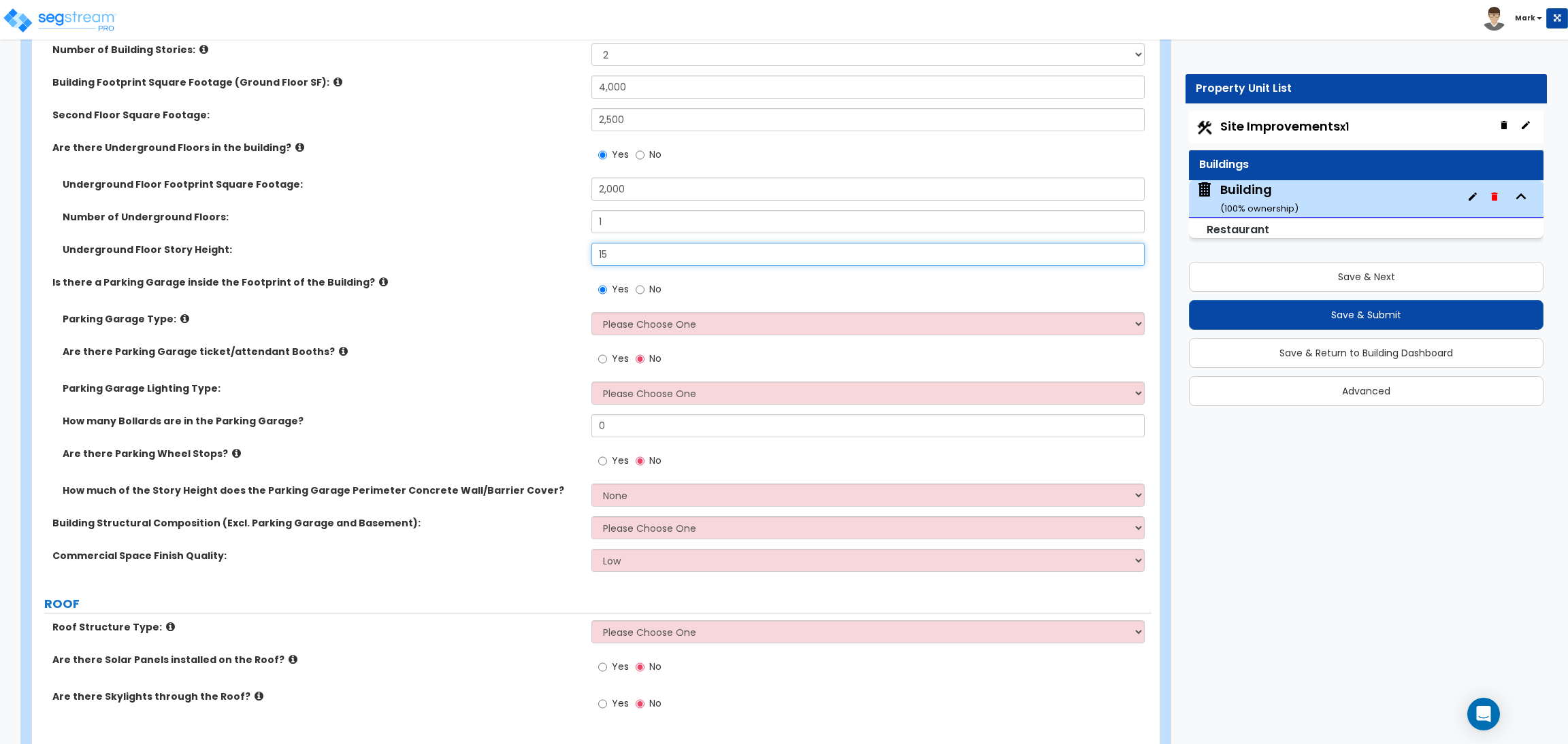
type input "15"
click at [641, 326] on select "Please Choose One Concrete Parking Stilt Parking Rooftop Parking" at bounding box center [868, 324] width 553 height 23
select select "1"
click at [591, 313] on select "Please Choose One Concrete Parking Stilt Parking Rooftop Parking" at bounding box center [868, 324] width 553 height 23
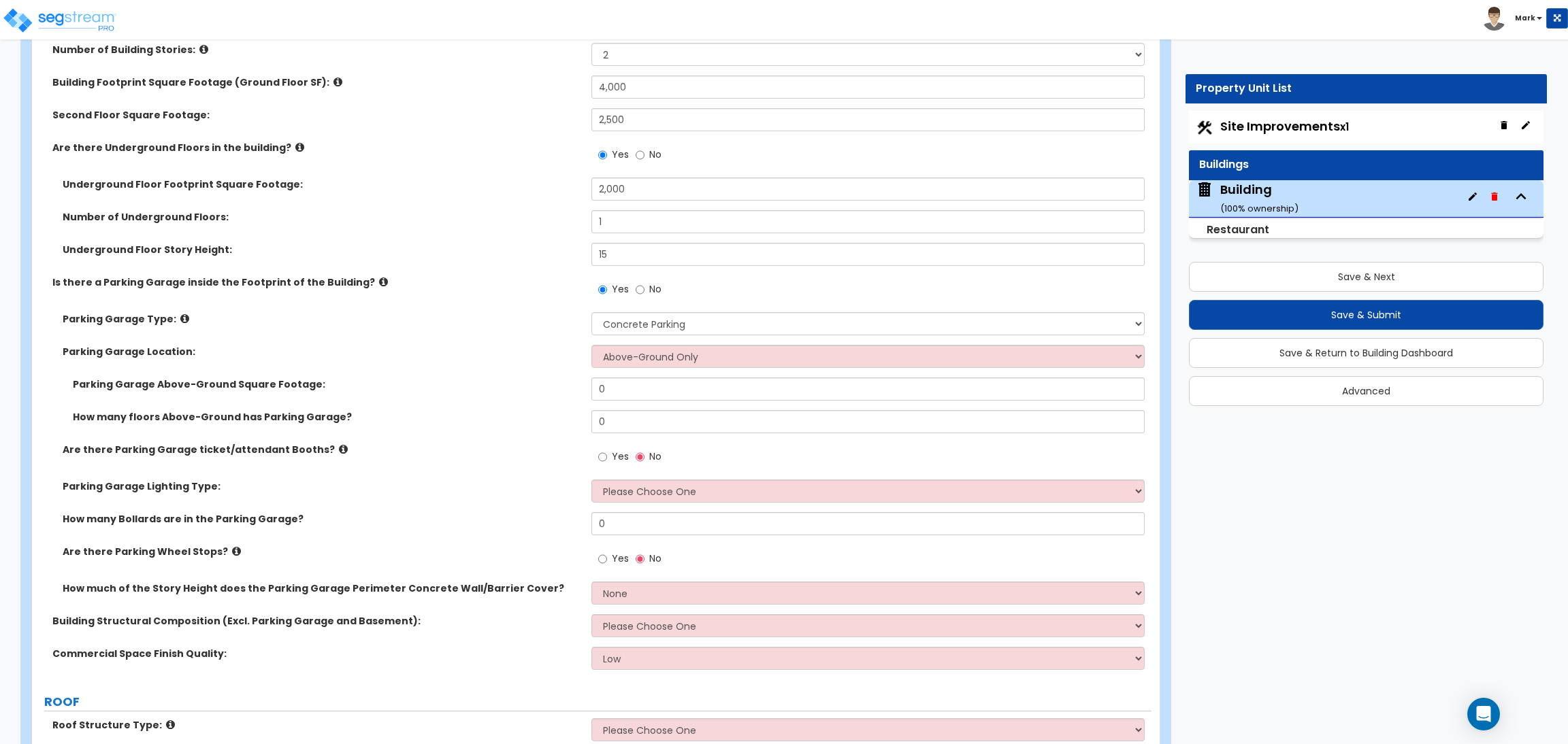
click at [180, 318] on icon at bounding box center [185, 319] width 9 height 10
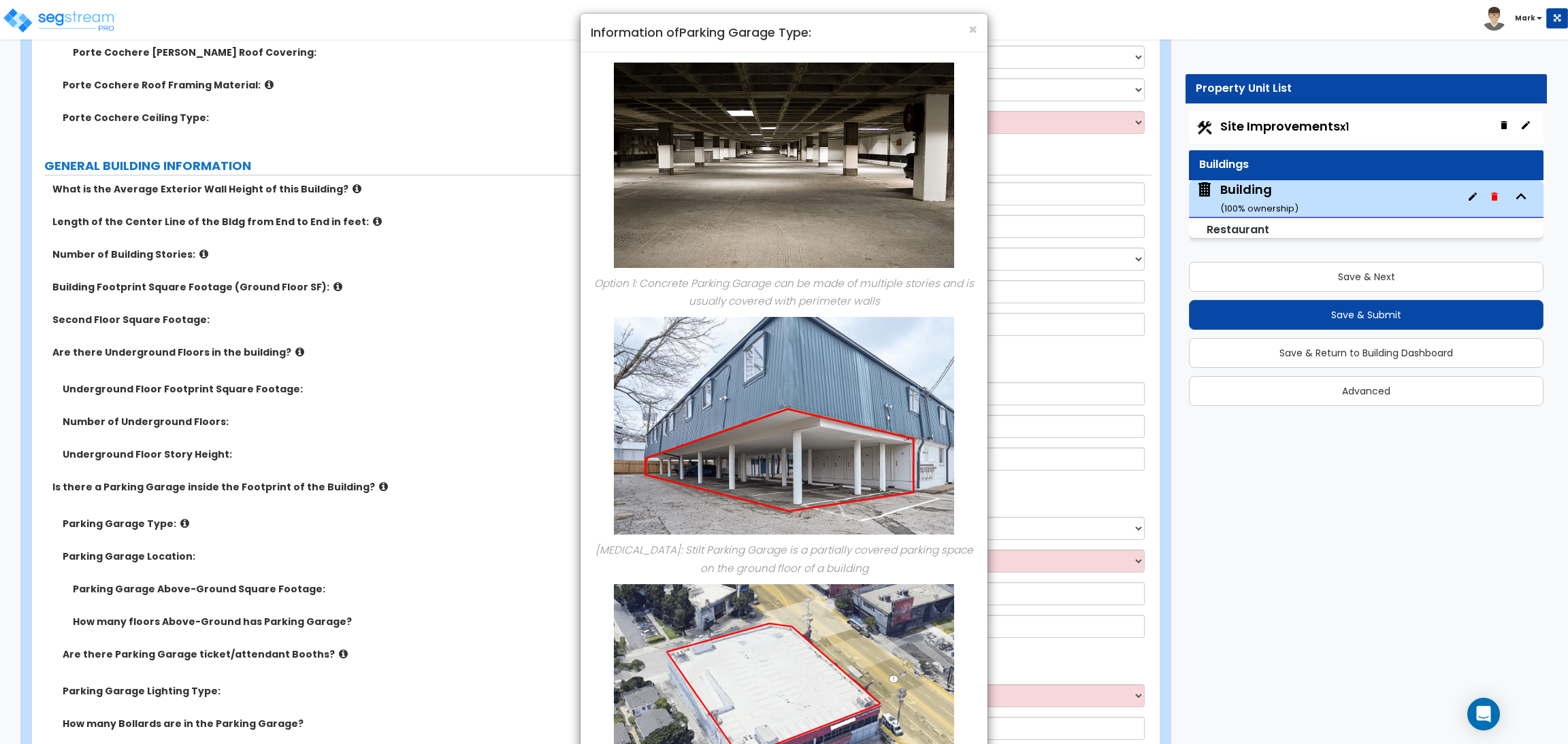
scroll to position [0, 0]
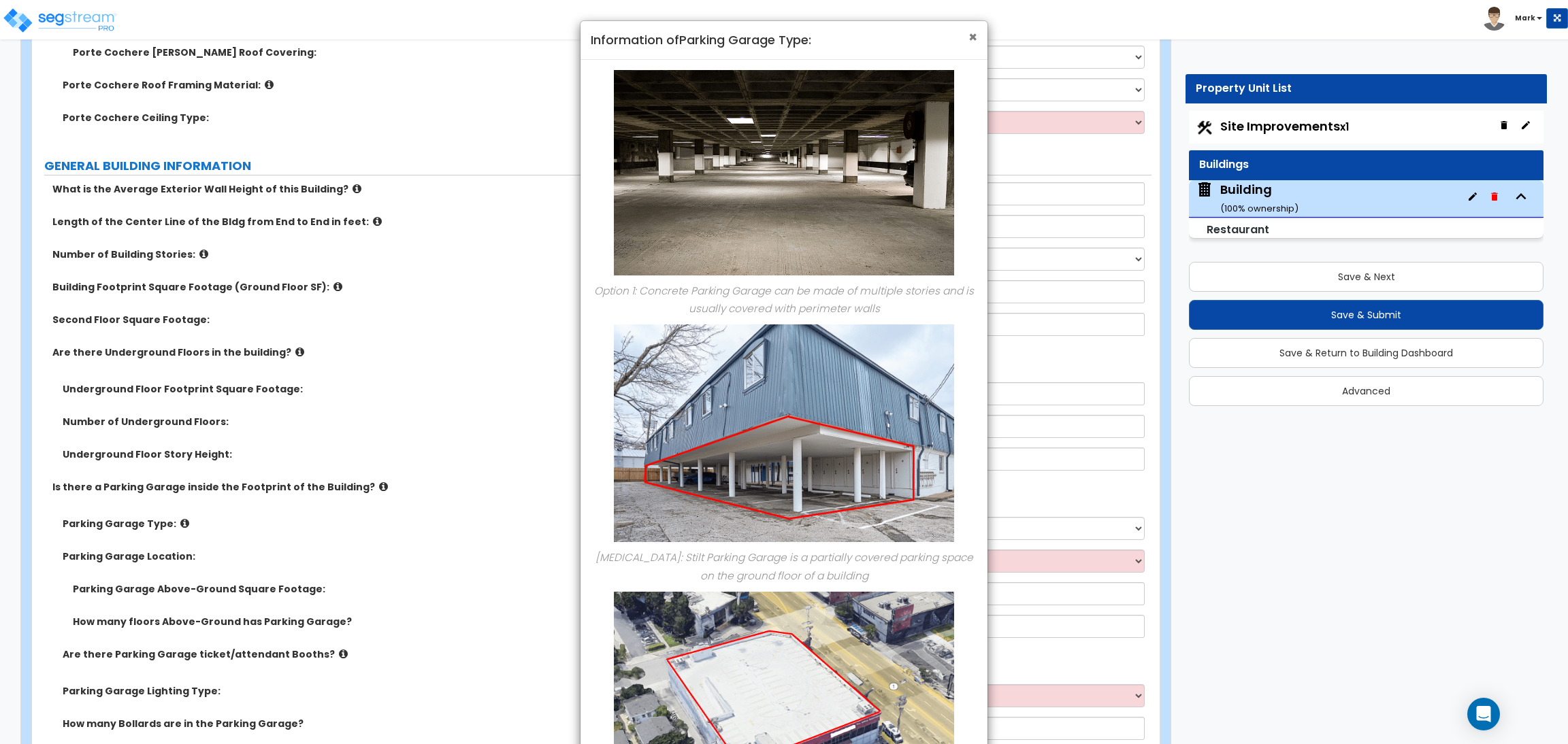
click at [971, 38] on span "×" at bounding box center [972, 38] width 9 height 20
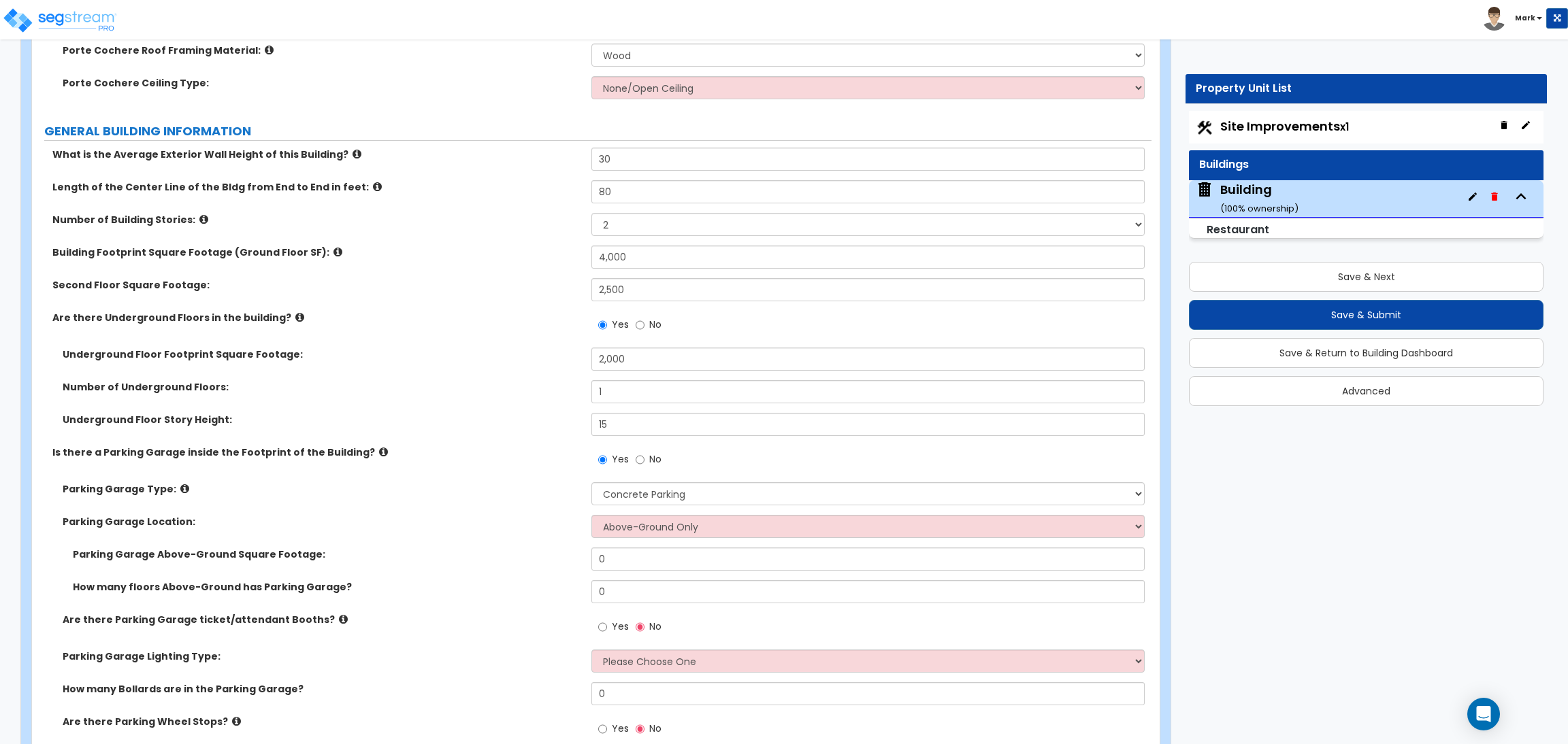
scroll to position [715, 0]
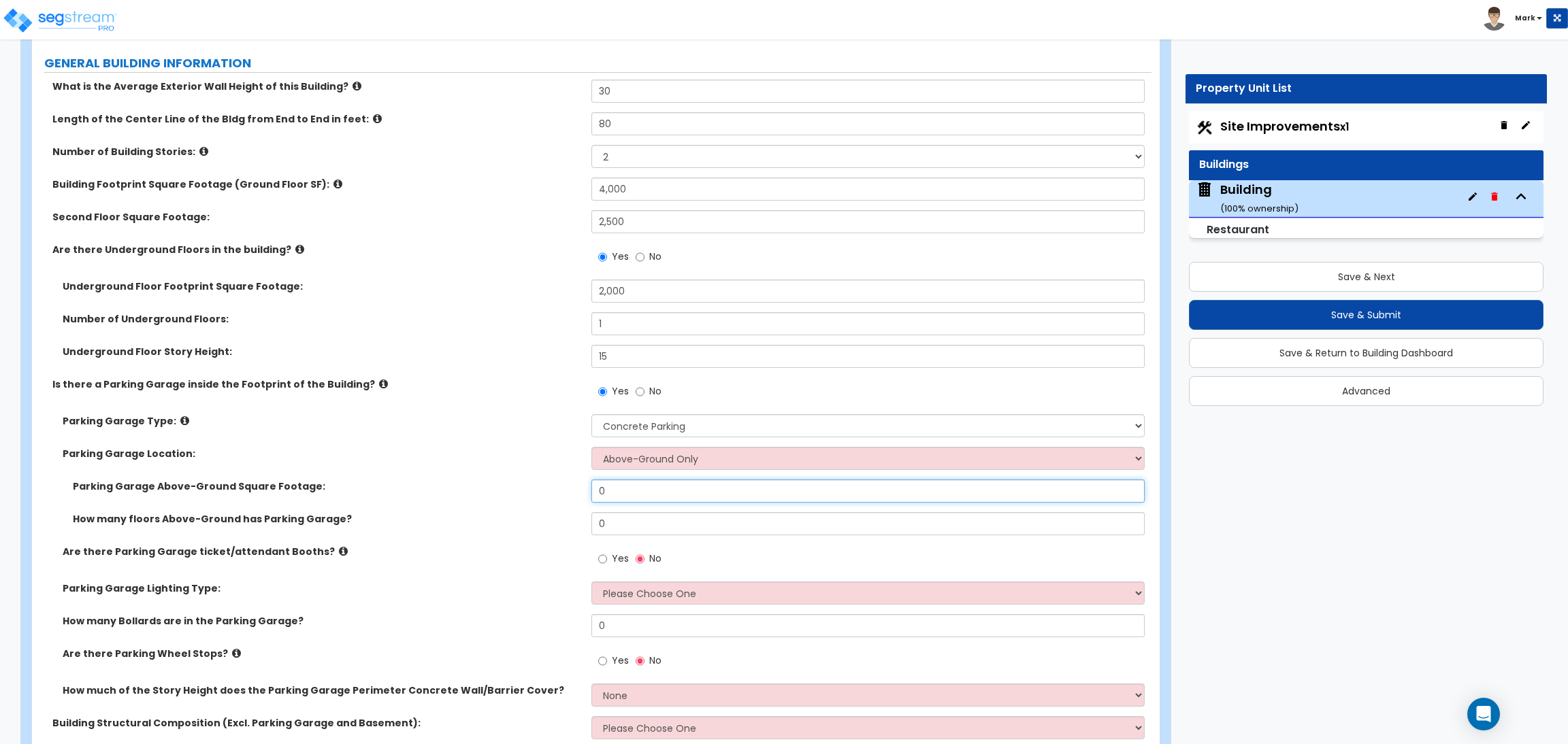
click at [620, 502] on input "0" at bounding box center [868, 491] width 553 height 23
click at [642, 459] on select "Above-Ground Only Underground Only Both" at bounding box center [868, 458] width 553 height 23
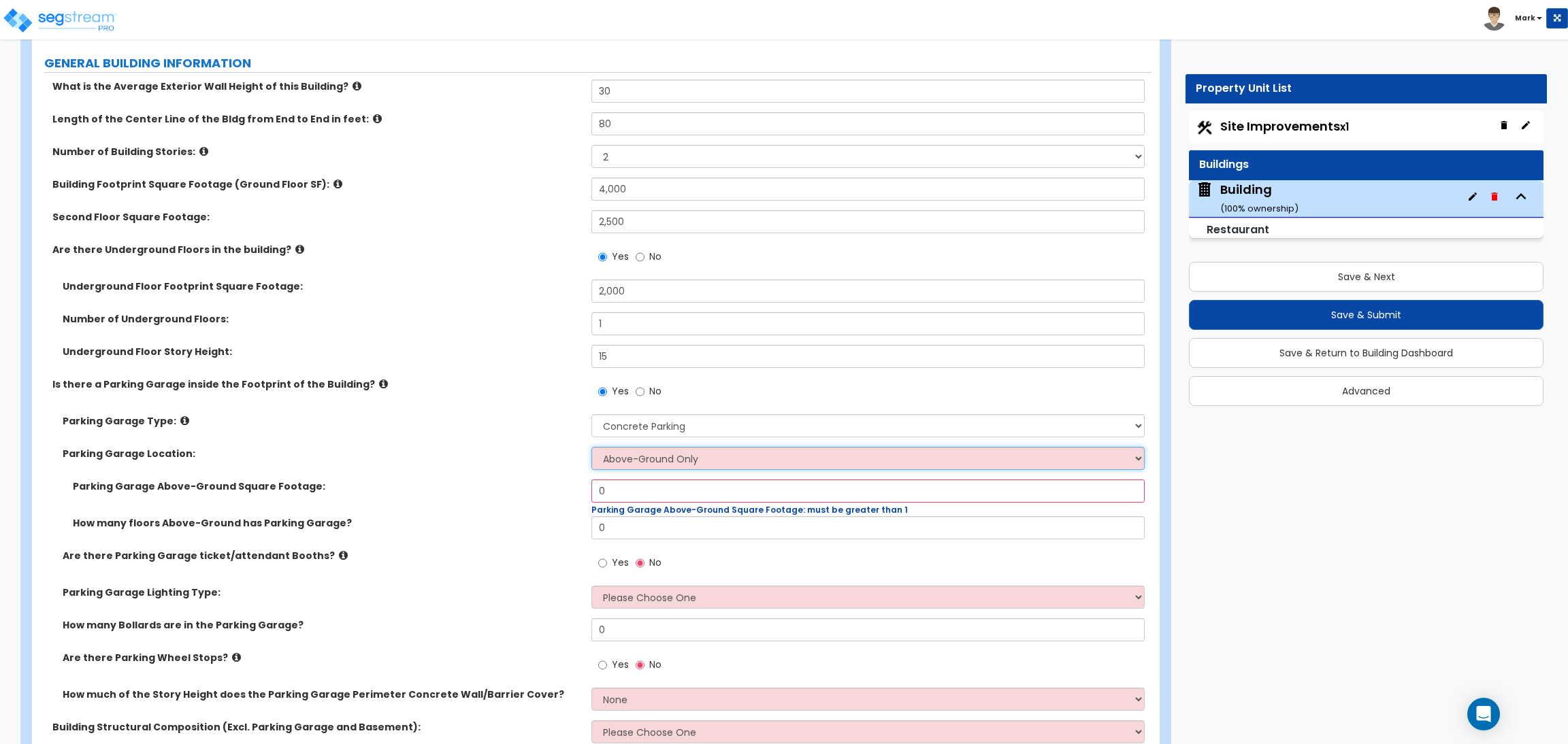
select select "1"
click at [591, 448] on select "Above-Ground Only Underground Only Both" at bounding box center [868, 458] width 553 height 23
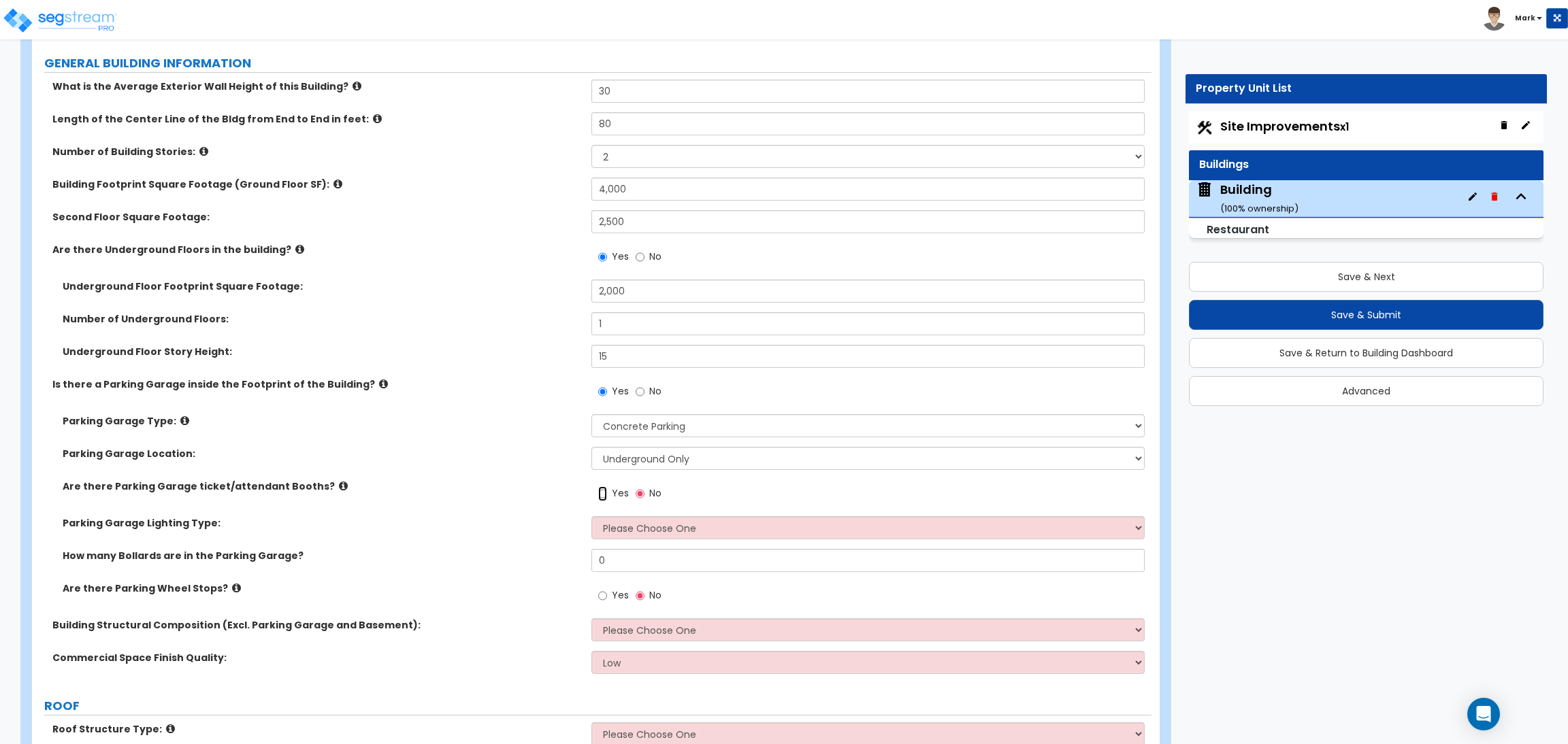
click at [606, 488] on input "Yes" at bounding box center [602, 494] width 9 height 15
radio input "true"
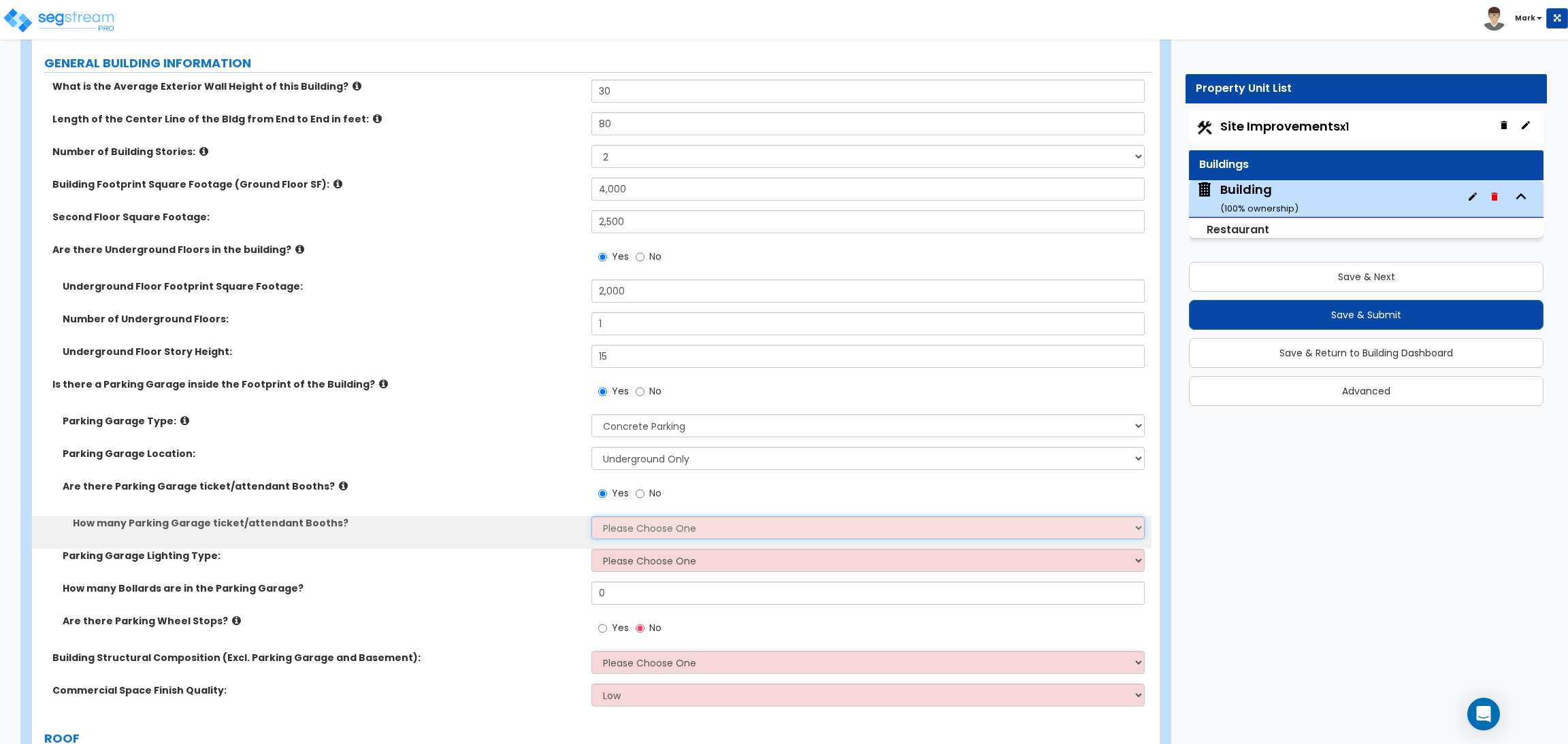
drag, startPoint x: 635, startPoint y: 524, endPoint x: 615, endPoint y: 527, distance: 20.2
click at [617, 527] on select "Please Choose One 1 2 3 4 5" at bounding box center [868, 528] width 553 height 23
select select "2"
click at [591, 517] on select "Please Choose One 1 2 3 4 5" at bounding box center [868, 528] width 553 height 23
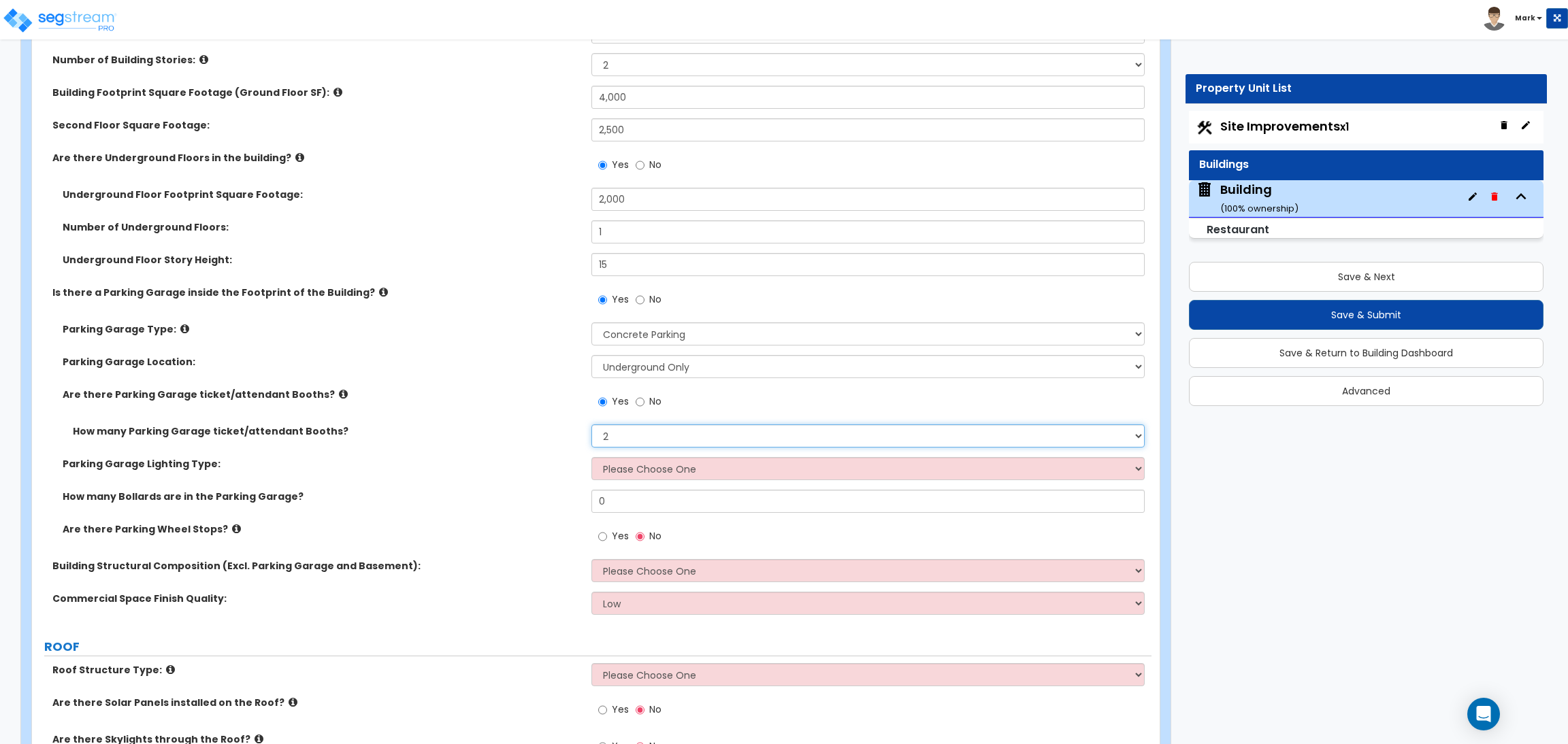
scroll to position [817, 0]
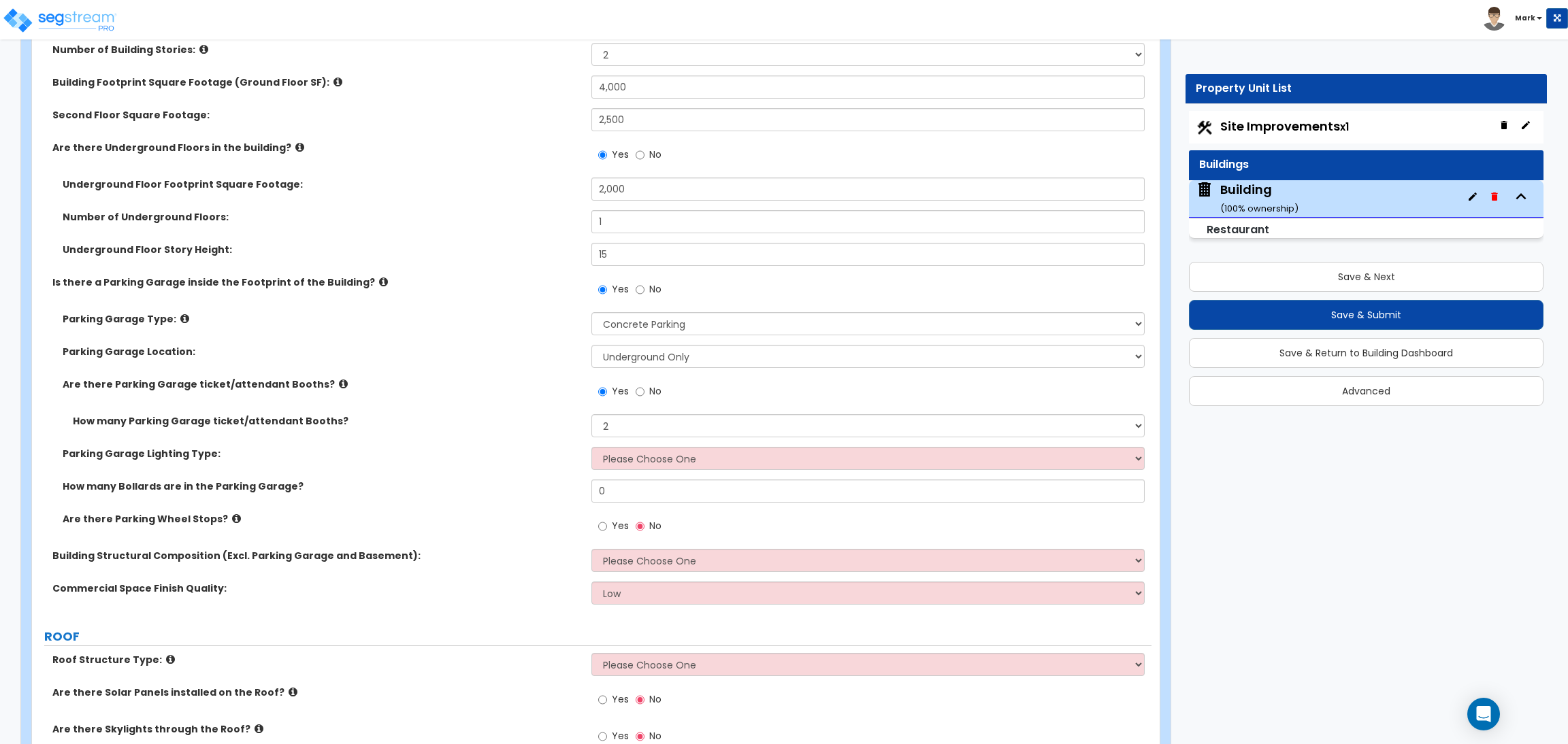
click at [623, 477] on div "Parking Garage Lighting Type: Please Choose One Bay Lighting Strip Lighting" at bounding box center [591, 463] width 1119 height 33
click at [619, 459] on select "Please Choose One Bay Lighting Strip Lighting" at bounding box center [868, 458] width 553 height 23
select select "1"
click at [591, 448] on select "Please Choose One Bay Lighting Strip Lighting" at bounding box center [868, 458] width 553 height 23
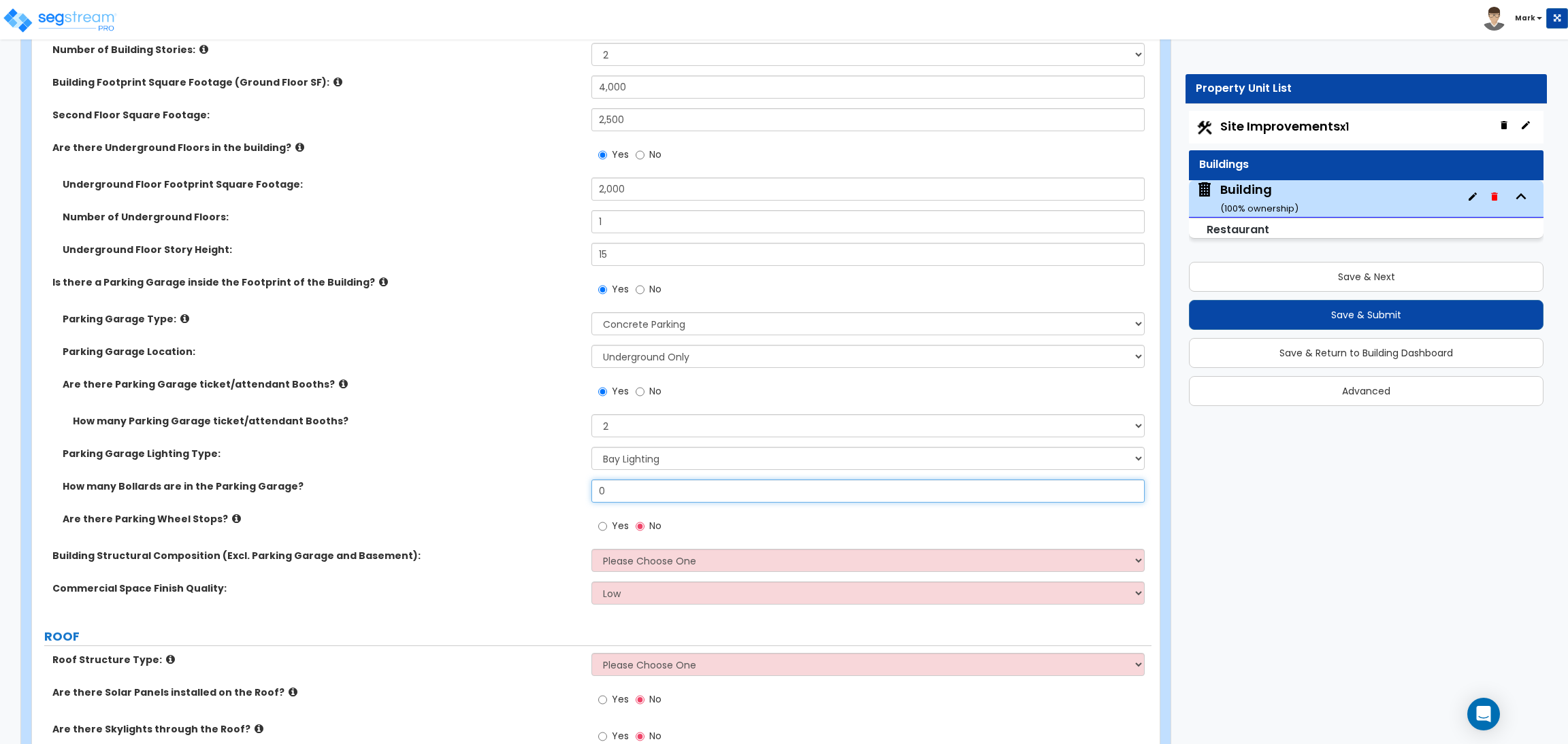
drag, startPoint x: 622, startPoint y: 494, endPoint x: 573, endPoint y: 498, distance: 49.2
click at [573, 498] on div "How many Bollards are in the Parking Garage? 0" at bounding box center [591, 495] width 1119 height 33
type input "2"
type input "30"
click at [622, 528] on span "Yes" at bounding box center [620, 526] width 17 height 13
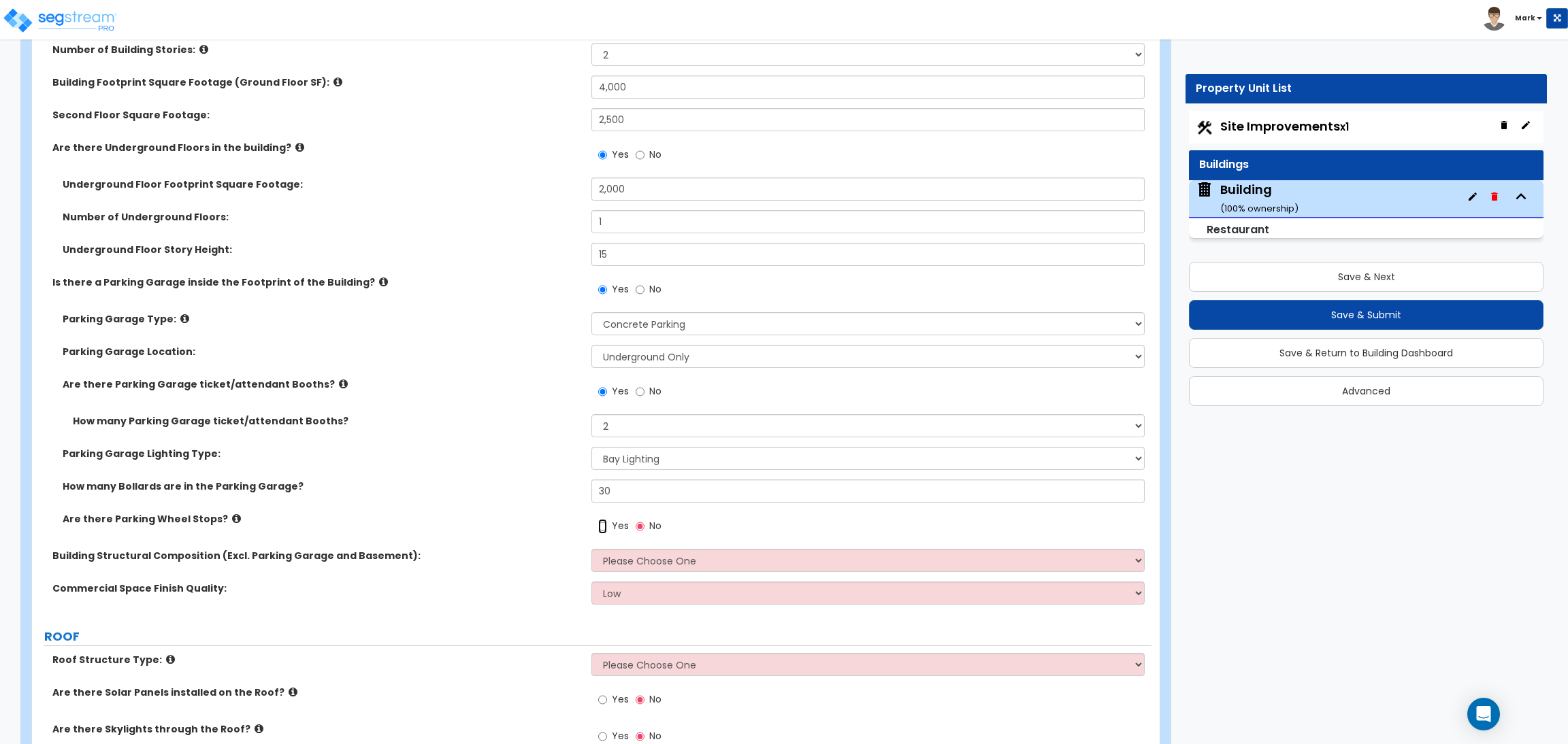
click at [607, 528] on input "Yes" at bounding box center [602, 527] width 9 height 15
radio input "true"
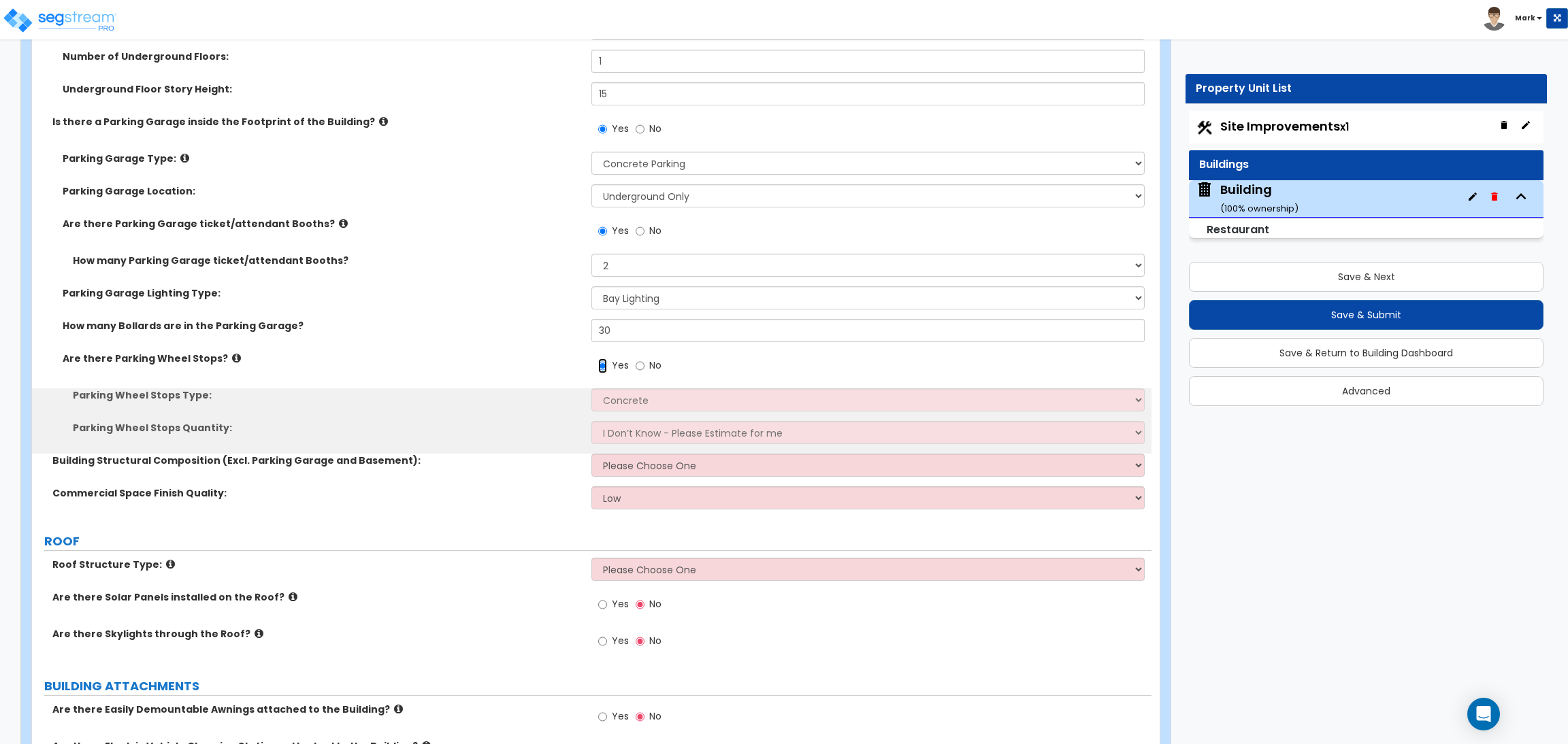
scroll to position [1020, 0]
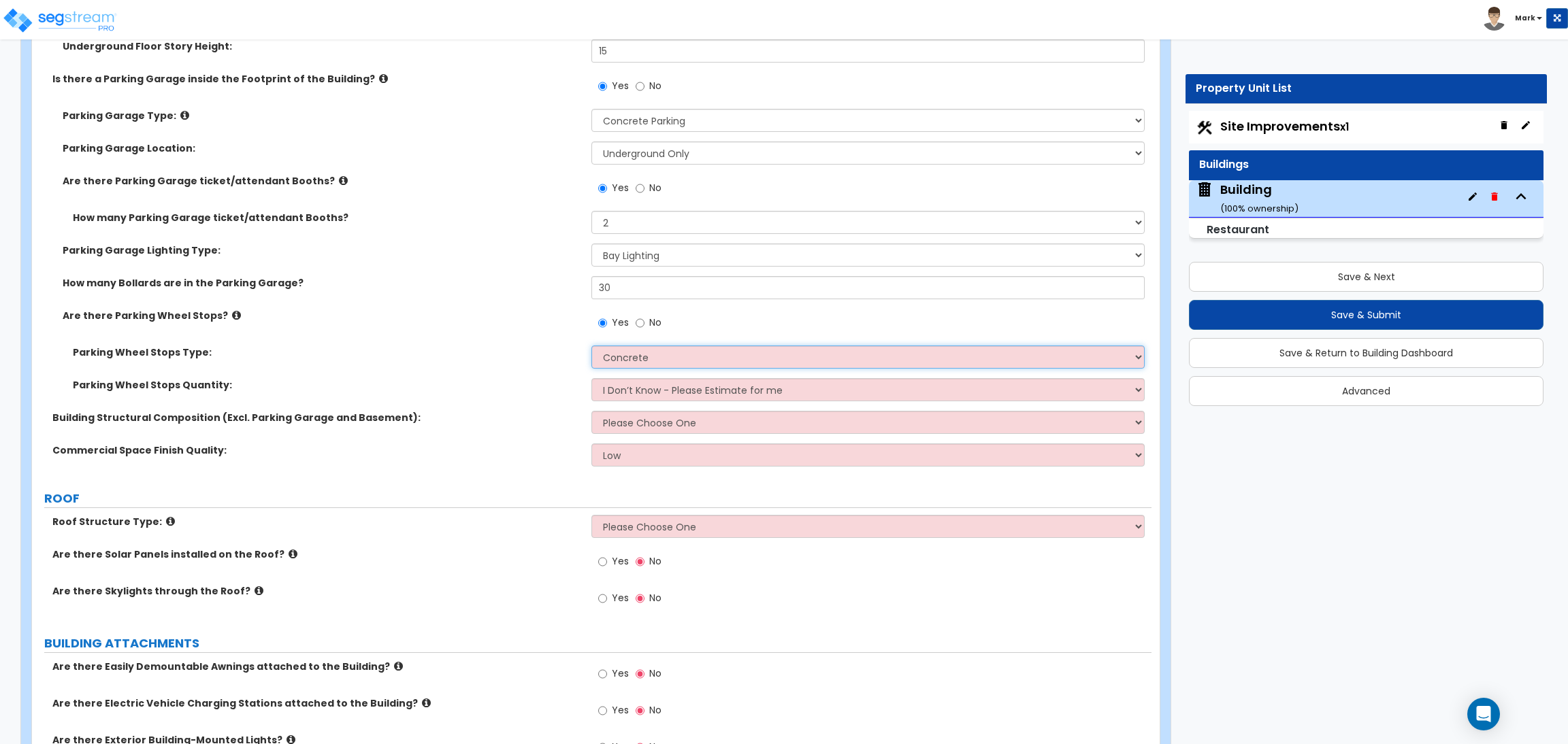
click at [642, 362] on select "Concrete Rubber/Plastic" at bounding box center [868, 357] width 553 height 23
select select "1"
click at [591, 346] on select "Concrete Rubber/Plastic" at bounding box center [868, 357] width 553 height 23
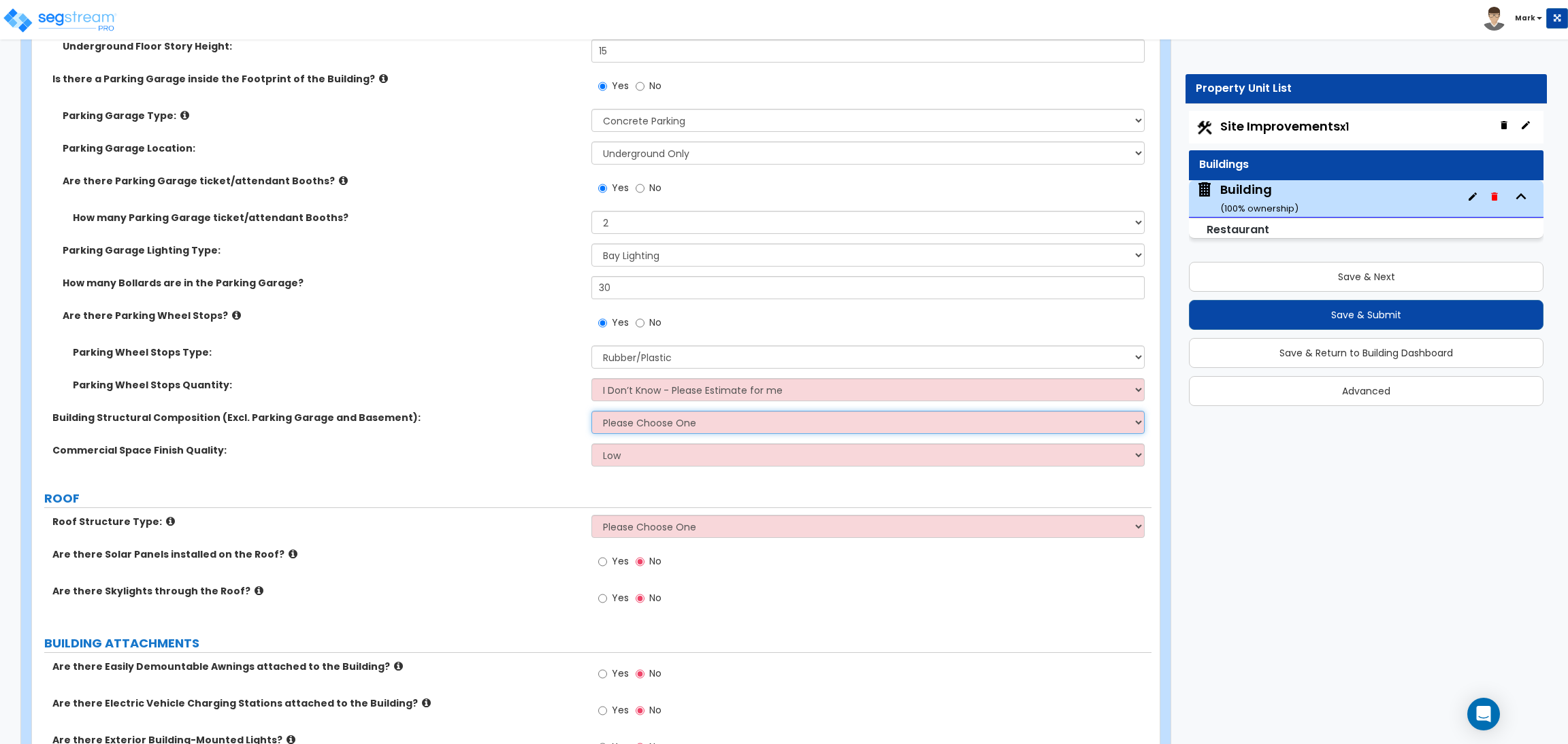
click at [622, 424] on select "Please Choose One Tilt-up Wall Construction Reinforced Concrete Structural Stee…" at bounding box center [868, 423] width 553 height 23
select select "7"
click at [591, 411] on select "Please Choose One Tilt-up Wall Construction Reinforced Concrete Structural Stee…" at bounding box center [868, 423] width 553 height 23
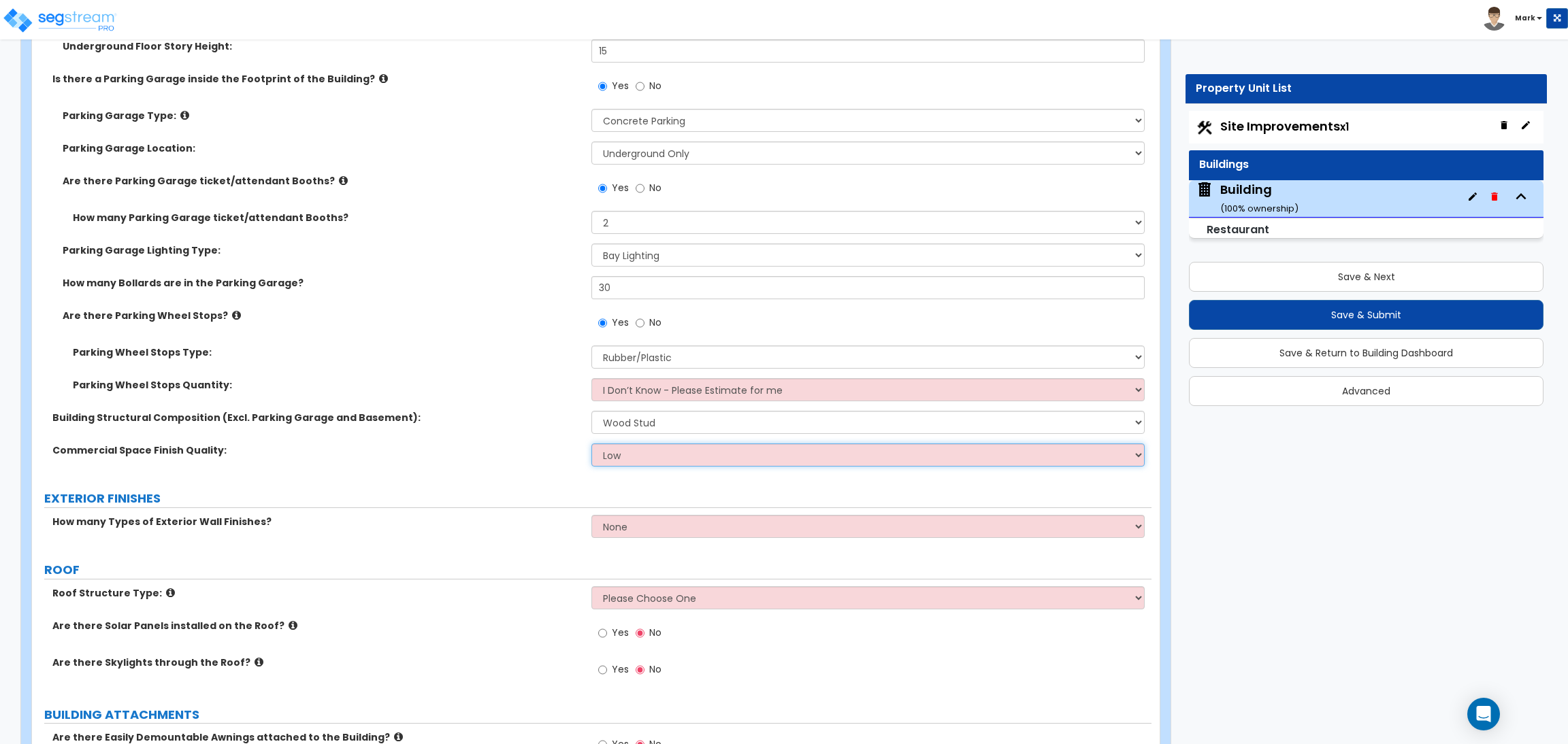
click at [611, 451] on select "Low Average High" at bounding box center [868, 455] width 553 height 23
select select "2"
click at [591, 443] on select "Low Average High" at bounding box center [868, 455] width 553 height 23
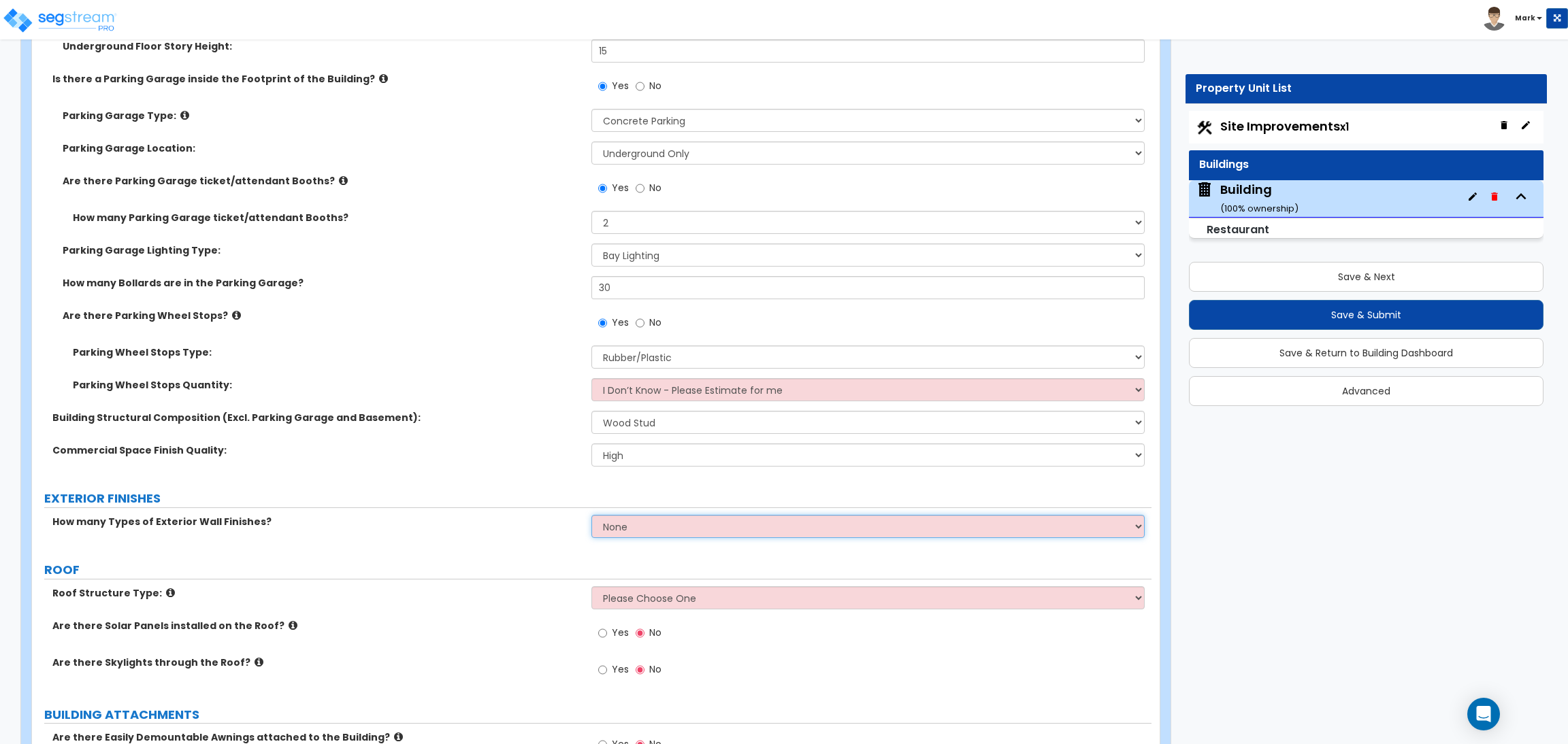
click at [632, 530] on select "None 1 2 3" at bounding box center [868, 527] width 553 height 23
select select "2"
click at [591, 515] on select "None 1 2 3" at bounding box center [868, 527] width 553 height 23
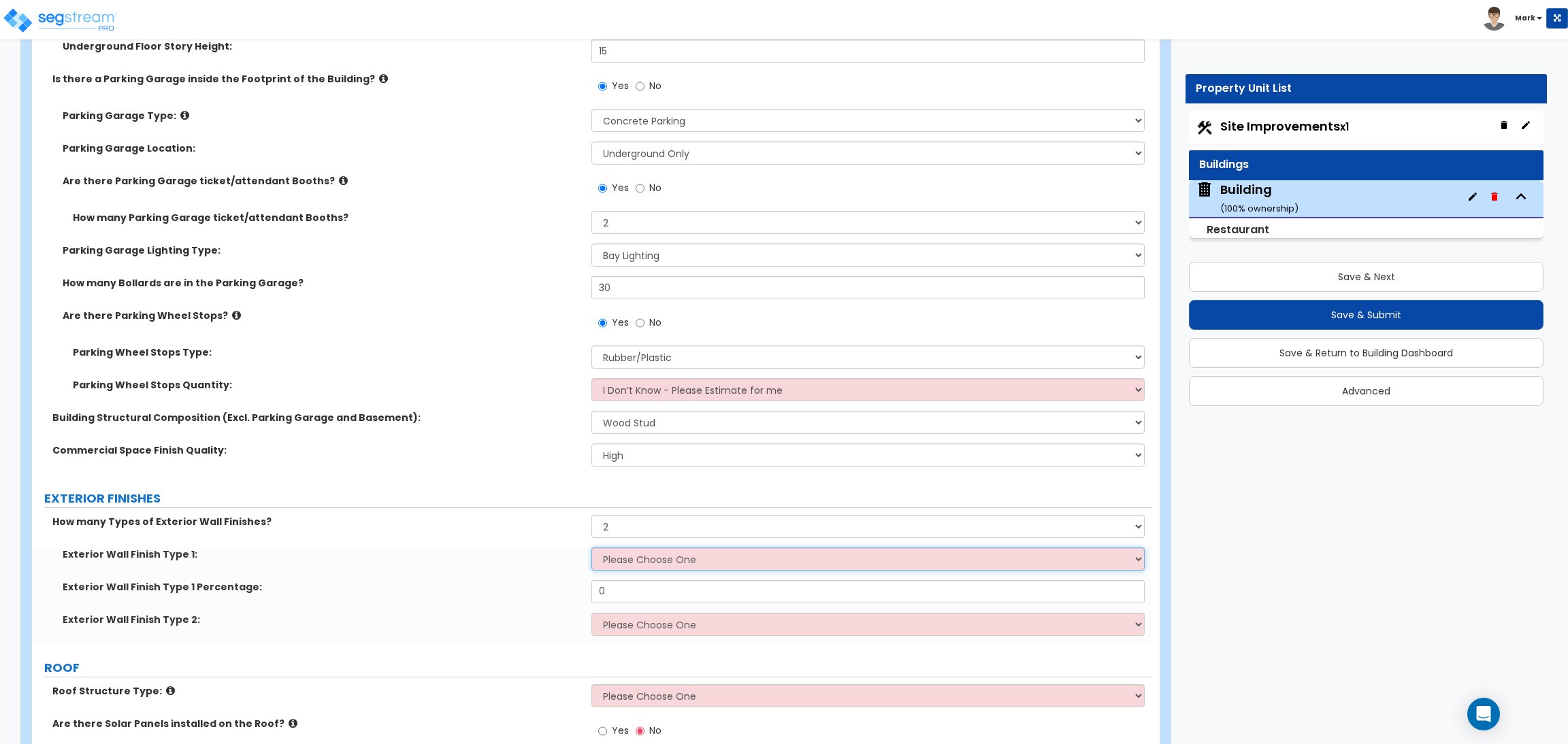
click at [619, 554] on select "Please Choose One No Finish/Shared Wall No Wall Brick Veneer Stone Veneer Wood …" at bounding box center [868, 559] width 553 height 23
select select "10"
click at [591, 548] on select "Please Choose One No Finish/Shared Wall No Wall Brick Veneer Stone Veneer Wood …" at bounding box center [868, 559] width 553 height 23
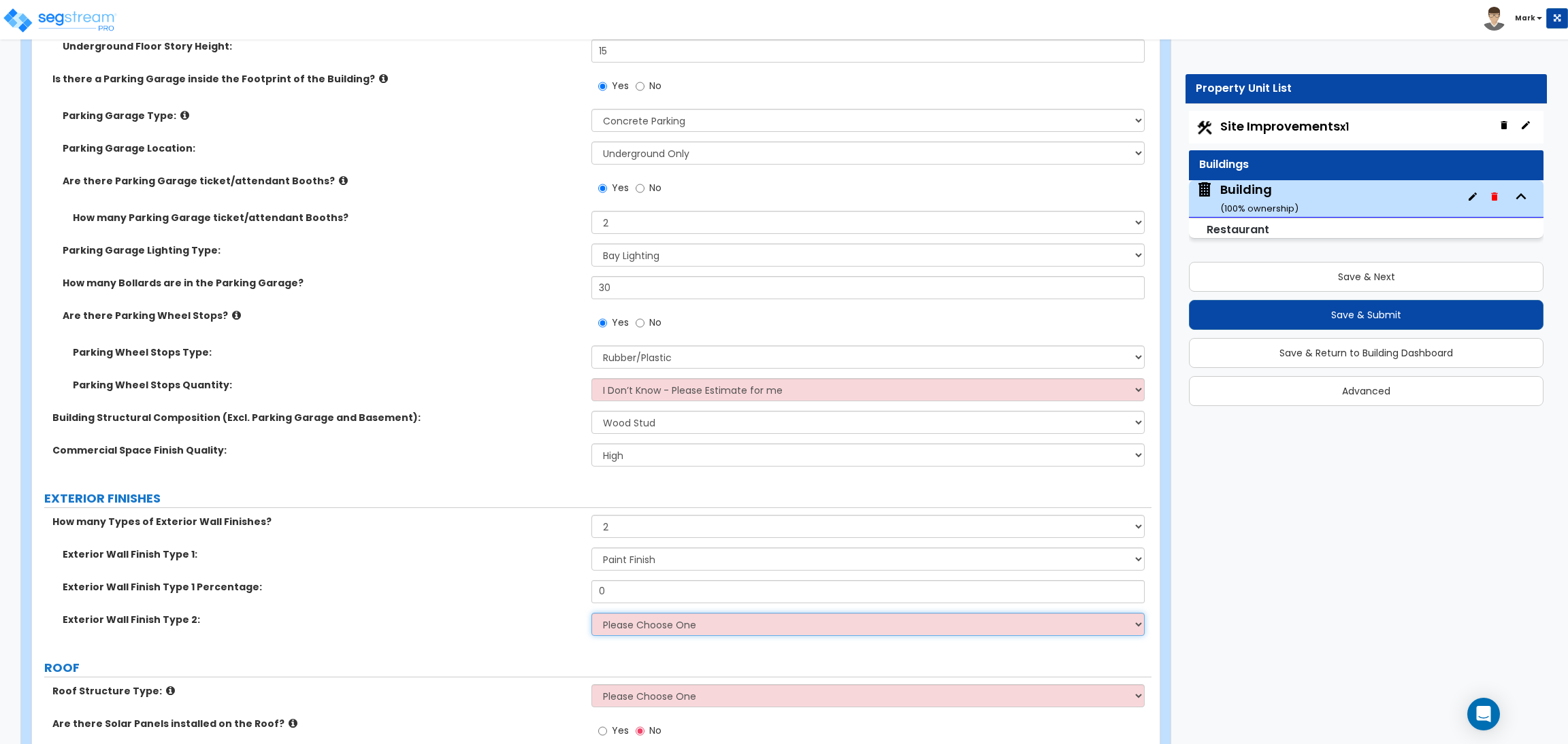
click at [619, 629] on select "Please Choose One No Finish/Shared Wall No Wall Brick Veneer Stone Veneer Wood …" at bounding box center [868, 625] width 553 height 23
select select "5"
click at [591, 613] on select "Please Choose One No Finish/Shared Wall No Wall Brick Veneer Stone Veneer Wood …" at bounding box center [868, 625] width 553 height 23
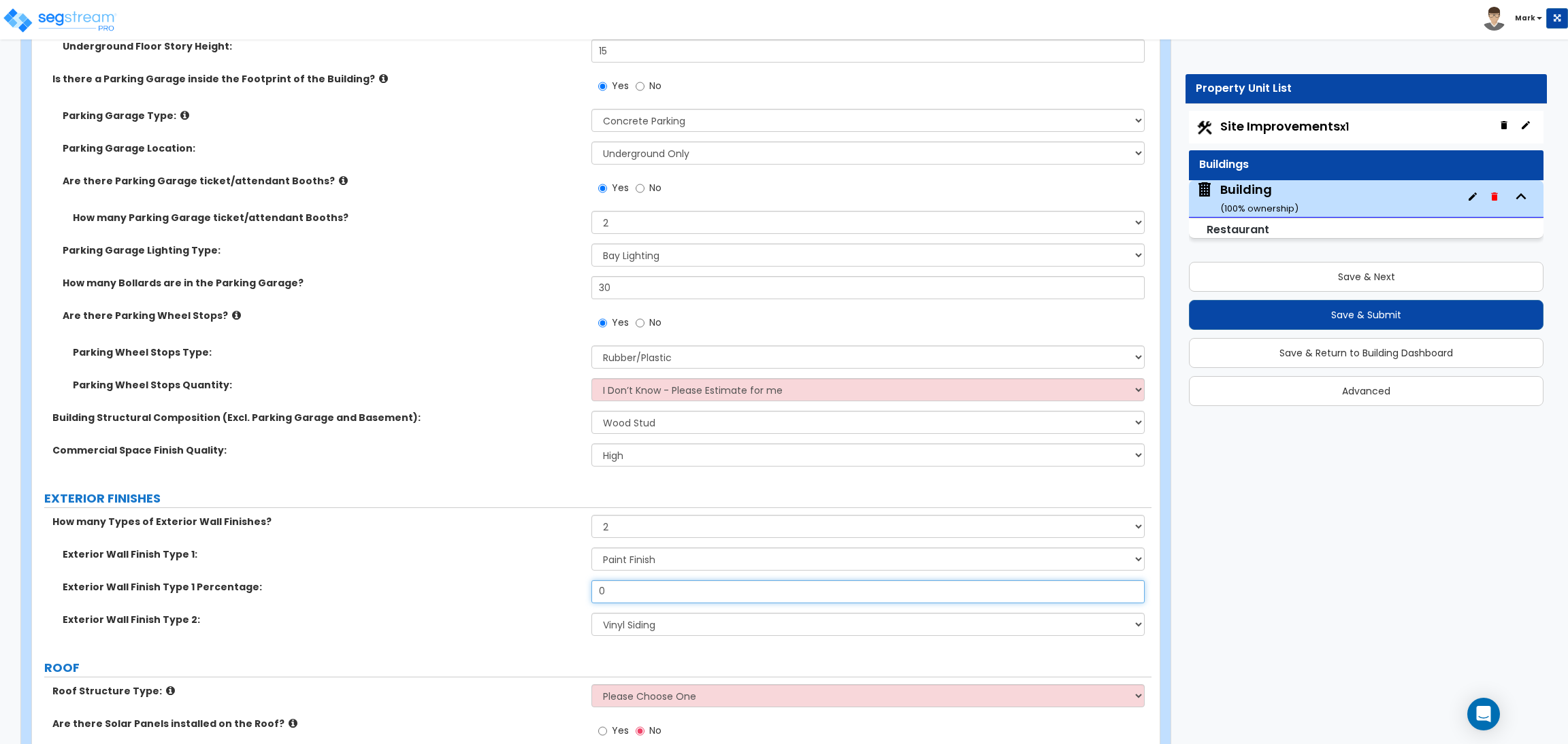
drag, startPoint x: 639, startPoint y: 593, endPoint x: 566, endPoint y: 590, distance: 73.1
click at [566, 590] on div "Exterior Wall Finish Type 1 Percentage: 0" at bounding box center [591, 596] width 1119 height 33
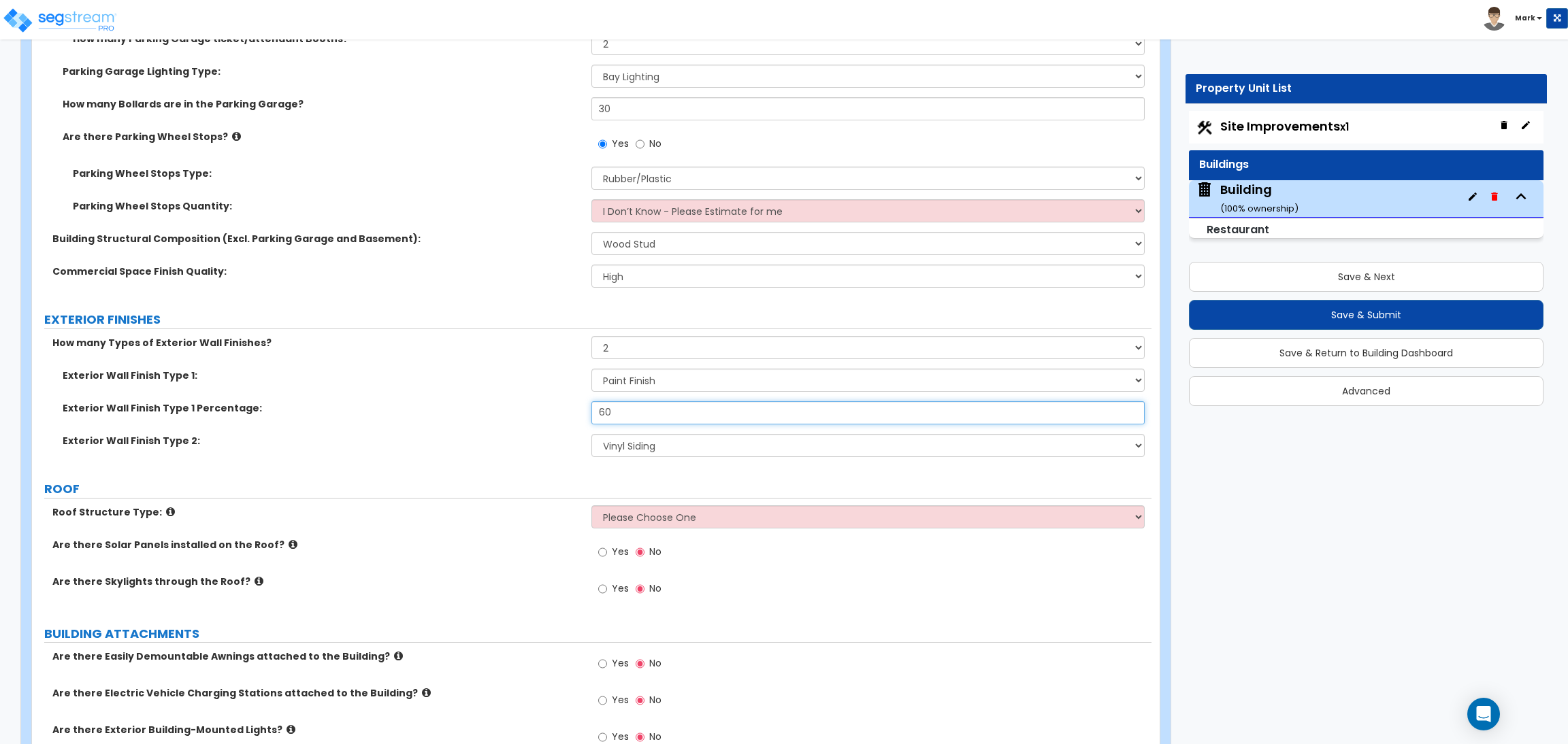
scroll to position [1224, 0]
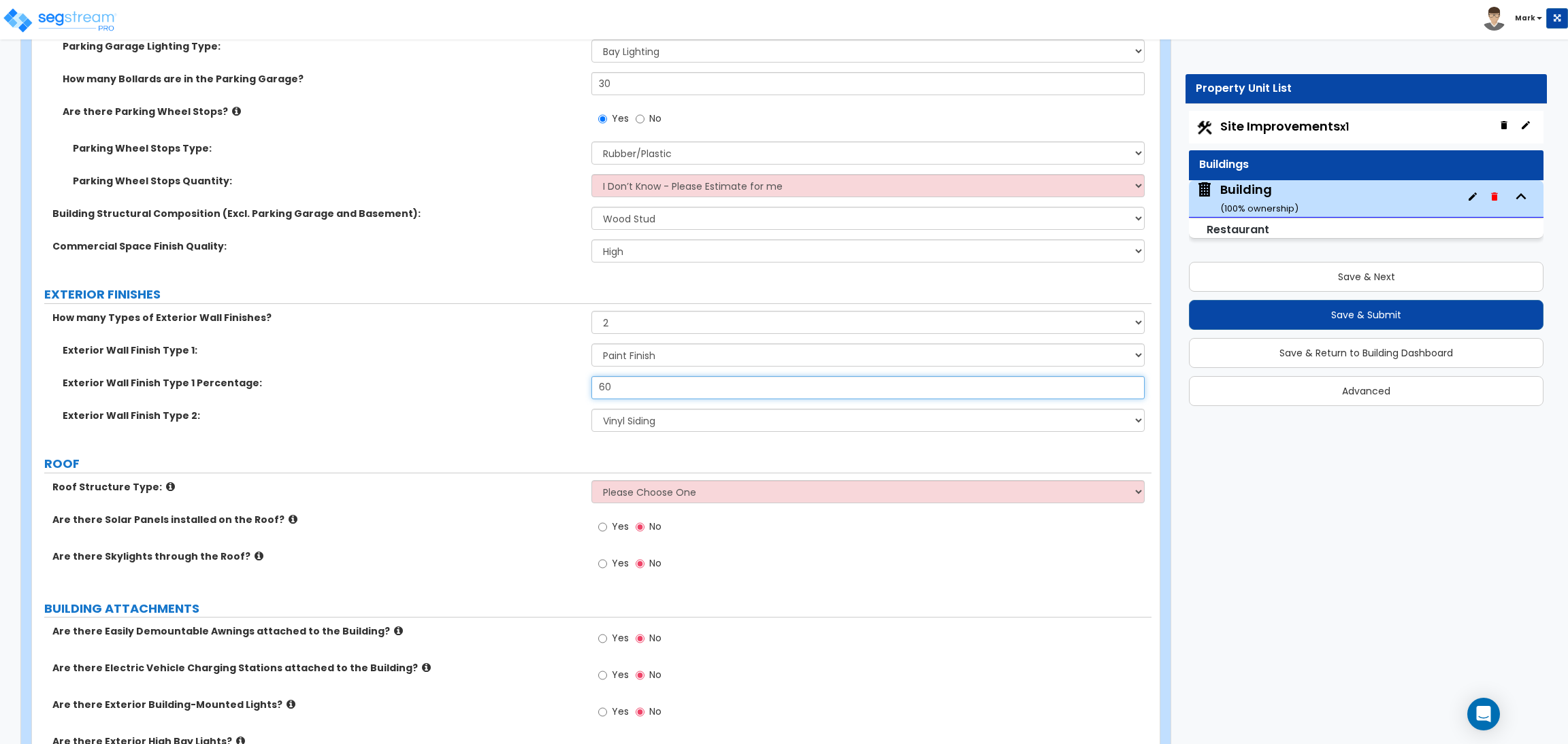
type input "60"
click at [620, 490] on select "Please Choose One [PERSON_NAME] Roof Flat Roof Hybrid [PERSON_NAME] & Flat Roof" at bounding box center [868, 492] width 553 height 23
select select "2"
click at [591, 480] on select "Please Choose One [PERSON_NAME] Roof Flat Roof Hybrid [PERSON_NAME] & Flat Roof" at bounding box center [868, 492] width 553 height 23
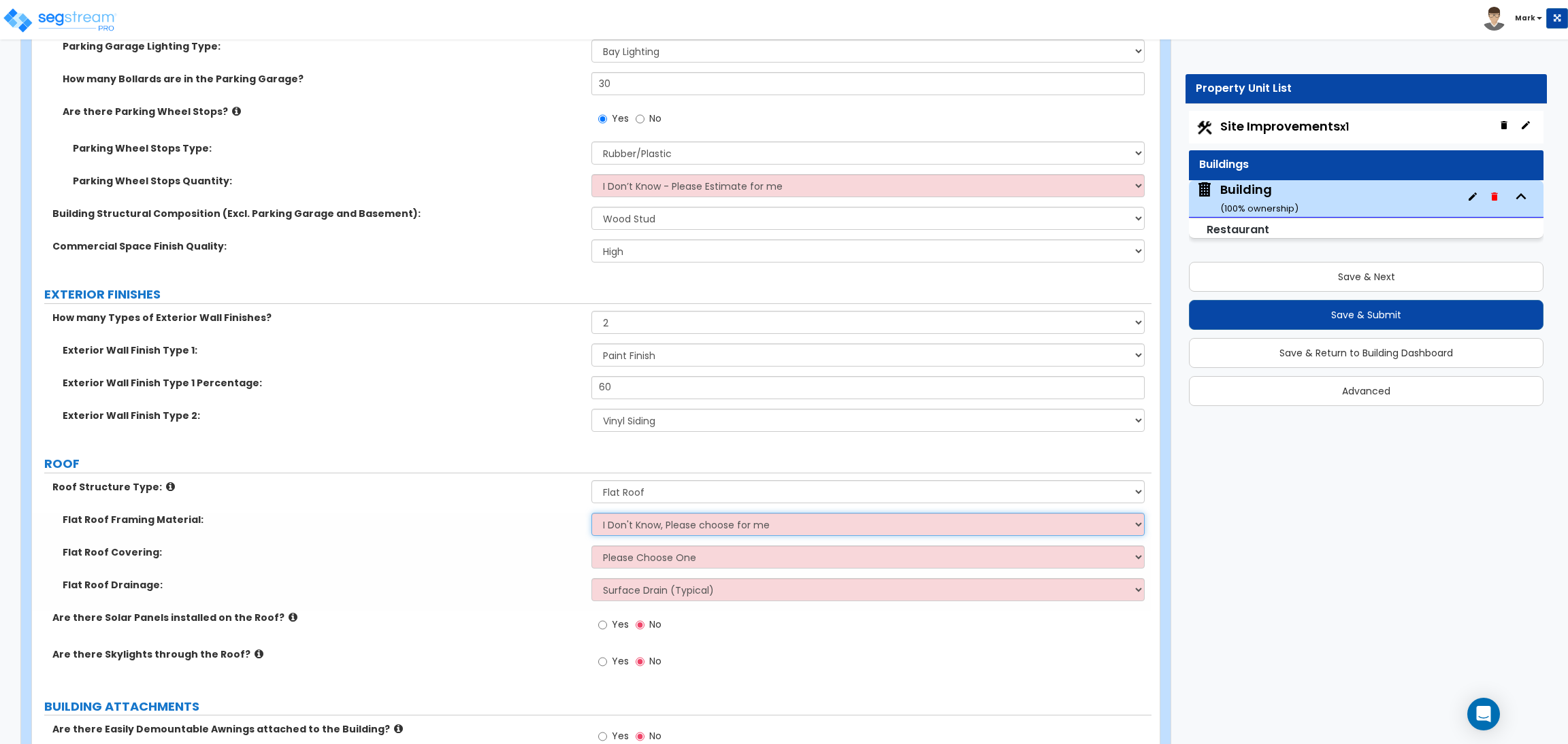
click at [627, 523] on select "I Don't Know, Please choose for me Metal Wood" at bounding box center [868, 524] width 553 height 23
select select "2"
click at [591, 513] on select "I Don't Know, Please choose for me Metal Wood" at bounding box center [868, 524] width 553 height 23
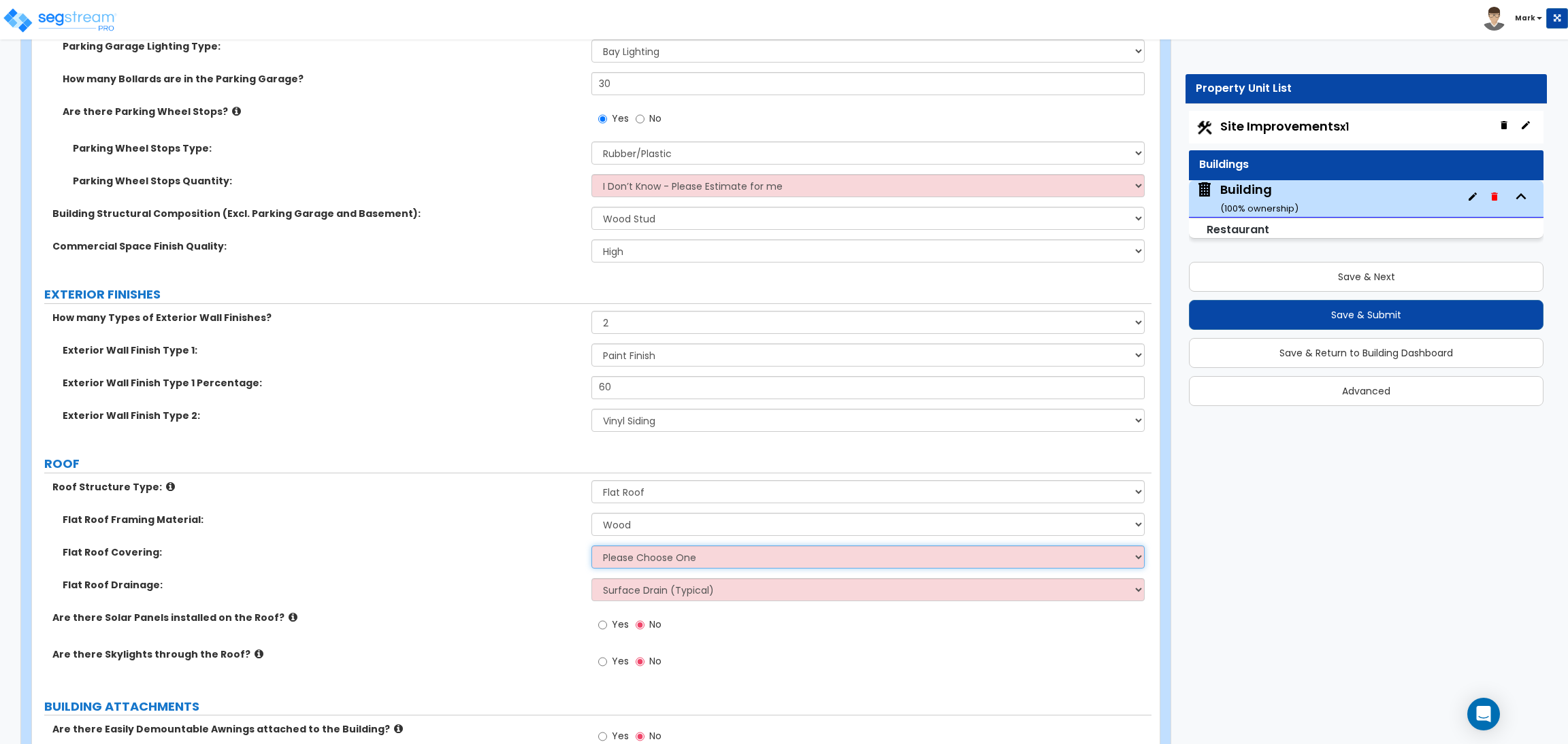
click at [627, 556] on select "Please Choose One Rolled Asphalt PVC Membrane Plastic (EPDM) Membrane Asphalt F…" at bounding box center [868, 557] width 553 height 23
select select "4"
click at [591, 545] on select "Please Choose One Rolled Asphalt PVC Membrane Plastic (EPDM) Membrane Asphalt F…" at bounding box center [868, 557] width 553 height 23
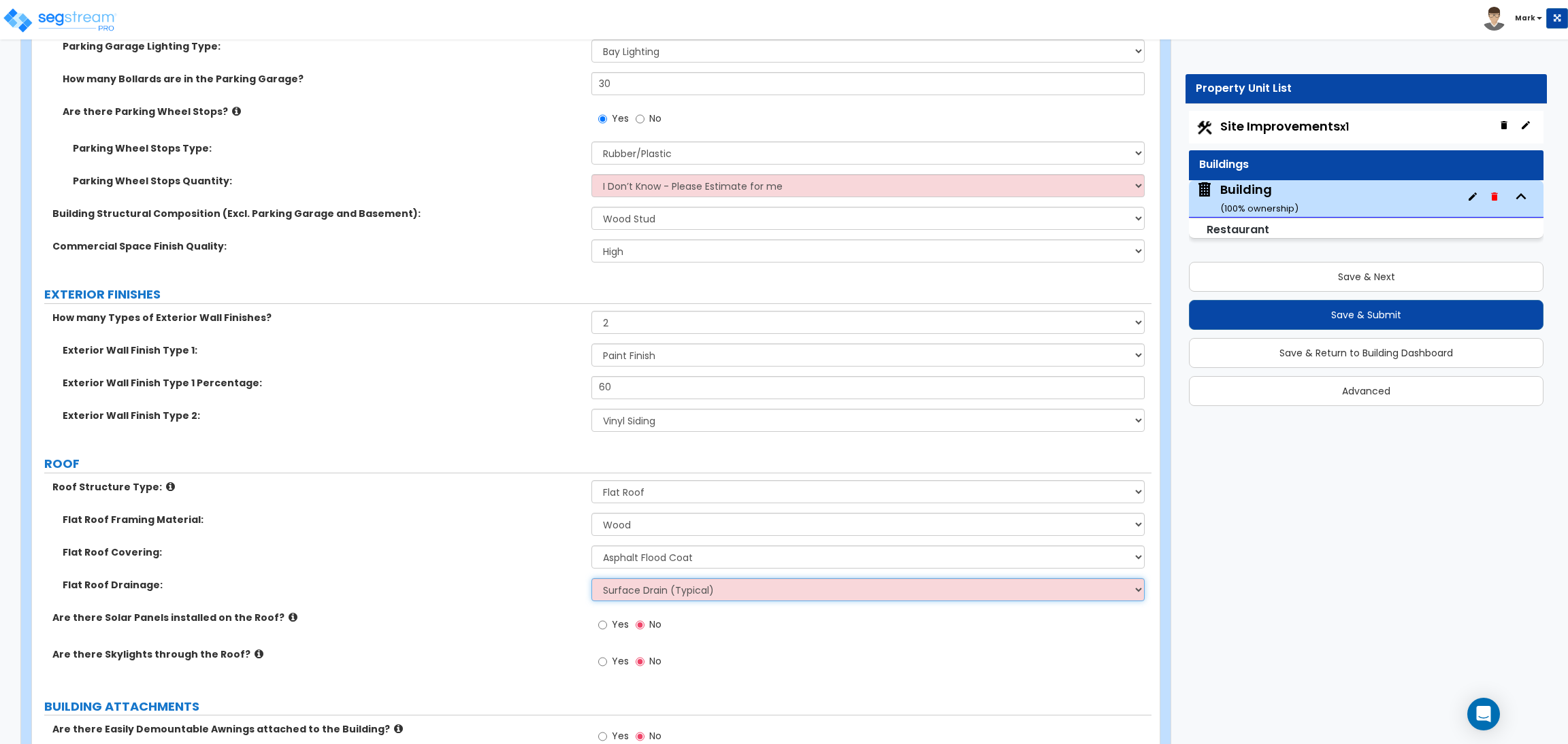
click at [616, 589] on select "Surface Drain (Typical) Gutters Downspout Only" at bounding box center [868, 590] width 553 height 23
click at [488, 576] on div "Flat Roof Covering: Please Choose One Rolled Asphalt PVC Membrane Plastic (EPDM…" at bounding box center [591, 561] width 1119 height 33
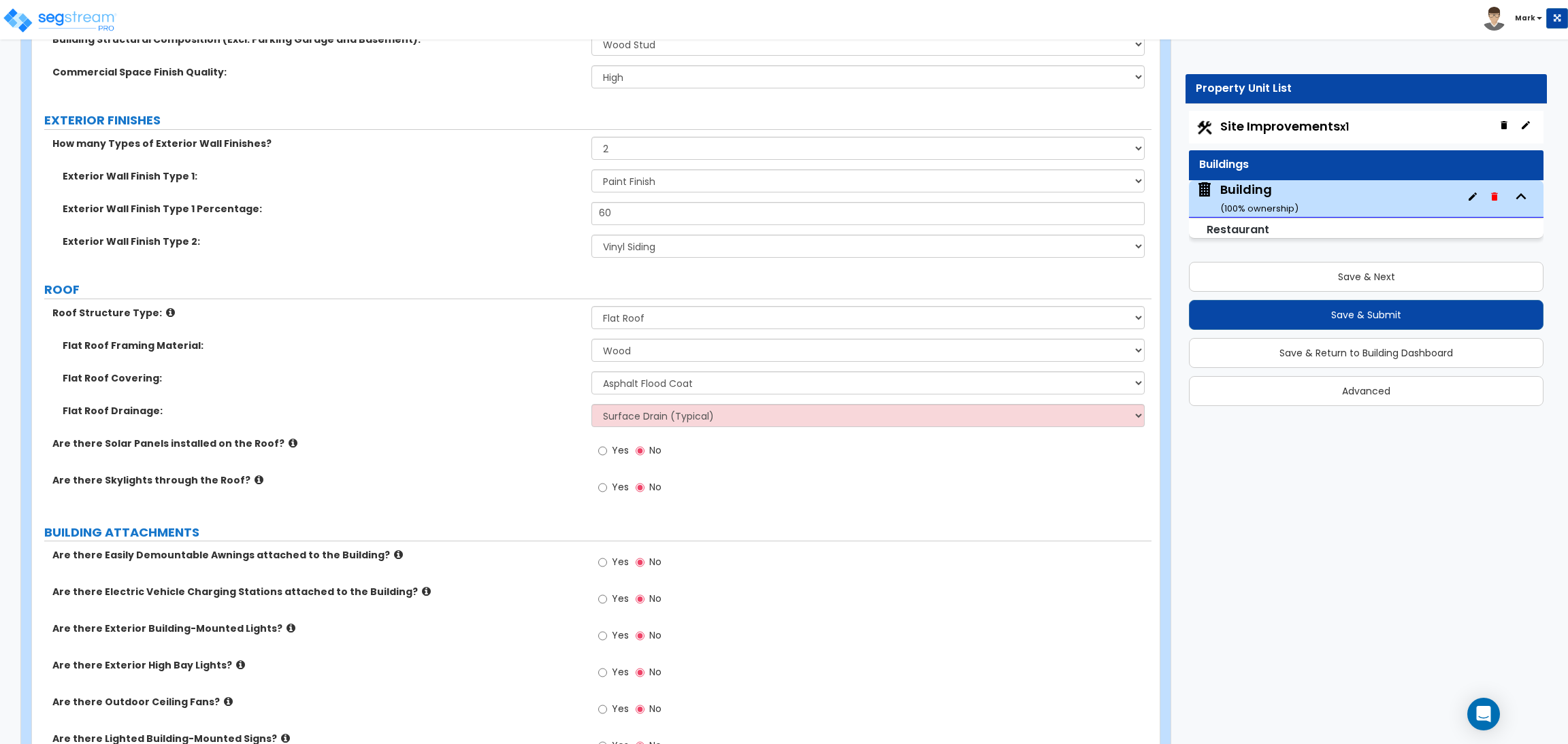
scroll to position [1429, 0]
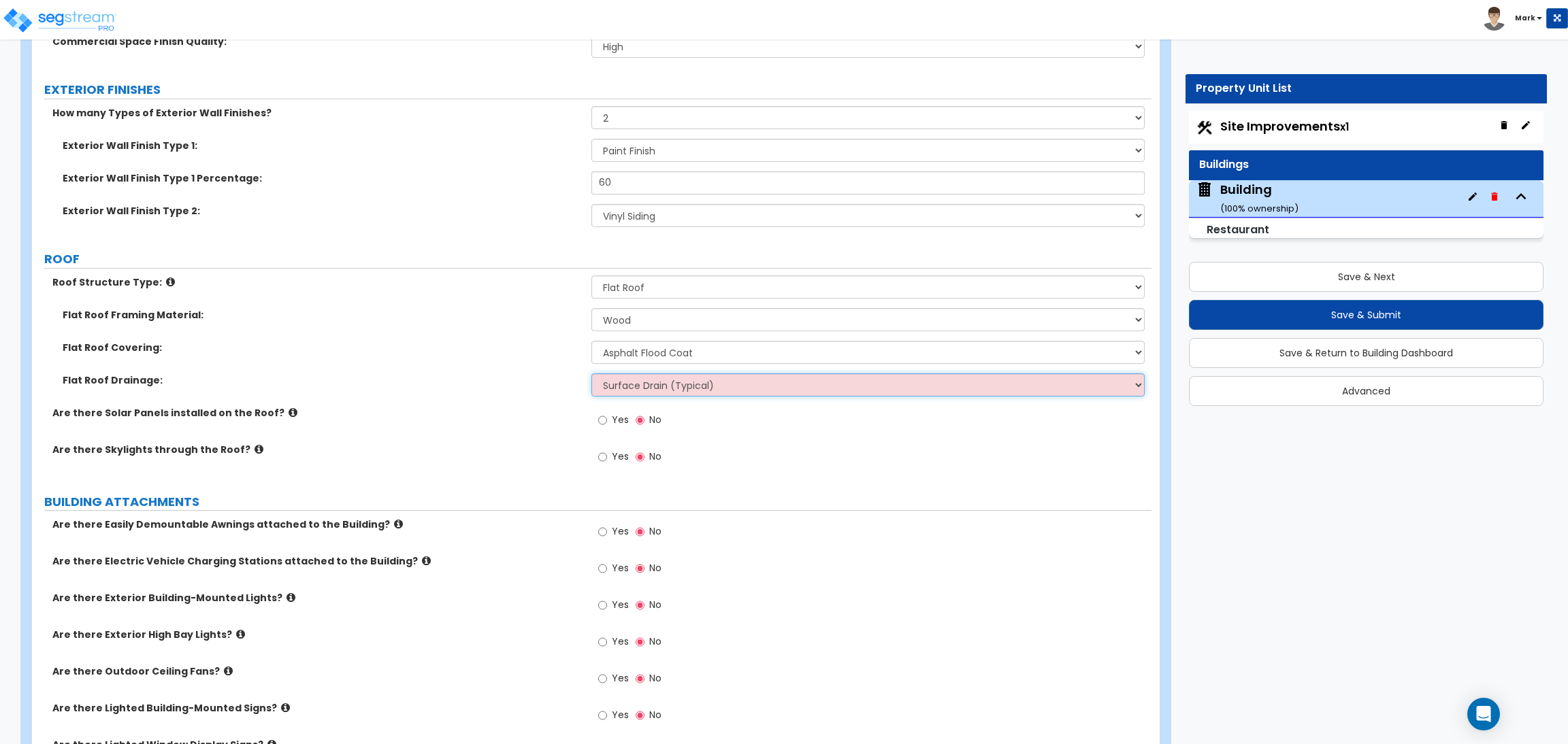
click at [660, 392] on select "Surface Drain (Typical) Gutters Downspout Only" at bounding box center [868, 385] width 553 height 23
select select "1"
click at [591, 374] on select "Surface Drain (Typical) Gutters Downspout Only" at bounding box center [868, 385] width 553 height 23
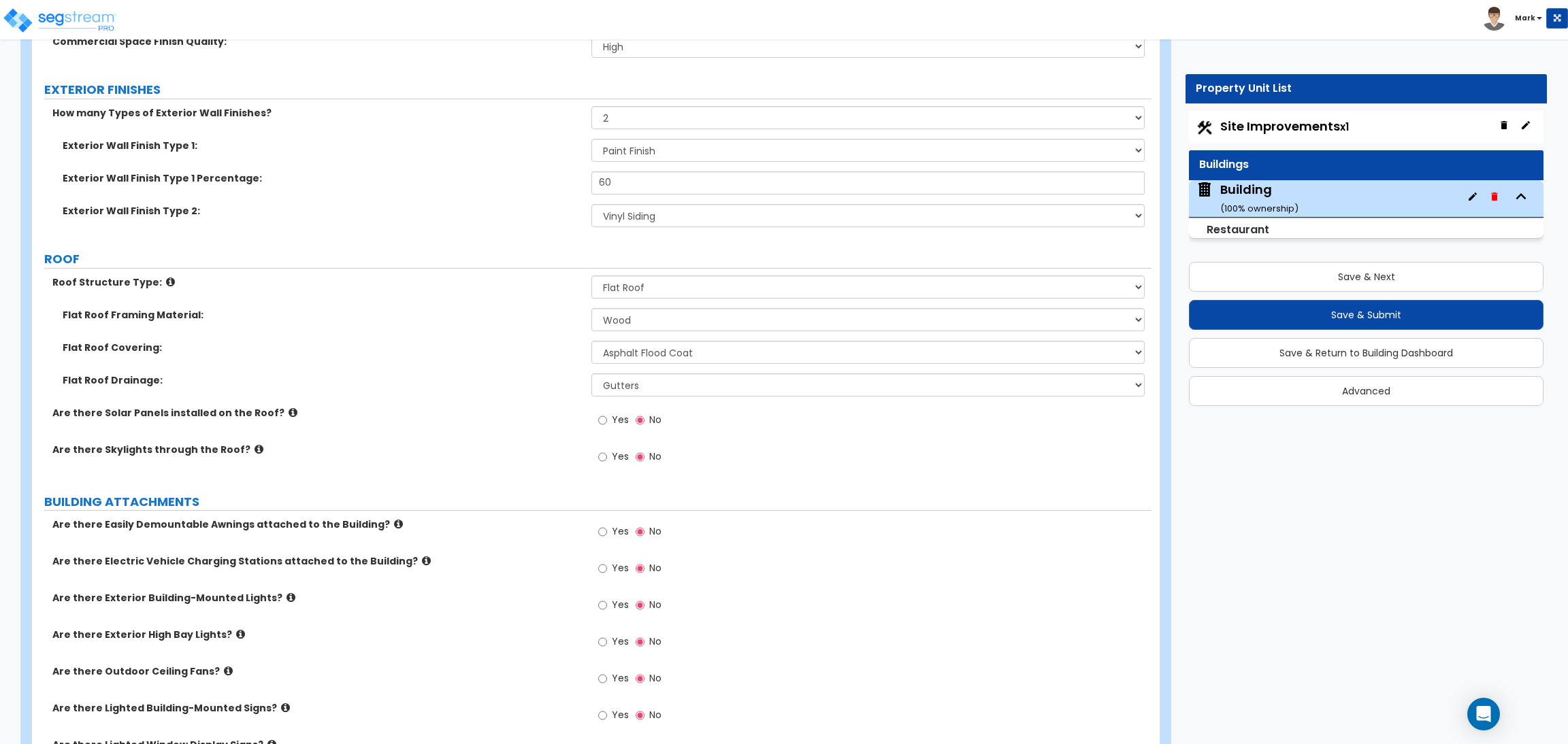
click at [608, 421] on label "Yes" at bounding box center [613, 422] width 31 height 23
click at [607, 421] on input "Yes" at bounding box center [602, 421] width 9 height 15
radio input "true"
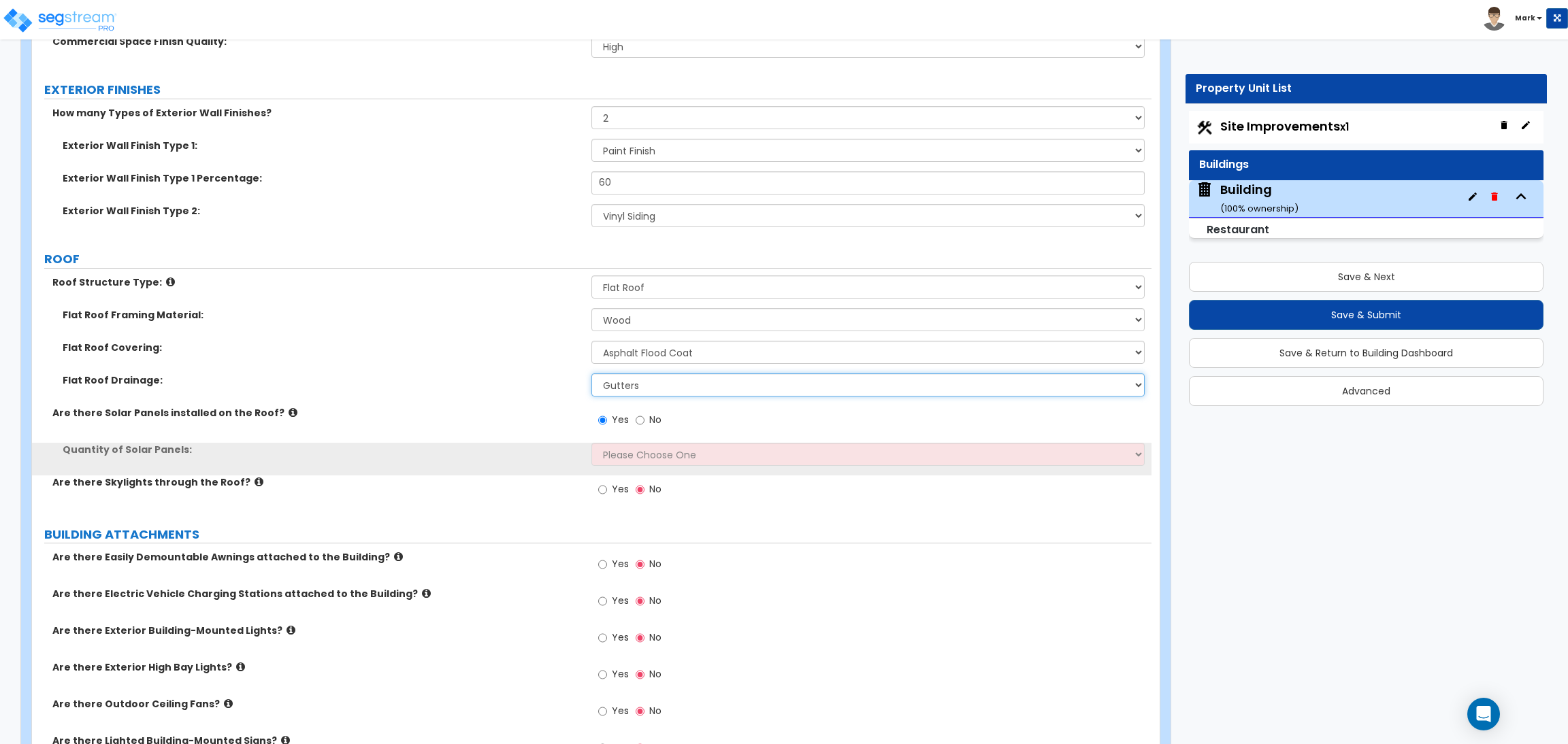
click at [636, 380] on select "Surface Drain (Typical) Gutters Downspout Only" at bounding box center [868, 385] width 553 height 23
click at [492, 424] on div "Are there Solar Panels installed on the Roof? Yes No" at bounding box center [591, 424] width 1119 height 37
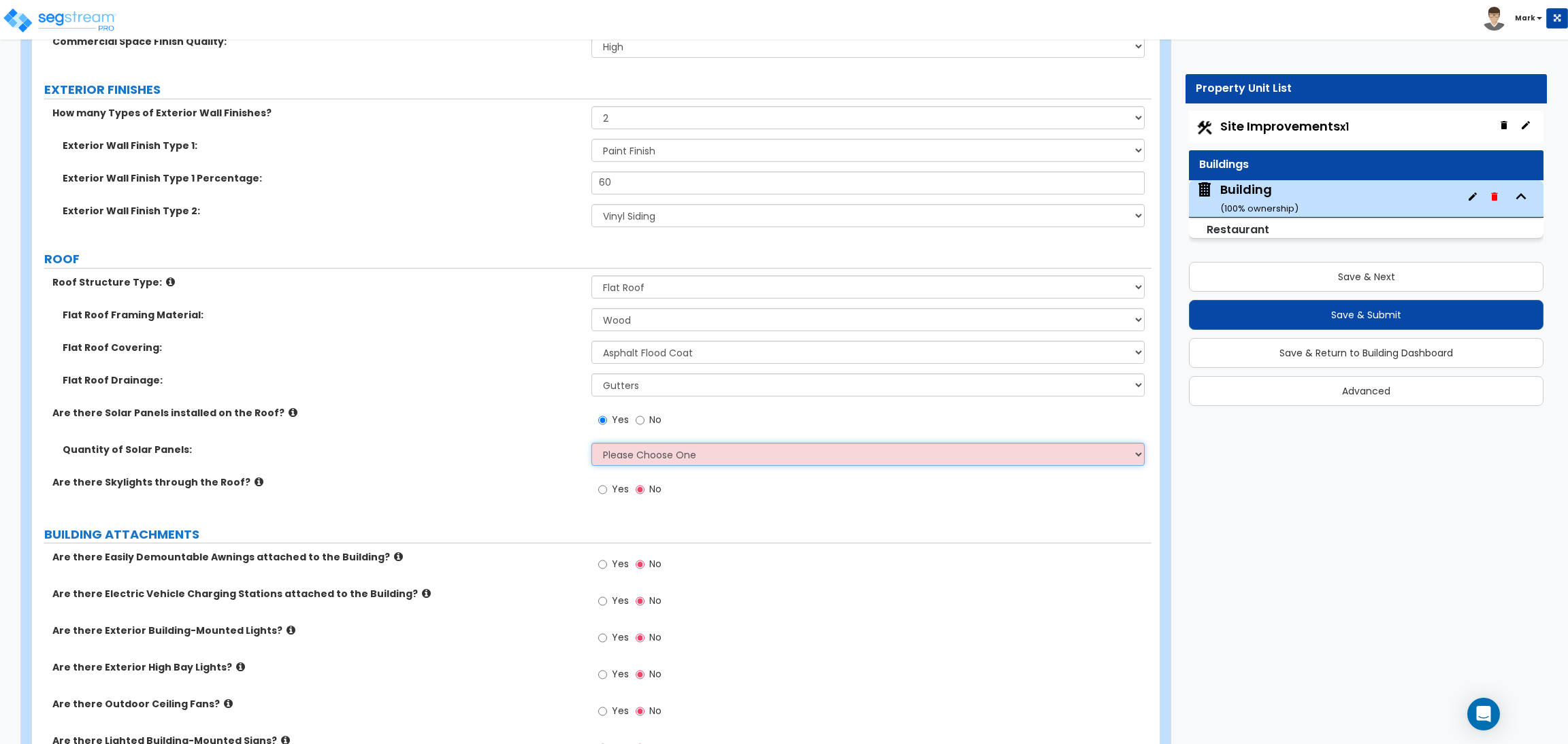
click at [623, 458] on select "Please Choose One Enter the Percentage of Roof Covered by Solar Panels Enter th…" at bounding box center [868, 454] width 553 height 23
click at [591, 443] on select "Please Choose One Enter the Percentage of Roof Covered by Solar Panels Enter th…" at bounding box center [868, 454] width 553 height 23
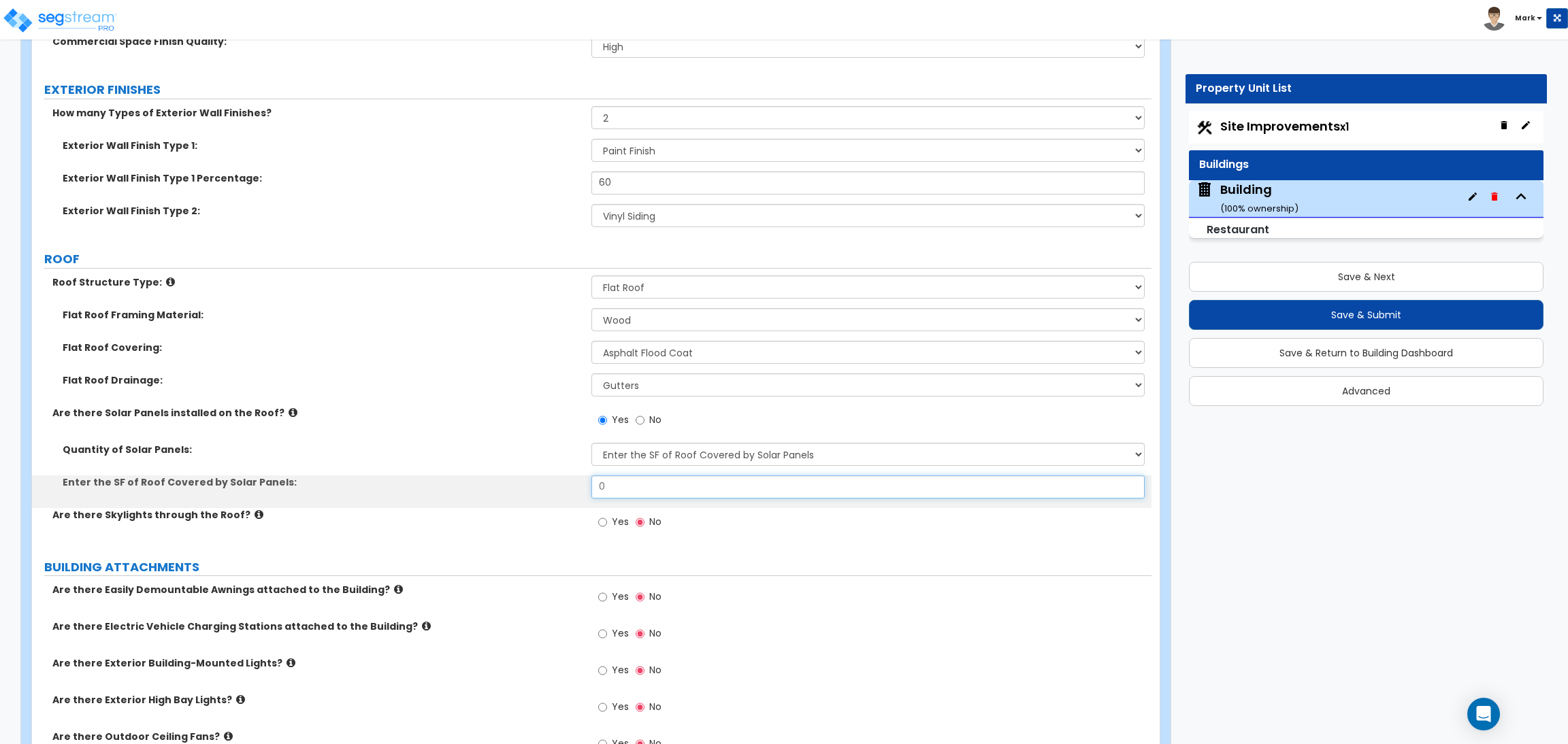
drag, startPoint x: 606, startPoint y: 485, endPoint x: 565, endPoint y: 485, distance: 41.0
click at [575, 485] on div "Enter the SF of Roof Covered by Solar Panels: 0" at bounding box center [591, 492] width 1119 height 33
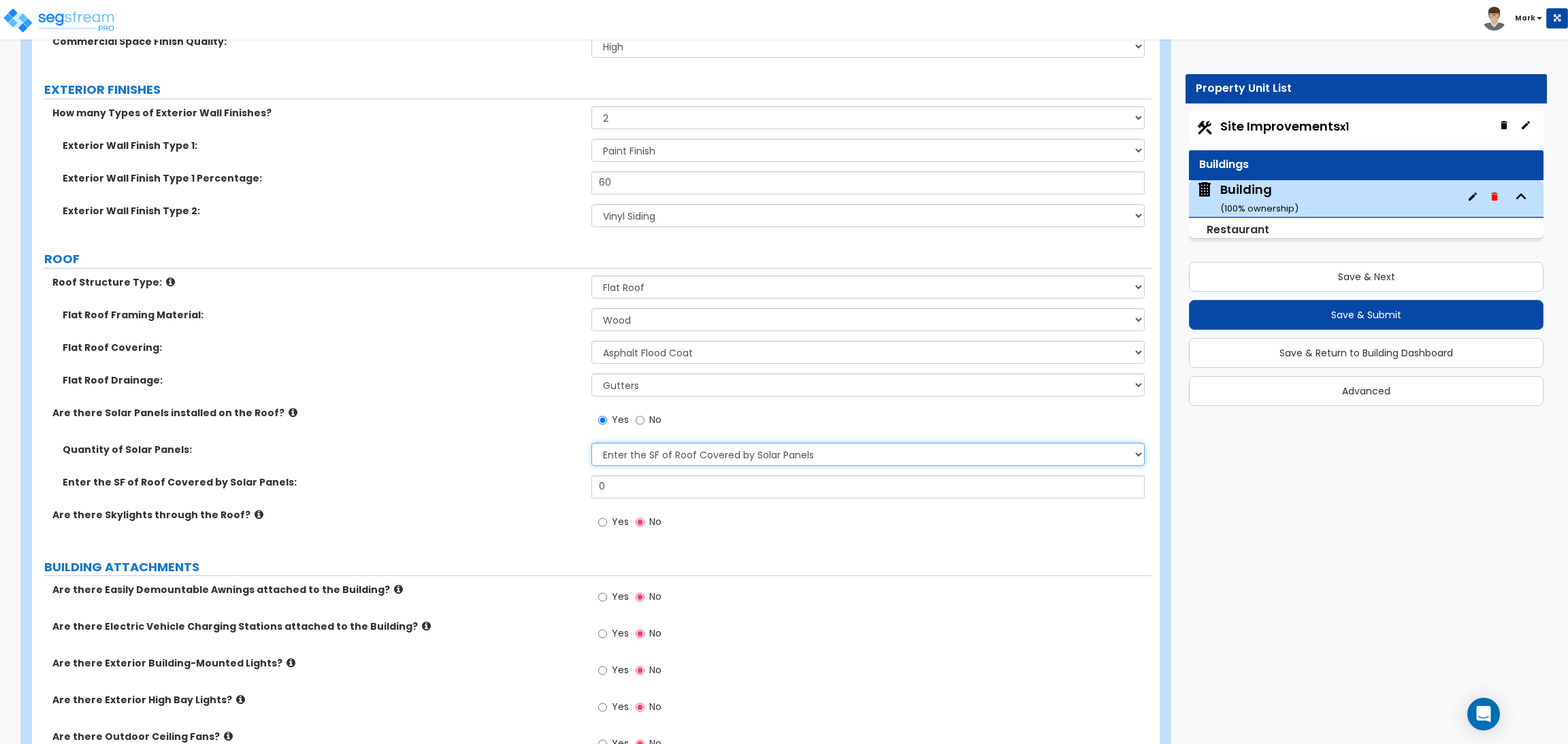
click at [641, 463] on select "Please Choose One Enter the Percentage of Roof Covered by Solar Panels Enter th…" at bounding box center [868, 454] width 553 height 23
select select "1"
click at [591, 443] on select "Please Choose One Enter the Percentage of Roof Covered by Solar Panels Enter th…" at bounding box center [868, 454] width 553 height 23
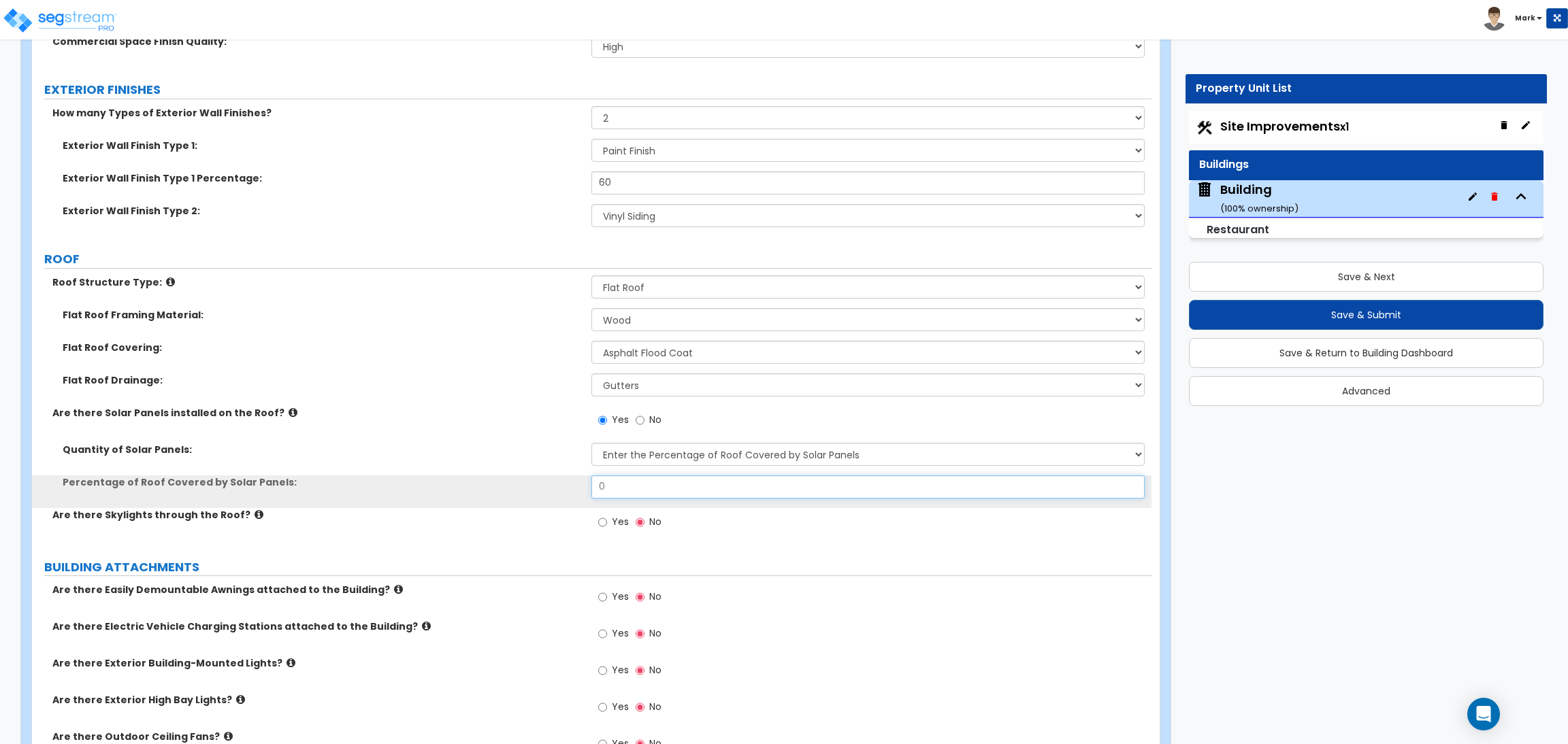
drag, startPoint x: 613, startPoint y: 487, endPoint x: 589, endPoint y: 486, distance: 24.0
click at [593, 487] on input "0" at bounding box center [868, 488] width 553 height 23
click at [601, 492] on input "10" at bounding box center [868, 488] width 553 height 23
type input "15"
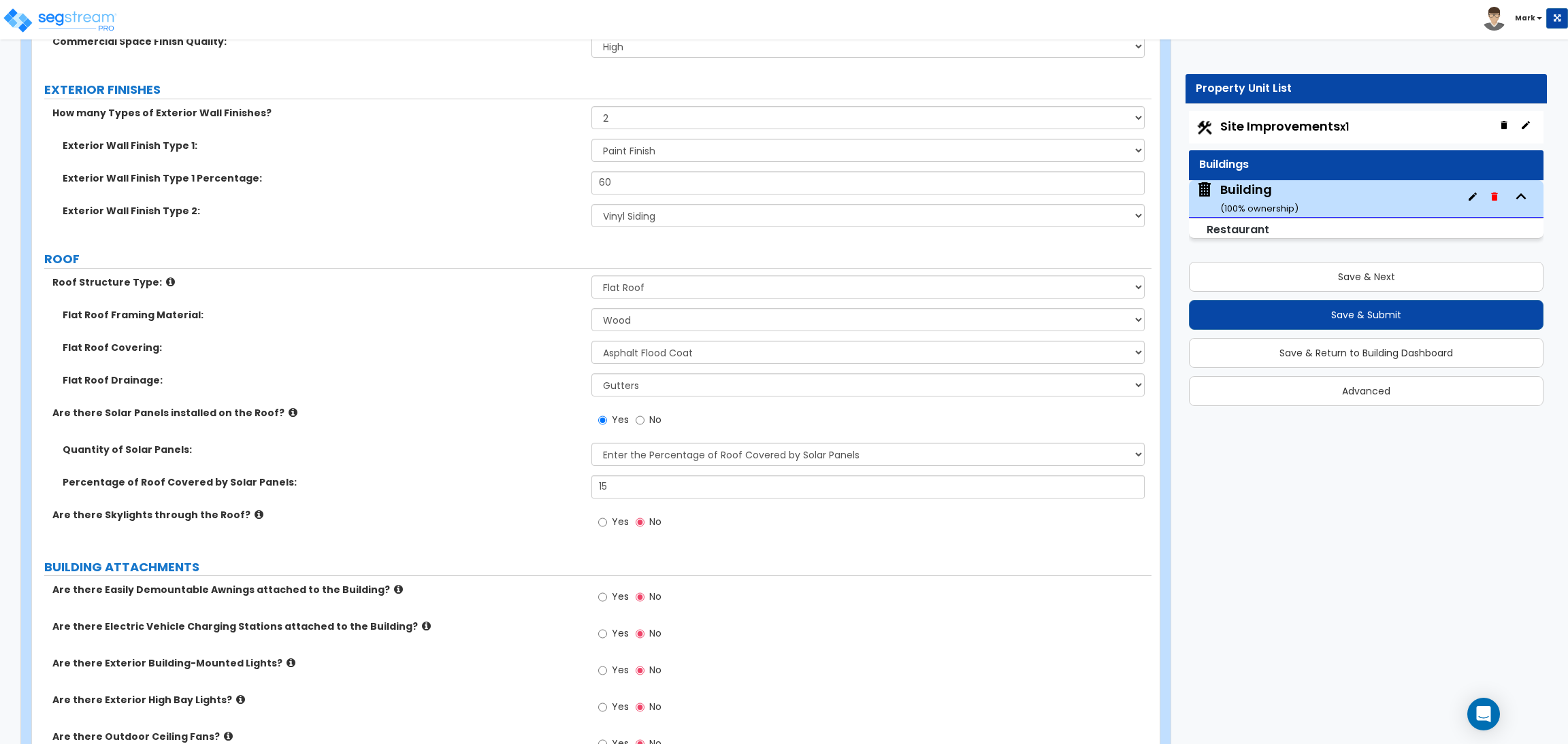
click at [611, 524] on label "Yes" at bounding box center [613, 524] width 31 height 23
click at [607, 524] on input "Yes" at bounding box center [602, 523] width 9 height 15
radio input "true"
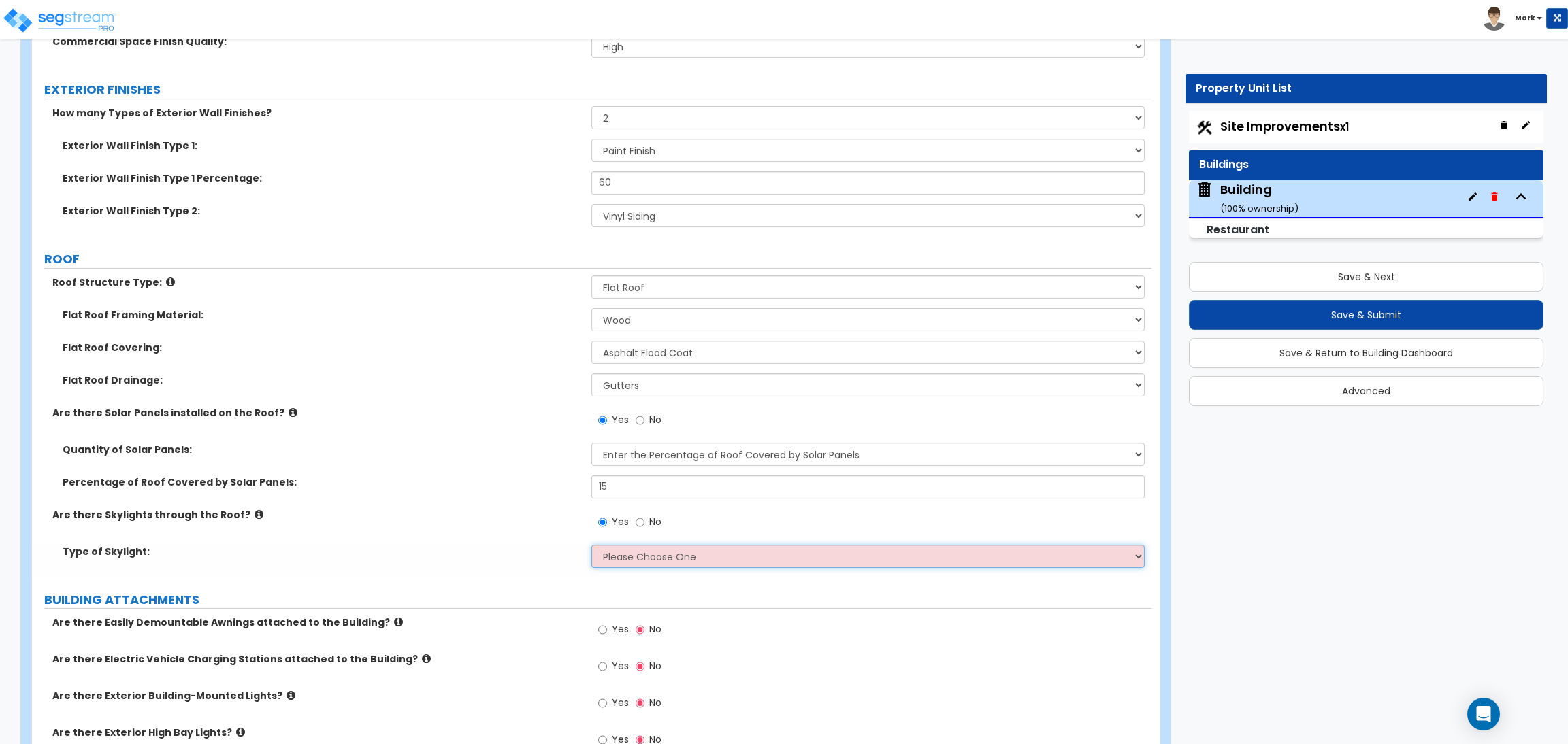
click at [630, 561] on select "Please Choose One Sandwich Panels Fixed Rectangular Glass Barrel Vault Dome Squ…" at bounding box center [868, 557] width 553 height 23
select select "3"
click at [591, 545] on select "Please Choose One Sandwich Panels Fixed Rectangular Glass Barrel Vault Dome Squ…" at bounding box center [868, 557] width 553 height 23
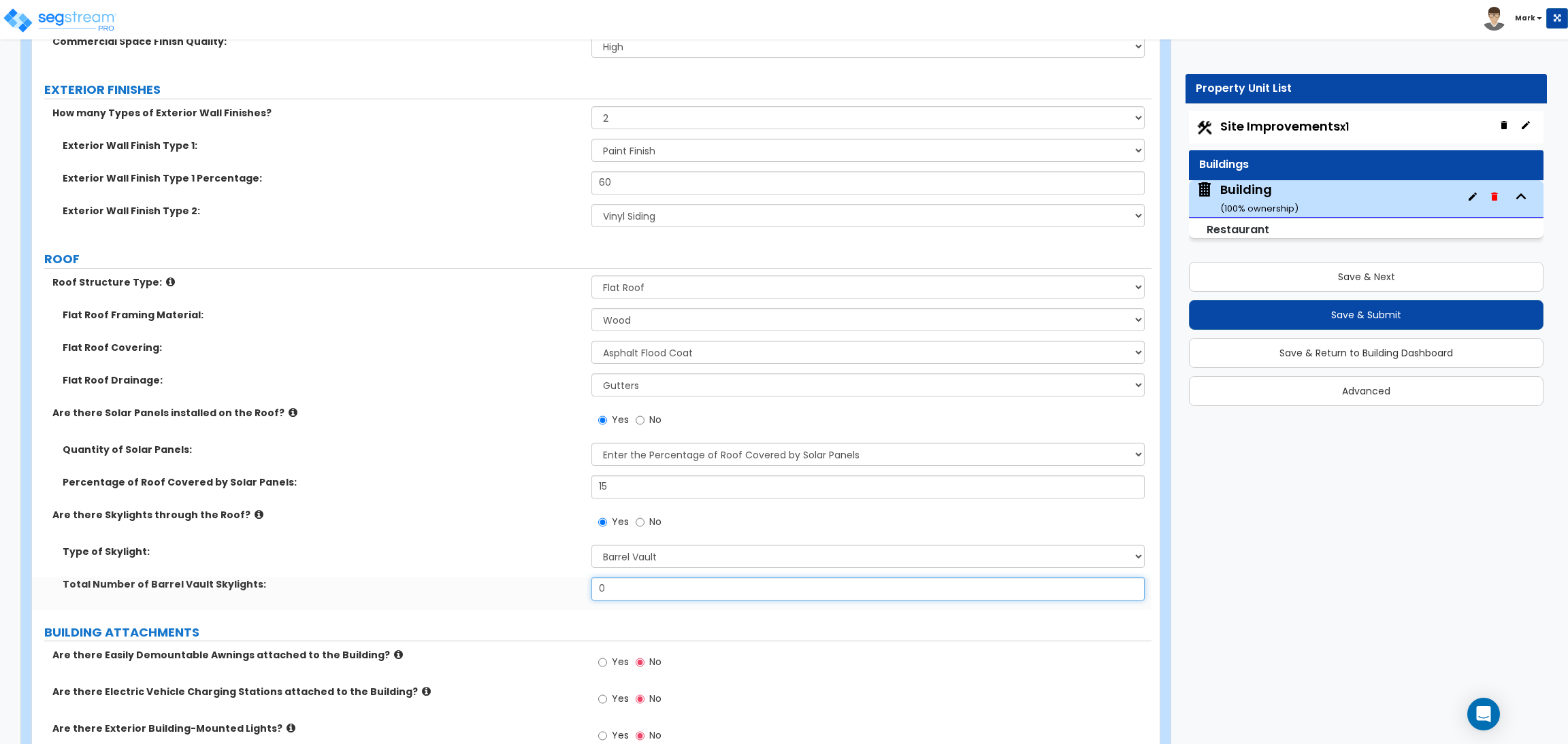
drag, startPoint x: 631, startPoint y: 590, endPoint x: 574, endPoint y: 582, distance: 57.6
click at [578, 582] on div "Total Number of Barrel Vault Skylights: 0" at bounding box center [591, 594] width 1119 height 33
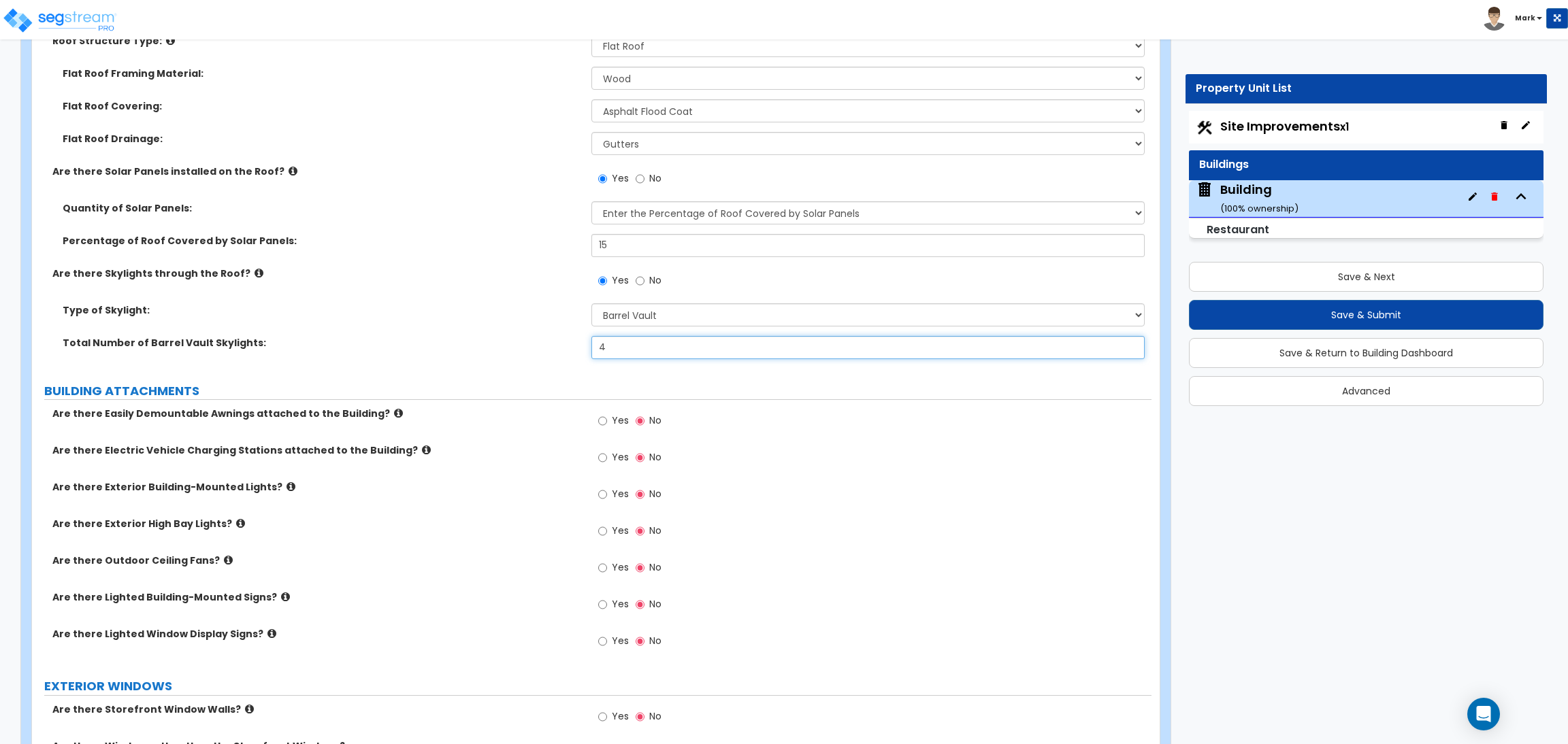
scroll to position [1836, 0]
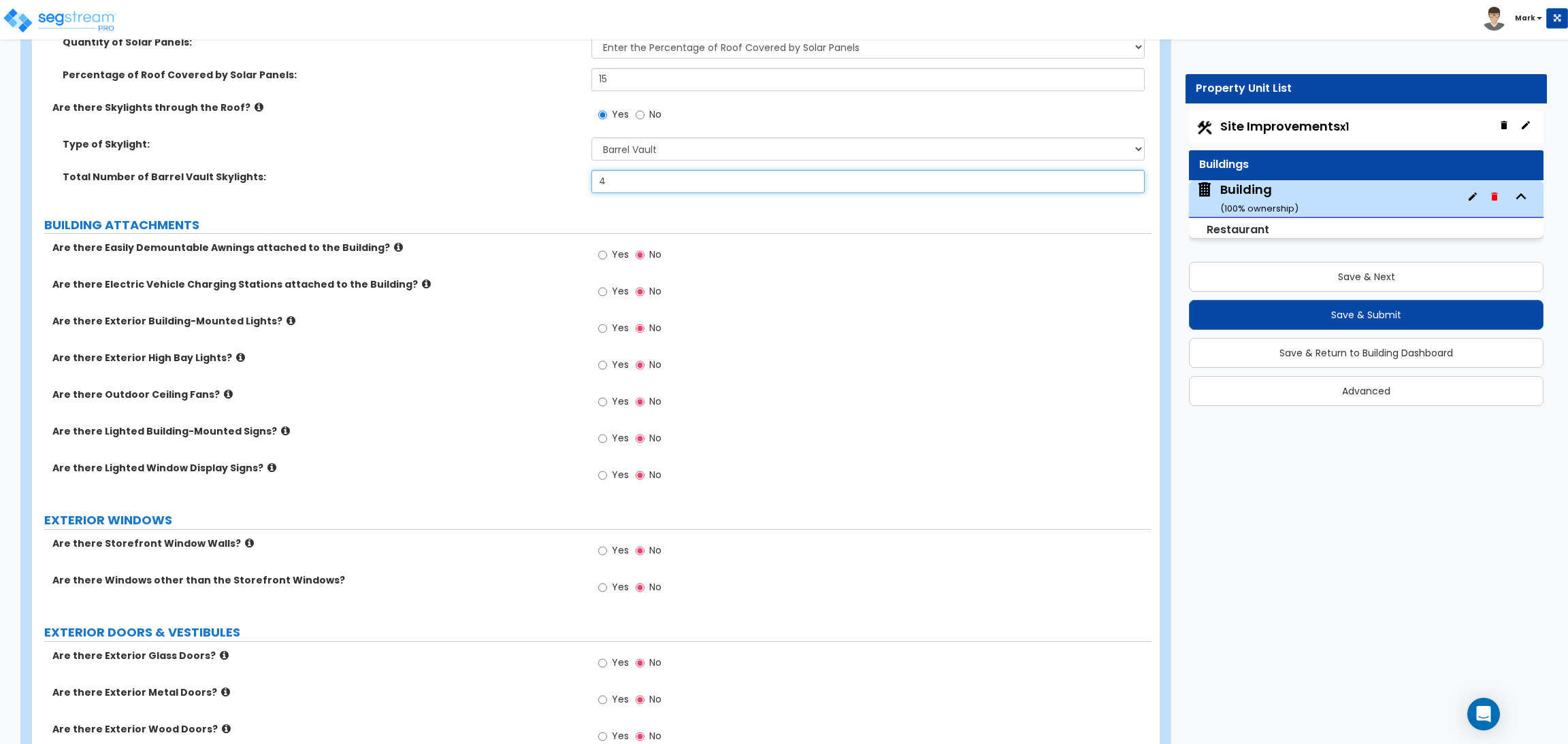
type input "4"
click at [611, 253] on span "Yes" at bounding box center [620, 255] width 17 height 13
click at [607, 253] on input "Yes" at bounding box center [602, 256] width 9 height 15
radio input "true"
